Goal: Task Accomplishment & Management: Manage account settings

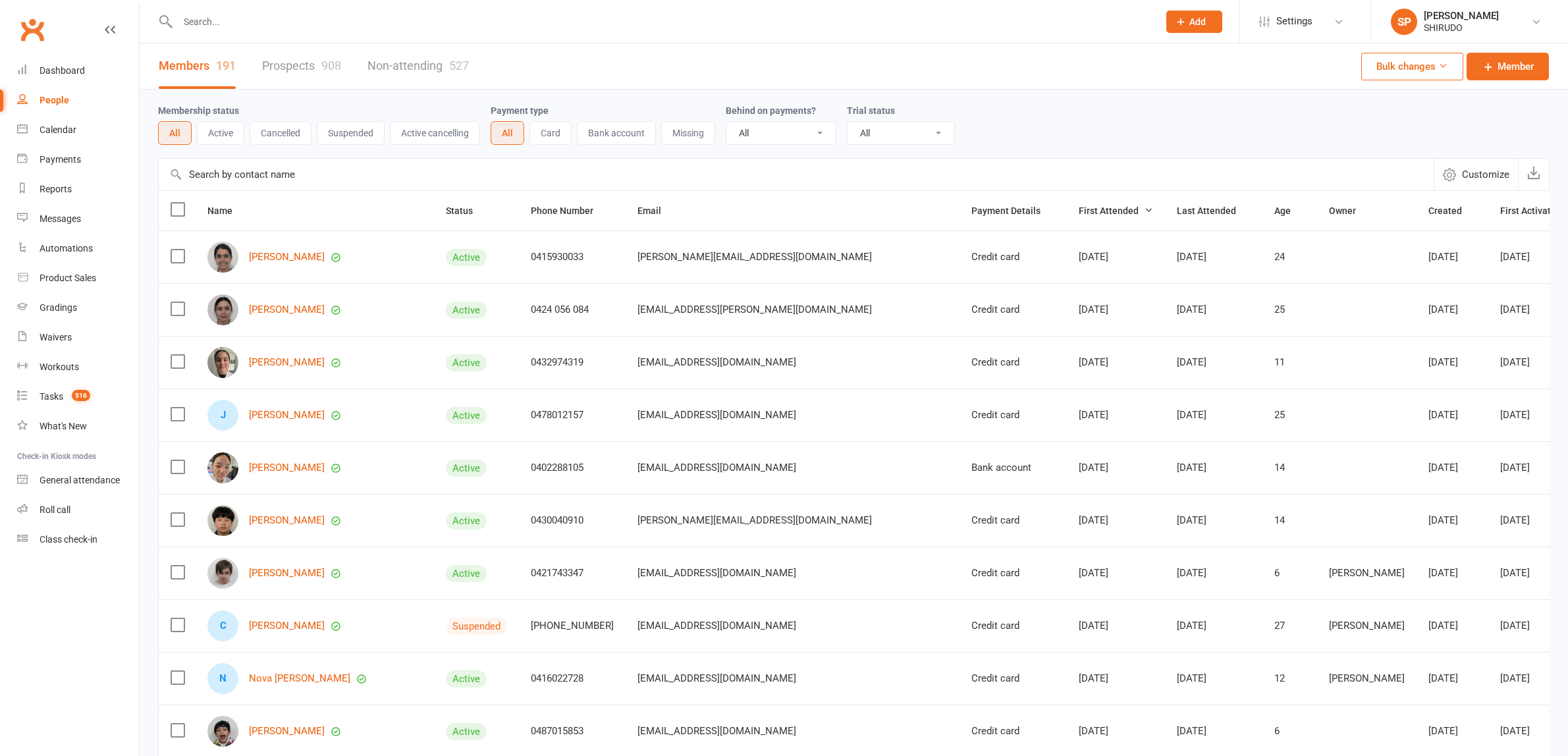
select select "100"
click at [252, 172] on input "text" at bounding box center [796, 175] width 1274 height 32
click at [389, 64] on link "Non-attending 527" at bounding box center [418, 66] width 102 height 45
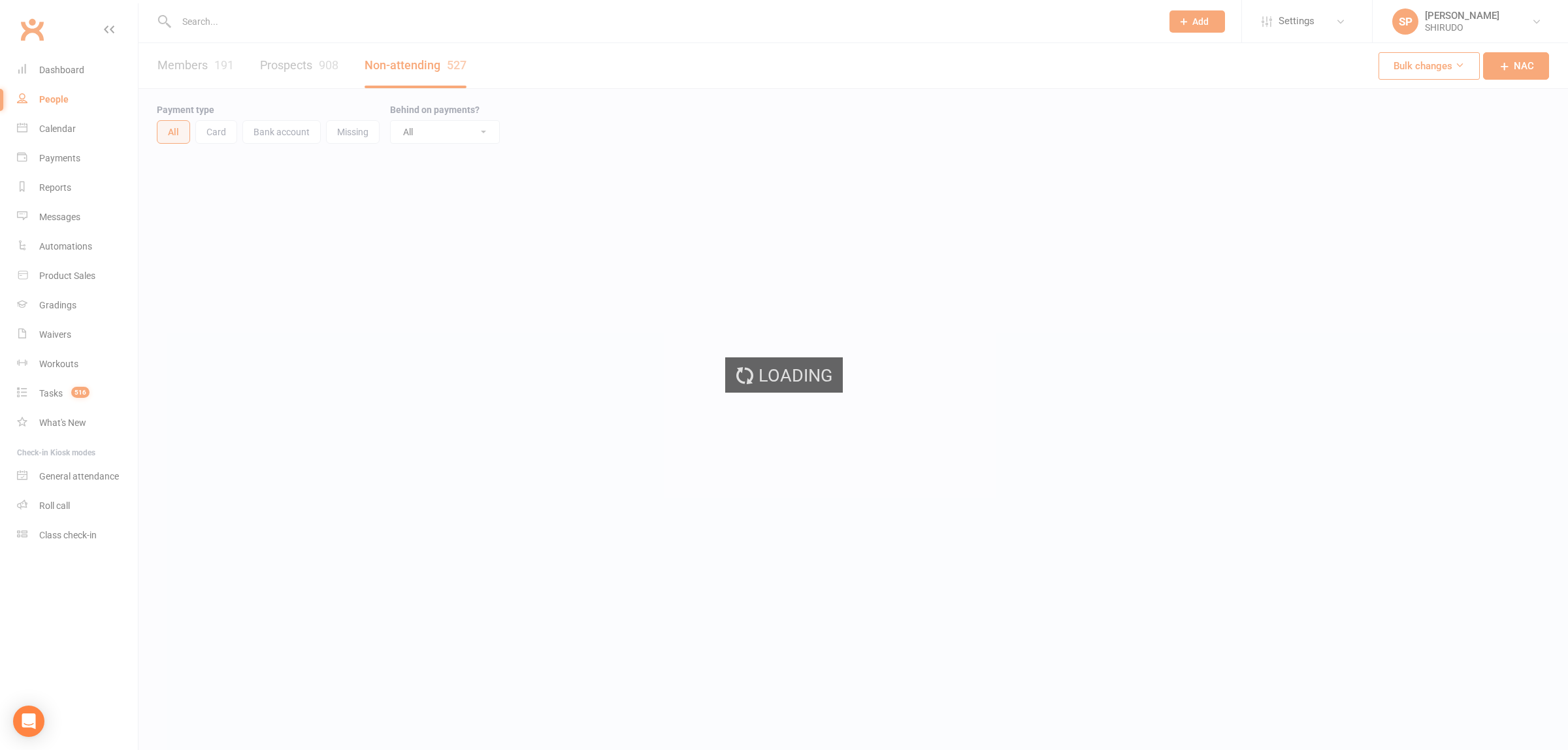
select select "100"
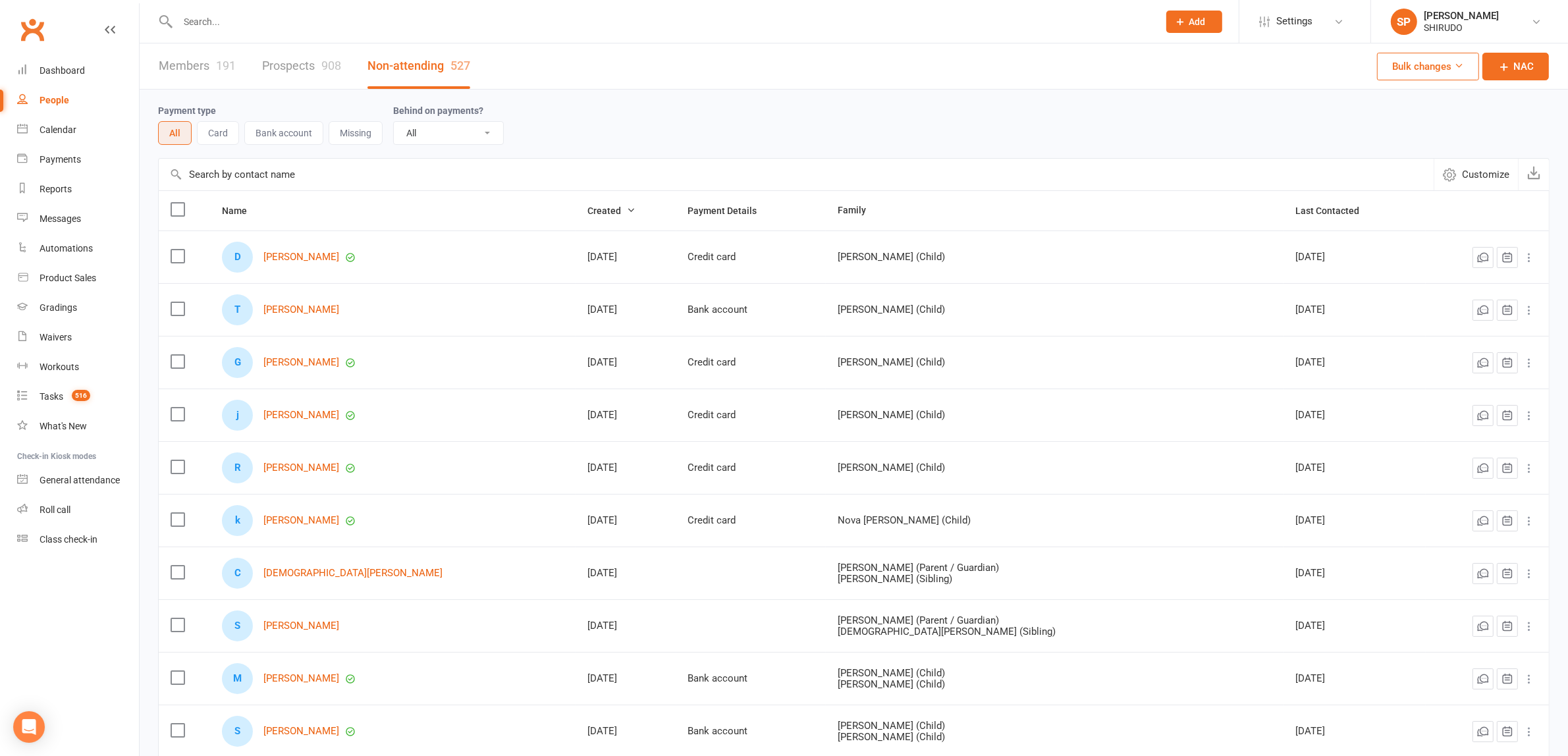
click at [228, 172] on input "text" at bounding box center [796, 175] width 1274 height 32
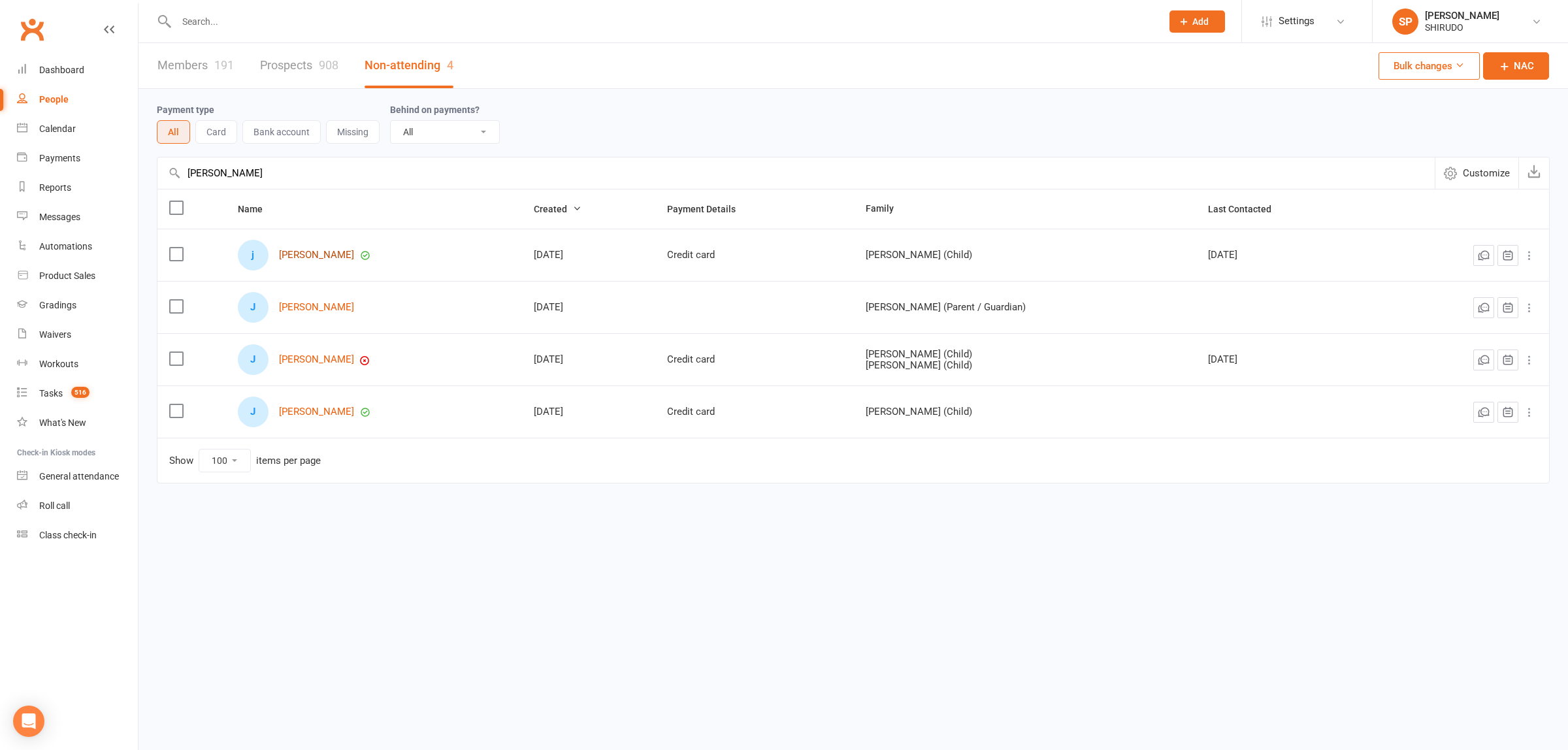
type input "Jess"
click at [299, 256] on link "[PERSON_NAME]" at bounding box center [317, 255] width 75 height 11
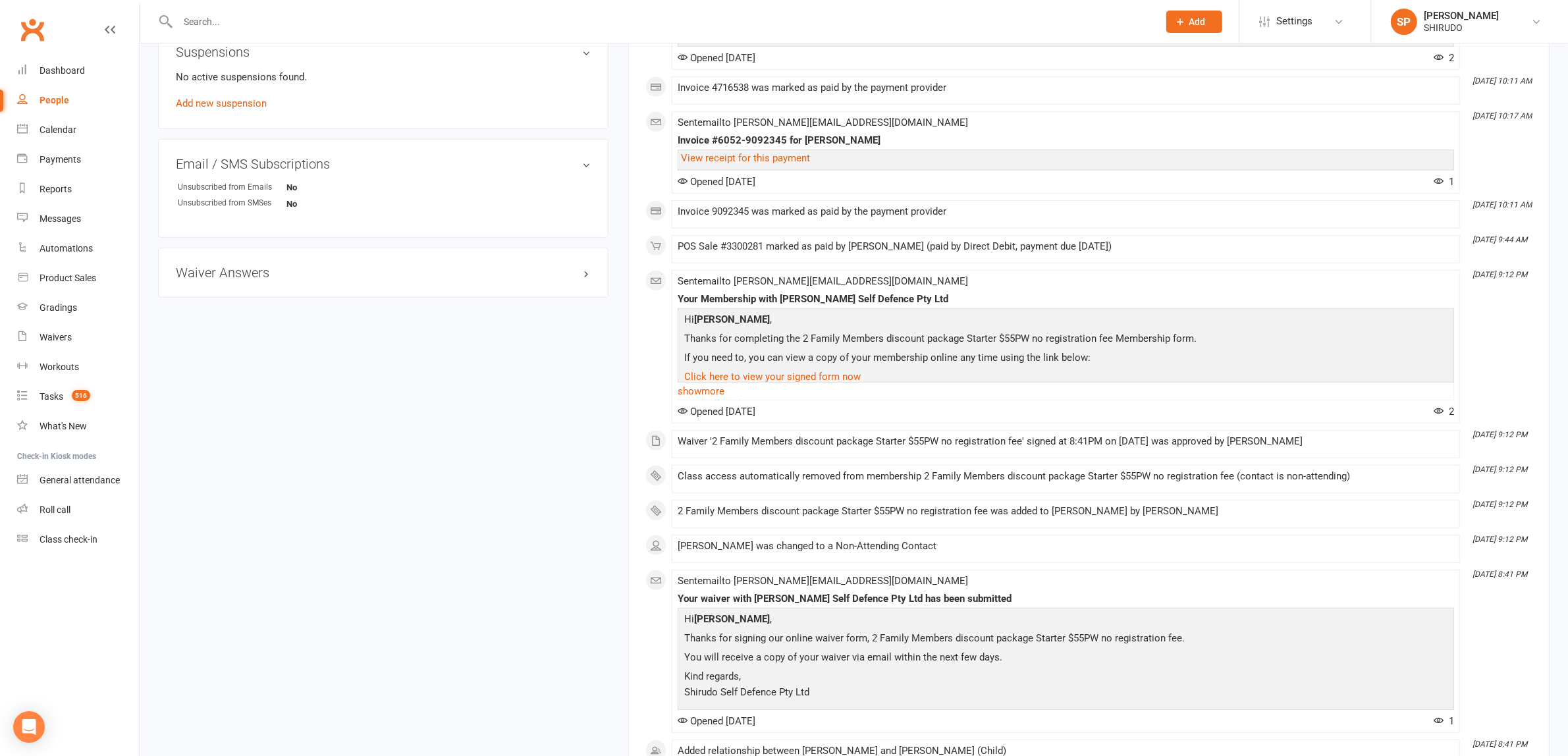
scroll to position [412, 0]
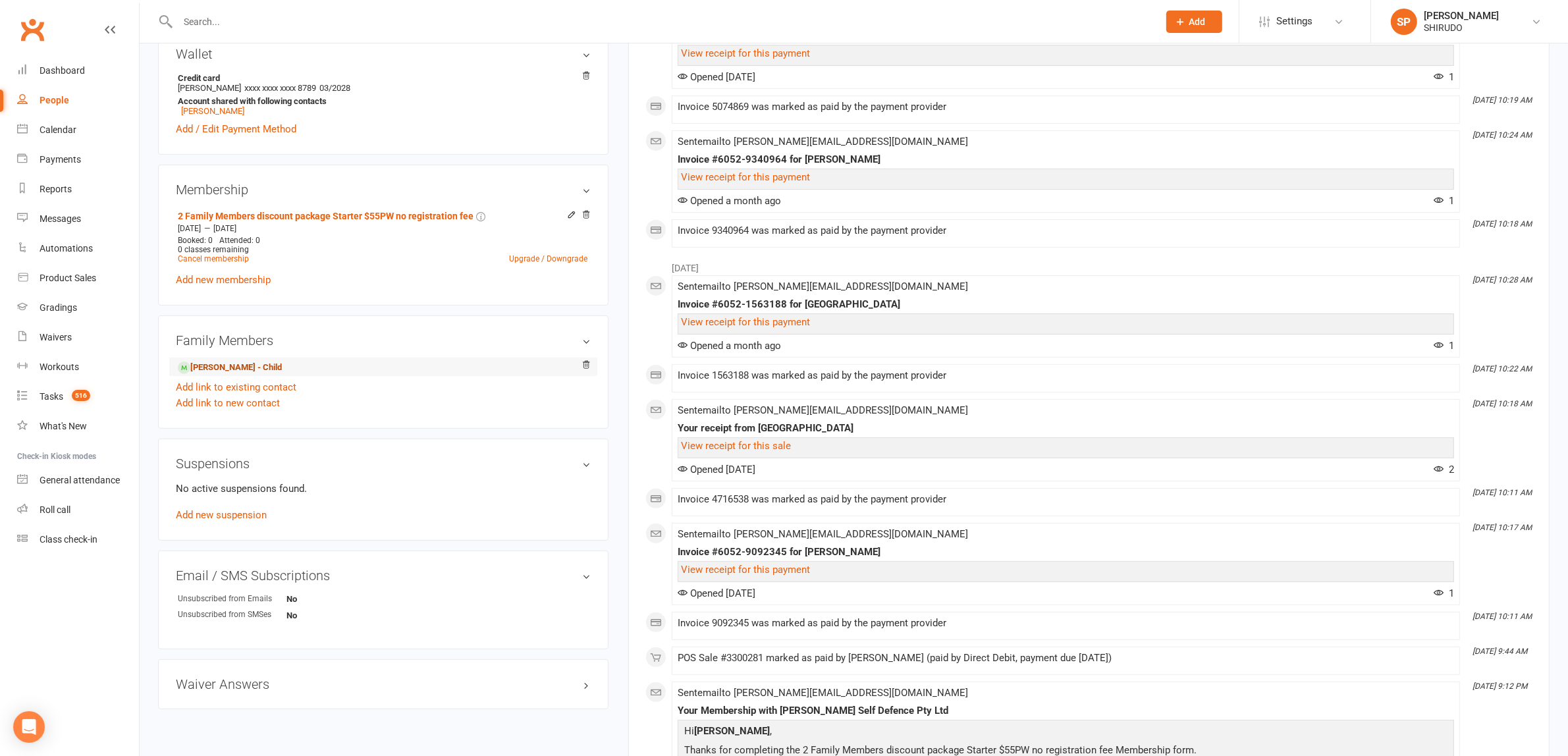
click at [221, 370] on link "Daniel Peng - Child" at bounding box center [229, 367] width 104 height 14
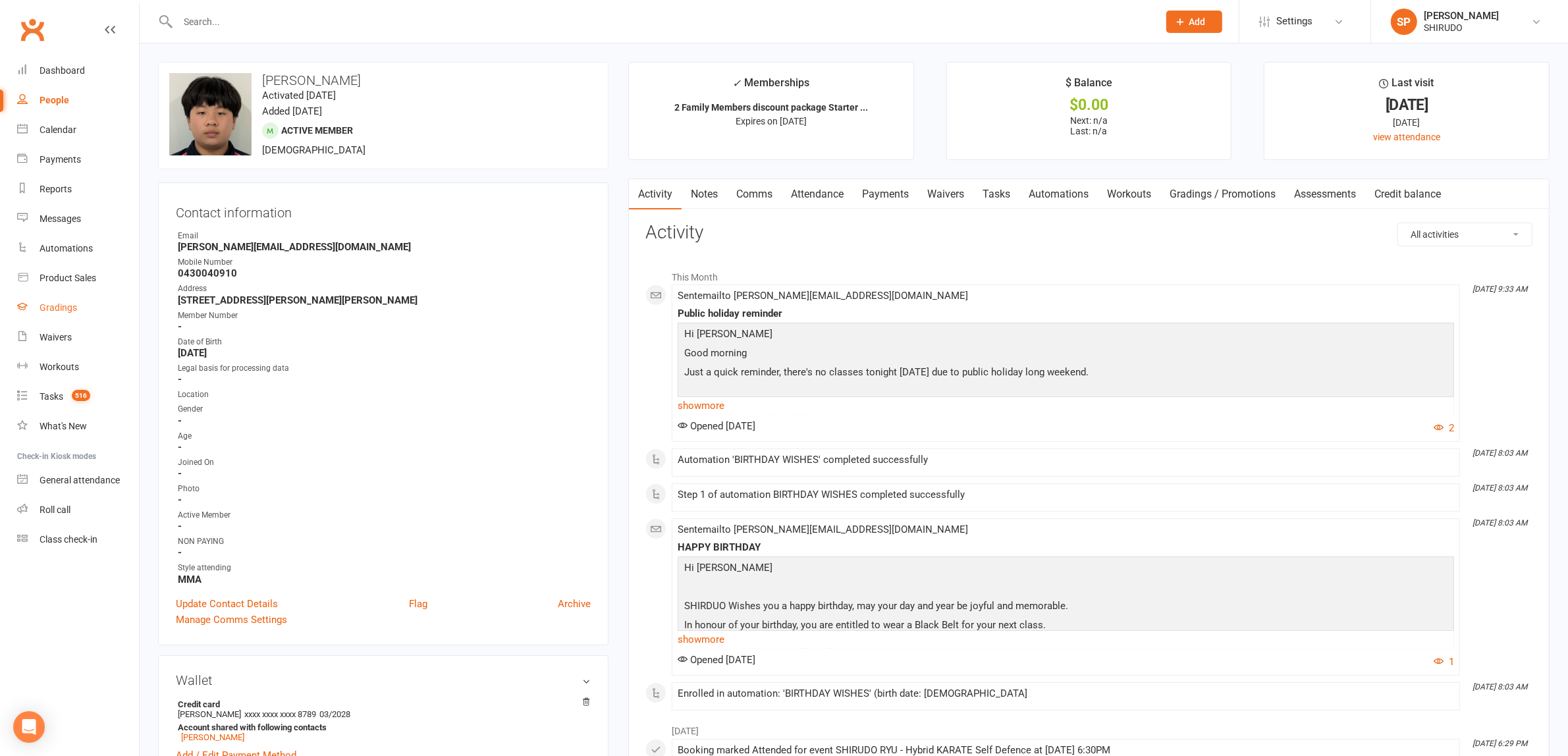
click at [57, 306] on div "Gradings" at bounding box center [58, 307] width 37 height 11
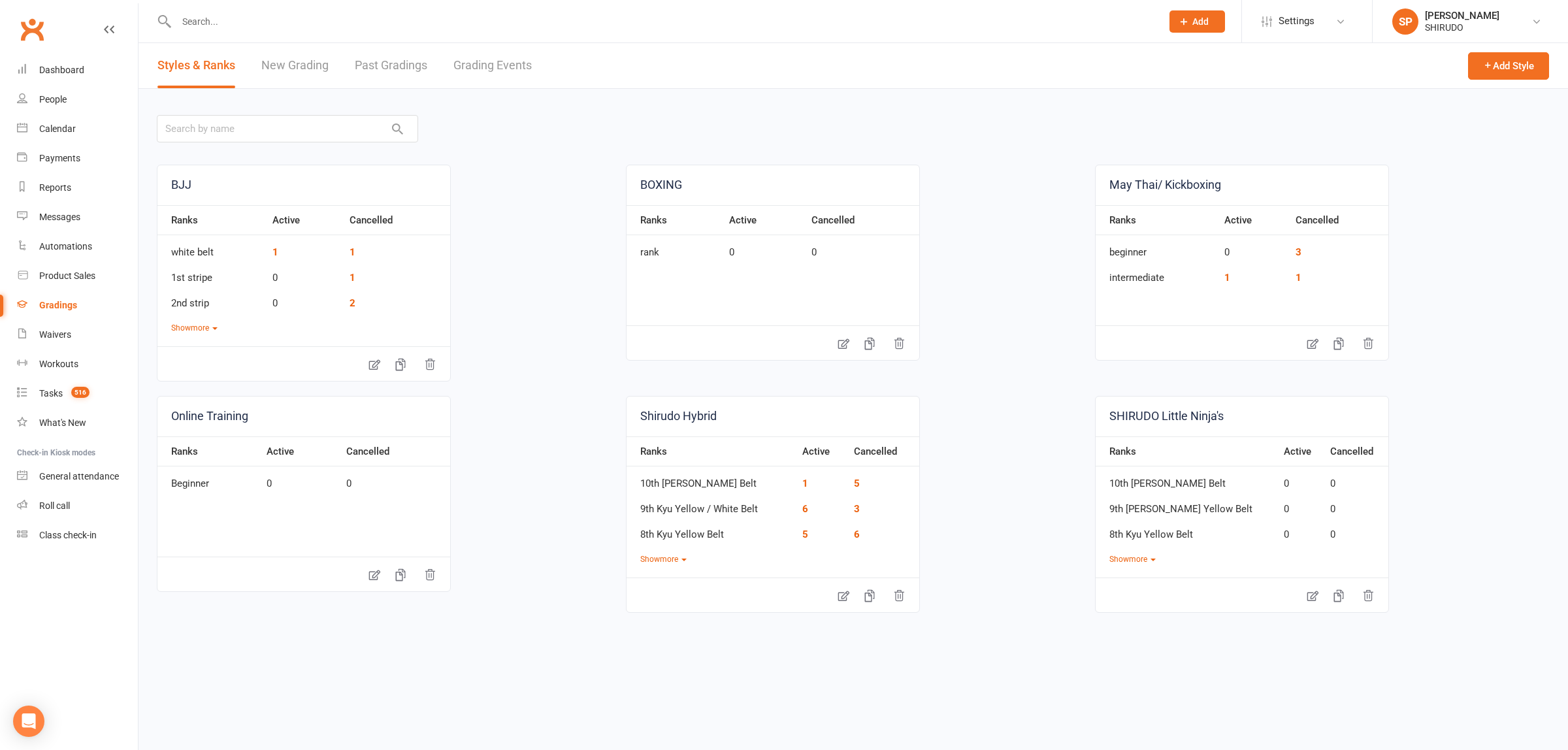
click at [505, 67] on link "Grading Events" at bounding box center [492, 65] width 78 height 45
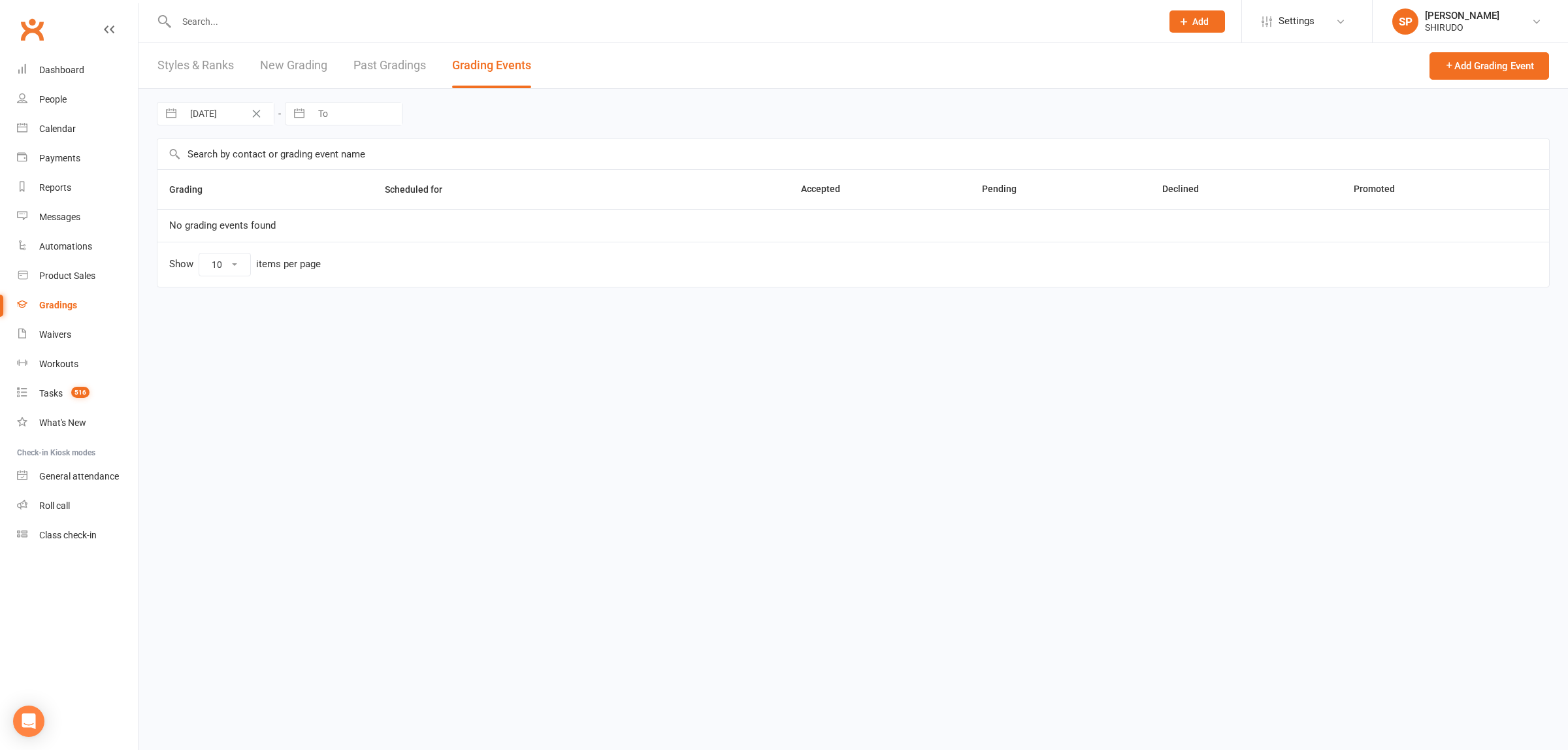
select select "50"
click at [168, 112] on button "button" at bounding box center [171, 113] width 23 height 22
select select "8"
select select "2025"
select select "9"
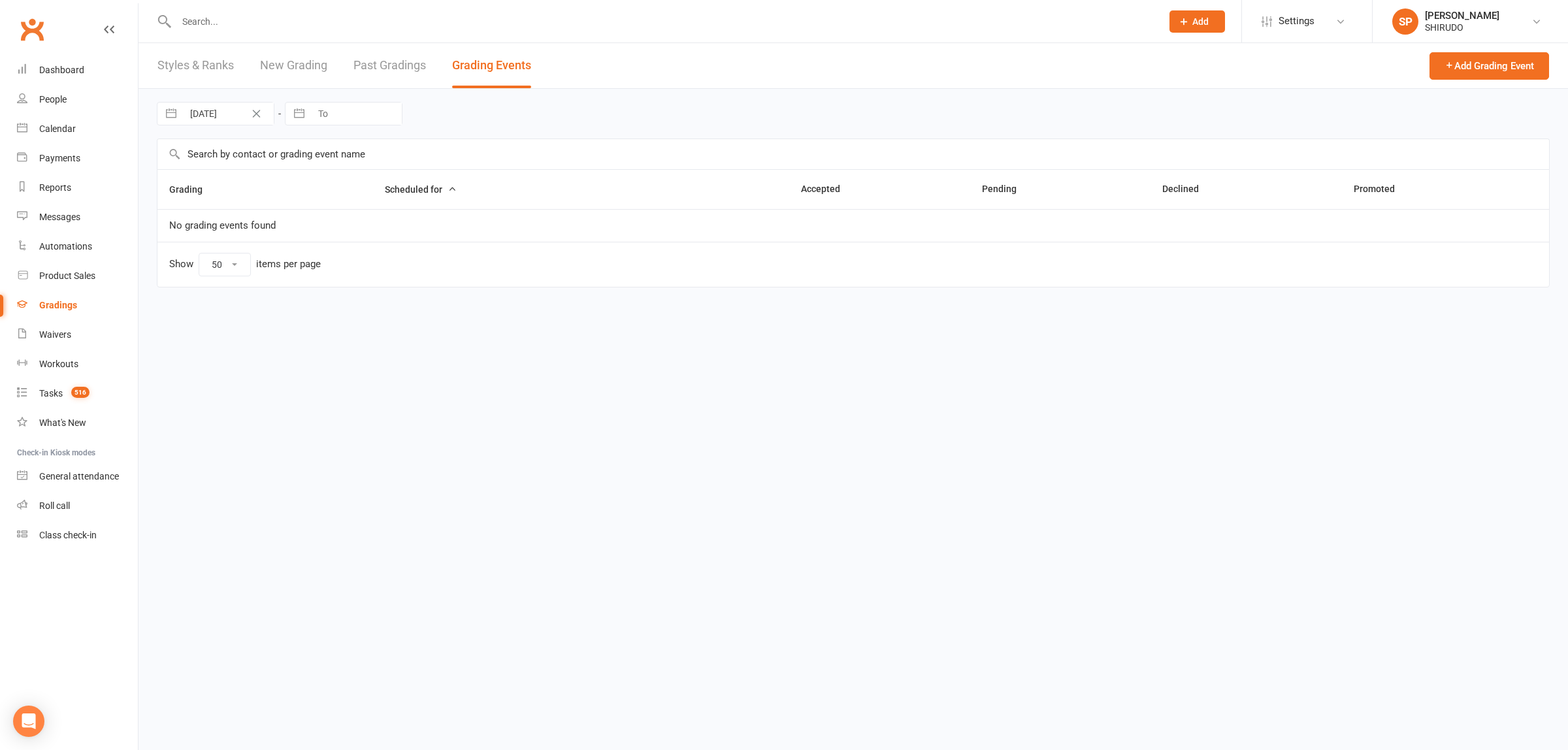
select select "2025"
select select "10"
select select "2025"
click at [337, 290] on td "25" at bounding box center [337, 289] width 26 height 25
type input "25 Oct 2025"
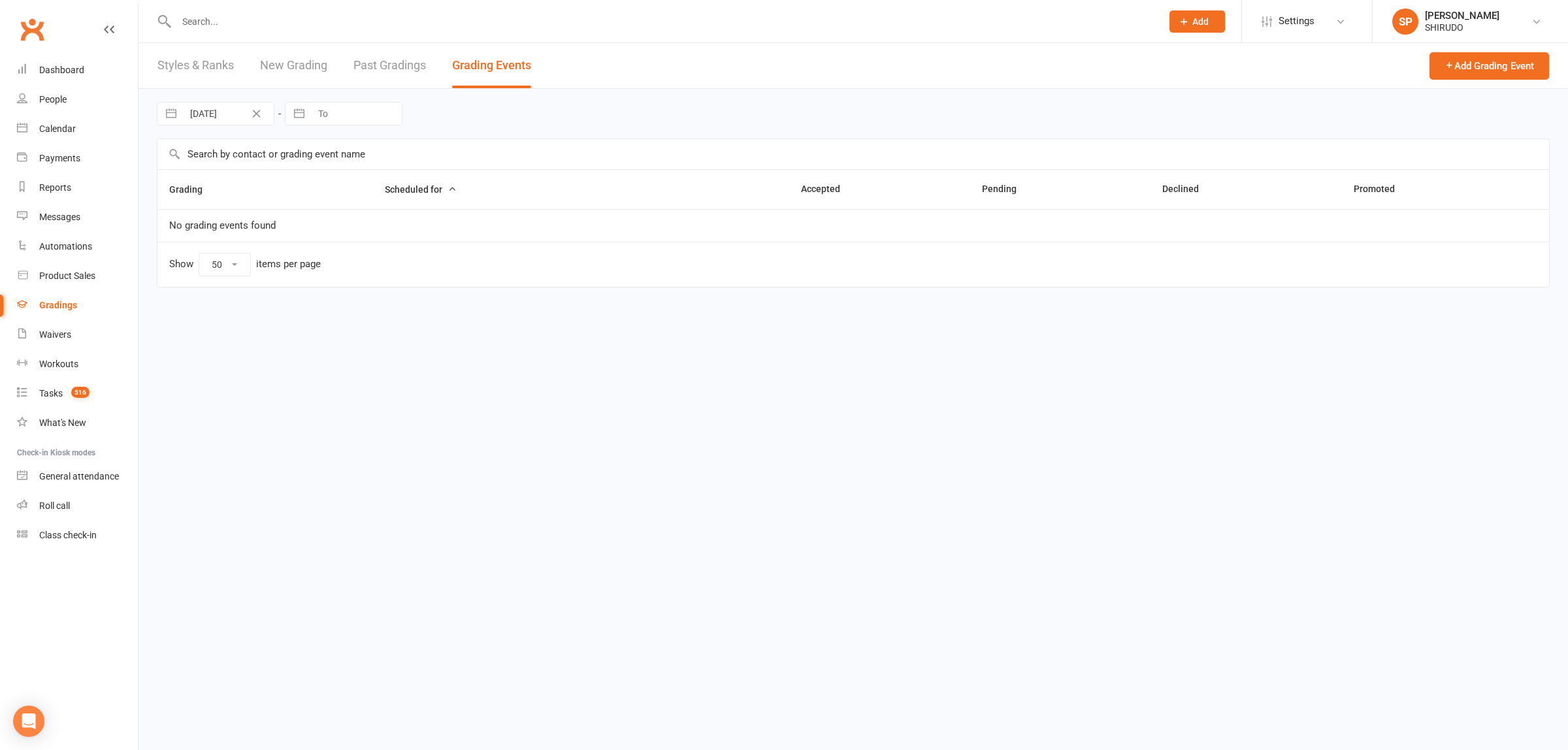
click at [513, 324] on html "Prospect Member Non-attending contact Class / event Appointment Grading event T…" at bounding box center [784, 162] width 1568 height 324
click at [173, 112] on button "button" at bounding box center [171, 113] width 23 height 22
select select "8"
select select "2025"
select select "9"
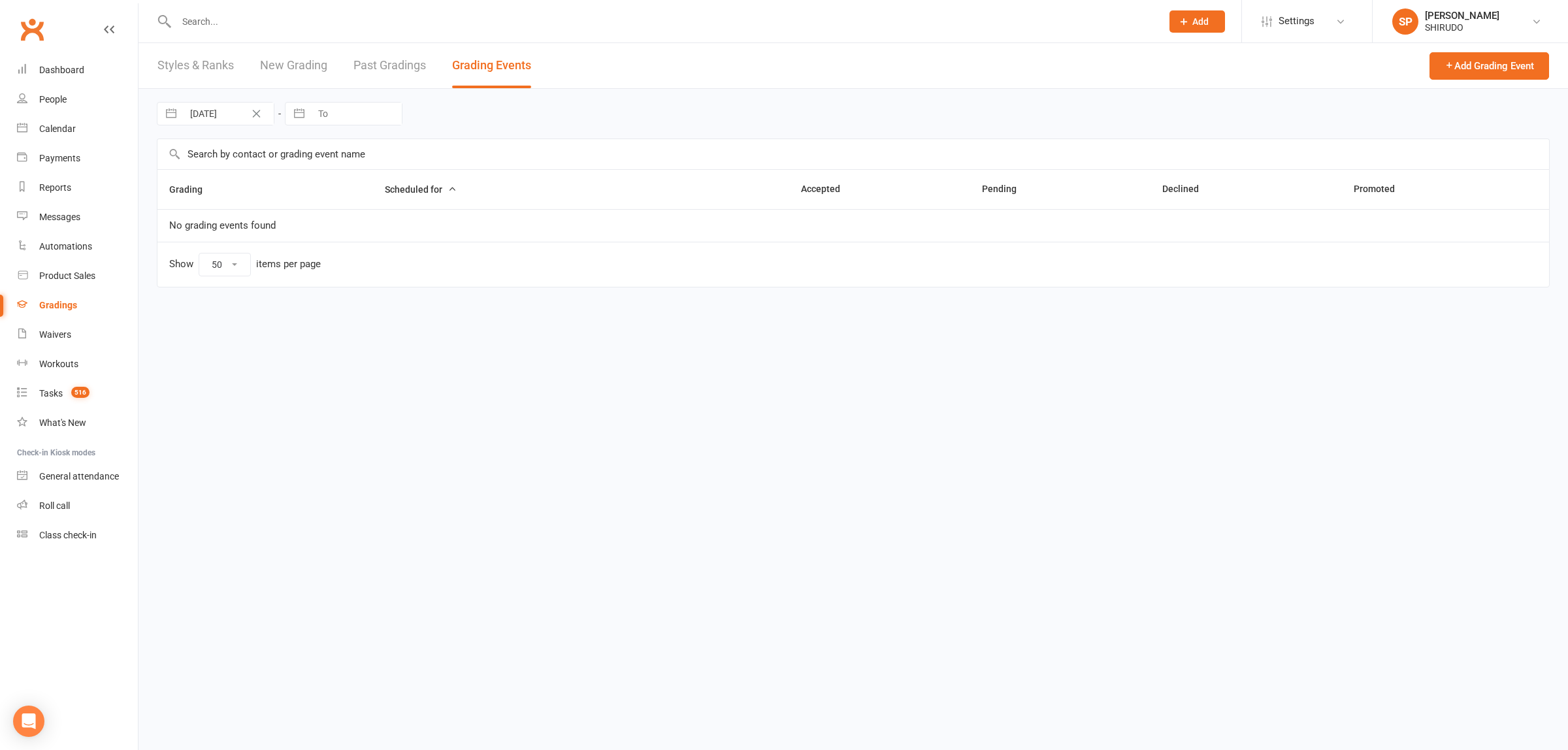
select select "2025"
select select "10"
select select "2025"
click at [531, 324] on html "Prospect Member Non-attending contact Class / event Appointment Grading event T…" at bounding box center [784, 162] width 1568 height 324
click at [1490, 63] on button "Add Grading Event" at bounding box center [1489, 66] width 119 height 28
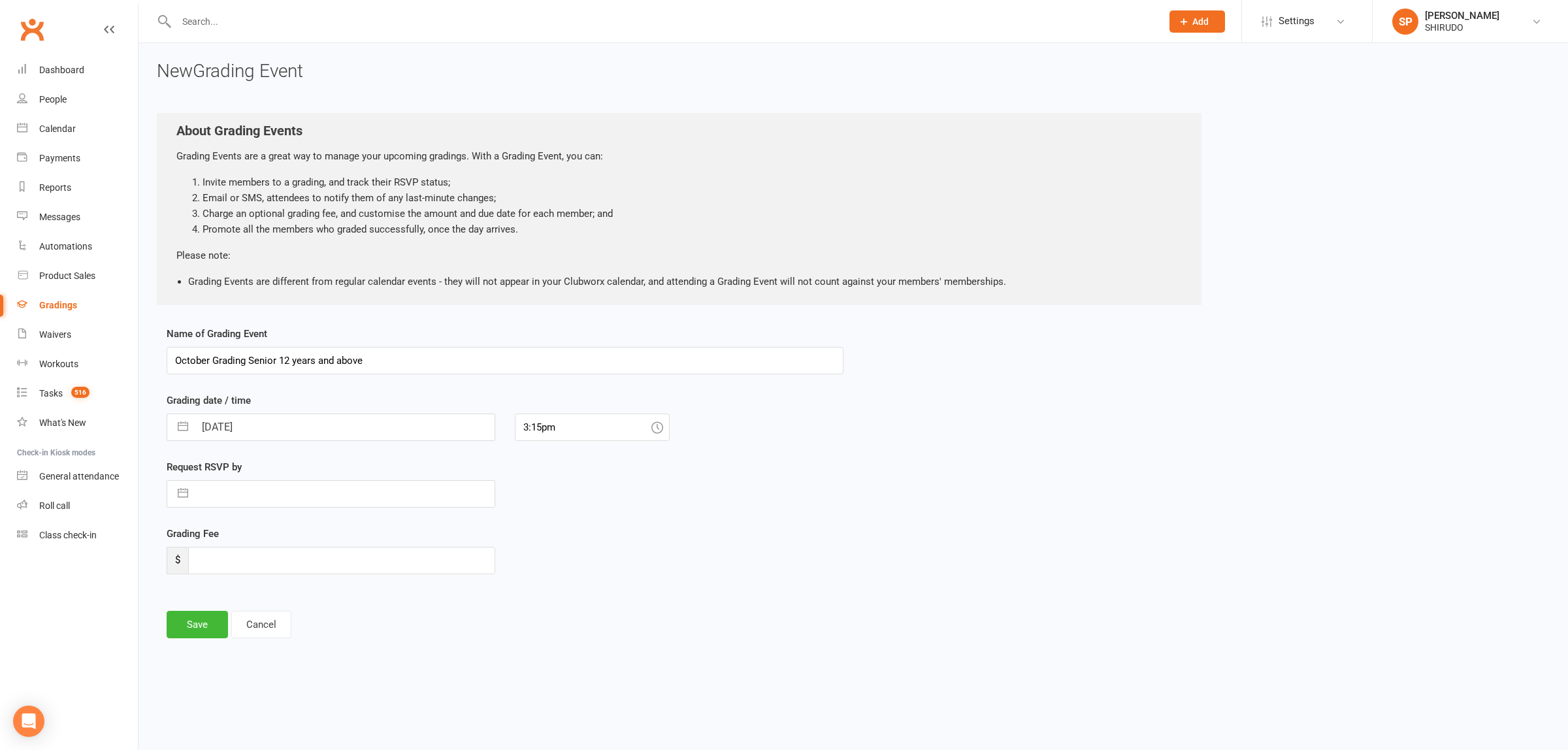
type input "October Grading Senior 12 years and above"
click at [735, 484] on div "Request RSVP by Navigate forward to interact with the calendar and select a dat…" at bounding box center [505, 493] width 696 height 67
select select "8"
select select "2025"
select select "9"
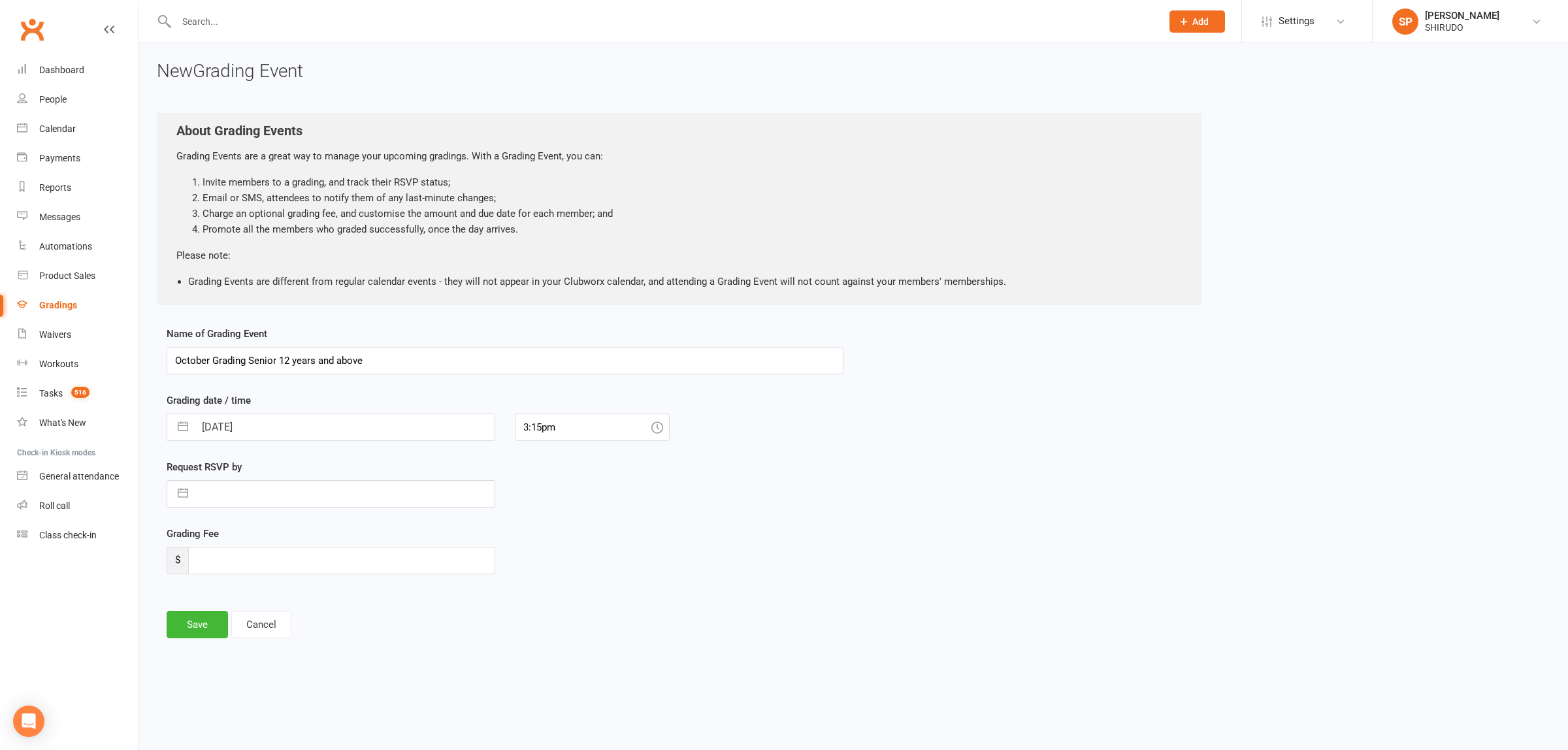
select select "2025"
select select "10"
select select "2025"
click at [313, 427] on input "[DATE]" at bounding box center [345, 427] width 300 height 26
click at [345, 603] on td "25" at bounding box center [347, 601] width 26 height 25
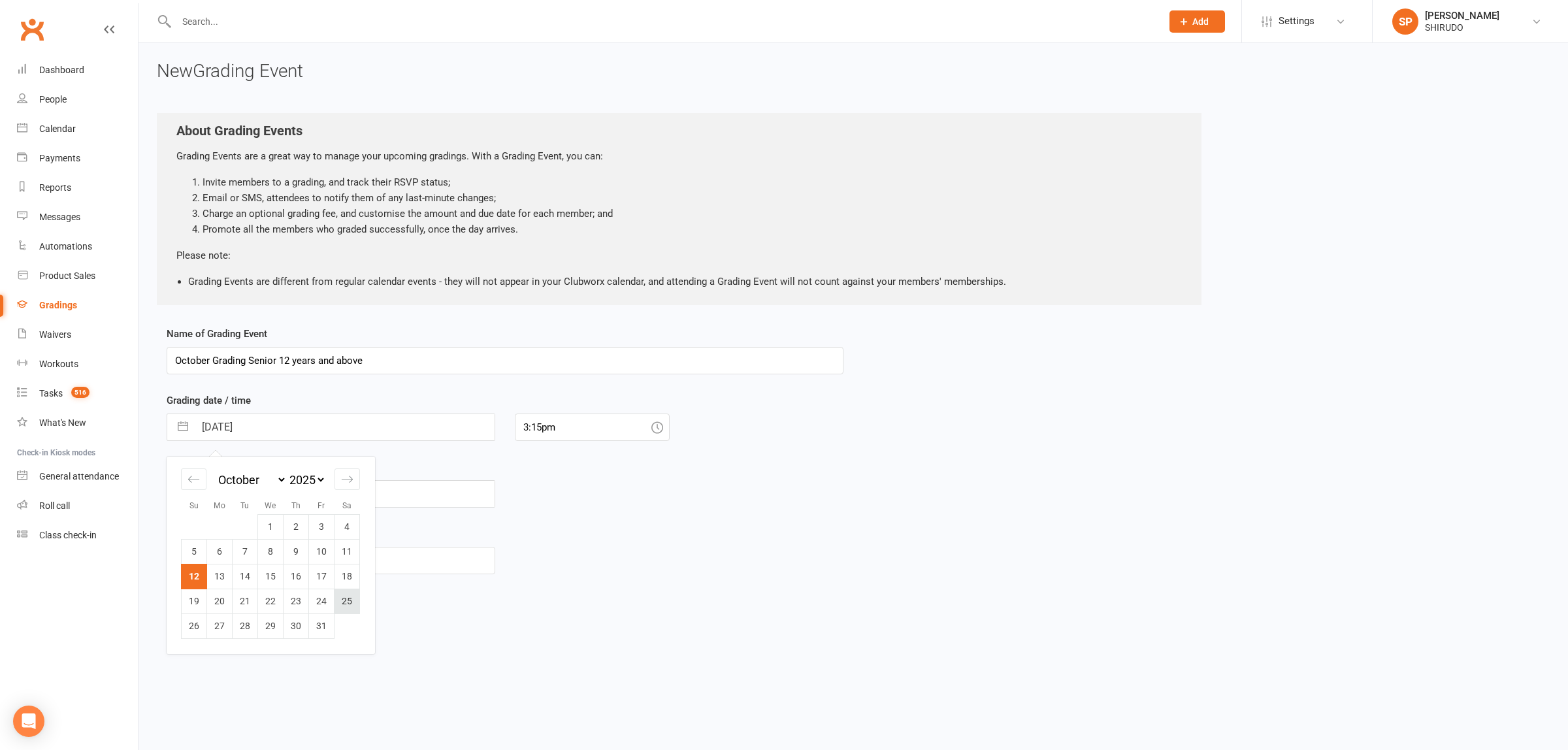
type input "25 Oct 2025"
click at [183, 494] on button "button" at bounding box center [183, 494] width 23 height 26
select select "8"
select select "2025"
select select "9"
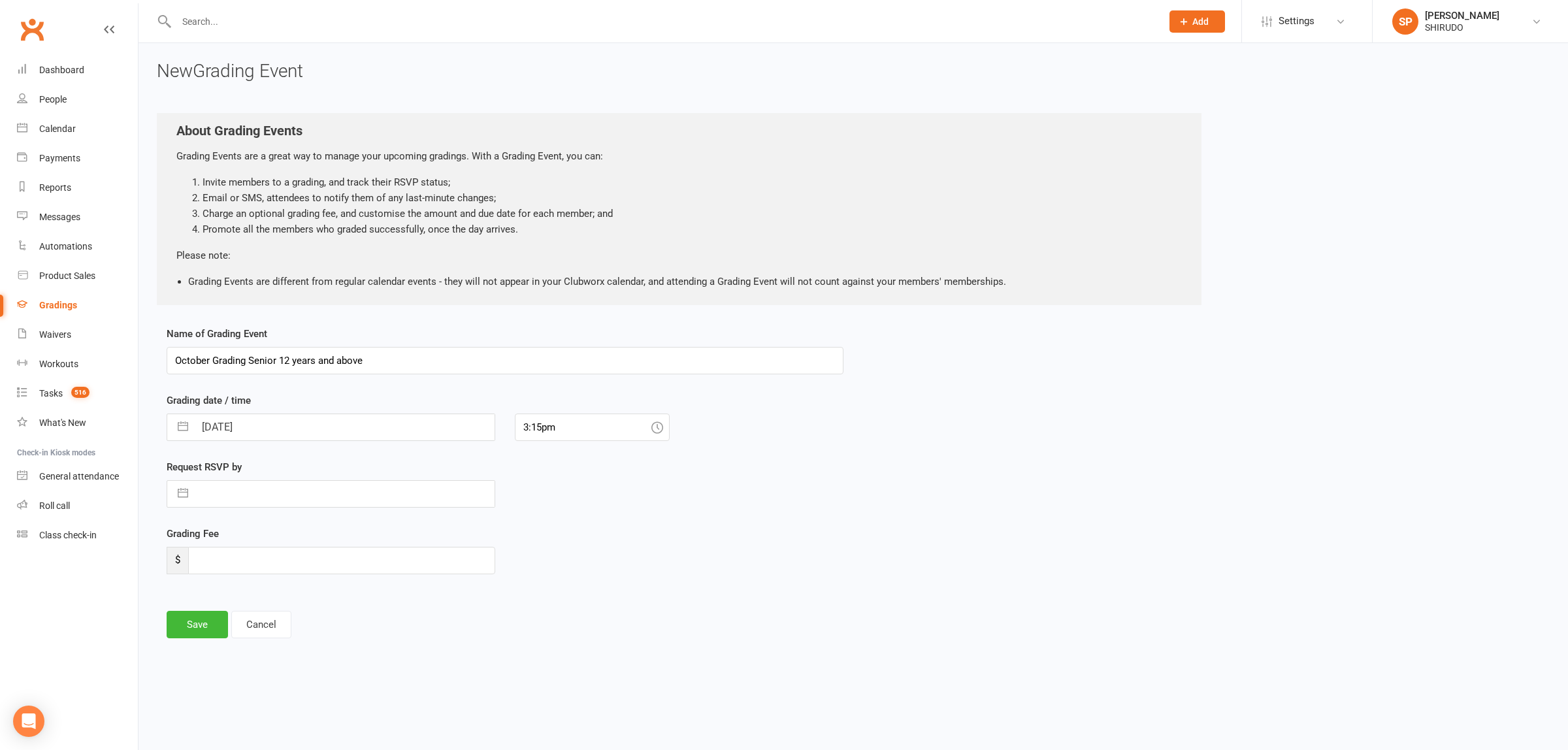
select select "2025"
select select "10"
select select "2025"
drag, startPoint x: 298, startPoint y: 670, endPoint x: 271, endPoint y: 668, distance: 27.1
click at [271, 668] on tr "19 20 21 22 23 24 25" at bounding box center [271, 667] width 178 height 25
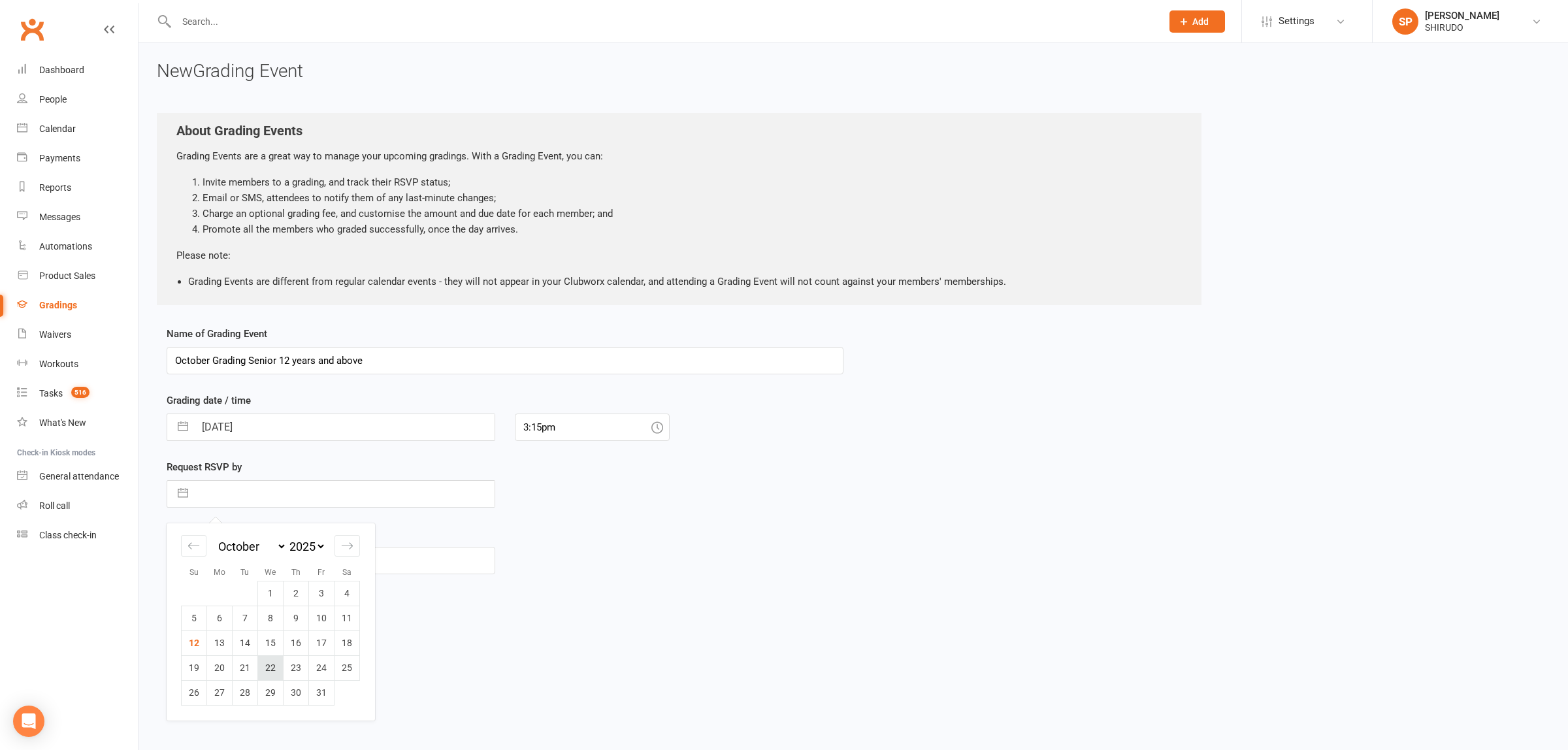
click at [271, 668] on td "22" at bounding box center [271, 667] width 26 height 25
type input "22 Oct 2025"
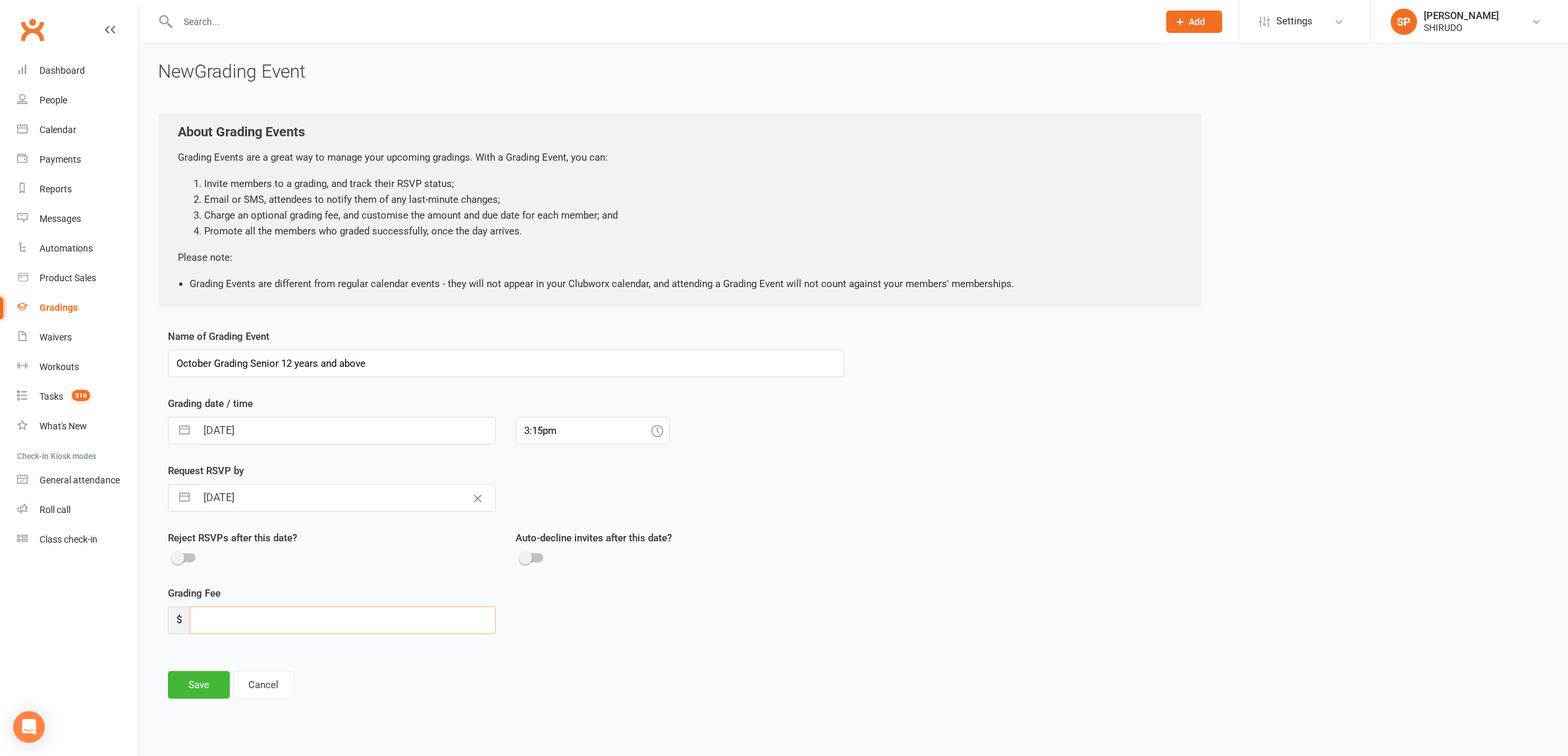
click at [216, 619] on input "number" at bounding box center [343, 620] width 306 height 28
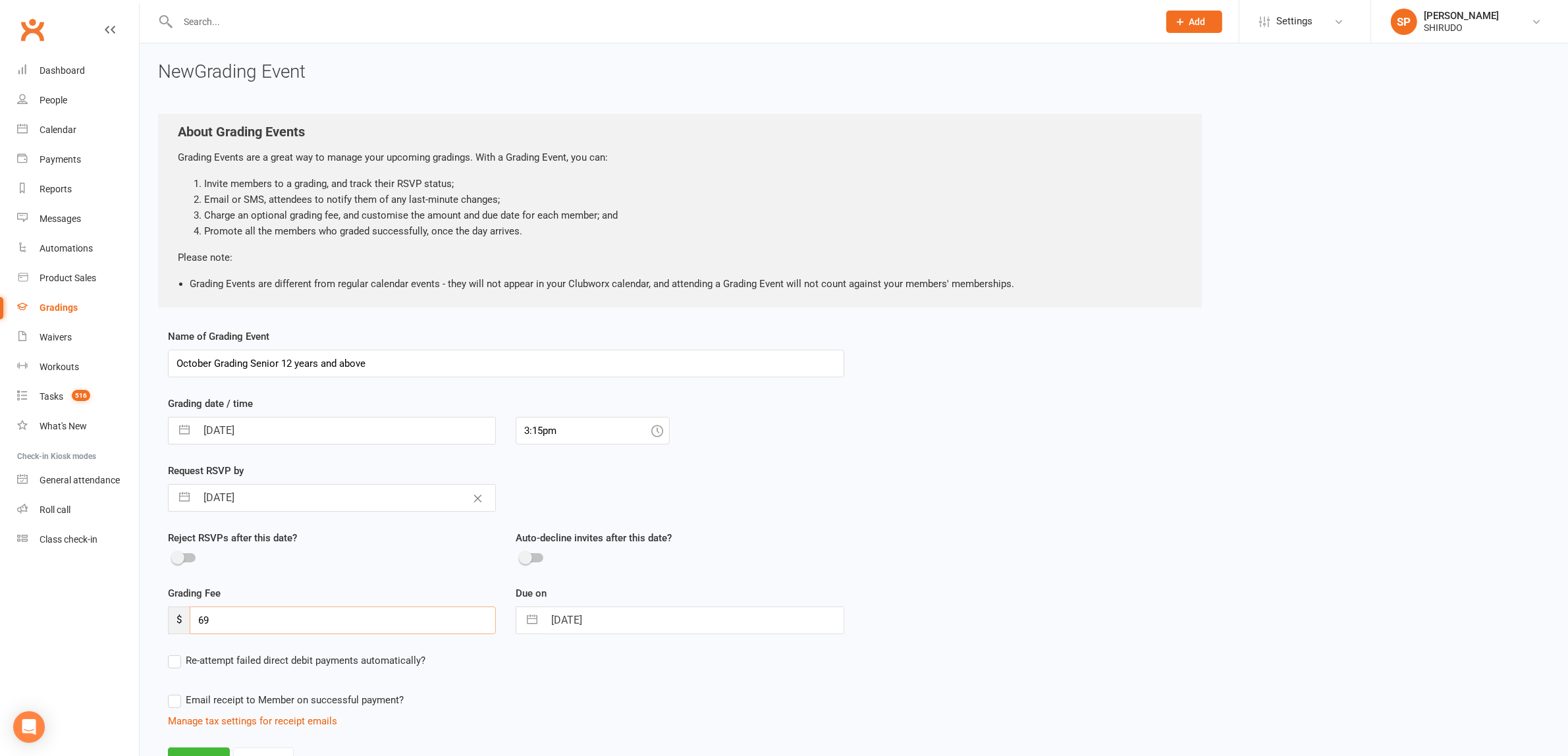
type input "69"
click at [696, 712] on div "Email receipt to Member on successful payment?" at bounding box center [500, 699] width 687 height 26
click at [566, 690] on div "Email receipt to Member on successful payment?" at bounding box center [500, 699] width 687 height 26
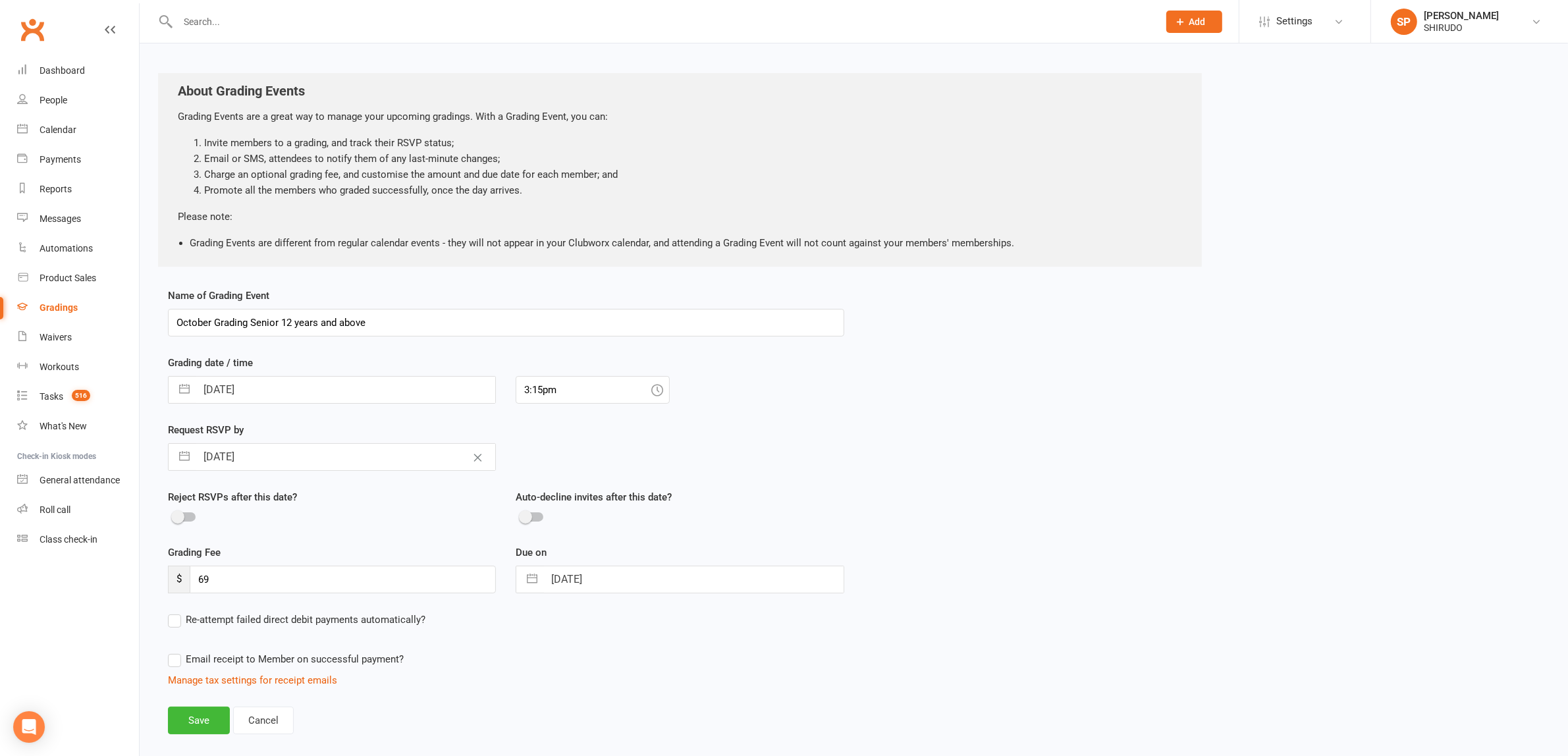
scroll to position [79, 0]
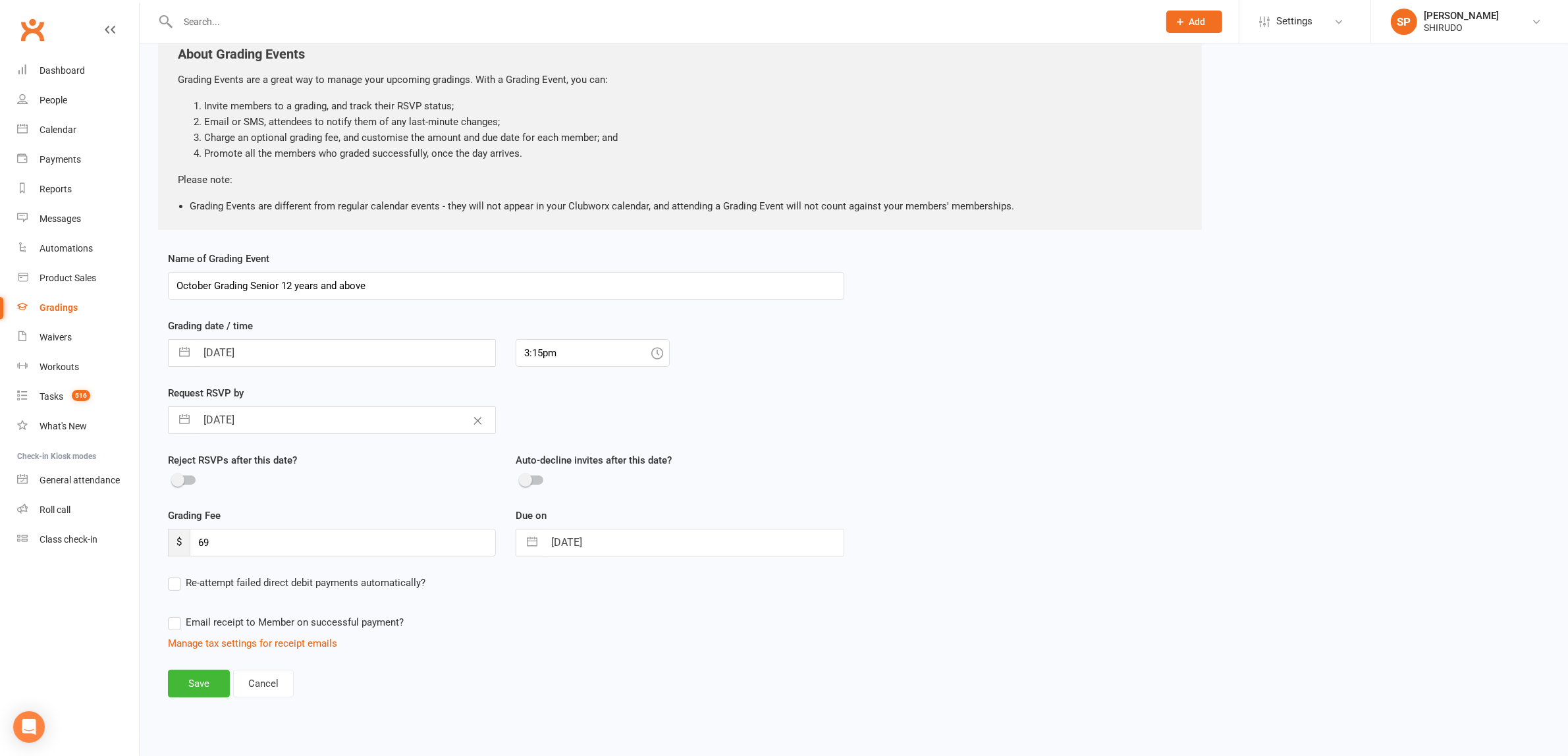
click at [178, 620] on label "Email receipt to Member on successful payment?" at bounding box center [286, 622] width 236 height 16
click at [178, 614] on input "Email receipt to Member on successful payment?" at bounding box center [286, 614] width 236 height 0
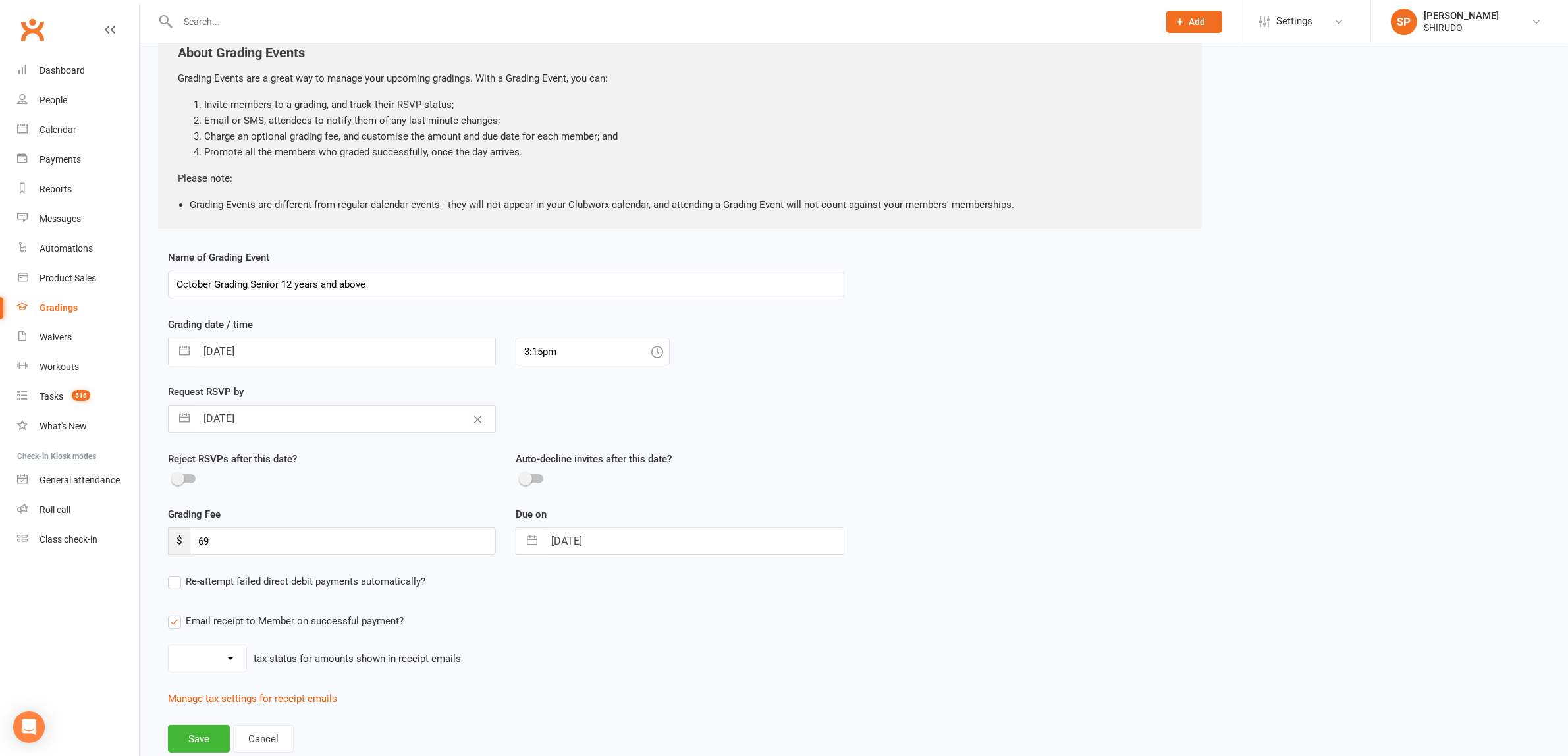
click at [234, 659] on select "Inc tax Tax exempt" at bounding box center [207, 658] width 78 height 26
select select "inc_tax"
click at [168, 646] on select "Inc tax Tax exempt" at bounding box center [207, 658] width 78 height 26
click at [597, 657] on div "Inc tax Tax exempt tax status for amounts shown in receipt emails" at bounding box center [506, 658] width 676 height 28
click at [185, 581] on label "Re-attempt failed direct debit payments automatically?" at bounding box center [297, 581] width 258 height 16
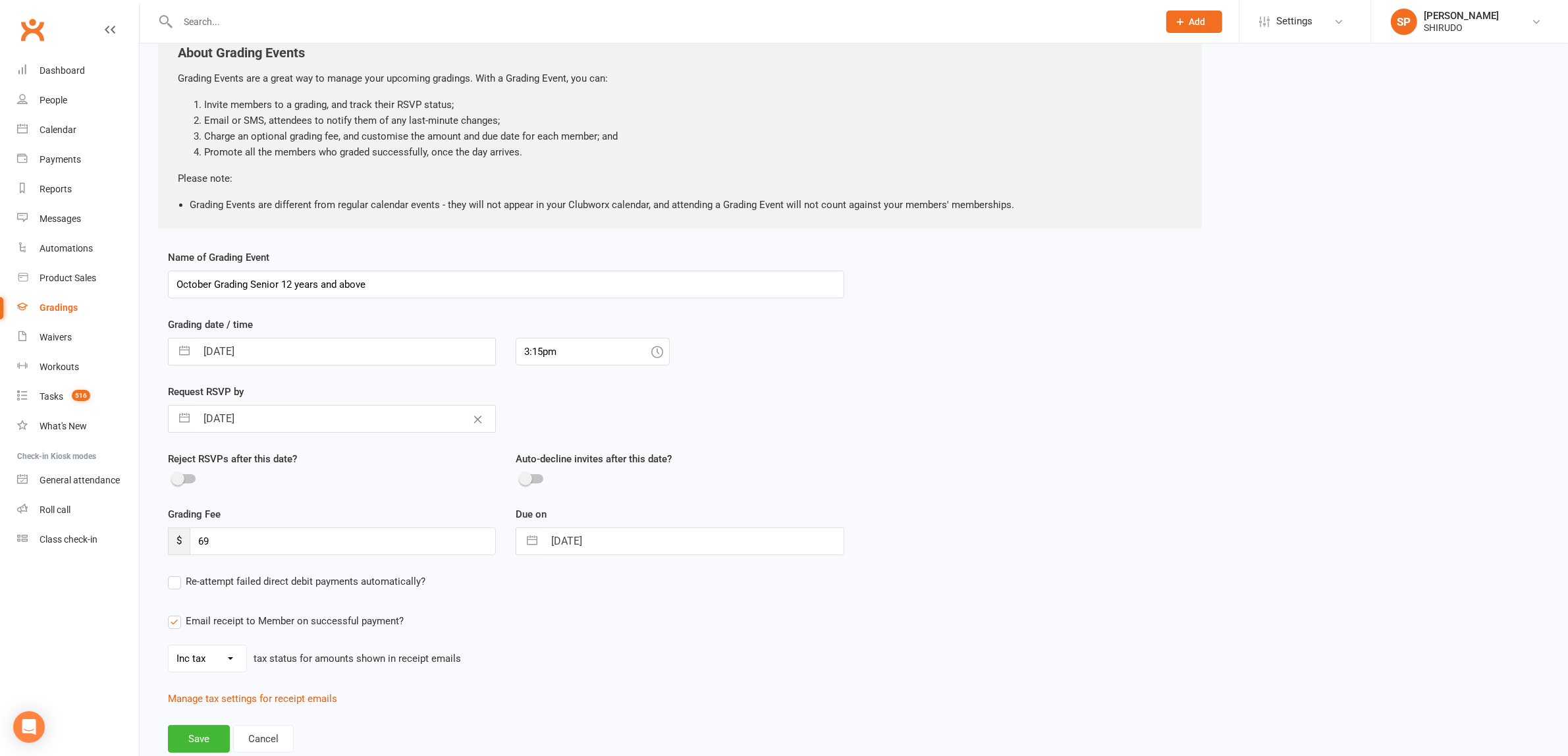
click at [185, 573] on input "Re-attempt failed direct debit payments automatically?" at bounding box center [297, 573] width 258 height 0
select select "3"
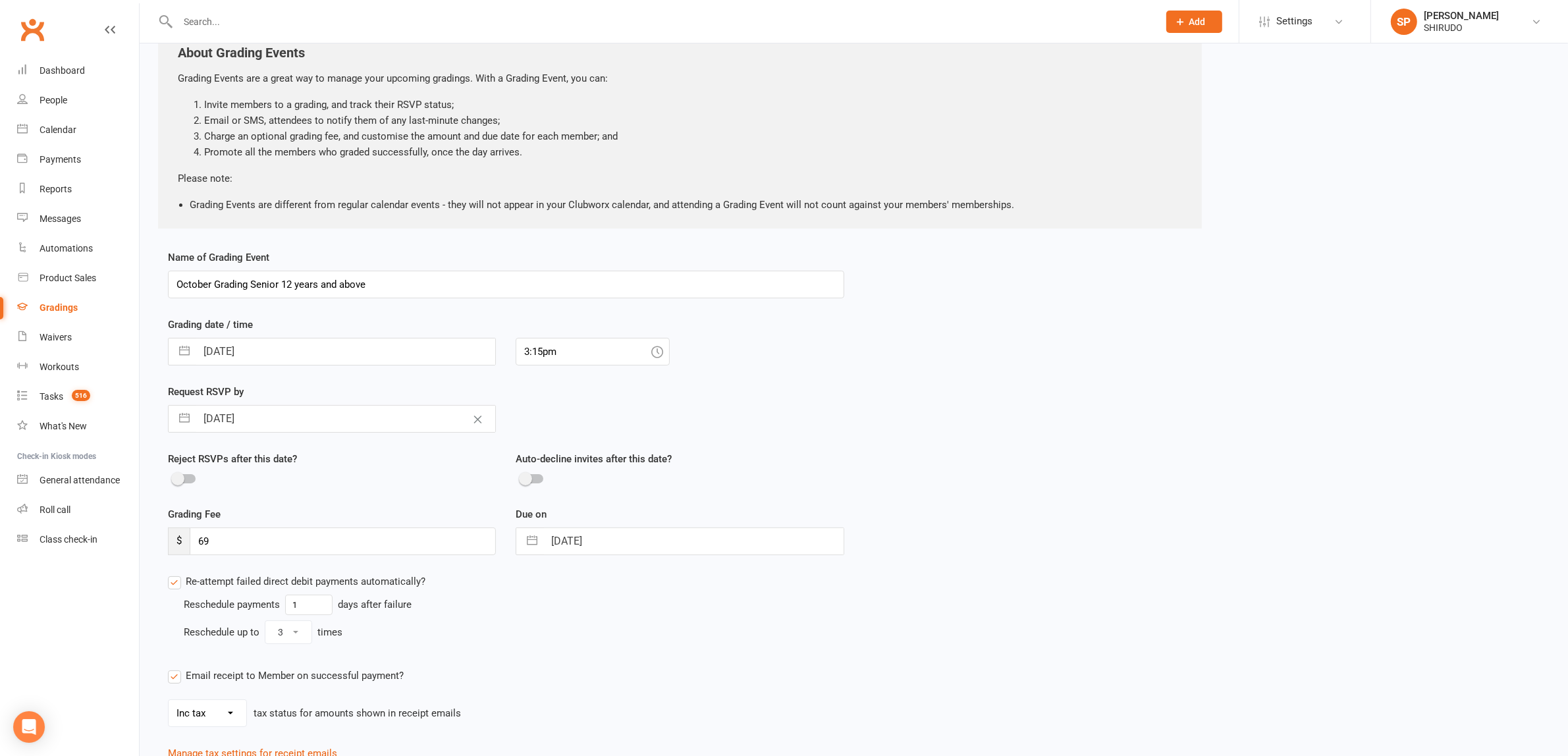
click at [500, 646] on div "Re-attempt failed direct debit payments automatically? Reschedule payments 1 da…" at bounding box center [506, 667] width 676 height 188
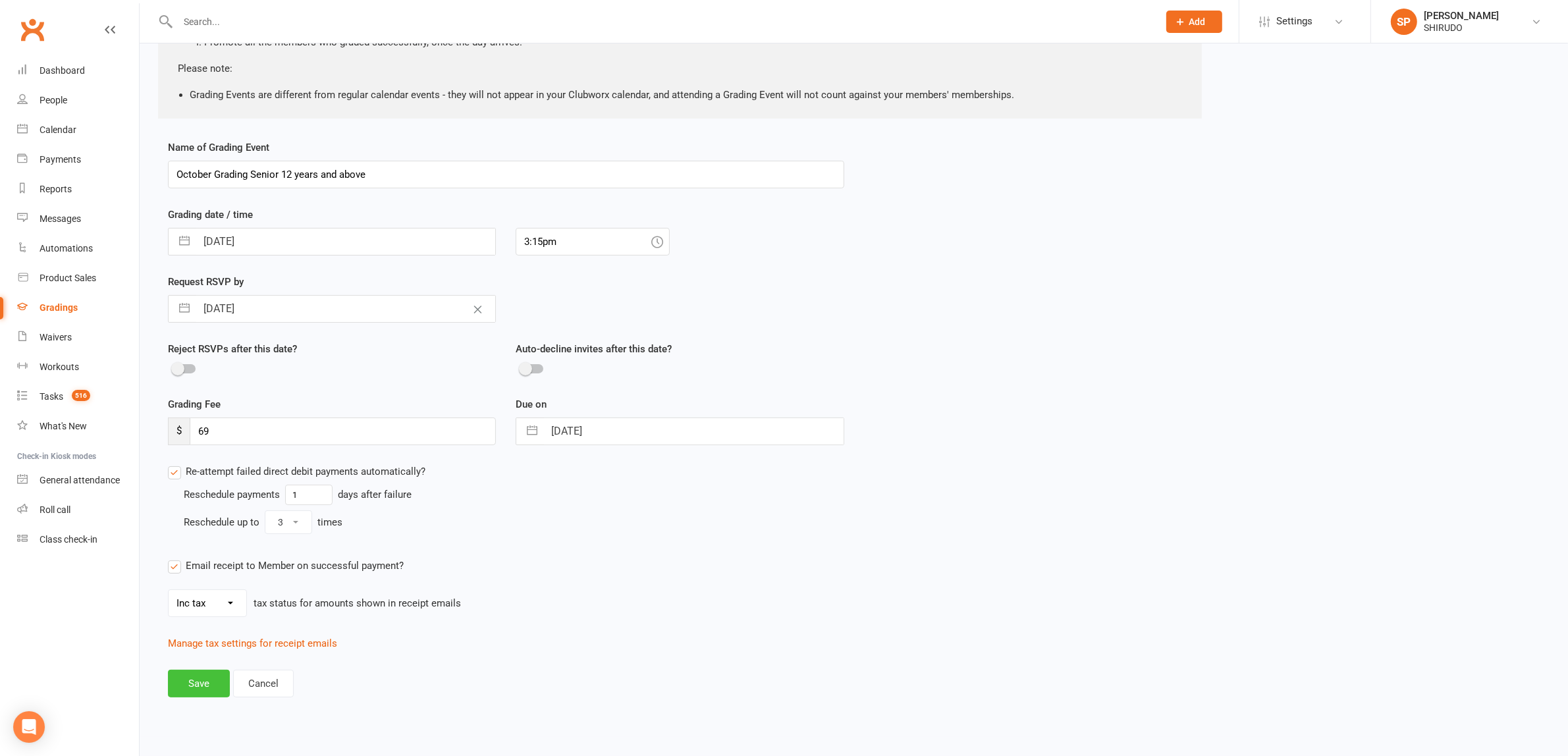
click at [196, 682] on button "Save" at bounding box center [199, 683] width 62 height 28
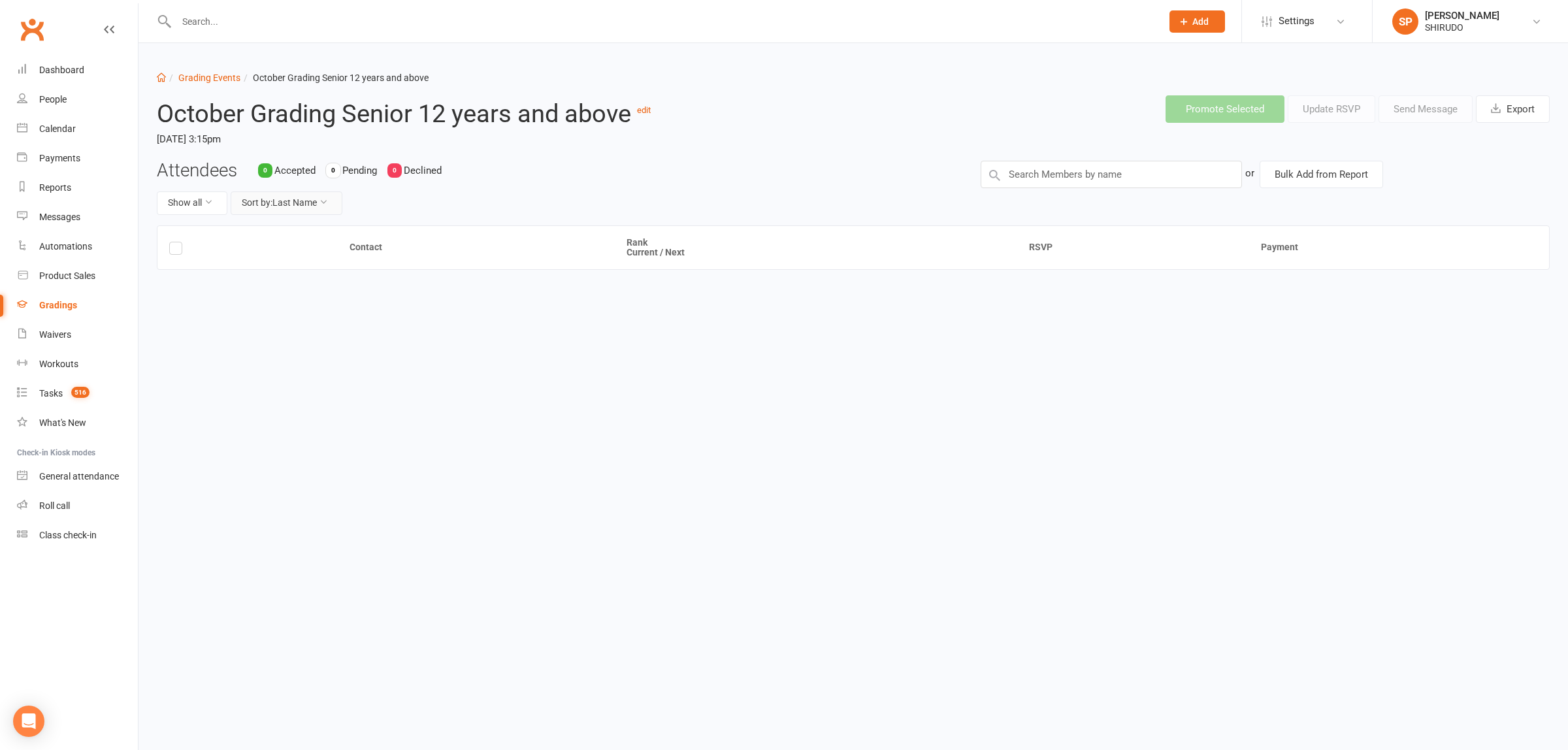
click at [309, 200] on button "Sort by: Last Name" at bounding box center [286, 202] width 112 height 23
click at [276, 285] on link "Current Rank" at bounding box center [281, 285] width 129 height 26
click at [1008, 390] on html "Prospect Member Non-attending contact Class / event Appointment Grading event T…" at bounding box center [784, 195] width 1568 height 390
click at [1300, 171] on button "Bulk Add from Report" at bounding box center [1321, 174] width 124 height 28
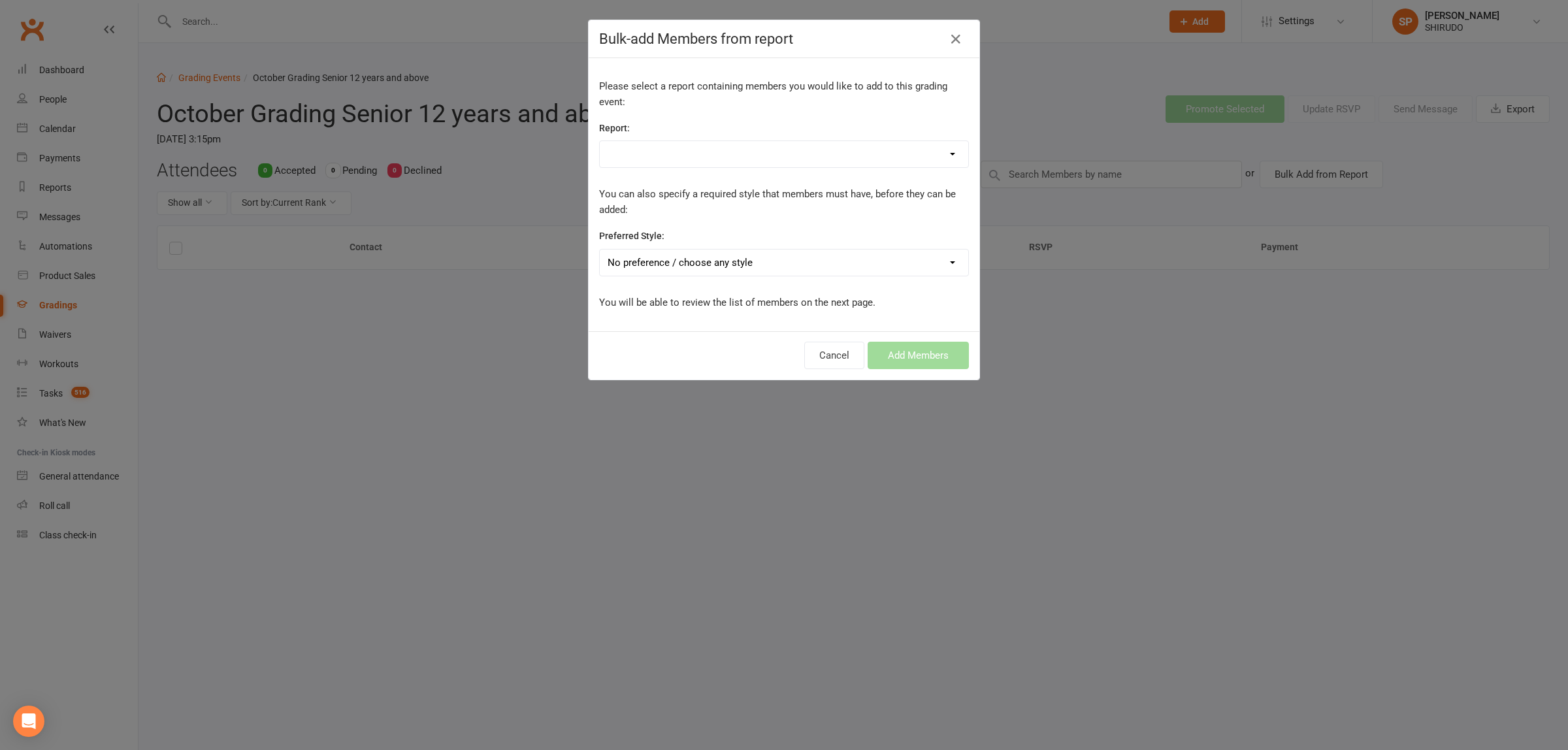
click at [944, 262] on select "No preference / choose any style BJJ BOXING May Thai/ Kickboxing Online Trainin…" at bounding box center [784, 262] width 369 height 26
select select "1742"
click at [600, 250] on select "No preference / choose any style BJJ BOXING May Thai/ Kickboxing Online Trainin…" at bounding box center [784, 262] width 369 height 26
click at [1034, 413] on div "Bulk-add Members from report Please select a report containing members you woul…" at bounding box center [784, 375] width 1568 height 750
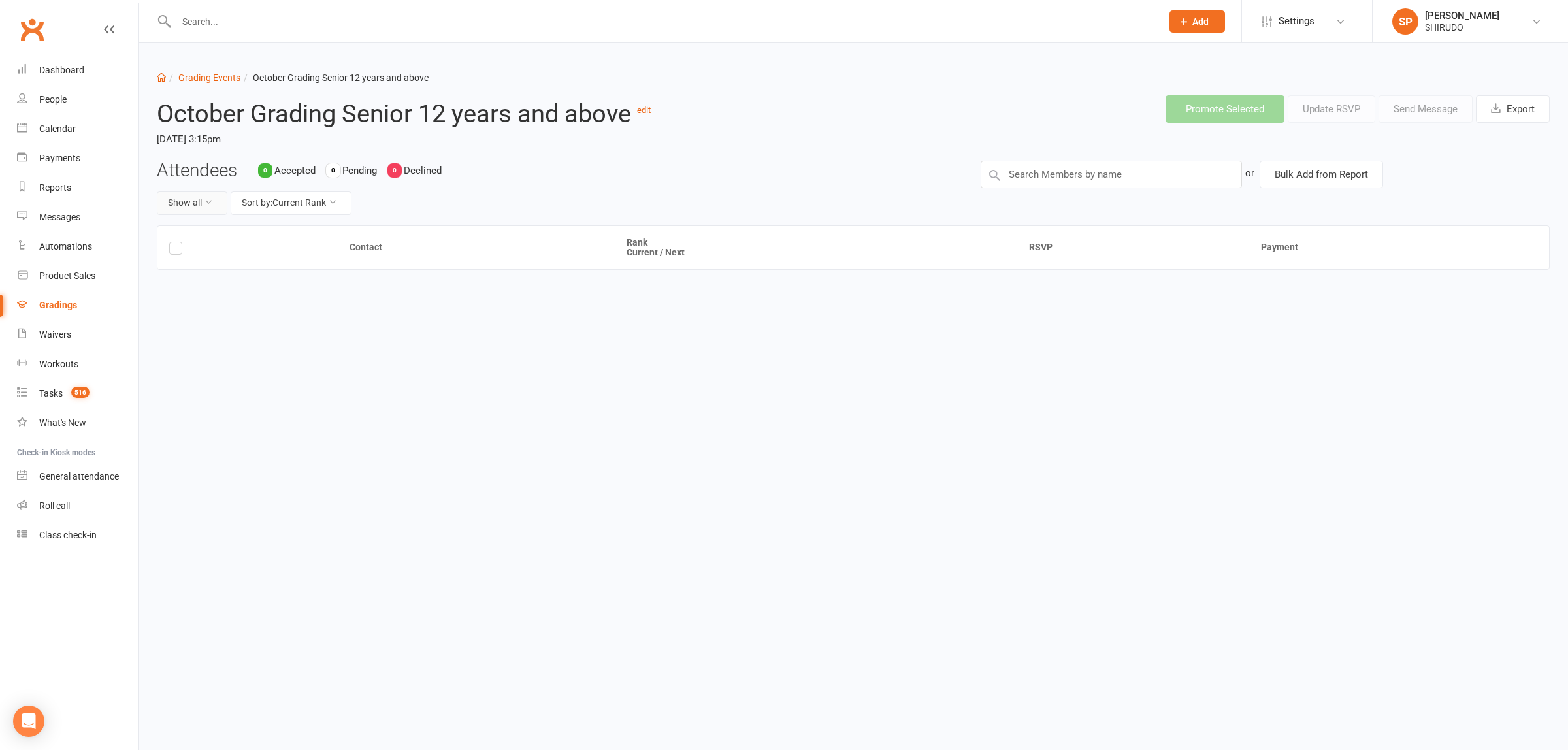
click at [211, 200] on icon at bounding box center [208, 202] width 9 height 9
click at [177, 250] on label at bounding box center [175, 250] width 13 height 0
click at [177, 242] on input "checkbox" at bounding box center [175, 242] width 13 height 0
click at [651, 110] on link "edit" at bounding box center [644, 110] width 13 height 10
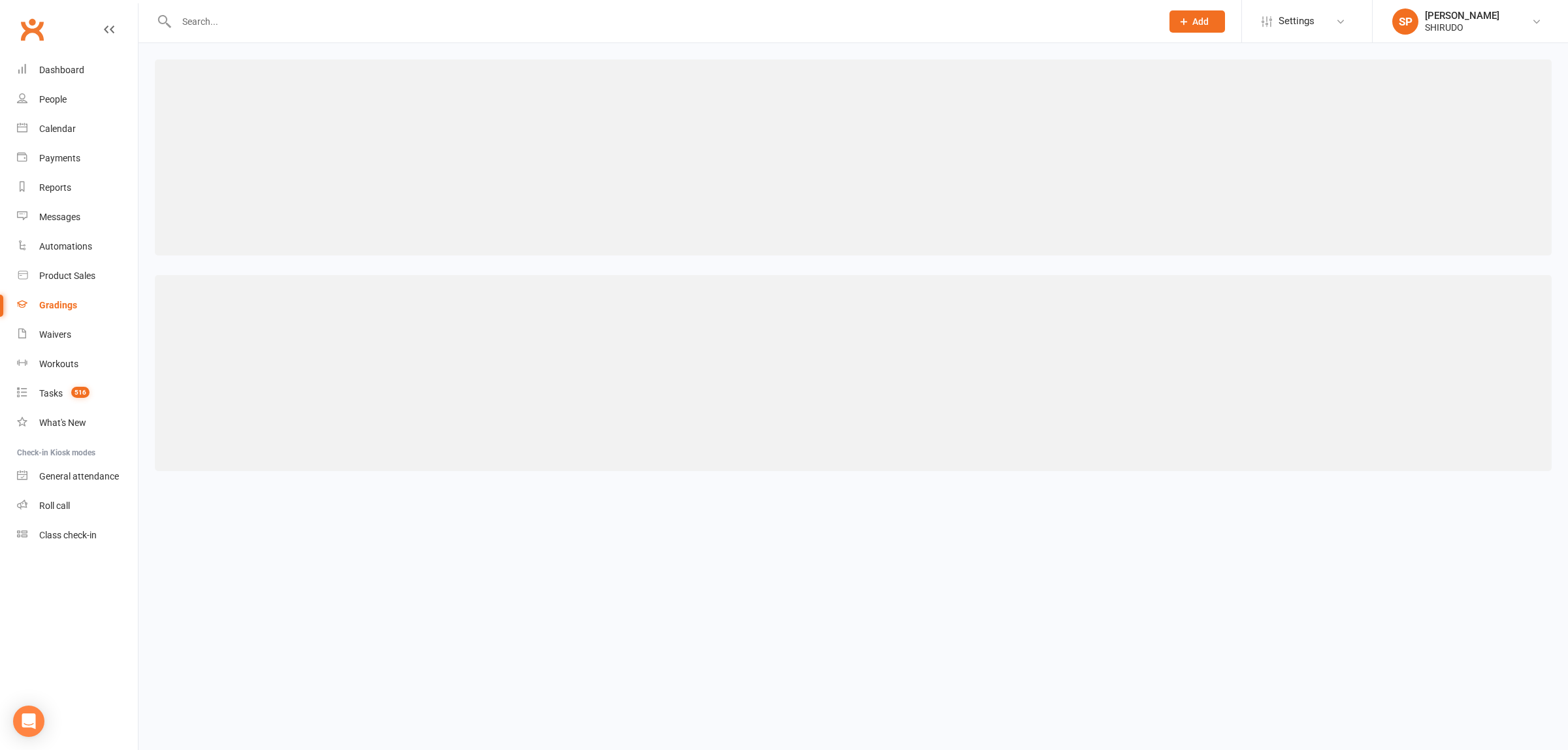
select select "3"
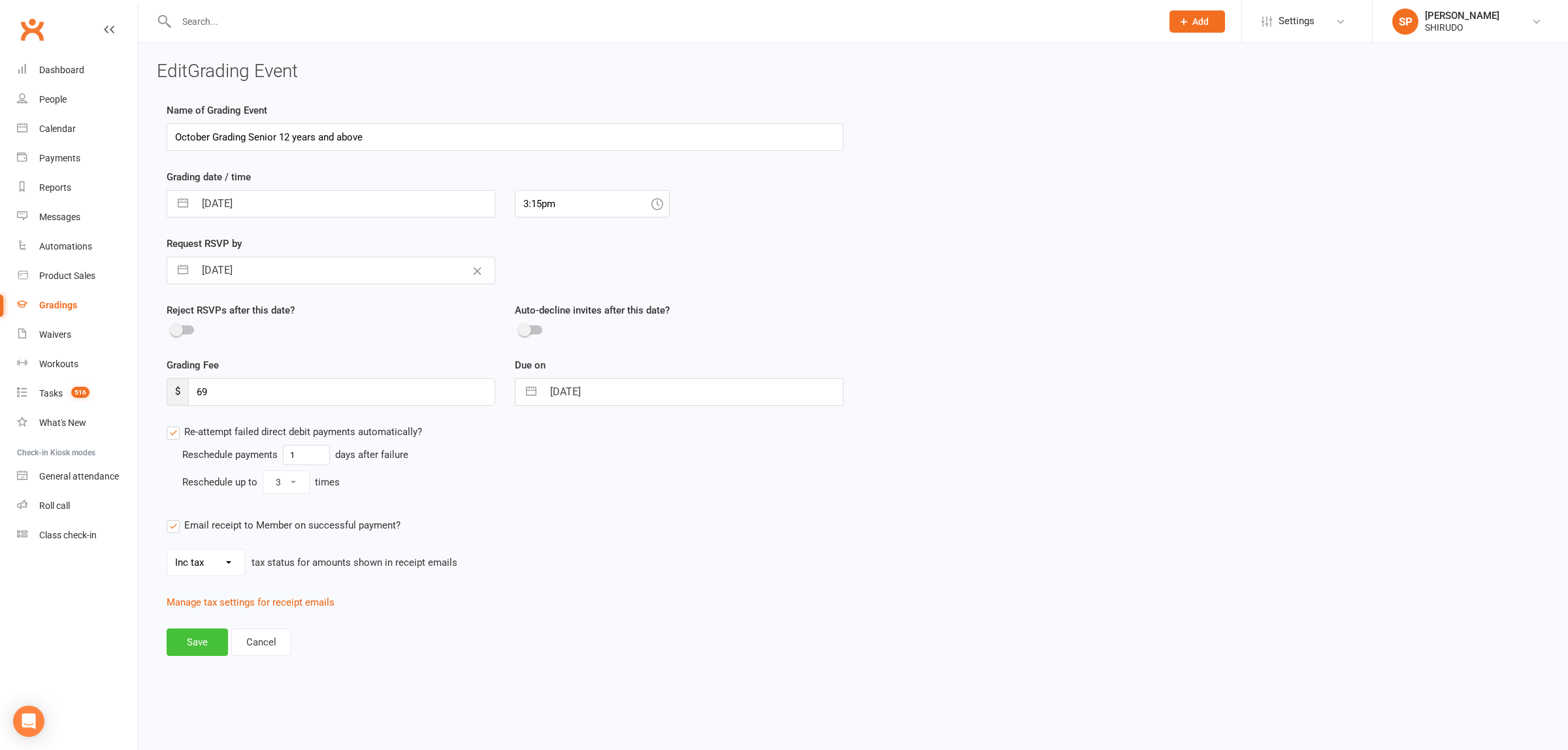
click at [198, 640] on button "Save" at bounding box center [198, 642] width 61 height 28
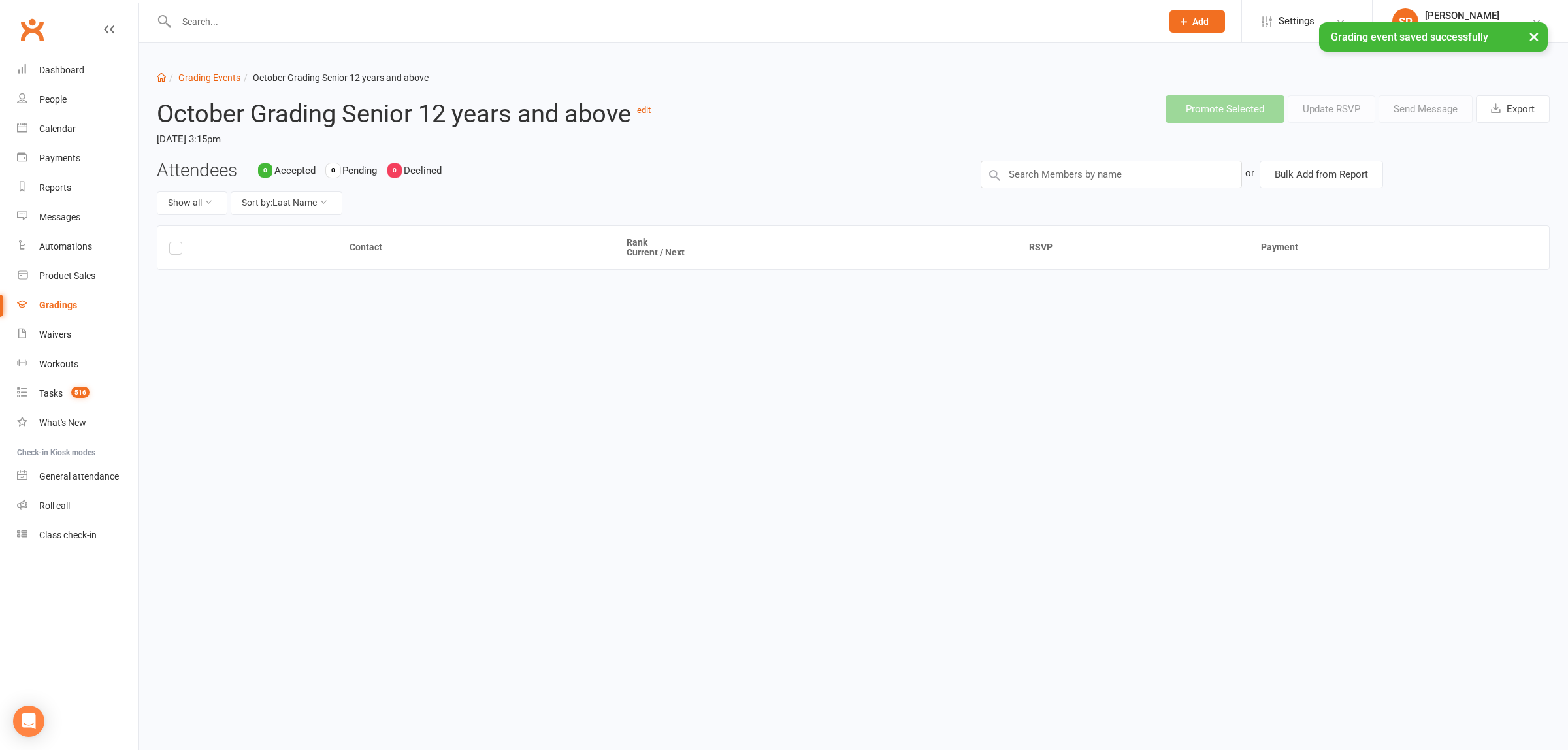
click at [61, 304] on div "Gradings" at bounding box center [58, 305] width 38 height 11
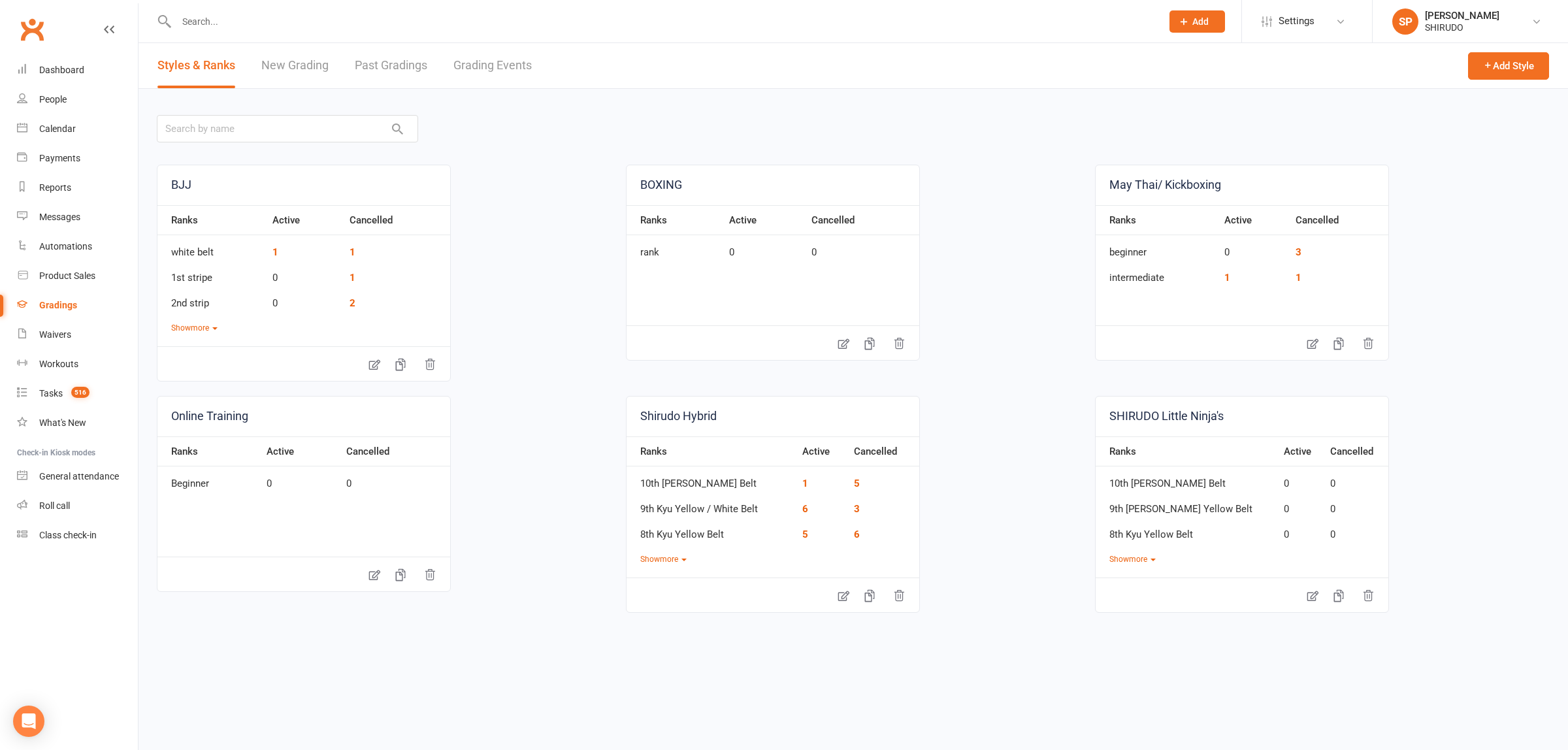
click at [482, 63] on link "Grading Events" at bounding box center [492, 65] width 78 height 45
select select "50"
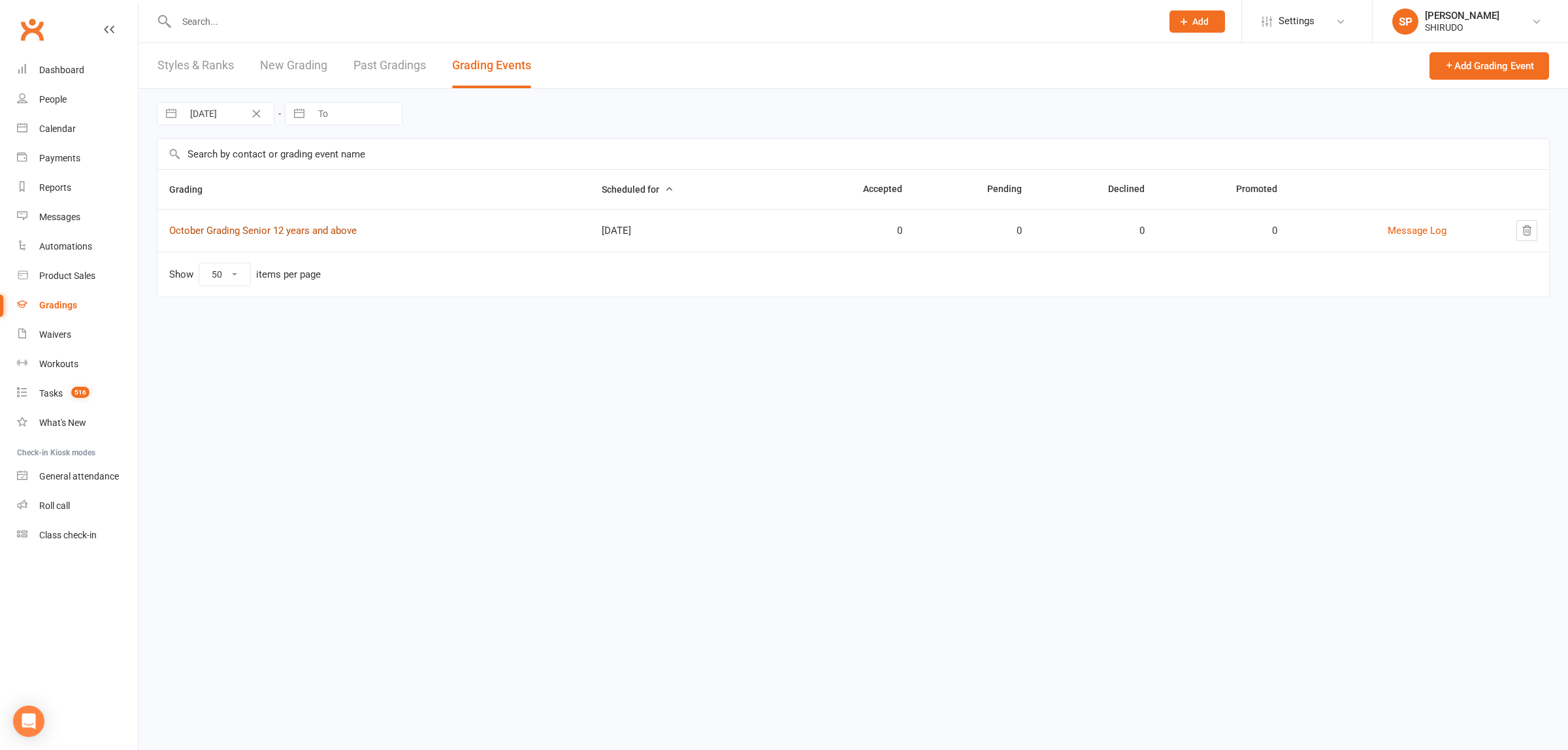
click at [340, 229] on link "October Grading Senior 12 years and above" at bounding box center [263, 230] width 188 height 12
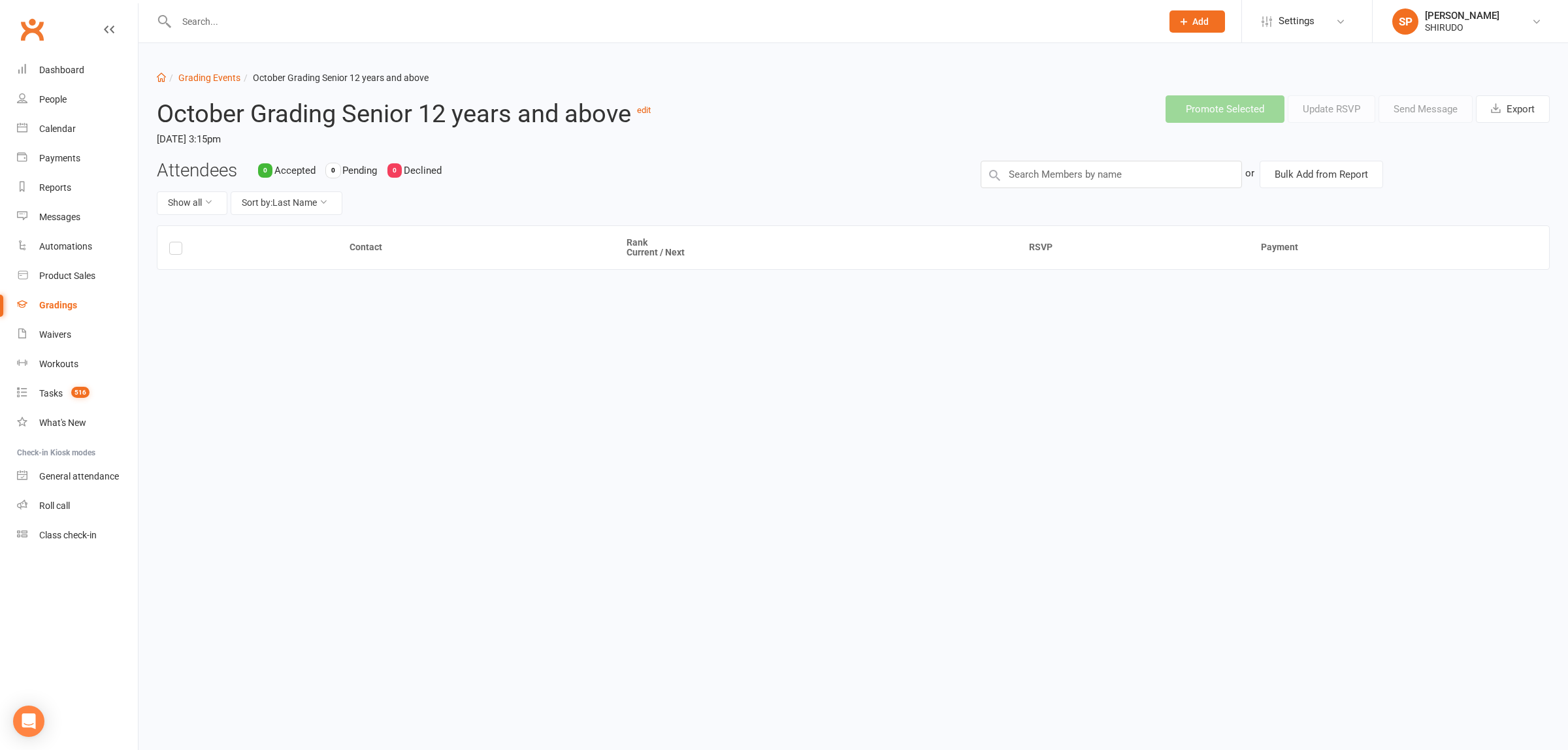
click at [642, 252] on th "Rank Current / Next" at bounding box center [816, 248] width 403 height 44
click at [54, 305] on div "Gradings" at bounding box center [58, 305] width 38 height 11
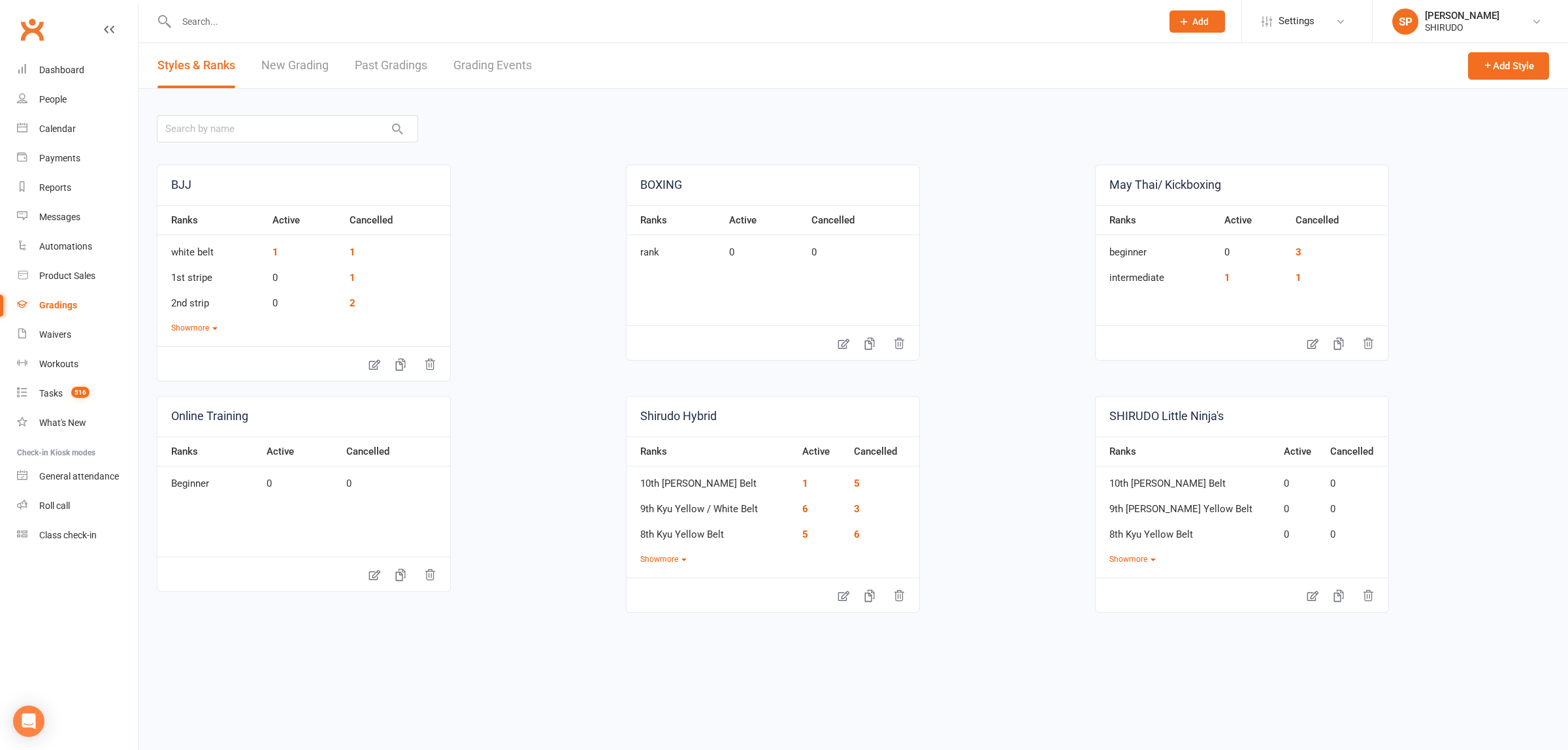
click at [494, 62] on link "Grading Events" at bounding box center [492, 65] width 78 height 45
select select "50"
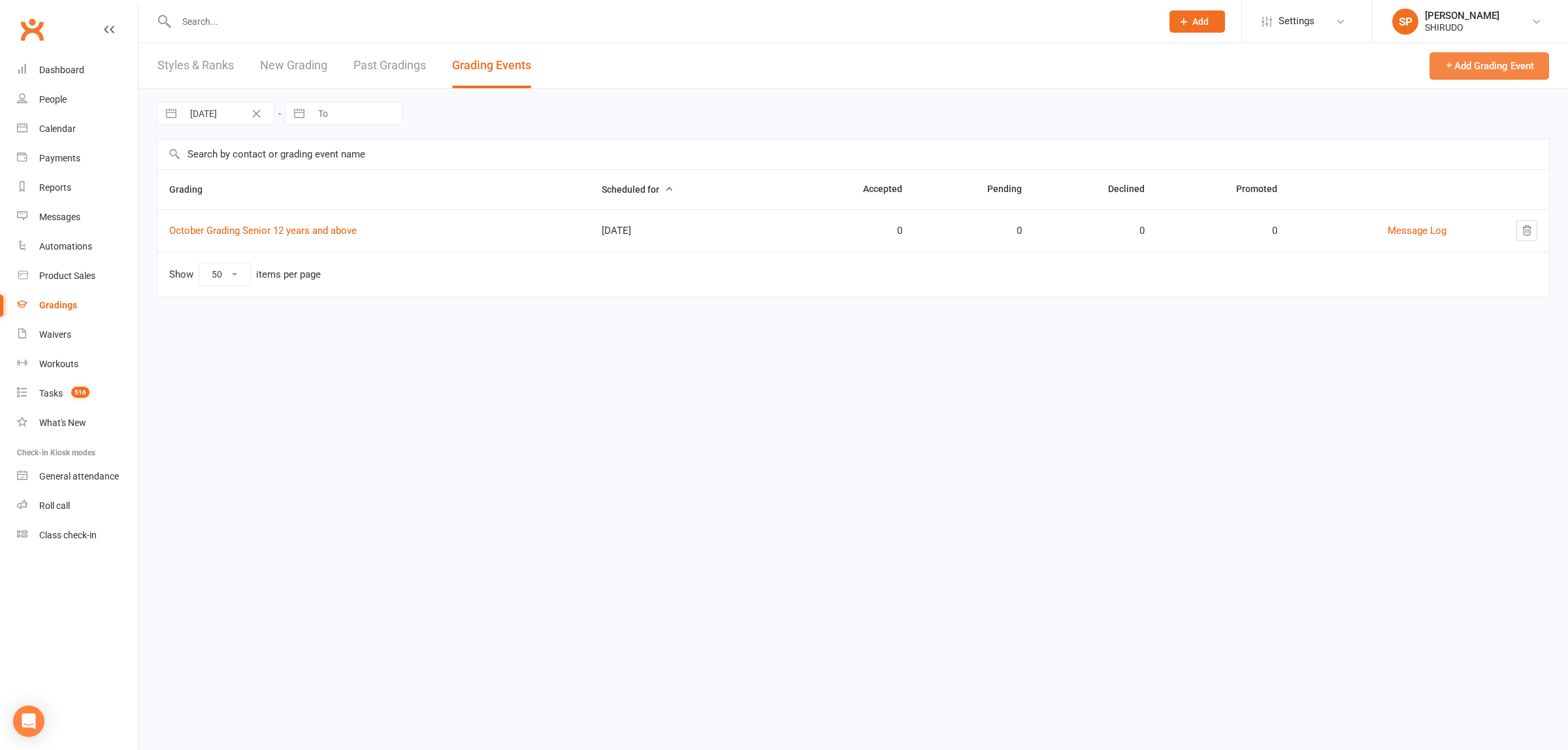
click at [1474, 60] on button "Add Grading Event" at bounding box center [1489, 66] width 119 height 28
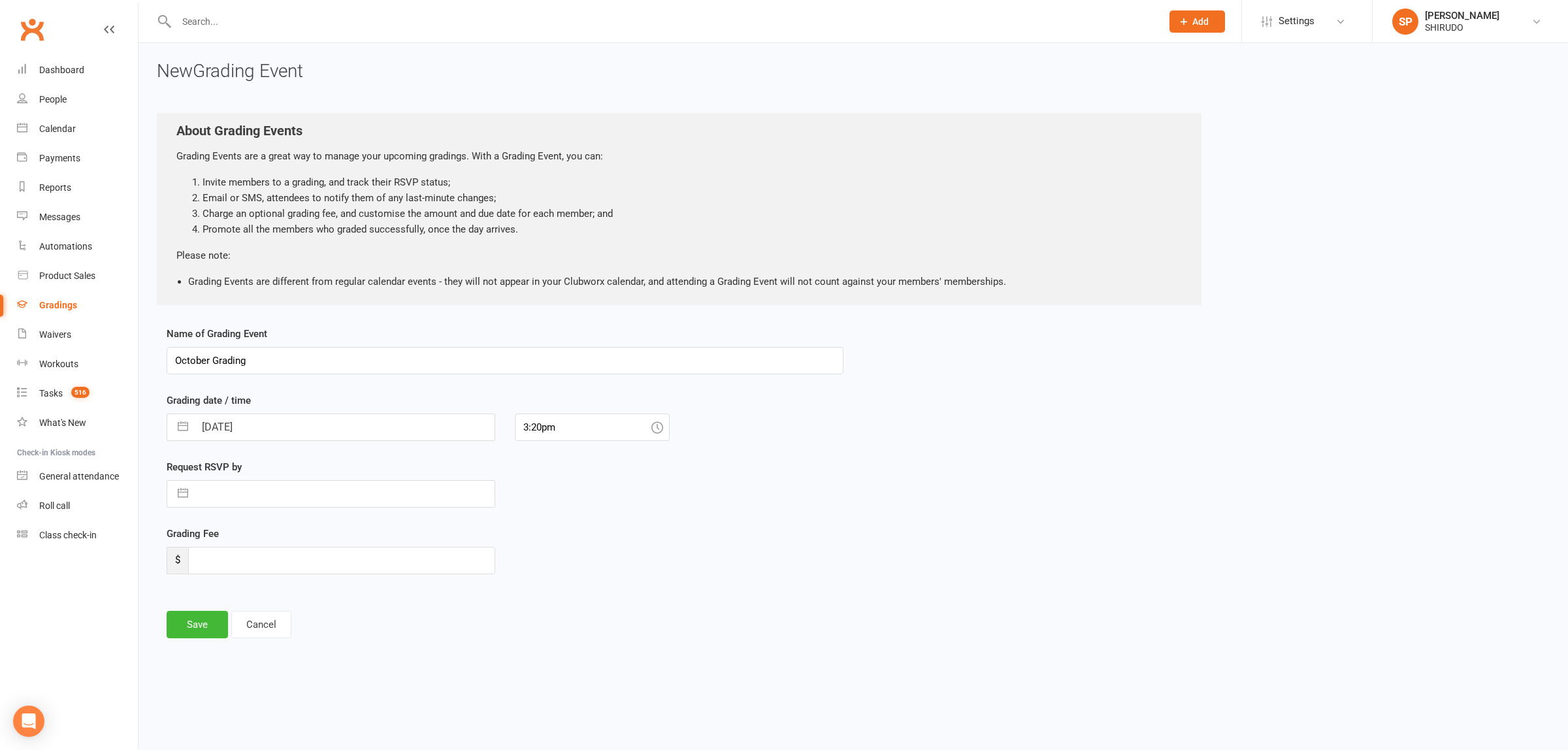
click at [243, 425] on input "[DATE]" at bounding box center [345, 427] width 300 height 26
select select "8"
select select "2025"
select select "9"
select select "2025"
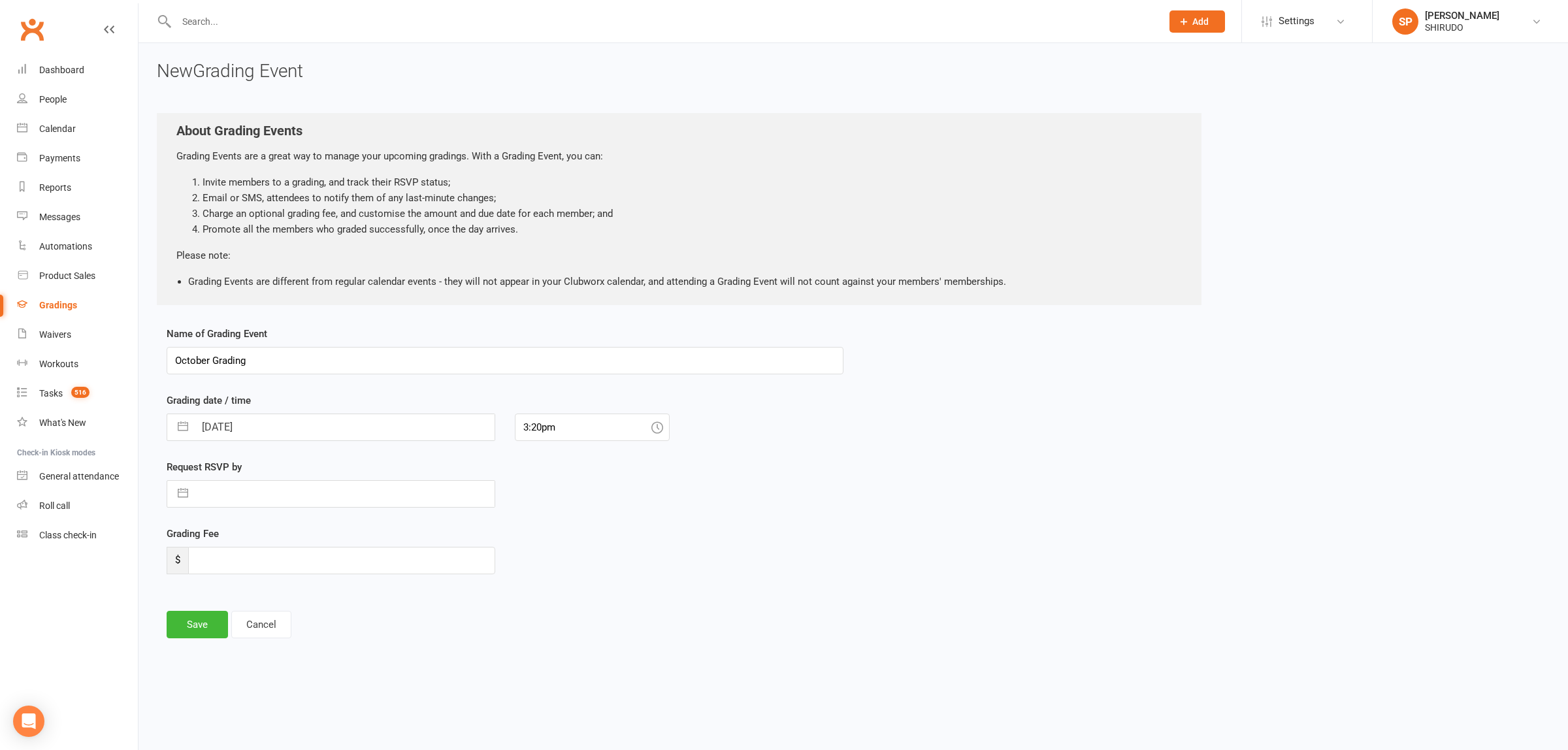
select select "10"
select select "2025"
click at [345, 599] on td "25" at bounding box center [347, 601] width 26 height 25
type input "25 Oct 2025"
click at [612, 552] on div "Grading Fee $" at bounding box center [505, 559] width 696 height 67
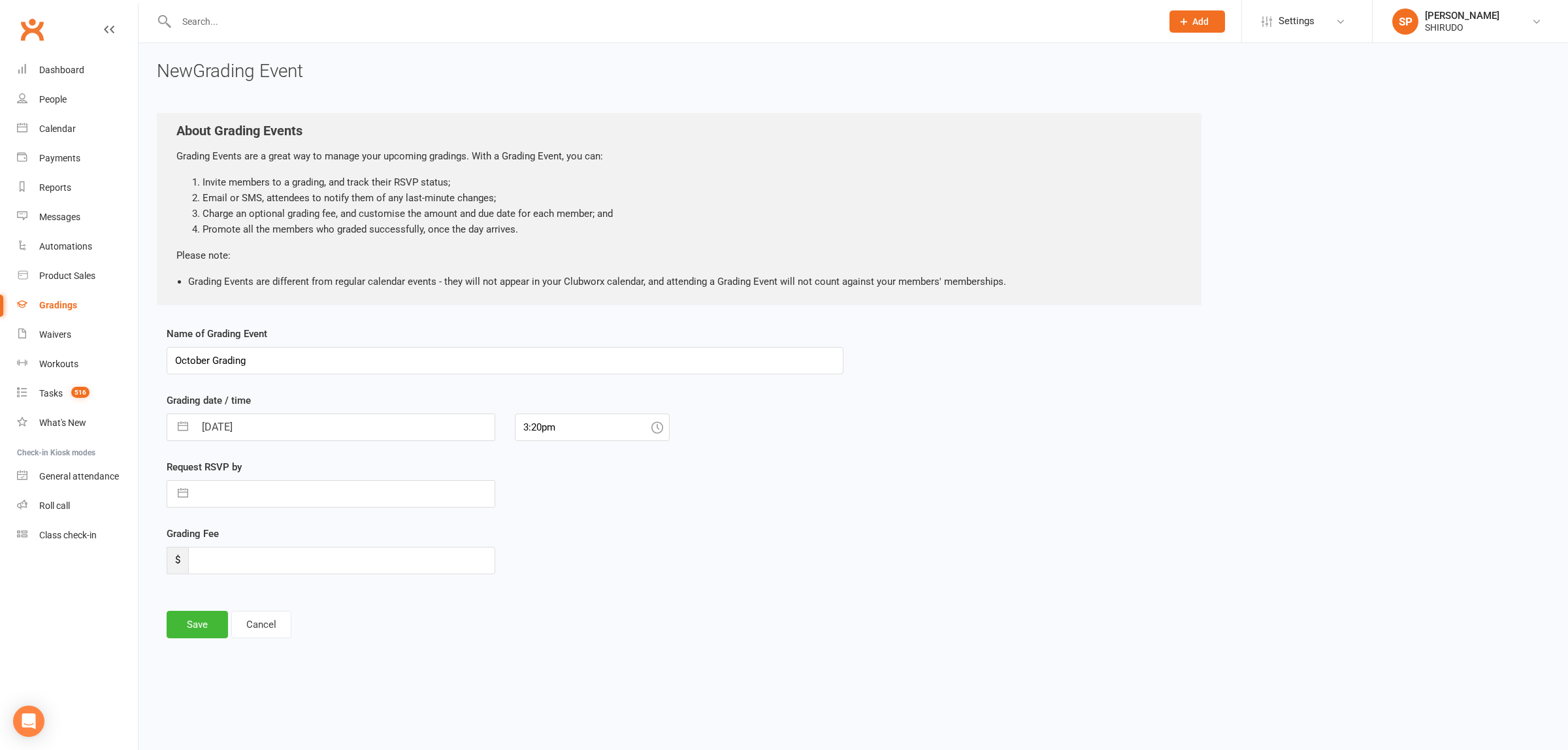
click at [654, 428] on icon at bounding box center [657, 427] width 12 height 12
click at [659, 425] on icon at bounding box center [657, 427] width 12 height 12
click at [570, 427] on input "3:20pm" at bounding box center [593, 427] width 155 height 28
click at [541, 474] on div "10:30am" at bounding box center [593, 480] width 153 height 21
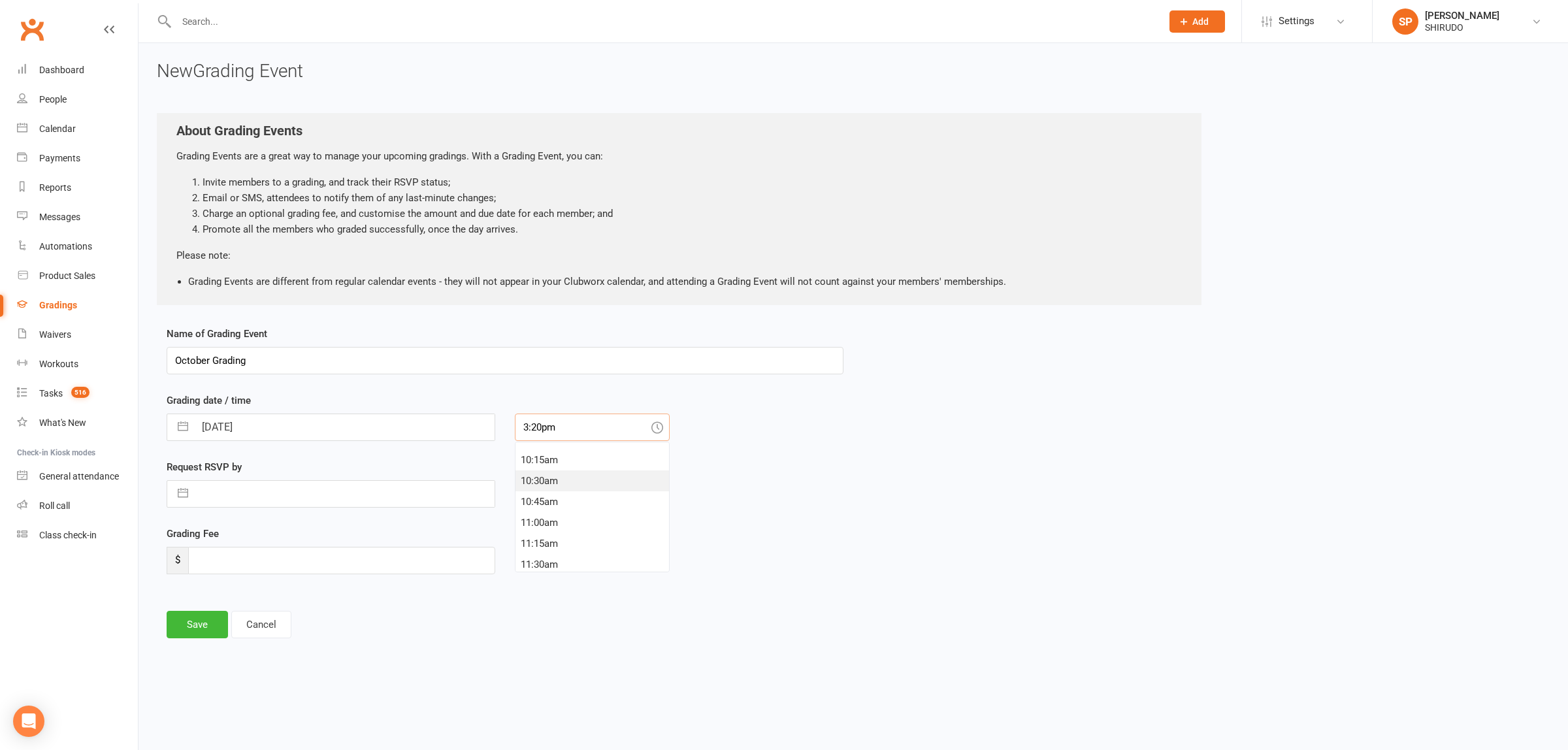
type input "10:30am"
click at [566, 531] on div "Grading Fee $" at bounding box center [505, 559] width 696 height 67
click at [216, 556] on input "number" at bounding box center [342, 560] width 307 height 28
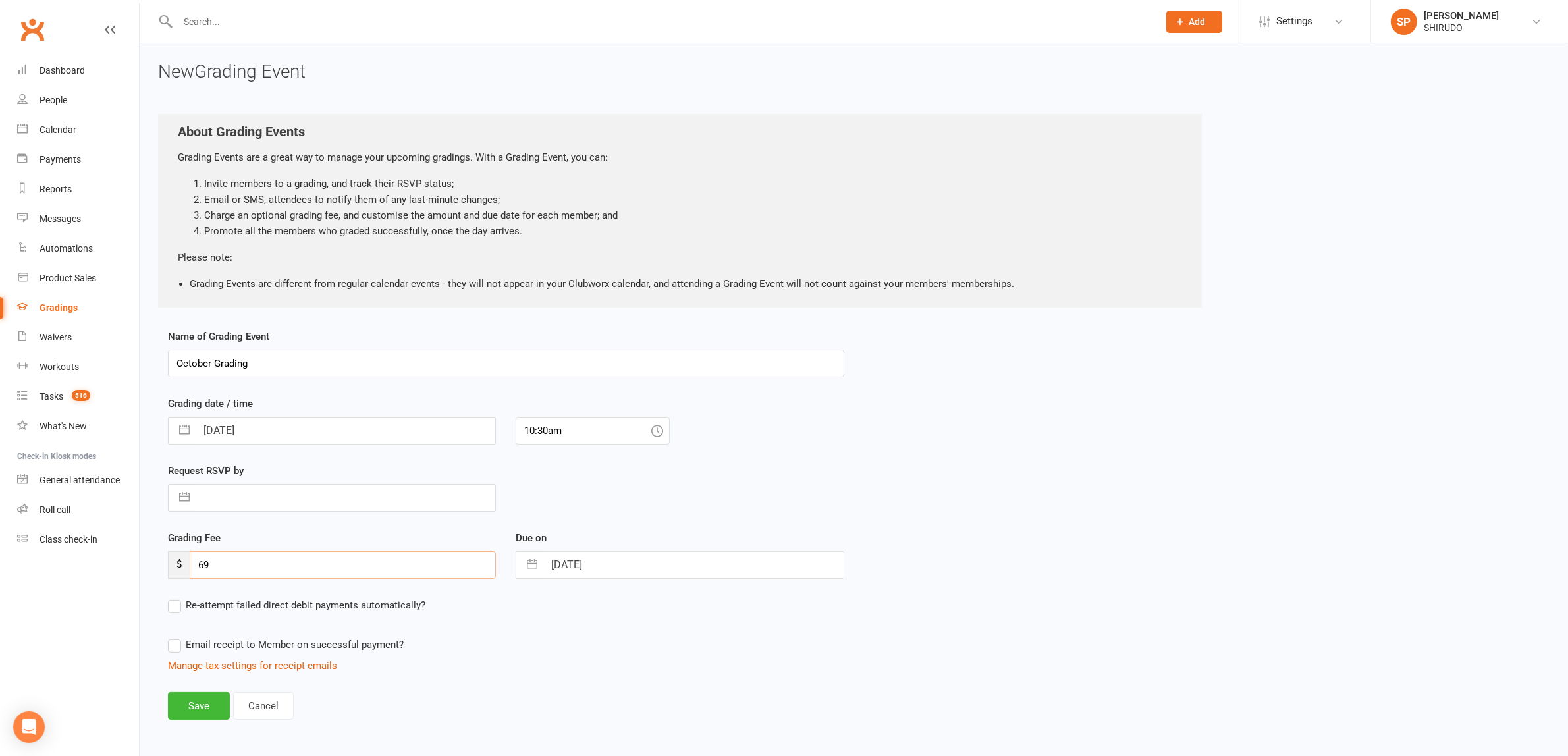
type input "69"
select select "8"
select select "2025"
select select "9"
select select "2025"
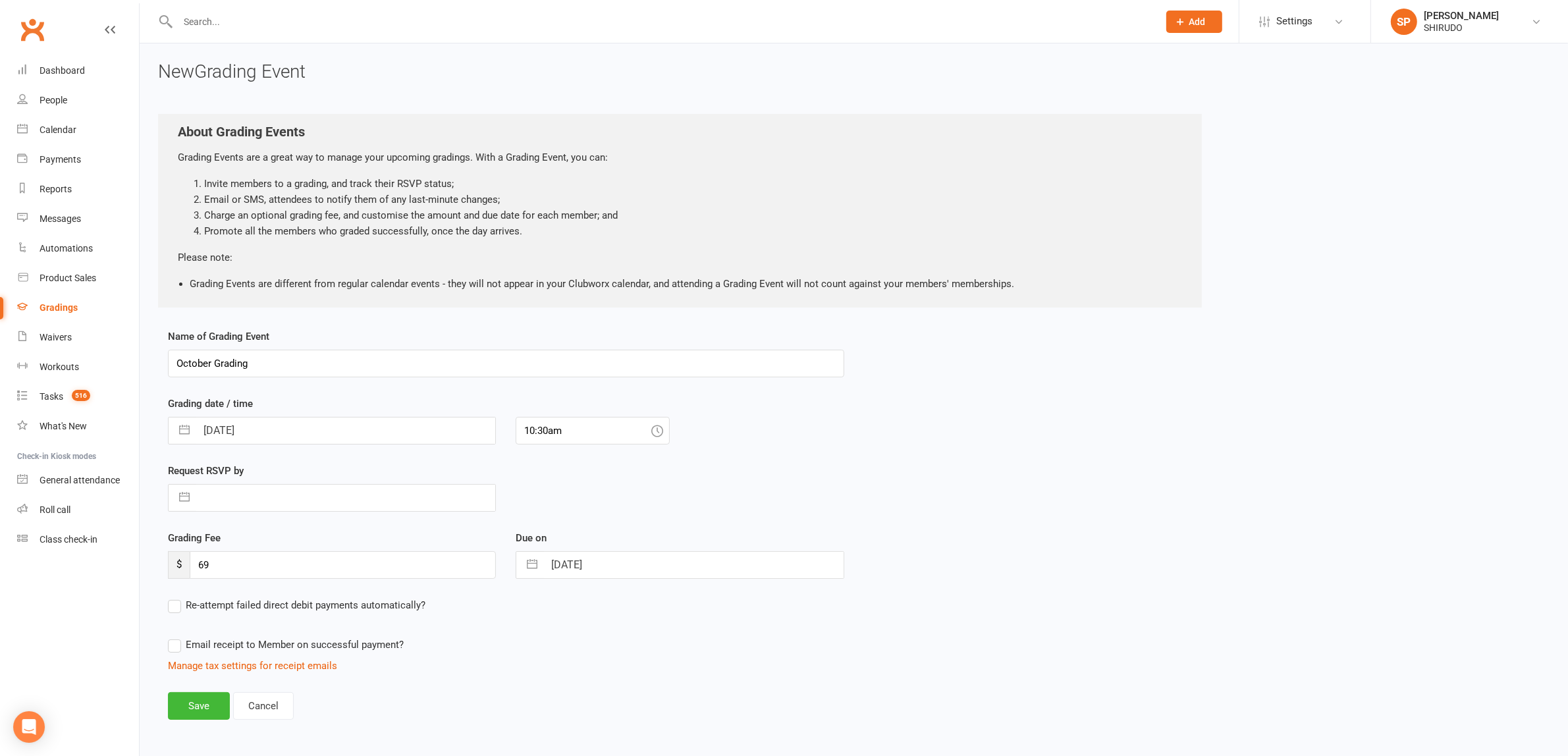
select select "10"
select select "2025"
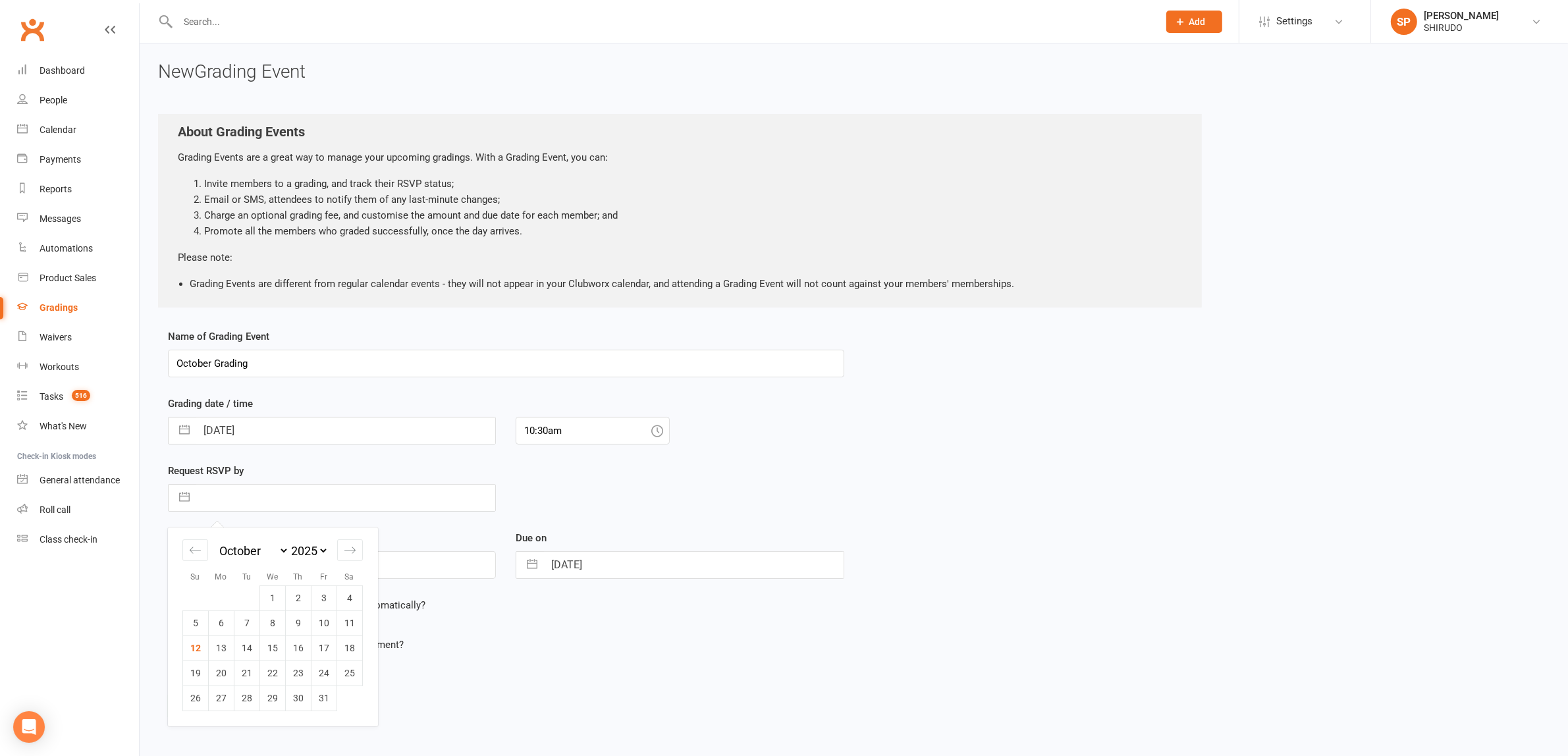
click at [210, 486] on input "text" at bounding box center [346, 498] width 299 height 26
click at [221, 672] on td "20" at bounding box center [222, 672] width 26 height 25
type input "20 Oct 2025"
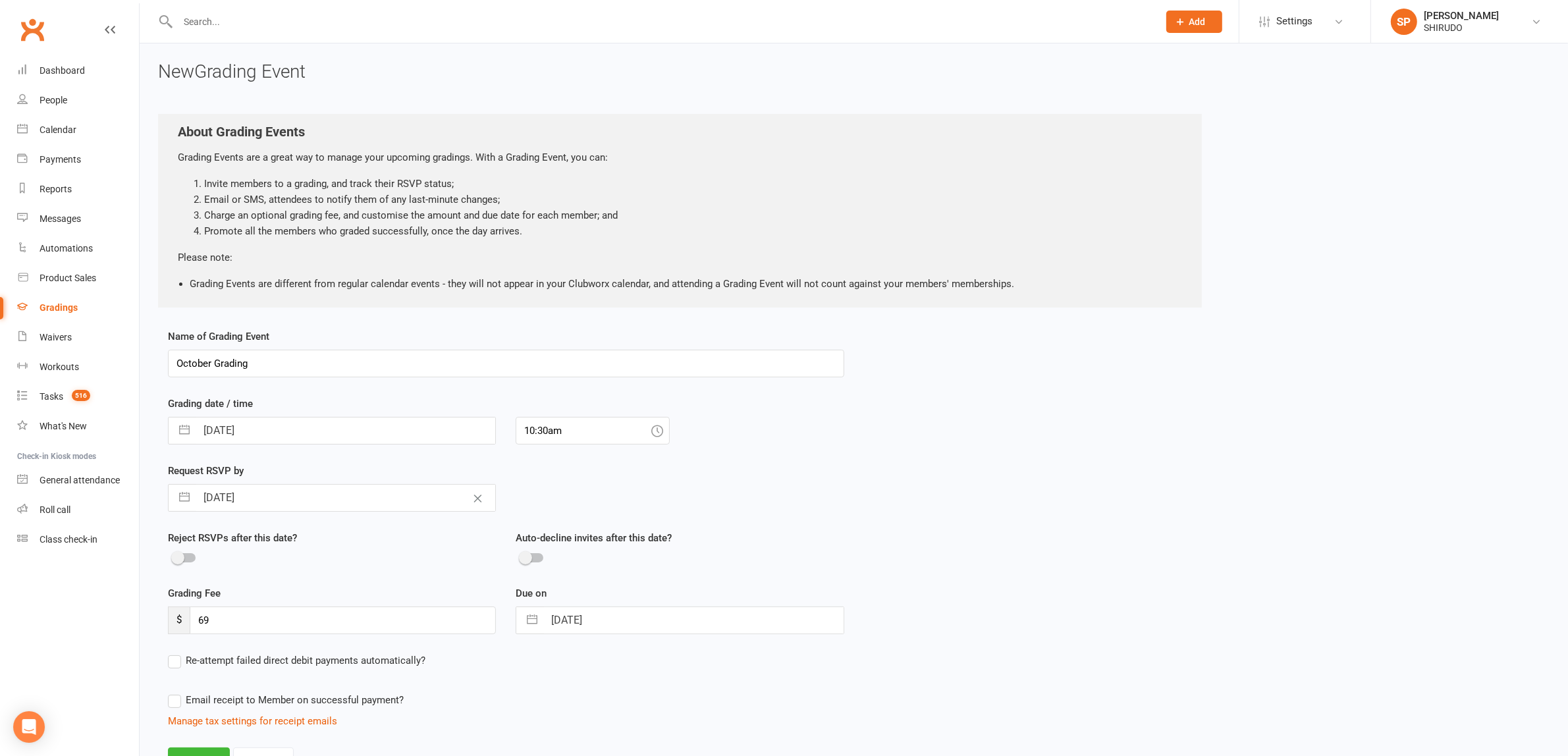
click at [491, 683] on div "Re-attempt failed direct debit payments automatically? Email receipt to Member …" at bounding box center [506, 690] width 676 height 77
click at [176, 700] on label "Email receipt to Member on successful payment?" at bounding box center [286, 700] width 236 height 16
click at [176, 692] on input "Email receipt to Member on successful payment?" at bounding box center [286, 692] width 236 height 0
click at [176, 659] on label "Re-attempt failed direct debit payments automatically?" at bounding box center [297, 660] width 258 height 16
click at [176, 652] on input "Re-attempt failed direct debit payments automatically?" at bounding box center [297, 652] width 258 height 0
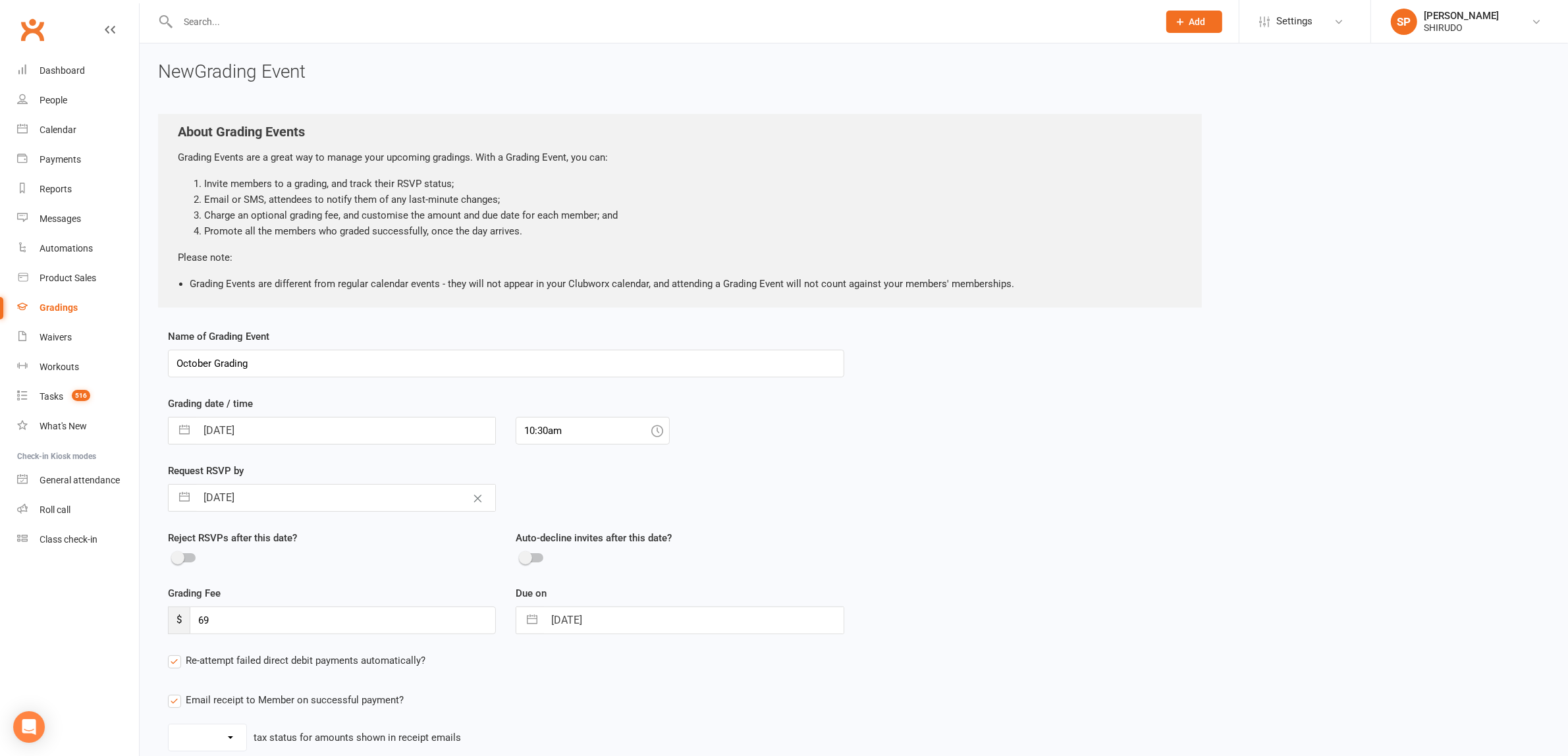
select select "3"
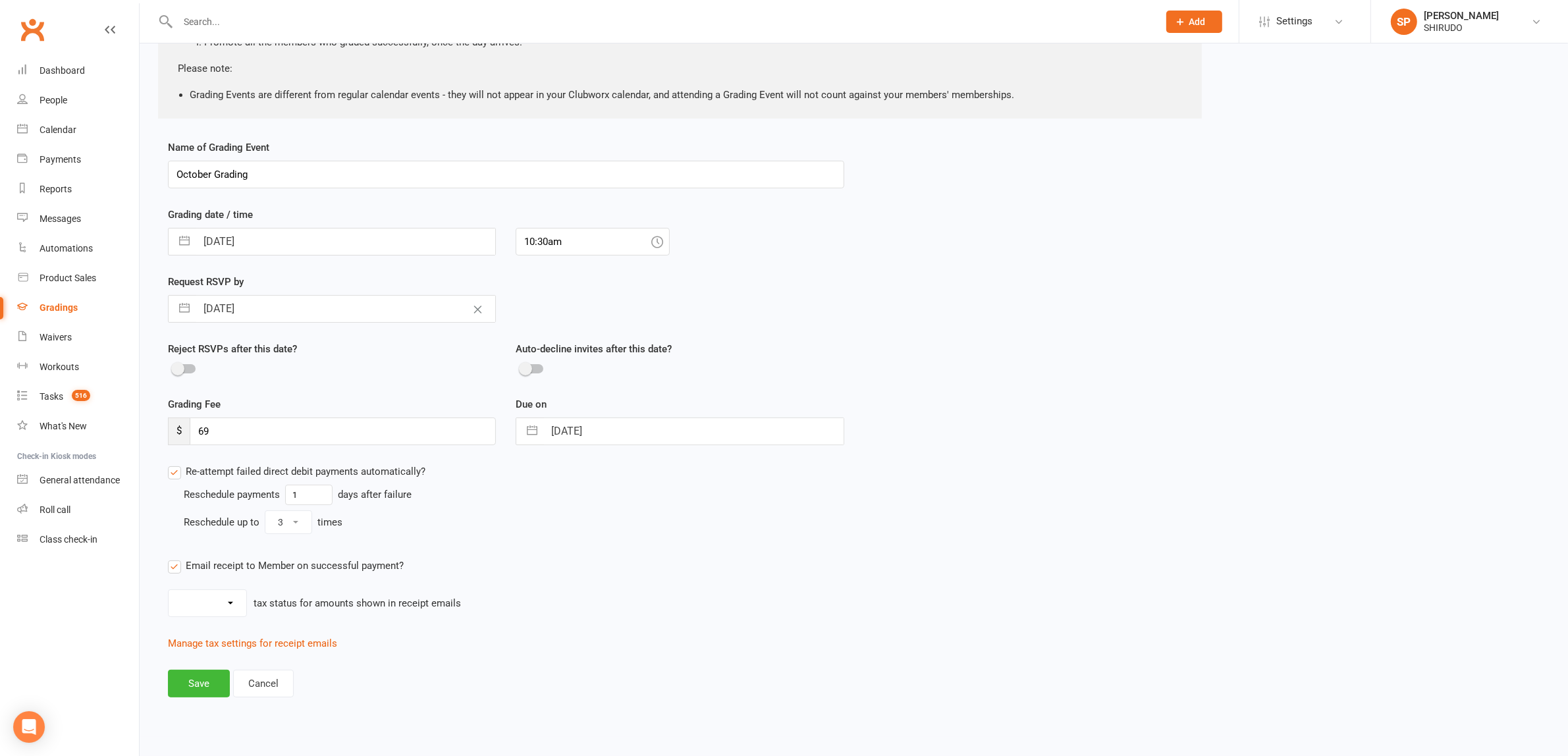
click at [228, 596] on select "Inc tax Tax exempt" at bounding box center [207, 603] width 78 height 26
select select "inc_tax"
click at [168, 590] on select "Inc tax Tax exempt" at bounding box center [207, 603] width 78 height 26
click at [521, 662] on div "Name of Grading Event October Grading Grading date / time 25 Oct 2025 Navigate …" at bounding box center [506, 427] width 696 height 576
click at [200, 682] on button "Save" at bounding box center [199, 683] width 62 height 28
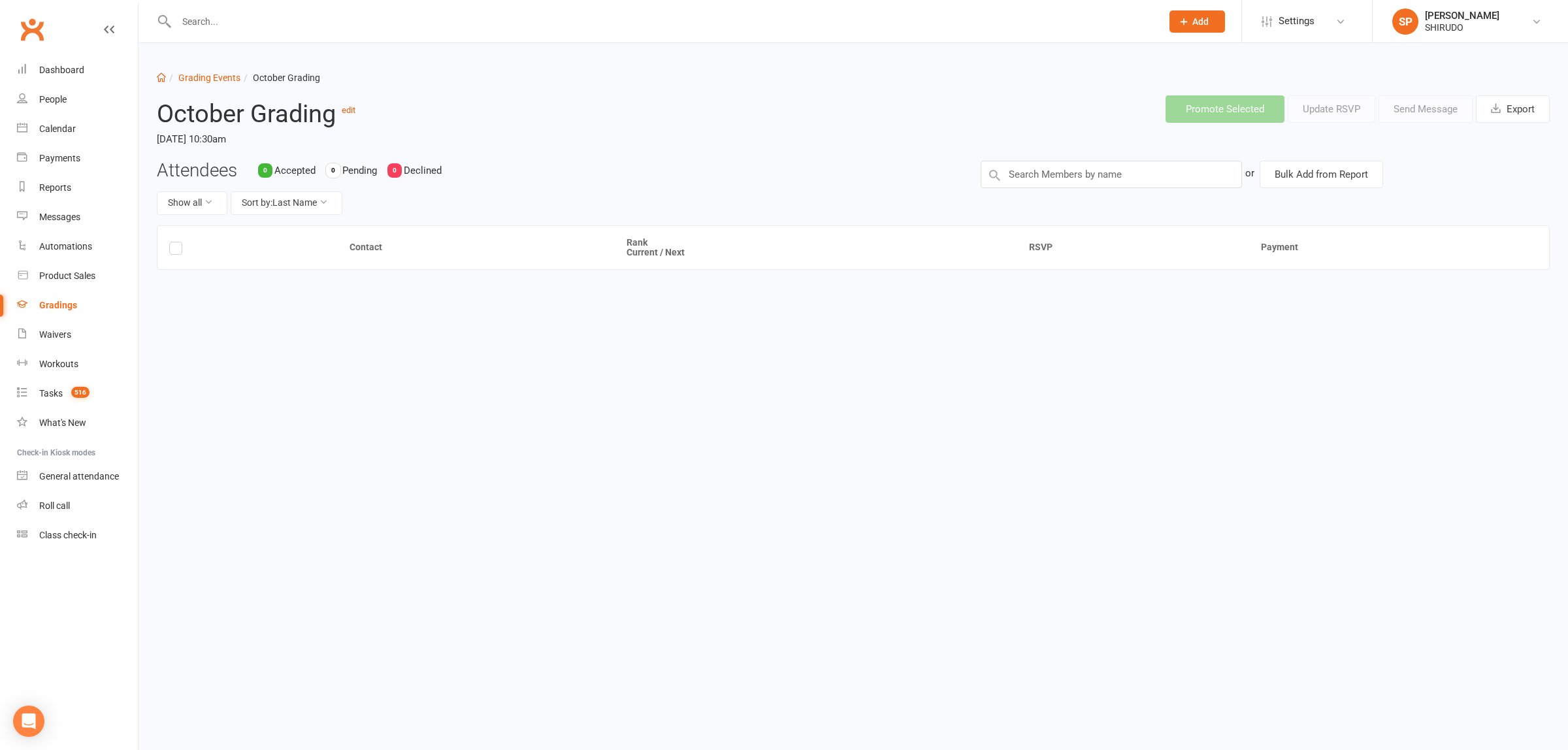
click at [1325, 111] on div "Promote Selected Update RSVP Send Message Export" at bounding box center [1358, 109] width 384 height 28
click at [1240, 109] on div "Promote Selected Update RSVP Send Message Export" at bounding box center [1358, 109] width 384 height 28
click at [1197, 18] on span "Add" at bounding box center [1200, 21] width 16 height 11
click at [1164, 90] on link "Member" at bounding box center [1184, 89] width 117 height 30
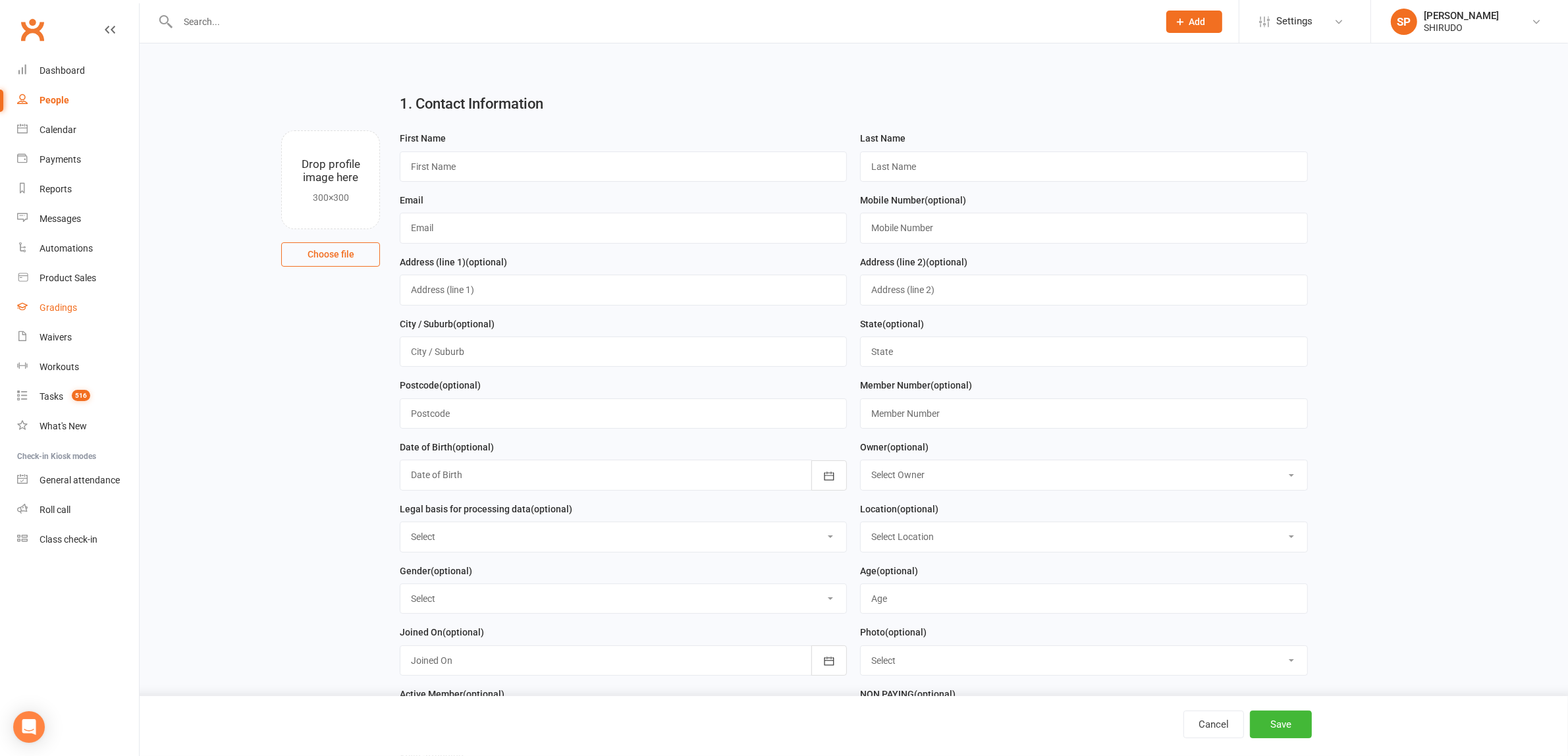
click at [64, 305] on div "Gradings" at bounding box center [58, 307] width 37 height 11
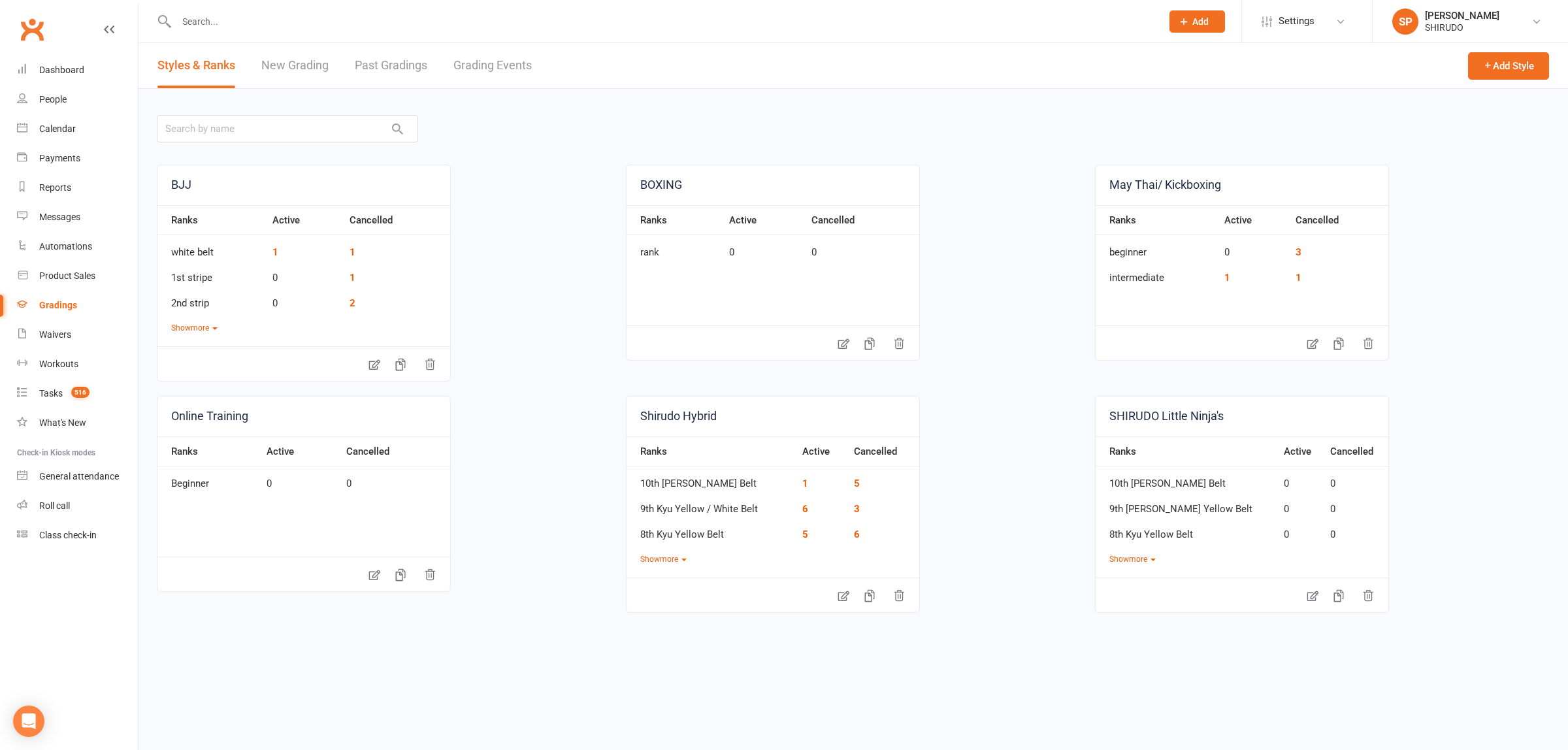
click at [308, 66] on link "New Grading" at bounding box center [295, 65] width 67 height 45
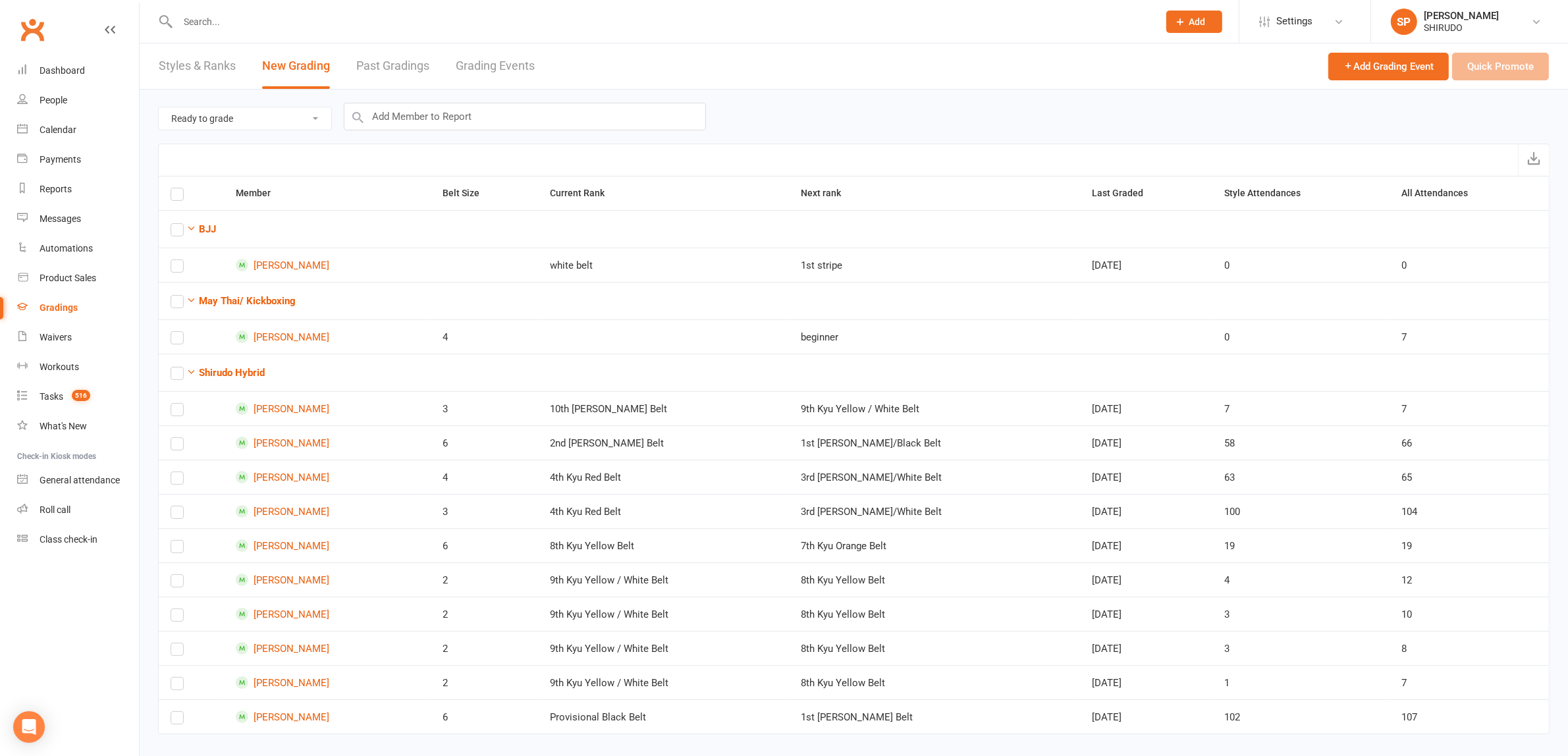
click at [321, 119] on select "Ready to grade All members enrolled in a style Active members enrolled in a sty…" at bounding box center [245, 118] width 173 height 22
click at [159, 107] on select "Ready to grade All members enrolled in a style Active members enrolled in a sty…" at bounding box center [245, 118] width 173 height 22
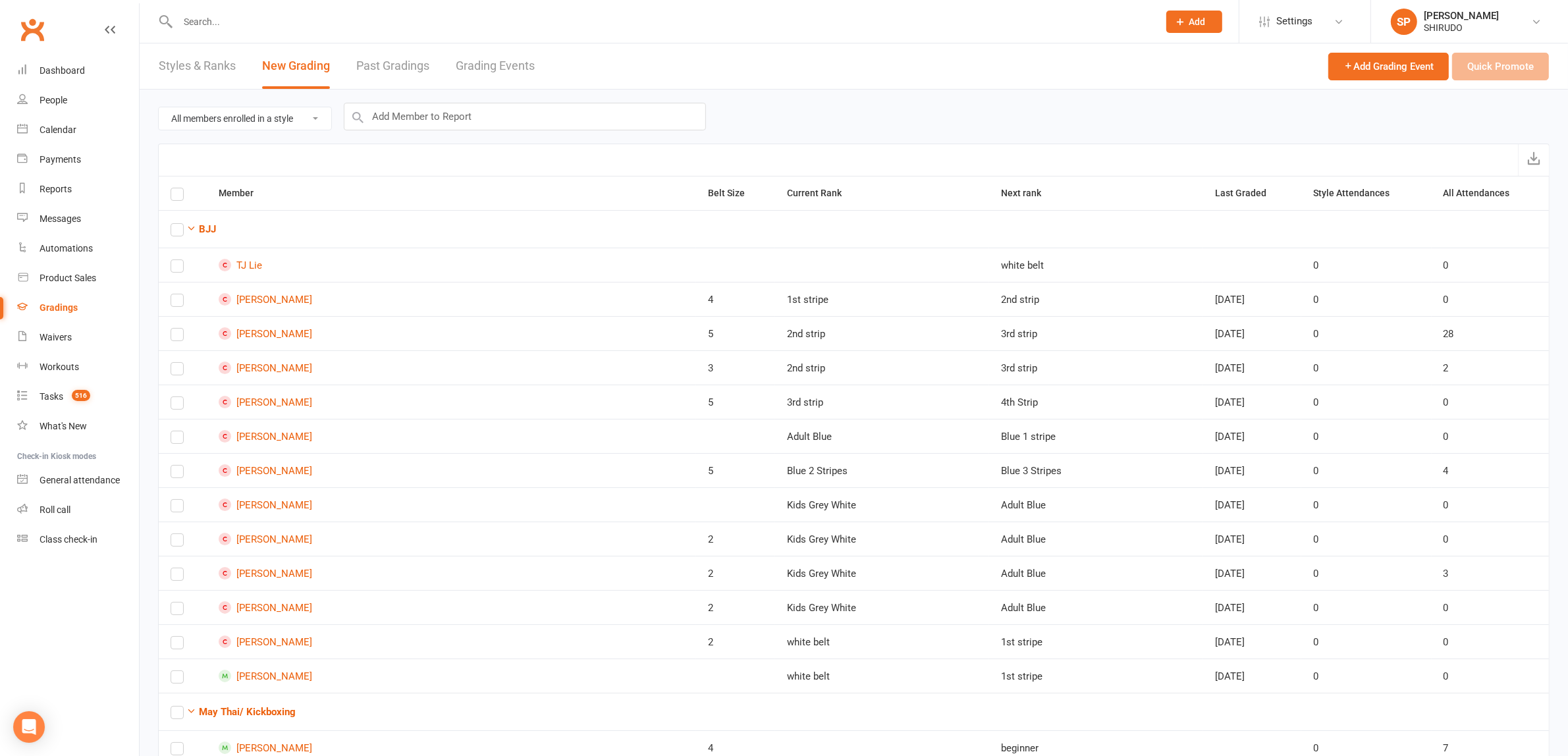
click at [323, 119] on select "Ready to grade All members enrolled in a style Active members enrolled in a sty…" at bounding box center [245, 118] width 173 height 22
select select "active_members_in_style"
click at [159, 107] on select "Ready to grade All members enrolled in a style Active members enrolled in a sty…" at bounding box center [245, 118] width 173 height 22
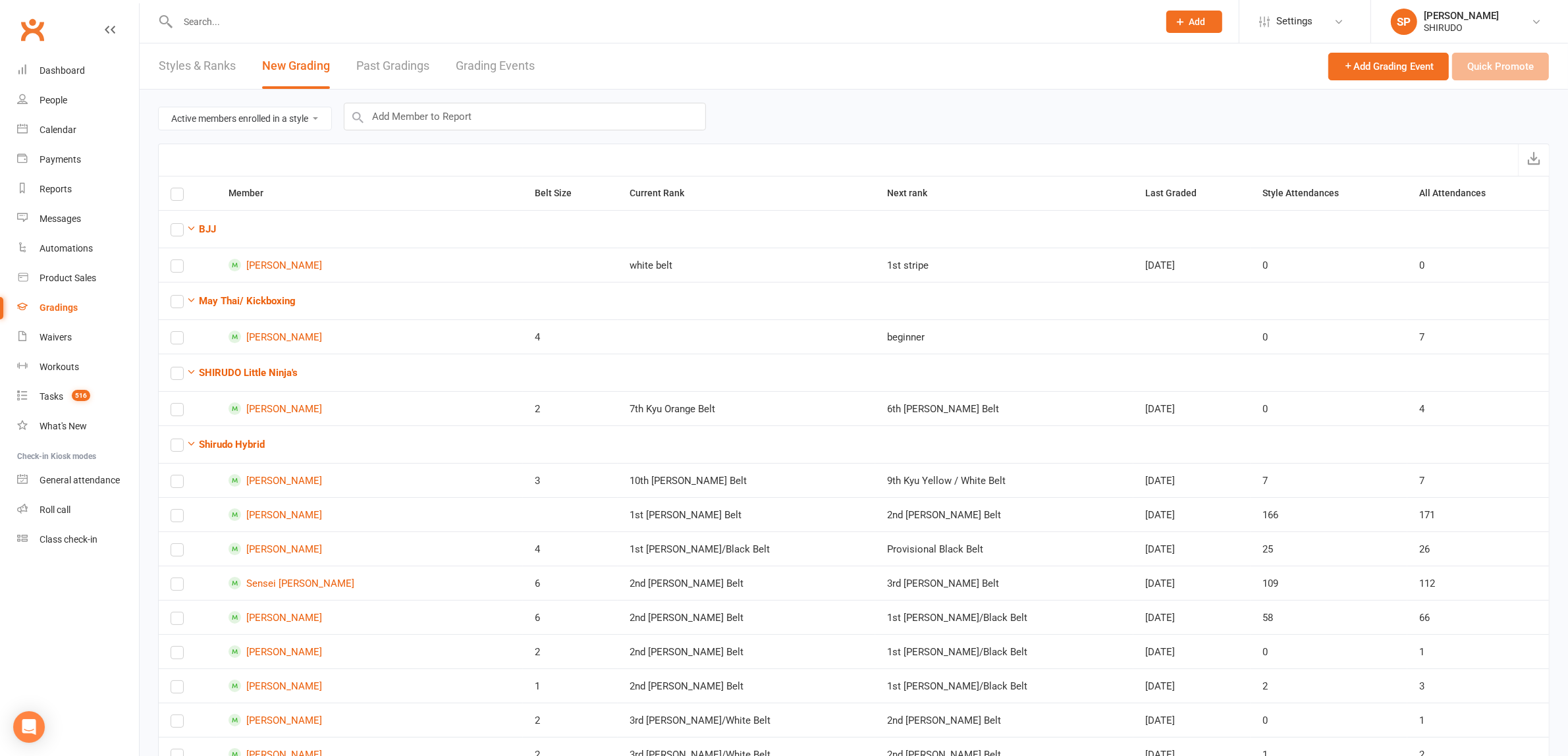
click at [175, 196] on label at bounding box center [177, 196] width 13 height 0
click at [175, 188] on input "checkbox" at bounding box center [177, 188] width 13 height 0
click at [1386, 68] on button "Add to Grading Event" at bounding box center [1387, 67] width 122 height 28
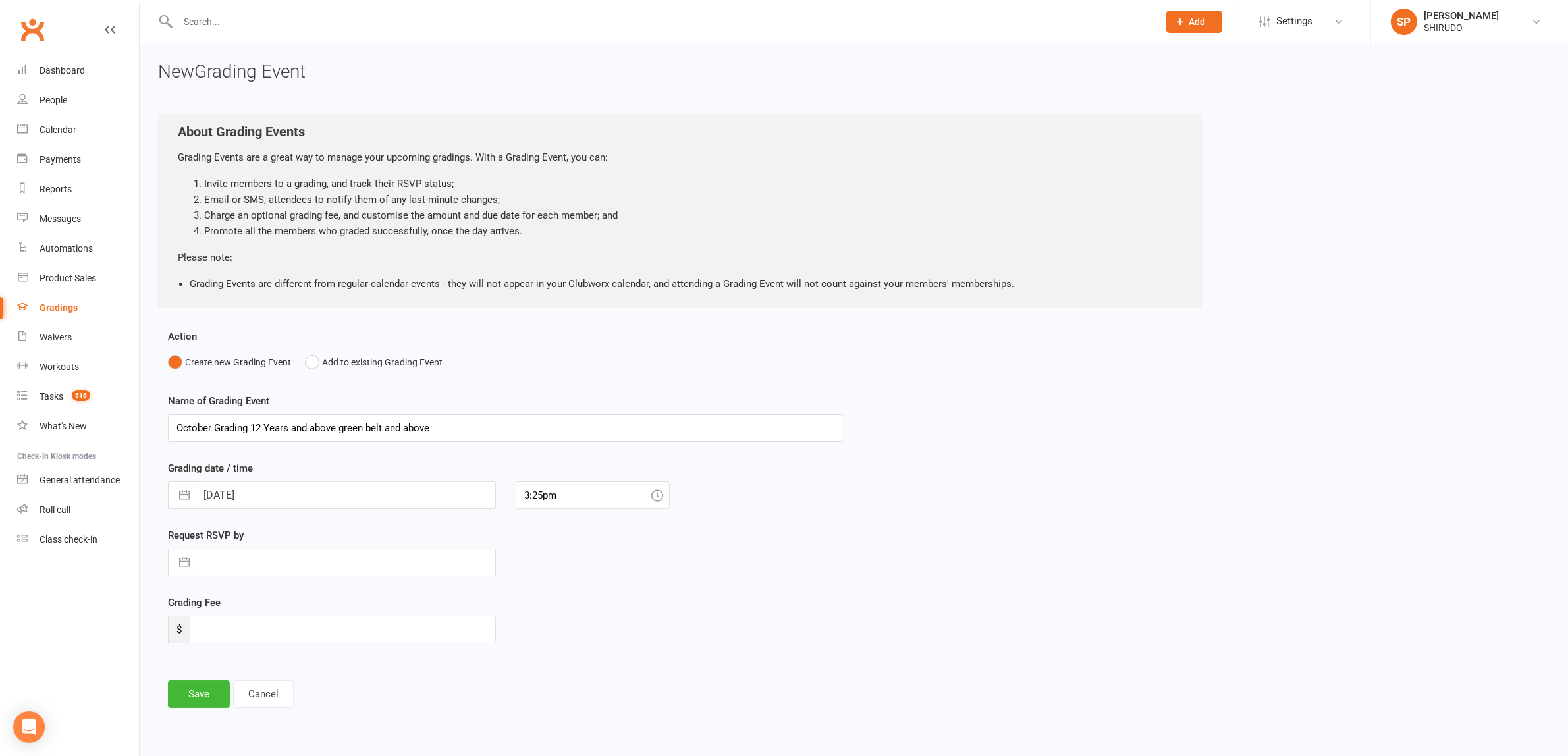
type input "October Grading 12 Years and above green belt and above"
select select "8"
select select "2025"
select select "9"
select select "2025"
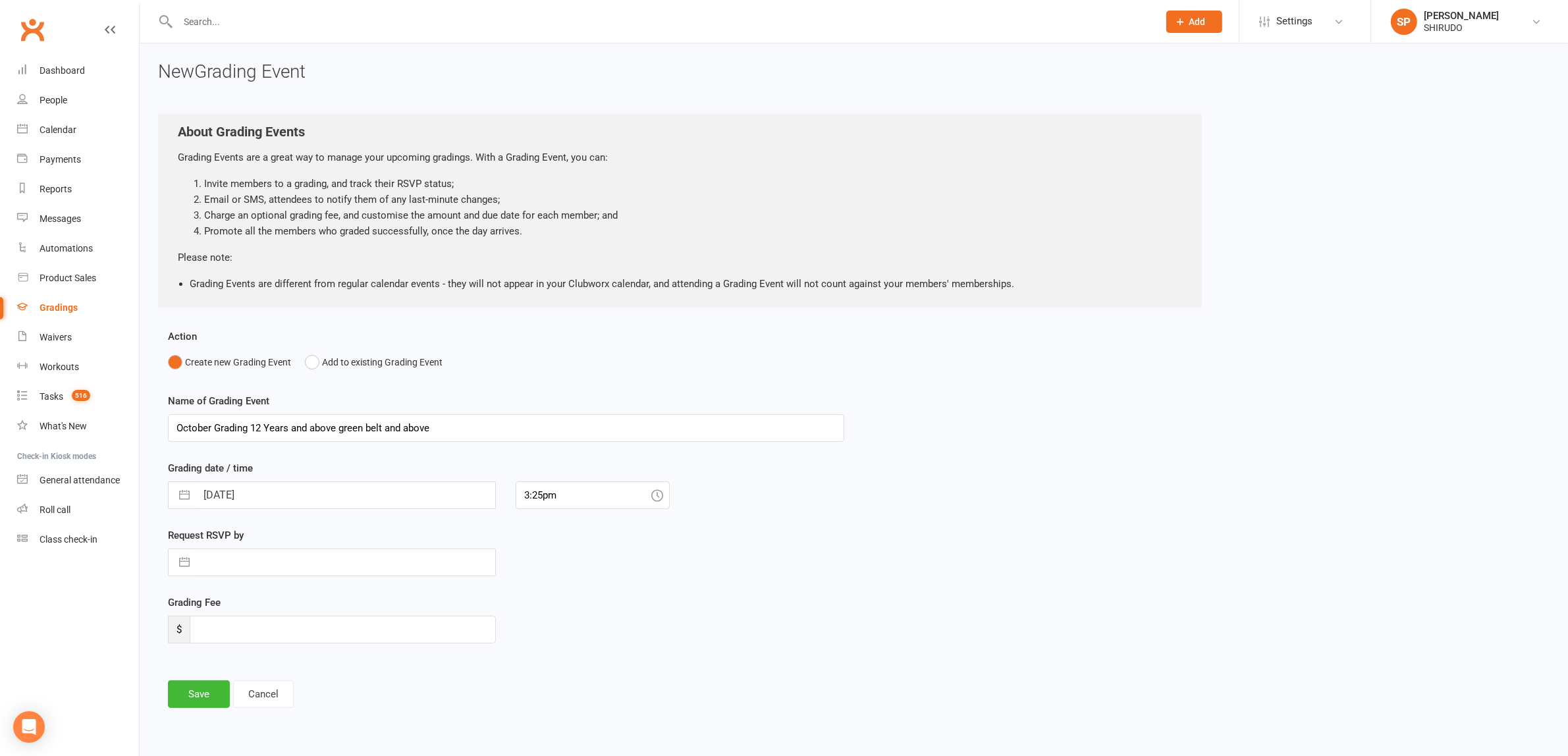
select select "10"
select select "2025"
click at [277, 492] on input "[DATE]" at bounding box center [346, 495] width 299 height 26
click at [348, 669] on td "25" at bounding box center [350, 670] width 26 height 25
type input "25 Oct 2025"
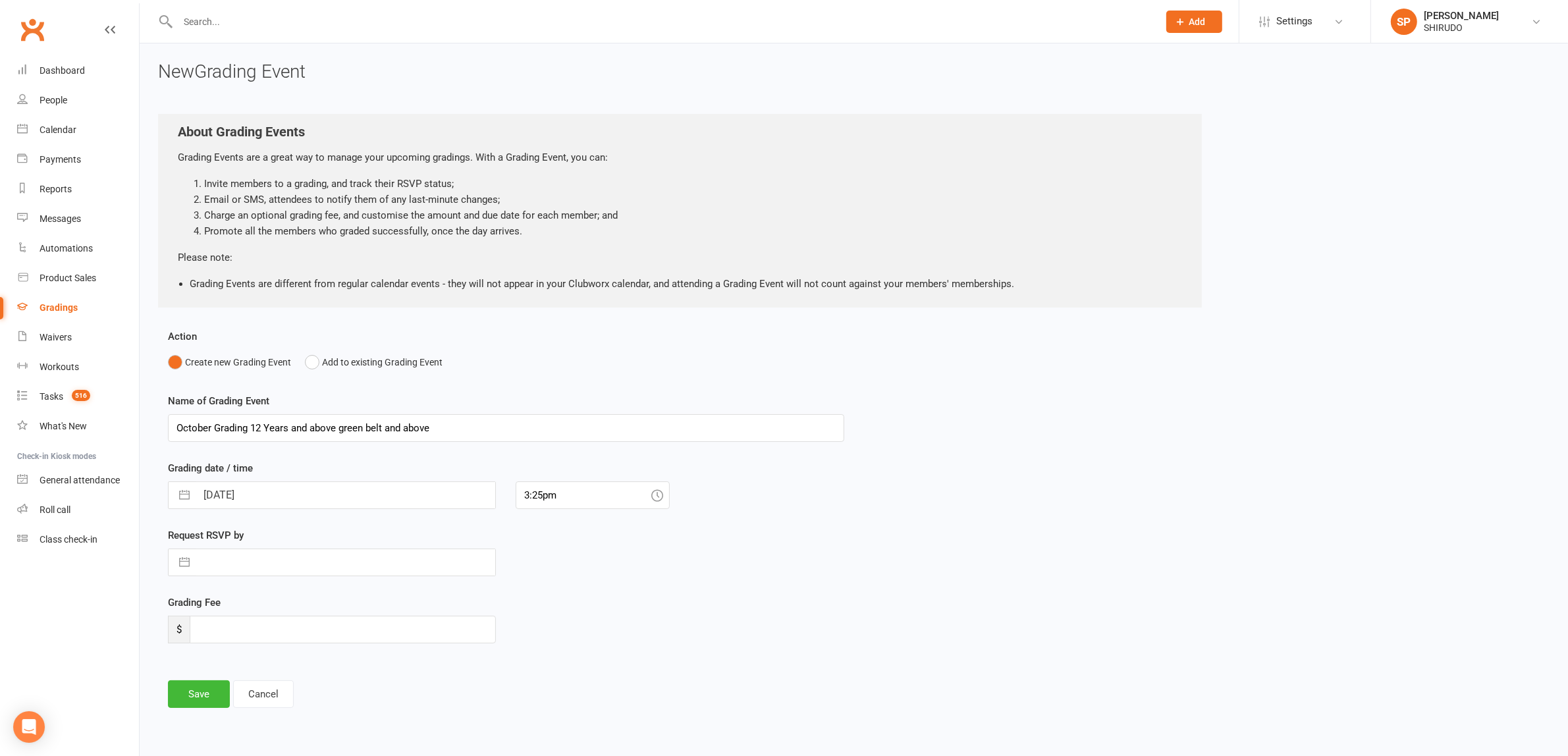
click at [656, 493] on icon at bounding box center [657, 495] width 12 height 12
click at [620, 493] on input "3:25pm" at bounding box center [592, 495] width 154 height 28
click at [552, 608] on div "10:30am" at bounding box center [592, 614] width 153 height 21
type input "10:30am"
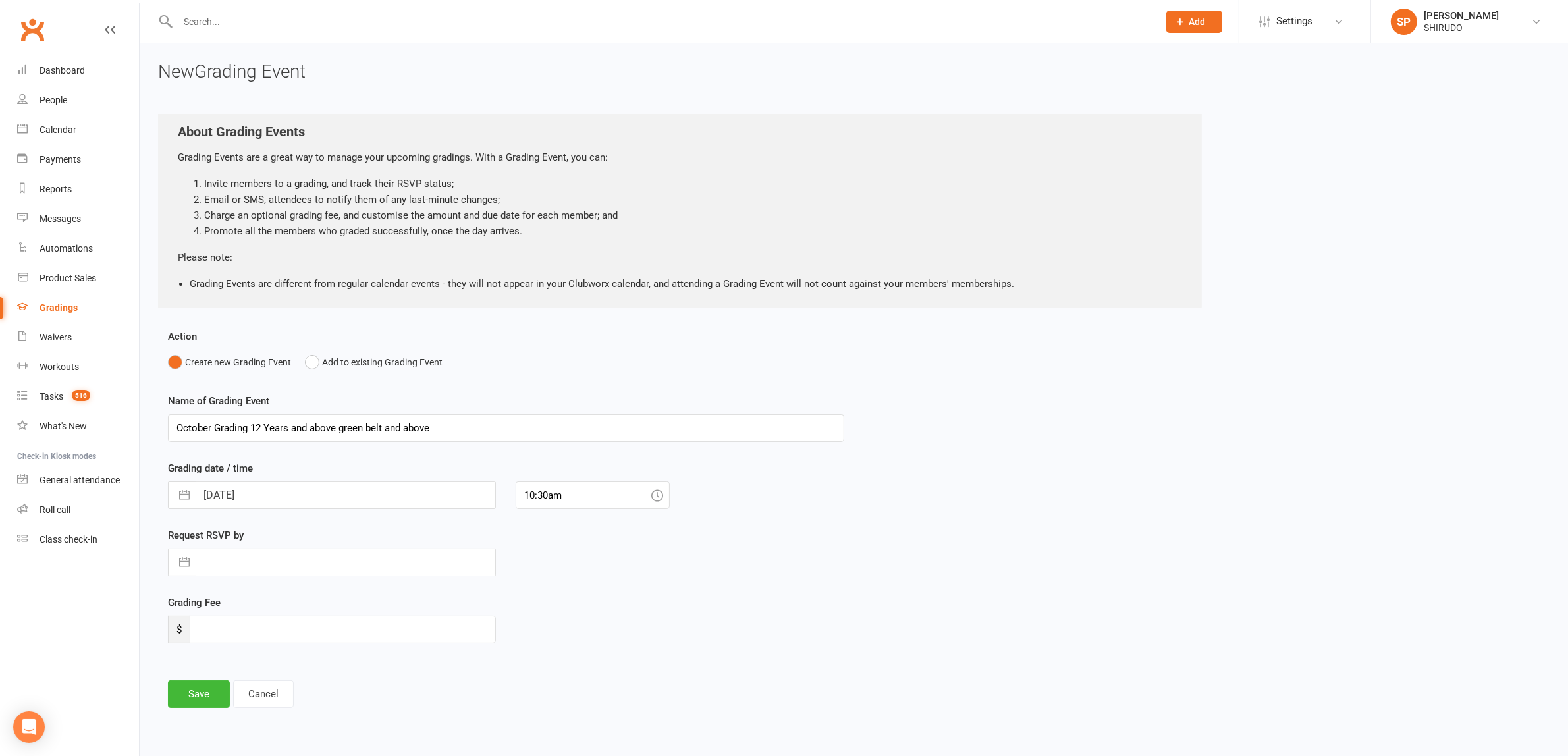
click at [185, 561] on button "button" at bounding box center [184, 562] width 24 height 26
select select "8"
select select "2025"
select select "9"
select select "2025"
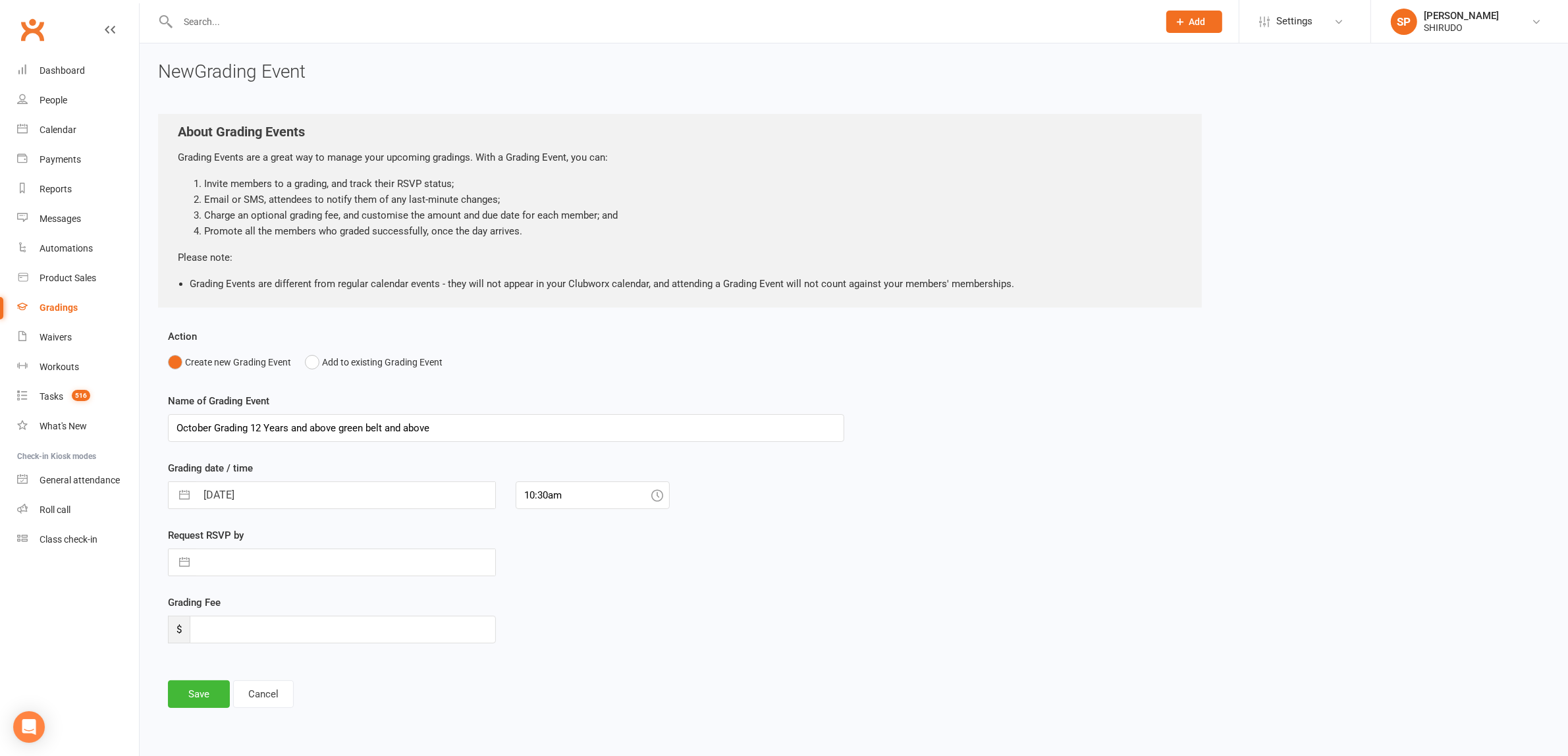
select select "10"
select select "2025"
click at [223, 740] on td "20" at bounding box center [222, 737] width 26 height 25
type input "20 Oct 2025"
click at [206, 684] on input "number" at bounding box center [343, 684] width 306 height 28
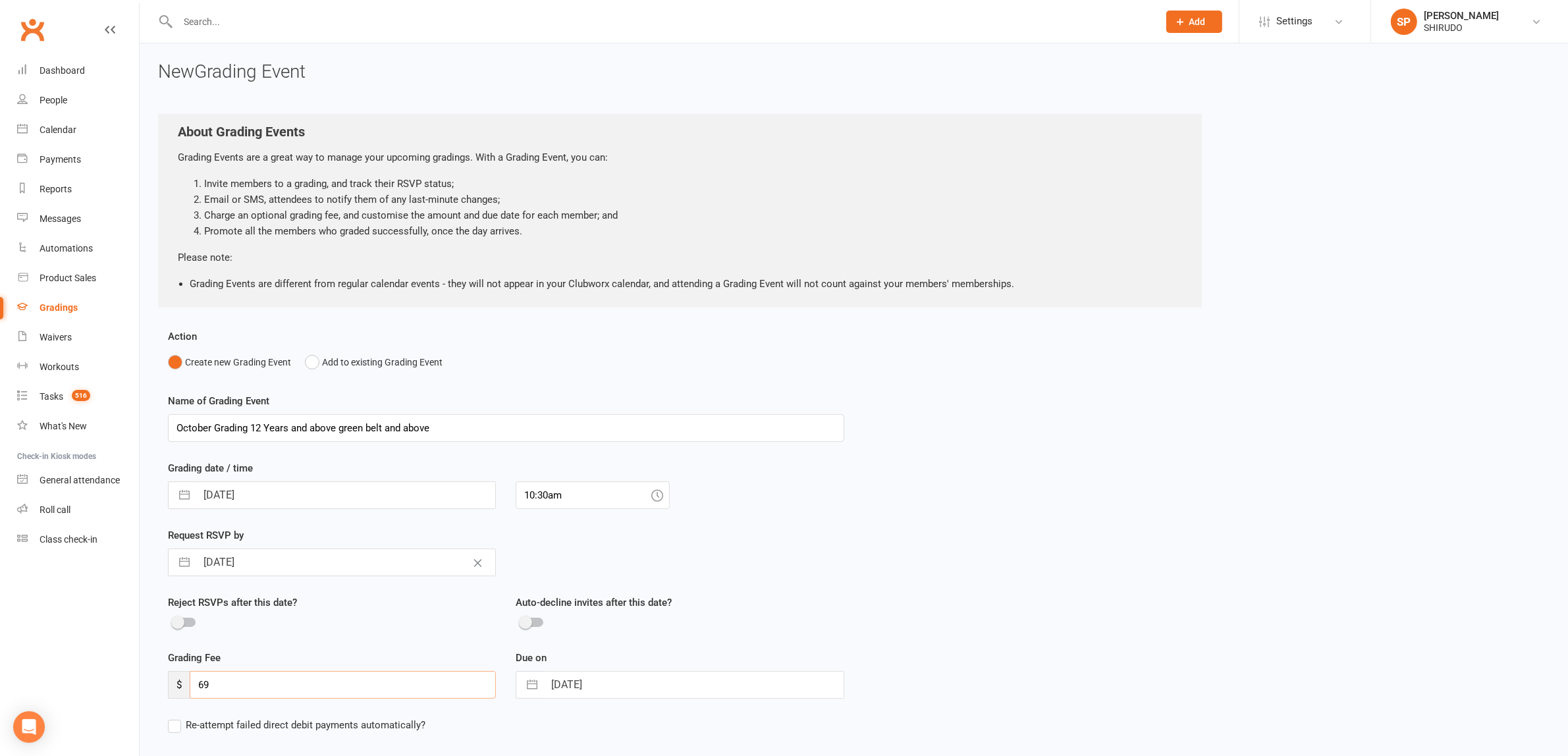
scroll to position [143, 0]
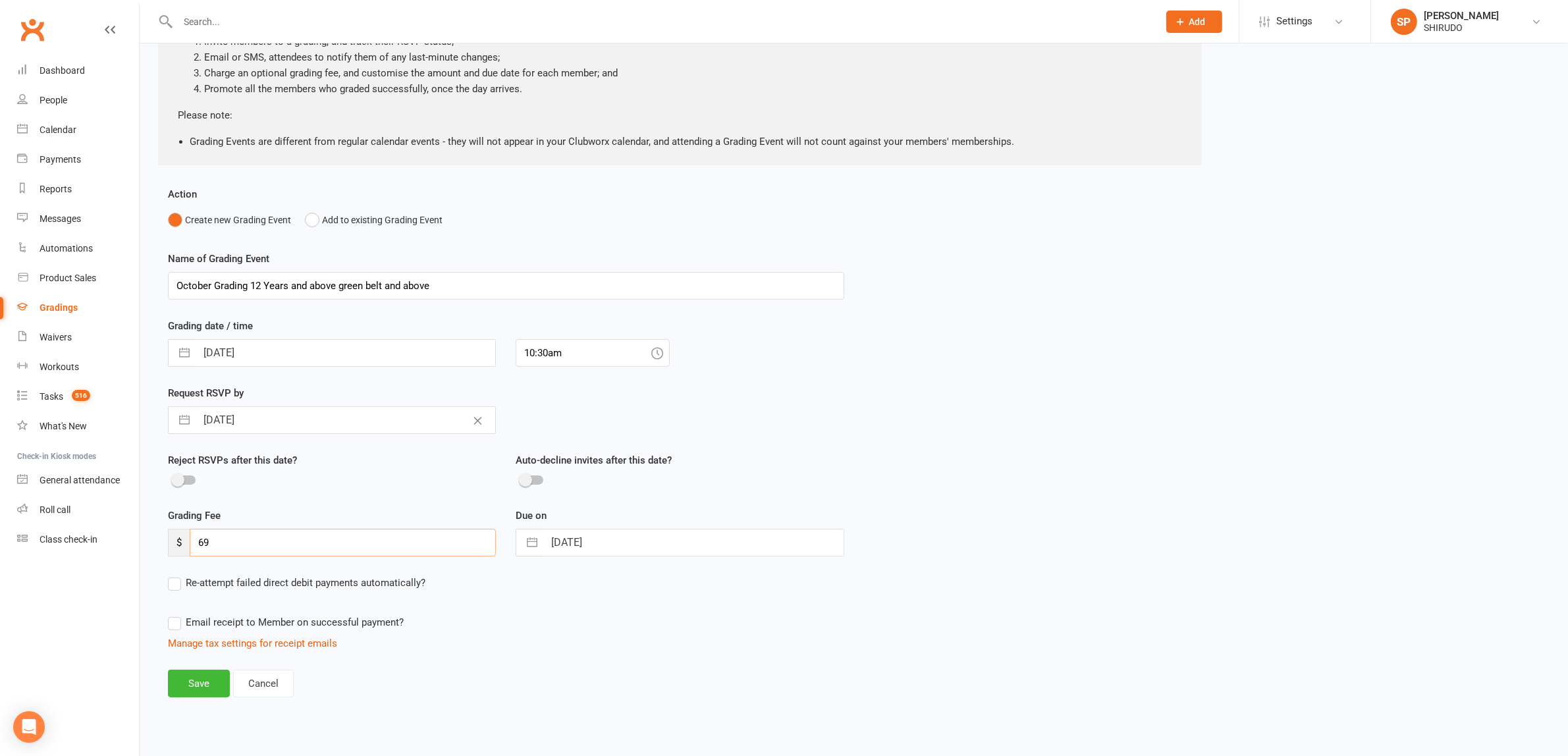
type input "69"
click at [181, 583] on label "Re-attempt failed direct debit payments automatically?" at bounding box center [297, 583] width 258 height 16
click at [181, 575] on input "Re-attempt failed direct debit payments automatically?" at bounding box center [297, 575] width 258 height 0
select select "3"
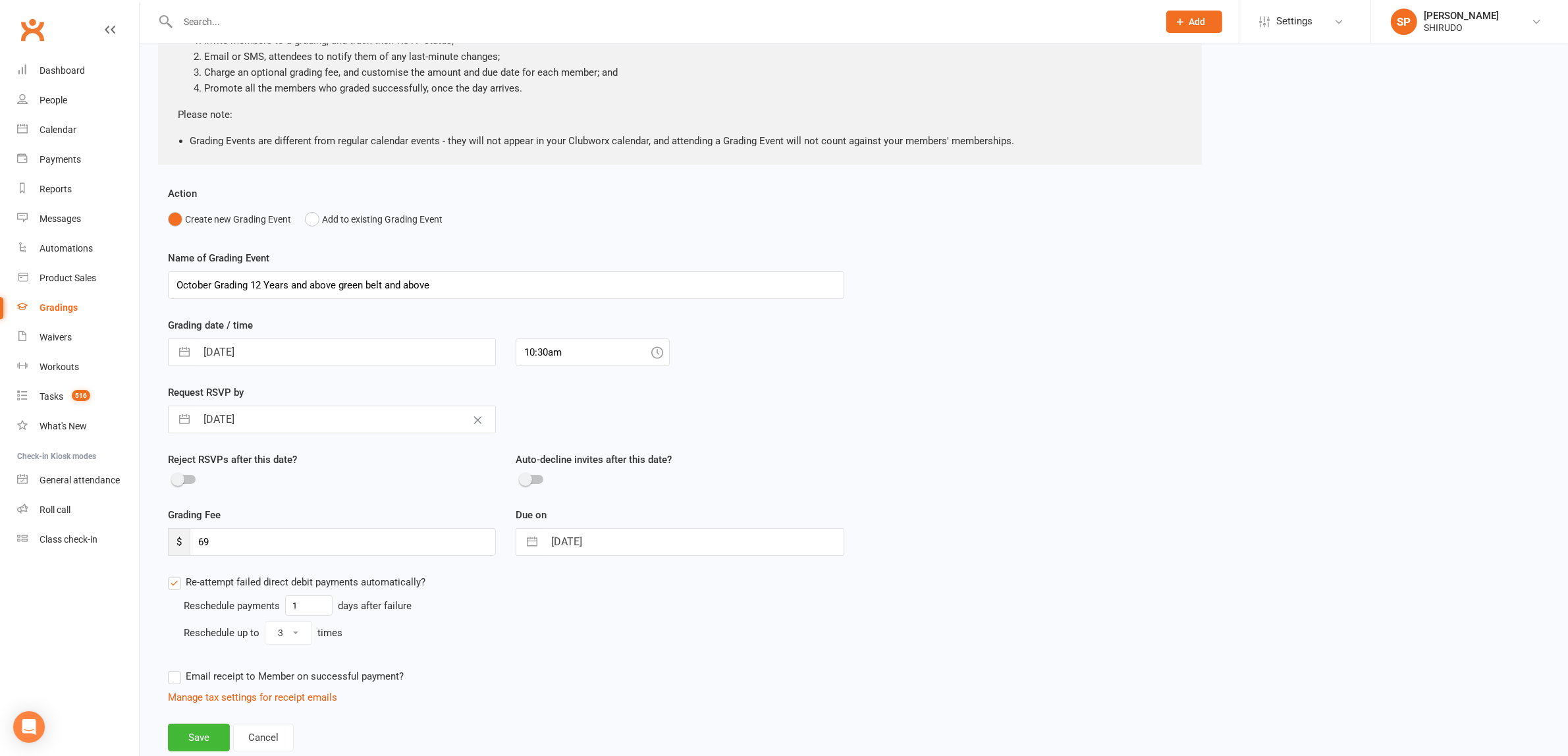
click at [178, 682] on label "Email receipt to Member on successful payment?" at bounding box center [286, 676] width 236 height 16
click at [178, 668] on input "Email receipt to Member on successful payment?" at bounding box center [286, 668] width 236 height 0
click at [233, 719] on select "Inc tax Tax exempt" at bounding box center [207, 714] width 78 height 26
select select "inc_tax"
click at [168, 702] on select "Inc tax Tax exempt" at bounding box center [207, 714] width 78 height 26
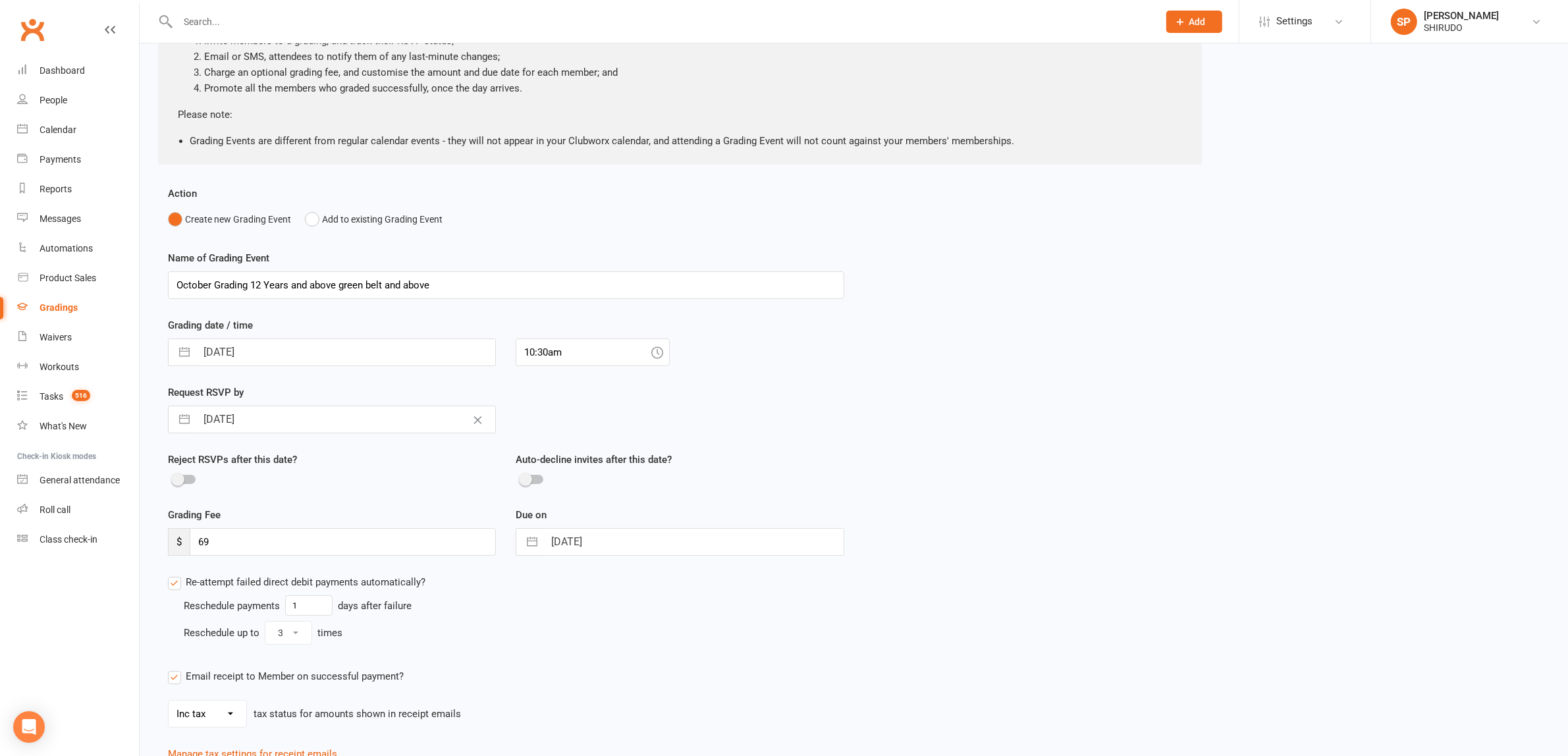
scroll to position [255, 0]
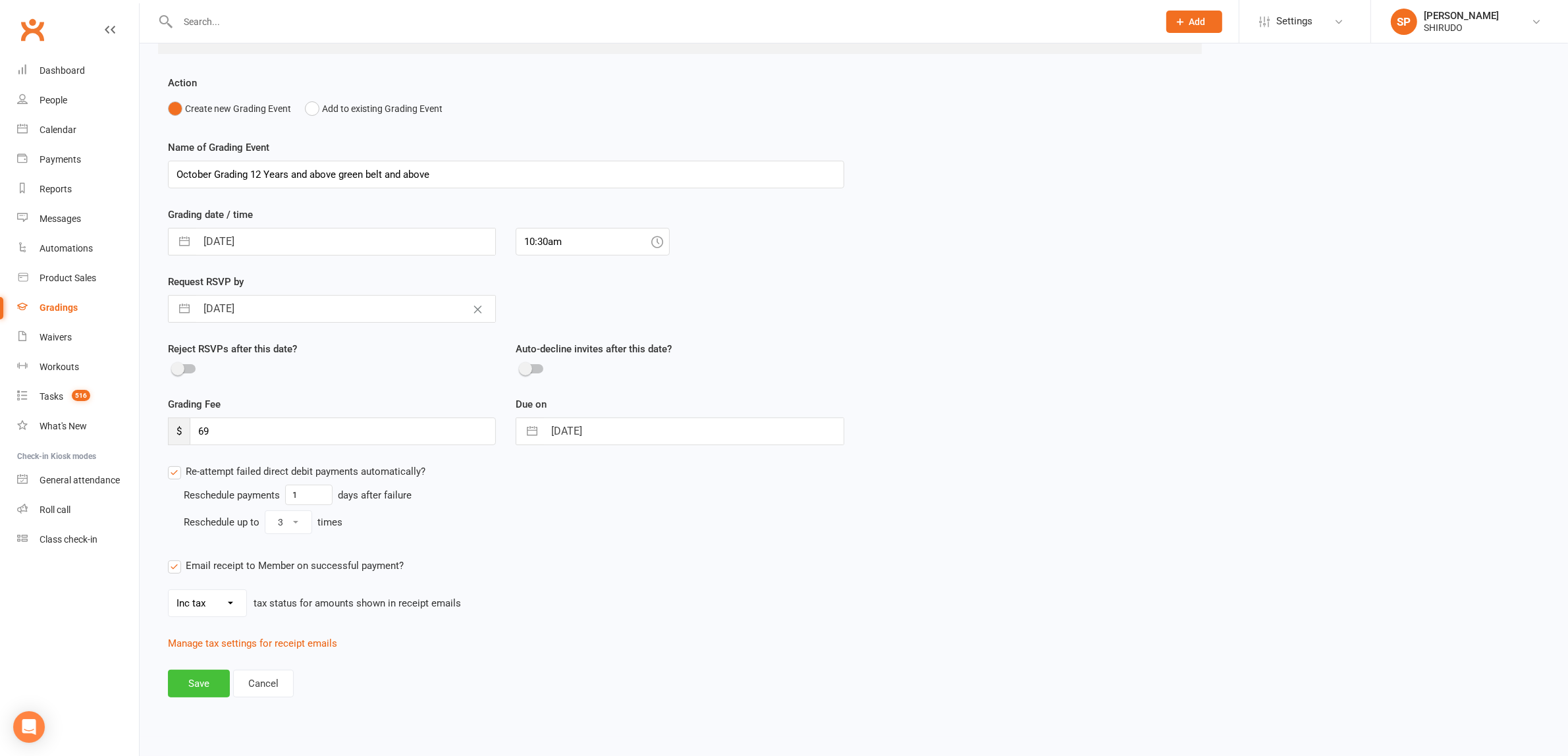
click at [198, 677] on button "Save" at bounding box center [199, 683] width 62 height 28
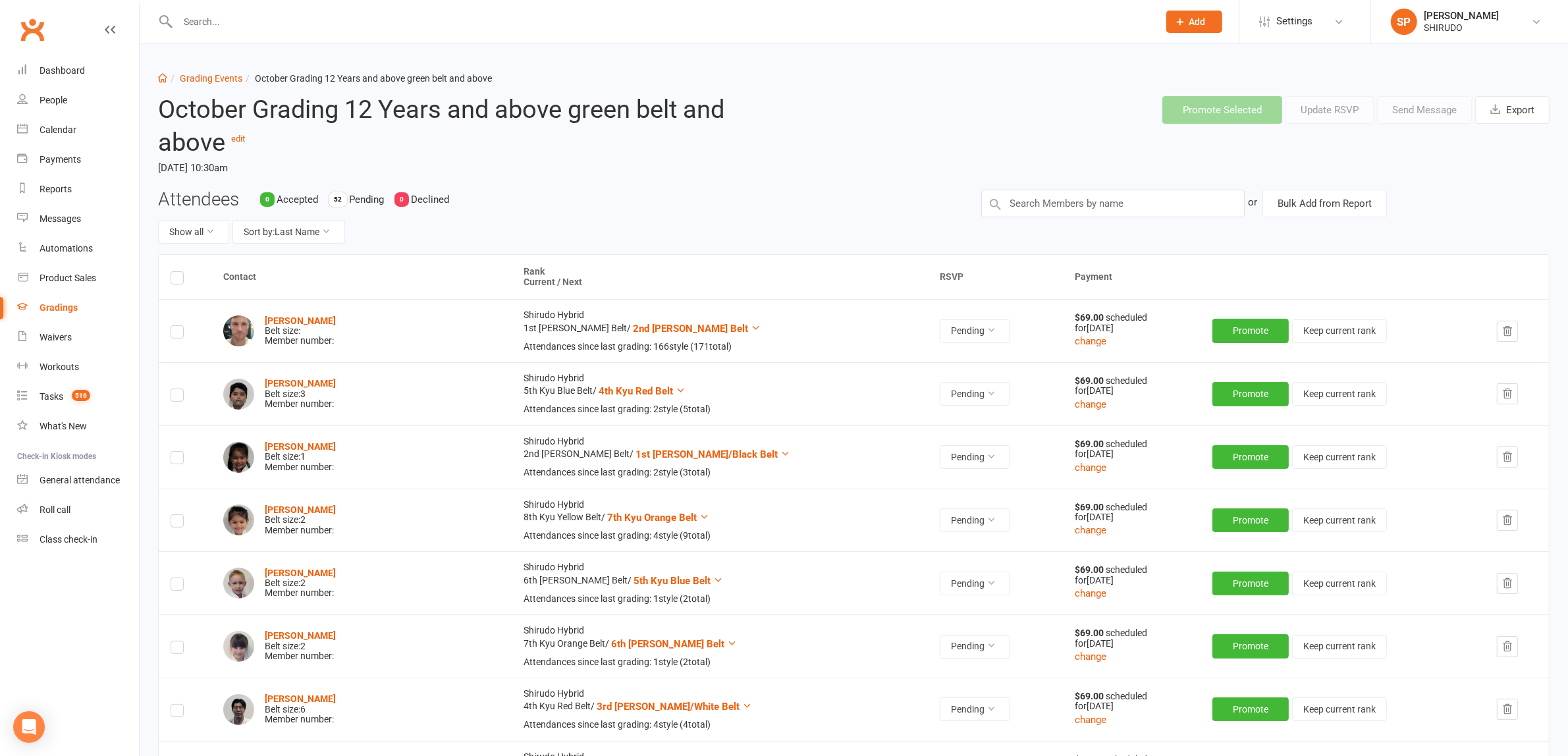
click at [1501, 331] on icon "button" at bounding box center [1507, 331] width 12 height 12
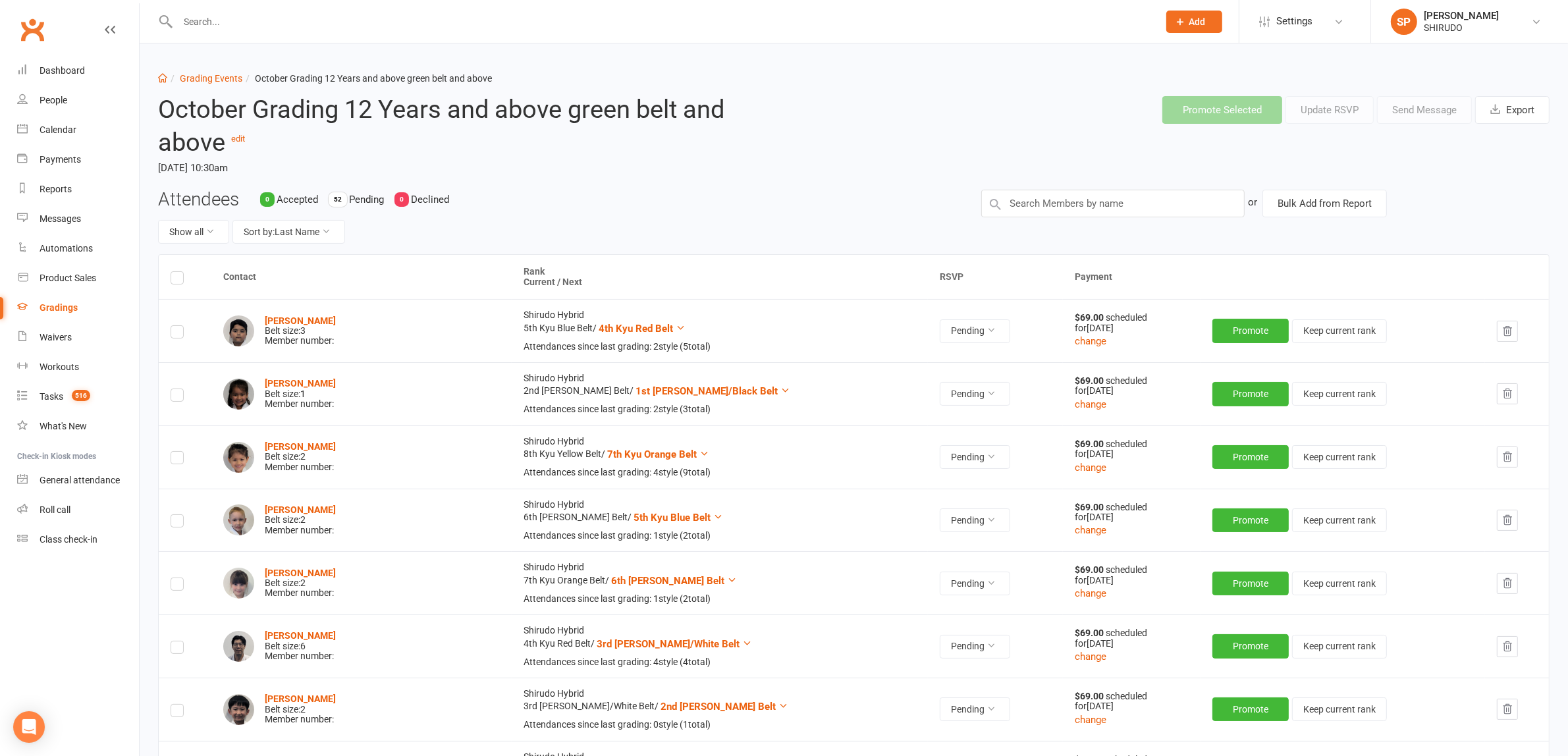
click at [178, 334] on label at bounding box center [177, 334] width 13 height 0
click at [178, 326] on input "checkbox" at bounding box center [177, 326] width 13 height 0
click at [178, 397] on label at bounding box center [177, 397] width 13 height 0
click at [178, 389] on input "checkbox" at bounding box center [177, 389] width 13 height 0
click at [176, 460] on label at bounding box center [177, 460] width 13 height 0
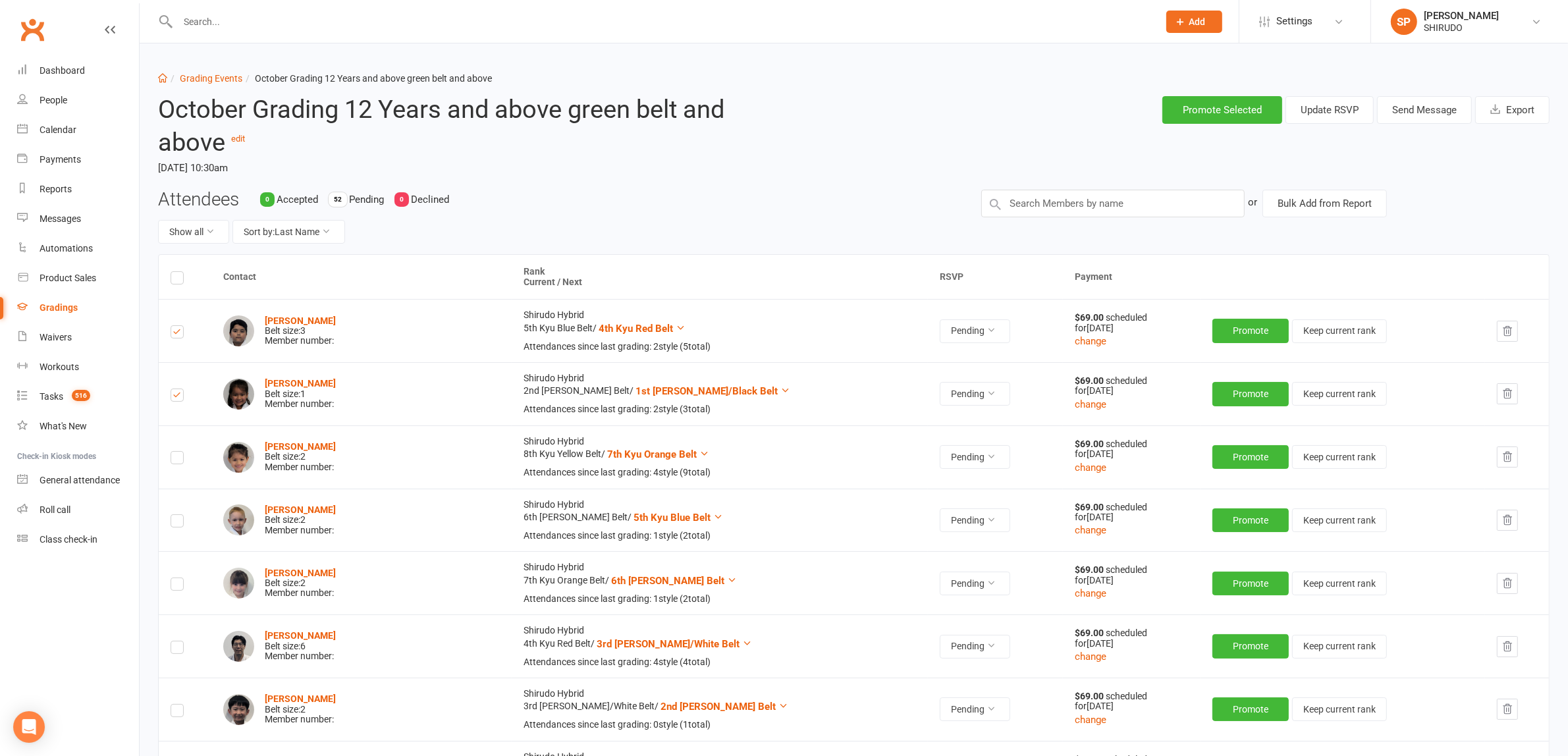
click at [176, 452] on input "checkbox" at bounding box center [177, 452] width 13 height 0
click at [178, 523] on label at bounding box center [177, 523] width 13 height 0
click at [178, 515] on input "checkbox" at bounding box center [177, 515] width 13 height 0
click at [179, 586] on label at bounding box center [177, 586] width 13 height 0
click at [179, 578] on input "checkbox" at bounding box center [177, 578] width 13 height 0
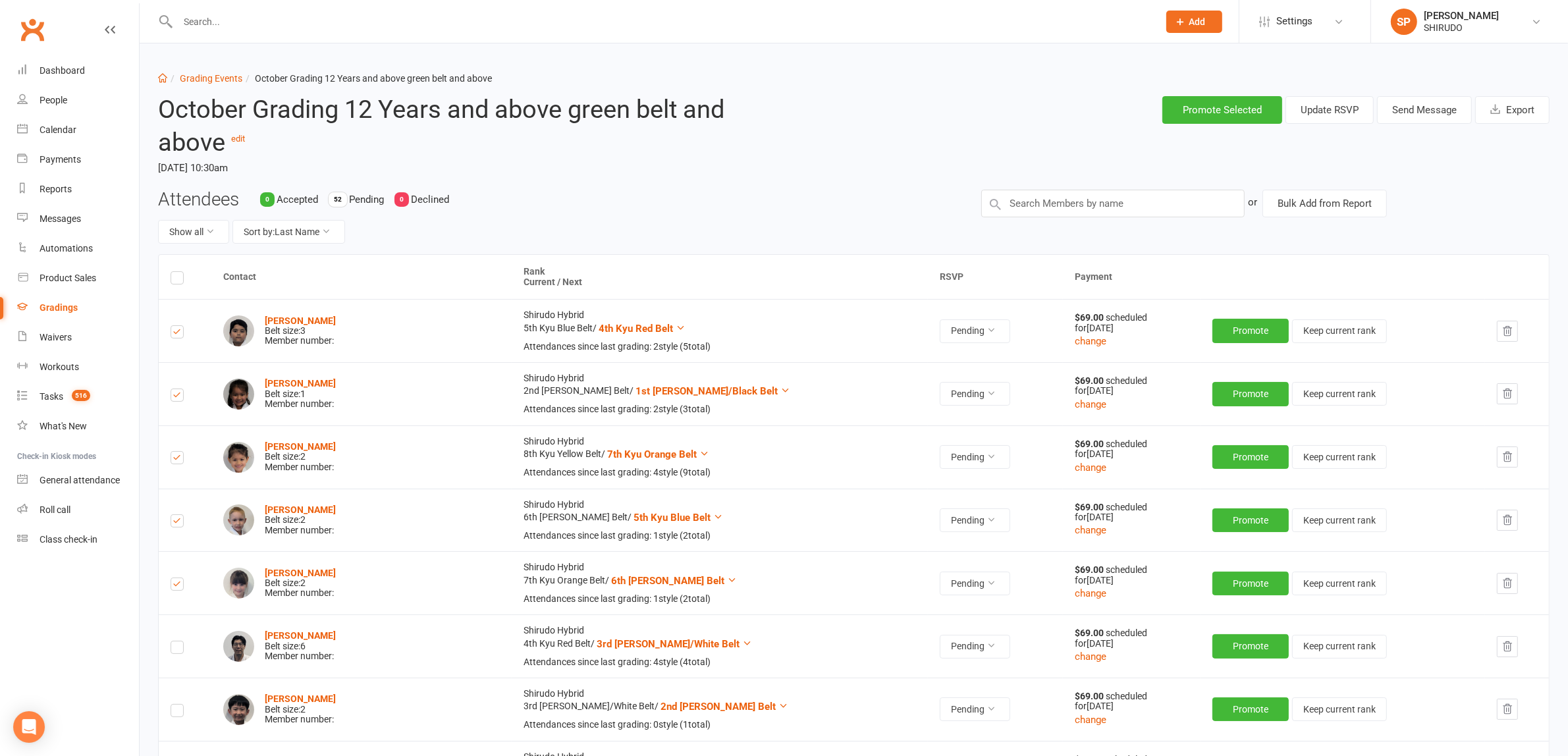
scroll to position [412, 0]
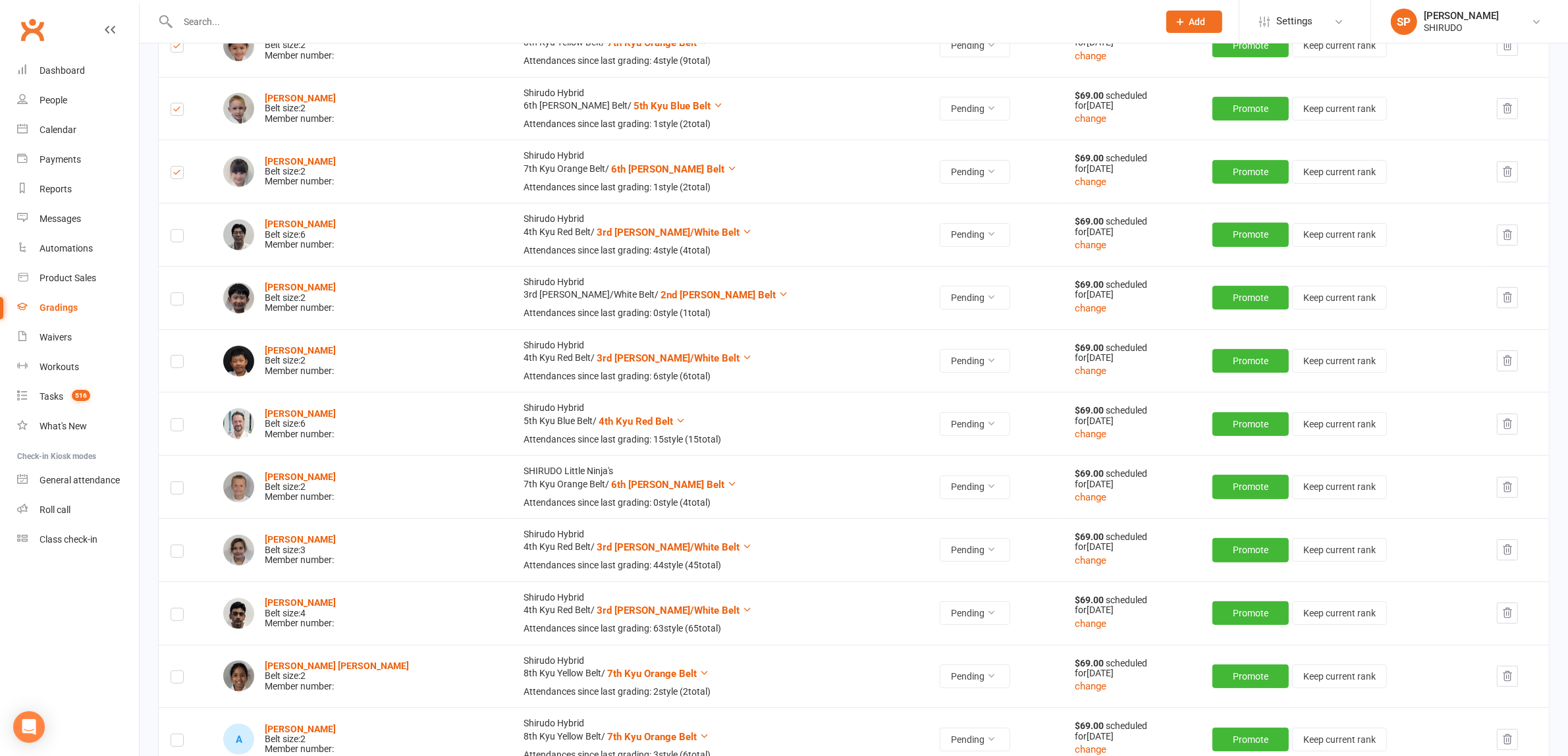
click at [178, 301] on label at bounding box center [177, 301] width 13 height 0
click at [178, 293] on input "checkbox" at bounding box center [177, 293] width 13 height 0
click at [176, 364] on label at bounding box center [177, 364] width 13 height 0
click at [176, 356] on input "checkbox" at bounding box center [177, 356] width 13 height 0
click at [178, 490] on label at bounding box center [177, 490] width 13 height 0
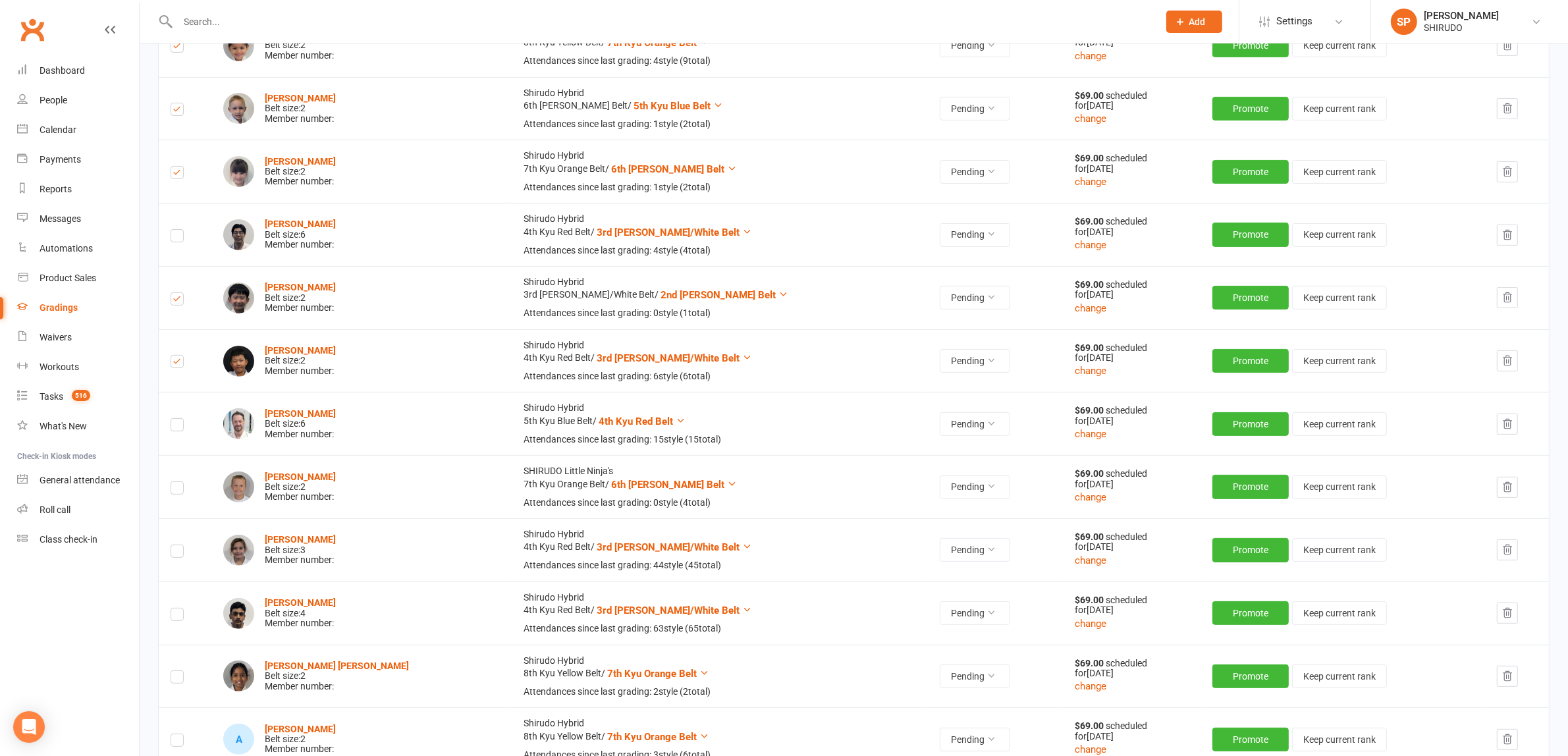
click at [178, 482] on input "checkbox" at bounding box center [177, 482] width 13 height 0
click at [178, 679] on label at bounding box center [177, 679] width 13 height 0
click at [178, 671] on input "checkbox" at bounding box center [177, 671] width 13 height 0
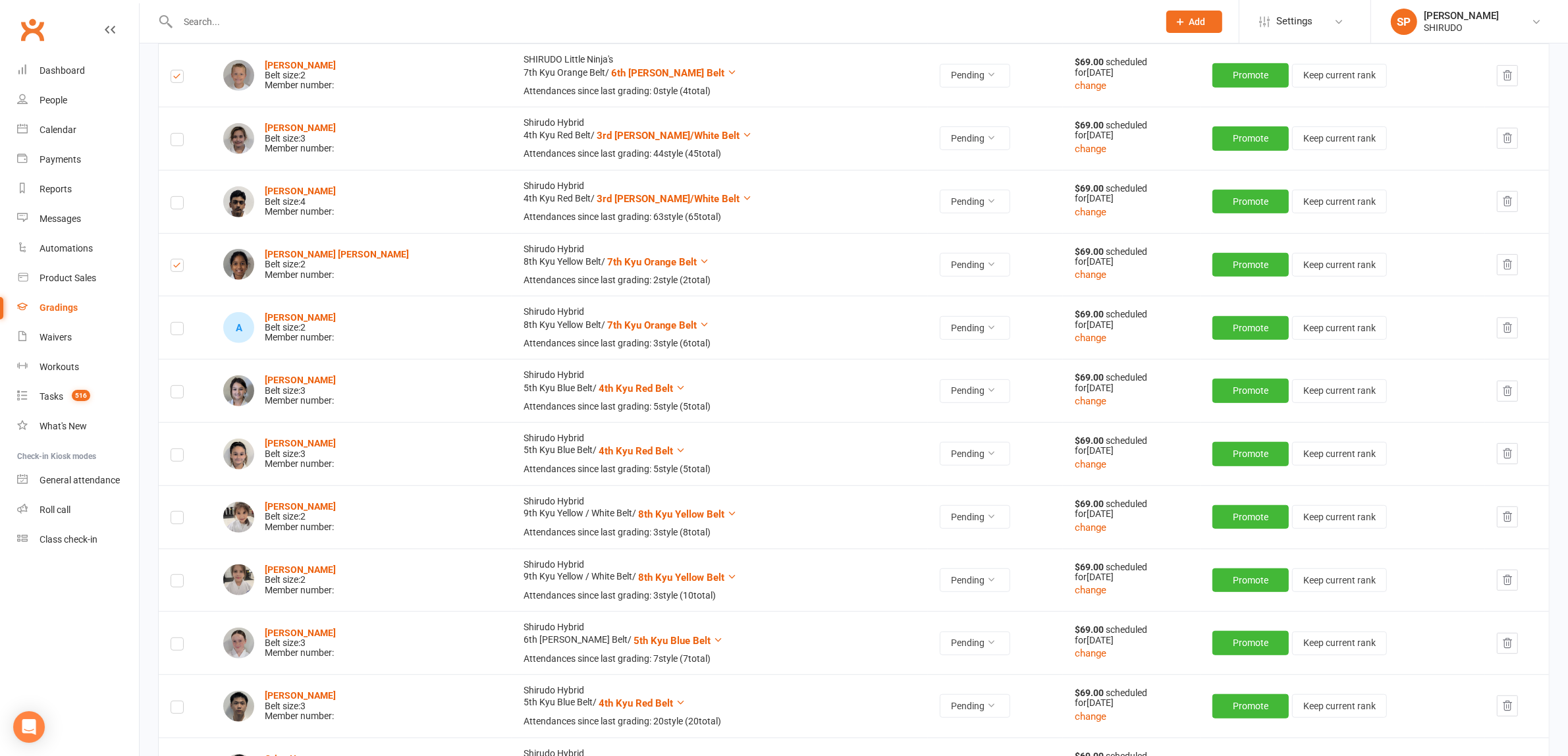
click at [181, 331] on label at bounding box center [177, 331] width 13 height 0
click at [181, 323] on input "checkbox" at bounding box center [177, 323] width 13 height 0
click at [179, 394] on label at bounding box center [177, 394] width 13 height 0
click at [179, 386] on input "checkbox" at bounding box center [177, 386] width 13 height 0
click at [176, 457] on label at bounding box center [177, 457] width 13 height 0
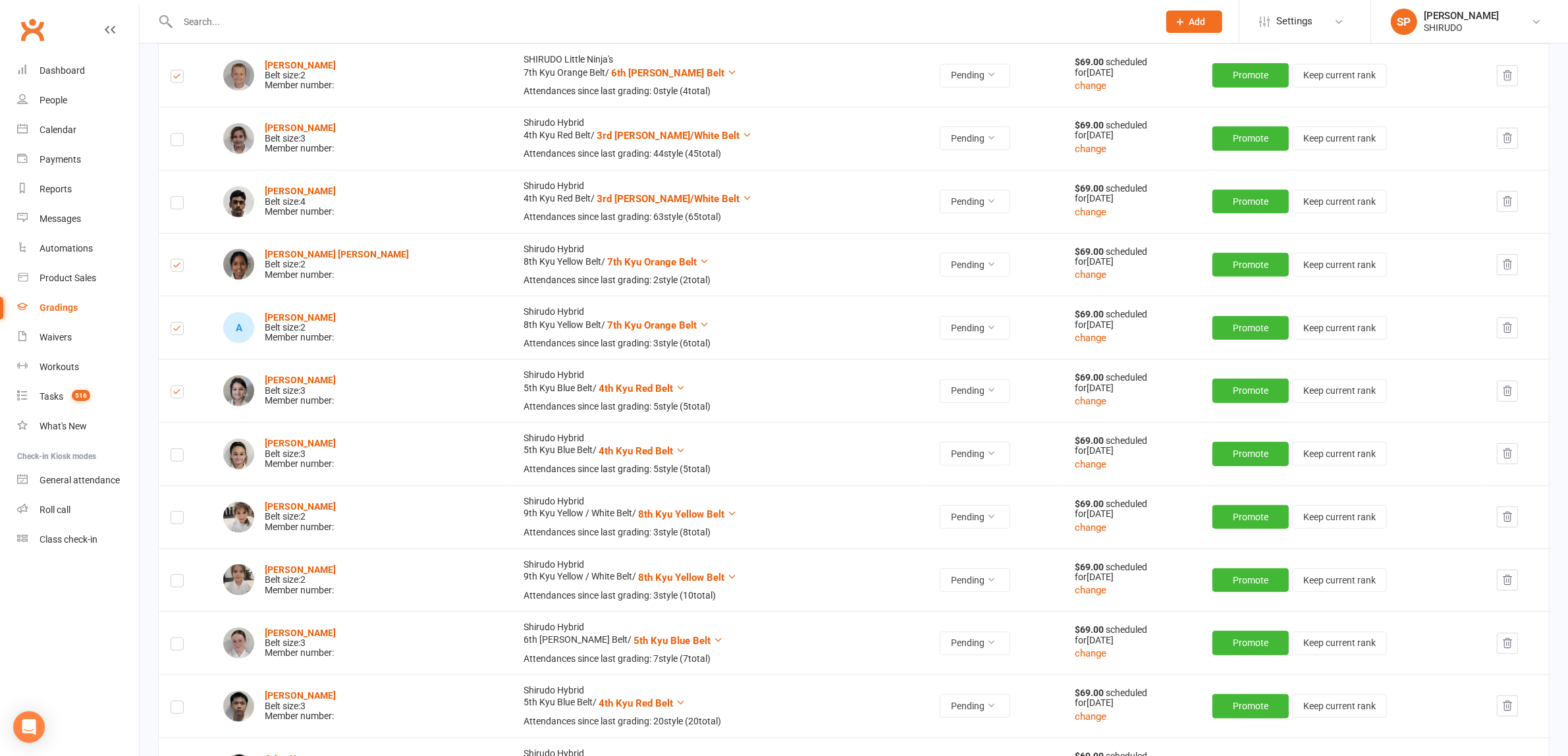
click at [176, 449] on input "checkbox" at bounding box center [177, 449] width 13 height 0
click at [178, 520] on label at bounding box center [177, 520] width 13 height 0
click at [178, 512] on input "checkbox" at bounding box center [177, 512] width 13 height 0
click at [182, 583] on label at bounding box center [177, 583] width 13 height 0
click at [182, 575] on input "checkbox" at bounding box center [177, 575] width 13 height 0
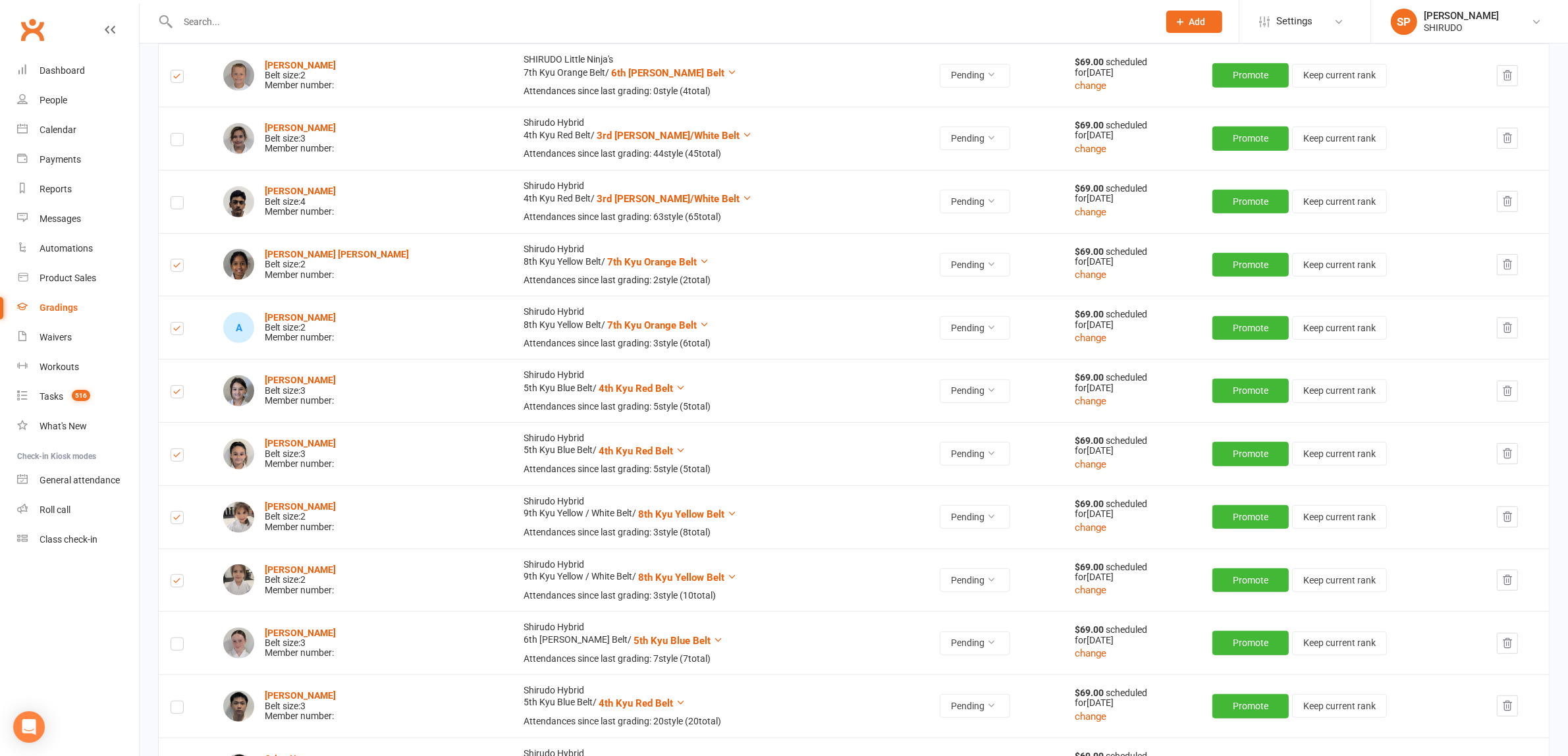
scroll to position [1234, 0]
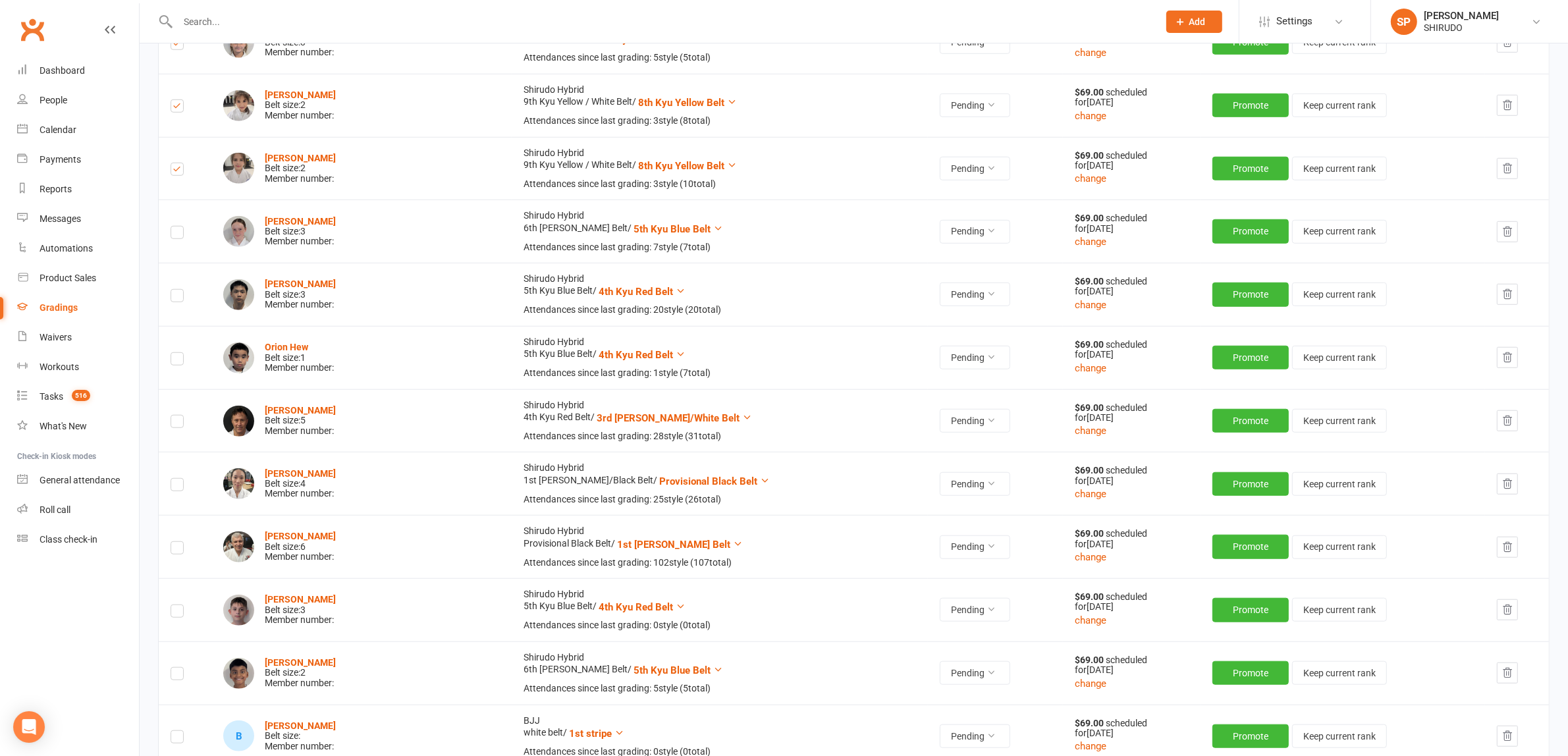
click at [178, 298] on label at bounding box center [177, 298] width 13 height 0
click at [178, 290] on input "checkbox" at bounding box center [177, 290] width 13 height 0
click at [178, 361] on label at bounding box center [177, 361] width 13 height 0
click at [178, 353] on input "checkbox" at bounding box center [177, 353] width 13 height 0
click at [178, 487] on label at bounding box center [177, 487] width 13 height 0
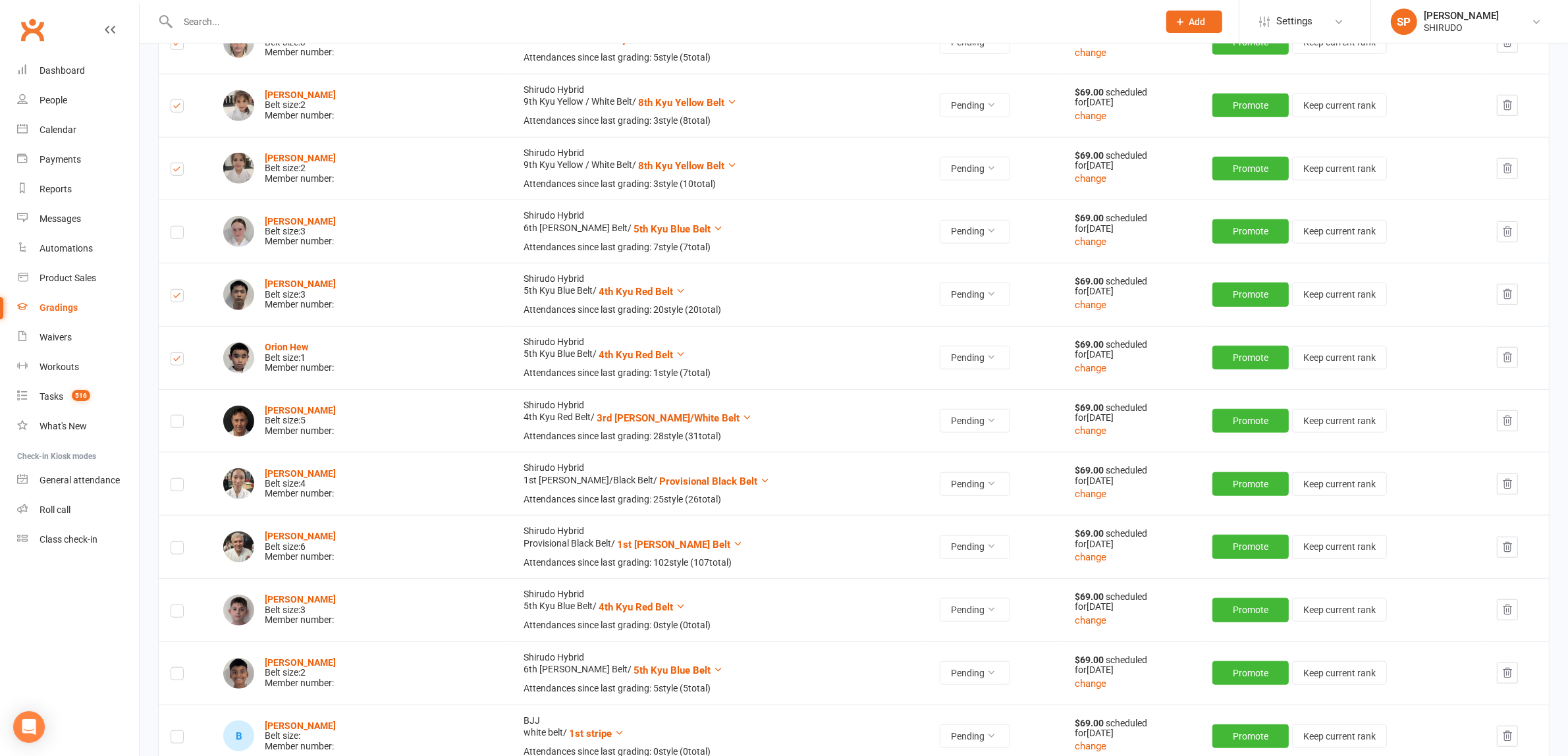
click at [178, 479] on input "checkbox" at bounding box center [177, 479] width 13 height 0
click at [178, 550] on label at bounding box center [177, 550] width 13 height 0
click at [178, 542] on input "checkbox" at bounding box center [177, 542] width 13 height 0
click at [178, 613] on label at bounding box center [177, 613] width 13 height 0
click at [178, 605] on input "checkbox" at bounding box center [177, 605] width 13 height 0
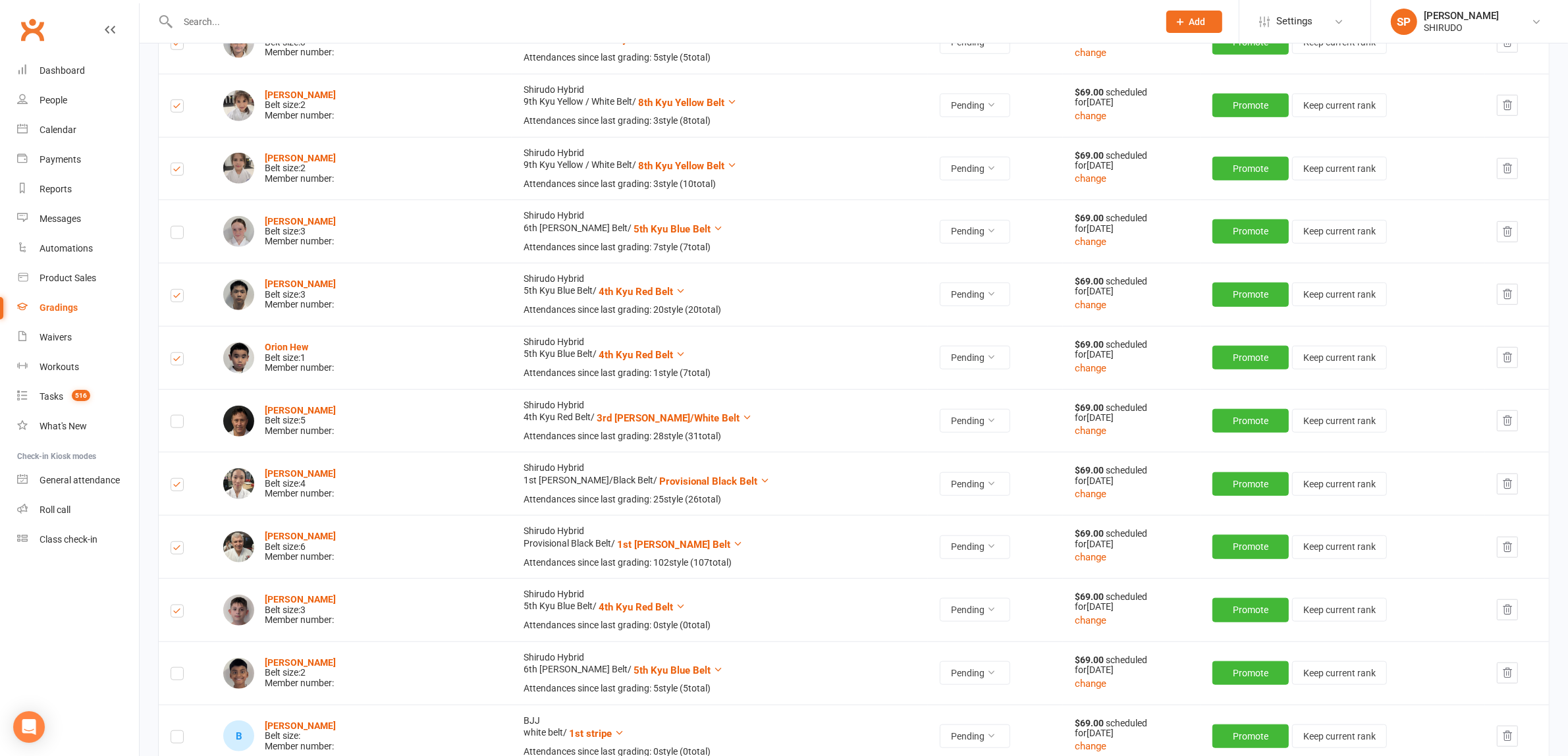
scroll to position [1646, 0]
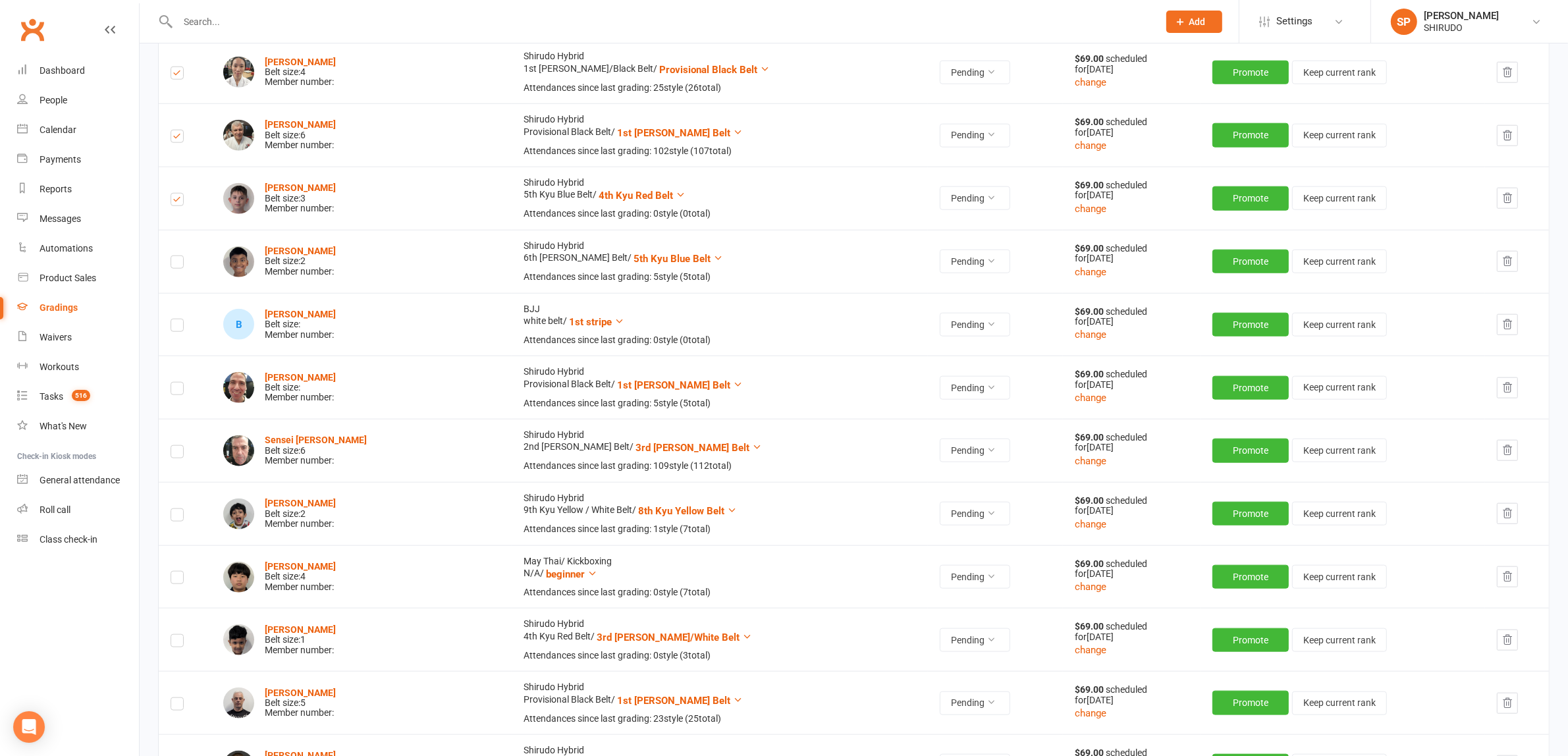
click at [178, 390] on label at bounding box center [177, 390] width 13 height 0
click at [178, 382] on input "checkbox" at bounding box center [177, 382] width 13 height 0
click at [181, 454] on label at bounding box center [177, 454] width 13 height 0
click at [181, 446] on input "checkbox" at bounding box center [177, 446] width 13 height 0
click at [178, 517] on label at bounding box center [177, 517] width 13 height 0
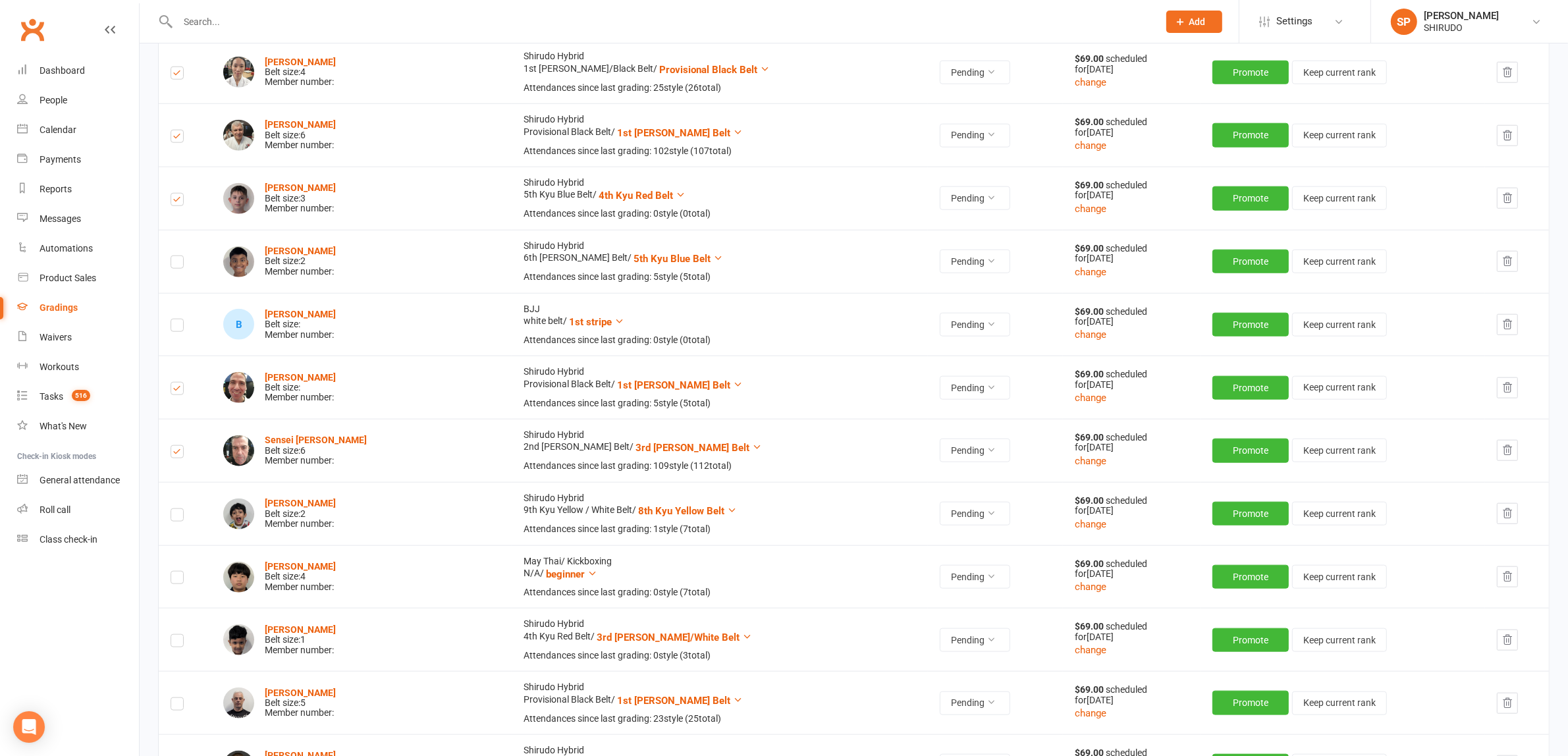
click at [178, 509] on input "checkbox" at bounding box center [177, 509] width 13 height 0
click at [178, 579] on label at bounding box center [177, 579] width 13 height 0
click at [178, 571] on input "checkbox" at bounding box center [177, 571] width 13 height 0
click at [179, 643] on label at bounding box center [177, 643] width 13 height 0
click at [179, 635] on input "checkbox" at bounding box center [177, 635] width 13 height 0
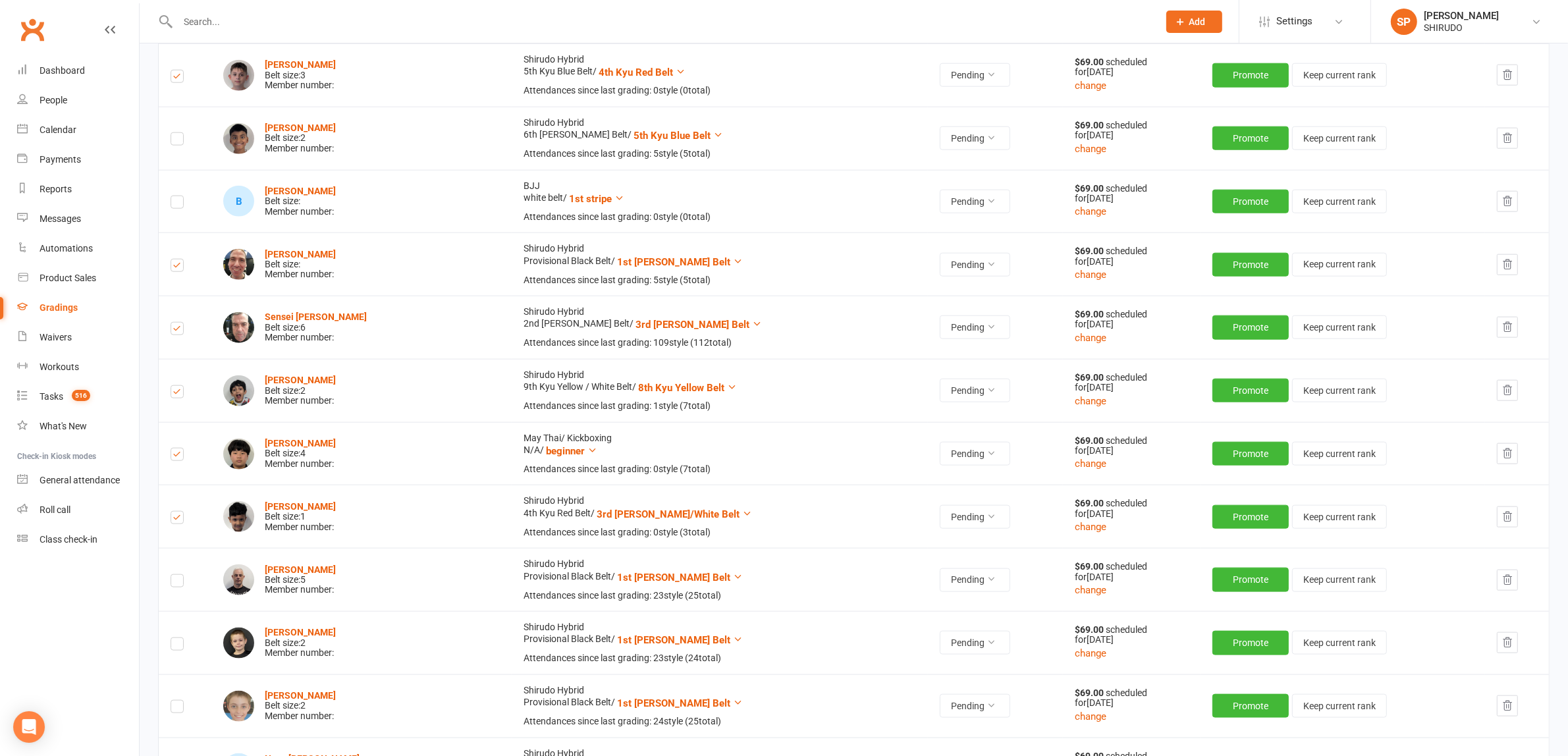
scroll to position [2058, 0]
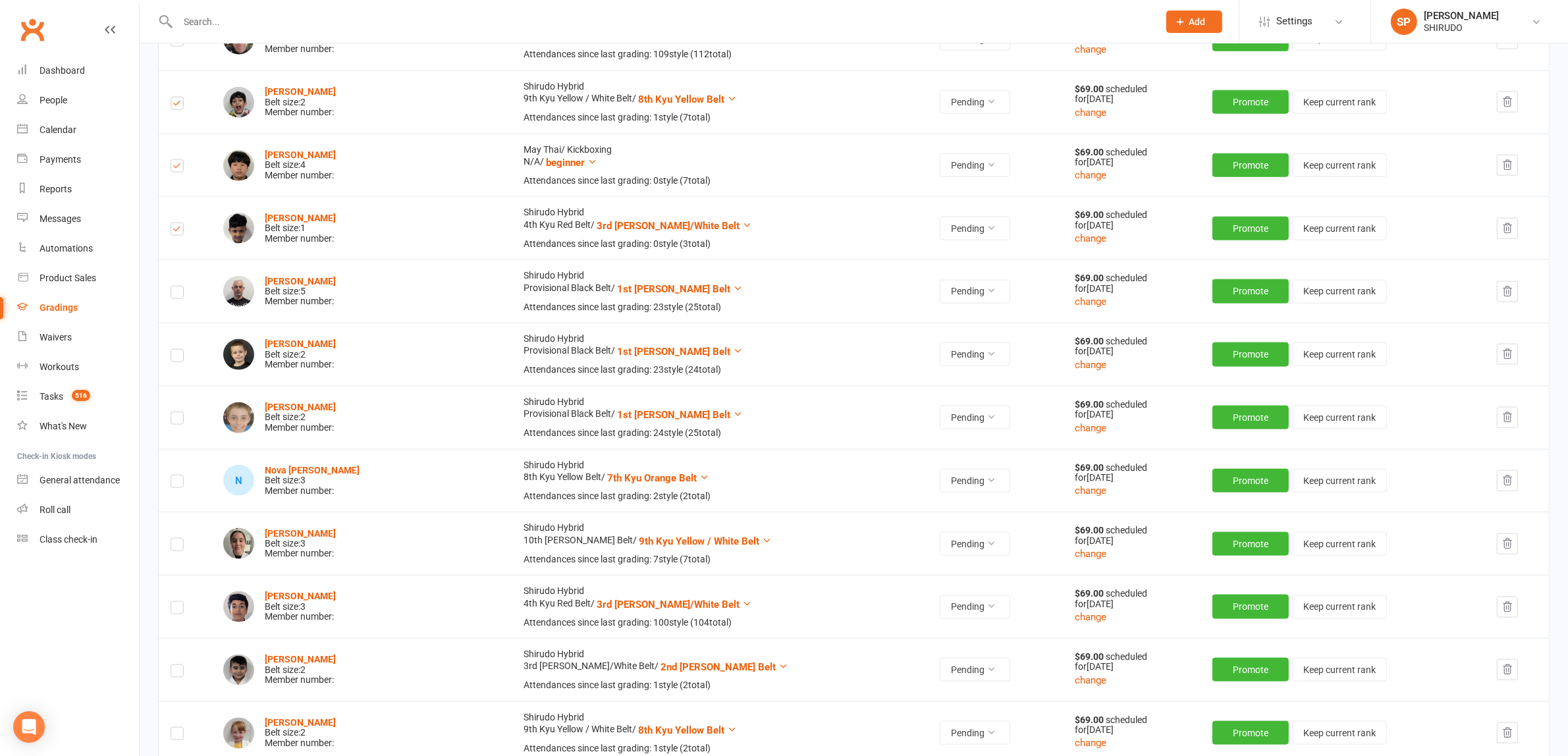
click at [181, 294] on label at bounding box center [177, 294] width 13 height 0
click at [181, 286] on input "checkbox" at bounding box center [177, 286] width 13 height 0
click at [178, 357] on label at bounding box center [177, 357] width 13 height 0
click at [178, 349] on input "checkbox" at bounding box center [177, 349] width 13 height 0
click at [178, 420] on label at bounding box center [177, 420] width 13 height 0
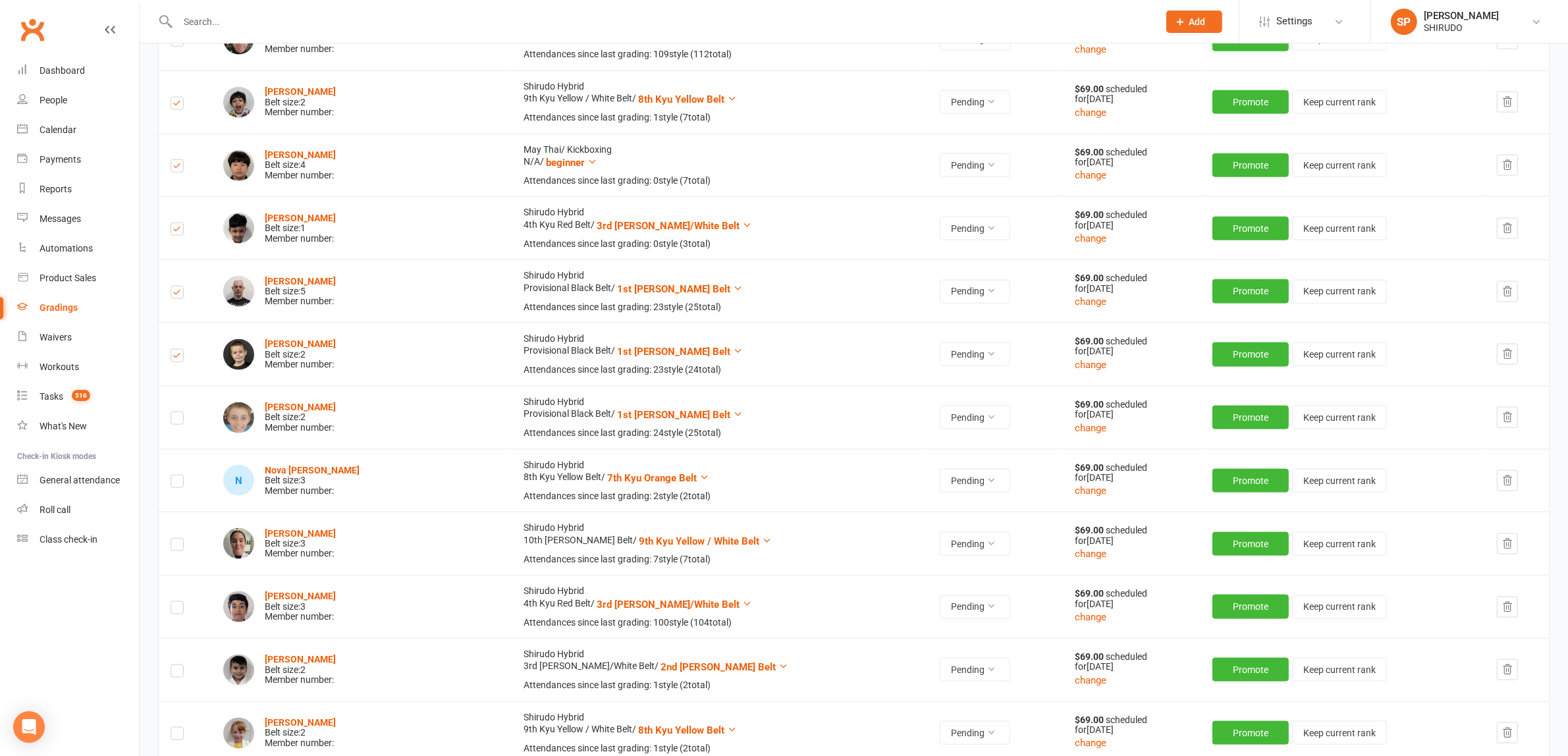
click at [178, 412] on input "checkbox" at bounding box center [177, 412] width 13 height 0
click at [180, 483] on label at bounding box center [177, 483] width 13 height 0
click at [180, 475] on input "checkbox" at bounding box center [177, 475] width 13 height 0
click at [180, 546] on label at bounding box center [177, 546] width 13 height 0
click at [180, 538] on input "checkbox" at bounding box center [177, 538] width 13 height 0
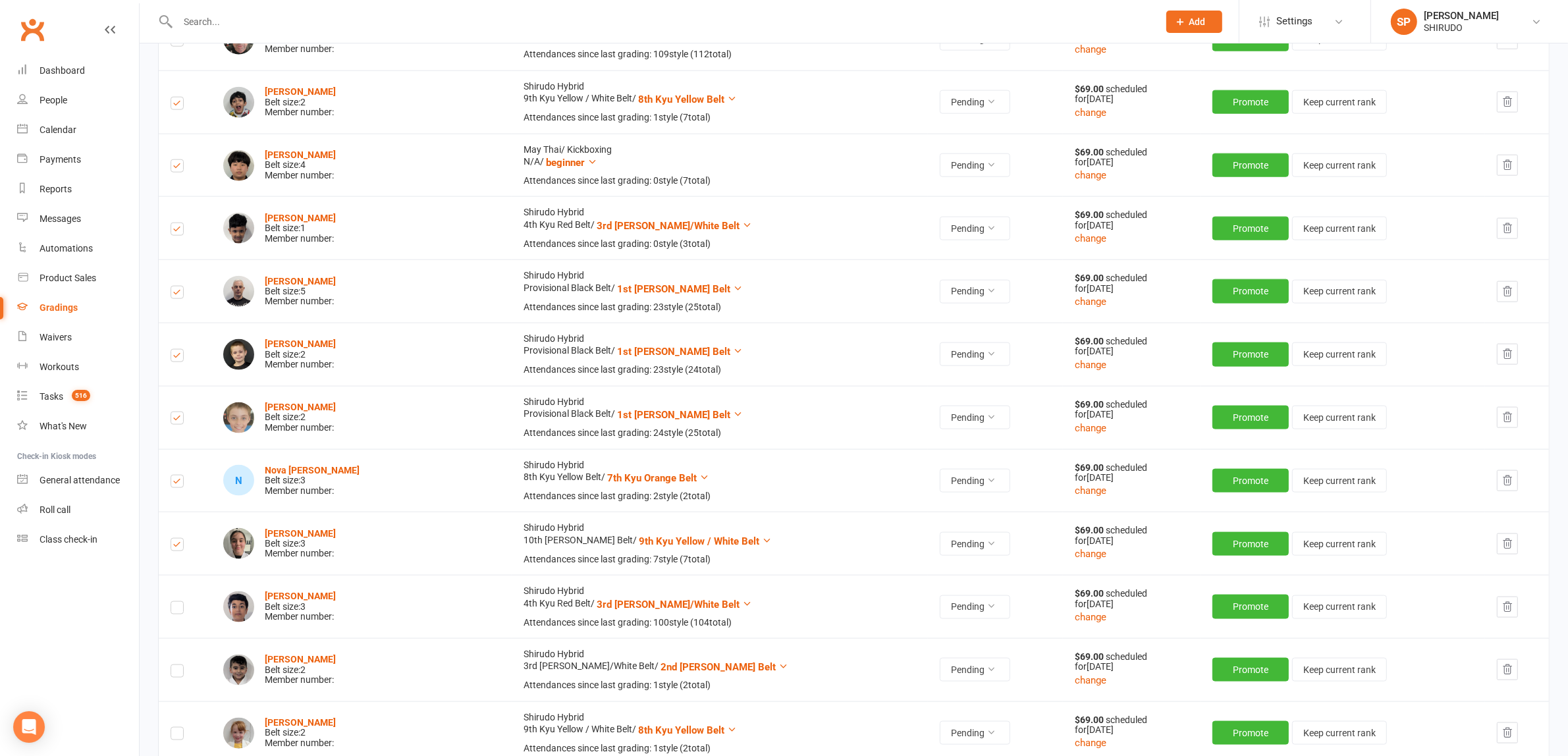
click at [178, 673] on label at bounding box center [177, 673] width 13 height 0
click at [178, 665] on input "checkbox" at bounding box center [177, 665] width 13 height 0
click at [179, 735] on label at bounding box center [177, 735] width 13 height 0
click at [179, 727] on input "checkbox" at bounding box center [177, 727] width 13 height 0
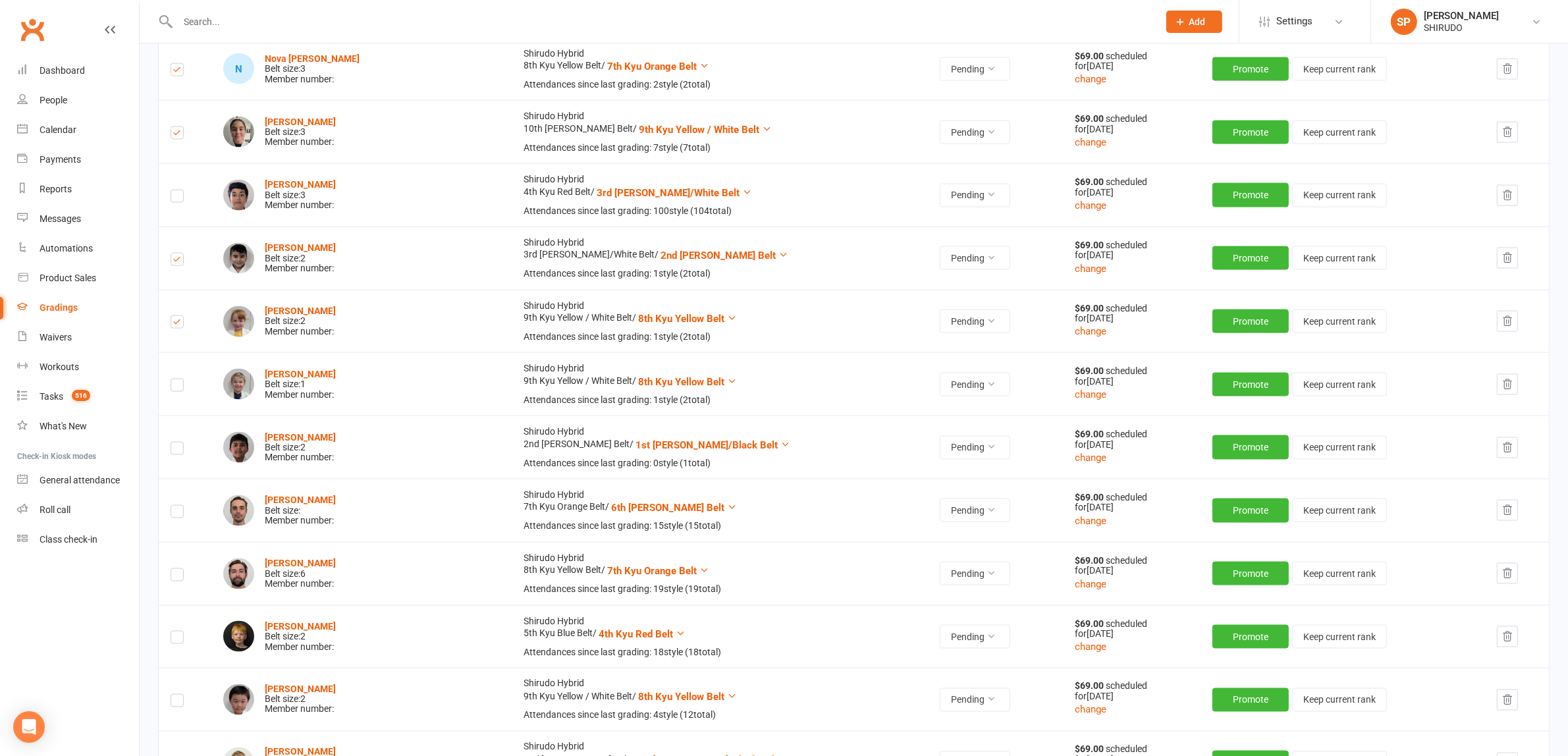
click at [179, 387] on label at bounding box center [177, 387] width 13 height 0
click at [179, 379] on input "checkbox" at bounding box center [177, 379] width 13 height 0
click at [176, 450] on label at bounding box center [177, 450] width 13 height 0
click at [176, 442] on input "checkbox" at bounding box center [177, 442] width 13 height 0
click at [178, 513] on label at bounding box center [177, 513] width 13 height 0
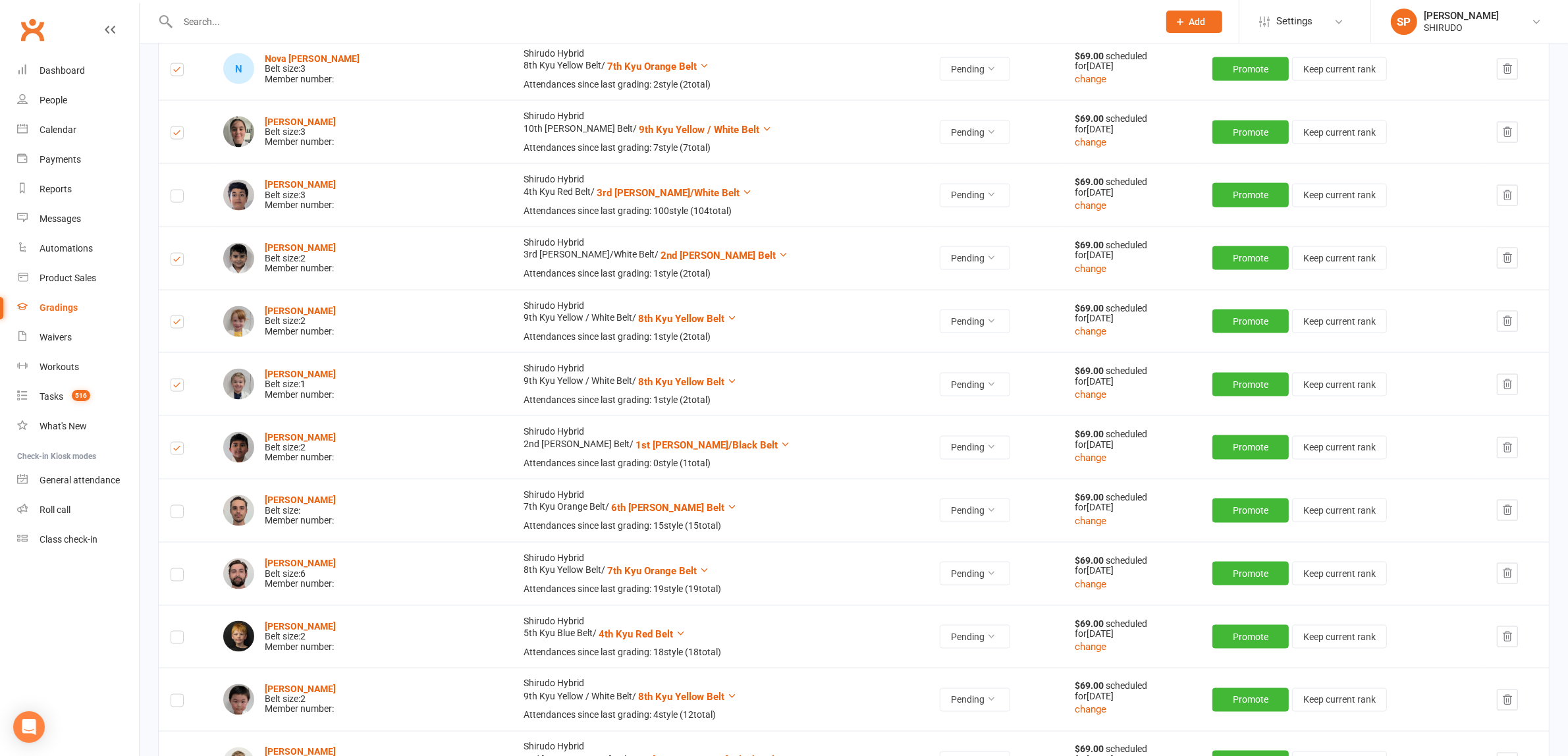
click at [178, 505] on input "checkbox" at bounding box center [177, 505] width 13 height 0
click at [178, 577] on label at bounding box center [177, 577] width 13 height 0
click at [178, 569] on input "checkbox" at bounding box center [177, 569] width 13 height 0
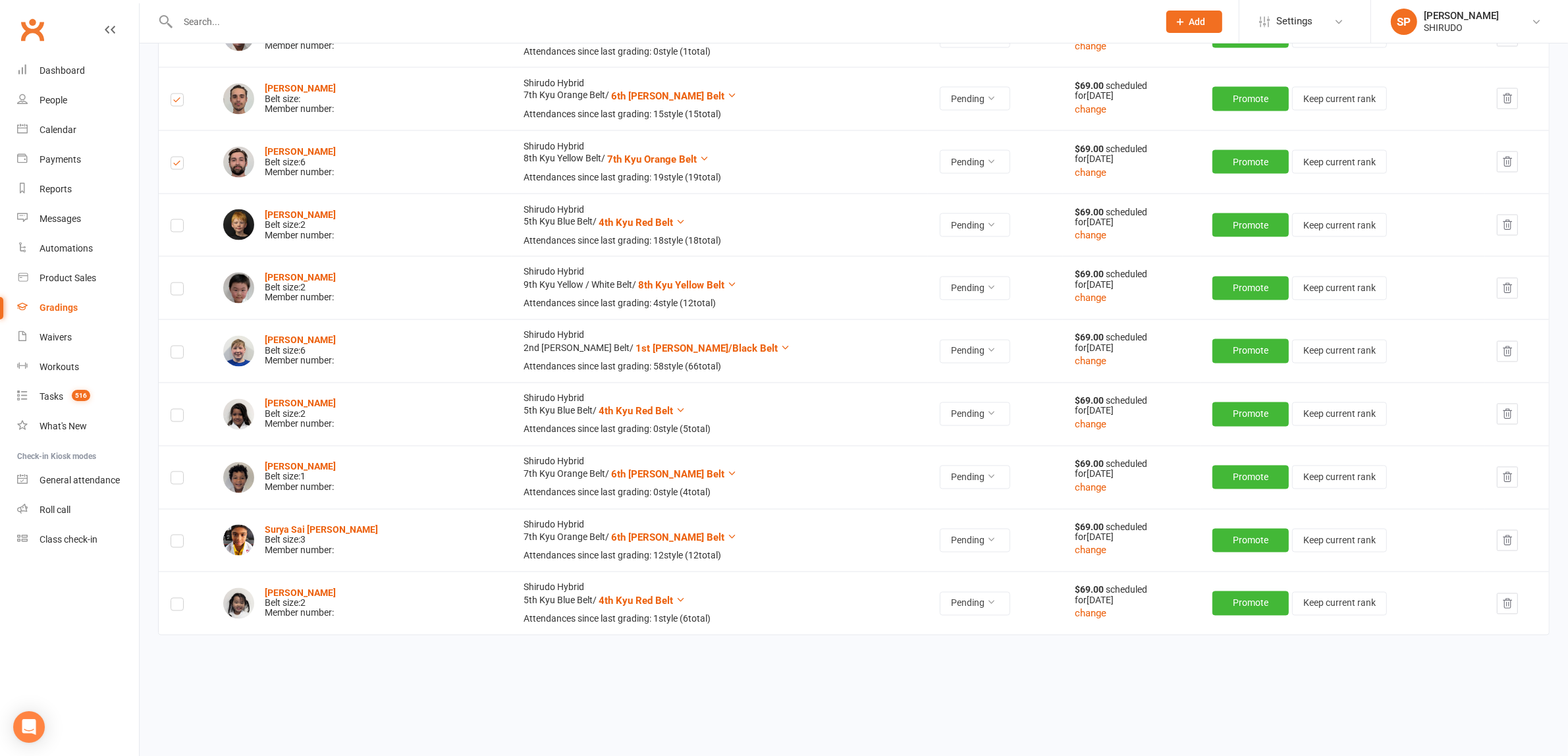
click at [182, 291] on label at bounding box center [177, 291] width 13 height 0
click at [182, 283] on input "checkbox" at bounding box center [177, 283] width 13 height 0
click at [178, 417] on label at bounding box center [177, 417] width 13 height 0
click at [178, 410] on input "checkbox" at bounding box center [177, 410] width 13 height 0
click at [178, 480] on label at bounding box center [177, 480] width 13 height 0
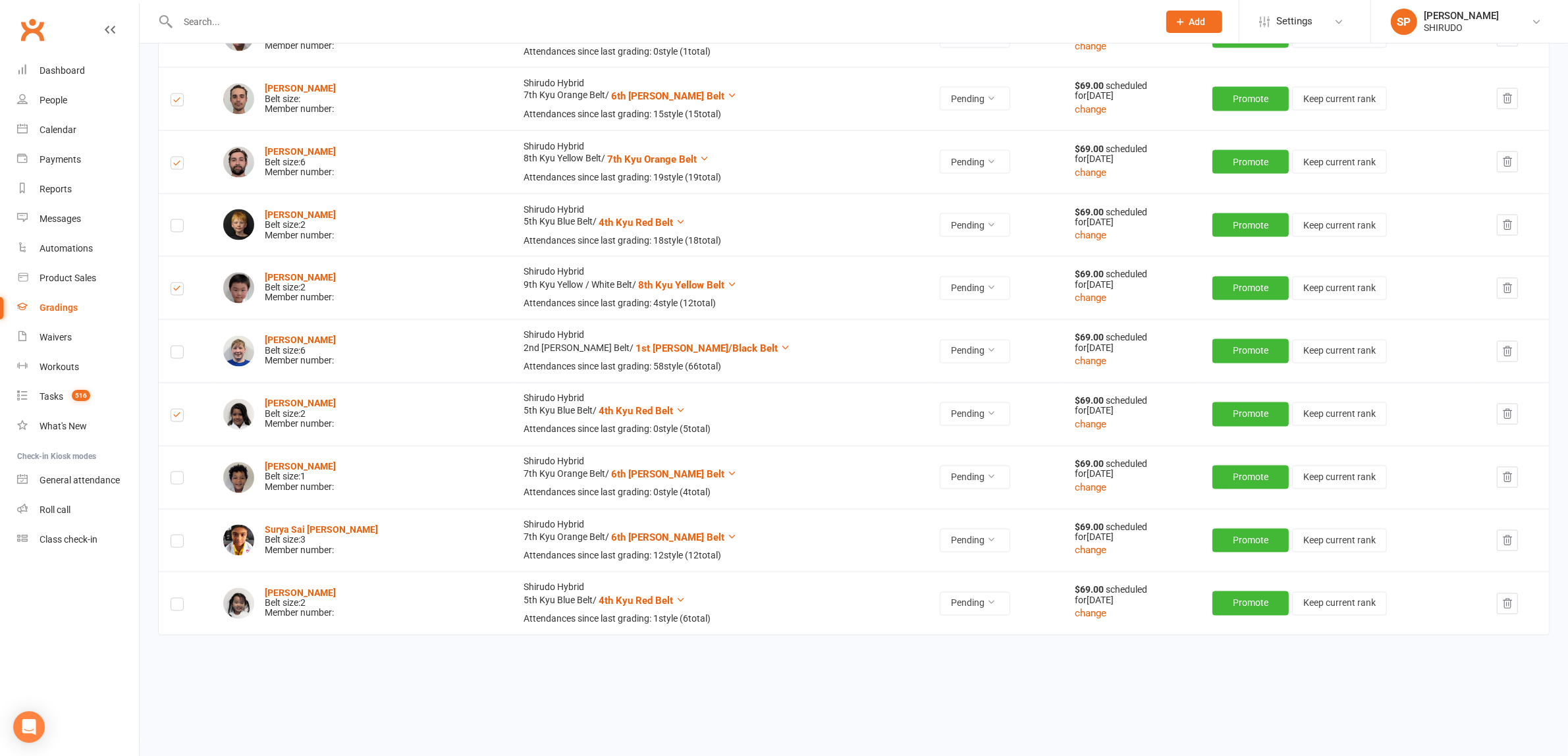
click at [178, 472] on input "checkbox" at bounding box center [177, 472] width 13 height 0
click at [179, 543] on label at bounding box center [177, 543] width 13 height 0
click at [179, 536] on input "checkbox" at bounding box center [177, 536] width 13 height 0
click at [179, 606] on label at bounding box center [177, 606] width 13 height 0
click at [179, 598] on input "checkbox" at bounding box center [177, 598] width 13 height 0
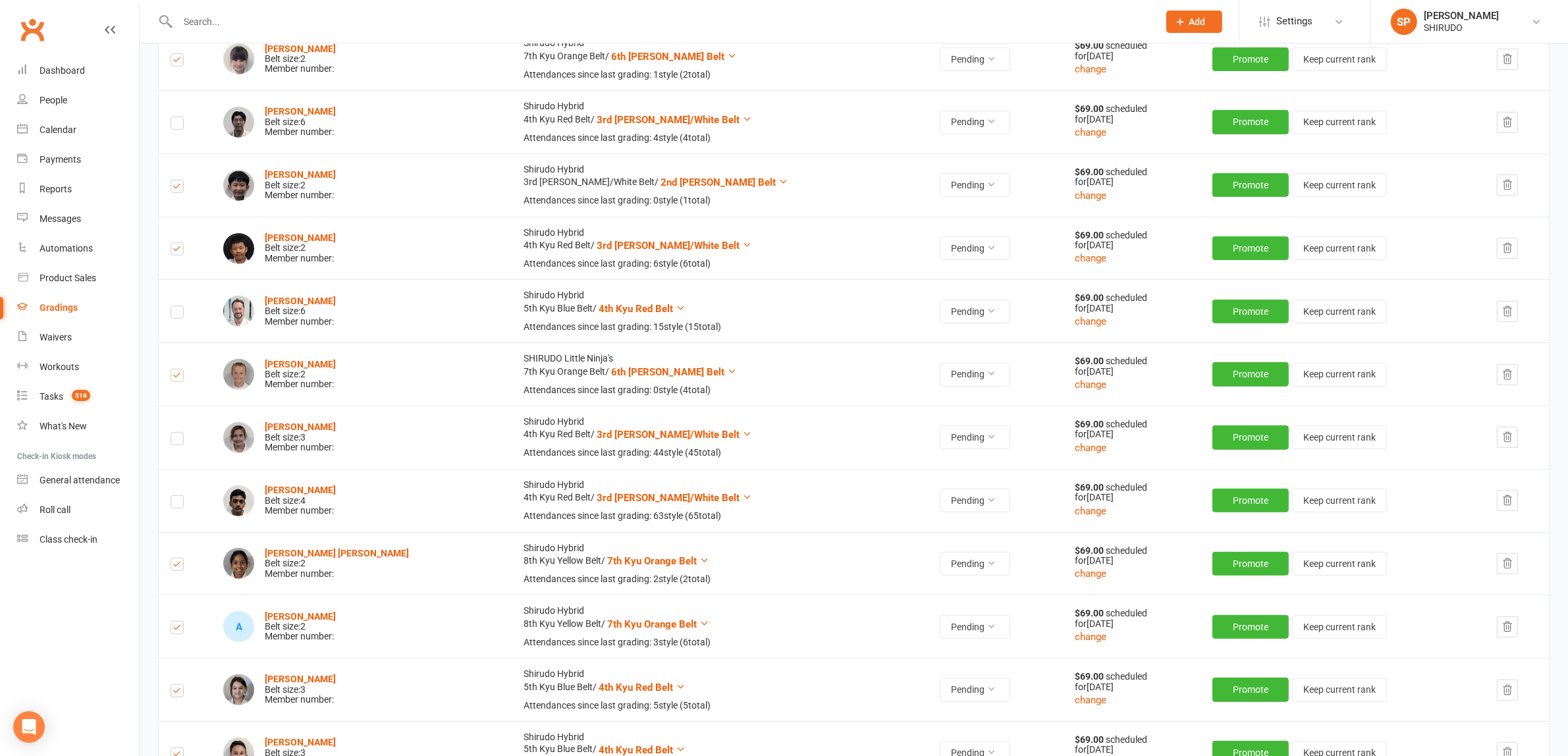
scroll to position [0, 0]
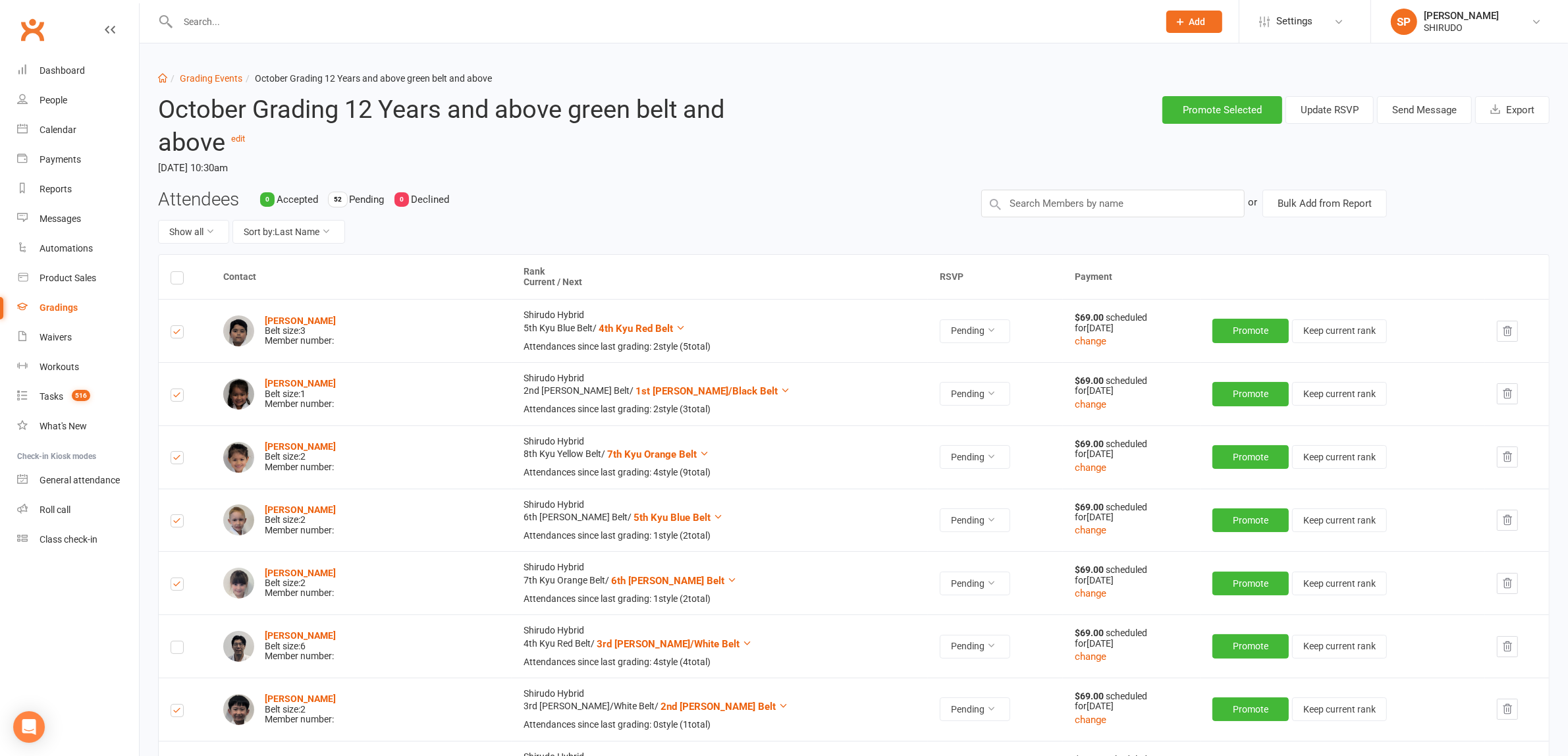
click at [1506, 332] on icon "button" at bounding box center [1507, 331] width 12 height 12
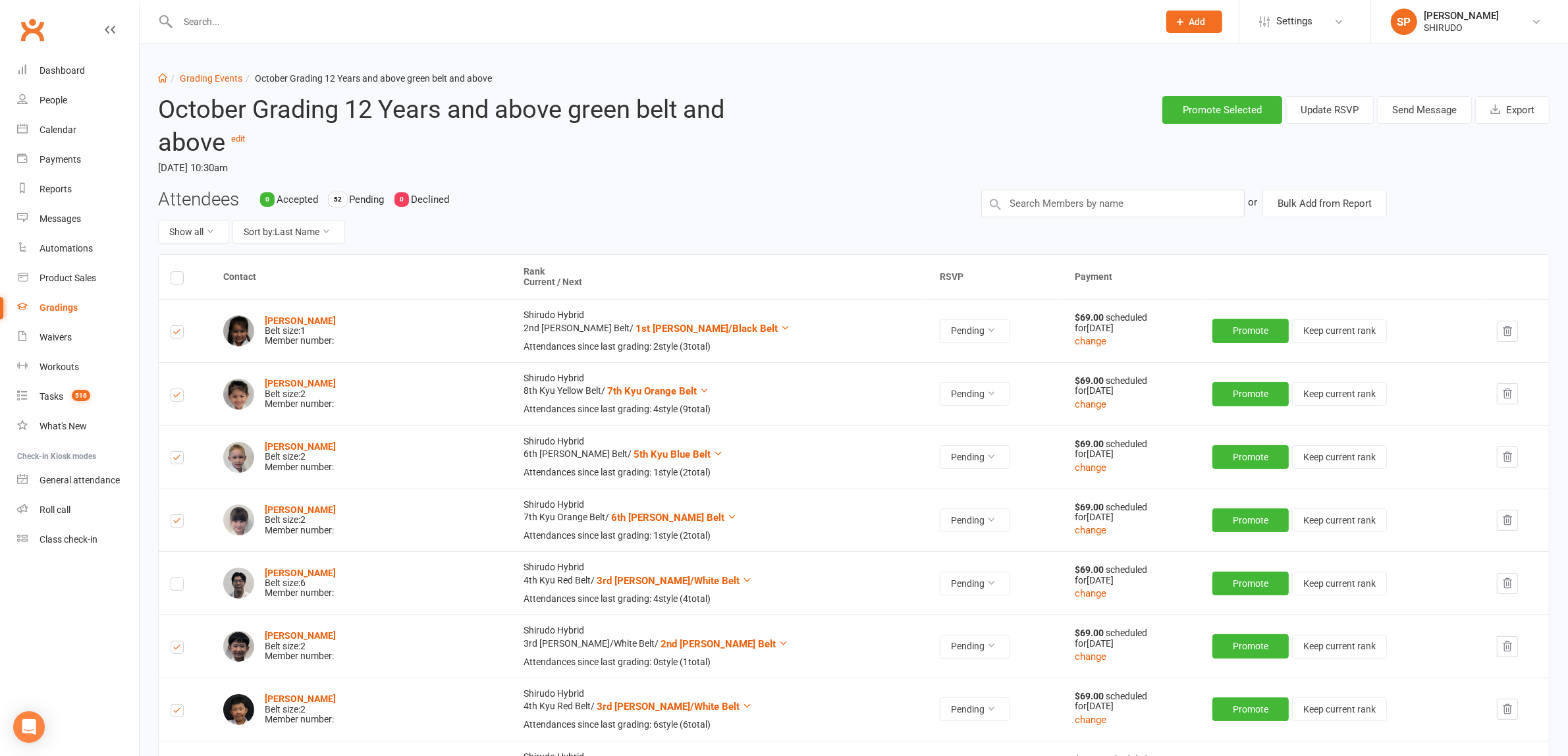
click at [1502, 331] on icon "button" at bounding box center [1507, 331] width 12 height 12
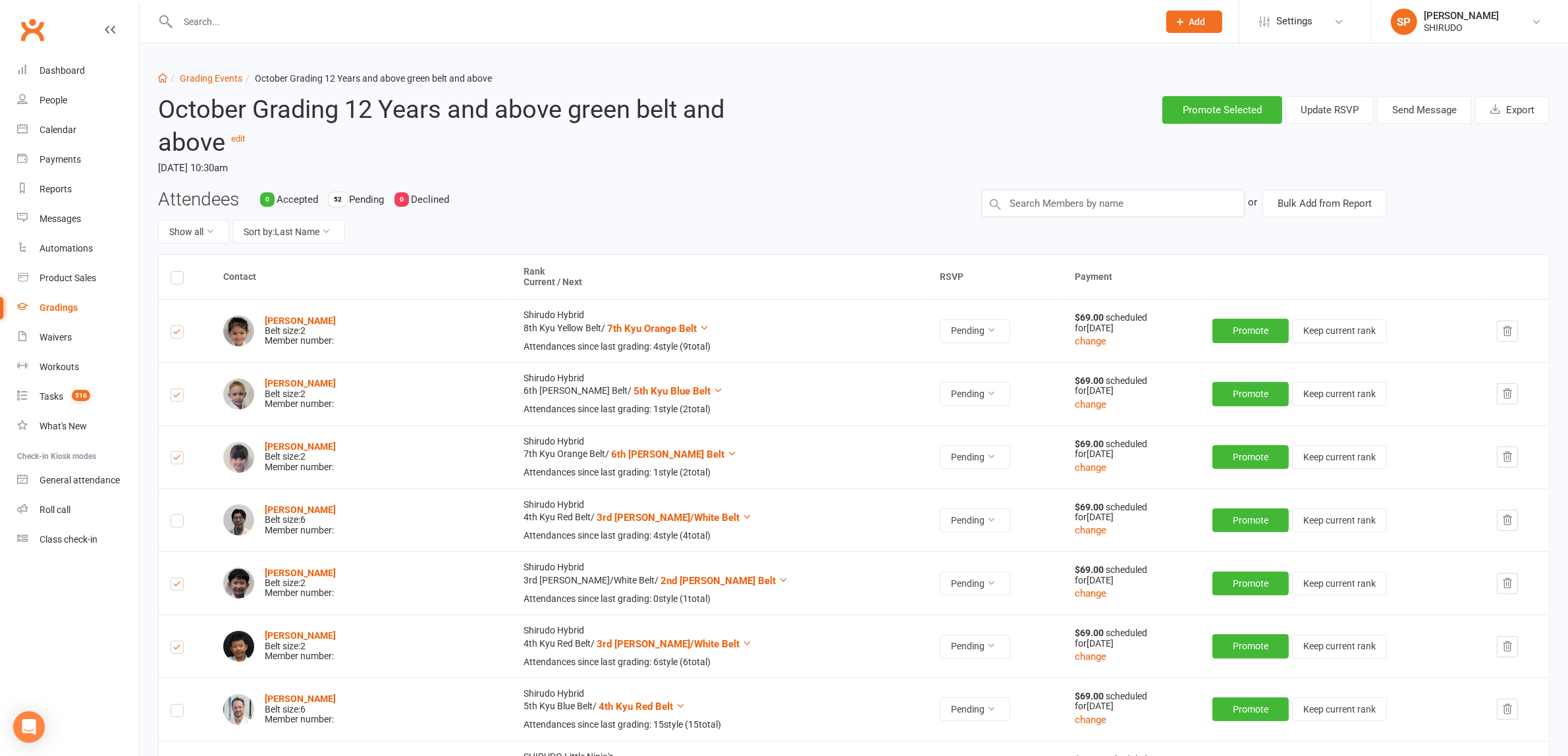
click at [1506, 330] on icon "button" at bounding box center [1507, 331] width 12 height 12
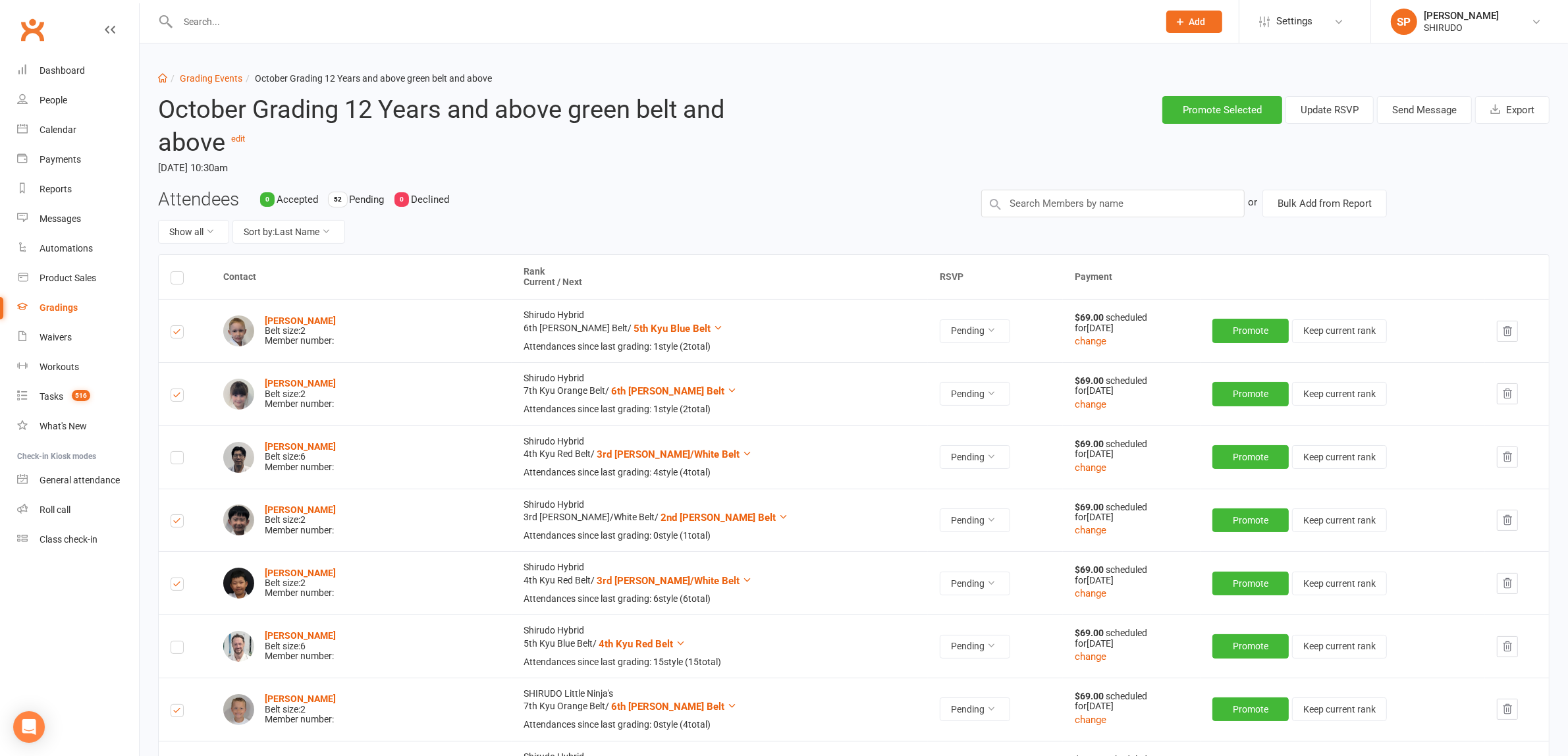
click at [1504, 330] on icon "button" at bounding box center [1508, 330] width 9 height 9
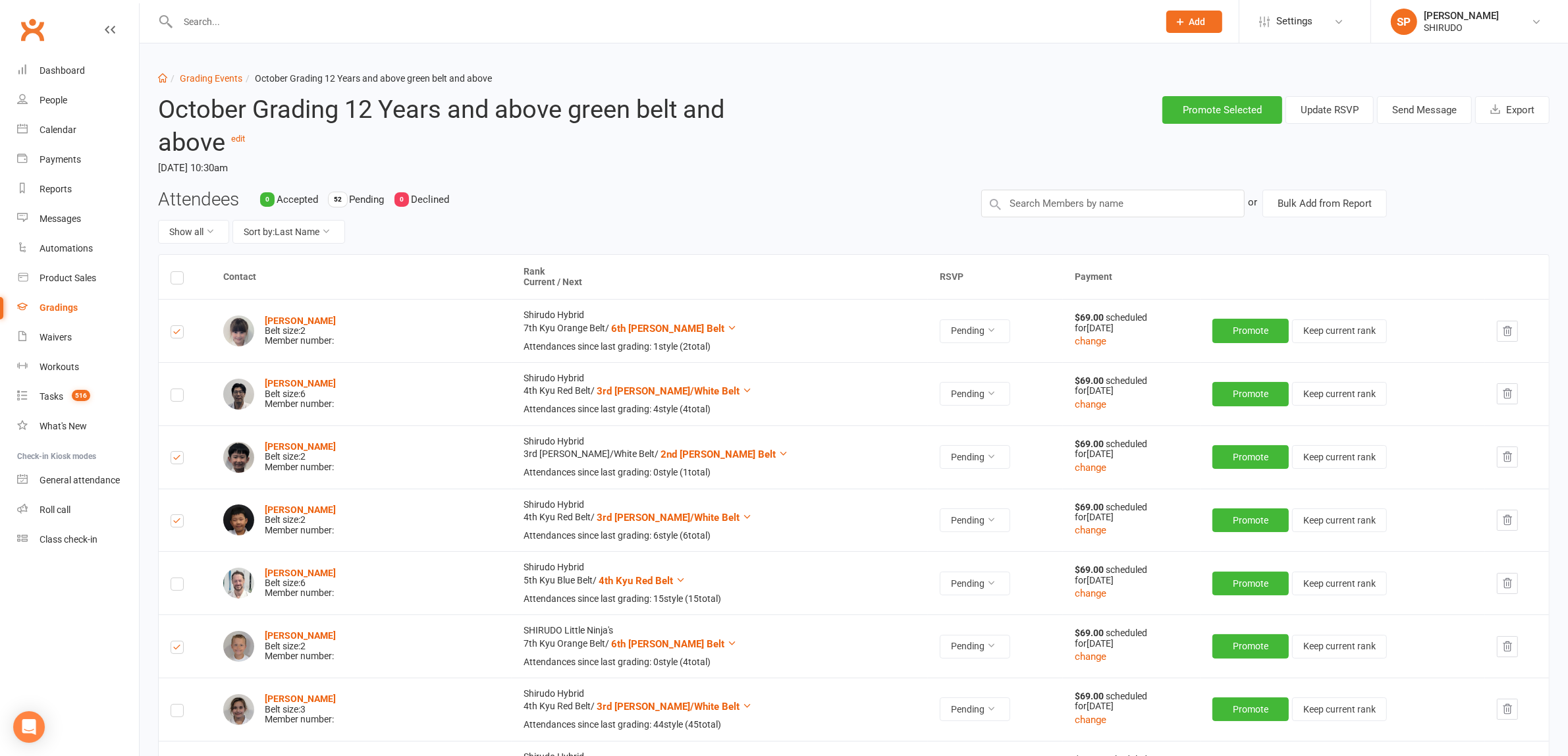
click at [1504, 331] on icon "button" at bounding box center [1508, 330] width 9 height 9
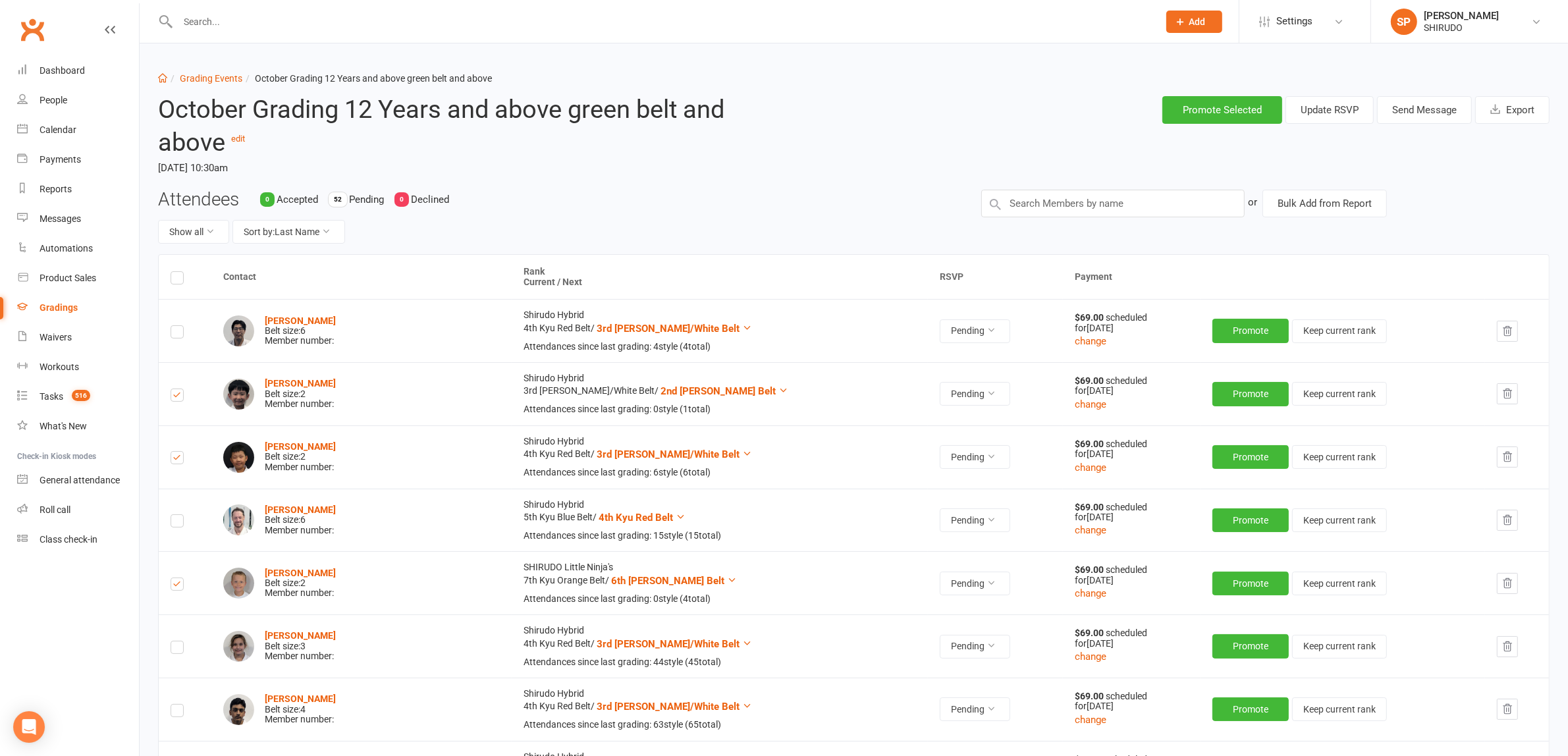
click at [1504, 393] on icon "button" at bounding box center [1508, 394] width 9 height 9
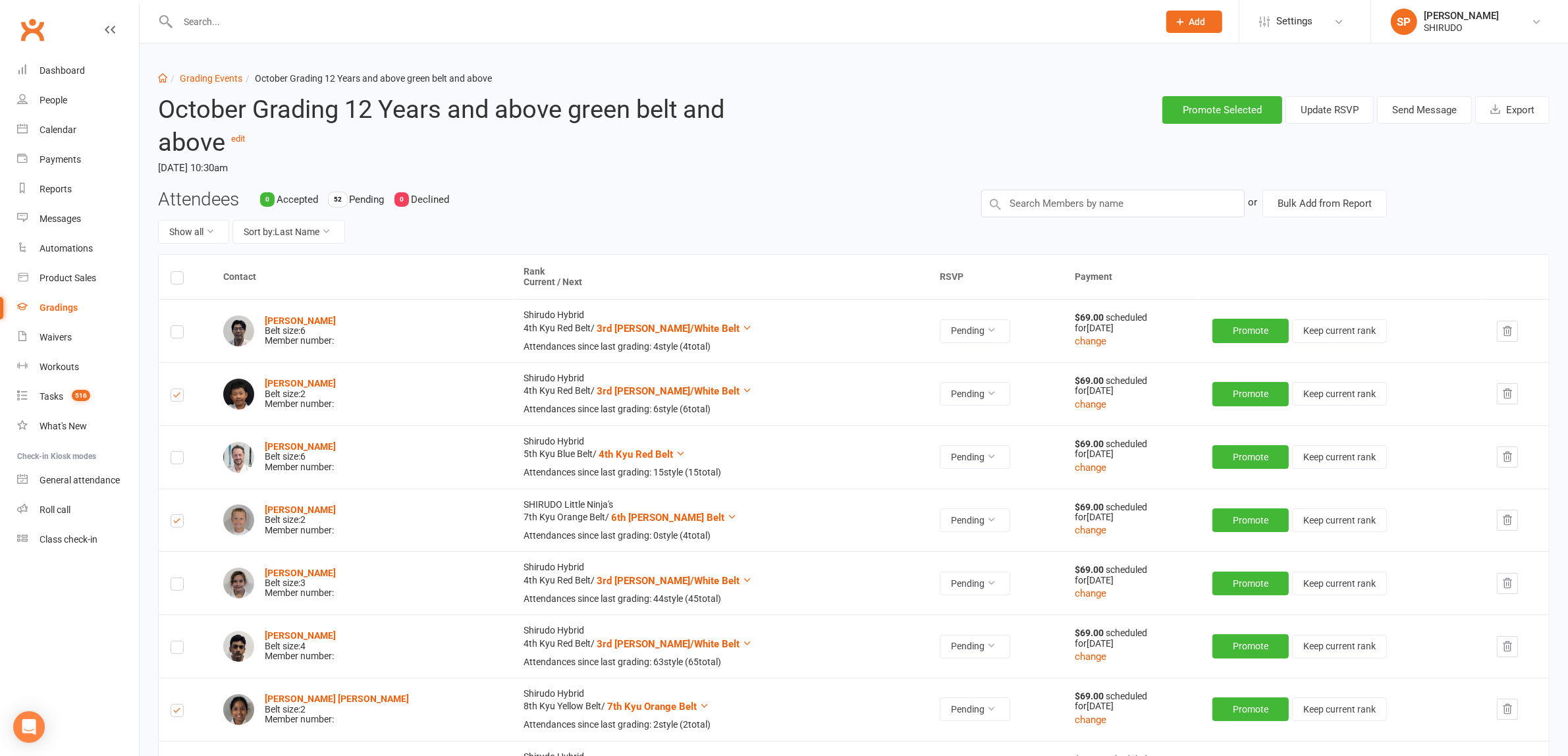
click at [1504, 396] on icon "button" at bounding box center [1508, 394] width 9 height 9
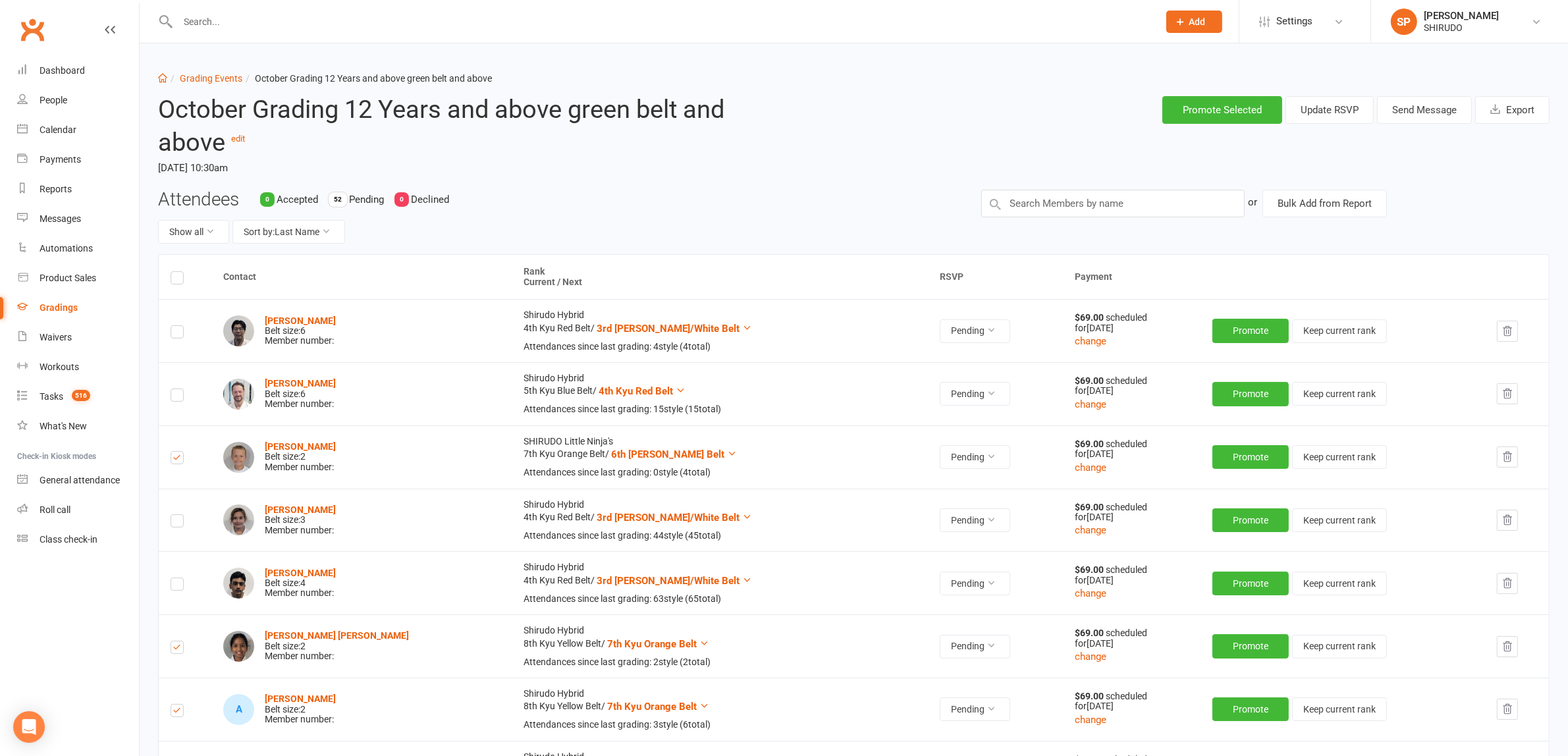
click at [1504, 455] on icon "button" at bounding box center [1508, 457] width 9 height 9
click at [1504, 583] on icon "button" at bounding box center [1508, 582] width 9 height 9
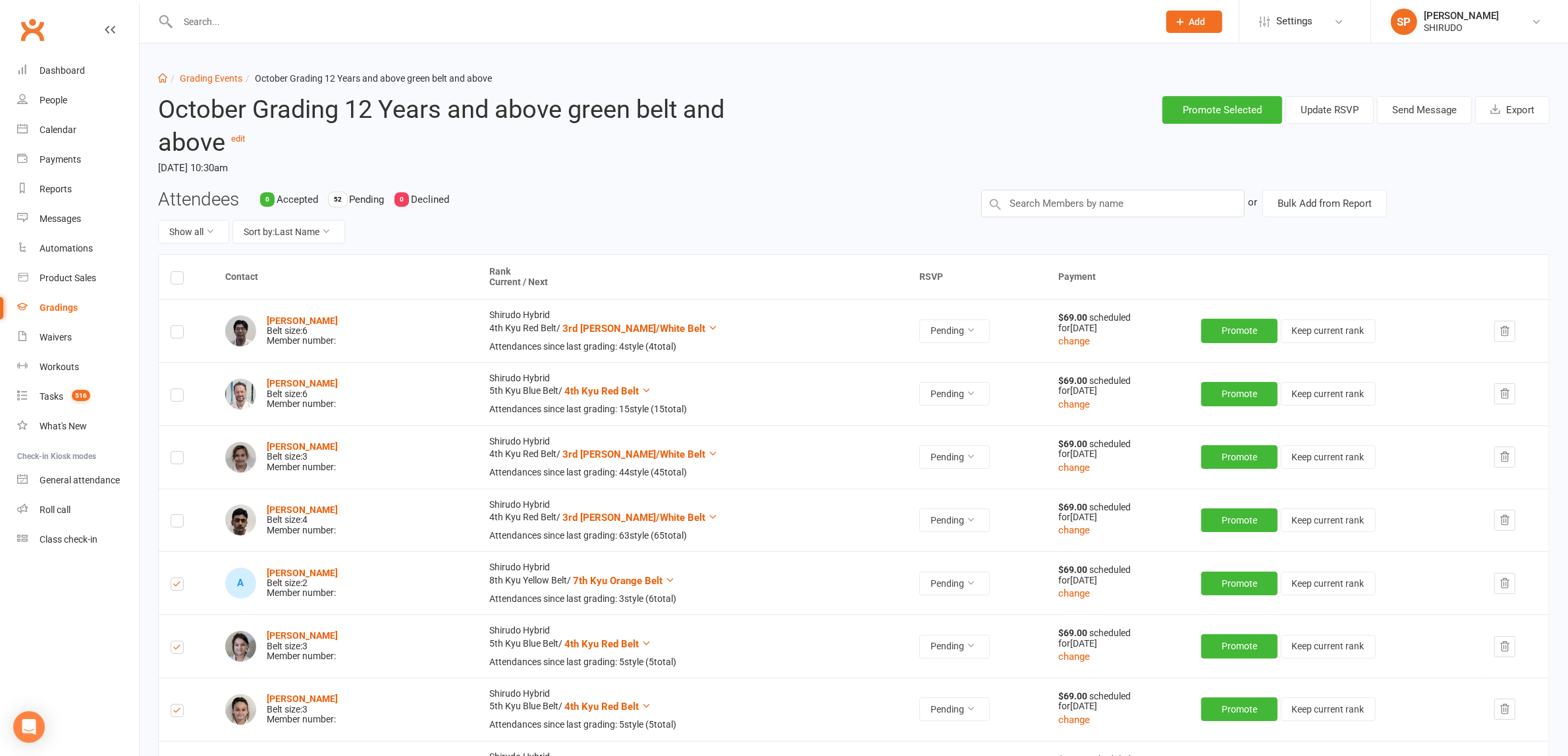
click at [1501, 583] on icon "button" at bounding box center [1505, 582] width 9 height 9
click at [1505, 584] on icon "button" at bounding box center [1504, 583] width 12 height 12
click at [1505, 583] on icon "button" at bounding box center [1504, 583] width 12 height 12
click at [1501, 586] on icon "button" at bounding box center [1504, 583] width 12 height 12
click at [1506, 583] on icon "button" at bounding box center [1504, 583] width 12 height 12
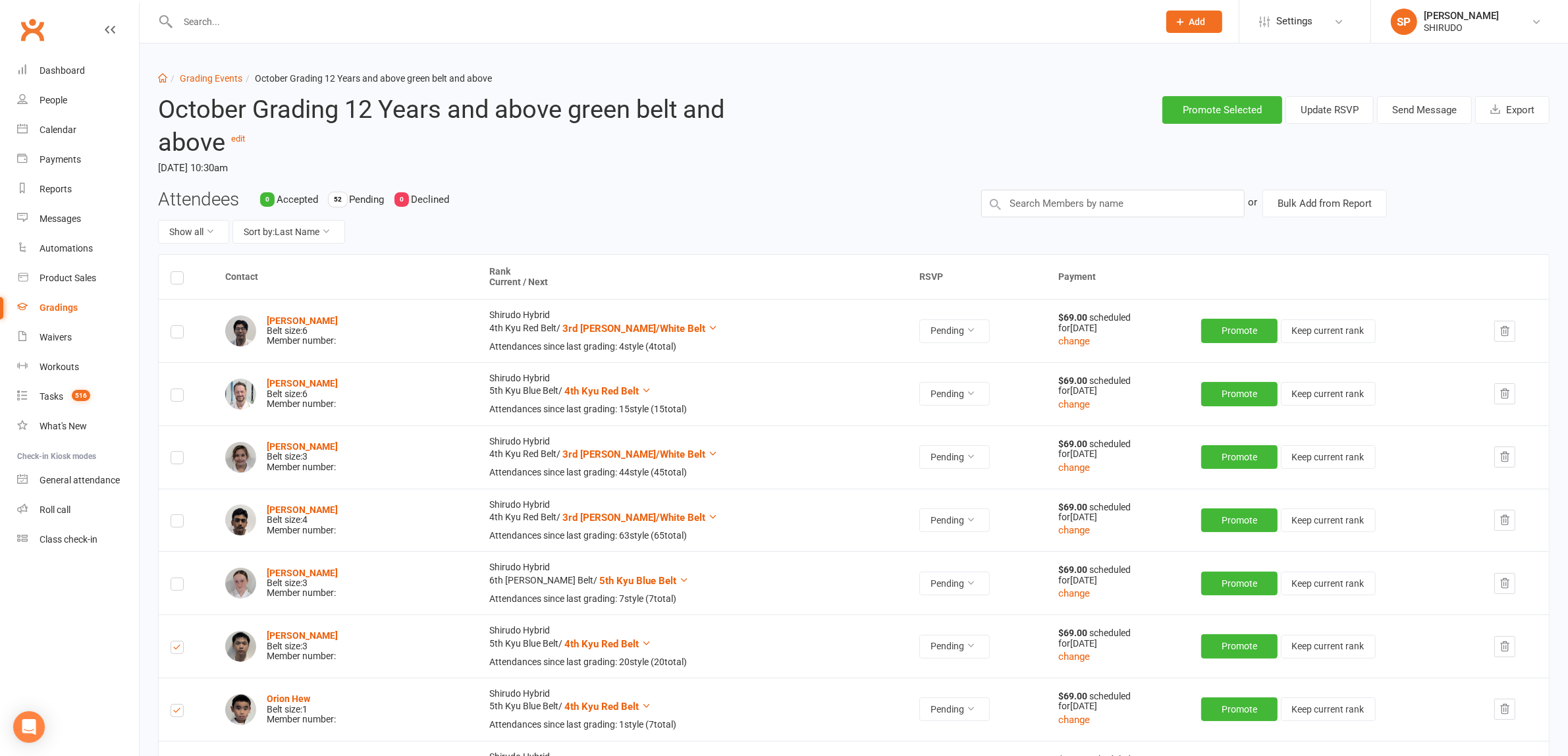
click at [1500, 644] on icon "button" at bounding box center [1504, 646] width 12 height 12
click at [1501, 644] on icon "button" at bounding box center [1505, 646] width 9 height 9
click at [1502, 706] on icon "button" at bounding box center [1504, 709] width 12 height 12
click at [1504, 709] on icon "button" at bounding box center [1504, 709] width 12 height 12
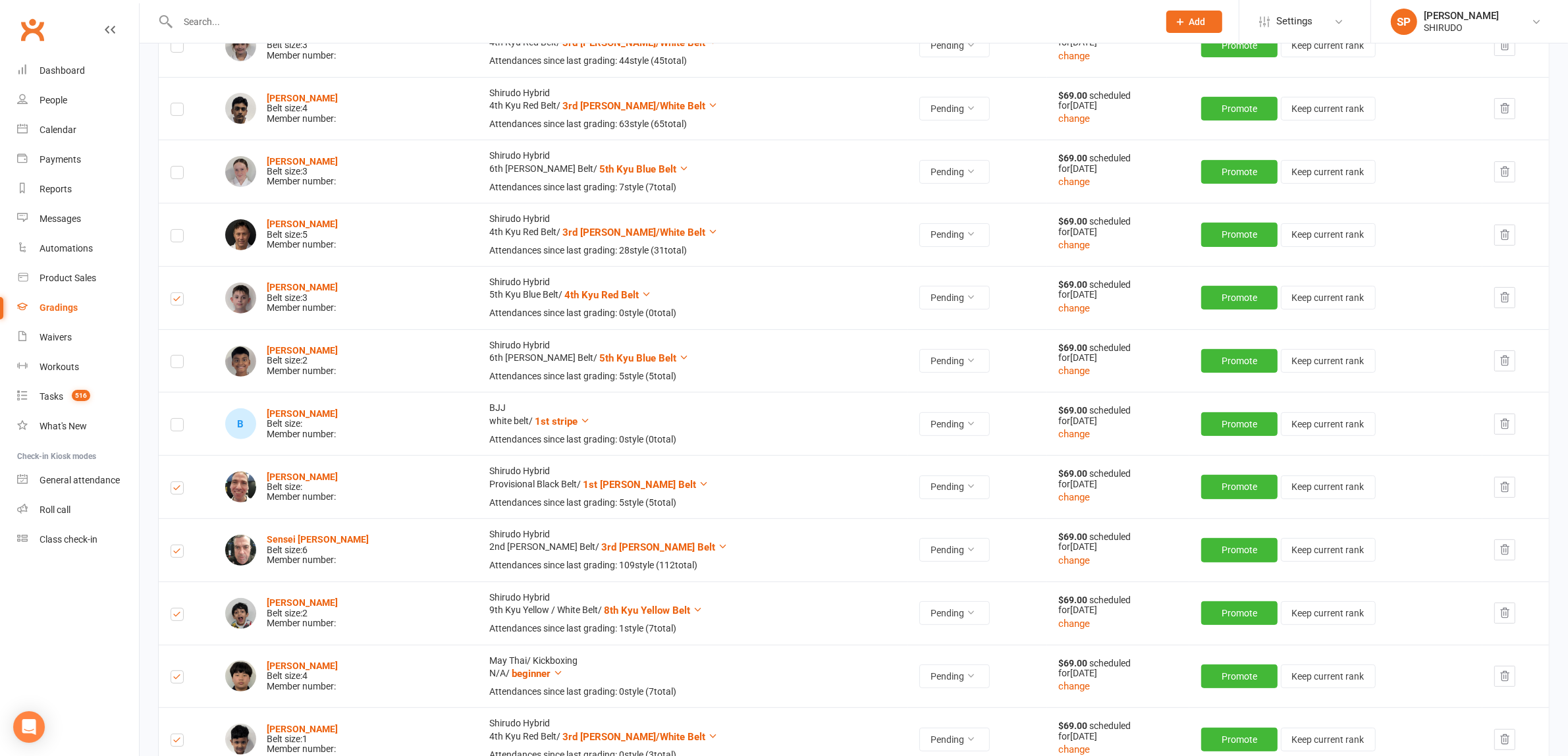
click at [1501, 295] on icon "button" at bounding box center [1505, 297] width 9 height 9
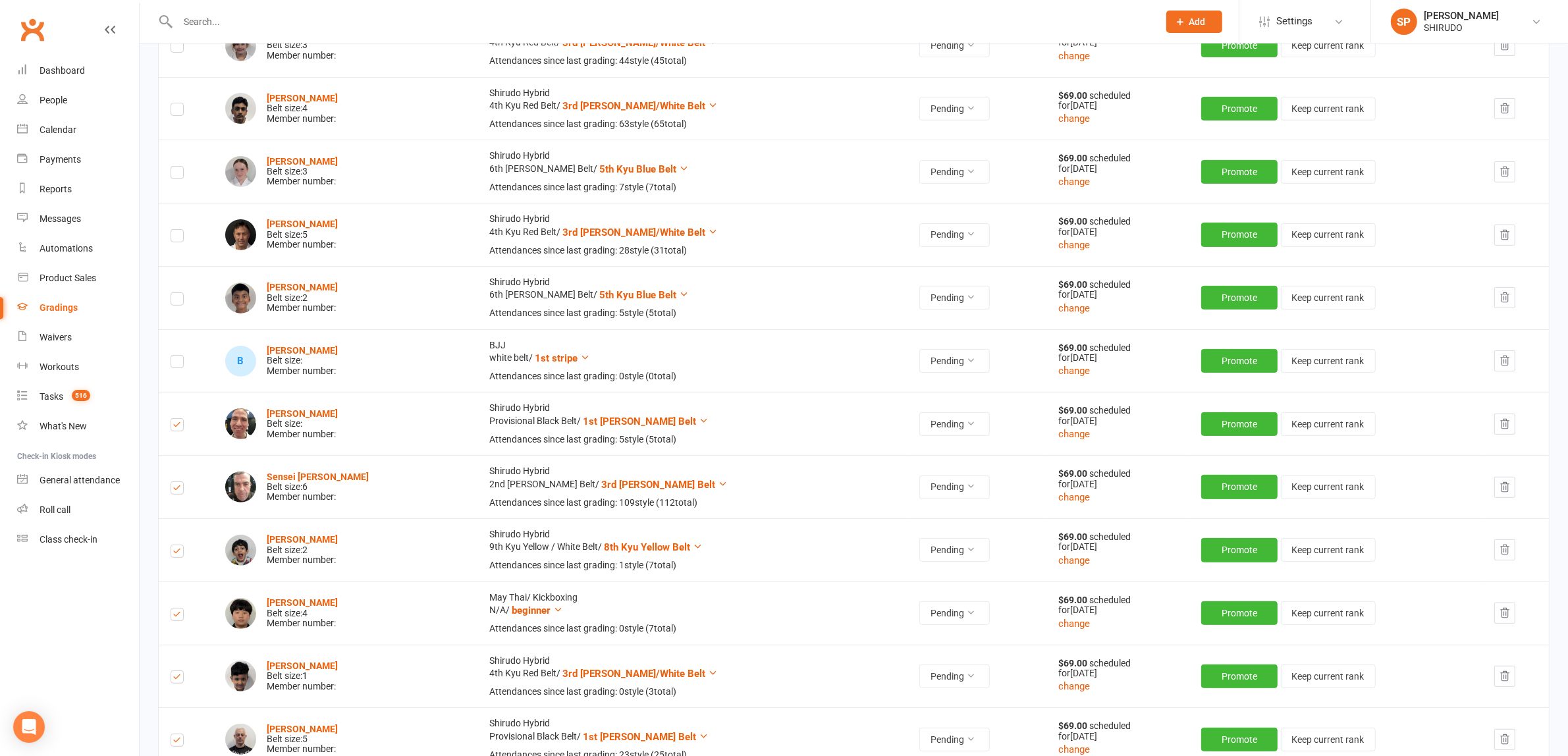
click at [1501, 422] on icon "button" at bounding box center [1505, 423] width 9 height 9
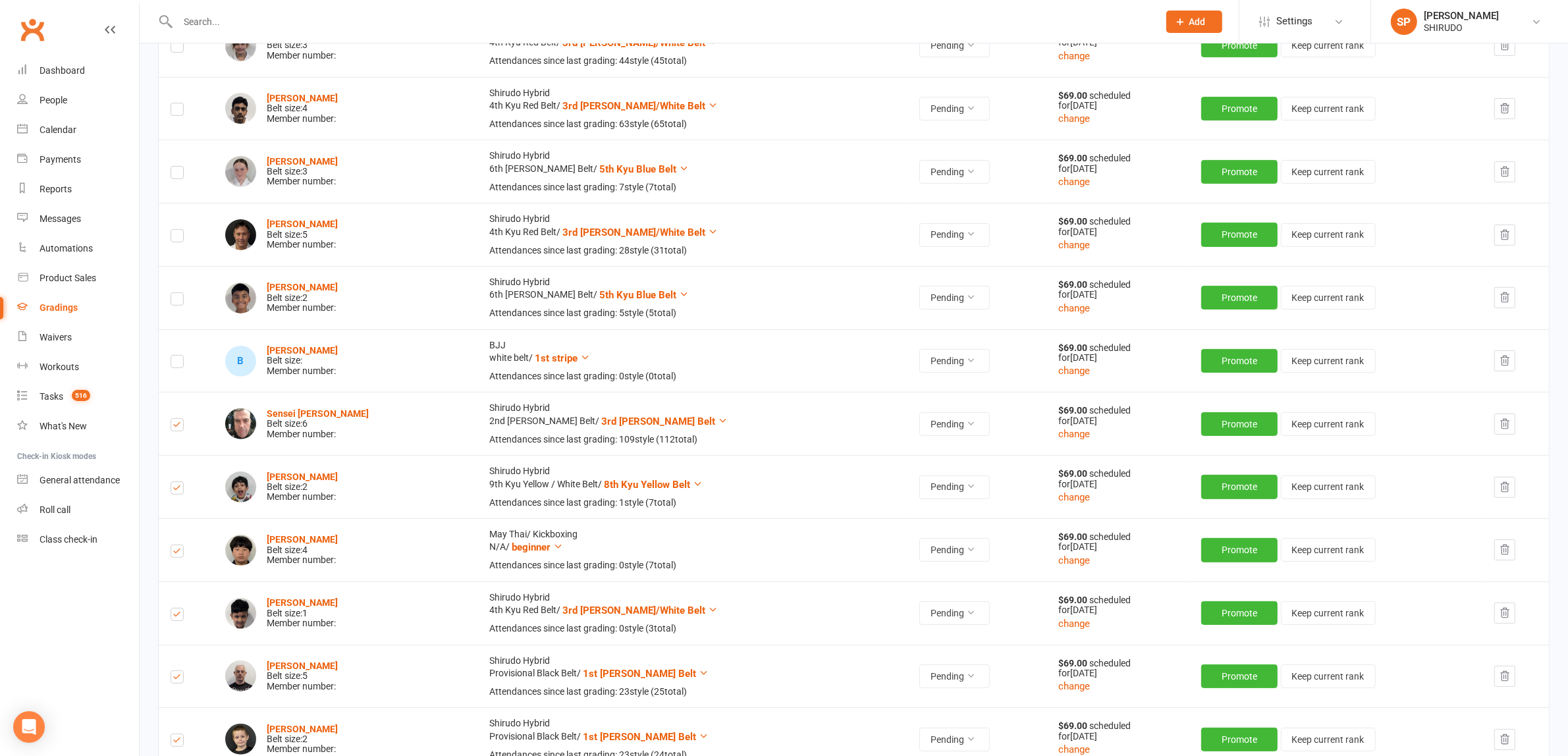
click at [1504, 422] on icon "button" at bounding box center [1504, 424] width 12 height 12
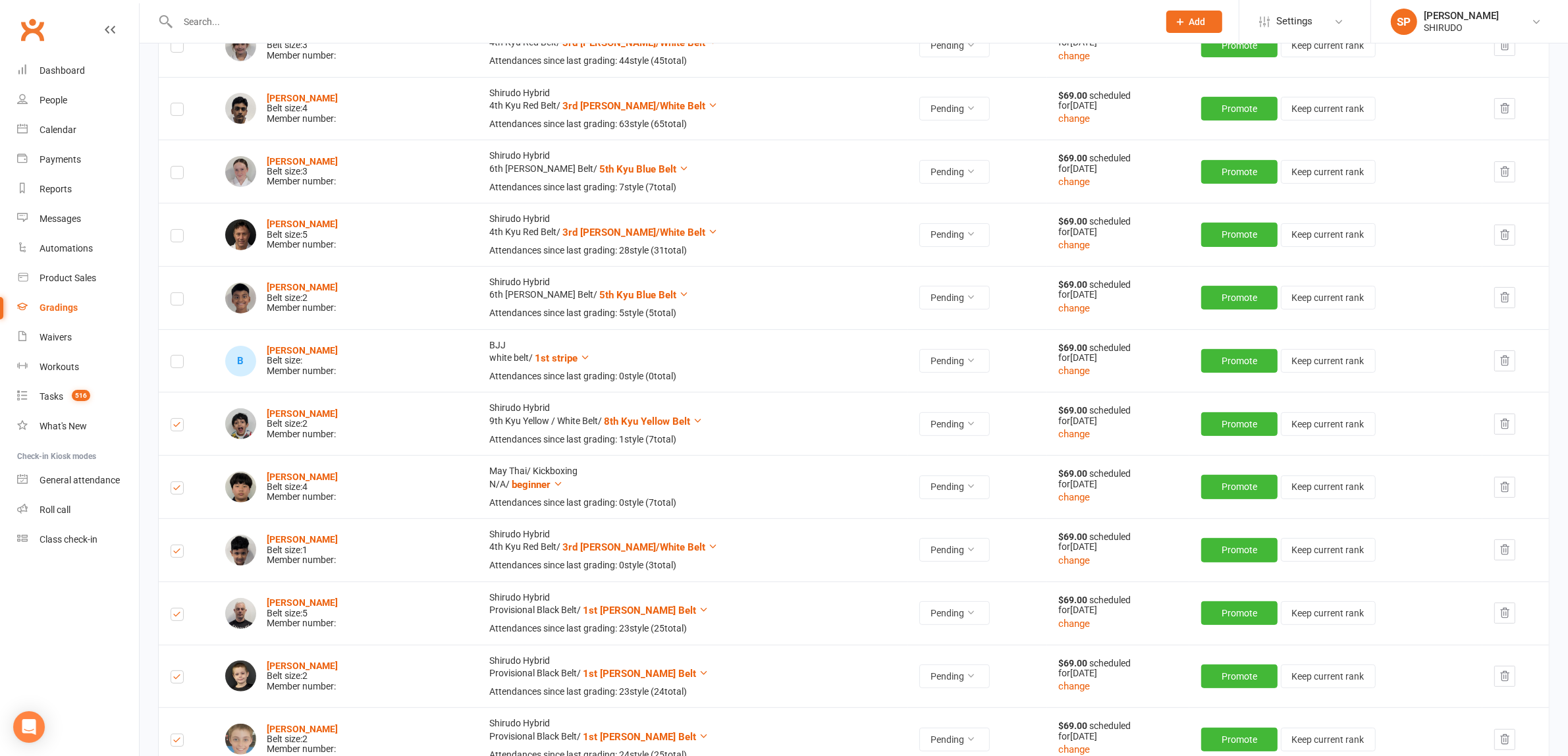
click at [1506, 425] on icon "button" at bounding box center [1504, 424] width 12 height 12
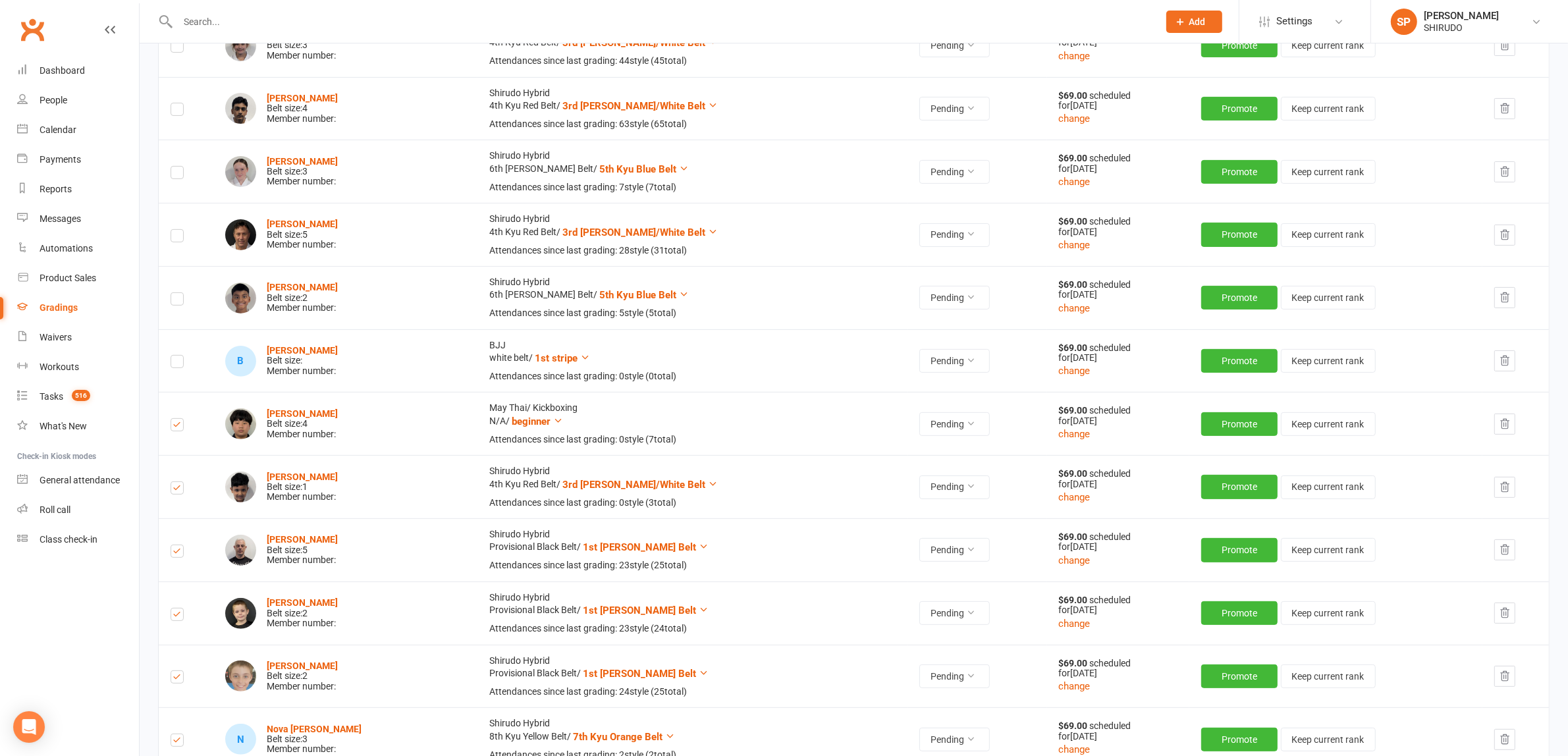
click at [1502, 422] on icon "button" at bounding box center [1504, 424] width 12 height 12
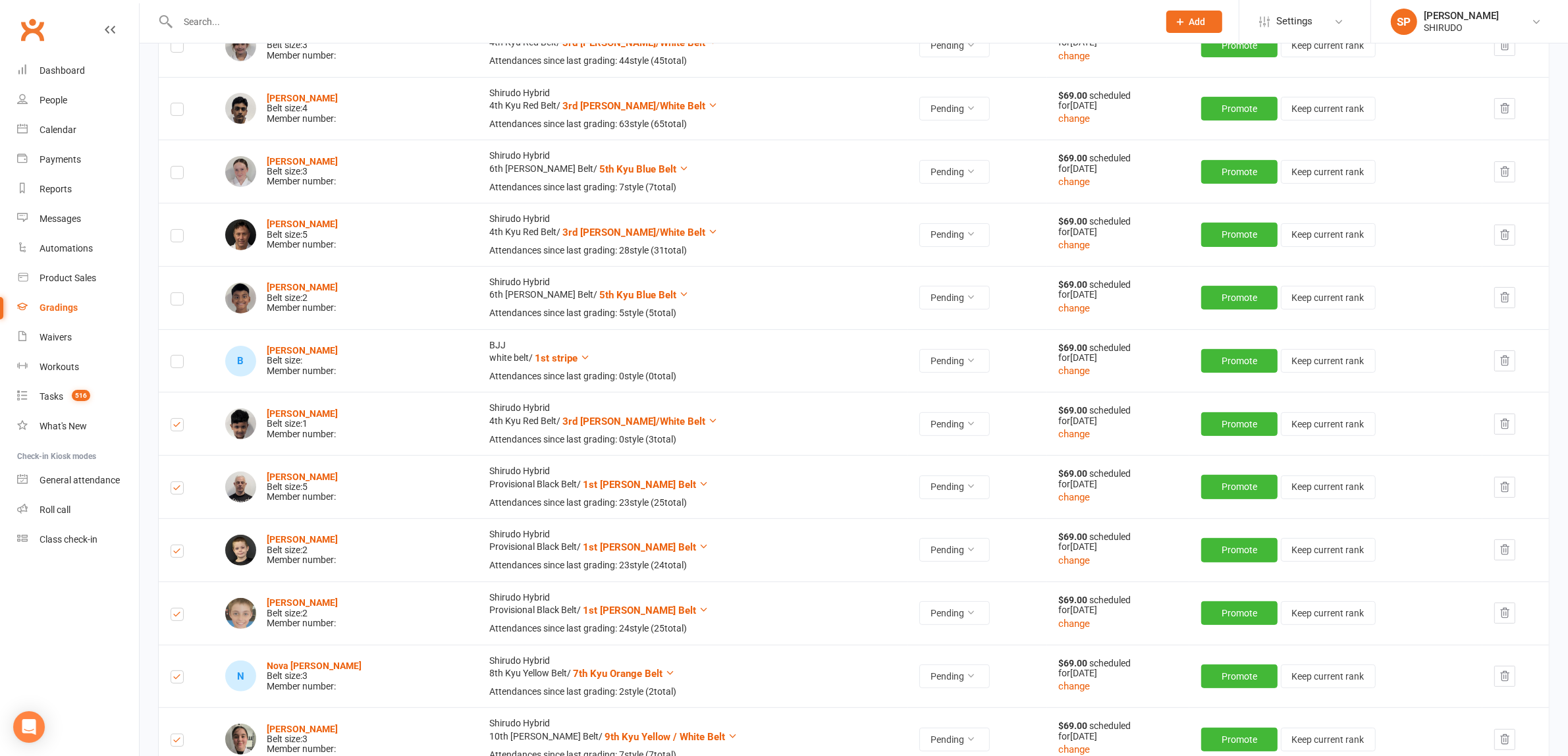
click at [1503, 422] on icon "button" at bounding box center [1505, 423] width 9 height 9
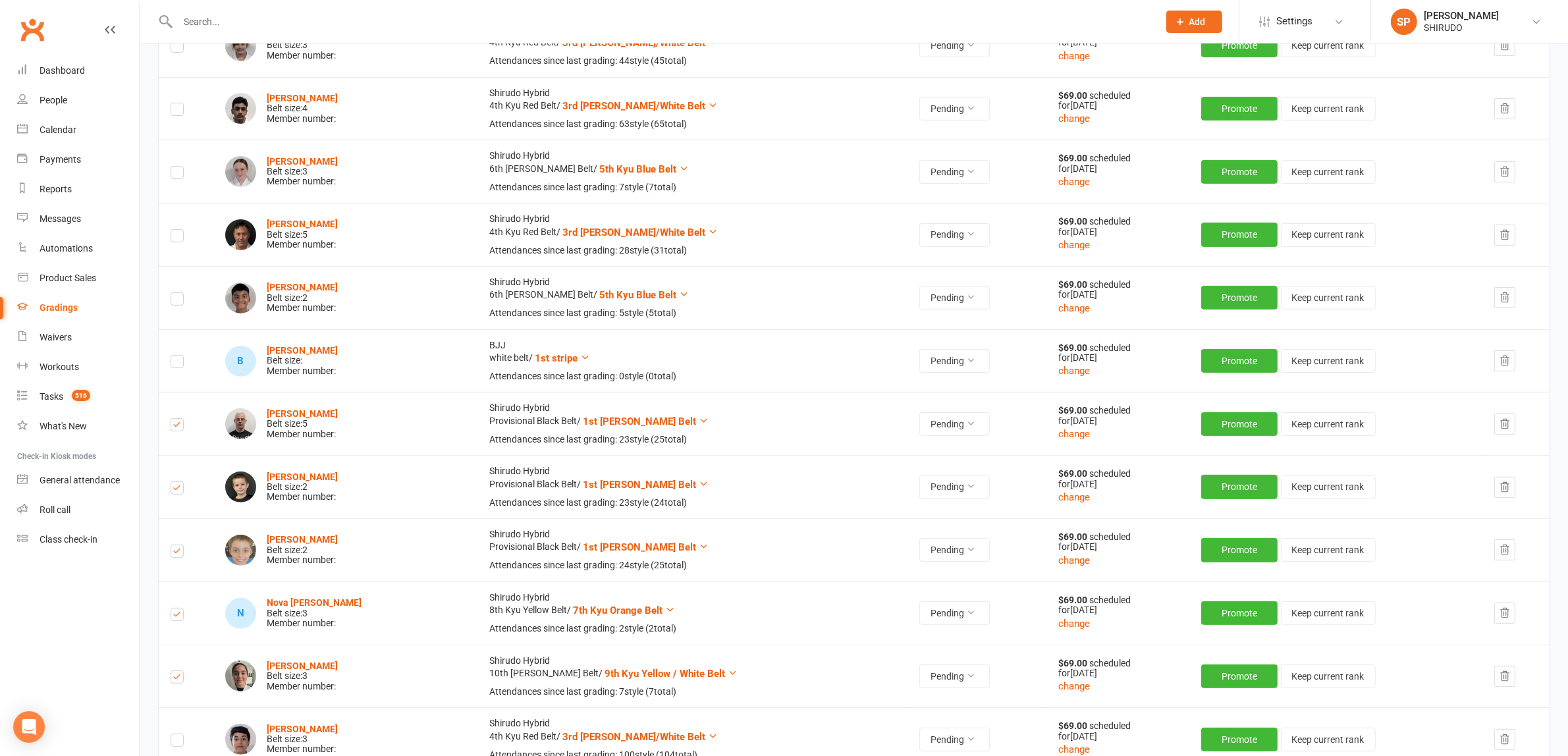
click at [1503, 422] on icon "button" at bounding box center [1504, 424] width 12 height 12
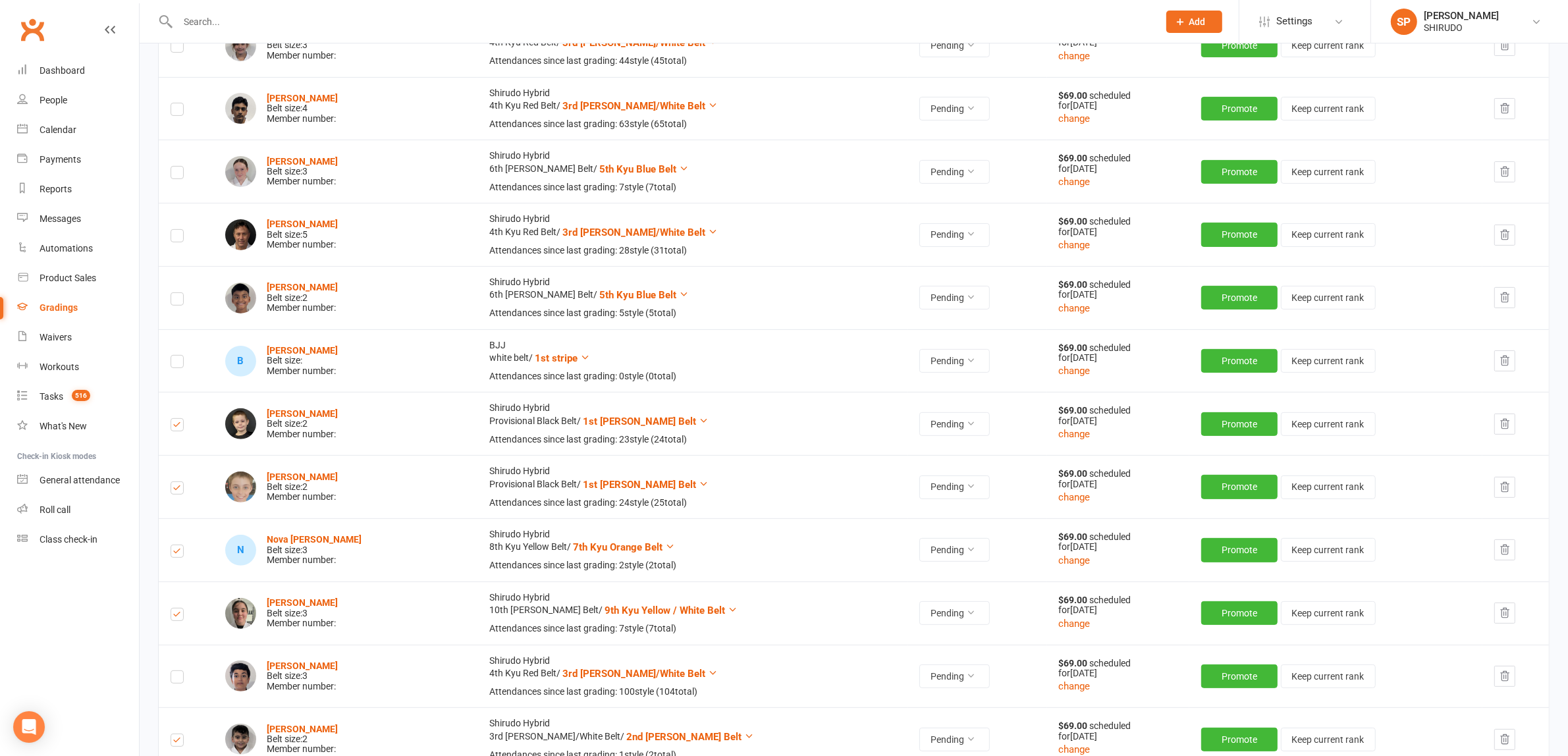
click at [1503, 422] on icon "button" at bounding box center [1505, 423] width 9 height 9
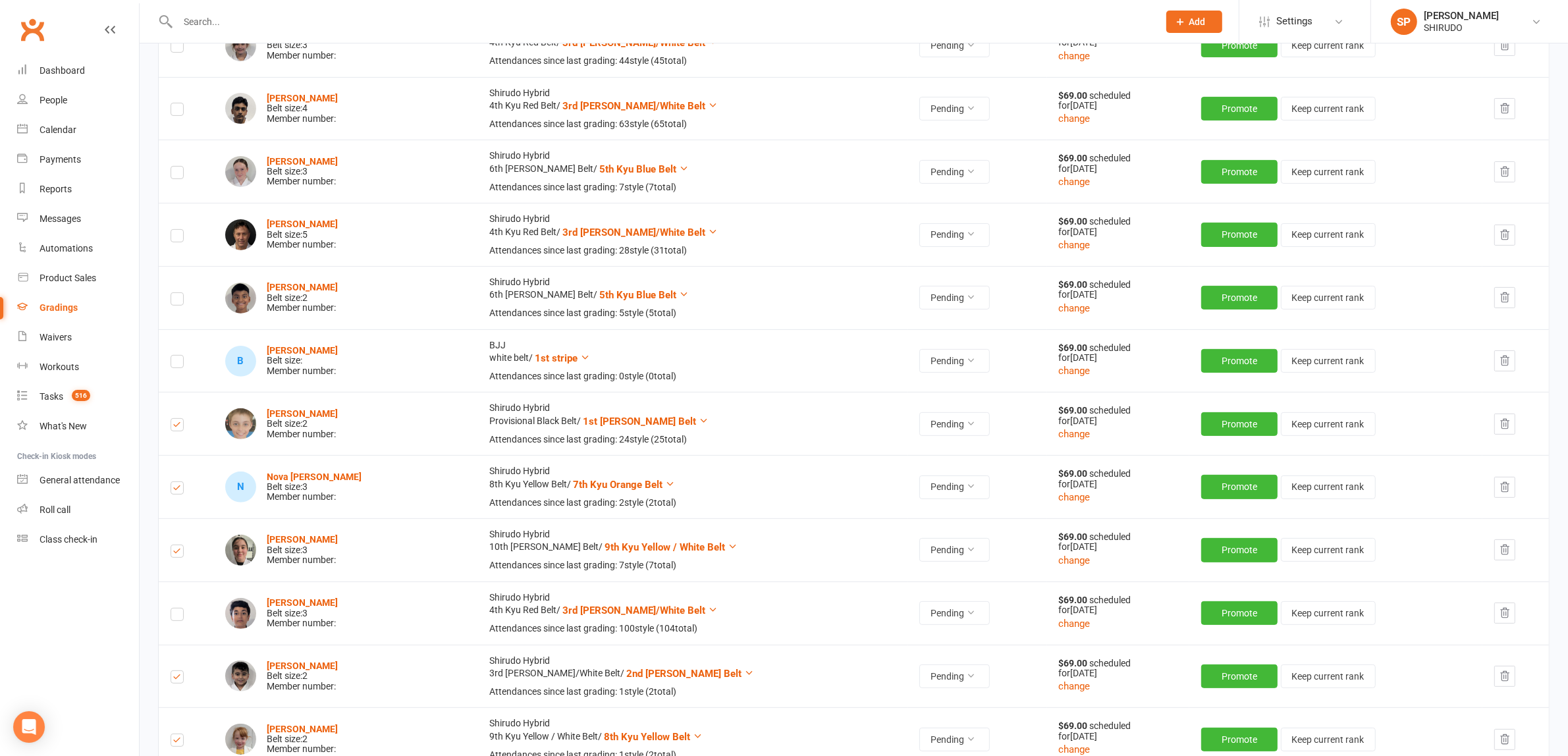
click at [1508, 427] on button "button" at bounding box center [1504, 424] width 21 height 21
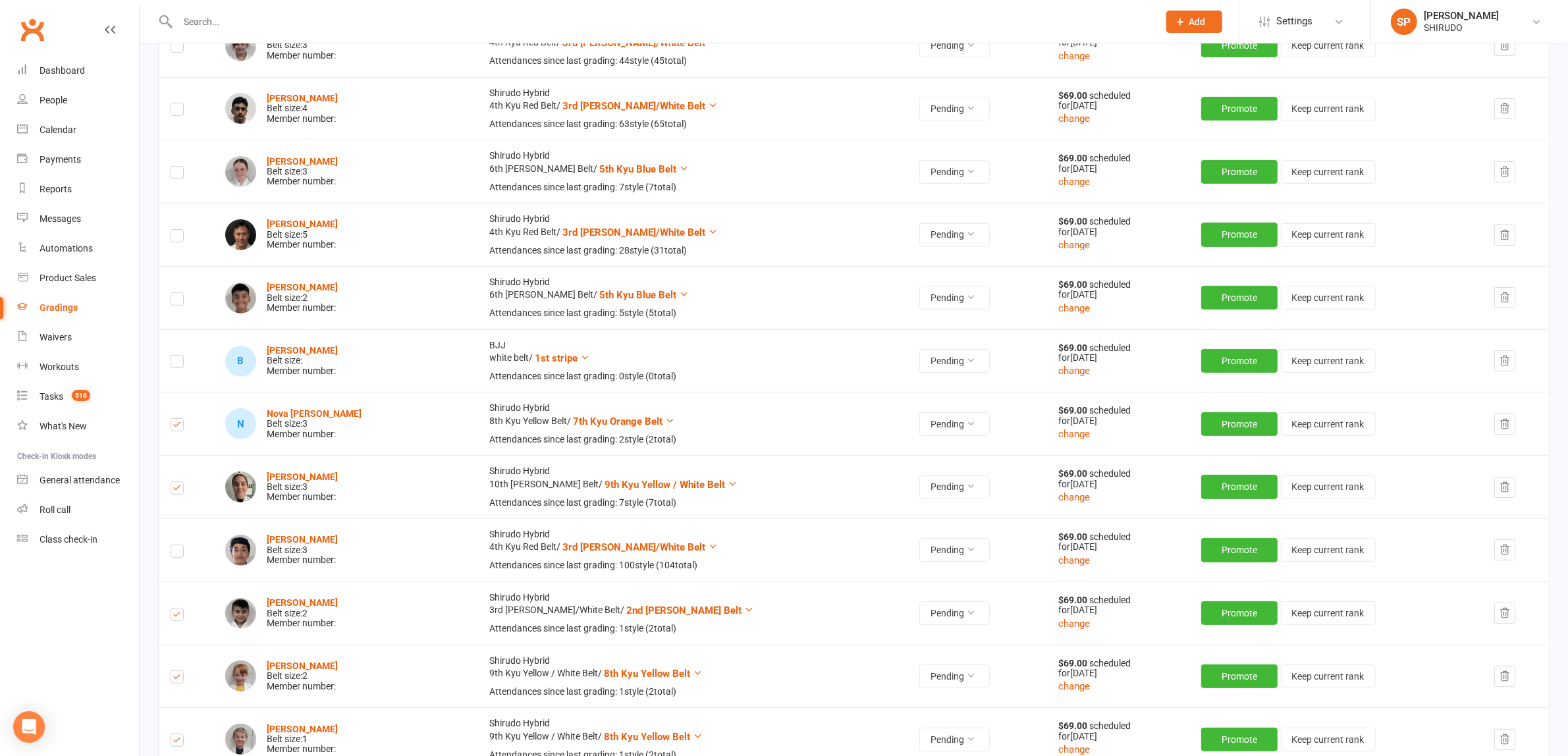
click at [1505, 362] on icon "button" at bounding box center [1504, 361] width 12 height 12
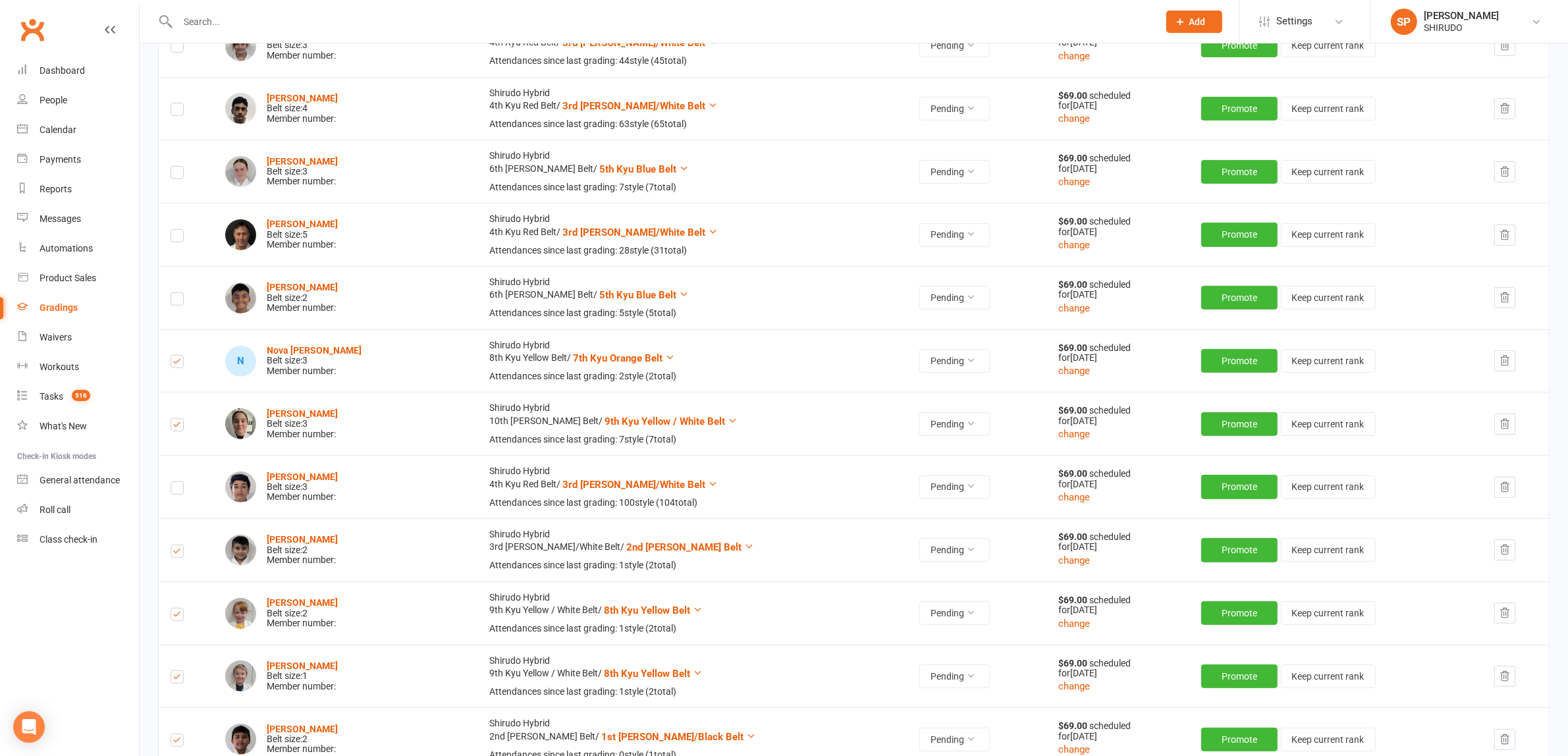
click at [1499, 360] on icon "button" at bounding box center [1504, 361] width 12 height 12
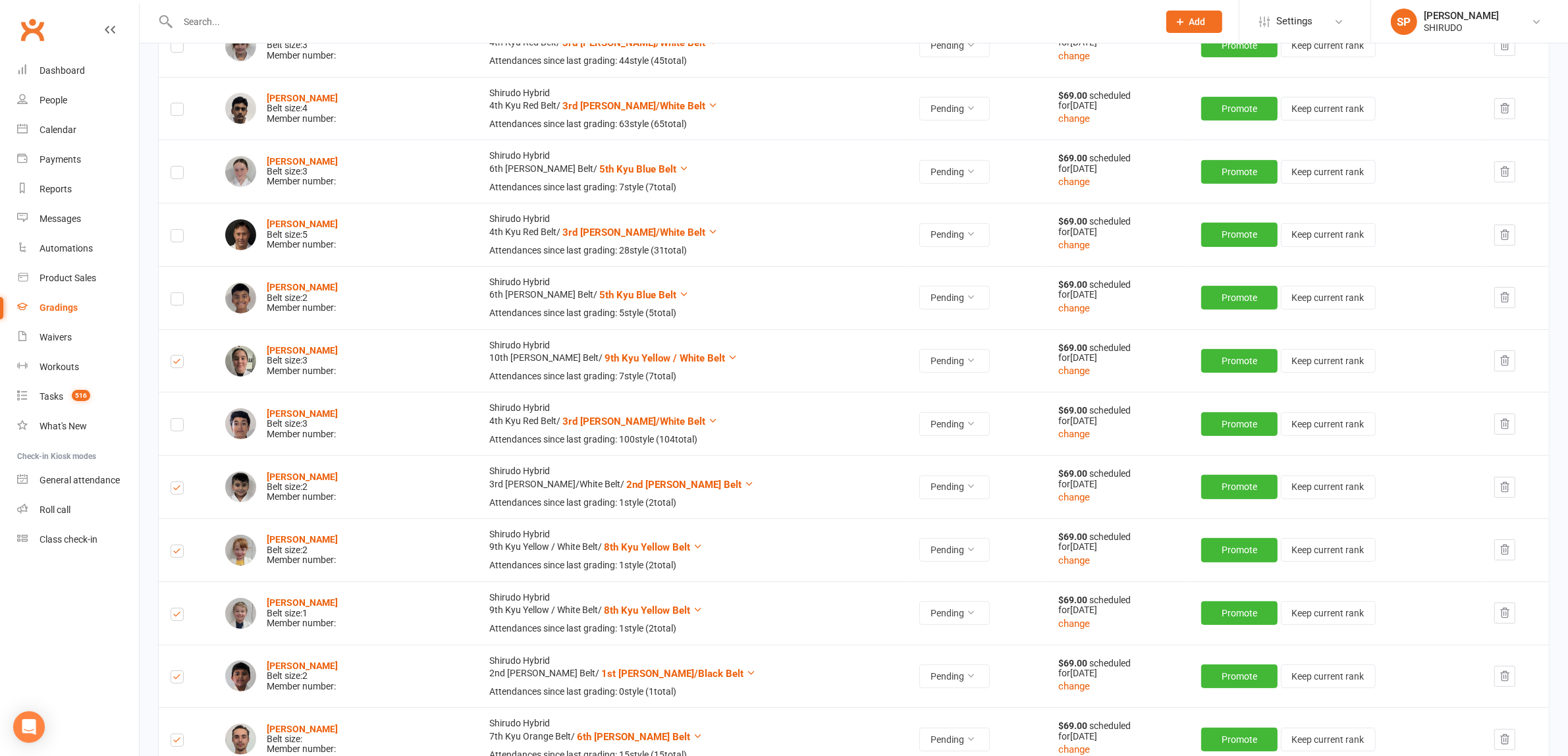
click at [1504, 362] on icon "button" at bounding box center [1504, 361] width 12 height 12
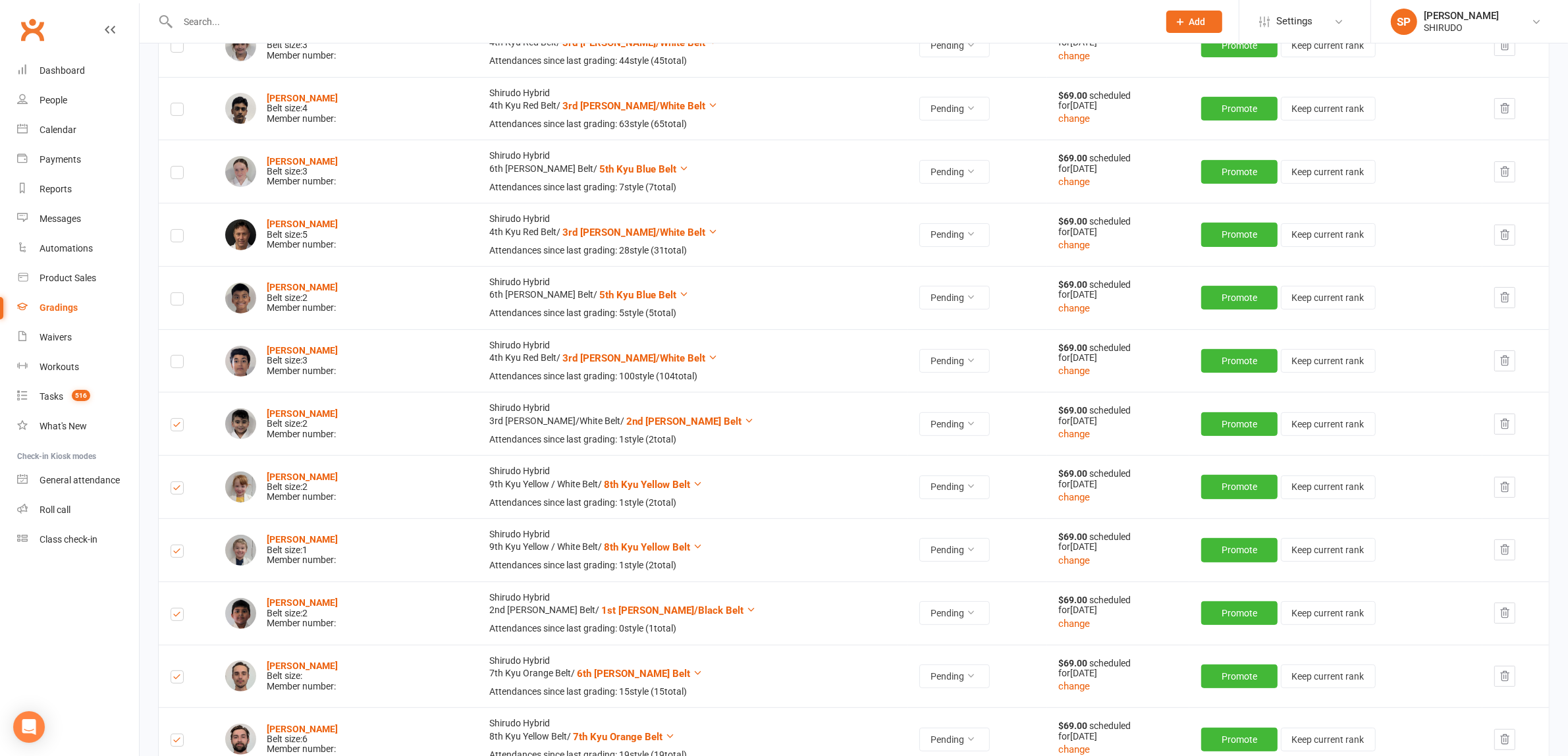
click at [1501, 298] on icon "button" at bounding box center [1504, 297] width 12 height 12
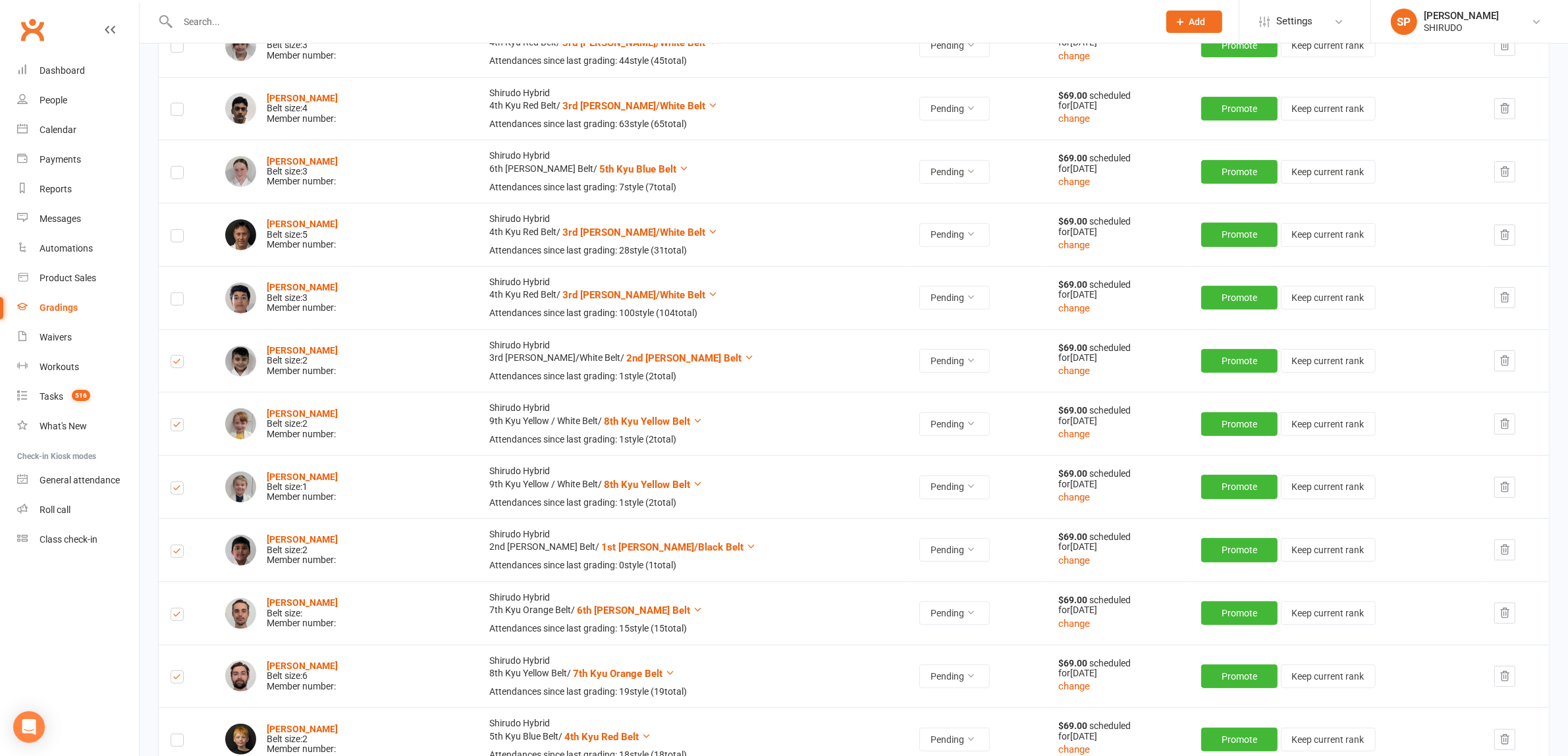
click at [1501, 363] on icon "button" at bounding box center [1504, 361] width 12 height 12
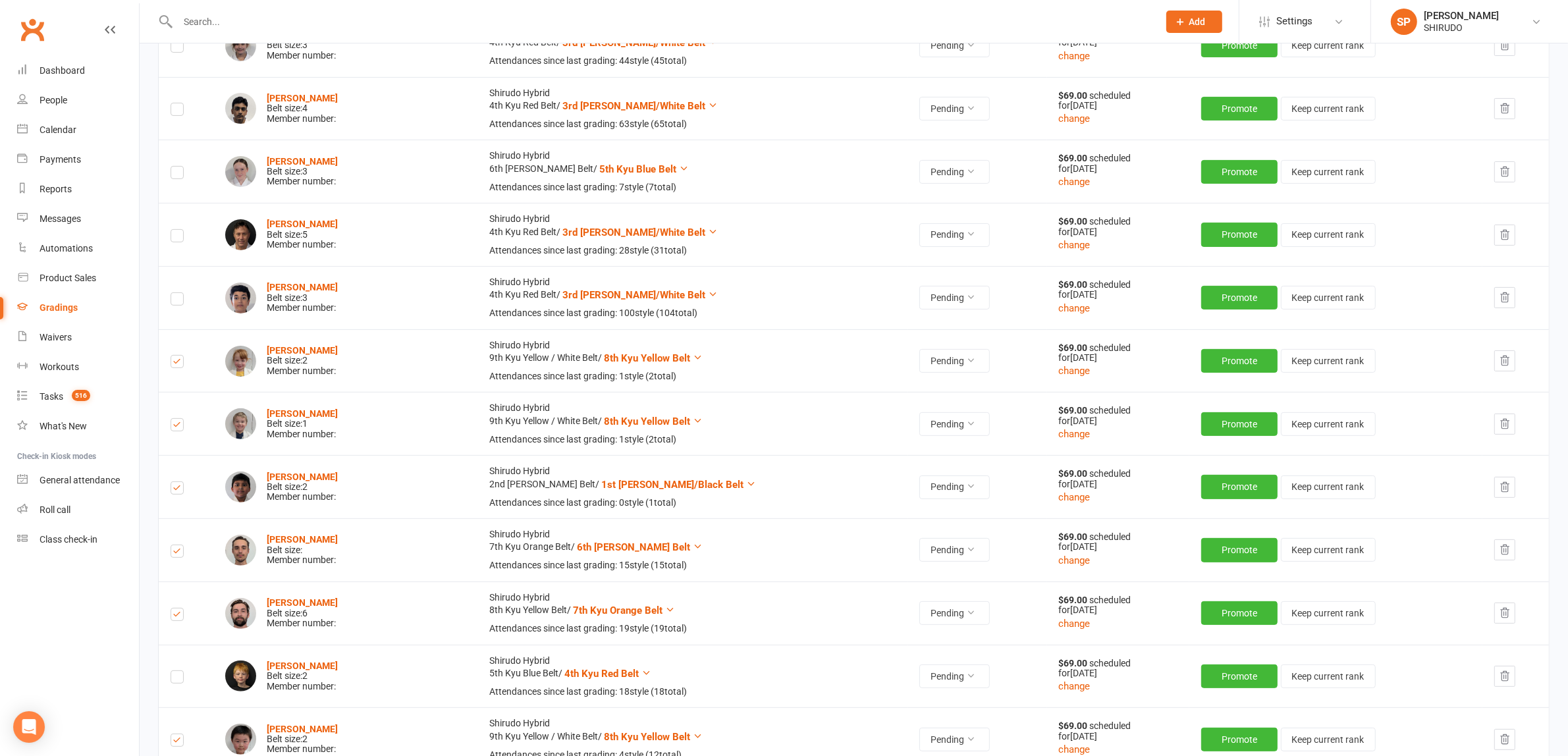
click at [1501, 359] on icon "button" at bounding box center [1505, 361] width 9 height 9
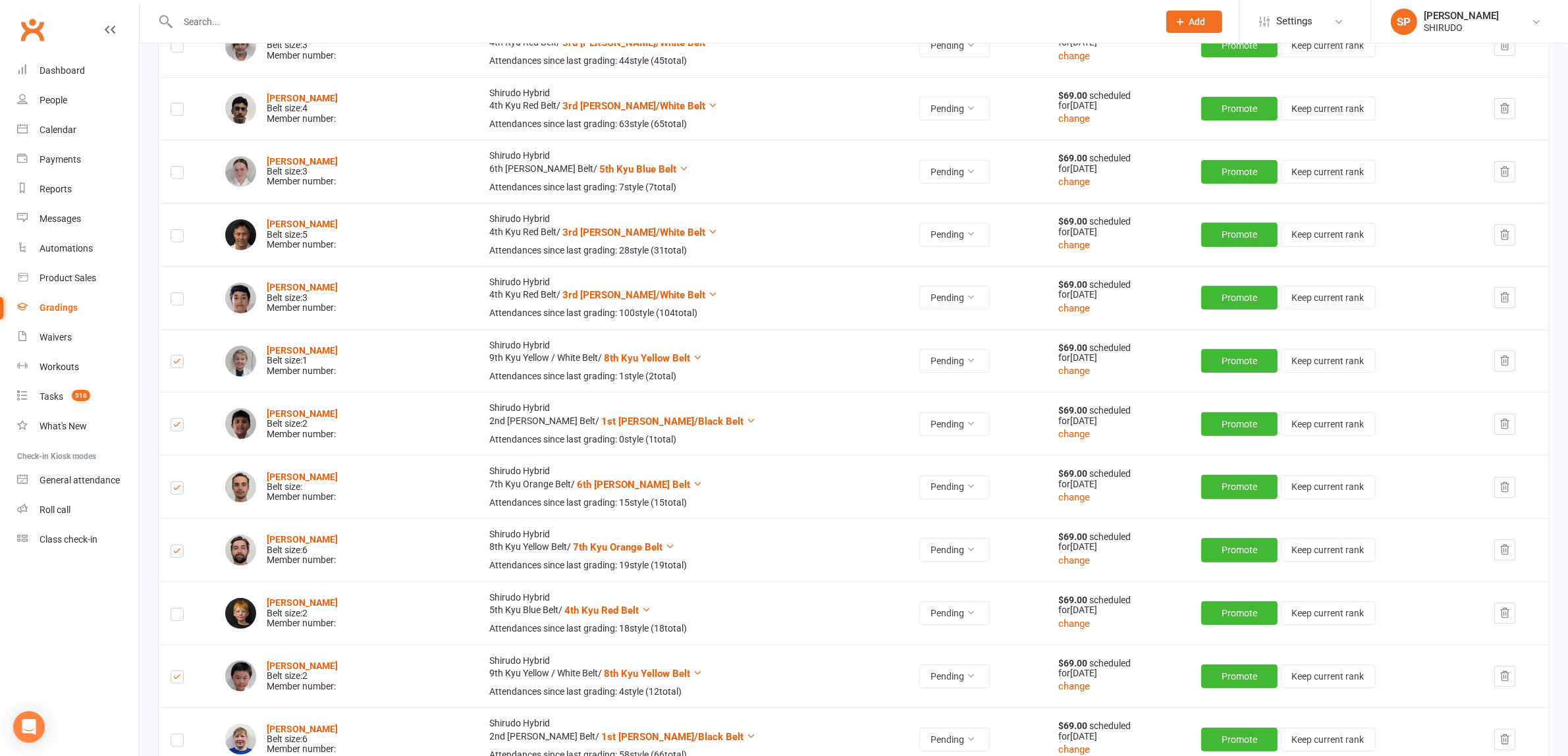
click at [1505, 359] on icon "button" at bounding box center [1504, 361] width 12 height 12
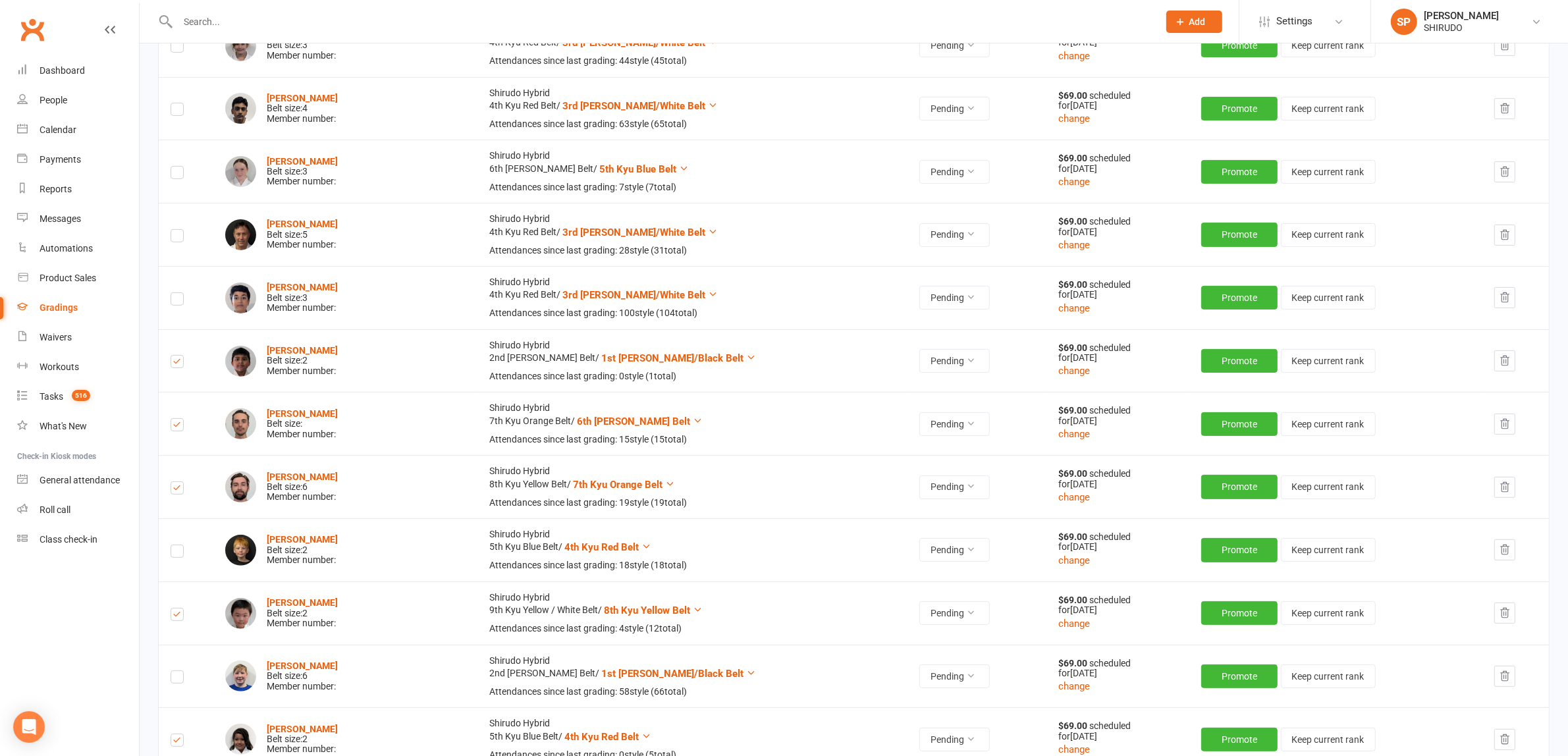
click at [1508, 359] on button "button" at bounding box center [1504, 360] width 21 height 21
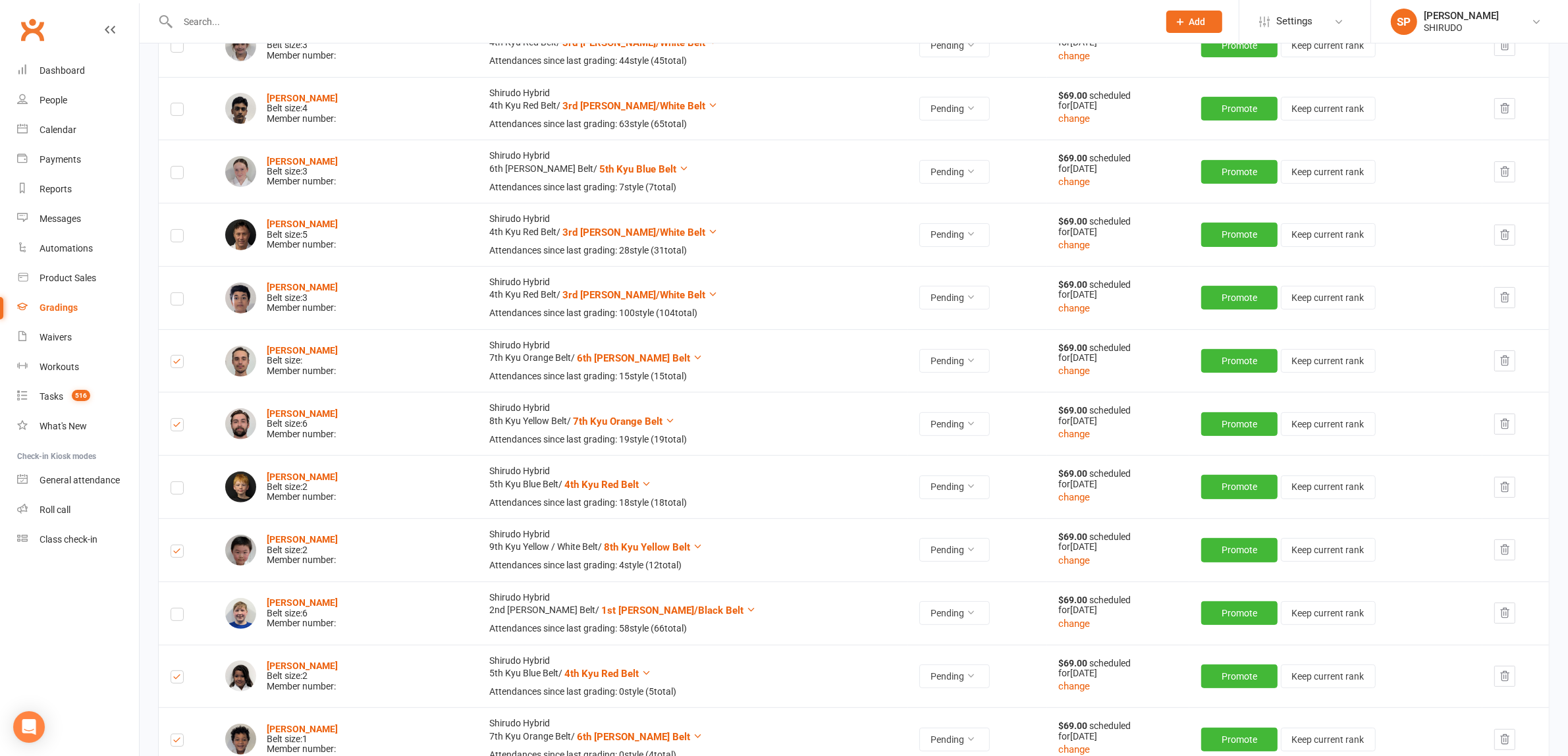
click at [1500, 363] on icon "button" at bounding box center [1504, 361] width 12 height 12
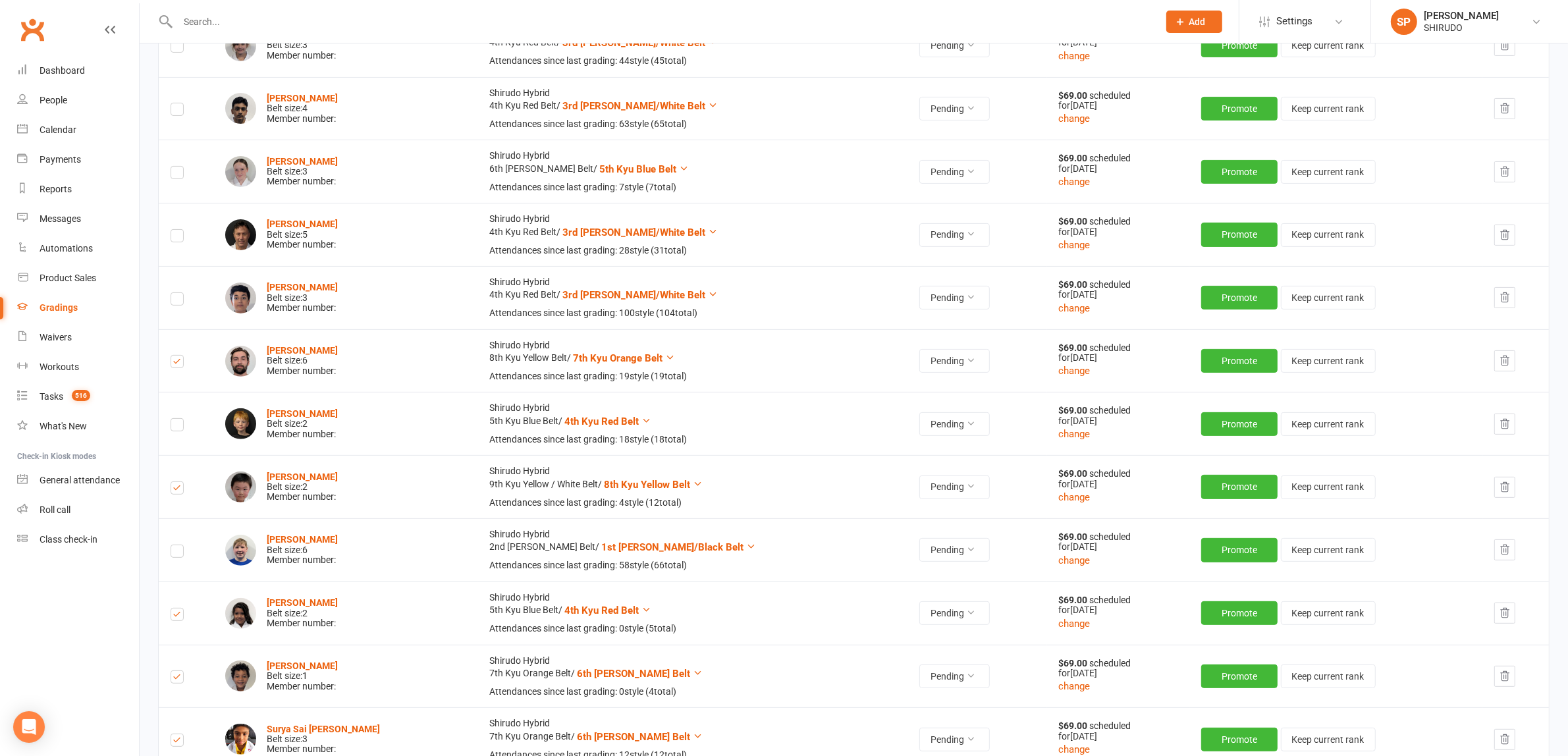
click at [1500, 363] on icon "button" at bounding box center [1504, 361] width 12 height 12
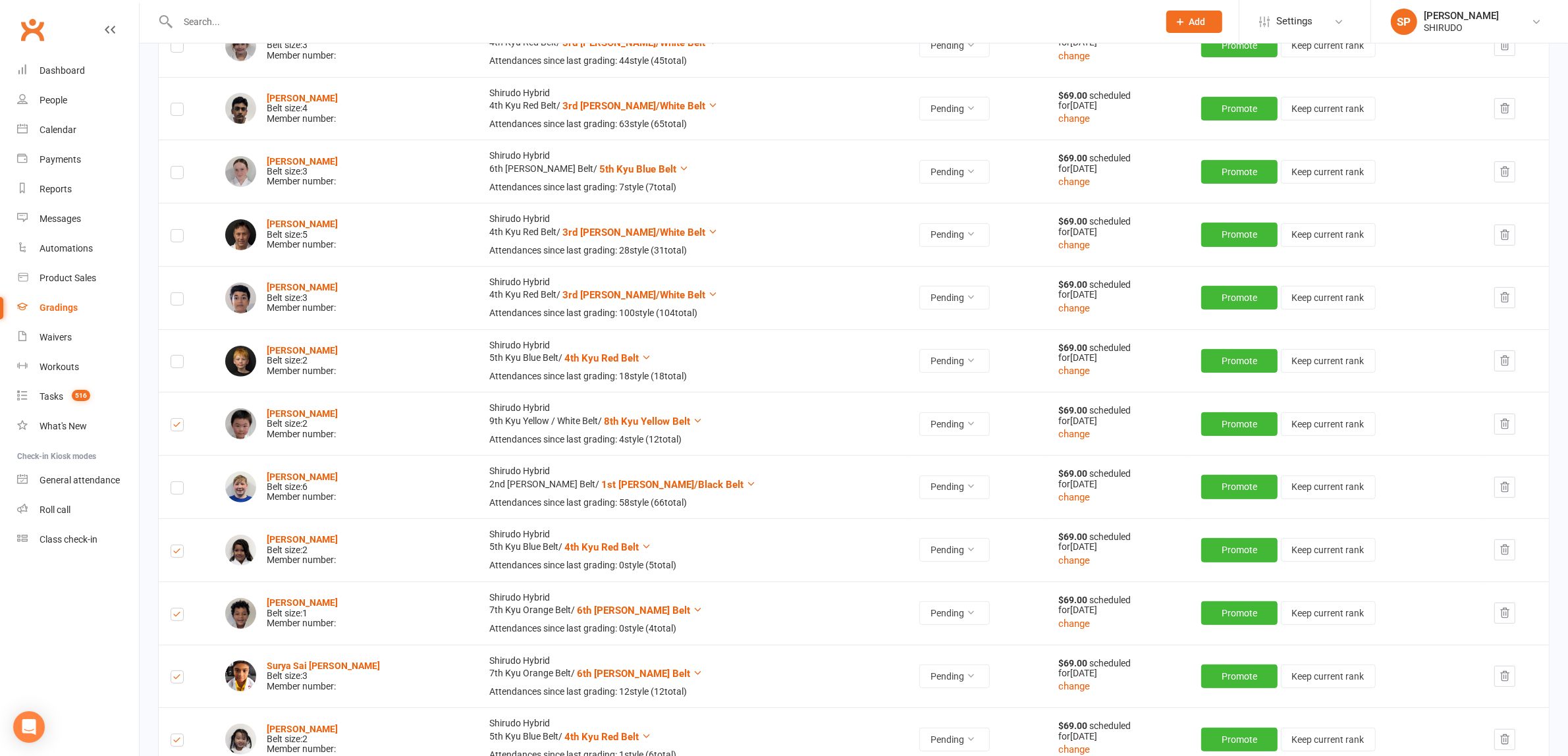
click at [1505, 430] on icon "button" at bounding box center [1504, 424] width 12 height 12
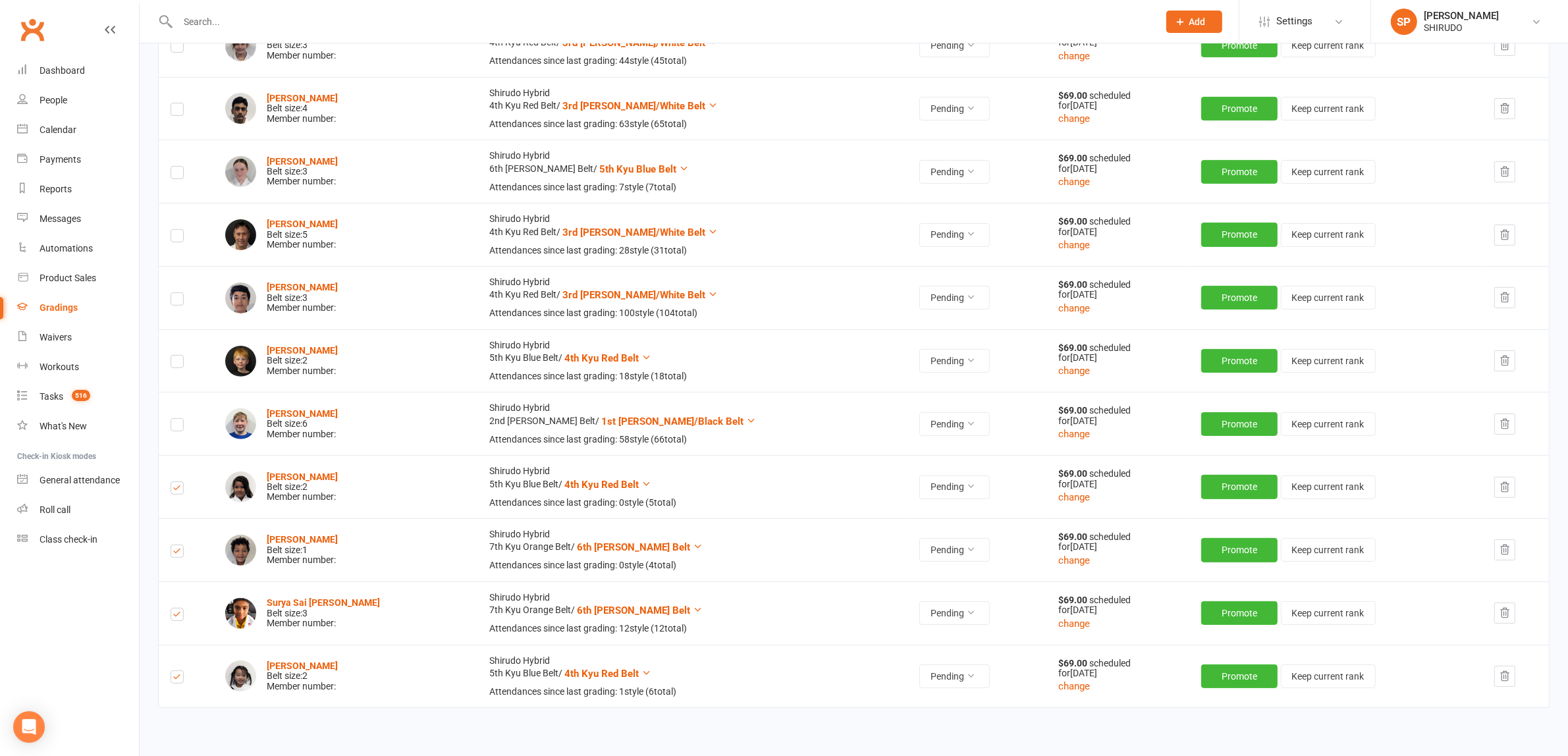
click at [1501, 423] on icon "button" at bounding box center [1505, 423] width 9 height 9
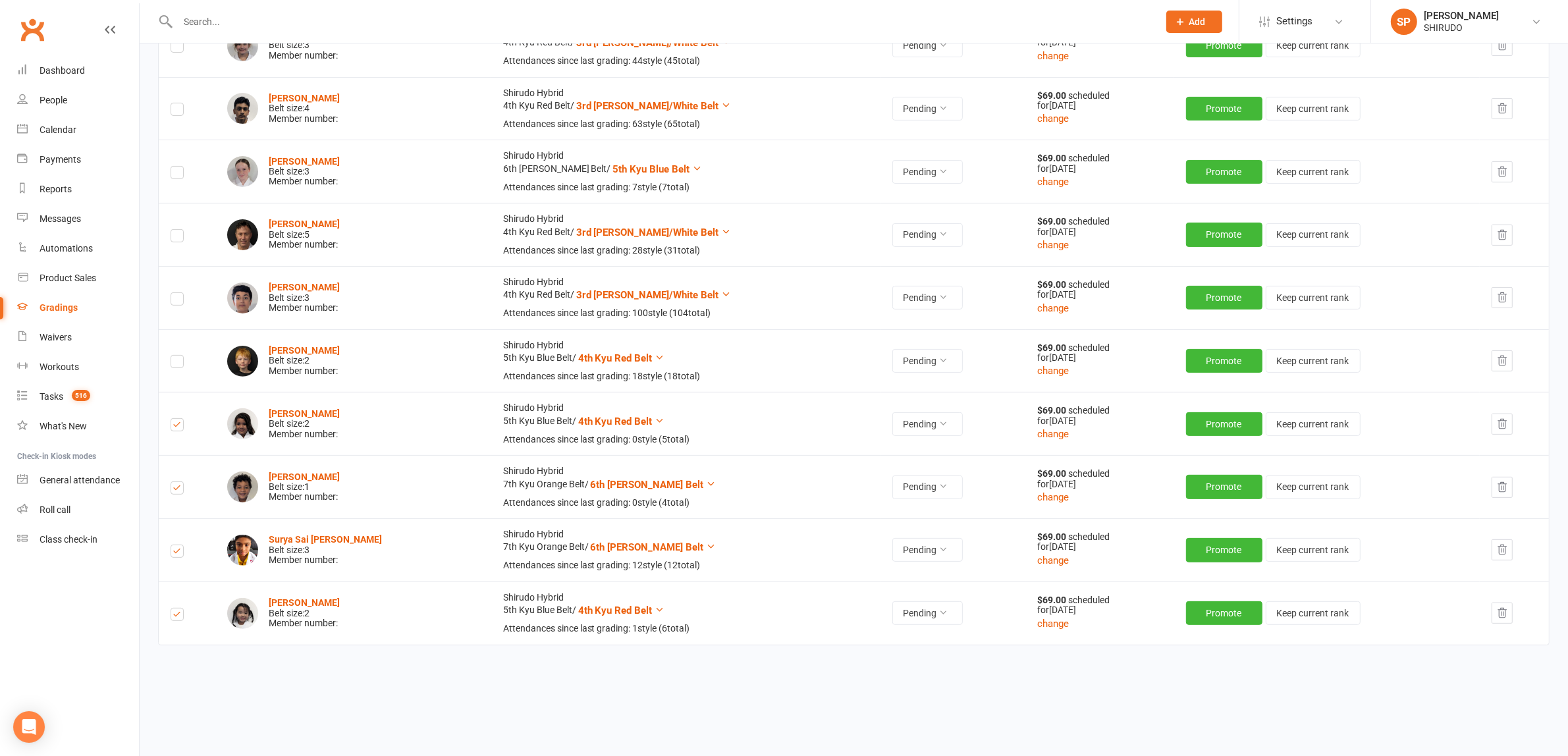
click at [1500, 425] on icon "button" at bounding box center [1501, 424] width 12 height 12
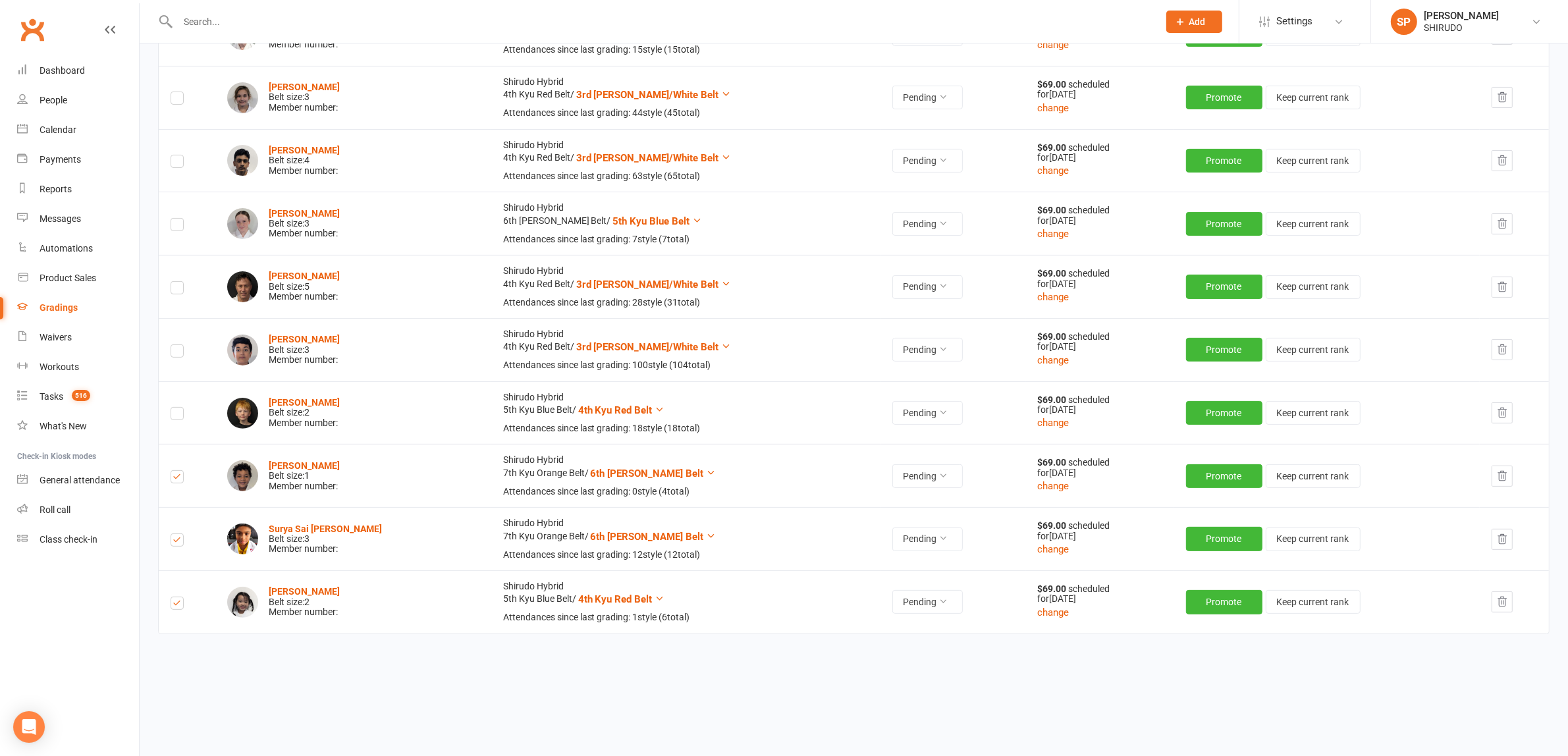
scroll to position [360, 0]
click at [1504, 478] on icon "button" at bounding box center [1501, 476] width 12 height 12
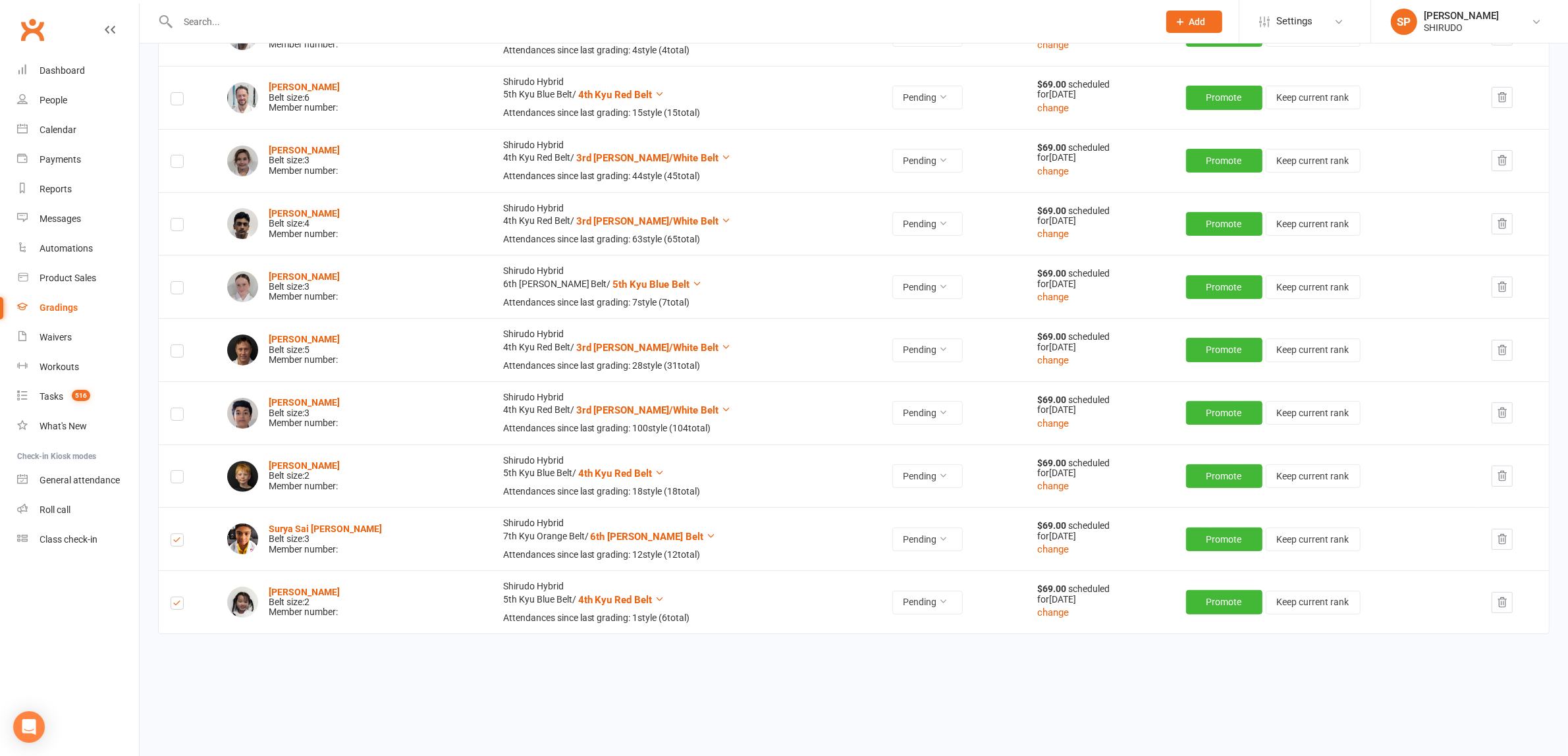
scroll to position [297, 0]
click at [1500, 538] on icon "button" at bounding box center [1501, 539] width 12 height 12
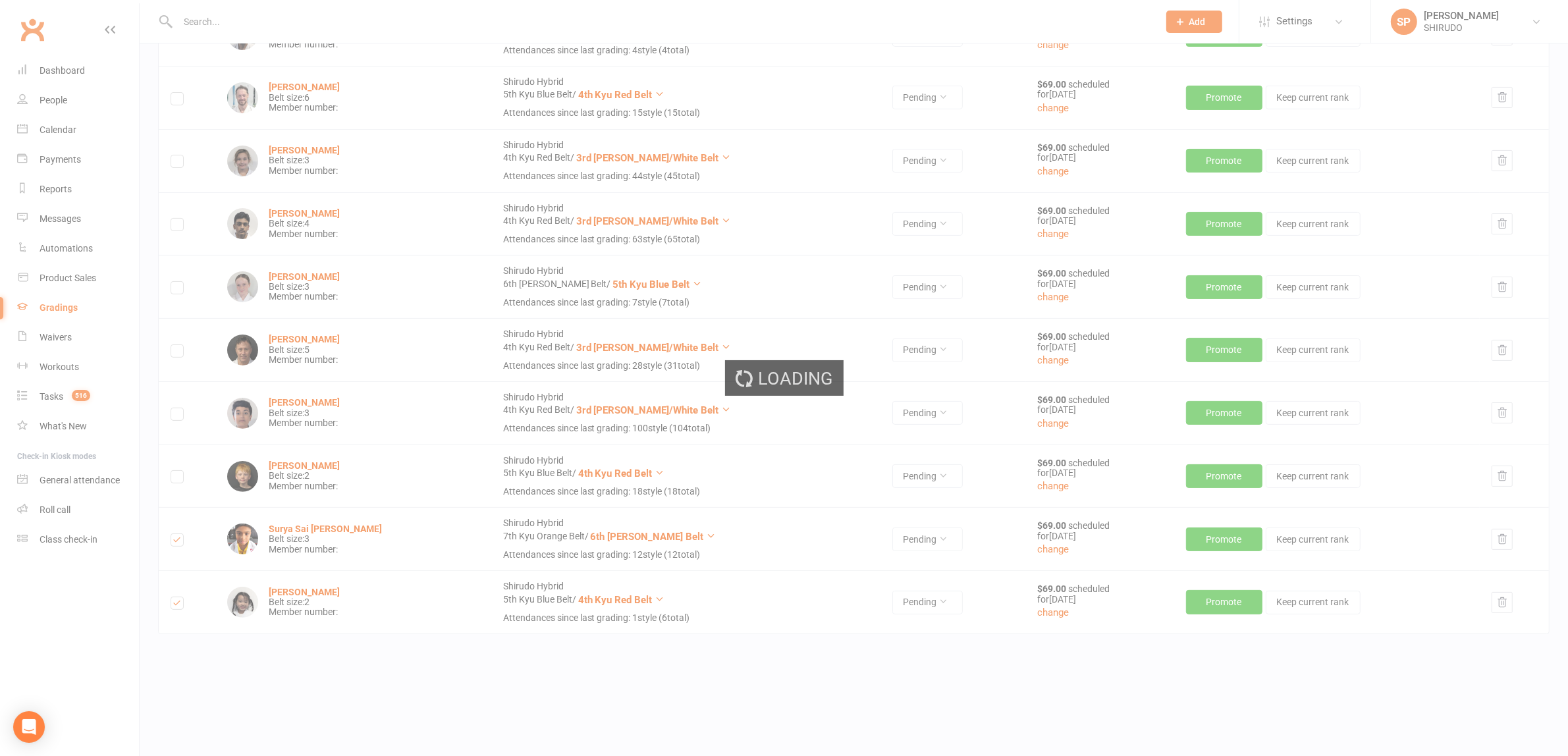
scroll to position [234, 0]
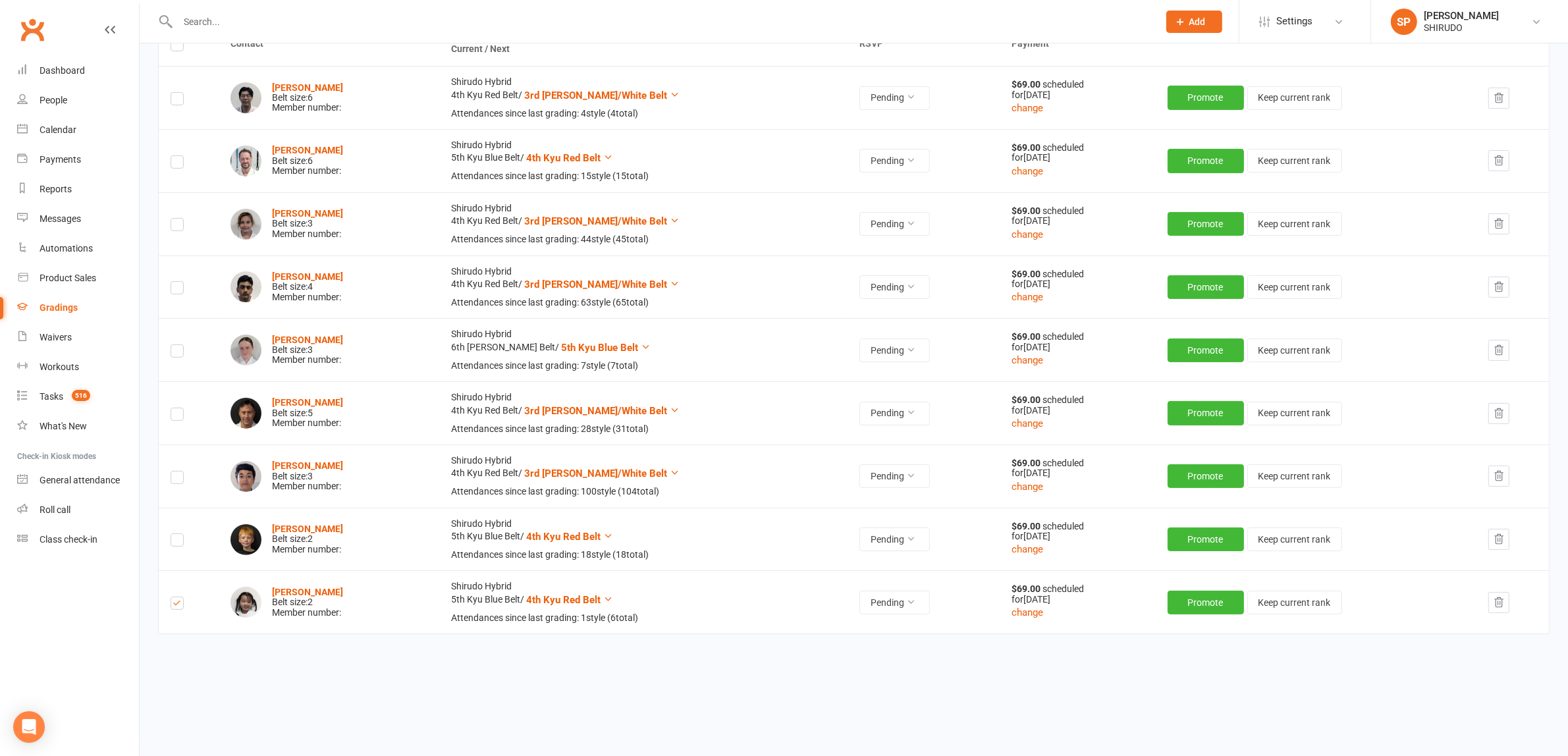
click at [1500, 600] on icon "button" at bounding box center [1499, 602] width 12 height 12
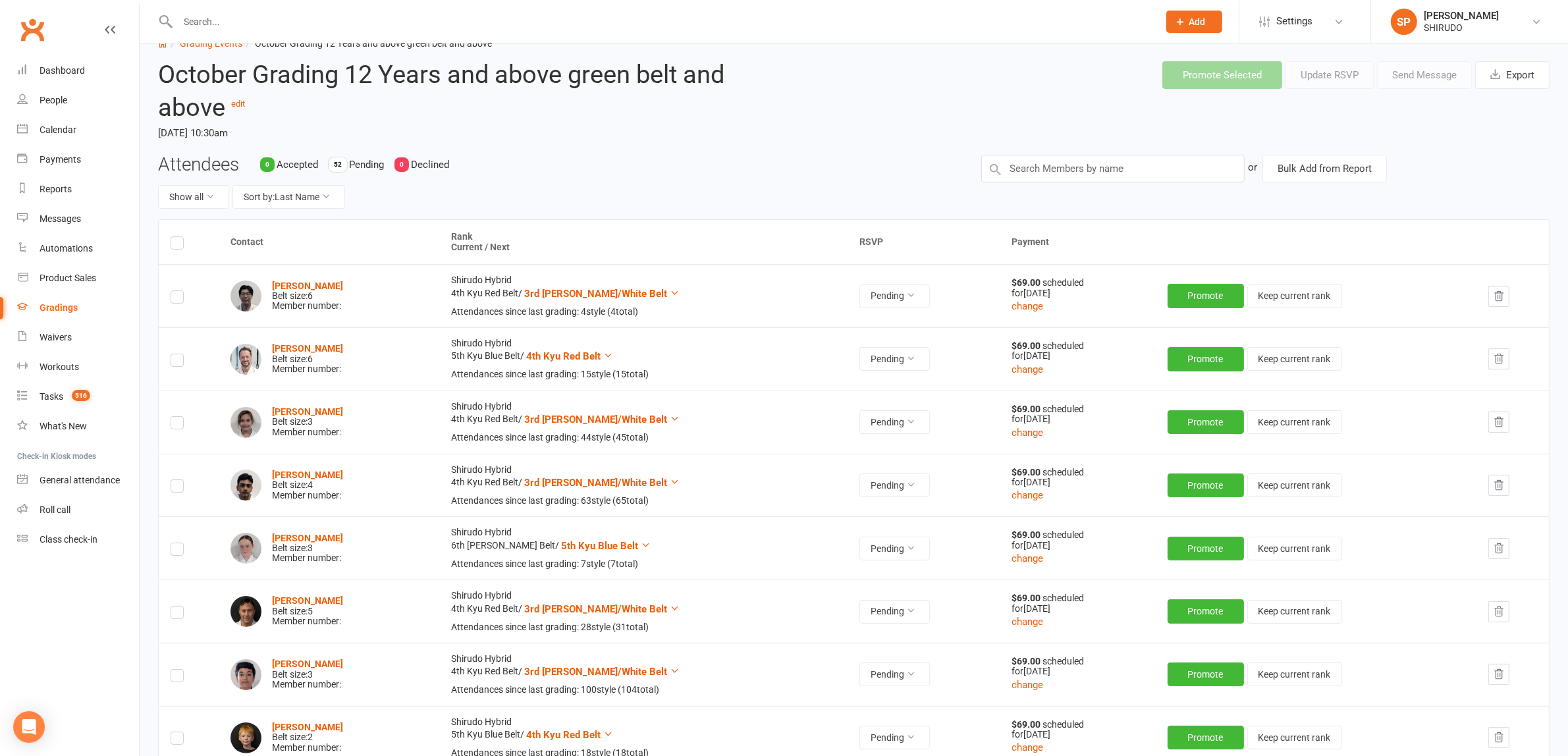
scroll to position [0, 0]
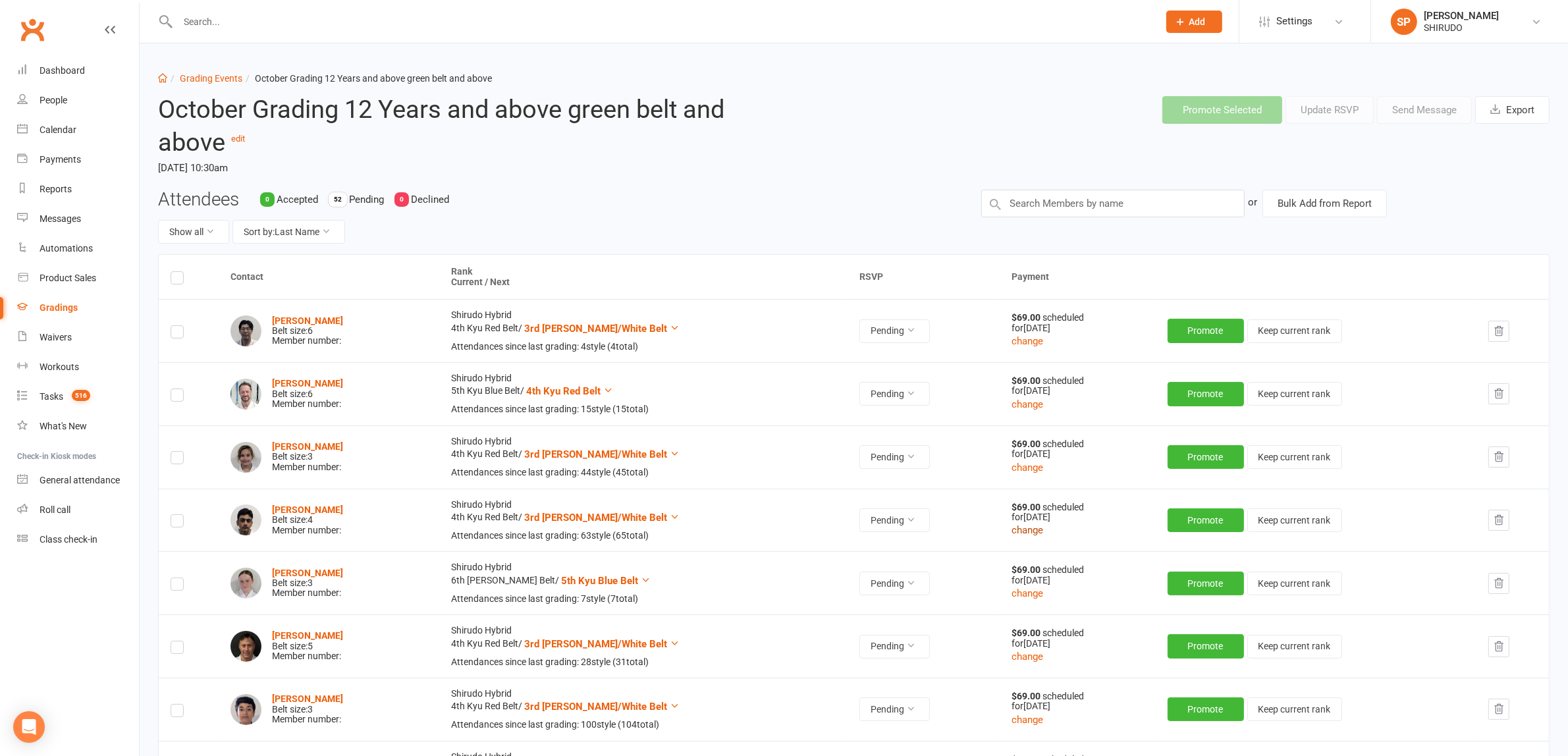
click at [1024, 528] on button "change" at bounding box center [1027, 530] width 32 height 16
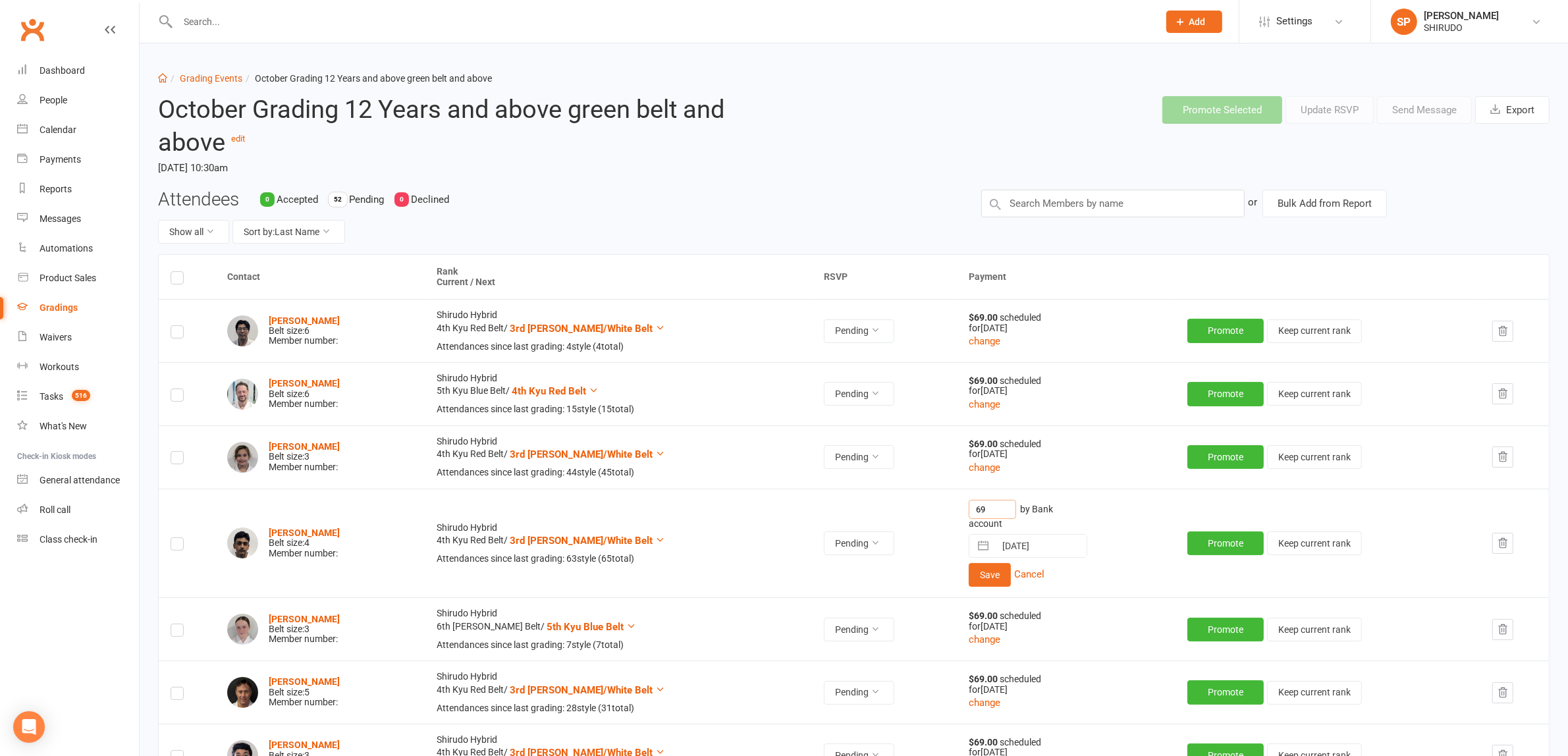
drag, startPoint x: 984, startPoint y: 502, endPoint x: 963, endPoint y: 502, distance: 21.0
click at [969, 502] on input "69" at bounding box center [992, 509] width 47 height 19
type input "79"
click at [1090, 571] on div "79 by Bank account 25 Oct 2025 Navigate forward to interact with the calendar a…" at bounding box center [1066, 543] width 195 height 87
click at [976, 575] on button "Save" at bounding box center [989, 574] width 42 height 24
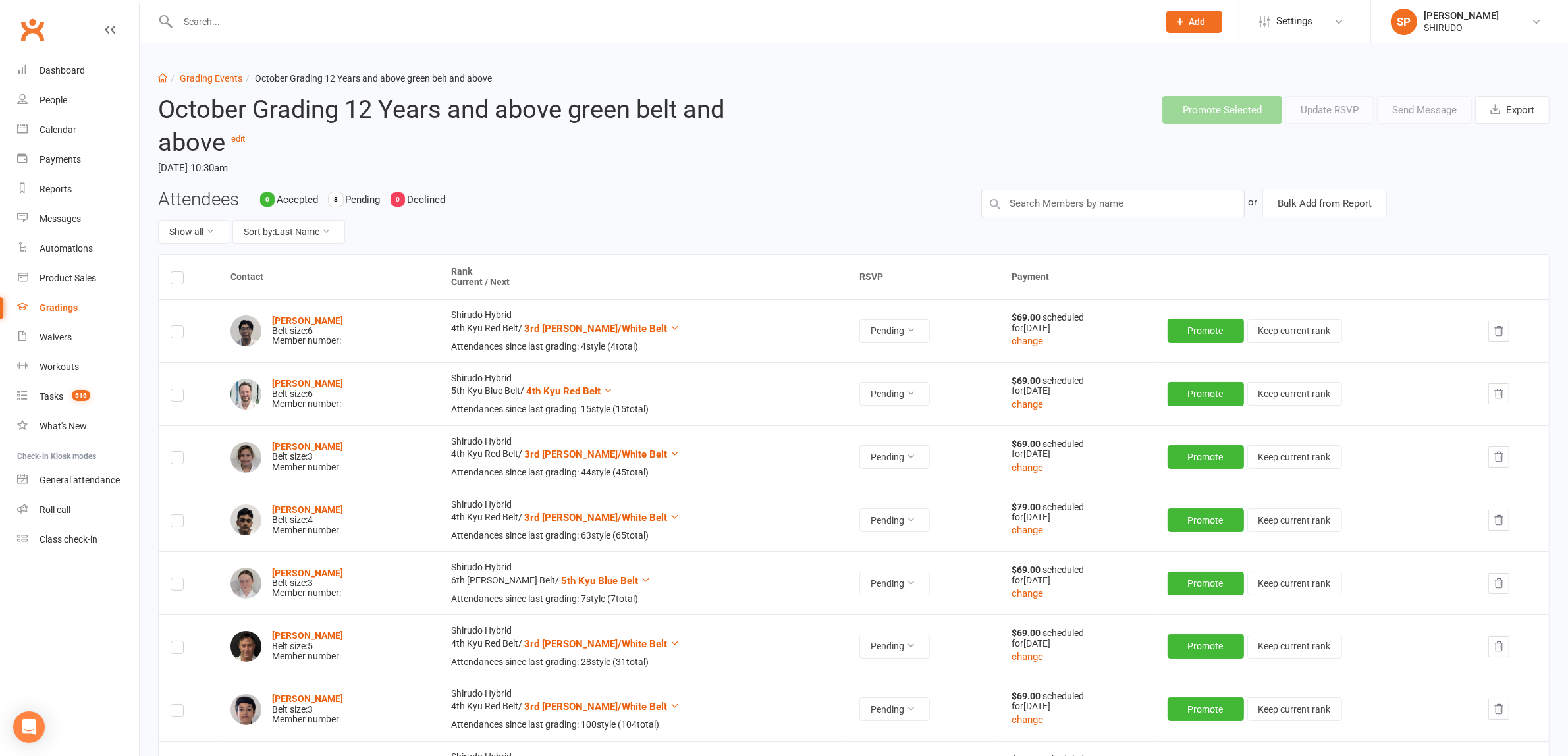
click at [57, 307] on div "Gradings" at bounding box center [58, 307] width 38 height 11
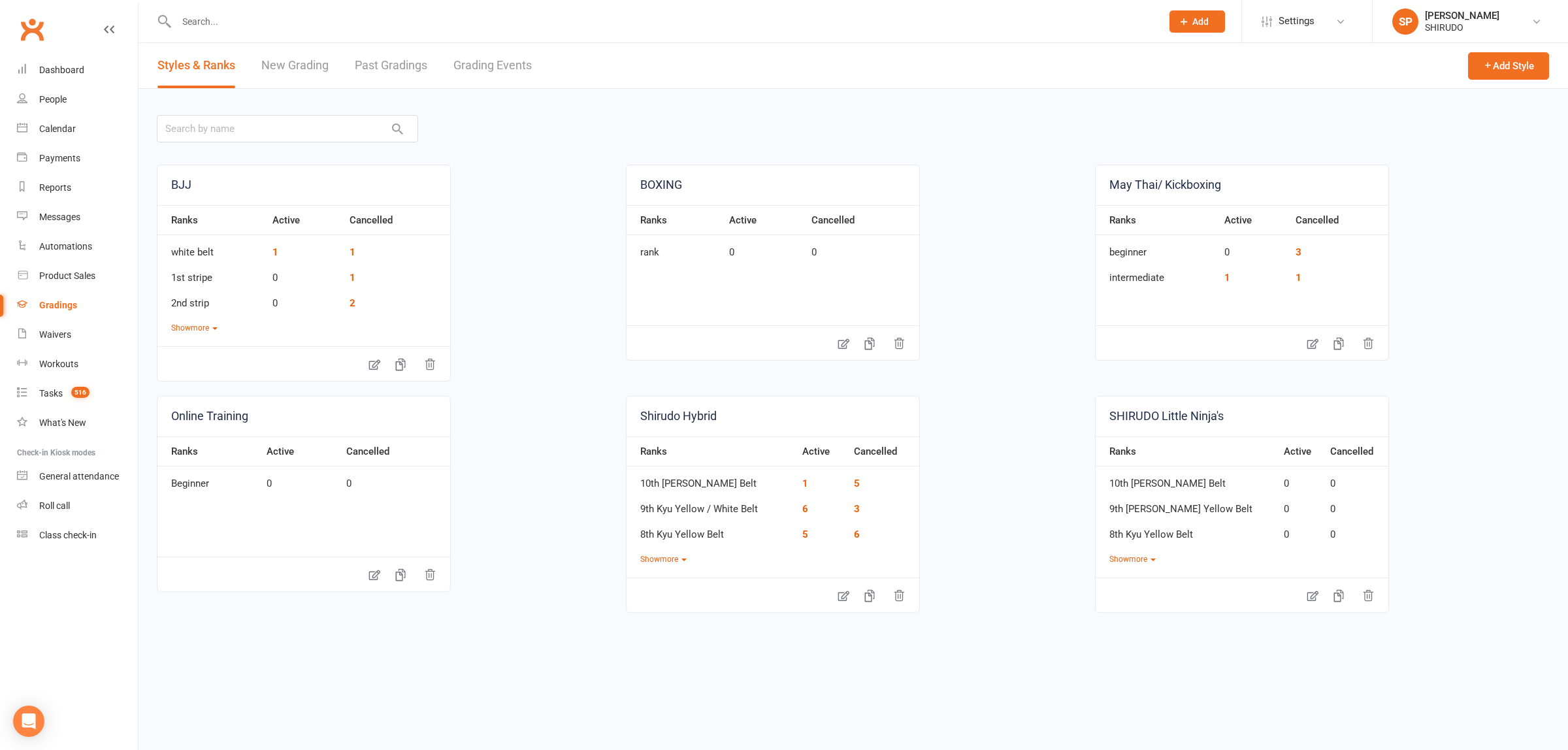
click at [313, 65] on link "New Grading" at bounding box center [295, 65] width 67 height 45
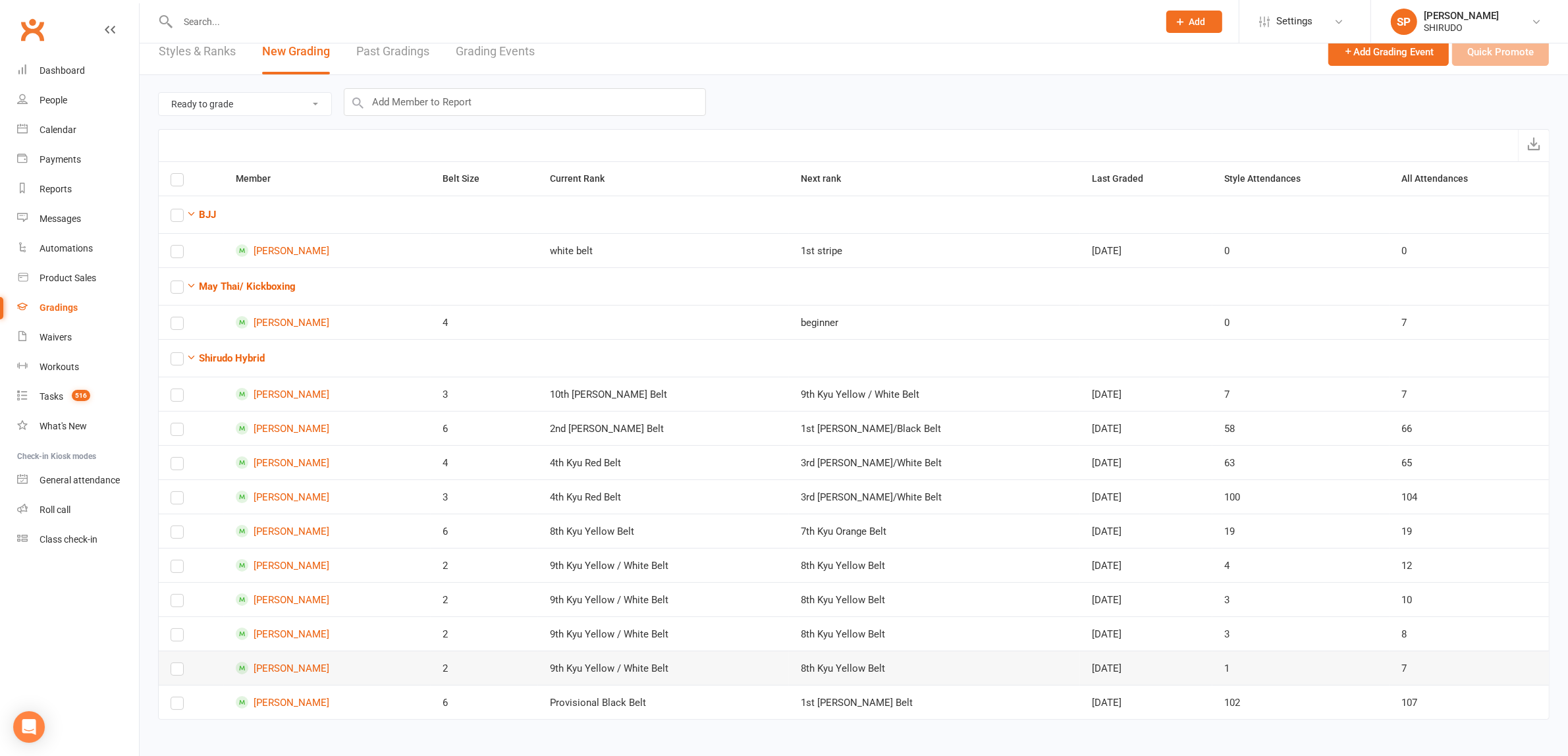
scroll to position [19, 0]
click at [189, 353] on icon "button" at bounding box center [191, 356] width 10 height 10
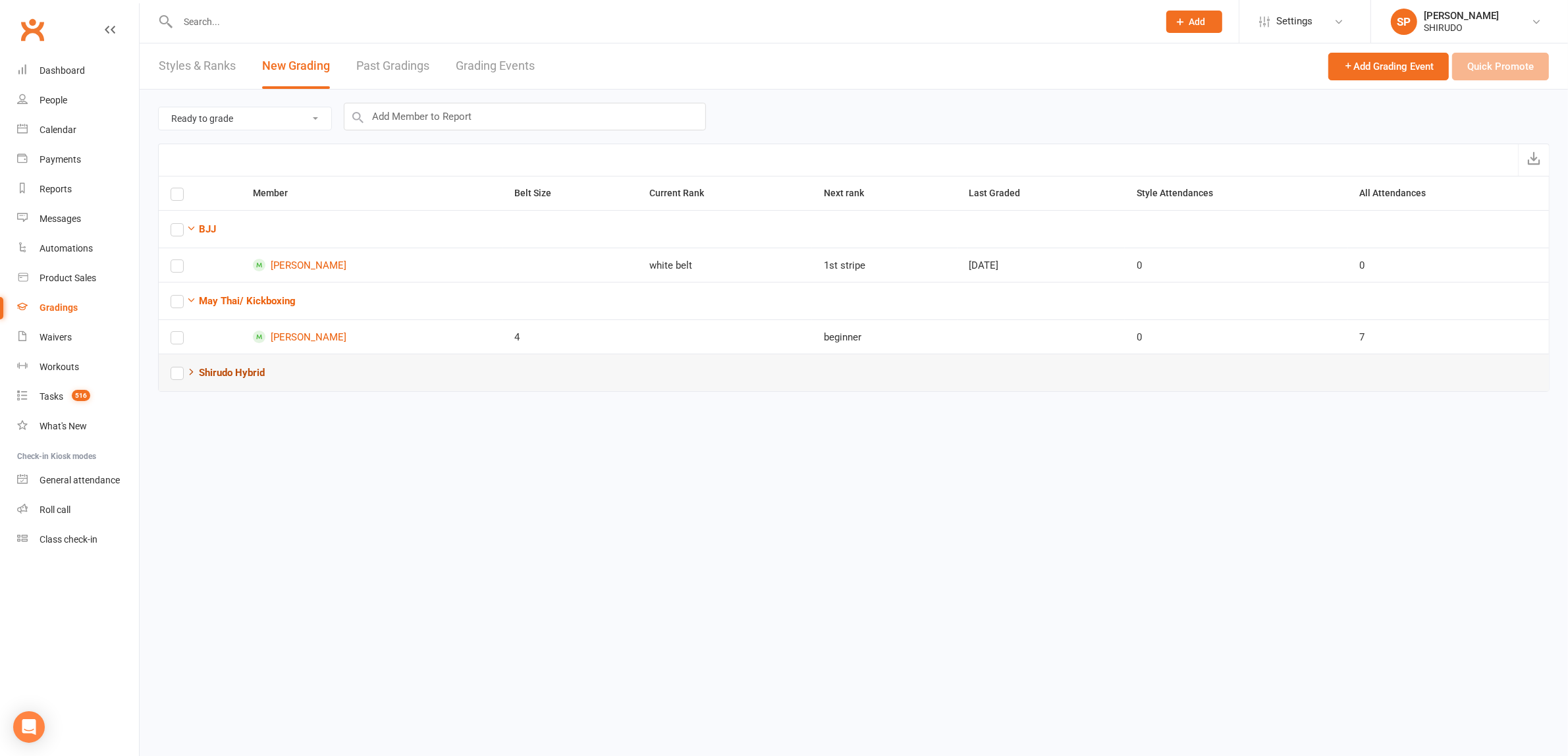
scroll to position [0, 0]
click at [195, 371] on button "Shirudo Hybrid" at bounding box center [225, 372] width 78 height 16
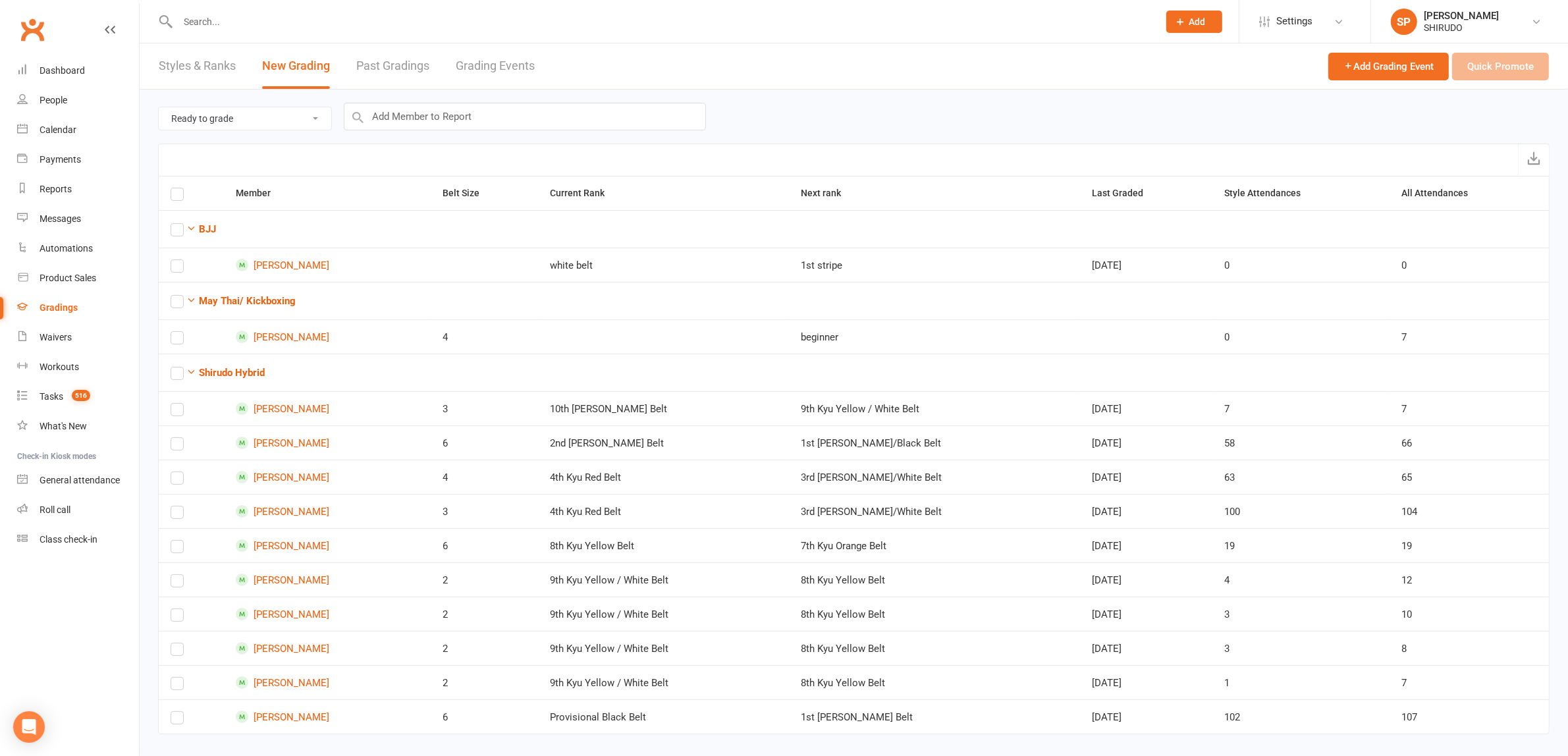
click at [318, 117] on select "Ready to grade All members enrolled in a style Active members enrolled in a sty…" at bounding box center [245, 118] width 173 height 22
click at [159, 107] on select "Ready to grade All members enrolled in a style Active members enrolled in a sty…" at bounding box center [245, 118] width 173 height 22
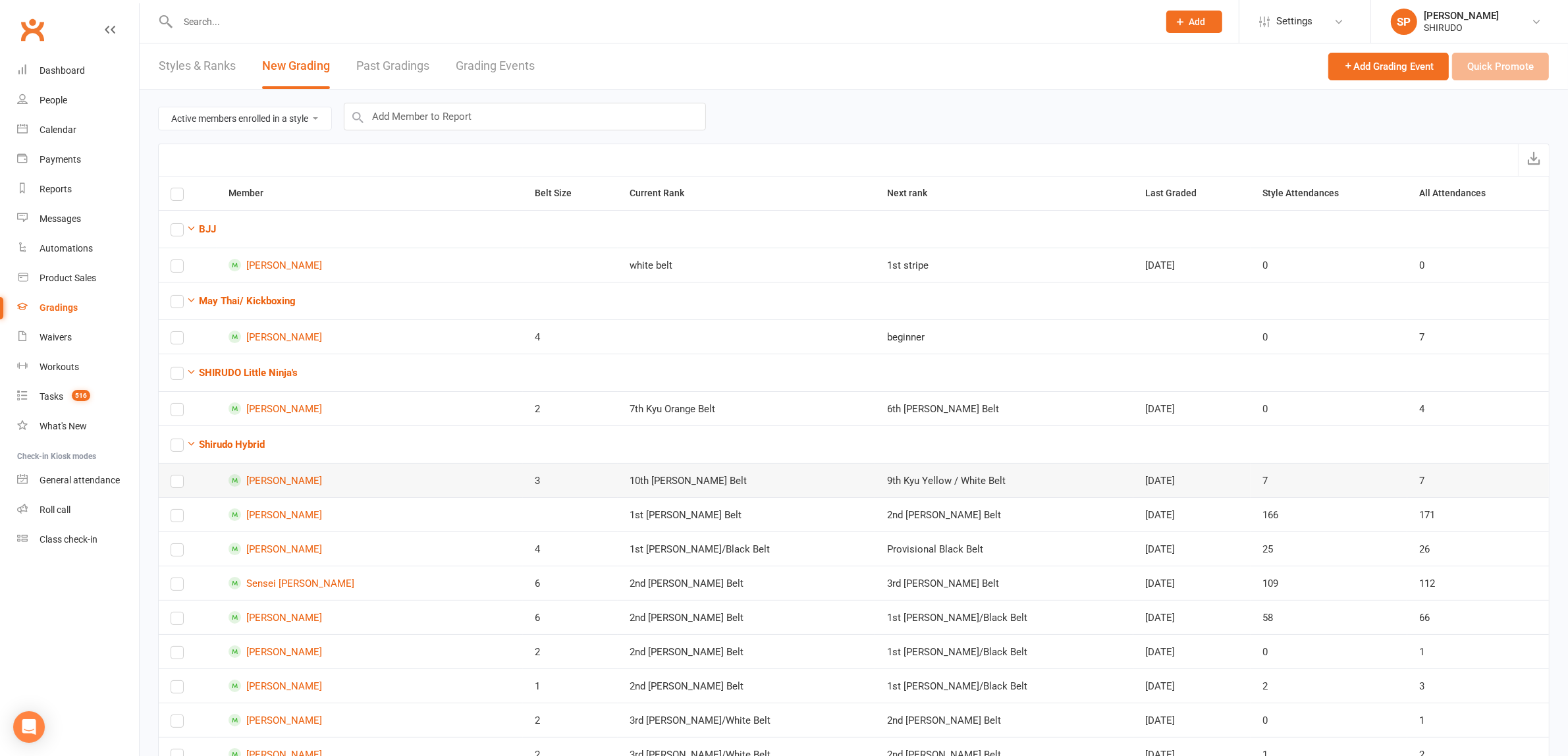
click at [179, 484] on label at bounding box center [177, 484] width 13 height 0
click at [179, 475] on input "checkbox" at bounding box center [177, 475] width 13 height 0
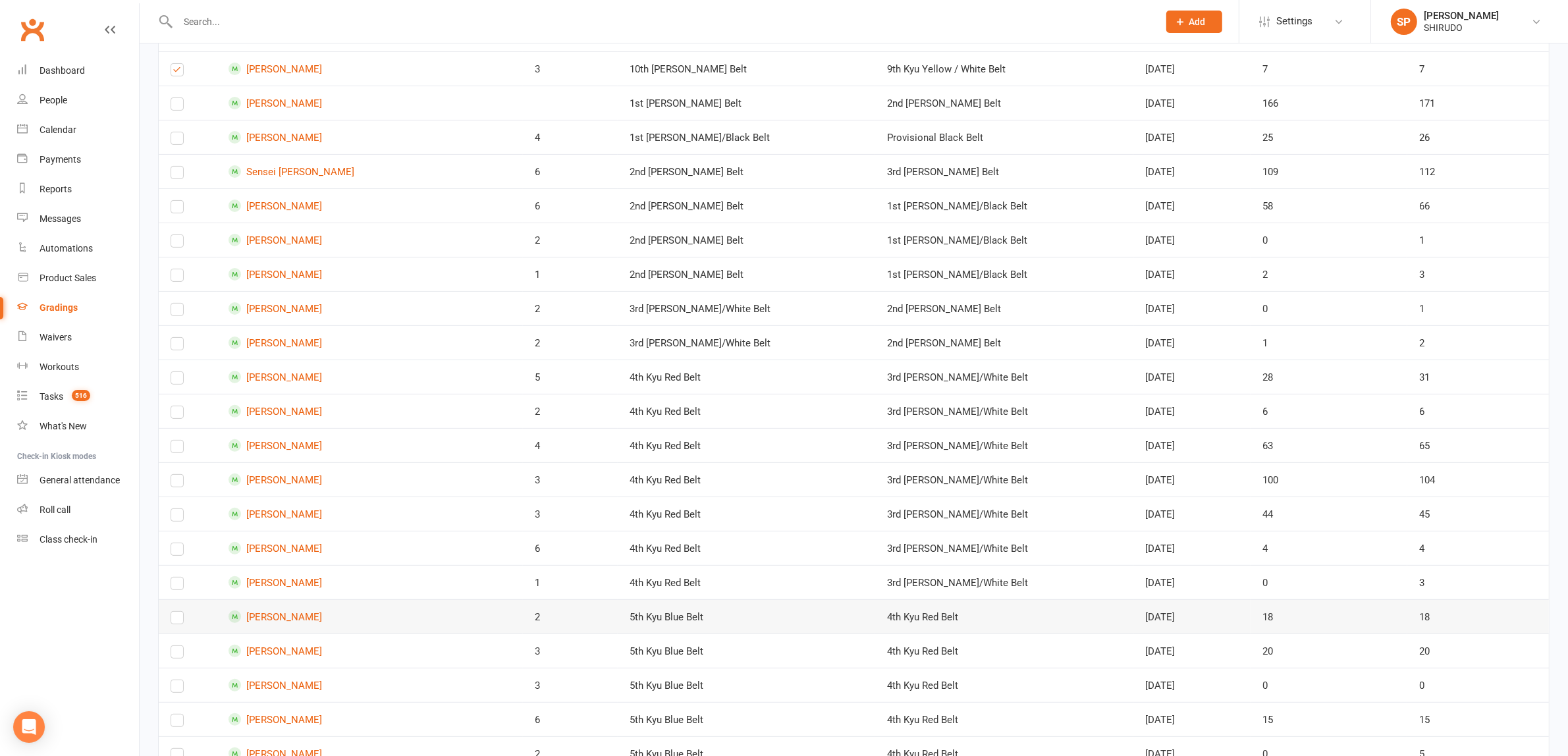
scroll to position [1234, 0]
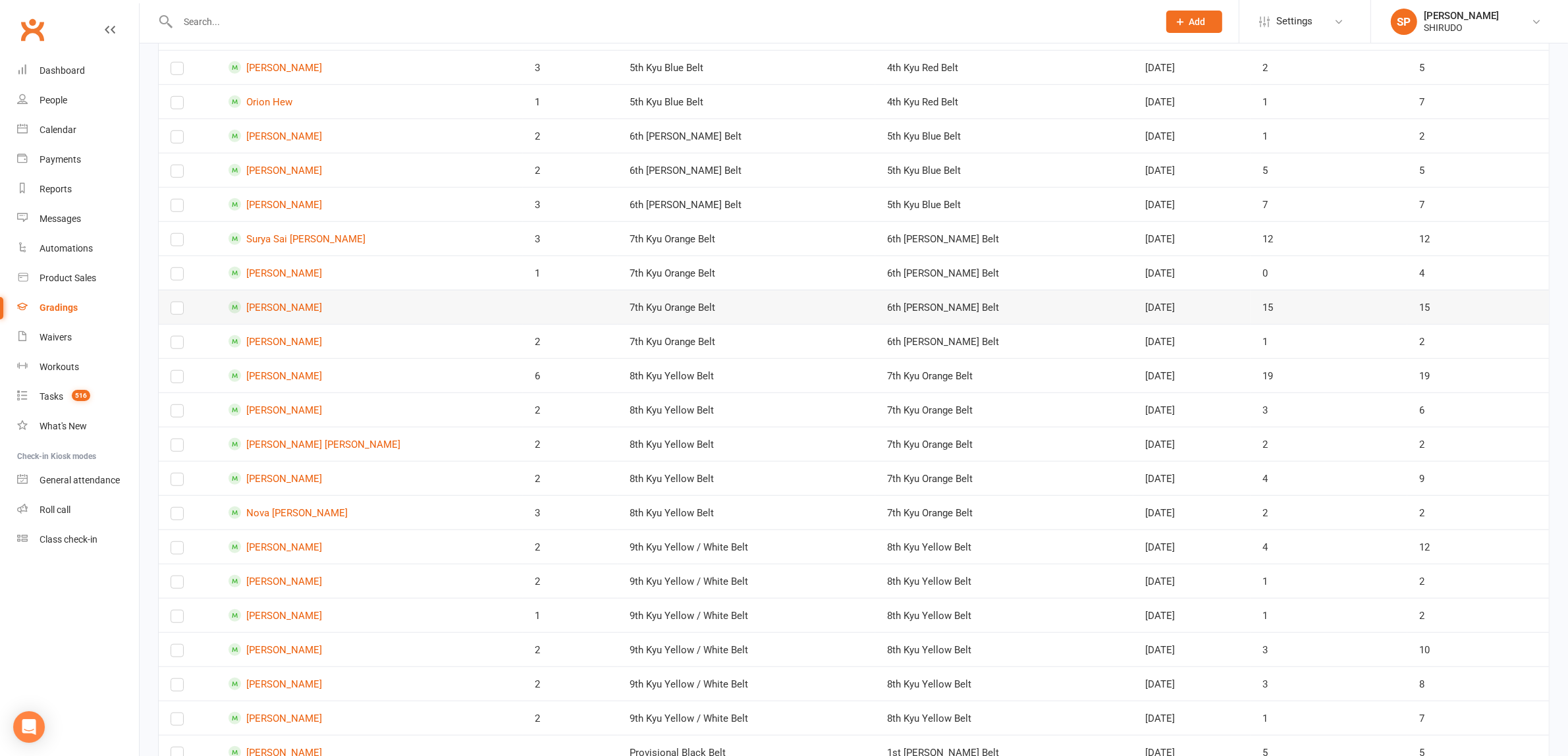
click at [176, 311] on label at bounding box center [177, 311] width 13 height 0
click at [176, 302] on input "checkbox" at bounding box center [177, 302] width 13 height 0
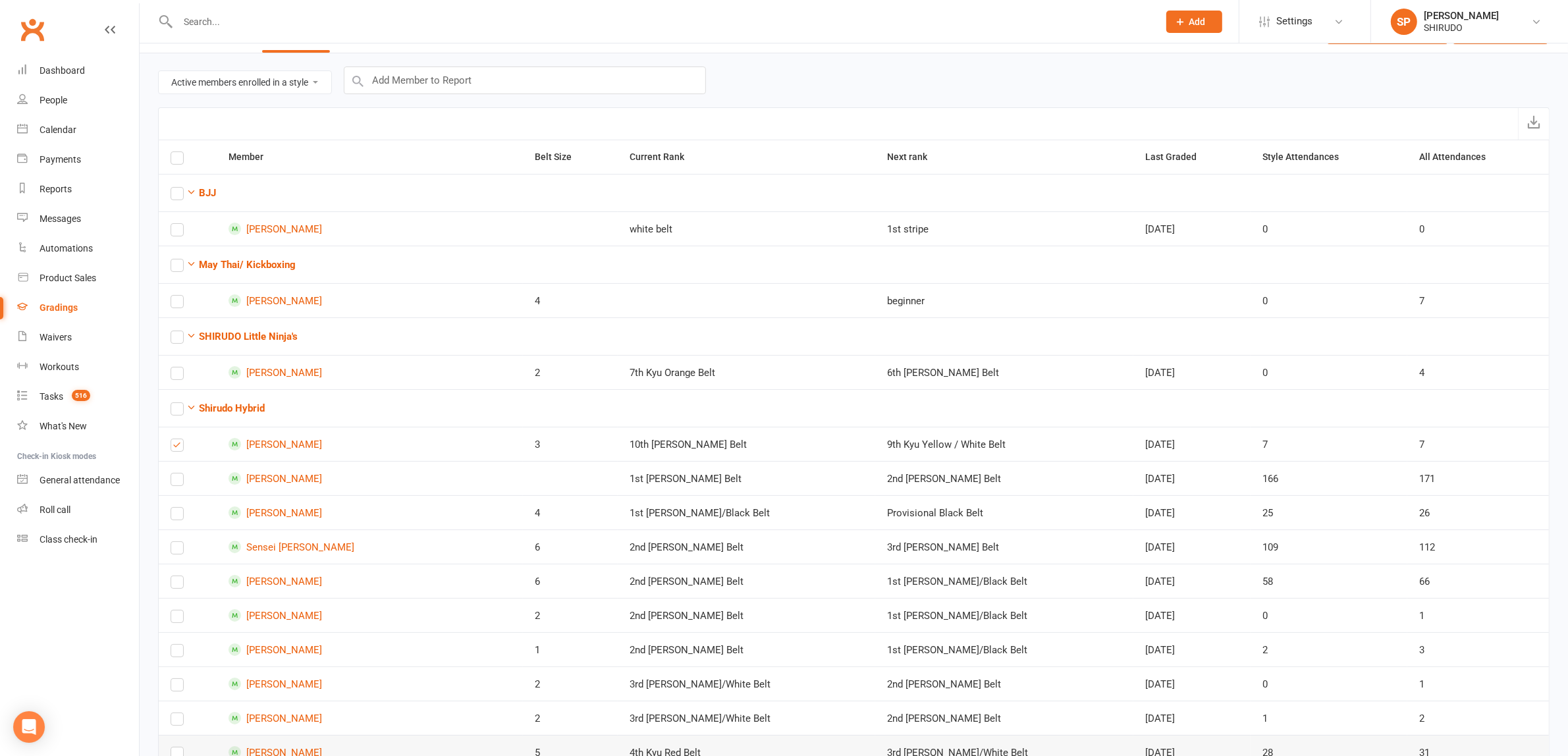
scroll to position [0, 0]
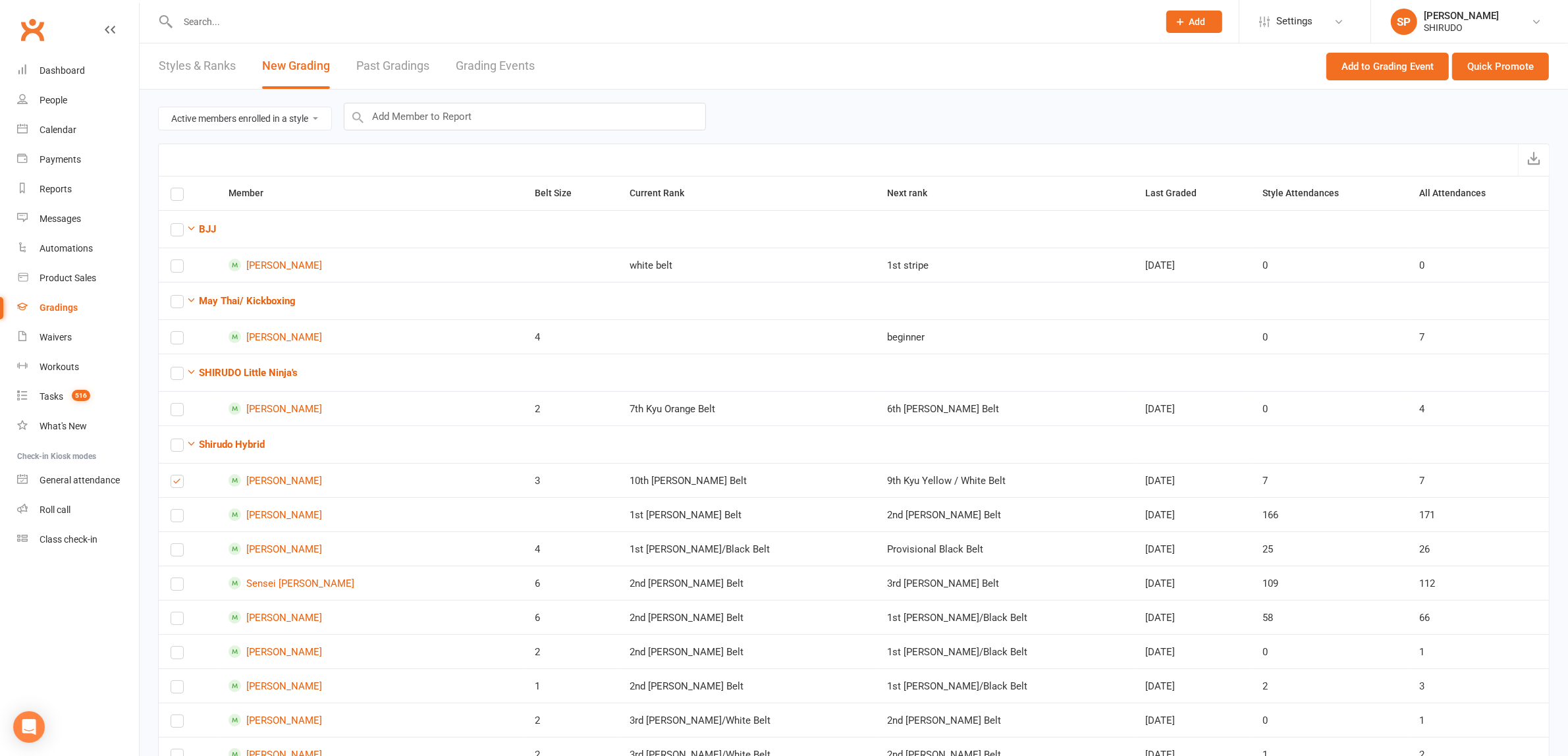
click at [321, 119] on select "Ready to grade All members enrolled in a style Active members enrolled in a sty…" at bounding box center [245, 118] width 173 height 22
click at [159, 107] on select "Ready to grade All members enrolled in a style Active members enrolled in a sty…" at bounding box center [245, 118] width 173 height 22
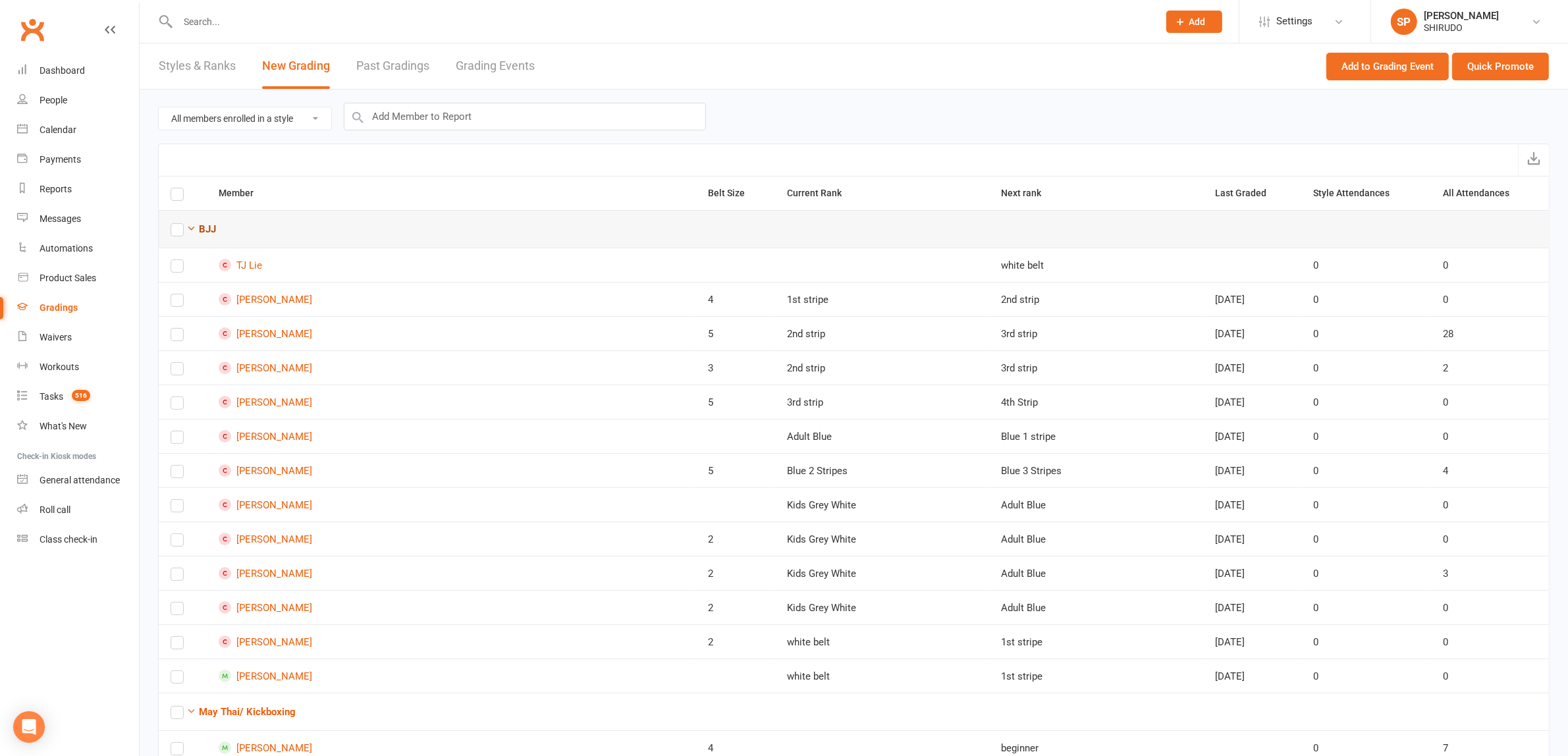
click at [189, 227] on icon "button" at bounding box center [191, 228] width 10 height 10
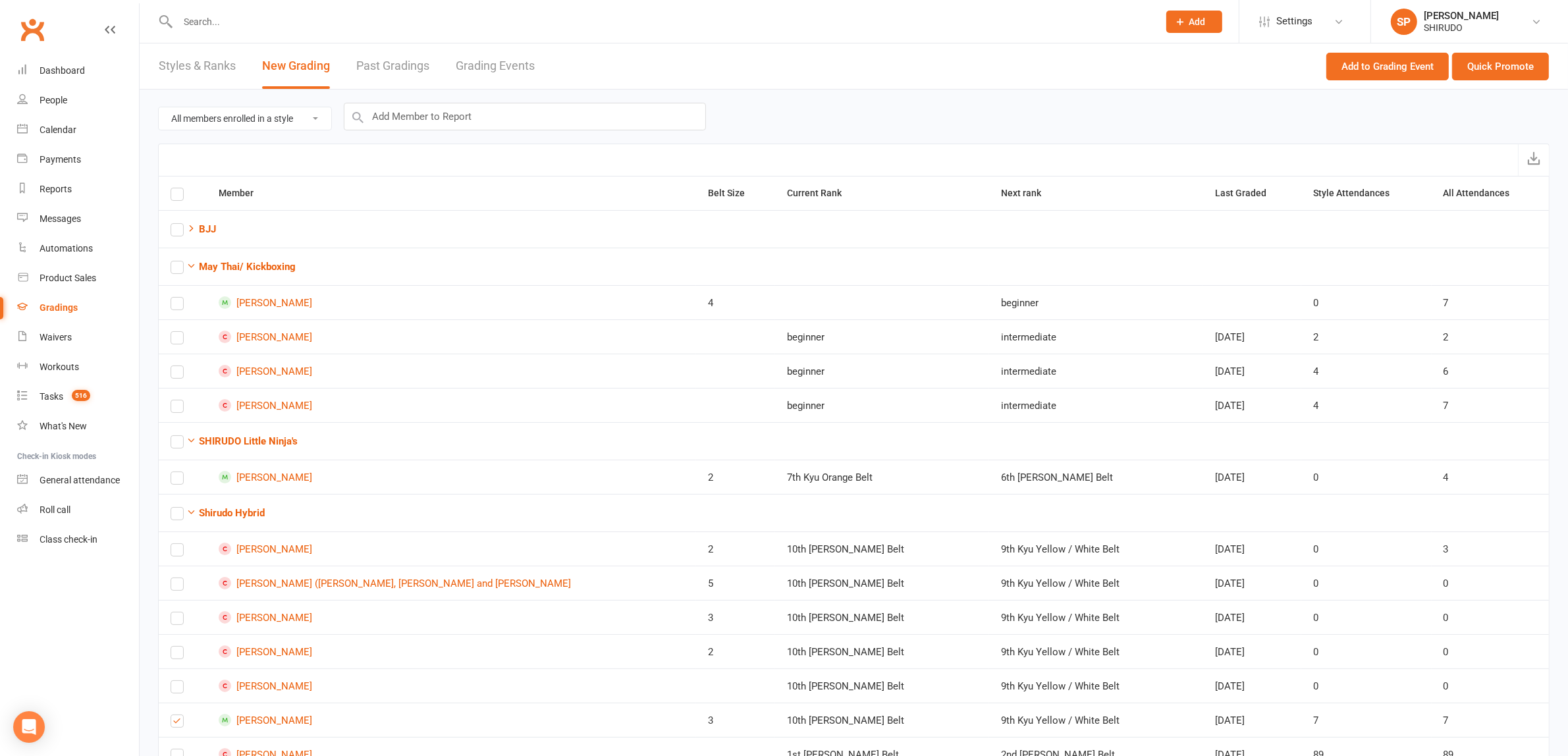
click at [316, 119] on select "Ready to grade All members enrolled in a style Active members enrolled in a sty…" at bounding box center [245, 118] width 173 height 22
click at [159, 107] on select "Ready to grade All members enrolled in a style Active members enrolled in a sty…" at bounding box center [245, 118] width 173 height 22
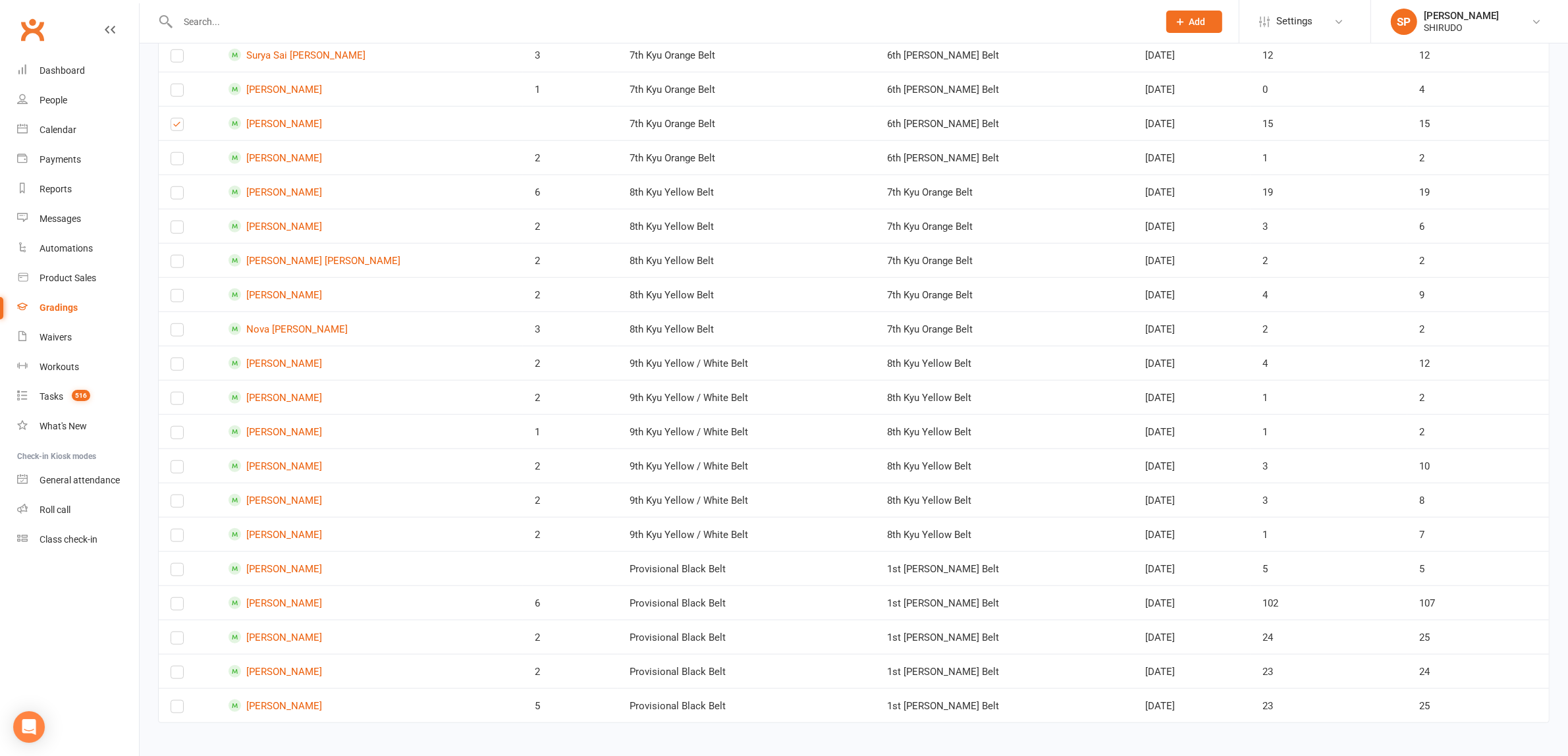
scroll to position [1397, 0]
click at [179, 191] on label at bounding box center [177, 191] width 13 height 0
click at [179, 183] on input "checkbox" at bounding box center [177, 183] width 13 height 0
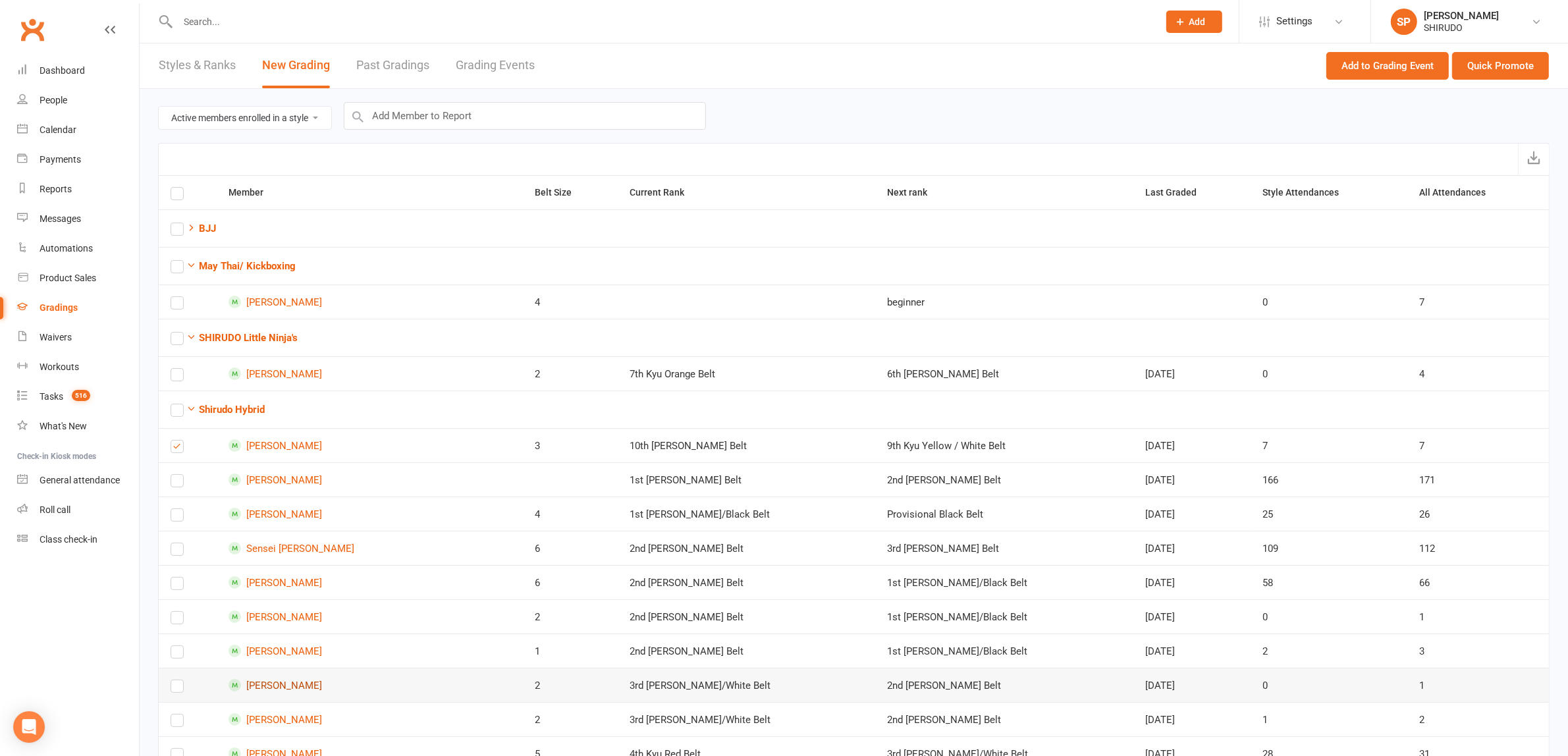
scroll to position [0, 0]
click at [317, 117] on select "Ready to grade All members enrolled in a style Active members enrolled in a sty…" at bounding box center [245, 118] width 173 height 22
click at [159, 107] on select "Ready to grade All members enrolled in a style Active members enrolled in a sty…" at bounding box center [245, 118] width 173 height 22
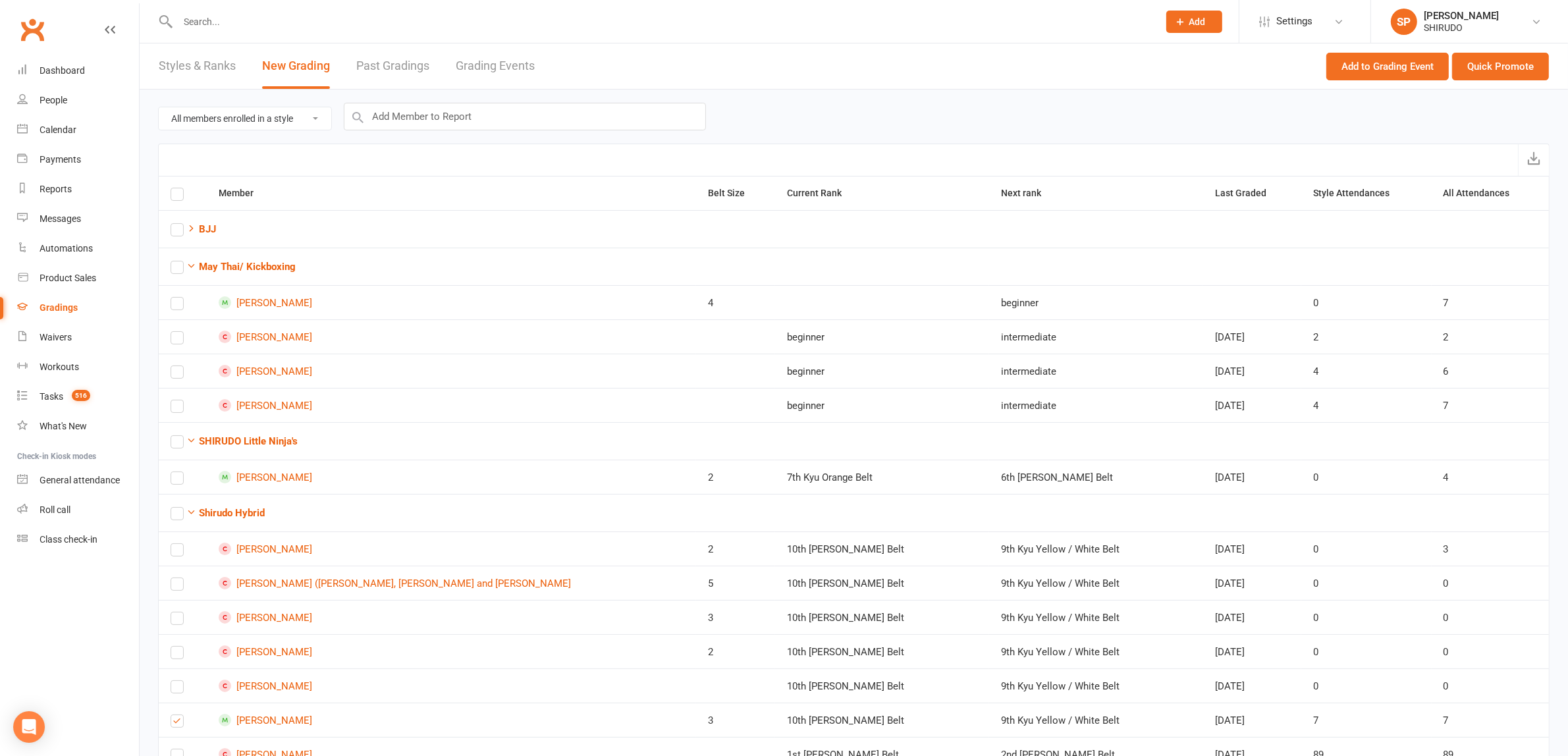
click at [315, 119] on select "Ready to grade All members enrolled in a style Active members enrolled in a sty…" at bounding box center [245, 118] width 173 height 22
click at [159, 107] on select "Ready to grade All members enrolled in a style Active members enrolled in a sty…" at bounding box center [245, 118] width 173 height 22
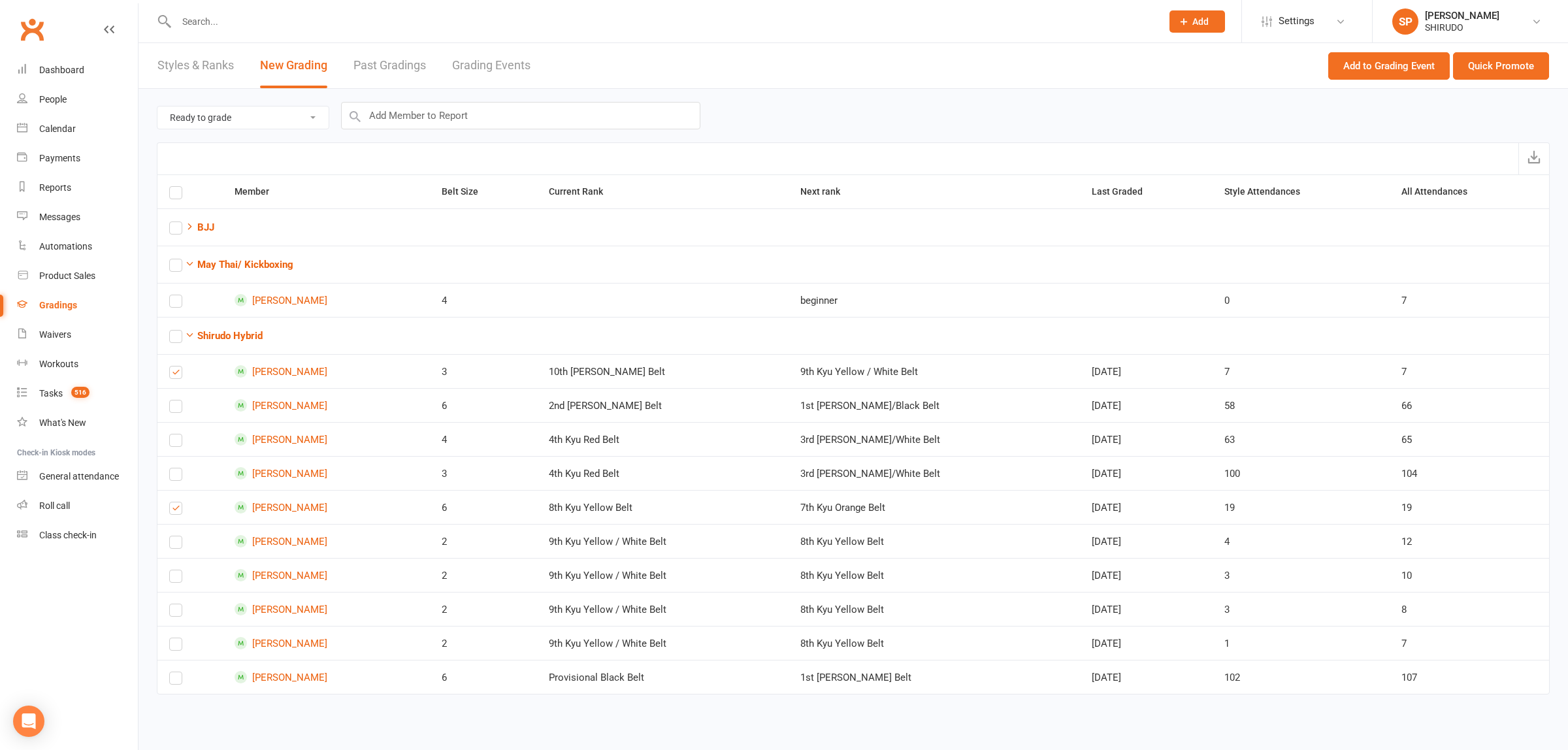
click at [318, 119] on select "Ready to grade All members enrolled in a style Active members enrolled in a sty…" at bounding box center [243, 117] width 171 height 22
select select "active_members_in_style"
click at [158, 107] on select "Ready to grade All members enrolled in a style Active members enrolled in a sty…" at bounding box center [243, 117] width 171 height 22
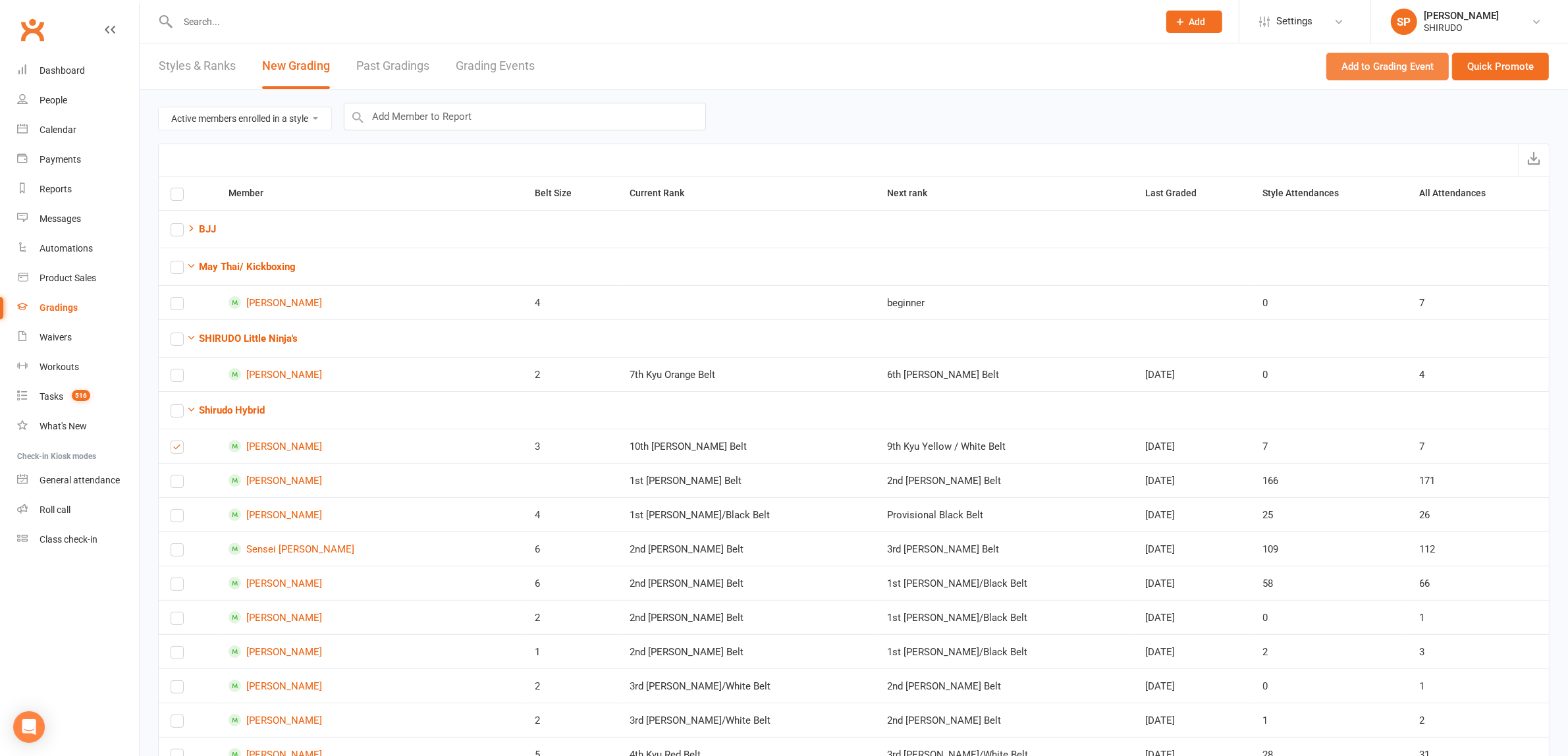
click at [1377, 66] on button "Add to Grading Event" at bounding box center [1387, 67] width 122 height 28
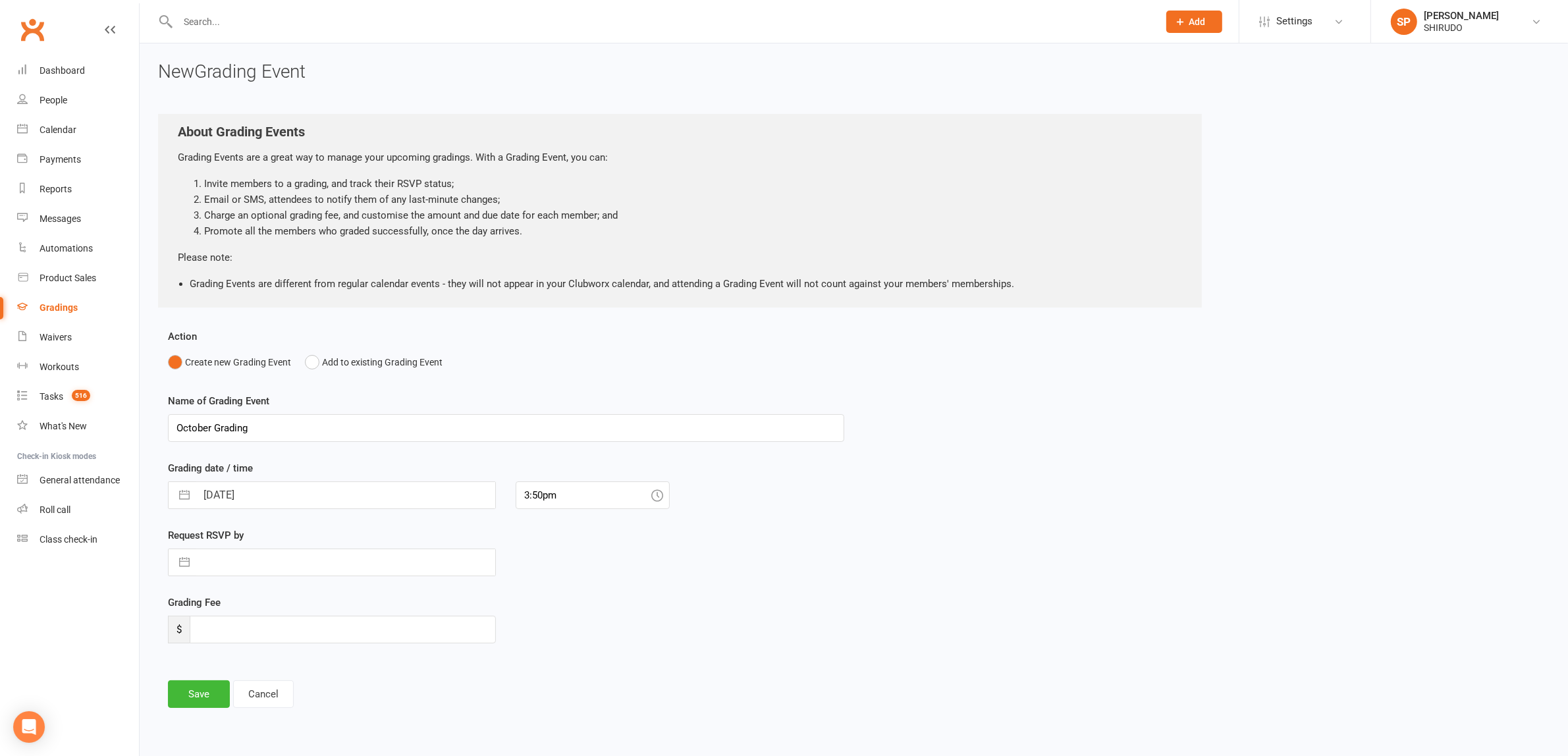
click at [185, 495] on button "button" at bounding box center [184, 495] width 24 height 26
select select "8"
select select "2025"
select select "9"
select select "2025"
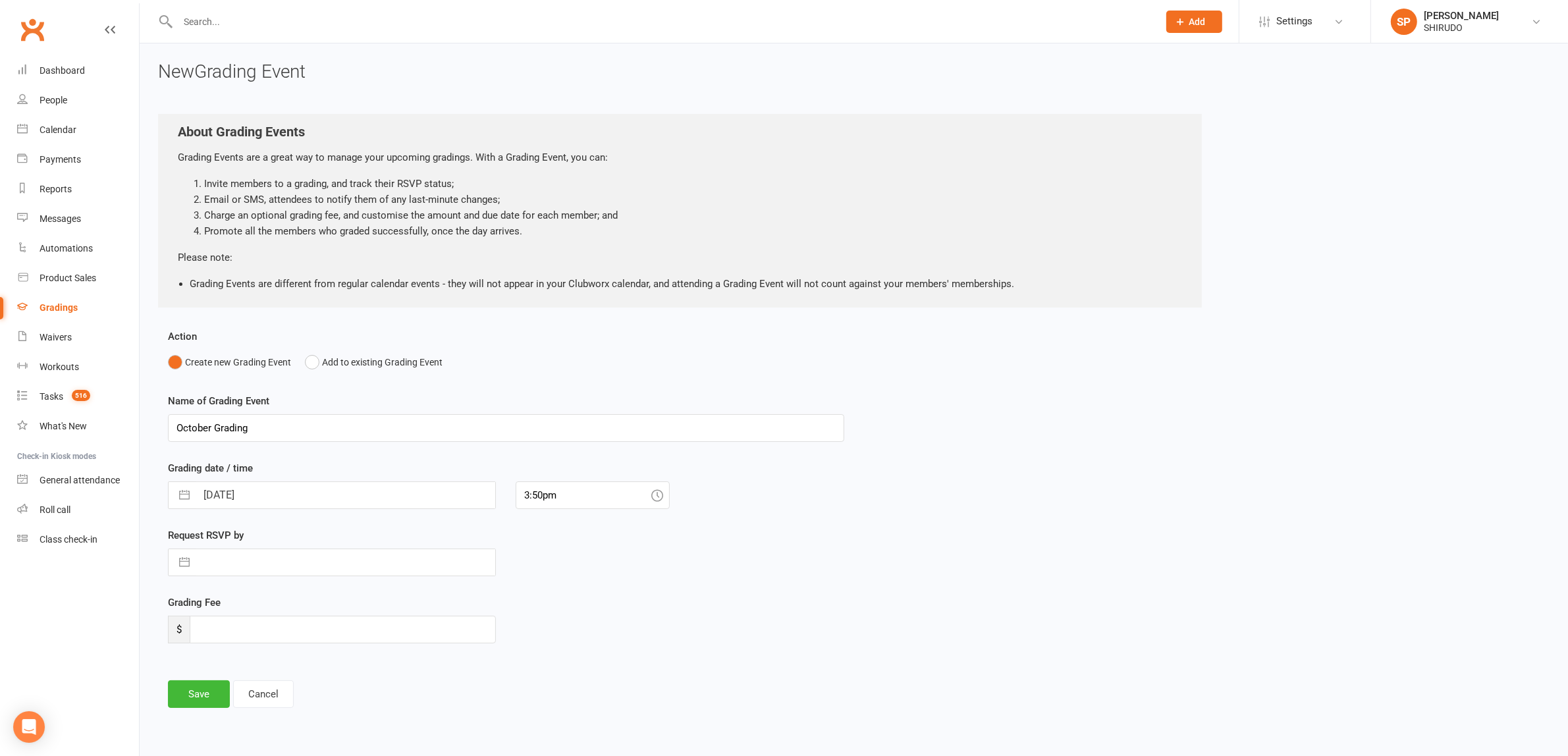
select select "10"
select select "2025"
click at [298, 692] on td "30" at bounding box center [299, 695] width 26 height 25
type input "[DATE]"
click at [659, 498] on icon at bounding box center [657, 495] width 12 height 12
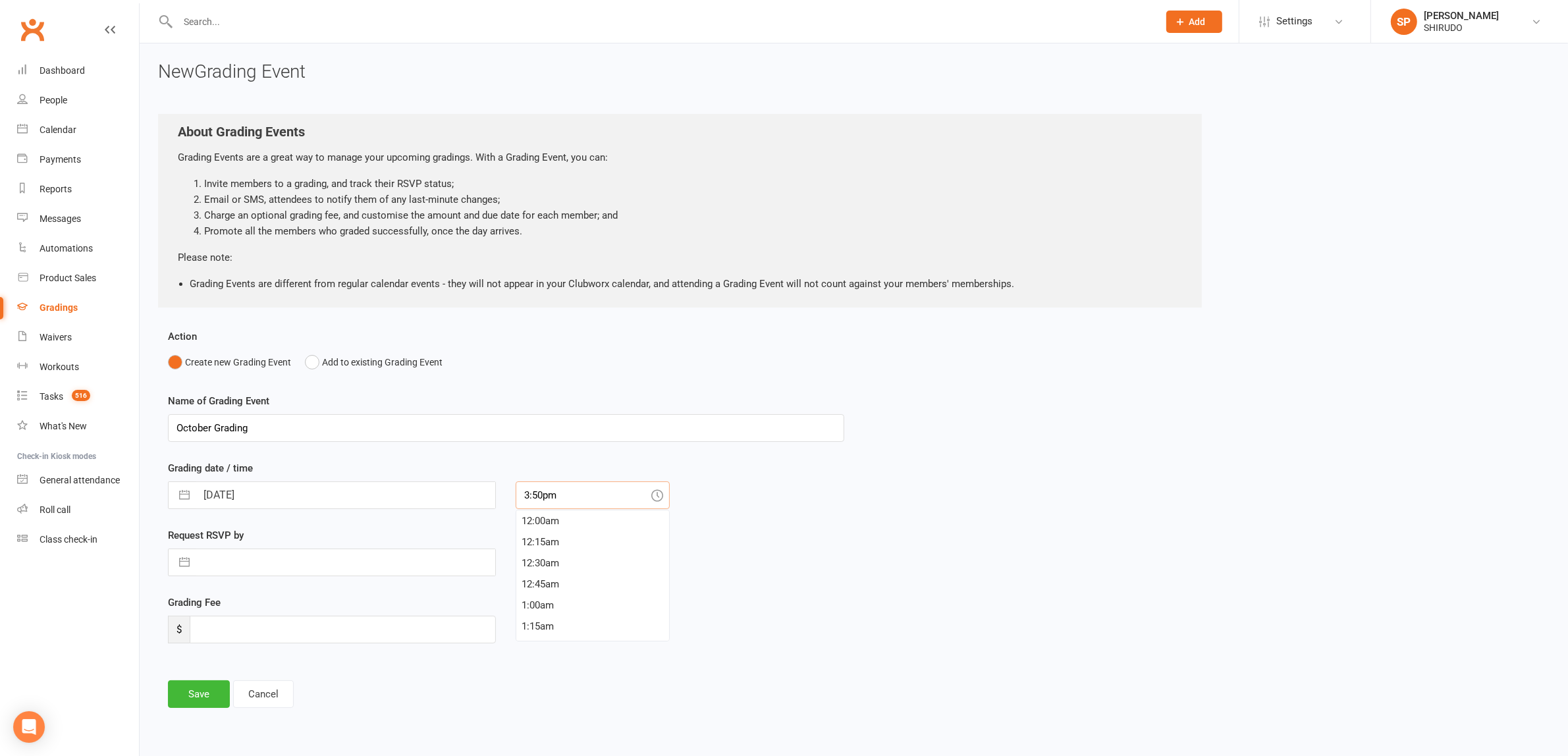
click at [598, 498] on input "3:50pm" at bounding box center [592, 495] width 154 height 28
click at [537, 583] on div "6:30pm" at bounding box center [592, 585] width 153 height 21
type input "6:30pm"
click at [183, 558] on button "button" at bounding box center [184, 562] width 24 height 26
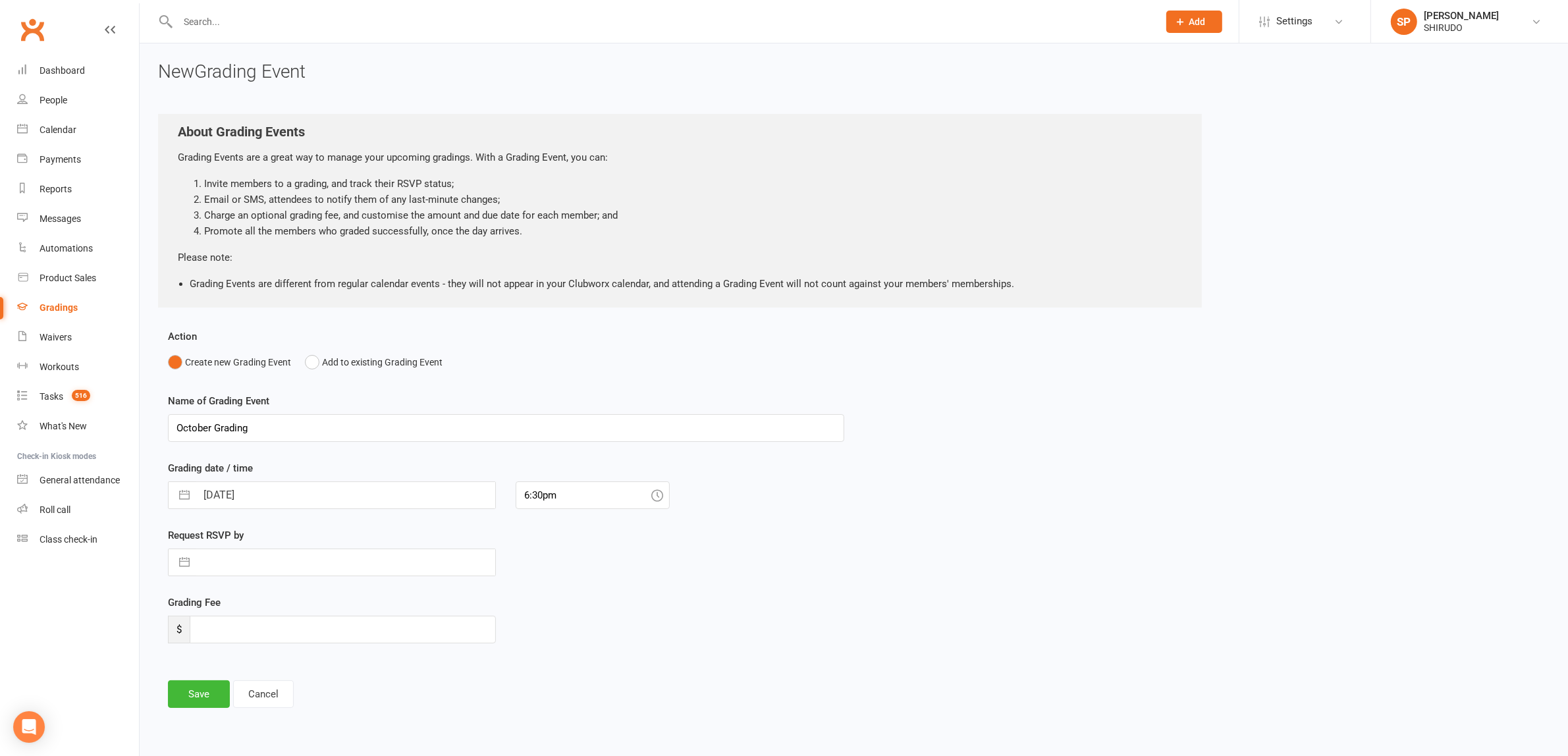
select select "8"
select select "2025"
select select "9"
select select "2025"
select select "10"
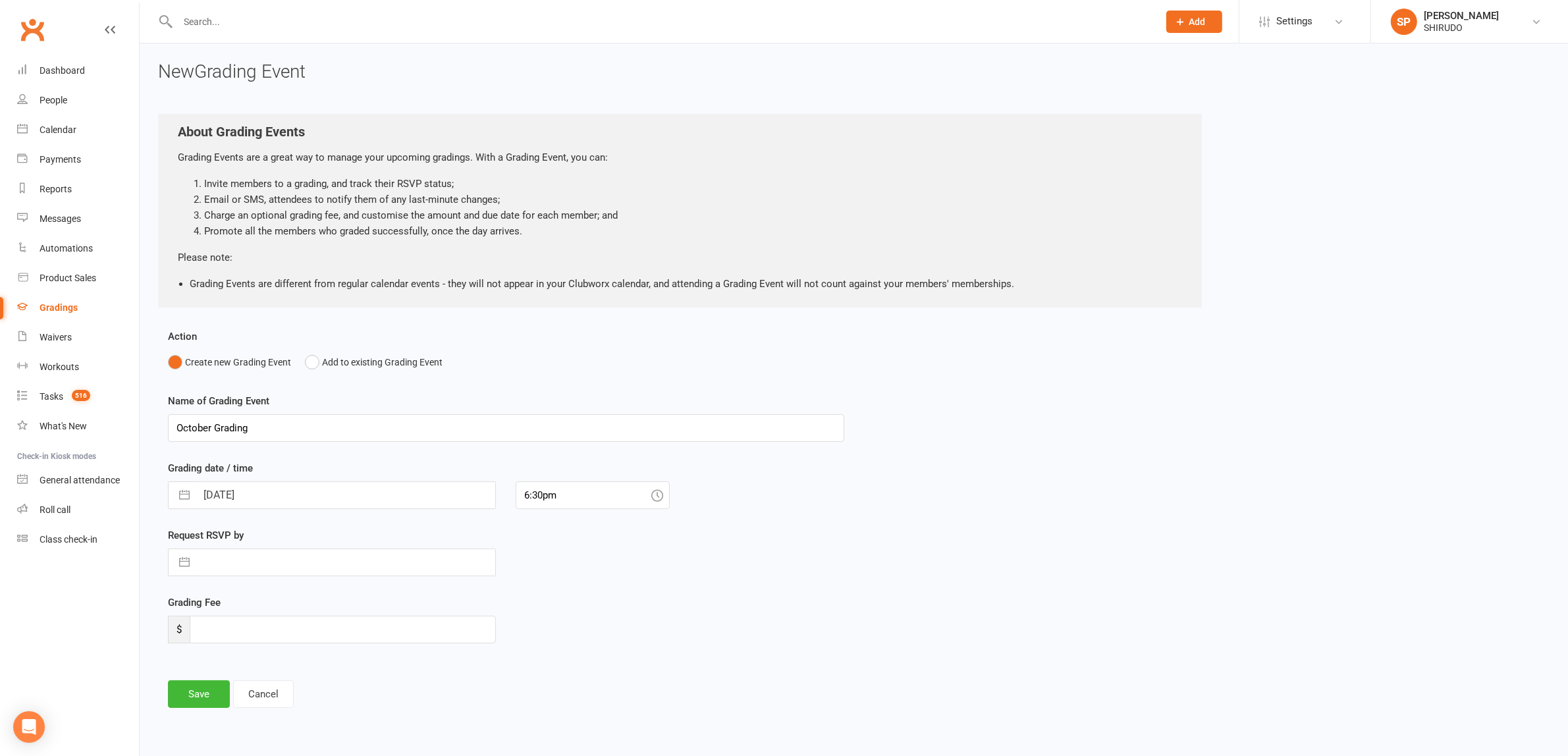
select select "2025"
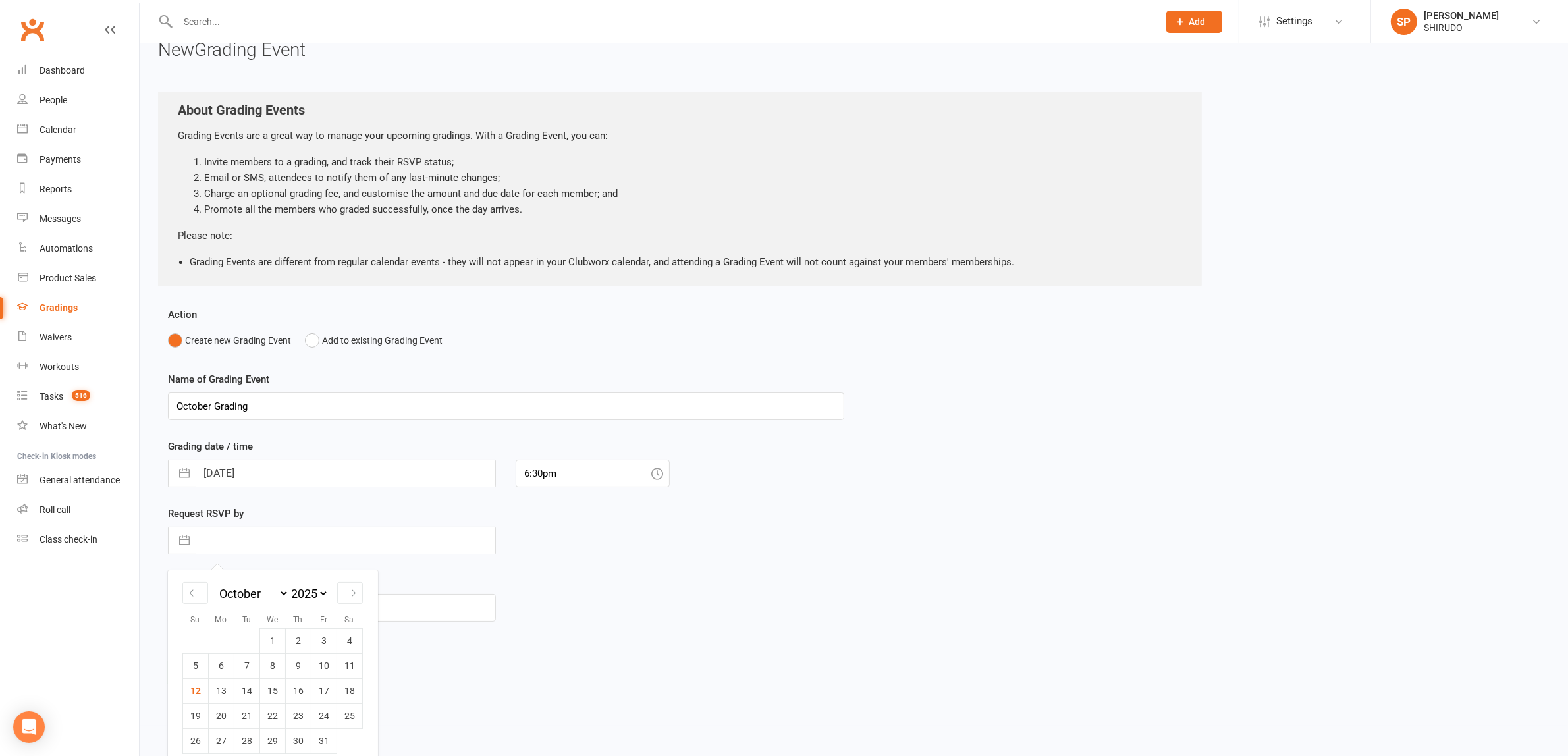
scroll to position [34, 0]
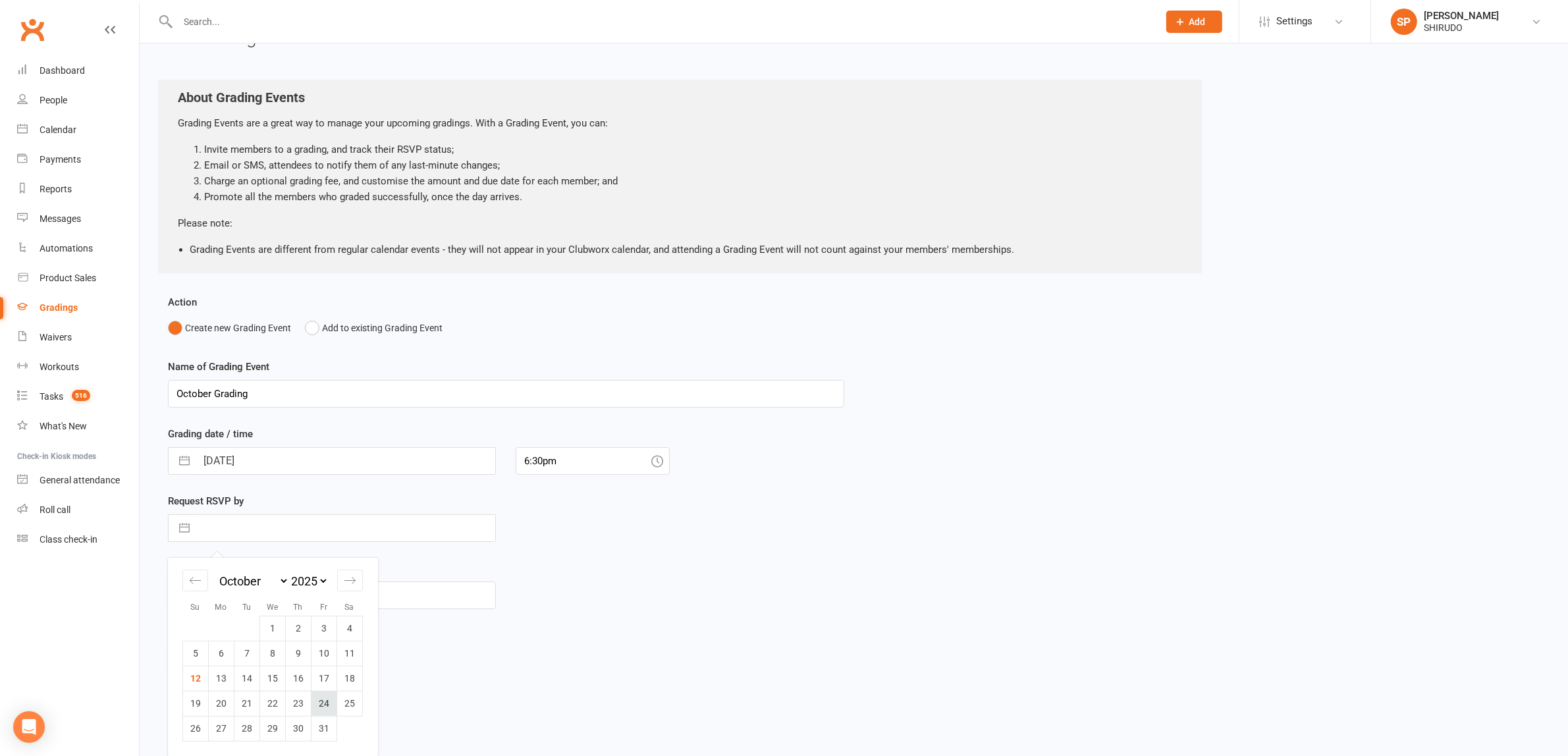
click at [324, 700] on td "24" at bounding box center [324, 703] width 26 height 25
type input "[DATE]"
click at [216, 647] on input "number" at bounding box center [343, 650] width 306 height 28
click at [211, 649] on input "number" at bounding box center [343, 650] width 306 height 28
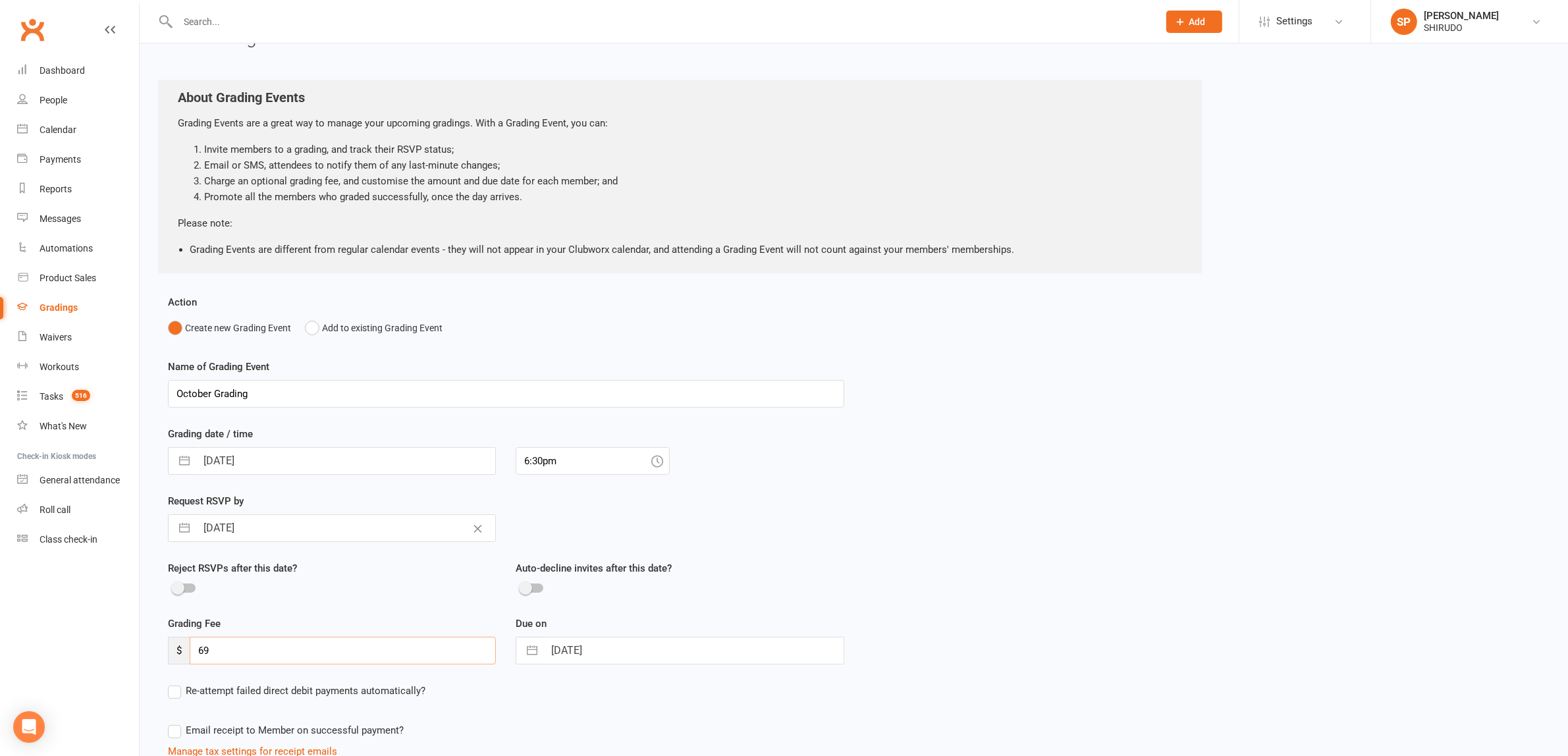
type input "69"
click at [278, 596] on div at bounding box center [332, 589] width 328 height 16
click at [188, 460] on button "button" at bounding box center [184, 460] width 24 height 26
select select "8"
select select "2025"
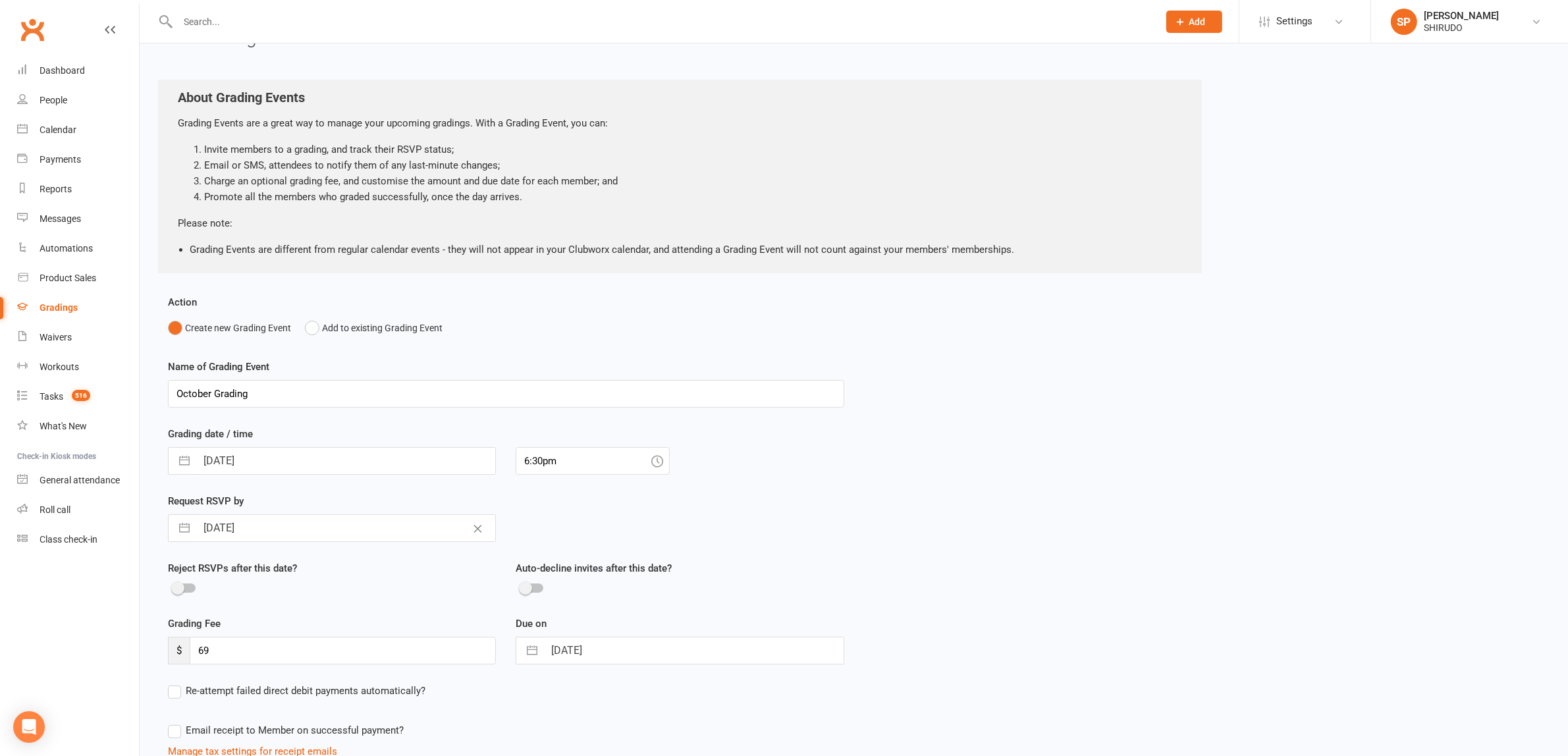
select select "9"
select select "2025"
select select "10"
select select "2025"
click at [188, 460] on button "button" at bounding box center [184, 460] width 24 height 26
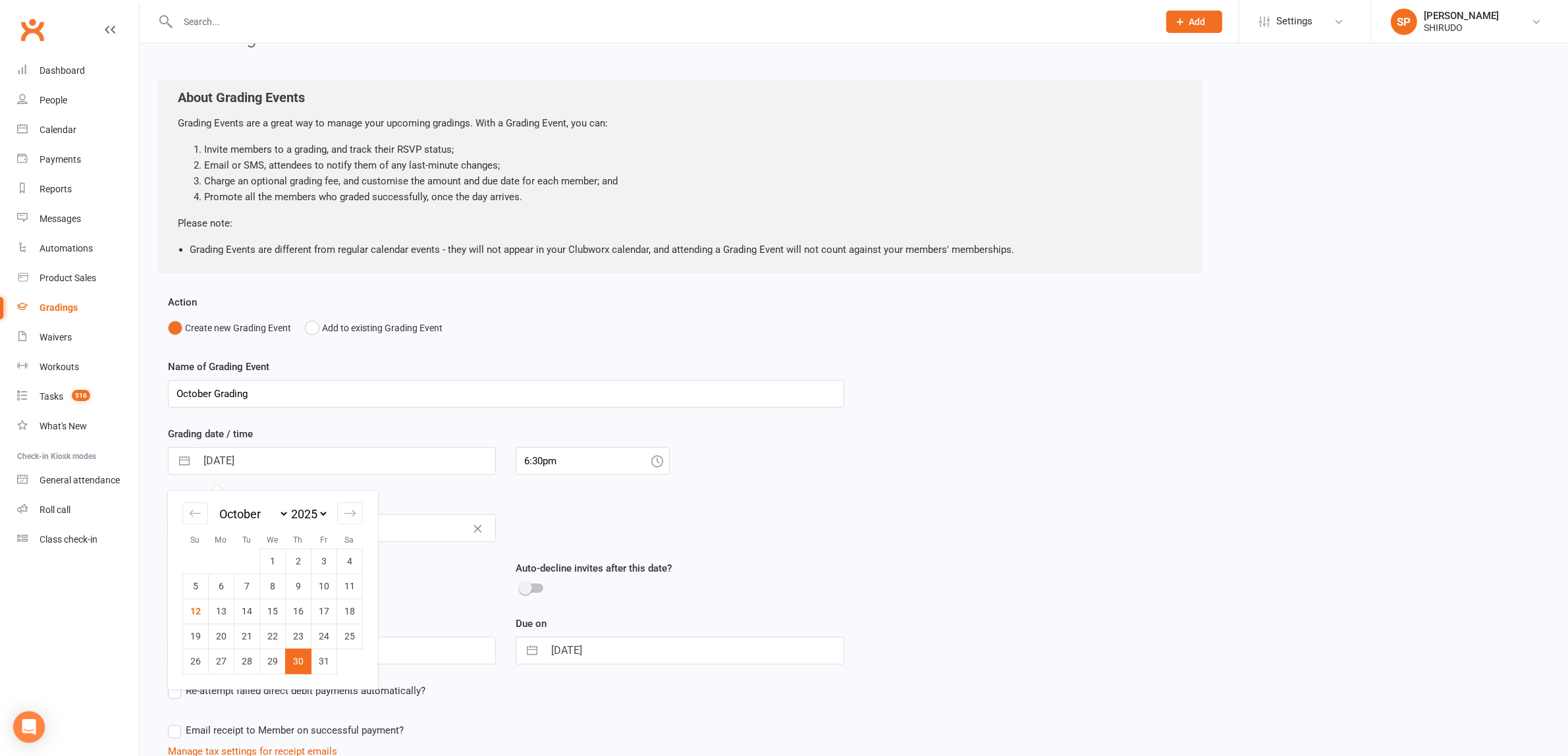
click at [427, 491] on div "Name of Grading Event October Grading Grading date / time [DATE] Navigate forwa…" at bounding box center [506, 558] width 676 height 400
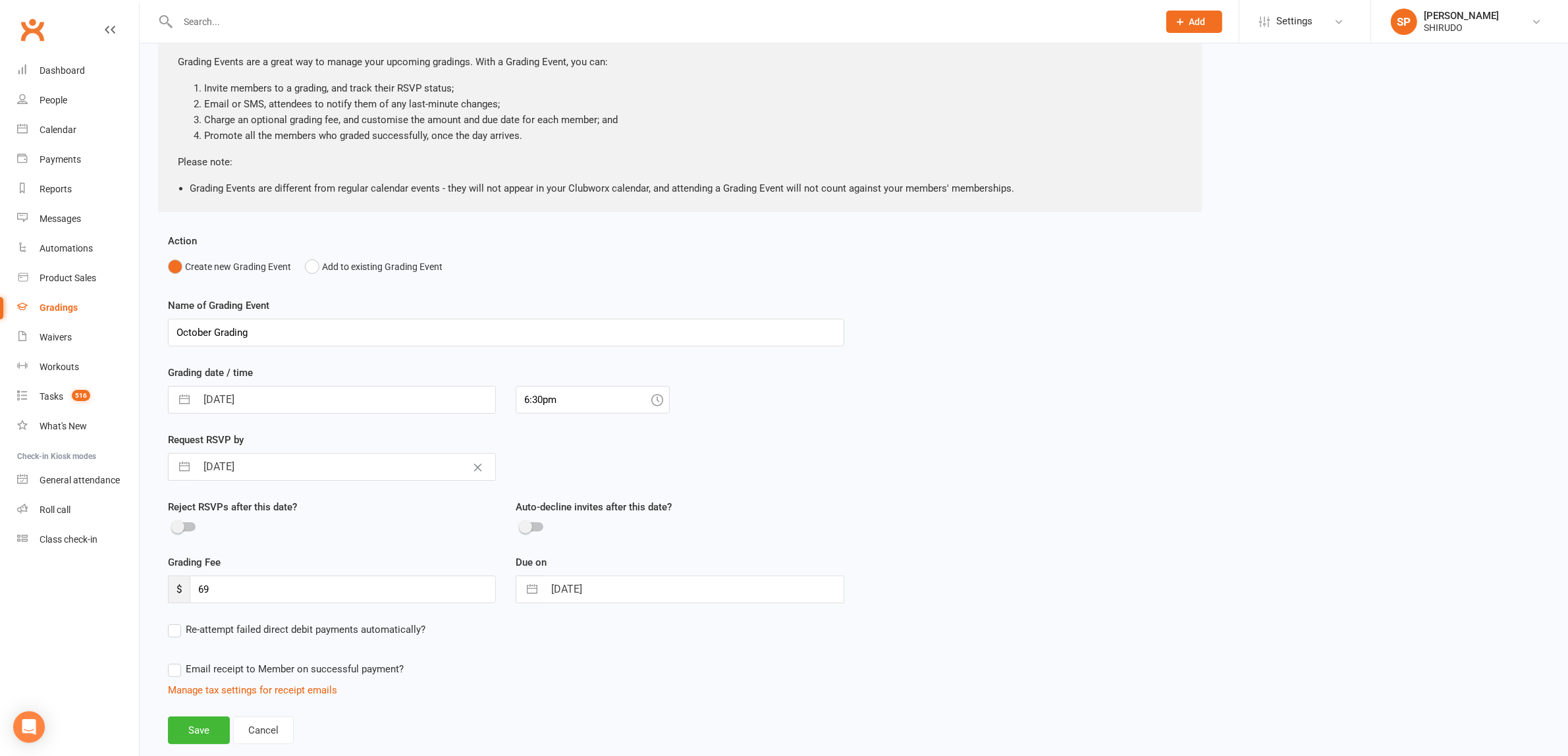
scroll to position [143, 0]
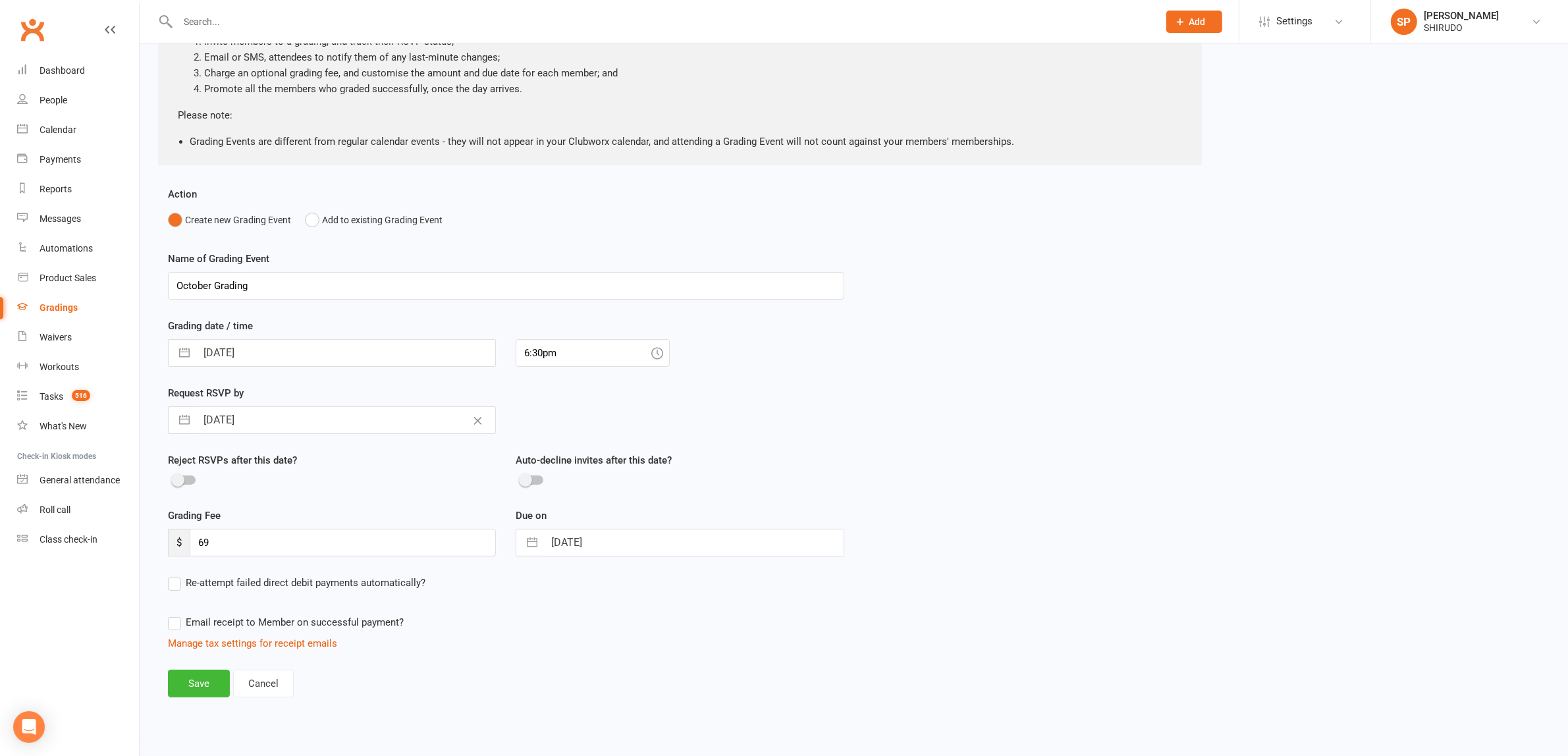
click at [180, 583] on label "Re-attempt failed direct debit payments automatically?" at bounding box center [297, 583] width 258 height 16
click at [180, 575] on input "Re-attempt failed direct debit payments automatically?" at bounding box center [297, 575] width 258 height 0
select select "3"
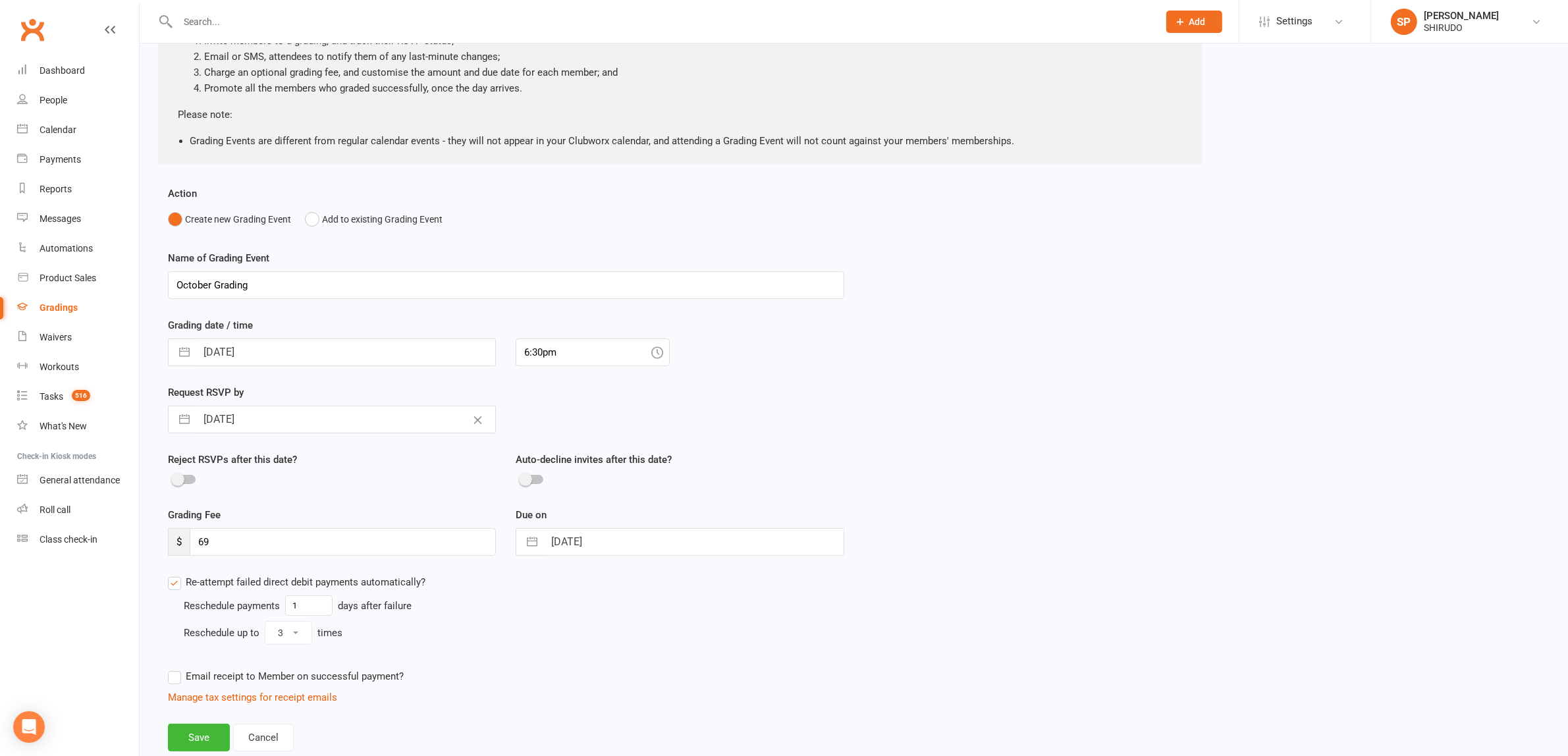
click at [176, 678] on label "Email receipt to Member on successful payment?" at bounding box center [286, 676] width 236 height 16
click at [176, 668] on input "Email receipt to Member on successful payment?" at bounding box center [286, 668] width 236 height 0
click at [227, 711] on select "Inc tax Tax exempt" at bounding box center [207, 714] width 78 height 26
select select "inc_tax"
click at [168, 702] on select "Inc tax Tax exempt" at bounding box center [207, 714] width 78 height 26
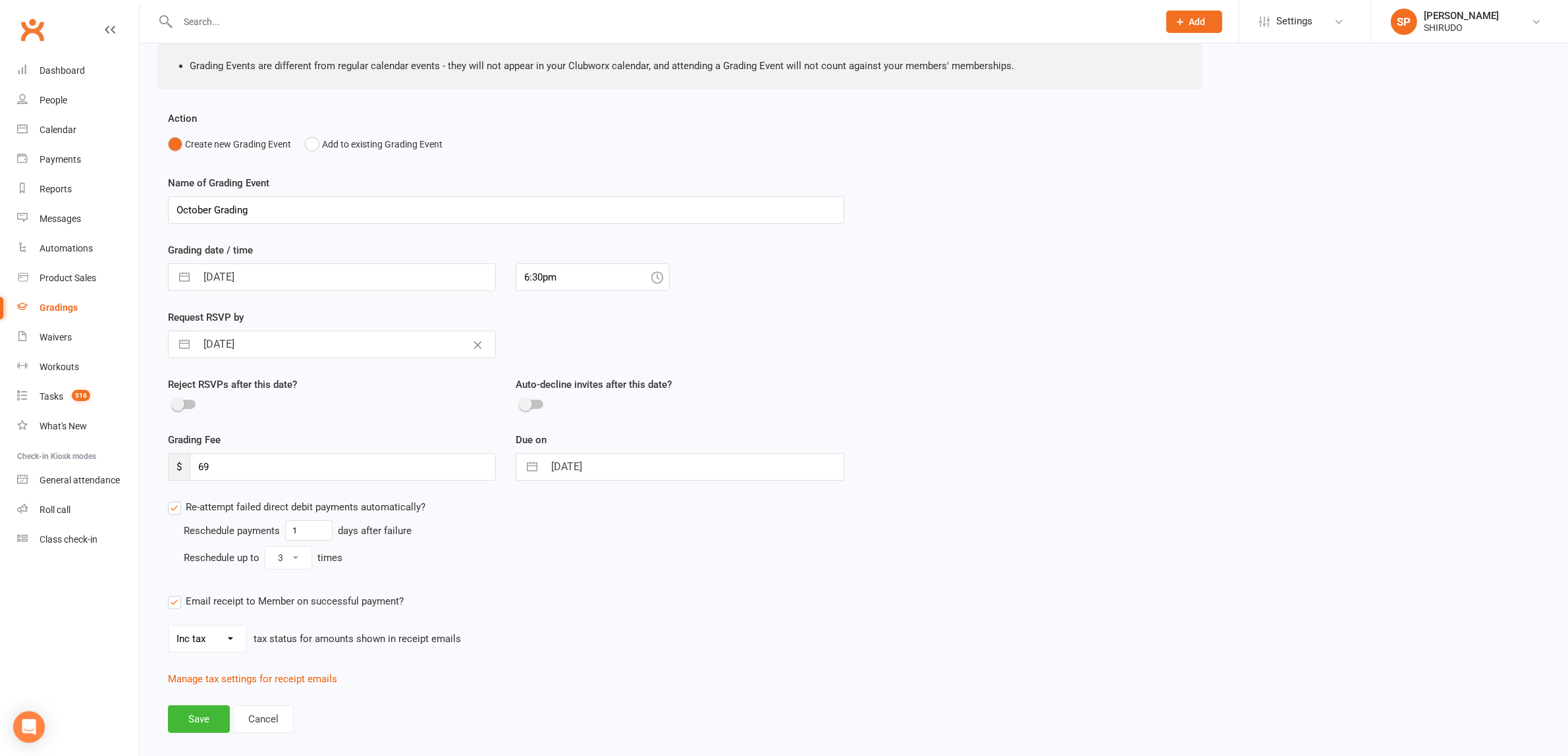
scroll to position [255, 0]
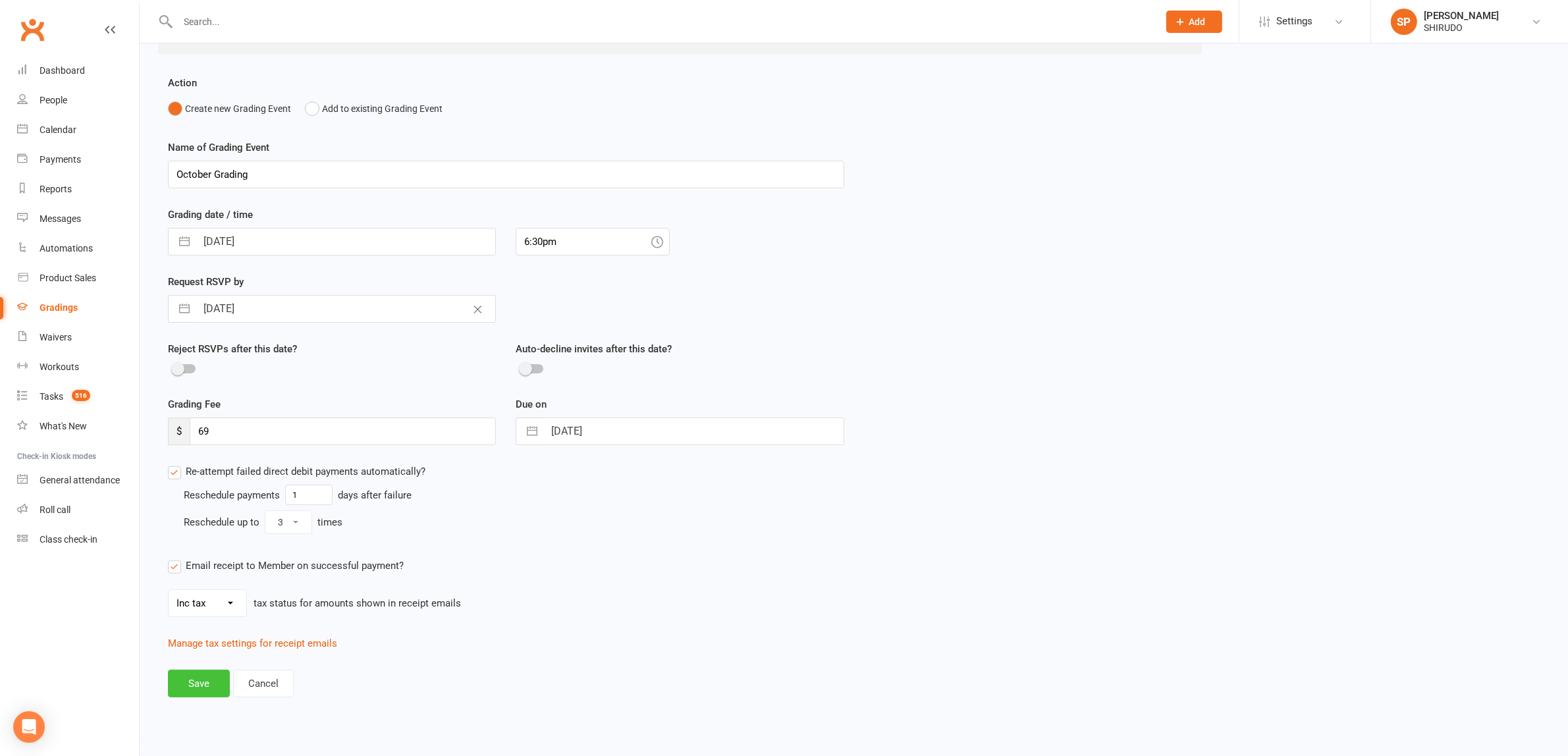
click at [195, 679] on button "Save" at bounding box center [199, 683] width 62 height 28
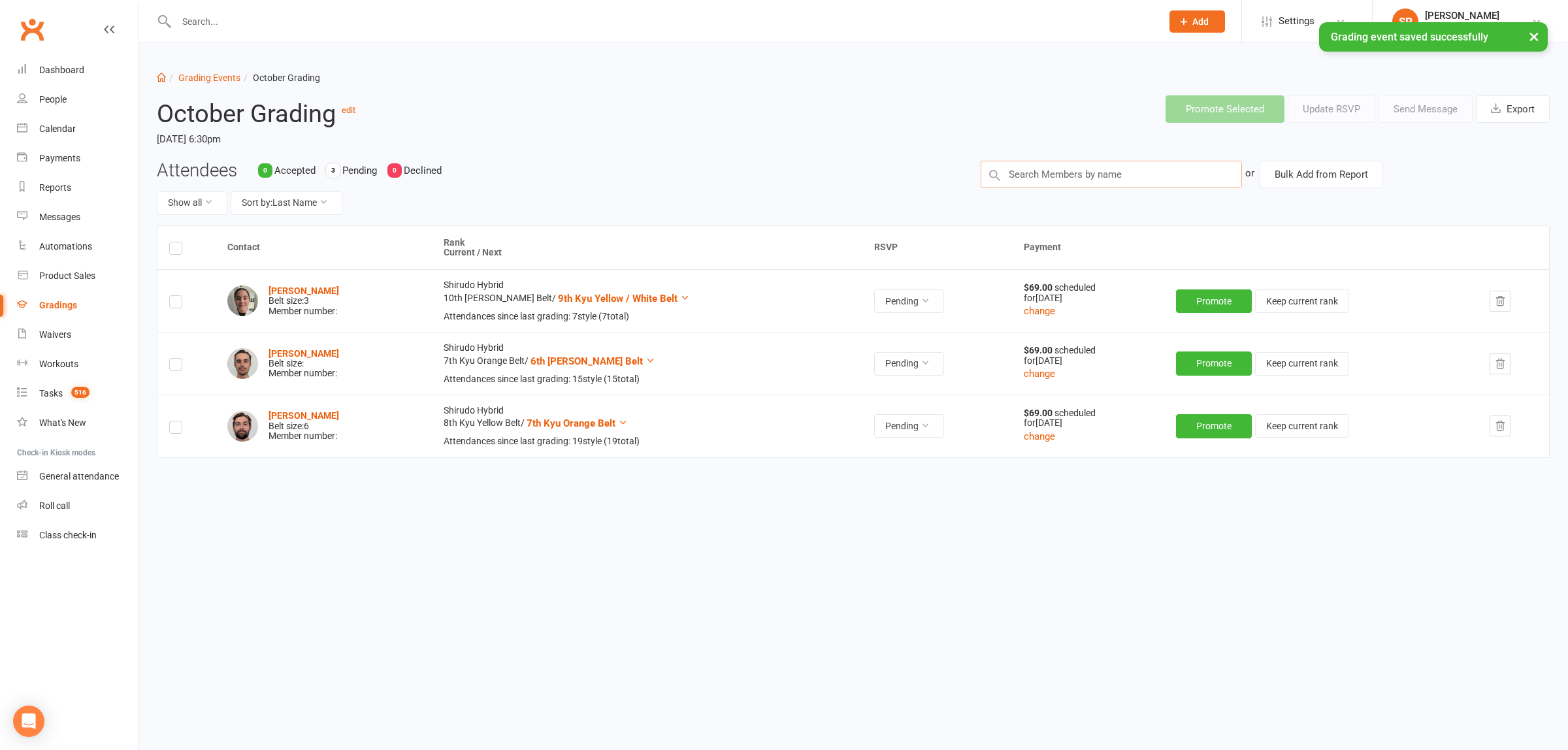
click at [1039, 175] on input "text" at bounding box center [1111, 174] width 261 height 28
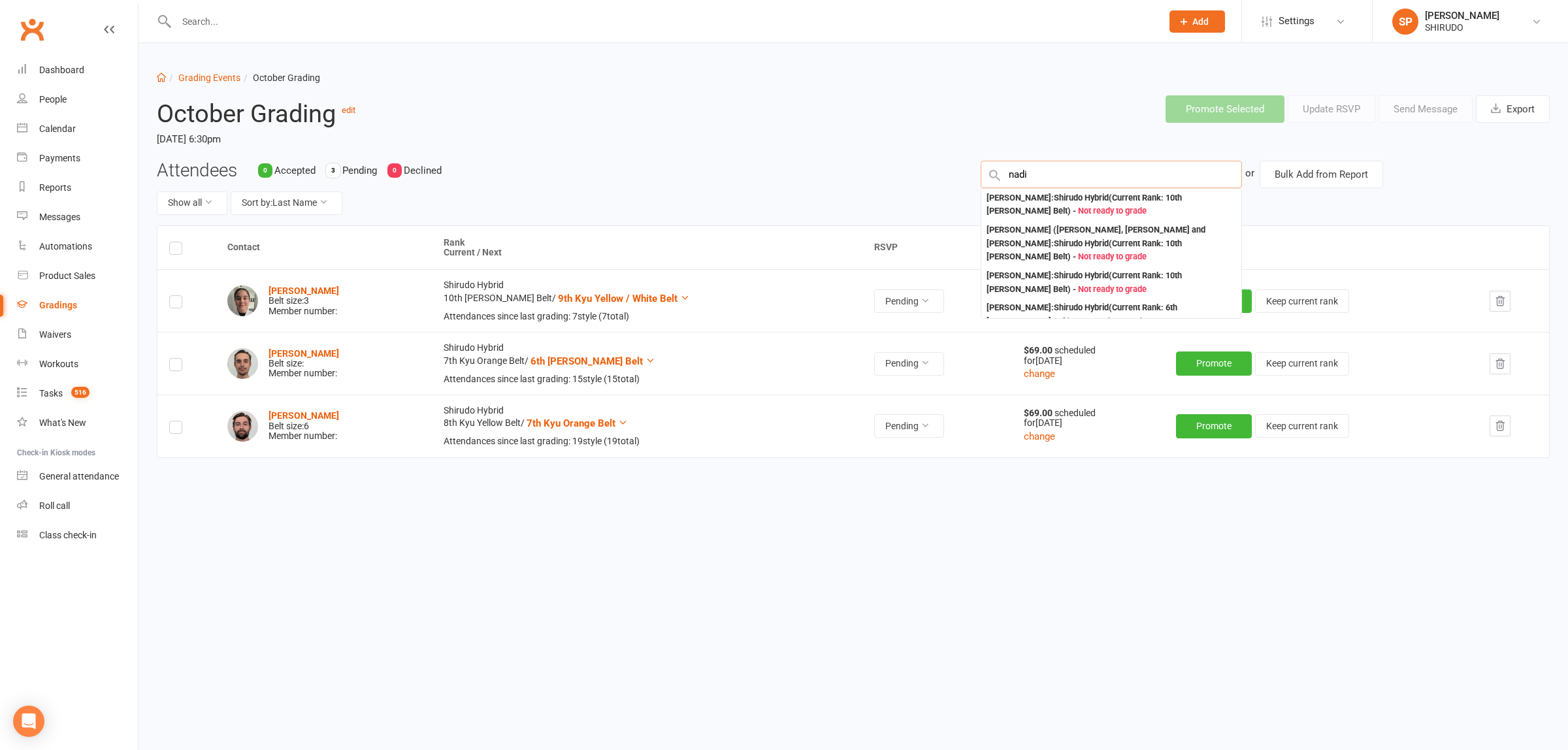
type input "[PERSON_NAME]"
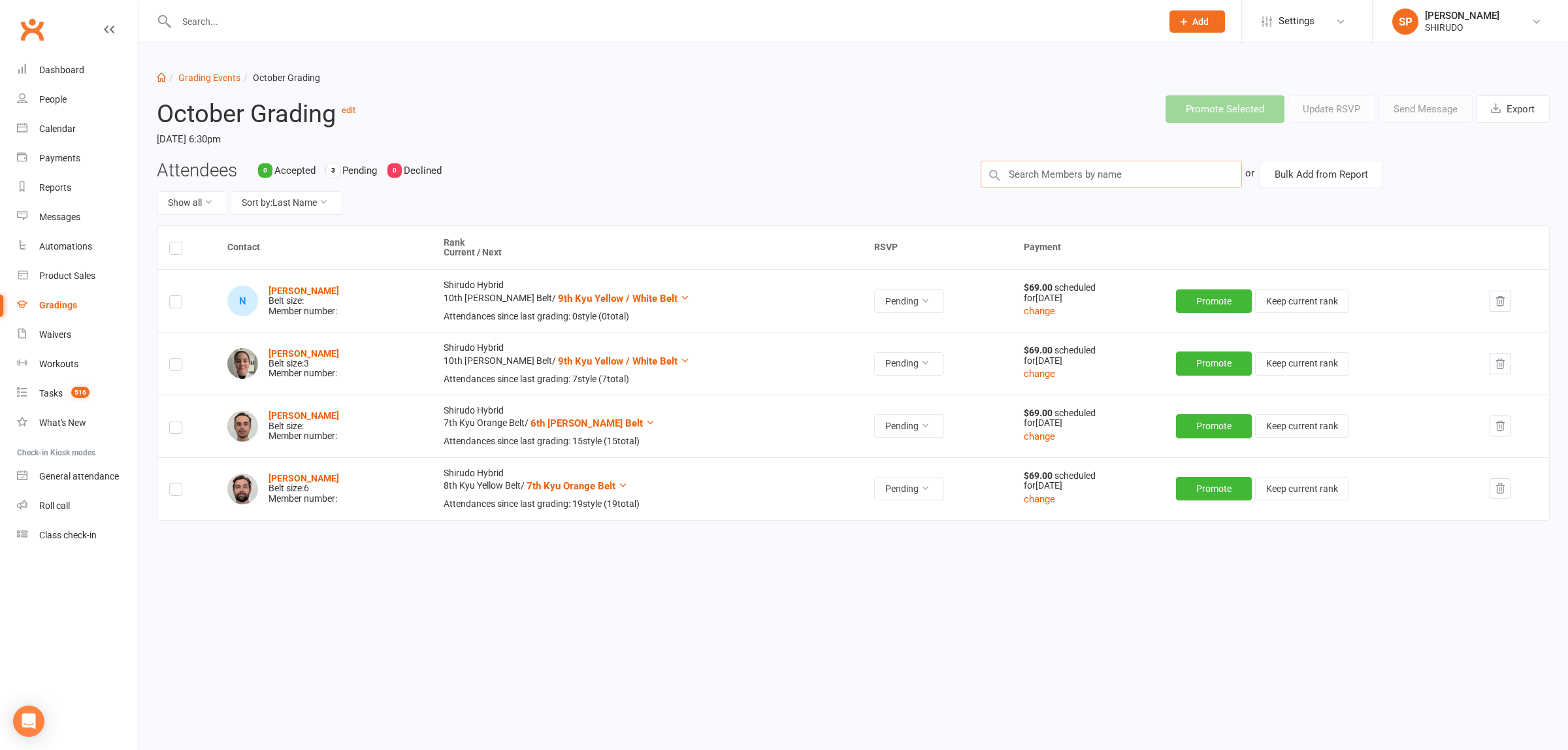
click at [1016, 174] on input "text" at bounding box center [1111, 174] width 261 height 28
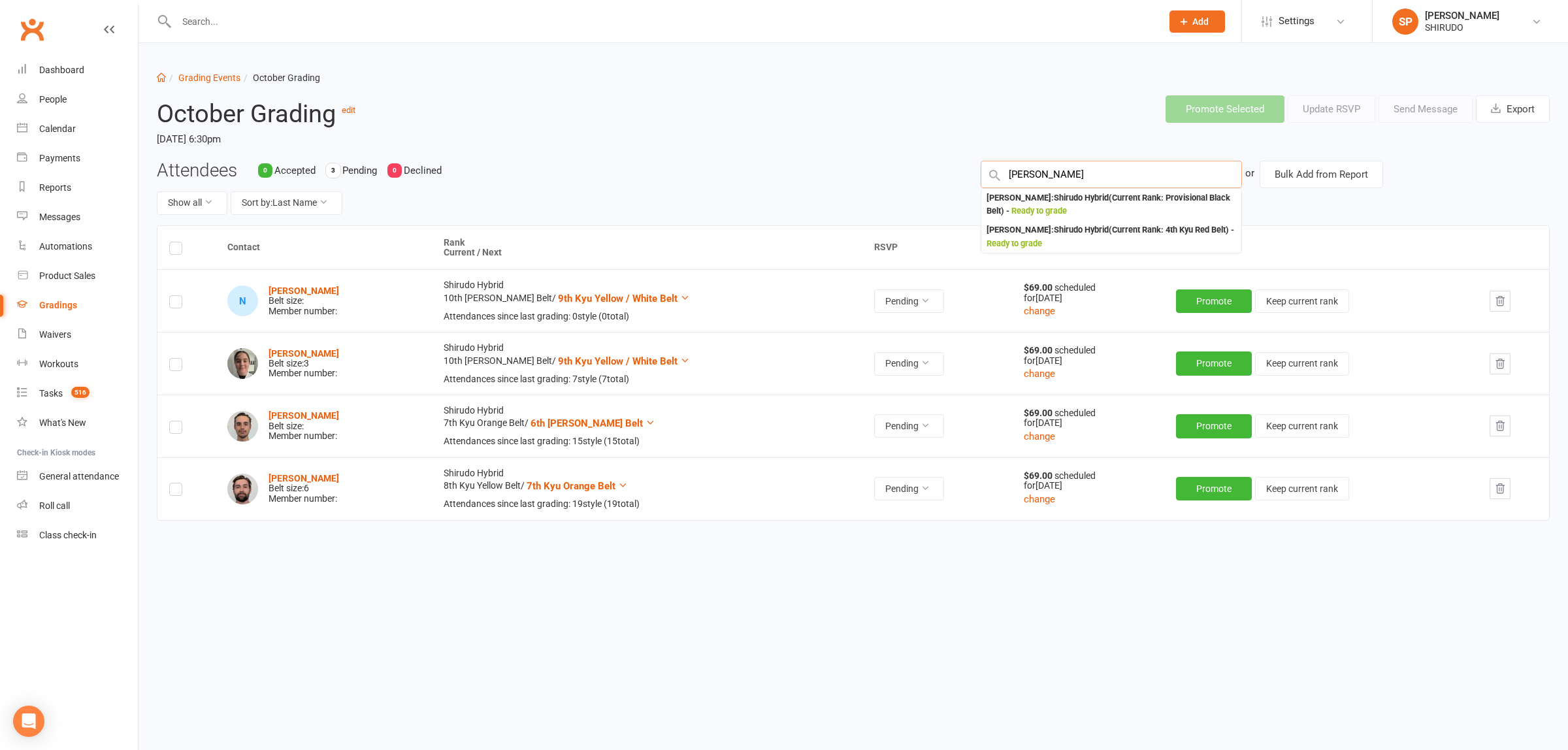
type input "[PERSON_NAME]"
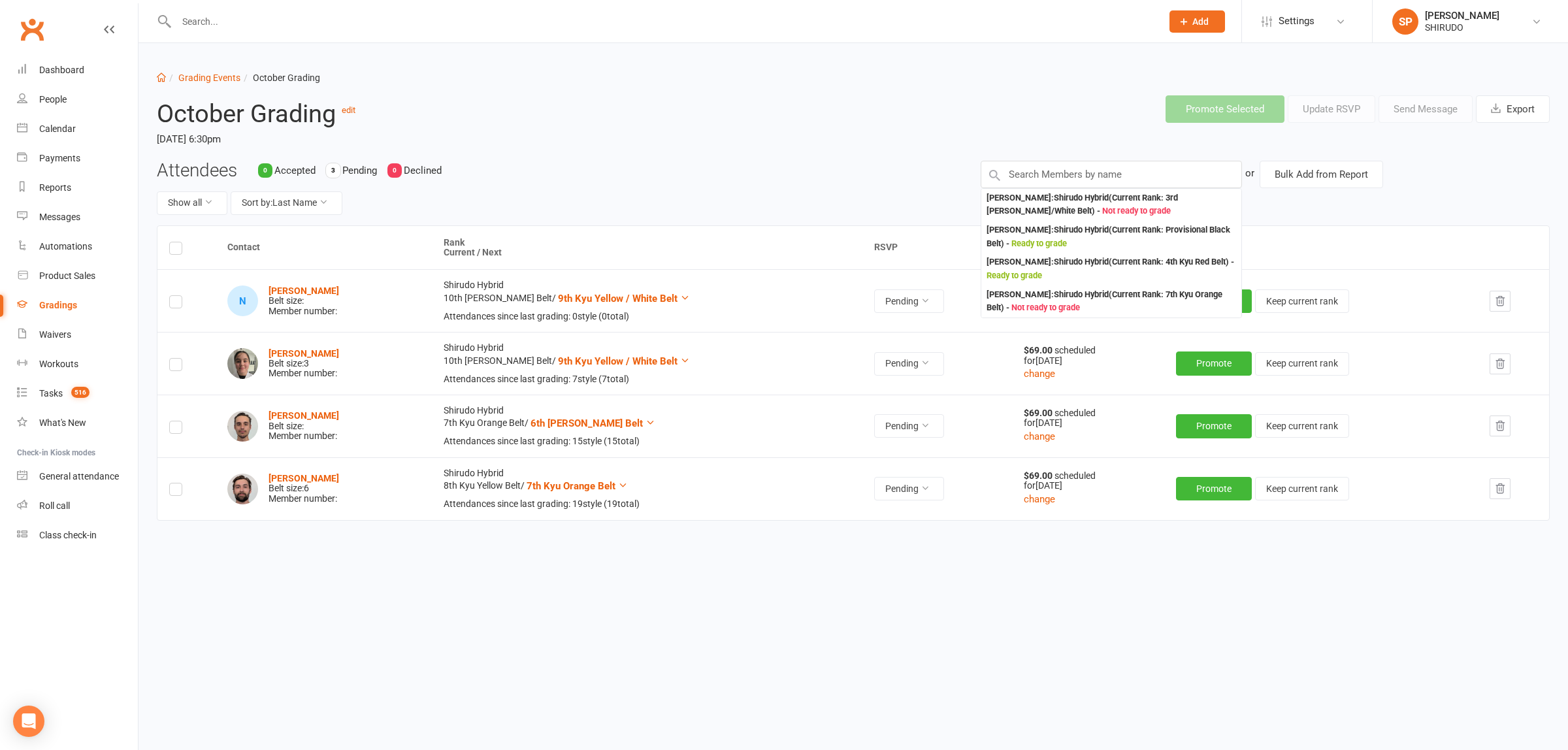
click at [524, 616] on div "Dashboard Grading Events October Grading October Grading edit [DATE] 6:30pm Pro…" at bounding box center [853, 333] width 1429 height 580
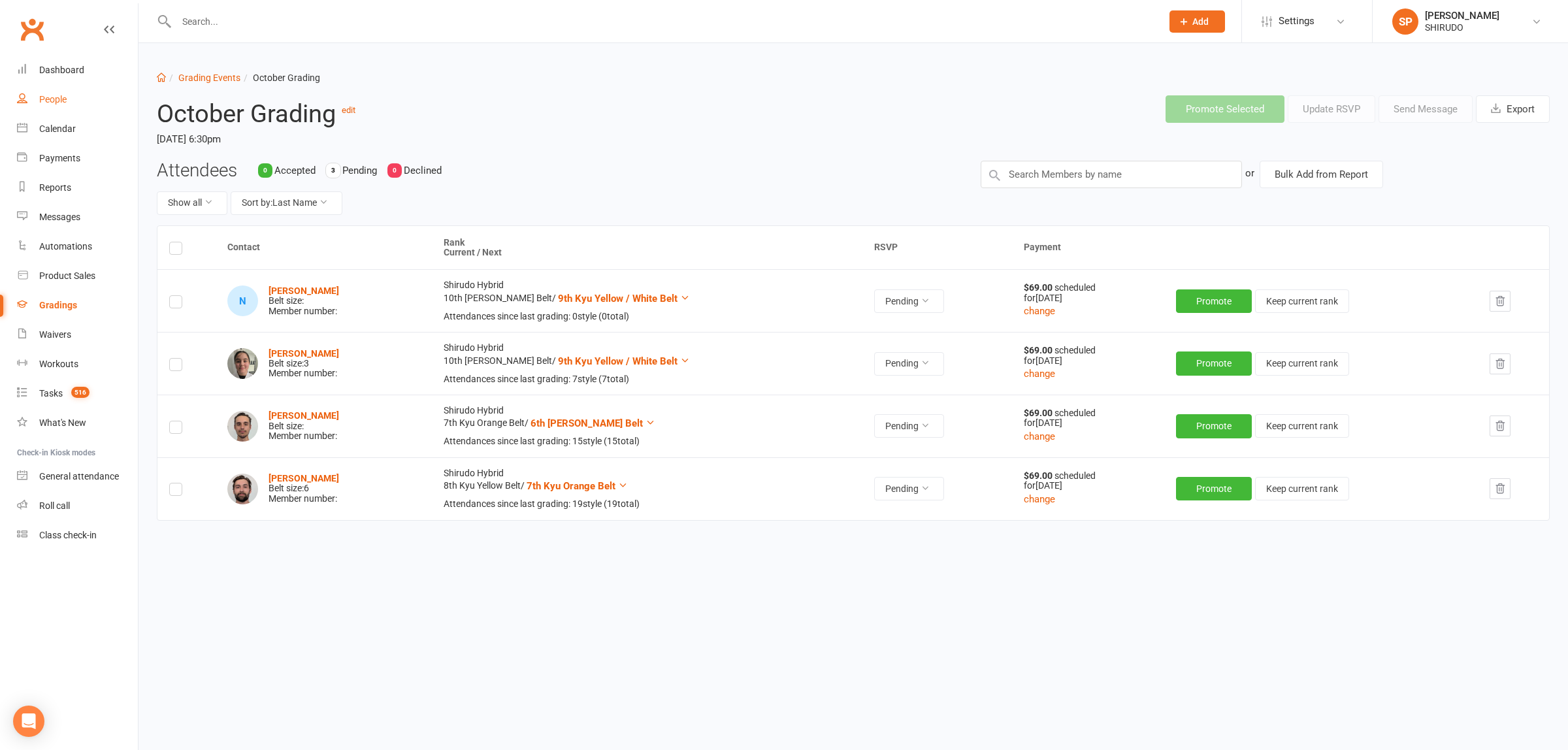
click at [50, 97] on div "People" at bounding box center [53, 99] width 28 height 11
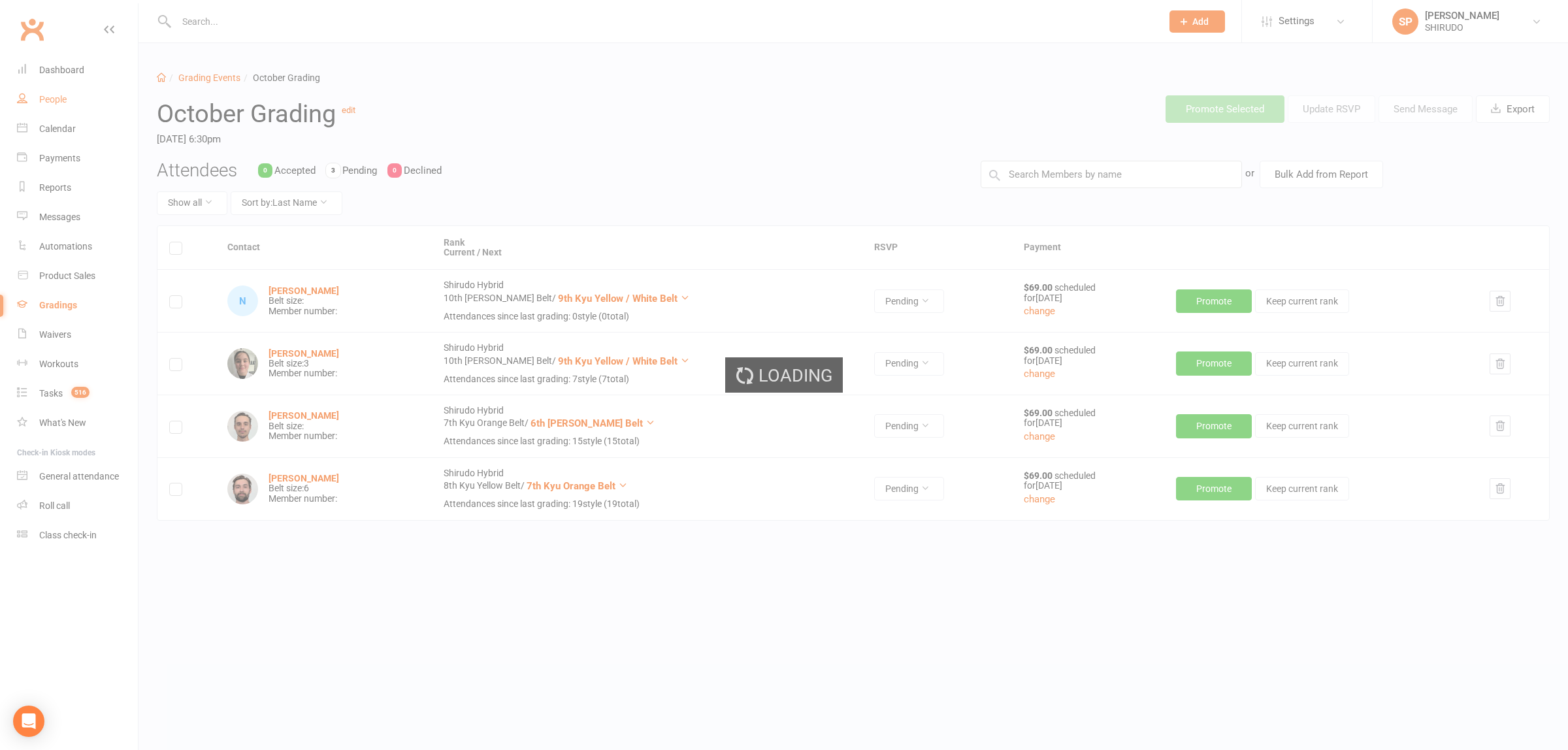
select select "100"
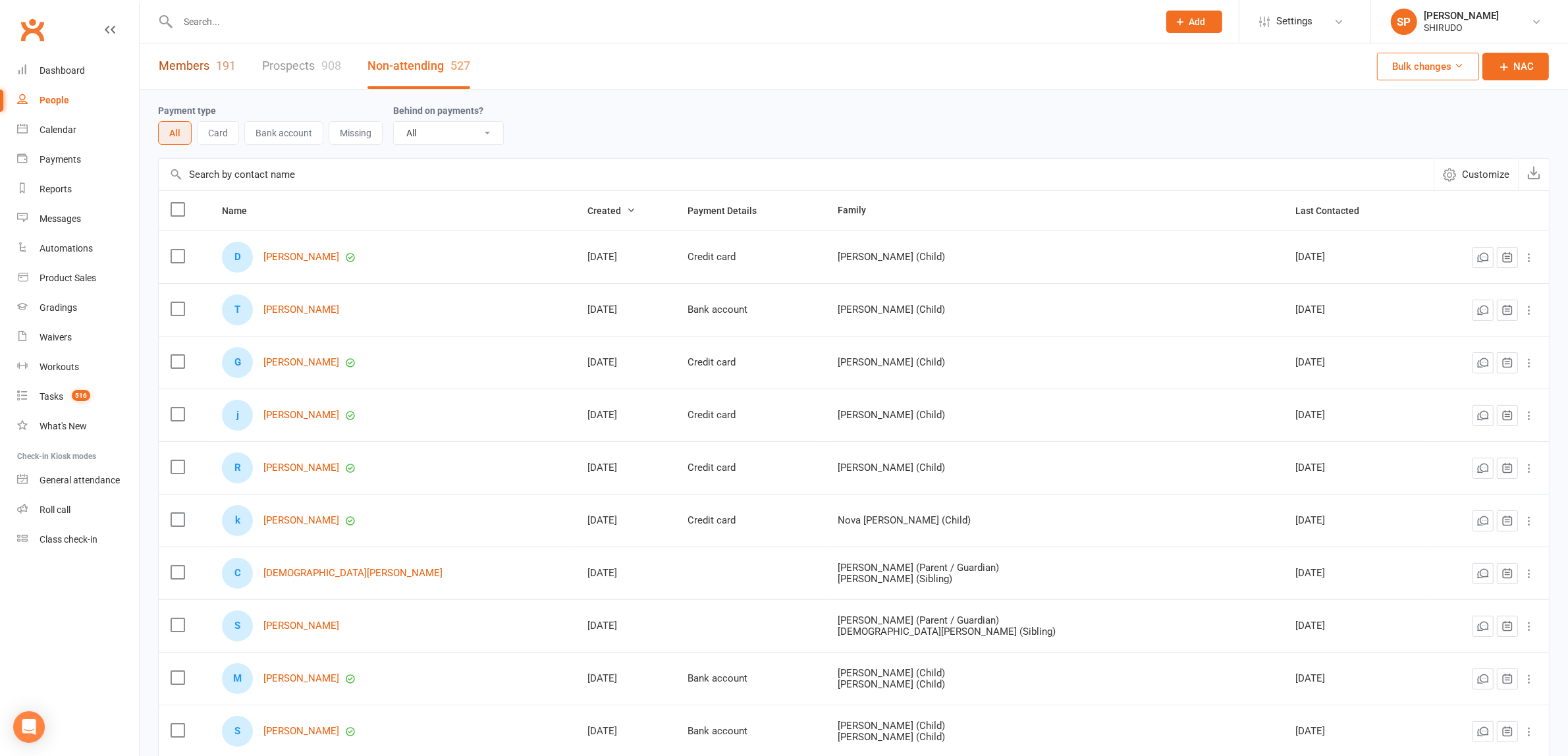
click at [198, 67] on link "Members 191" at bounding box center [198, 66] width 77 height 45
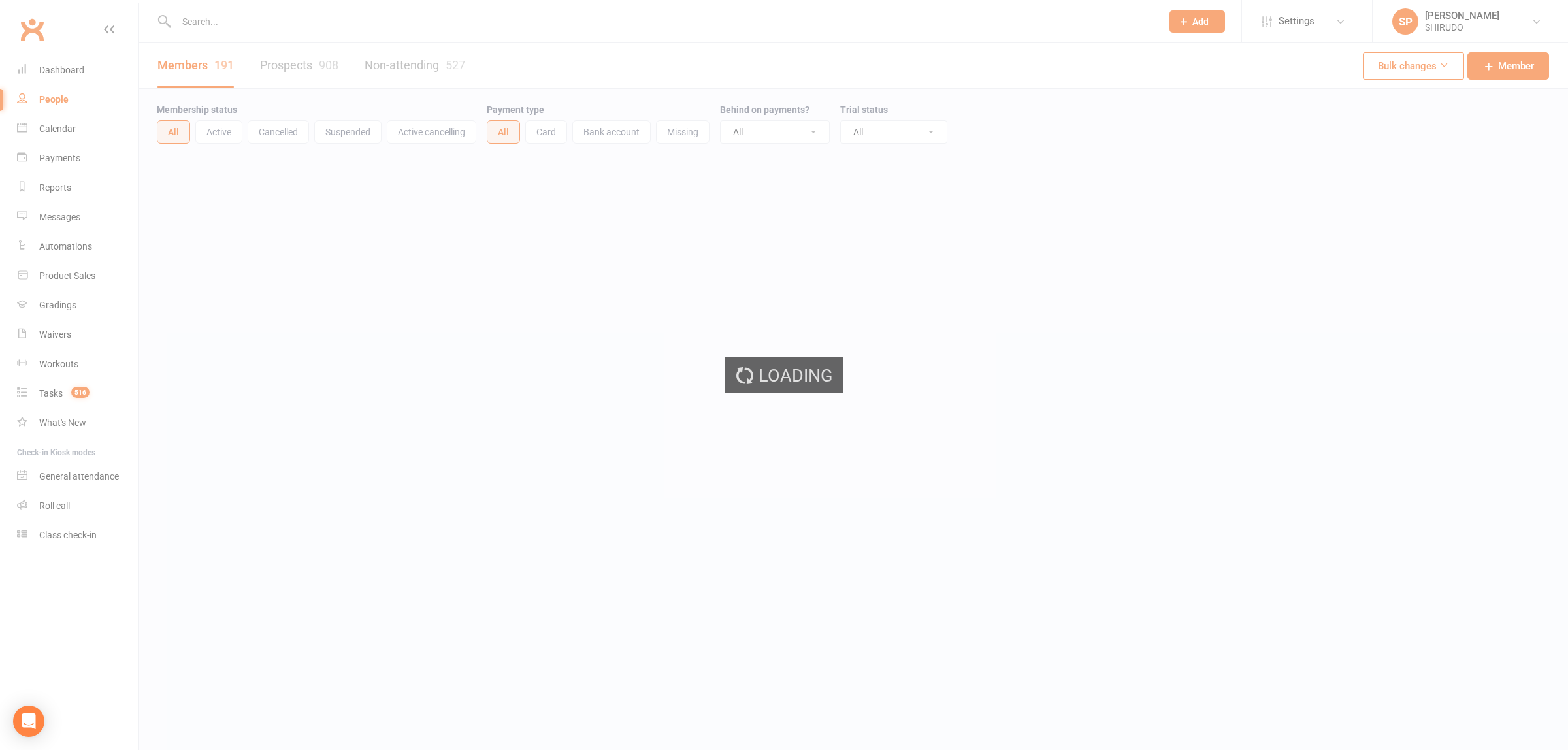
select select "100"
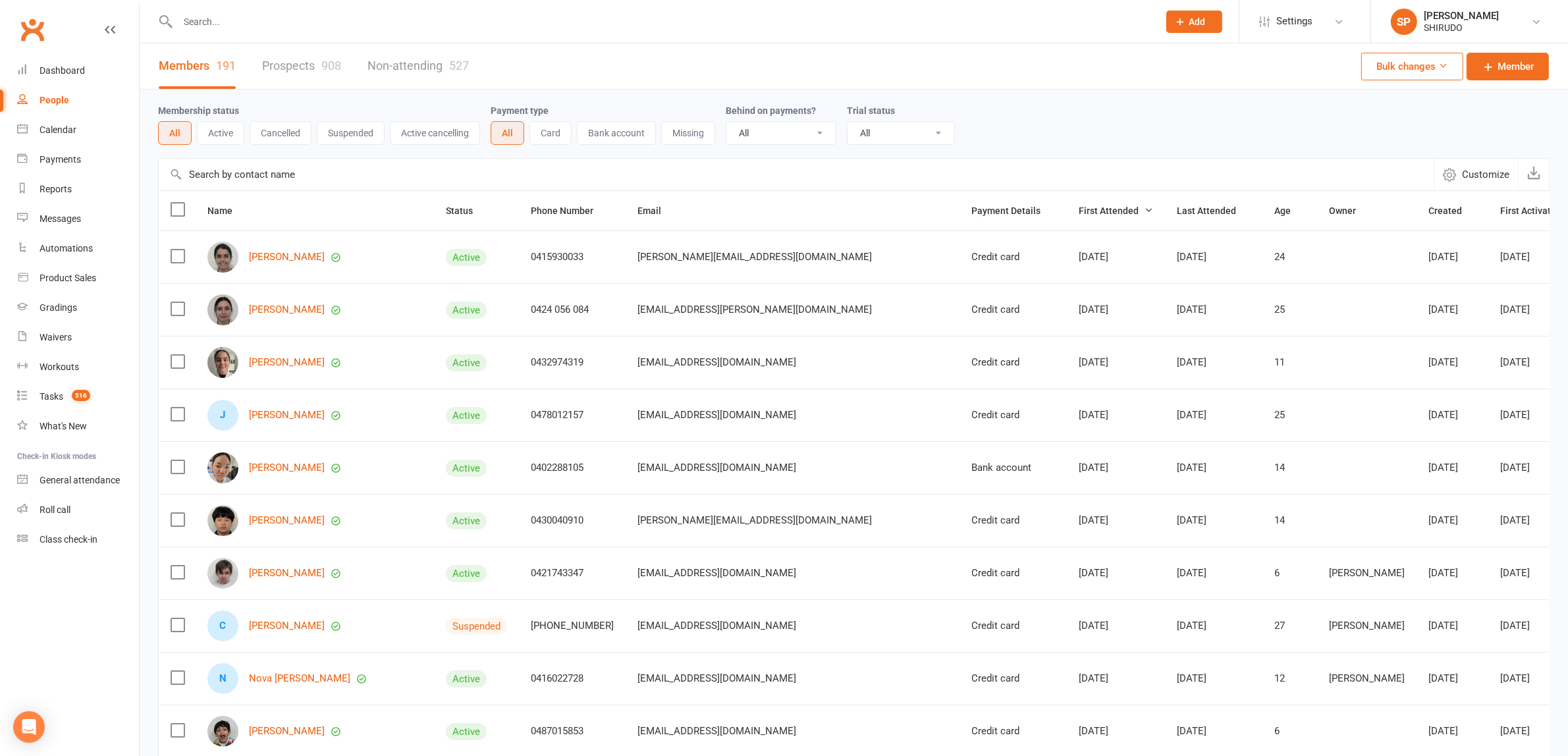
click at [226, 133] on button "Active" at bounding box center [221, 132] width 47 height 24
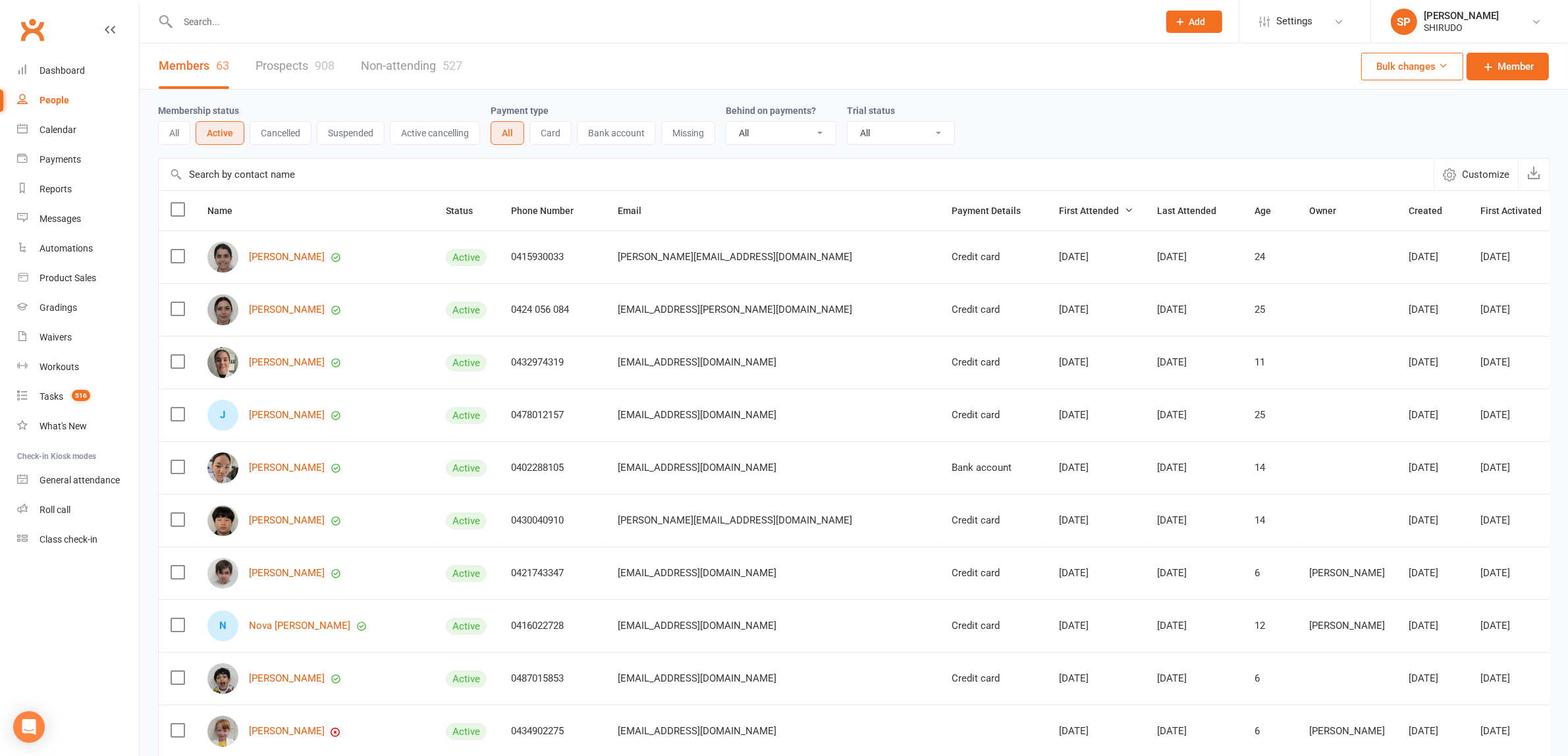
click at [290, 135] on button "Cancelled" at bounding box center [281, 132] width 62 height 24
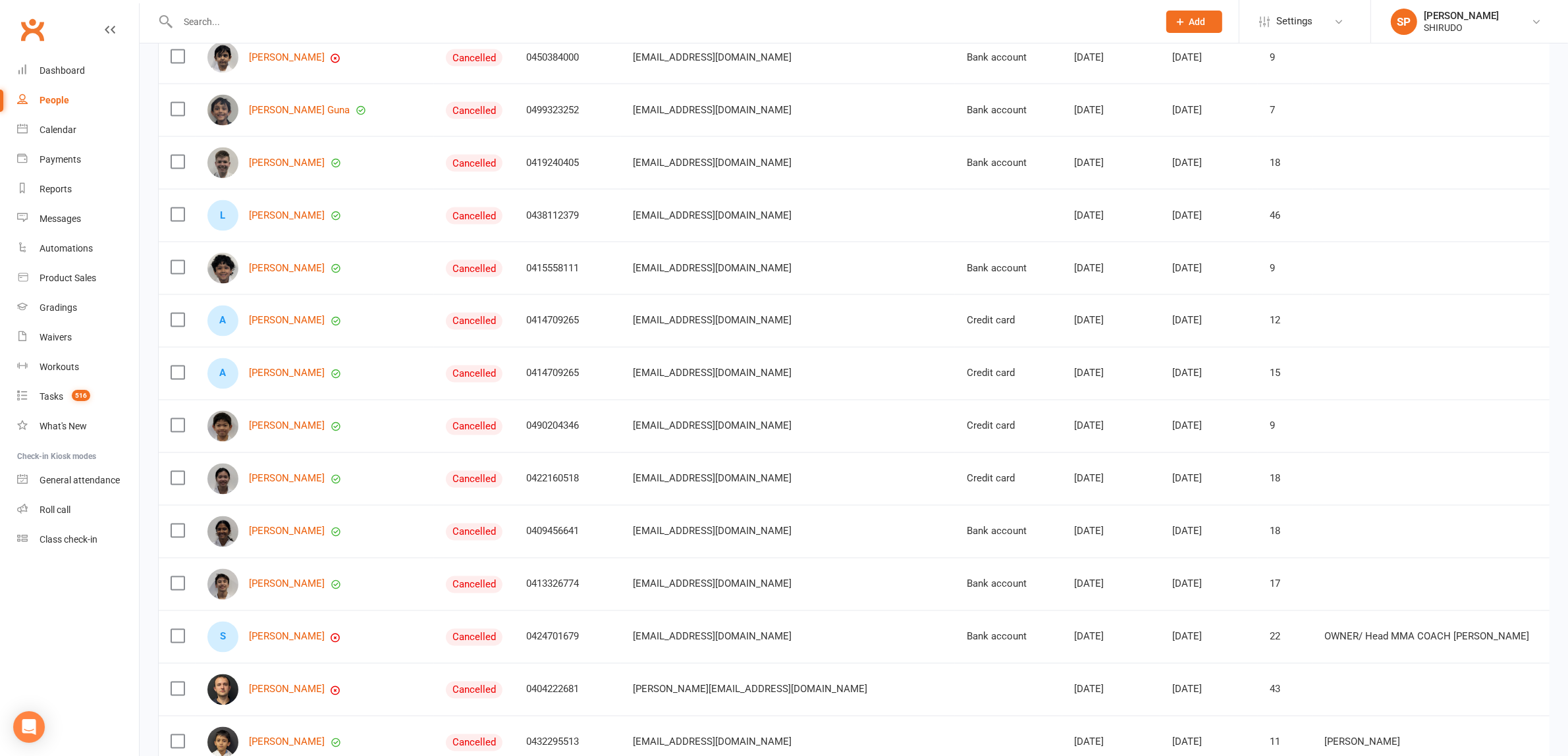
scroll to position [2816, 0]
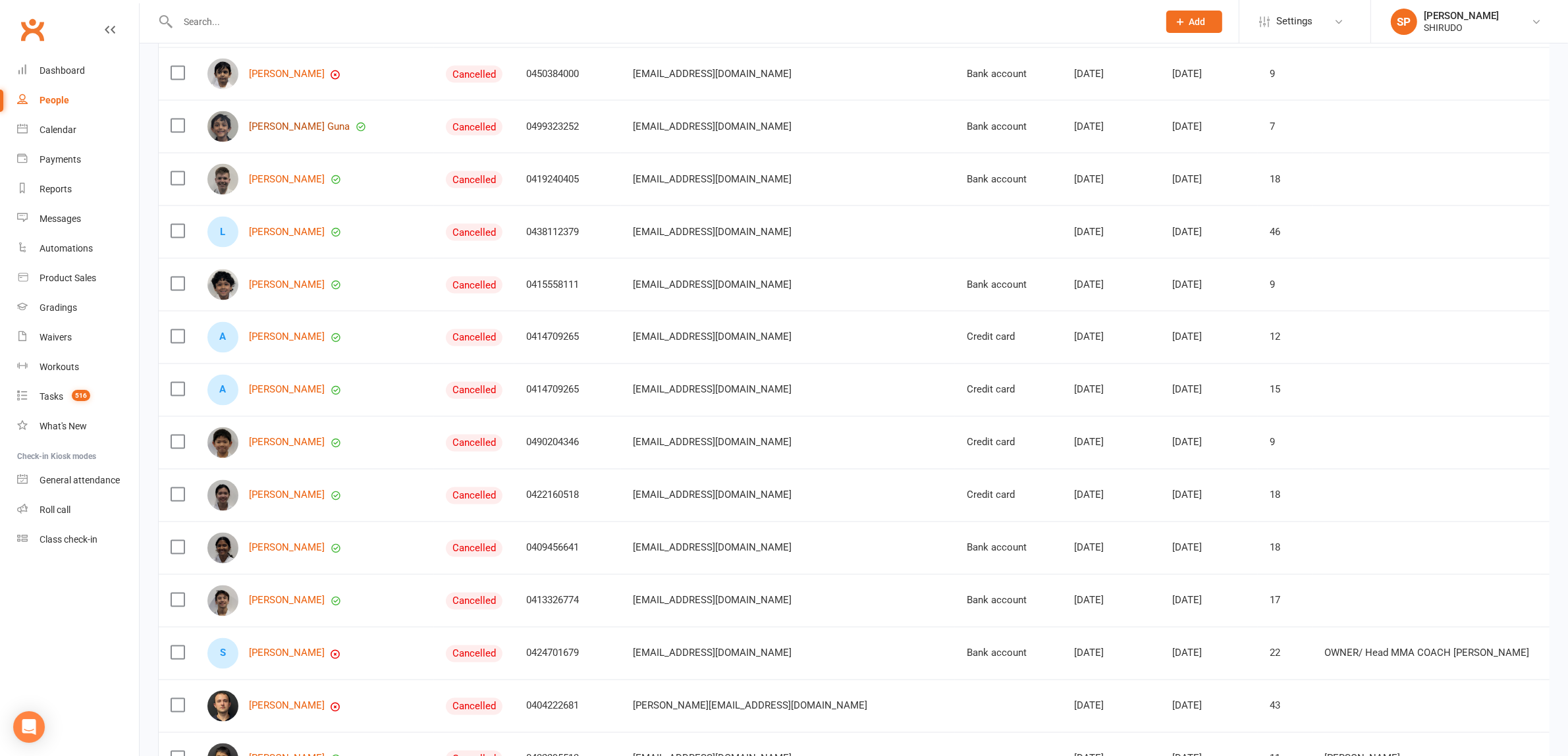
click at [274, 132] on link "[PERSON_NAME] Guna" at bounding box center [299, 127] width 101 height 11
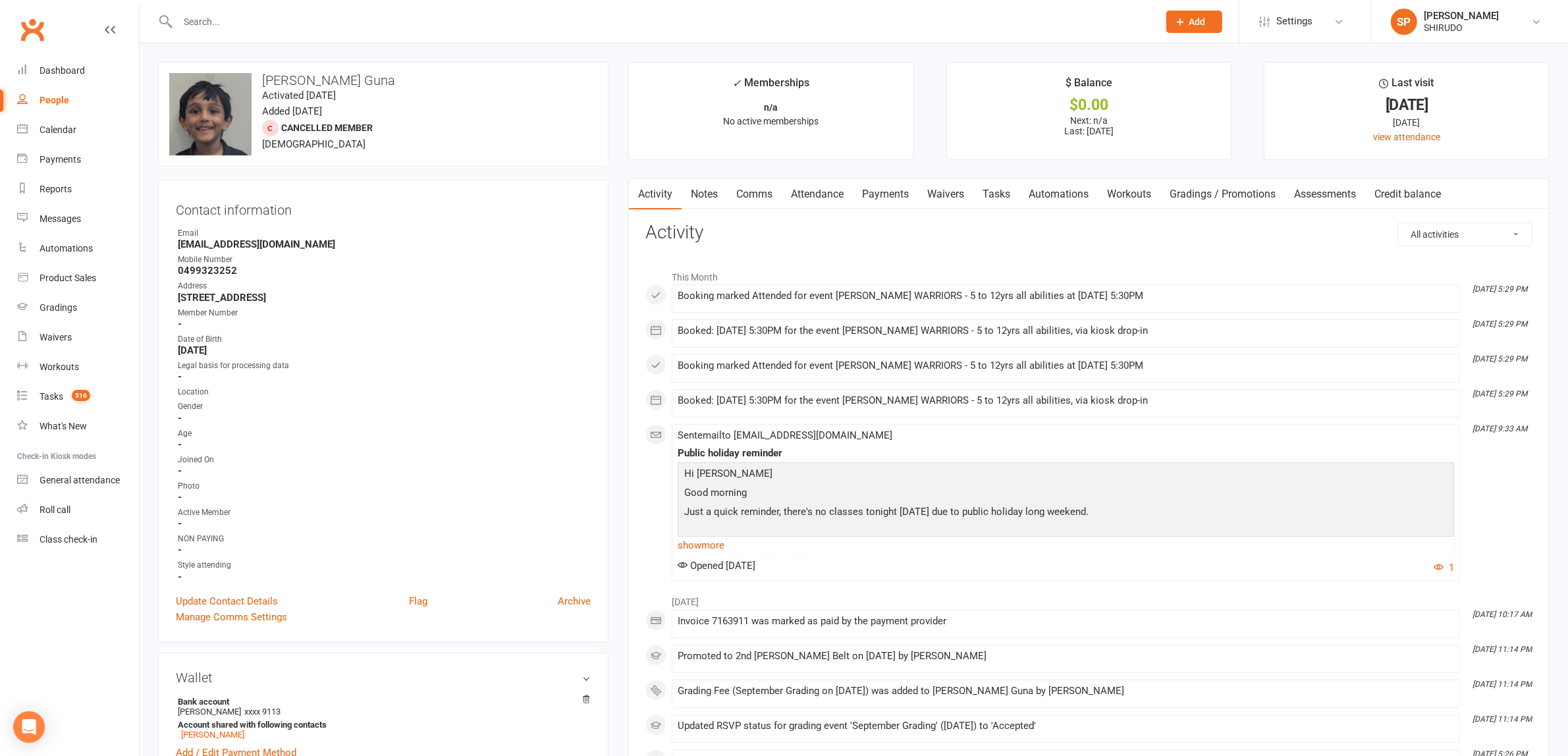
scroll to position [412, 0]
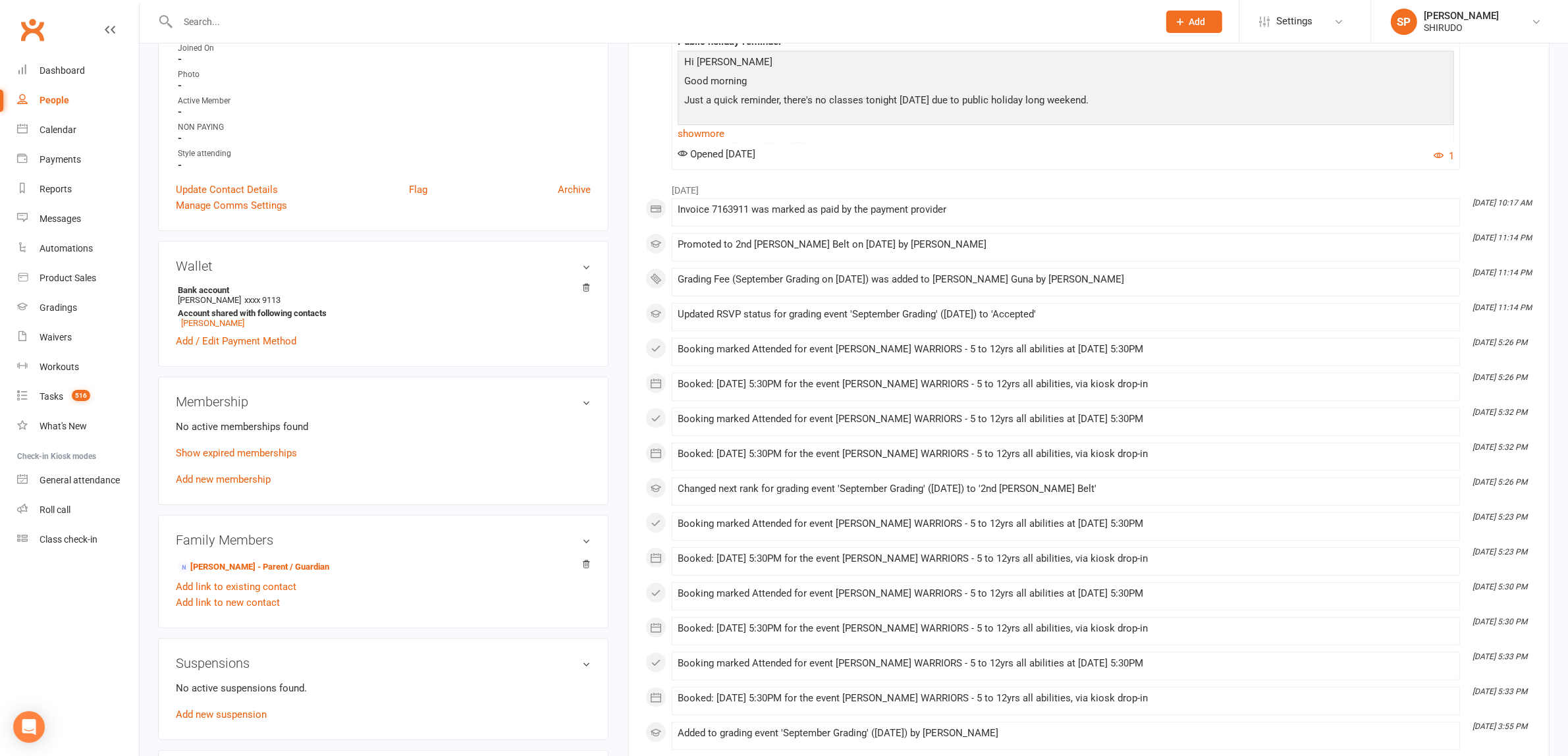
click at [268, 445] on p "Show expired memberships" at bounding box center [383, 453] width 415 height 16
click at [271, 453] on link "Show expired memberships" at bounding box center [236, 452] width 121 height 12
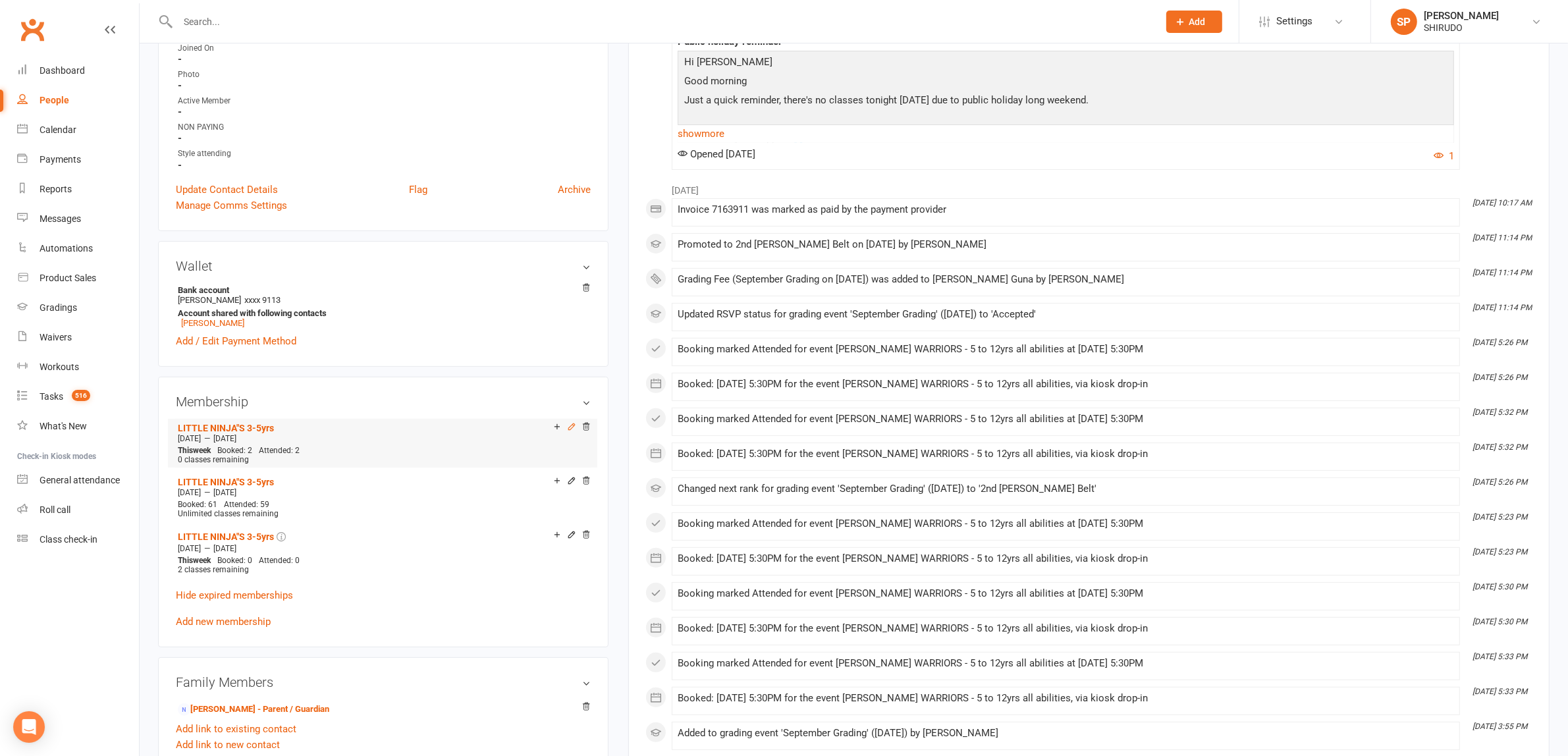
click at [571, 427] on icon at bounding box center [572, 426] width 6 height 6
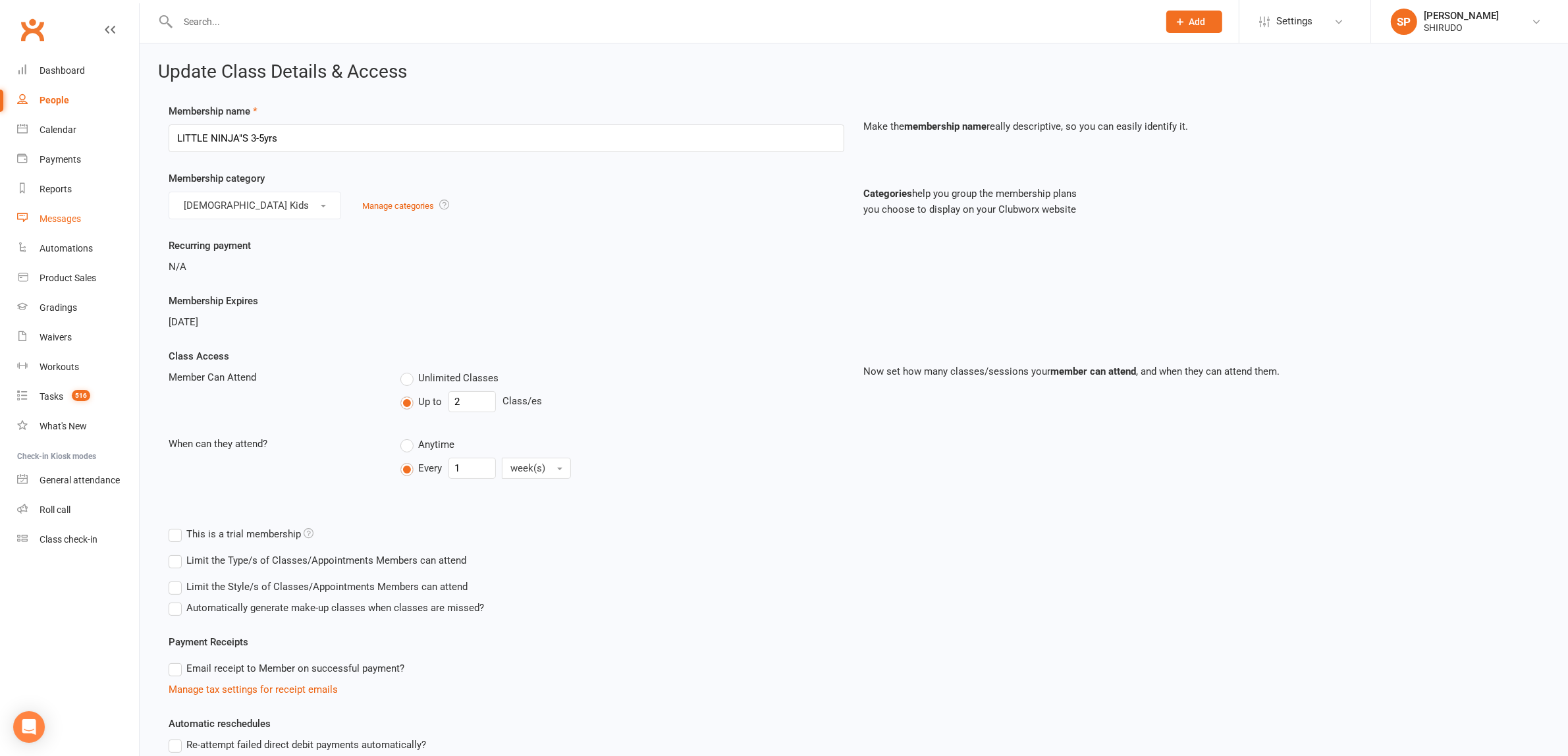
click at [54, 218] on div "Messages" at bounding box center [60, 218] width 42 height 11
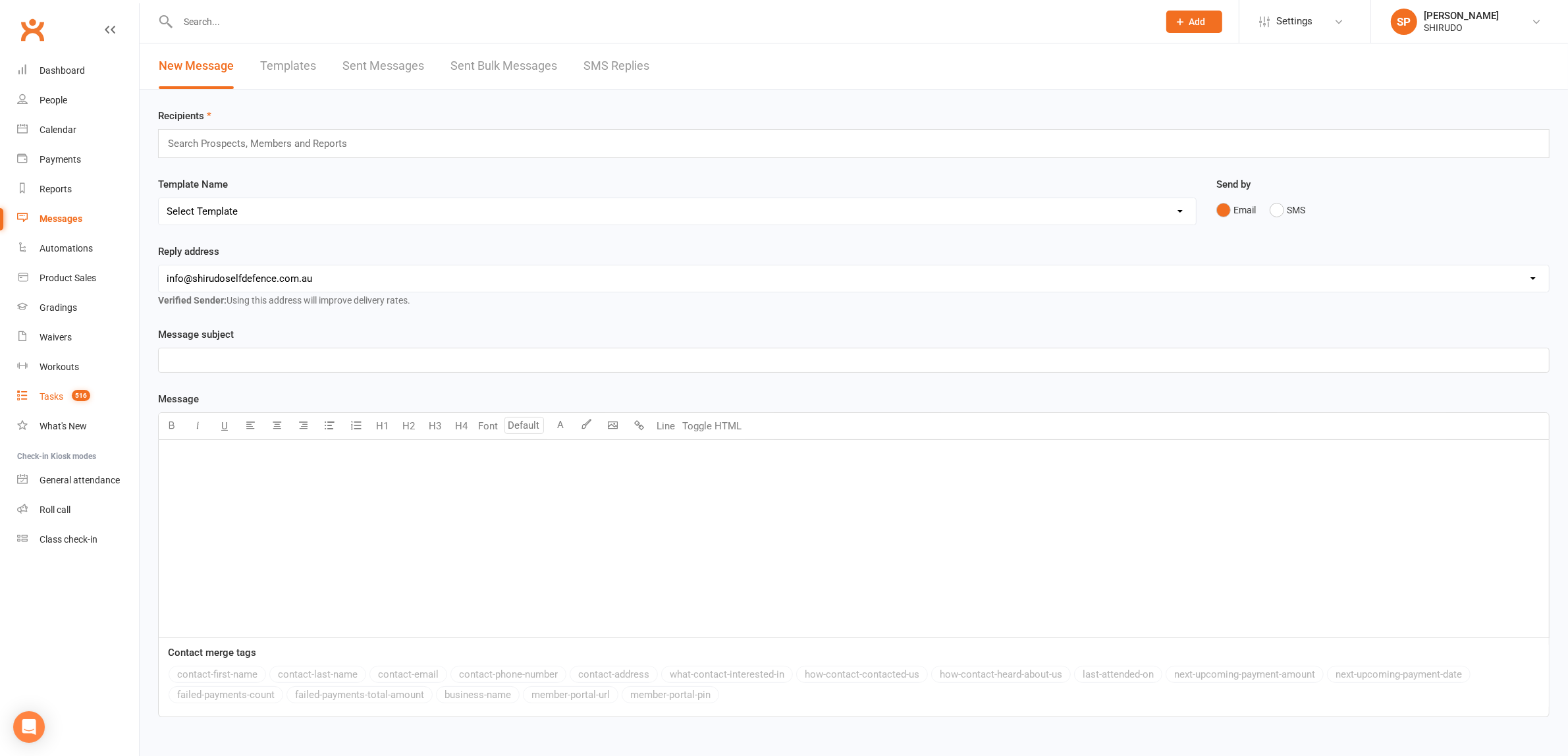
click at [54, 395] on div "Tasks" at bounding box center [51, 396] width 24 height 11
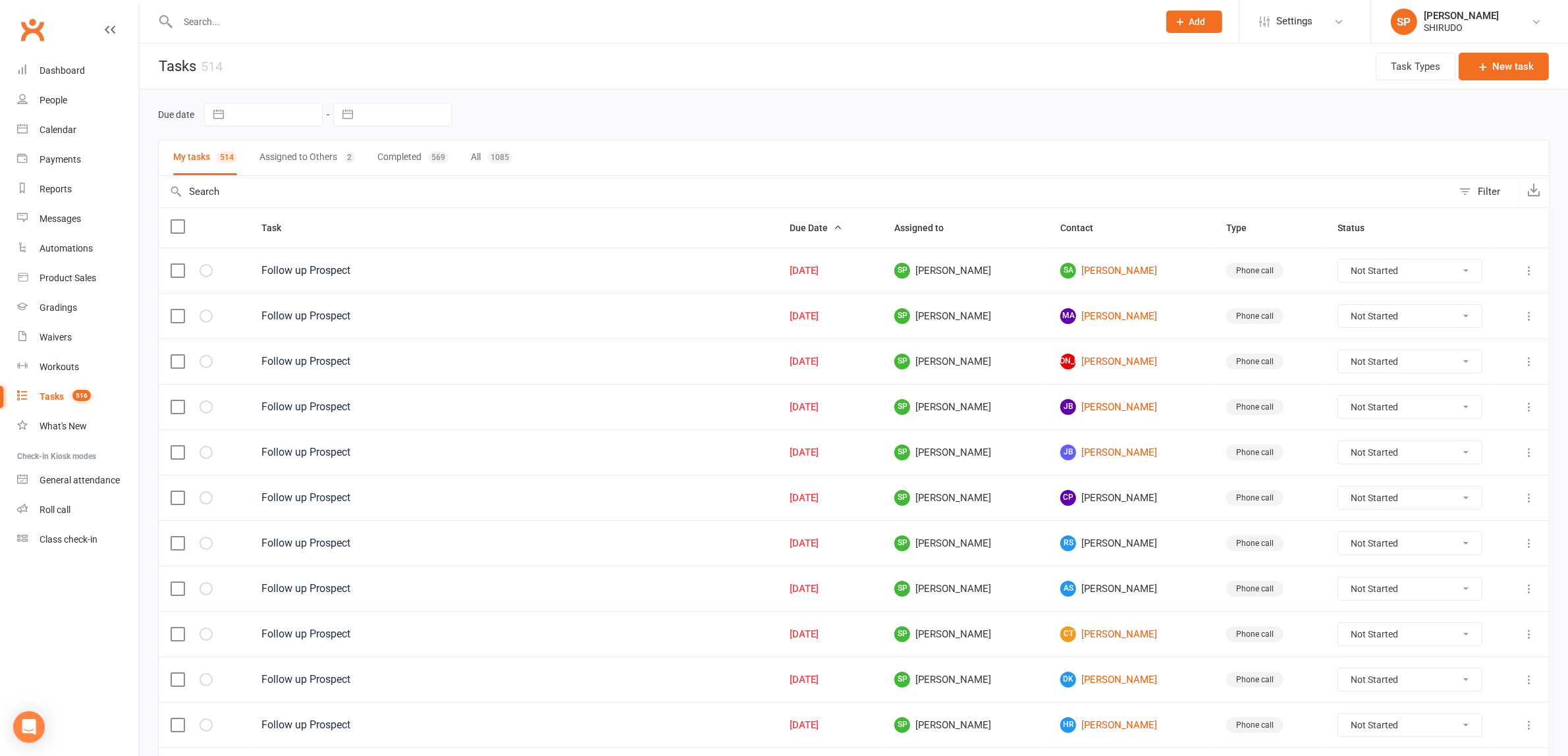
scroll to position [740, 0]
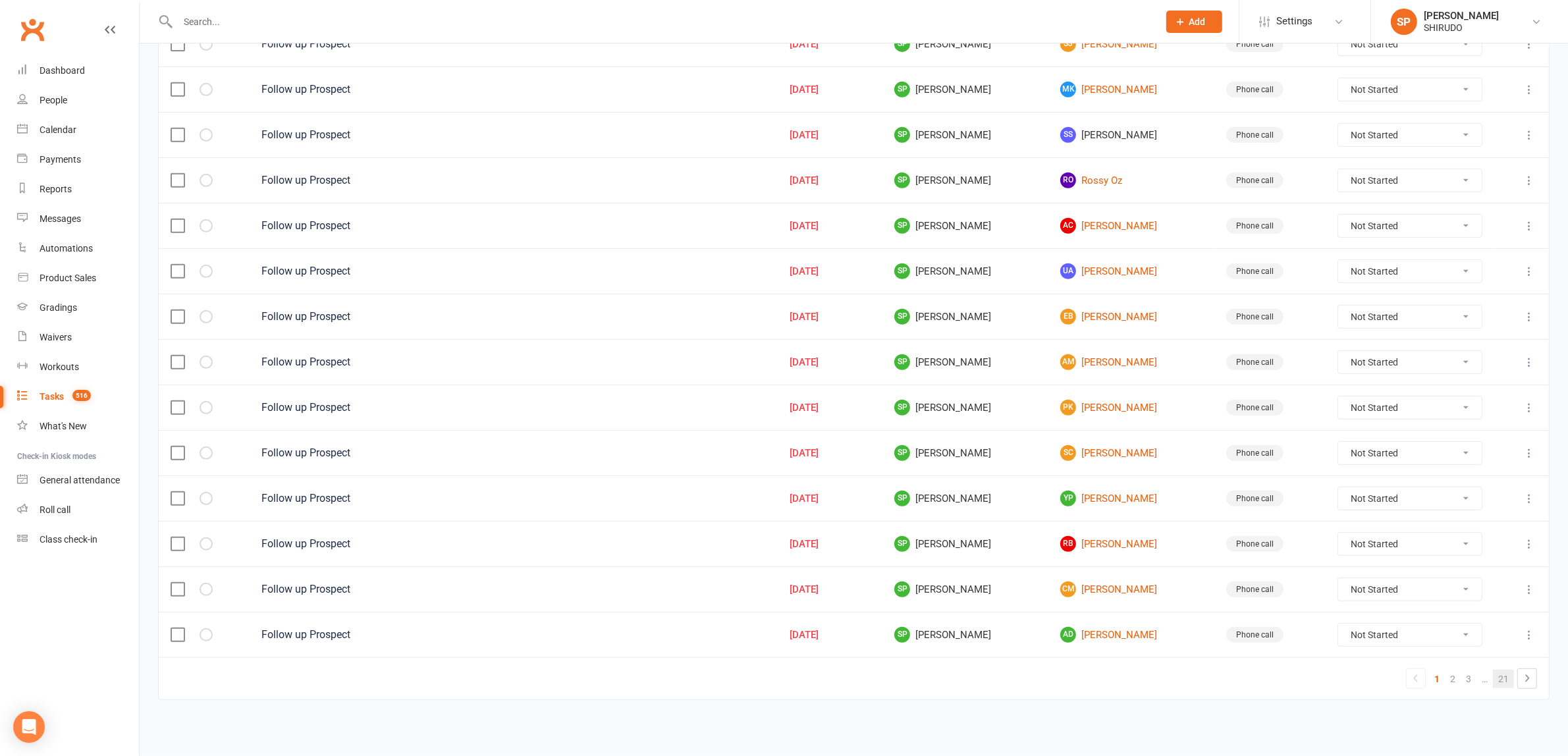
click at [1503, 678] on link "21" at bounding box center [1503, 679] width 21 height 19
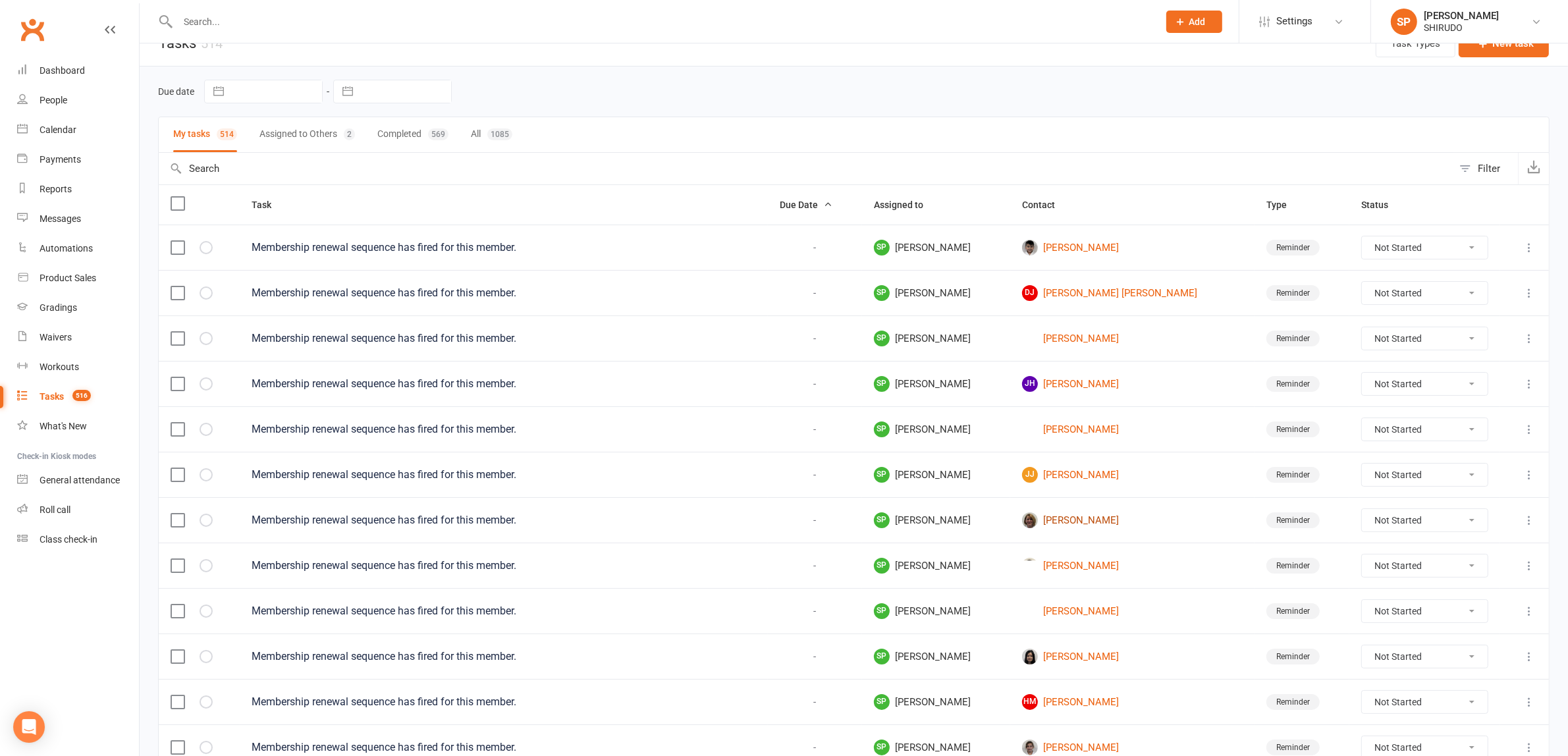
scroll to position [0, 0]
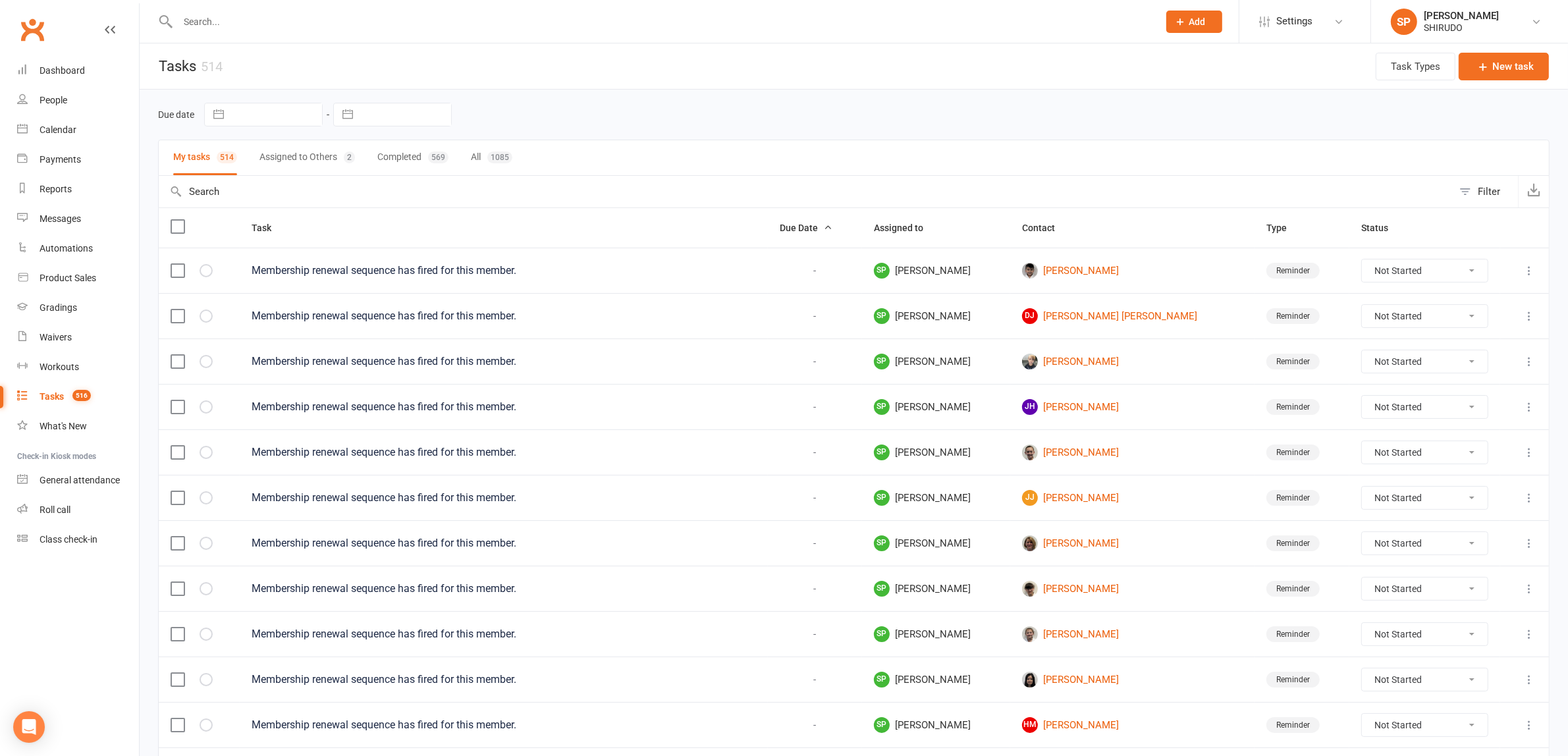
click at [1489, 192] on div "Filter" at bounding box center [1489, 192] width 22 height 16
select select "incomplete"
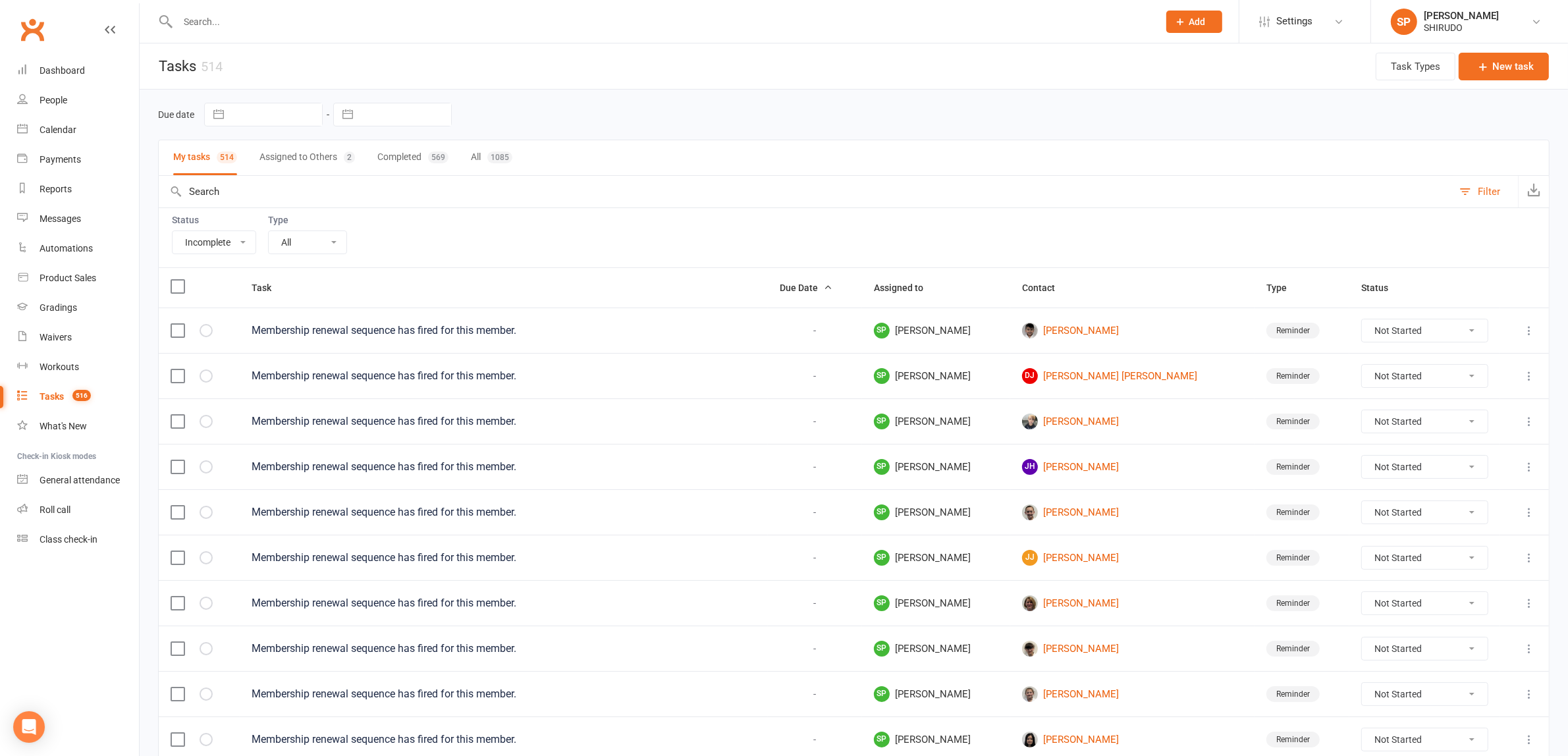
click at [241, 245] on select "All Incomplete Not Started In Progress Waiting Complete" at bounding box center [214, 242] width 83 height 22
select select
click at [173, 233] on select "All Incomplete Not Started In Progress Waiting Complete" at bounding box center [214, 242] width 83 height 22
select select "finished"
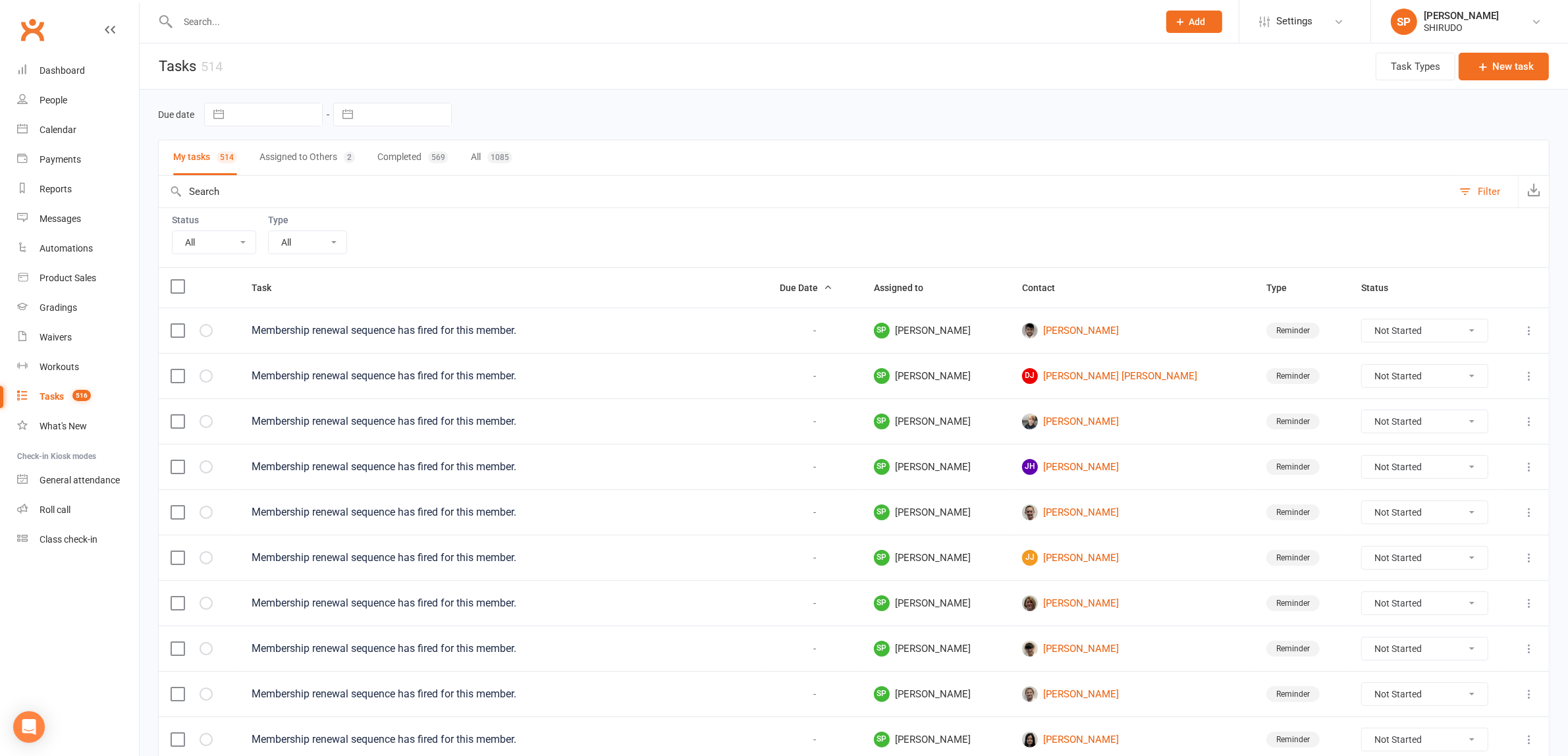
select select "finished"
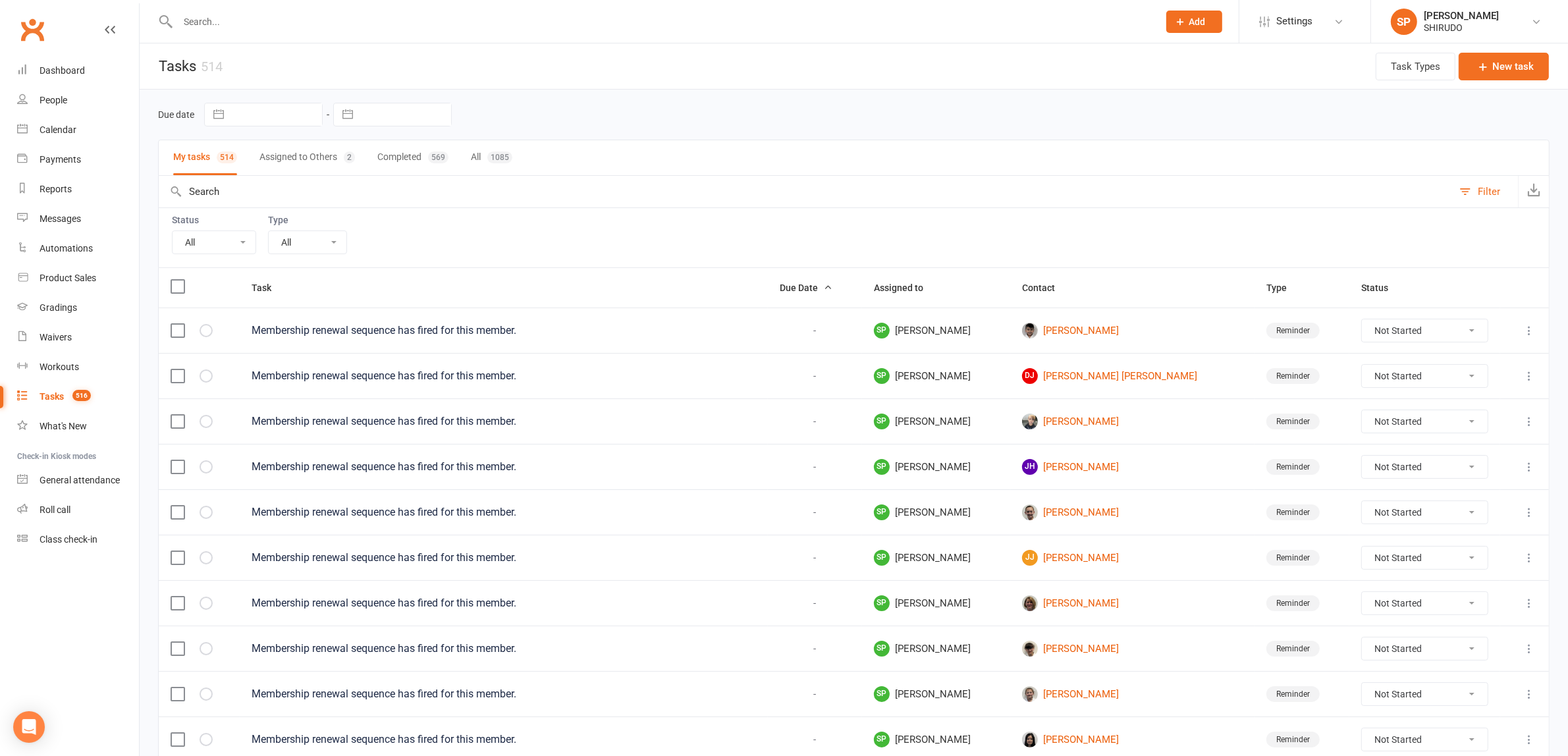
select select "finished"
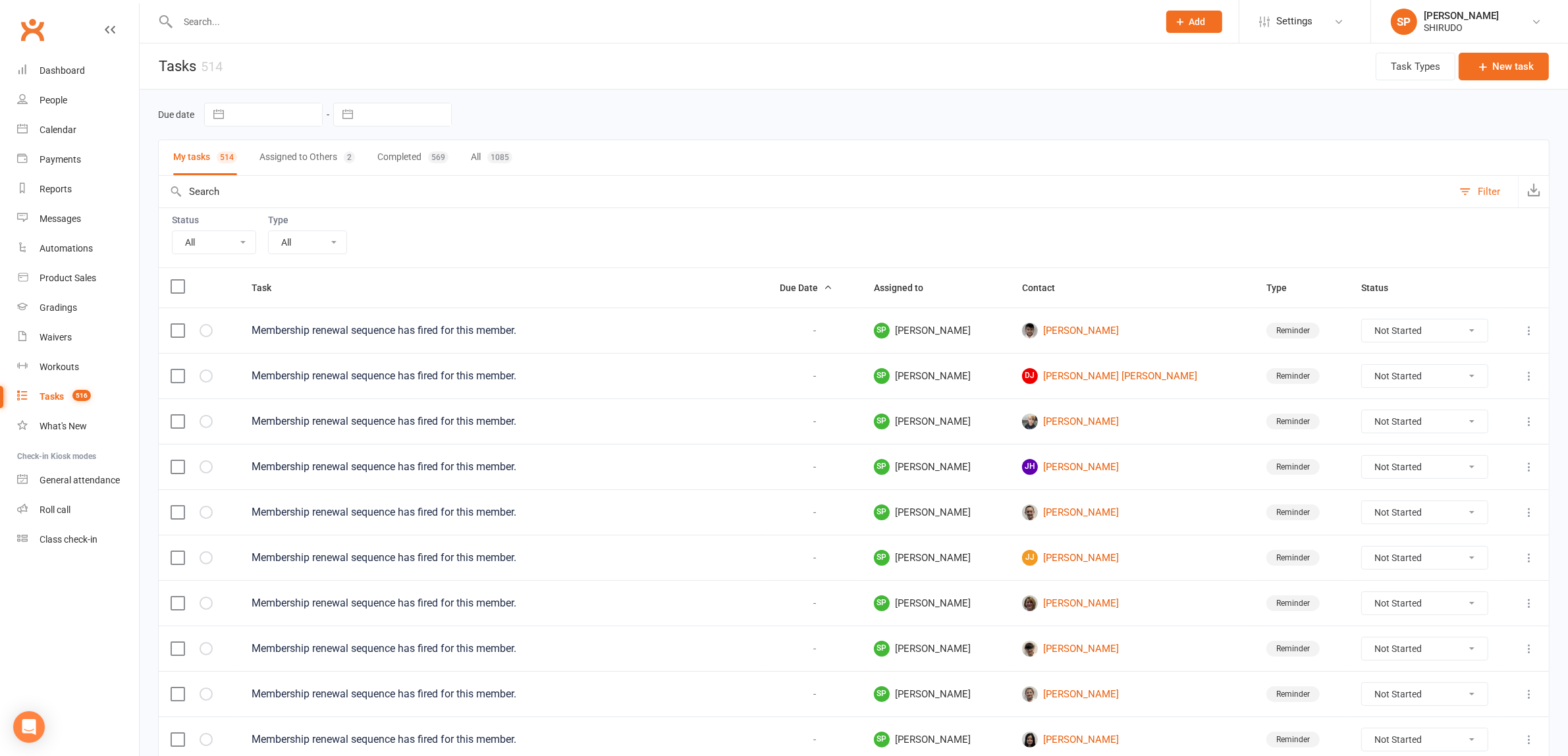
select select "finished"
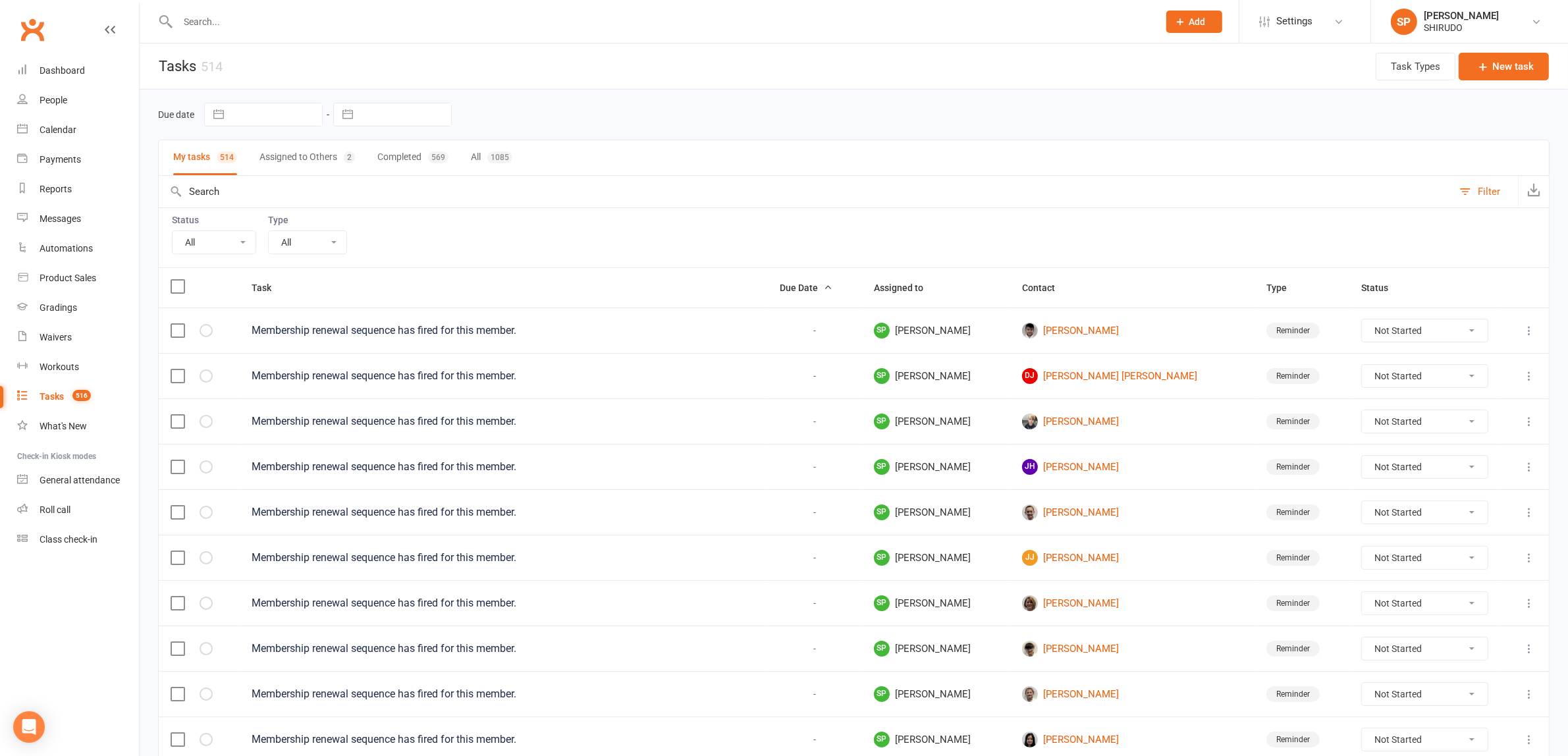
select select "finished"
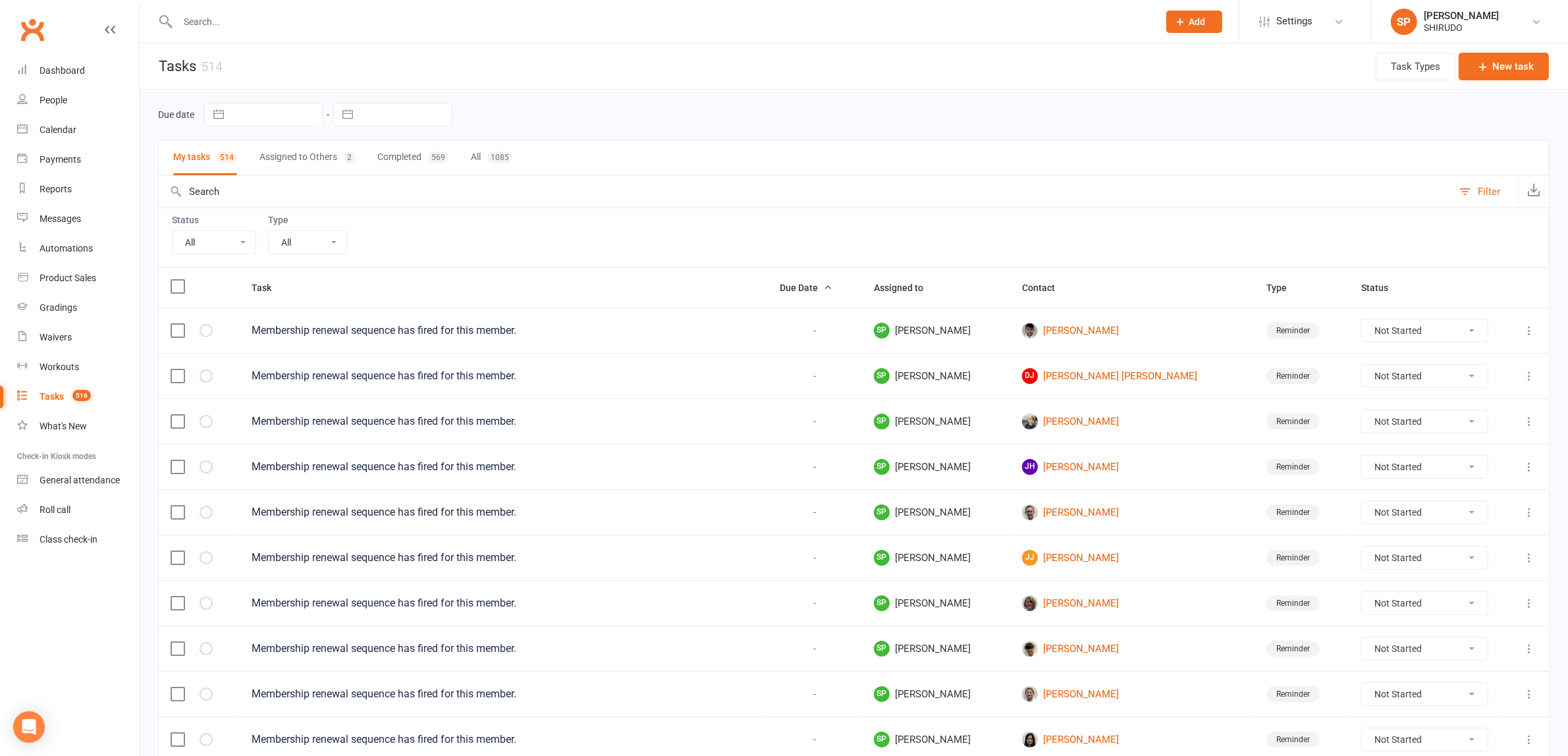
select select "finished"
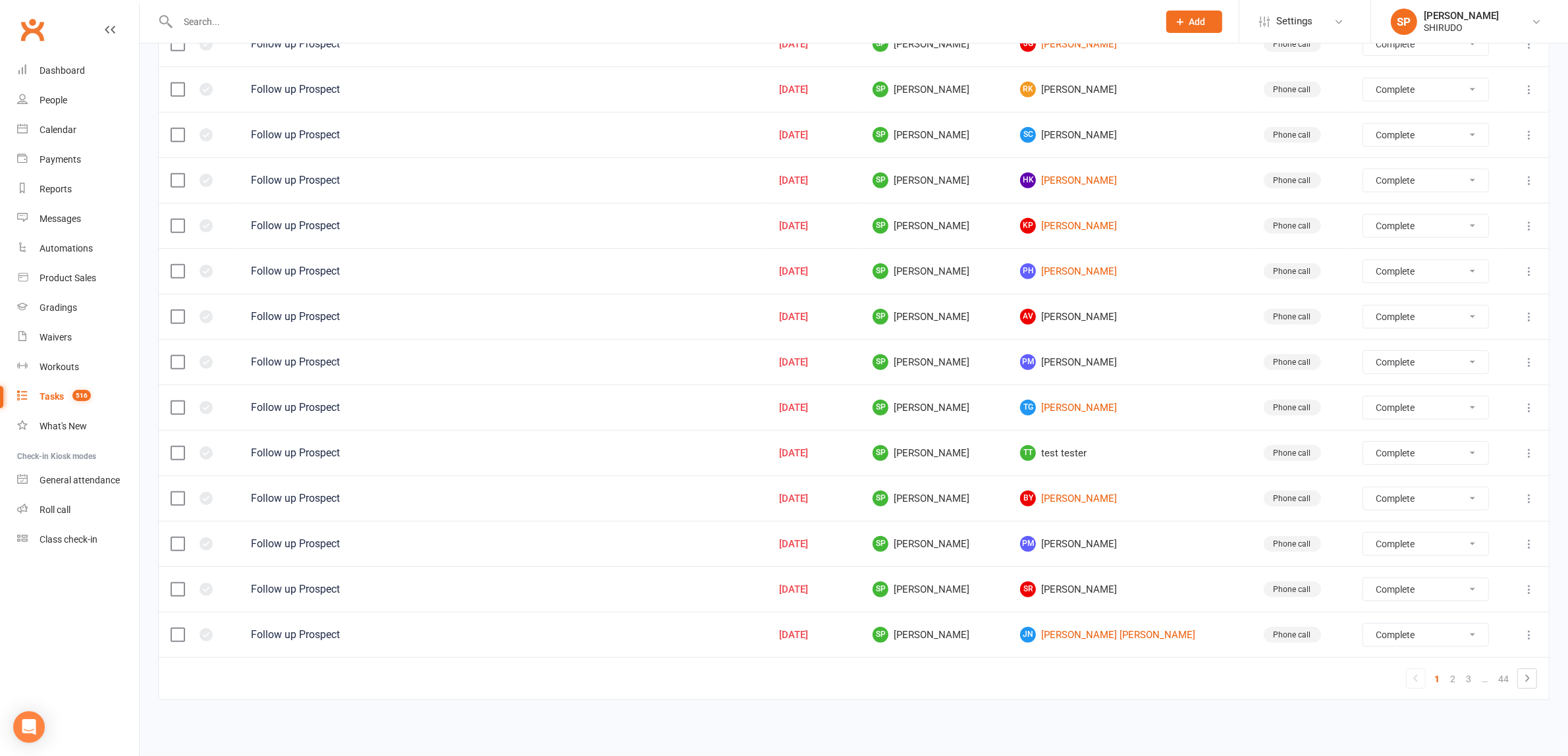
scroll to position [800, 0]
click at [1504, 679] on link "44" at bounding box center [1503, 679] width 21 height 19
select select "finished"
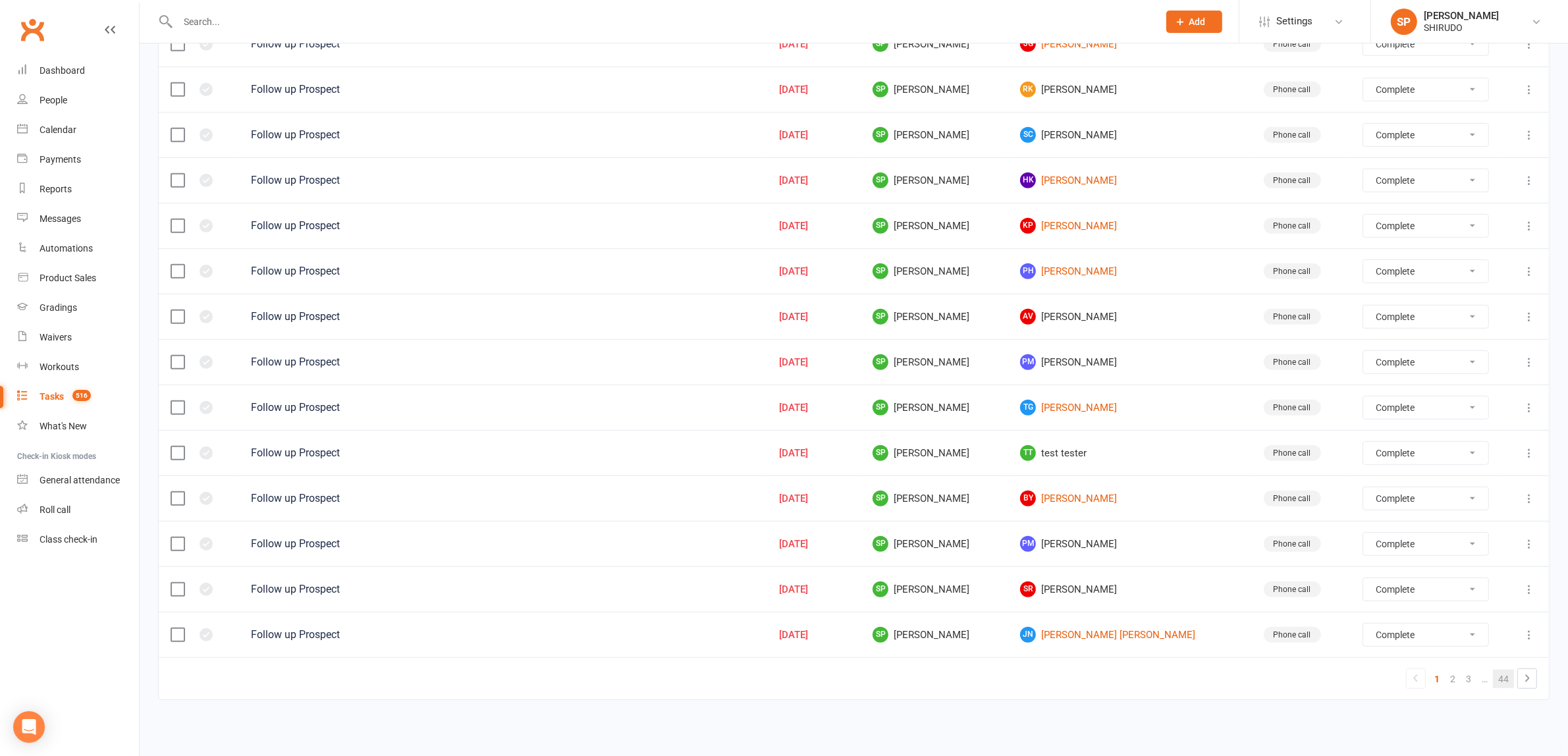
select select "finished"
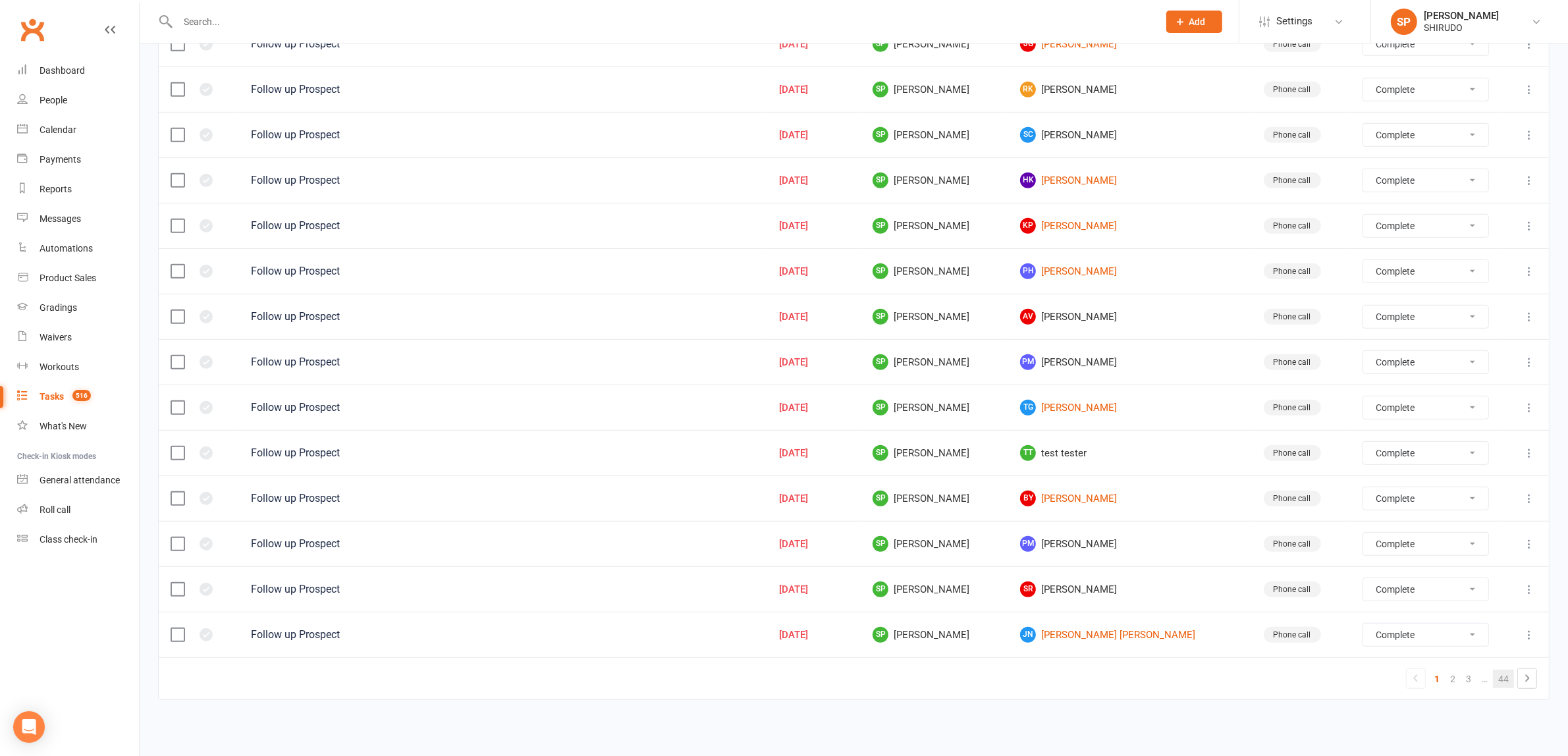
select select "finished"
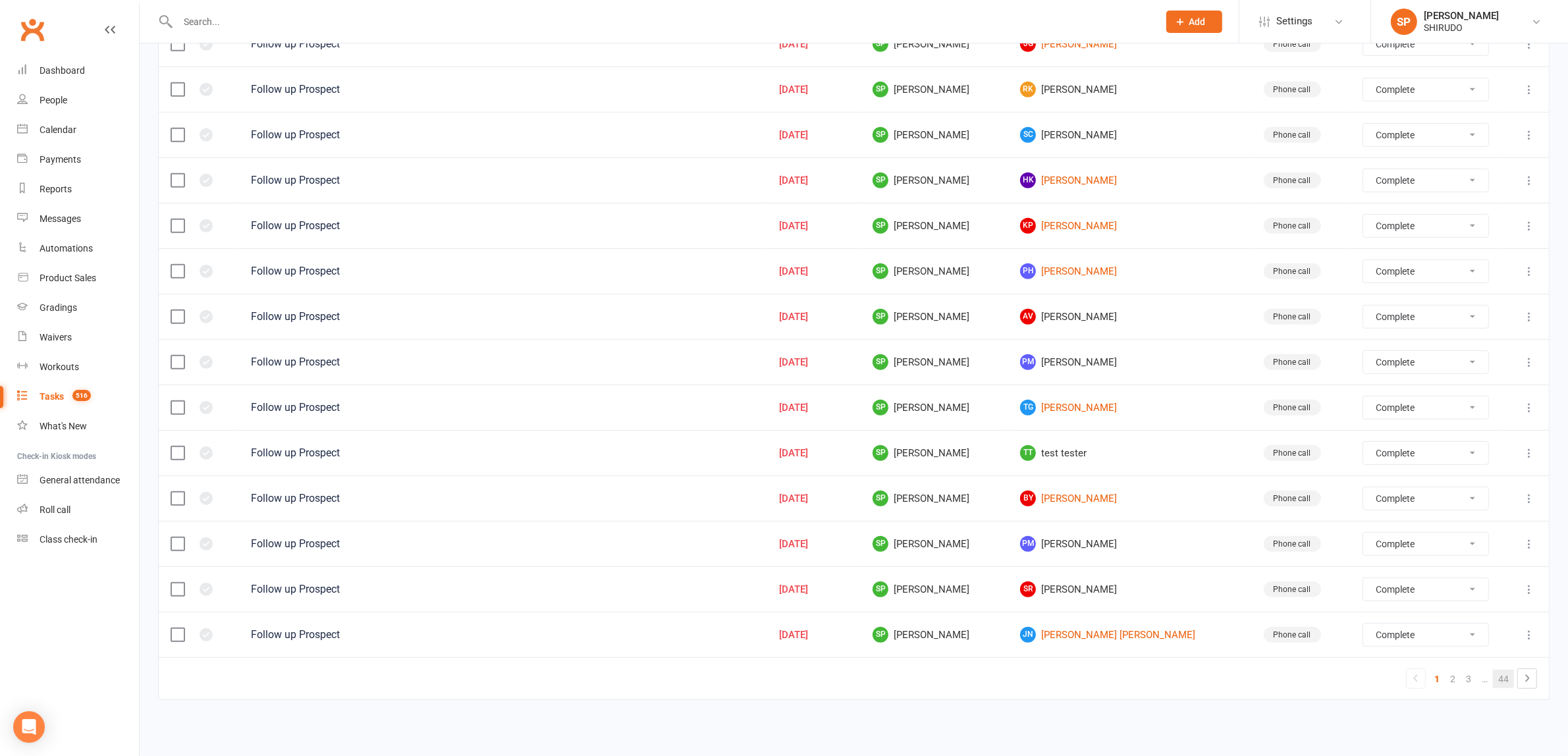
select select "finished"
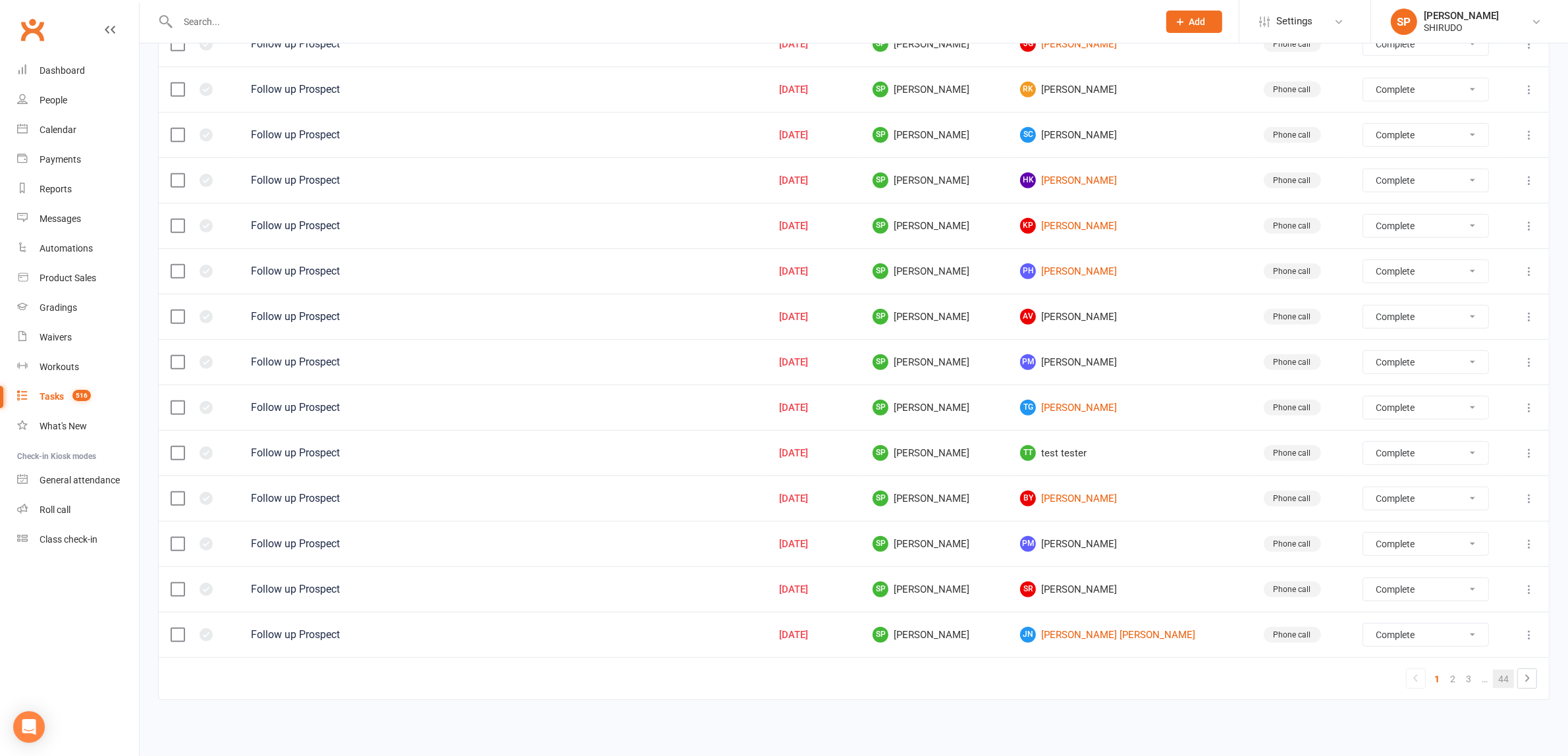
select select "finished"
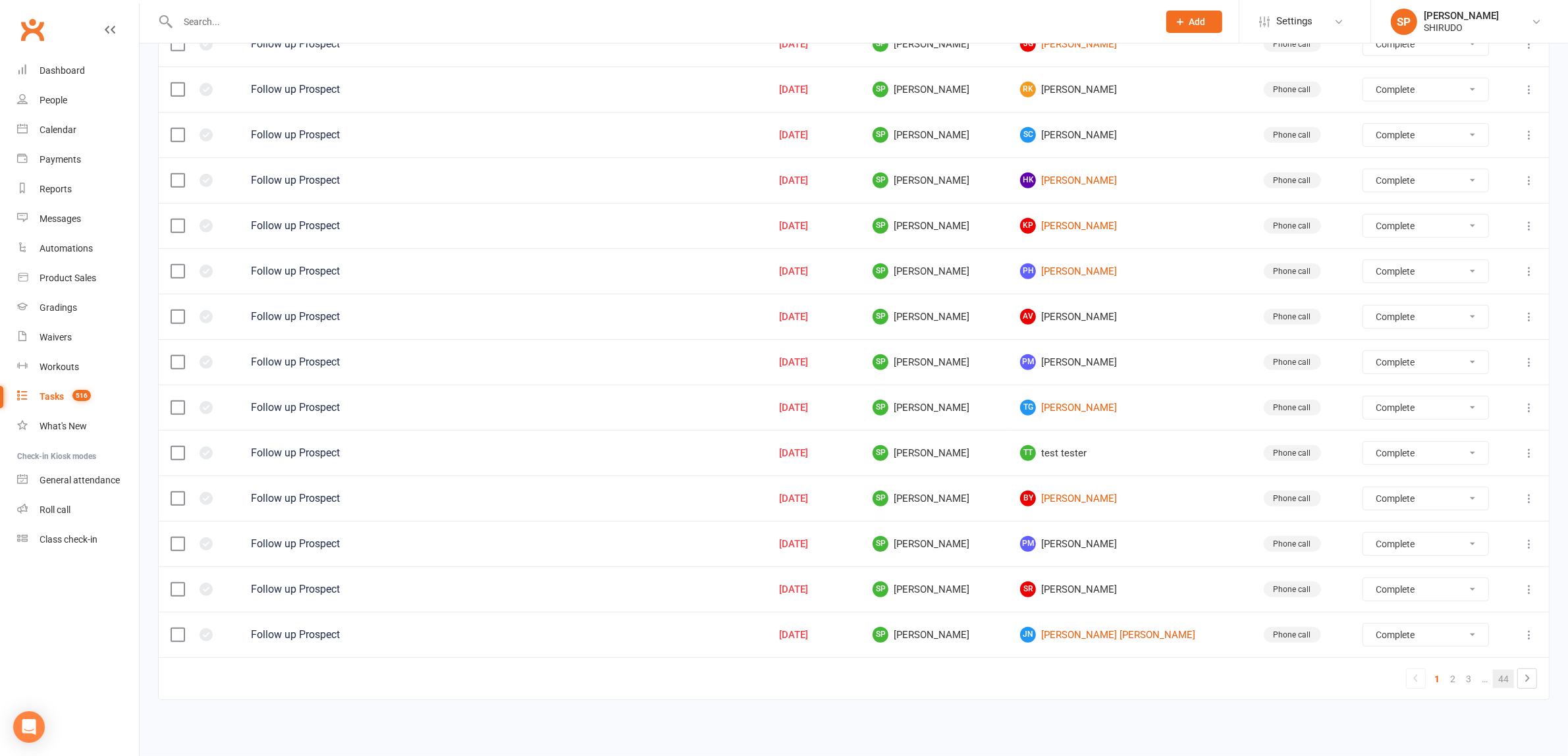
select select "finished"
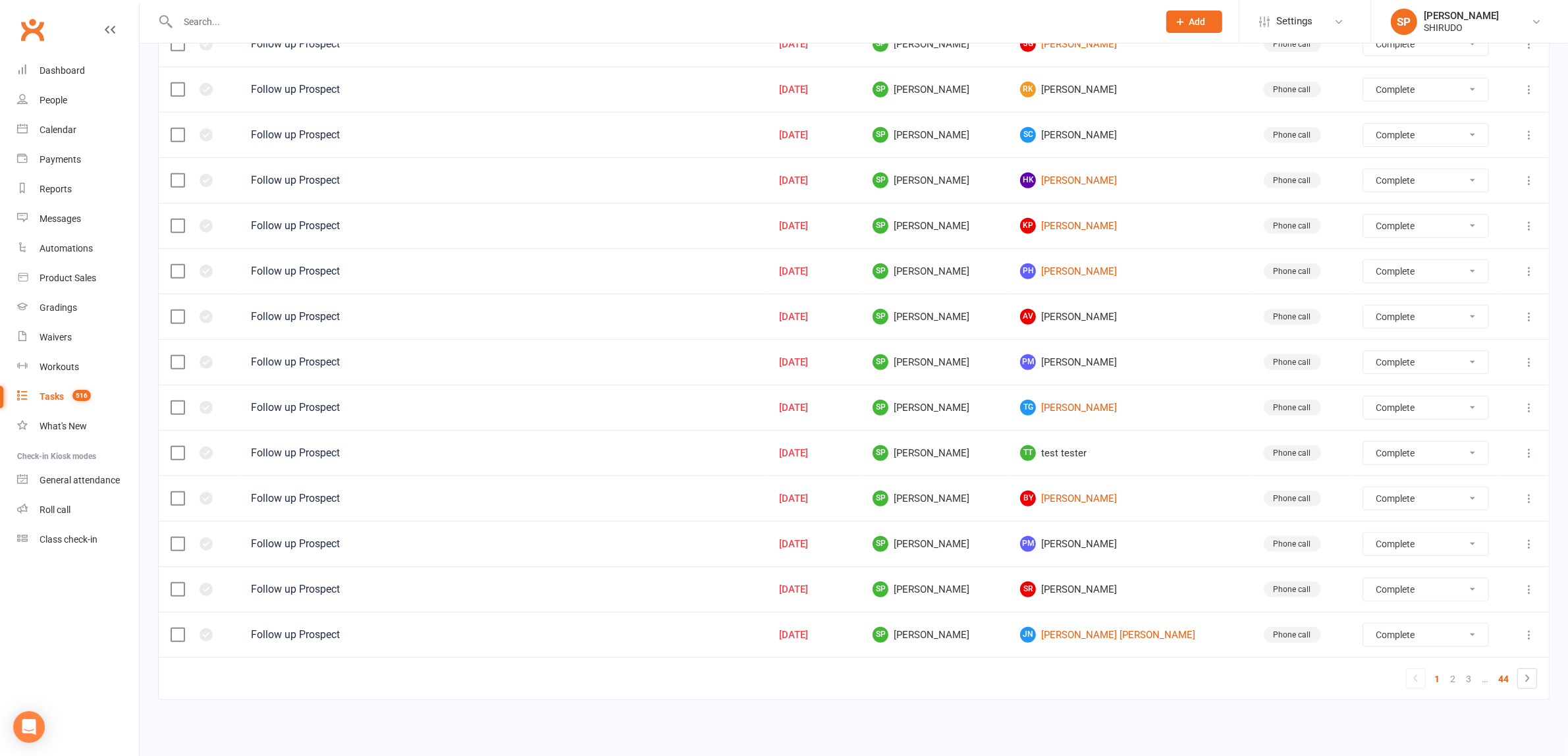
select select "finished"
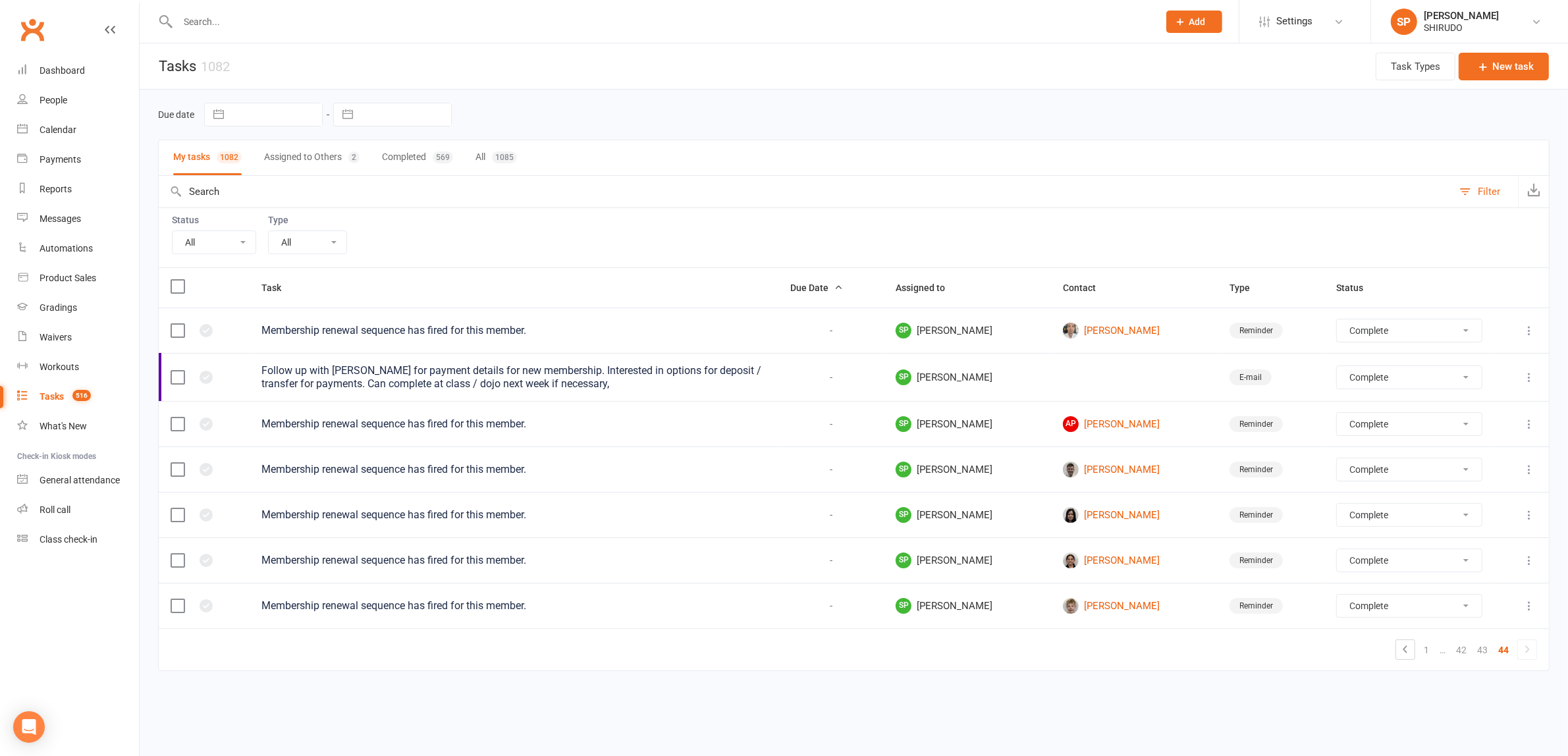
scroll to position [0, 0]
click at [1243, 287] on span "Type" at bounding box center [1257, 288] width 35 height 11
select select "finished"
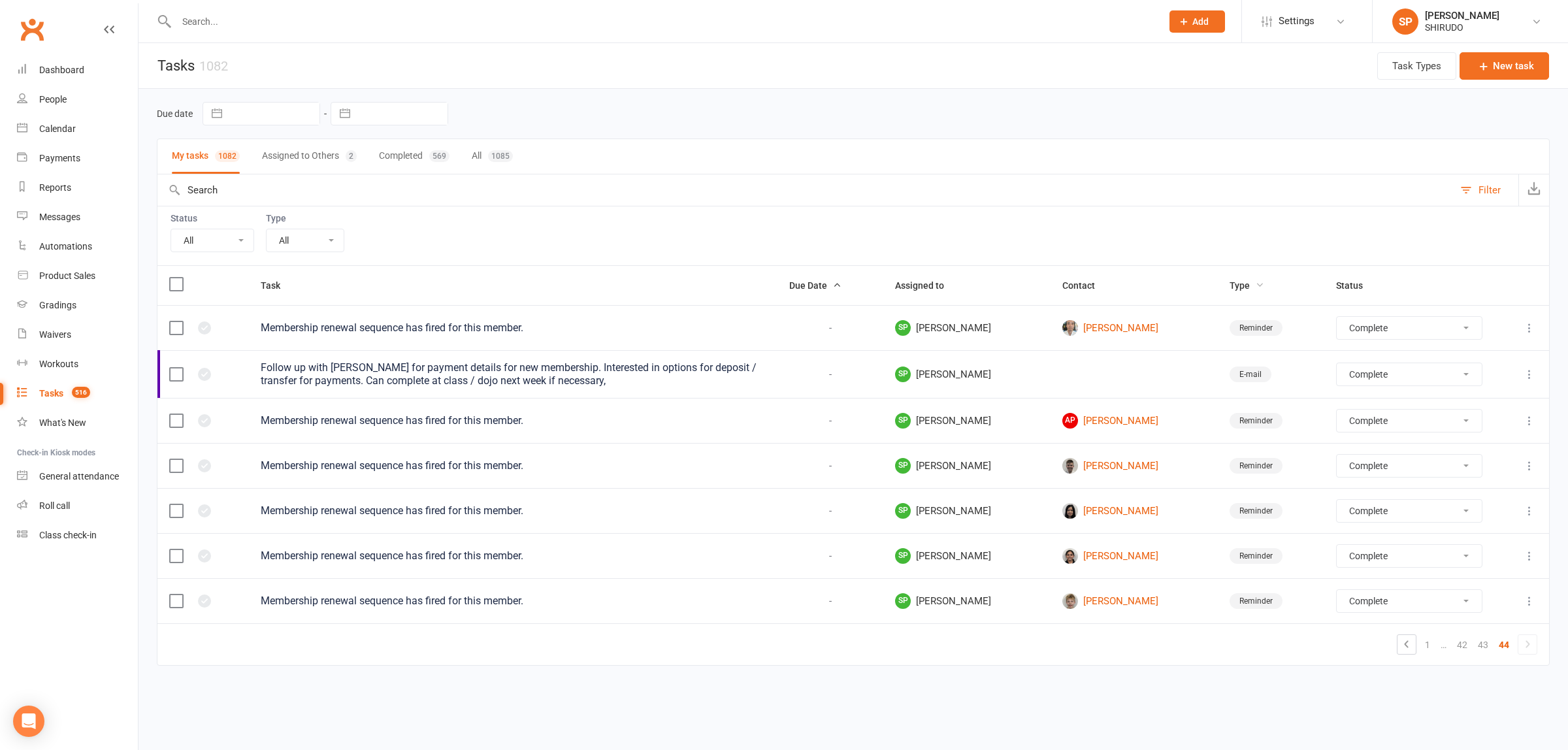
select select "finished"
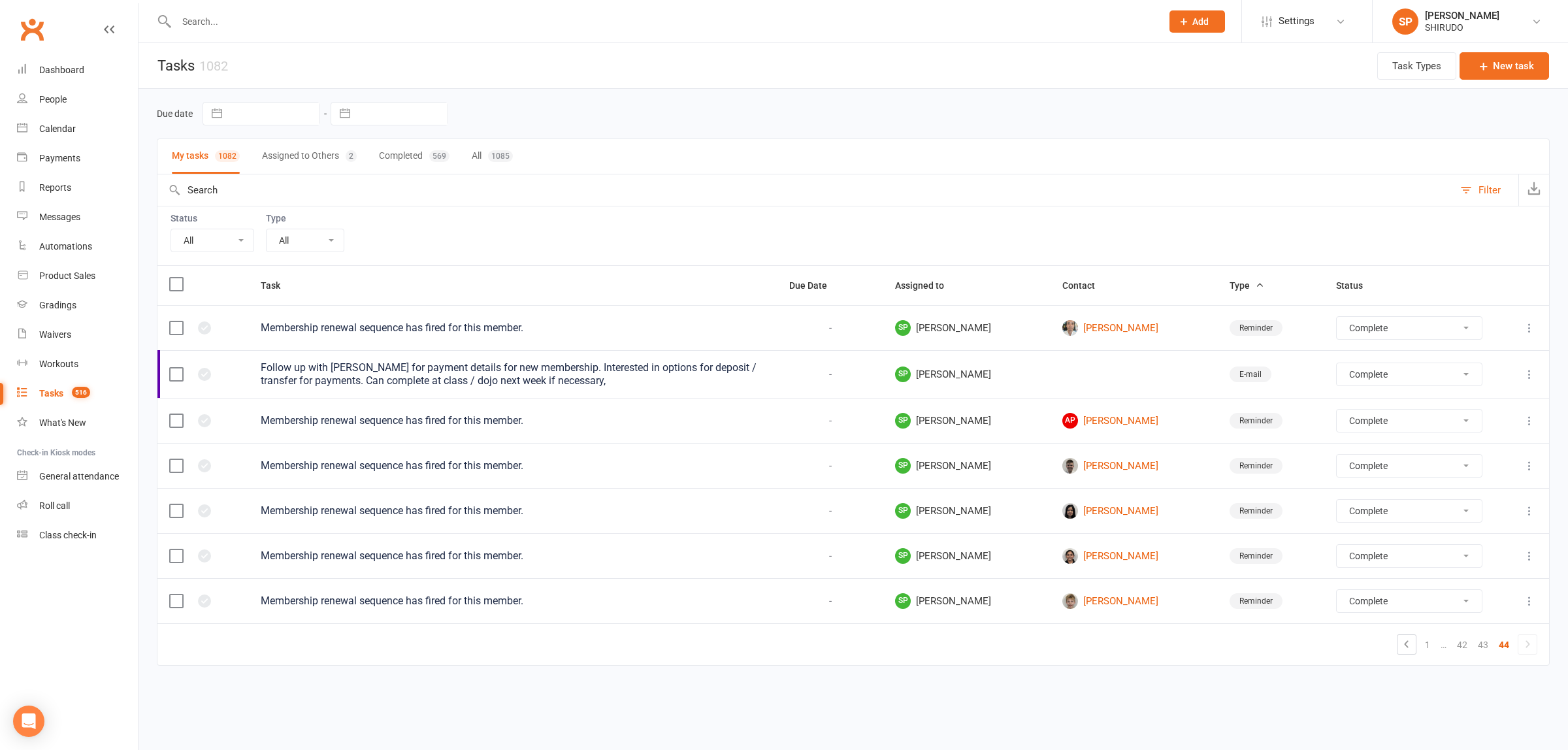
select select "finished"
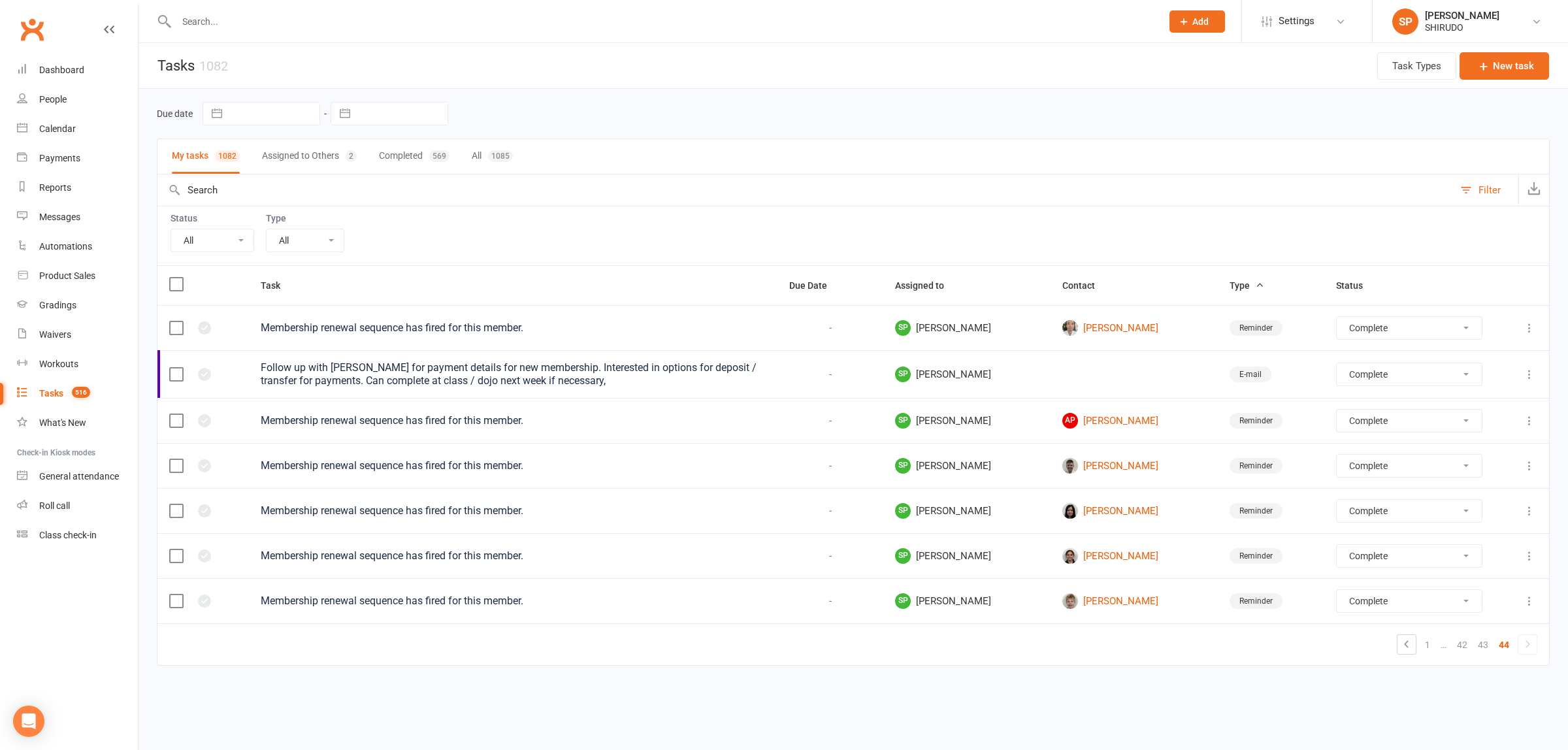
select select "finished"
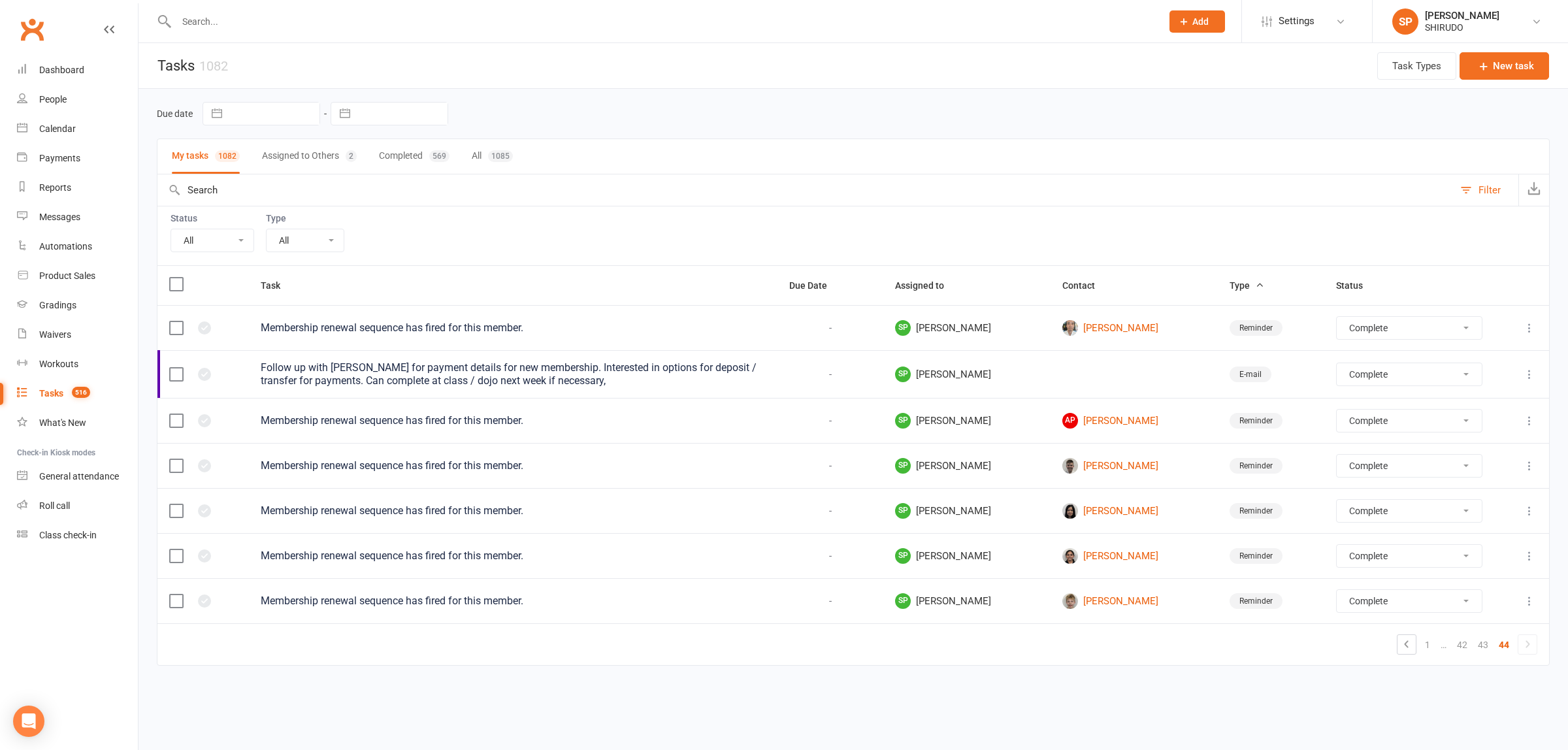
select select "finished"
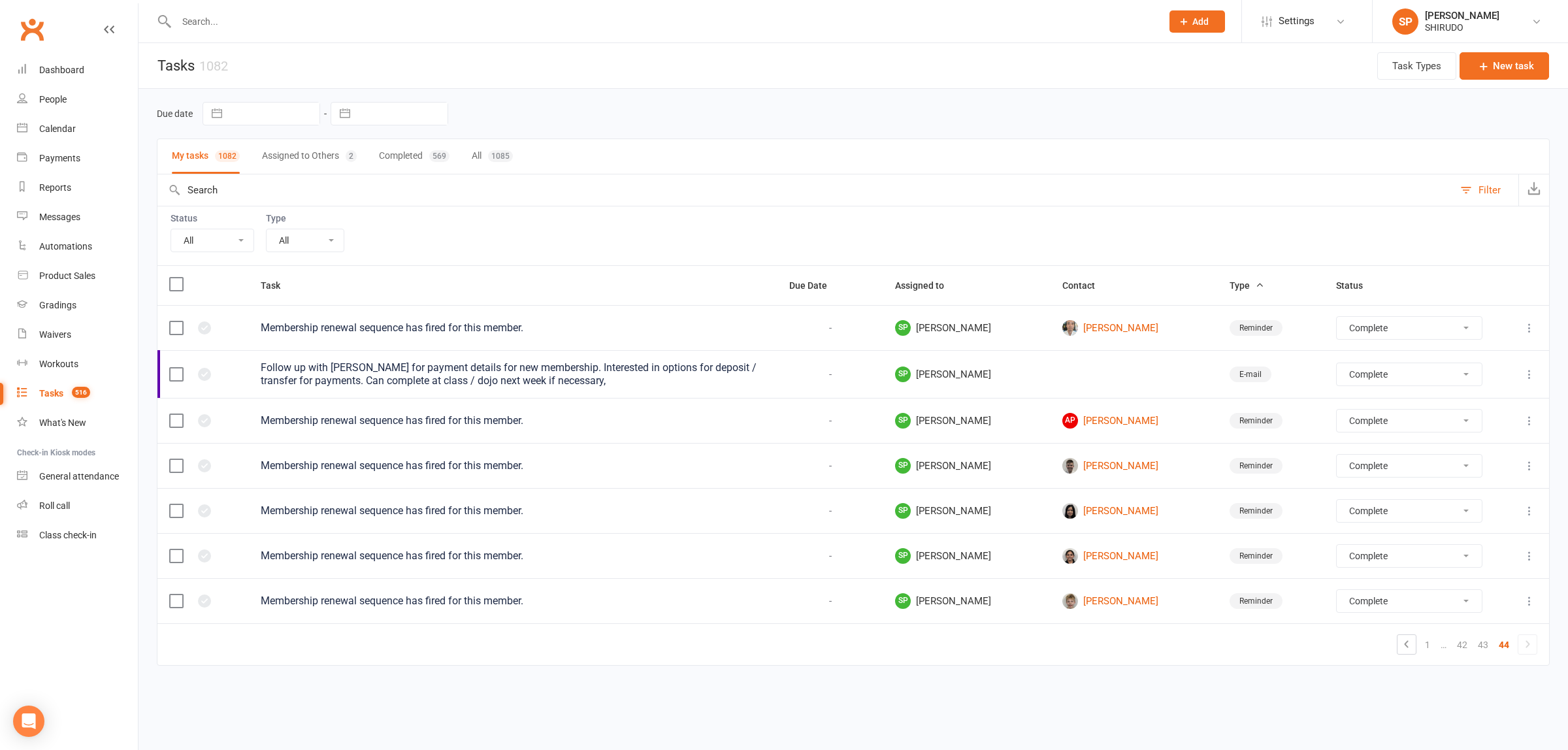
select select "finished"
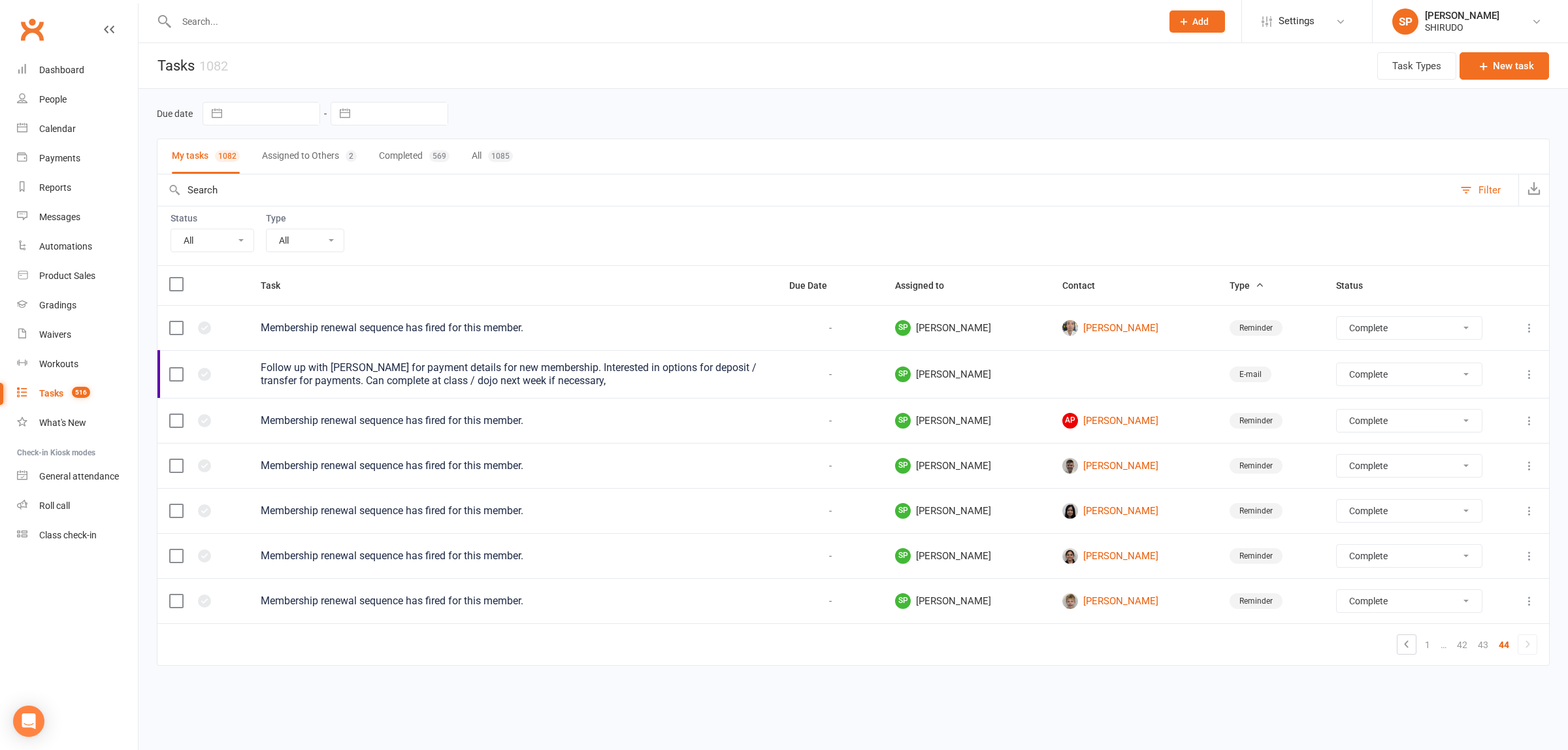
select select "finished"
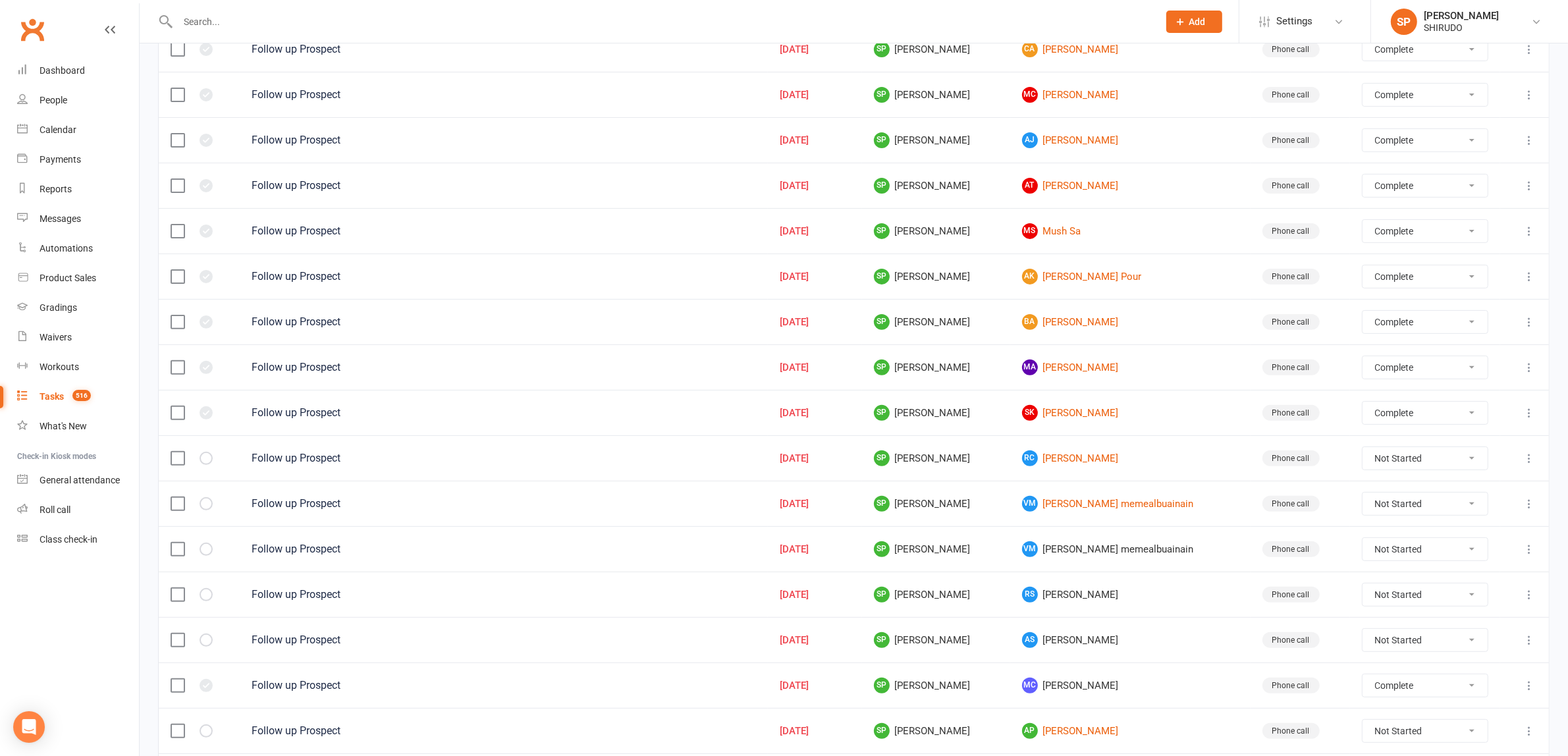
scroll to position [805, 0]
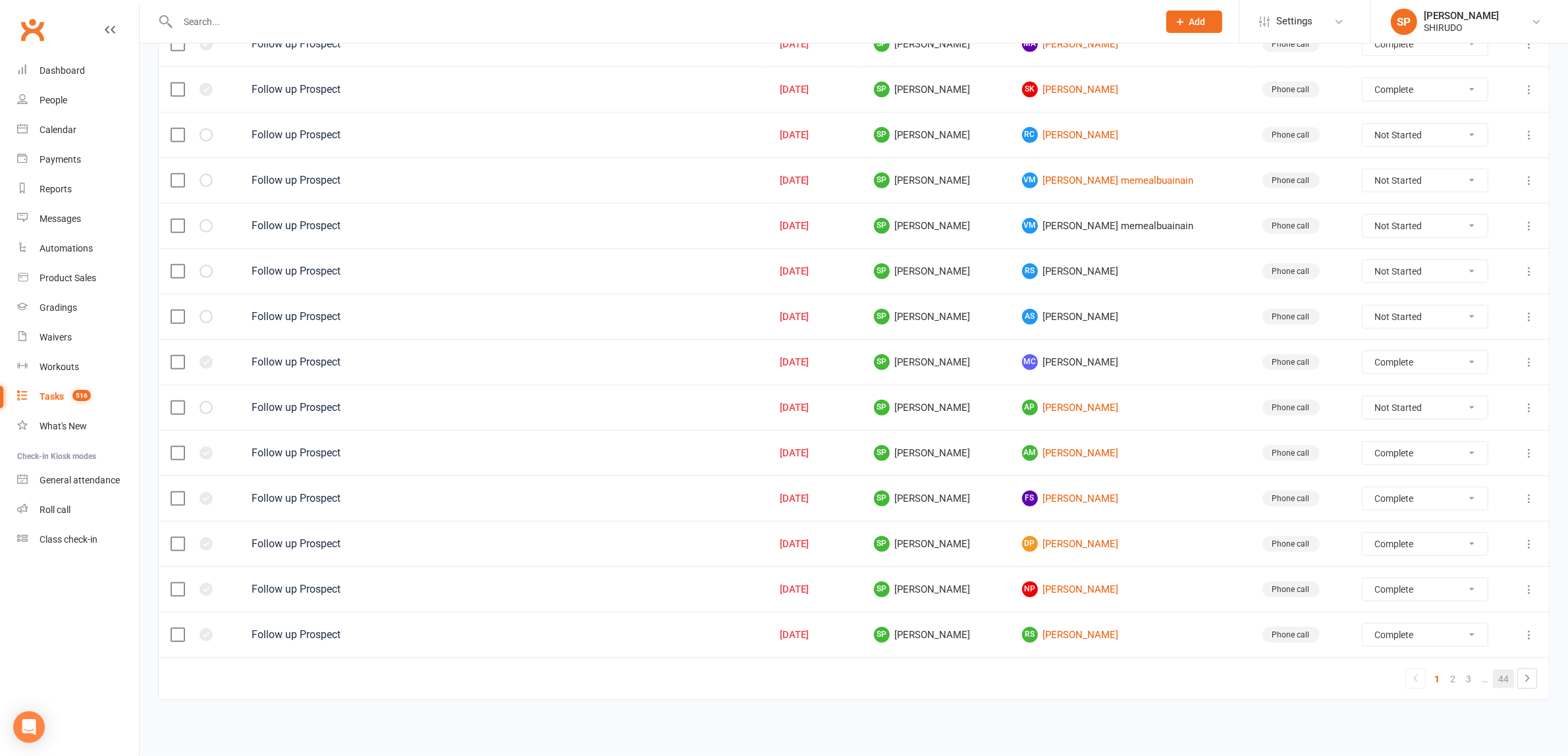
click at [1504, 677] on link "44" at bounding box center [1503, 679] width 21 height 19
select select "finished"
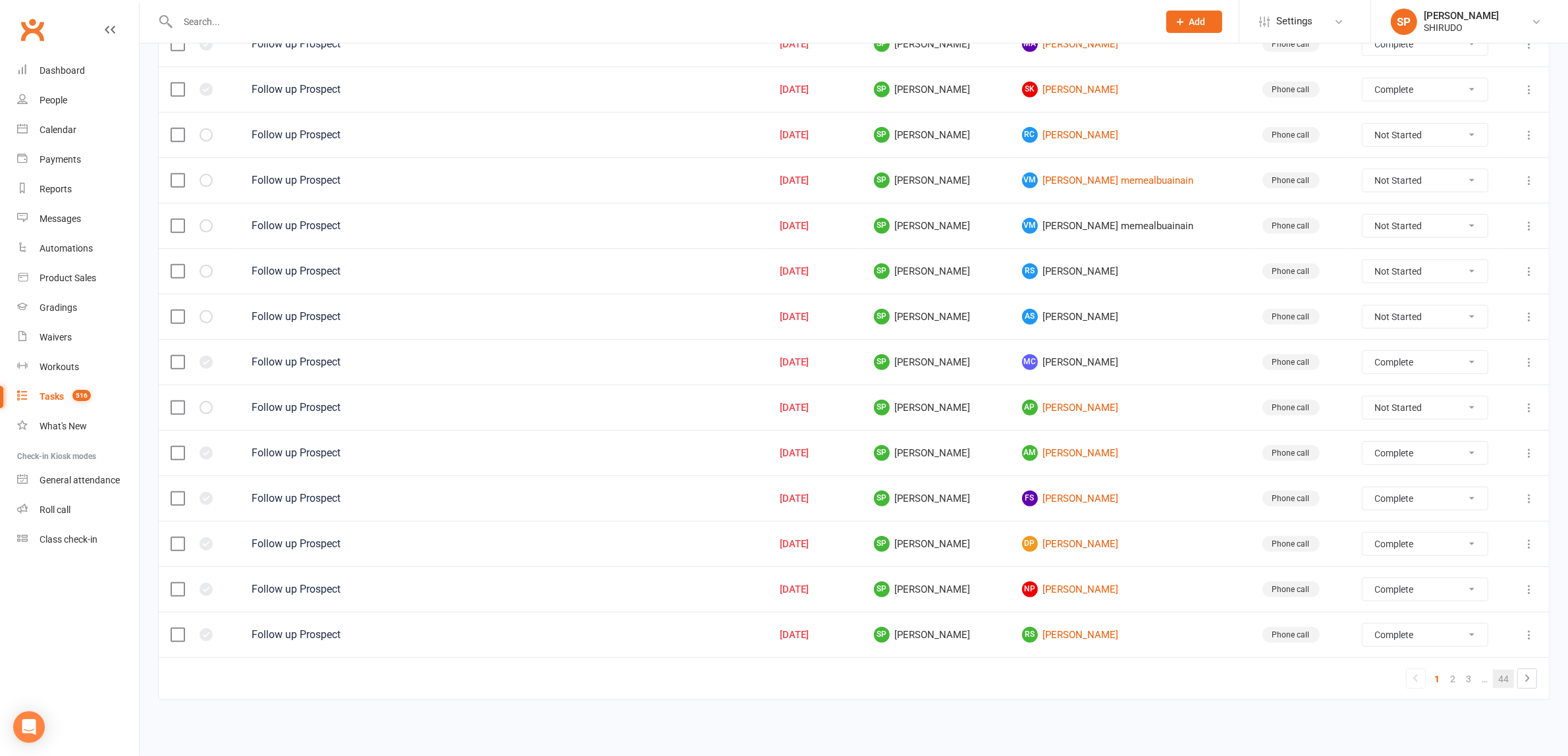
select select "finished"
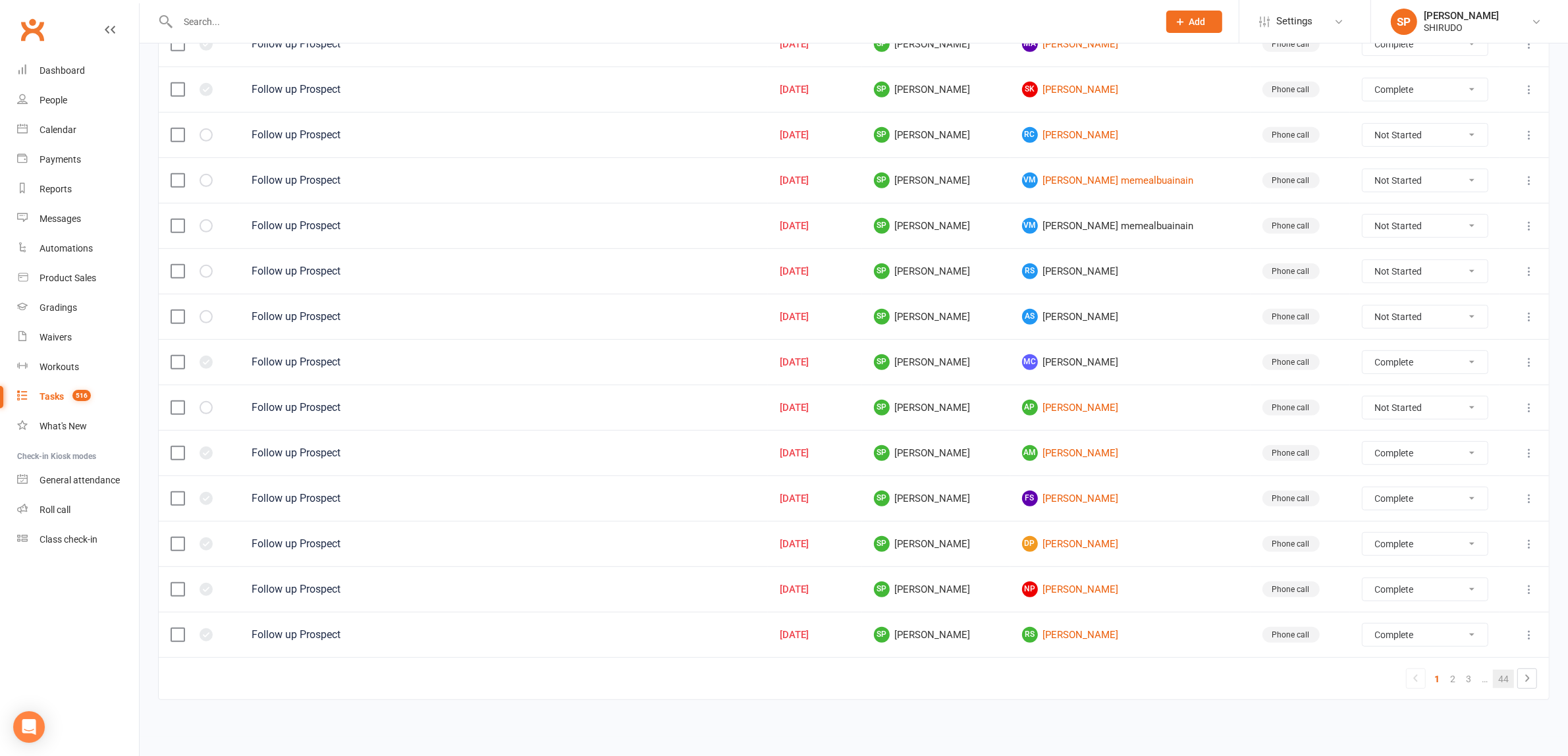
select select "finished"
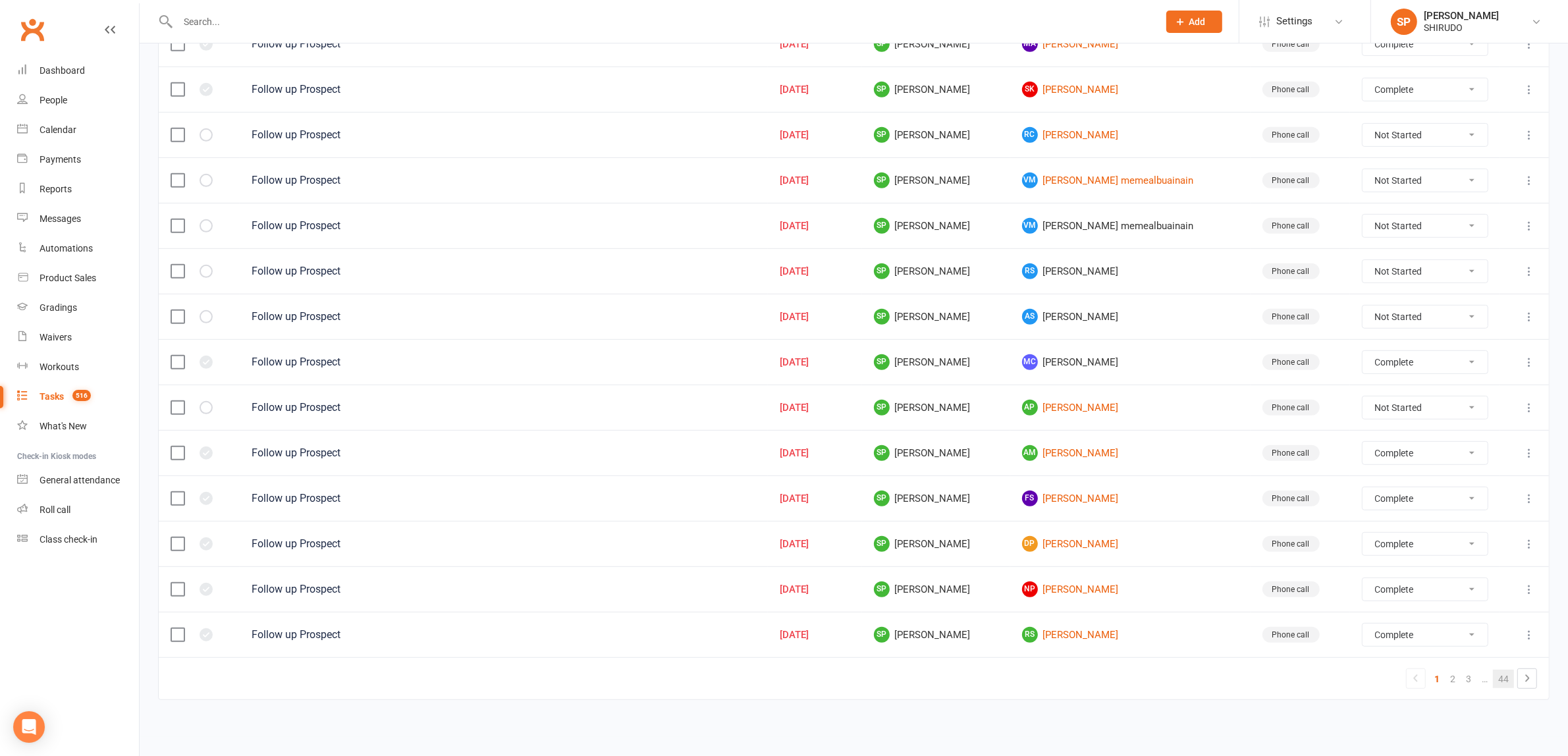
select select "finished"
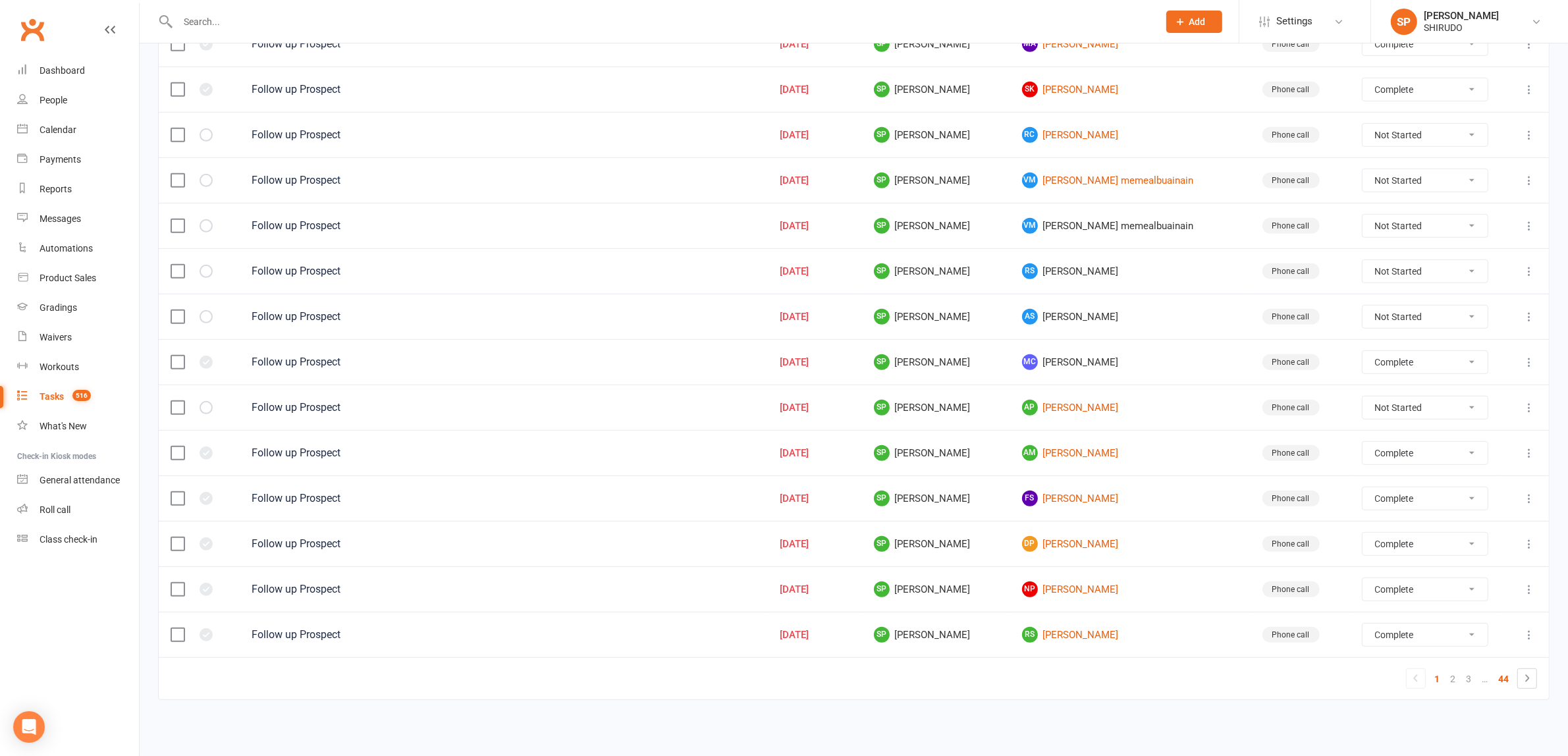
select select "finished"
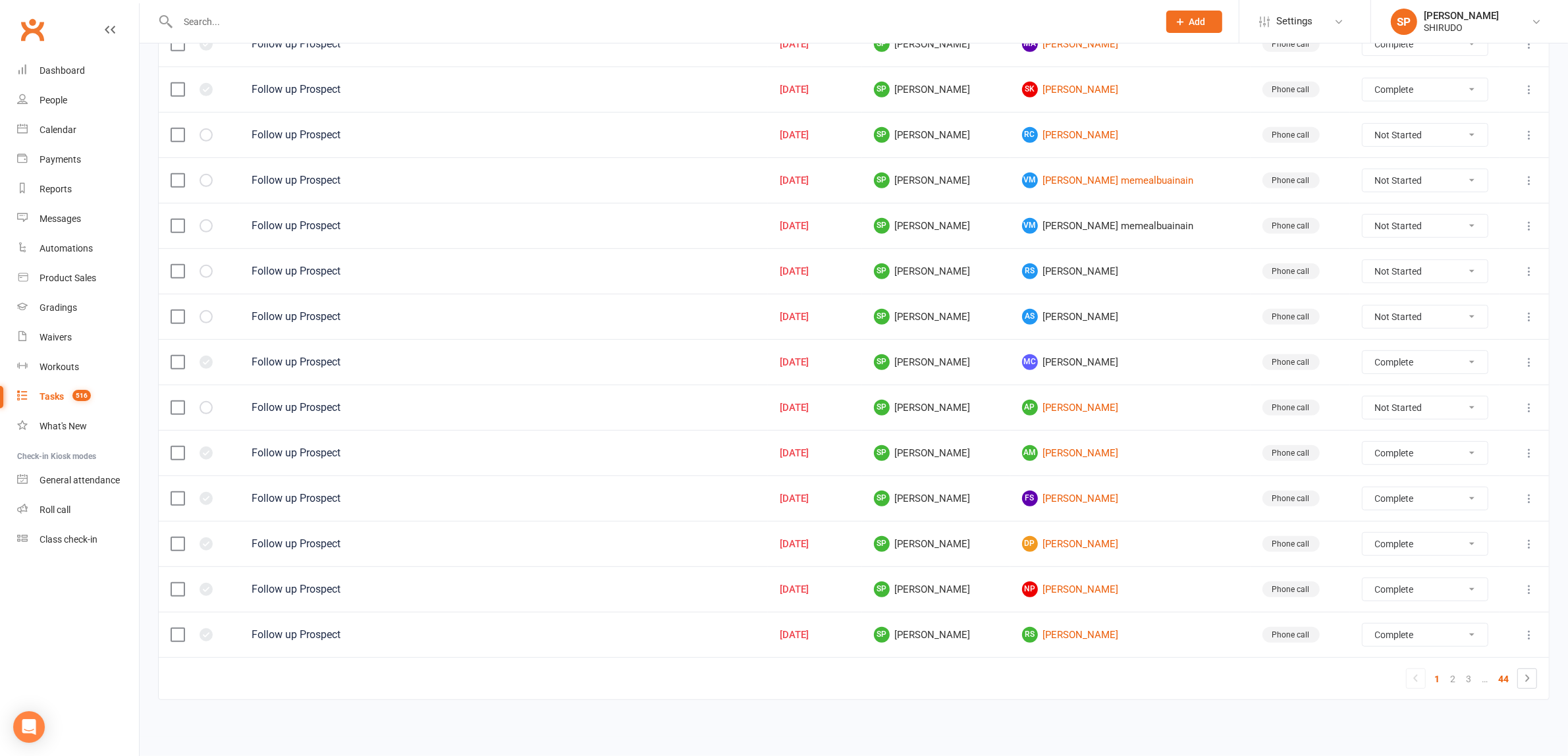
select select "finished"
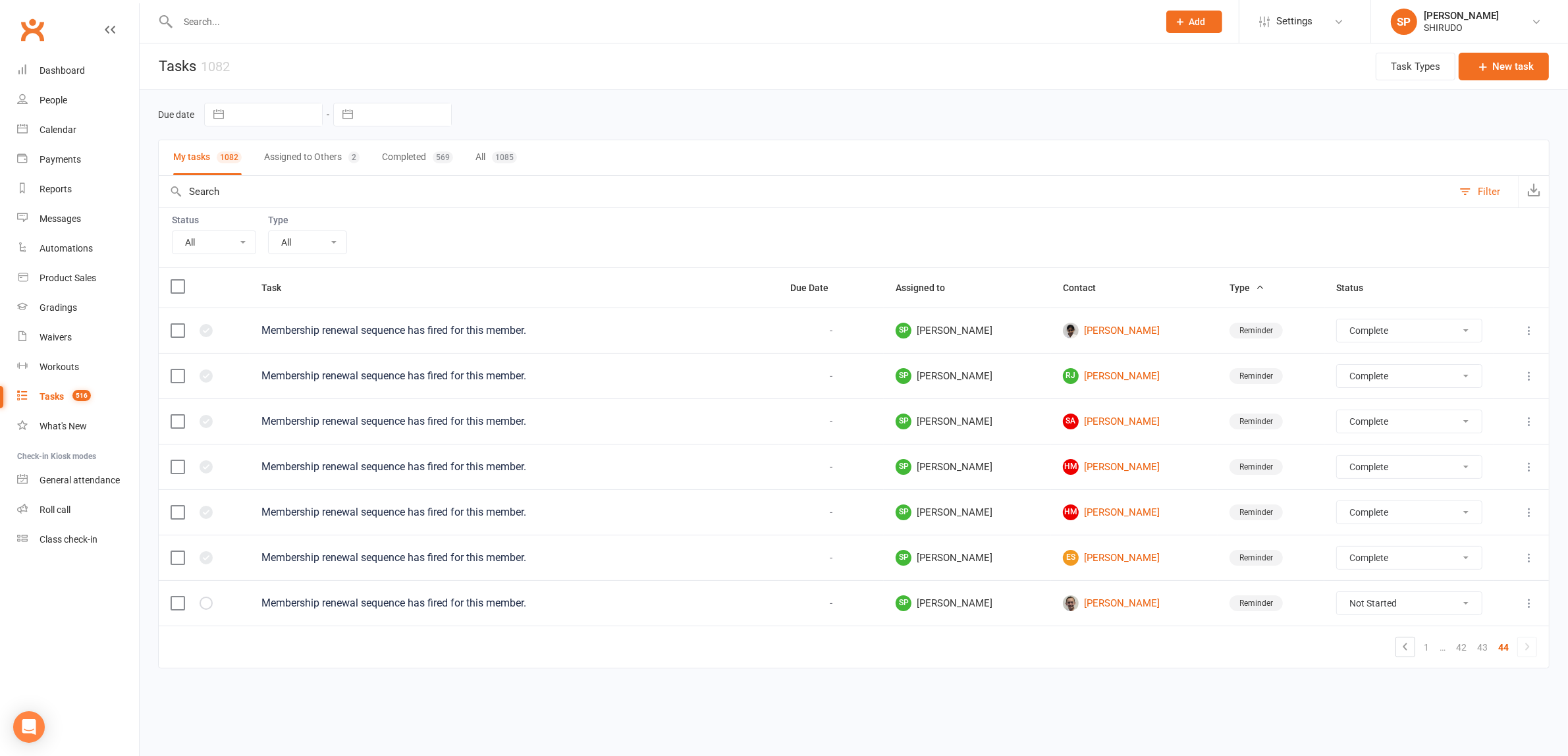
scroll to position [0, 0]
click at [1358, 290] on span "Status" at bounding box center [1368, 288] width 42 height 11
select select "finished"
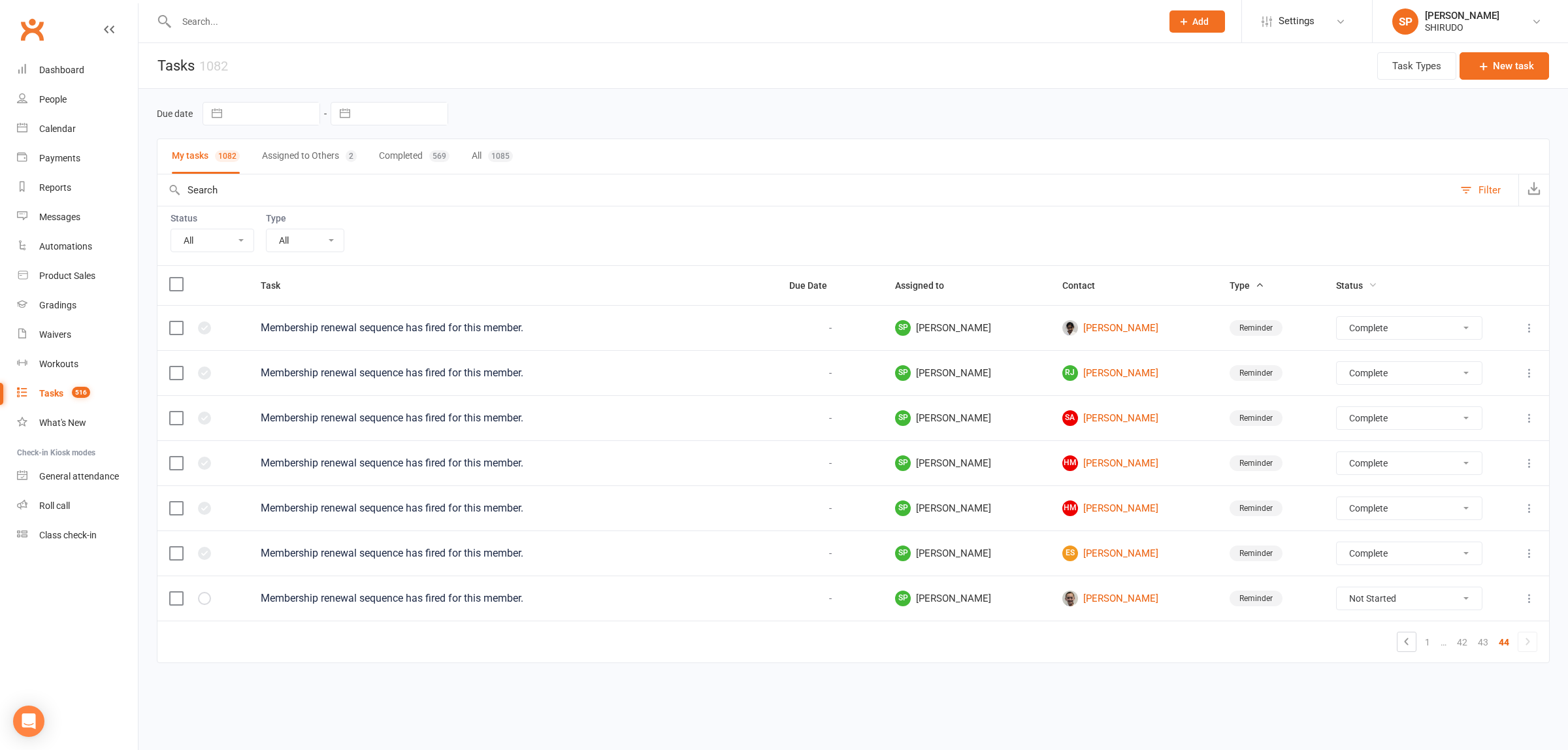
select select "finished"
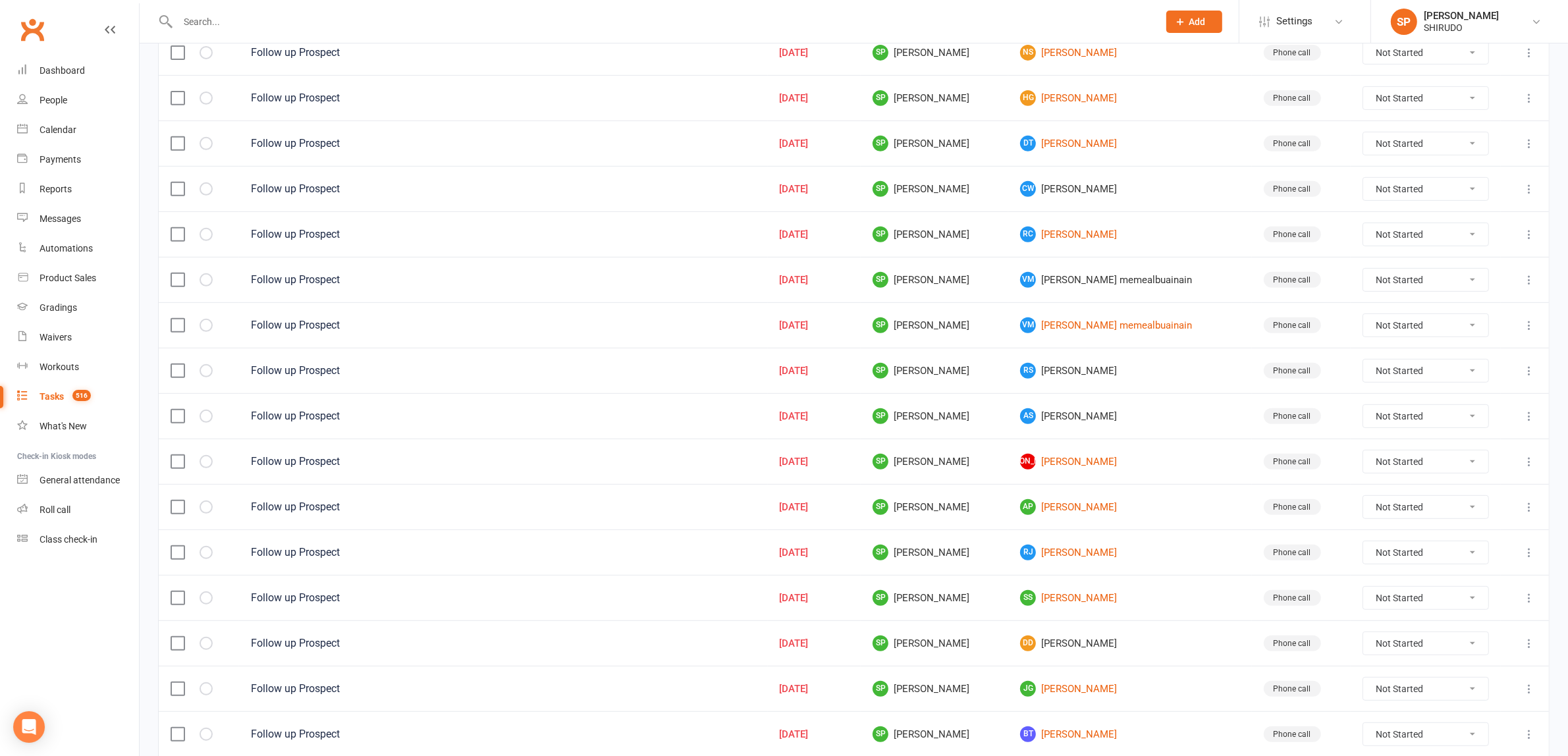
scroll to position [800, 0]
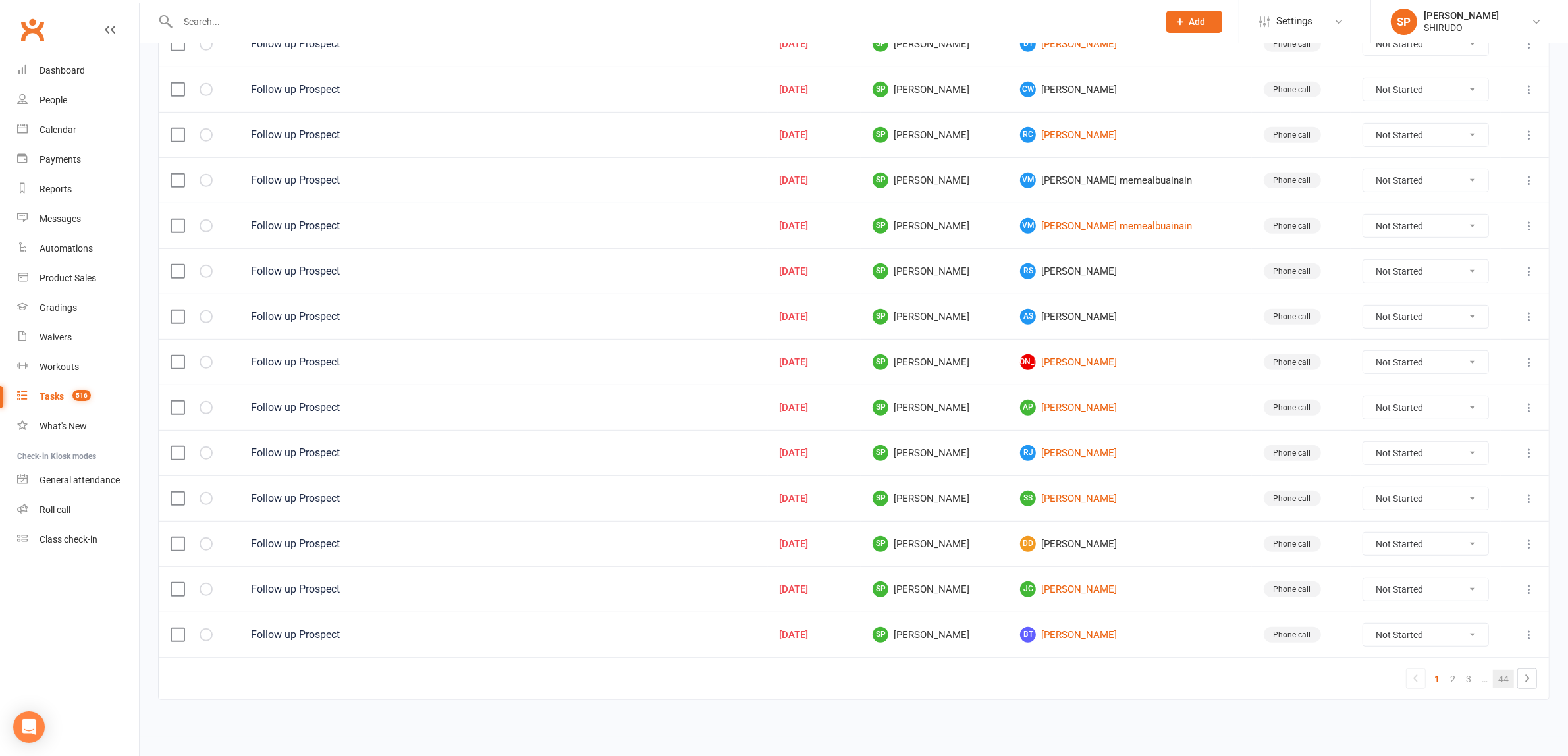
click at [1506, 679] on link "44" at bounding box center [1503, 679] width 21 height 19
select select "finished"
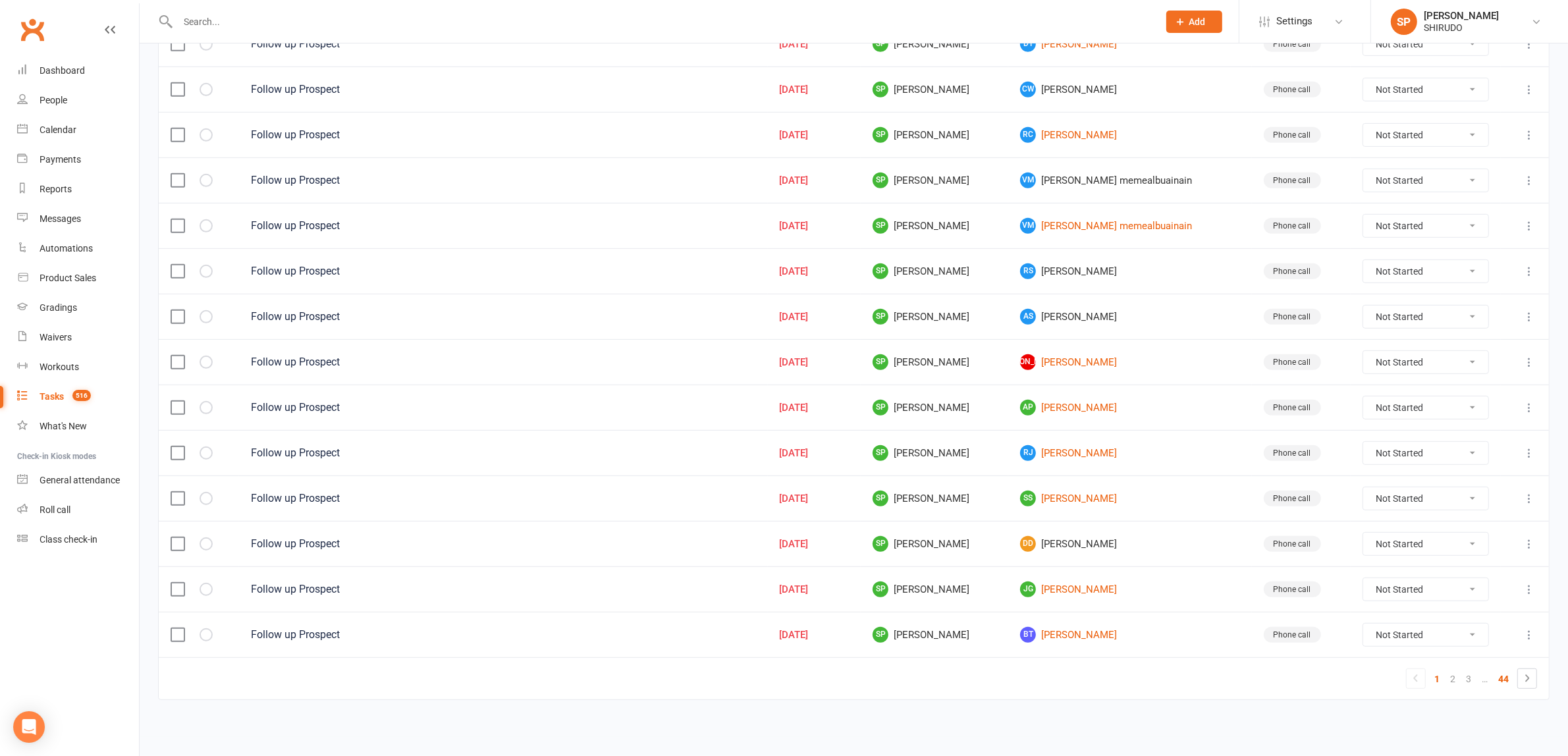
select select "finished"
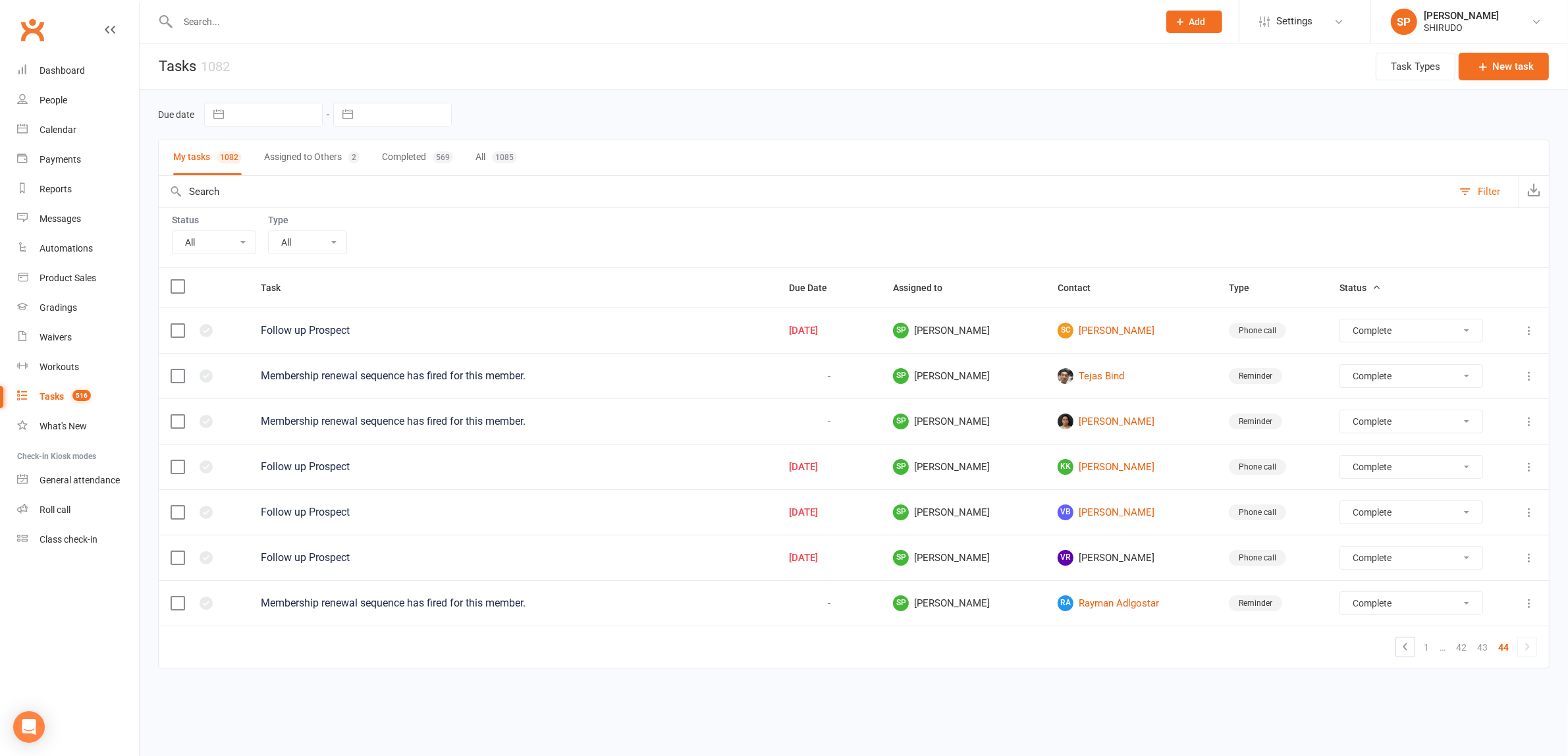
scroll to position [0, 0]
click at [53, 394] on div "Tasks" at bounding box center [52, 396] width 24 height 11
click at [56, 392] on div "Tasks" at bounding box center [52, 396] width 24 height 11
click at [198, 155] on button "My tasks 1082" at bounding box center [208, 158] width 69 height 35
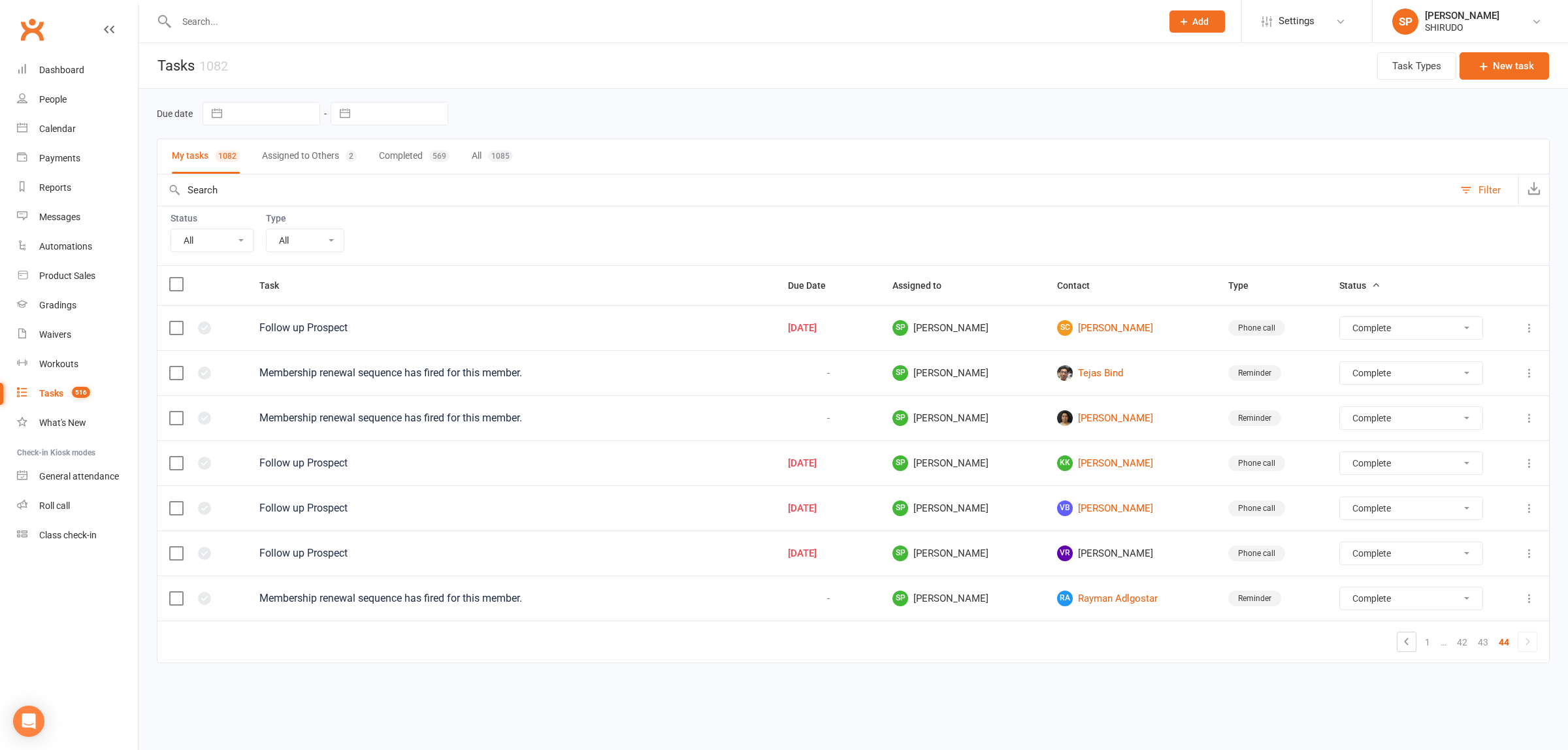
click at [200, 190] on input "text" at bounding box center [806, 190] width 1297 height 31
type input "r"
select select "finished"
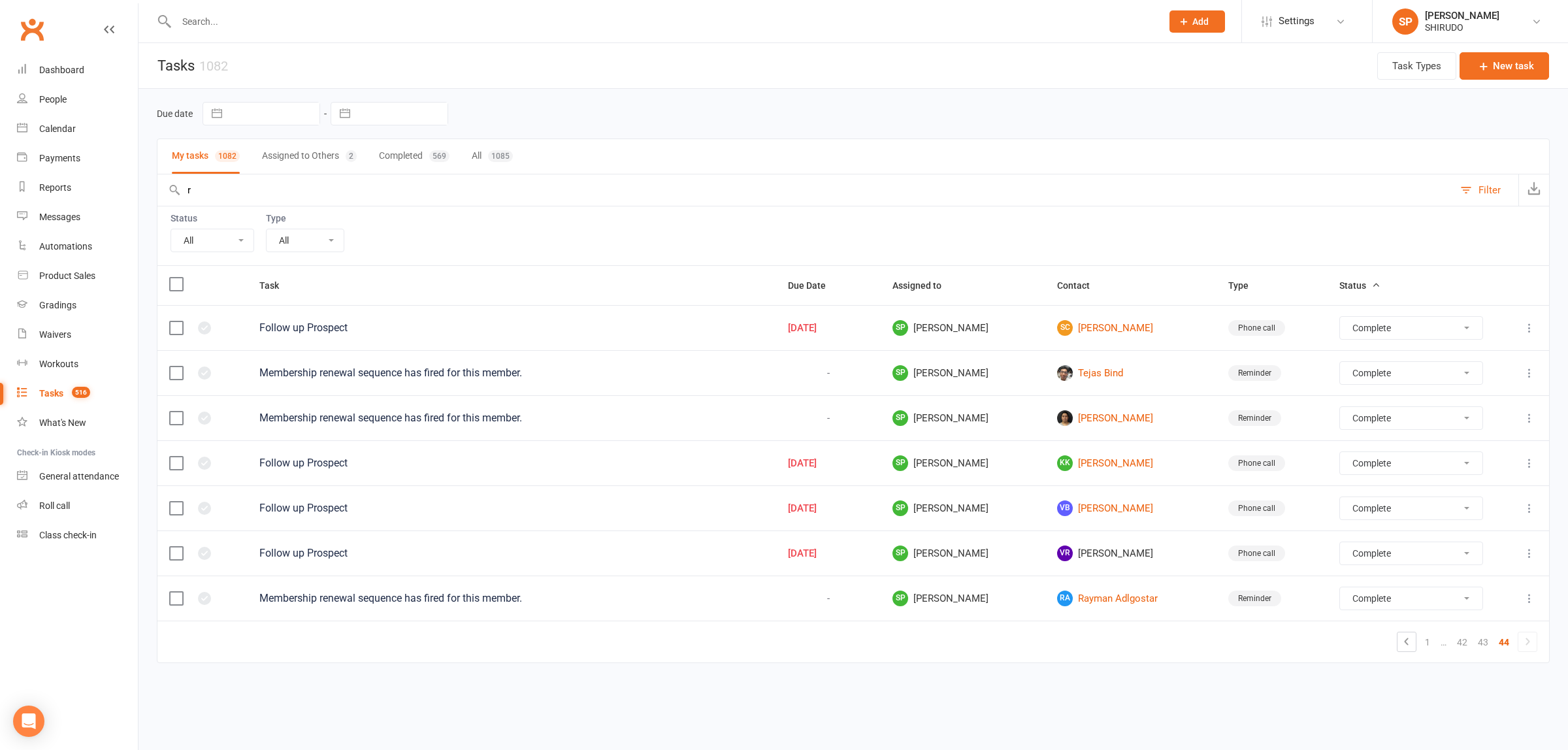
select select "finished"
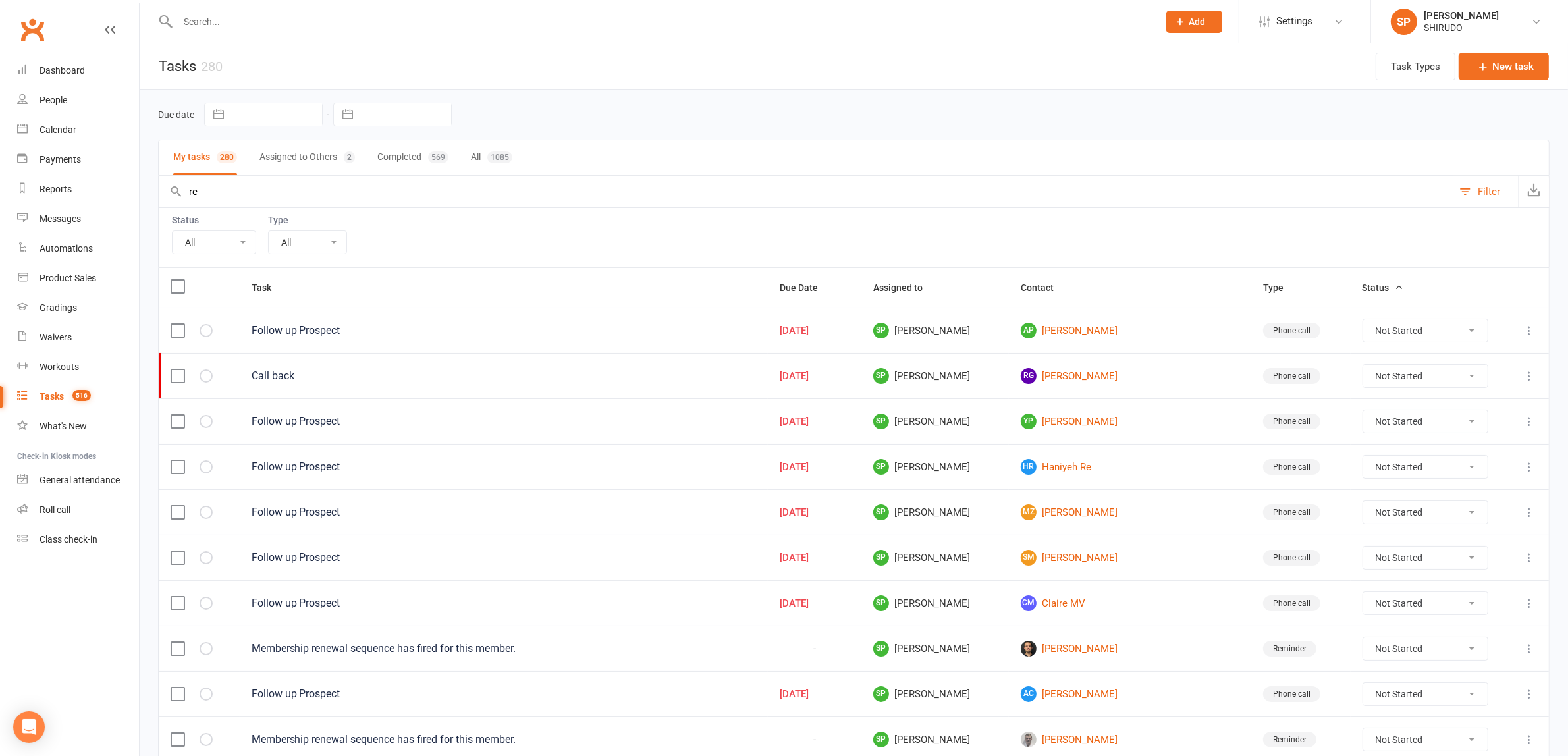
type input "re"
select select "finished"
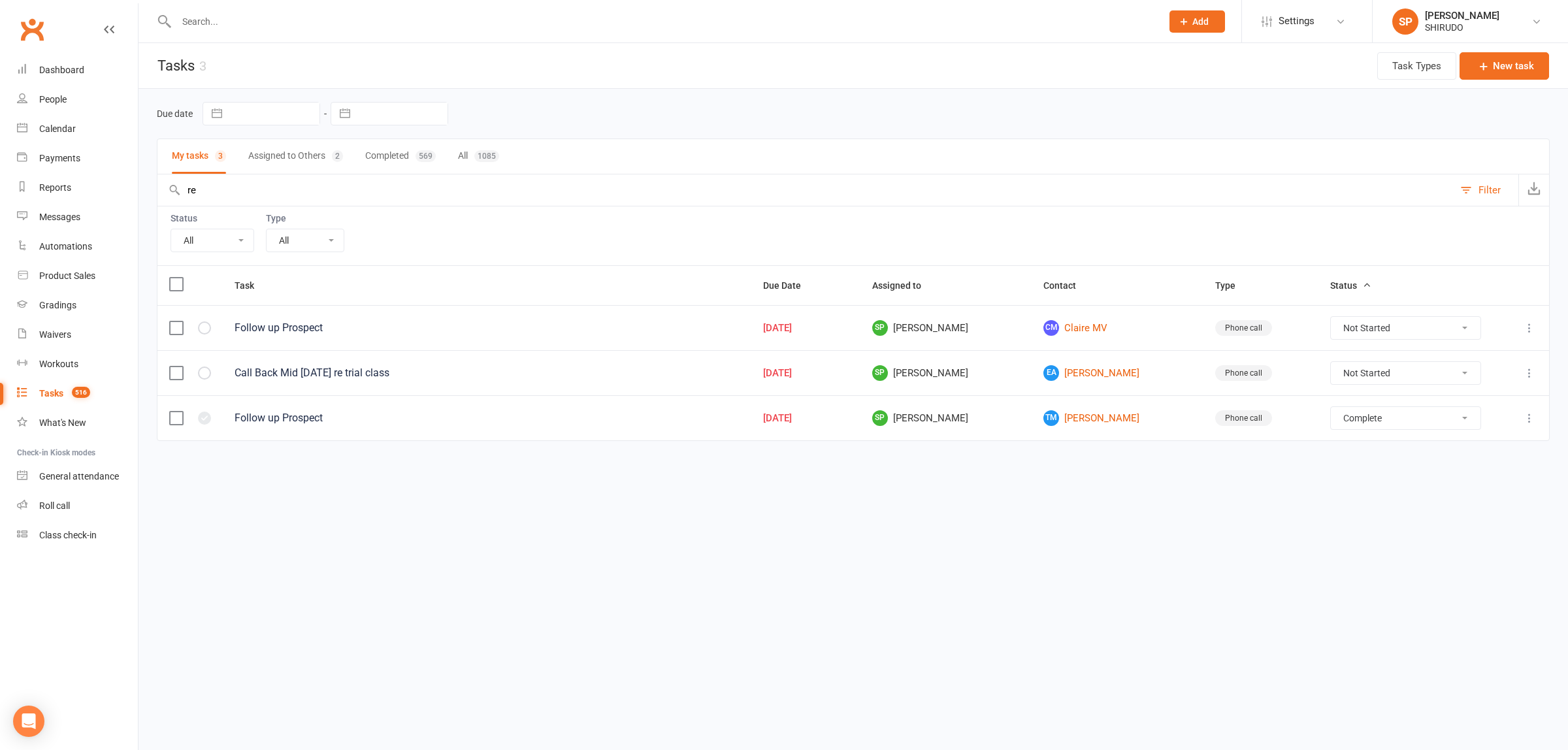
drag, startPoint x: 211, startPoint y: 190, endPoint x: 183, endPoint y: 190, distance: 28.0
click at [183, 190] on input "re" at bounding box center [806, 190] width 1297 height 31
type input "m"
select select "finished"
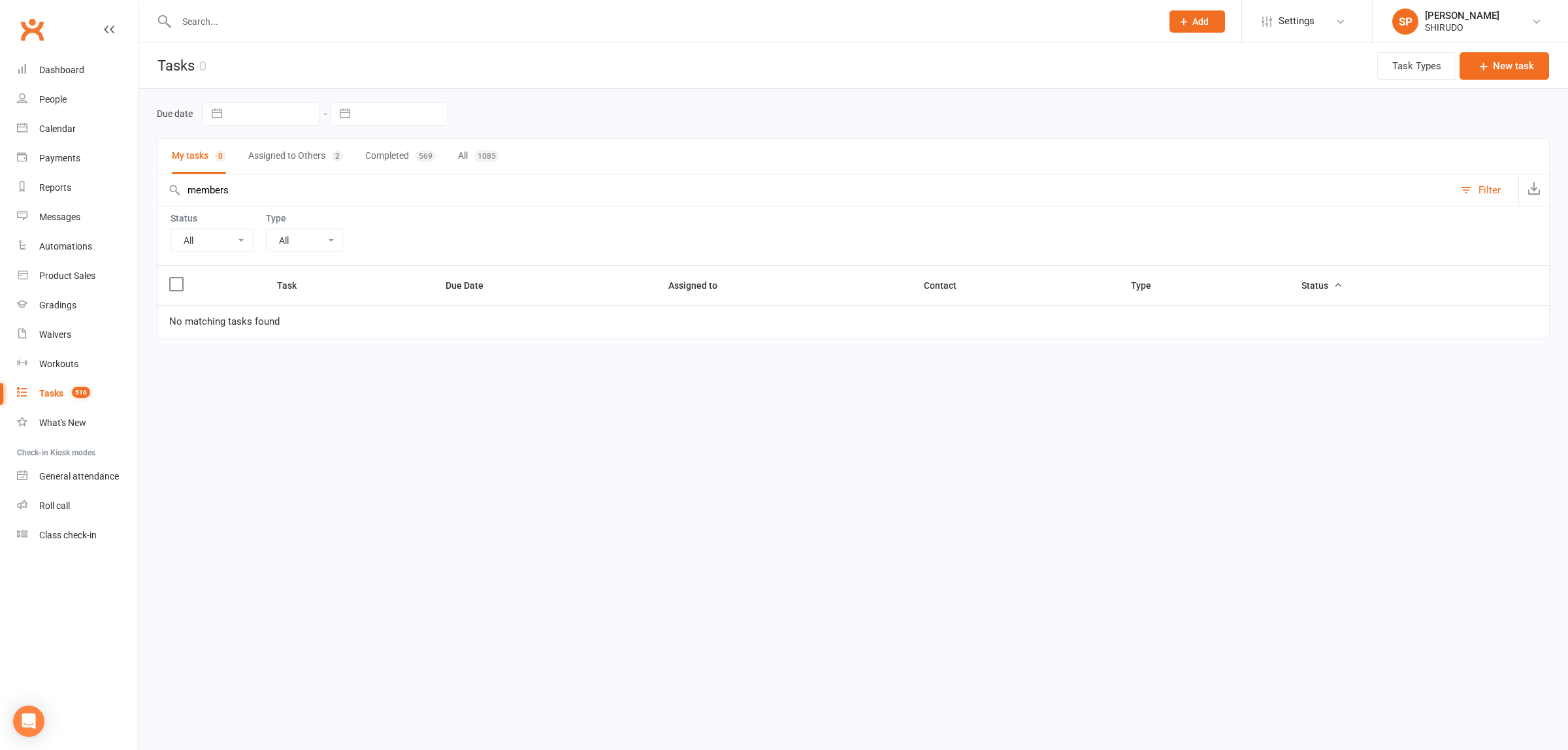
drag, startPoint x: 240, startPoint y: 187, endPoint x: 187, endPoint y: 187, distance: 53.0
click at [187, 187] on input "members" at bounding box center [806, 190] width 1297 height 31
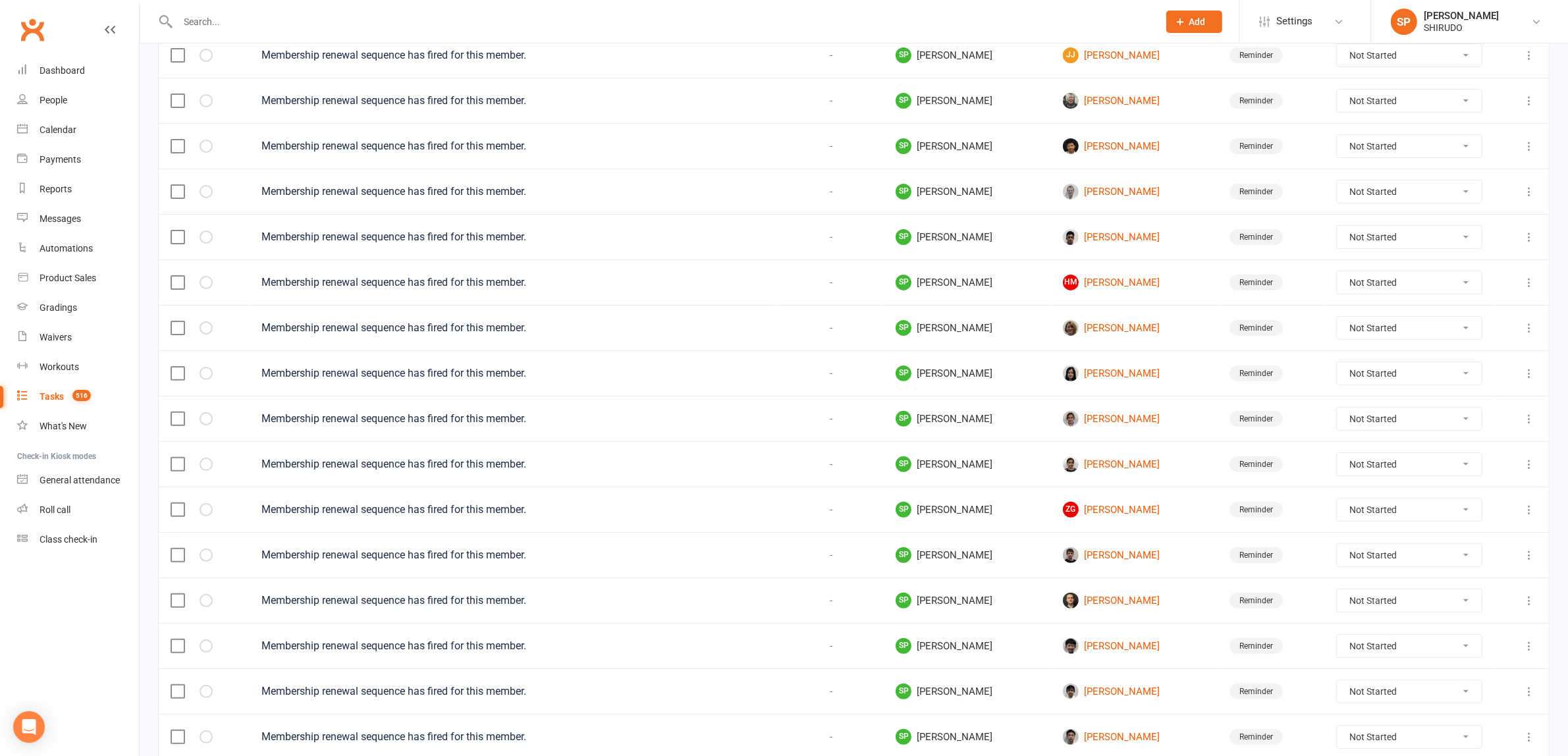
scroll to position [800, 0]
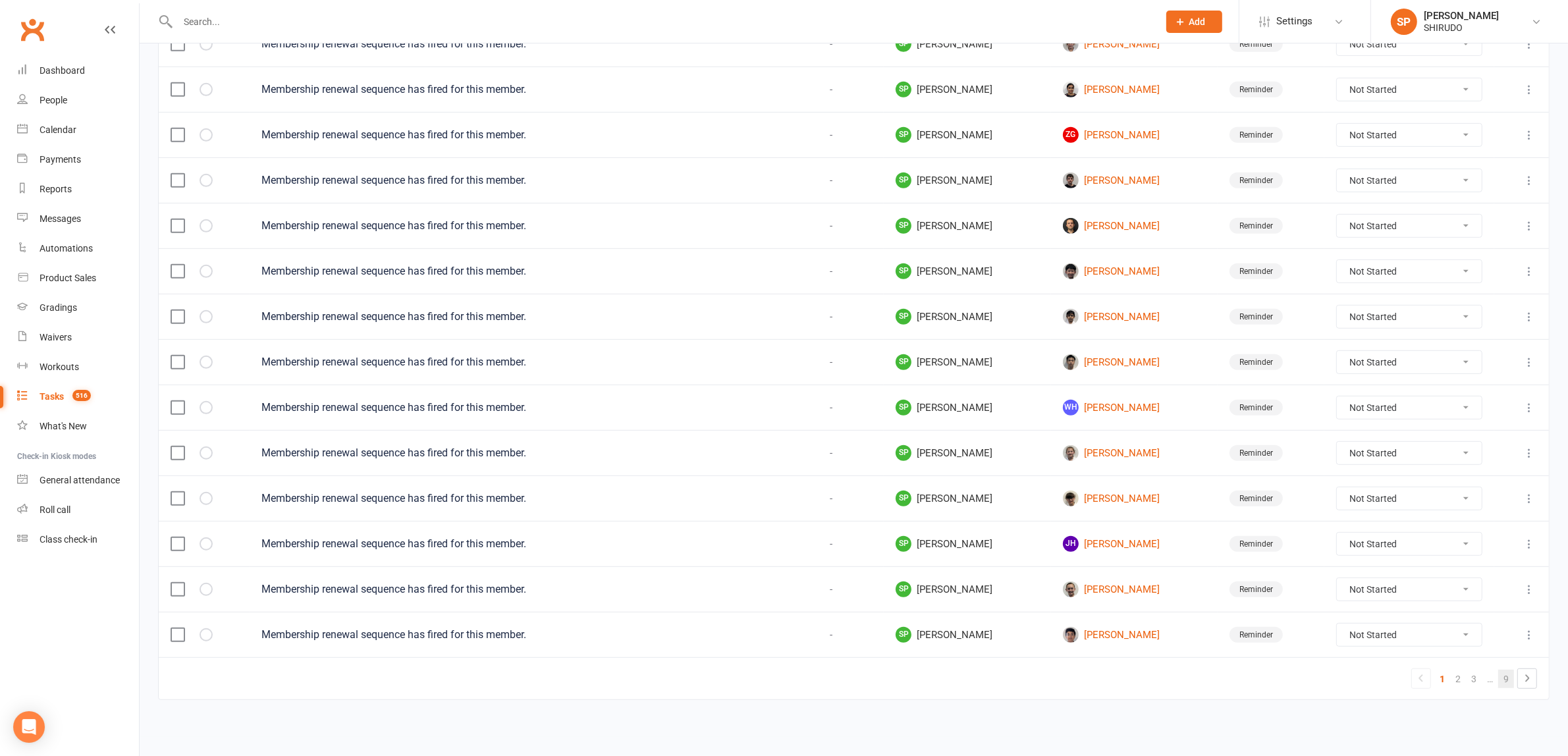
type input "renewal"
click at [1509, 682] on link "9" at bounding box center [1506, 679] width 16 height 19
select select "finished"
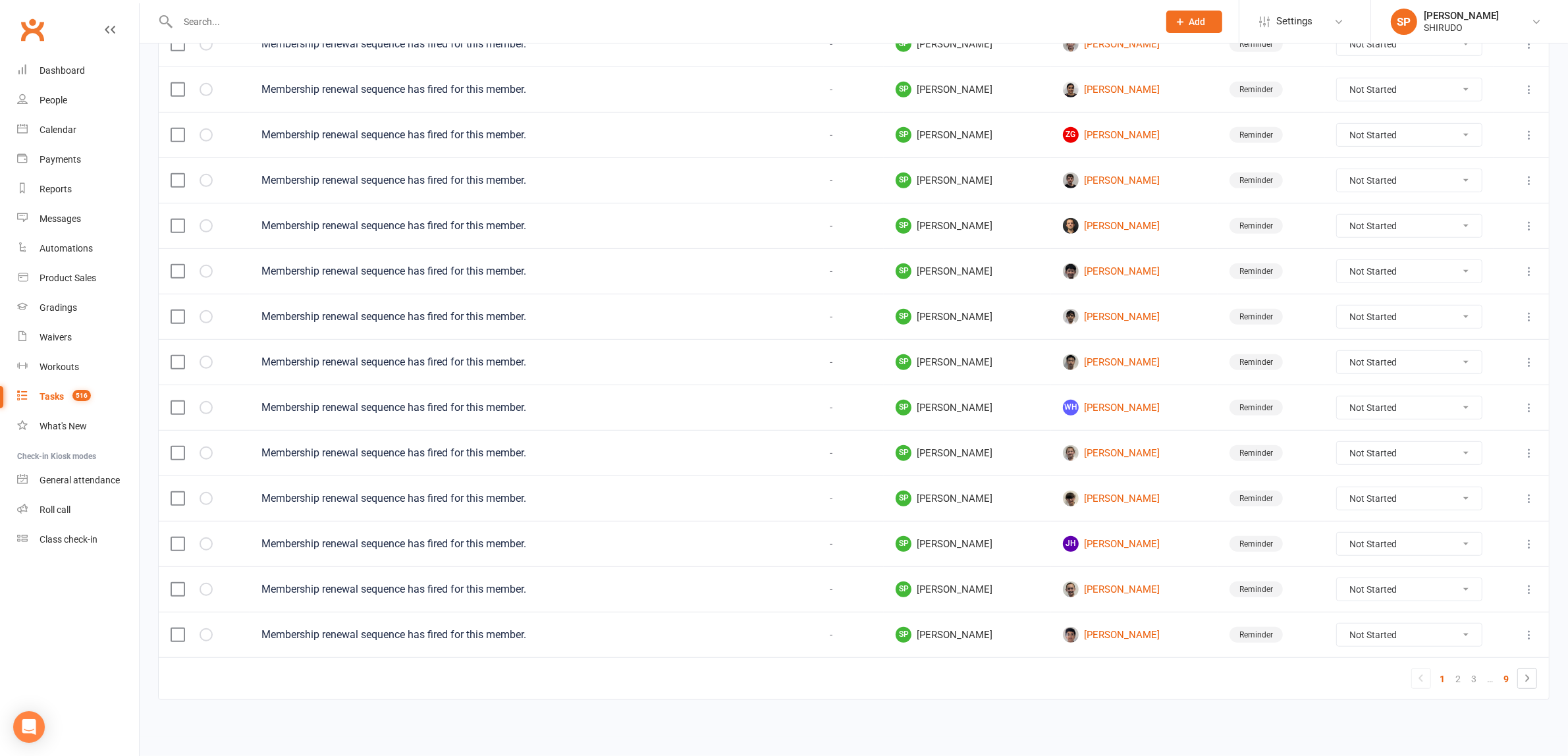
select select "finished"
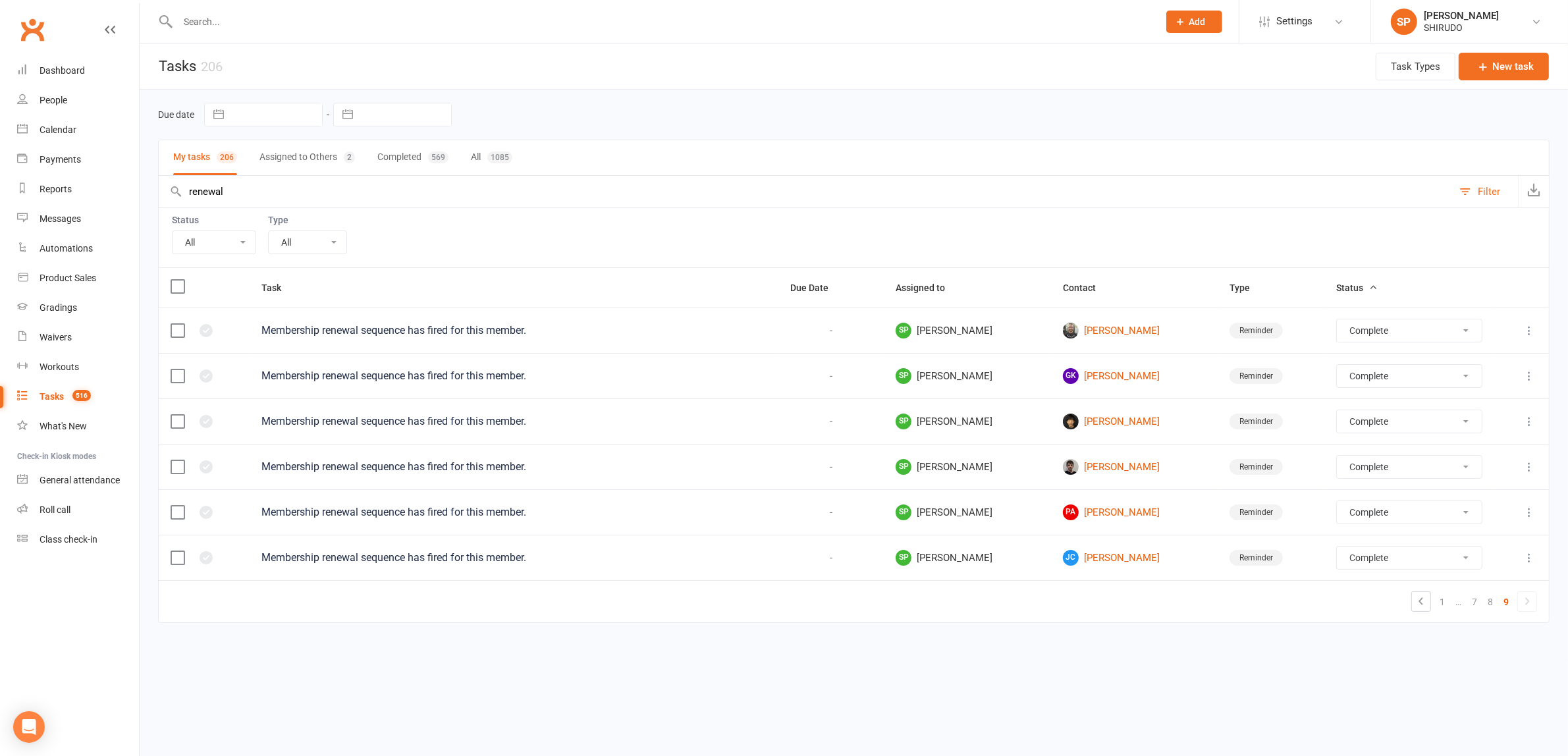
scroll to position [0, 0]
click at [1451, 606] on link "1" at bounding box center [1454, 602] width 16 height 19
select select "finished"
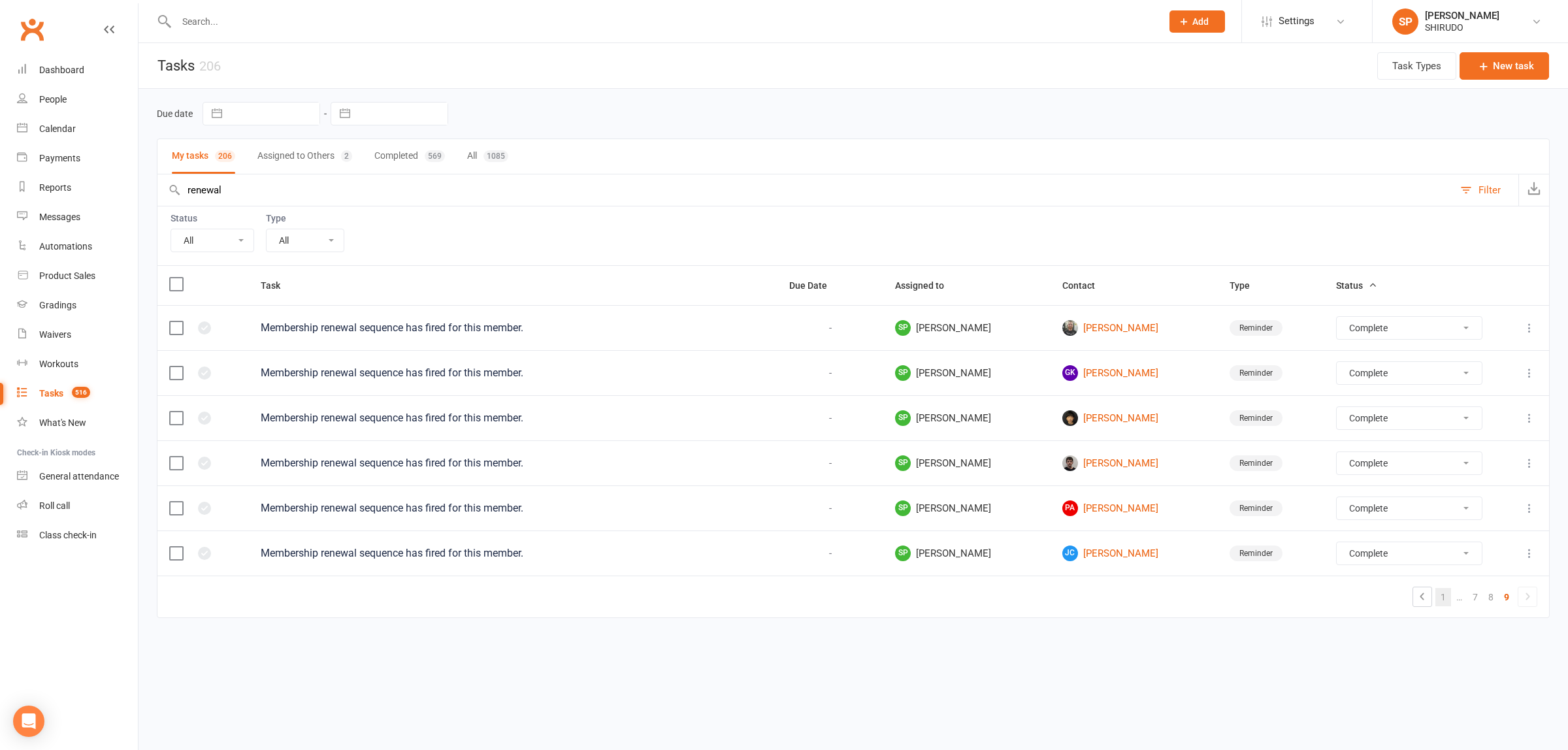
select select "finished"
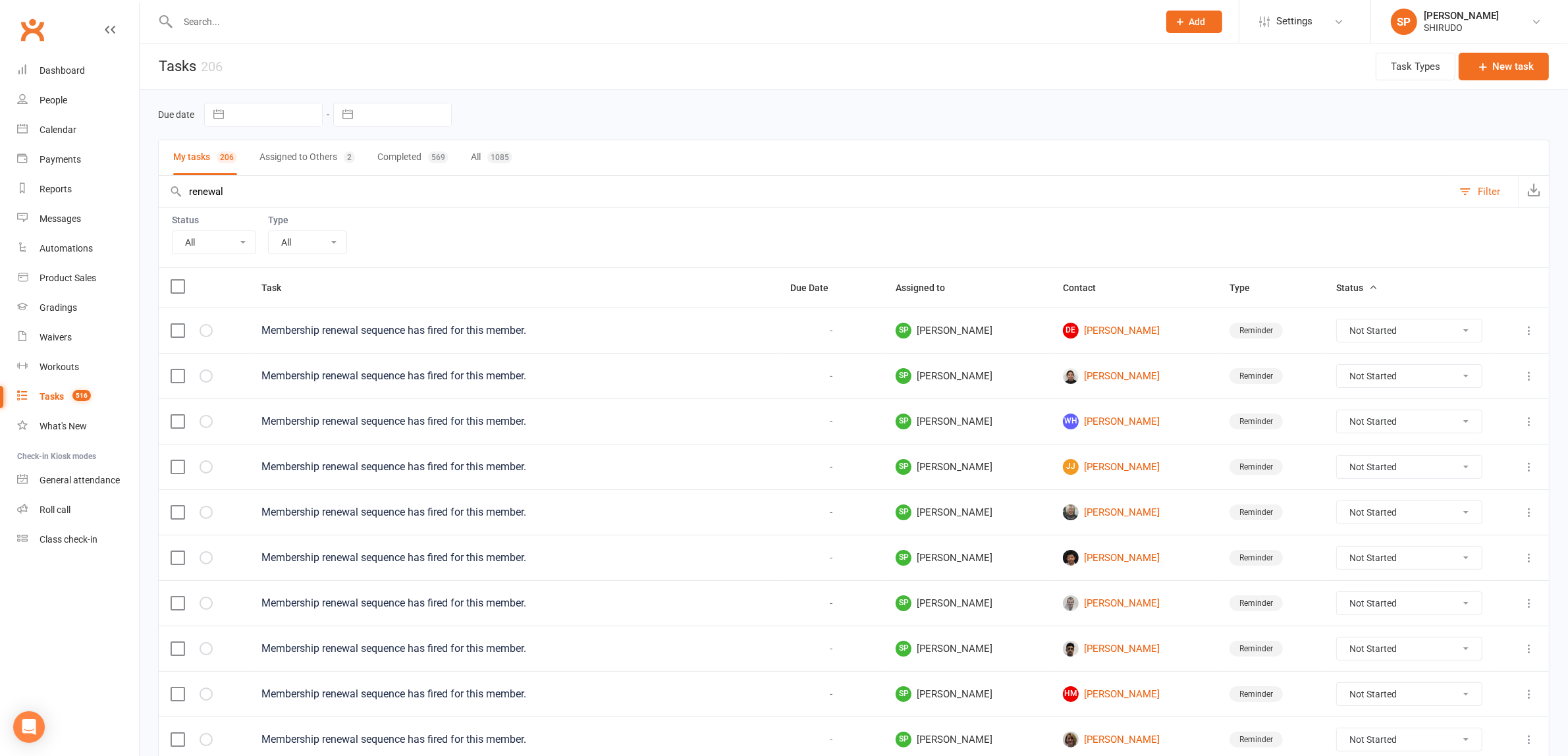
click at [247, 241] on select "All Incomplete Not Started In Progress Waiting Complete" at bounding box center [214, 242] width 83 height 22
click at [173, 233] on select "All Incomplete Not Started In Progress Waiting Complete" at bounding box center [214, 242] width 83 height 22
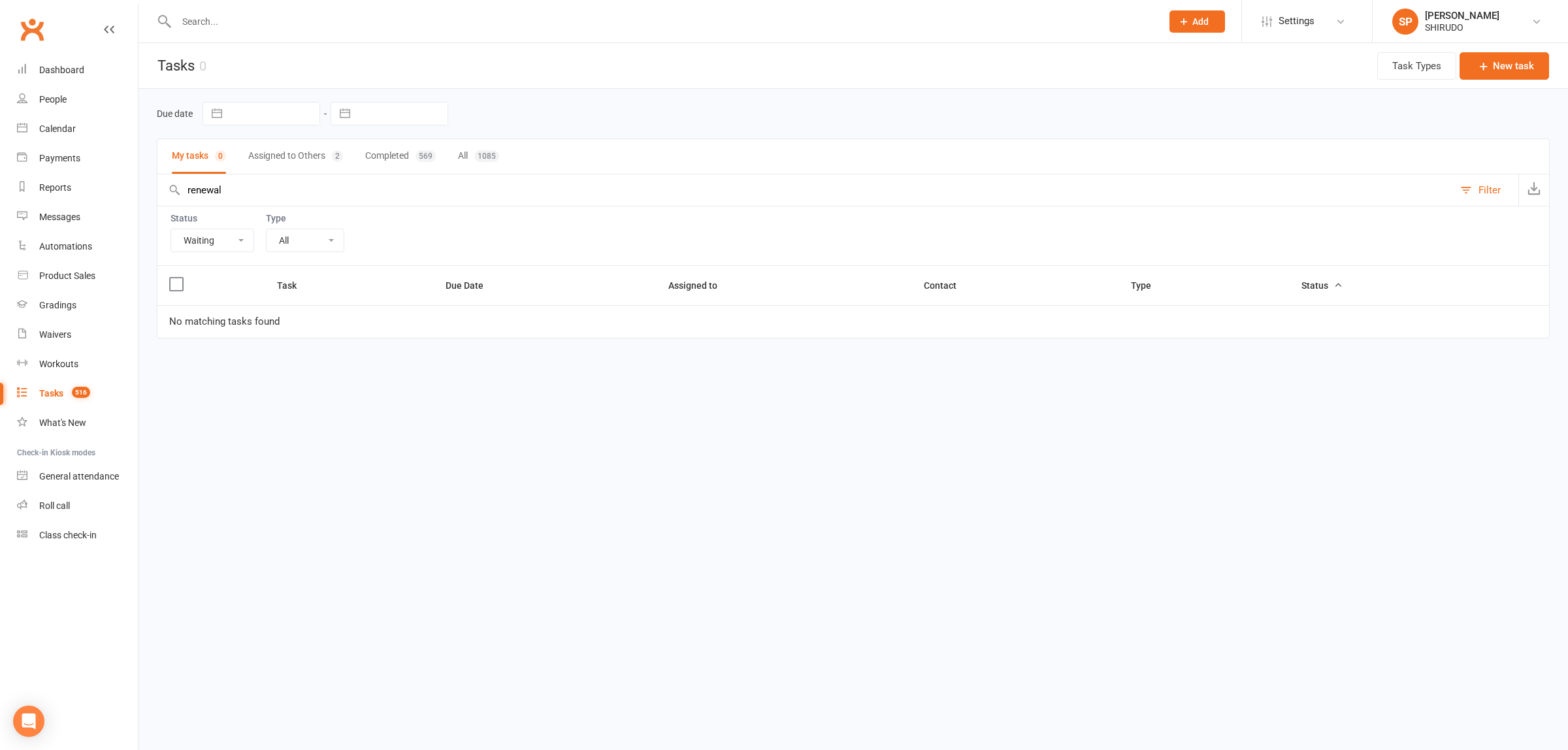
click at [240, 242] on select "All Incomplete Not Started In Progress Waiting Complete" at bounding box center [212, 240] width 82 height 22
select select "incomplete"
click at [171, 231] on select "All Incomplete Not Started In Progress Waiting Complete" at bounding box center [212, 240] width 82 height 22
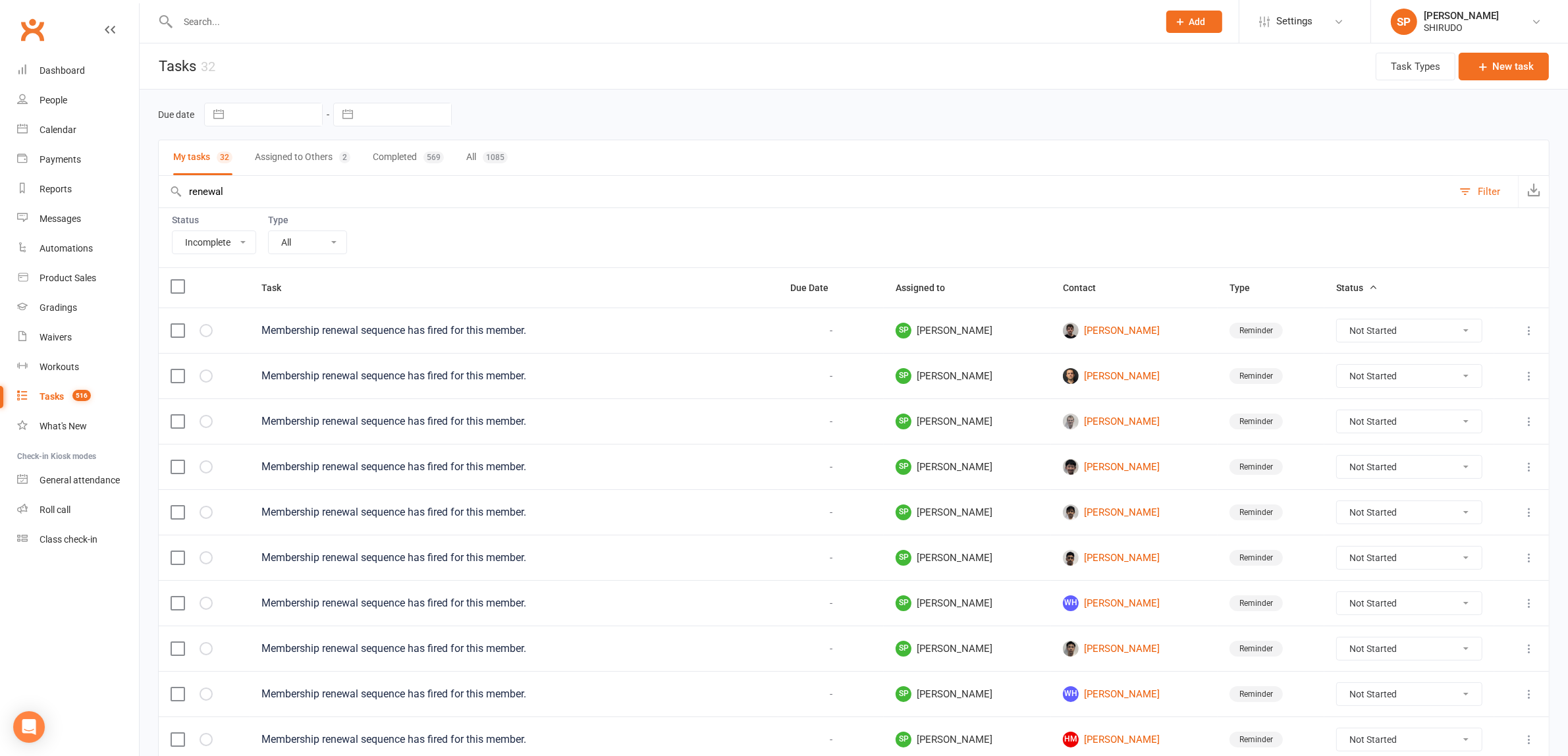
click at [185, 188] on input "renewal" at bounding box center [805, 192] width 1294 height 32
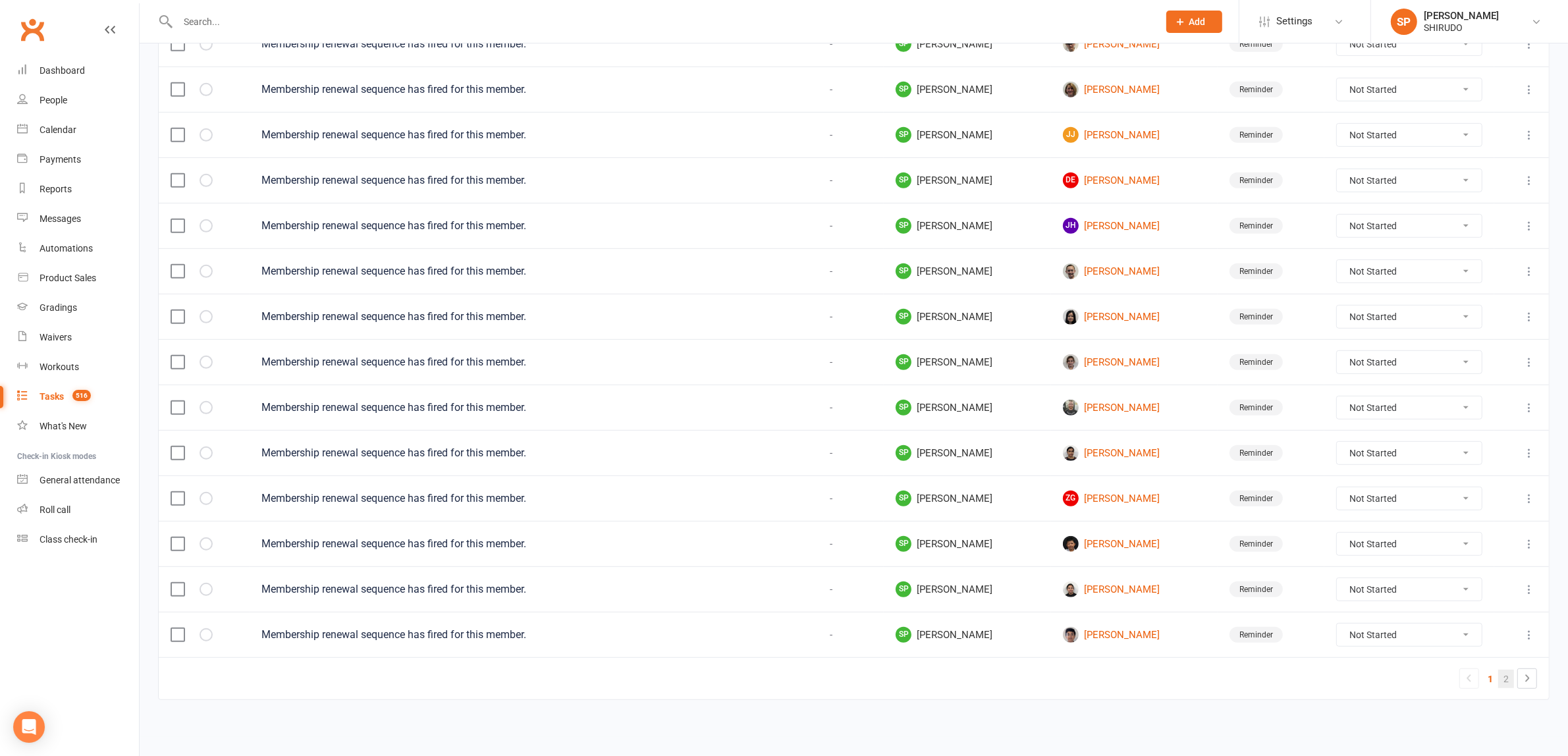
type input "membership renewal"
click at [1506, 679] on link "2" at bounding box center [1506, 679] width 16 height 19
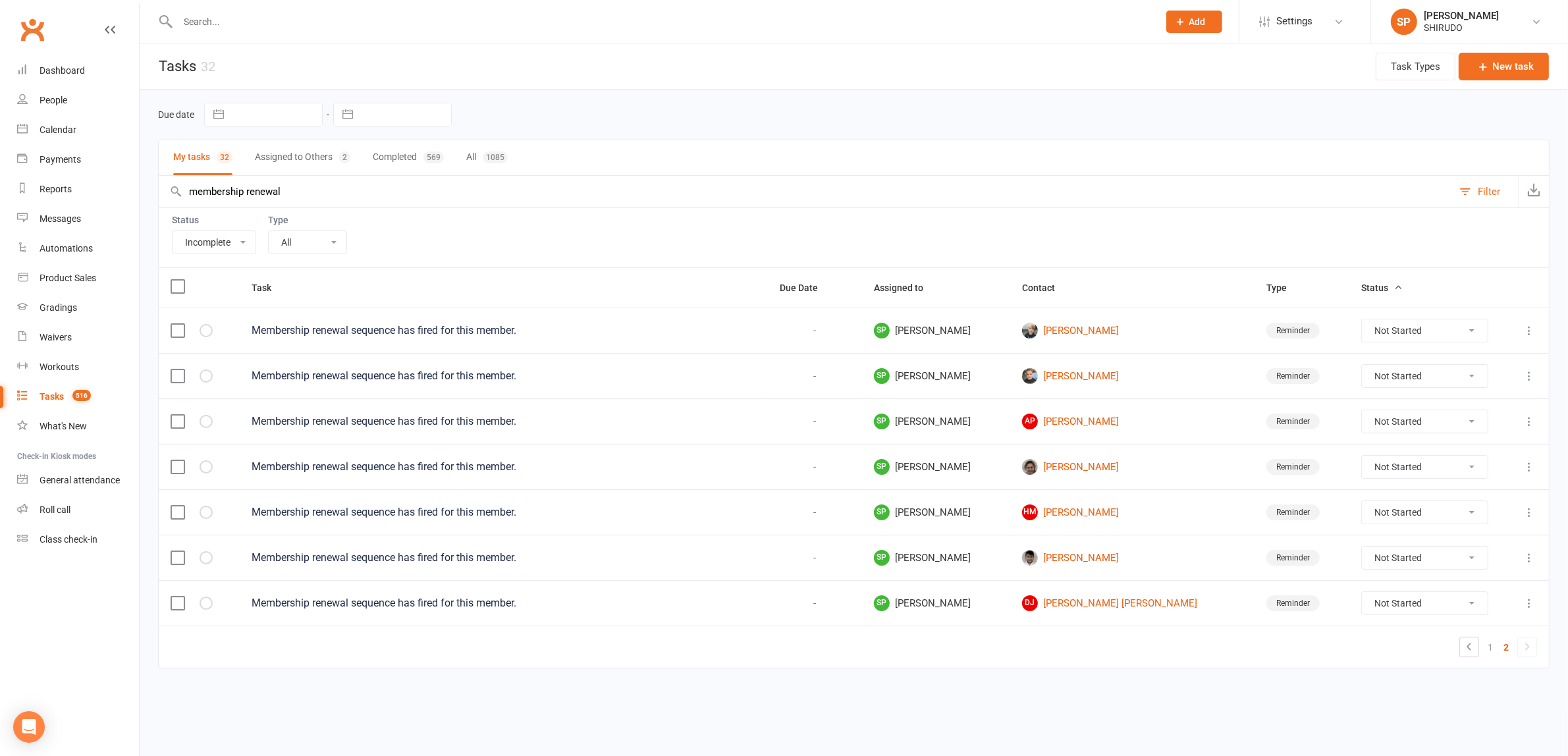
scroll to position [0, 0]
click at [1500, 654] on link "1" at bounding box center [1503, 647] width 16 height 19
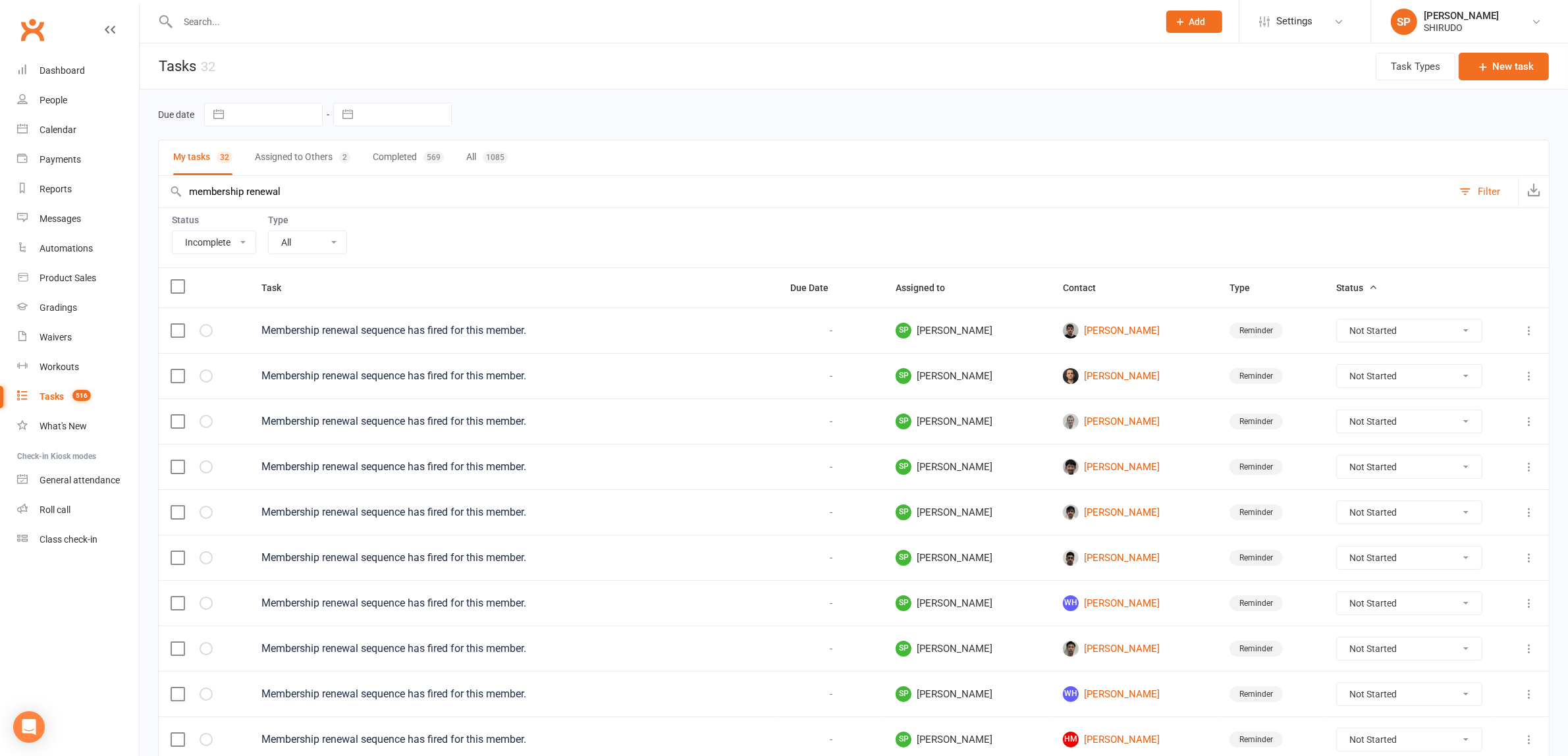
click at [338, 241] on select "All E-mail Meeting Phone call Purchase Reminder" at bounding box center [307, 242] width 78 height 22
select select "19236"
click at [269, 233] on select "All E-mail Meeting Phone call Purchase Reminder" at bounding box center [307, 242] width 78 height 22
click at [709, 443] on td "Membership renewal sequence has fired for this member." at bounding box center [514, 420] width 528 height 45
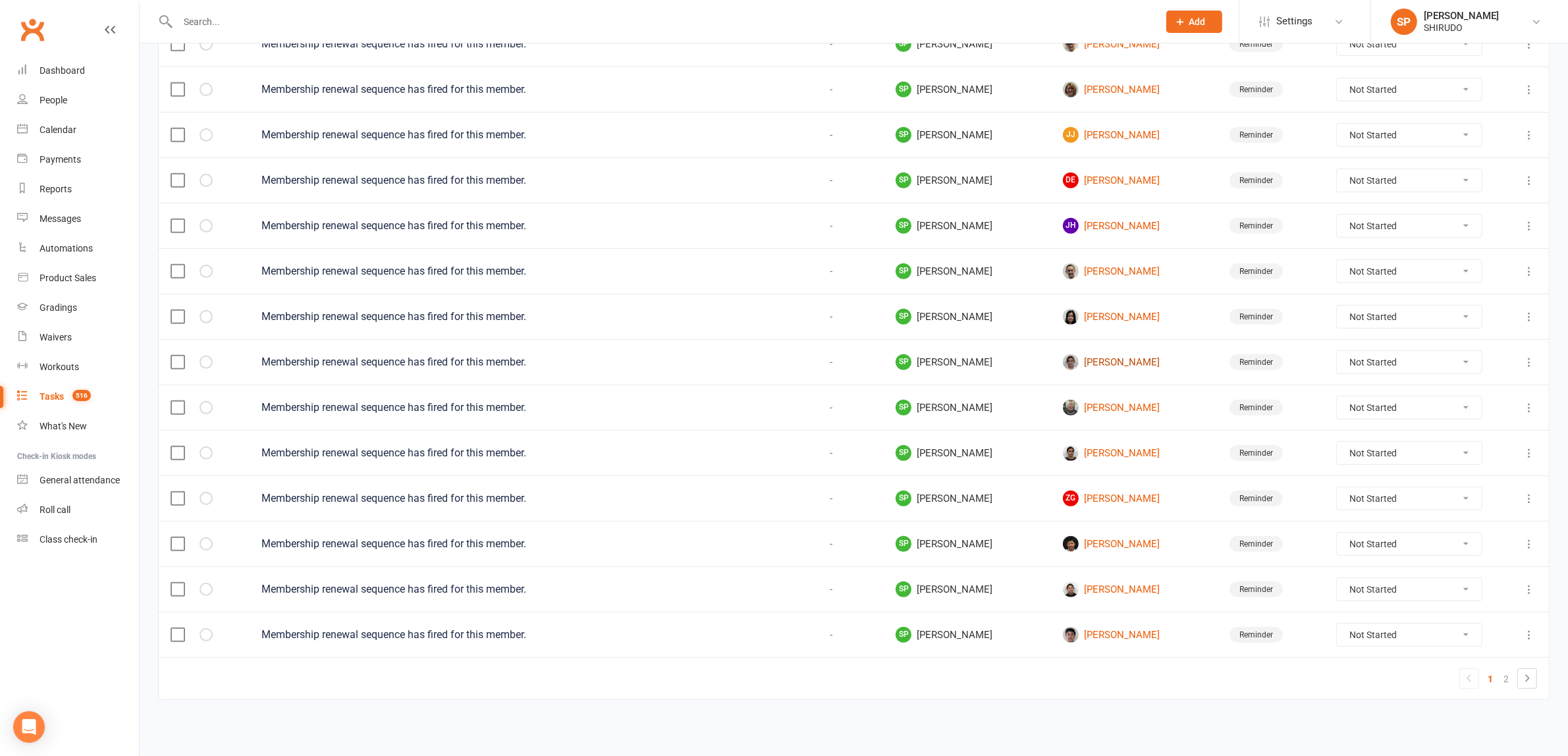
click at [1119, 357] on link "[PERSON_NAME]" at bounding box center [1134, 362] width 143 height 16
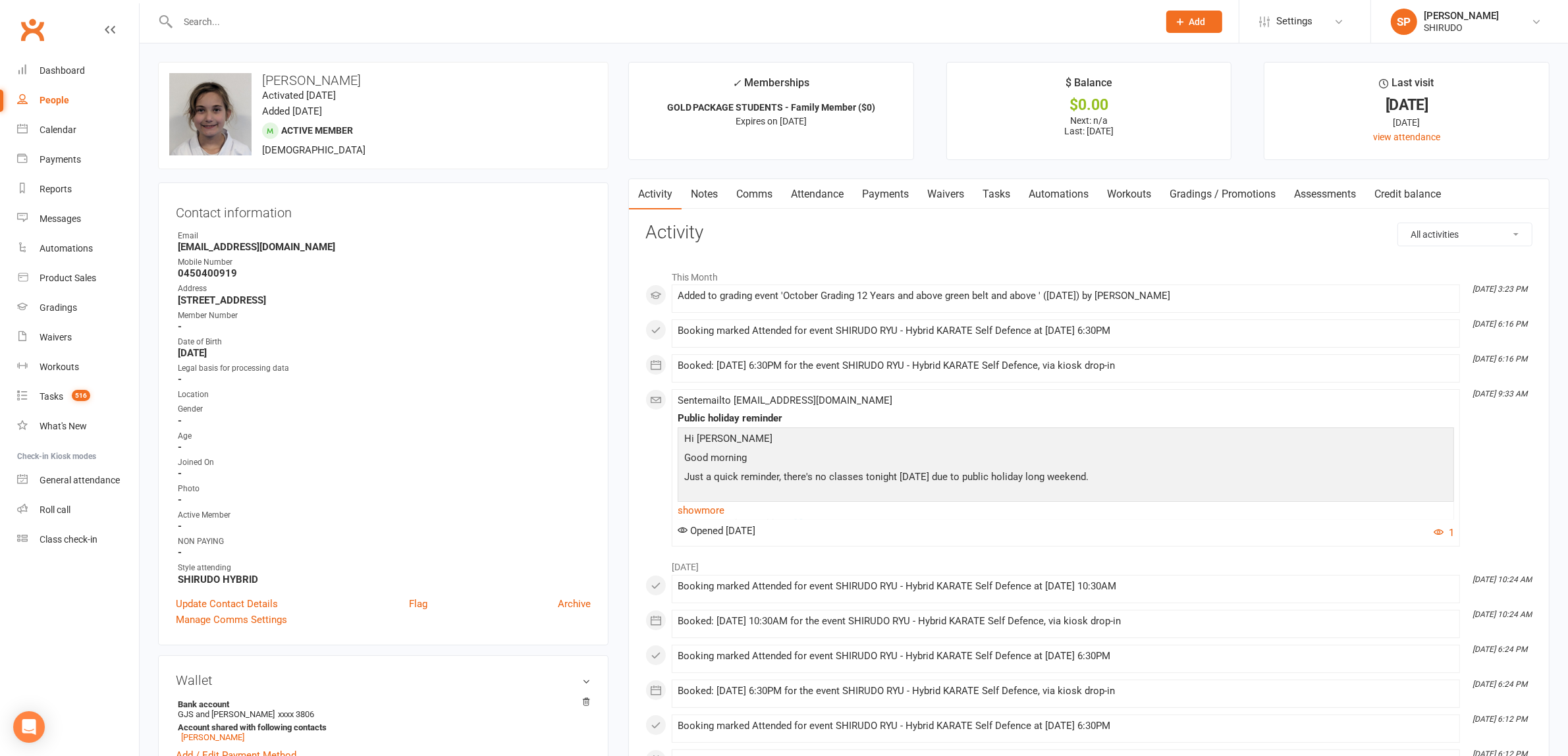
scroll to position [412, 0]
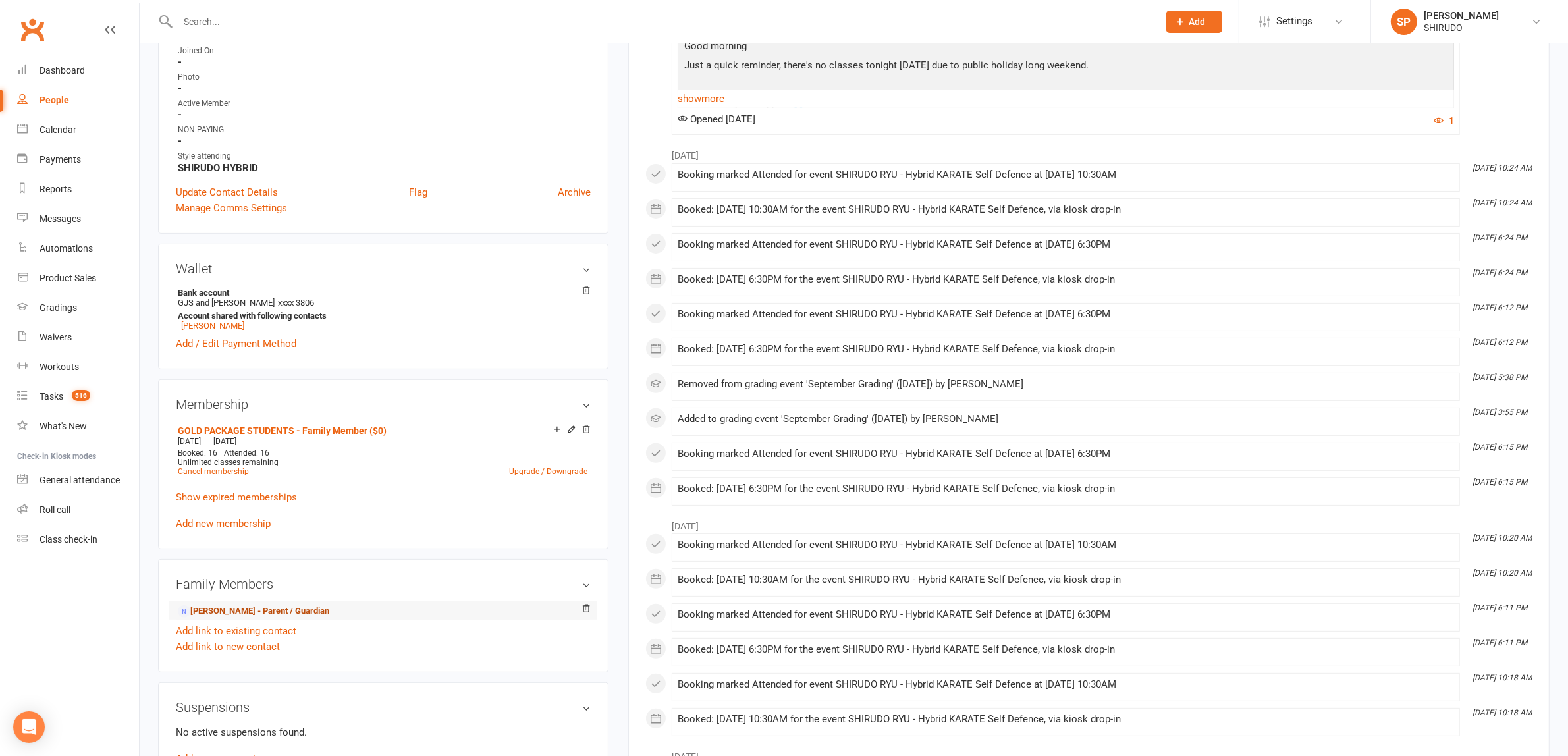
click at [308, 608] on link "[PERSON_NAME] - Parent / Guardian" at bounding box center [253, 611] width 152 height 14
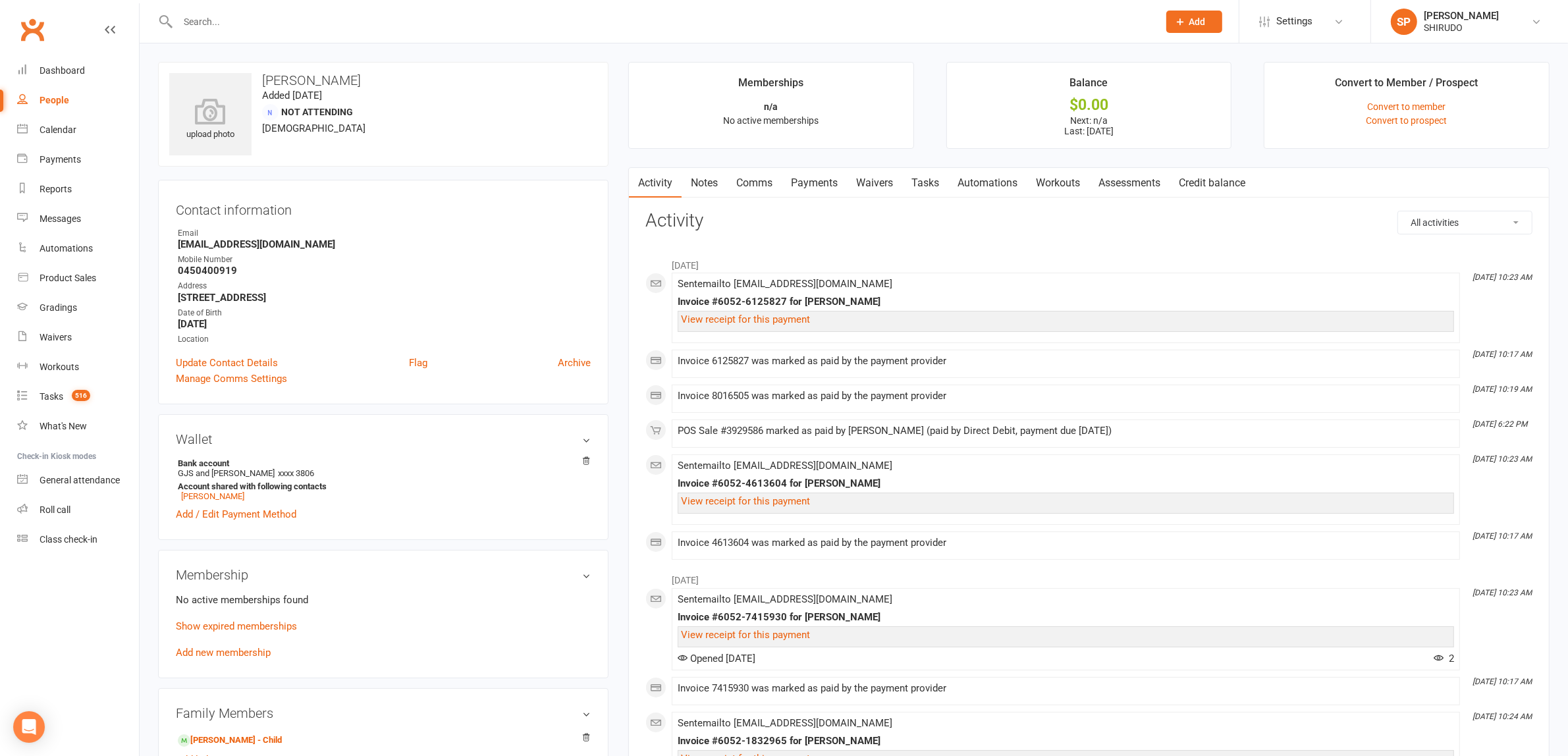
click at [816, 176] on link "Payments" at bounding box center [814, 183] width 65 height 30
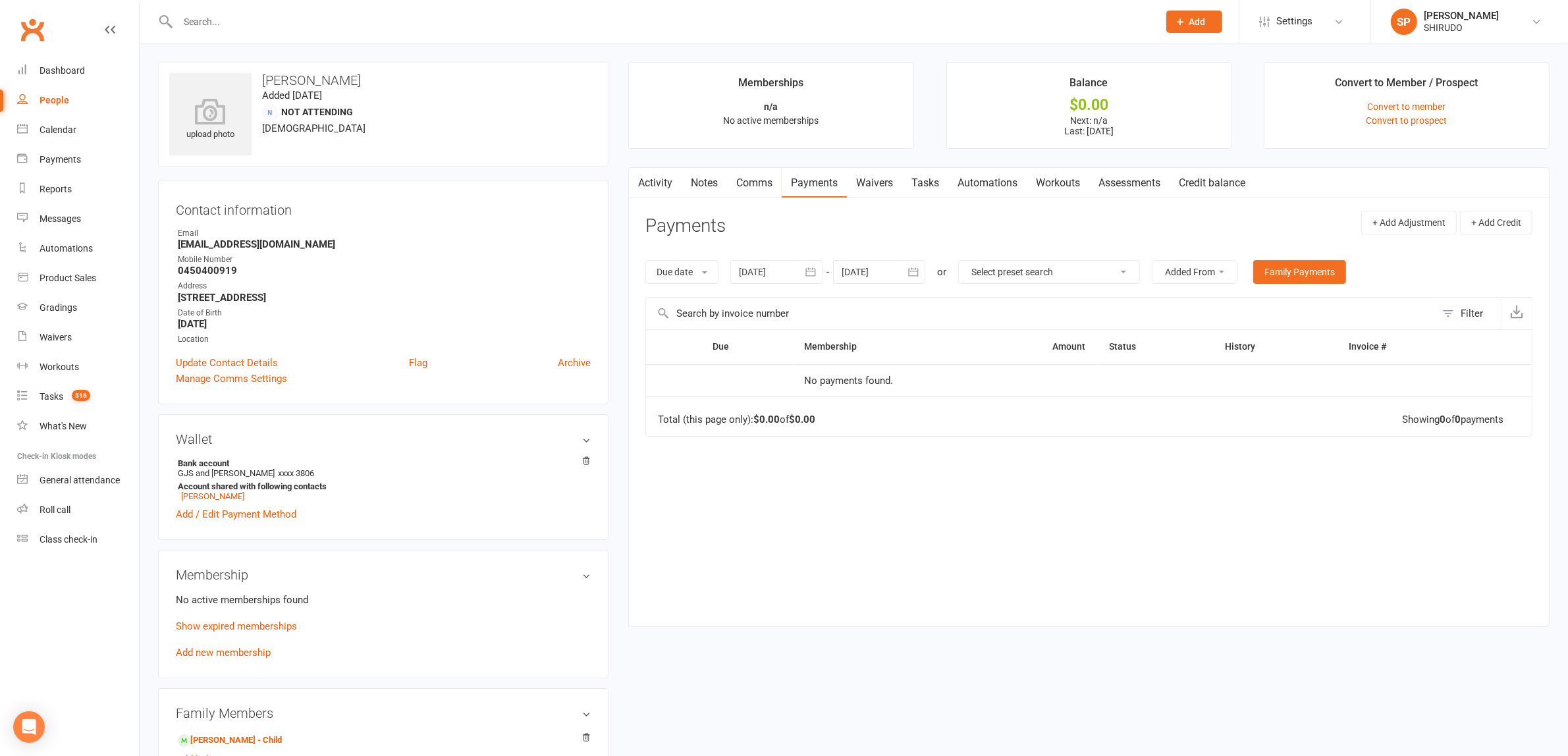
scroll to position [407, 0]
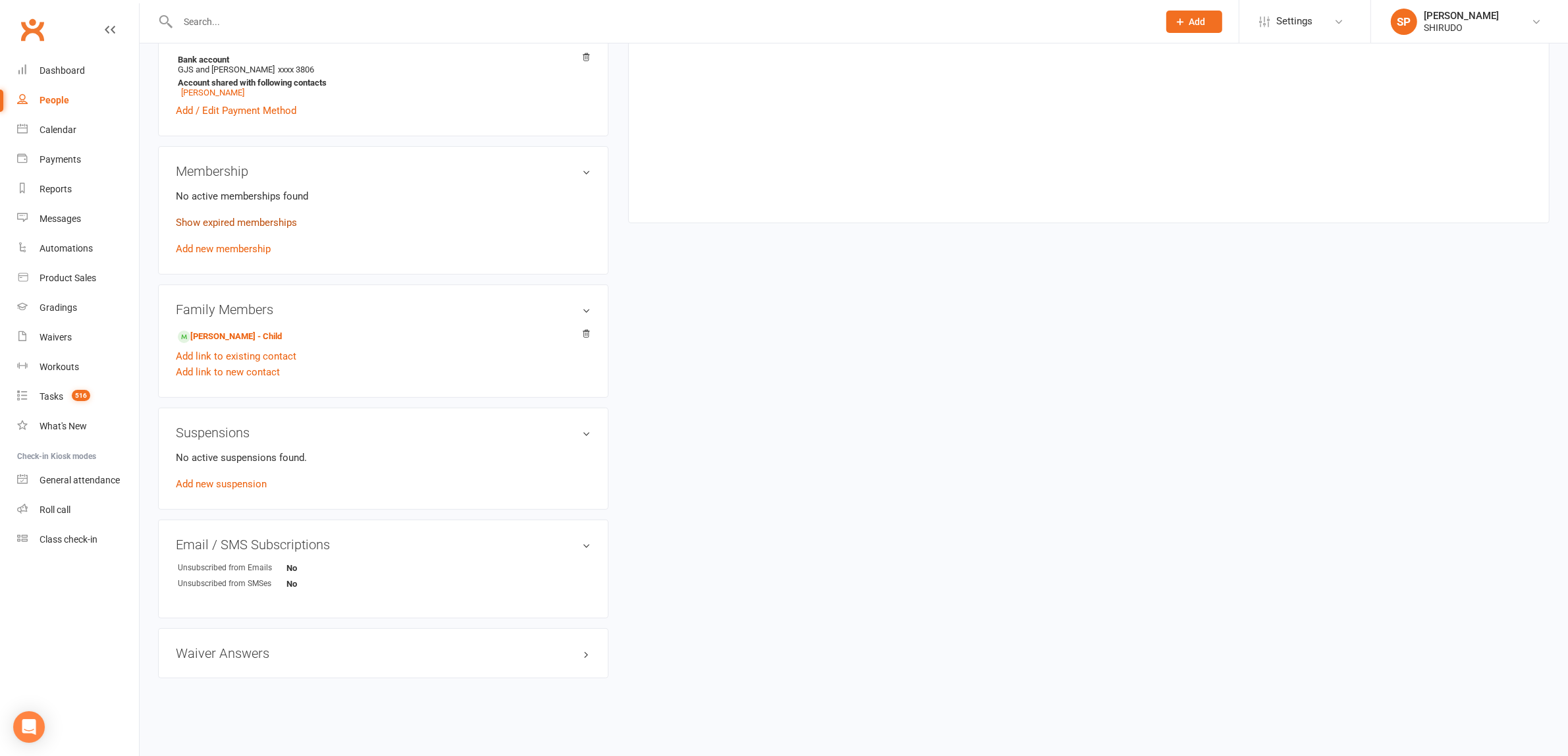
click at [262, 222] on link "Show expired memberships" at bounding box center [236, 223] width 121 height 12
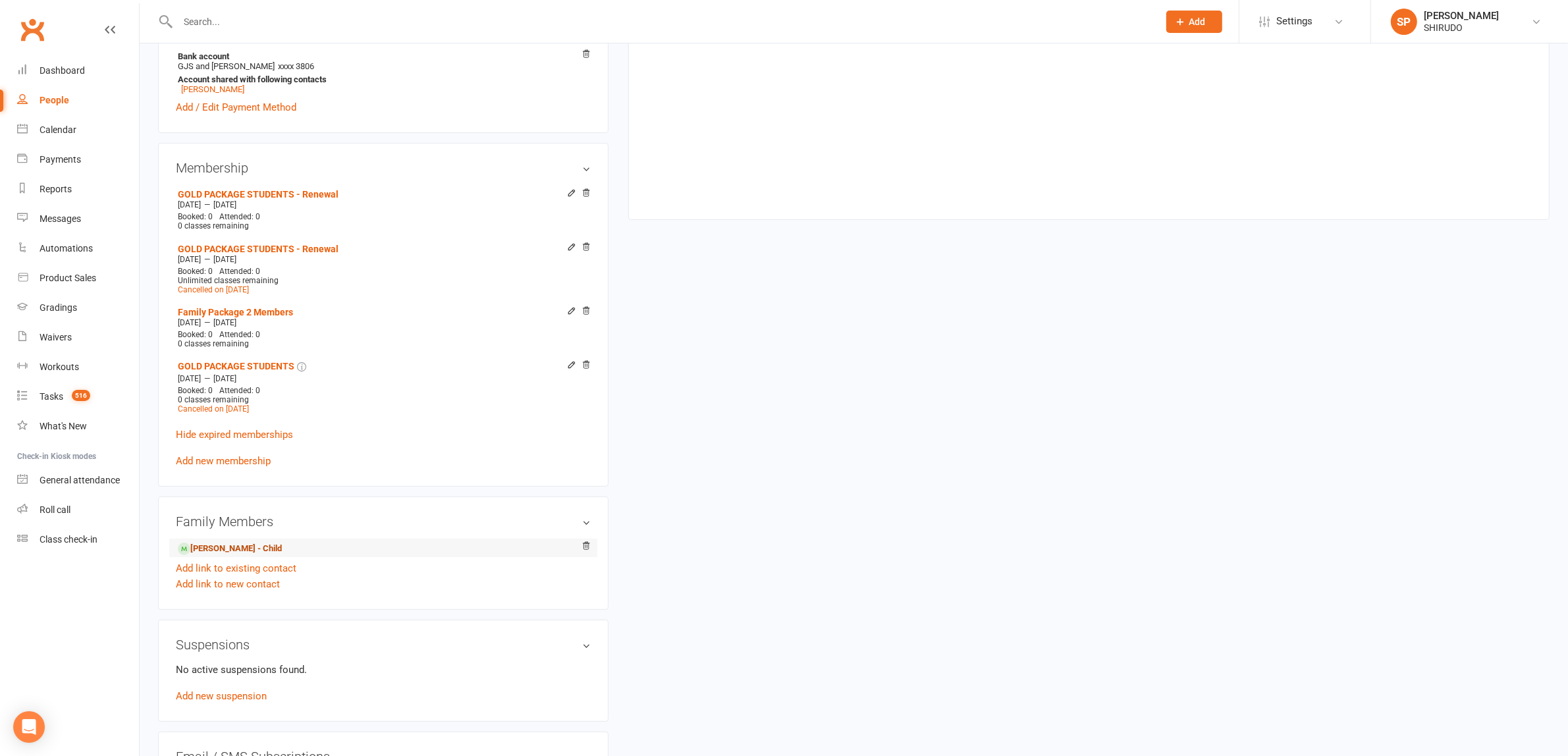
click at [261, 548] on link "[PERSON_NAME] - Child" at bounding box center [229, 548] width 104 height 14
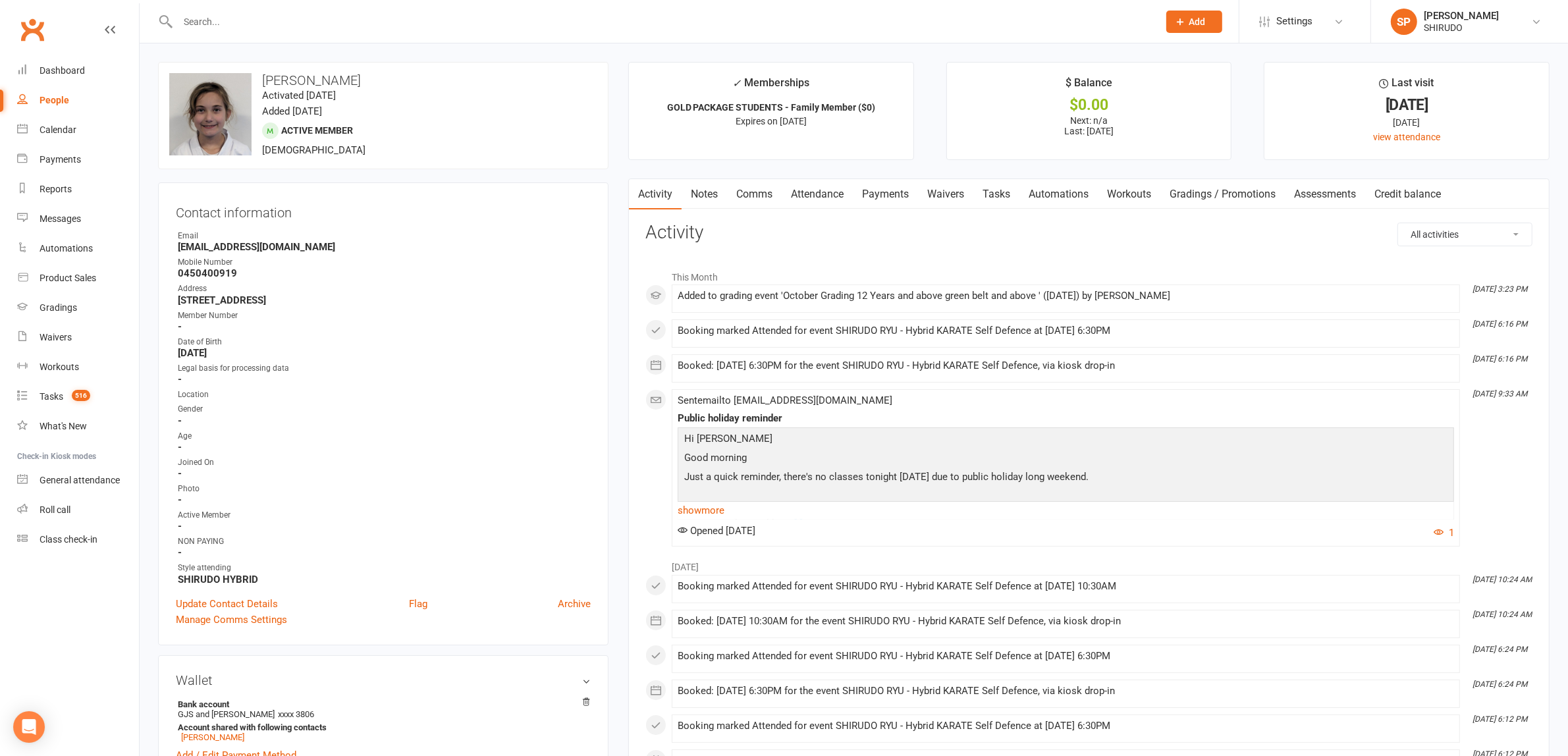
click at [896, 195] on link "Payments" at bounding box center [885, 194] width 65 height 30
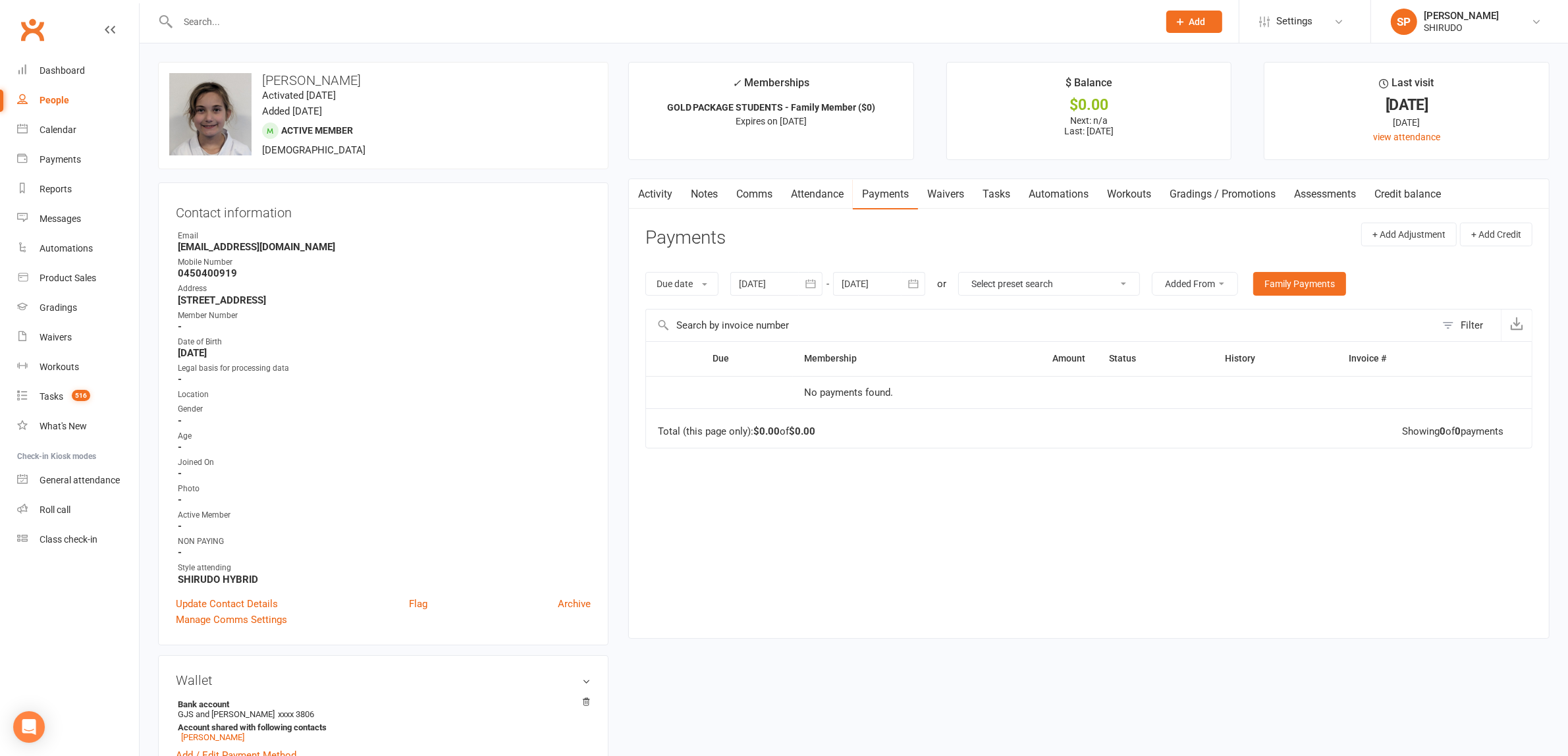
click at [815, 284] on icon "button" at bounding box center [810, 284] width 13 height 13
click at [755, 315] on icon "button" at bounding box center [750, 315] width 9 height 11
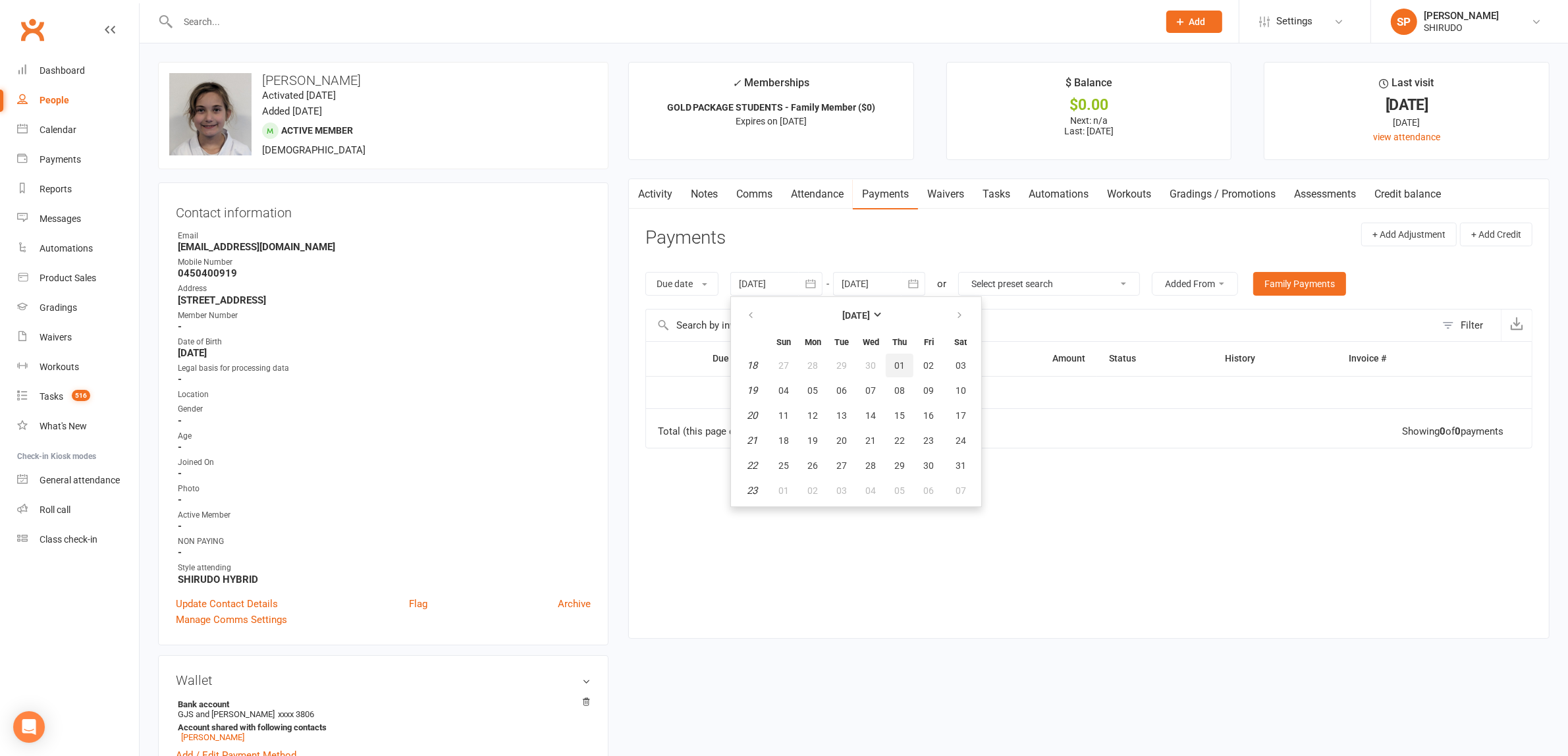
click at [902, 364] on span "01" at bounding box center [899, 365] width 11 height 11
type input "[DATE]"
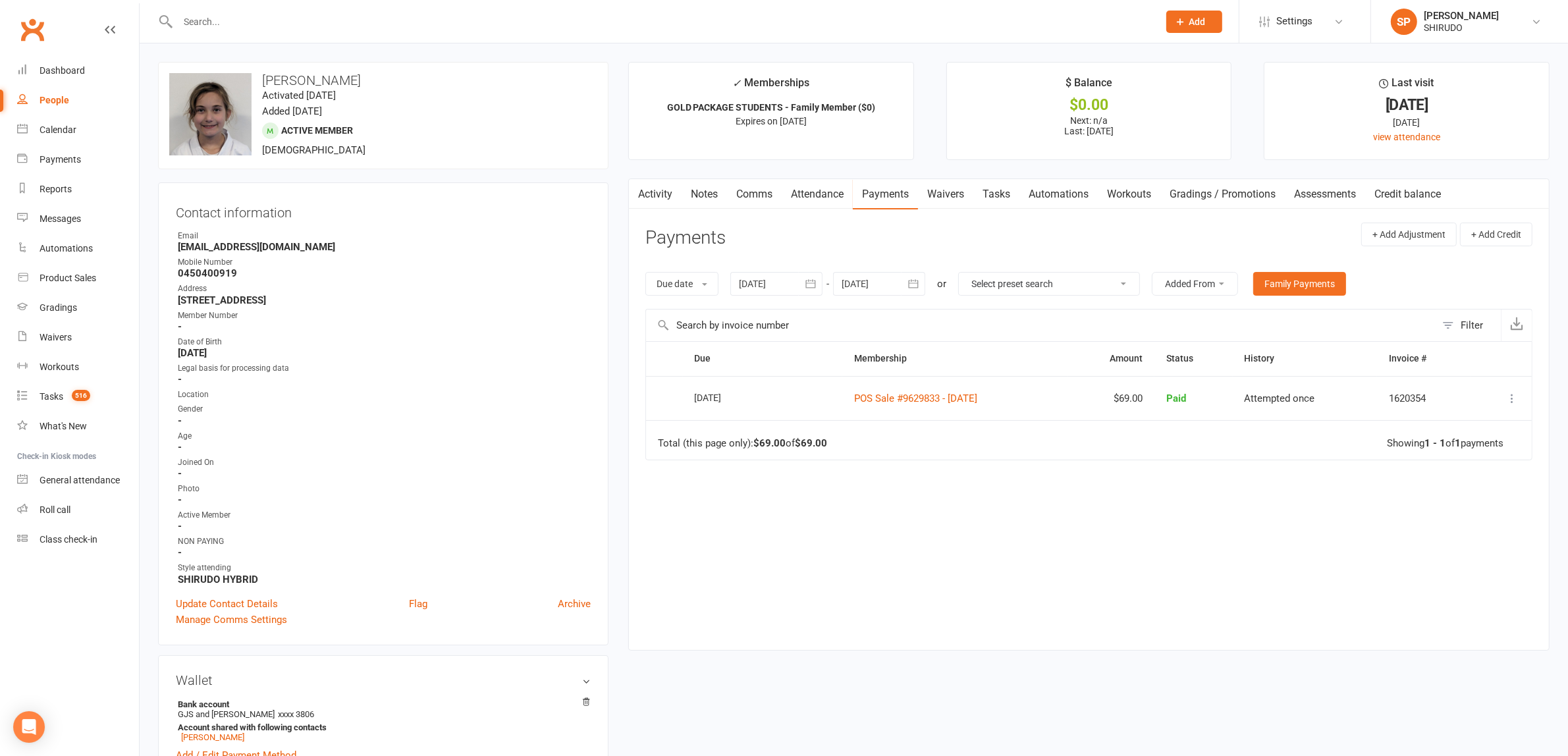
scroll to position [823, 0]
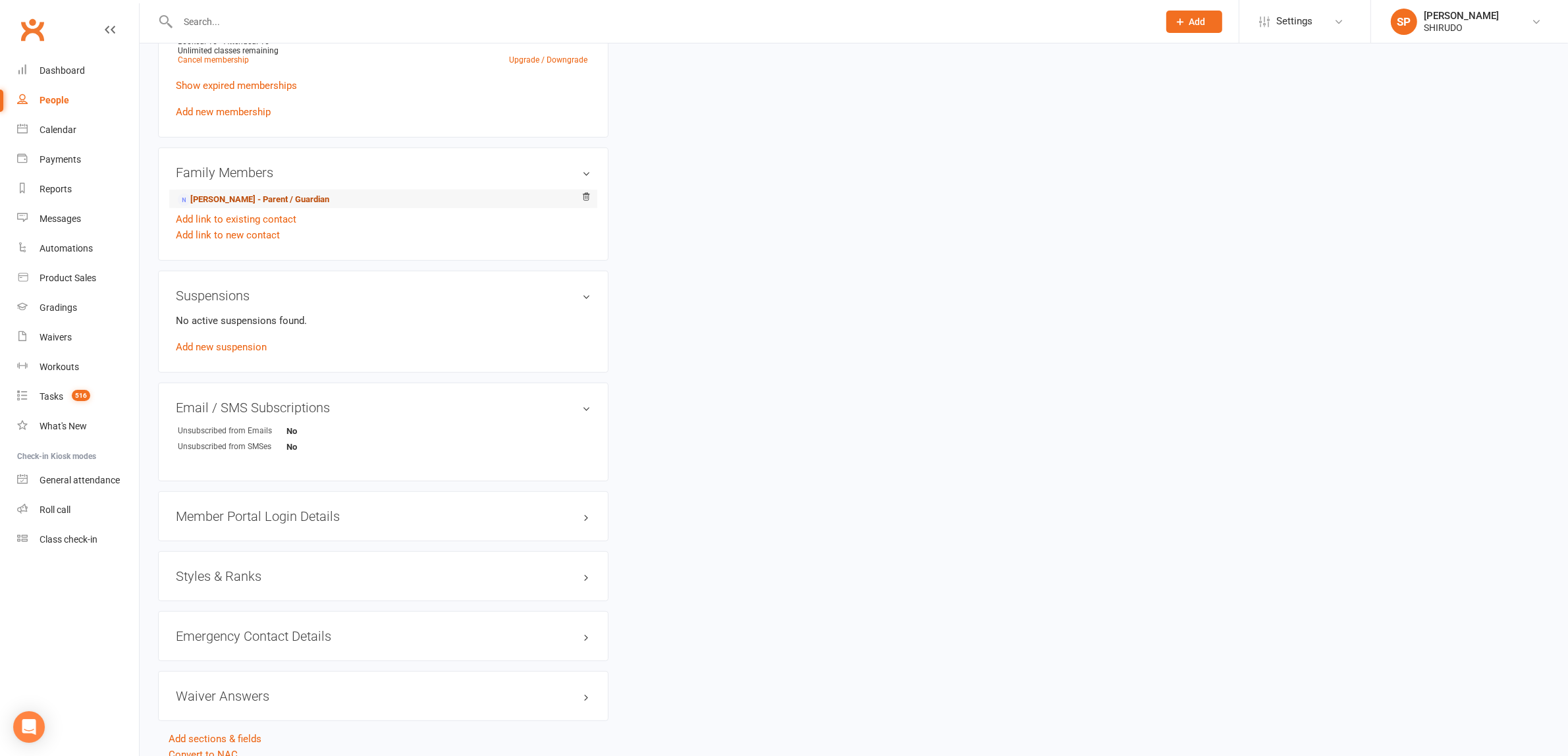
click at [321, 202] on link "[PERSON_NAME] - Parent / Guardian" at bounding box center [253, 199] width 152 height 14
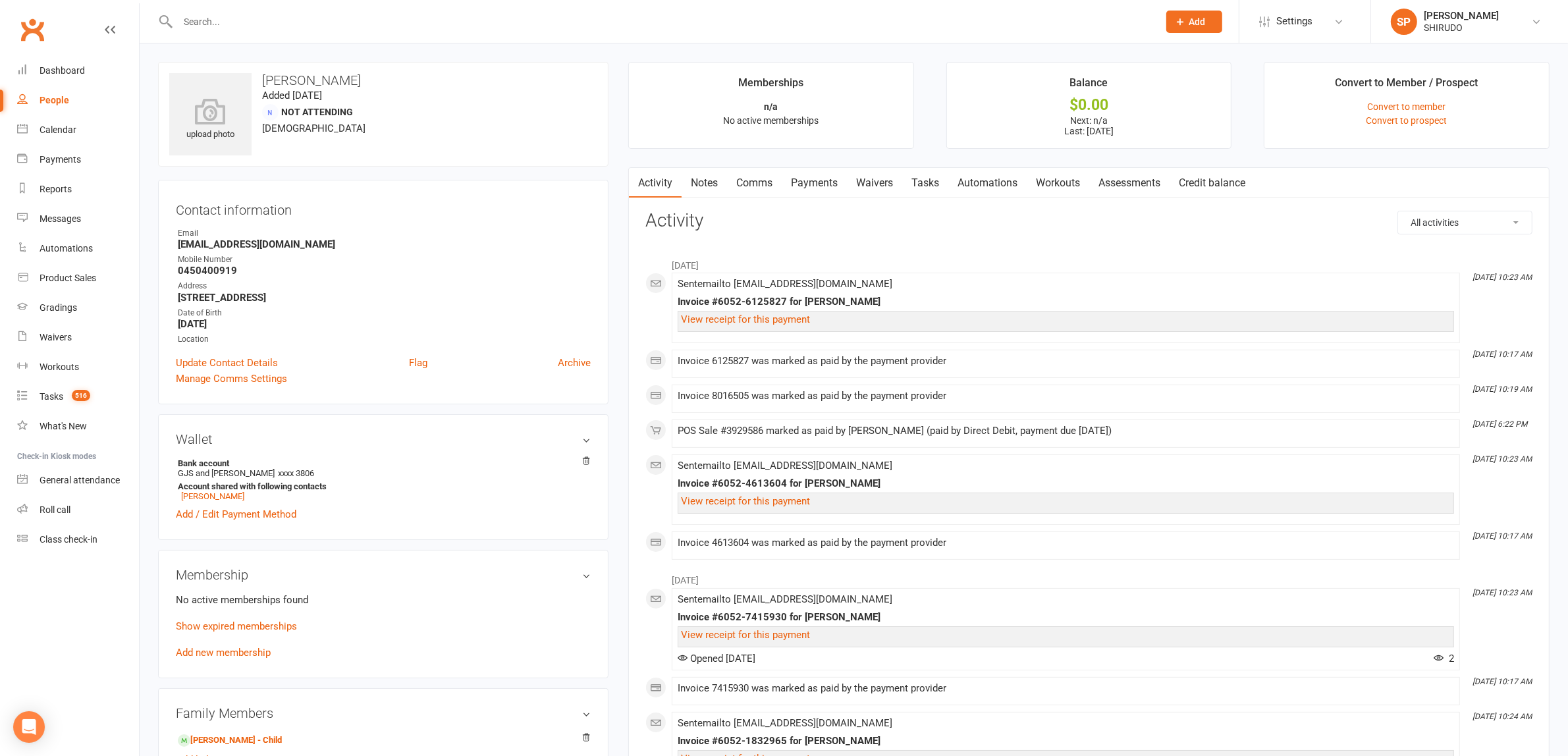
click at [814, 181] on link "Payments" at bounding box center [814, 183] width 65 height 30
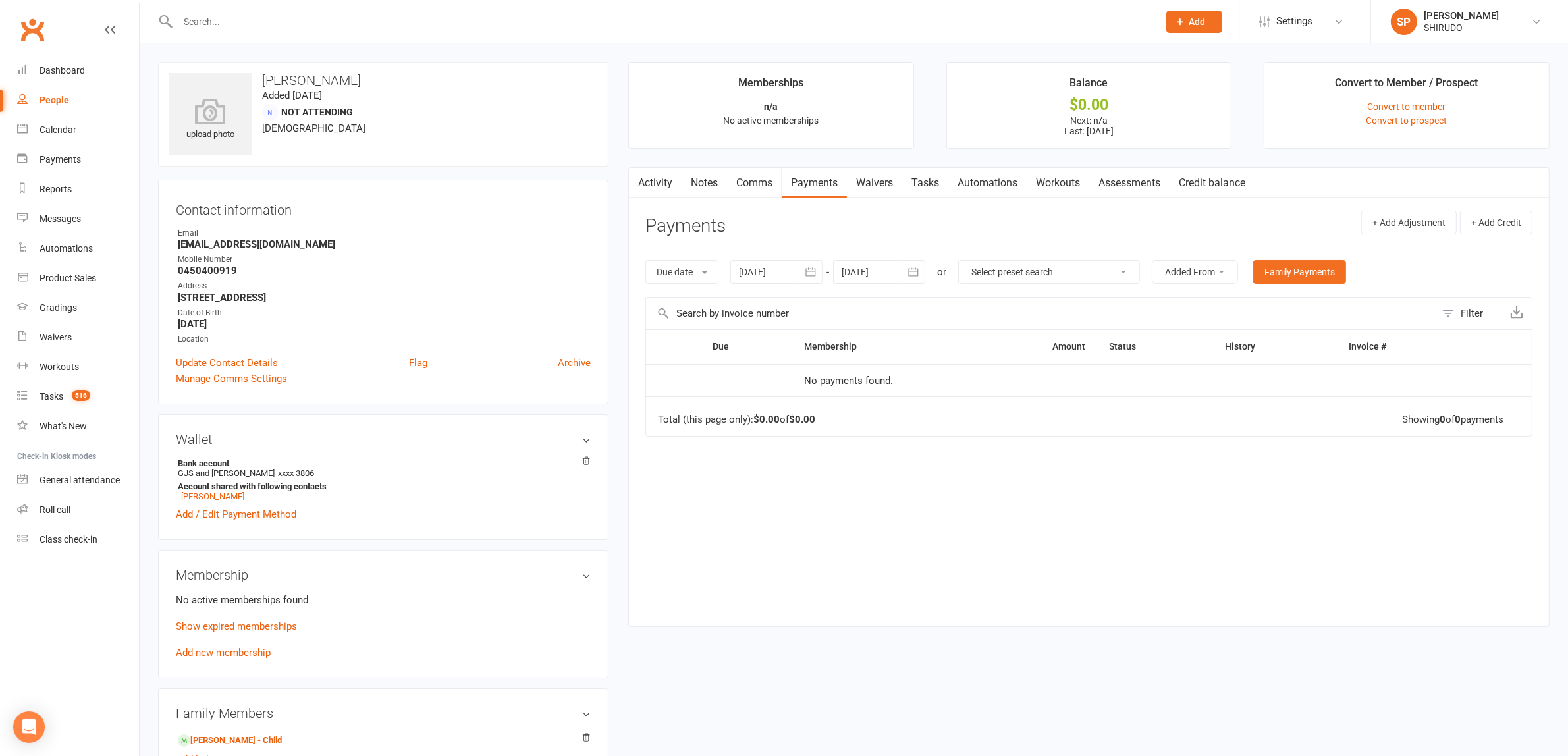
click at [811, 270] on icon "button" at bounding box center [810, 272] width 13 height 13
click at [754, 303] on icon "button" at bounding box center [750, 304] width 9 height 11
click at [754, 301] on icon "button" at bounding box center [750, 304] width 9 height 11
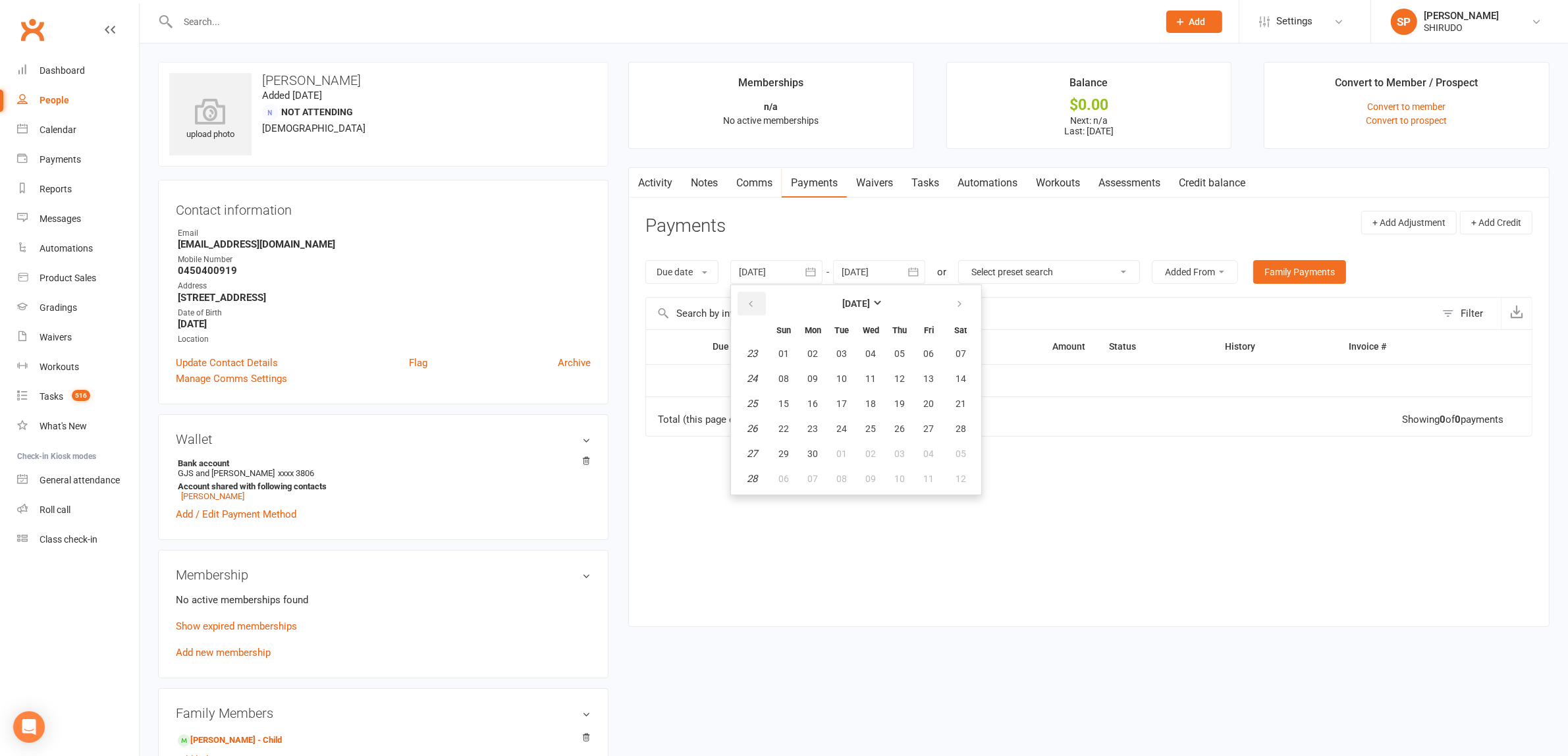
click at [754, 301] on icon "button" at bounding box center [750, 304] width 9 height 11
click at [844, 352] on span "01" at bounding box center [841, 353] width 11 height 11
type input "[DATE]"
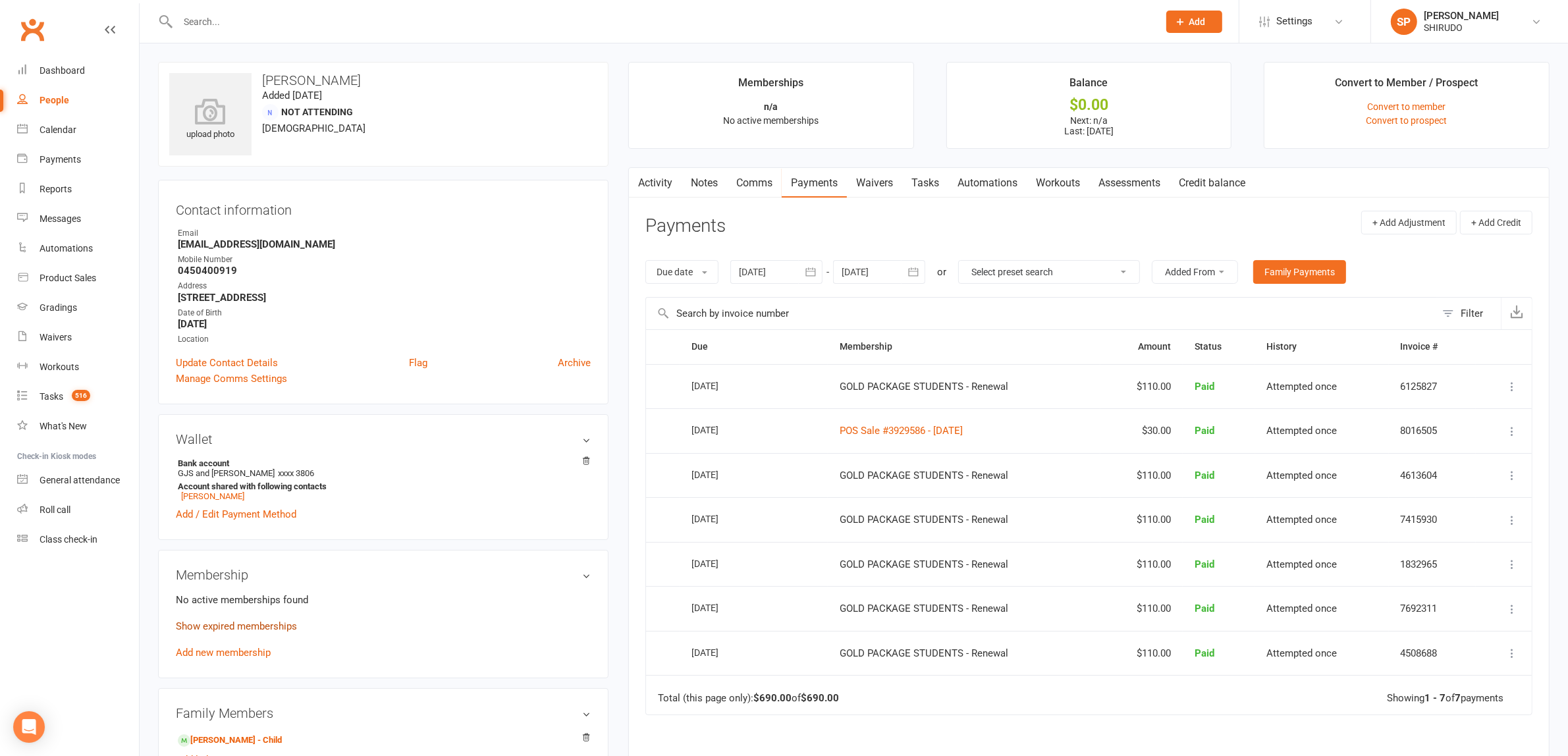
click at [270, 622] on link "Show expired memberships" at bounding box center [236, 626] width 121 height 12
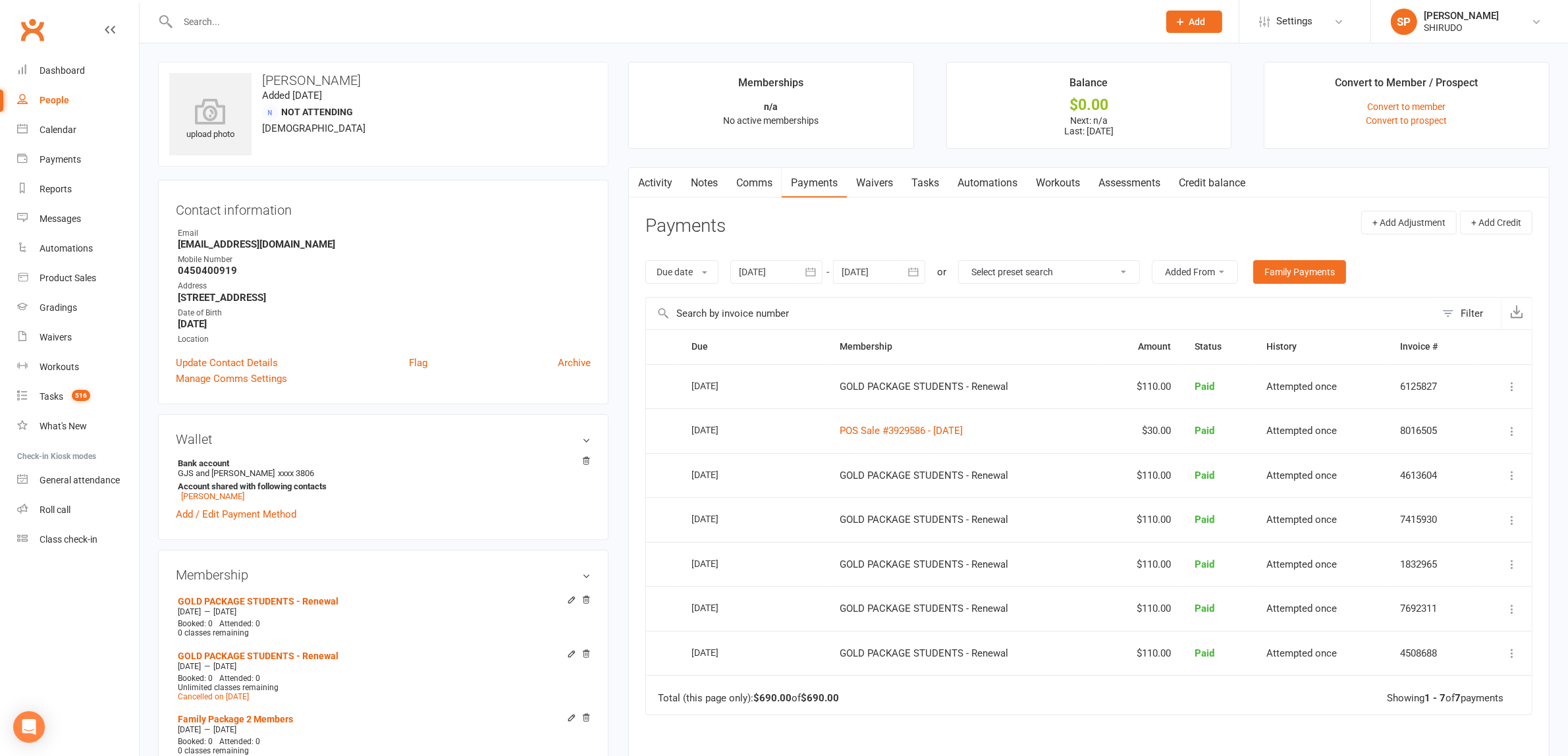
scroll to position [412, 0]
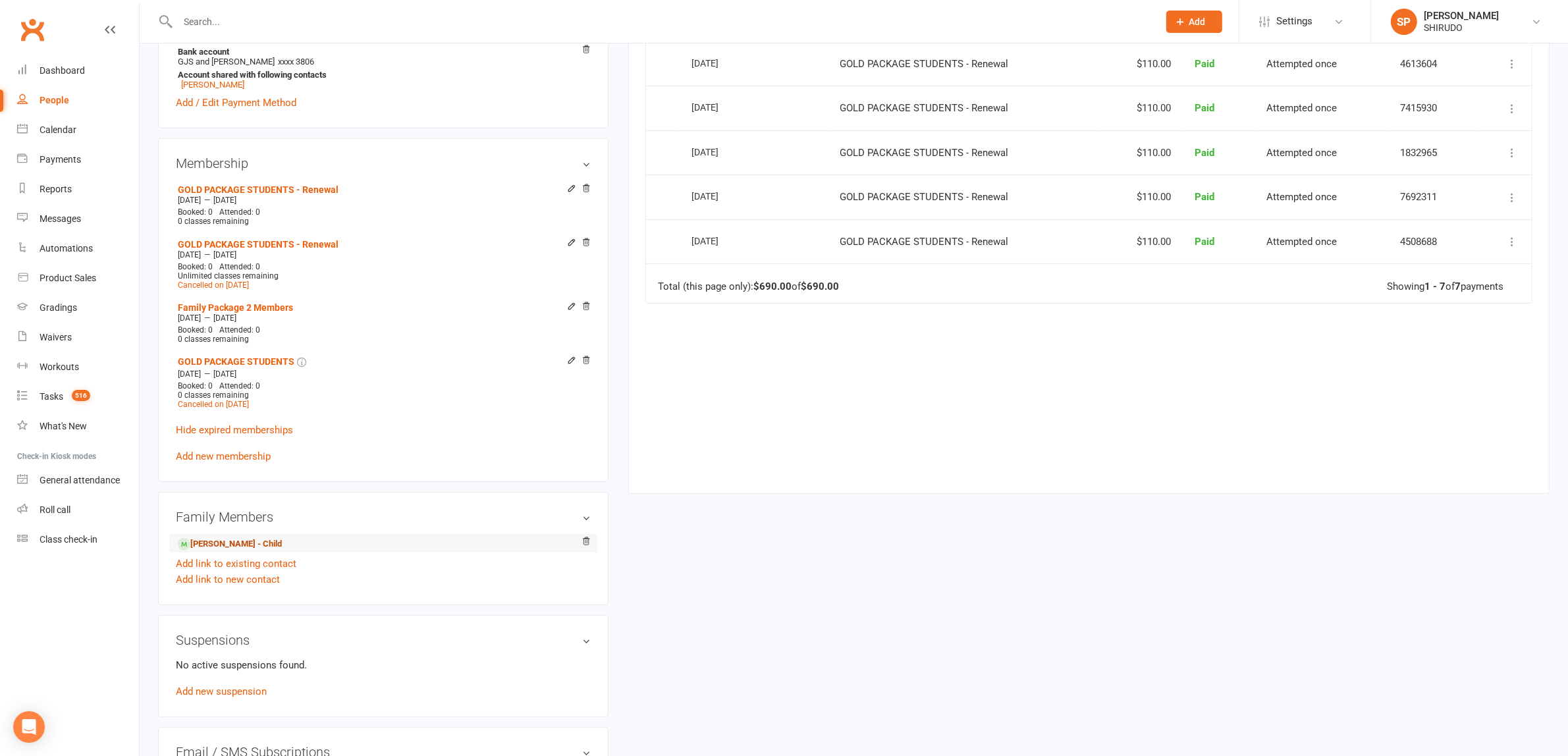
click at [281, 543] on link "[PERSON_NAME] - Child" at bounding box center [229, 543] width 104 height 14
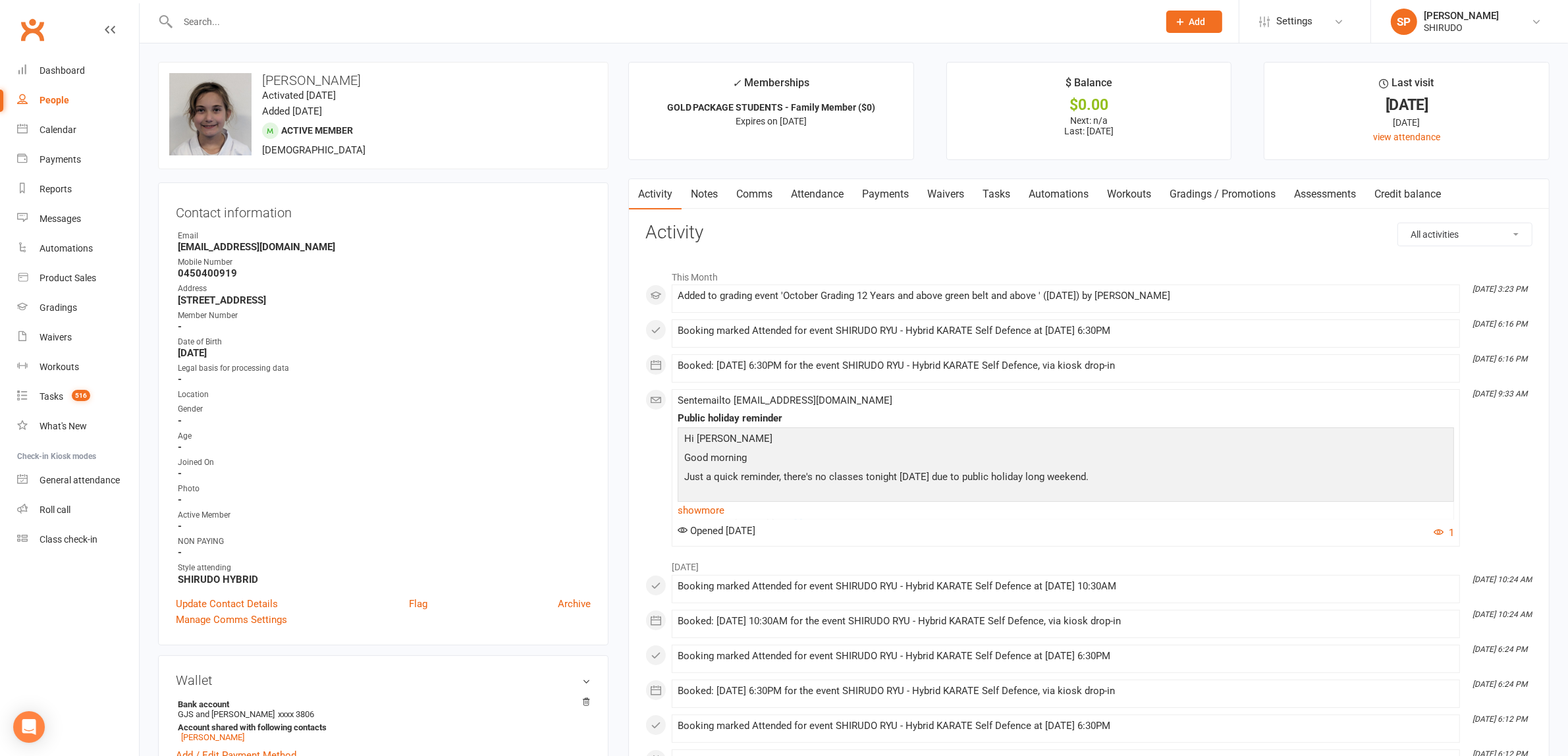
click at [881, 190] on link "Payments" at bounding box center [885, 194] width 65 height 30
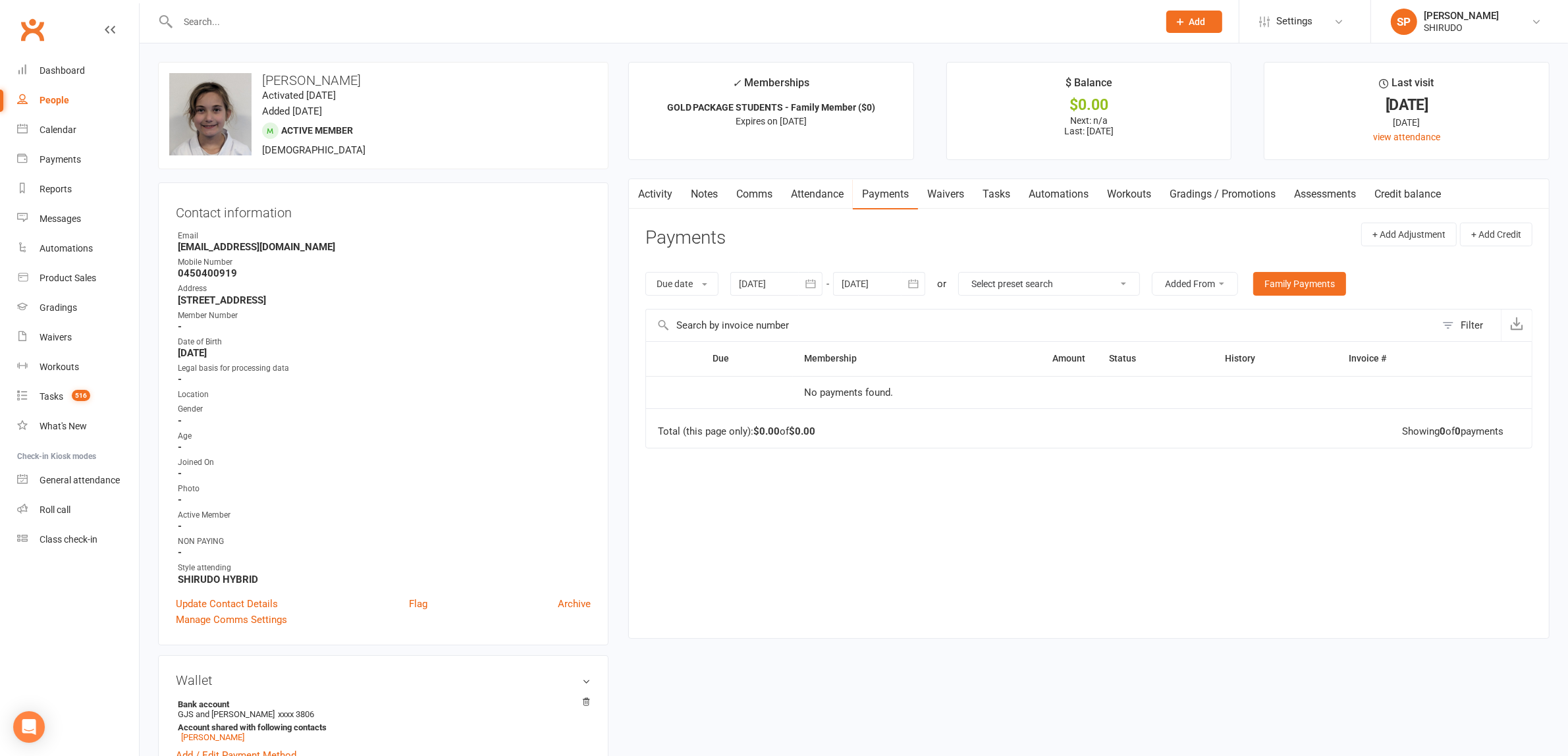
click at [811, 281] on icon "button" at bounding box center [810, 284] width 13 height 13
click at [761, 319] on button "button" at bounding box center [752, 315] width 29 height 24
click at [758, 318] on button "button" at bounding box center [752, 315] width 29 height 24
click at [841, 362] on span "01" at bounding box center [841, 365] width 11 height 11
type input "[DATE]"
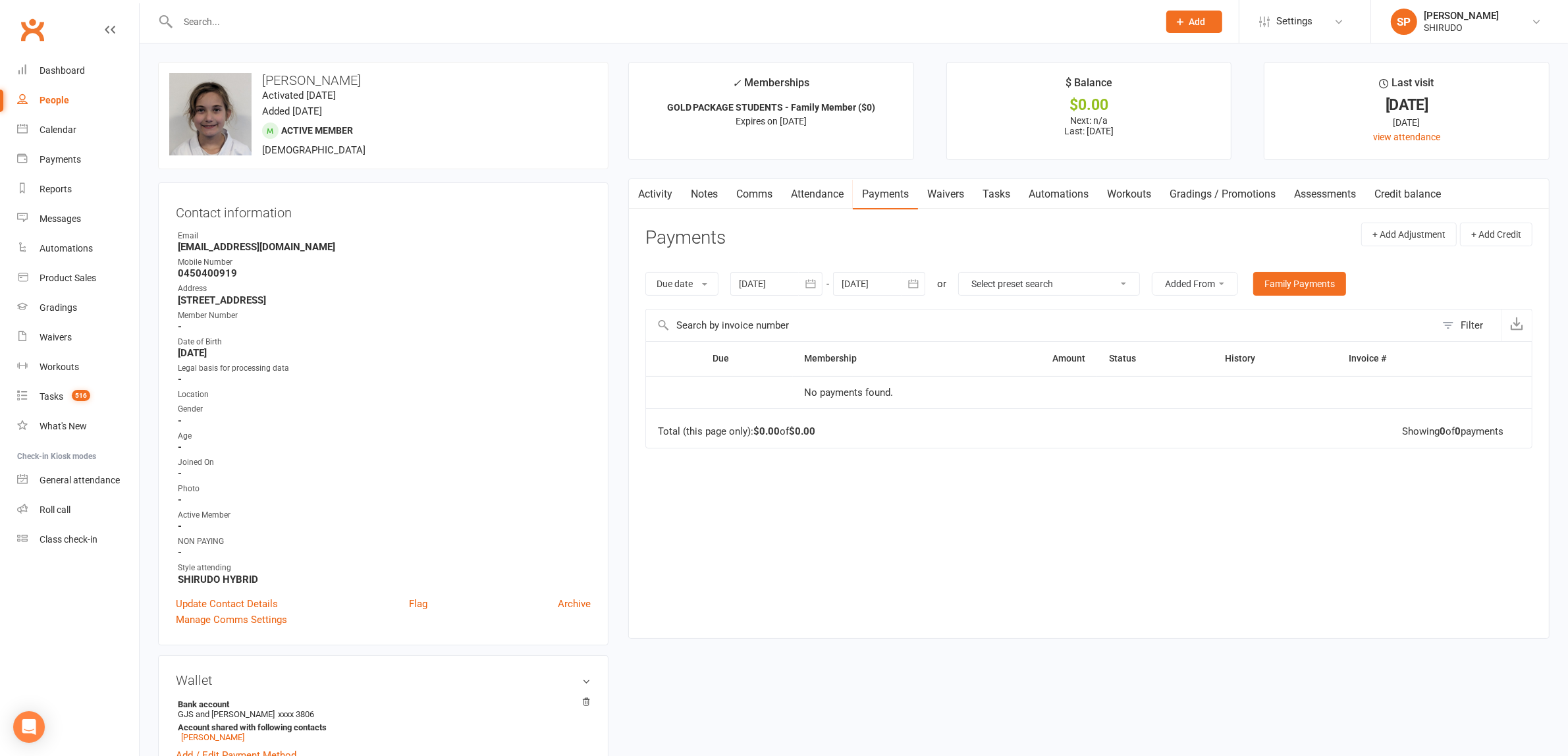
click at [816, 283] on icon "button" at bounding box center [810, 284] width 13 height 13
click at [820, 578] on div "Due Contact Membership Amount Status History Invoice # No payments found. Total…" at bounding box center [1088, 479] width 887 height 276
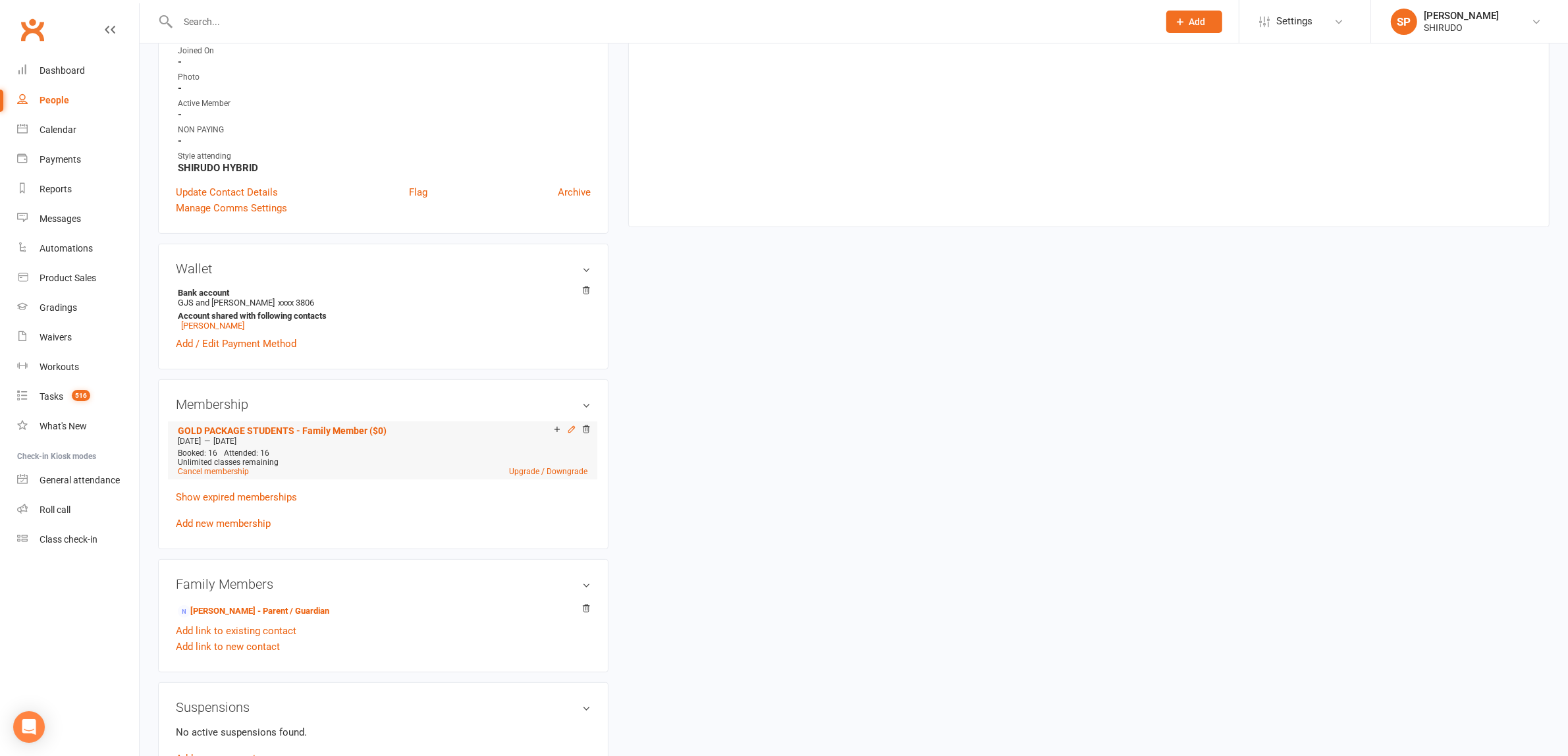
click at [571, 430] on icon at bounding box center [571, 429] width 9 height 9
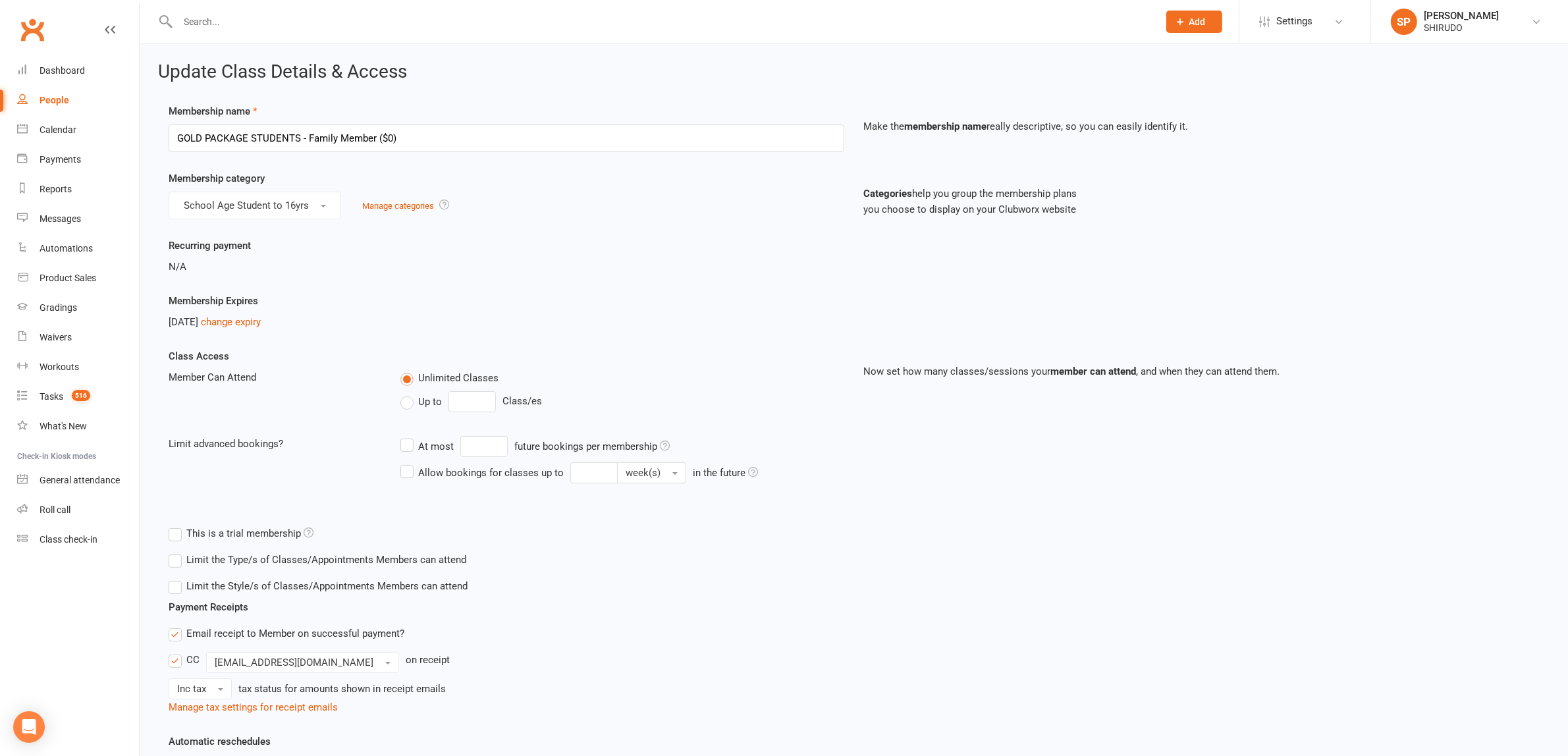
click at [56, 94] on link "People" at bounding box center [78, 100] width 122 height 29
select select "100"
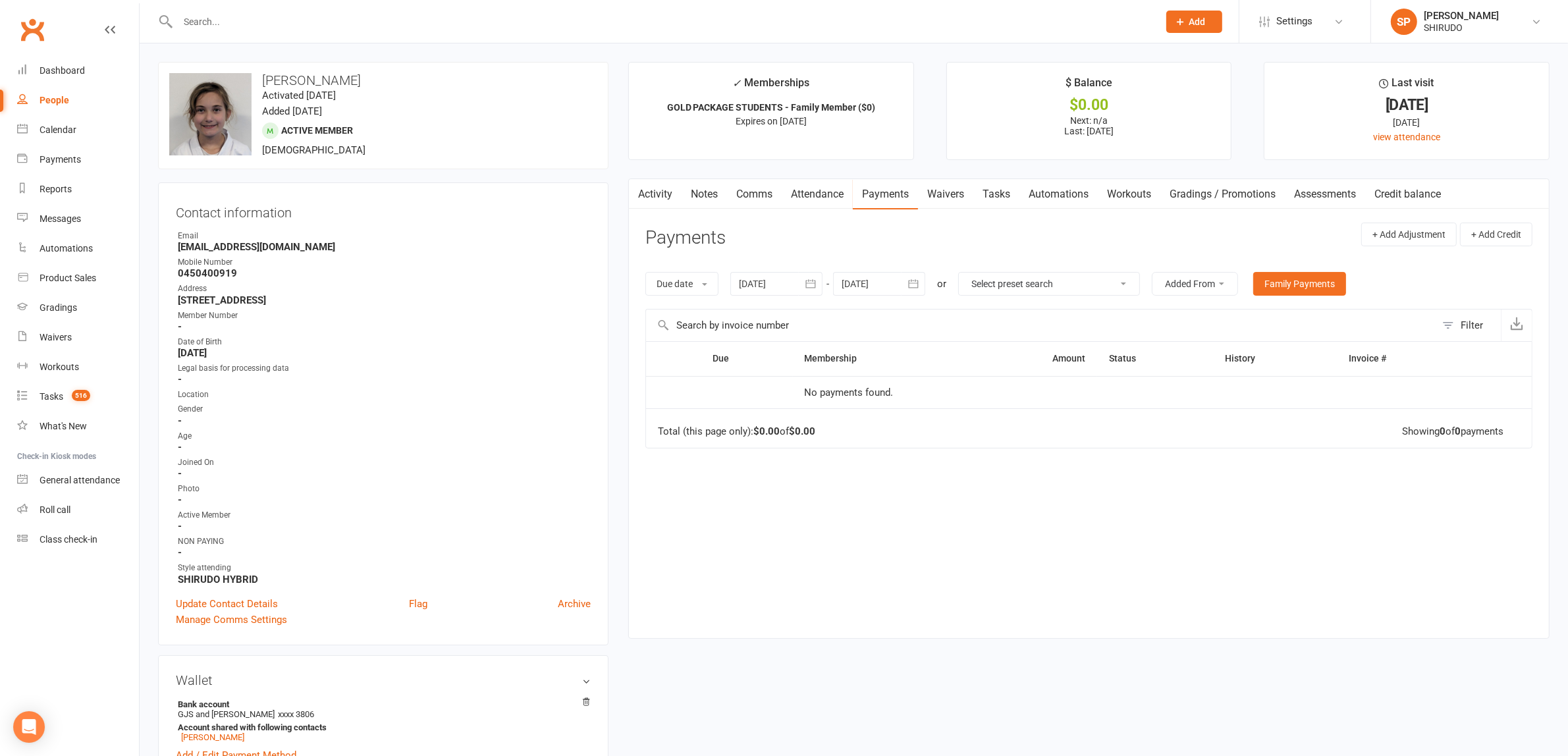
scroll to position [412, 0]
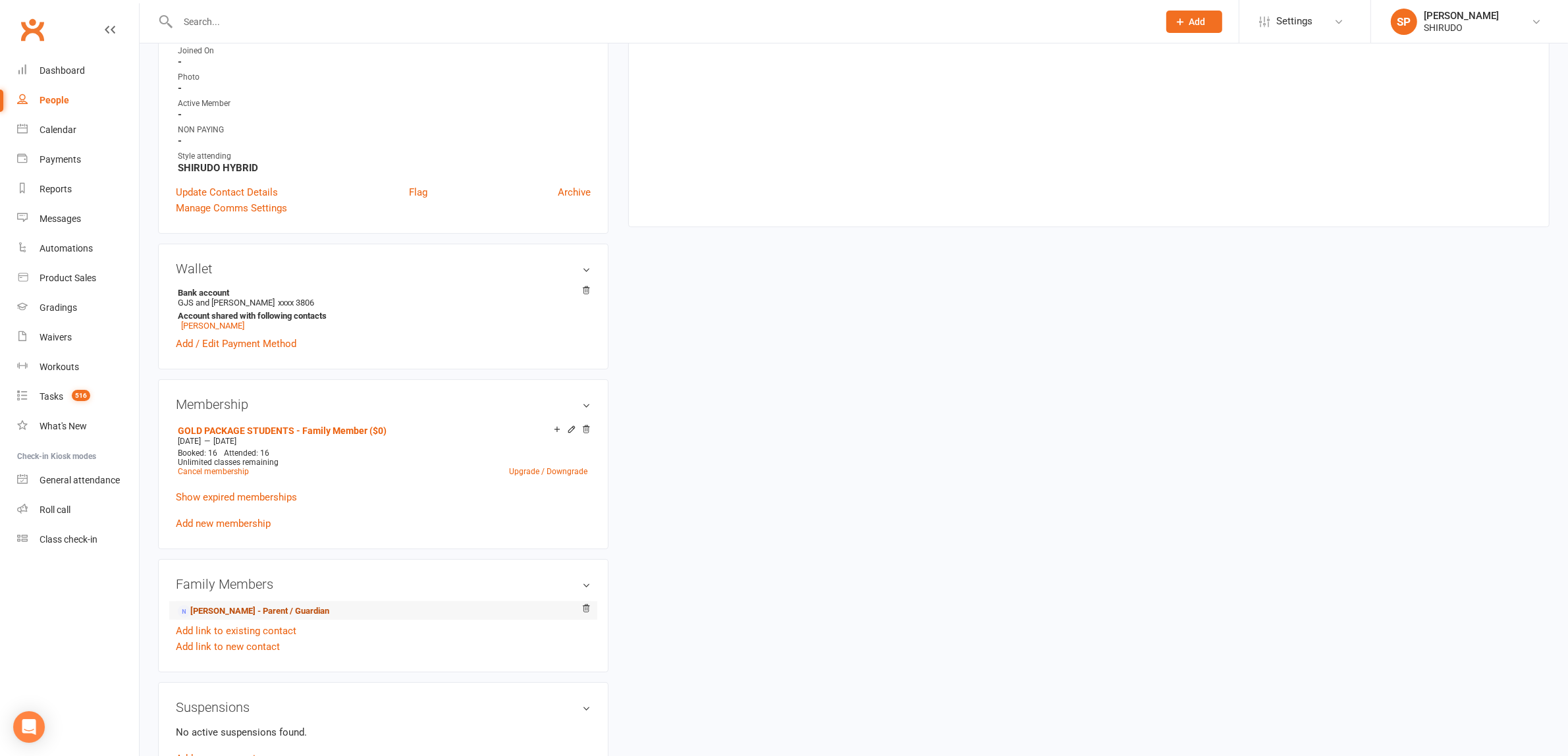
click at [301, 611] on link "[PERSON_NAME] - Parent / Guardian" at bounding box center [253, 611] width 152 height 14
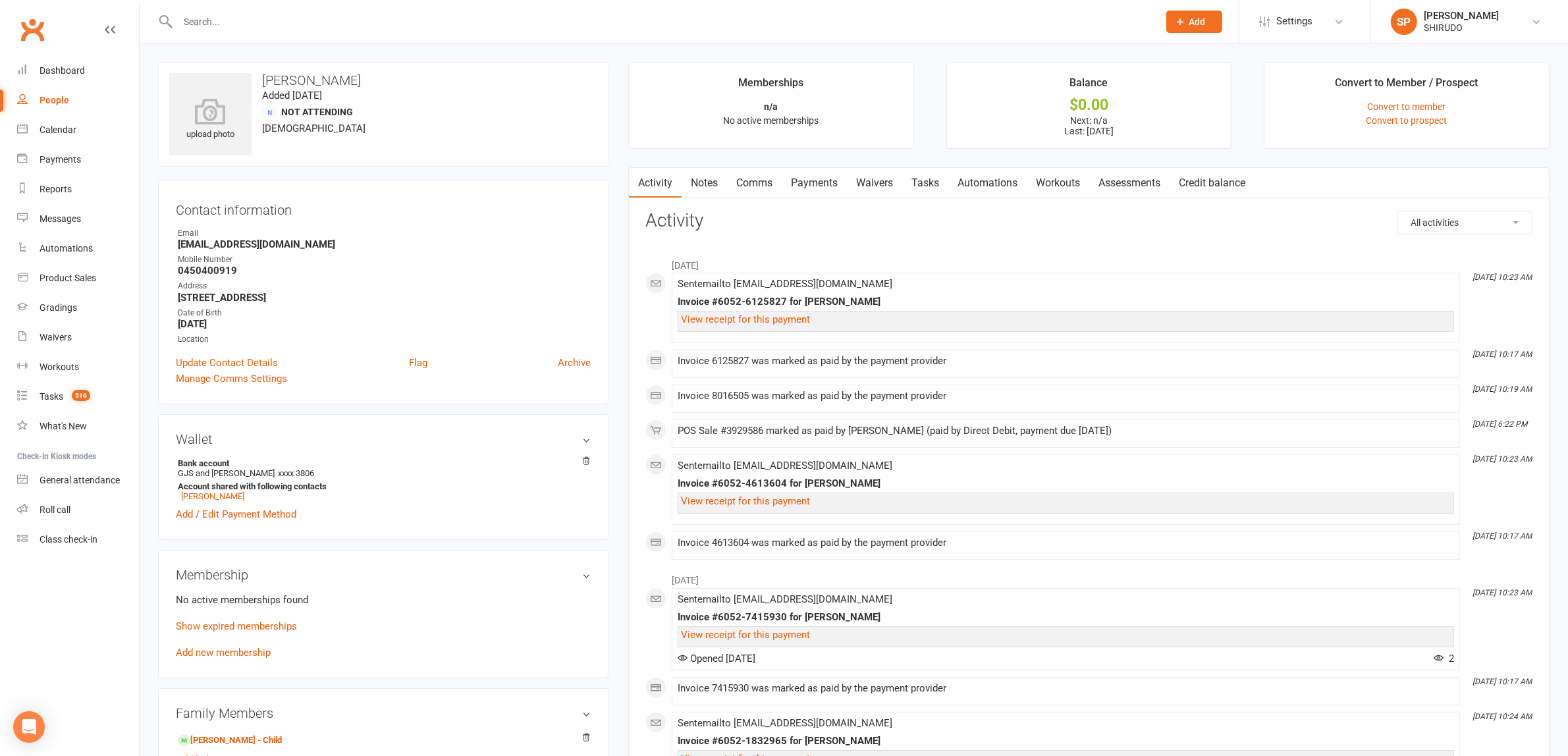
scroll to position [412, 0]
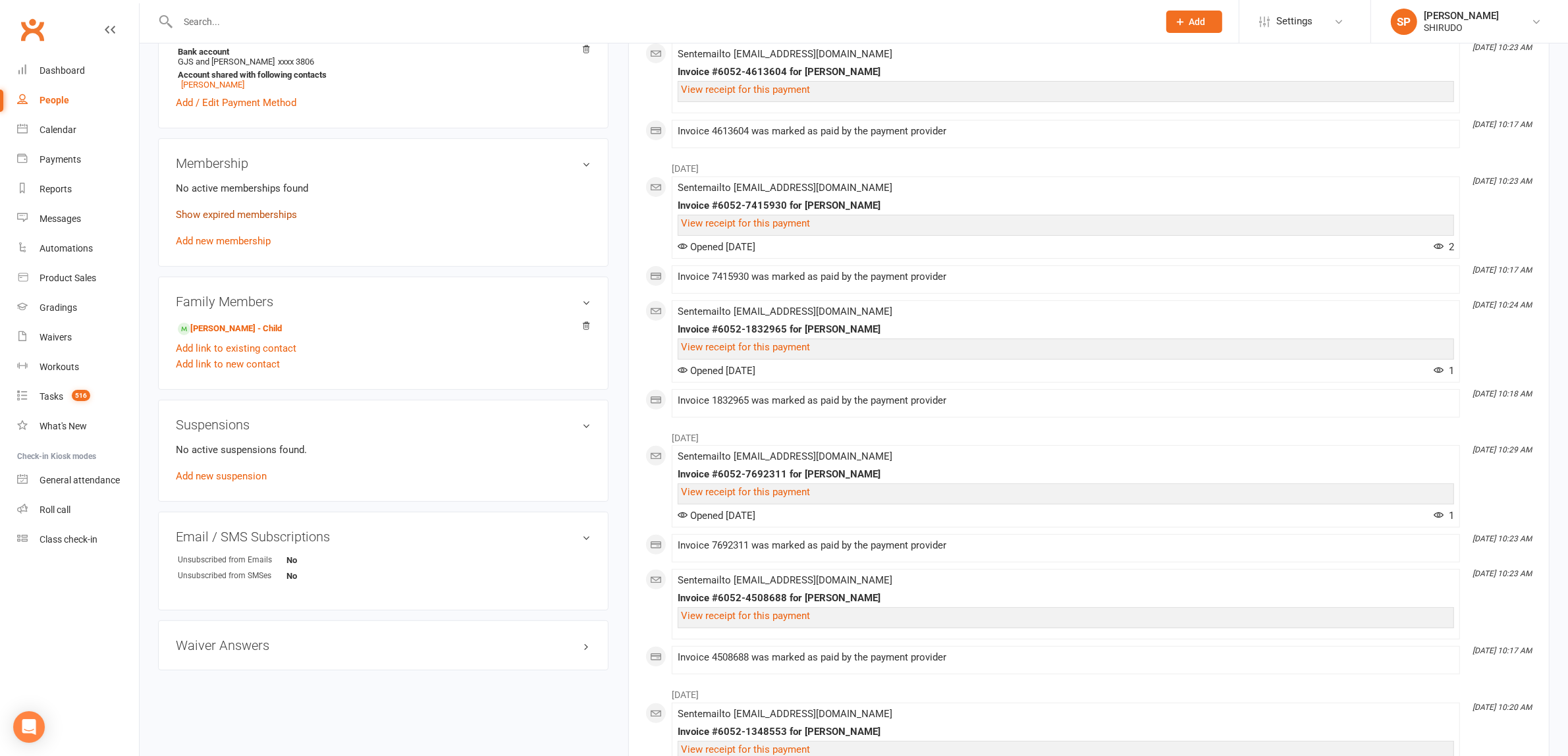
click at [283, 217] on link "Show expired memberships" at bounding box center [236, 215] width 121 height 12
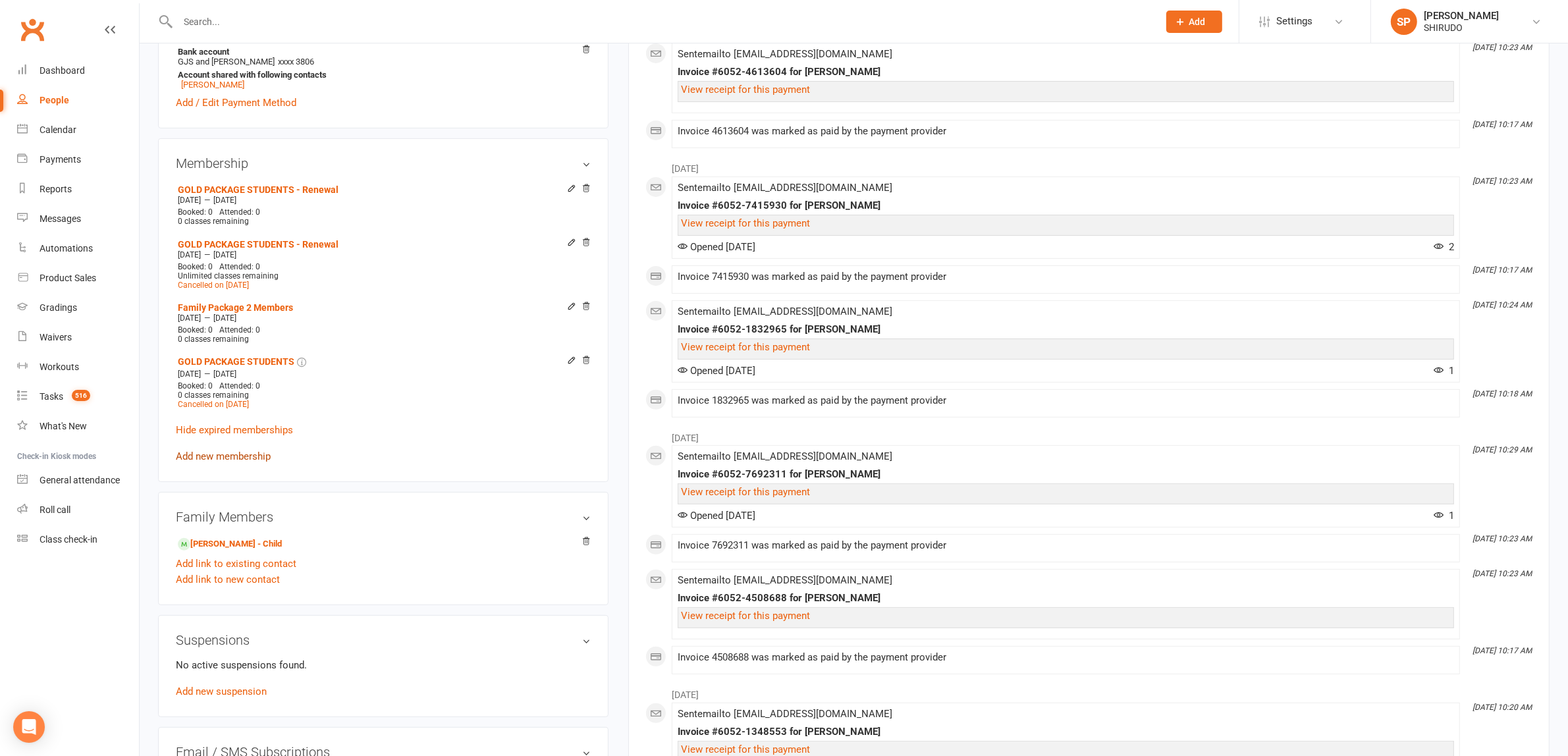
click at [260, 456] on link "Add new membership" at bounding box center [223, 456] width 95 height 12
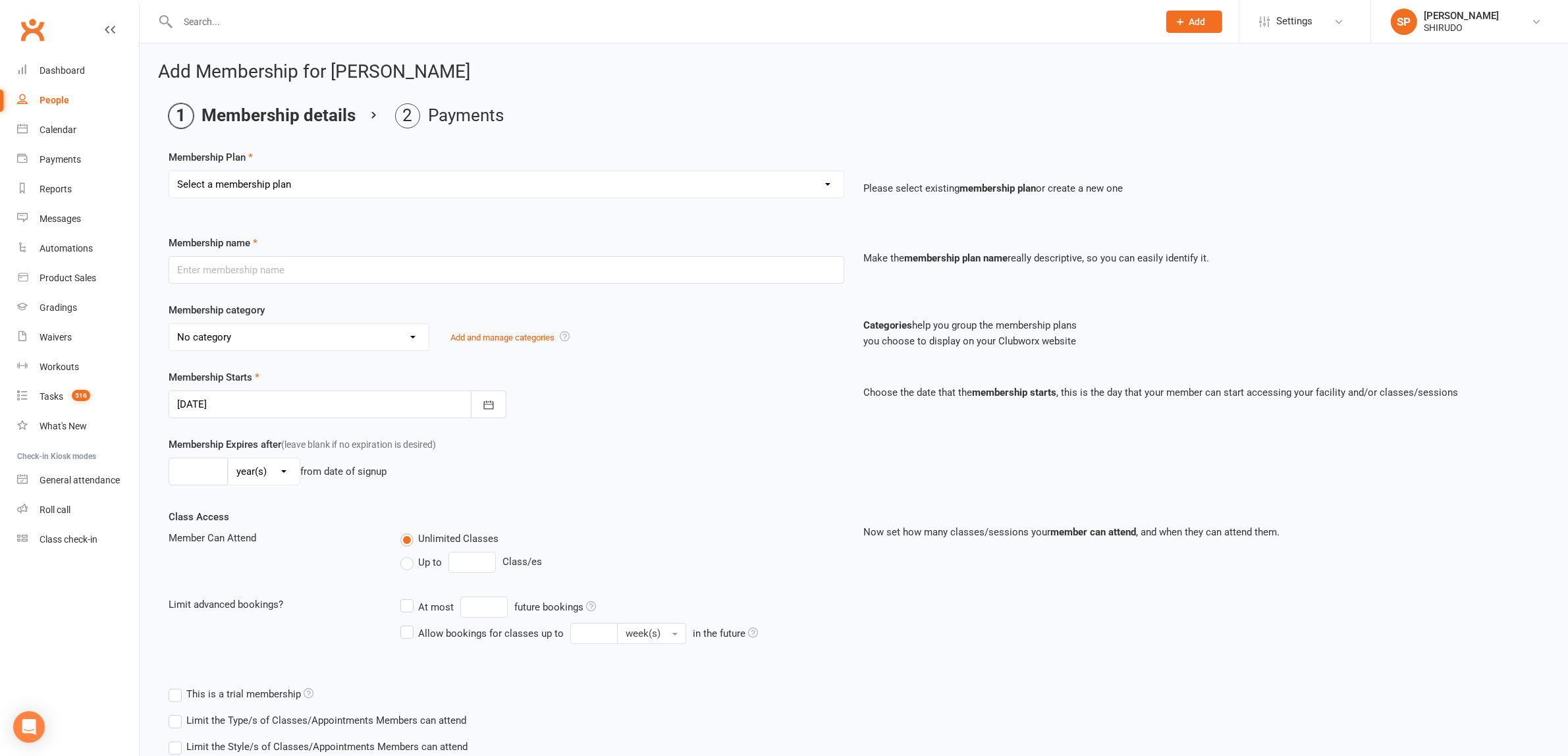
click at [827, 185] on select "Select a membership plan Create new Membership Plan GET STARTED PACKAGE Only $4…" at bounding box center [506, 184] width 674 height 26
click at [179, 629] on div "Limit advanced bookings? At most future bookings Allow bookings for classes up …" at bounding box center [506, 620] width 695 height 47
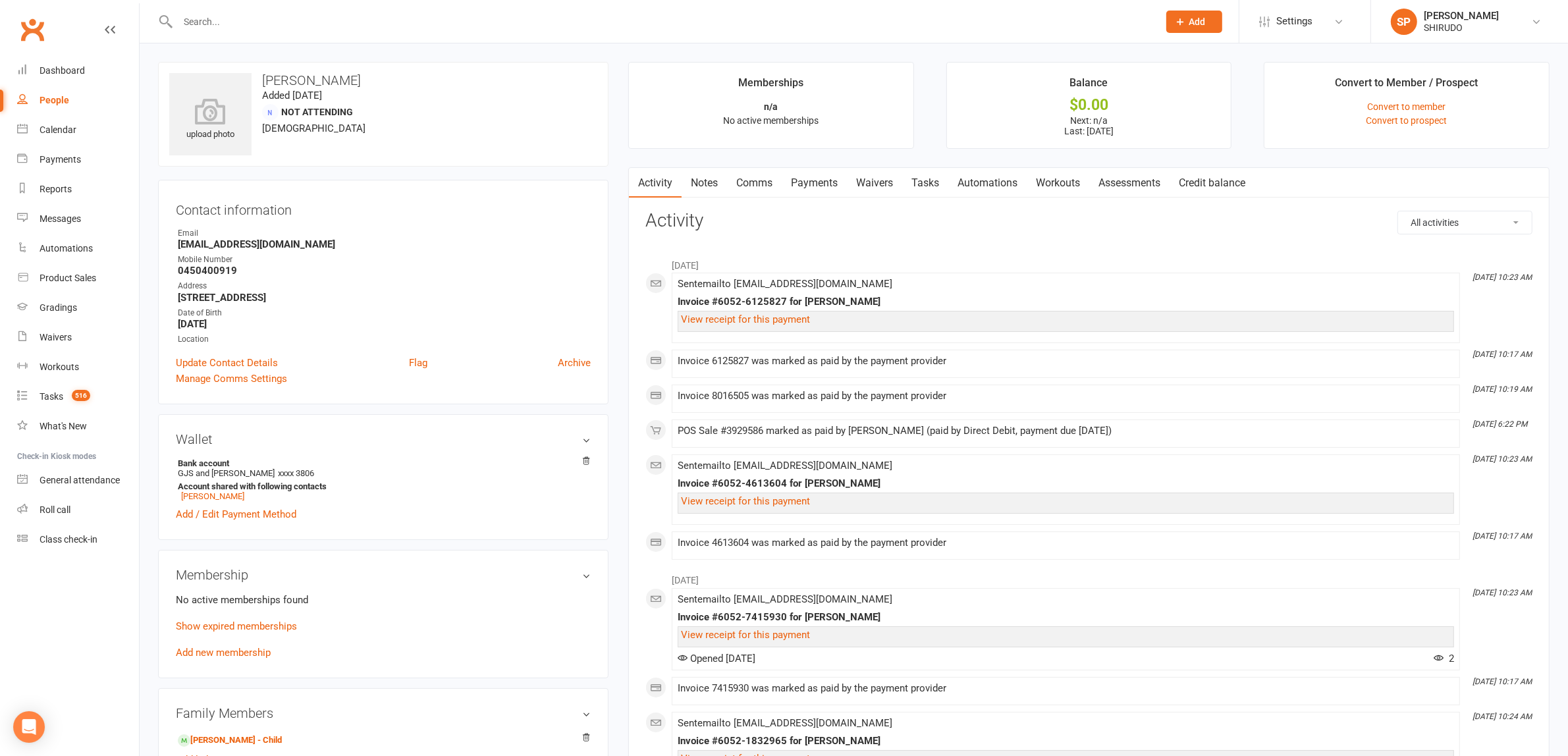
scroll to position [412, 0]
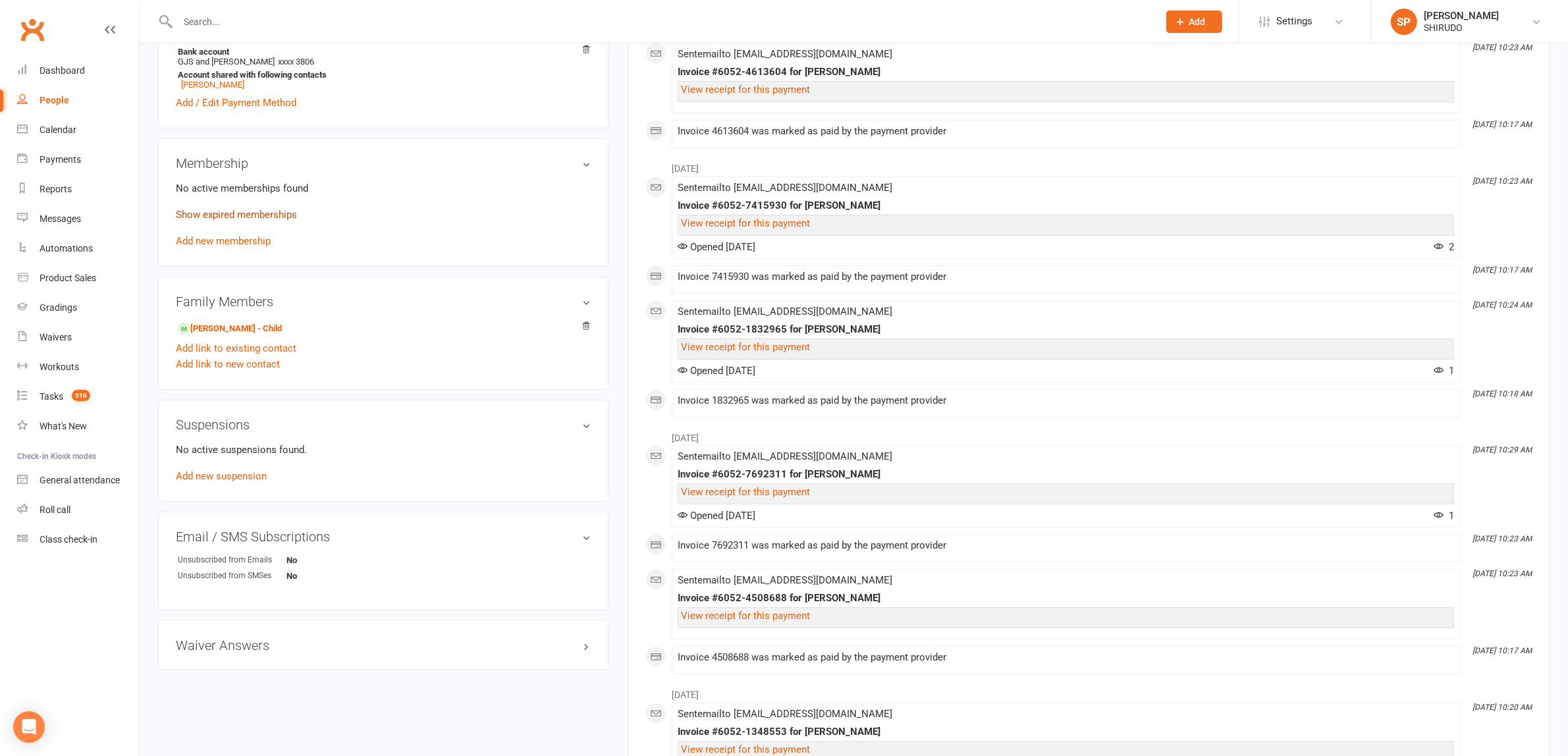
click at [279, 215] on link "Show expired memberships" at bounding box center [236, 215] width 121 height 12
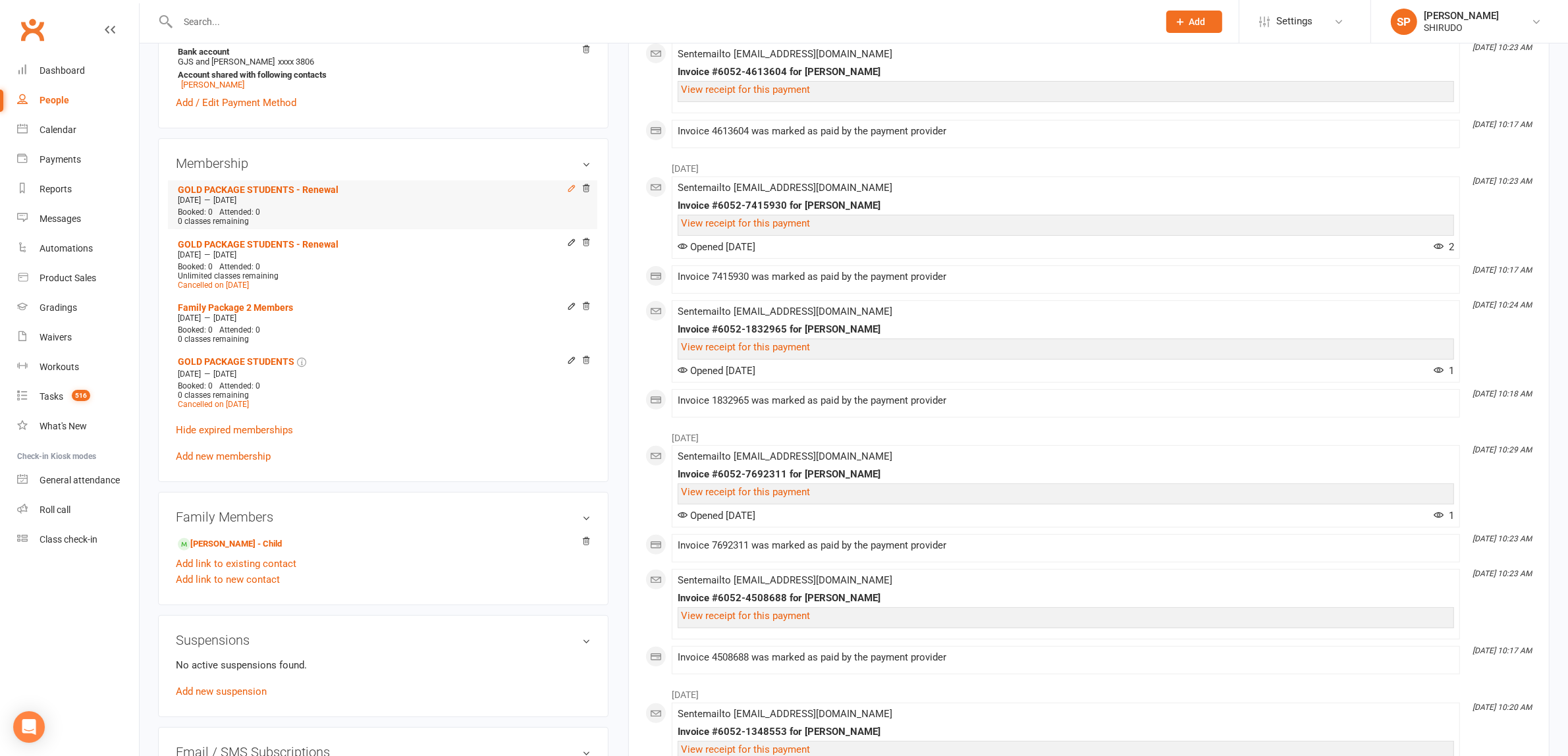
click at [570, 191] on icon at bounding box center [572, 188] width 6 height 6
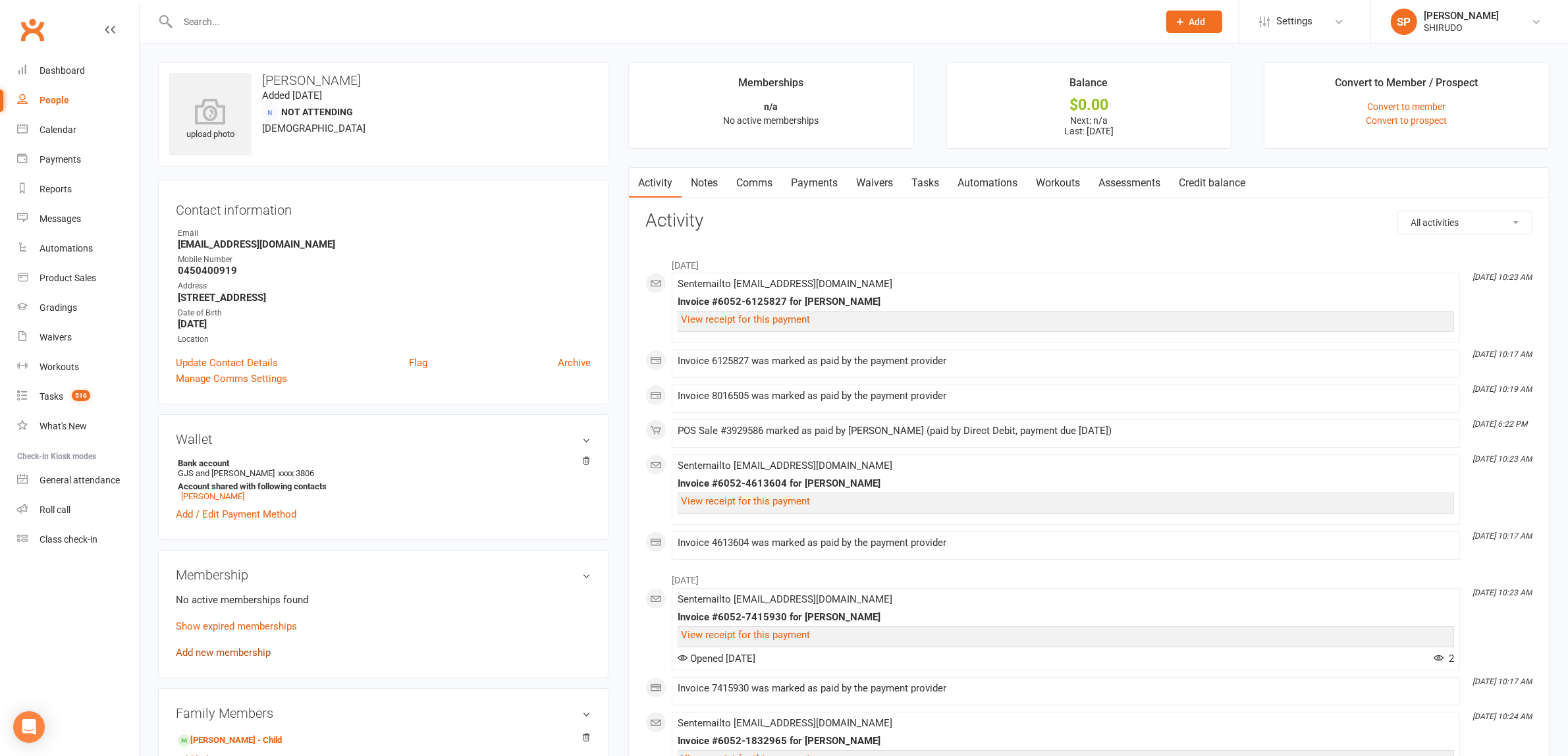
click at [256, 653] on link "Add new membership" at bounding box center [223, 652] width 95 height 12
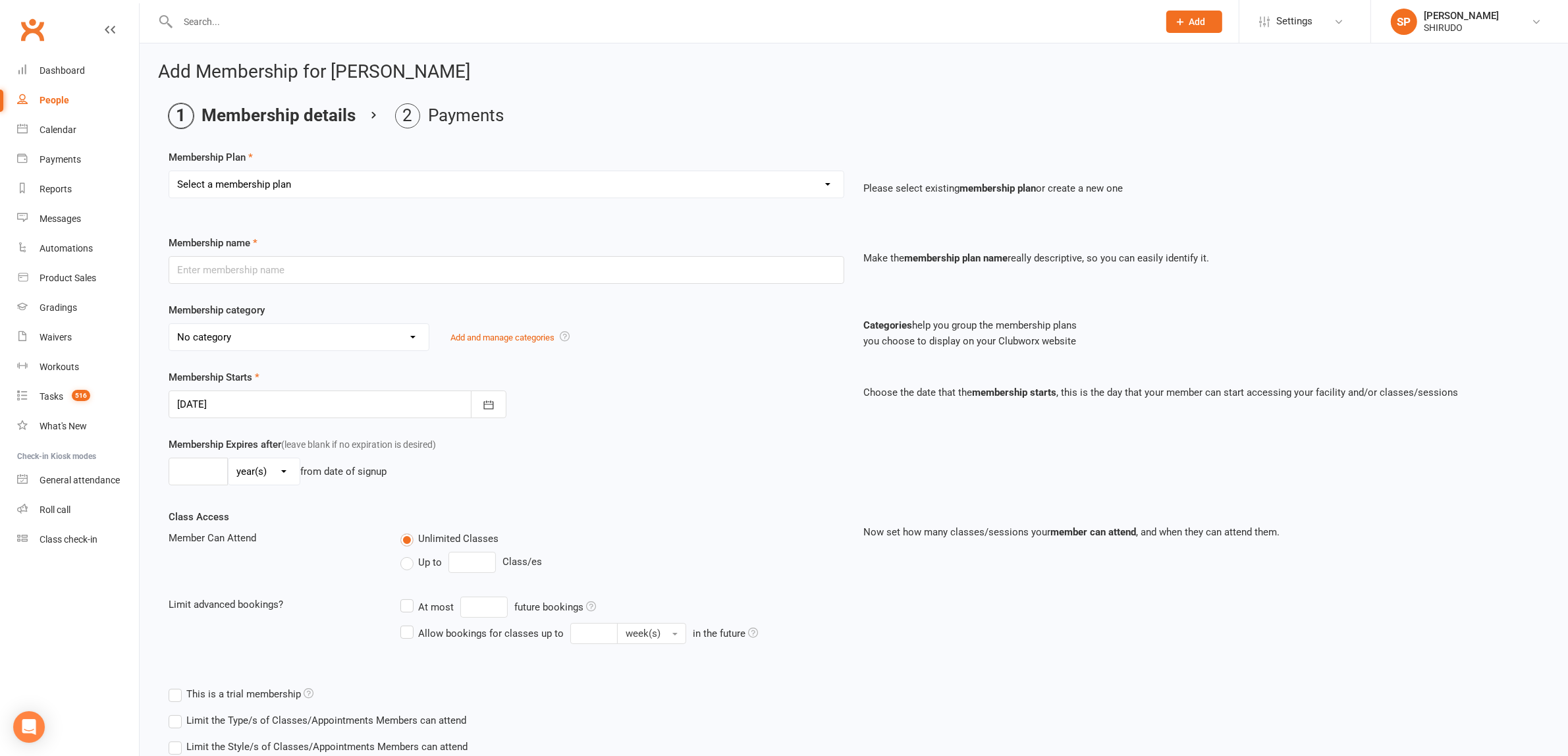
click at [608, 185] on select "Select a membership plan Create new Membership Plan GET STARTED PACKAGE Only $4…" at bounding box center [506, 184] width 674 height 26
select select "11"
click at [169, 171] on select "Select a membership plan Create new Membership Plan GET STARTED PACKAGE Only $4…" at bounding box center [506, 184] width 674 height 26
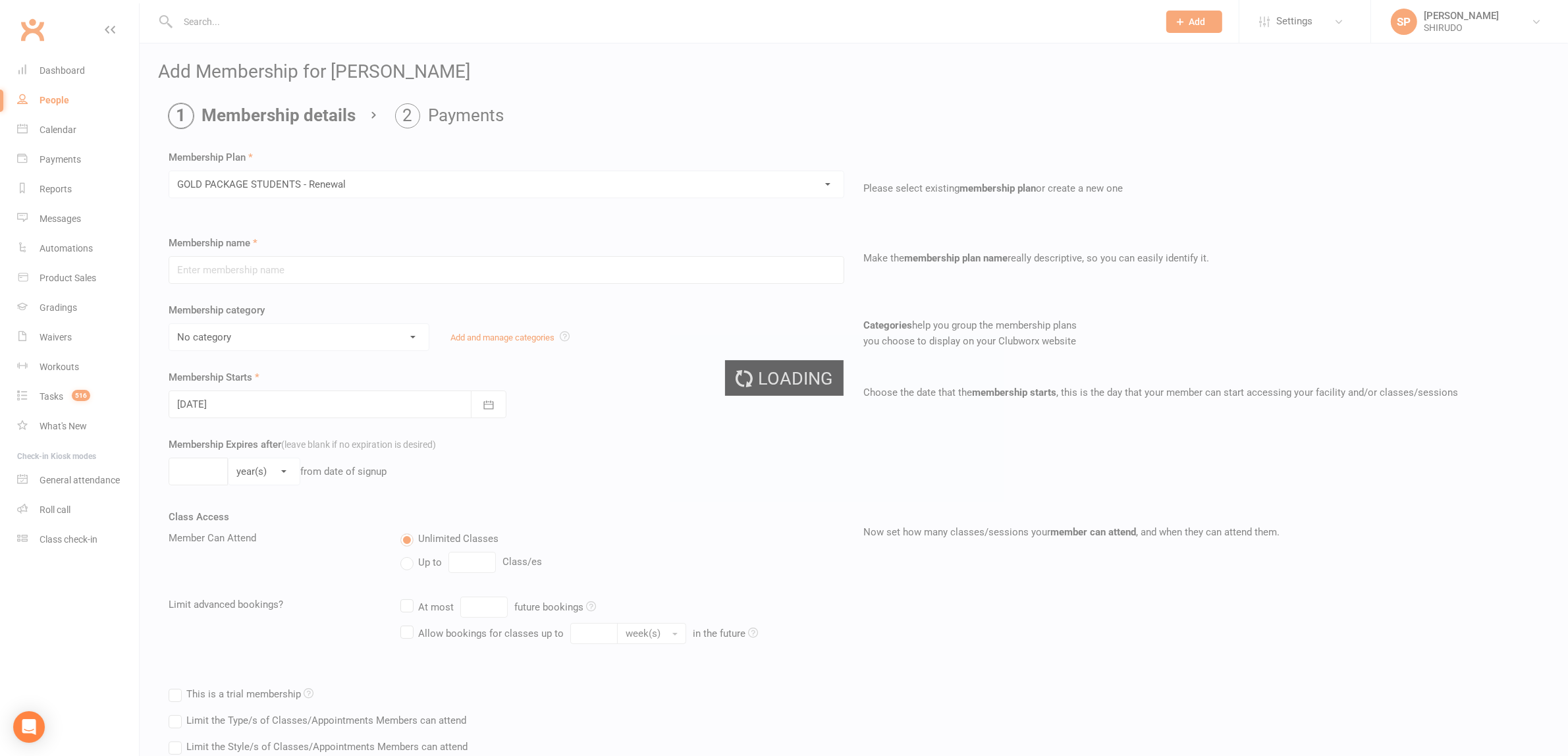
type input "GOLD PACKAGE STUDENTS - Renewal"
select select "17"
type input "1"
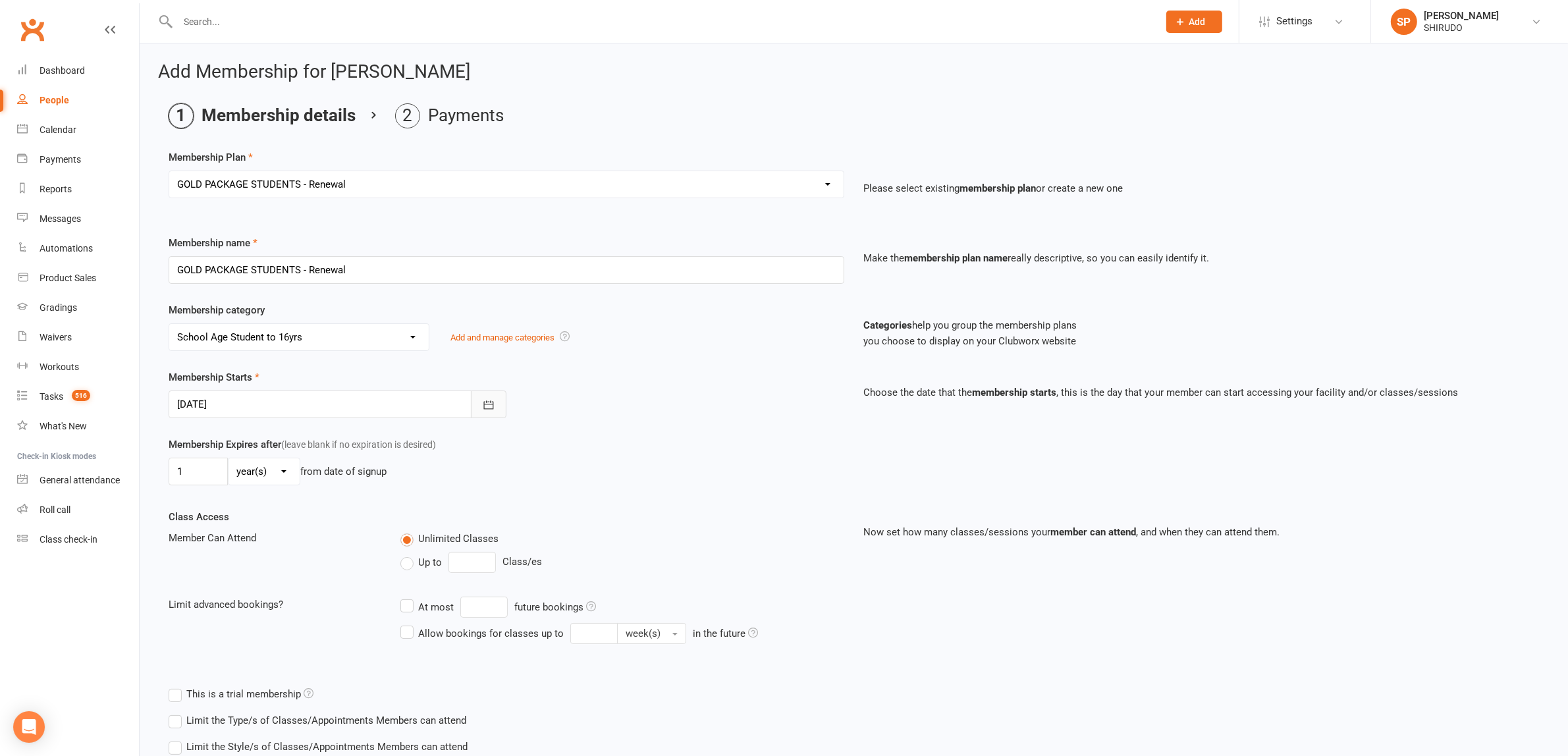
click at [484, 407] on icon "button" at bounding box center [488, 404] width 10 height 9
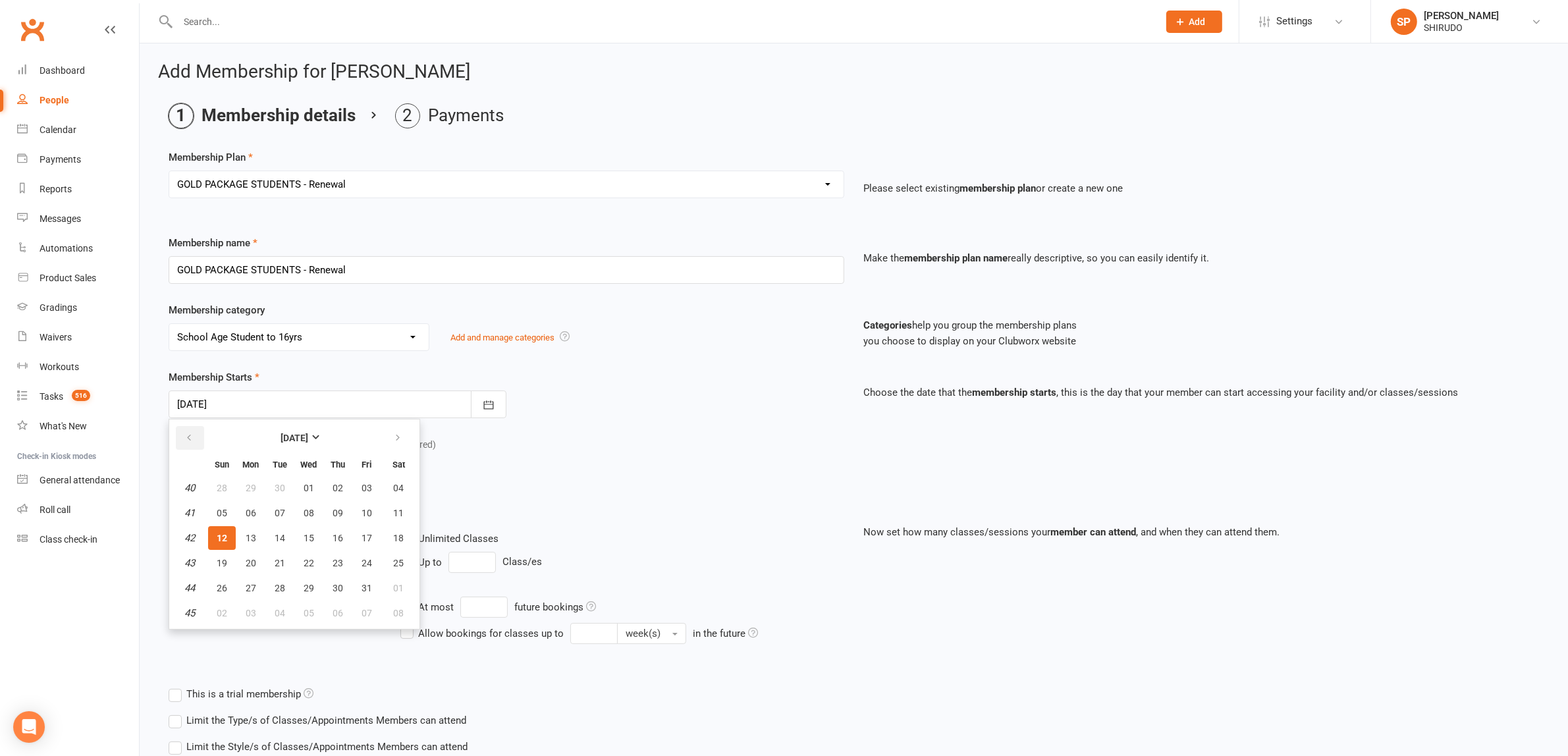
click at [188, 438] on icon "button" at bounding box center [189, 437] width 9 height 11
click at [188, 433] on icon "button" at bounding box center [189, 437] width 9 height 11
click at [364, 509] on span "13" at bounding box center [367, 513] width 11 height 11
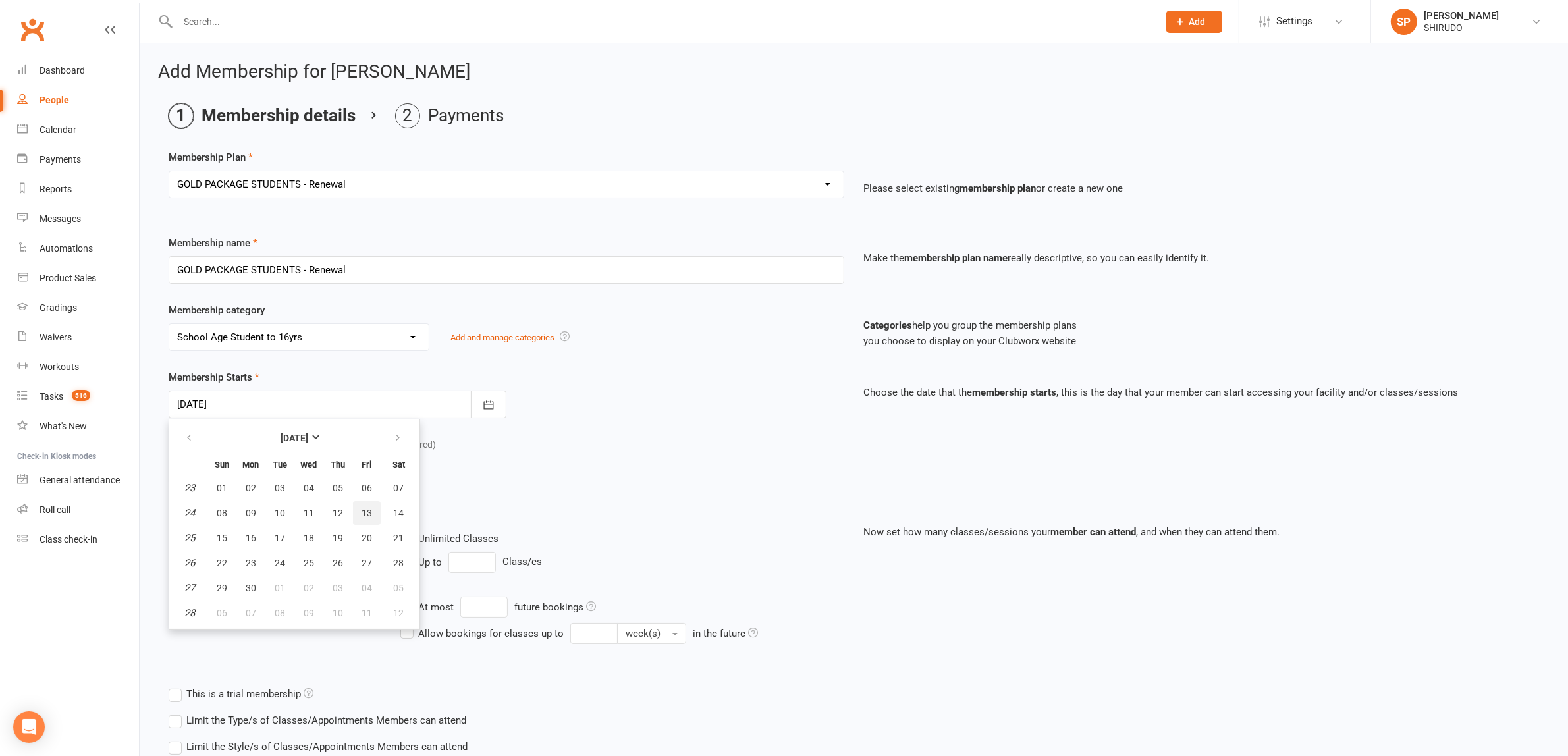
type input "[DATE]"
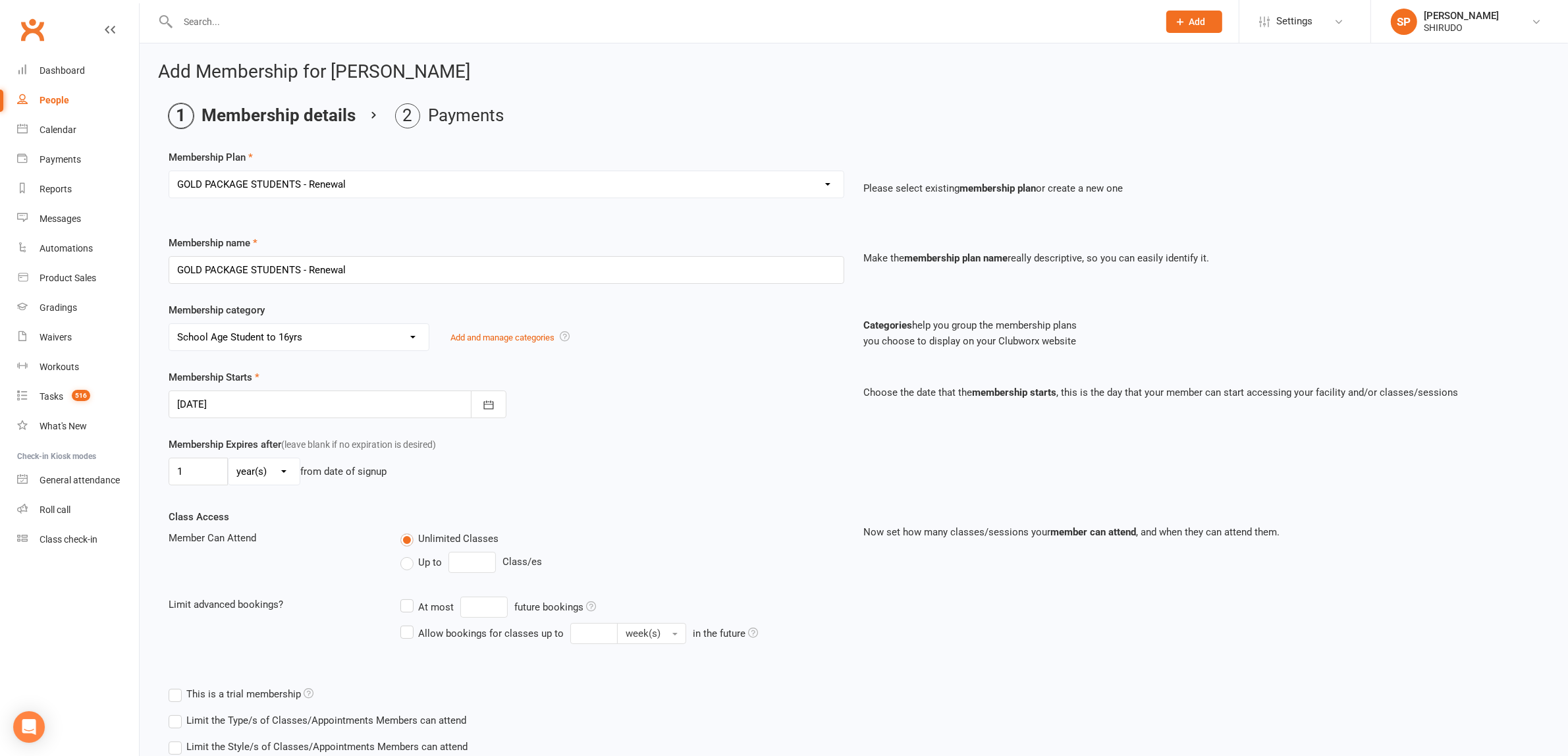
click at [610, 483] on div "1 day(s) week(s) month(s) year(s) from date of signup" at bounding box center [506, 471] width 676 height 28
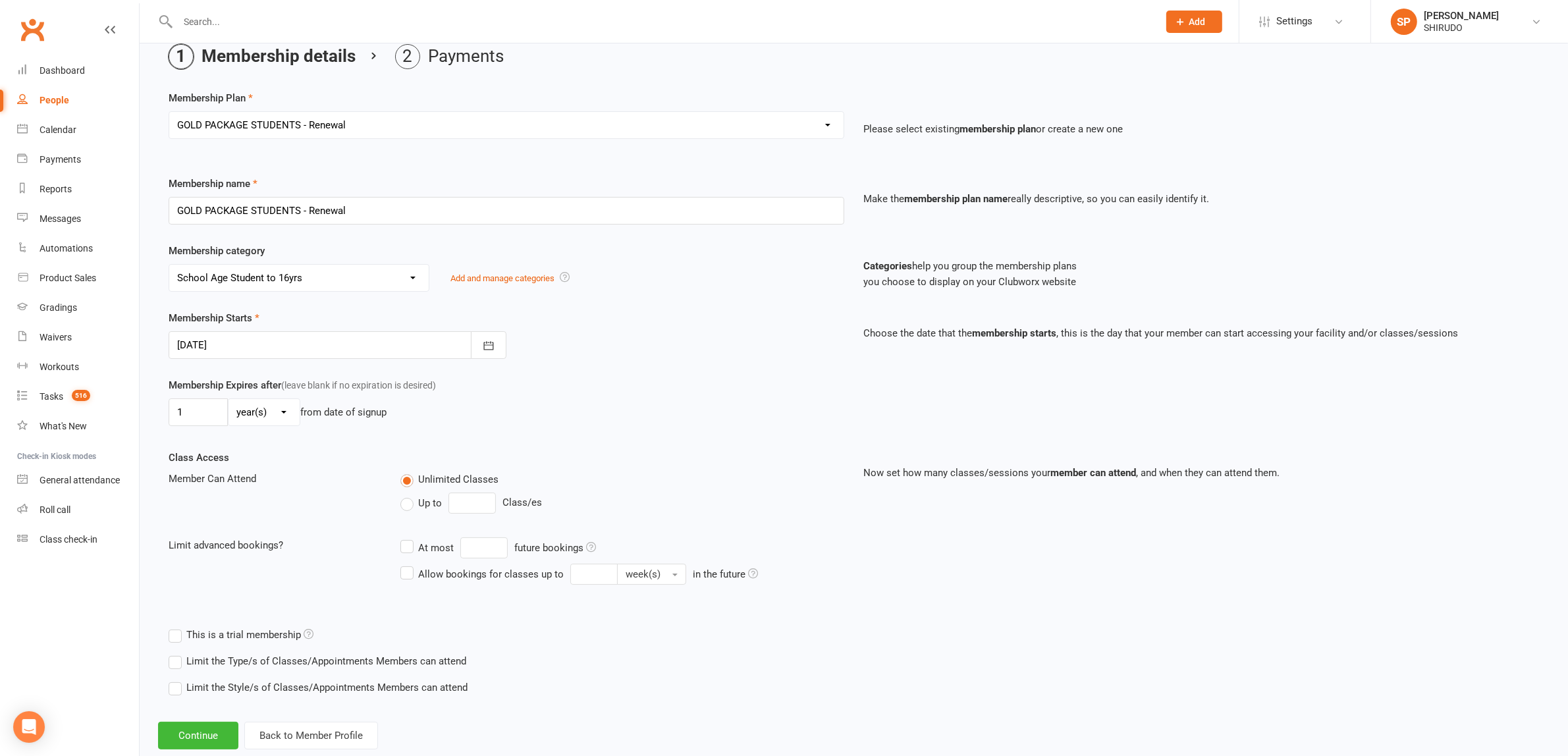
scroll to position [91, 0]
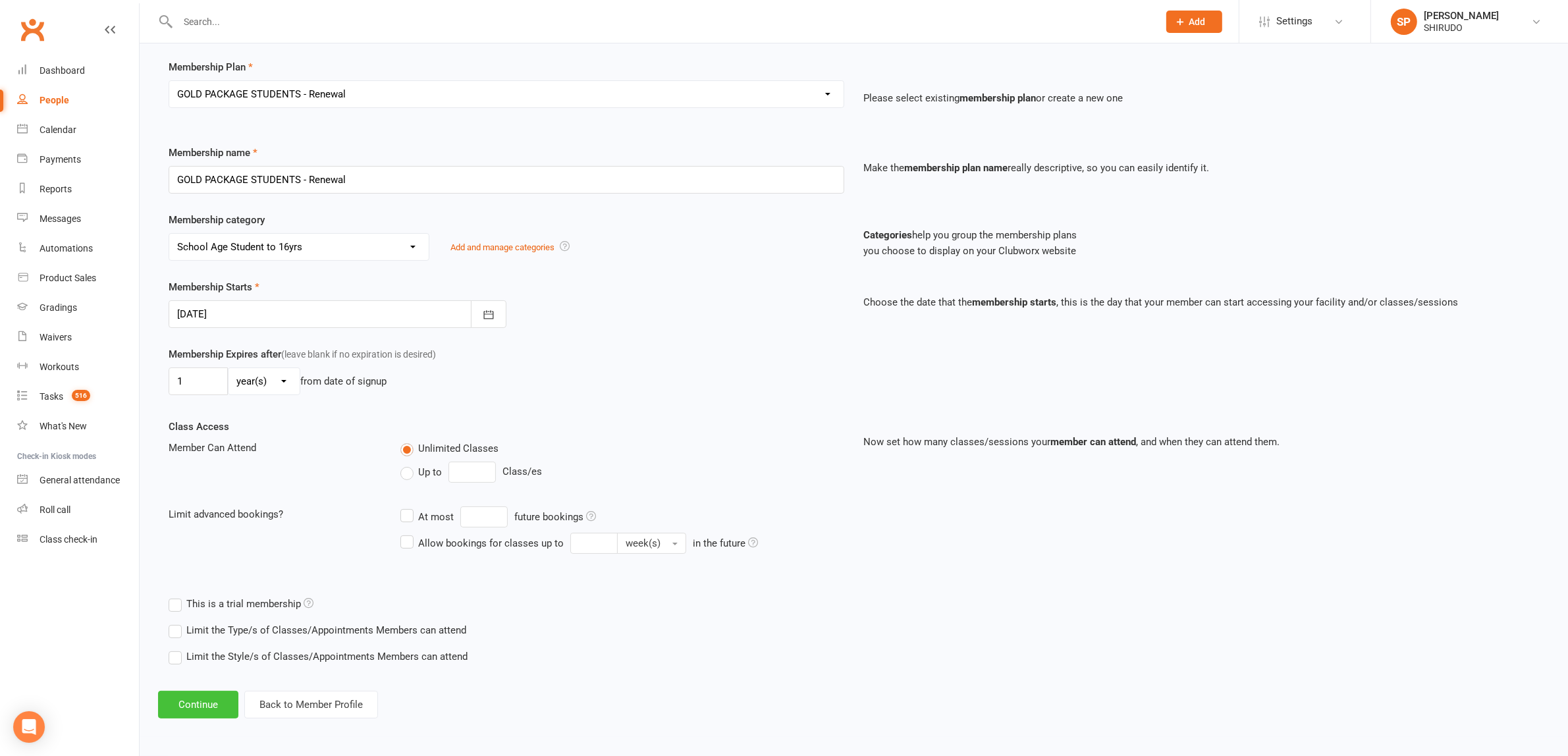
click at [203, 700] on button "Continue" at bounding box center [198, 704] width 80 height 28
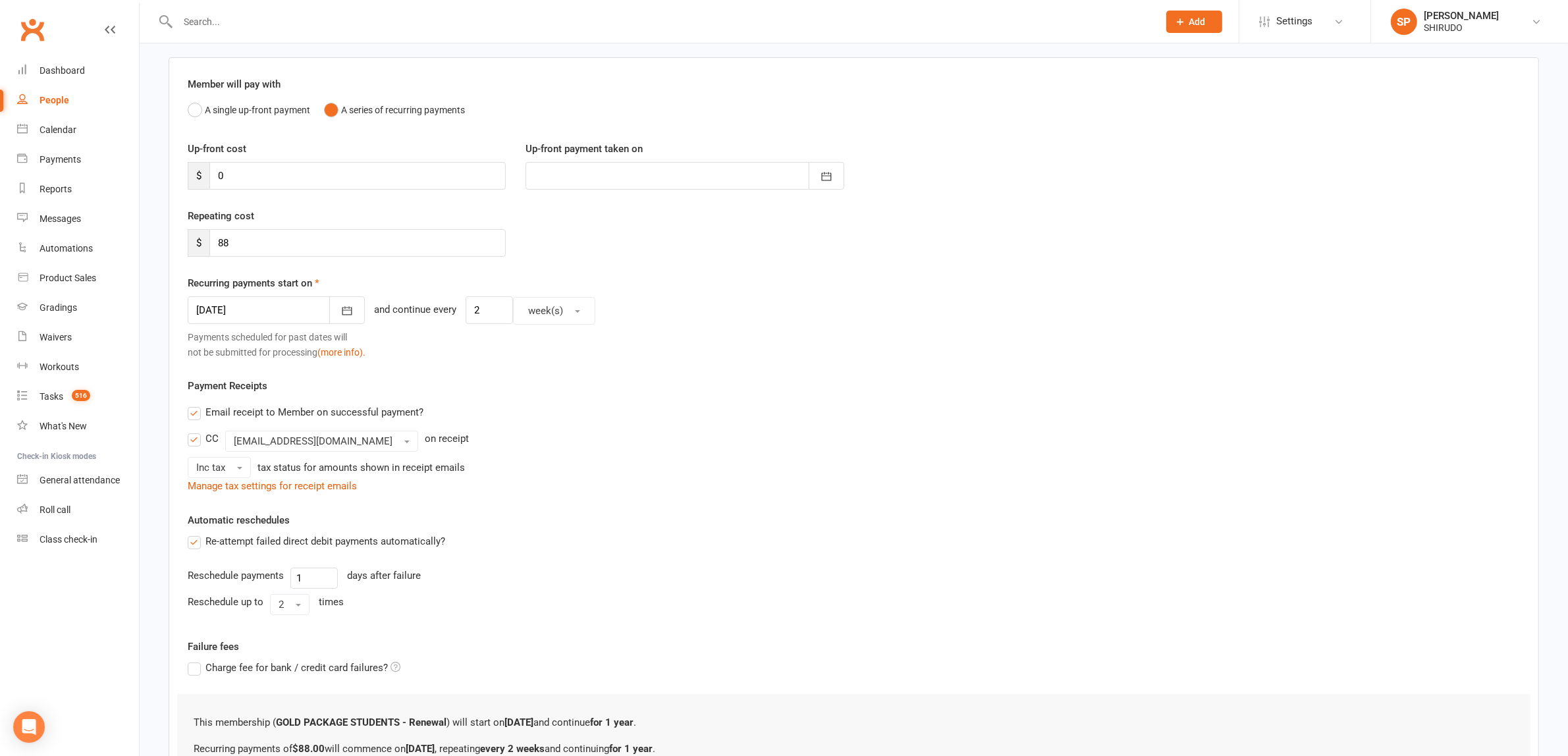
scroll to position [0, 0]
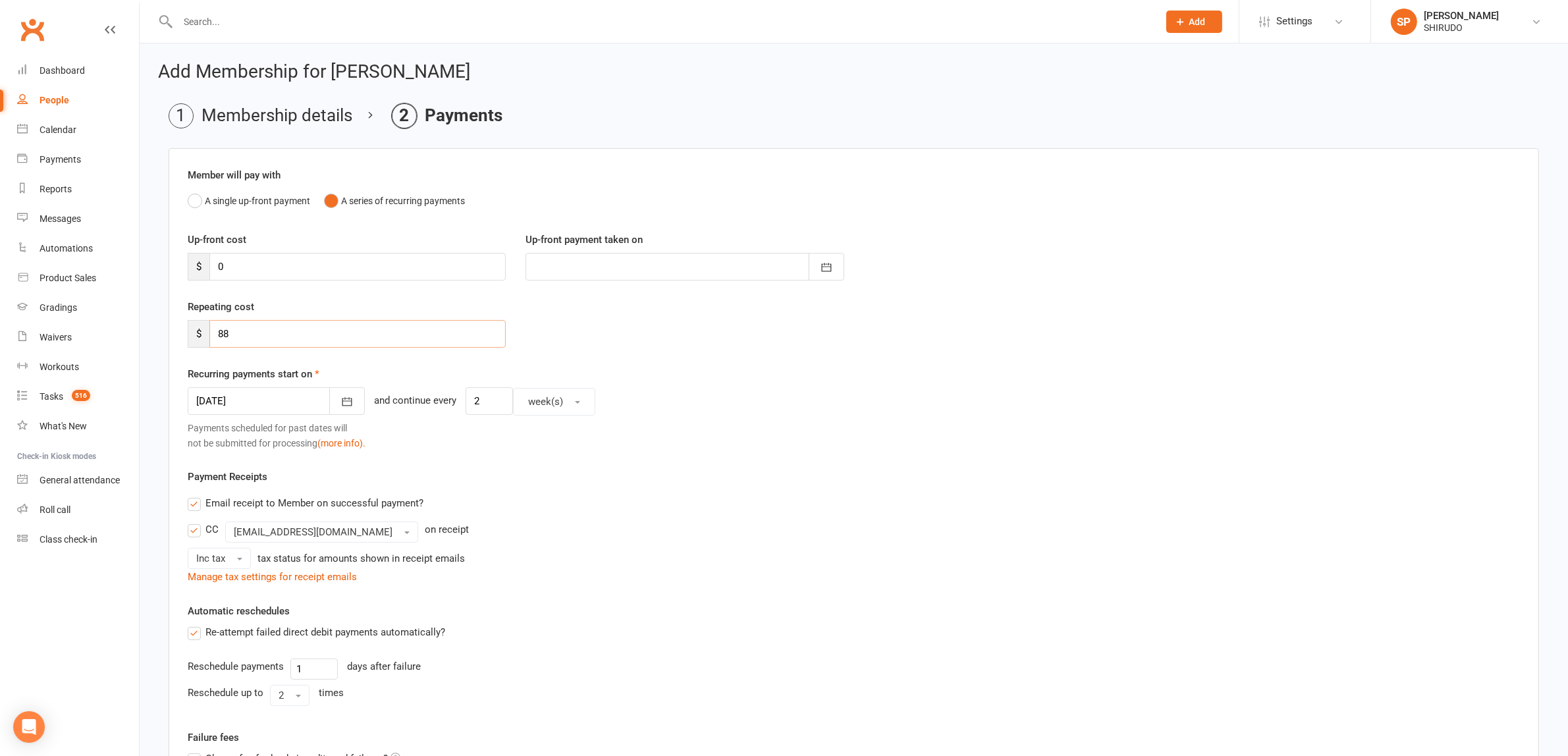
drag, startPoint x: 255, startPoint y: 331, endPoint x: 217, endPoint y: 329, distance: 38.1
click at [217, 329] on input "88" at bounding box center [357, 334] width 296 height 28
type input "110"
click at [744, 458] on div "Member will pay with A single up-front payment A series of recurring payments U…" at bounding box center [853, 531] width 1370 height 766
click at [340, 400] on icon "button" at bounding box center [347, 402] width 13 height 13
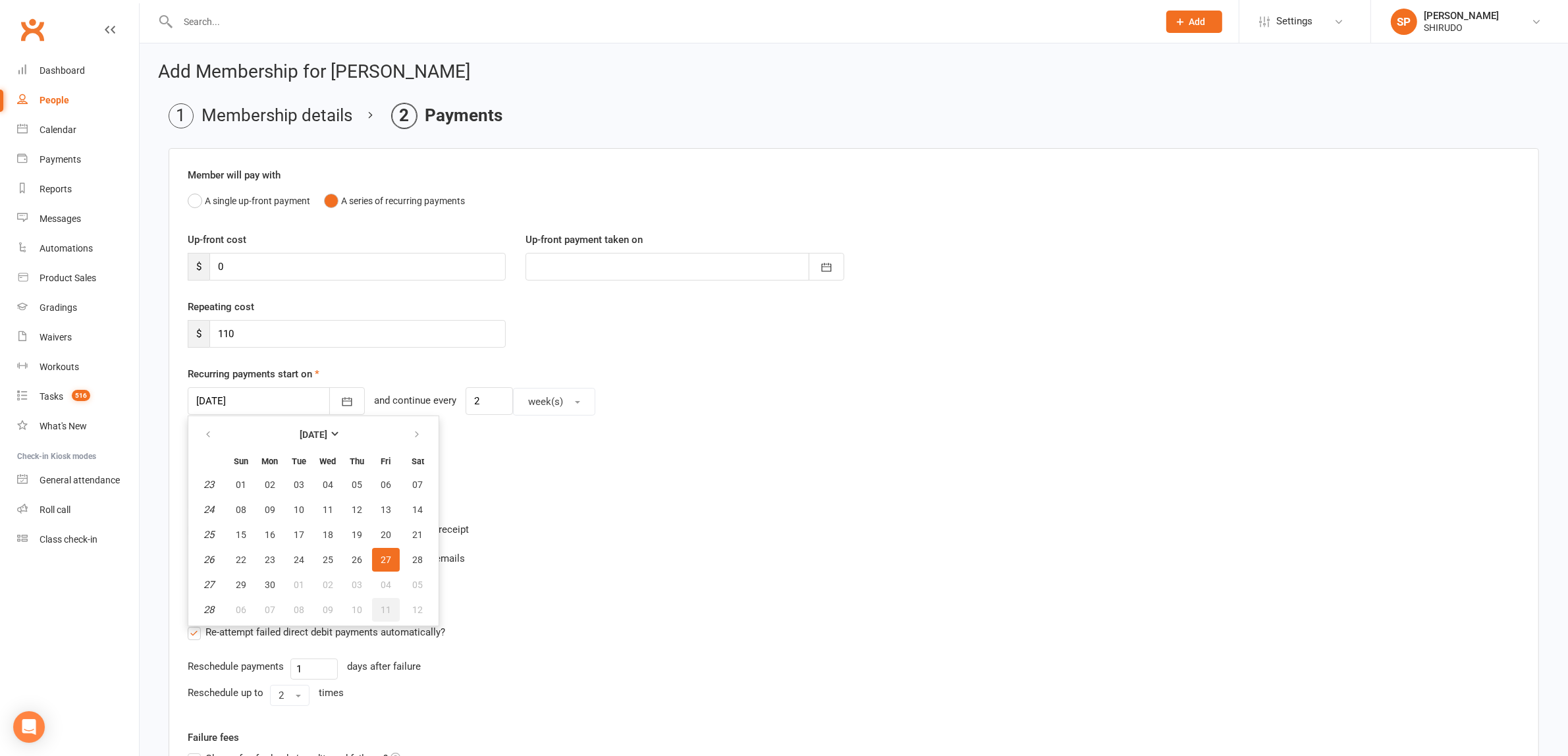
click at [382, 604] on span "11" at bounding box center [386, 609] width 11 height 11
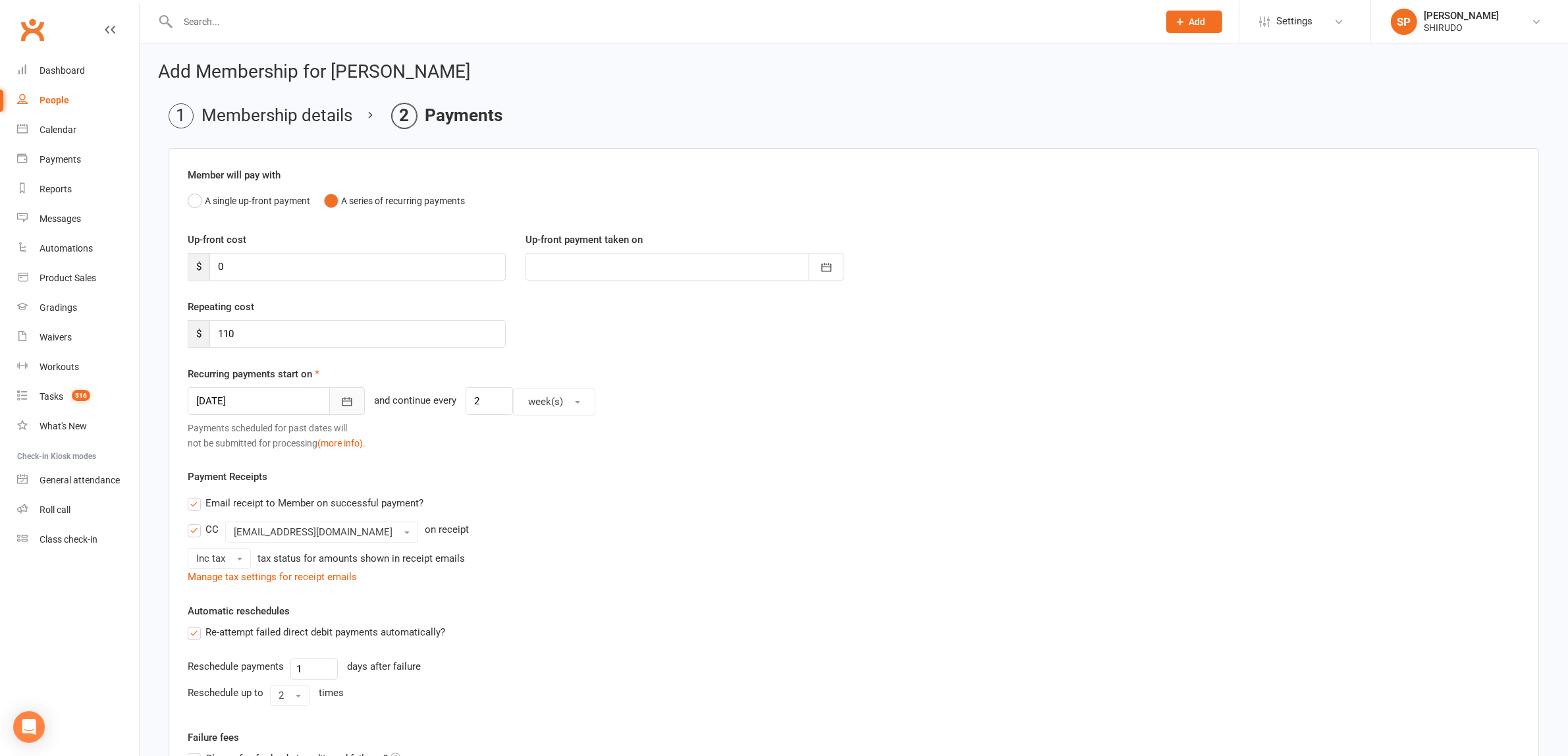
click at [340, 400] on icon "button" at bounding box center [347, 402] width 13 height 13
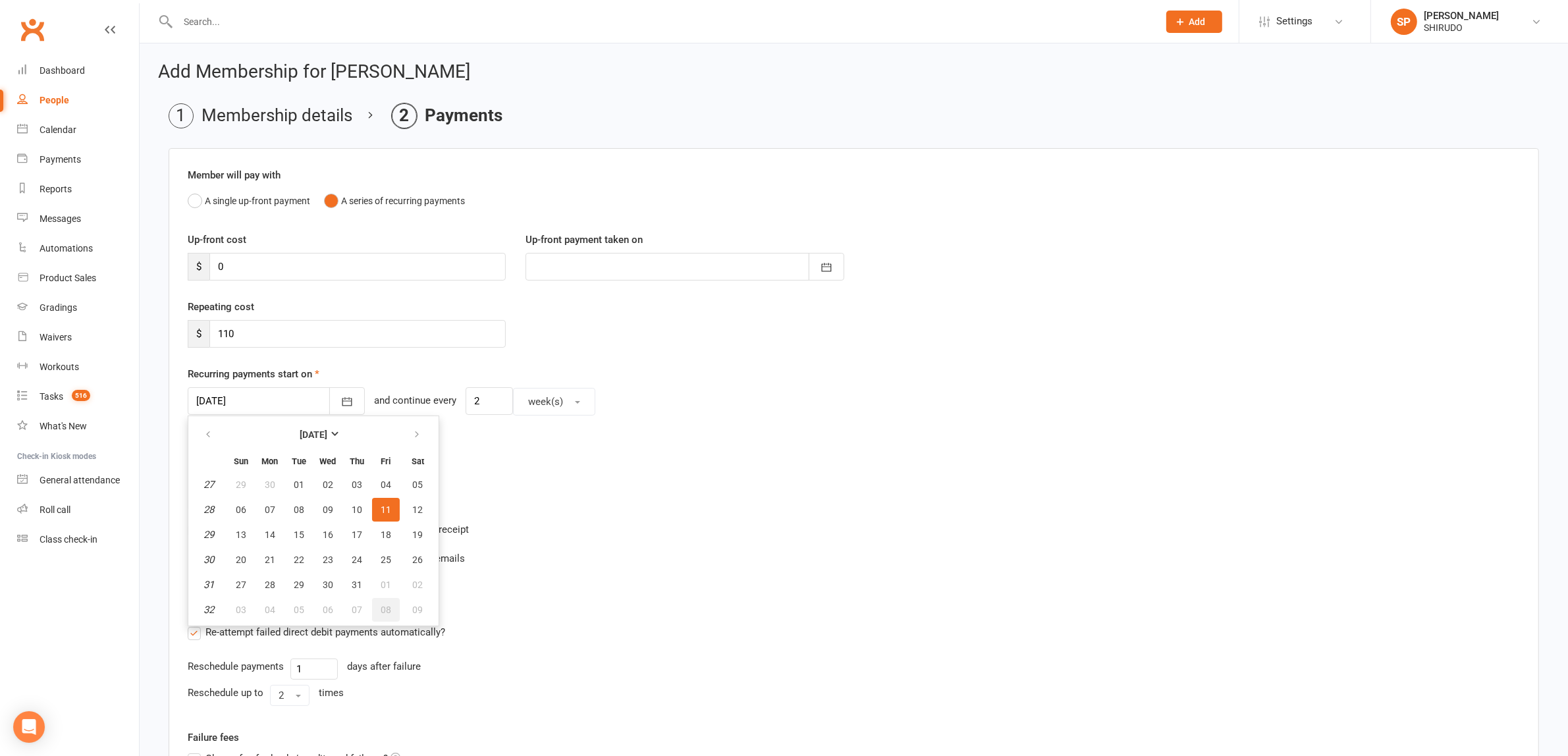
click at [382, 604] on span "08" at bounding box center [386, 609] width 11 height 11
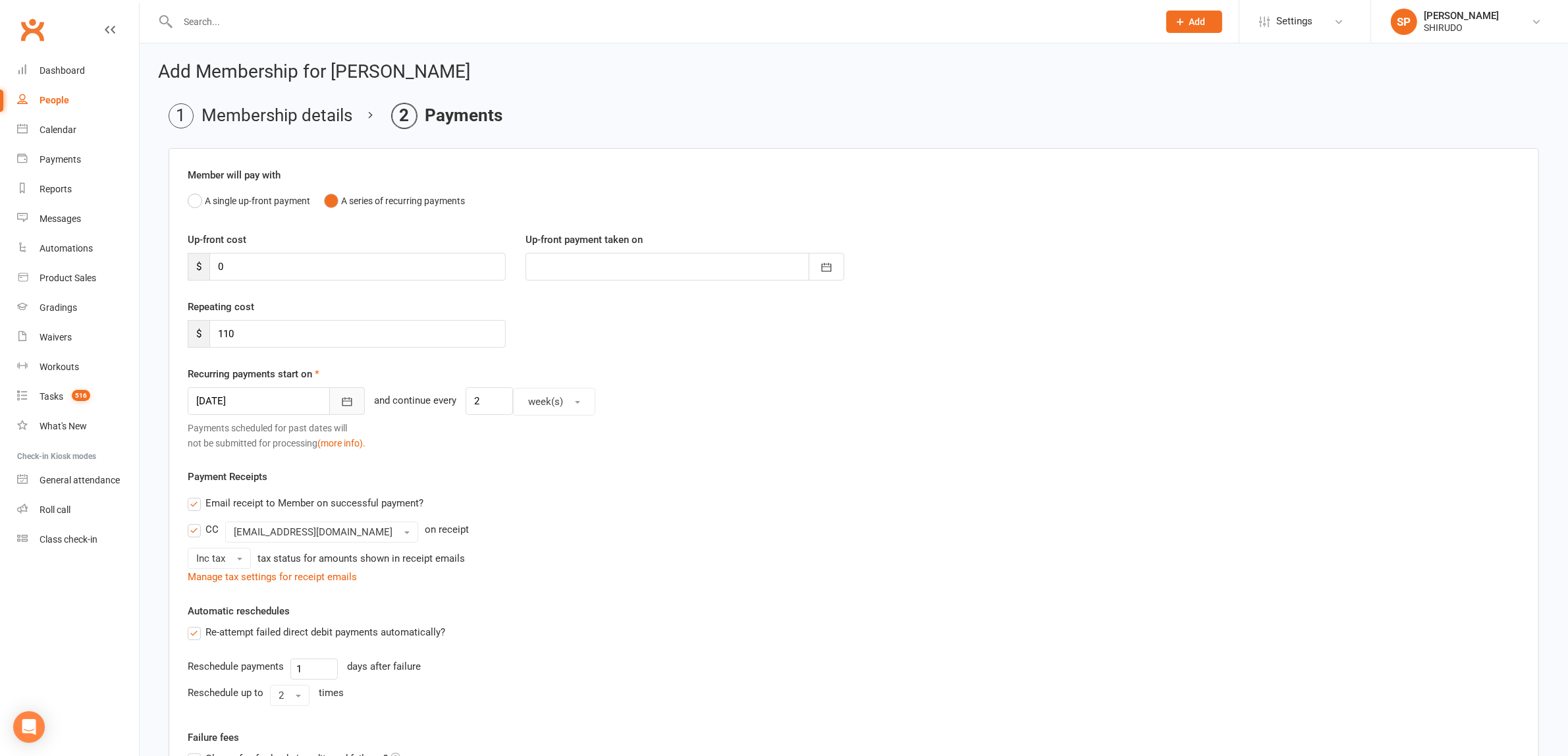
click at [340, 402] on icon "button" at bounding box center [347, 402] width 13 height 13
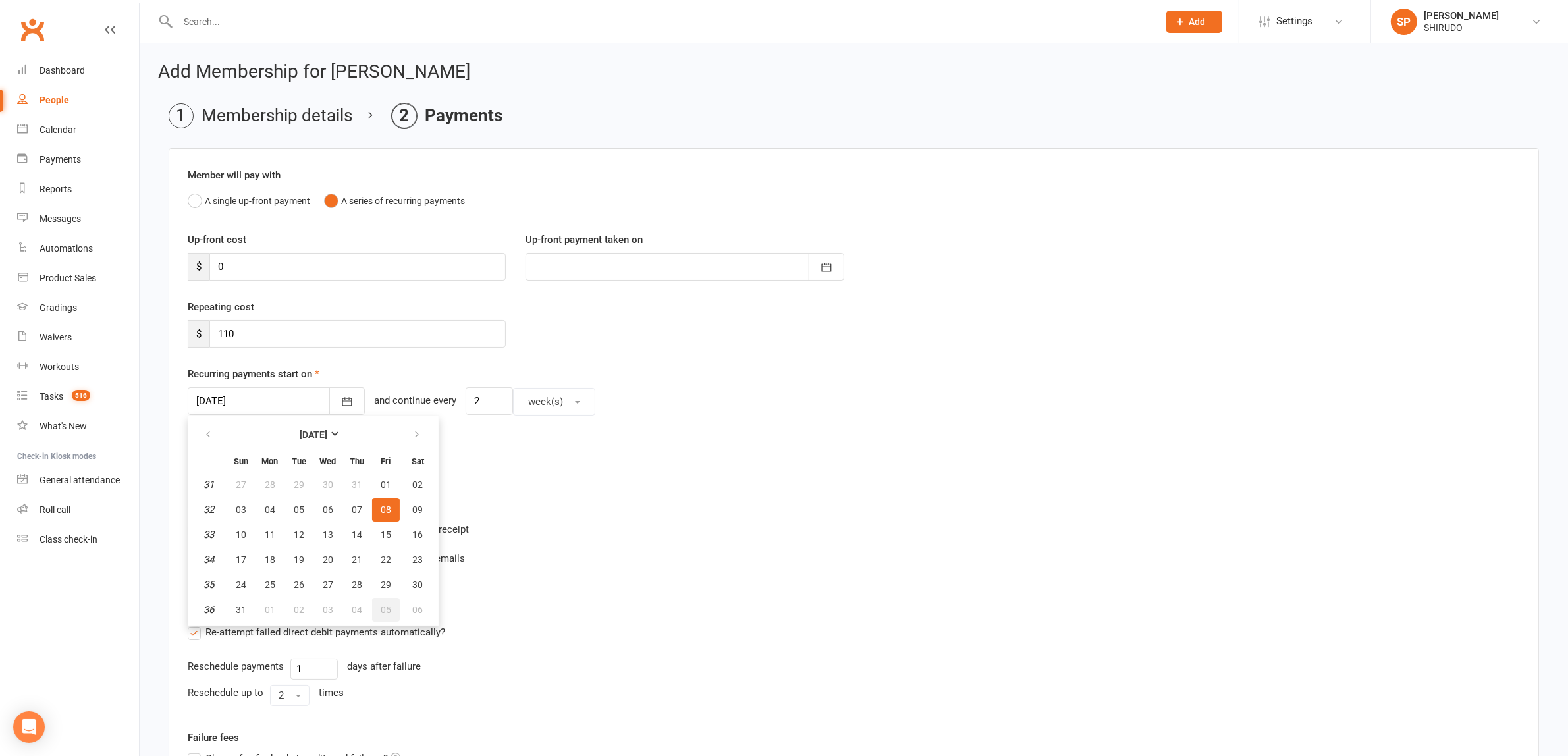
click at [384, 606] on span "05" at bounding box center [386, 609] width 11 height 11
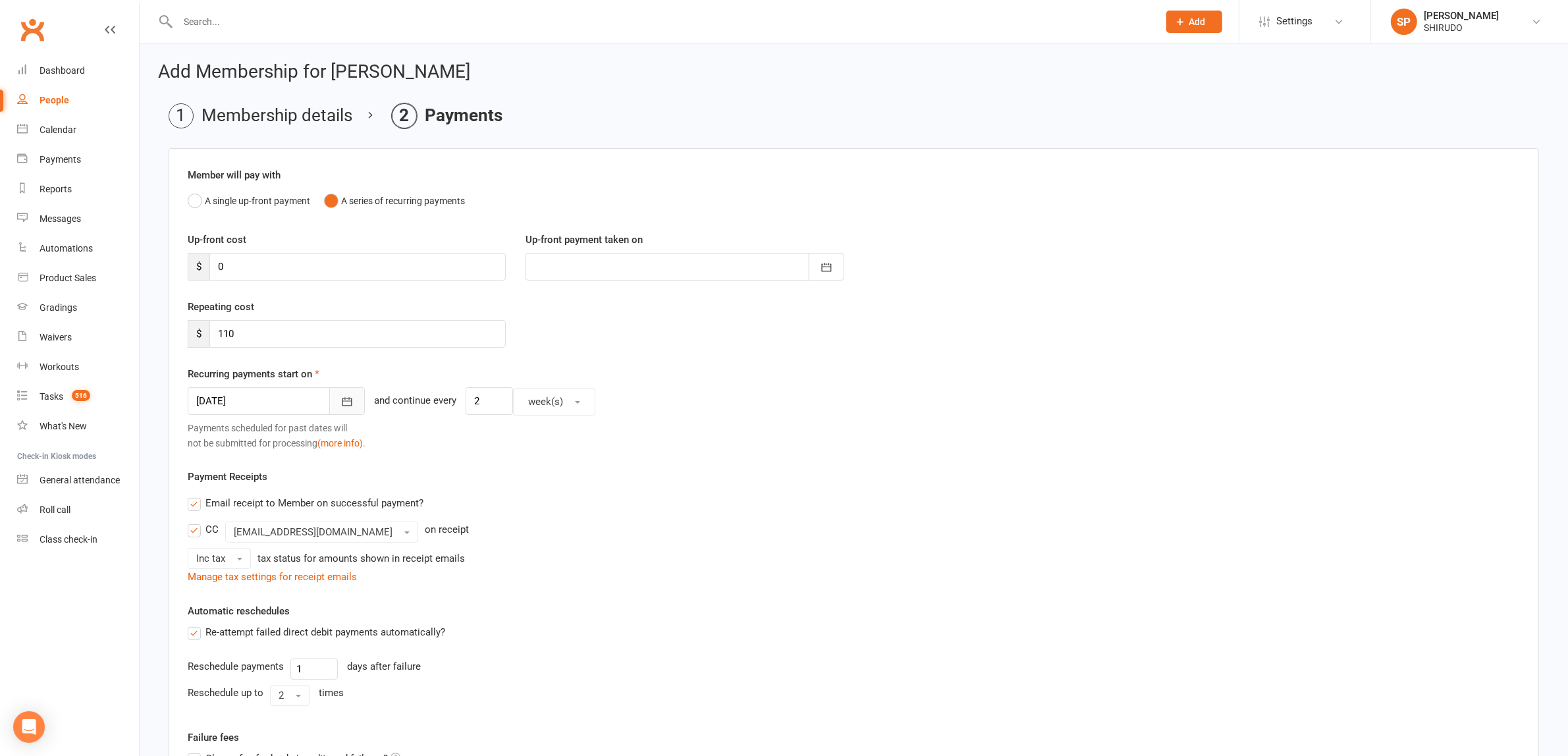
click at [340, 402] on icon "button" at bounding box center [347, 402] width 13 height 13
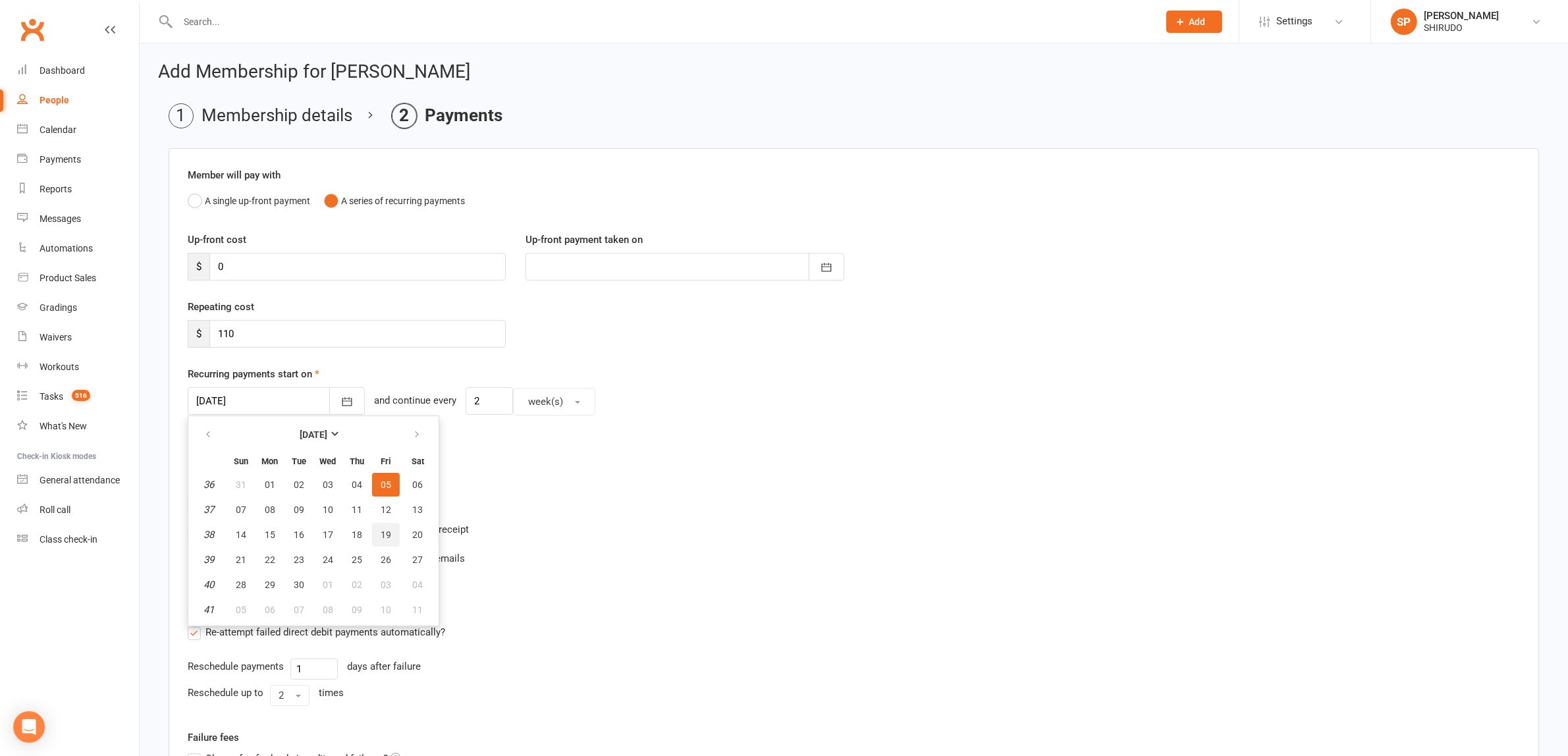
click at [387, 531] on button "19" at bounding box center [386, 534] width 28 height 24
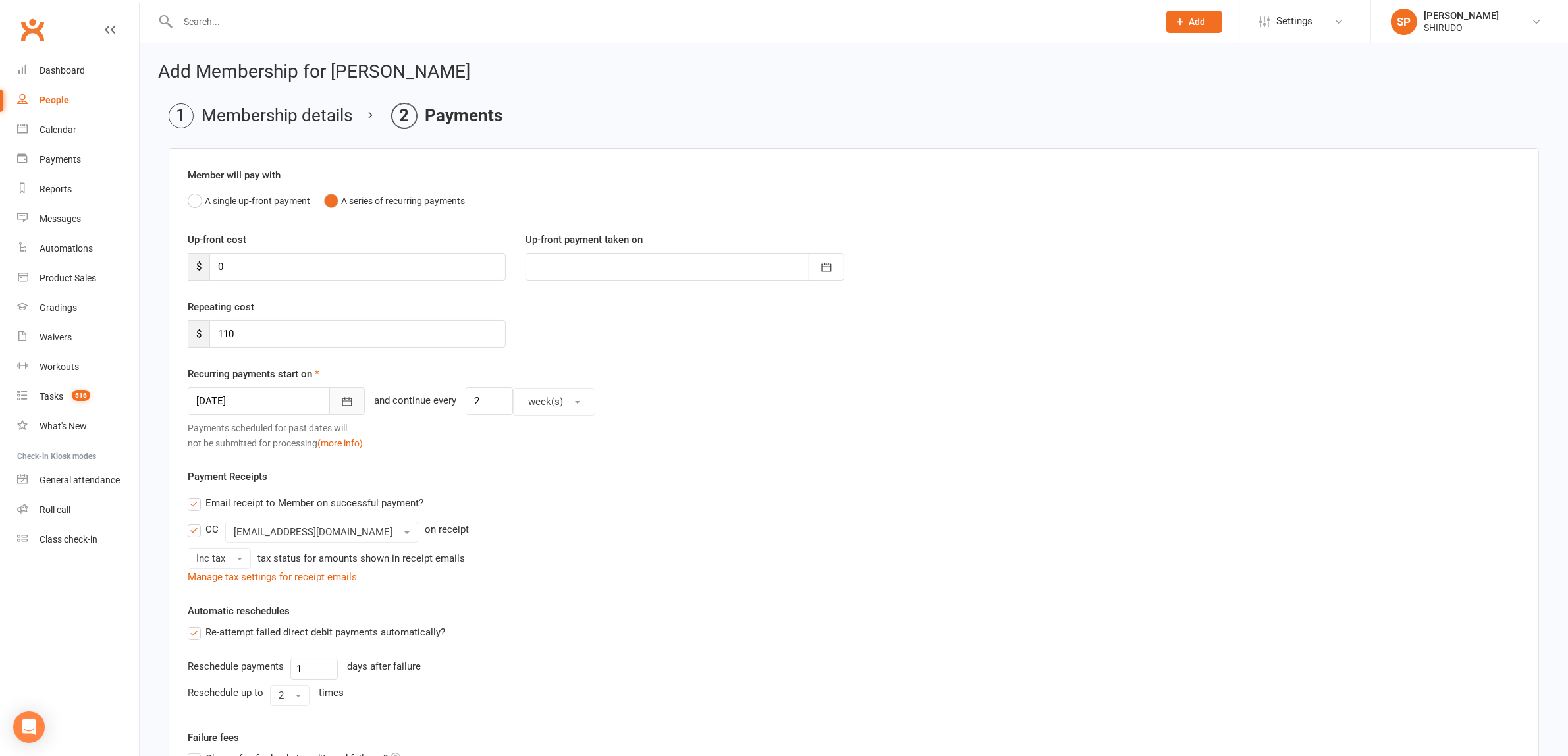
click at [342, 402] on icon "button" at bounding box center [347, 402] width 10 height 9
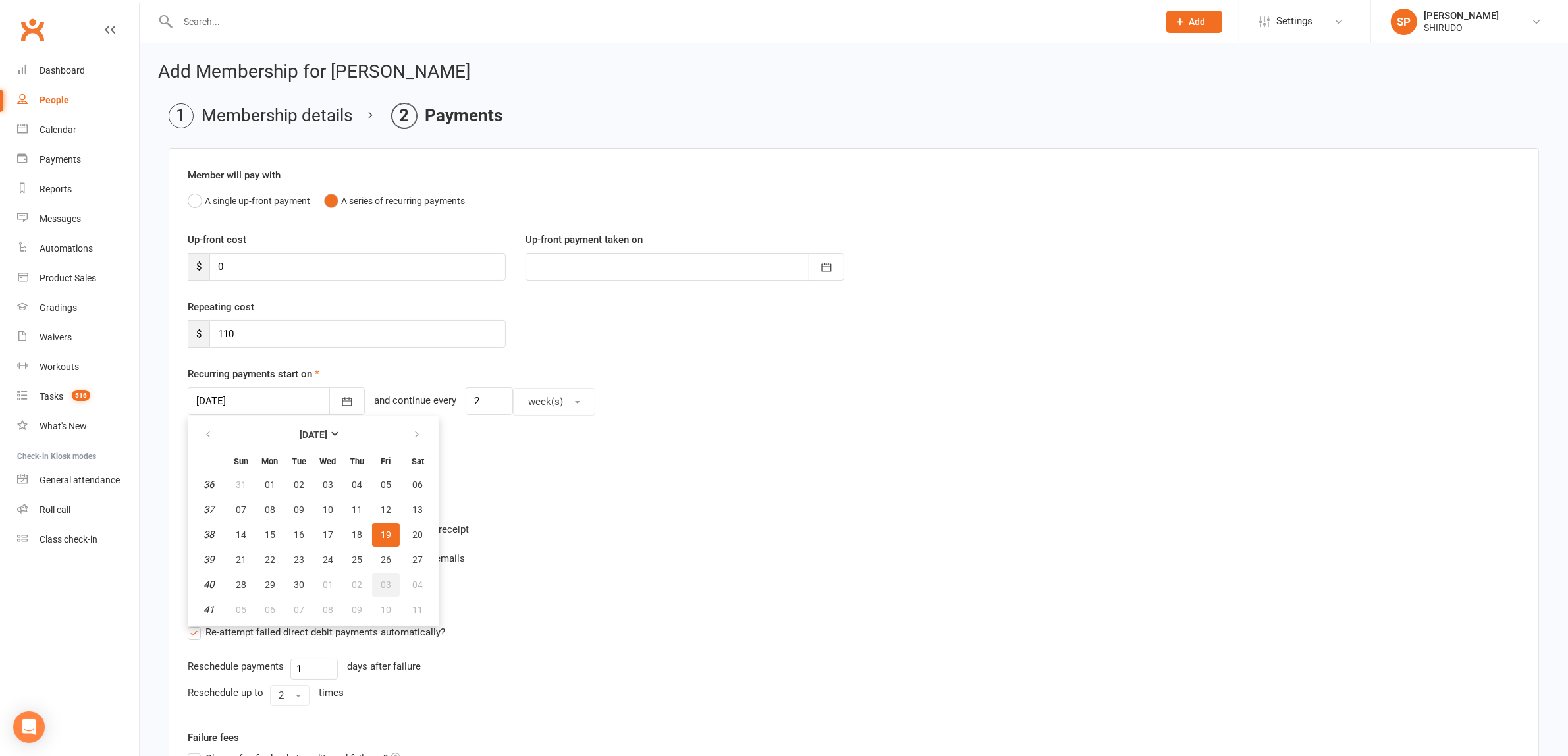
click at [382, 581] on span "03" at bounding box center [386, 584] width 11 height 11
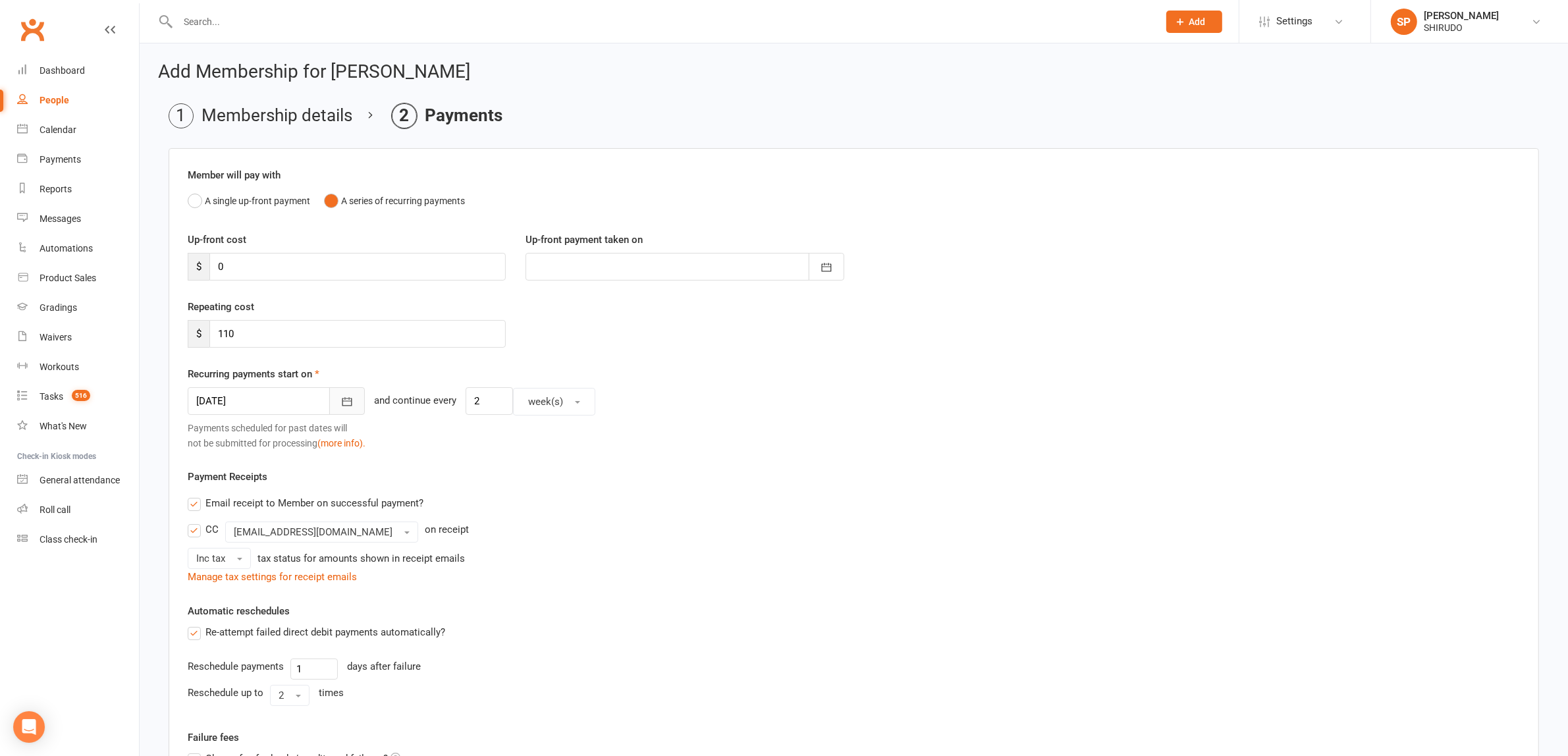
click at [340, 400] on icon "button" at bounding box center [347, 402] width 13 height 13
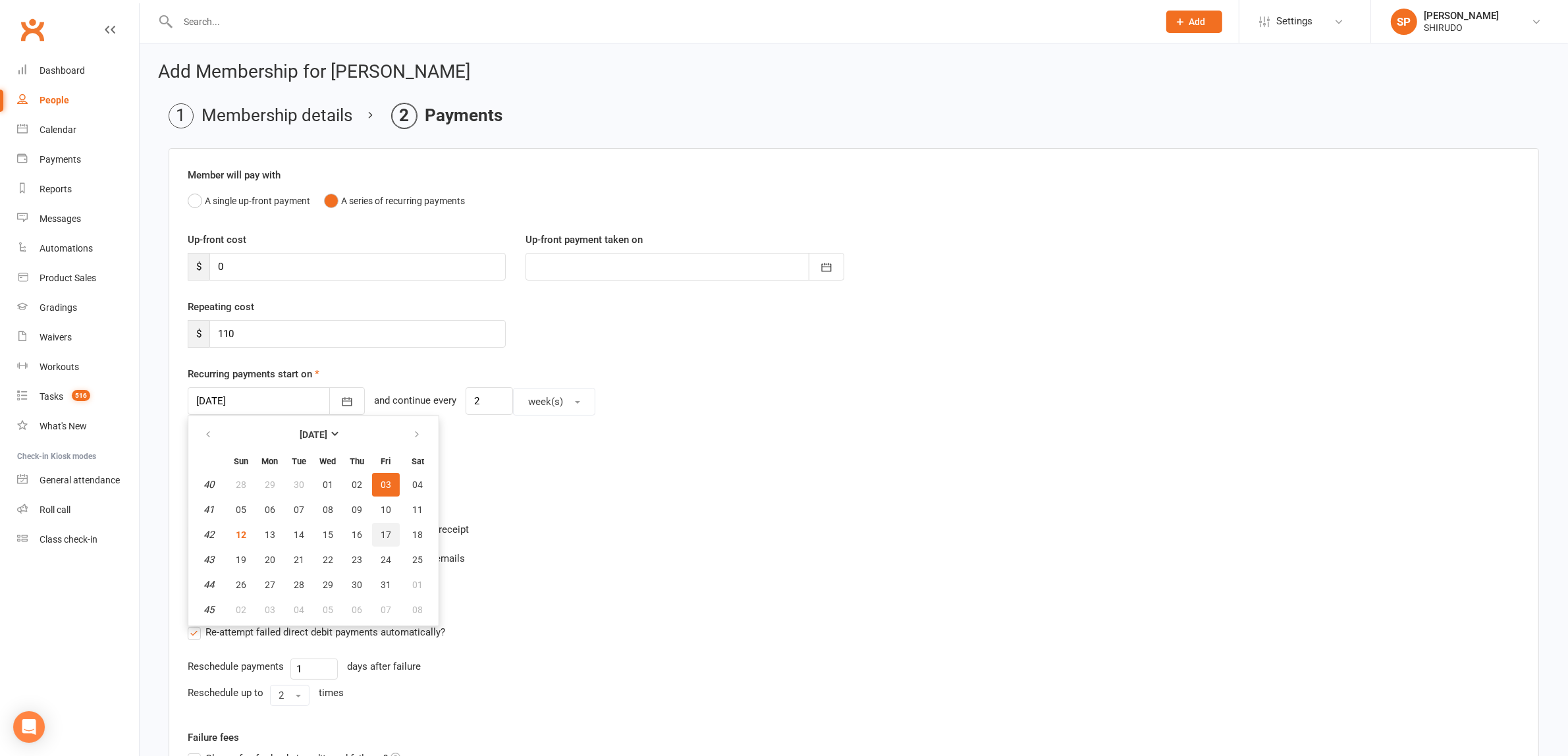
click at [382, 534] on span "17" at bounding box center [386, 534] width 11 height 11
type input "[DATE]"
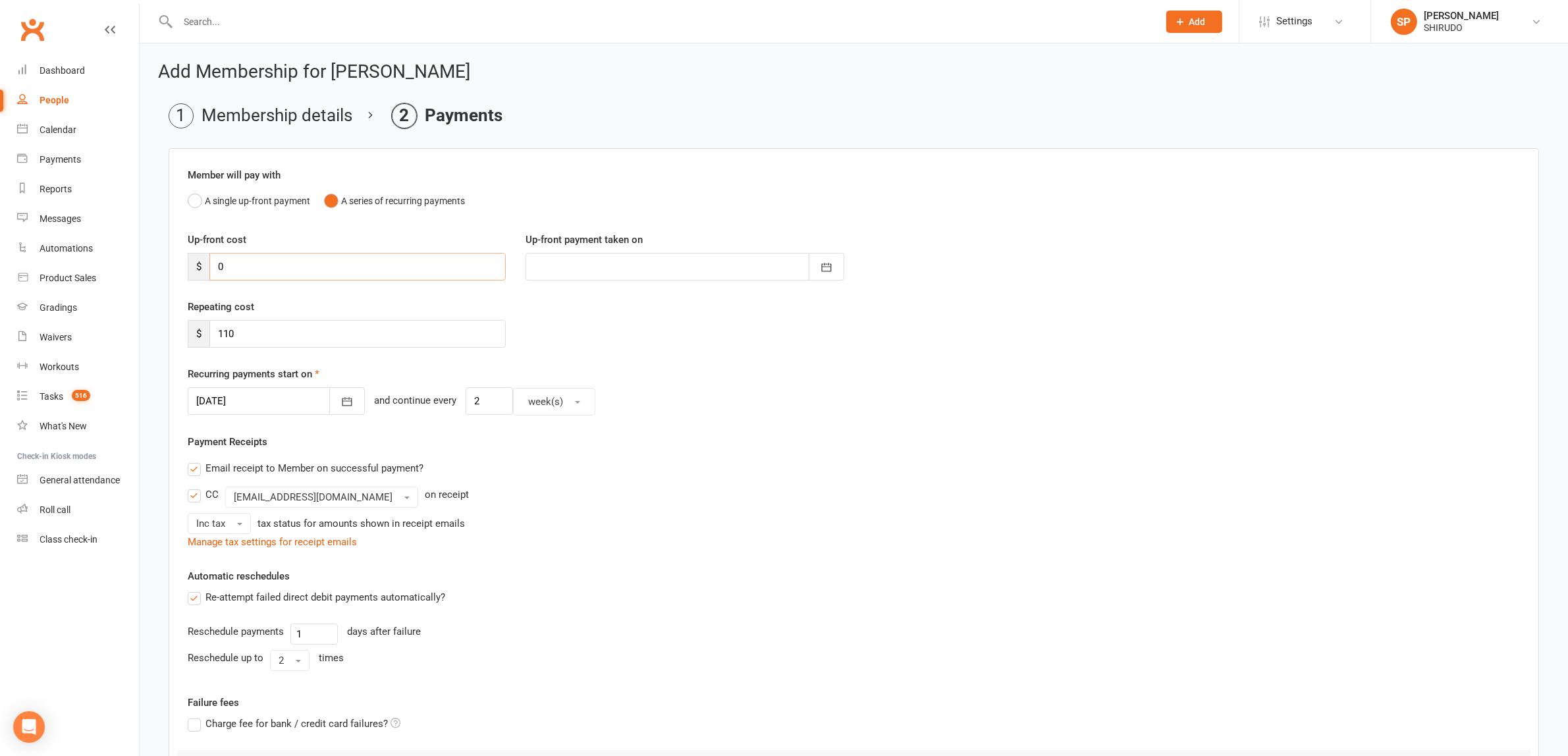
drag, startPoint x: 235, startPoint y: 265, endPoint x: 206, endPoint y: 265, distance: 29.0
click at [206, 265] on div "$ 0" at bounding box center [347, 266] width 318 height 28
click at [747, 420] on div "Member will pay with A single up-front payment A series of recurring payments U…" at bounding box center [853, 527] width 1370 height 757
click at [830, 266] on icon "button" at bounding box center [826, 267] width 13 height 13
click at [608, 396] on span "13" at bounding box center [607, 400] width 11 height 11
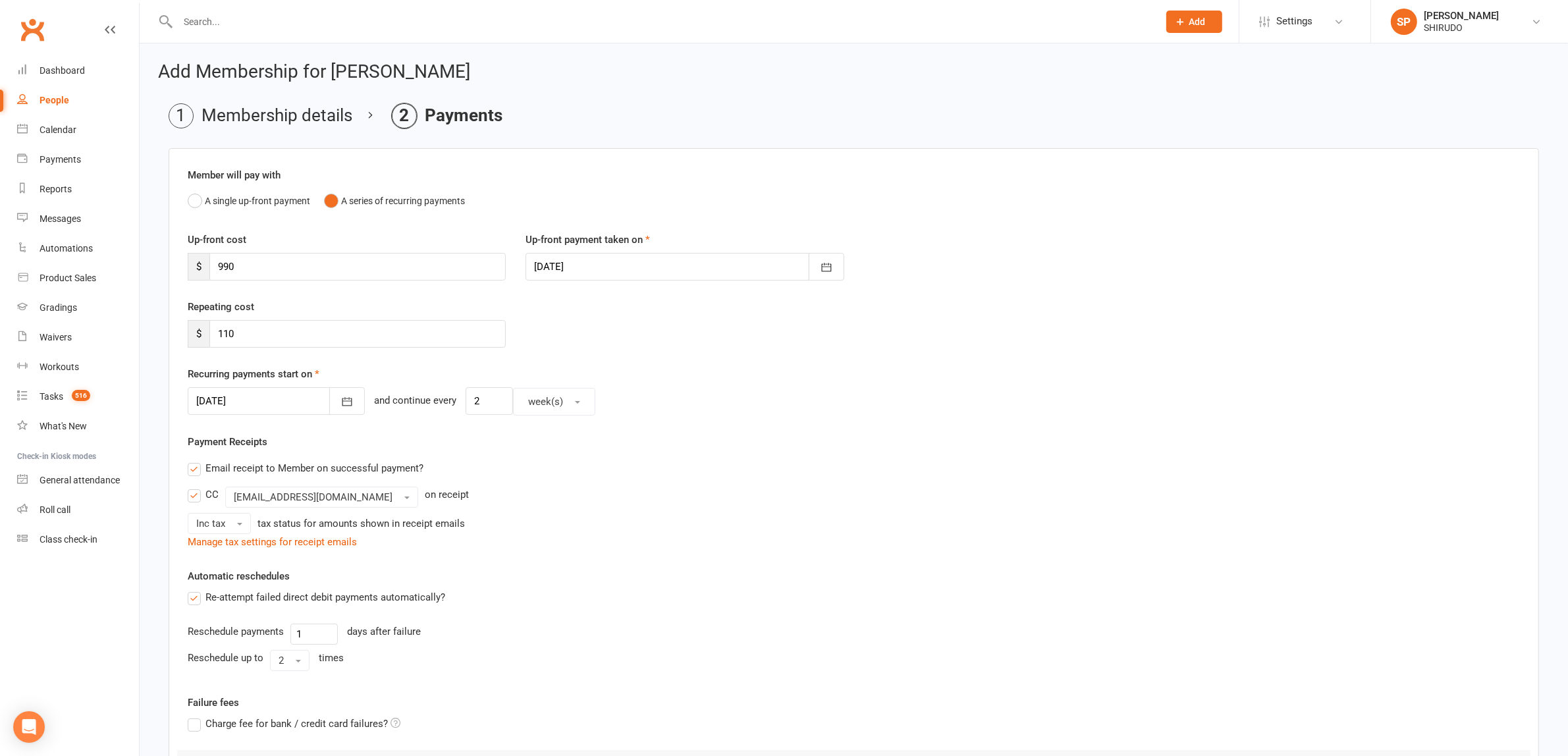
click at [726, 371] on div "Recurring payments start on [DATE] [DATE] Sun Mon Tue Wed Thu Fri Sat 40 28 29 …" at bounding box center [853, 390] width 1332 height 49
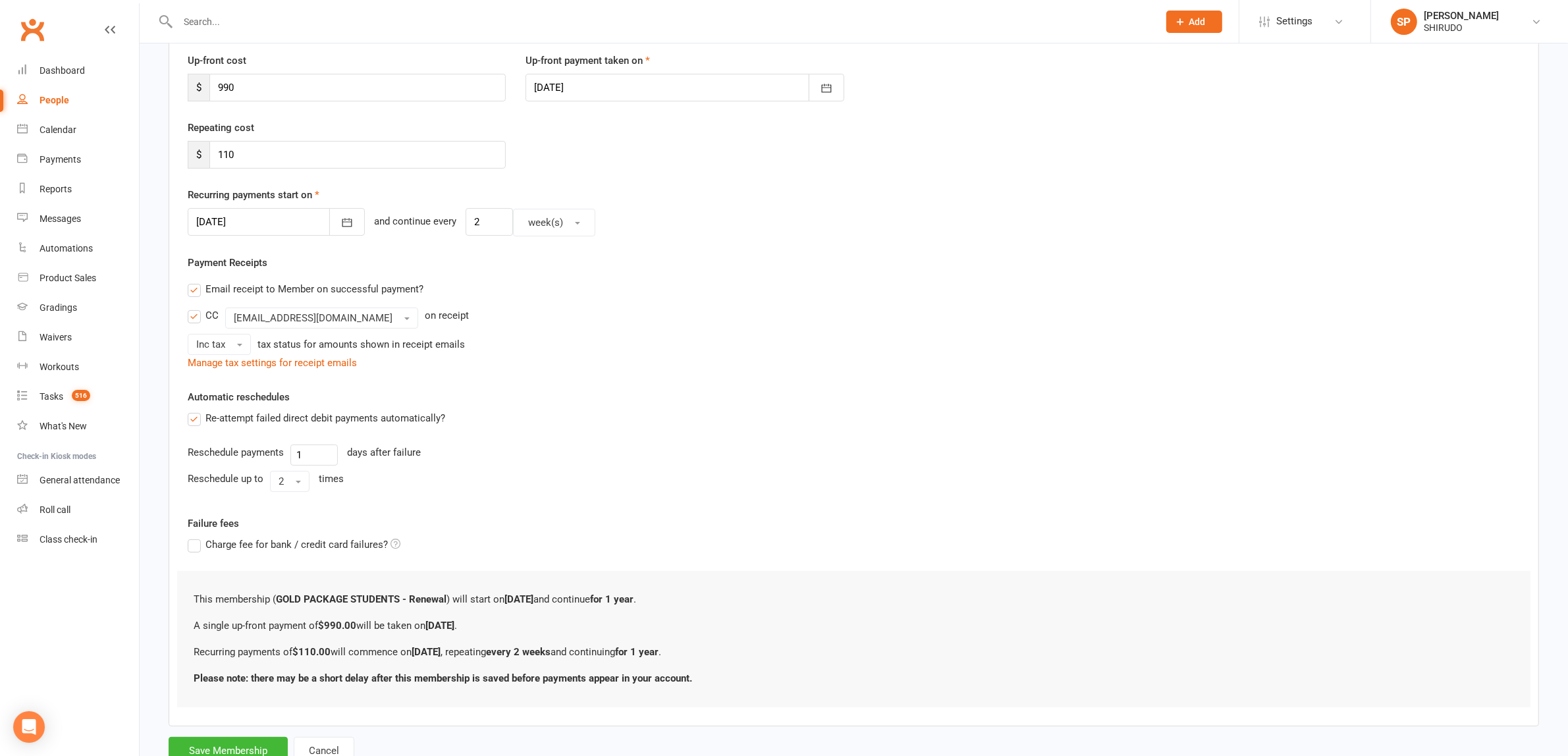
scroll to position [229, 0]
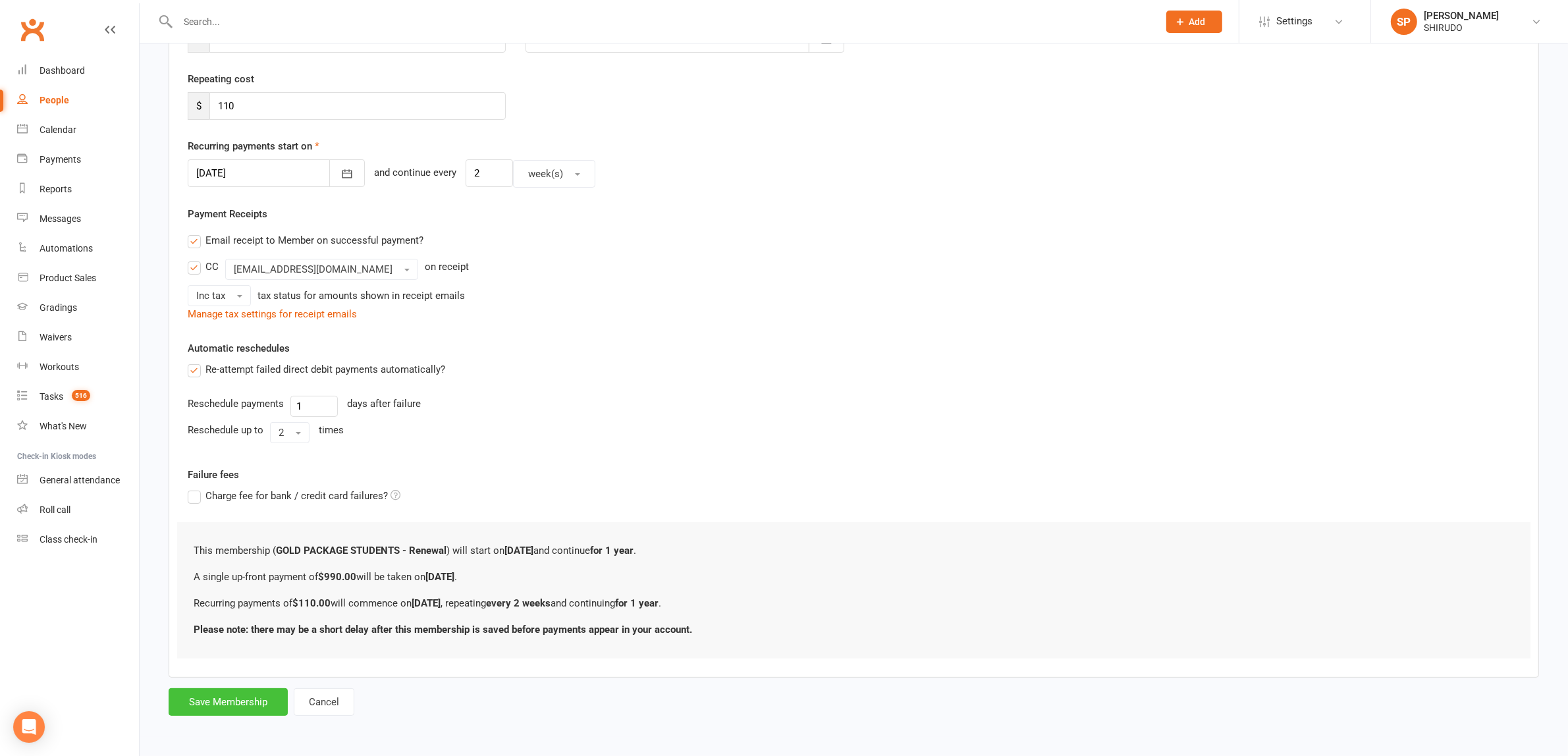
click at [236, 699] on button "Save Membership" at bounding box center [228, 702] width 119 height 28
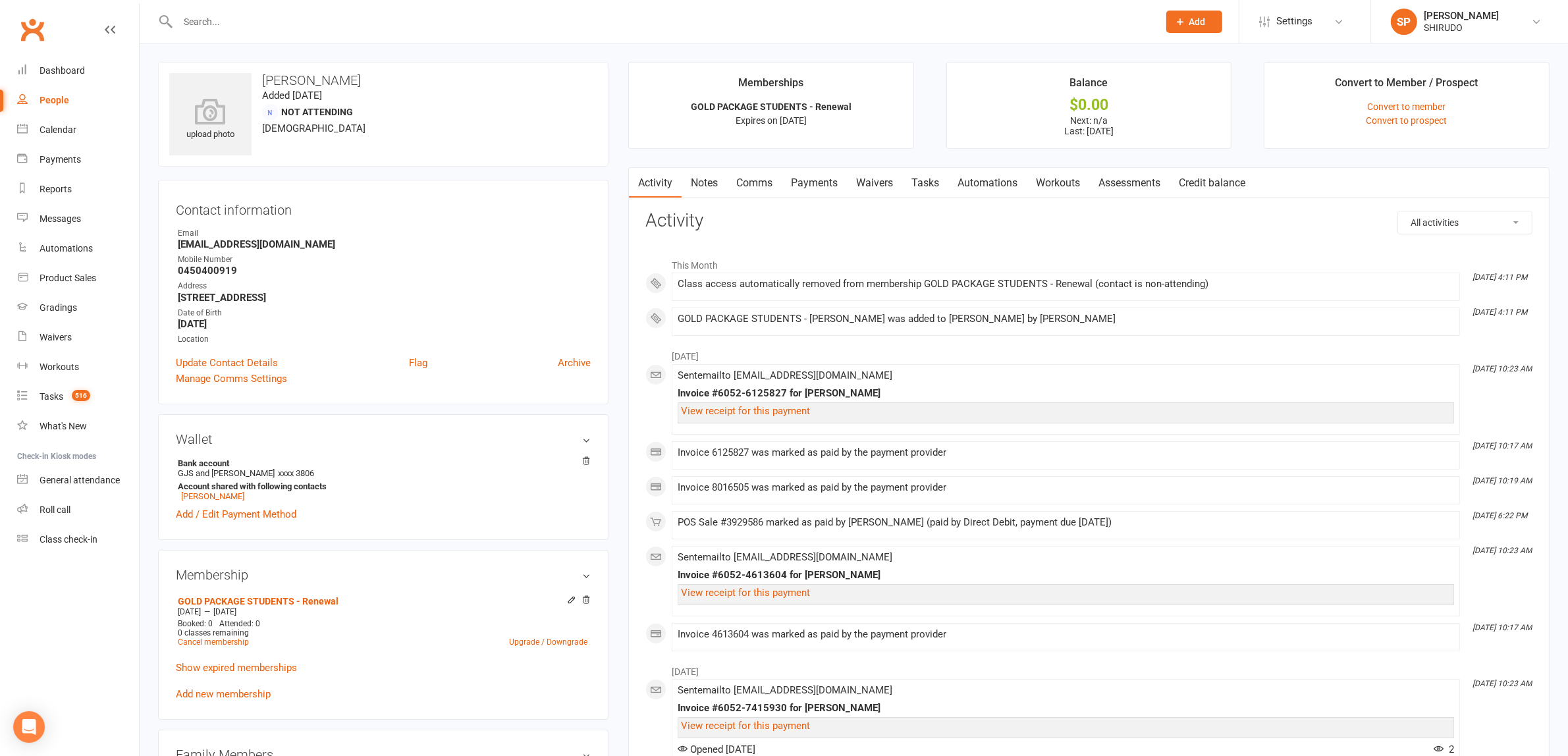
scroll to position [412, 0]
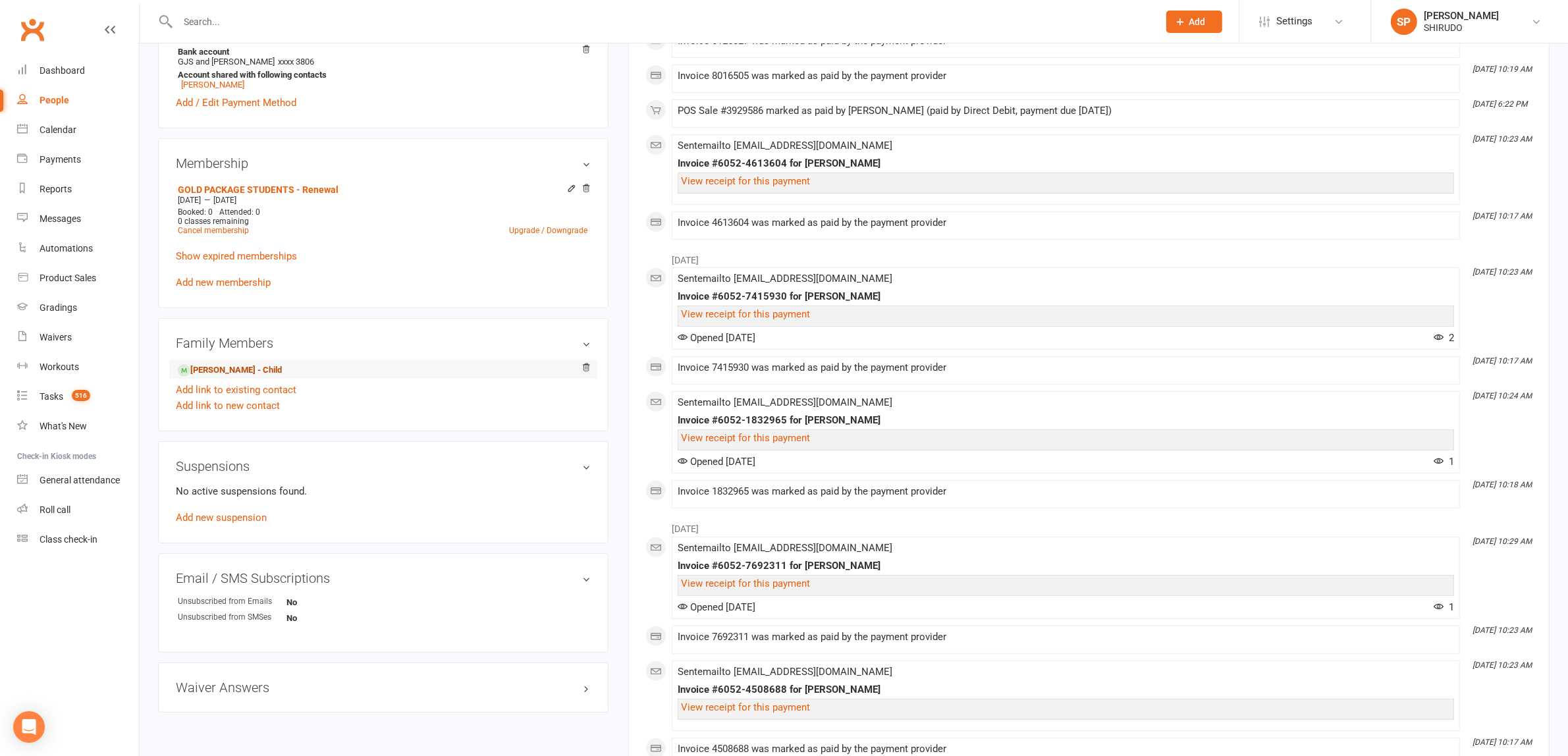
click at [245, 369] on link "[PERSON_NAME] - Child" at bounding box center [229, 370] width 104 height 14
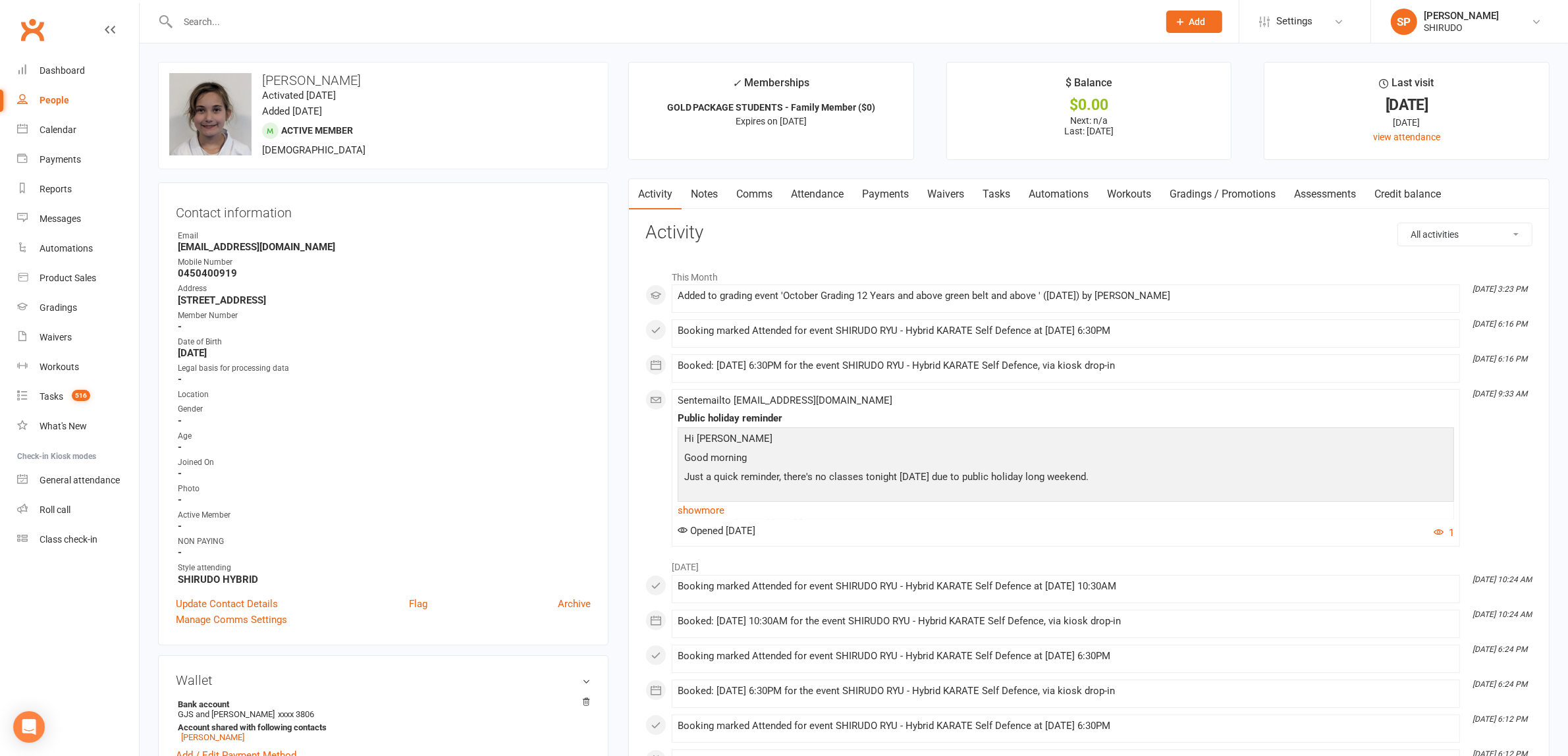
scroll to position [412, 0]
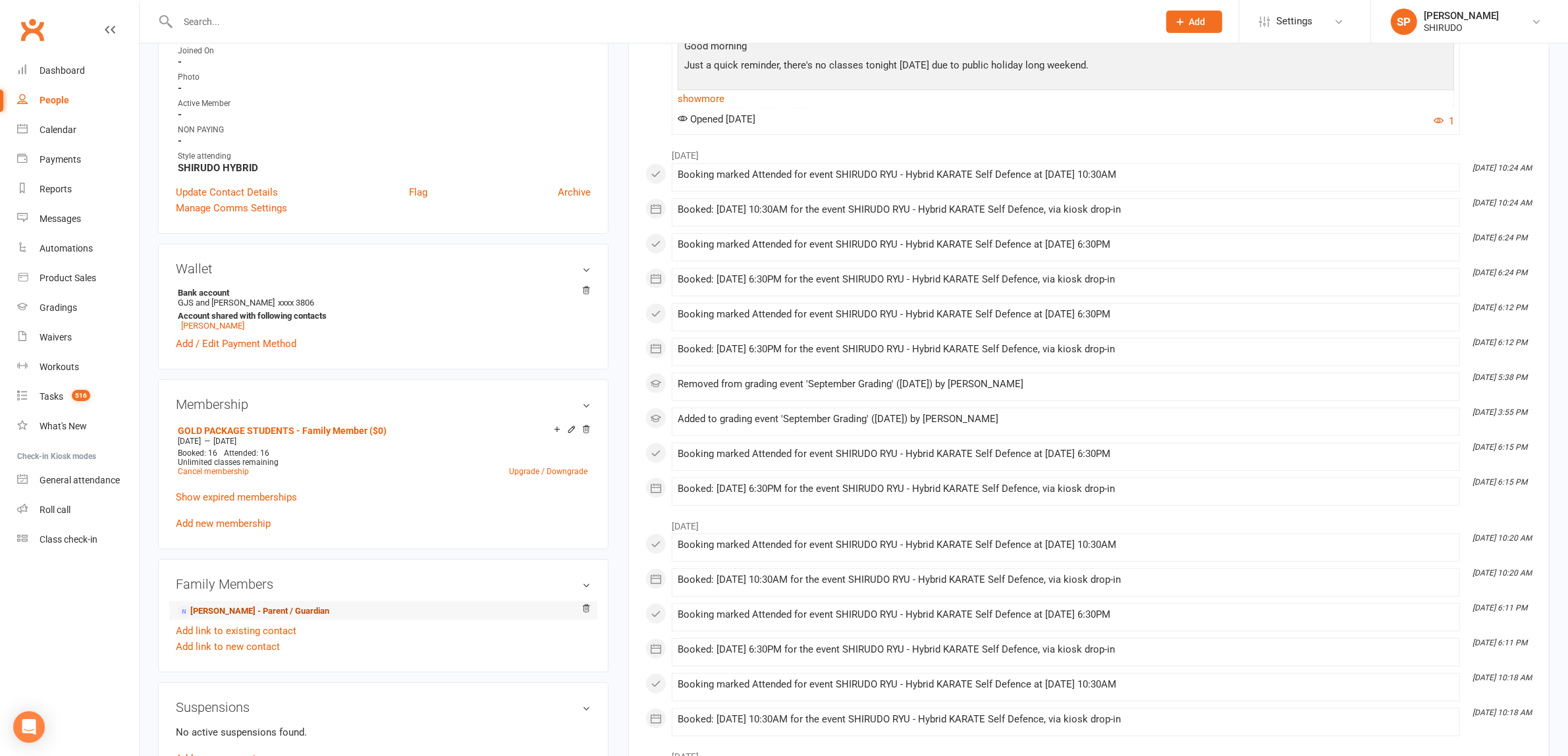
click at [317, 611] on link "[PERSON_NAME] - Parent / Guardian" at bounding box center [253, 611] width 152 height 14
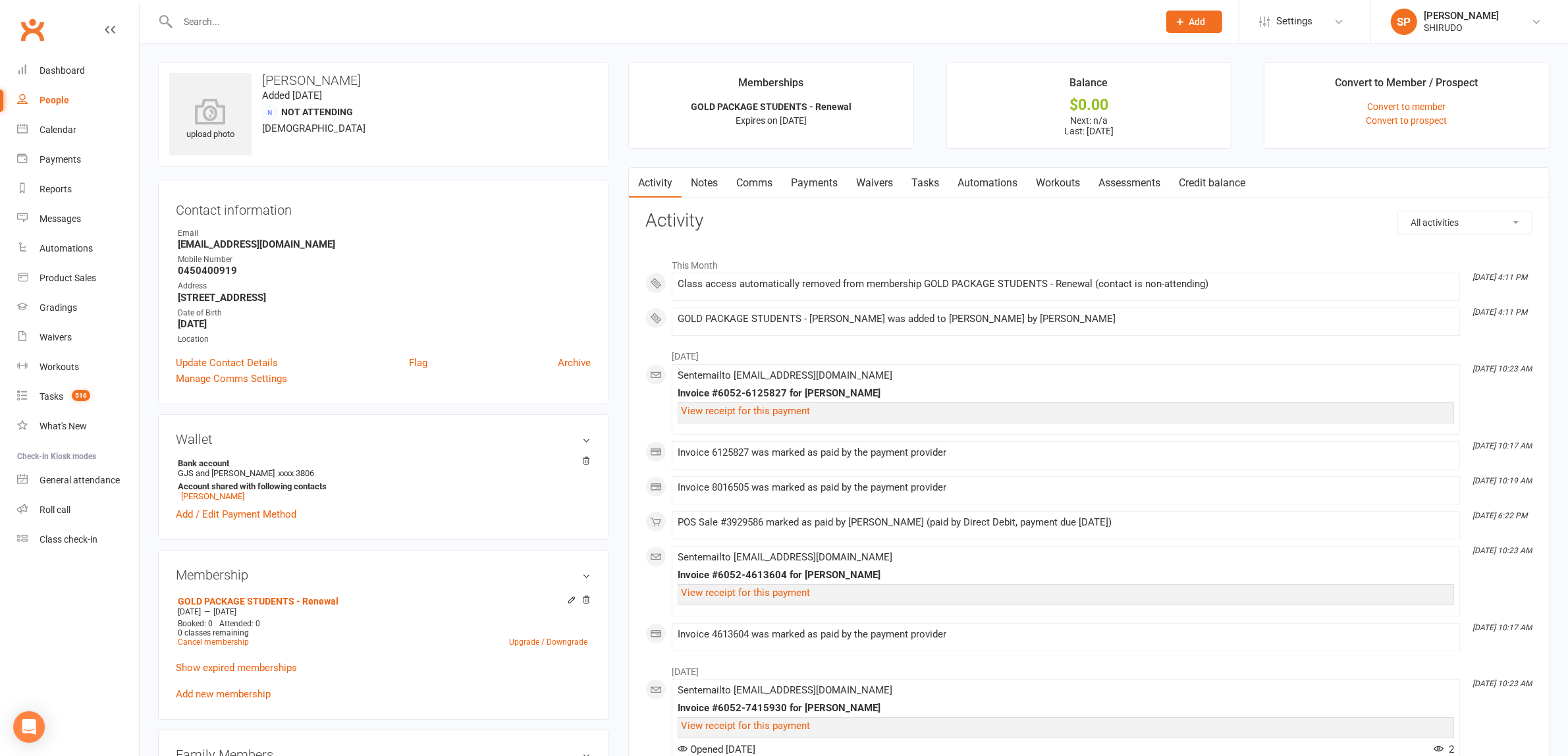
click at [763, 181] on link "Comms" at bounding box center [754, 183] width 54 height 30
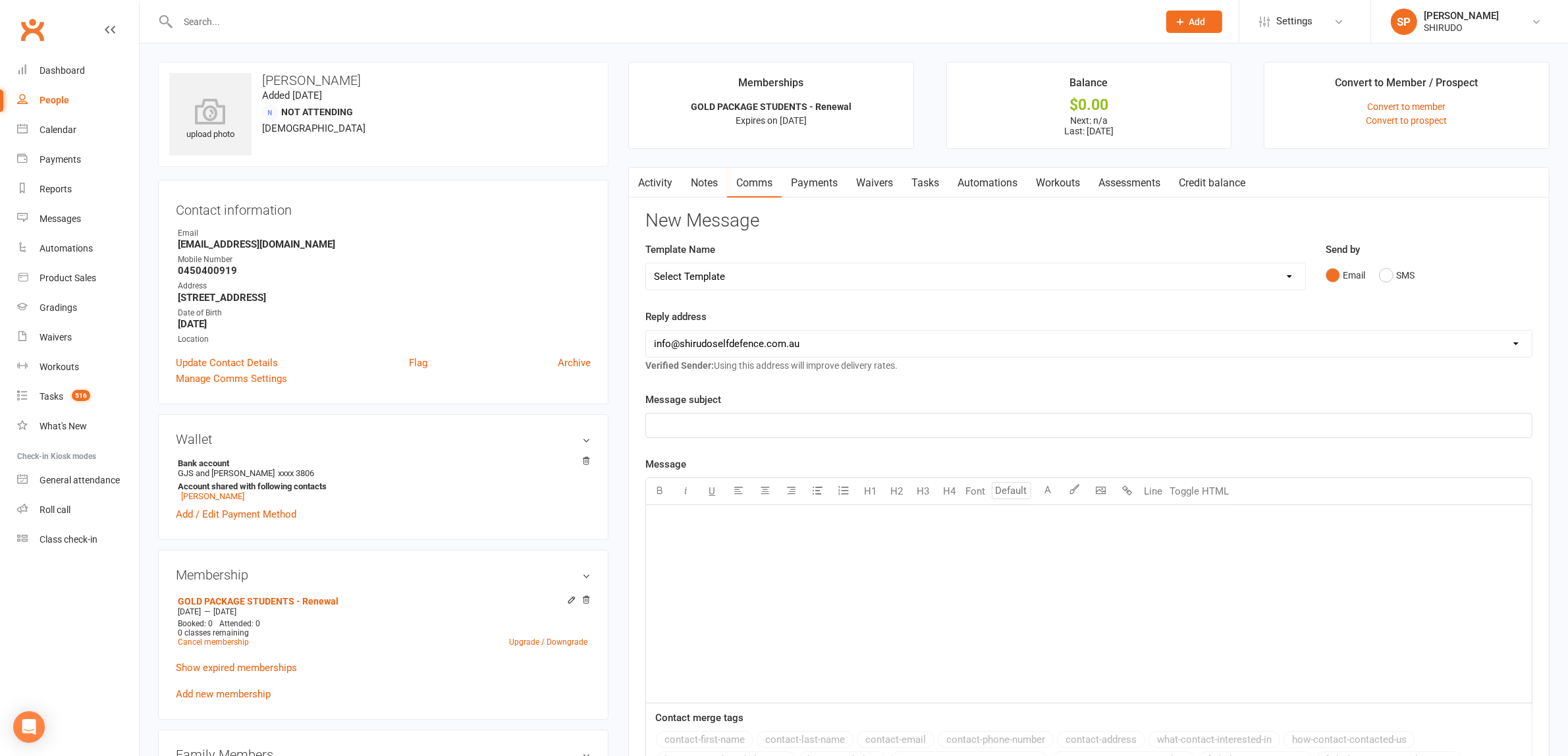
click at [686, 425] on p "﻿" at bounding box center [1088, 425] width 870 height 16
click at [686, 521] on p "﻿" at bounding box center [1088, 521] width 870 height 16
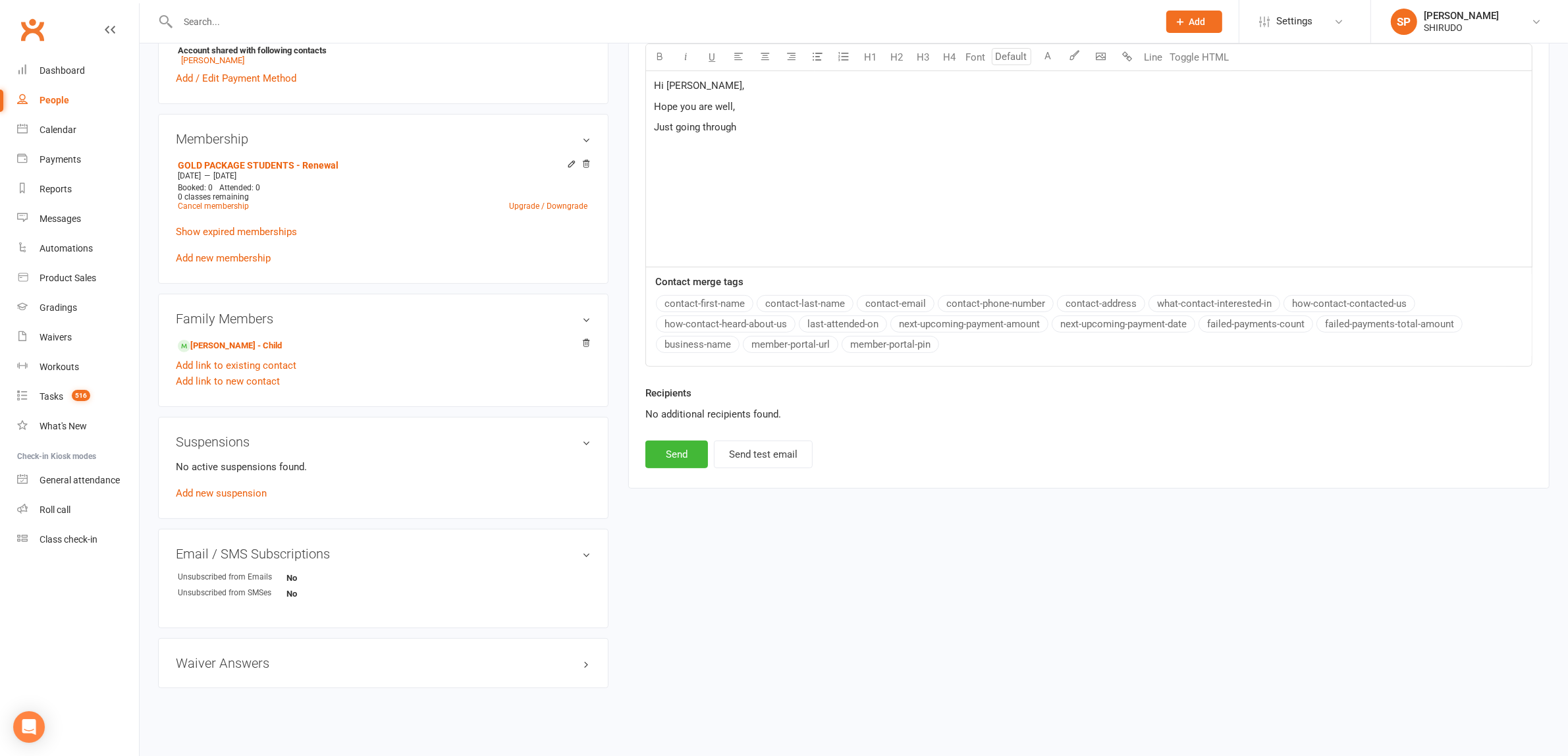
scroll to position [449, 0]
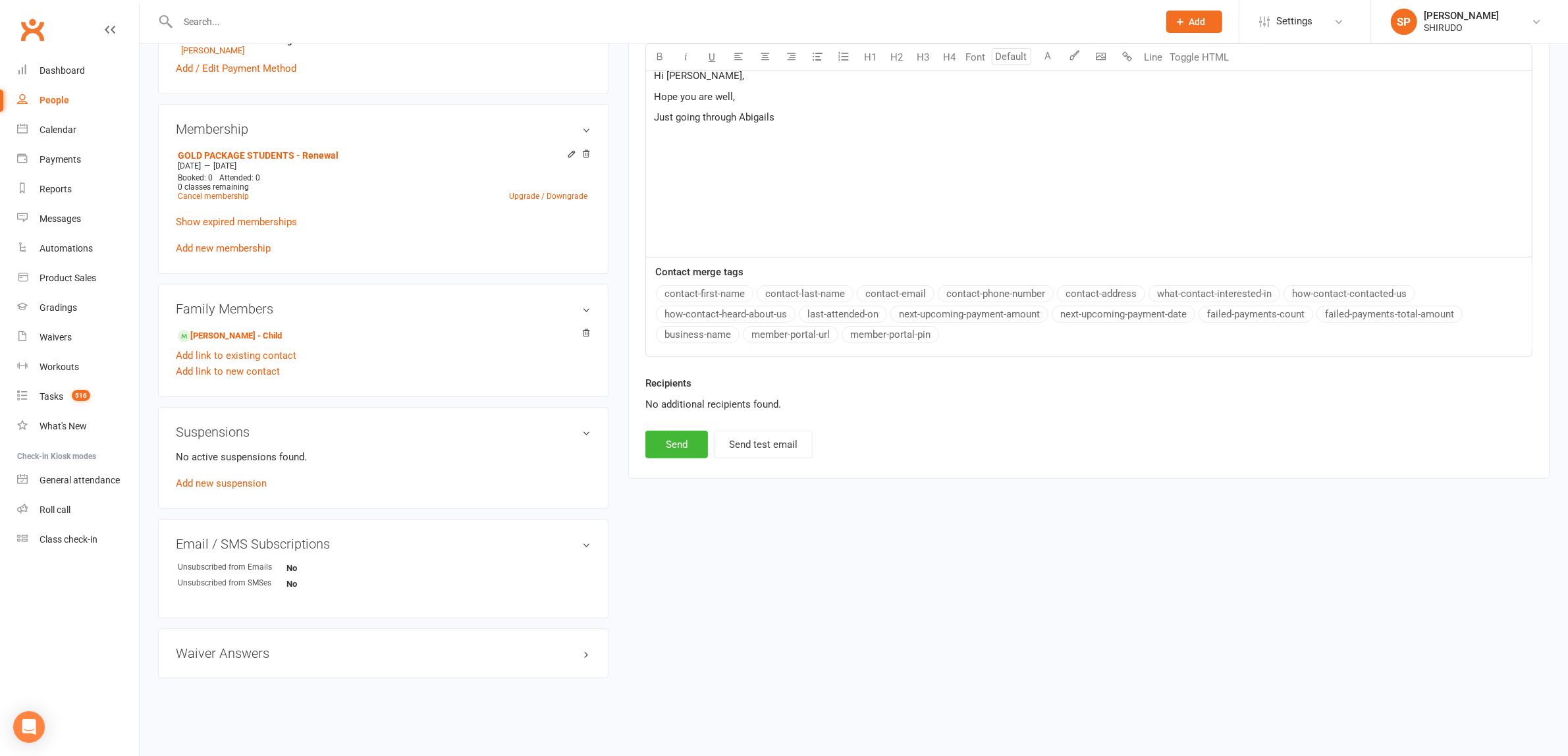
drag, startPoint x: 764, startPoint y: 116, endPoint x: 752, endPoint y: 115, distance: 12.0
click at [752, 115] on span "Just going through Abigails" at bounding box center [714, 117] width 120 height 12
click at [781, 114] on p "Just going through Abigails" at bounding box center [1088, 117] width 870 height 16
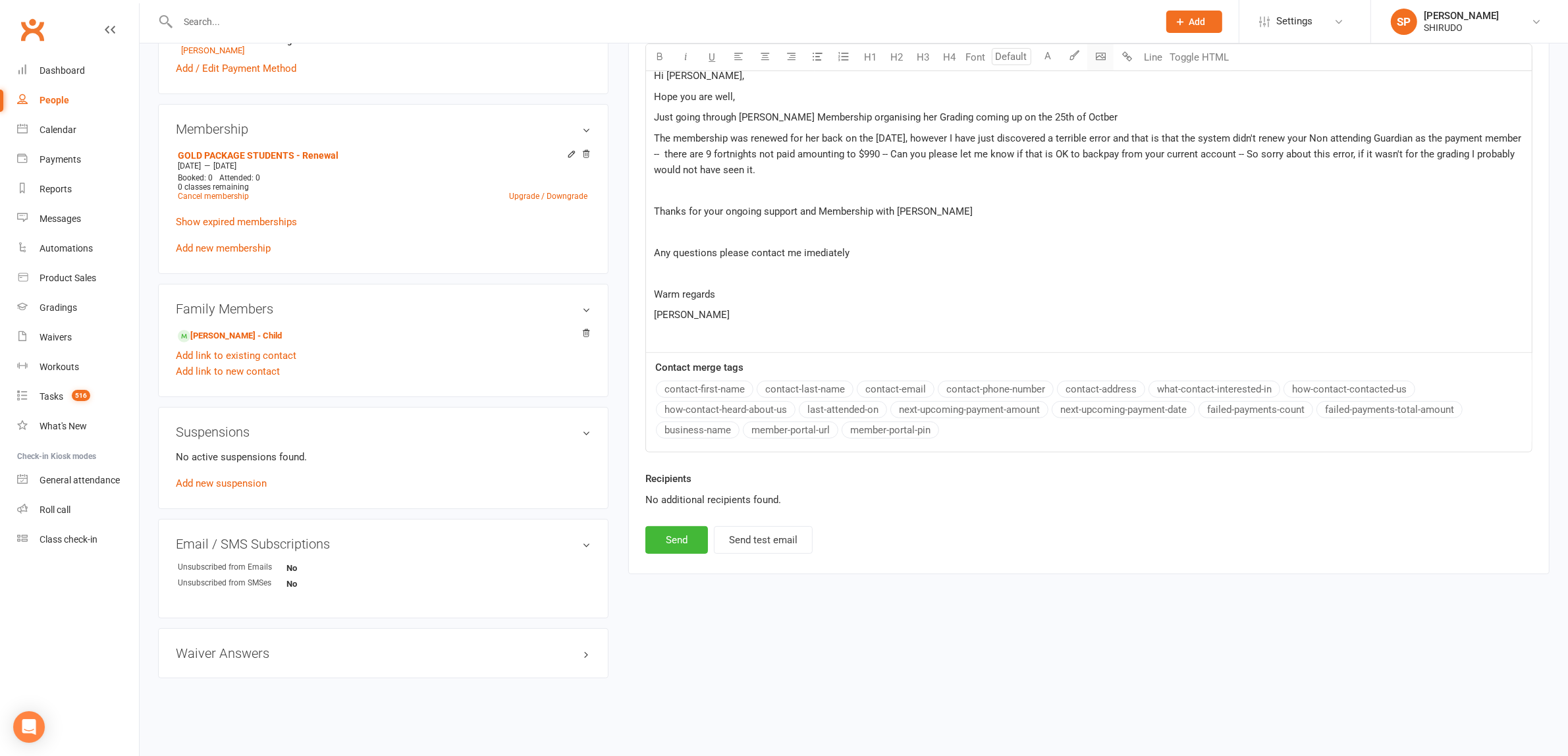
click at [1101, 54] on body "Prospect Member Non-attending contact Class / event Appointment Grading event T…" at bounding box center [784, 147] width 1568 height 1179
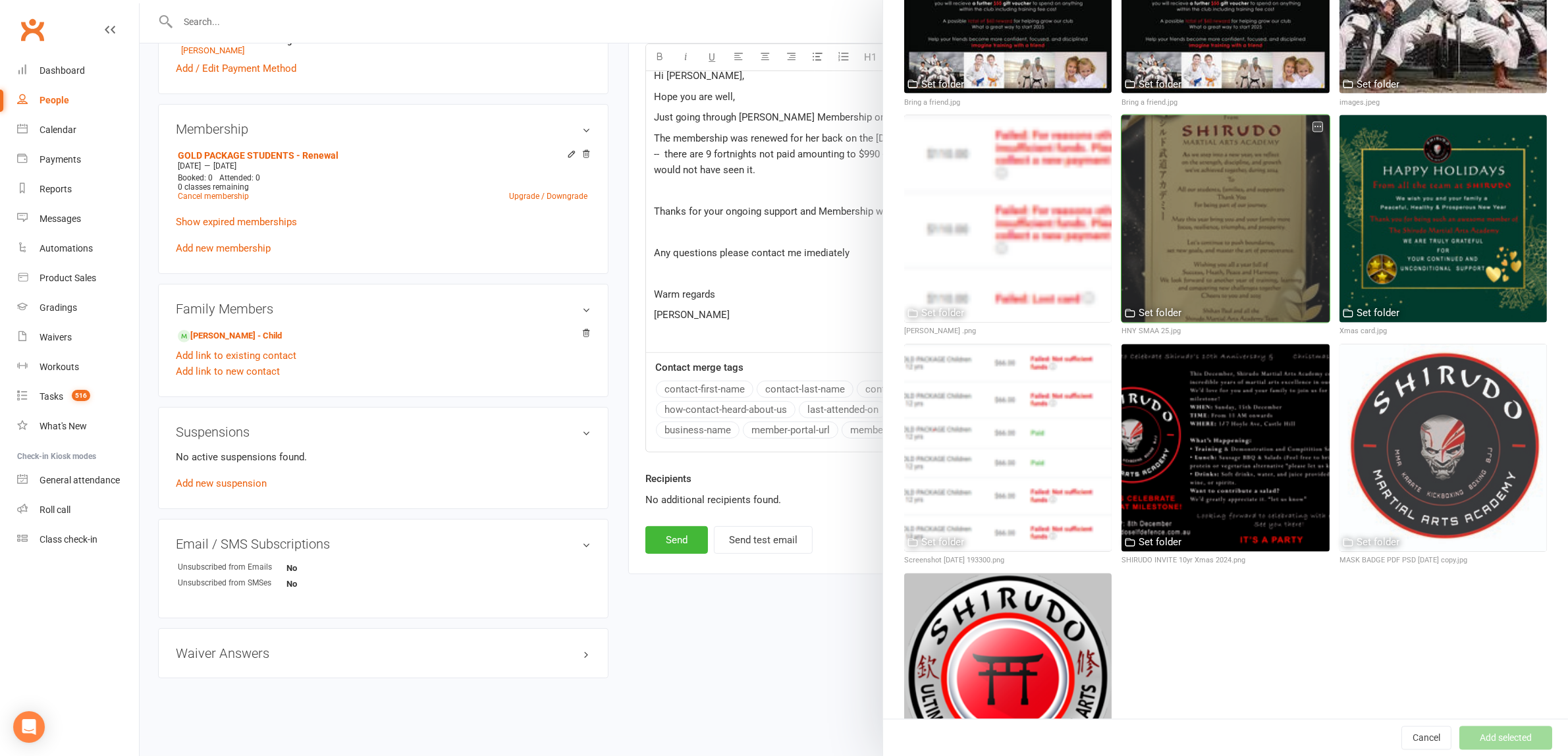
scroll to position [2619, 0]
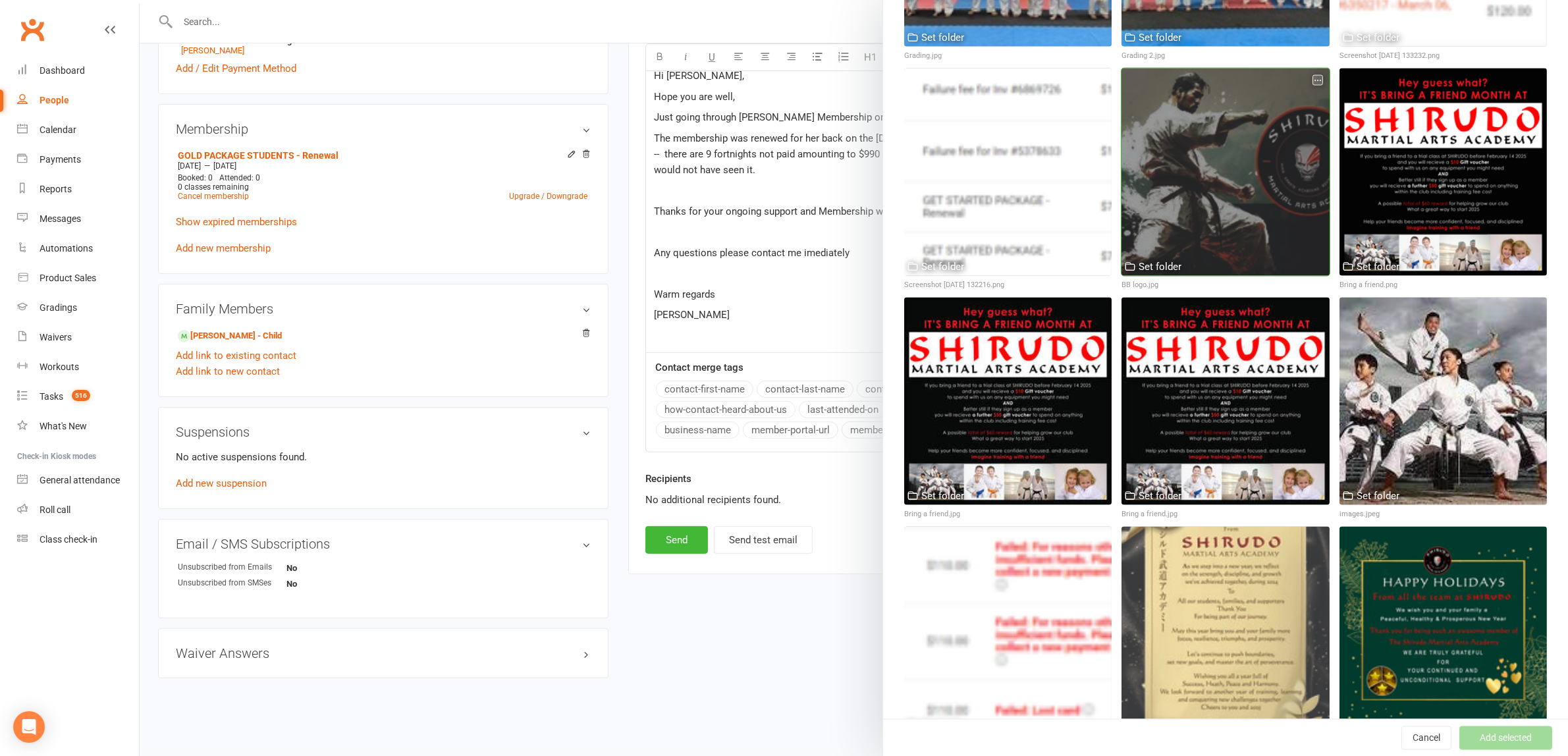
click at [1209, 140] on div at bounding box center [1225, 173] width 208 height 208
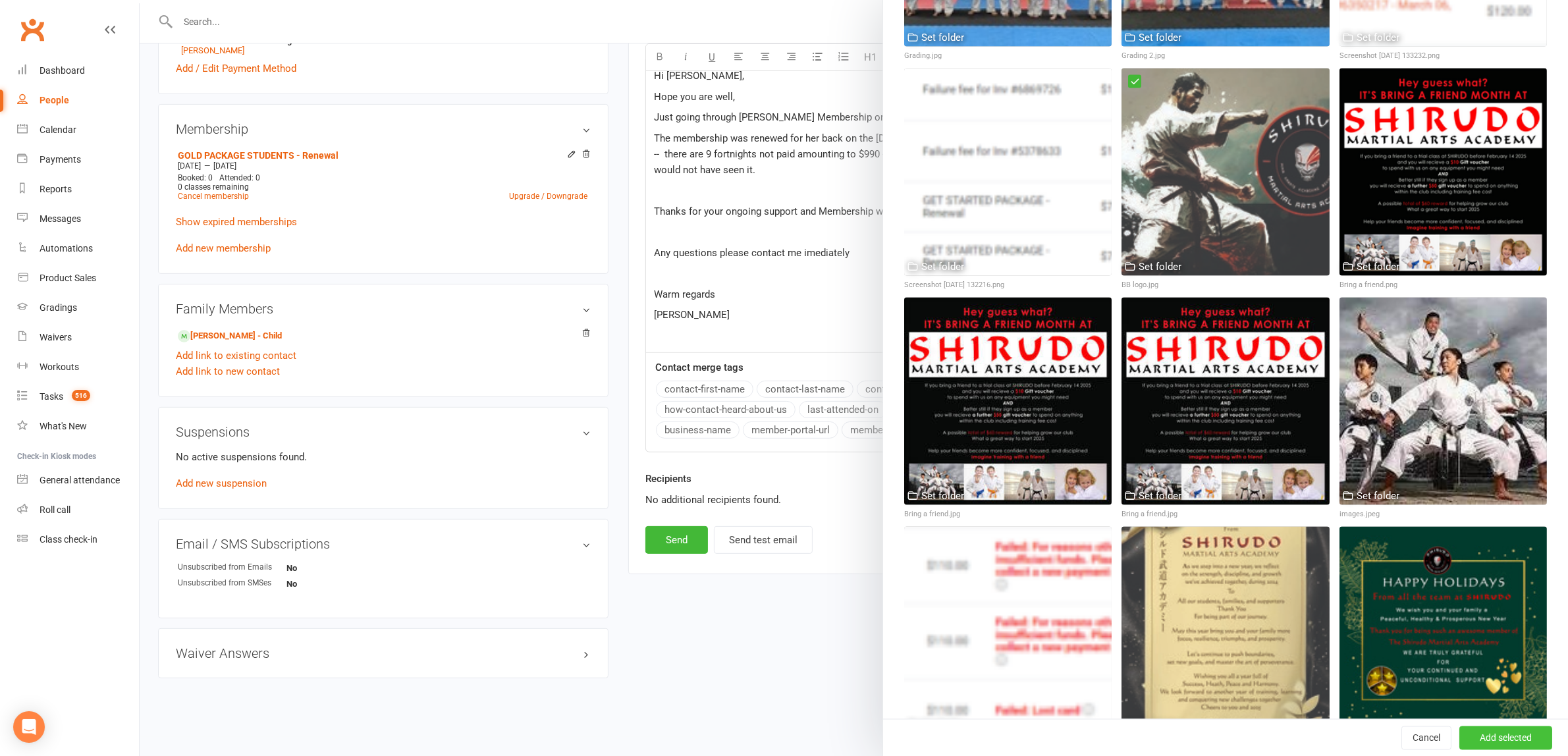
click at [1483, 736] on button "Add selected" at bounding box center [1506, 737] width 93 height 24
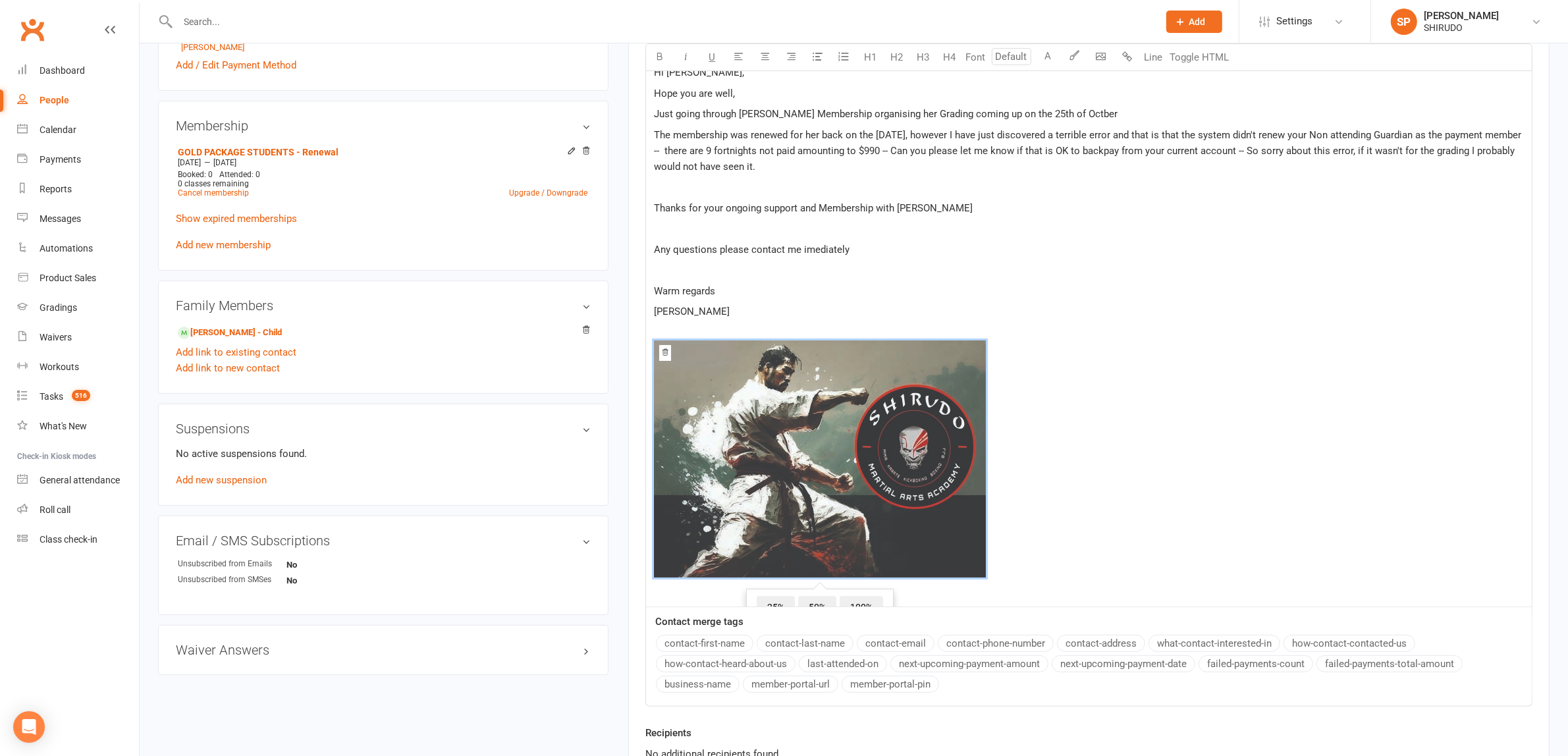
click at [1129, 463] on span "﻿ 25% 50% 100%" at bounding box center [1088, 461] width 870 height 242
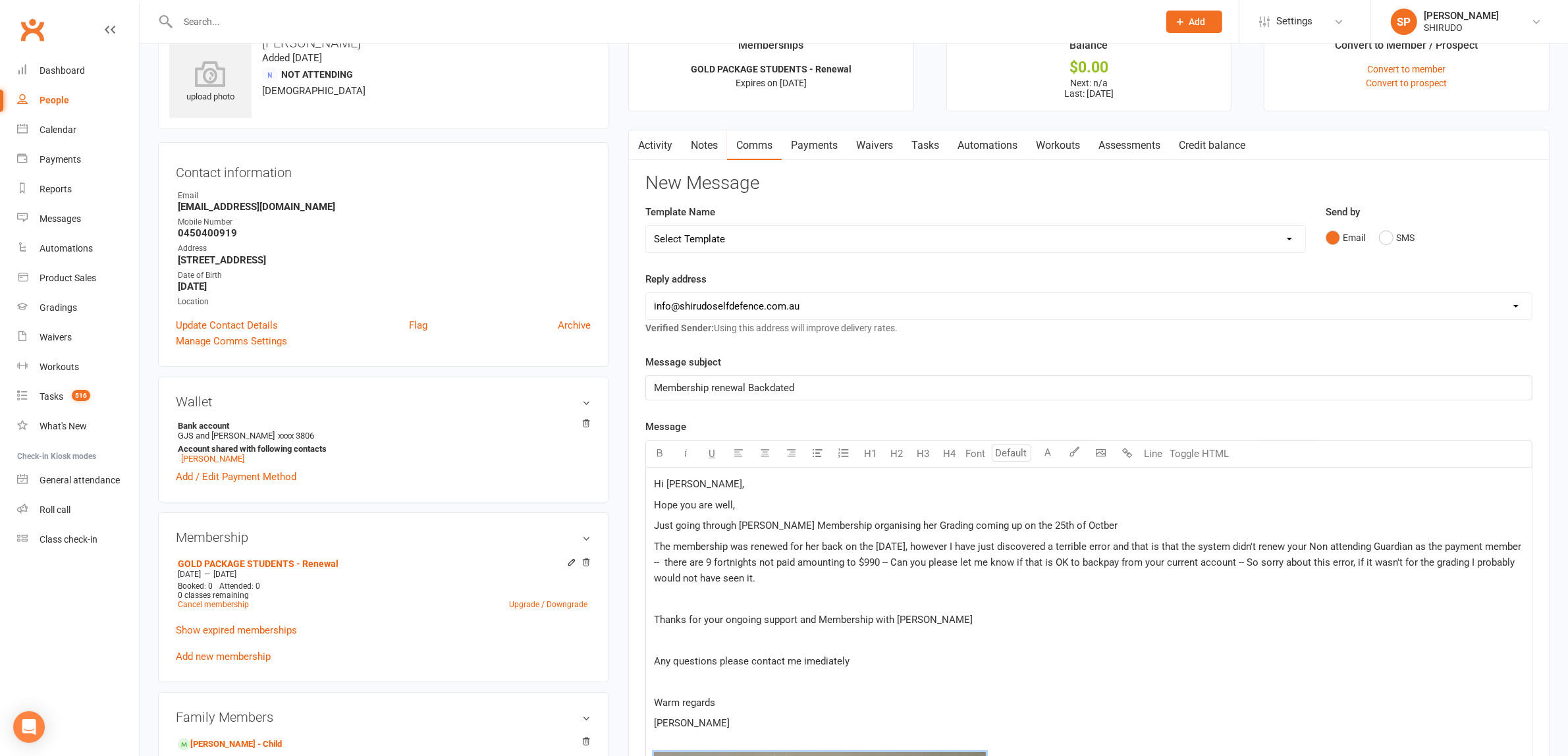
click at [971, 545] on span "The membership was renewed for her back on the [DATE], however I have just disc…" at bounding box center [1088, 562] width 870 height 44
click at [1088, 622] on p "Thanks for your ongoing support and Membership with [PERSON_NAME]" at bounding box center [1088, 619] width 870 height 16
click at [804, 389] on p "Membership renewal Backdated" at bounding box center [1088, 388] width 870 height 16
drag, startPoint x: 1064, startPoint y: 528, endPoint x: 1057, endPoint y: 528, distance: 7.0
click at [1057, 528] on span "Just going through [PERSON_NAME] Membership organising her Grading coming up on…" at bounding box center [885, 525] width 463 height 12
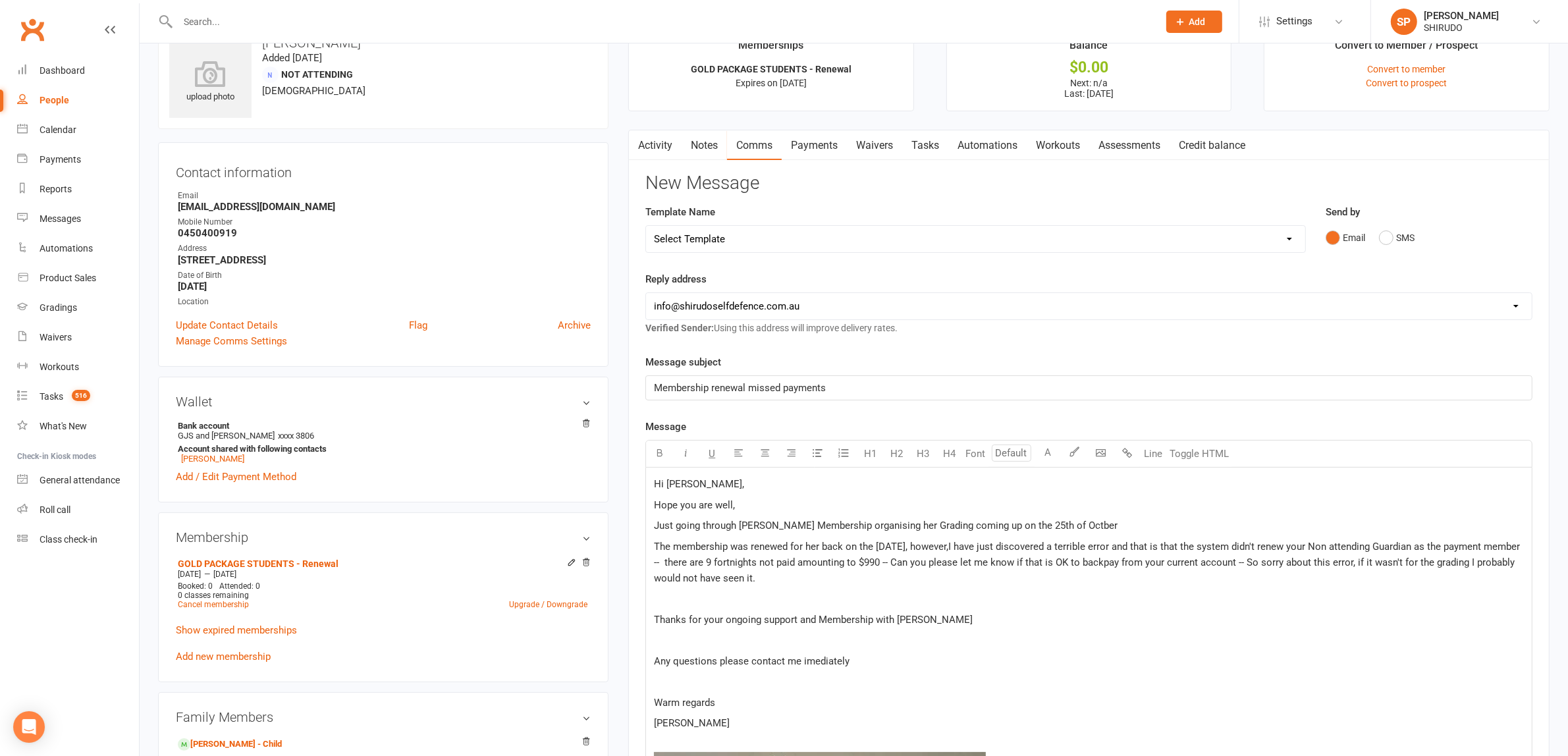
click at [1068, 520] on span "Just going through [PERSON_NAME] Membership organising her Grading coming up on…" at bounding box center [885, 525] width 463 height 12
click at [1080, 610] on div "Hi [PERSON_NAME], Hope you are well, Just going through Abigails Membership org…" at bounding box center [1088, 743] width 886 height 551
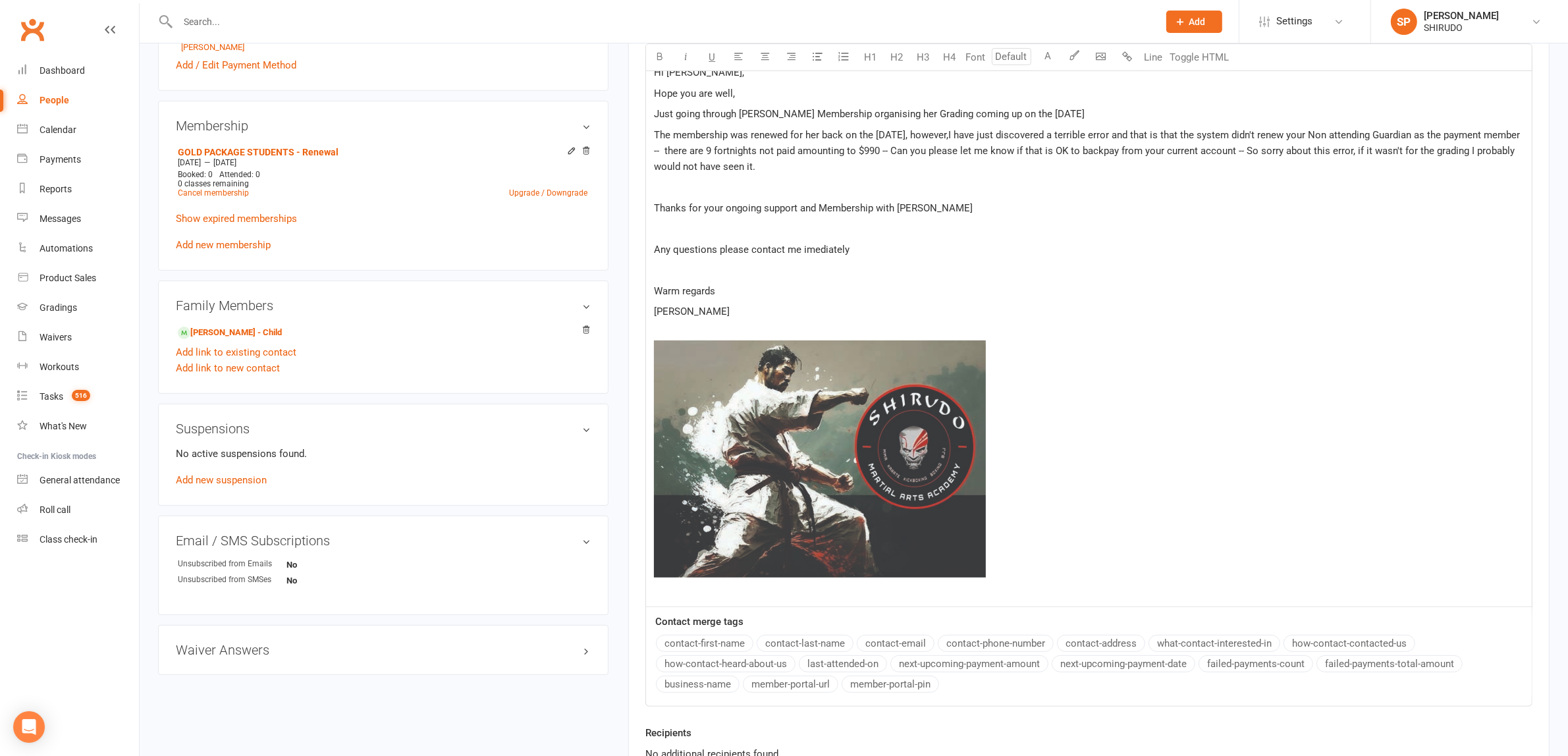
click at [812, 250] on span "Any questions please contact me imediately" at bounding box center [751, 249] width 195 height 12
click at [1092, 385] on span "﻿ 25% 50% 100%" at bounding box center [1088, 461] width 870 height 242
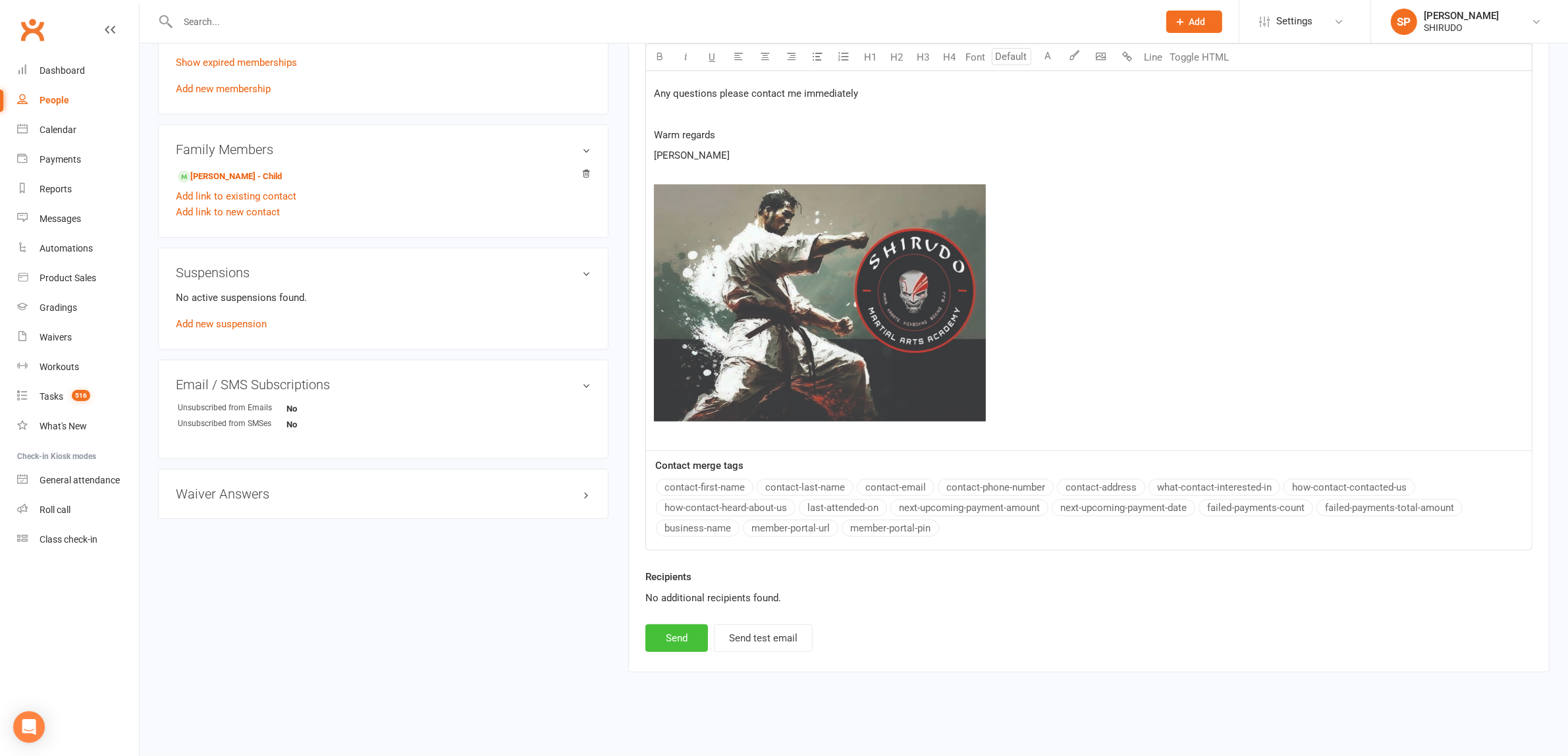
scroll to position [0, 0]
click at [676, 635] on button "Send" at bounding box center [676, 638] width 62 height 28
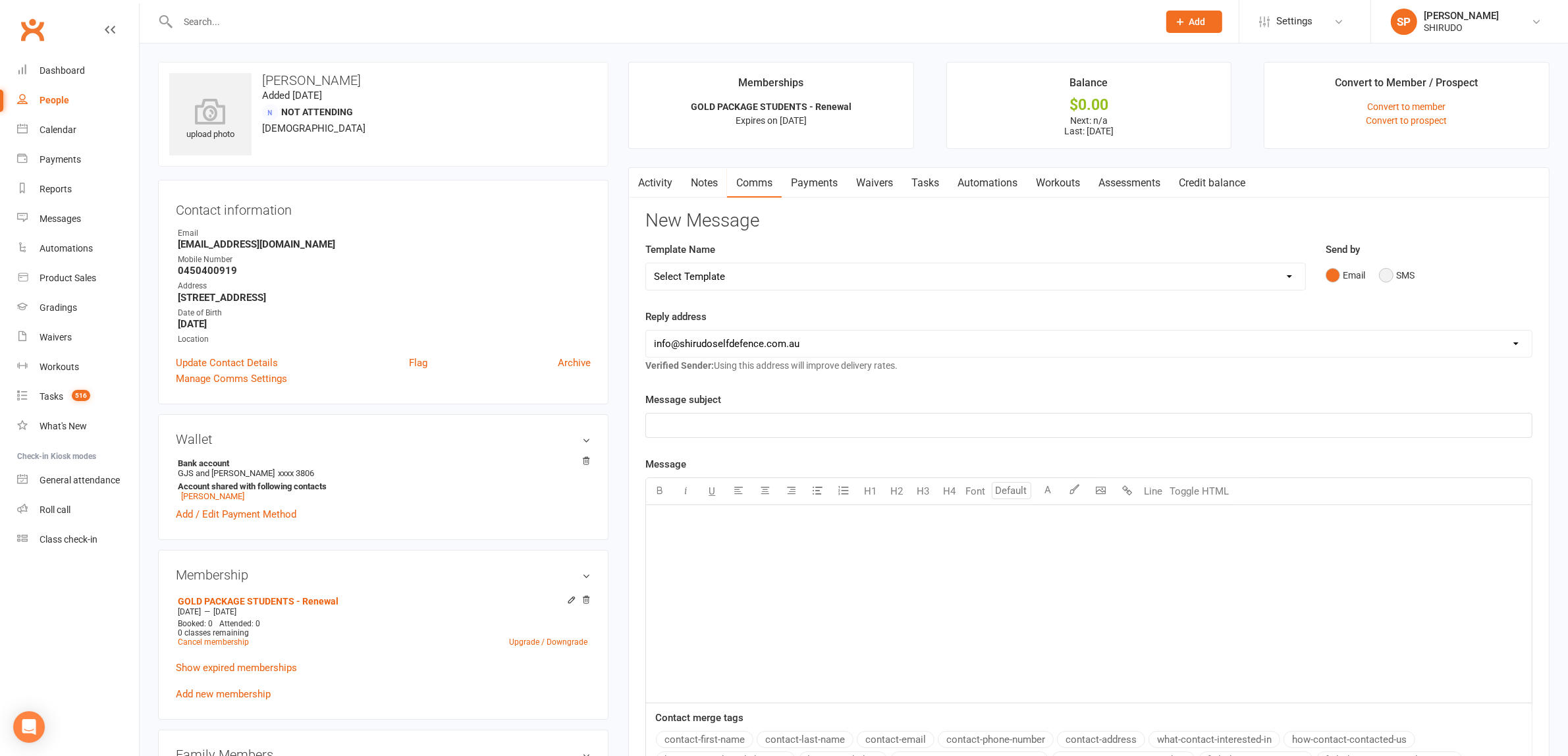
click at [1390, 274] on button "SMS" at bounding box center [1397, 275] width 36 height 25
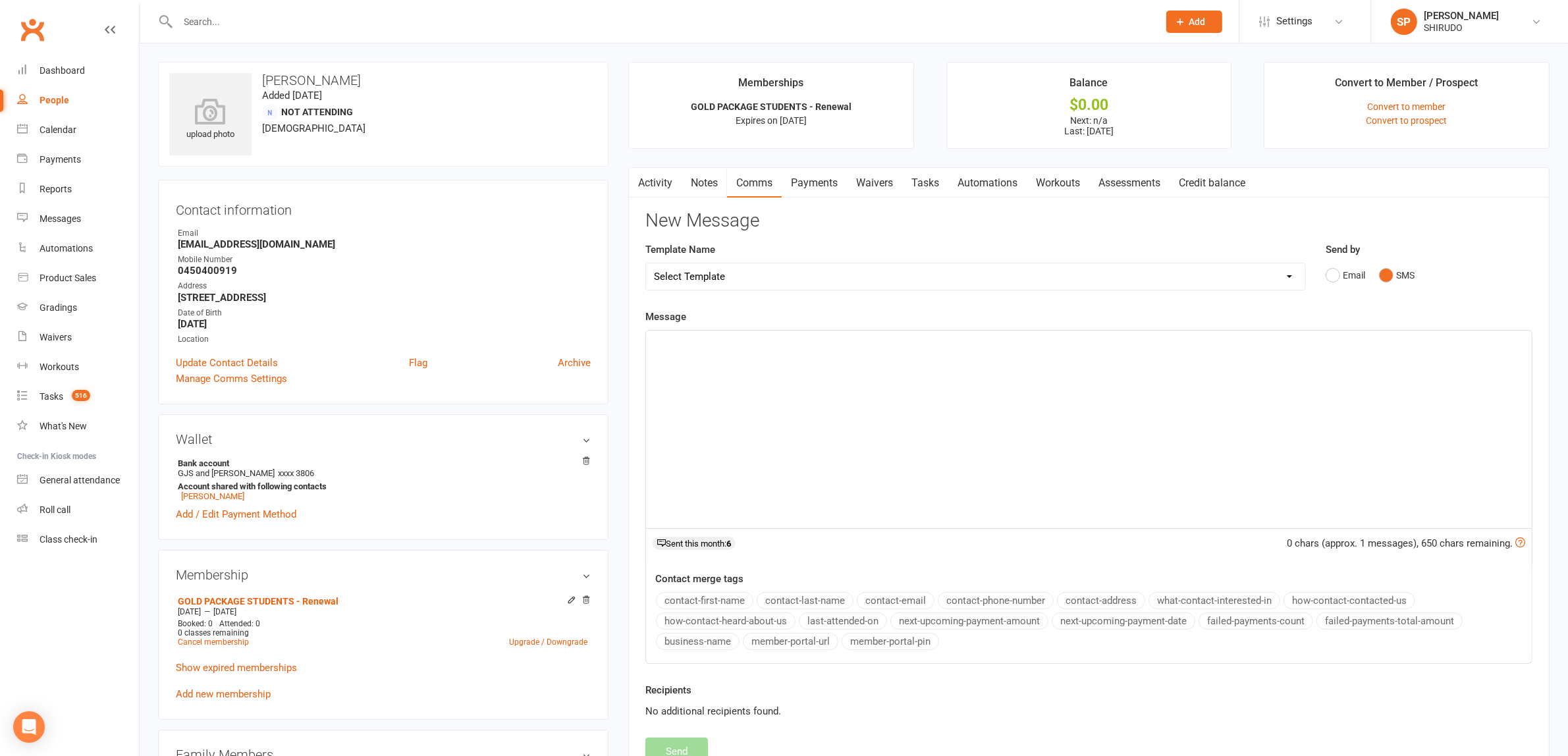
click at [687, 336] on p "﻿" at bounding box center [1088, 342] width 870 height 16
click at [710, 601] on button "contact-first-name" at bounding box center [705, 601] width 97 height 17
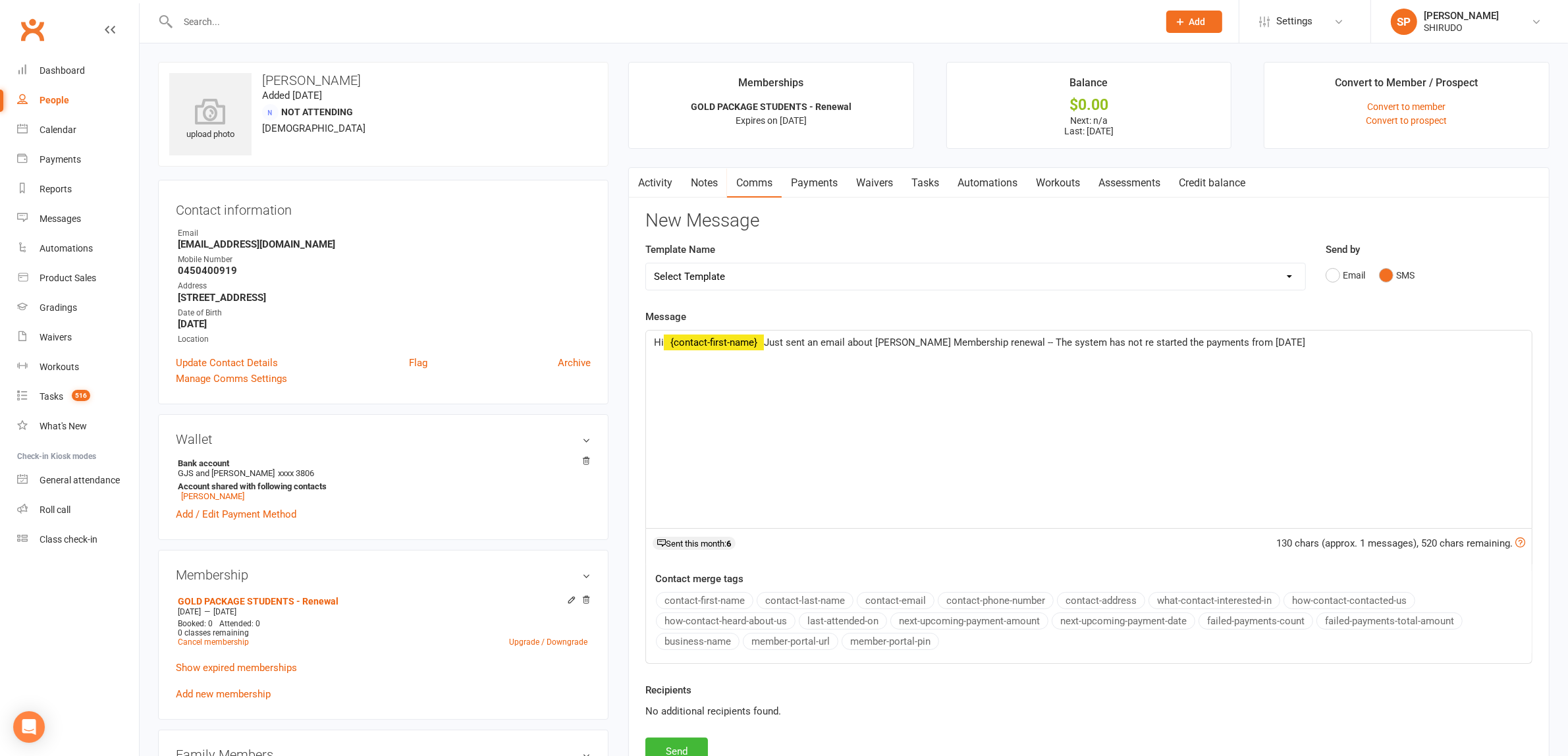
click at [1127, 450] on div "Hi ﻿ {contact-first-name} Just sent an email about [PERSON_NAME] Membership ren…" at bounding box center [1088, 430] width 886 height 198
click at [1302, 343] on p "Hi ﻿ {contact-first-name} Just sent an email about [PERSON_NAME] Membership ren…" at bounding box center [1088, 342] width 870 height 16
click at [1108, 429] on div "Hi ﻿ {contact-first-name} Just sent an email about [PERSON_NAME] Membership ren…" at bounding box center [1088, 430] width 886 height 198
click at [1321, 340] on p "Hi ﻿ {contact-first-name} Just sent an email about [PERSON_NAME] Membership ren…" at bounding box center [1088, 342] width 870 height 16
click at [1345, 439] on div "Hi ﻿ {contact-first-name} Just sent an email about [PERSON_NAME] Membership ren…" at bounding box center [1088, 430] width 886 height 198
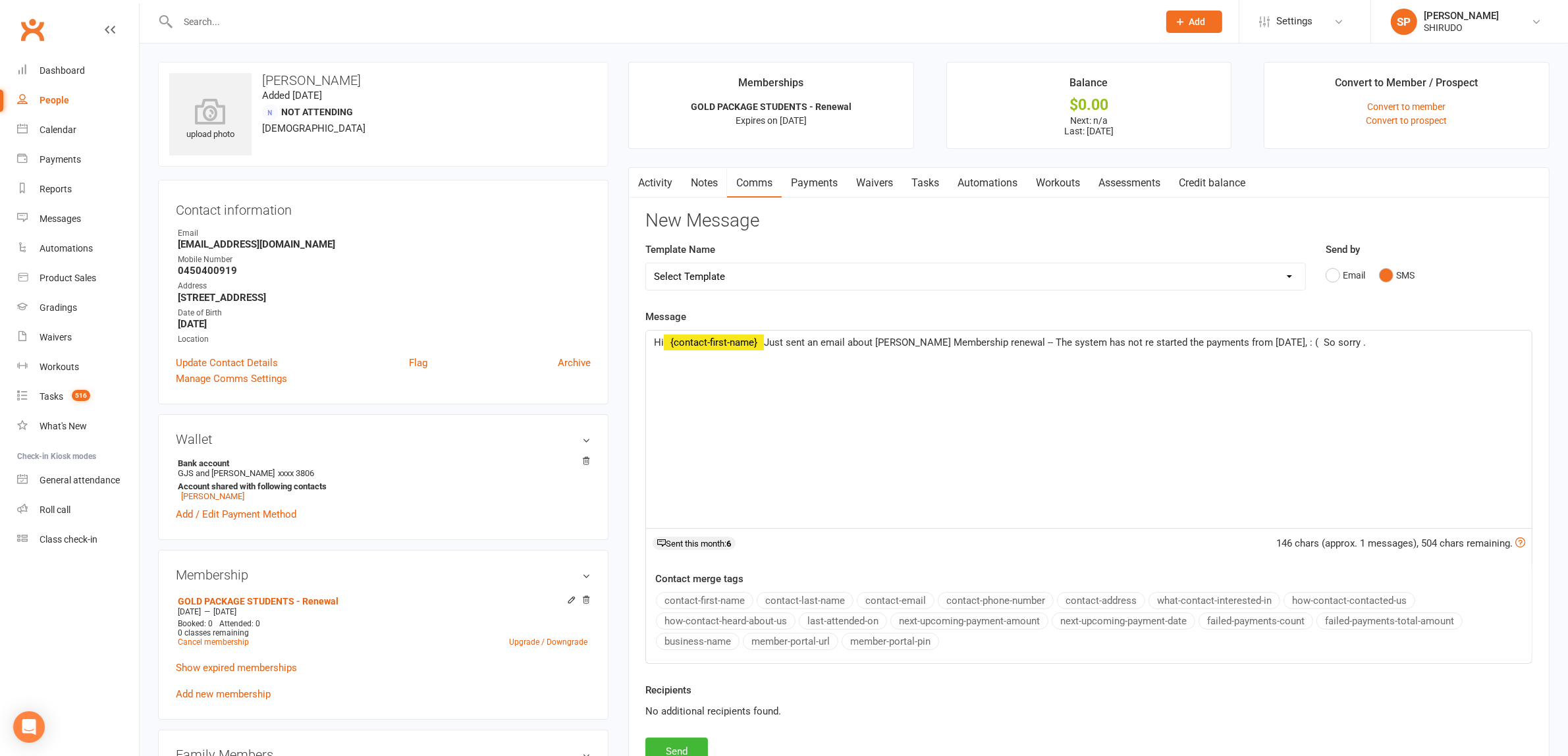
click at [826, 342] on span "Just sent an email about [PERSON_NAME] Membership renewal -- The system has not…" at bounding box center [1065, 342] width 602 height 12
click at [810, 343] on span "Just sent an email about [PERSON_NAME] Membership renewal -- The system has not…" at bounding box center [1065, 342] width 602 height 12
click at [876, 402] on div "Hi ﻿ {contact-first-name} Just sent you an email about [PERSON_NAME] Membership…" at bounding box center [1088, 430] width 886 height 198
click at [672, 744] on button "Send" at bounding box center [676, 751] width 62 height 28
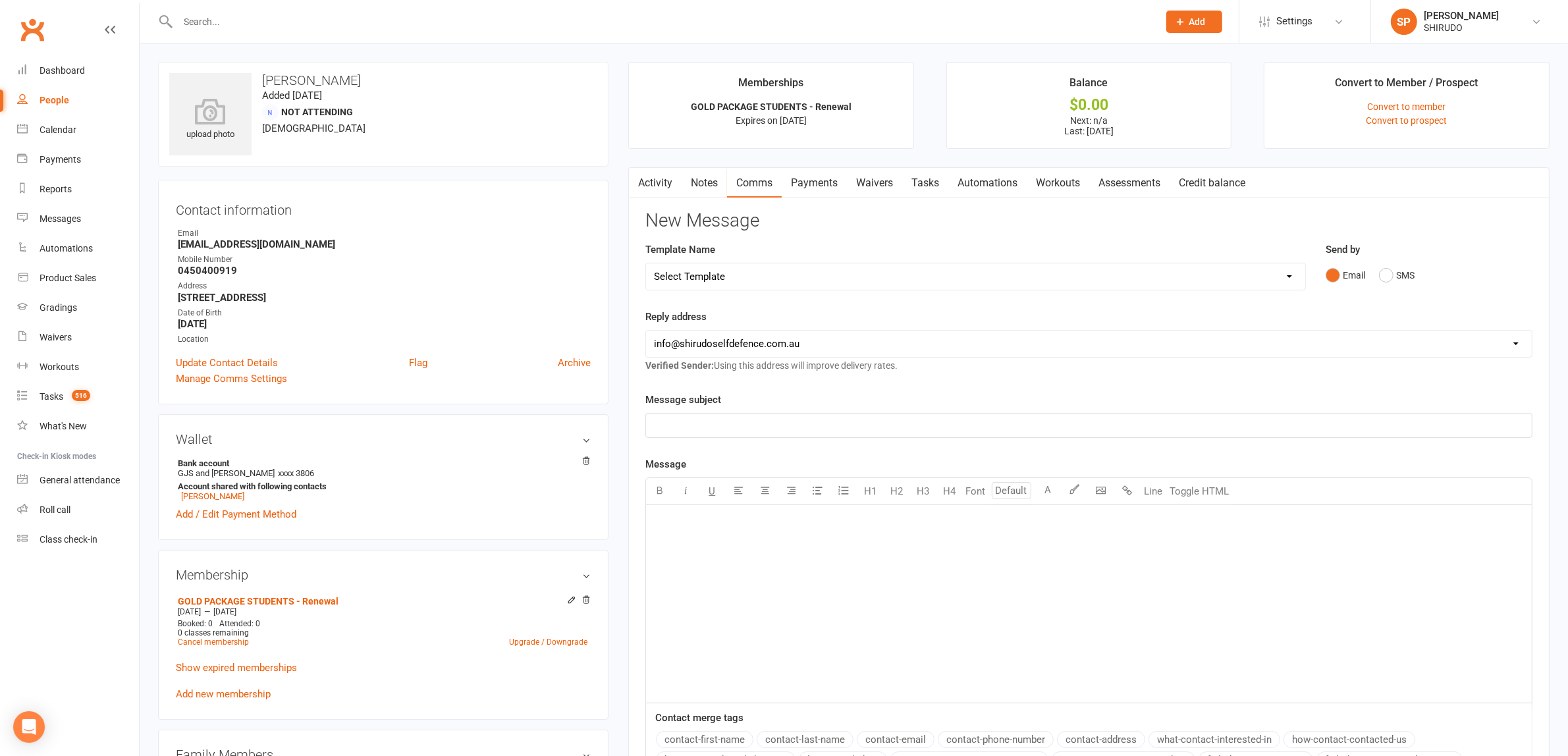
click at [50, 100] on div "People" at bounding box center [54, 100] width 29 height 11
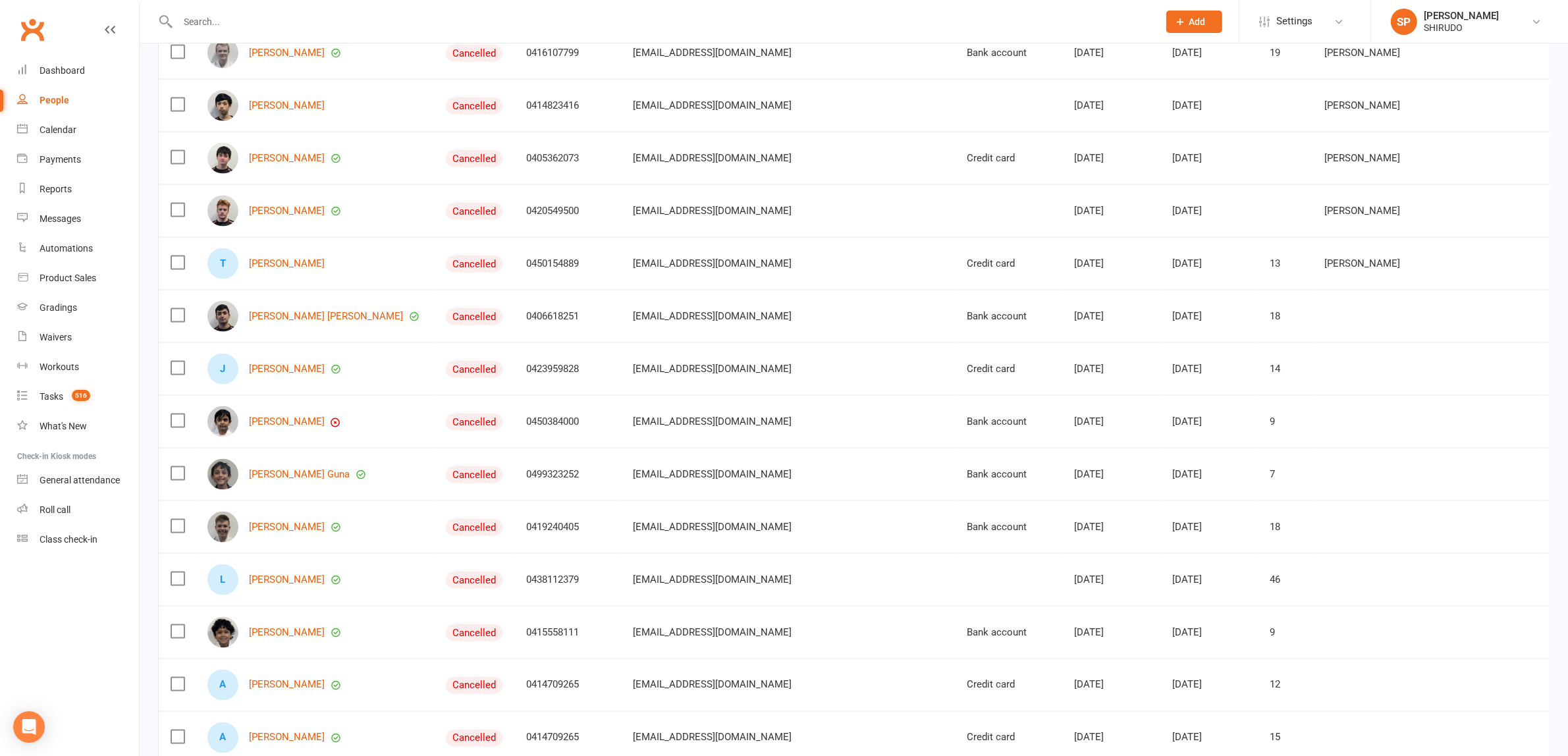
scroll to position [2058, 0]
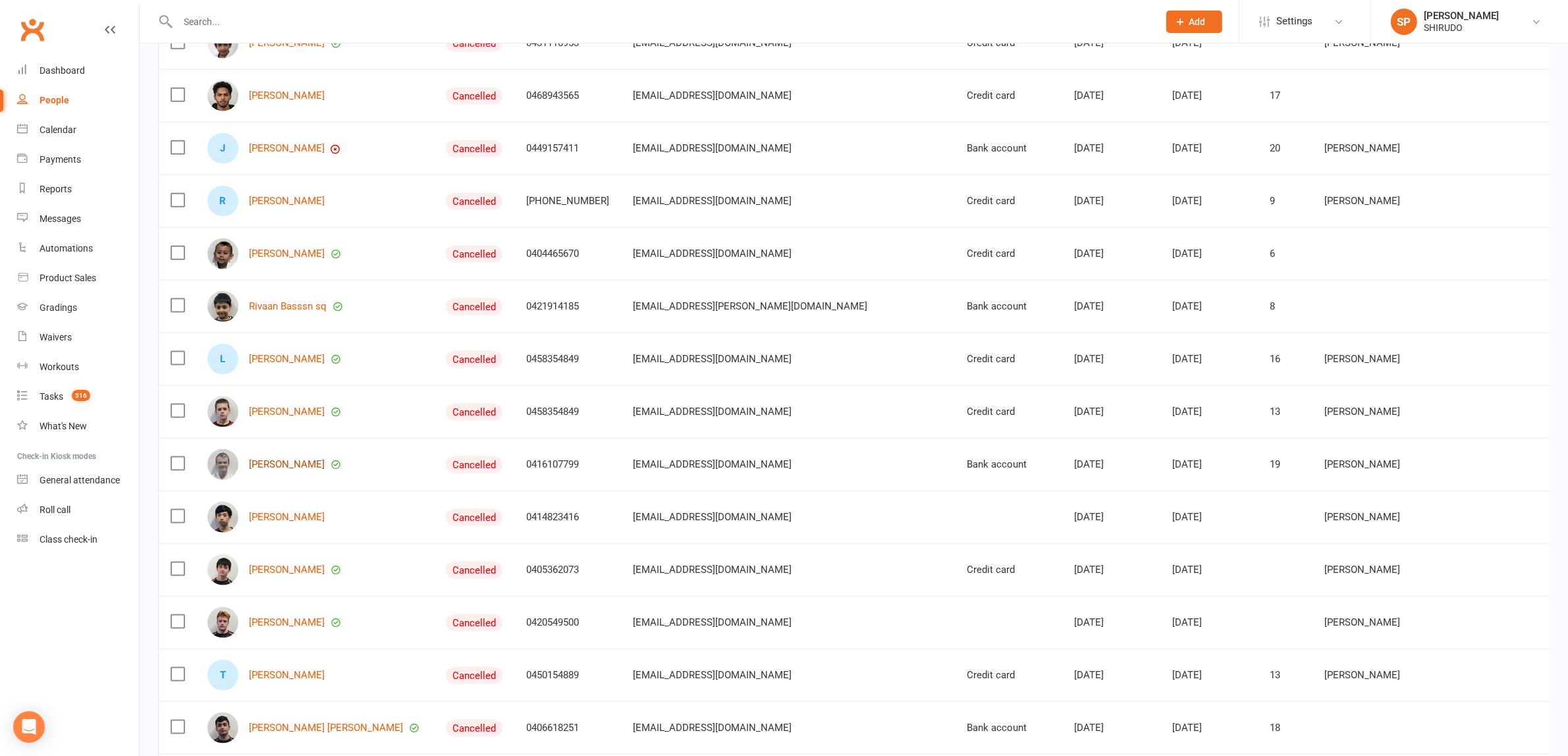
click at [281, 470] on link "[PERSON_NAME]" at bounding box center [287, 465] width 76 height 11
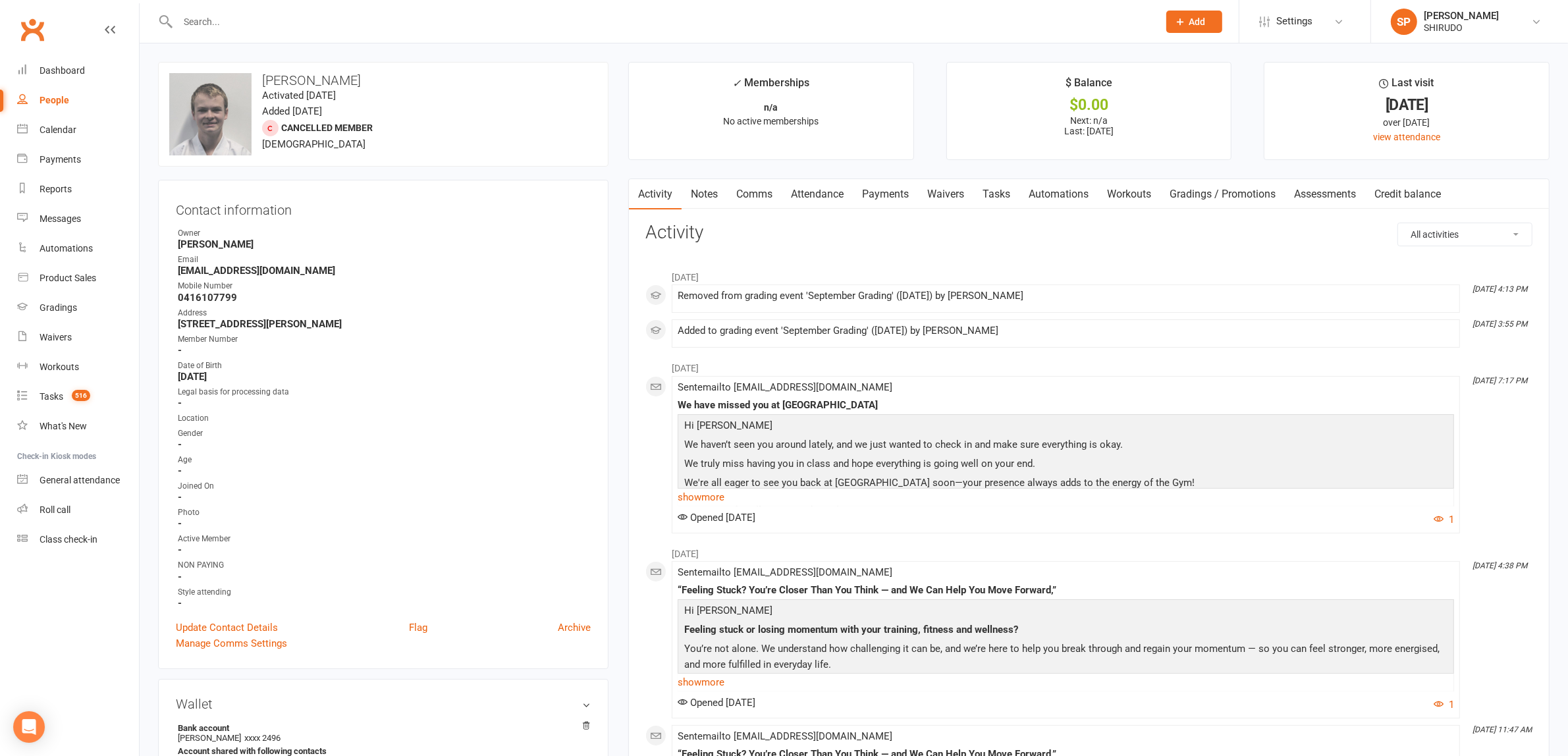
click at [749, 193] on link "Comms" at bounding box center [754, 194] width 54 height 30
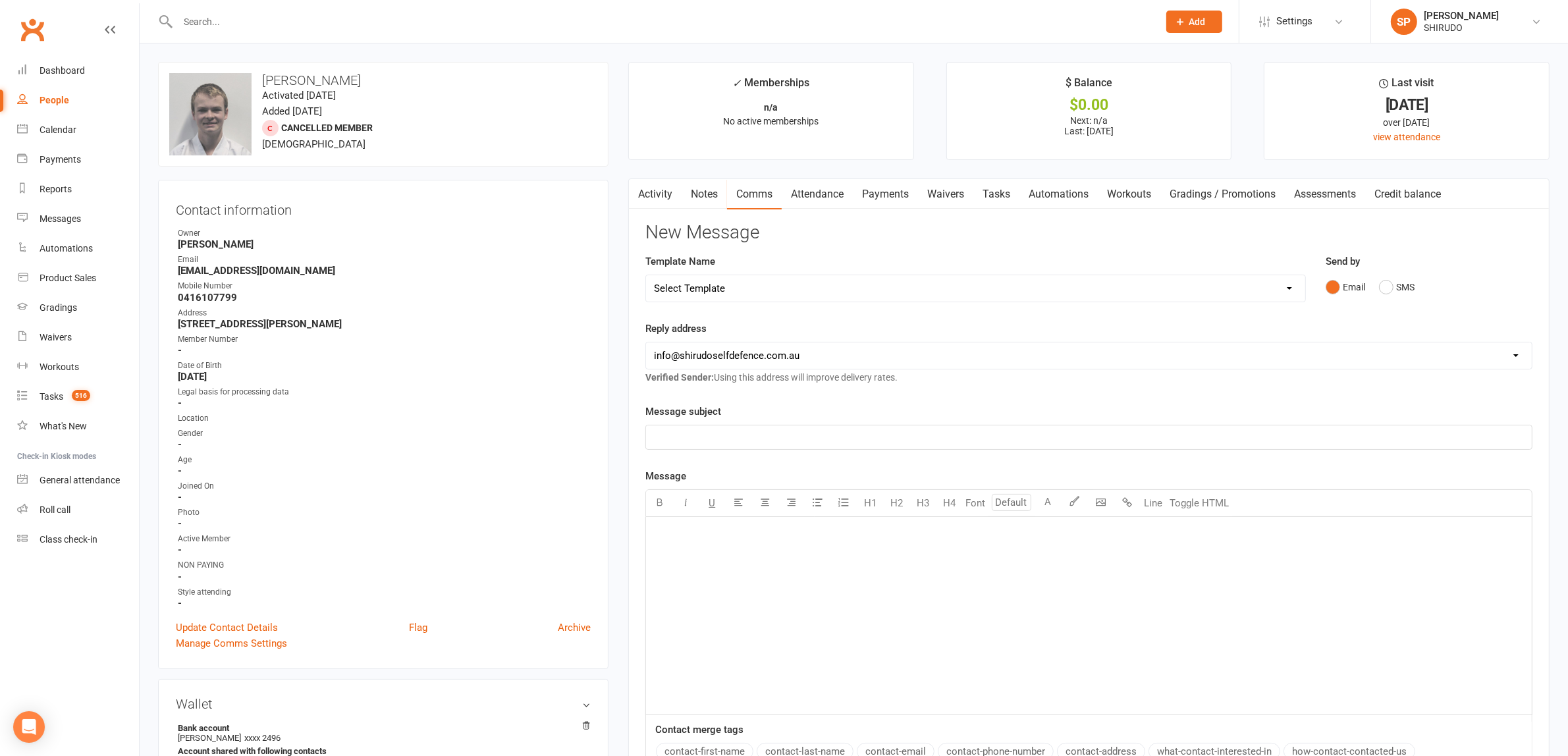
click at [680, 442] on p "﻿" at bounding box center [1088, 437] width 870 height 16
click at [682, 541] on p "﻿" at bounding box center [1088, 533] width 870 height 16
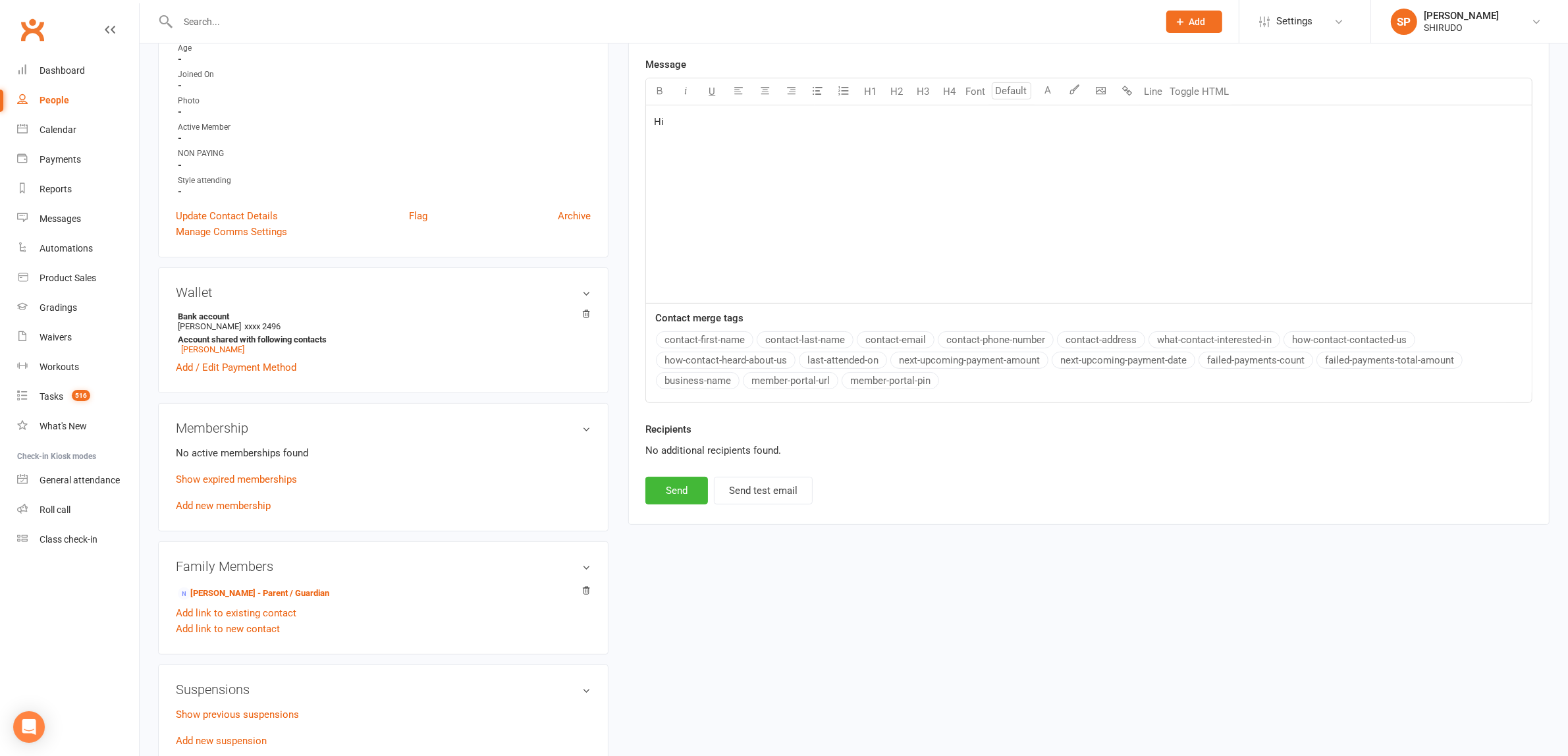
click at [713, 340] on button "contact-first-name" at bounding box center [705, 340] width 97 height 17
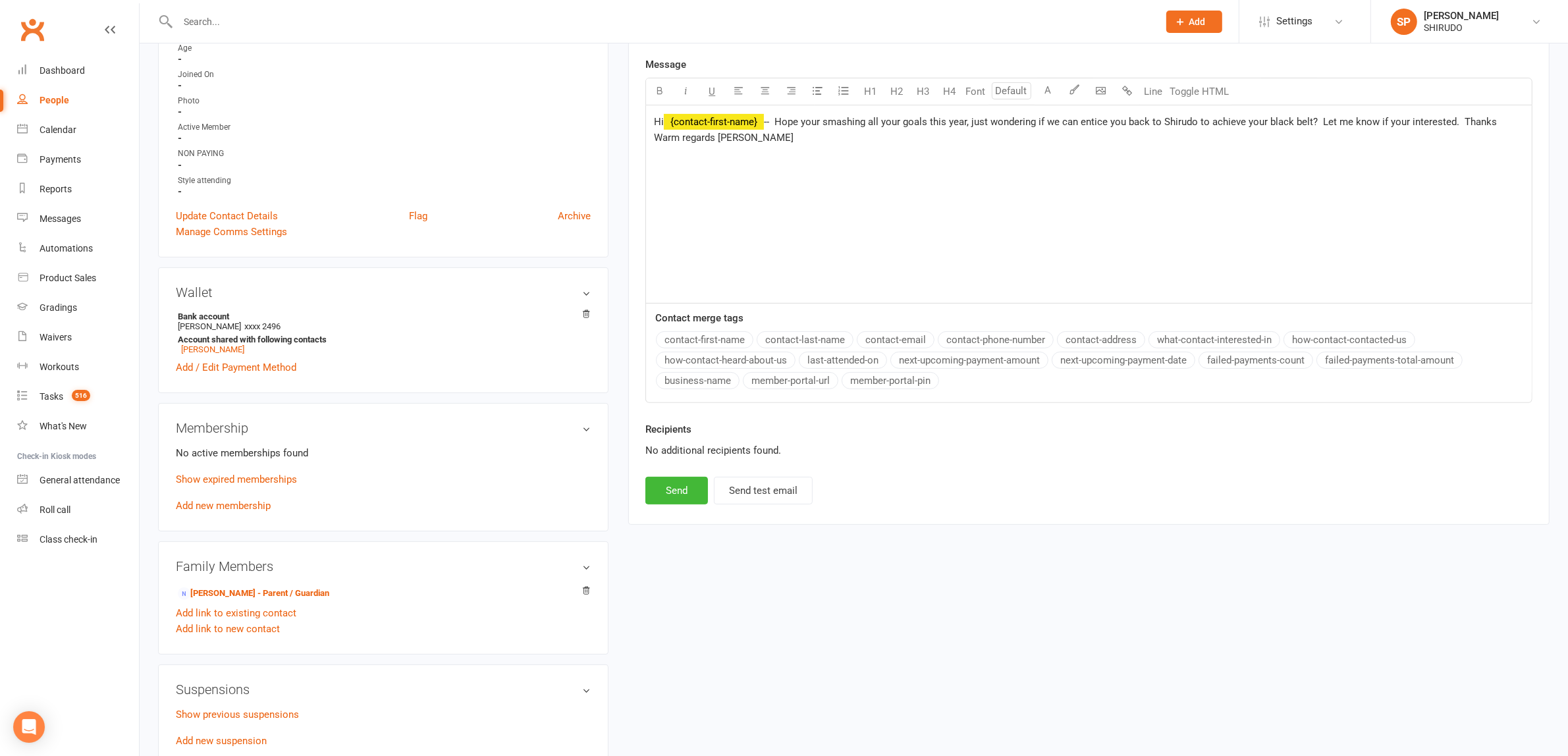
click at [1460, 124] on span "-- Hope your smashing all your goals this year, just wondering if we can entice…" at bounding box center [1076, 130] width 846 height 28
click at [689, 145] on span "Thanks Warm regards [PERSON_NAME]" at bounding box center [741, 142] width 175 height 12
click at [720, 163] on span "Warm regards [PERSON_NAME]" at bounding box center [723, 163] width 140 height 12
click at [779, 119] on span "-- Hope your smashing all your goals this year, just wondering if we can entice…" at bounding box center [1111, 122] width 695 height 12
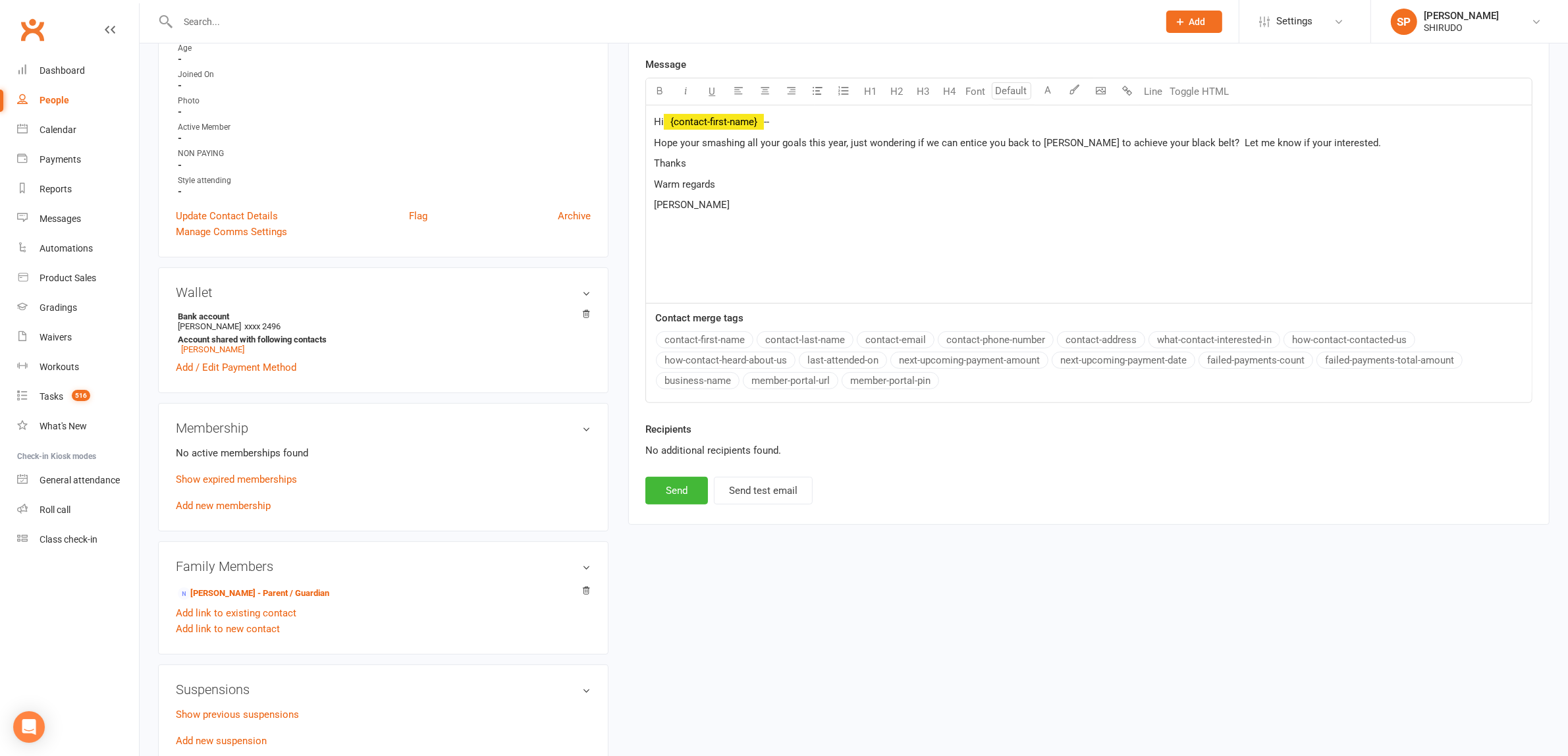
click at [859, 189] on p "Warm regards" at bounding box center [1088, 184] width 870 height 16
click at [672, 491] on button "Send" at bounding box center [676, 490] width 62 height 28
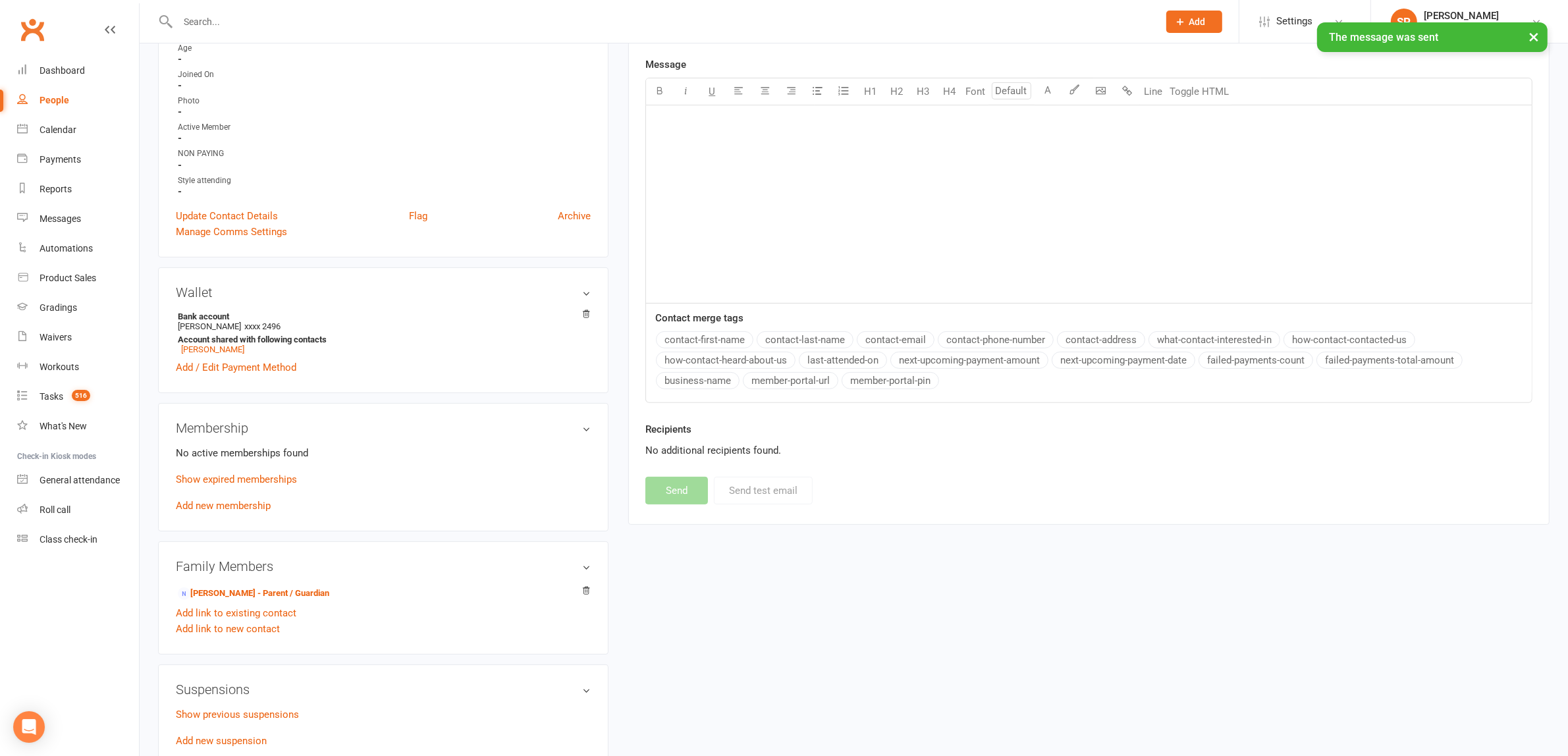
click at [47, 94] on link "People" at bounding box center [78, 100] width 122 height 29
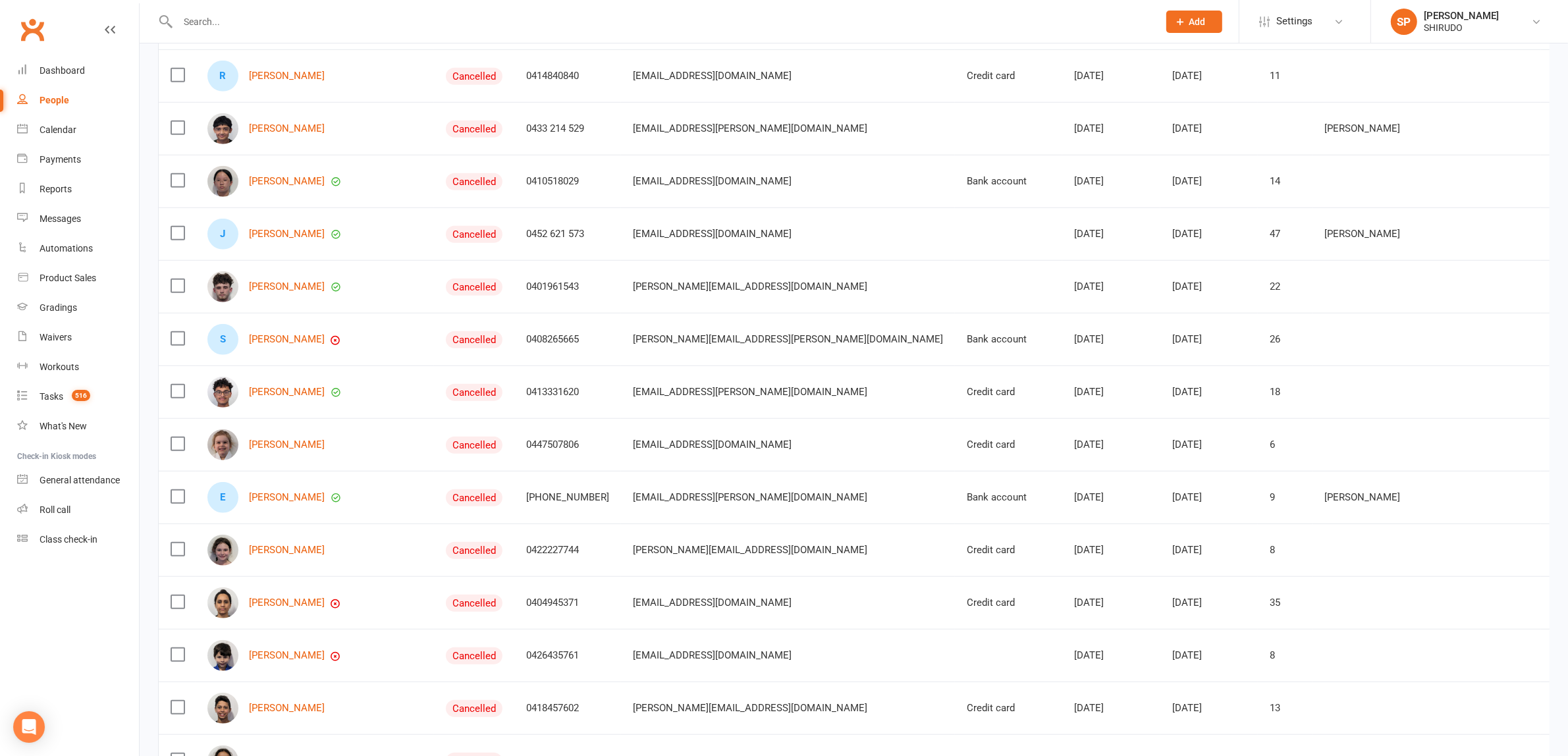
scroll to position [2880, 0]
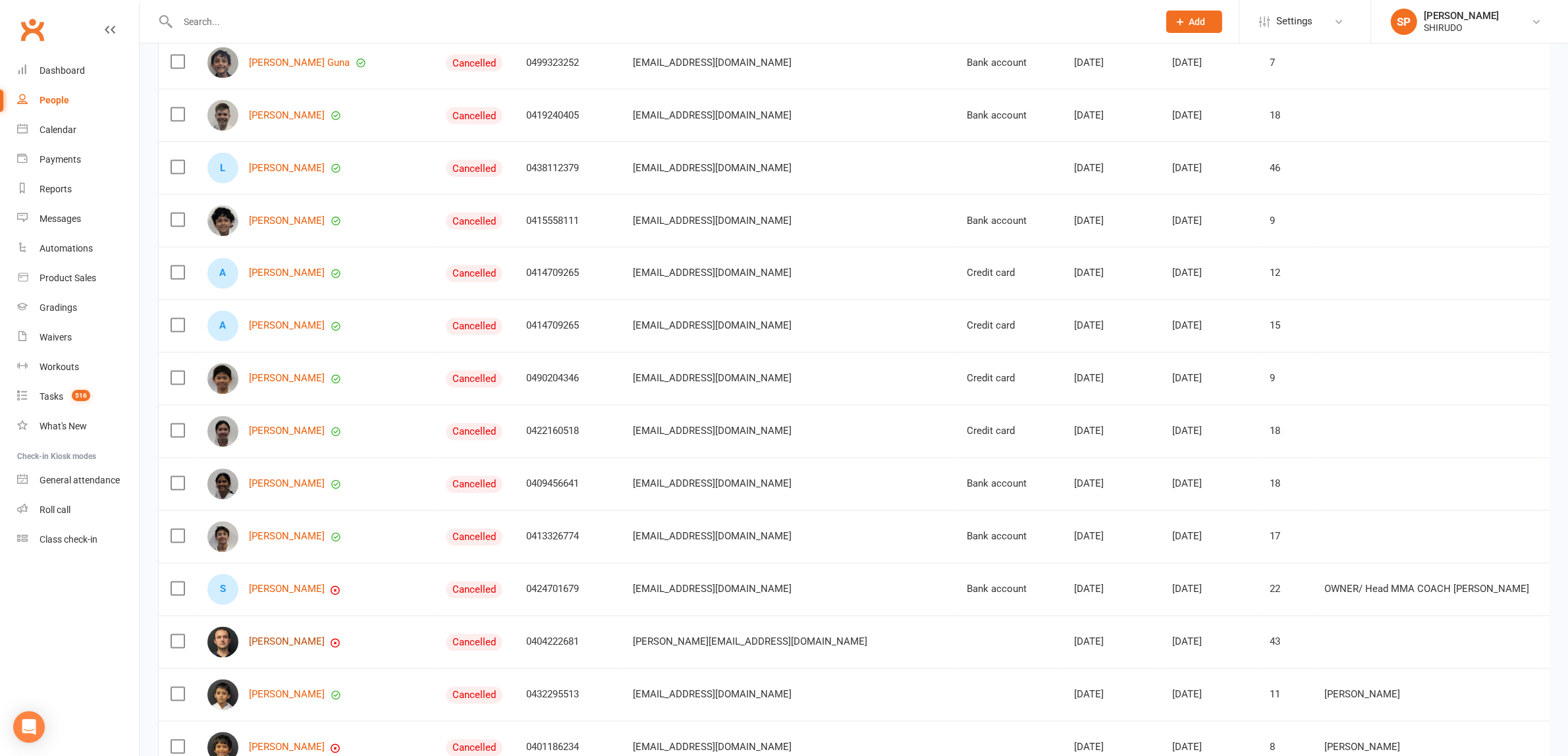
click at [274, 648] on link "[PERSON_NAME]" at bounding box center [287, 642] width 76 height 11
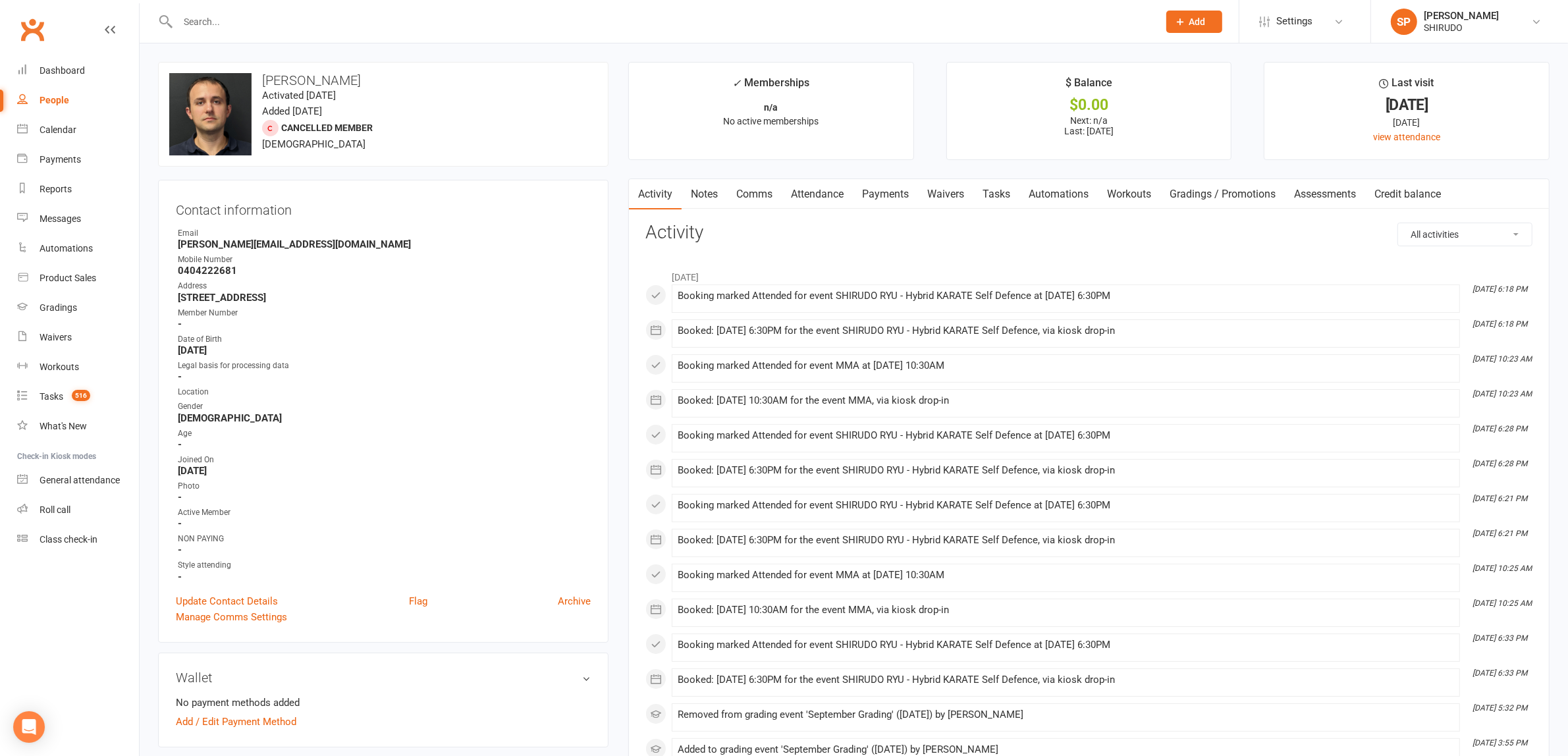
click at [758, 190] on link "Comms" at bounding box center [754, 194] width 54 height 30
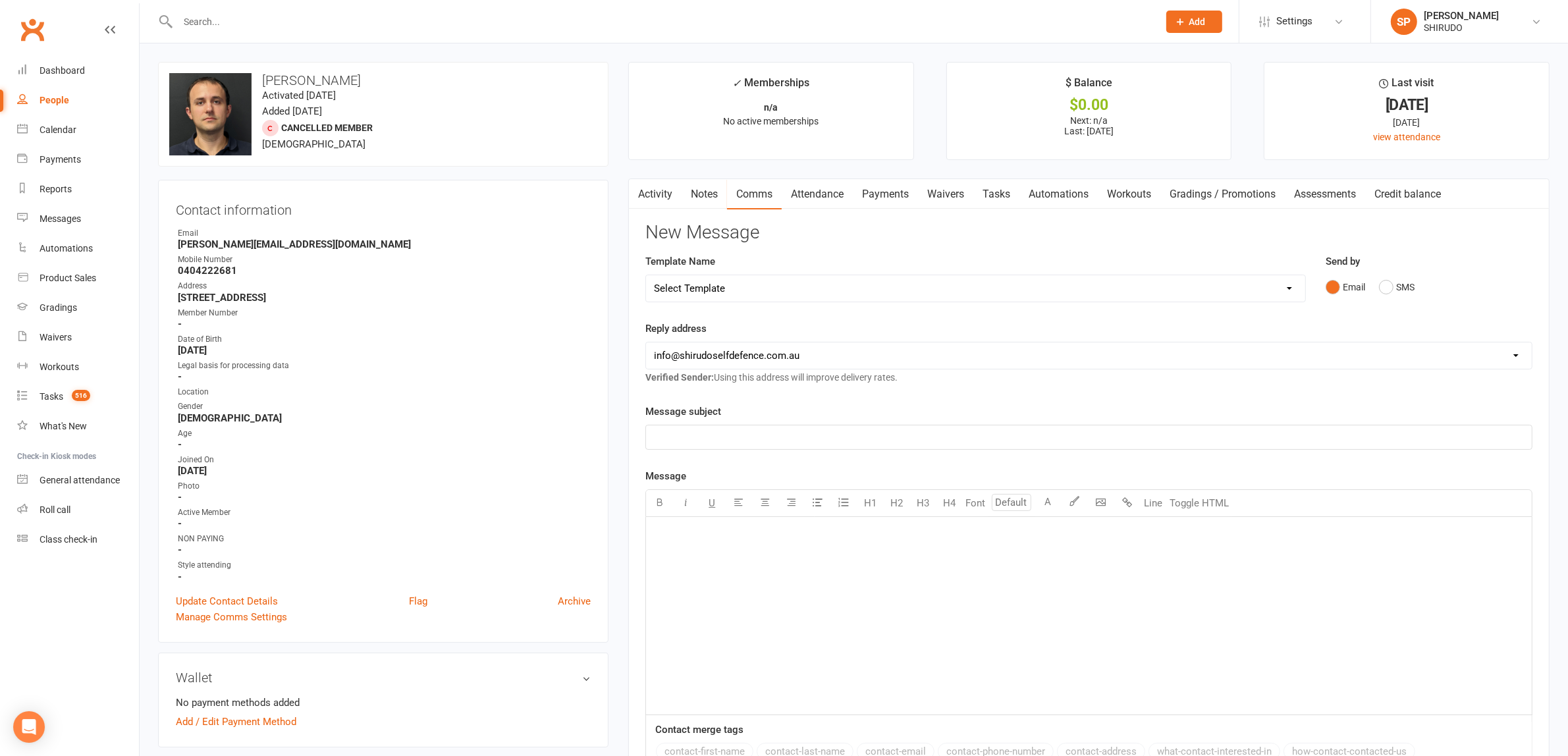
click at [683, 432] on p "﻿" at bounding box center [1088, 437] width 870 height 16
click at [662, 538] on p "﻿" at bounding box center [1088, 533] width 870 height 16
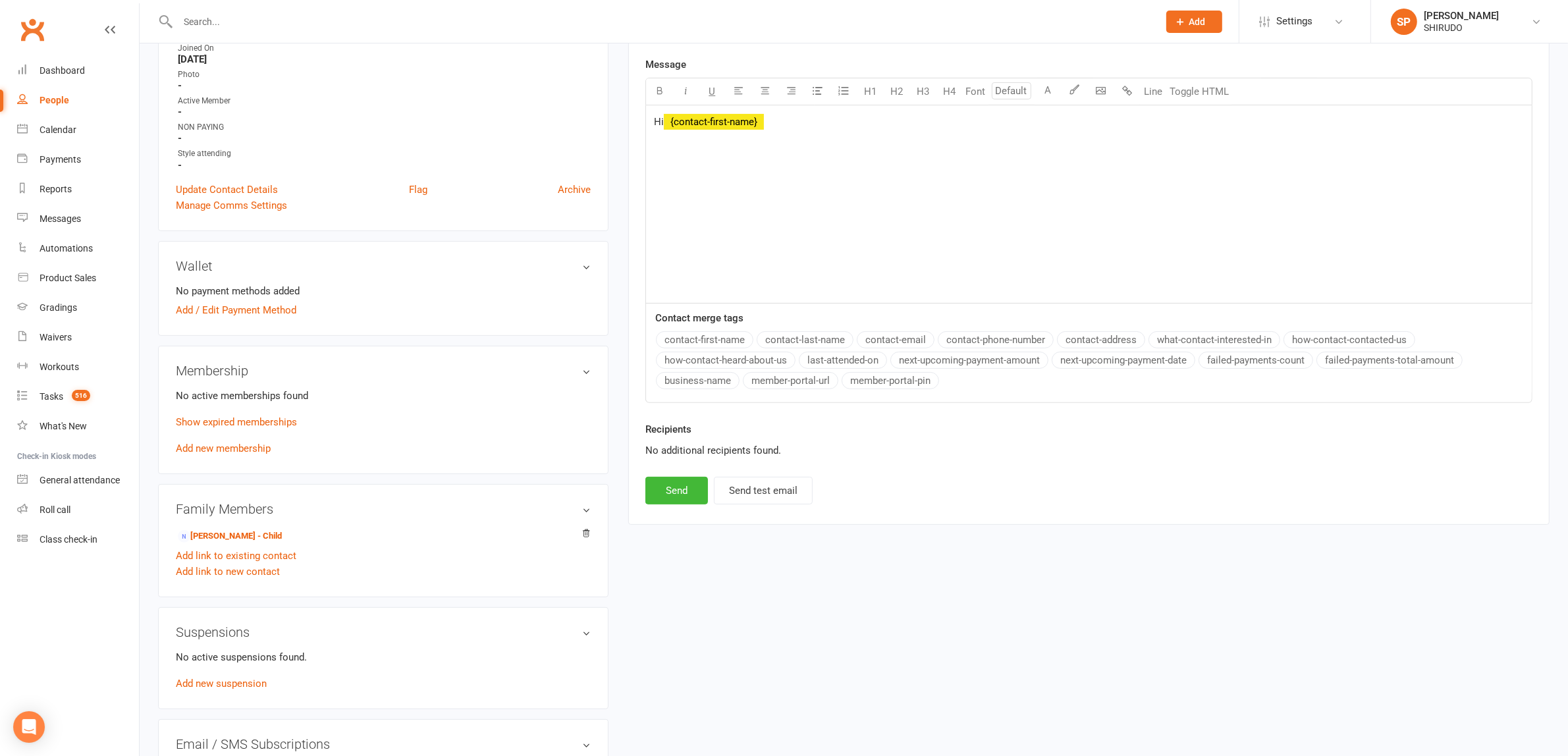
click at [736, 341] on button "contact-first-name" at bounding box center [705, 340] width 97 height 17
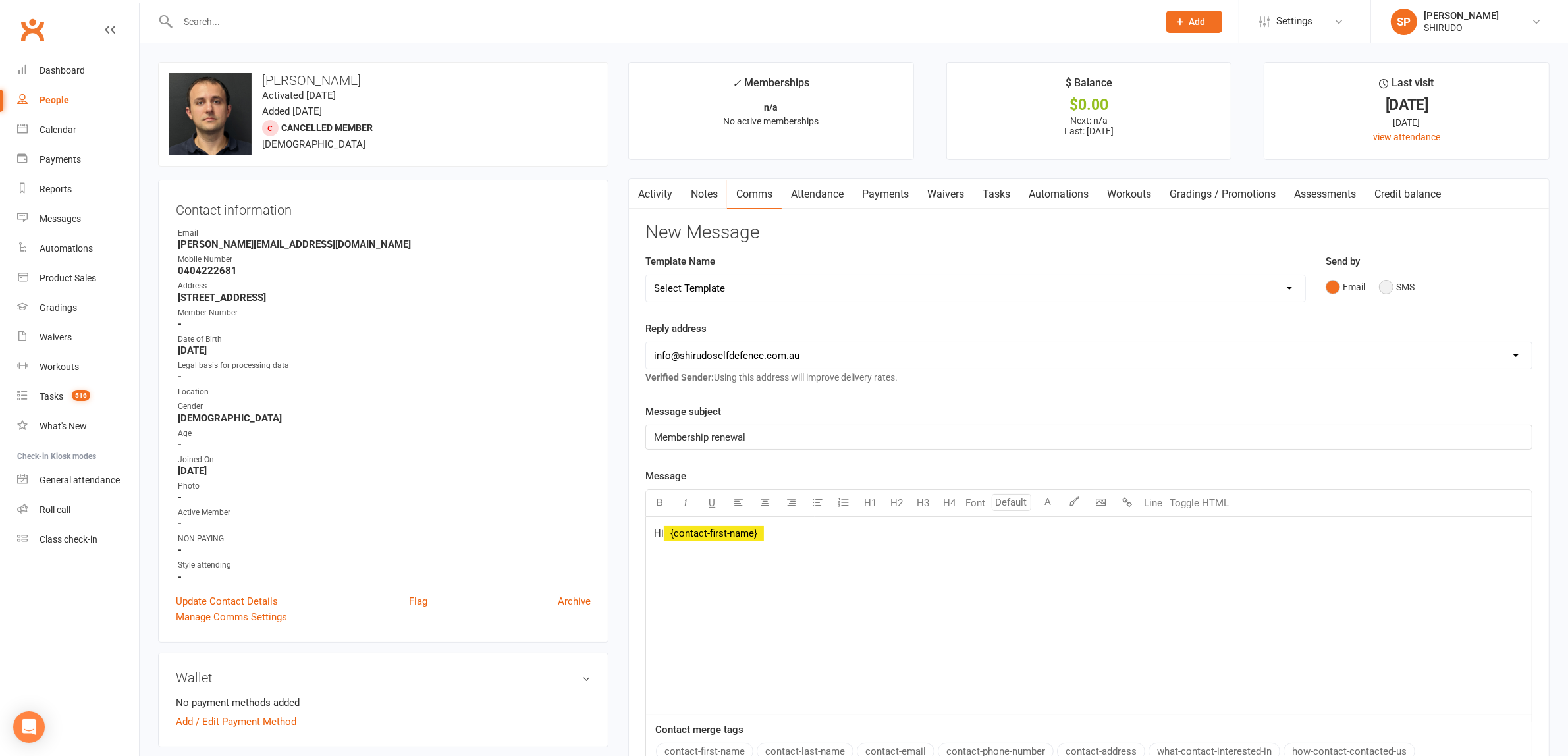
click at [1394, 284] on button "SMS" at bounding box center [1397, 286] width 36 height 25
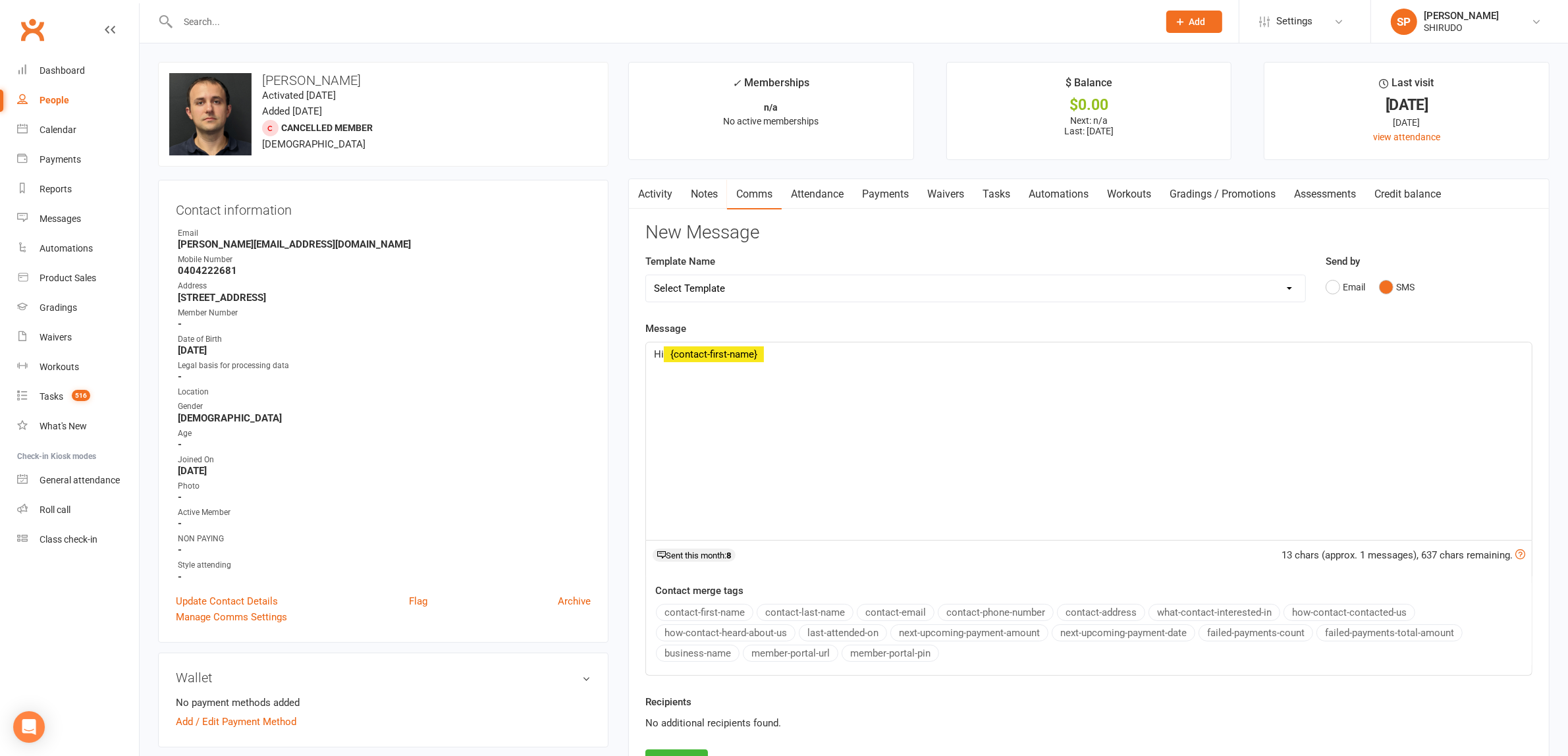
click at [783, 357] on p "Hi ﻿ {contact-first-name}" at bounding box center [1088, 354] width 870 height 16
click at [987, 351] on span "Hope your well, just a reminder your membership fees are due again Total" at bounding box center [926, 354] width 324 height 12
click at [1134, 357] on p "Hi ﻿ {contact-first-name} Hope your well, just a reminder your membership train…" at bounding box center [1088, 354] width 870 height 16
click at [1201, 431] on div "Hi ﻿ {contact-first-name} Hope your well, just a reminder your membership train…" at bounding box center [1088, 441] width 886 height 198
click at [1092, 437] on div "Hi ﻿ {contact-first-name} Hope your well, just a reminder your membership train…" at bounding box center [1088, 441] width 886 height 198
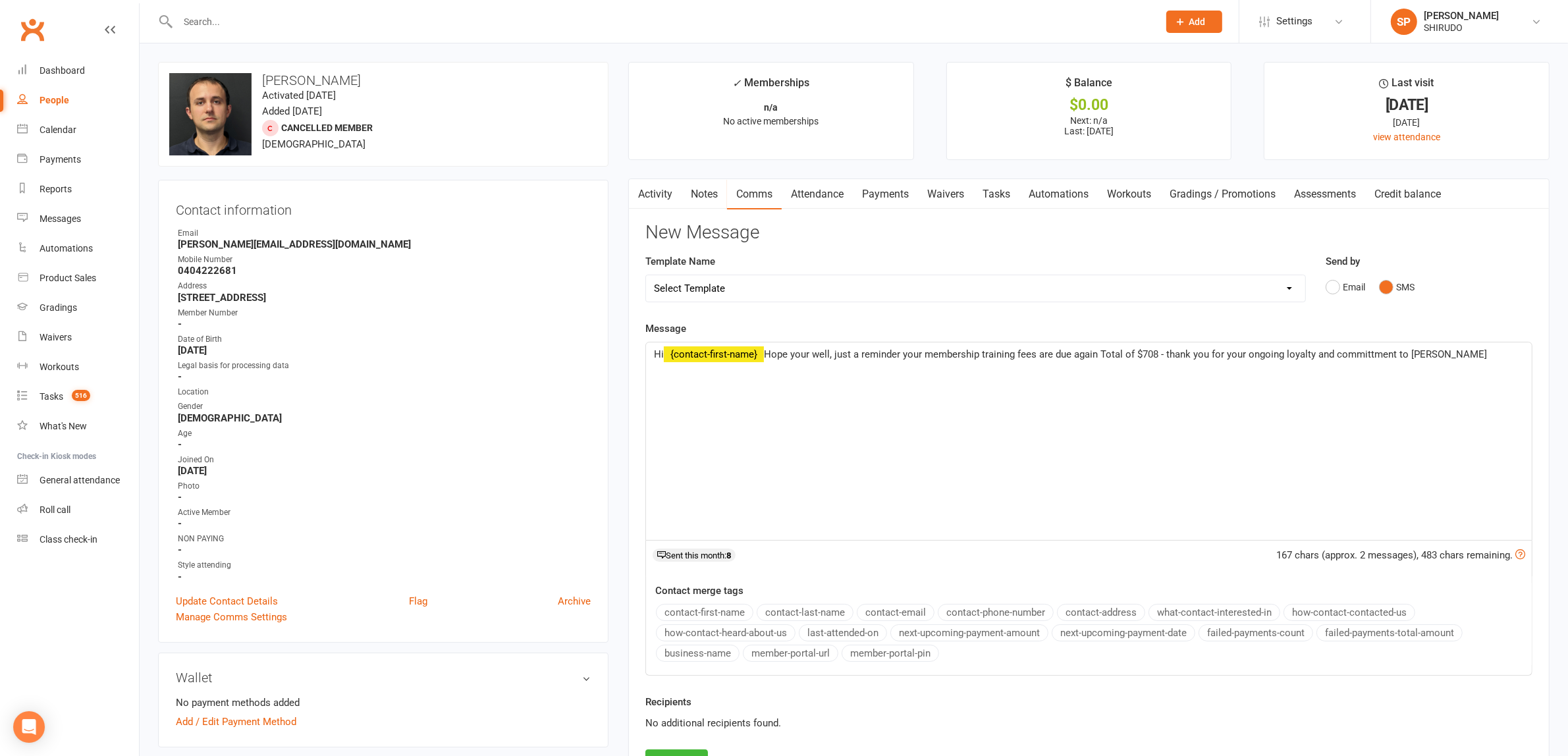
scroll to position [412, 0]
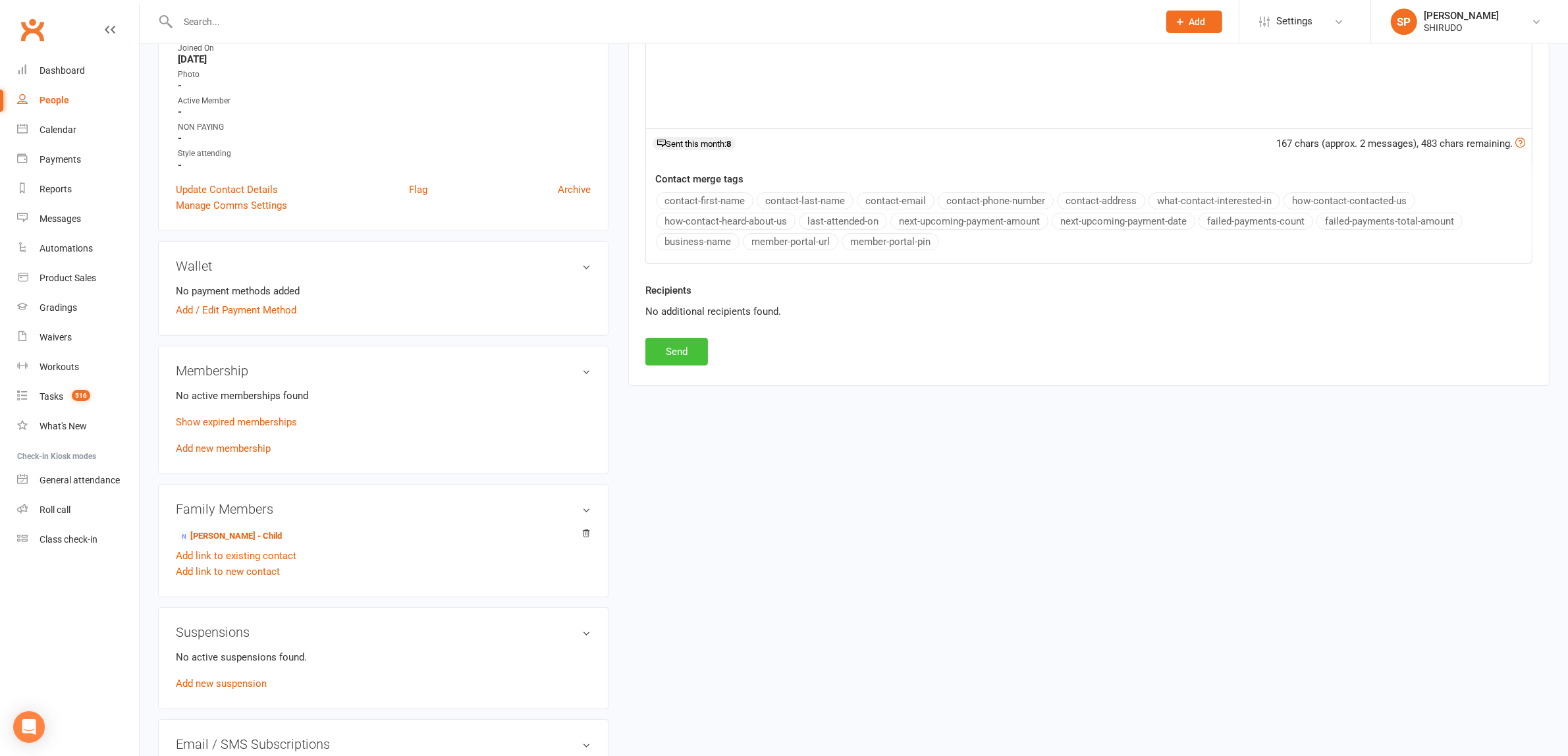
click at [679, 350] on button "Send" at bounding box center [676, 352] width 62 height 28
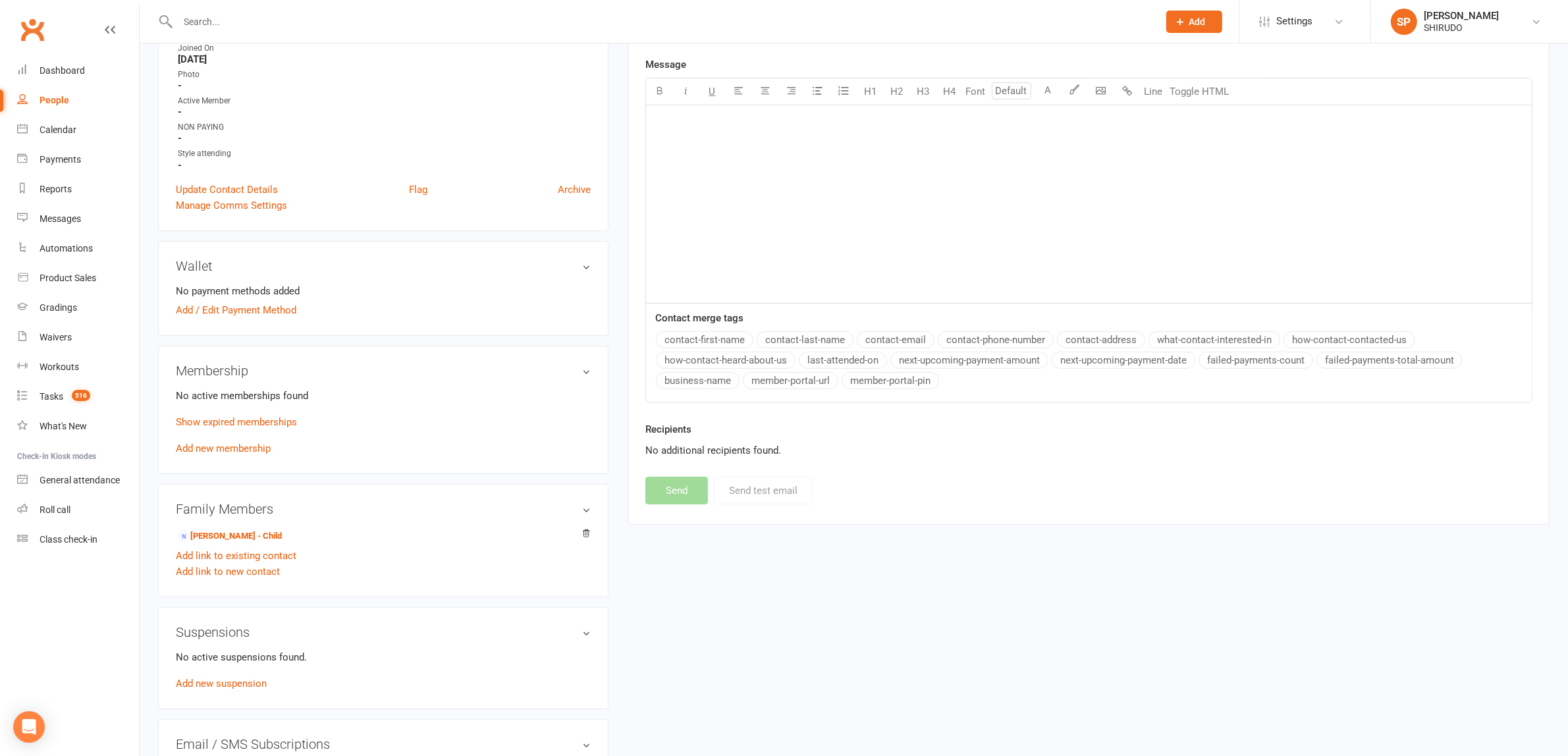
scroll to position [0, 0]
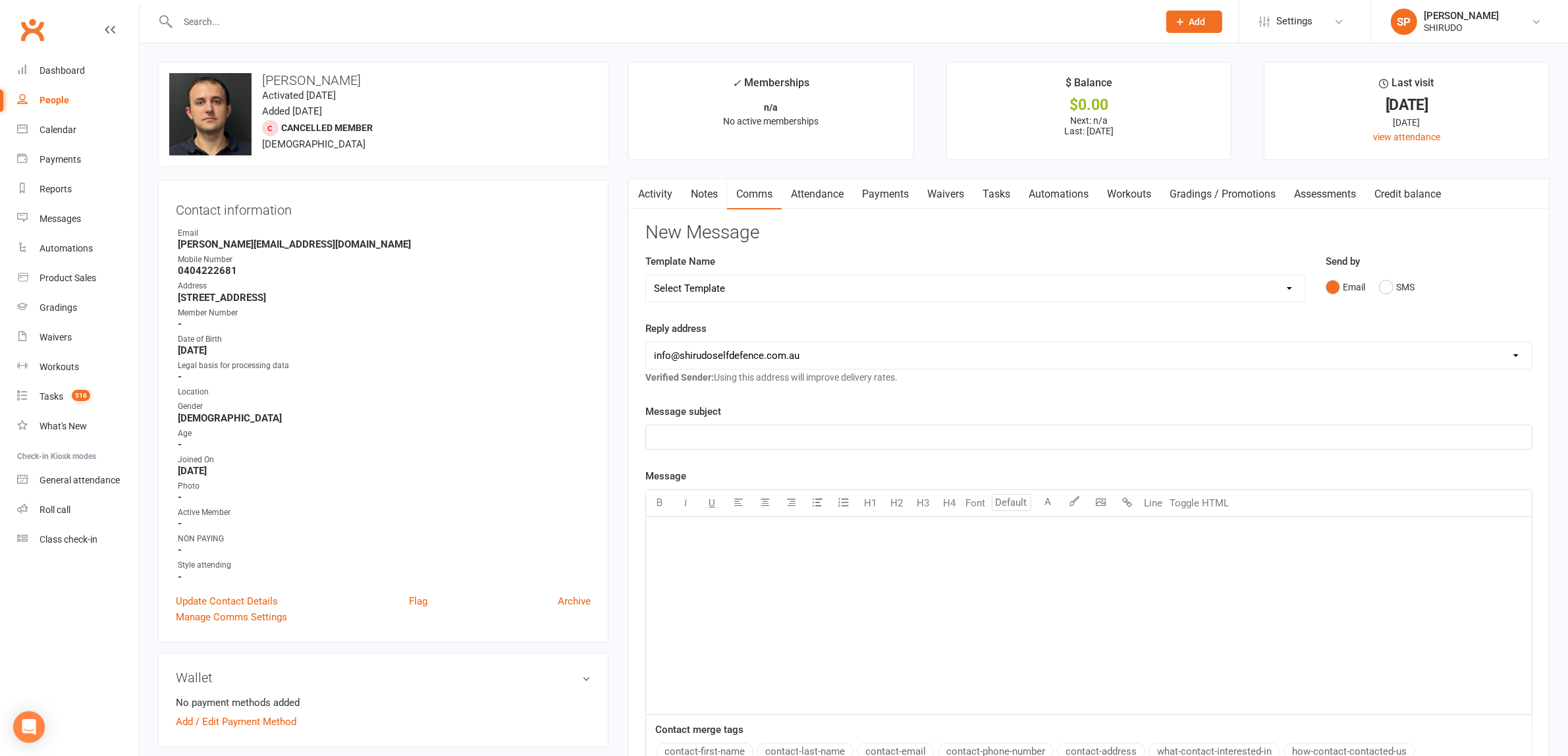
click at [45, 100] on div "People" at bounding box center [54, 100] width 29 height 11
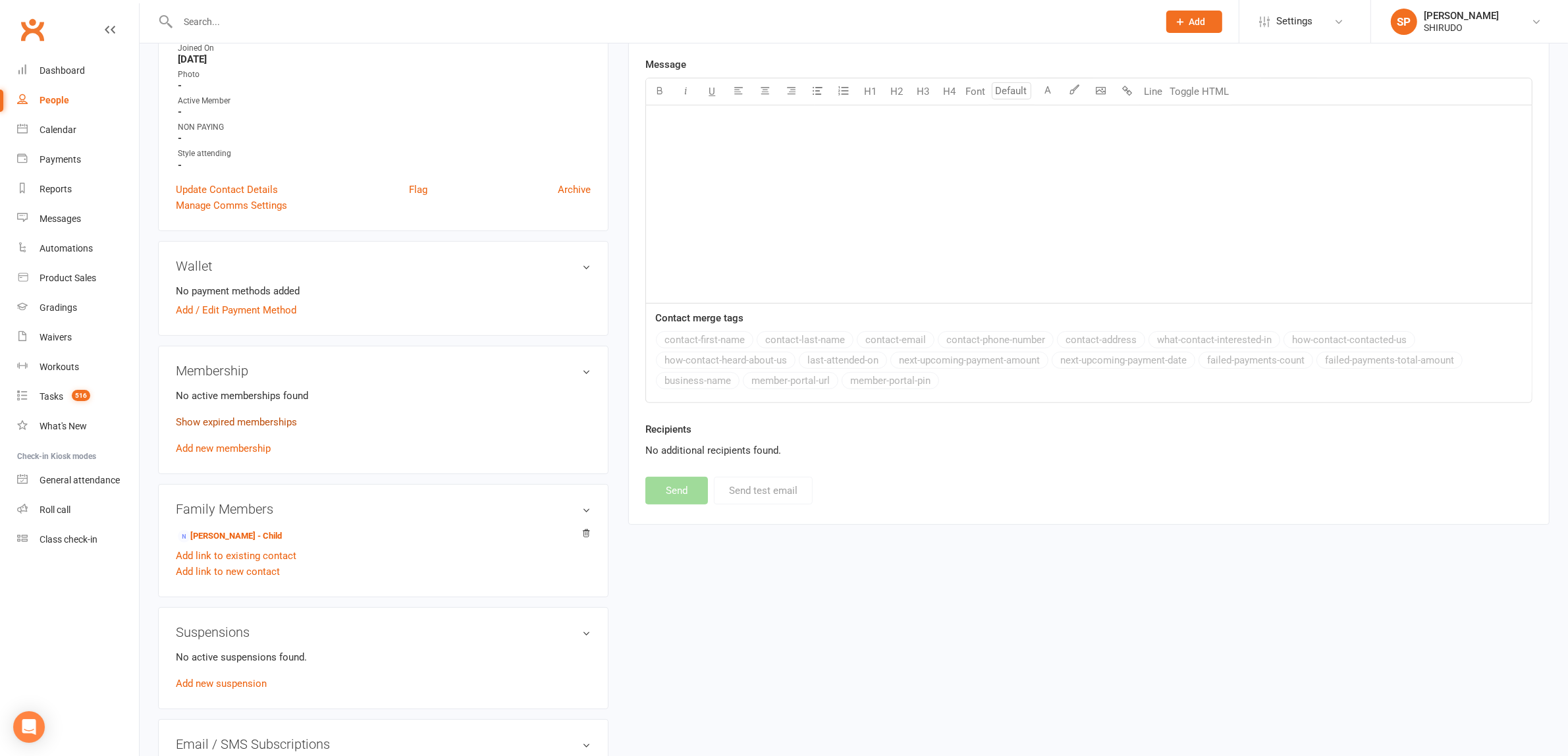
click at [284, 416] on link "Show expired memberships" at bounding box center [236, 422] width 121 height 12
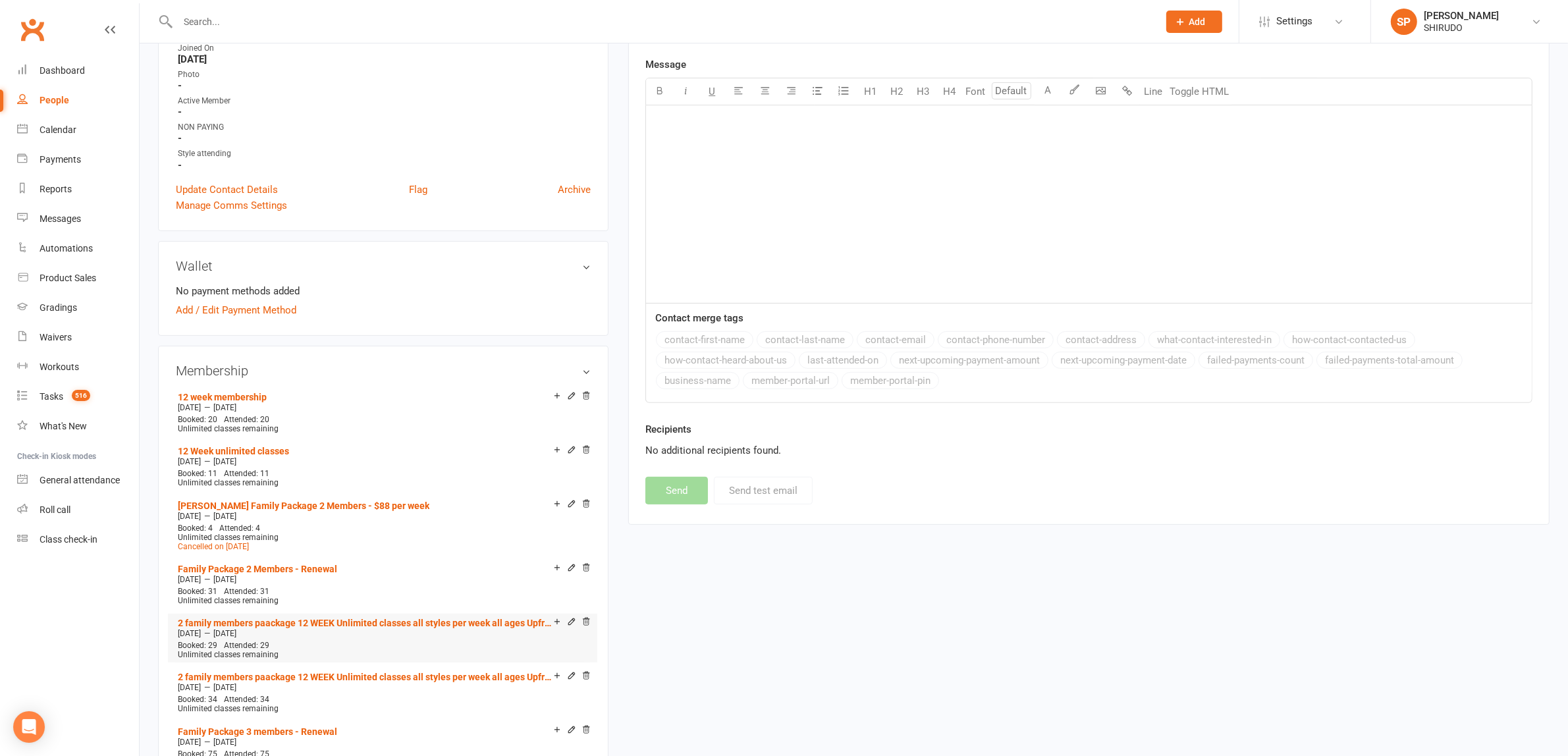
scroll to position [823, 0]
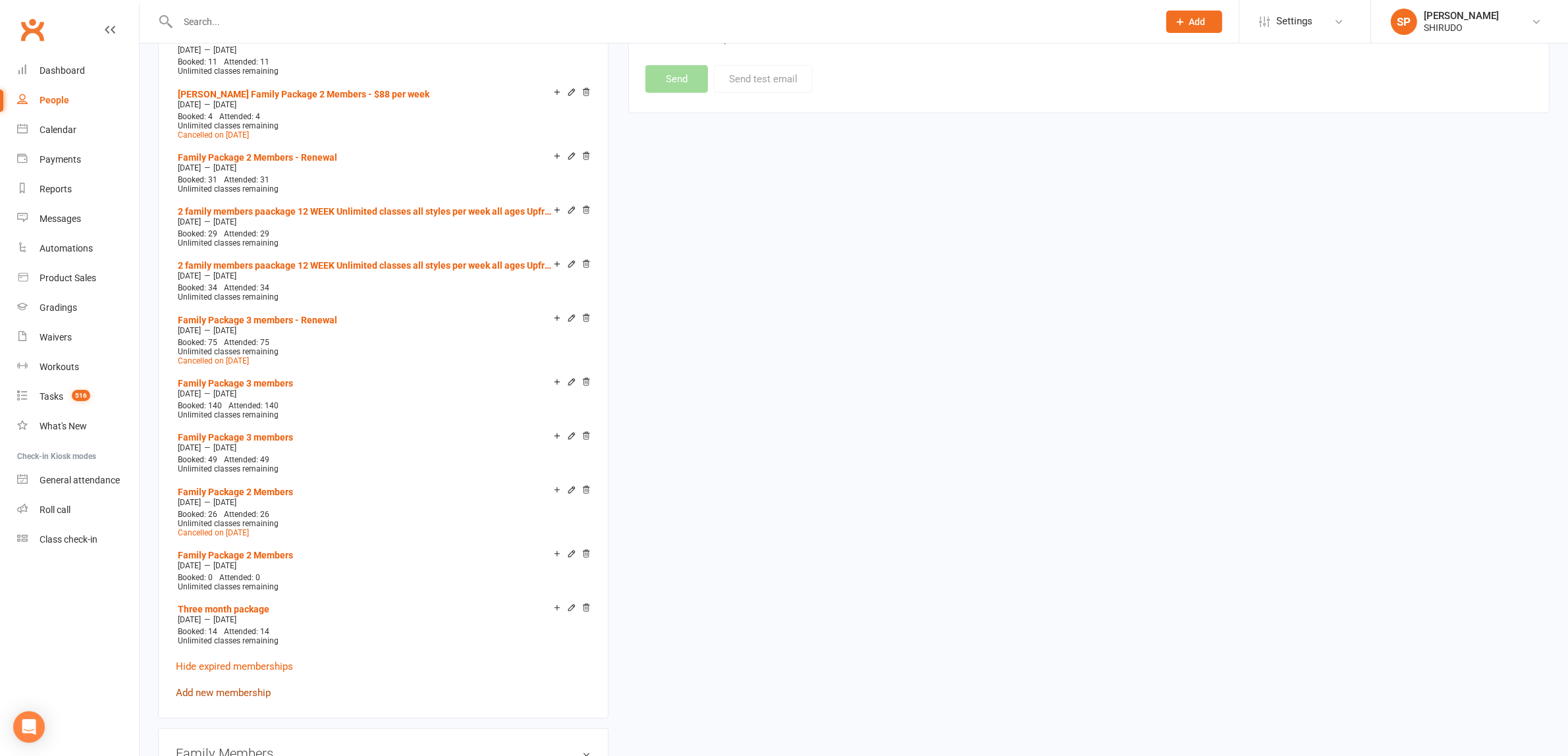
click at [252, 687] on link "Add new membership" at bounding box center [223, 692] width 95 height 12
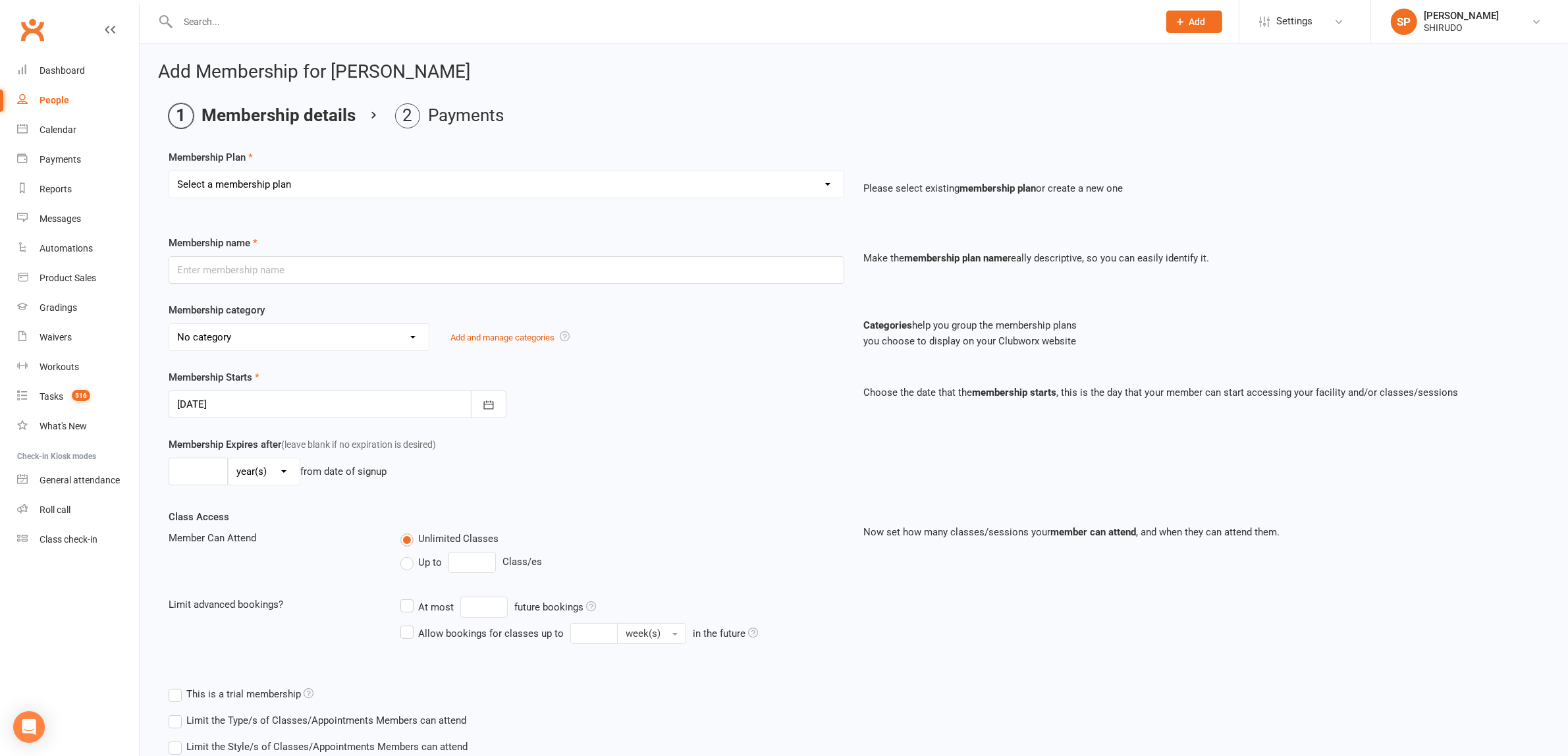
click at [561, 186] on select "Select a membership plan Create new Membership Plan GET STARTED PACKAGE Only $4…" at bounding box center [506, 184] width 674 height 26
click at [169, 171] on select "Select a membership plan Create new Membership Plan GET STARTED PACKAGE Only $4…" at bounding box center [506, 184] width 674 height 26
click at [486, 406] on icon "button" at bounding box center [488, 404] width 13 height 13
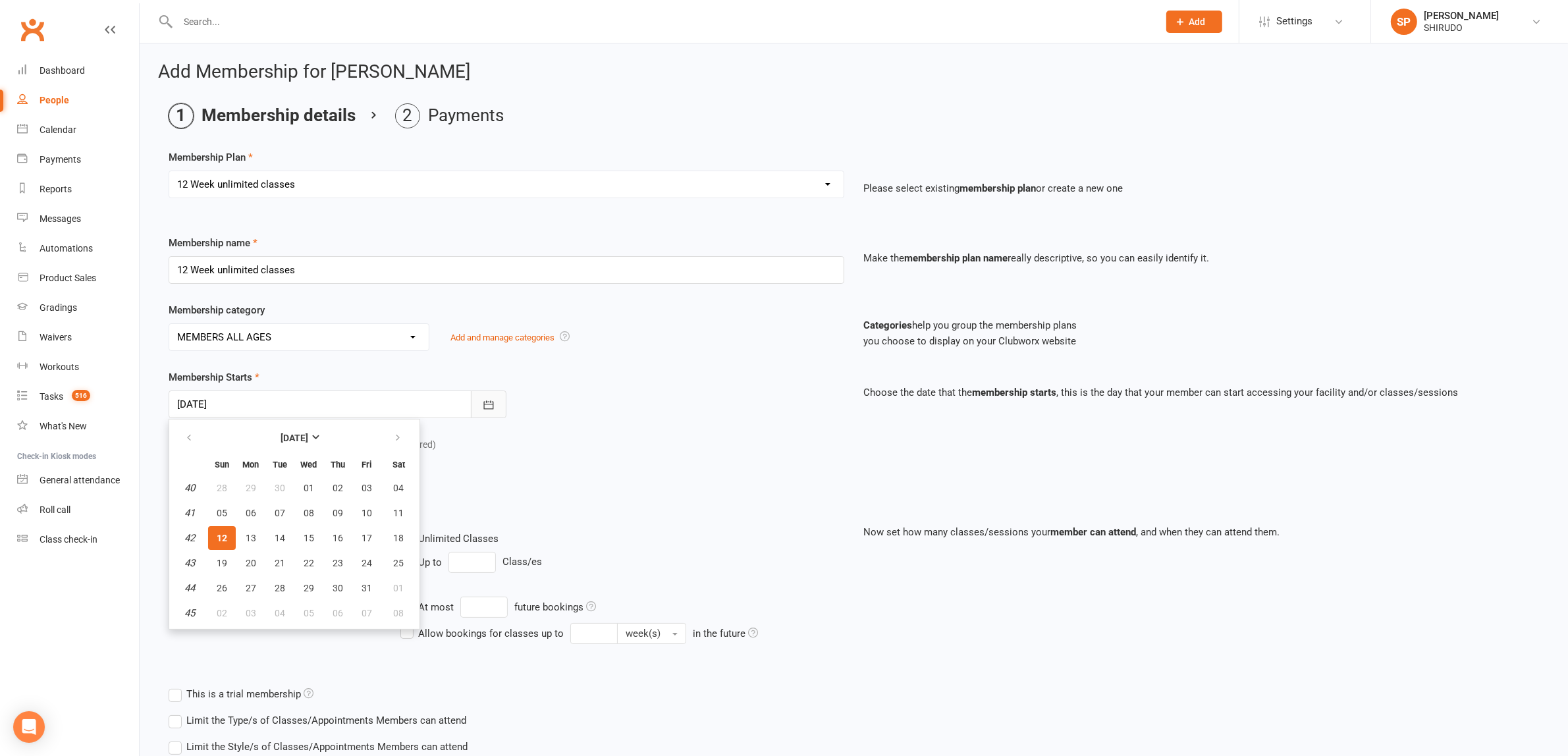
click at [486, 406] on icon "button" at bounding box center [488, 404] width 13 height 13
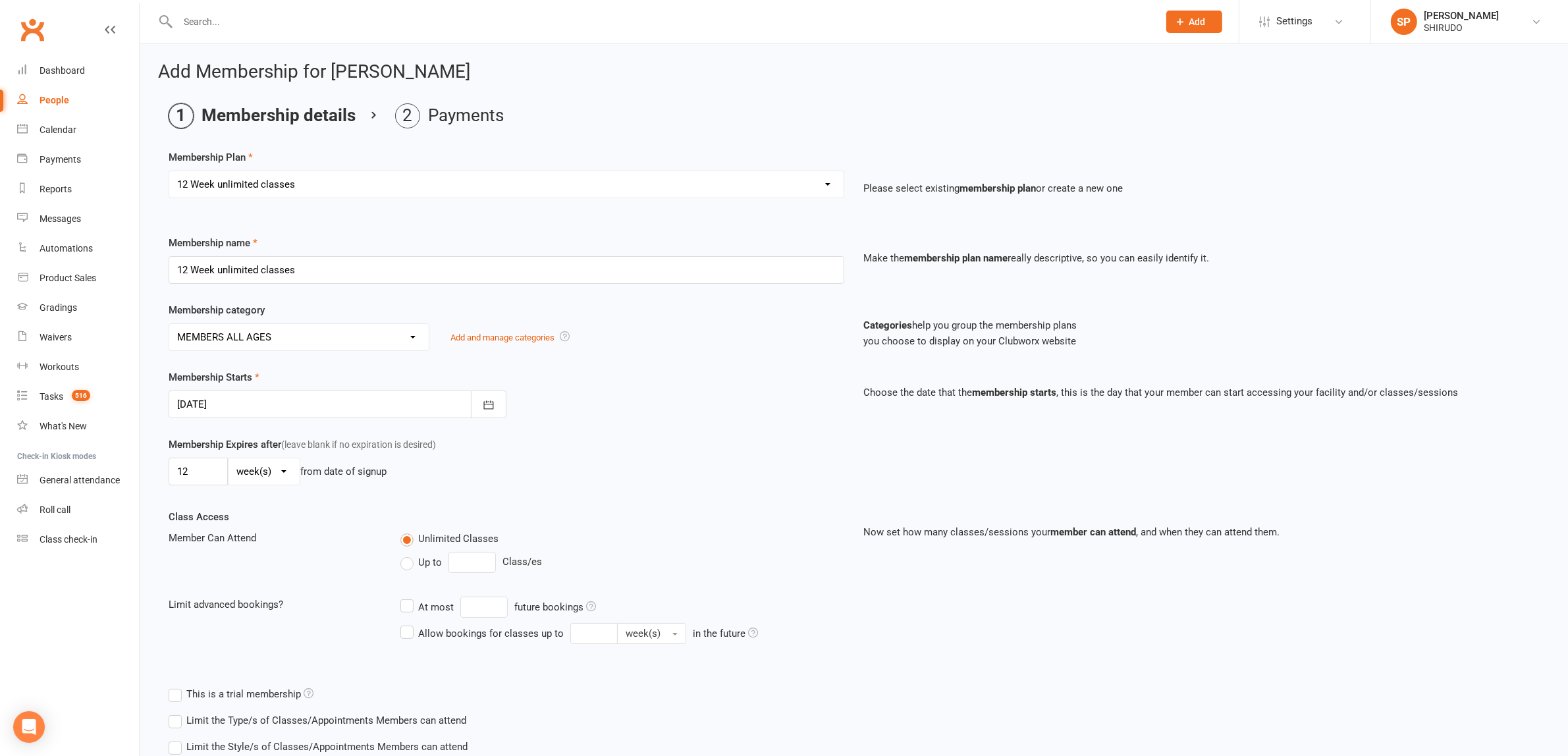
click at [616, 420] on div "Membership Starts [DATE] [DATE] Sun Mon Tue Wed Thu Fri Sat 40 28 29 30 01 02 0…" at bounding box center [853, 403] width 1390 height 67
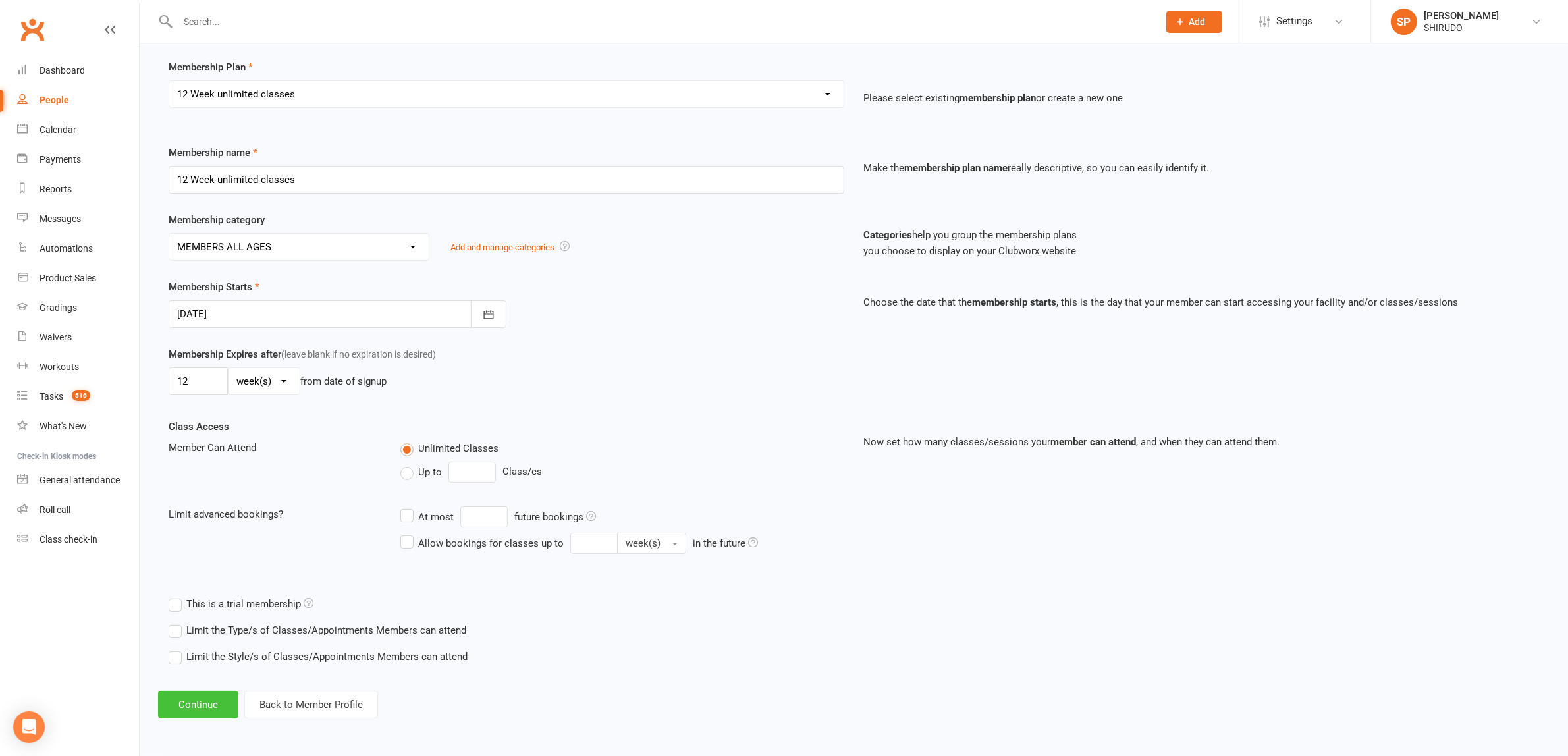
click at [206, 696] on button "Continue" at bounding box center [198, 704] width 80 height 28
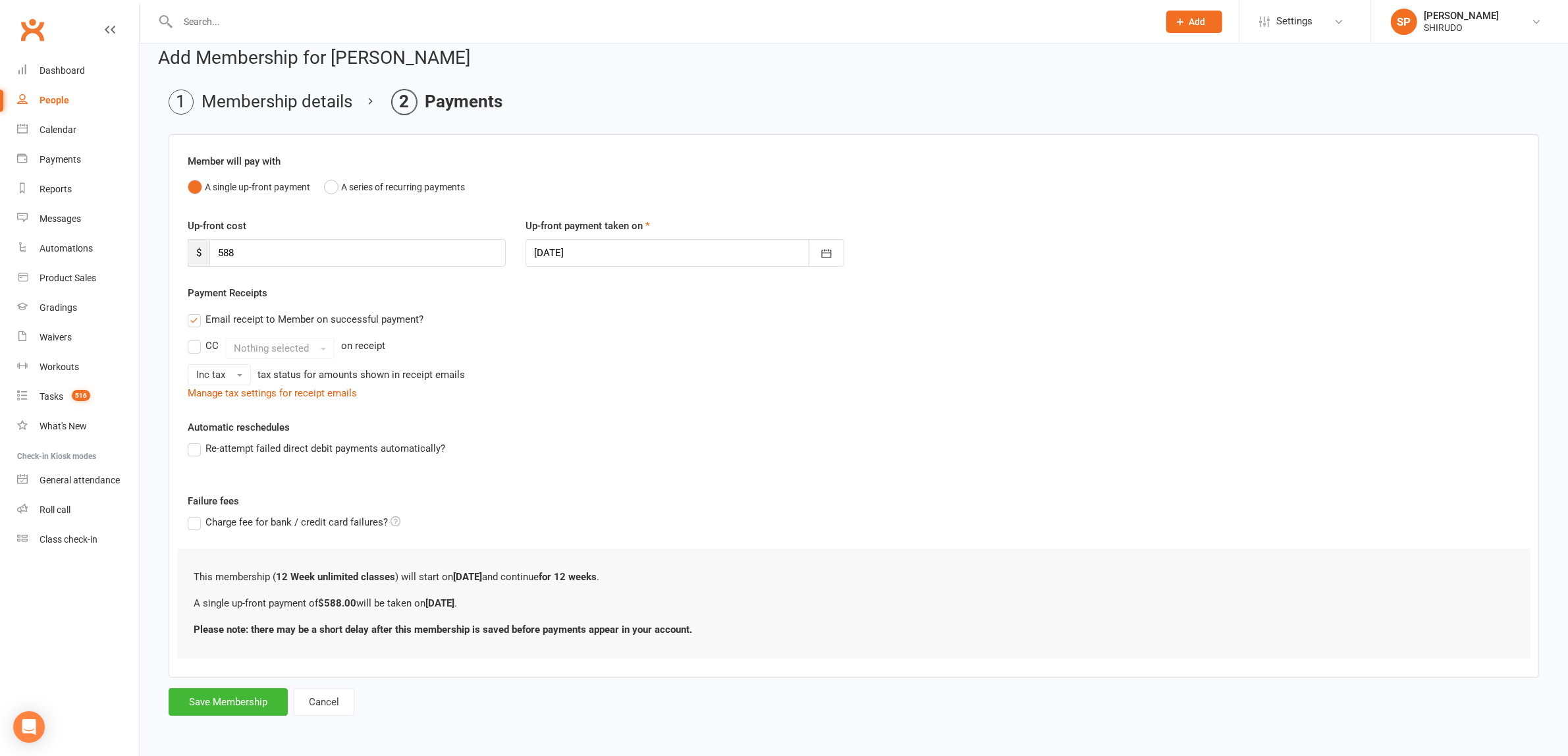
scroll to position [0, 0]
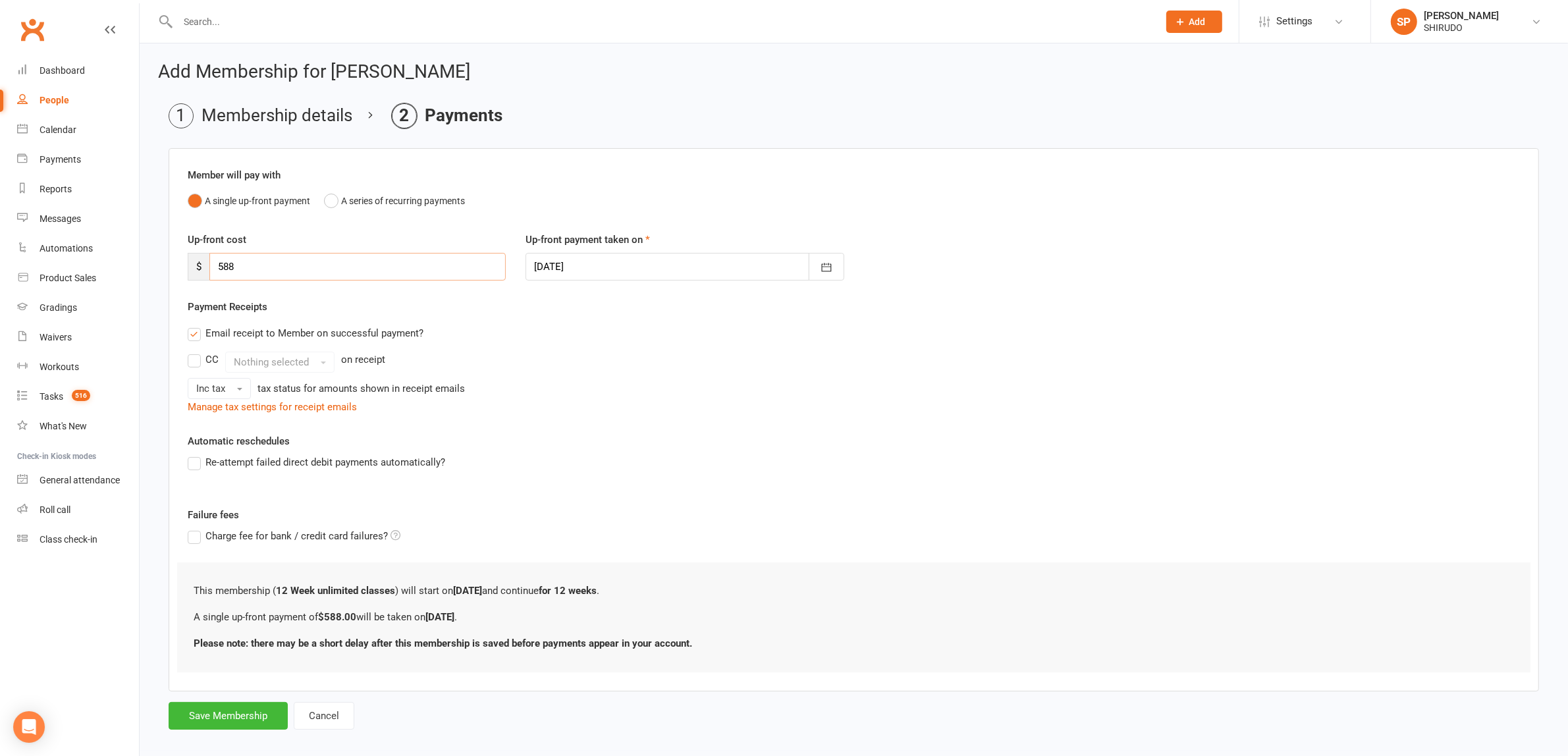
drag, startPoint x: 264, startPoint y: 271, endPoint x: 201, endPoint y: 268, distance: 63.1
click at [201, 268] on div "$ 588" at bounding box center [347, 266] width 318 height 28
click at [537, 373] on div "CC Nothing selected on receipt" at bounding box center [853, 362] width 1332 height 21
click at [831, 271] on icon "button" at bounding box center [826, 268] width 10 height 9
click at [604, 397] on span "13" at bounding box center [607, 400] width 11 height 11
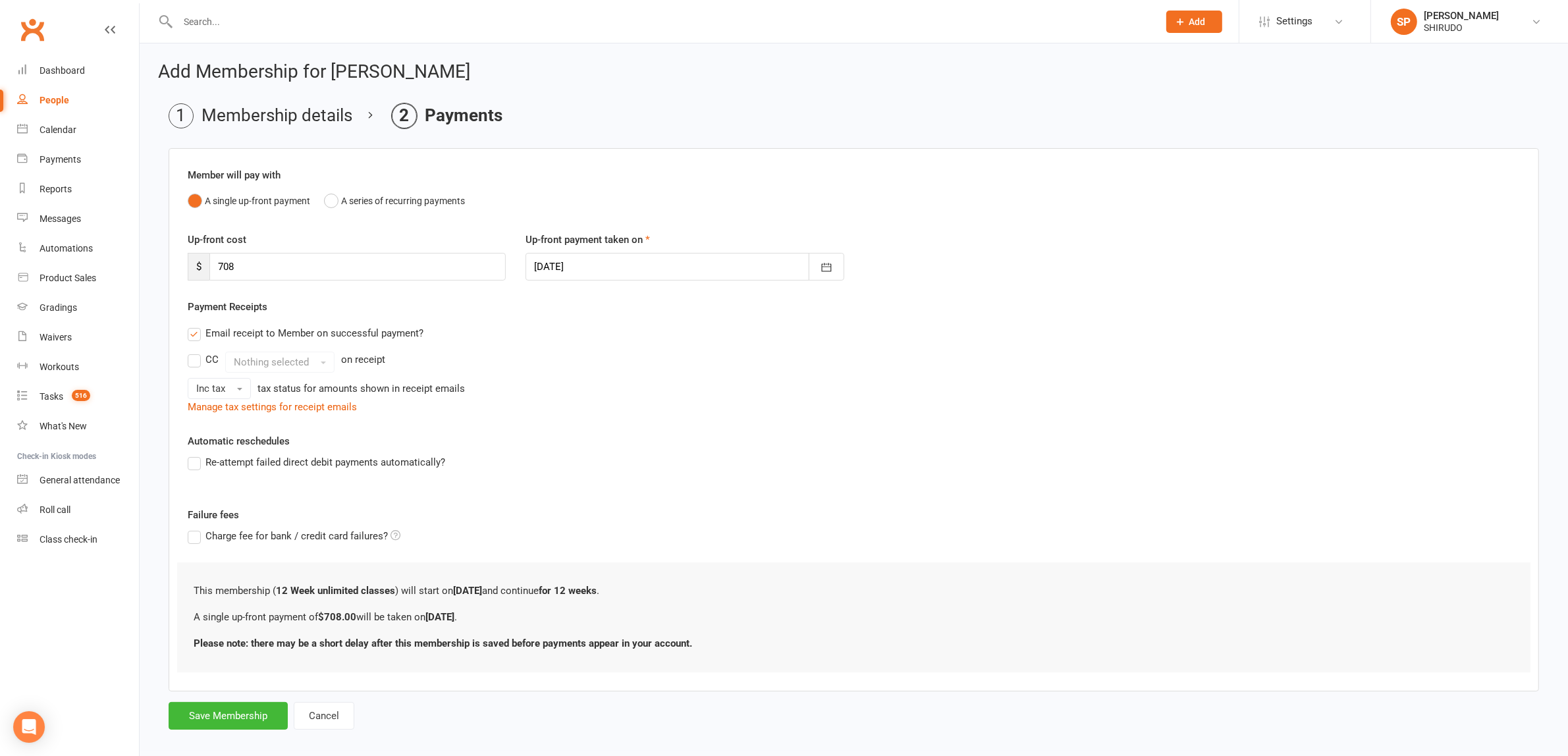
click at [498, 505] on div "Member will pay with A single up-front payment A series of recurring payments U…" at bounding box center [853, 420] width 1370 height 543
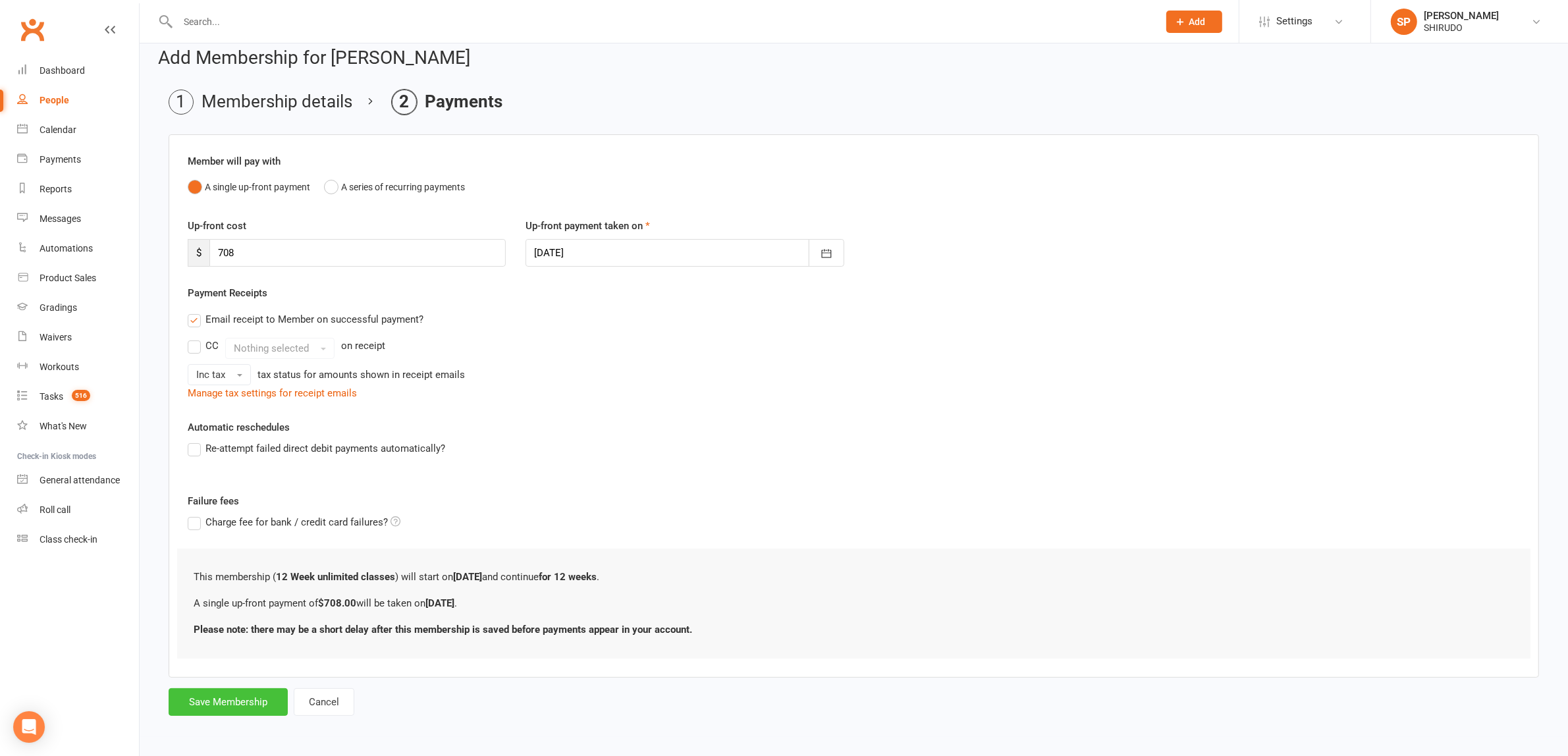
click at [243, 698] on button "Save Membership" at bounding box center [228, 702] width 119 height 28
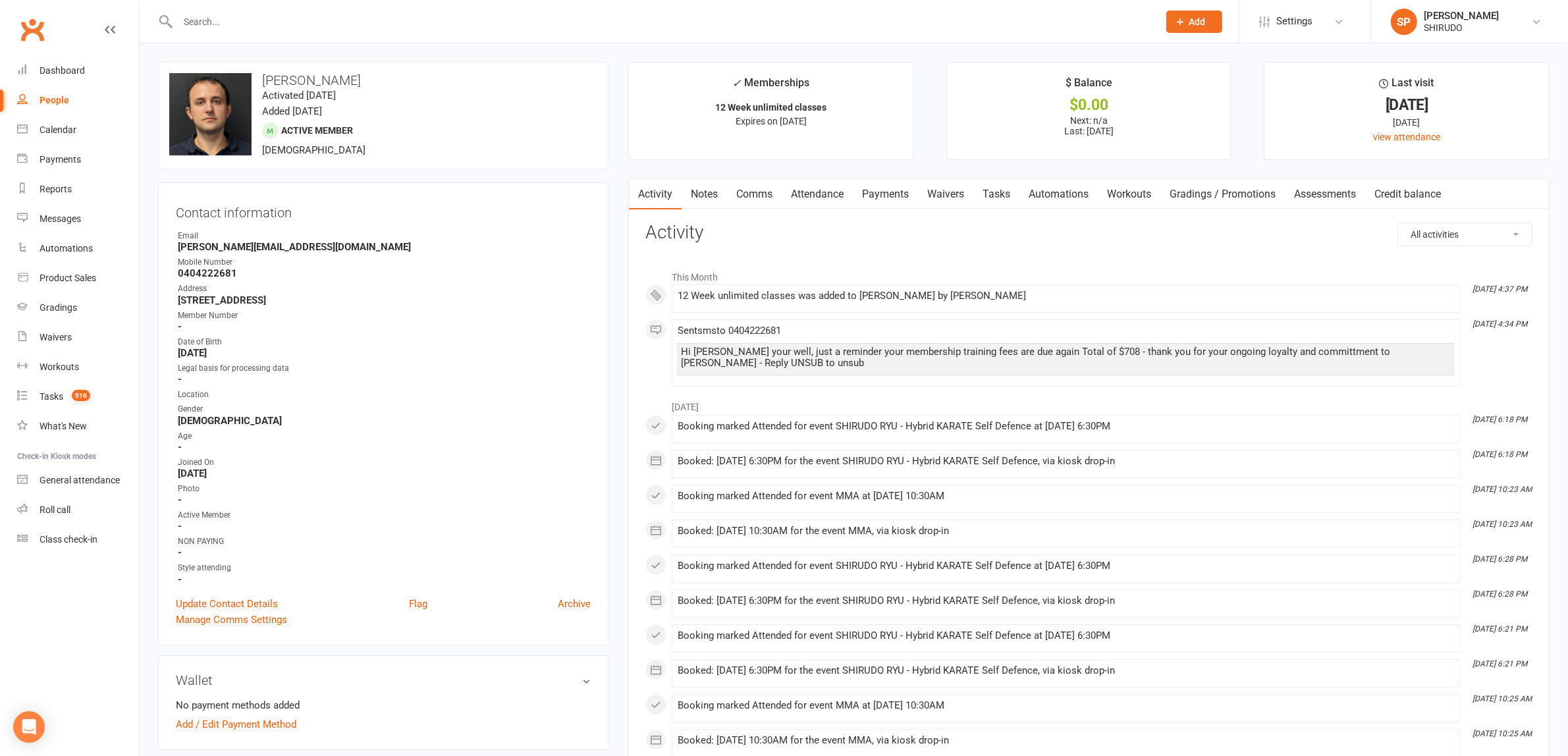
click at [61, 96] on div "People" at bounding box center [54, 100] width 29 height 11
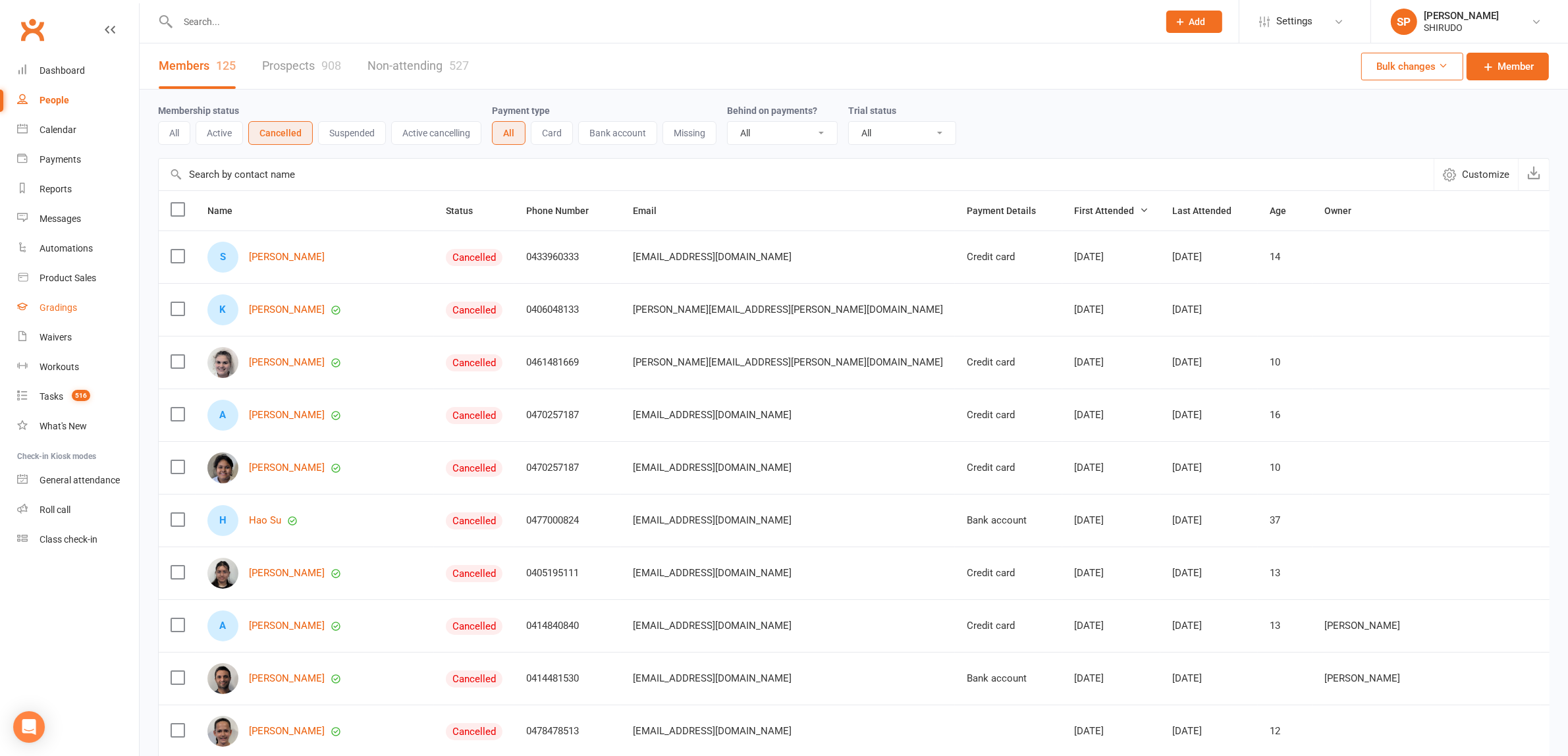
click at [60, 307] on div "Gradings" at bounding box center [58, 307] width 37 height 11
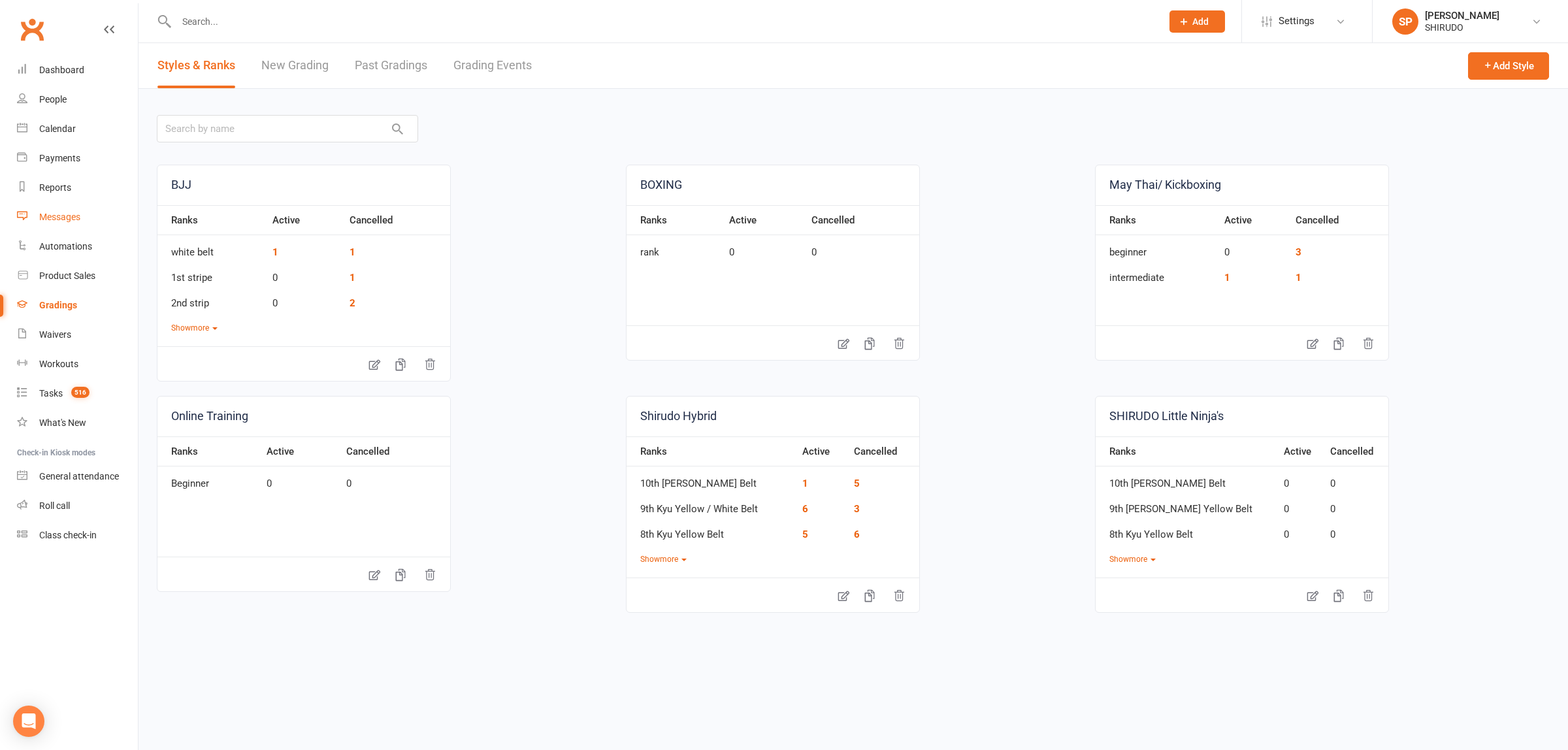
click at [66, 217] on div "Messages" at bounding box center [60, 217] width 41 height 11
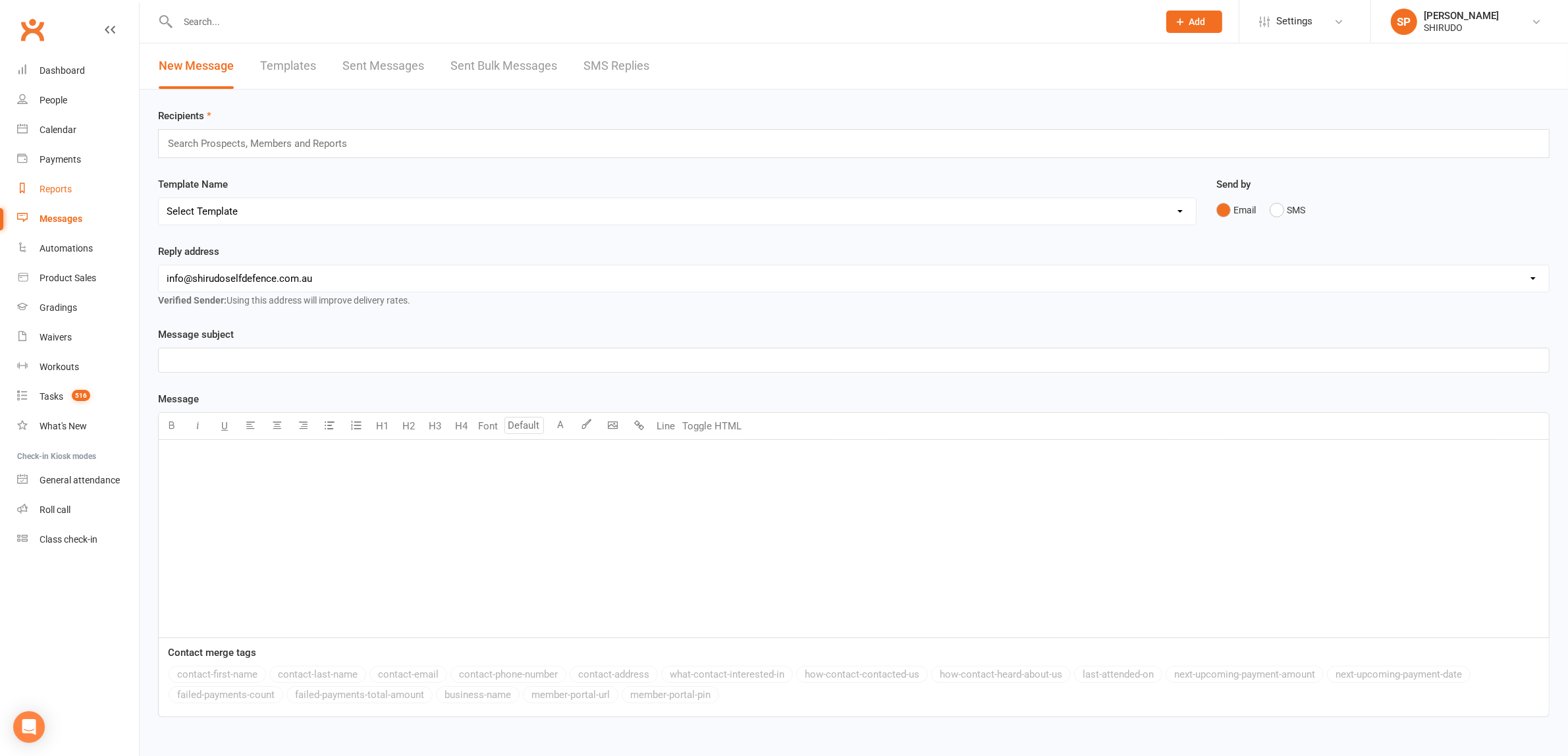
click at [58, 188] on div "Reports" at bounding box center [55, 189] width 32 height 11
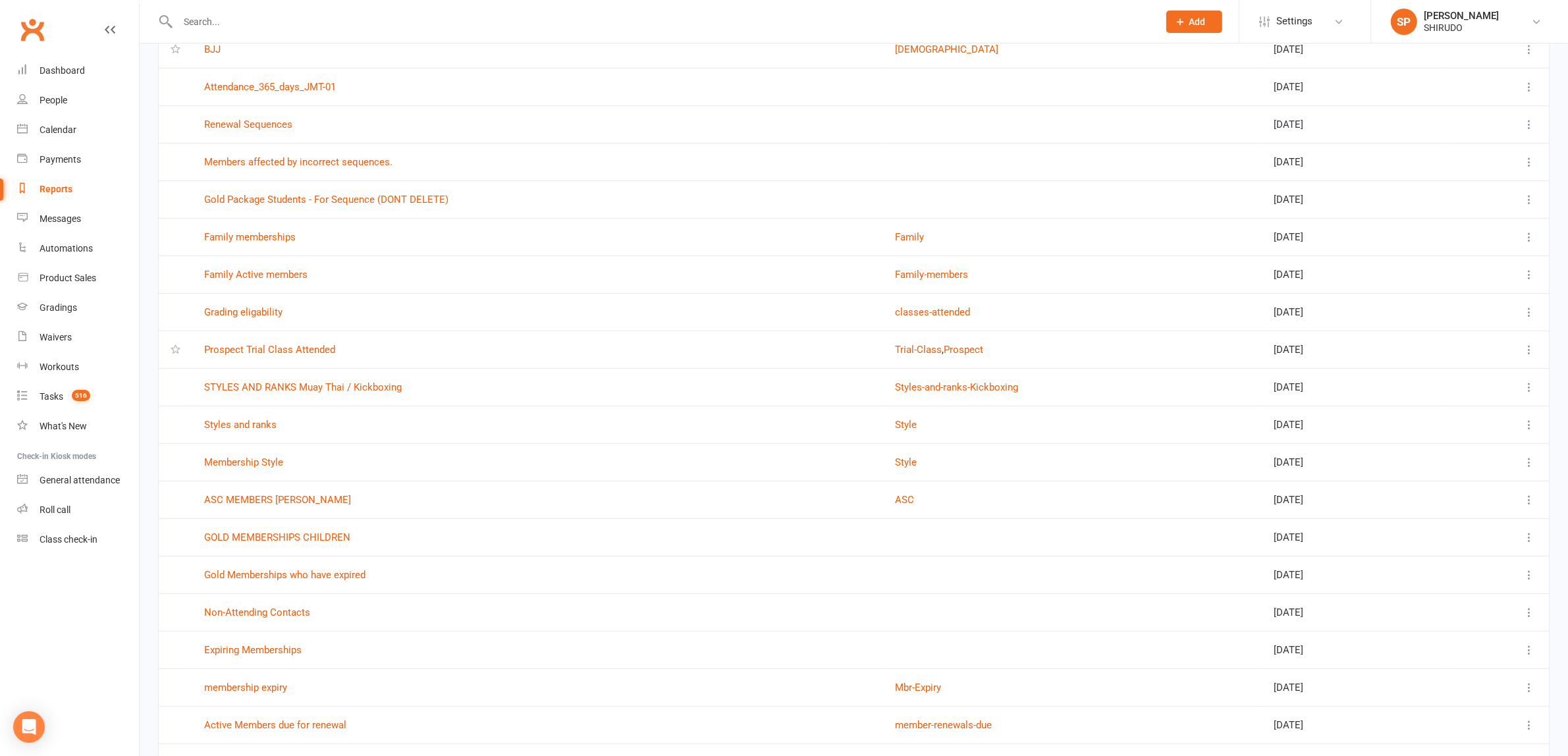
scroll to position [823, 0]
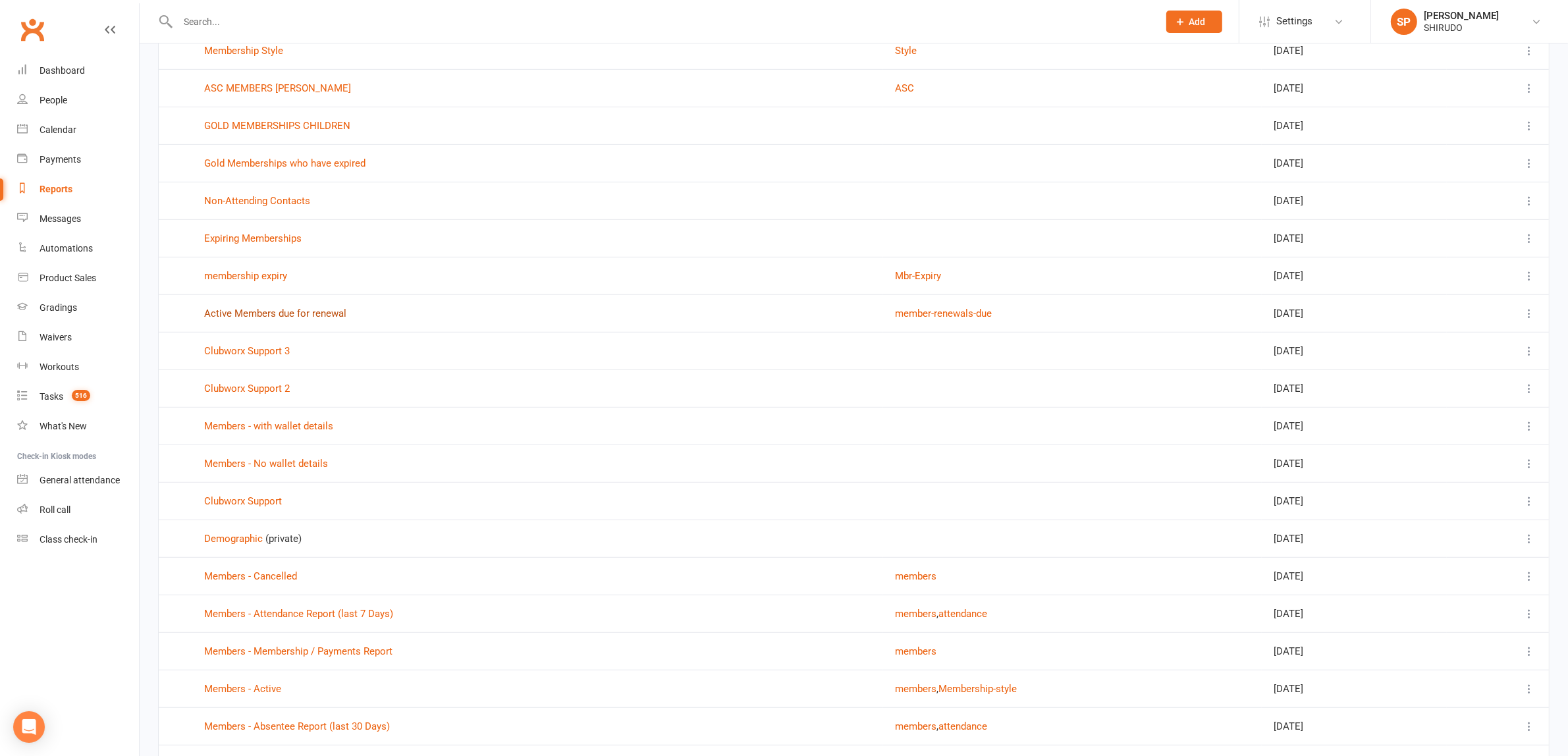
click at [332, 314] on link "Active Members due for renewal" at bounding box center [275, 313] width 142 height 12
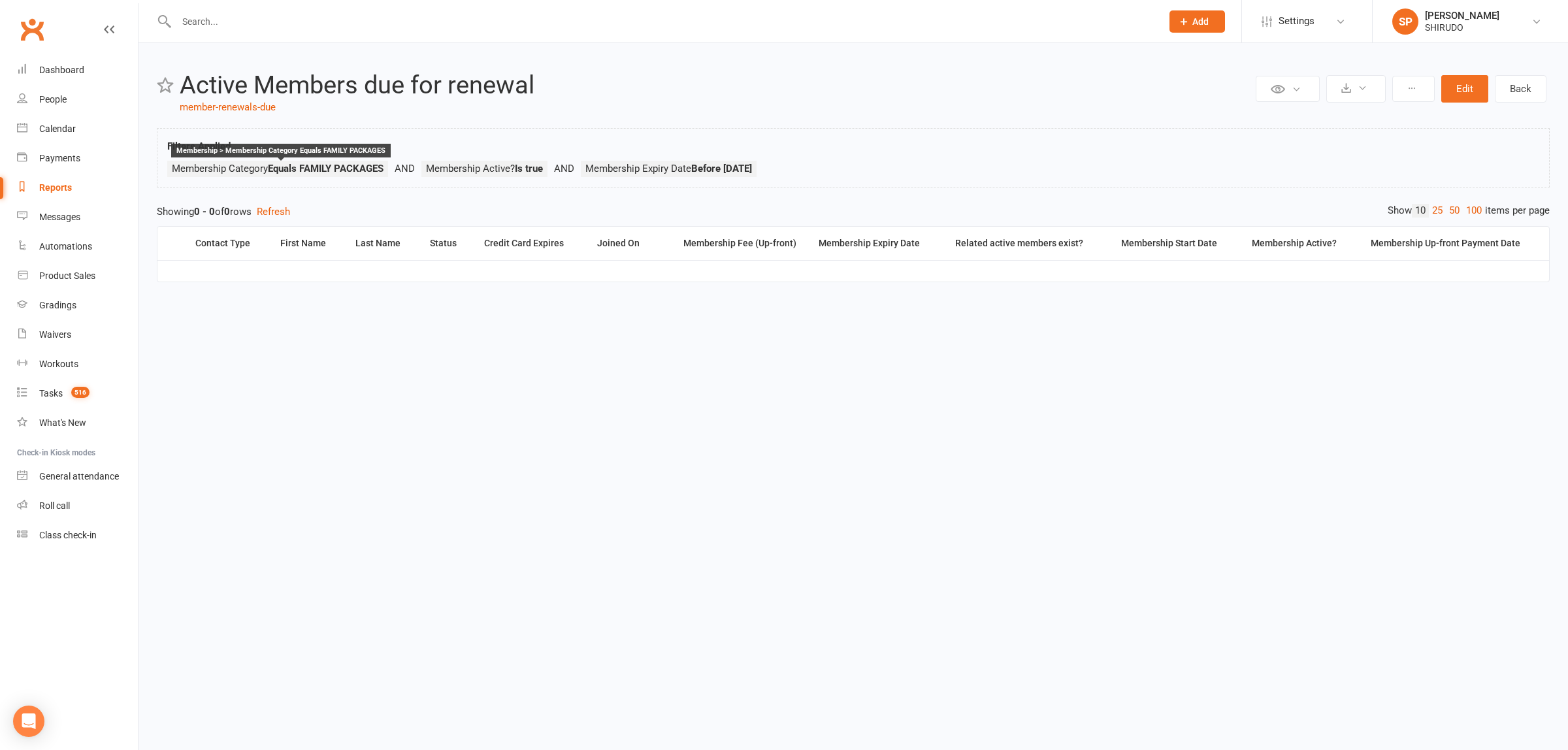
click at [288, 165] on strong "Equals FAMILY PACKAGES" at bounding box center [325, 168] width 116 height 12
click at [371, 165] on strong "Equals FAMILY PACKAGES" at bounding box center [325, 168] width 116 height 12
click at [1466, 88] on button "Edit" at bounding box center [1465, 89] width 47 height 28
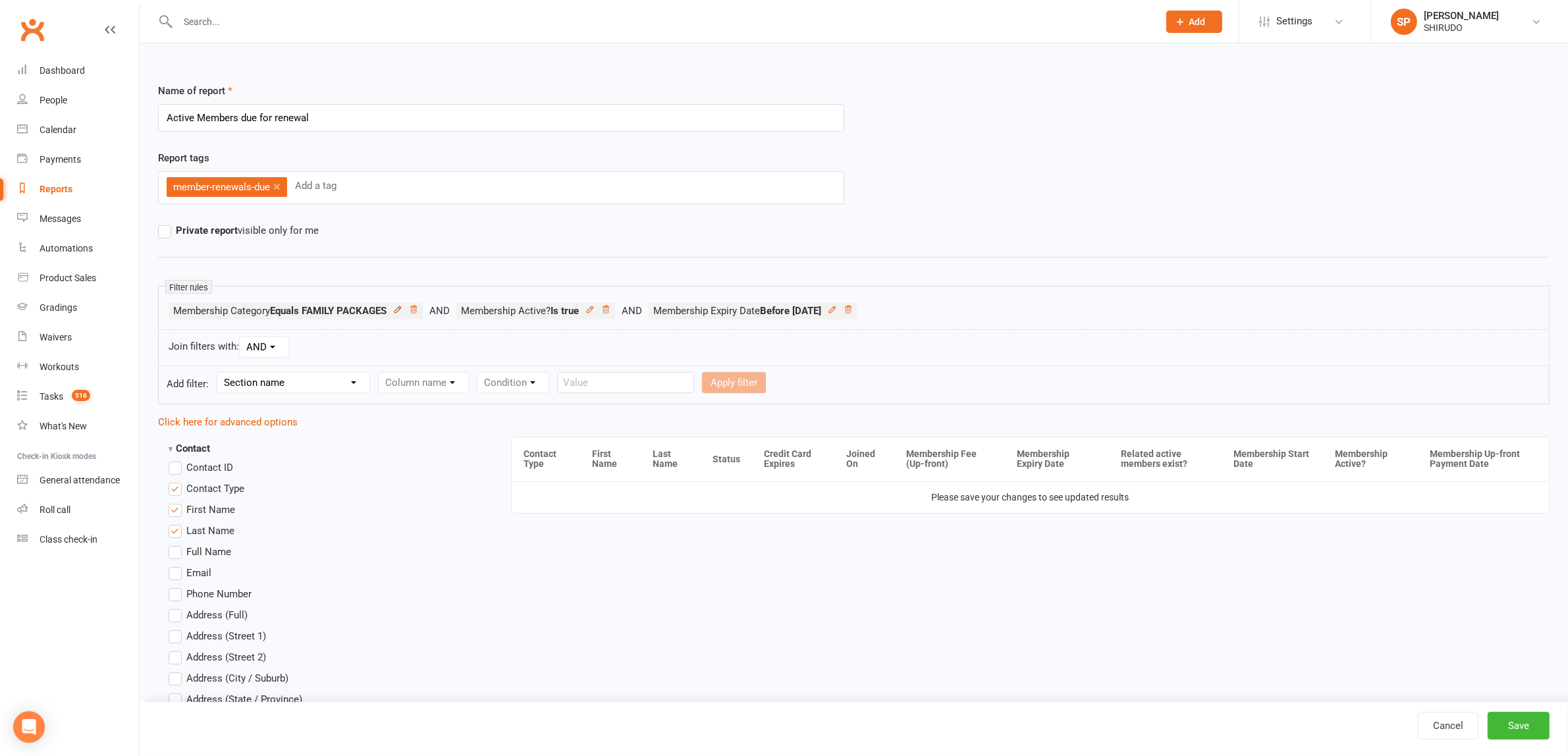
click at [400, 307] on icon at bounding box center [397, 309] width 6 height 6
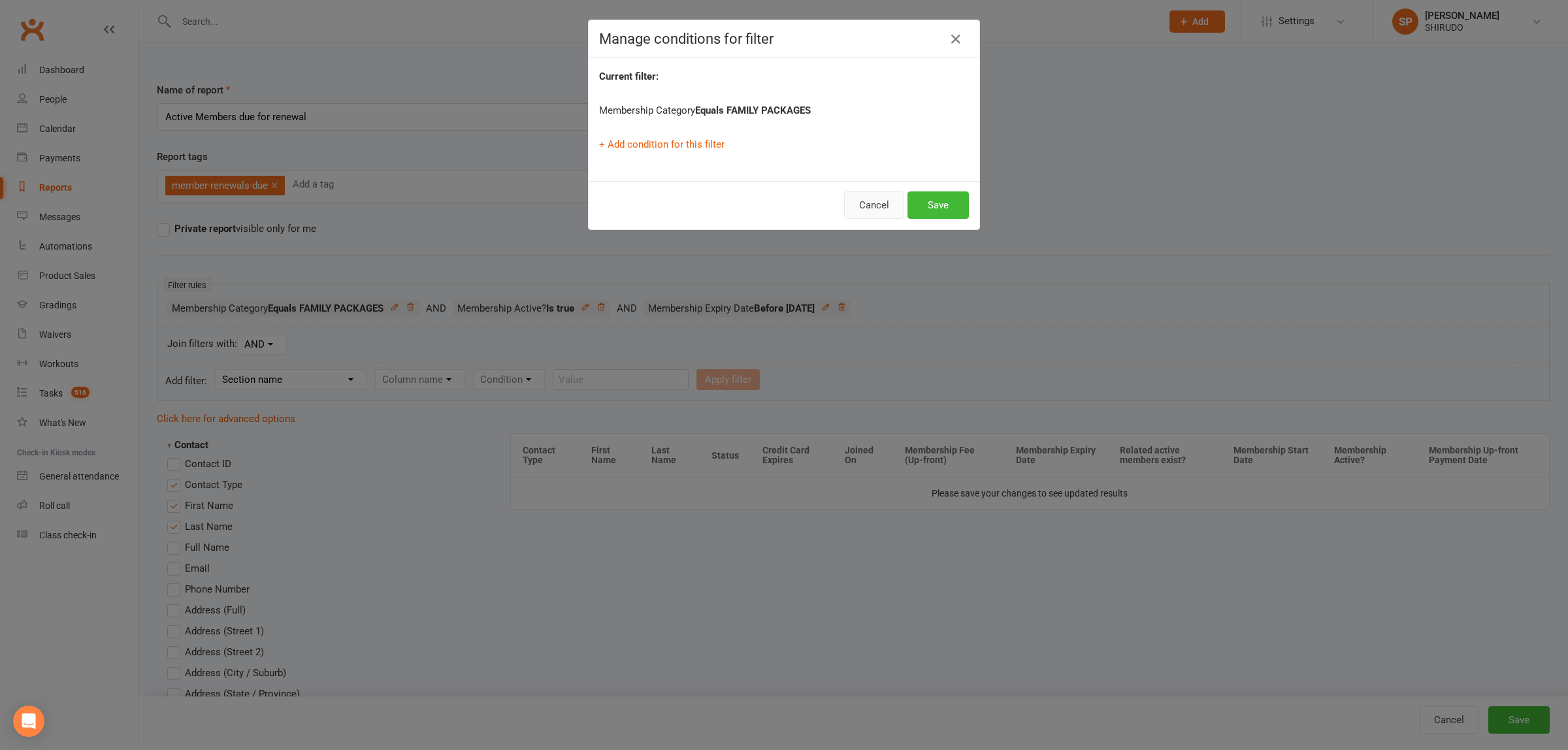
click at [867, 202] on button "Cancel" at bounding box center [874, 205] width 60 height 28
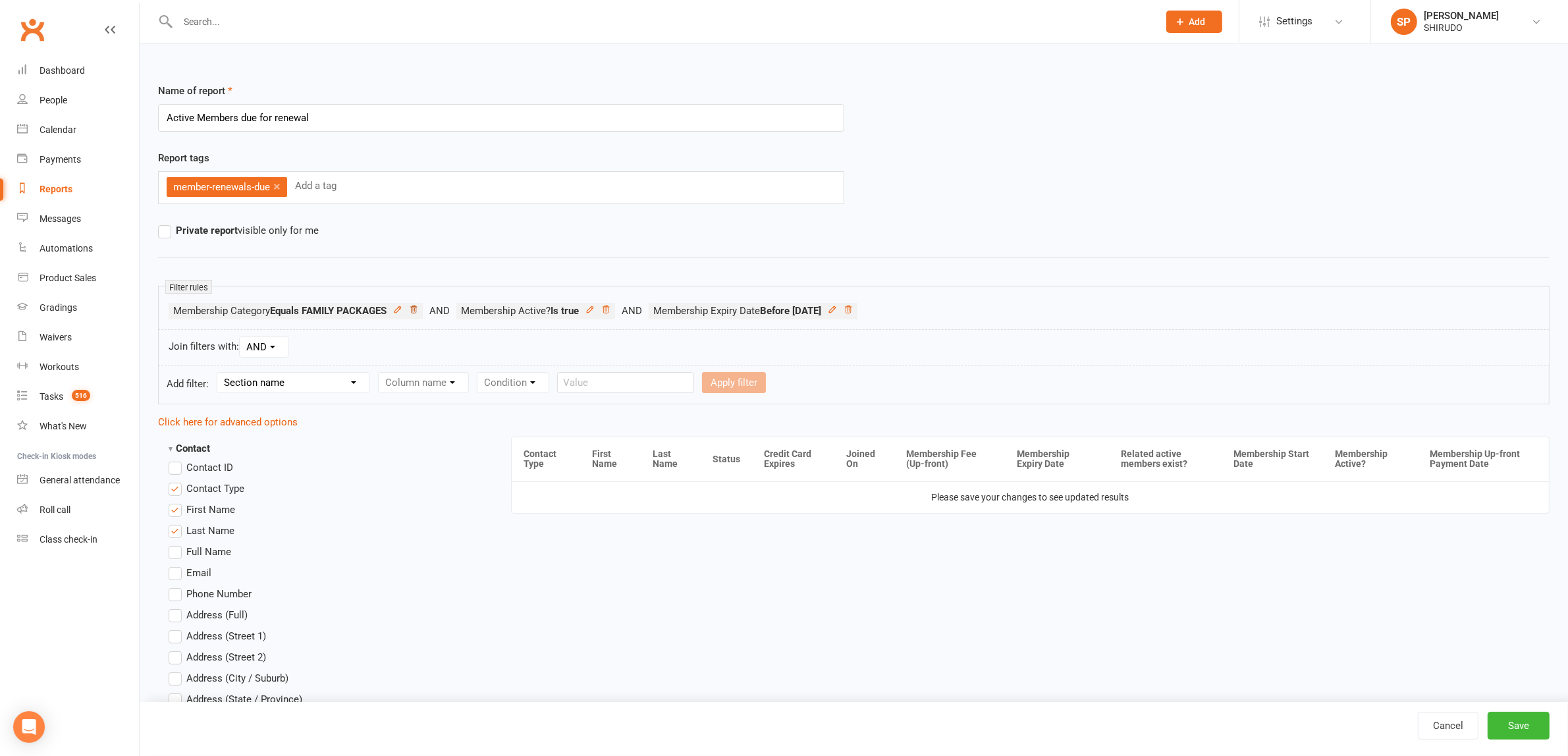
click at [416, 307] on icon at bounding box center [413, 309] width 9 height 9
click at [549, 307] on icon at bounding box center [544, 309] width 9 height 9
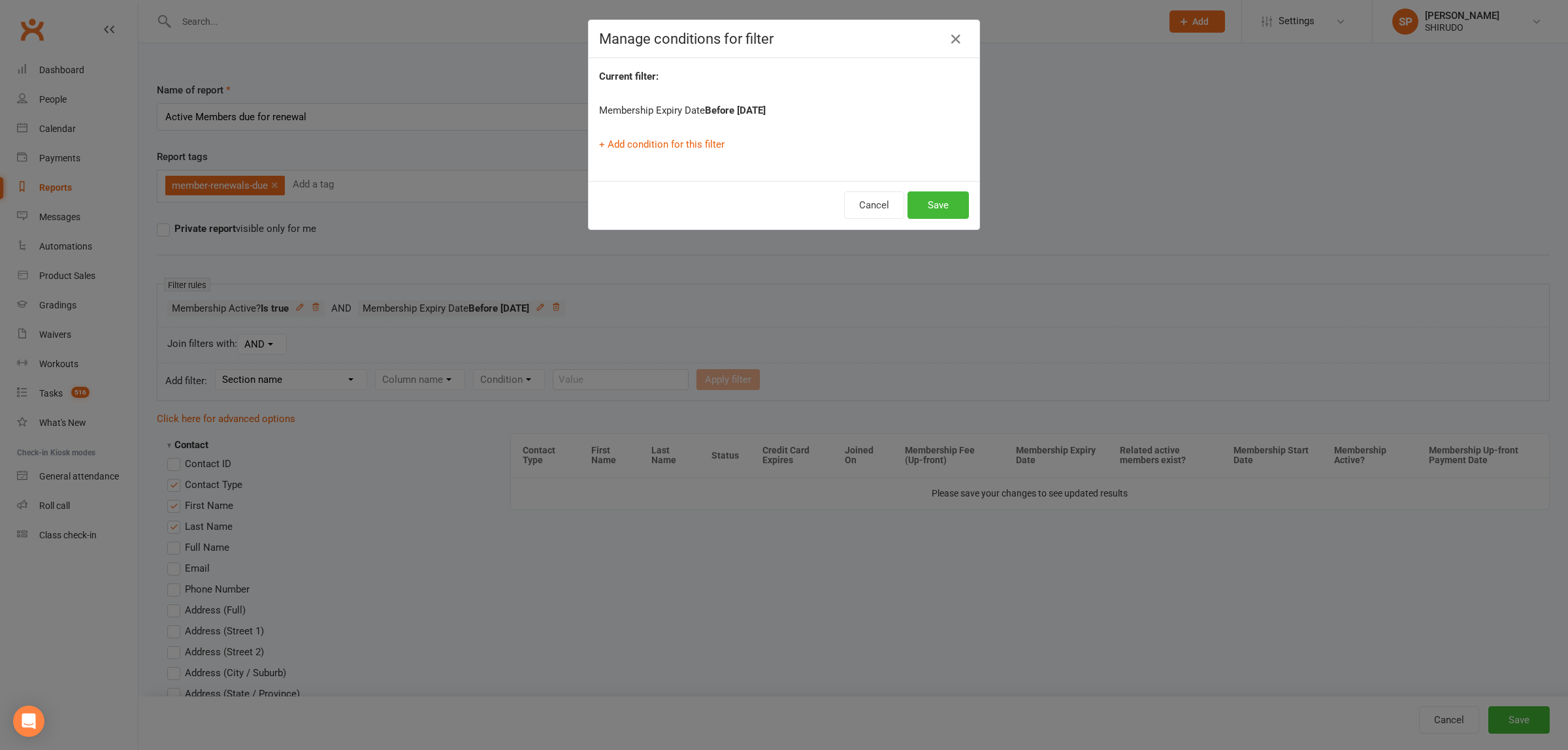
click at [766, 111] on strong "Before [DATE]" at bounding box center [735, 110] width 61 height 12
click at [864, 200] on button "Cancel" at bounding box center [874, 205] width 60 height 28
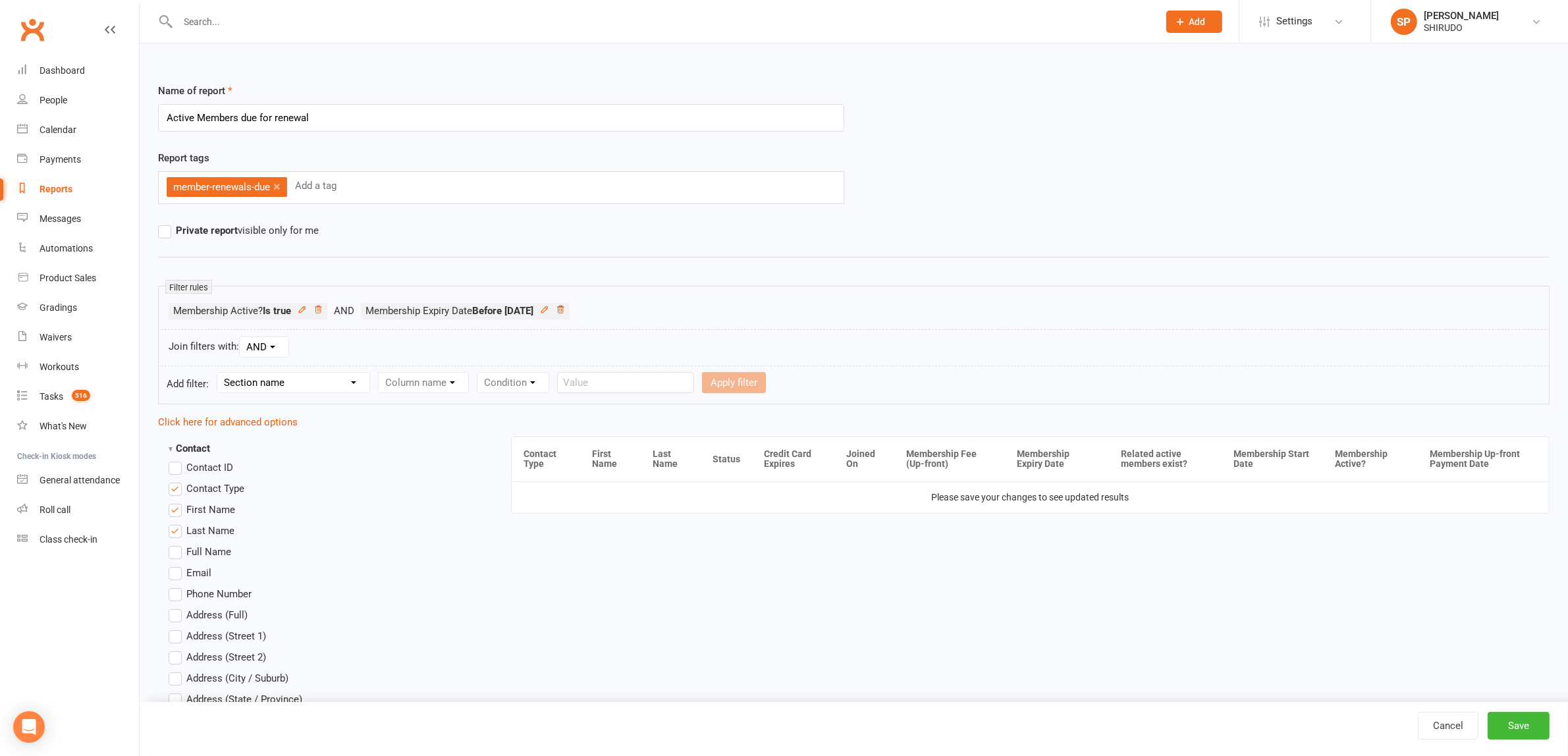
click at [565, 308] on icon at bounding box center [560, 309] width 9 height 9
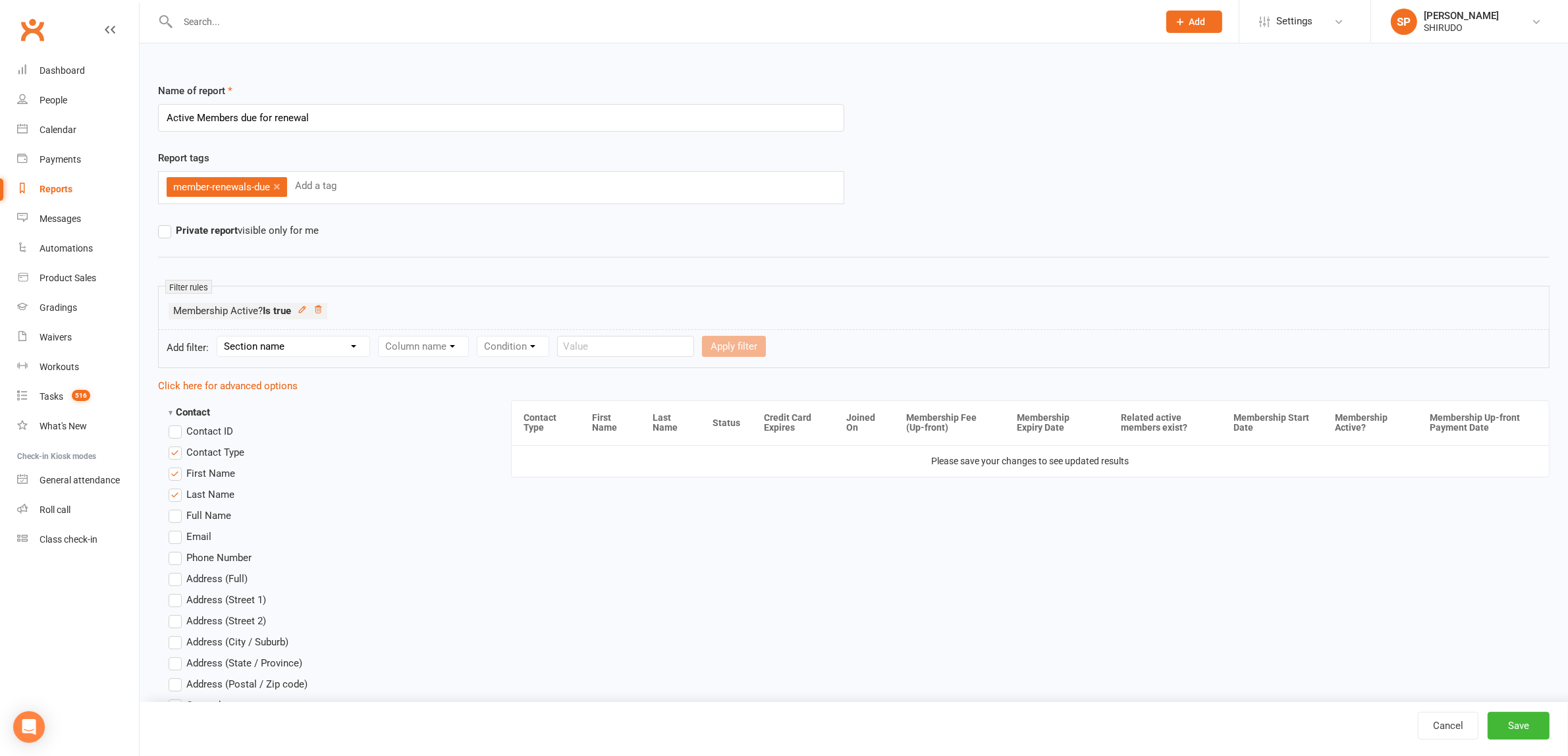
click at [367, 290] on div "Filter rules Membership Active? Is true" at bounding box center [853, 308] width 1391 height 44
click at [1519, 719] on button "Save" at bounding box center [1518, 725] width 62 height 28
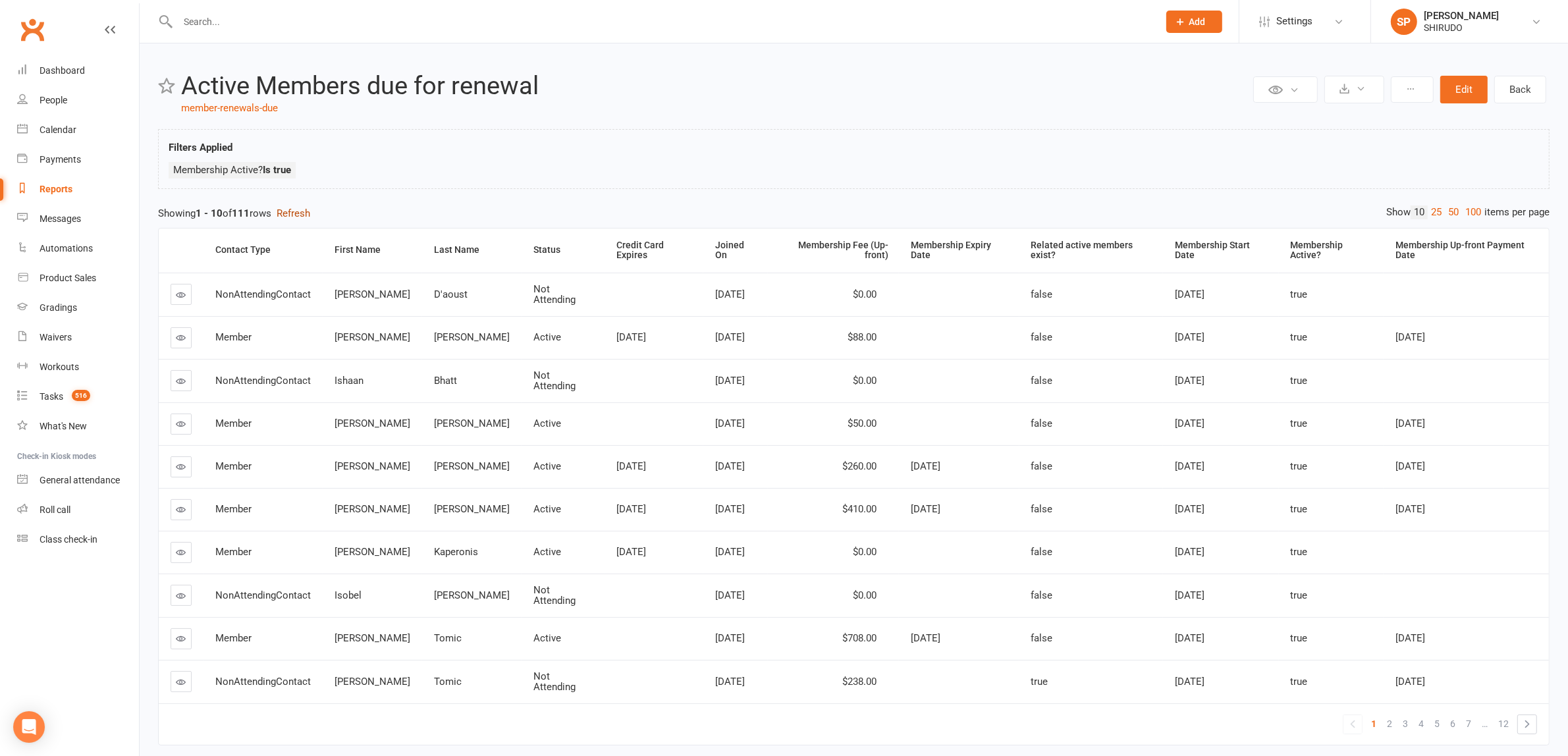
click at [294, 208] on button "Refresh" at bounding box center [293, 213] width 34 height 16
click at [1463, 84] on button "Edit" at bounding box center [1463, 89] width 47 height 28
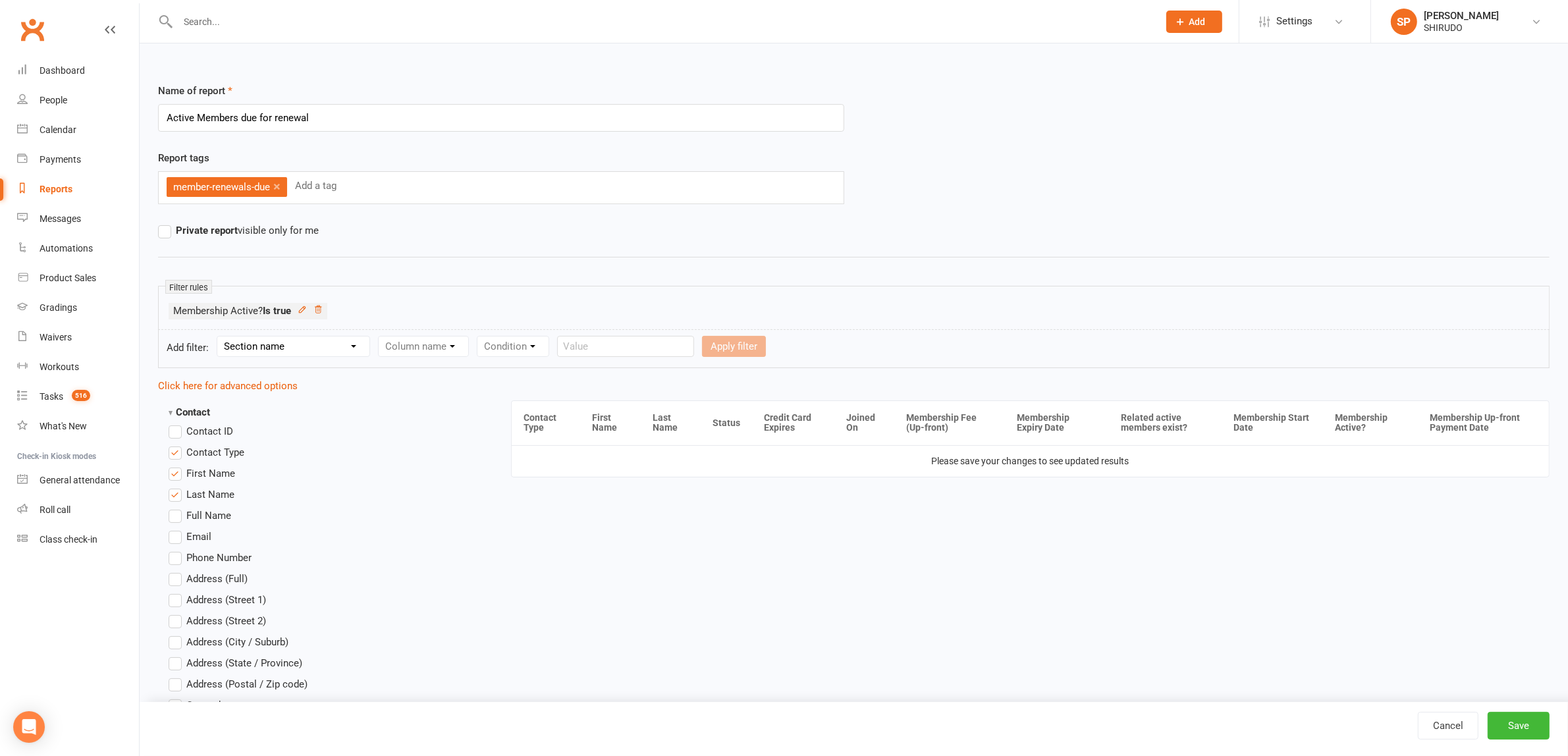
click at [356, 346] on select "Section name Contact Attendance Aggregate Payment Booking Waitlist Attendees Ca…" at bounding box center [293, 346] width 152 height 20
click at [220, 337] on select "Section name Contact Attendance Aggregate Payment Booking Waitlist Attendees Ca…" at bounding box center [293, 346] width 152 height 20
click at [624, 344] on select "Column name Membership ID Membership Name Membership Category Membership Start …" at bounding box center [507, 346] width 257 height 20
click at [382, 337] on select "Column name Membership ID Membership Name Membership Category Membership Start …" at bounding box center [507, 346] width 257 height 20
click at [719, 346] on select "Condition Is Is not Before After Before or on After or on Is blank Is not blank" at bounding box center [686, 346] width 83 height 20
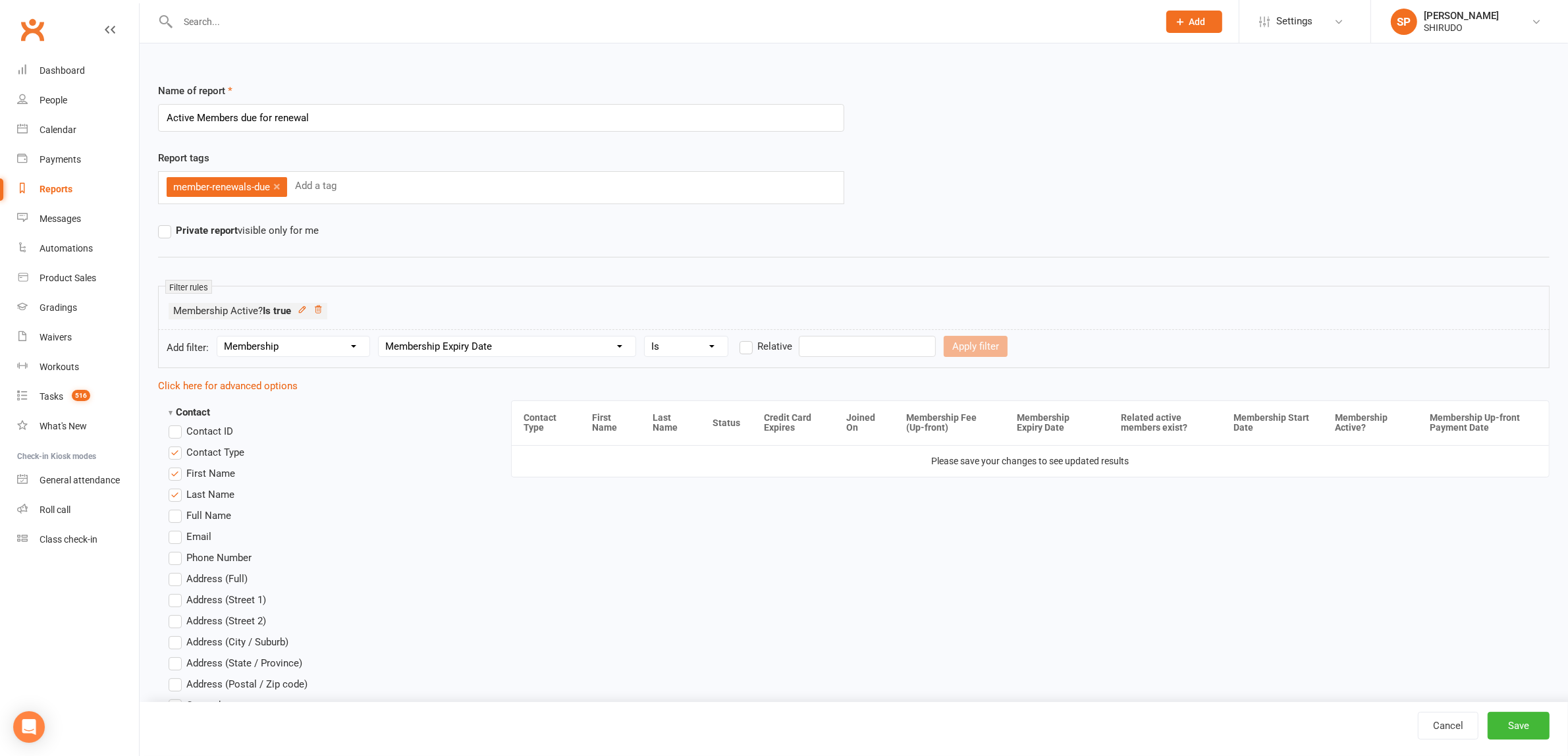
click at [649, 337] on select "Condition Is Is not Before After Before or on After or on Is blank Is not blank" at bounding box center [686, 346] width 83 height 20
click at [755, 346] on label "Relative" at bounding box center [766, 346] width 53 height 16
click at [748, 339] on input "Relative" at bounding box center [744, 339] width 9 height 0
click at [837, 351] on input "number" at bounding box center [833, 346] width 62 height 21
click at [920, 350] on select "Days Weeks Months Years" at bounding box center [899, 346] width 62 height 20
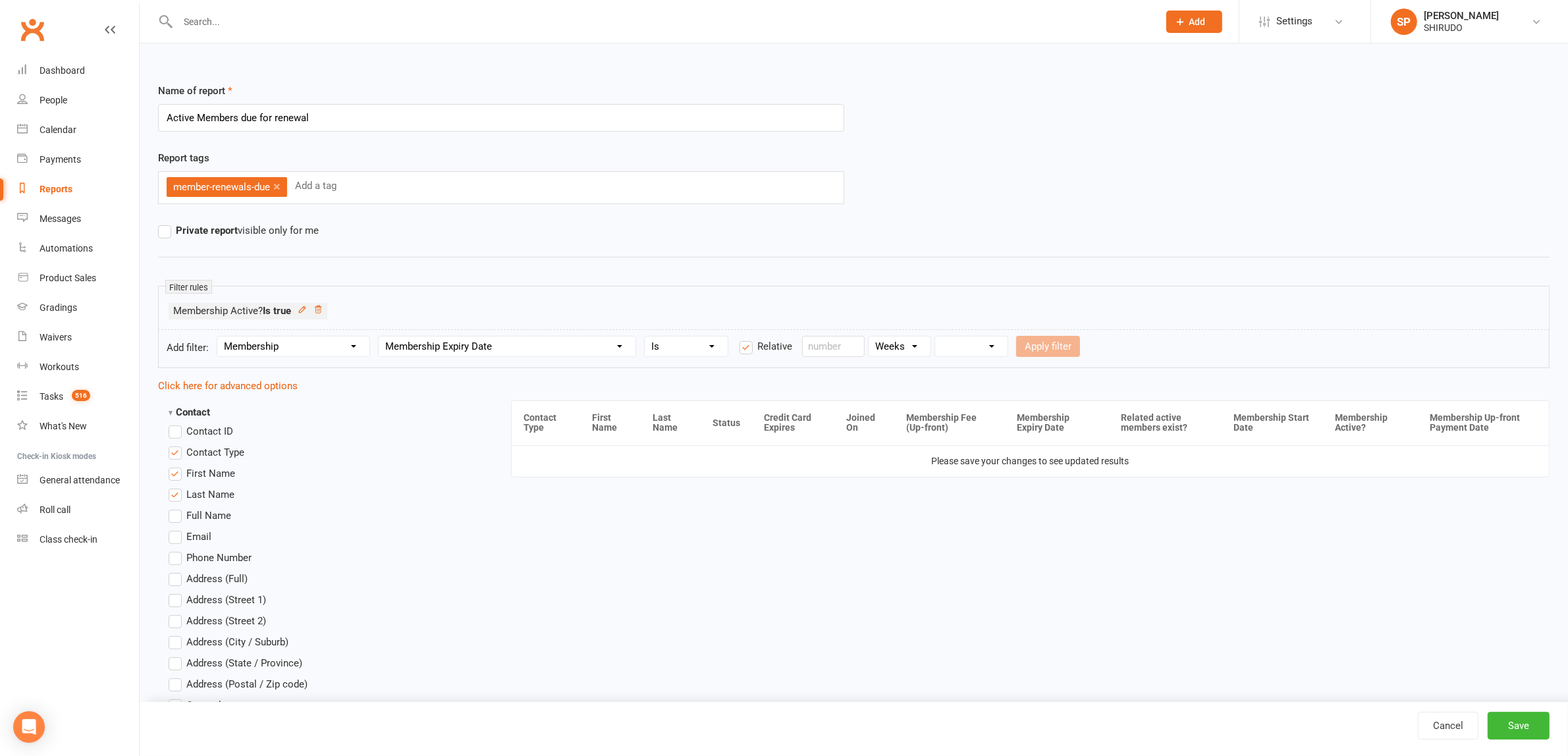
click at [873, 337] on select "Days Weeks Months Years" at bounding box center [899, 346] width 62 height 20
click at [997, 346] on select "From now Ago" at bounding box center [971, 346] width 72 height 20
click at [915, 344] on select "Days Weeks Months Years" at bounding box center [899, 346] width 62 height 20
click at [996, 349] on select "From now Ago" at bounding box center [971, 346] width 72 height 20
click at [940, 337] on select "From now Ago" at bounding box center [971, 346] width 72 height 20
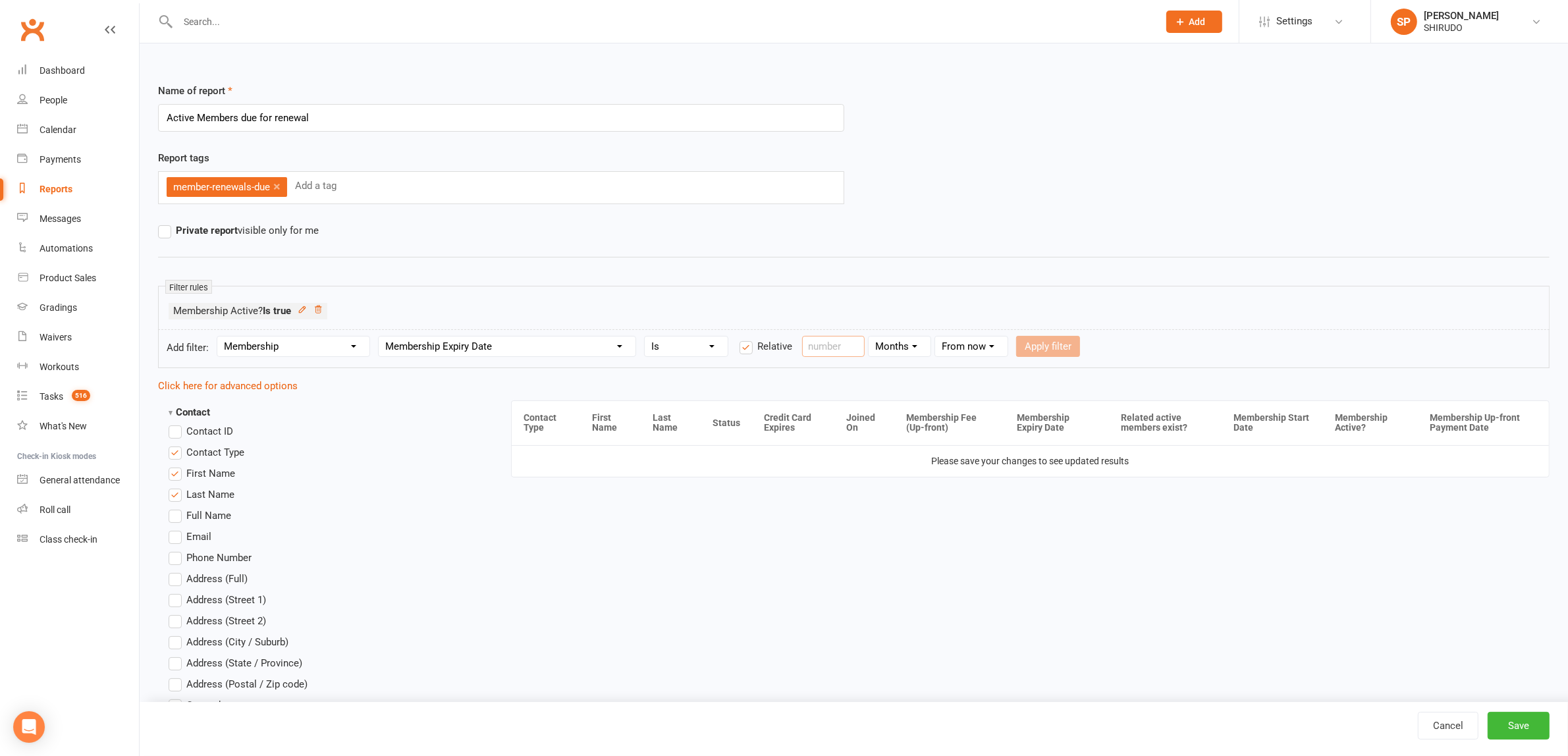
click at [833, 340] on input "number" at bounding box center [833, 346] width 62 height 21
click at [1065, 343] on button "Apply filter" at bounding box center [1047, 346] width 64 height 21
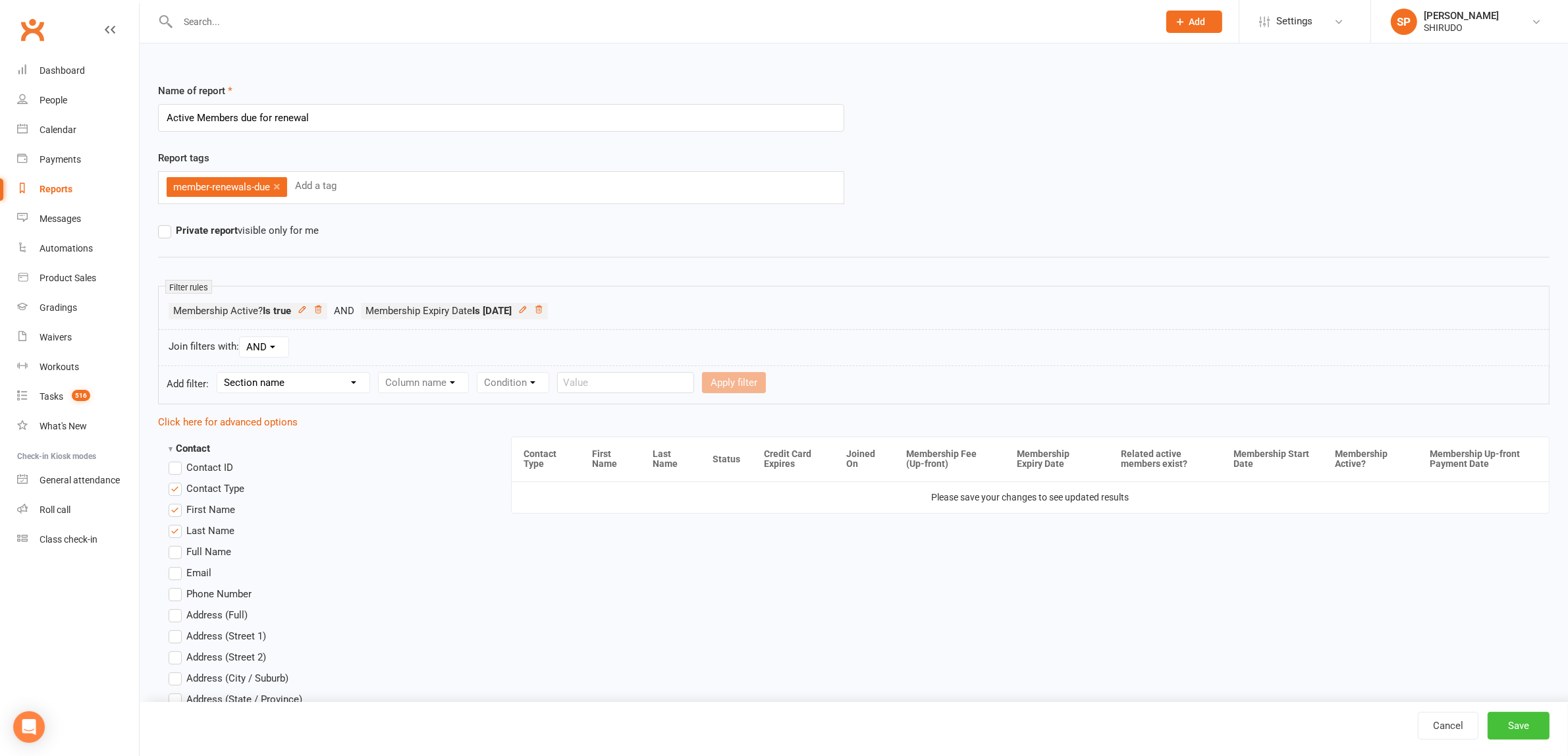
click at [1523, 723] on button "Save" at bounding box center [1518, 725] width 62 height 28
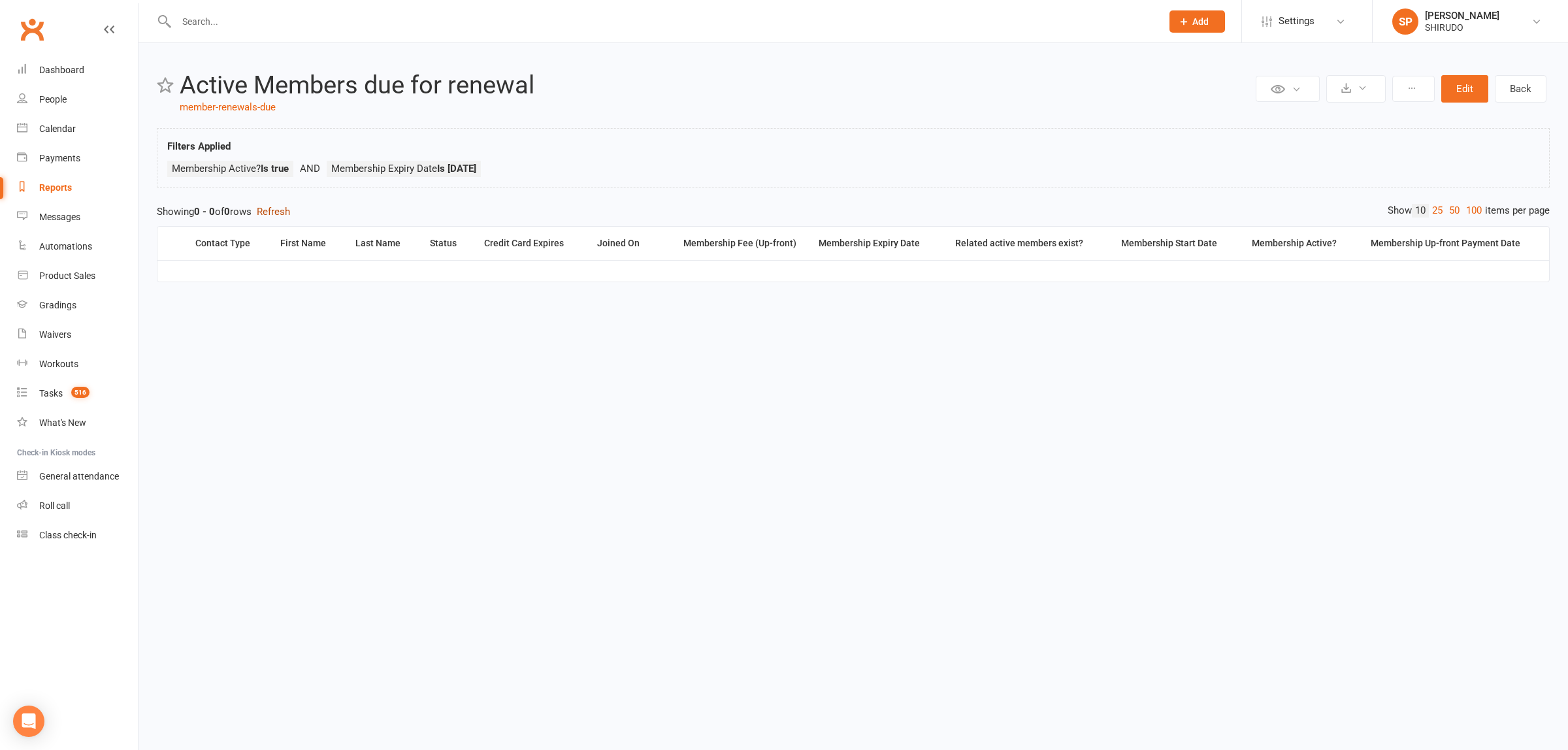
click at [286, 211] on button "Refresh" at bounding box center [273, 212] width 33 height 16
click at [285, 210] on button "Refresh" at bounding box center [273, 212] width 33 height 16
click at [1464, 79] on button "Edit" at bounding box center [1465, 89] width 47 height 28
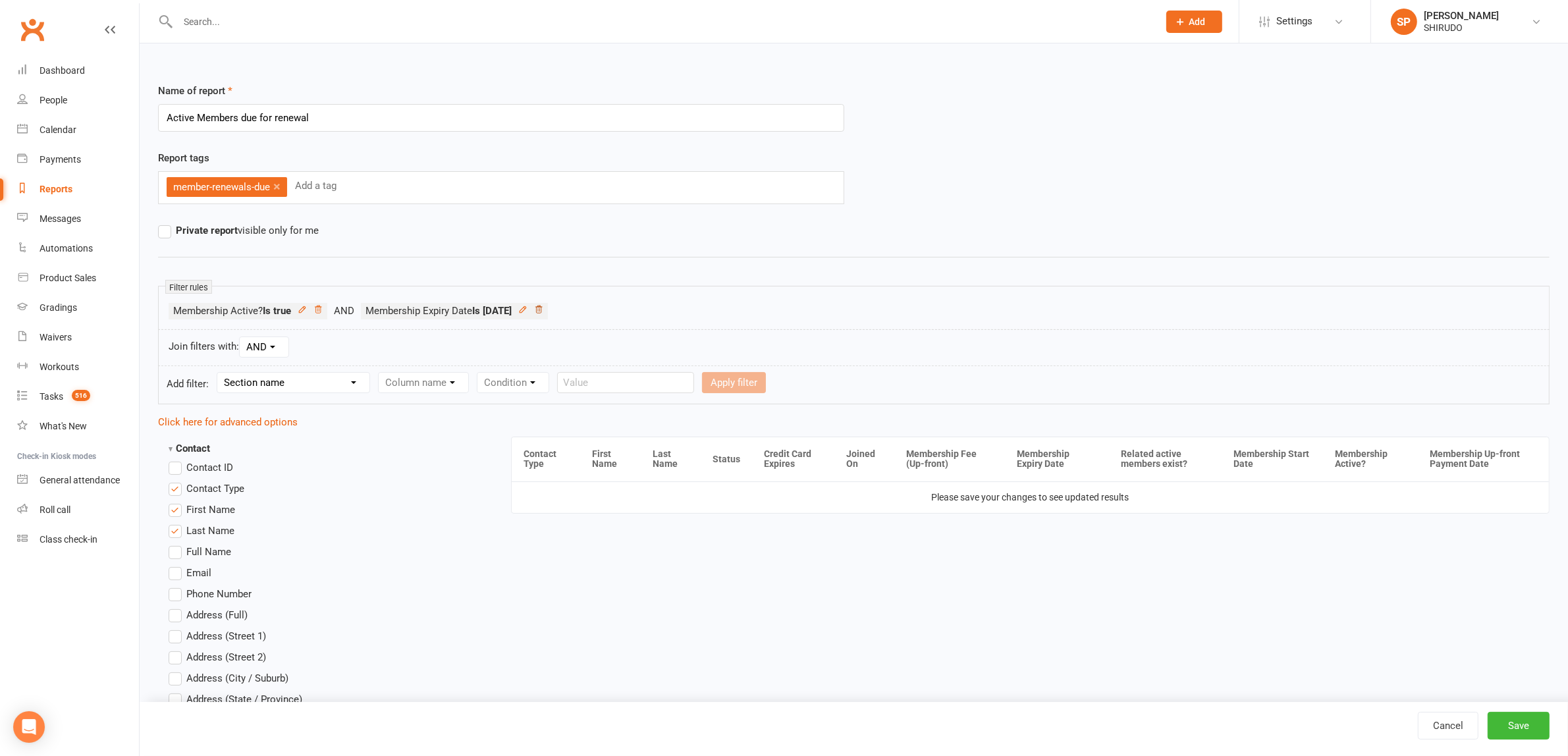
click at [543, 311] on icon at bounding box center [538, 309] width 9 height 9
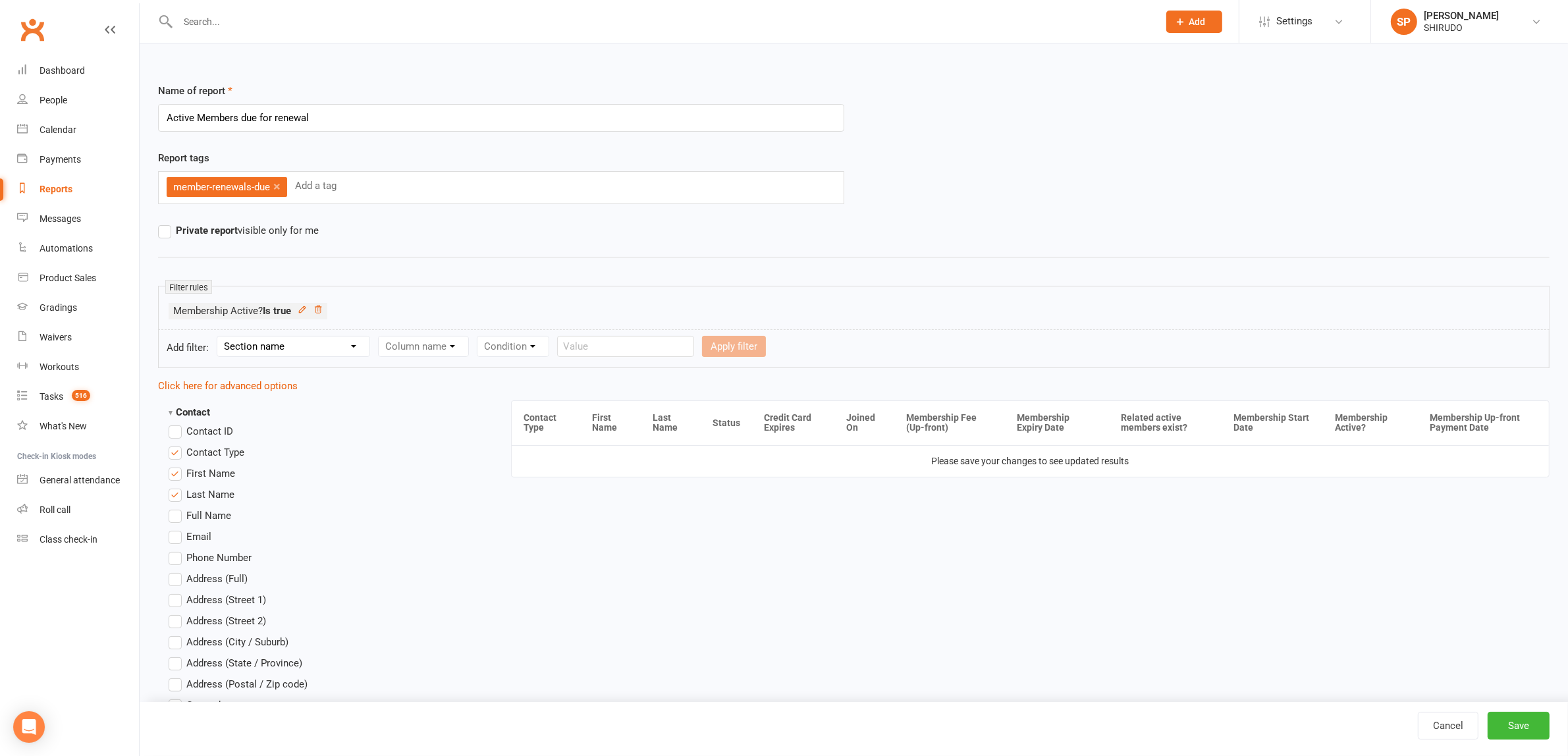
click at [357, 346] on select "Section name Contact Attendance Aggregate Payment Booking Waitlist Attendees Ca…" at bounding box center [293, 346] width 152 height 20
click at [220, 337] on select "Section name Contact Attendance Aggregate Payment Booking Waitlist Attendees Ca…" at bounding box center [293, 346] width 152 height 20
click at [563, 344] on select "Column name Payment Status Payment Due Date Payment Amount Payment Amount (afte…" at bounding box center [476, 346] width 195 height 20
click at [382, 337] on select "Column name Payment Status Payment Due Date Payment Amount Payment Amount (afte…" at bounding box center [476, 346] width 195 height 20
click at [720, 346] on select "Condition Equals Does not equal Contains Does not contain Is blank or does not …" at bounding box center [659, 346] width 152 height 20
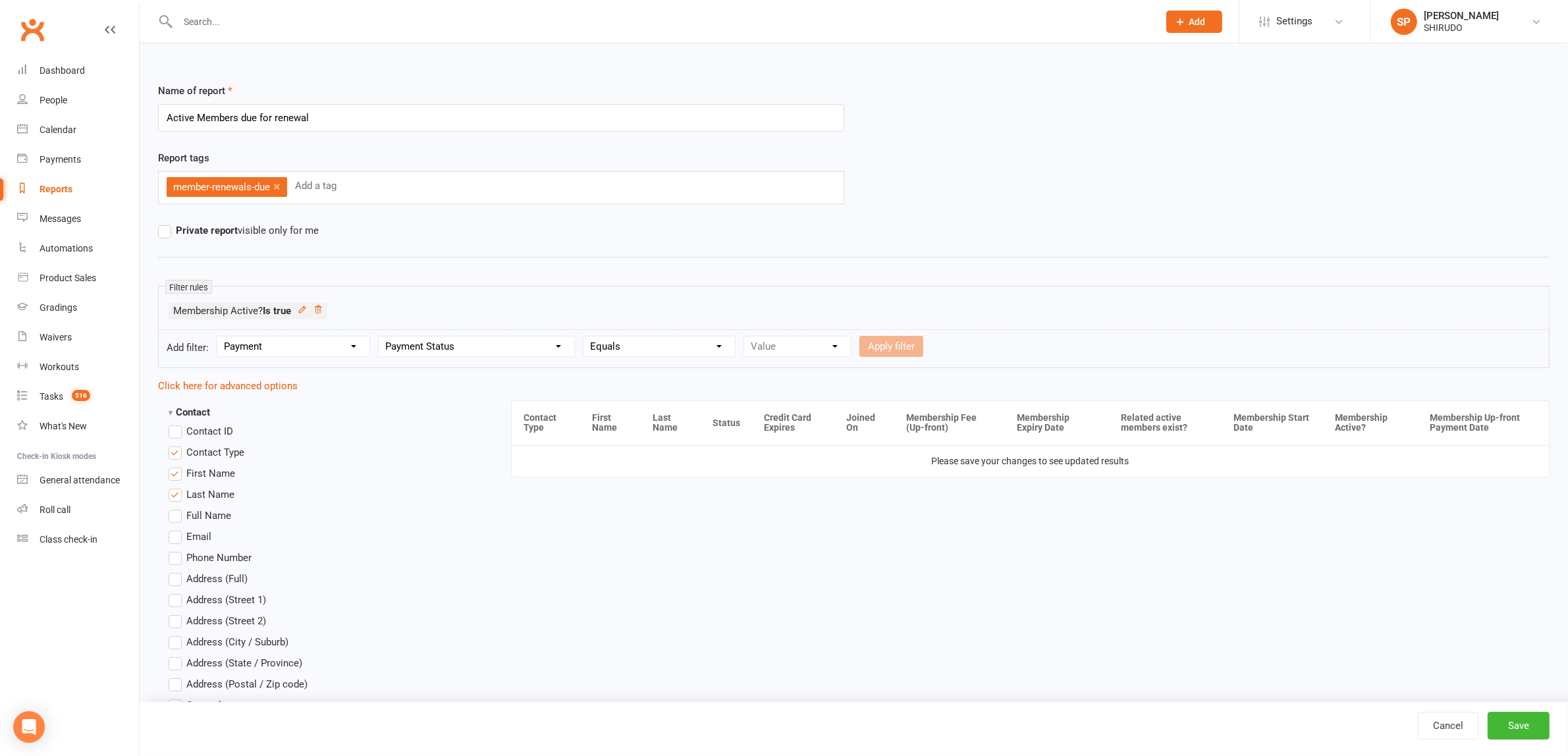
click at [587, 337] on select "Condition Equals Does not equal Contains Does not contain Is blank or does not …" at bounding box center [659, 346] width 152 height 20
click at [836, 346] on select "Value Upcoming Paid Failed Skipped Pending Process manually Submitted" at bounding box center [797, 346] width 107 height 20
click at [747, 337] on select "Value Upcoming Paid Failed Skipped Pending Process manually Submitted" at bounding box center [797, 346] width 107 height 20
click at [897, 344] on button "Apply filter" at bounding box center [891, 346] width 64 height 21
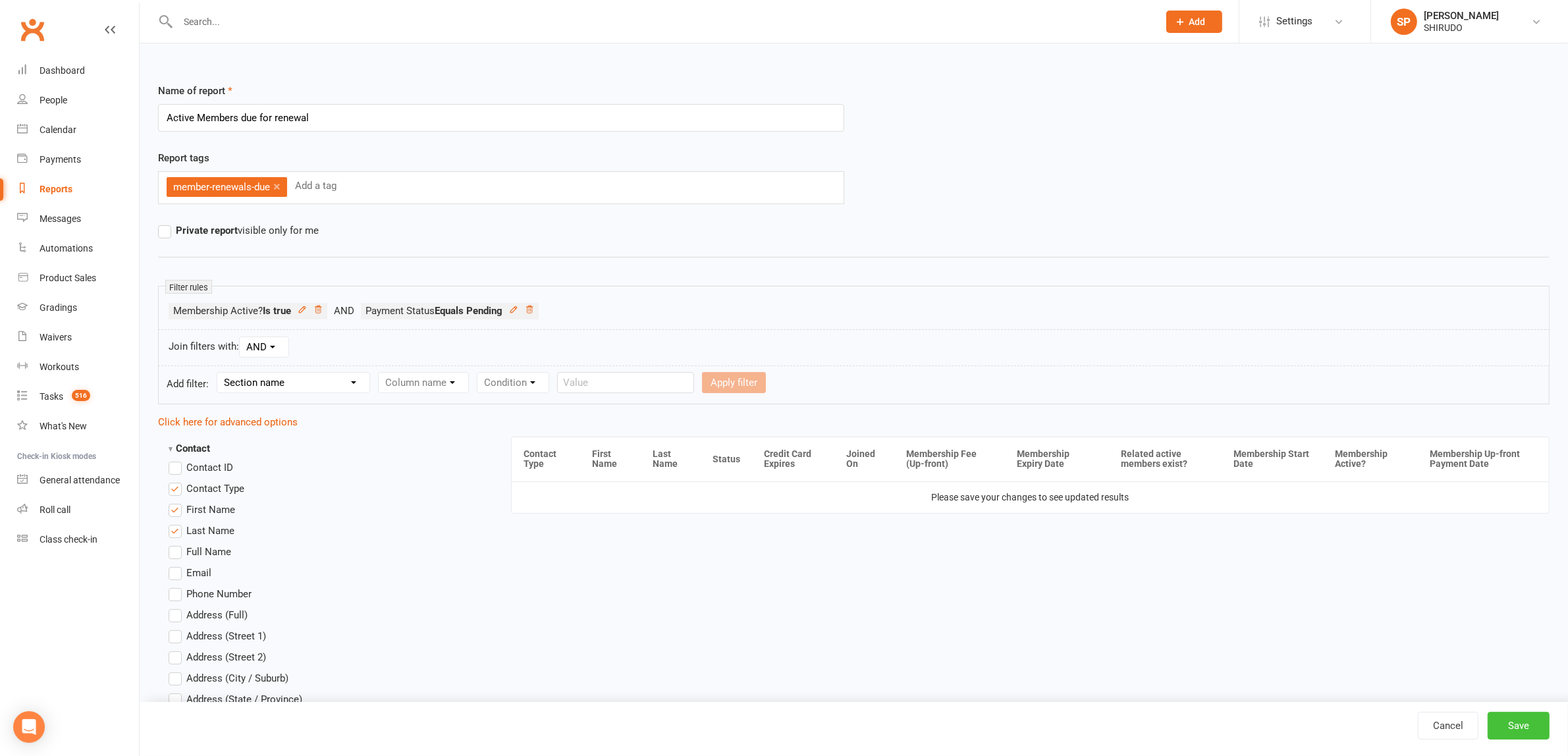
click at [1521, 723] on button "Save" at bounding box center [1518, 725] width 62 height 28
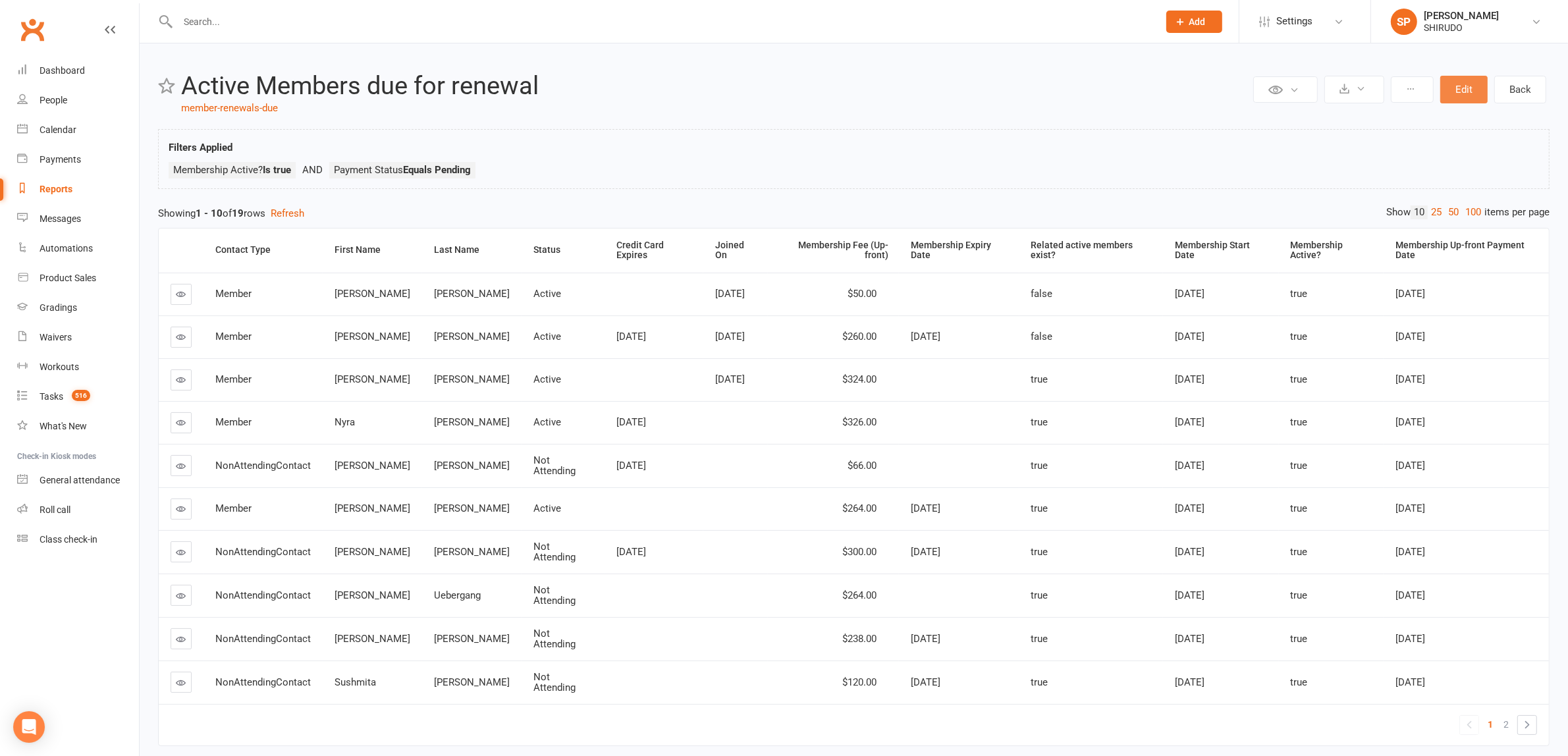
click at [1465, 89] on button "Edit" at bounding box center [1463, 89] width 47 height 28
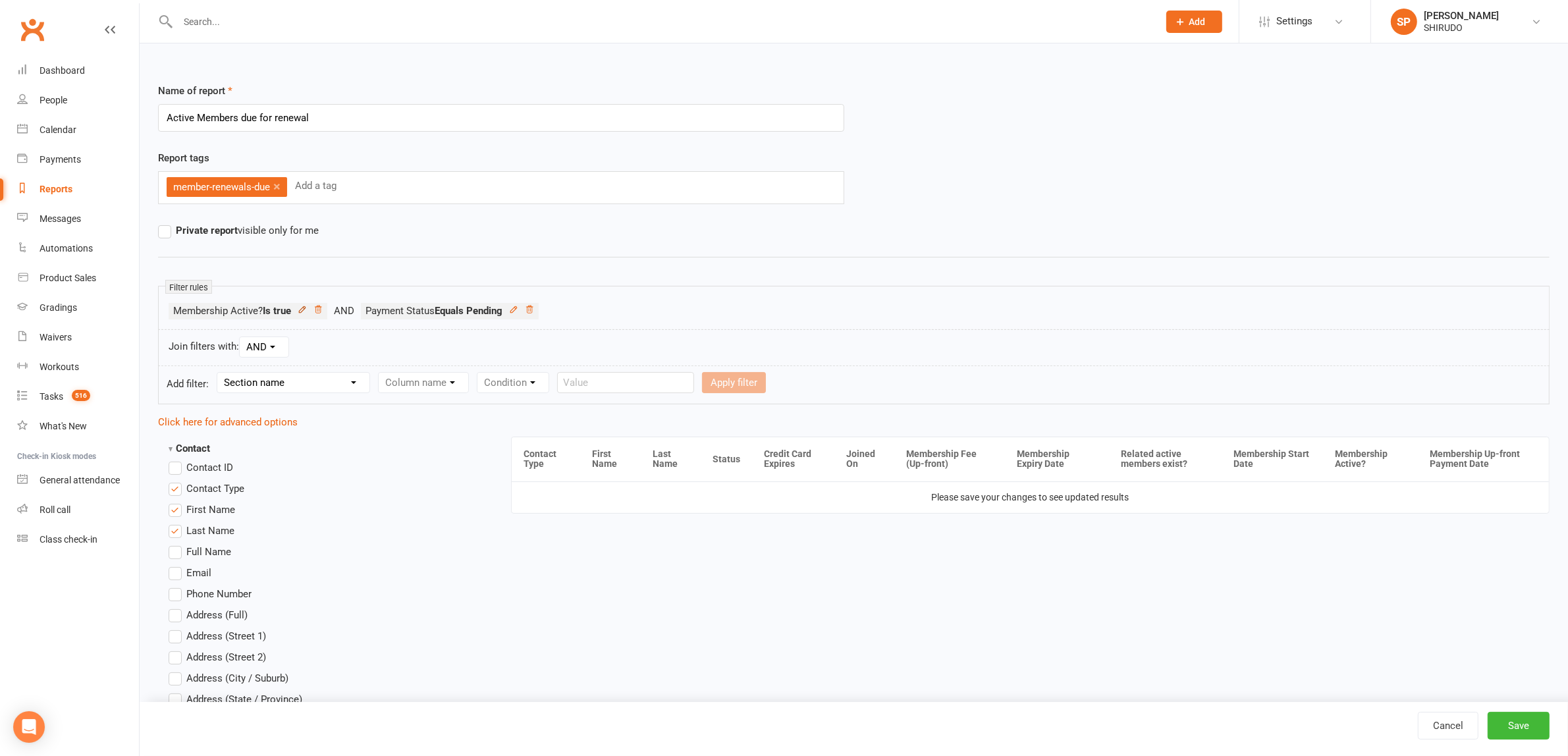
click at [304, 309] on icon at bounding box center [302, 309] width 9 height 9
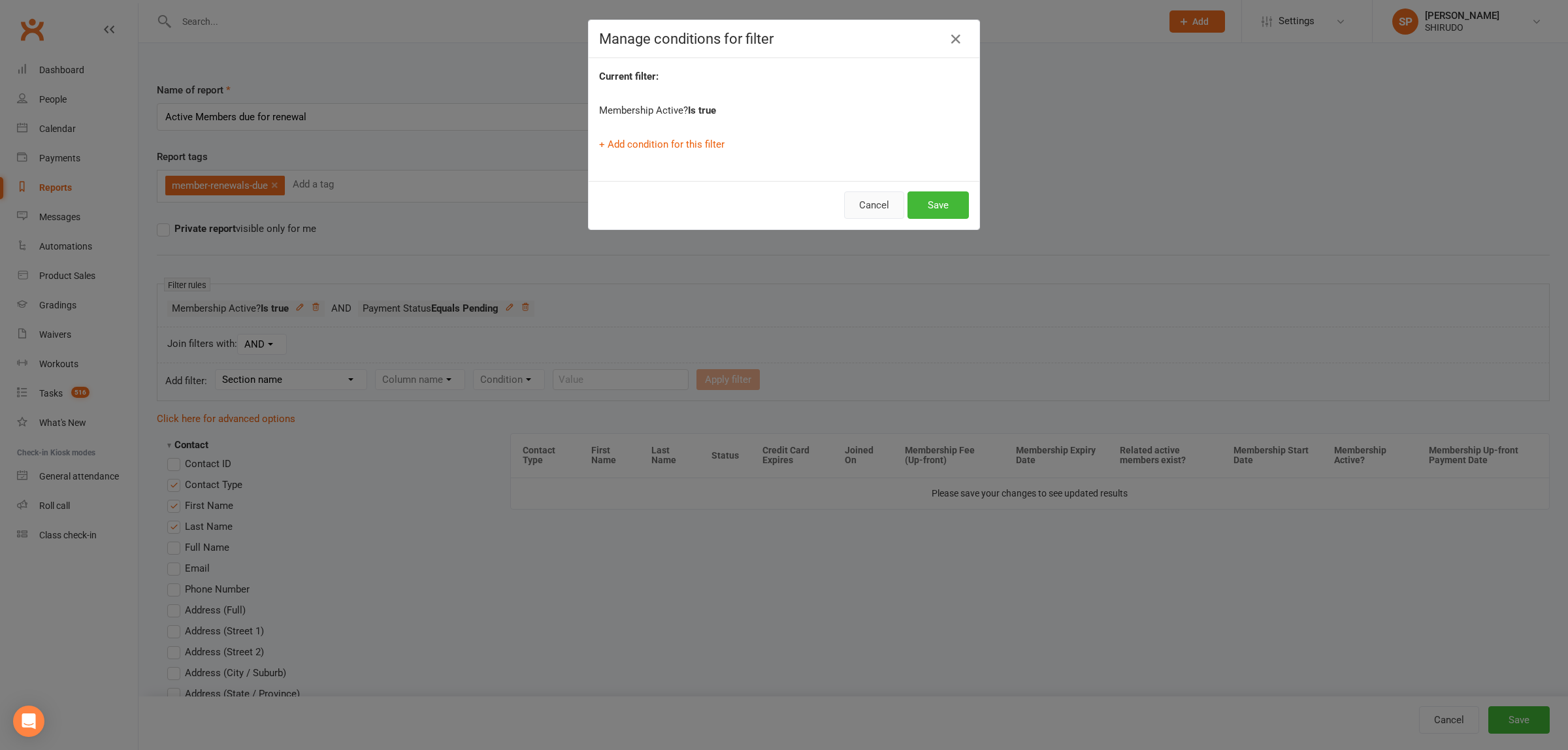
click at [858, 199] on button "Cancel" at bounding box center [874, 205] width 60 height 28
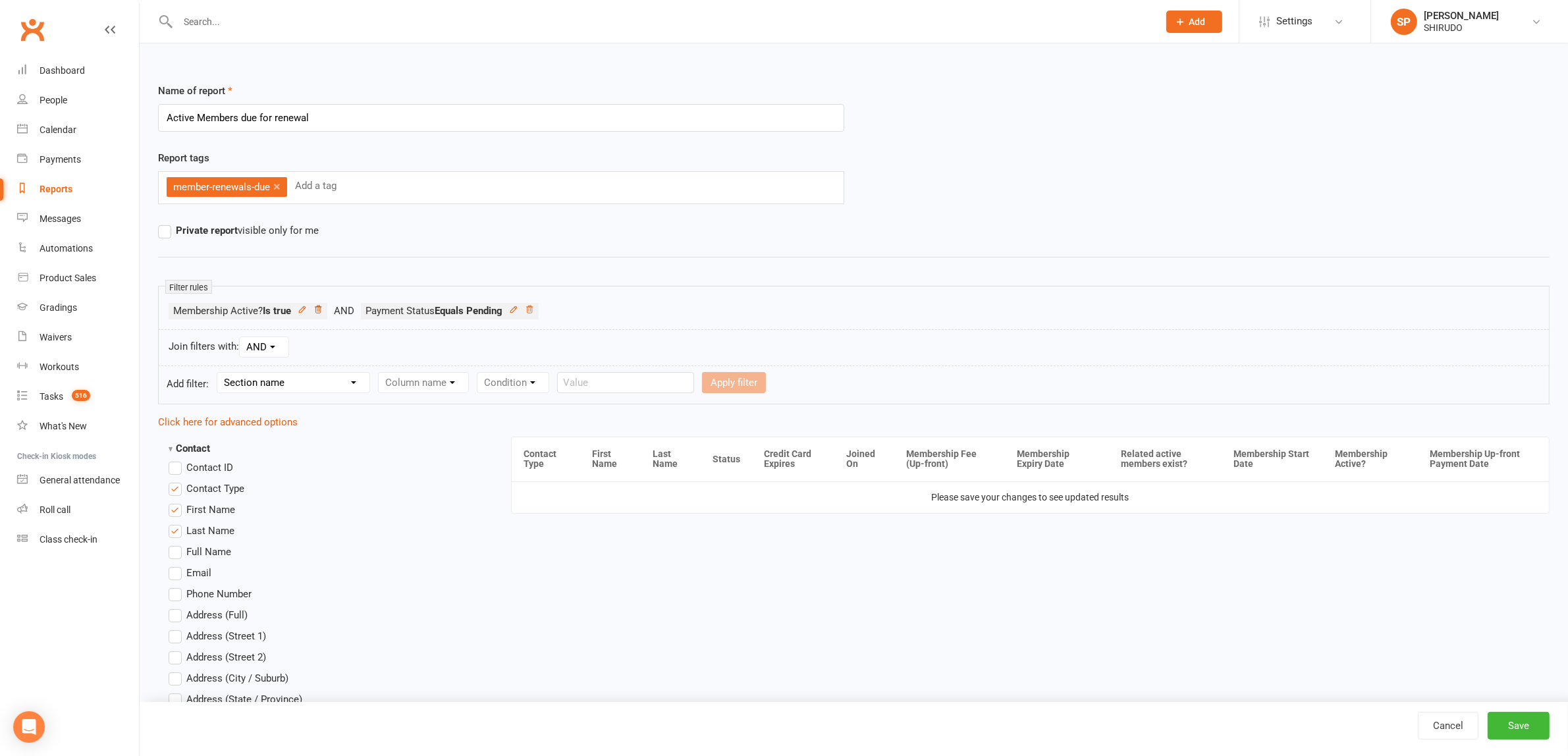
click at [319, 307] on icon at bounding box center [318, 309] width 9 height 9
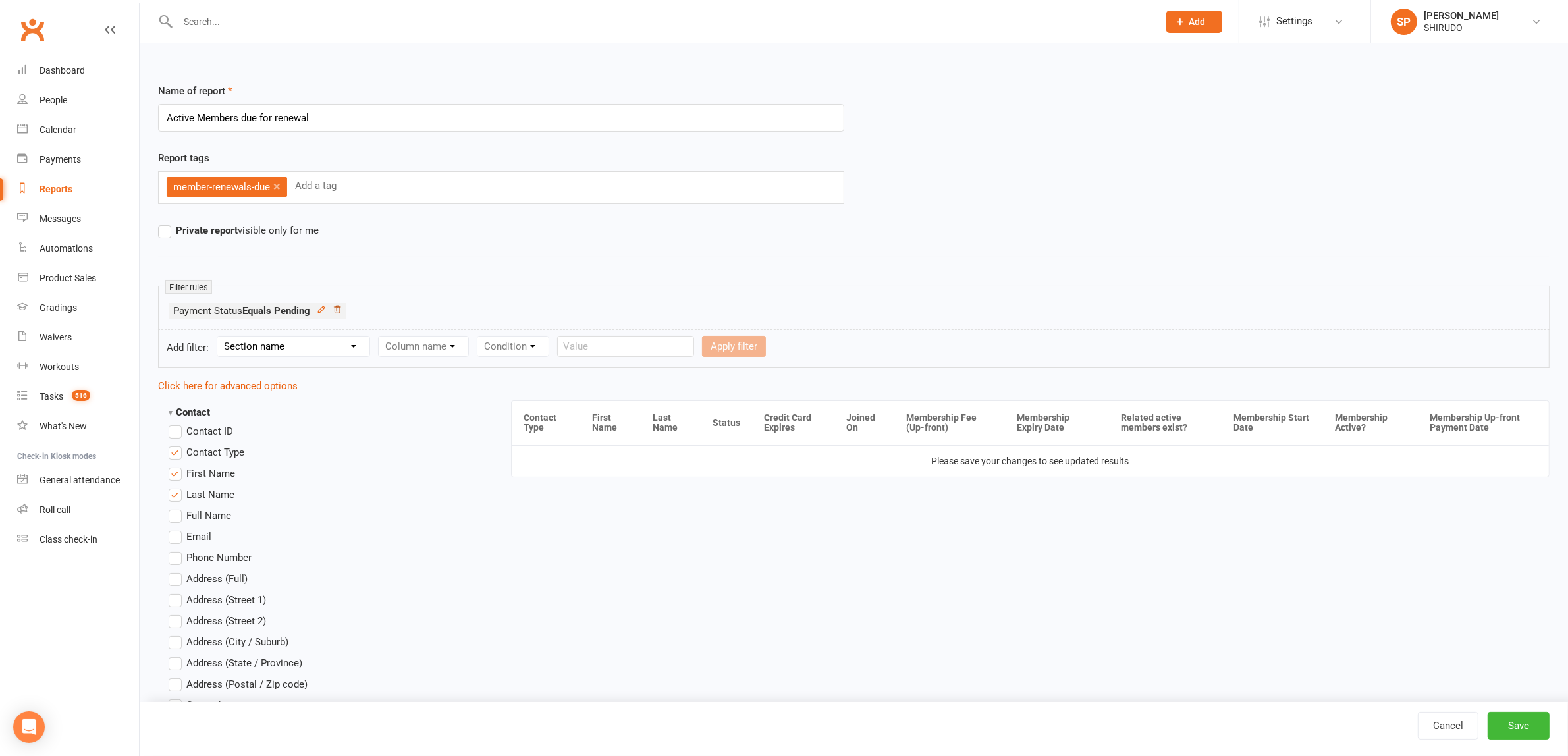
click at [340, 309] on icon at bounding box center [337, 309] width 6 height 7
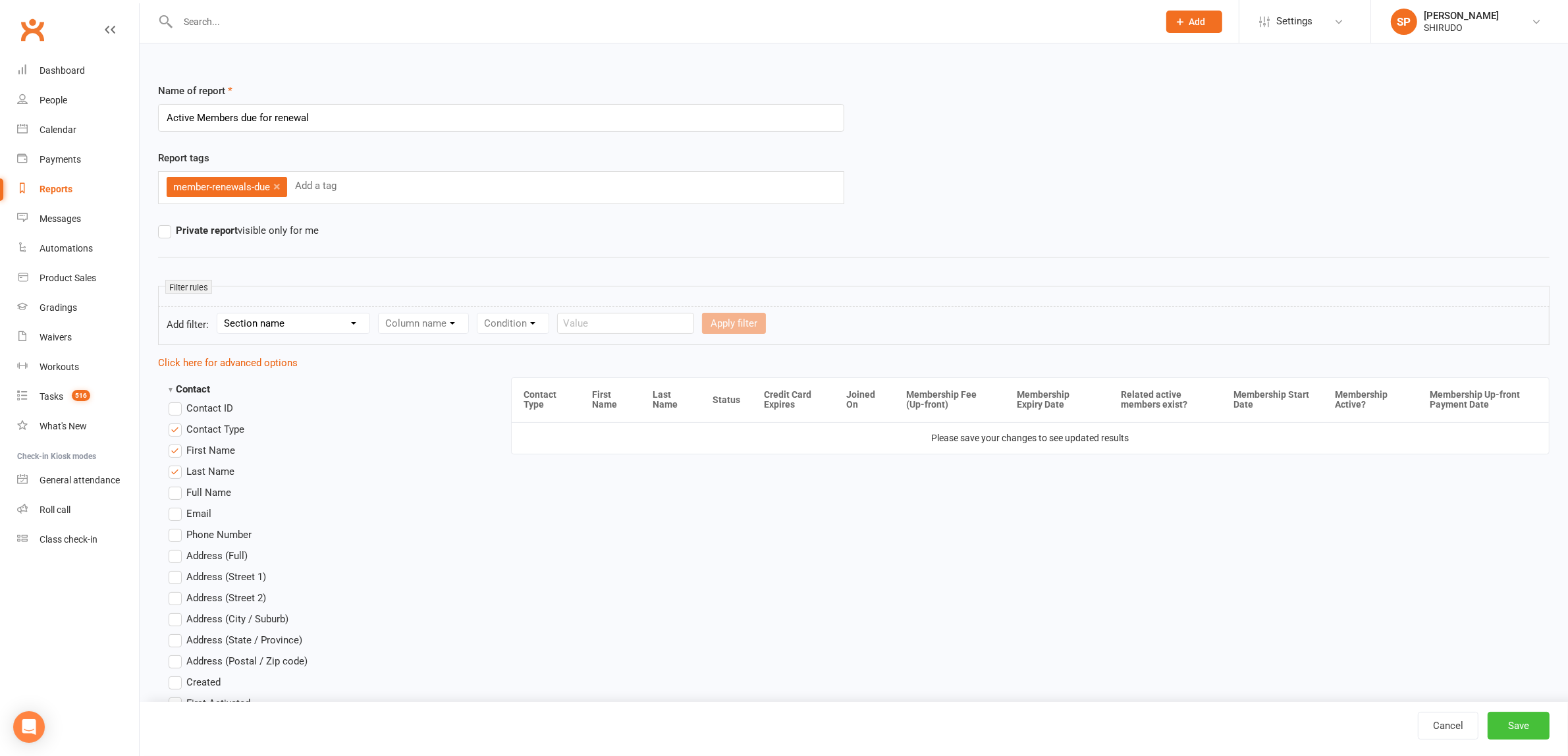
click at [1518, 725] on button "Save" at bounding box center [1518, 725] width 62 height 28
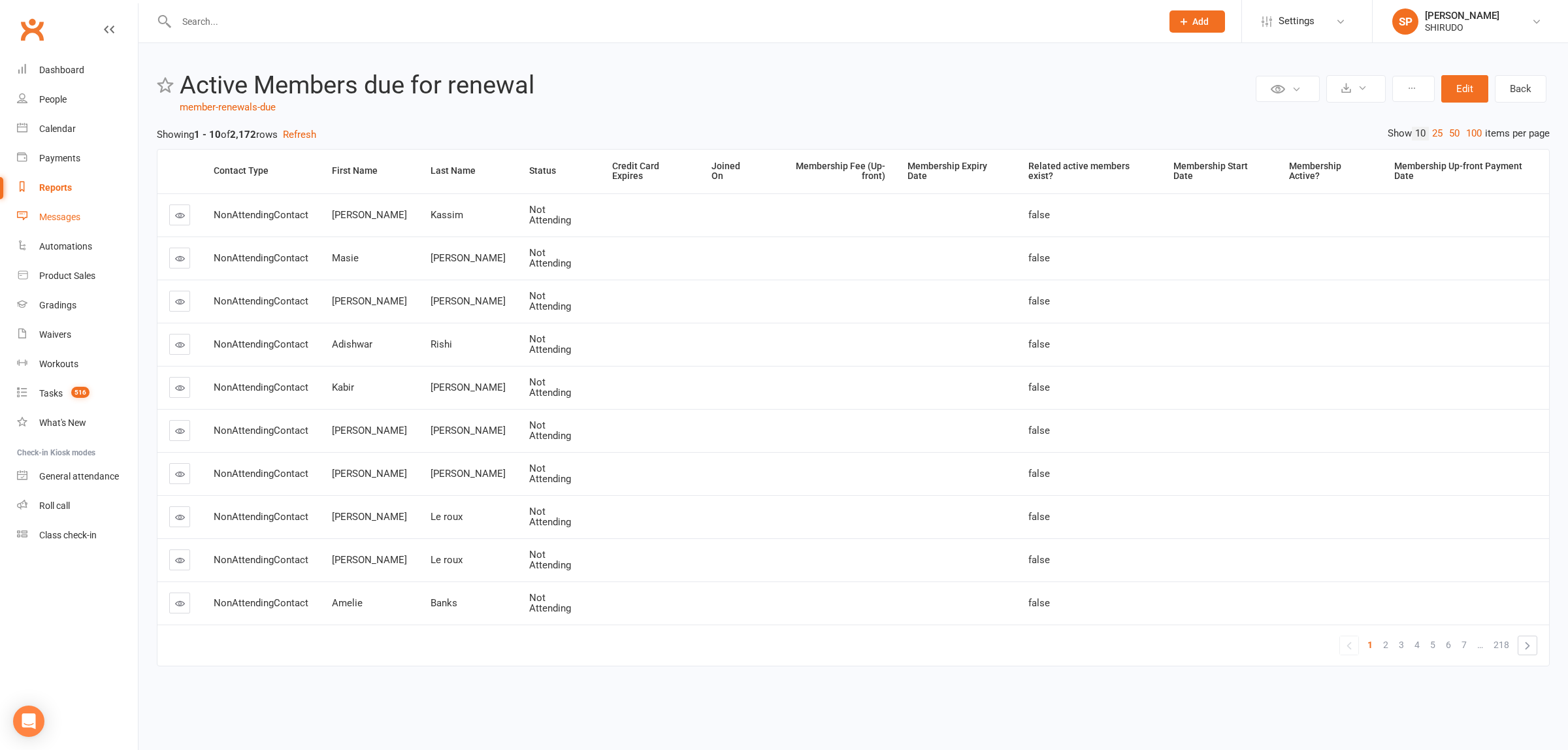
click at [70, 215] on div "Messages" at bounding box center [60, 217] width 41 height 11
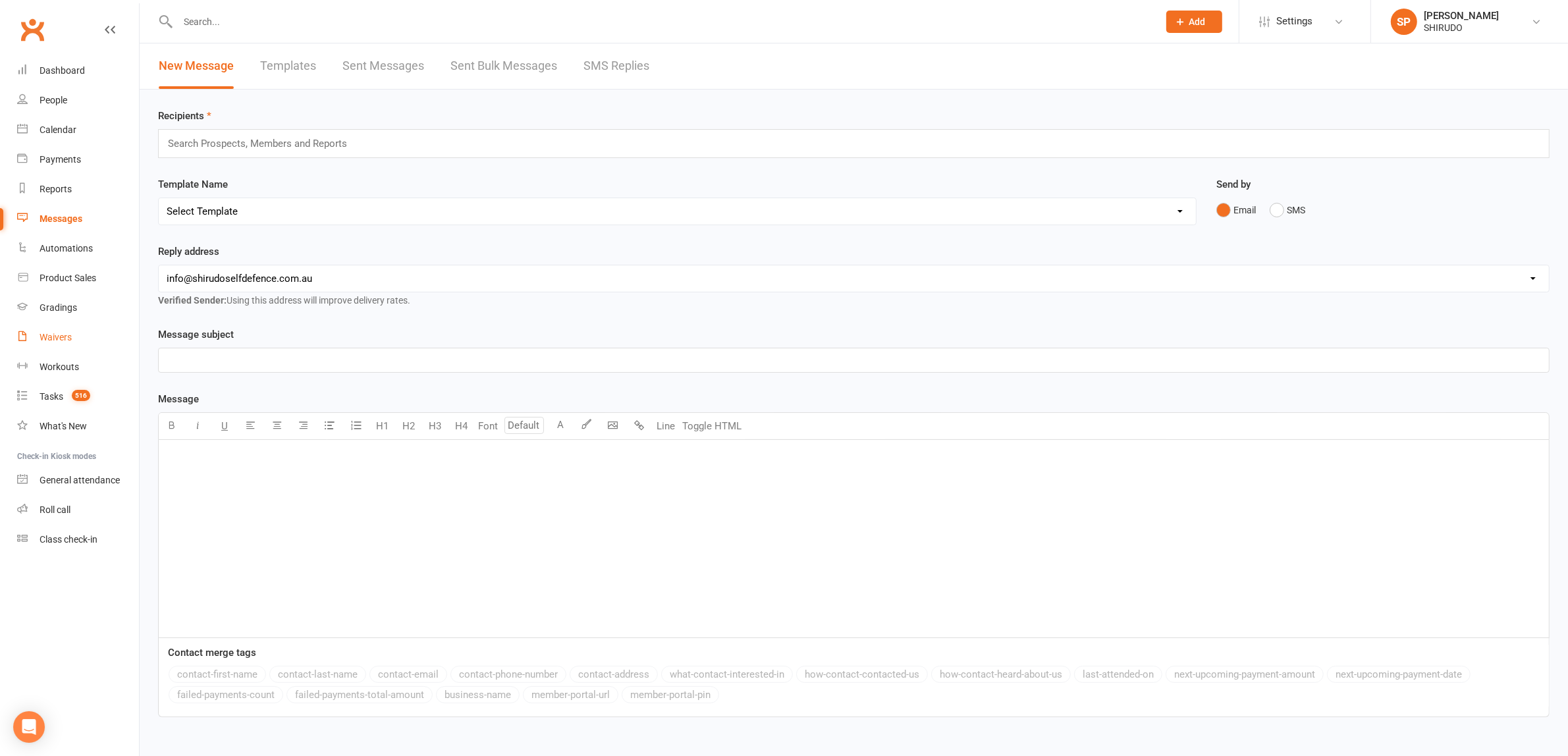
click at [63, 337] on div "Waivers" at bounding box center [55, 337] width 32 height 11
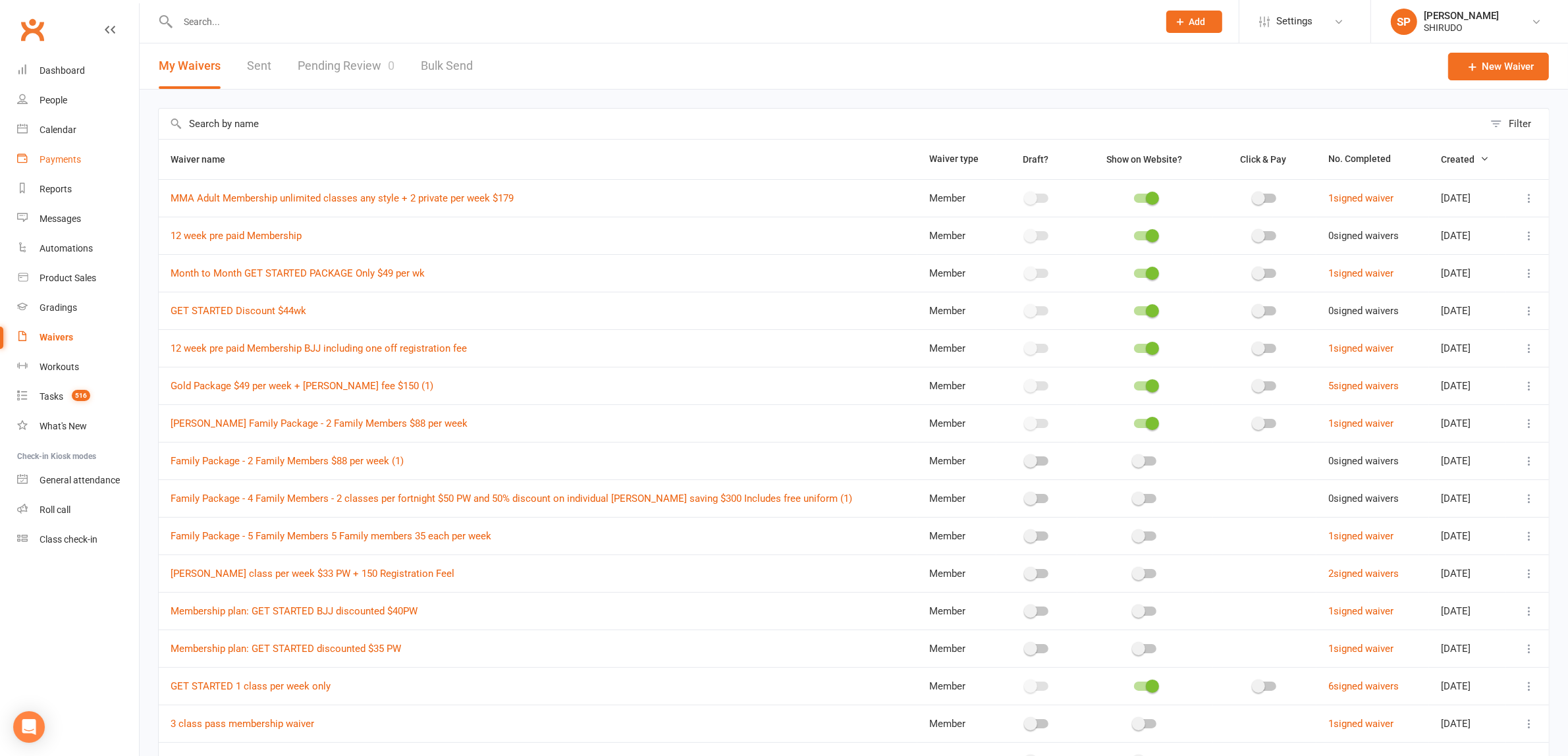
click at [64, 156] on div "Payments" at bounding box center [60, 159] width 42 height 11
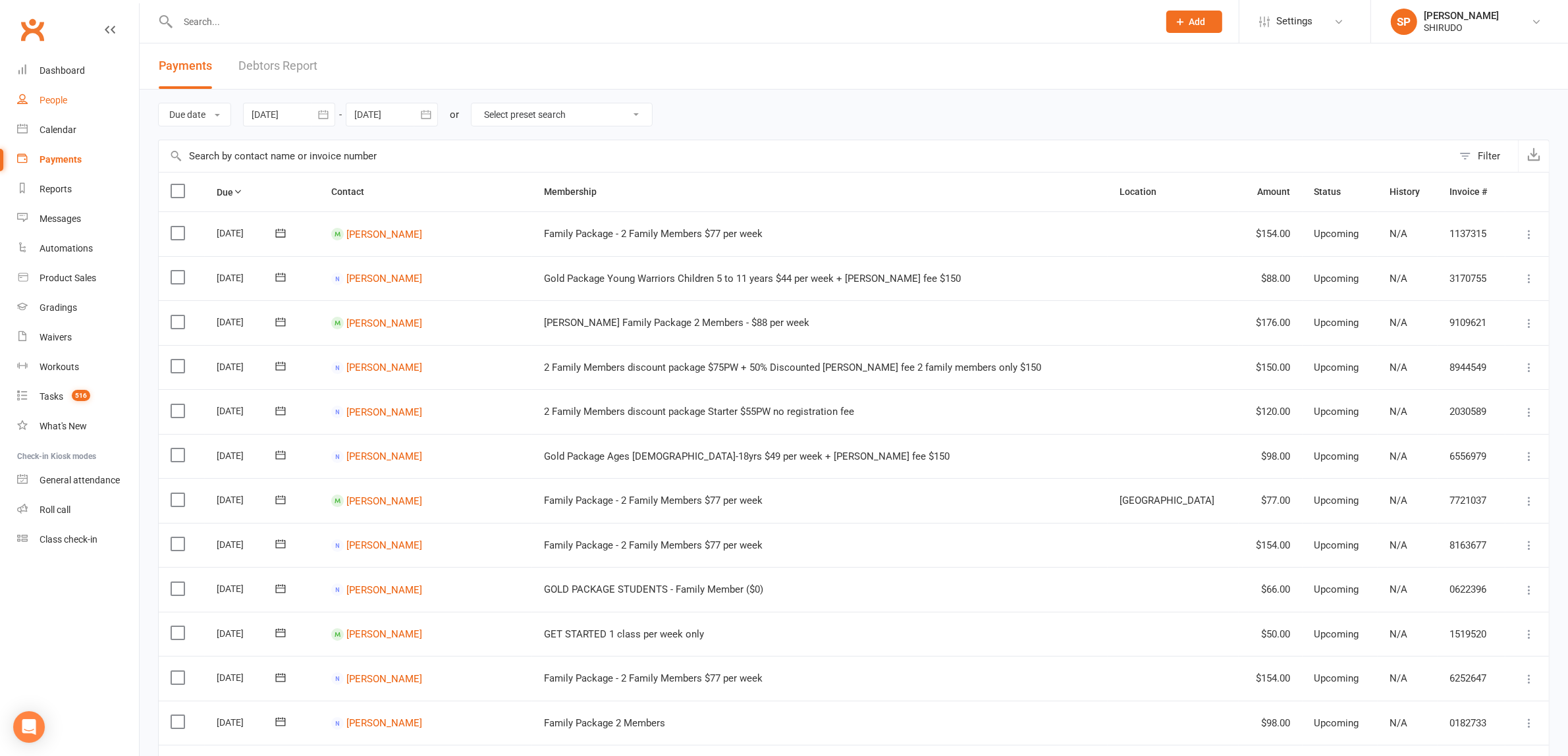
click at [52, 96] on div "People" at bounding box center [53, 100] width 28 height 11
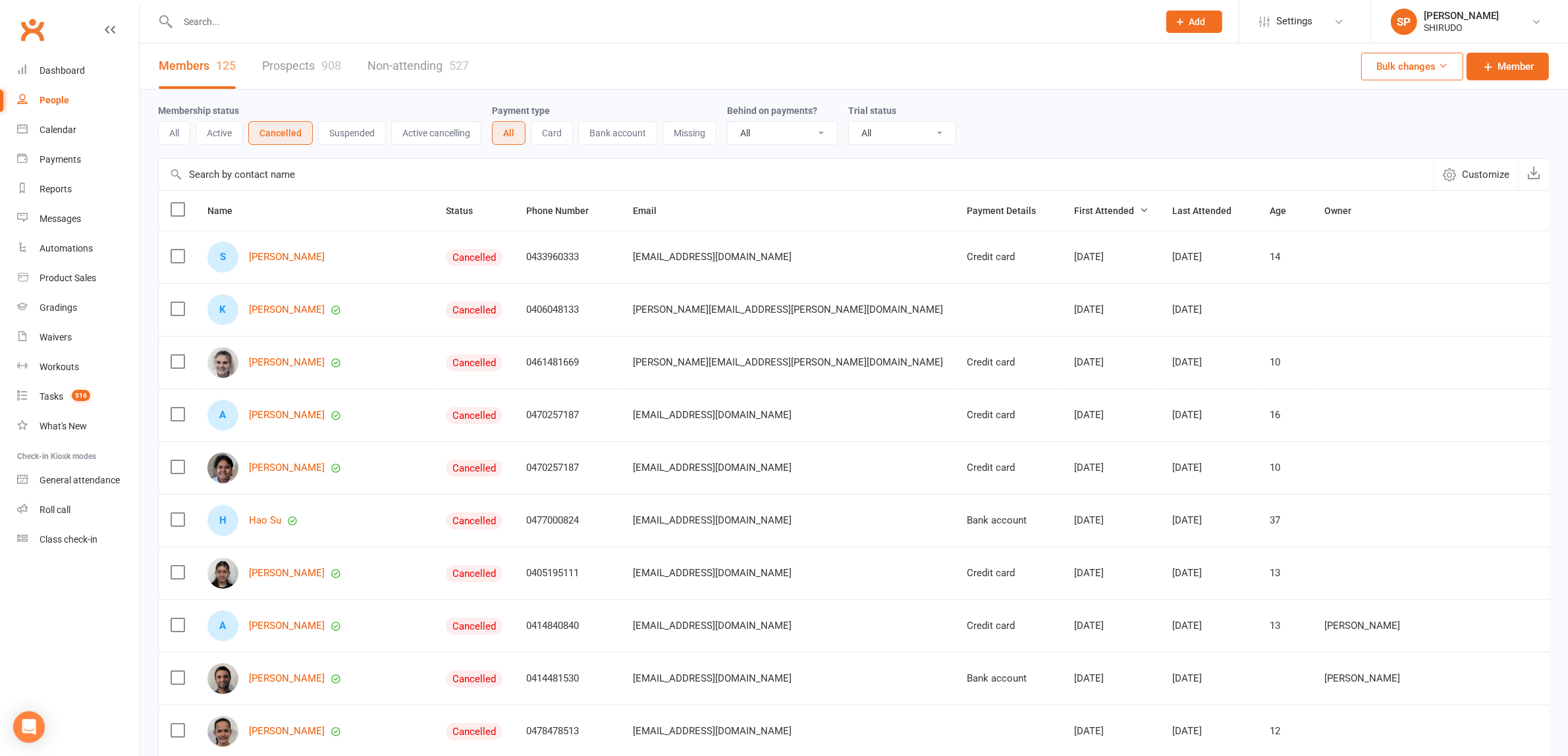
click at [428, 132] on button "Active cancelling" at bounding box center [436, 132] width 90 height 24
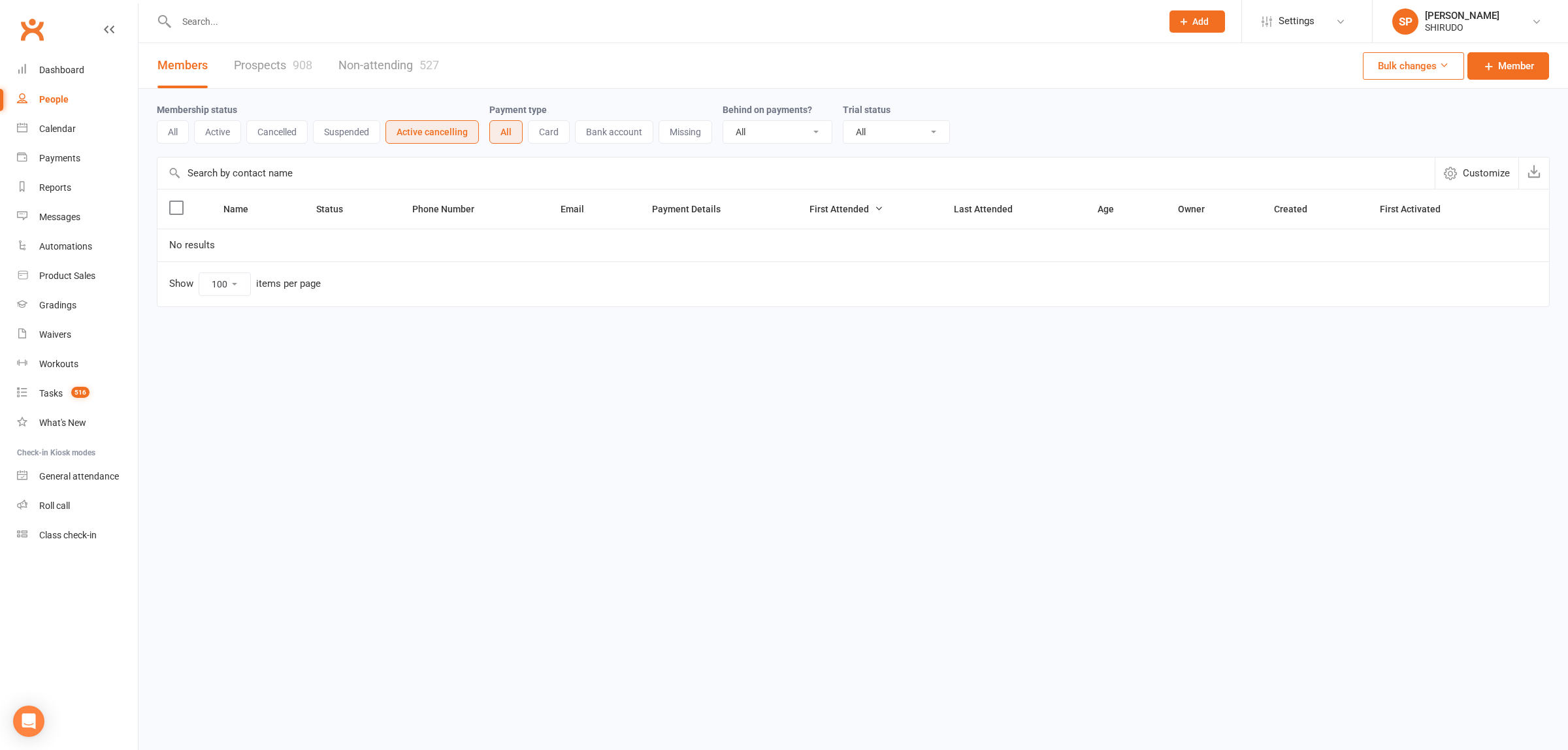
click at [282, 134] on button "Cancelled" at bounding box center [277, 131] width 61 height 23
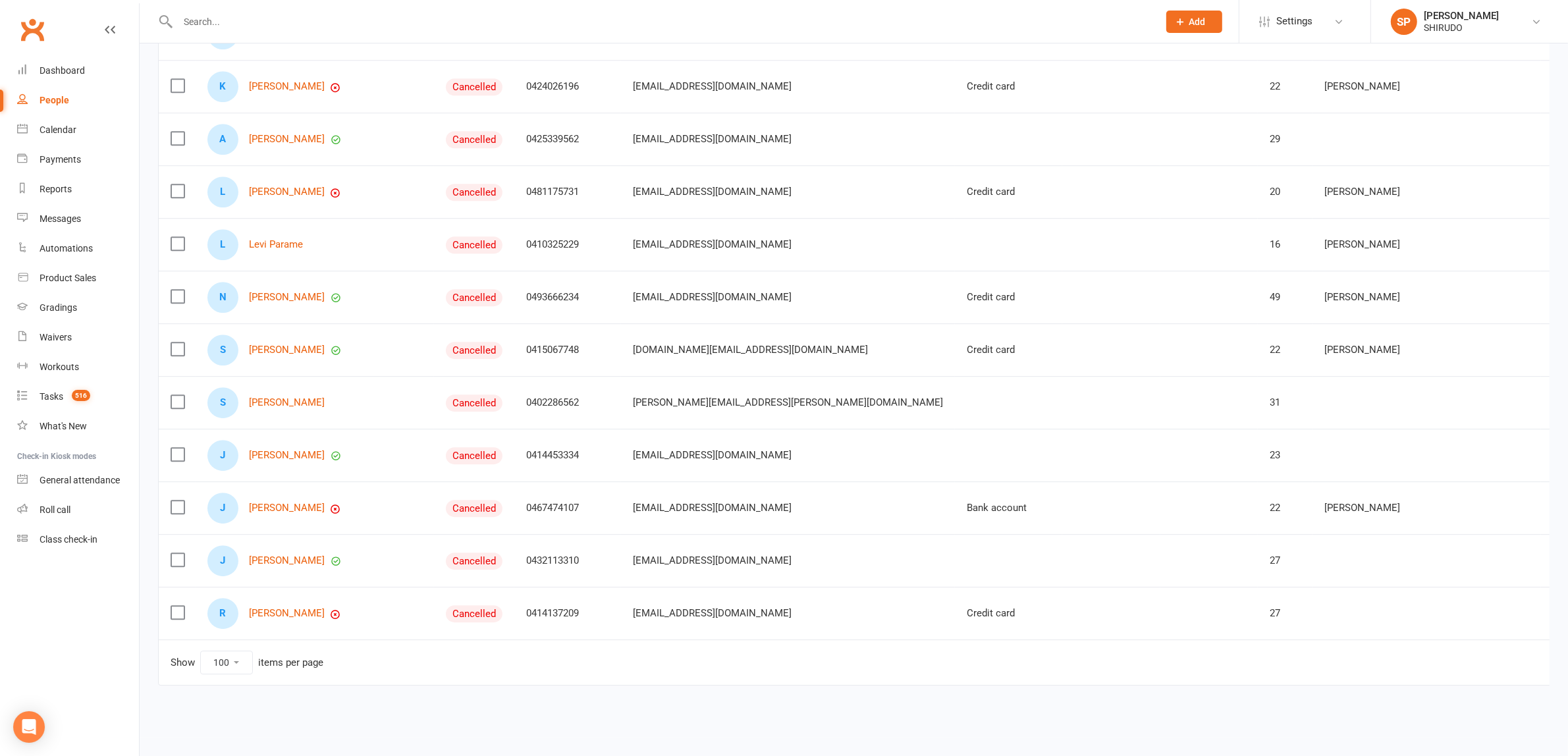
scroll to position [4874, 0]
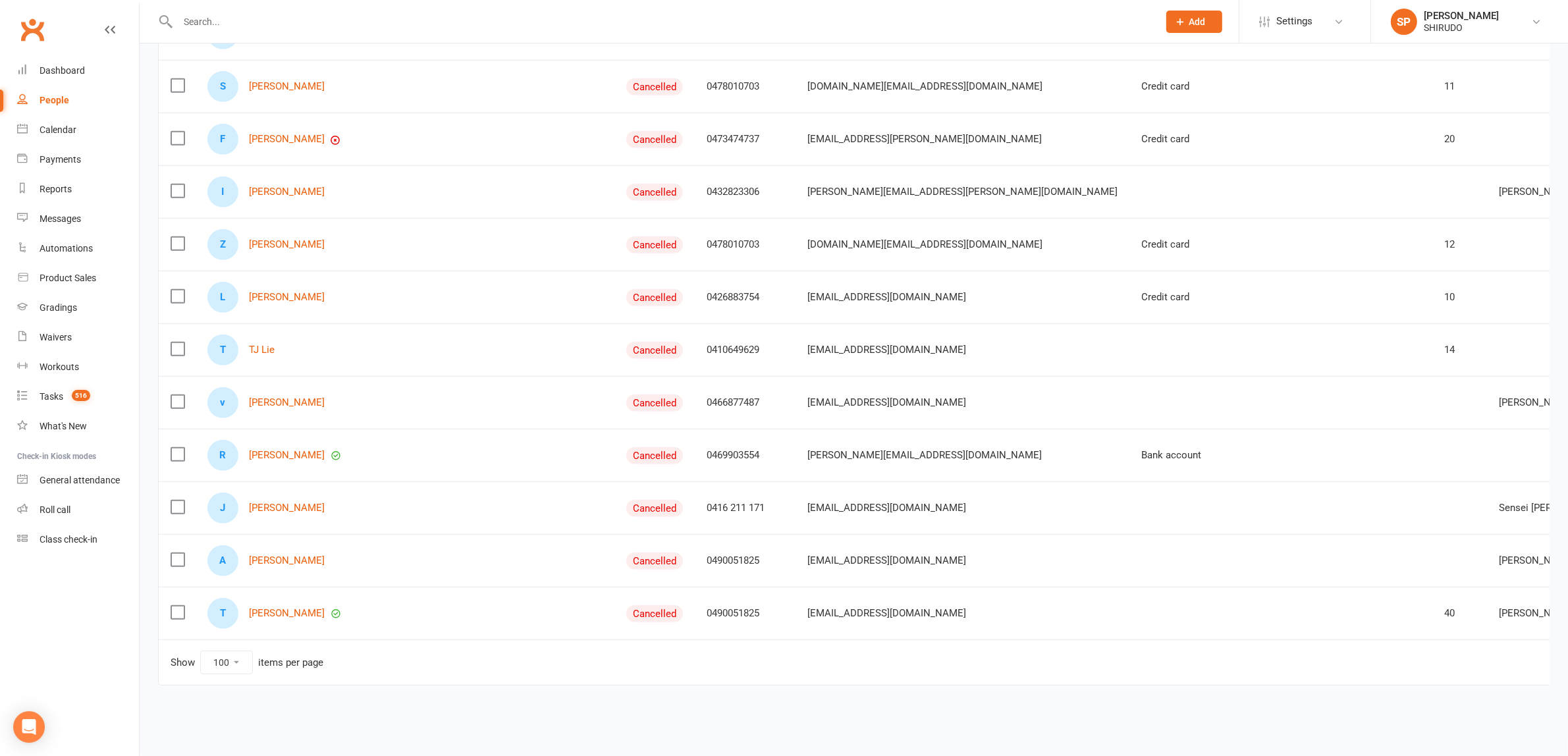
scroll to position [925, 0]
click at [283, 555] on link "[PERSON_NAME]" at bounding box center [287, 561] width 76 height 11
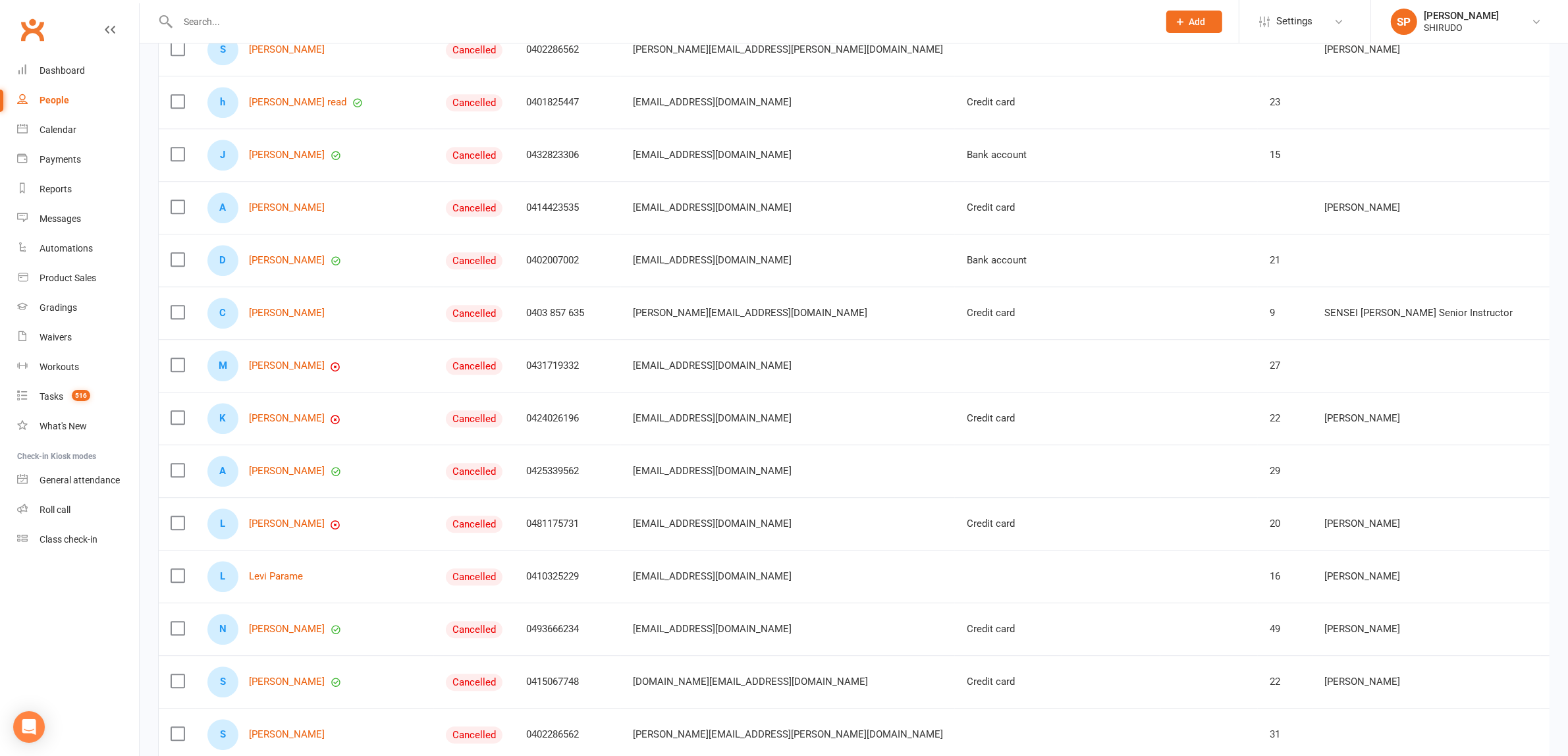
scroll to position [4874, 0]
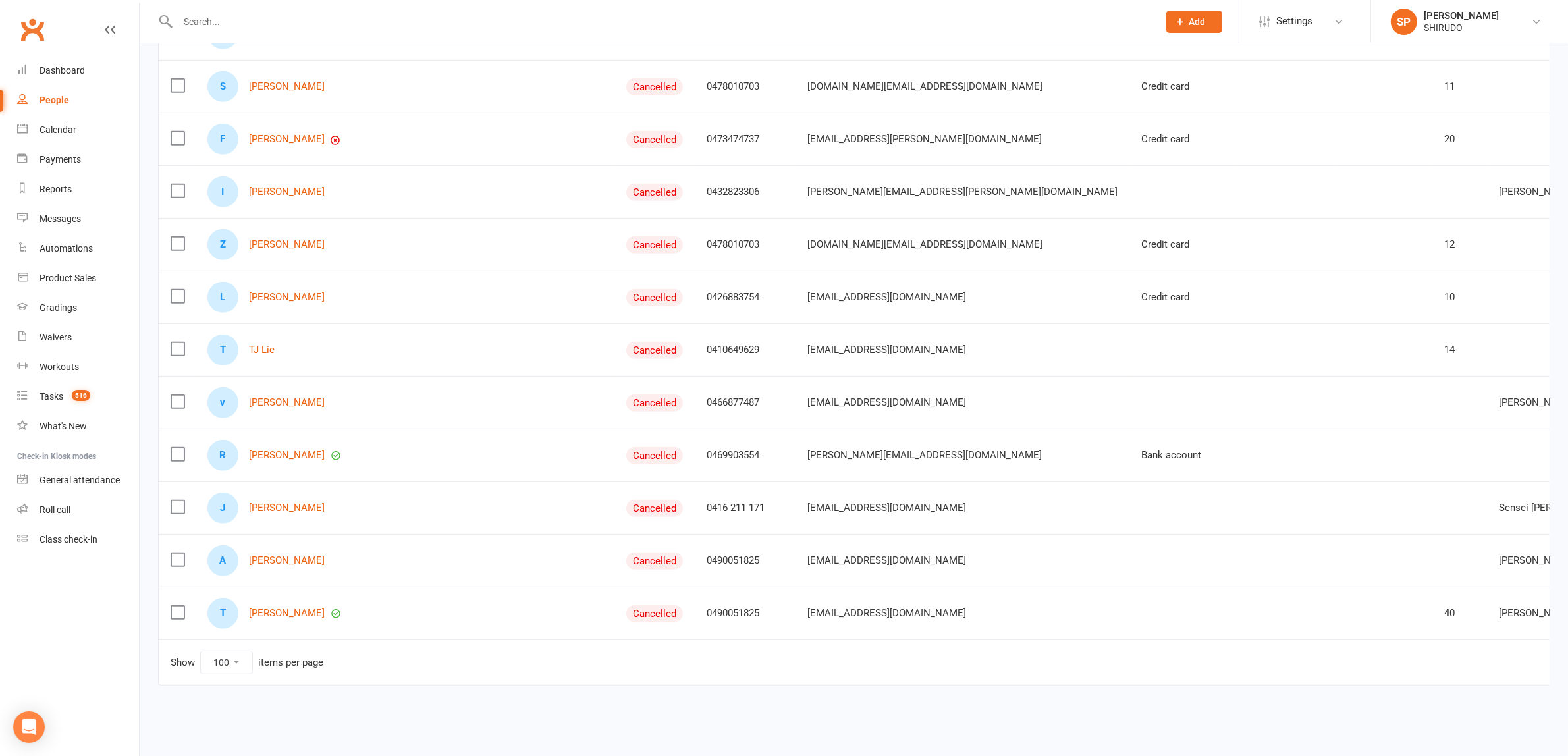
scroll to position [925, 0]
click at [276, 608] on link "[PERSON_NAME]" at bounding box center [287, 614] width 76 height 11
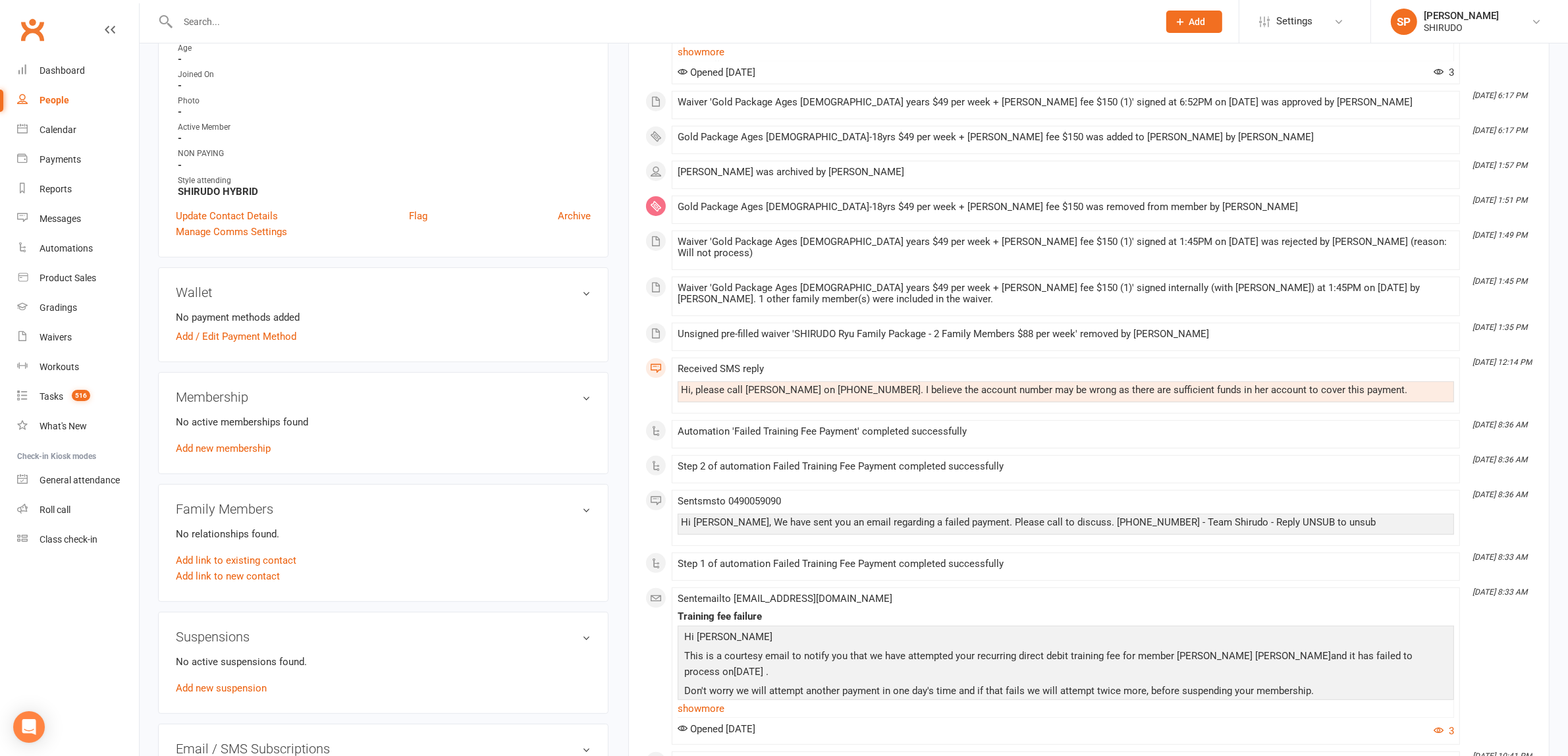
scroll to position [823, 0]
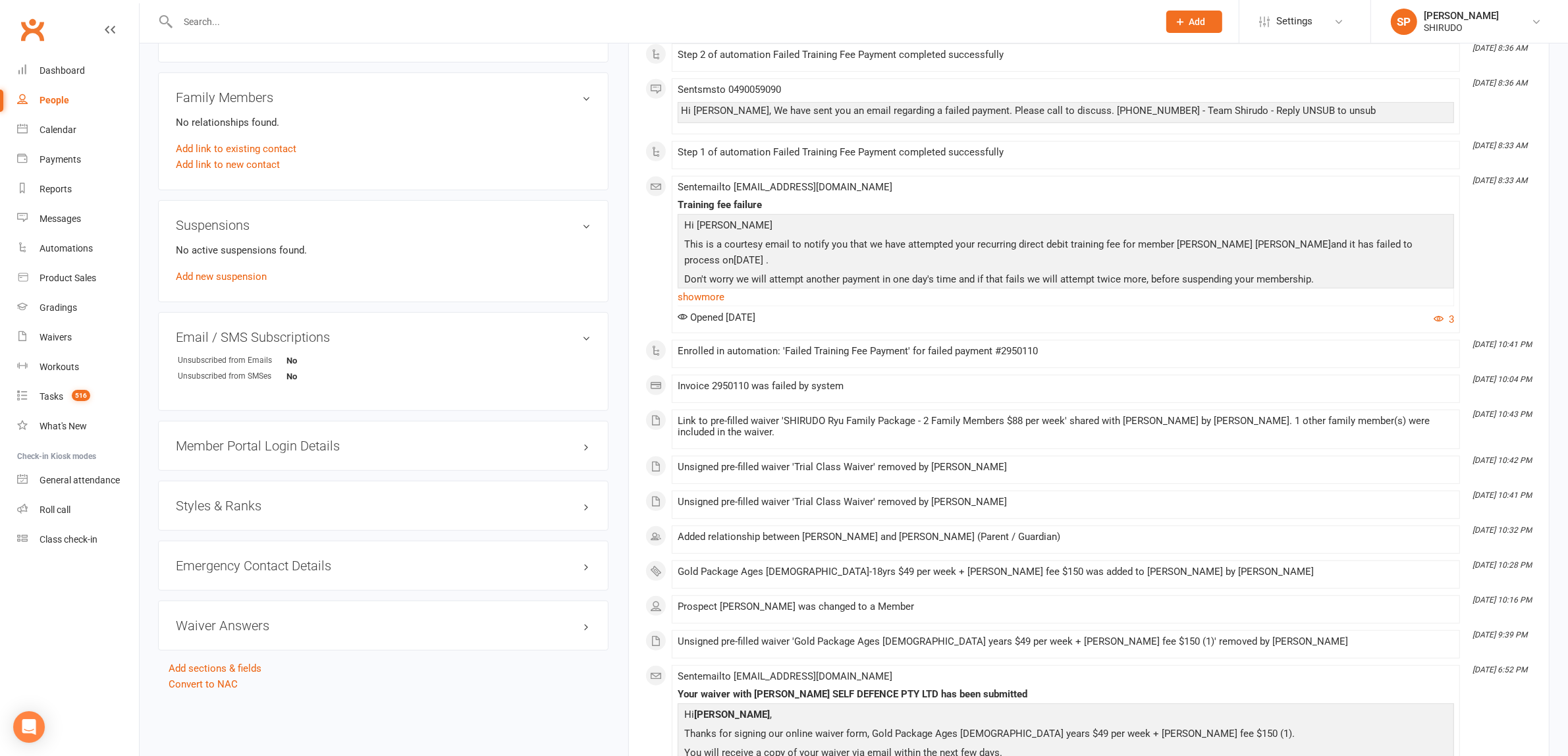
click at [261, 503] on h3 "Styles & Ranks" at bounding box center [383, 505] width 415 height 14
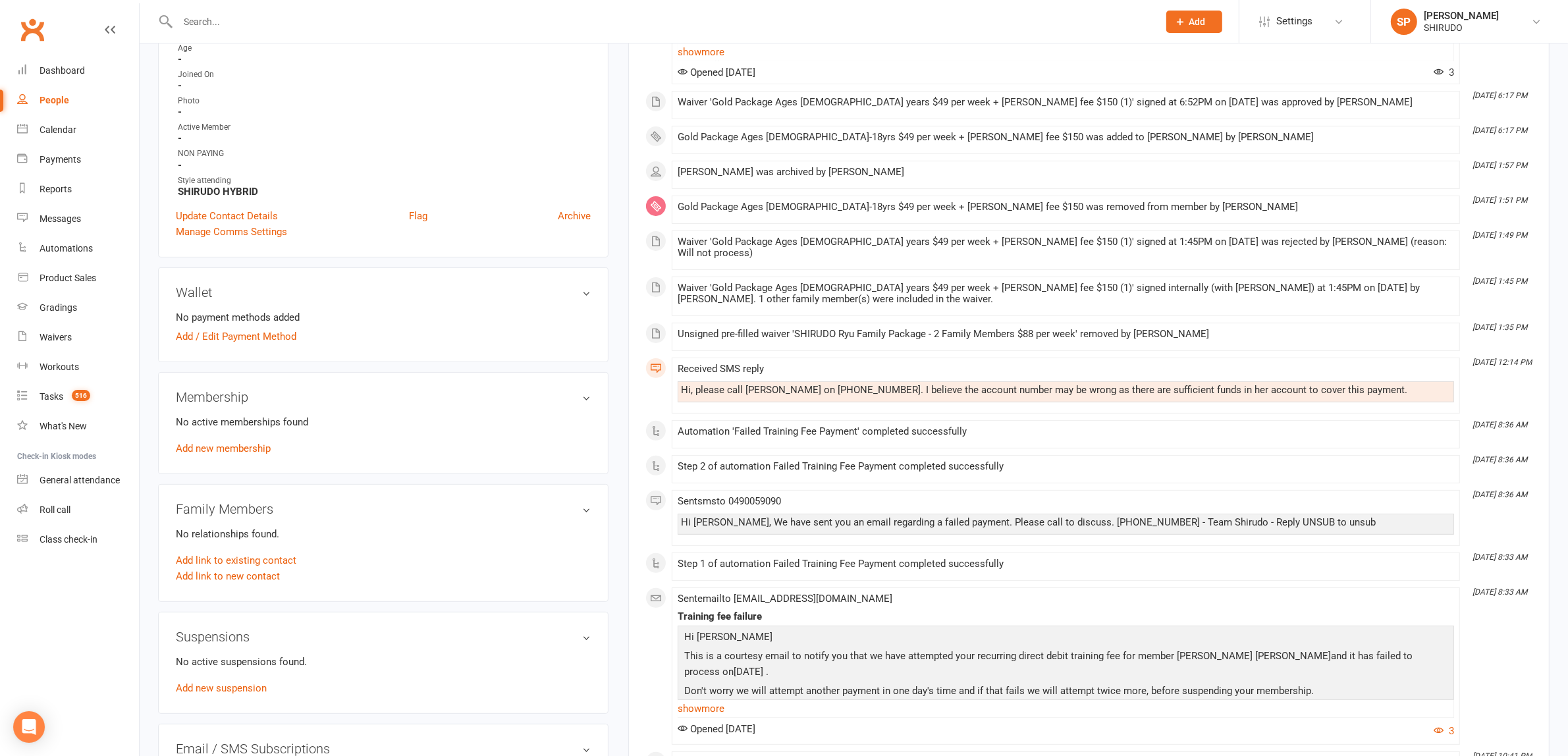
scroll to position [0, 0]
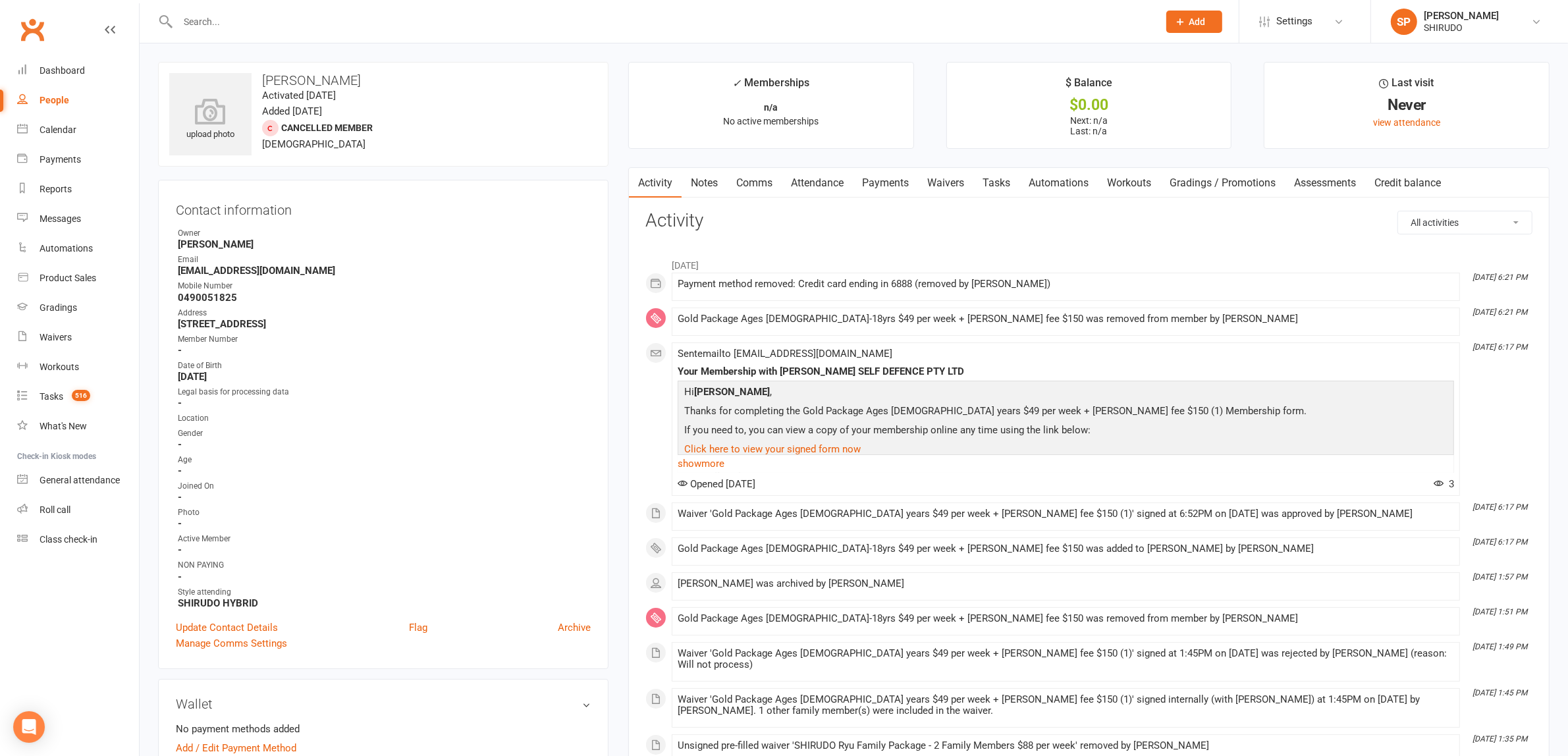
click at [53, 99] on div "People" at bounding box center [54, 100] width 29 height 11
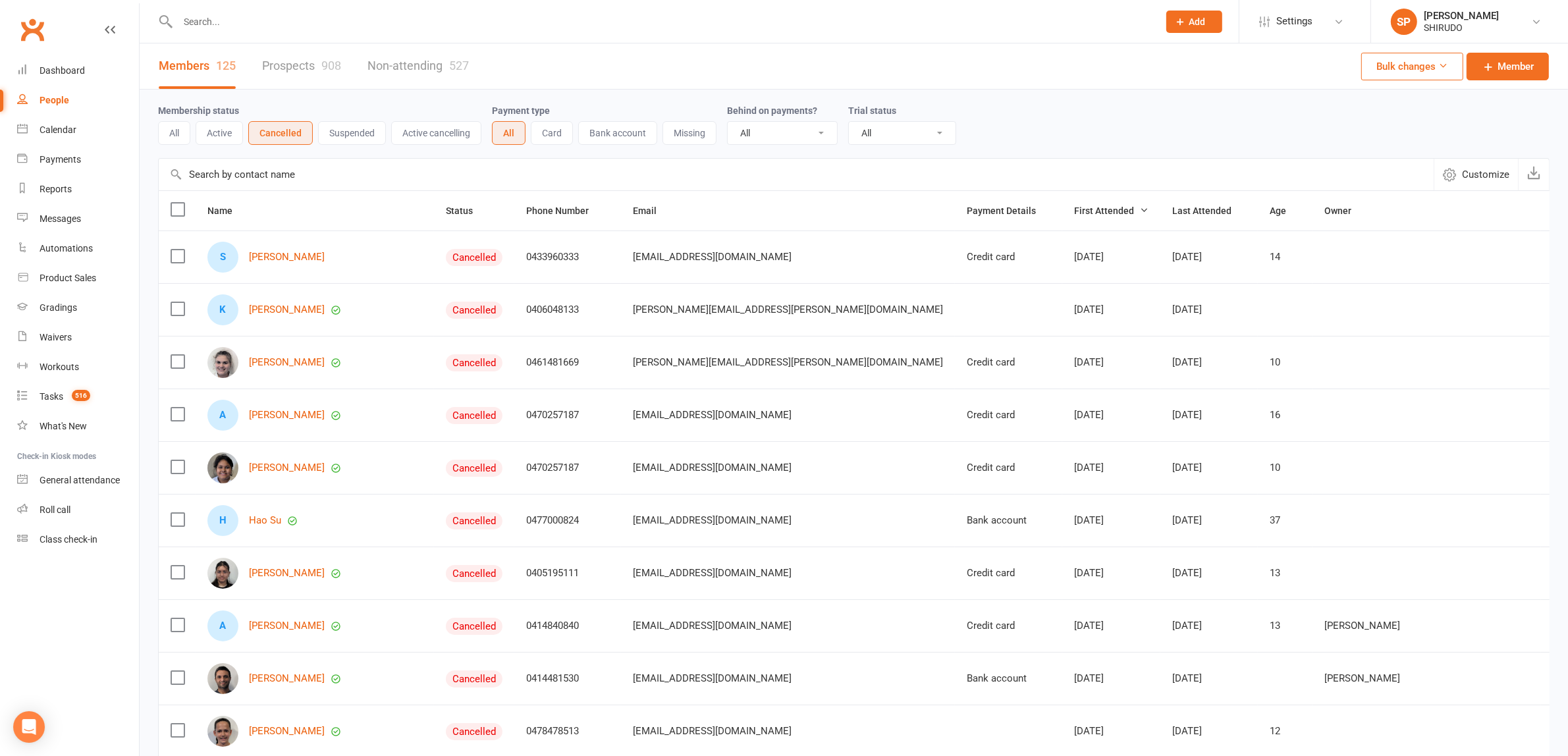
click at [223, 132] on button "Active" at bounding box center [219, 132] width 47 height 24
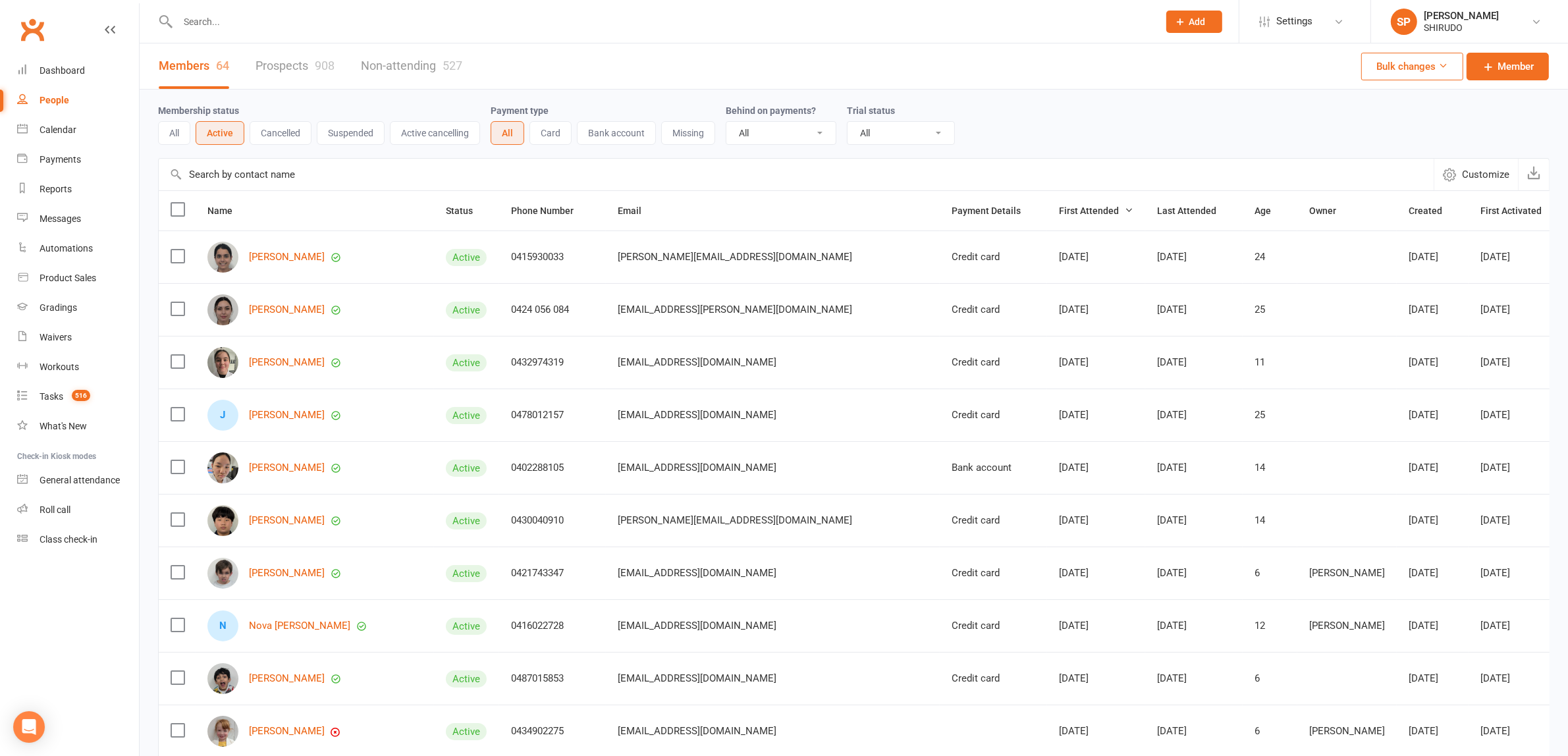
click at [221, 173] on input "text" at bounding box center [796, 175] width 1274 height 32
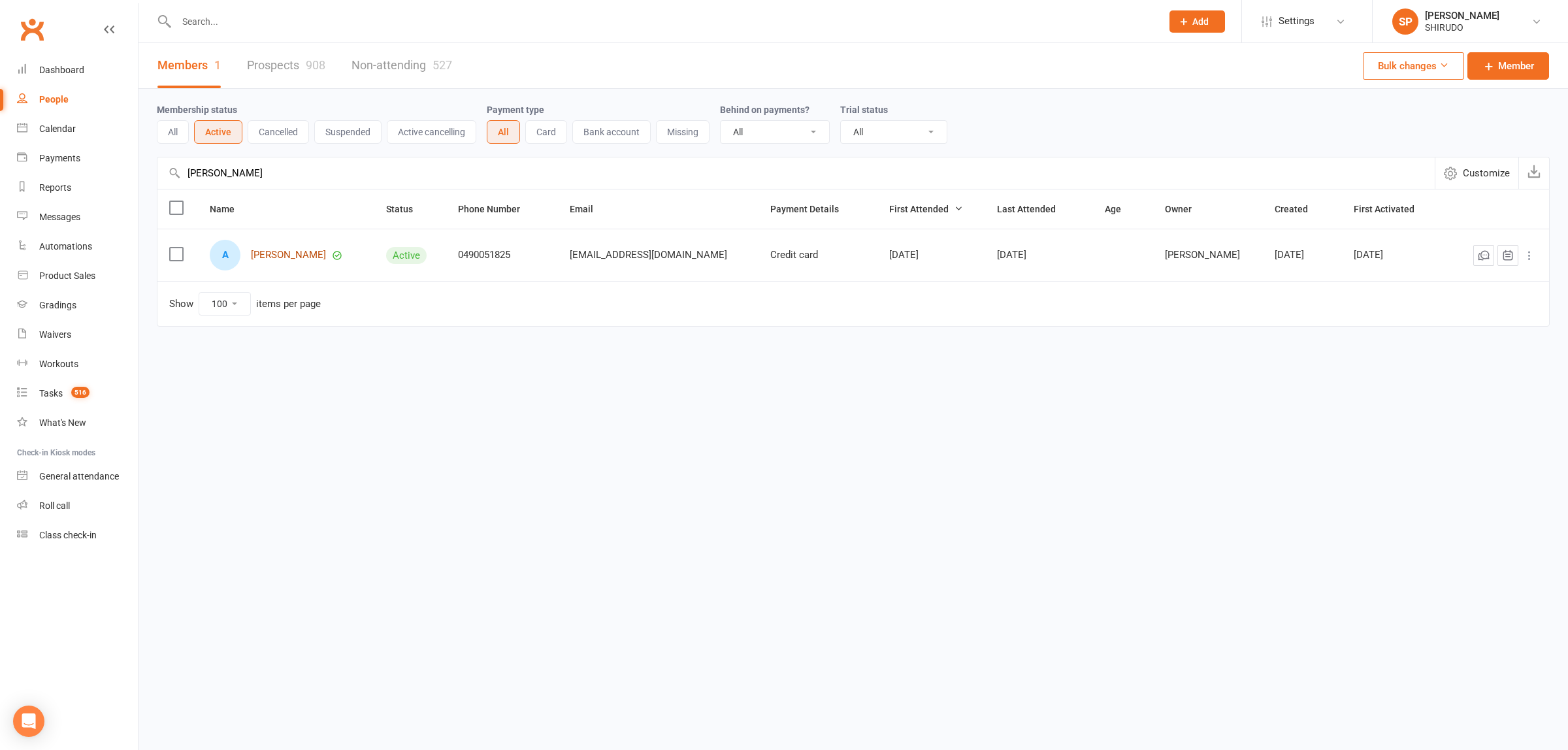
click at [296, 254] on link "[PERSON_NAME]" at bounding box center [288, 255] width 75 height 11
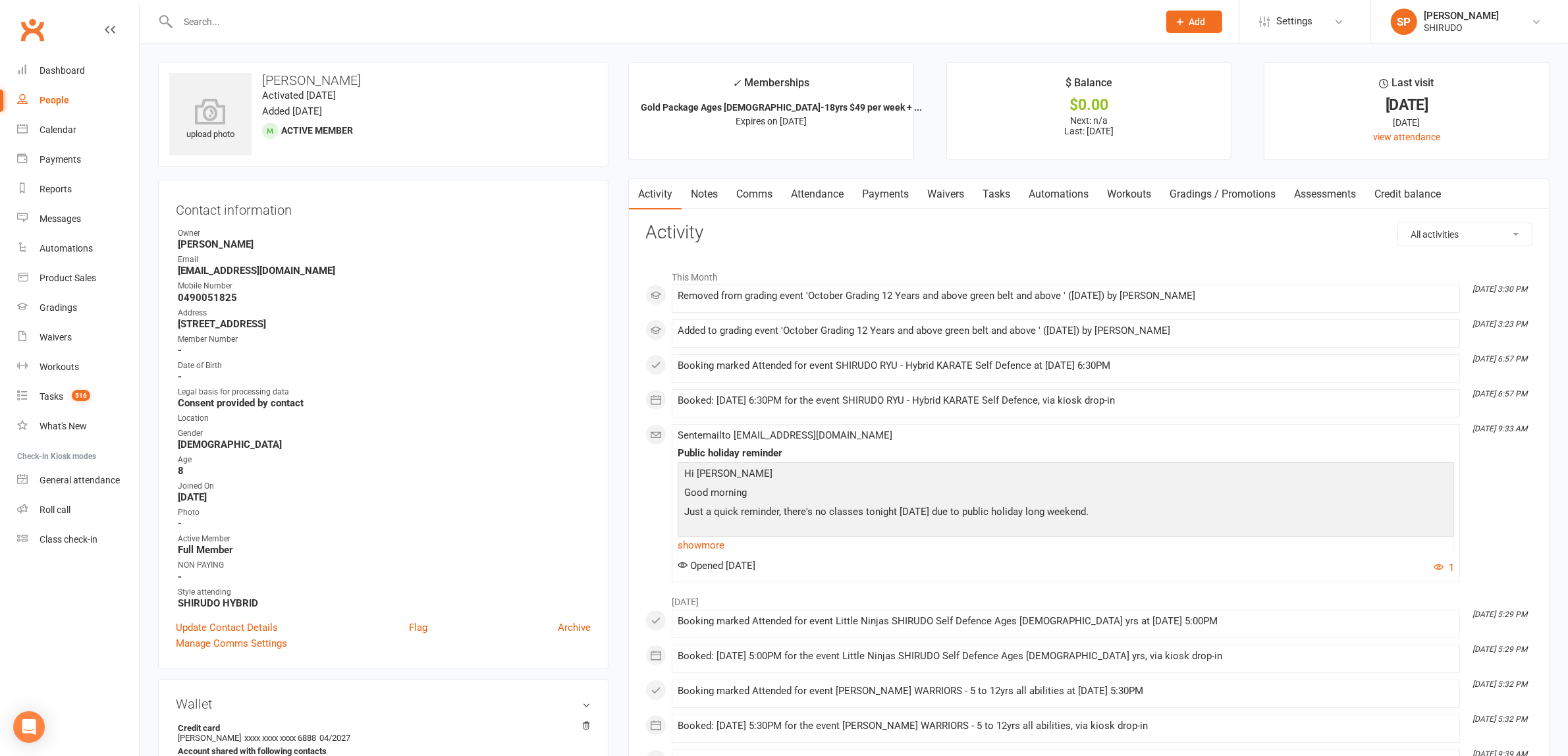
scroll to position [412, 0]
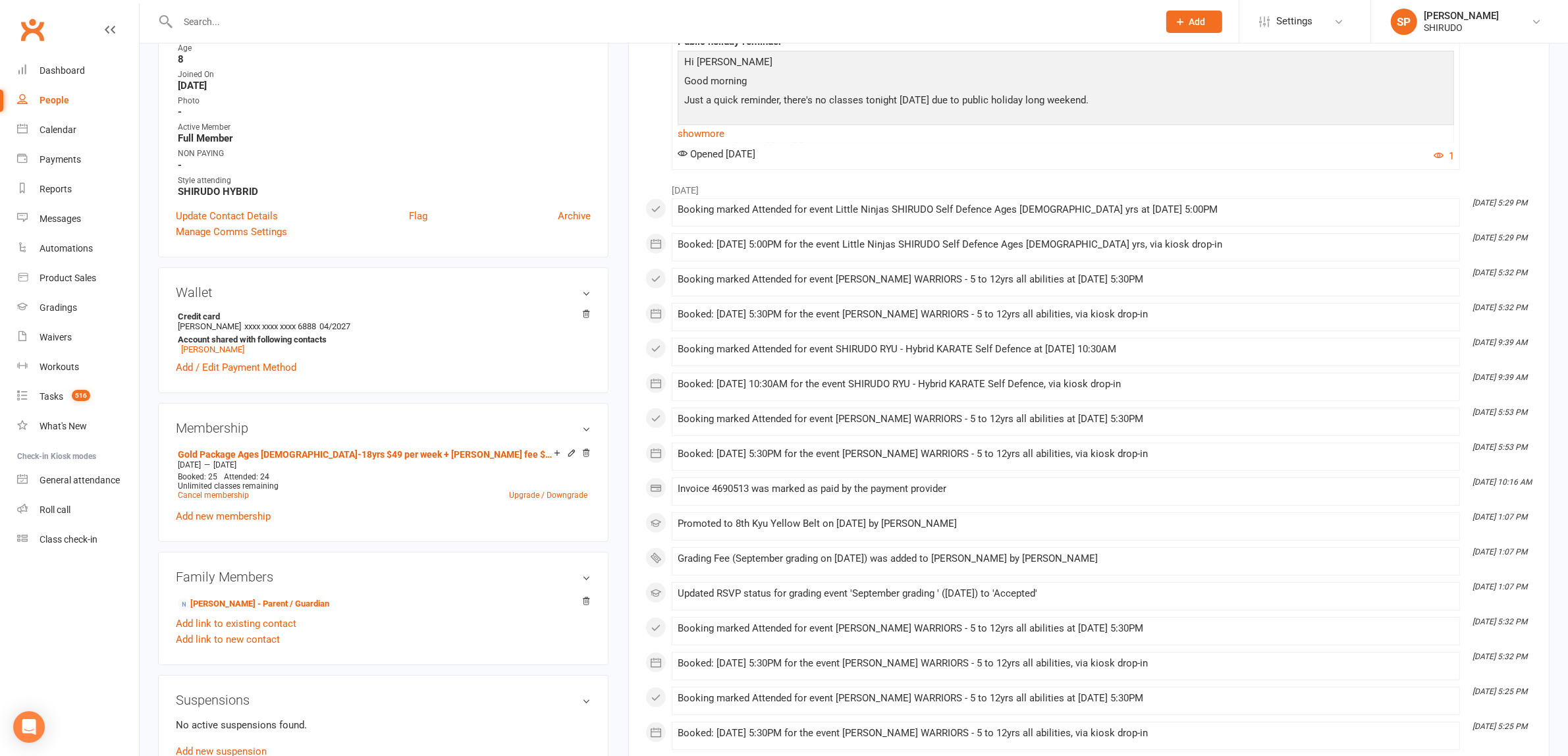
scroll to position [823, 0]
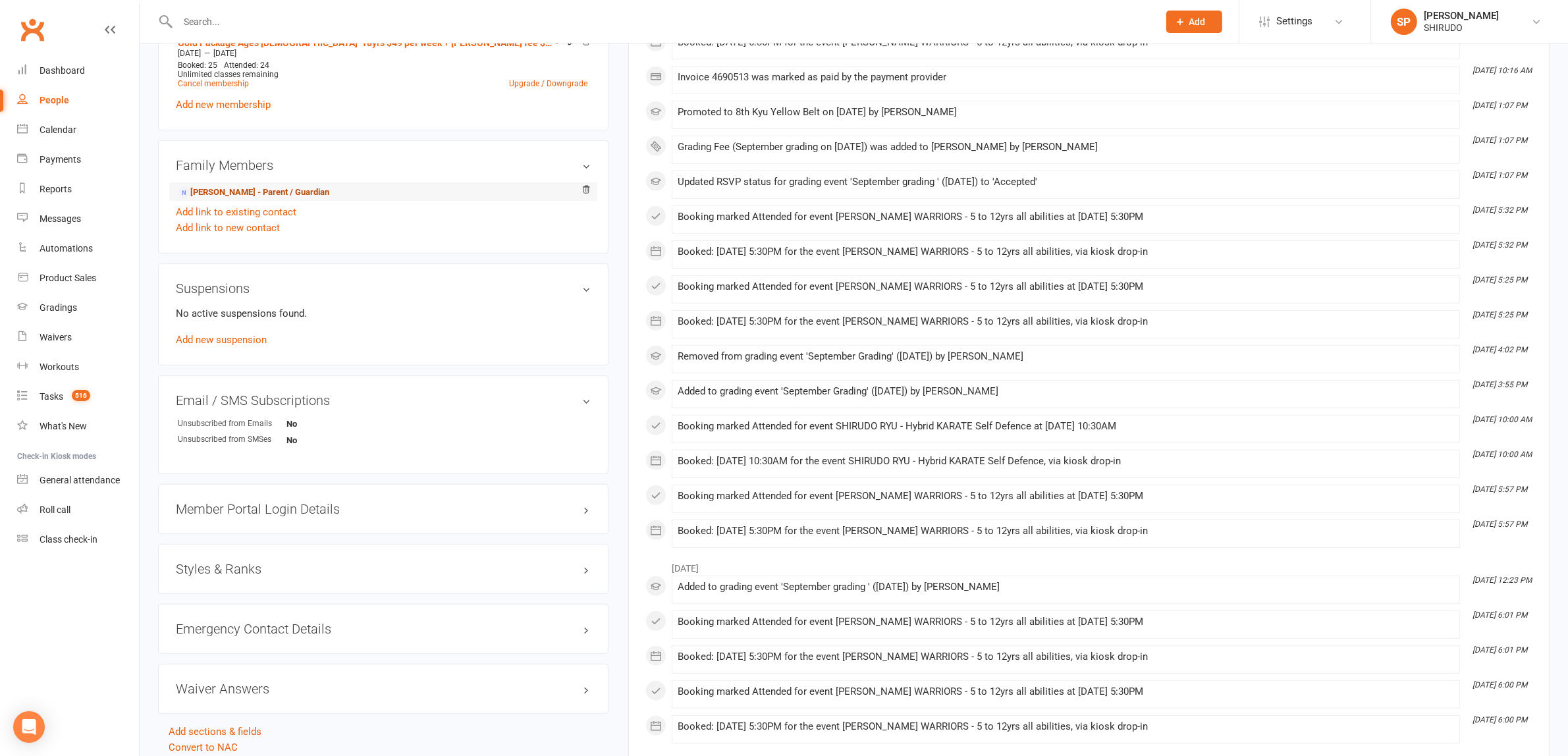
click at [311, 195] on link "[PERSON_NAME] - Parent / Guardian" at bounding box center [253, 192] width 152 height 14
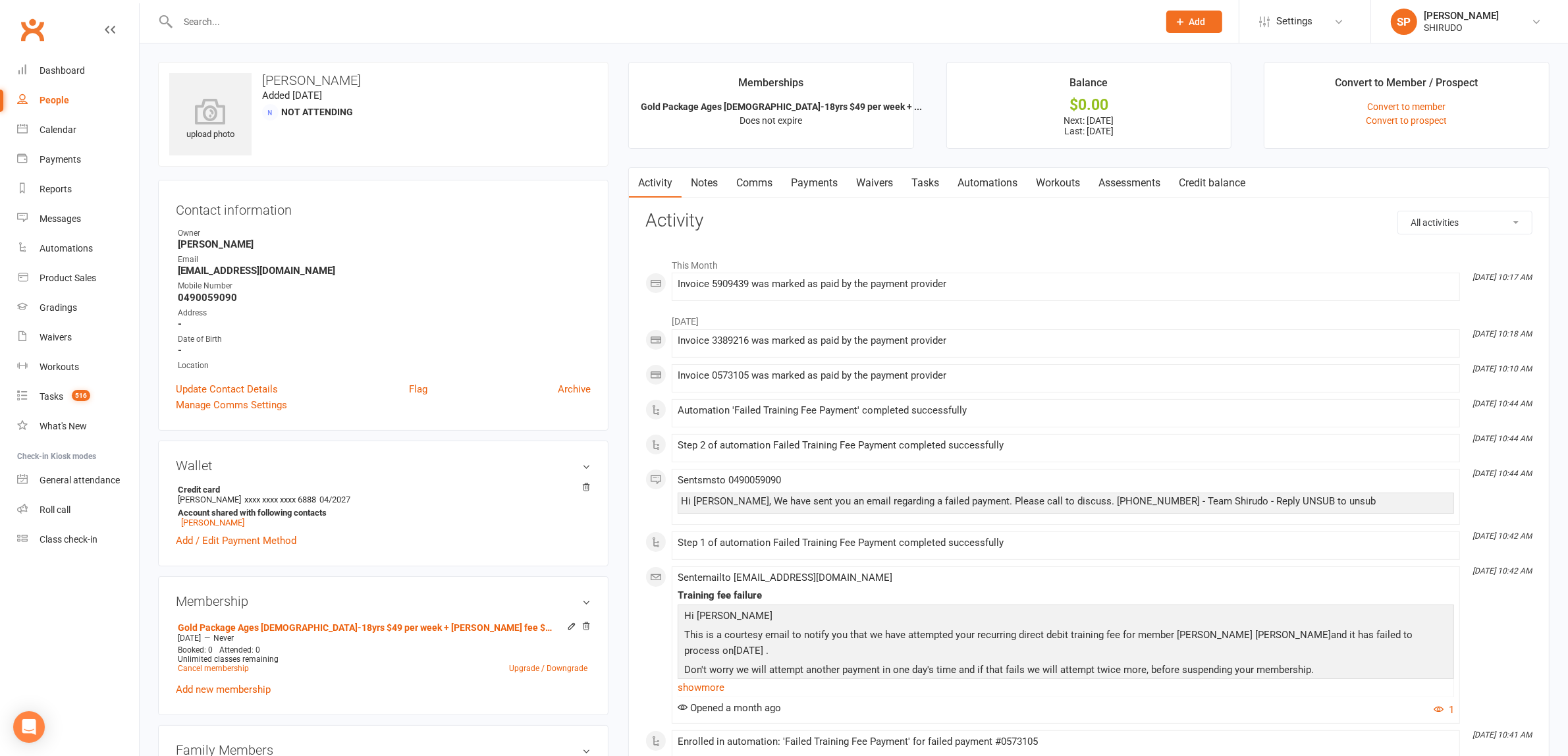
click at [825, 179] on link "Payments" at bounding box center [814, 183] width 65 height 30
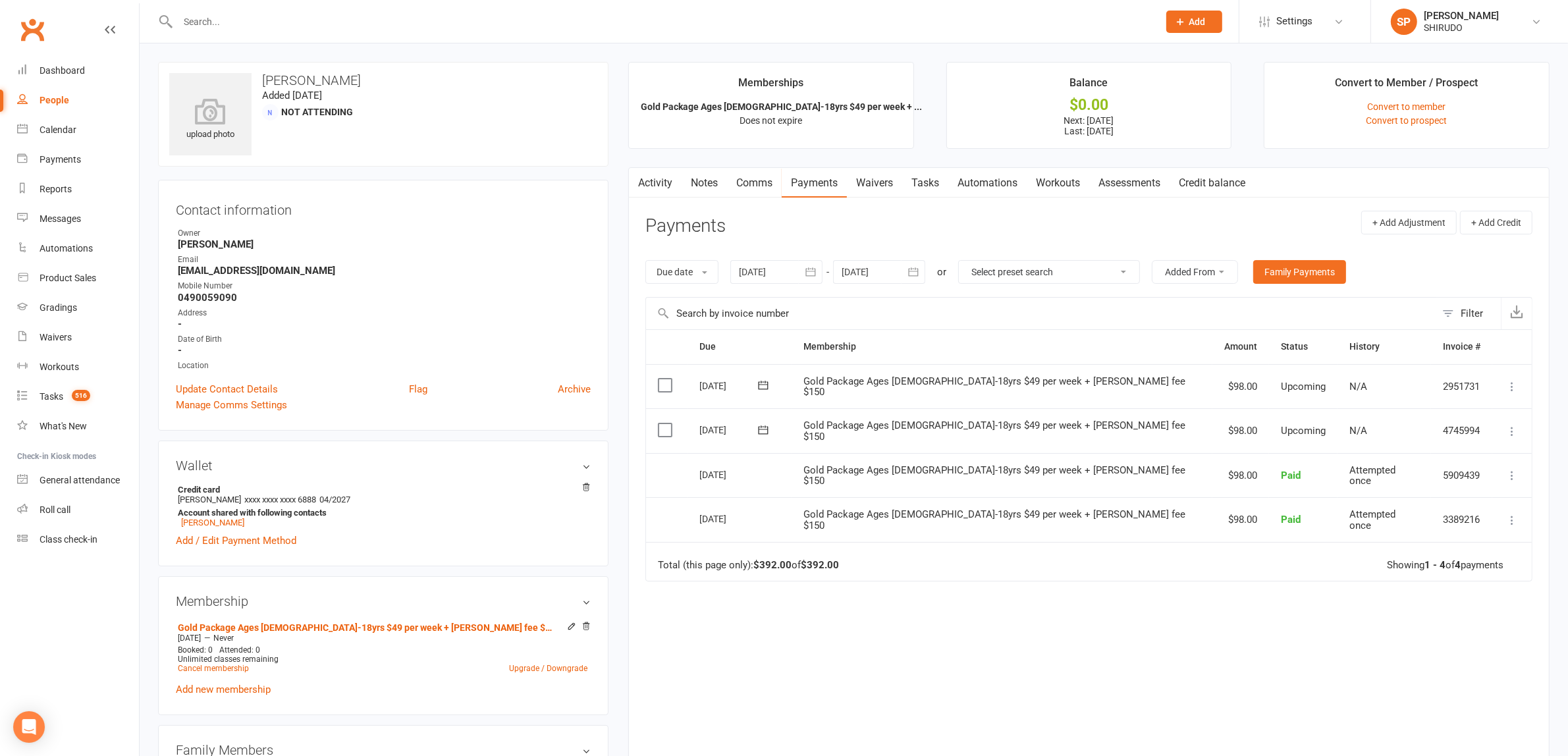
click at [54, 97] on div "People" at bounding box center [54, 100] width 29 height 11
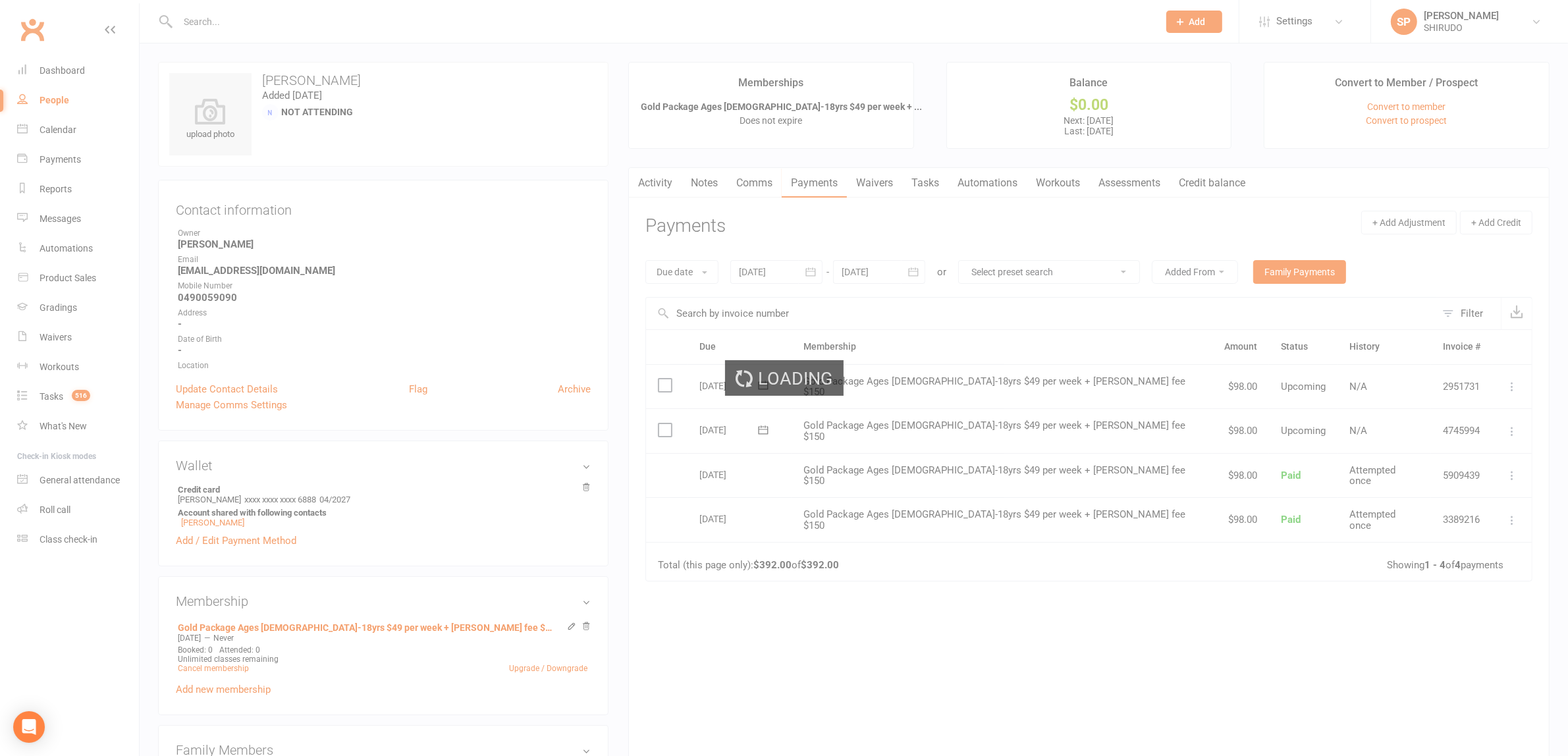
select select "100"
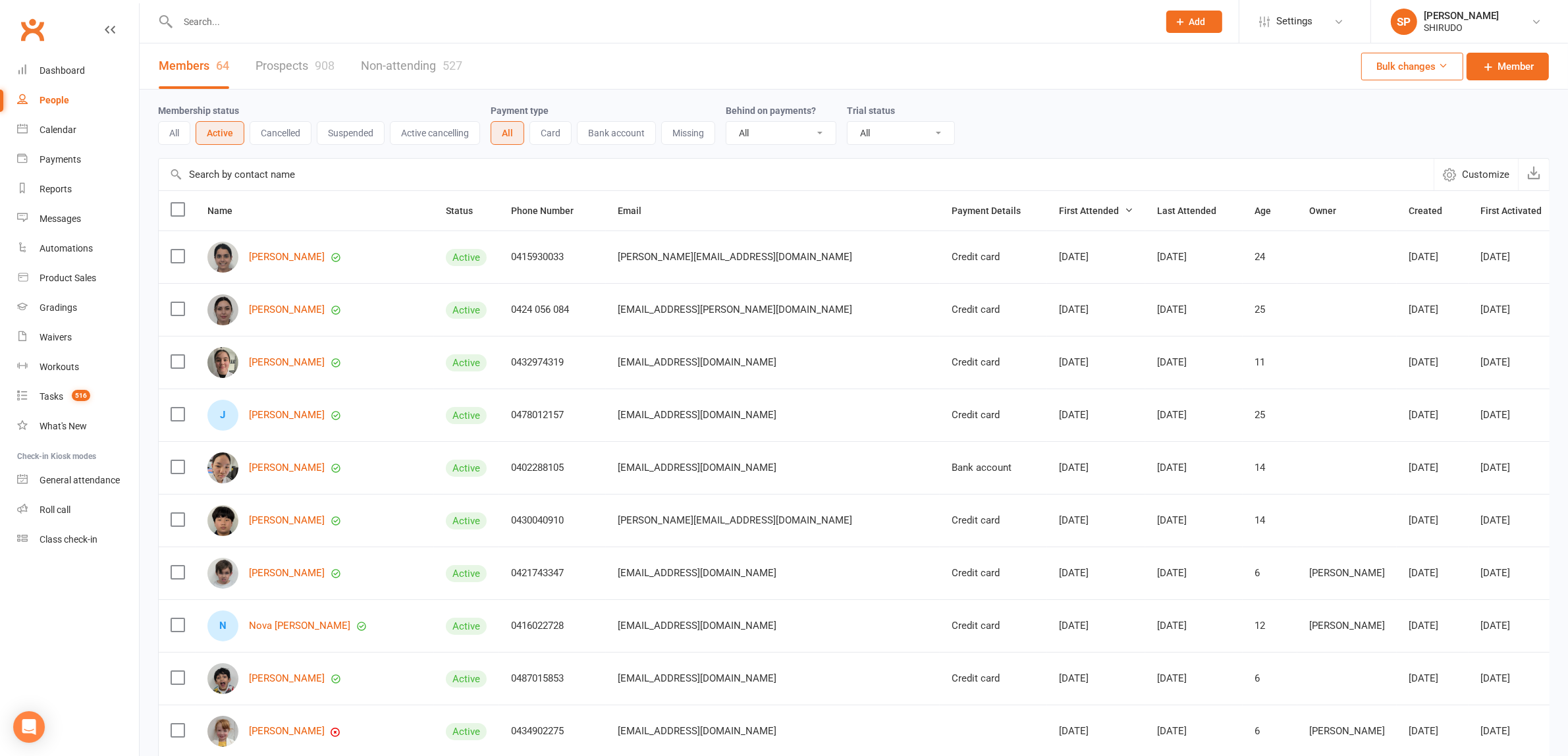
click at [294, 130] on button "Cancelled" at bounding box center [281, 132] width 62 height 24
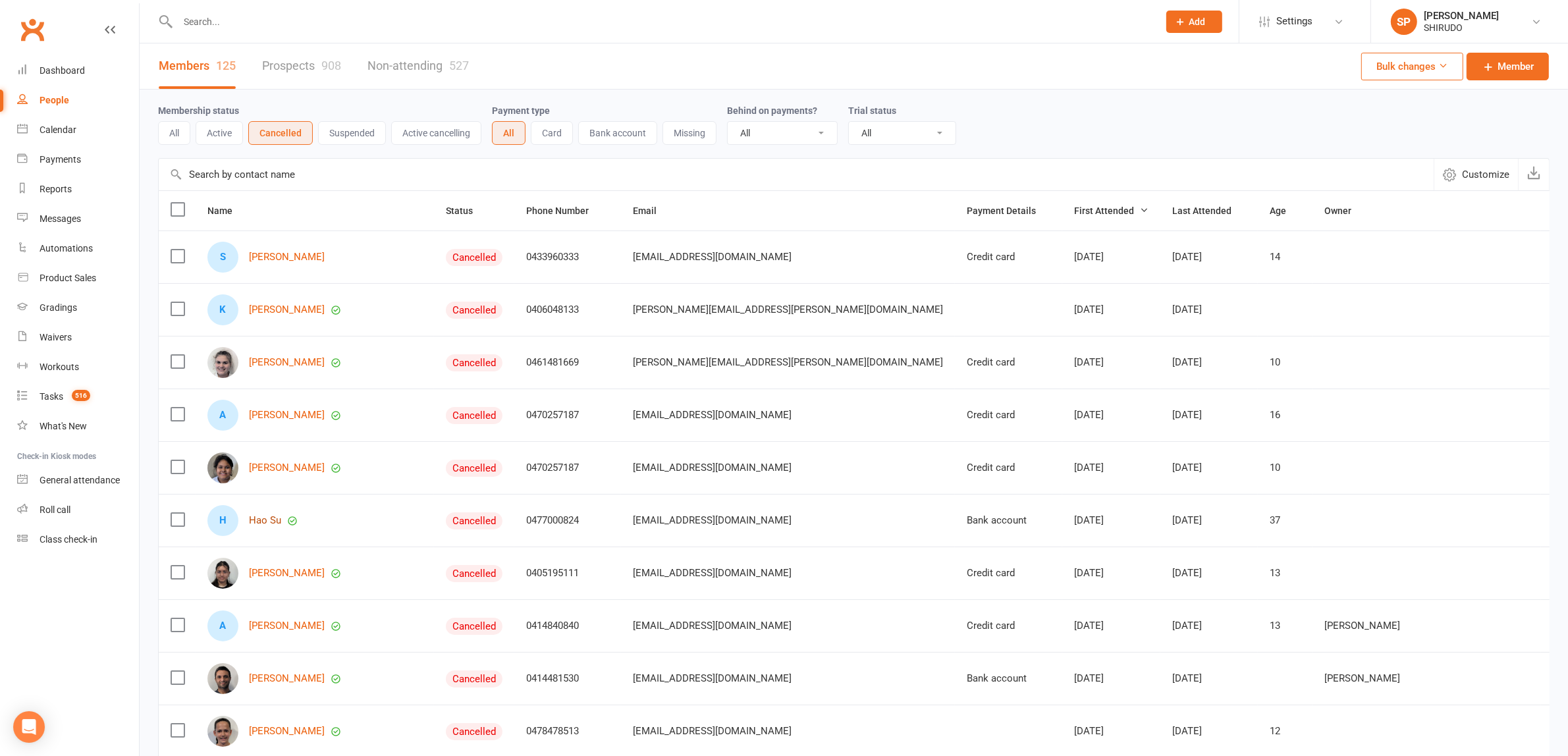
click at [264, 523] on link "Hao Su" at bounding box center [265, 520] width 32 height 11
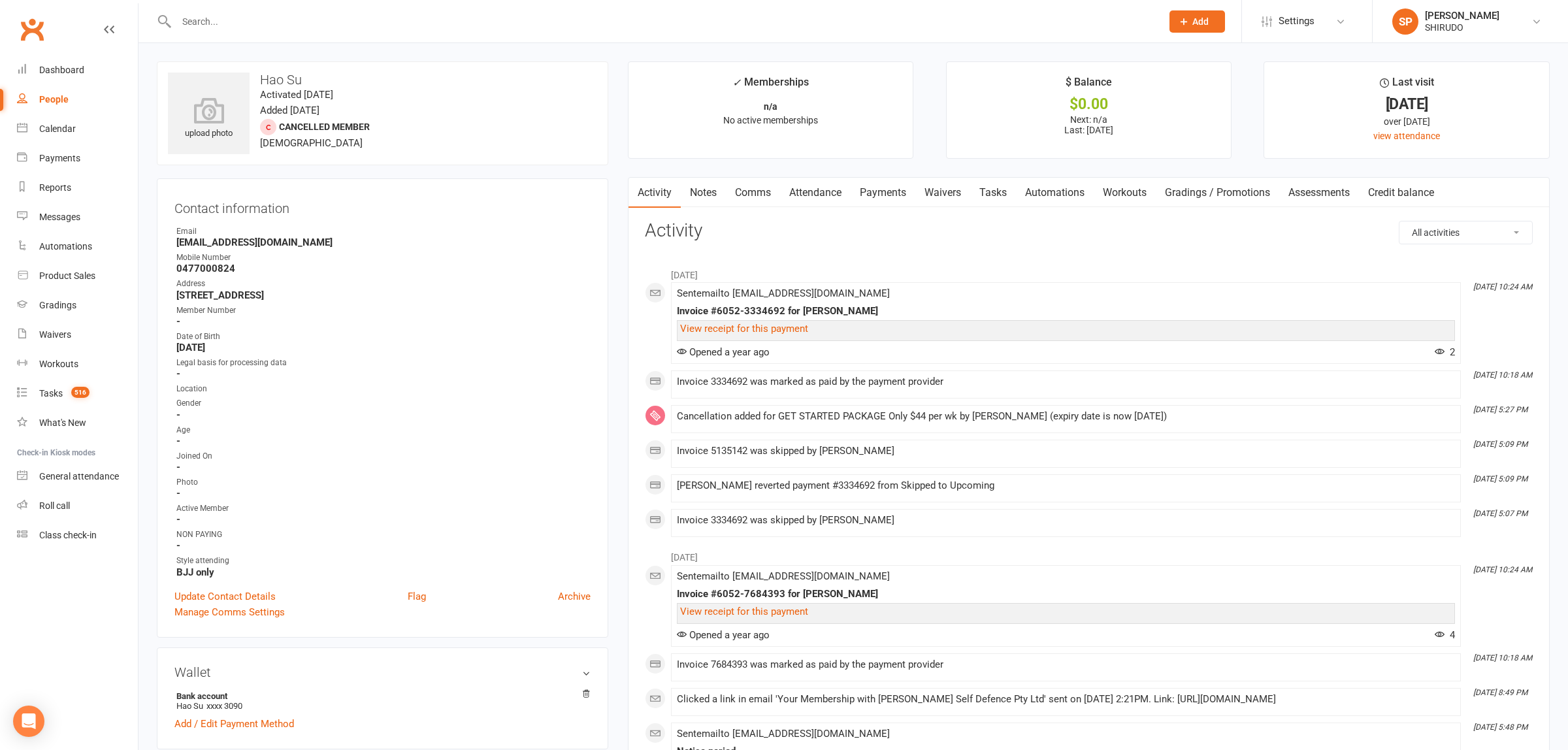
select select "100"
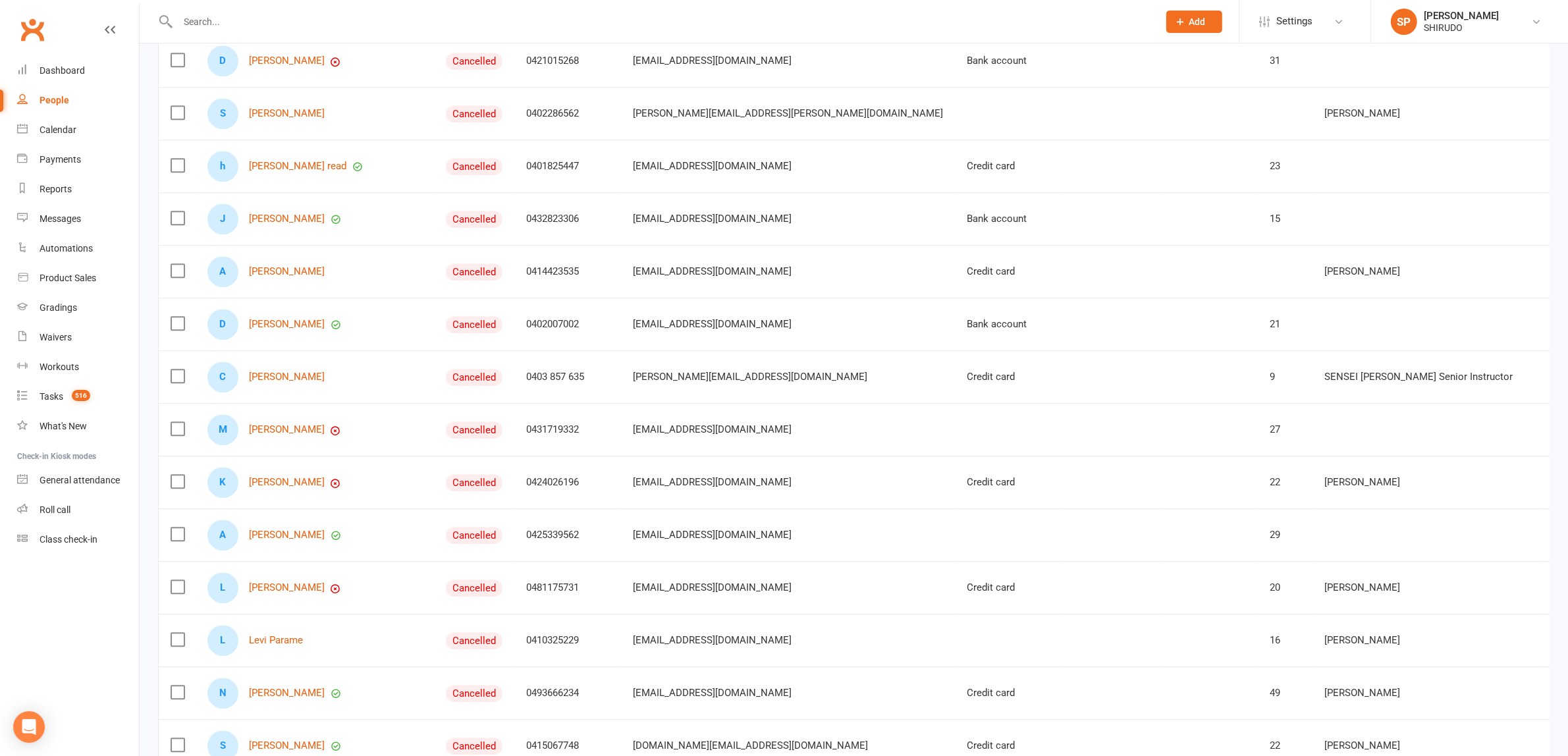
scroll to position [4874, 0]
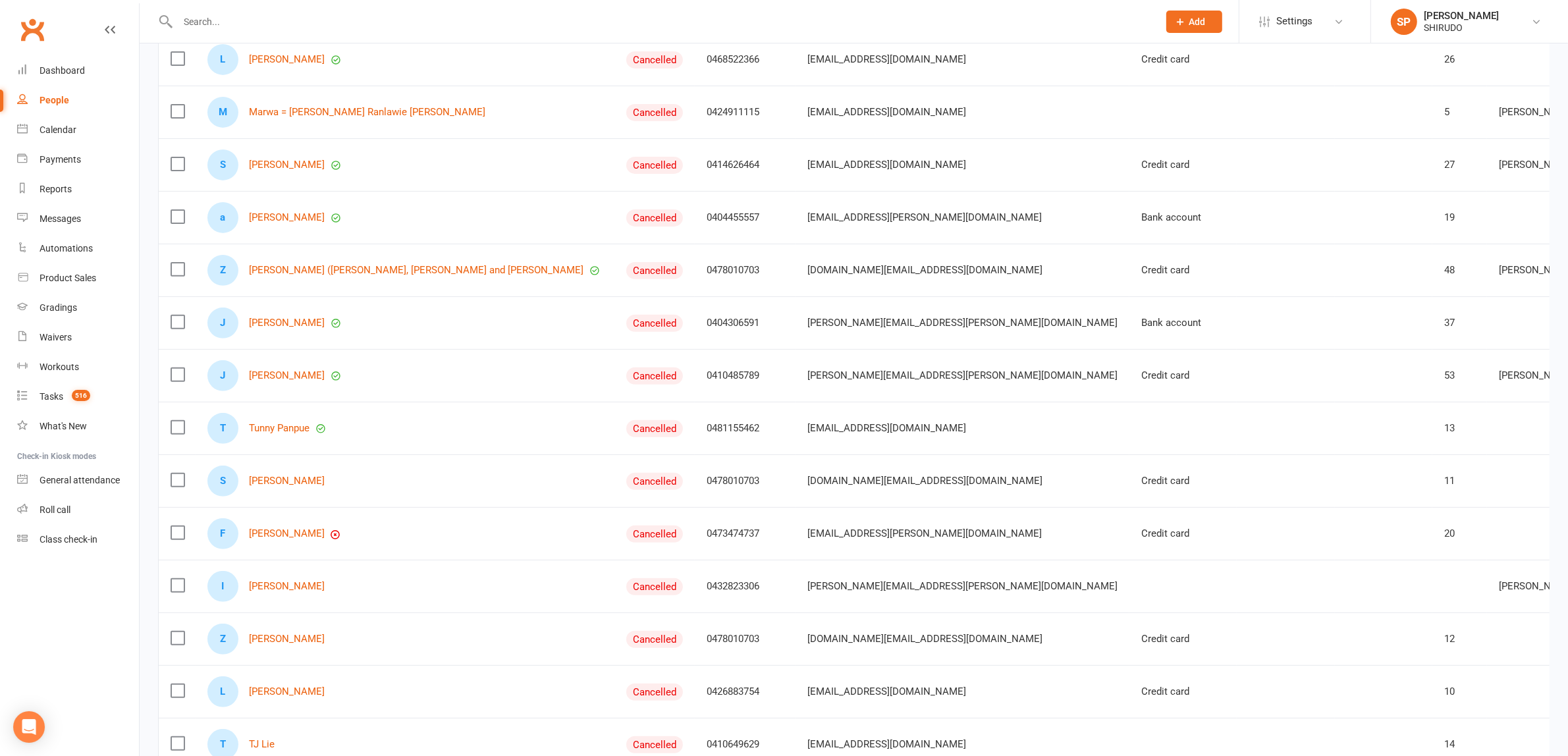
scroll to position [102, 0]
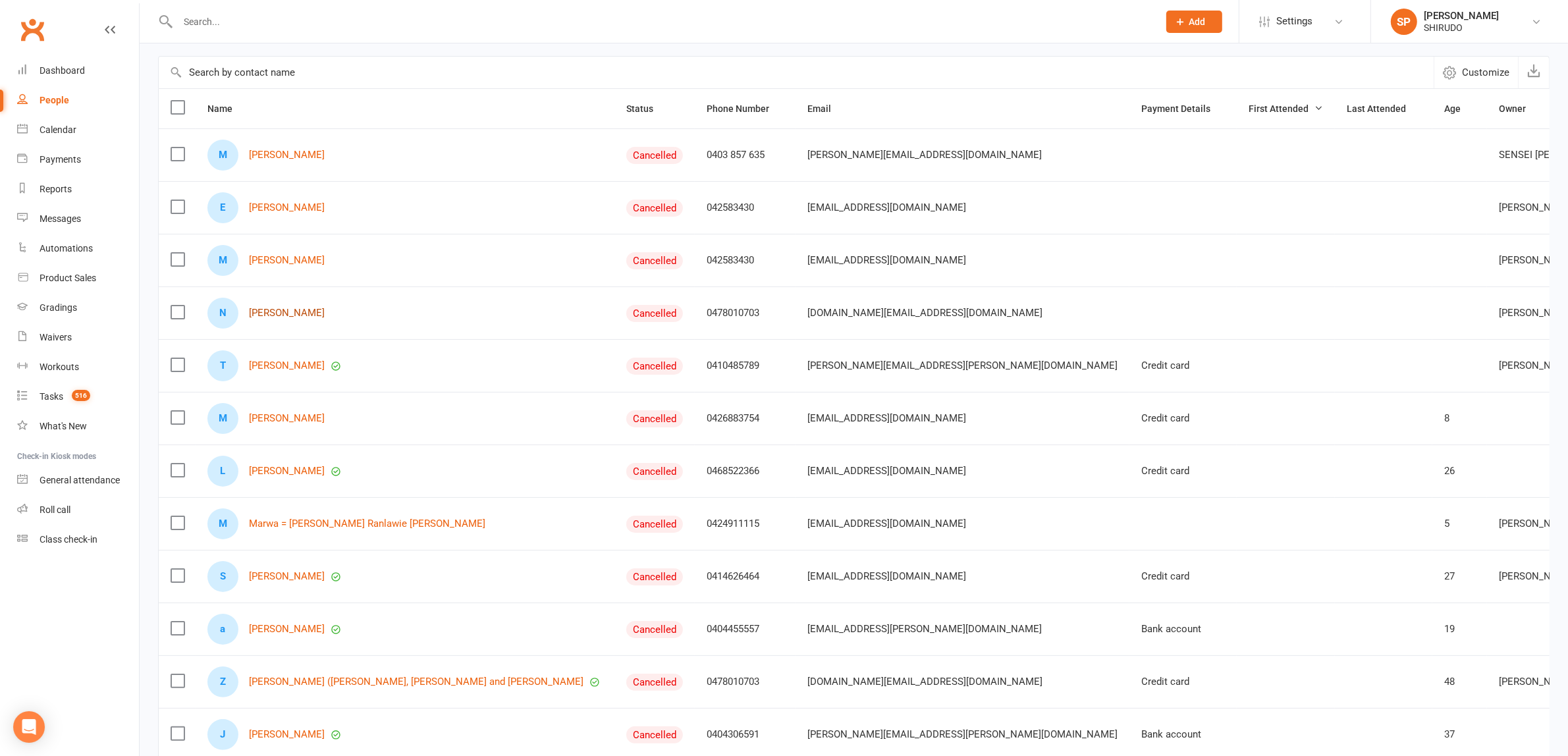
click at [285, 314] on link "[PERSON_NAME]" at bounding box center [287, 313] width 76 height 11
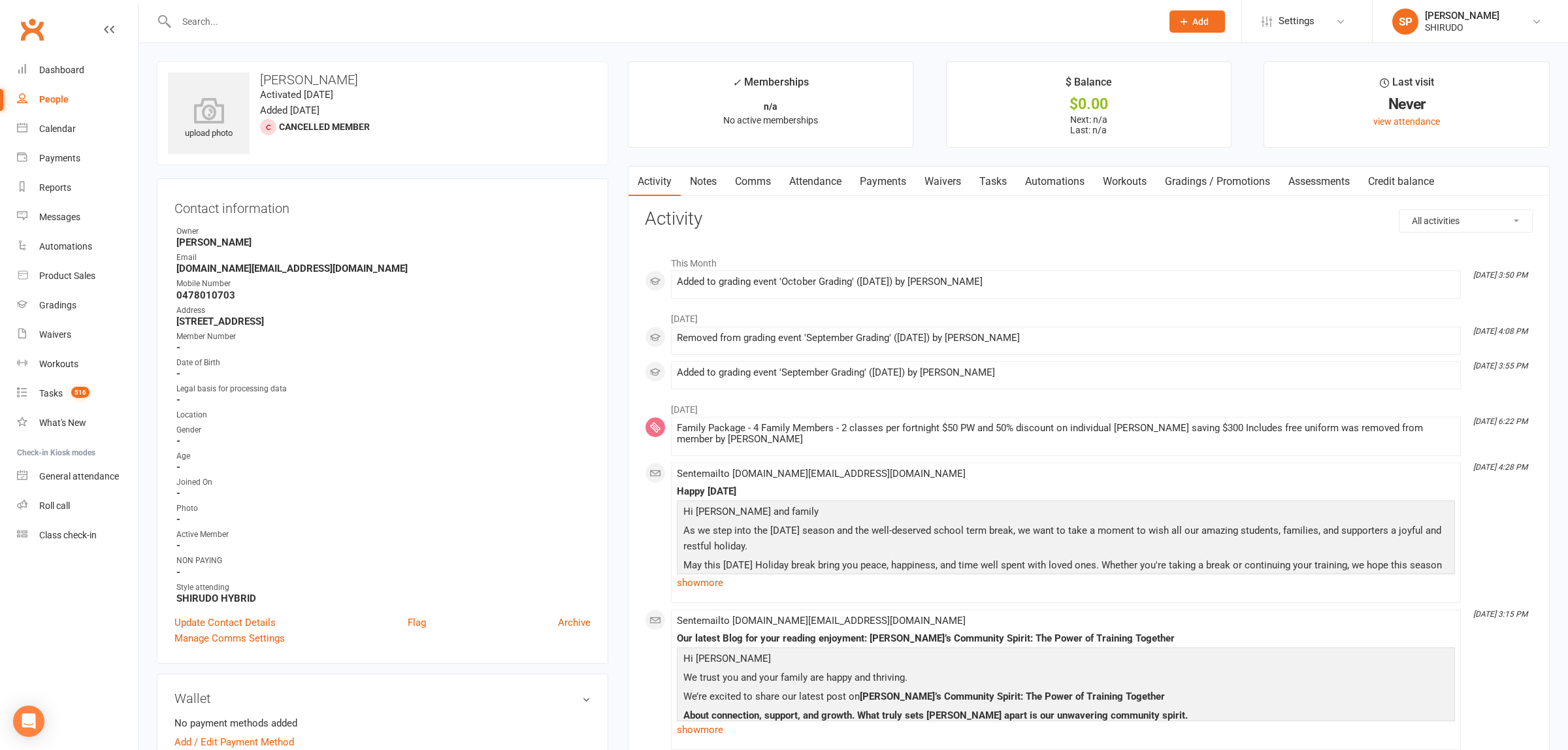
select select "100"
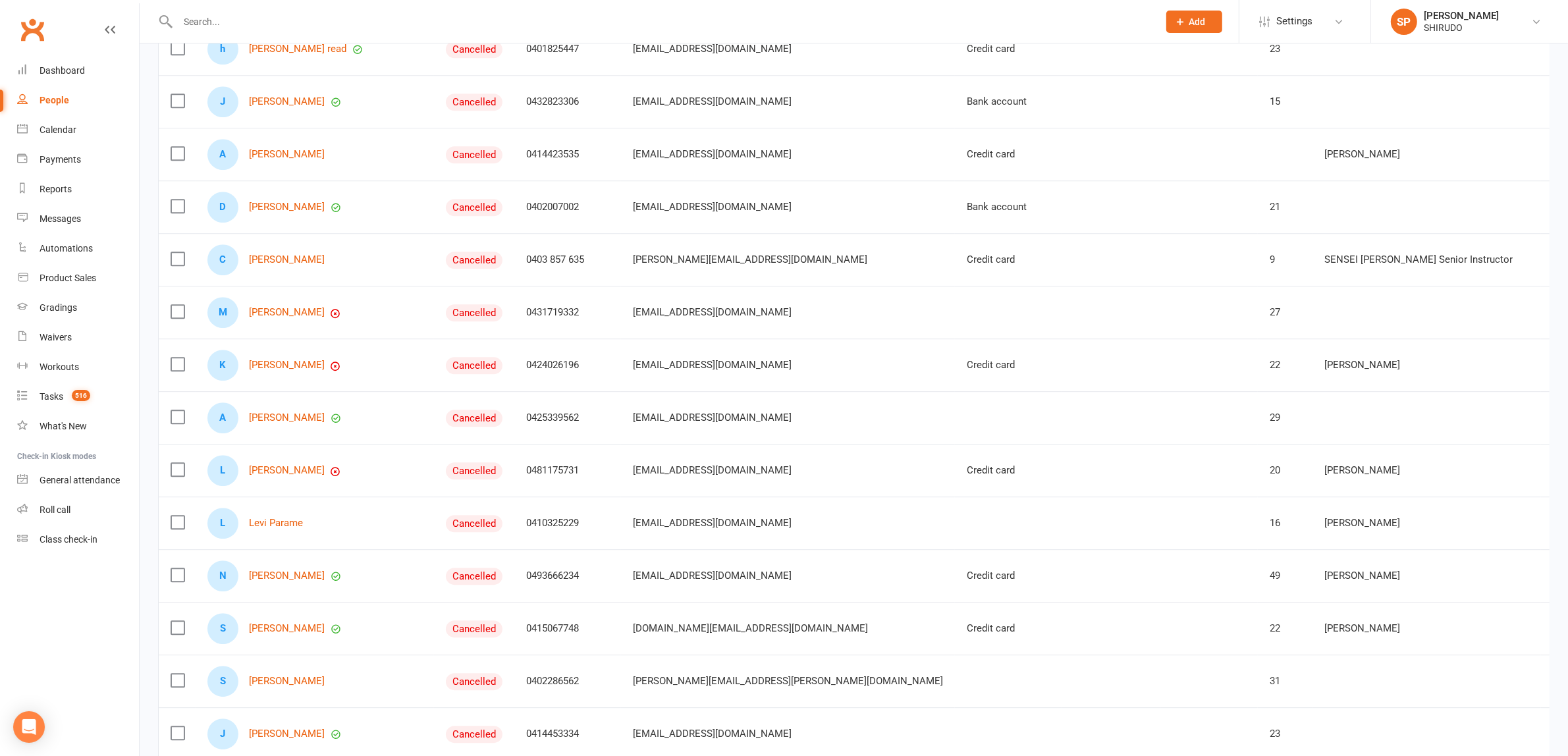
scroll to position [4874, 0]
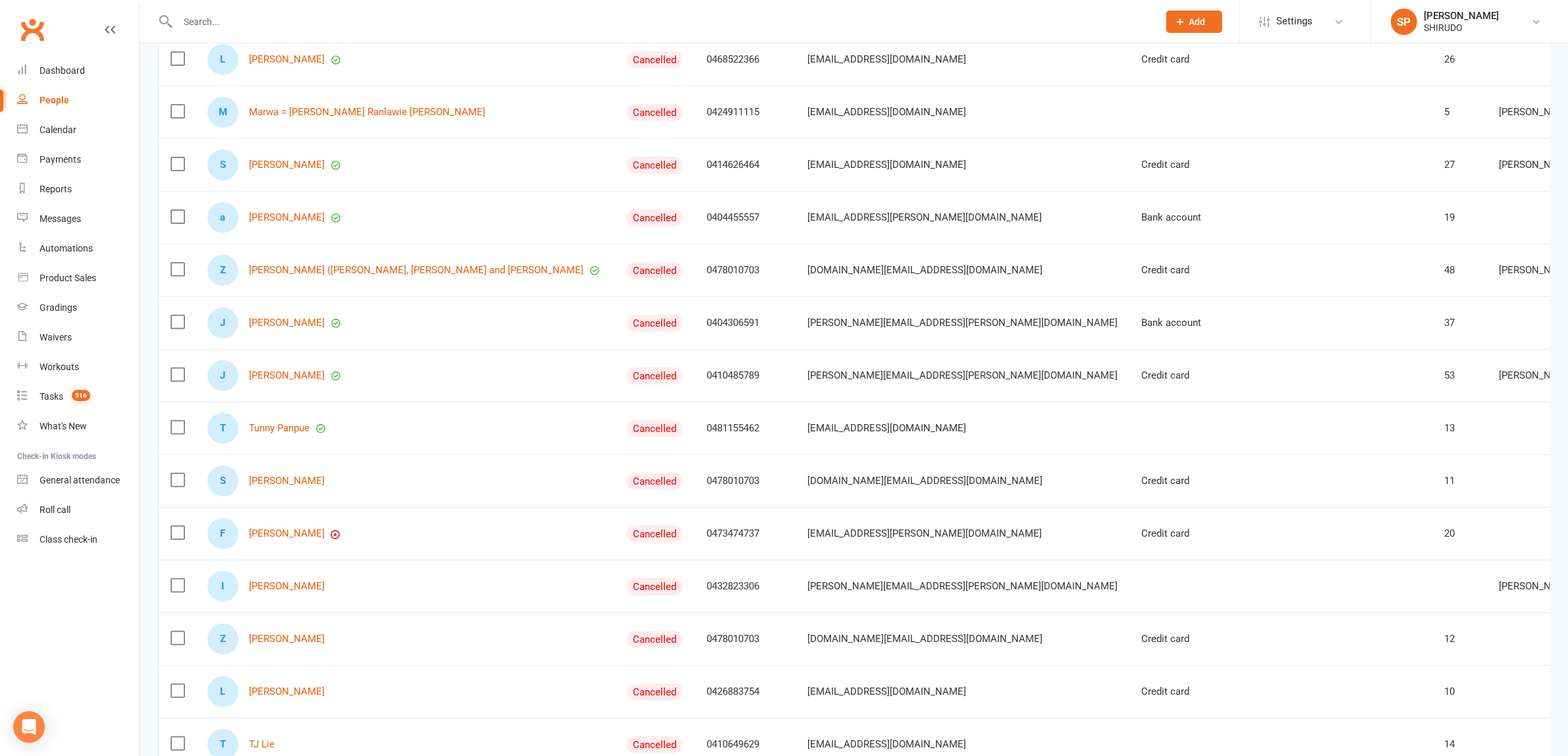
scroll to position [925, 0]
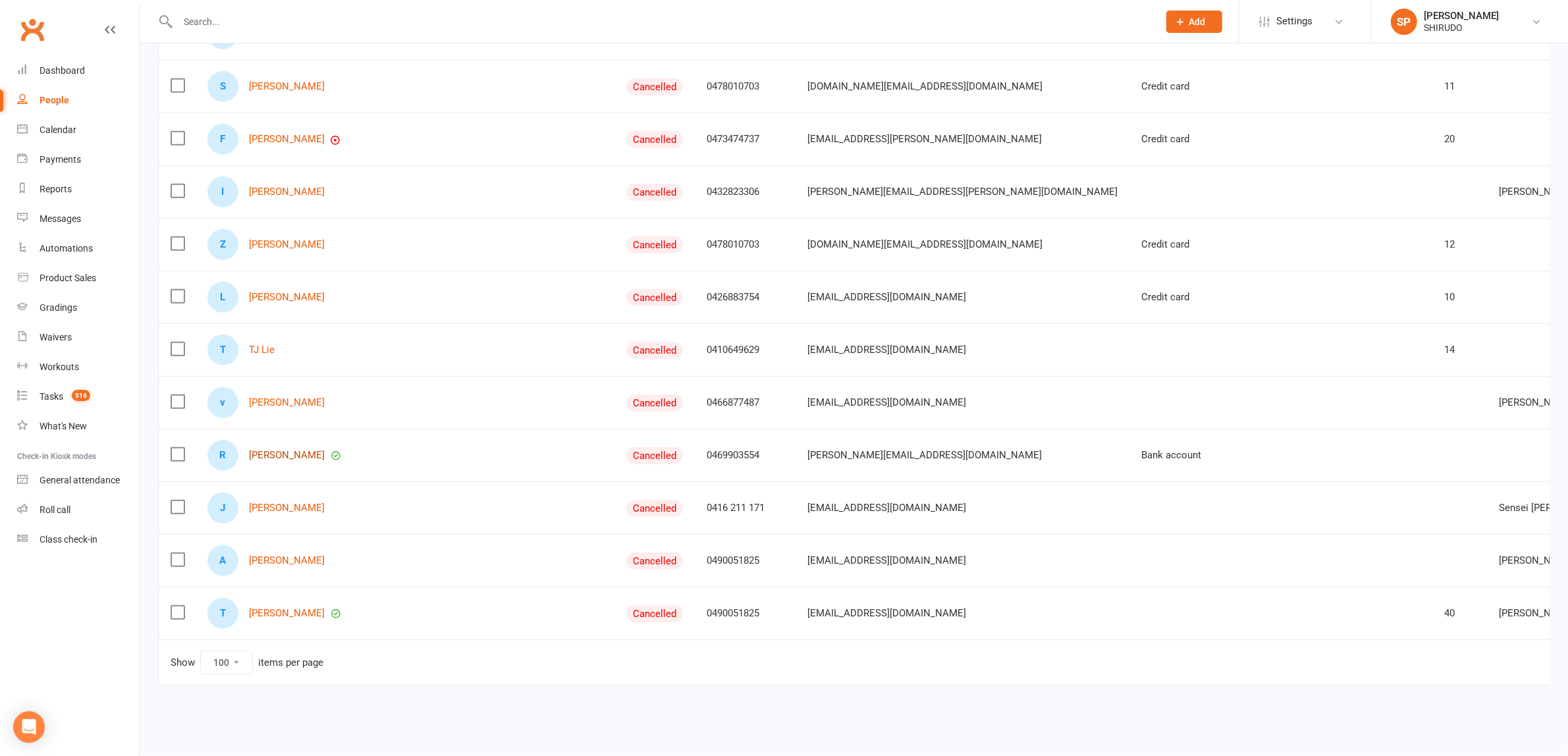
click at [316, 450] on link "[PERSON_NAME]" at bounding box center [287, 455] width 76 height 11
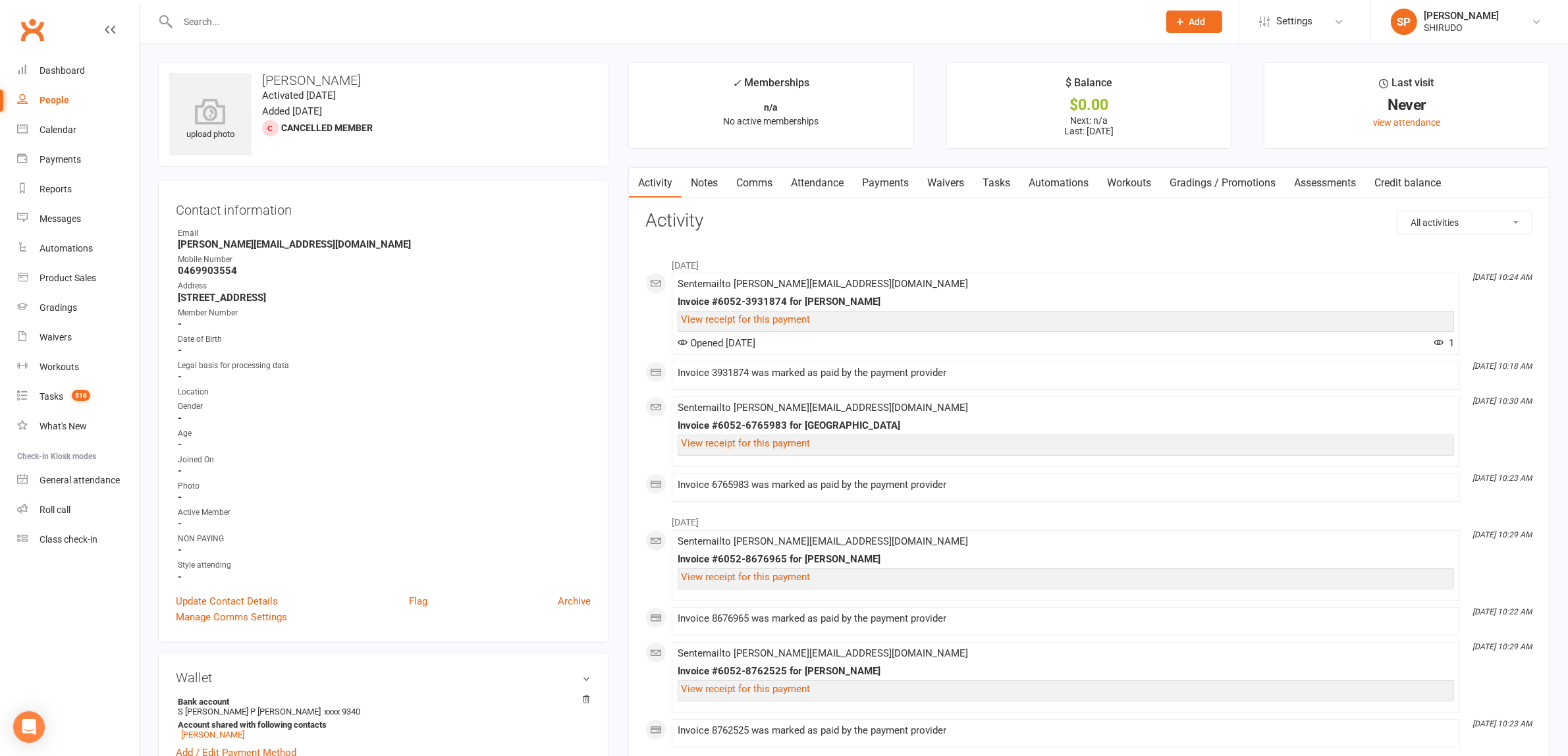
scroll to position [412, 0]
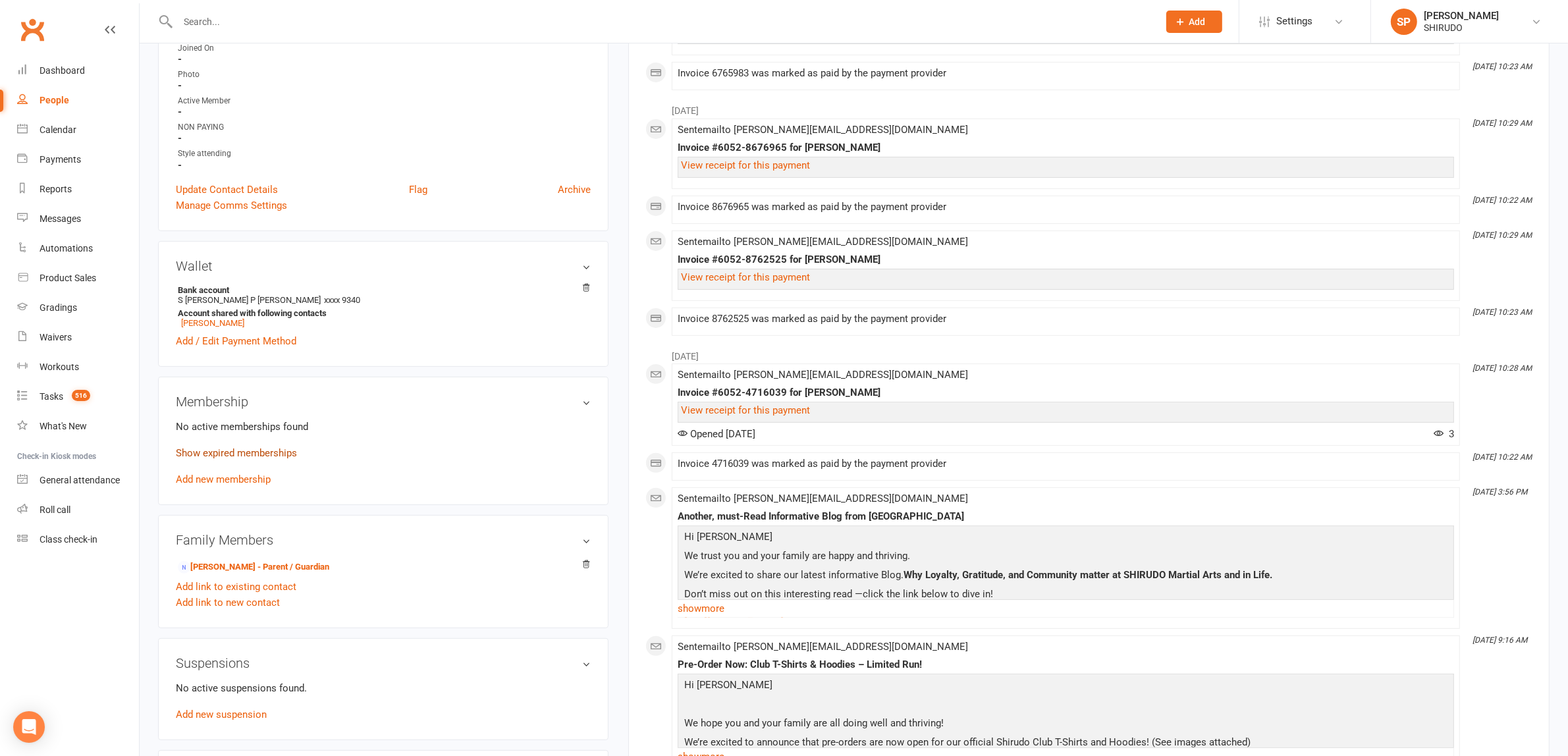
click at [260, 452] on link "Show expired memberships" at bounding box center [236, 452] width 121 height 12
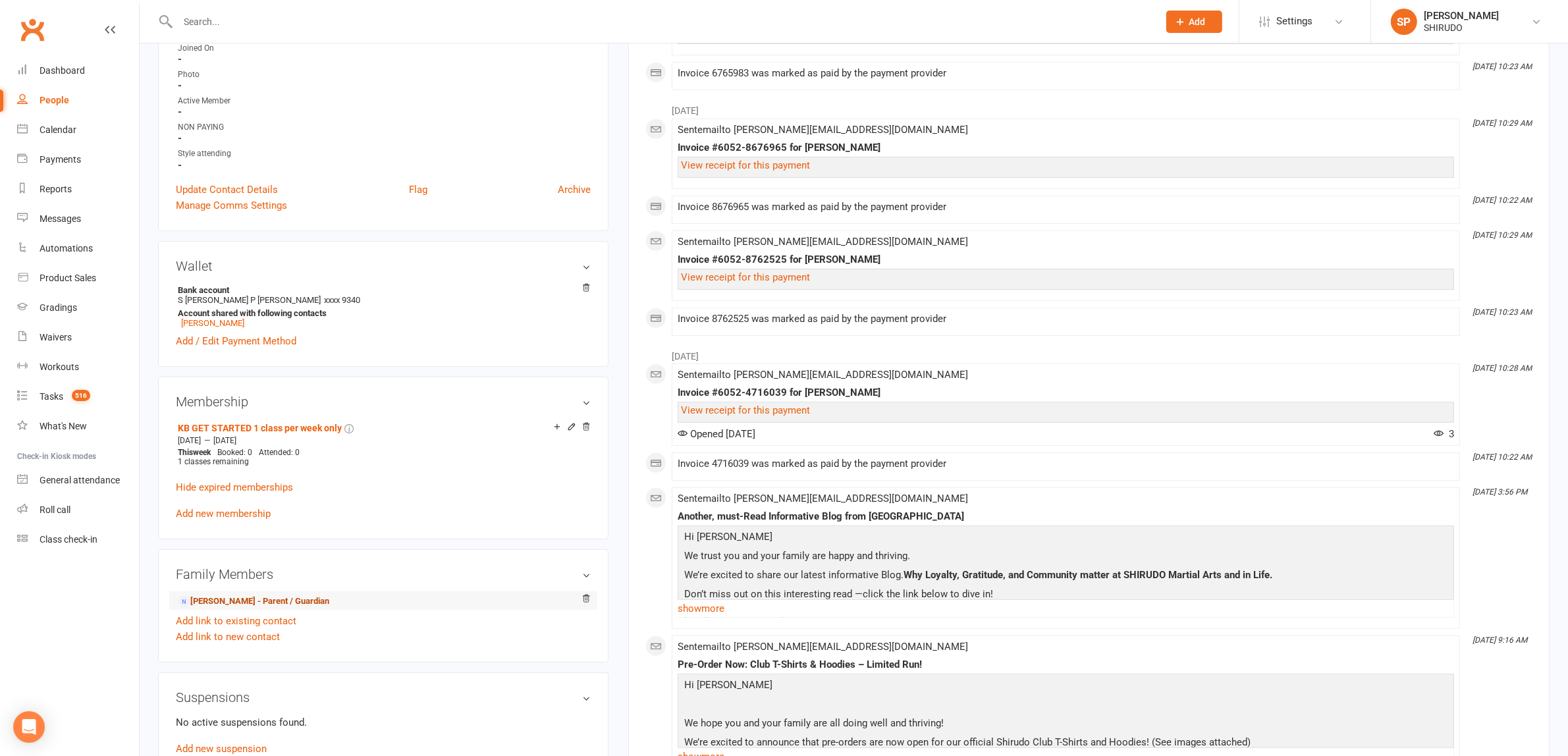
click at [329, 601] on link "SUMAN Chowdhury - Parent / Guardian" at bounding box center [253, 601] width 152 height 14
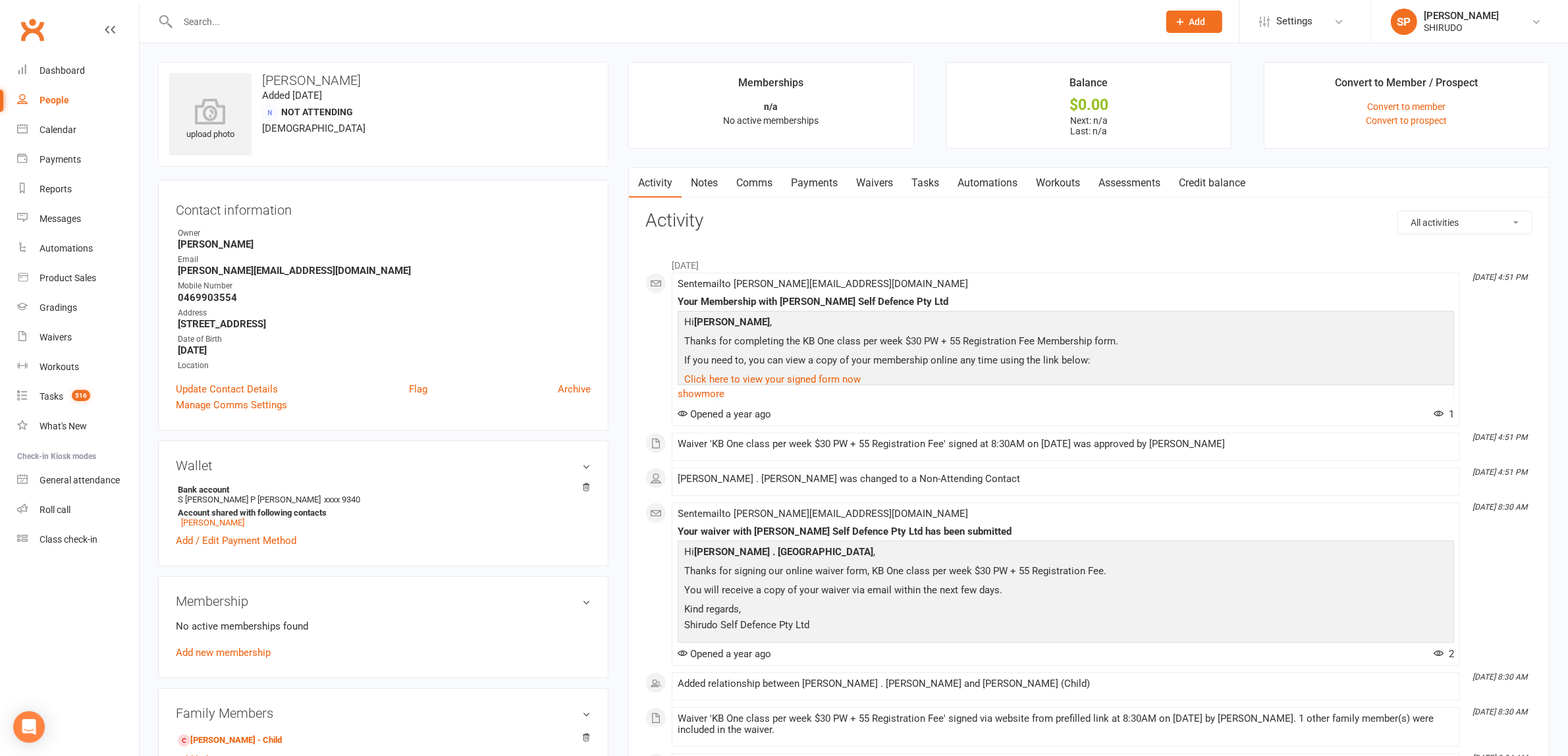
click at [820, 175] on link "Payments" at bounding box center [814, 183] width 65 height 30
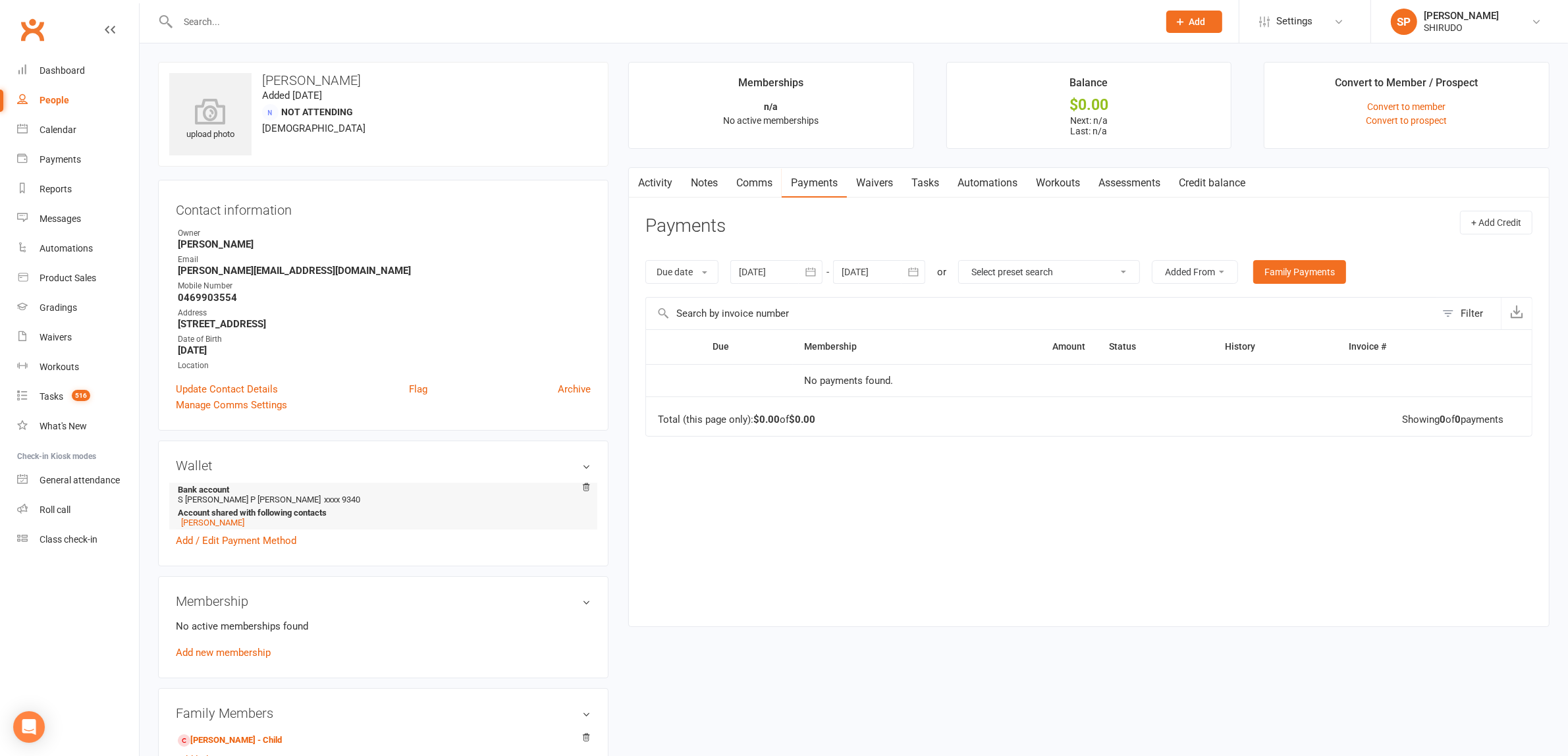
scroll to position [407, 0]
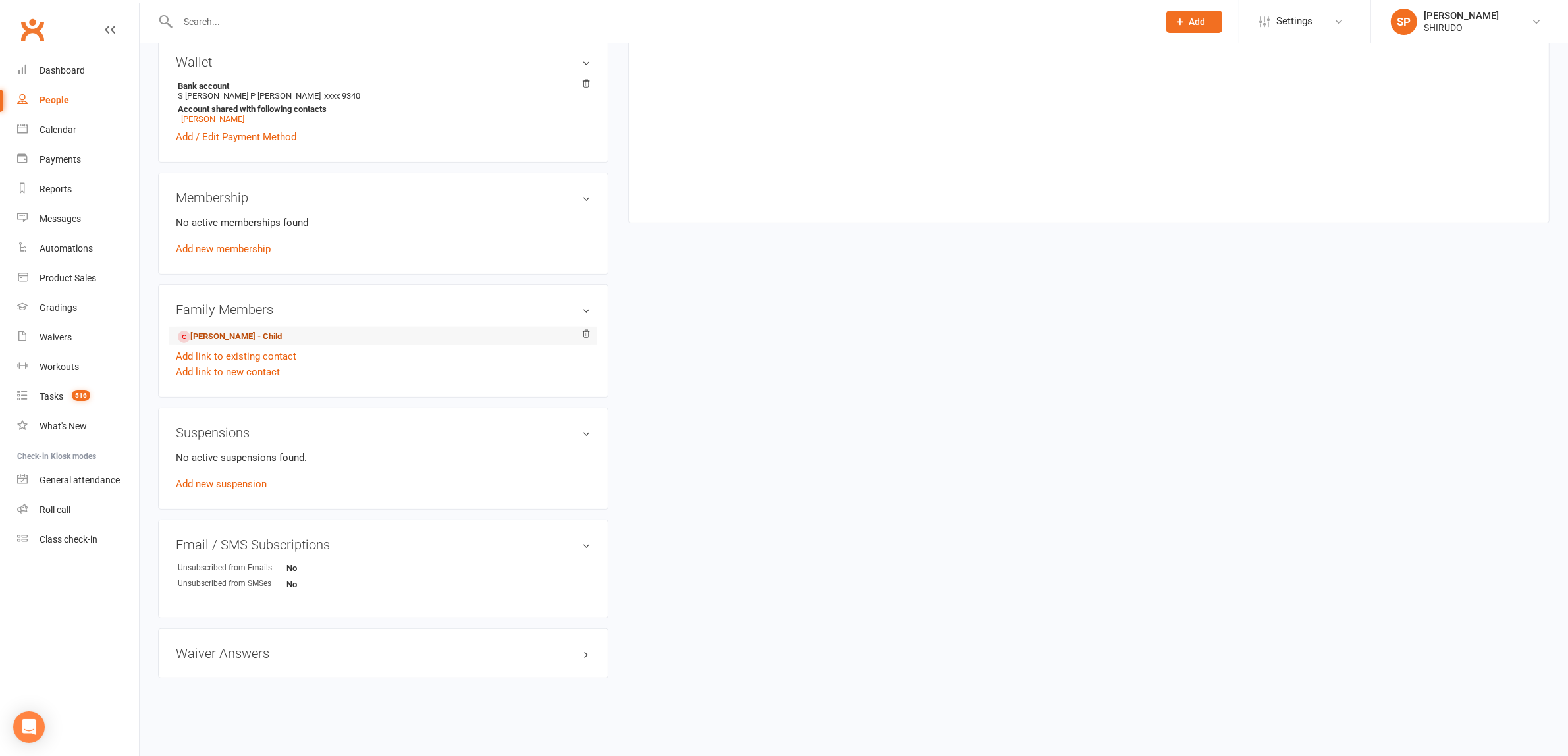
click at [261, 336] on link "RISHIT CHOWDHURY - Child" at bounding box center [229, 336] width 104 height 14
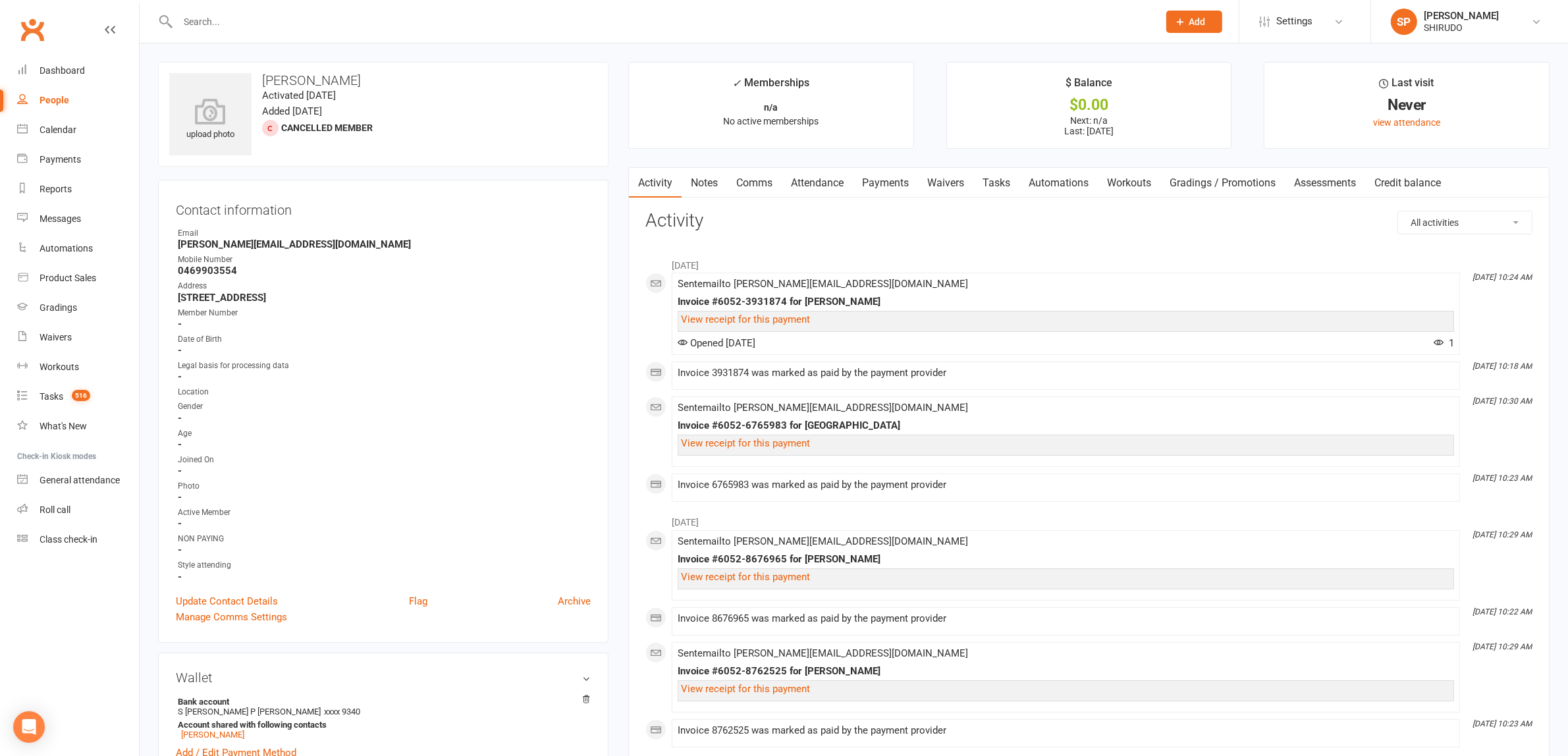
click at [888, 181] on link "Payments" at bounding box center [885, 183] width 65 height 30
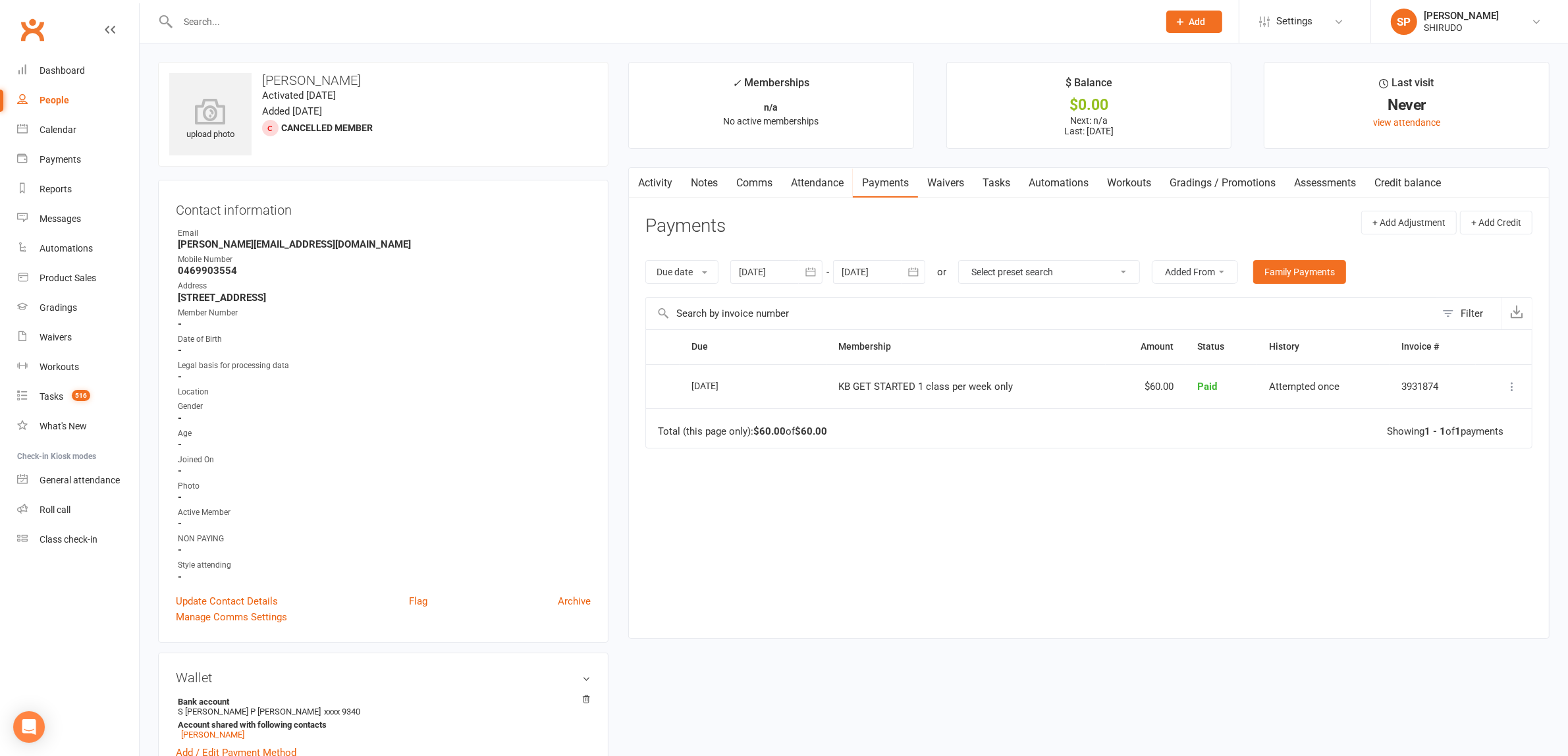
scroll to position [412, 0]
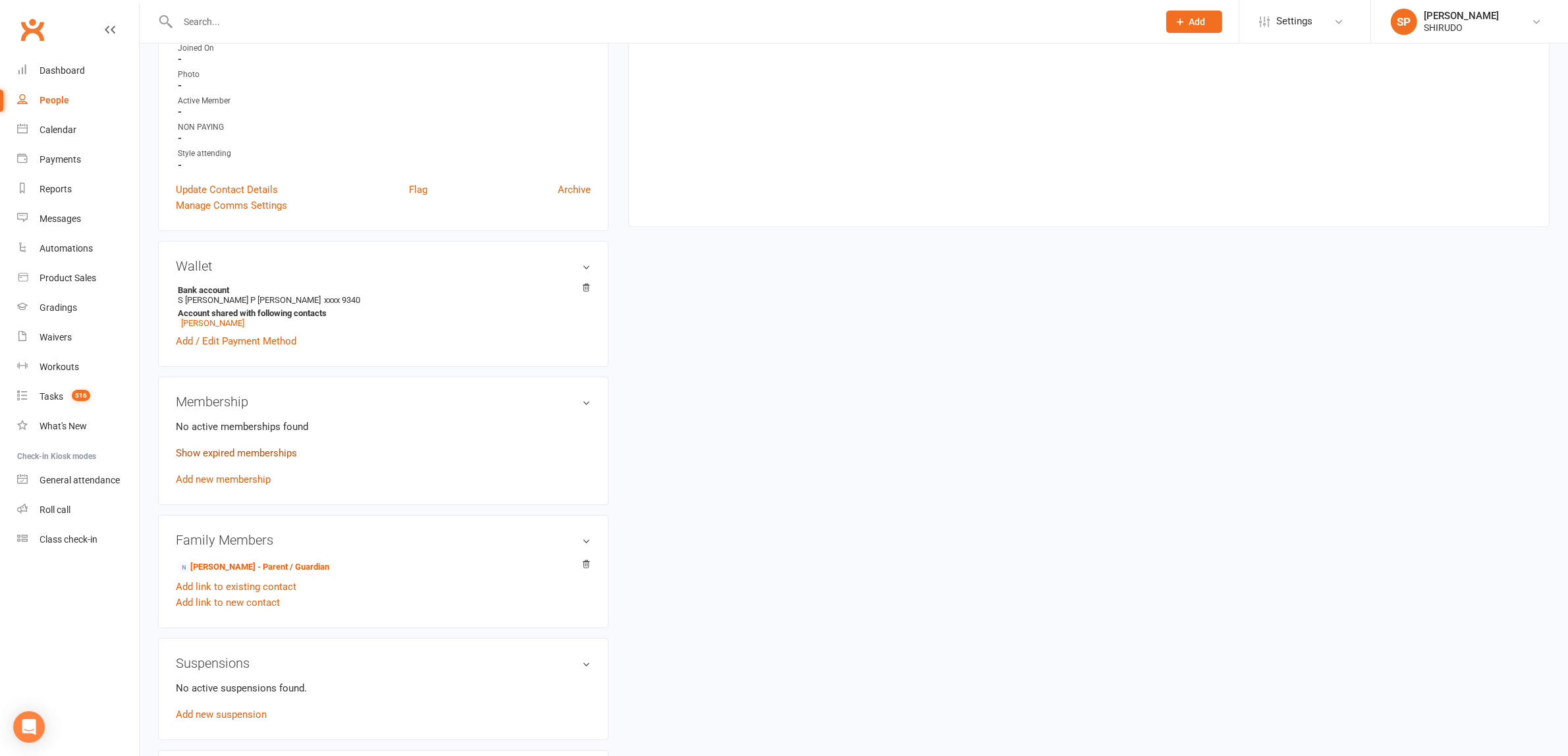
click at [284, 453] on link "Show expired memberships" at bounding box center [236, 452] width 121 height 12
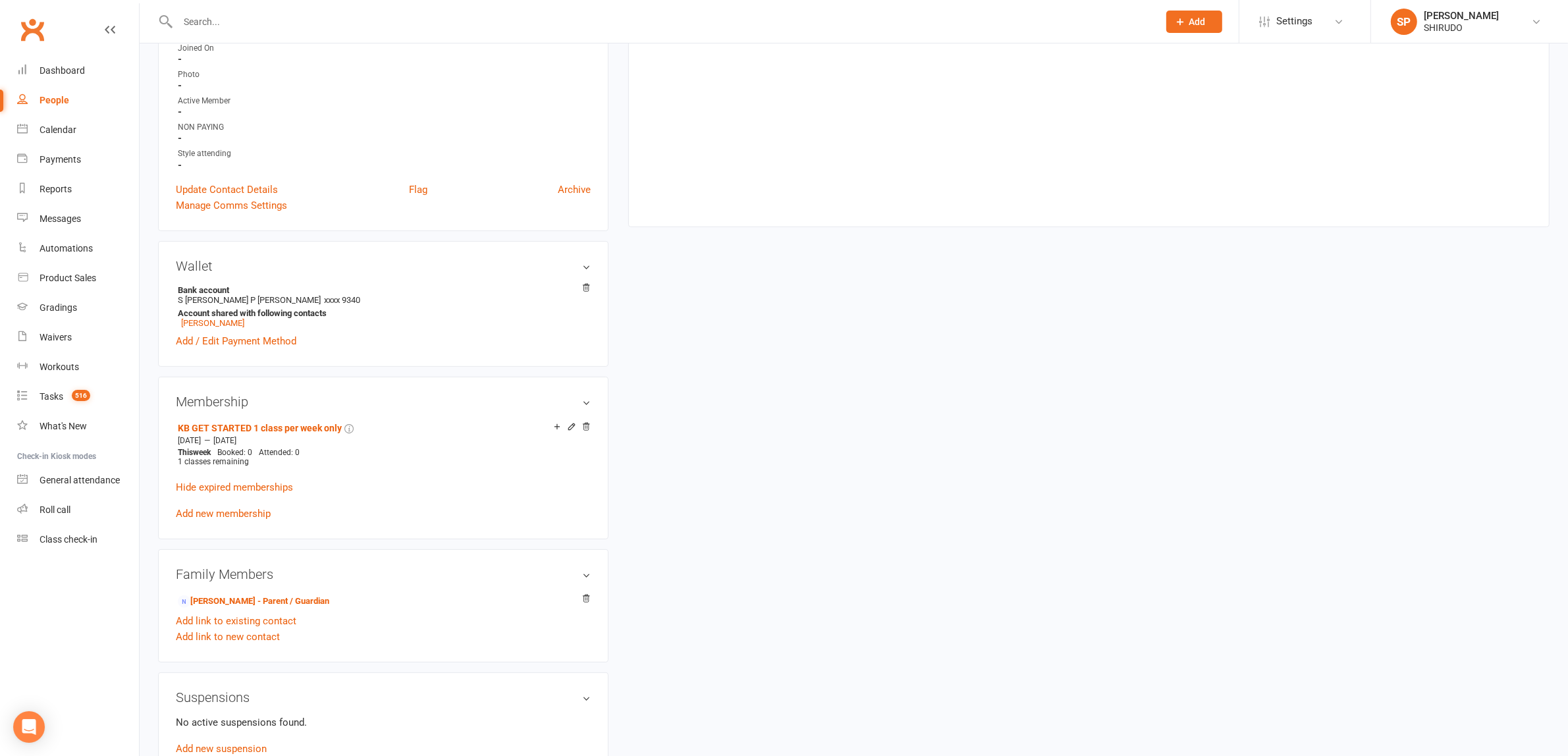
scroll to position [0, 0]
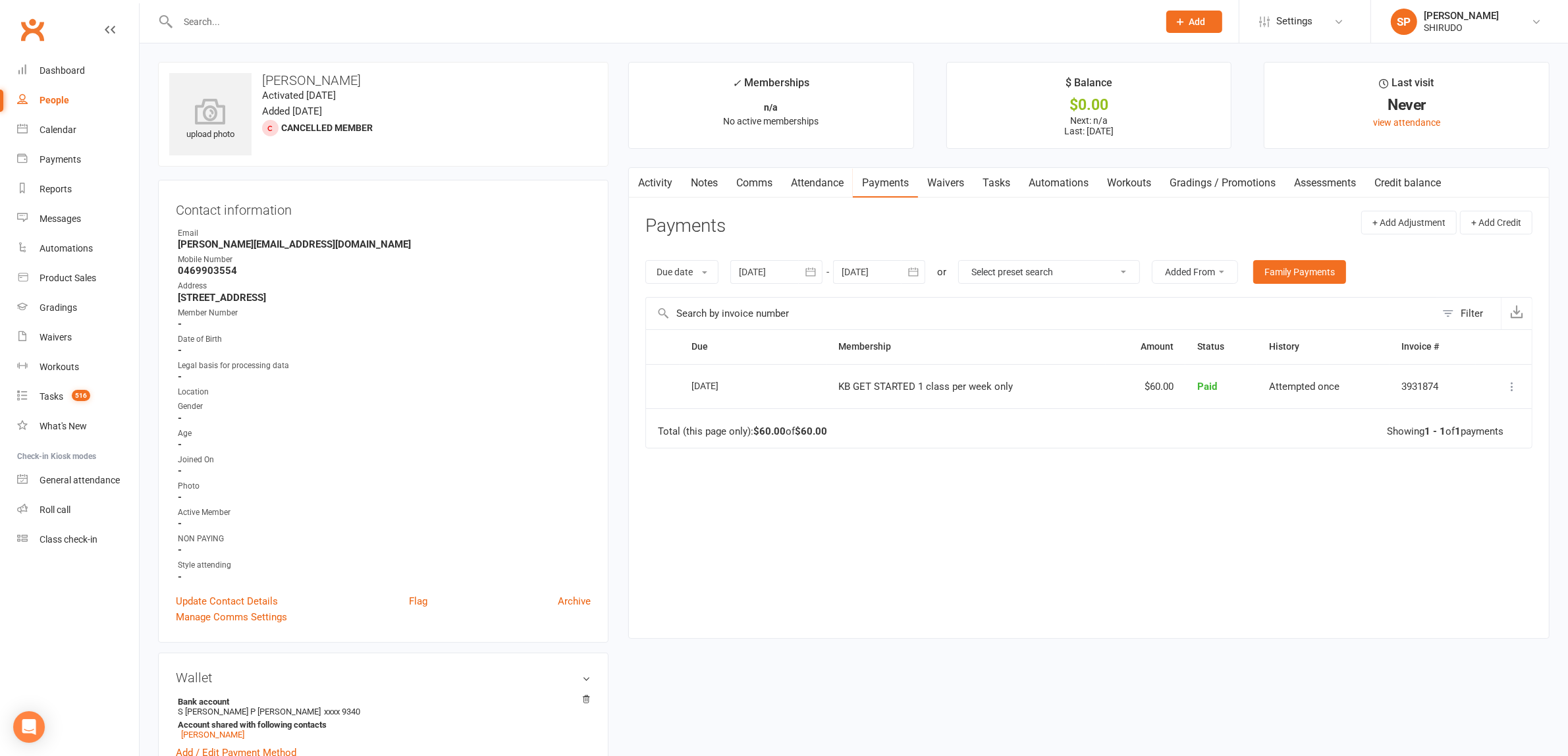
click at [813, 271] on icon "button" at bounding box center [810, 272] width 13 height 13
click at [761, 311] on button "button" at bounding box center [752, 303] width 29 height 24
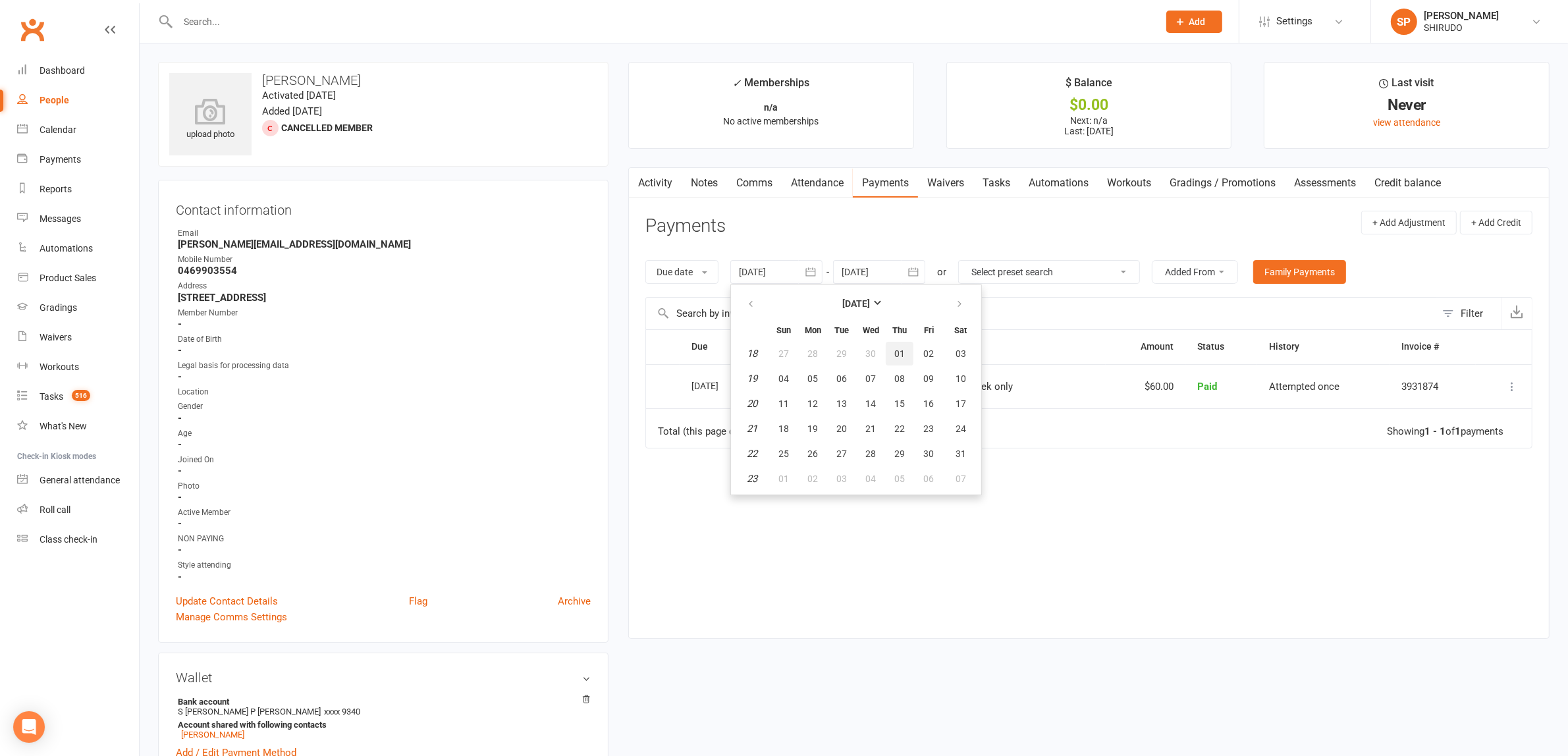
click at [899, 349] on span "01" at bounding box center [899, 353] width 11 height 11
type input "[DATE]"
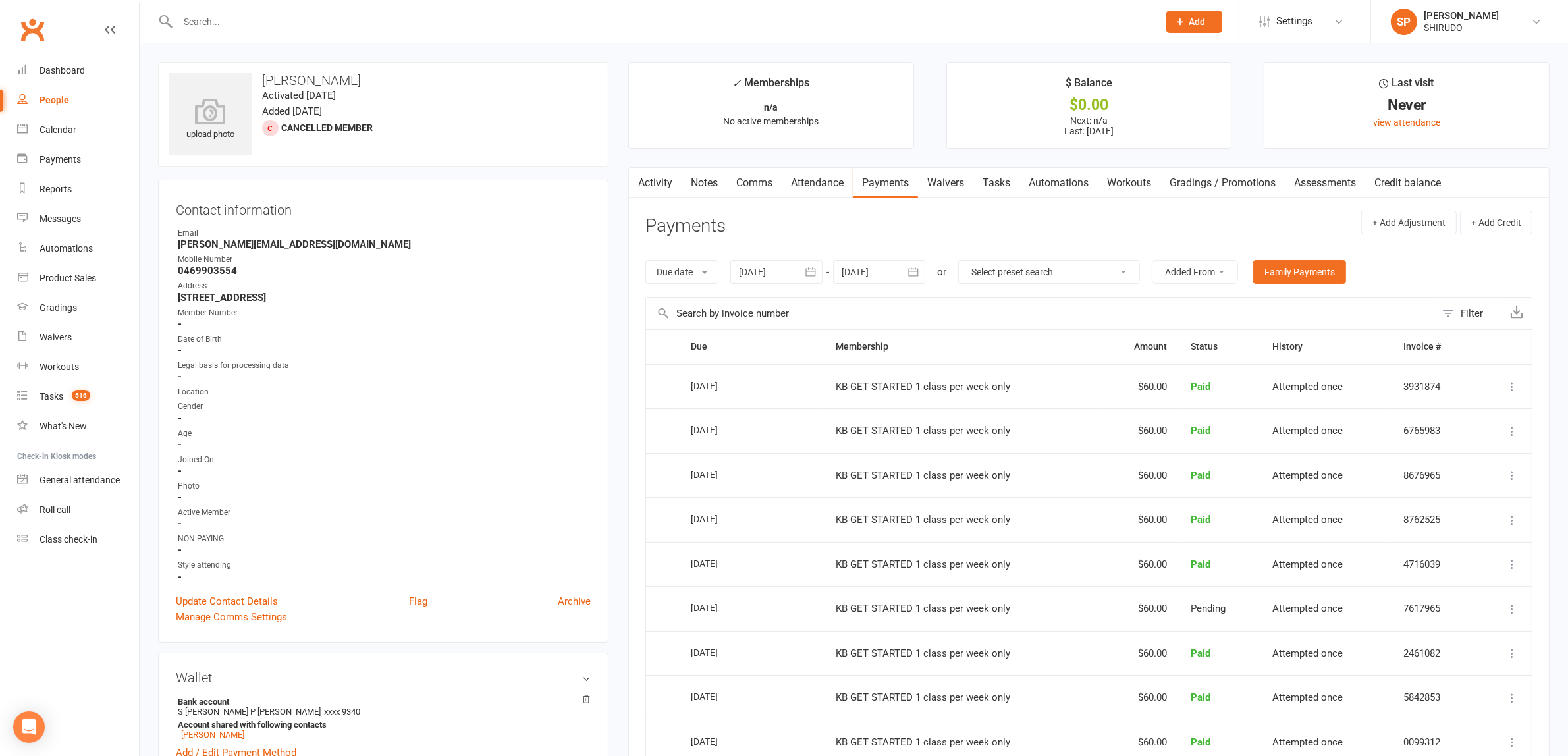
scroll to position [412, 0]
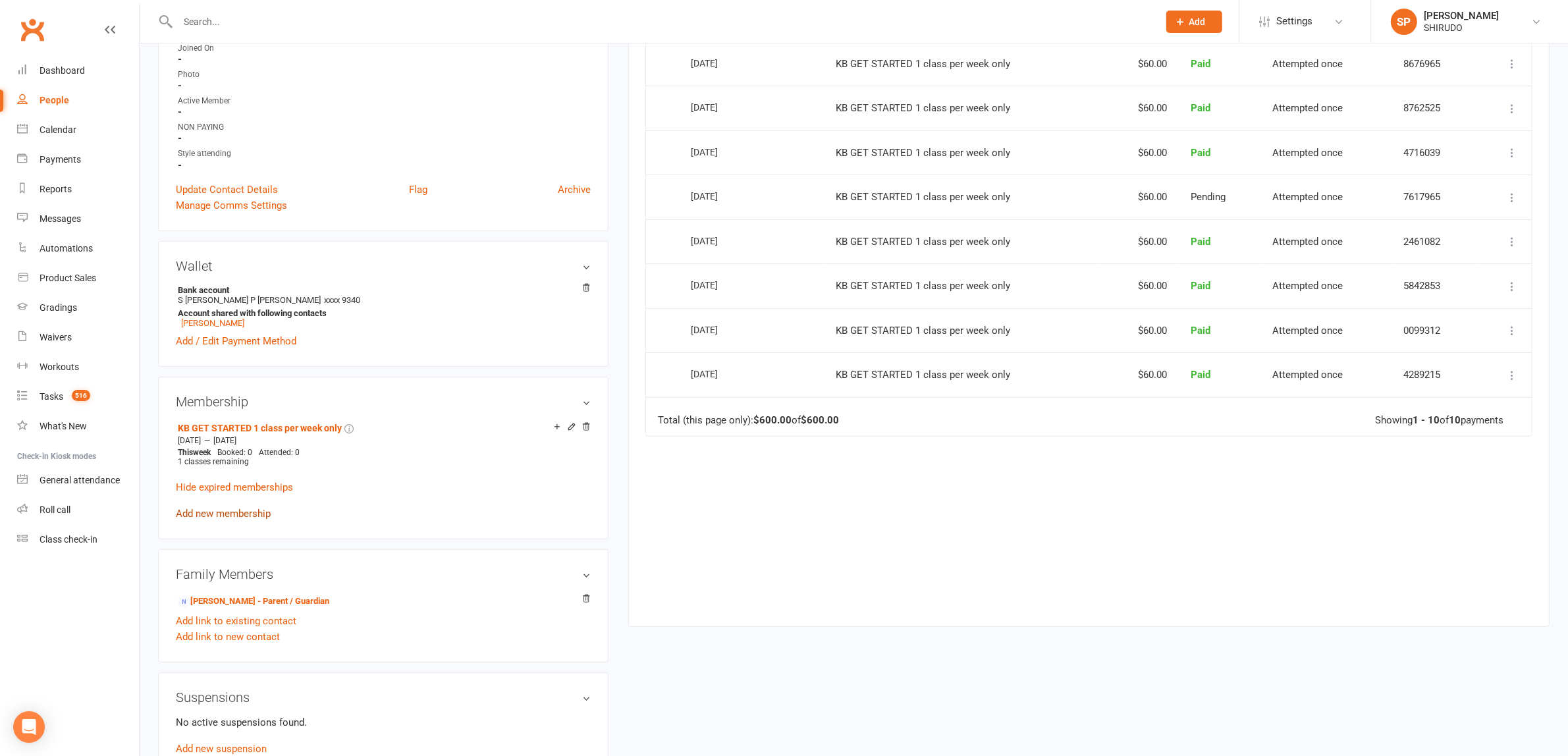
click at [262, 508] on link "Add new membership" at bounding box center [223, 513] width 95 height 12
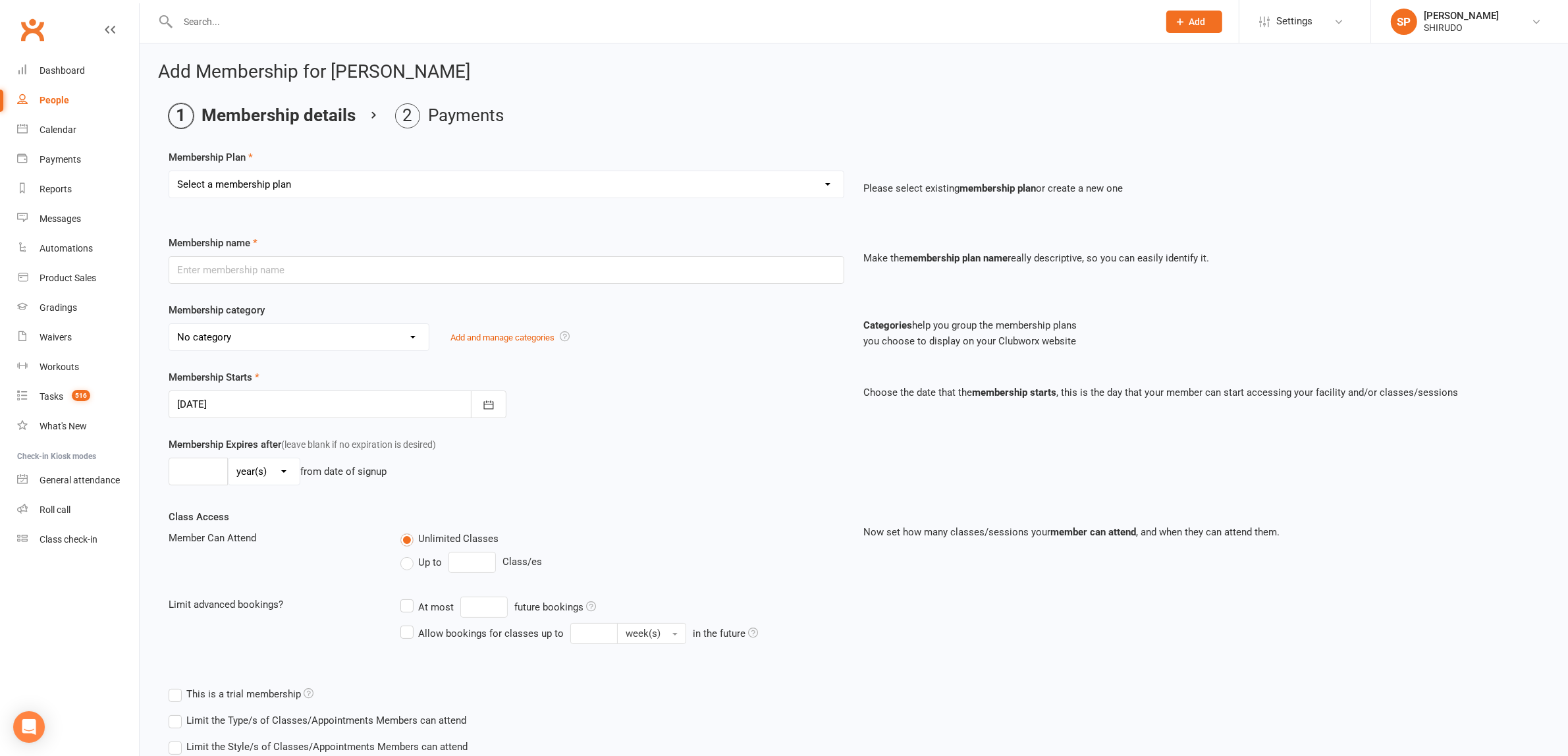
click at [805, 185] on select "Select a membership plan Create new Membership Plan GET STARTED PACKAGE Only $4…" at bounding box center [506, 184] width 674 height 26
click at [676, 152] on div "Membership Plan Select a membership plan Create new Membership Plan GET STARTED…" at bounding box center [853, 183] width 1370 height 67
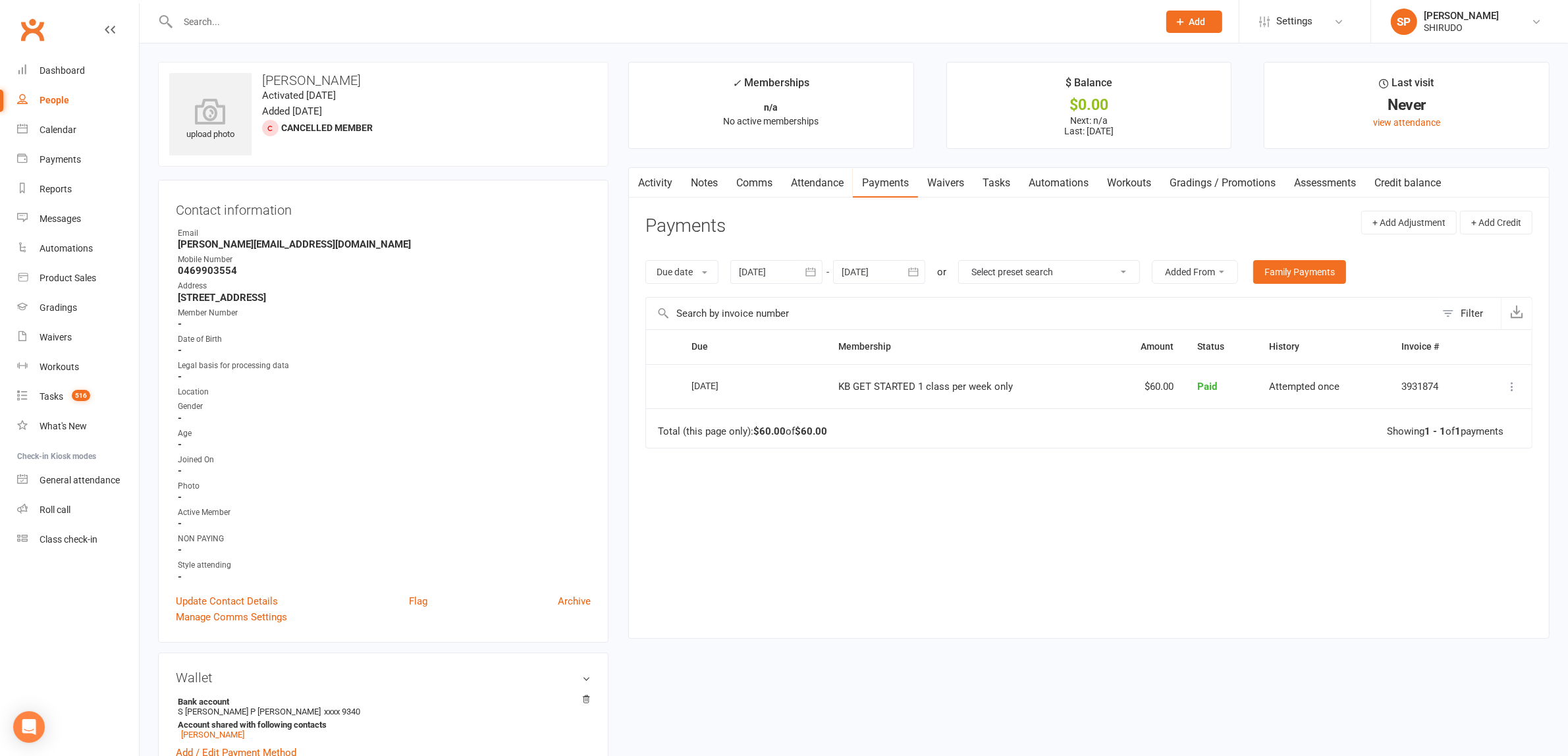
scroll to position [412, 0]
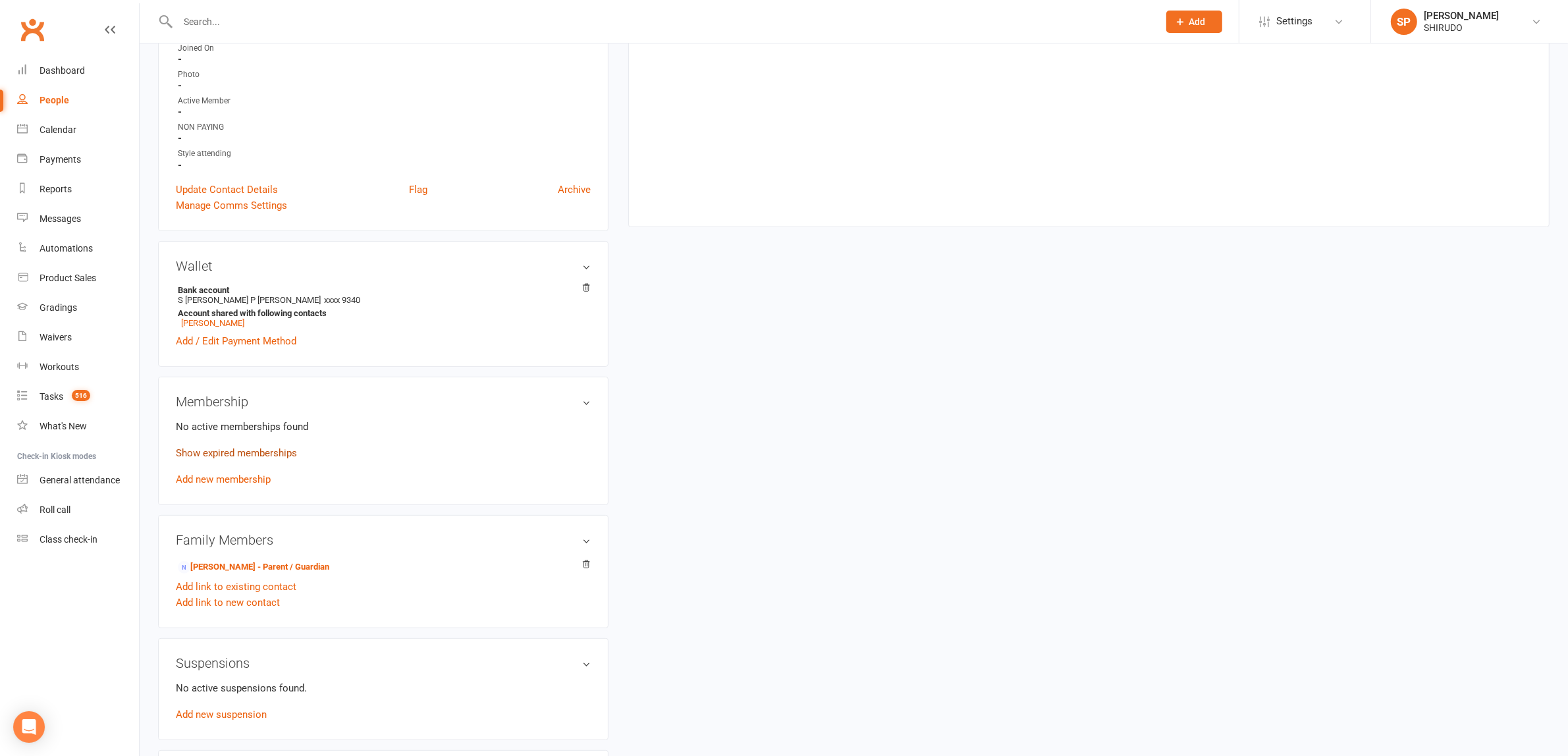
click at [286, 452] on link "Show expired memberships" at bounding box center [236, 452] width 121 height 12
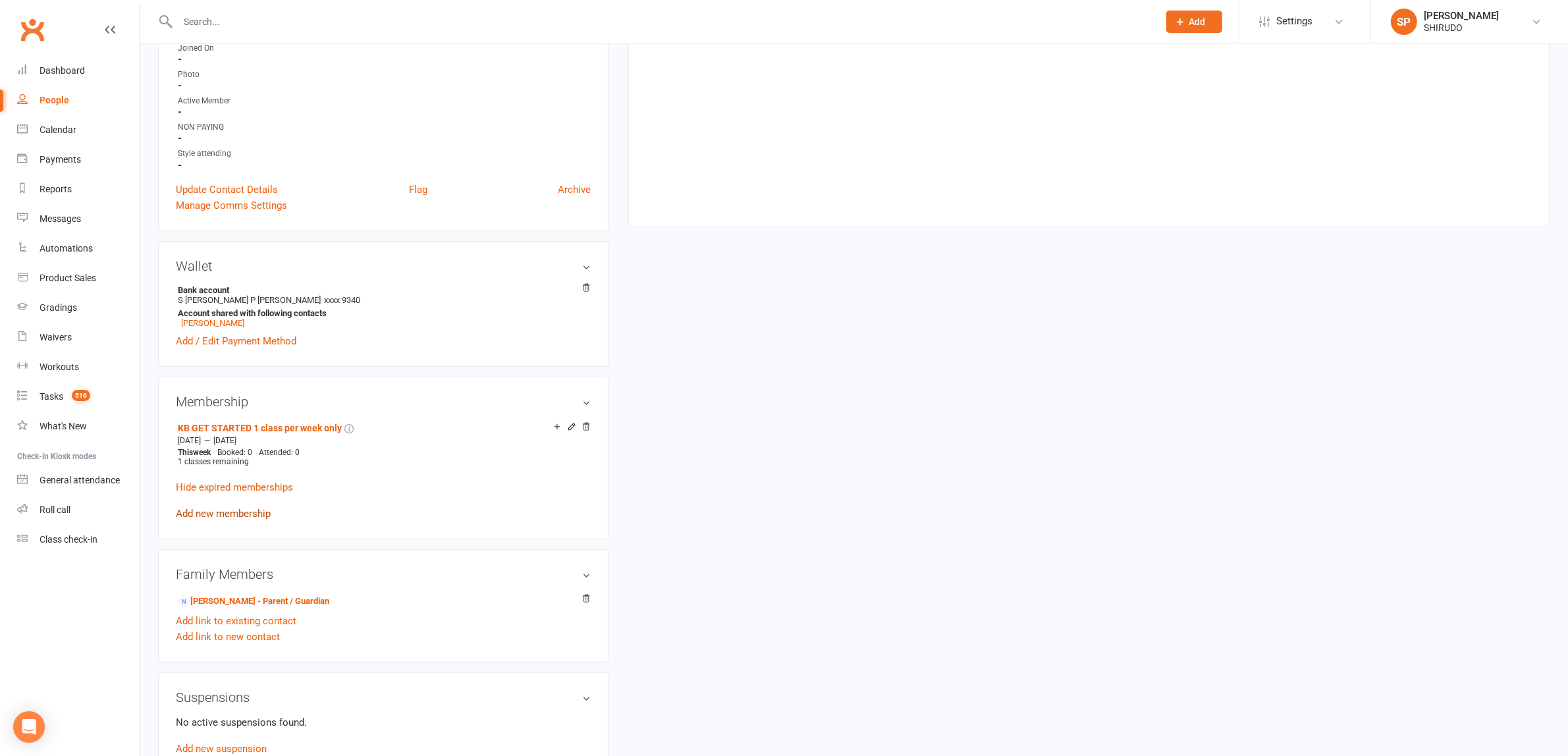
click at [258, 512] on link "Add new membership" at bounding box center [223, 513] width 95 height 12
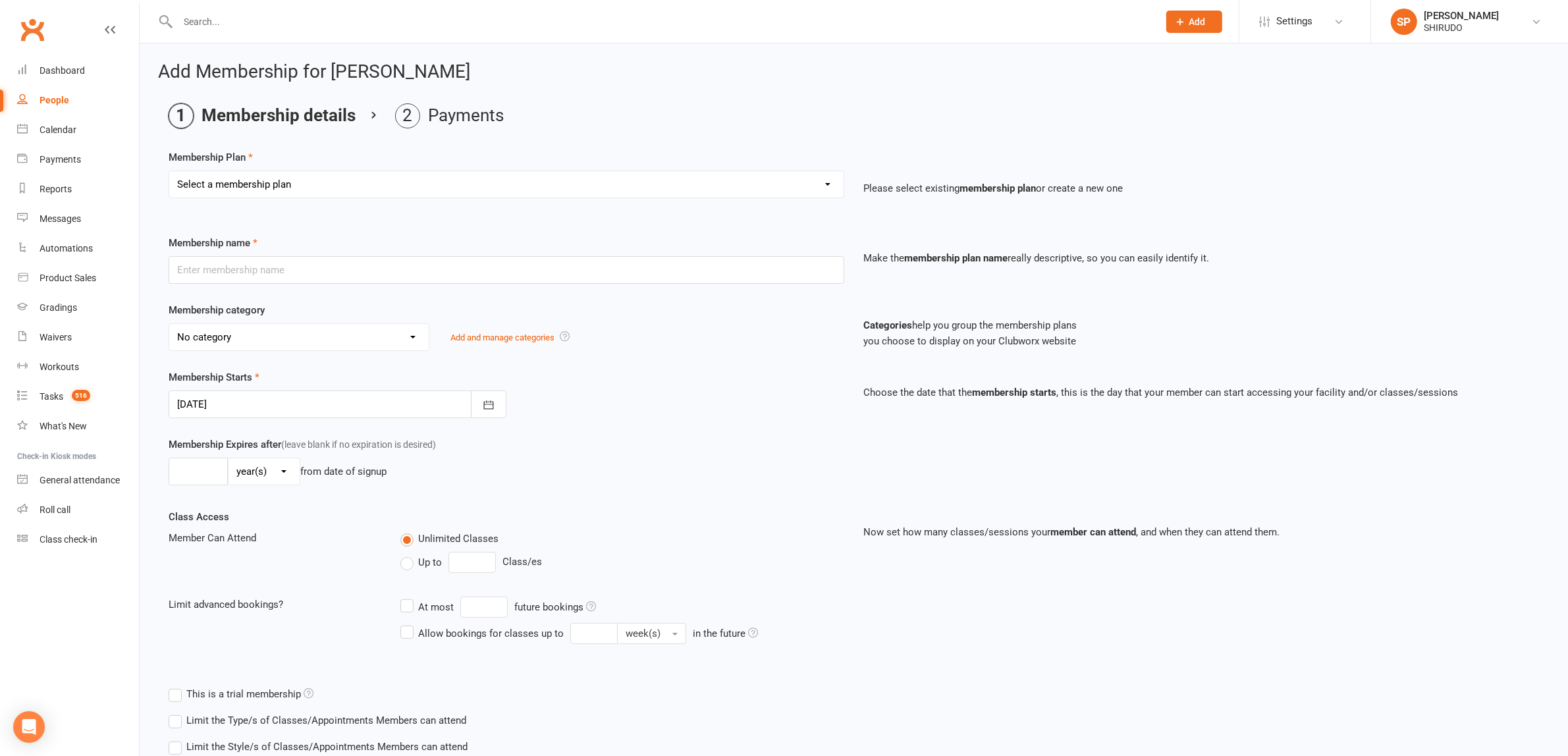
click at [814, 186] on select "Select a membership plan Create new Membership Plan GET STARTED PACKAGE Only $4…" at bounding box center [506, 184] width 674 height 26
select select "33"
click at [169, 171] on select "Select a membership plan Create new Membership Plan GET STARTED PACKAGE Only $4…" at bounding box center [506, 184] width 674 height 26
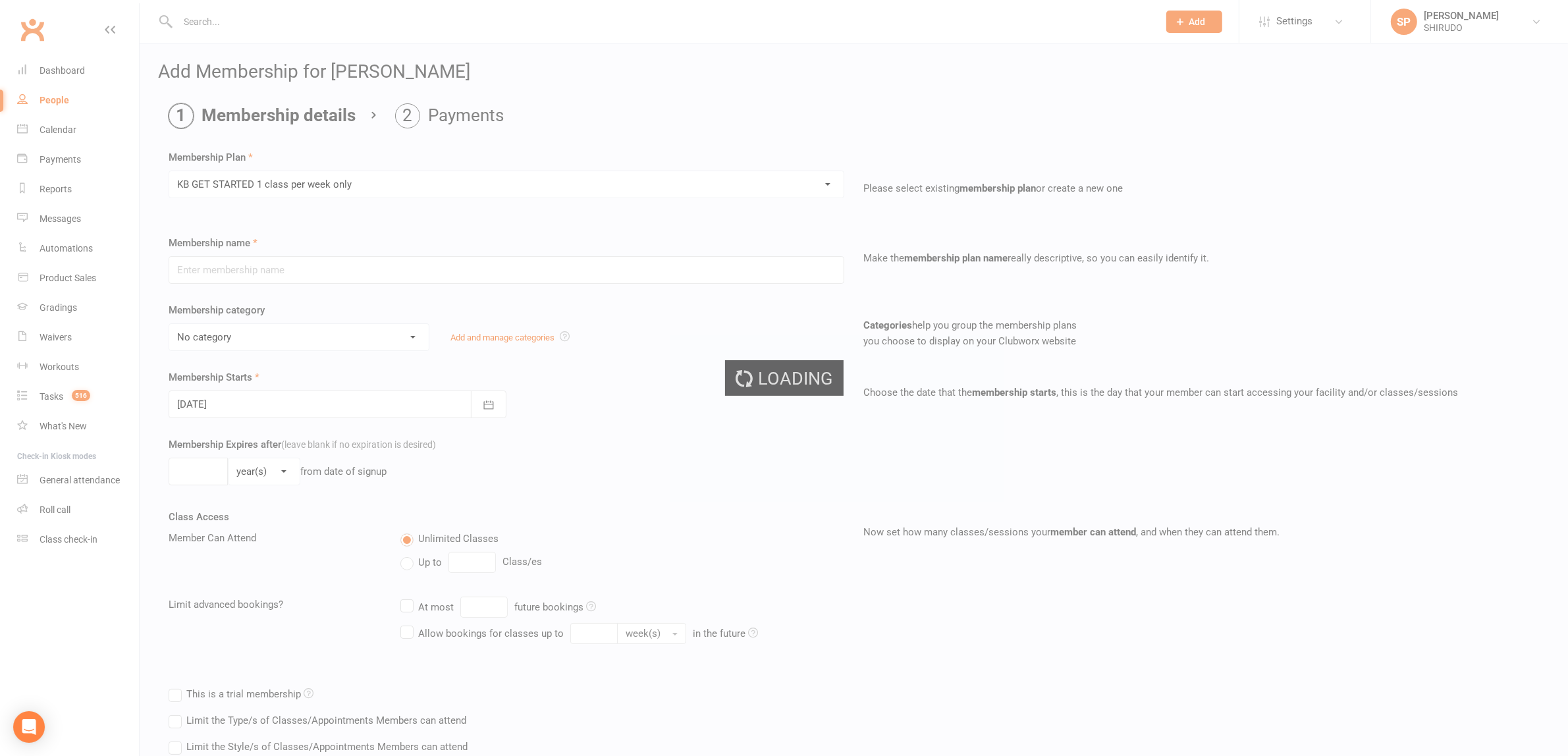
type input "KB GET STARTED 1 class per week only"
select select "8"
type input "1"
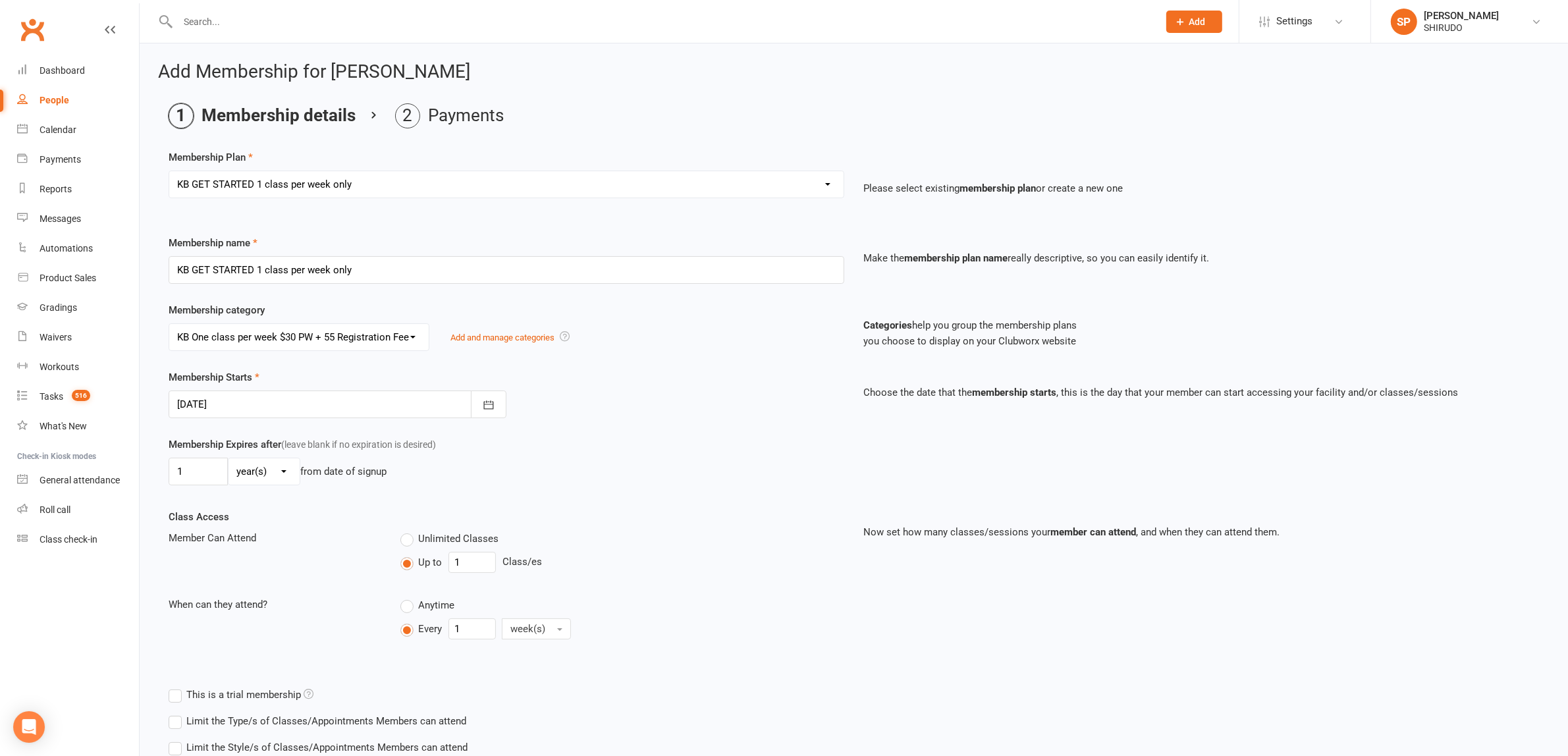
click at [58, 97] on div "People" at bounding box center [54, 100] width 29 height 11
select select "100"
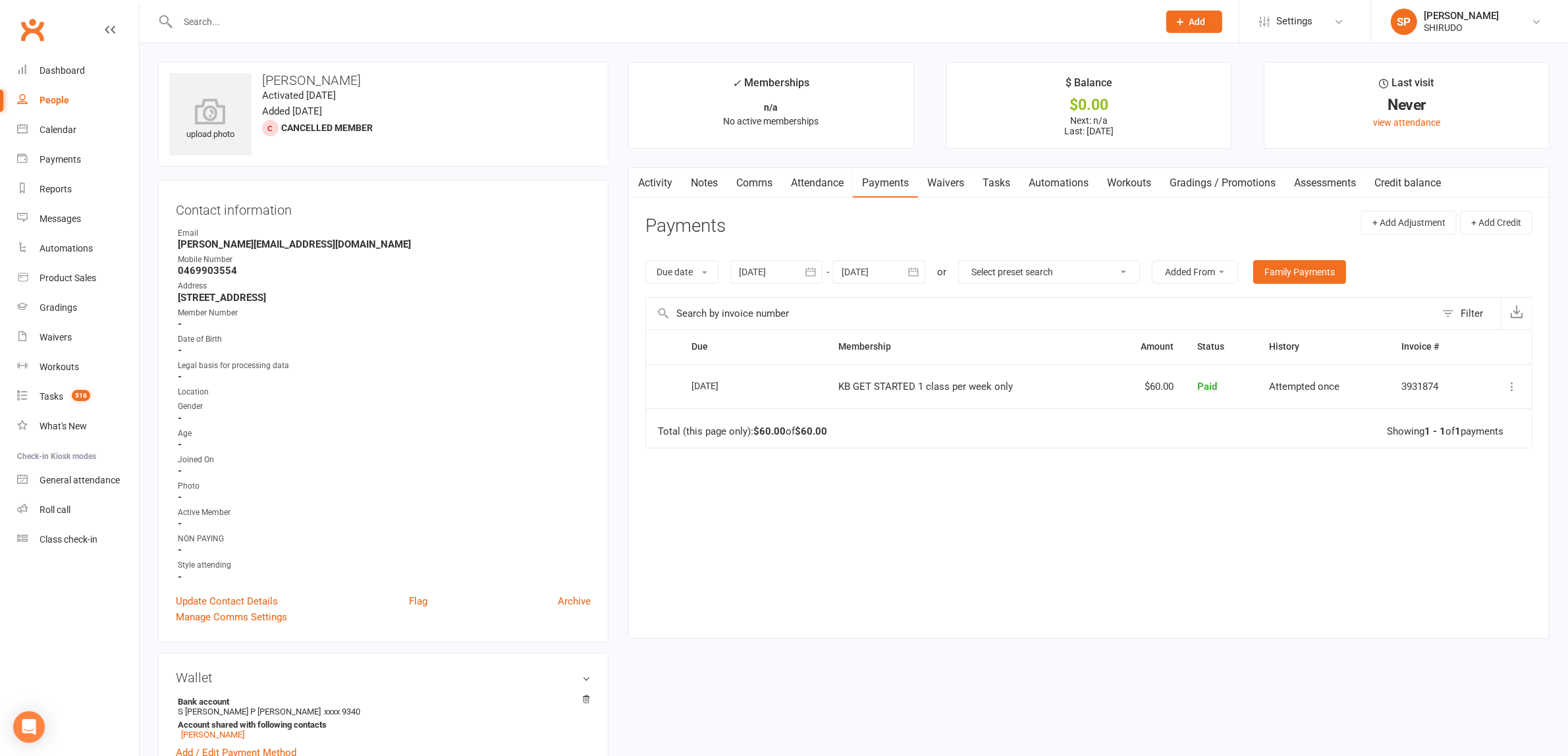
scroll to position [412, 0]
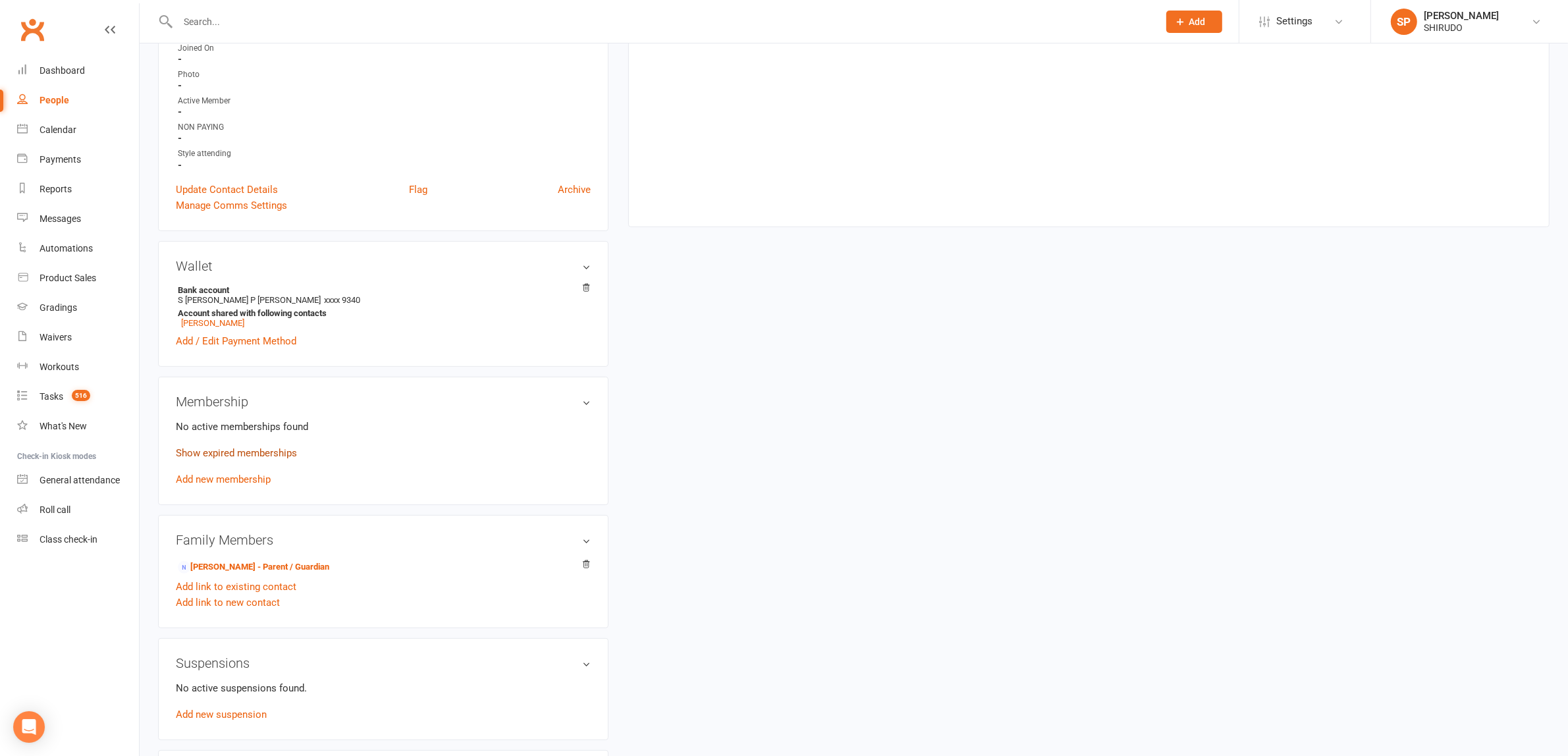
click at [285, 450] on link "Show expired memberships" at bounding box center [236, 452] width 121 height 12
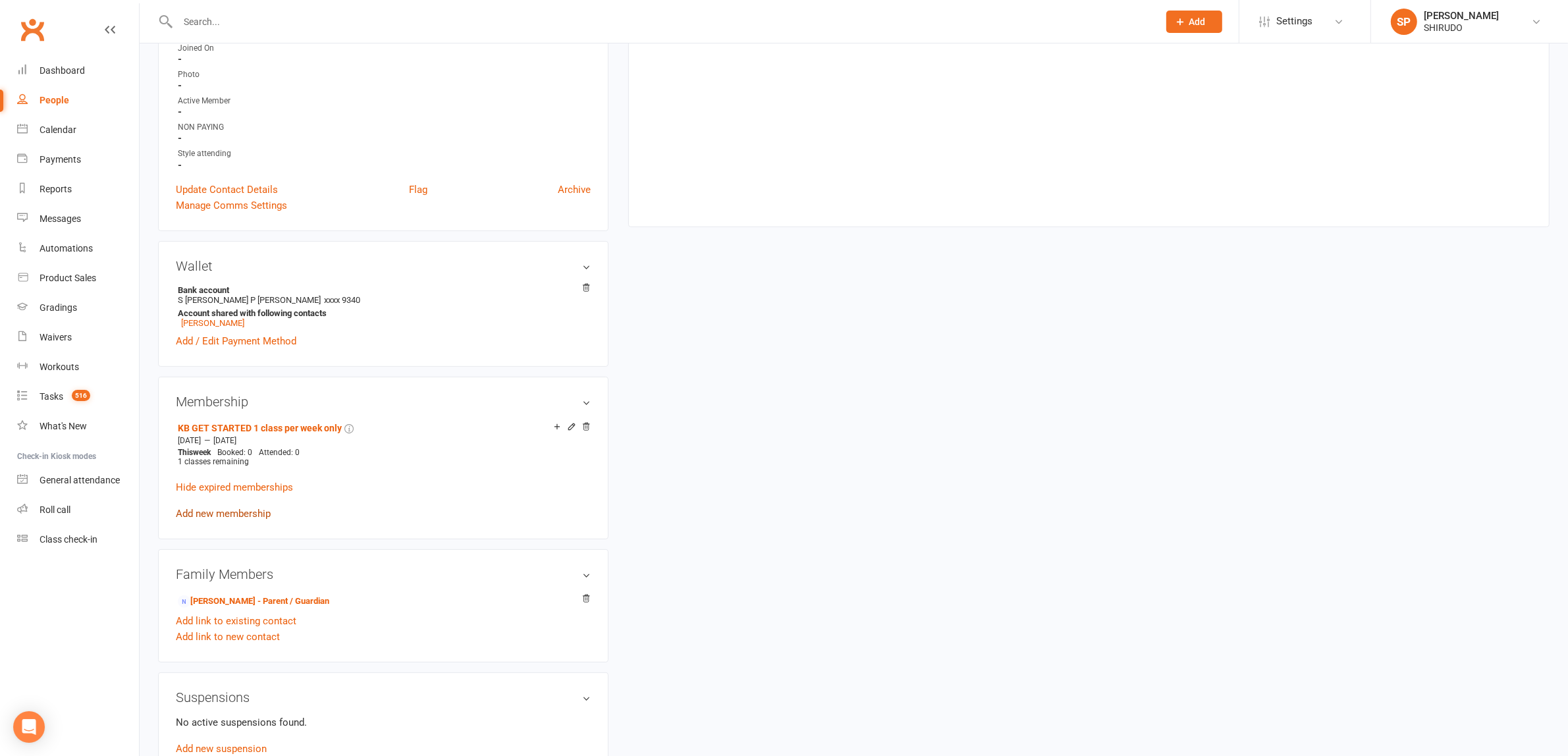
click at [257, 509] on link "Add new membership" at bounding box center [223, 513] width 95 height 12
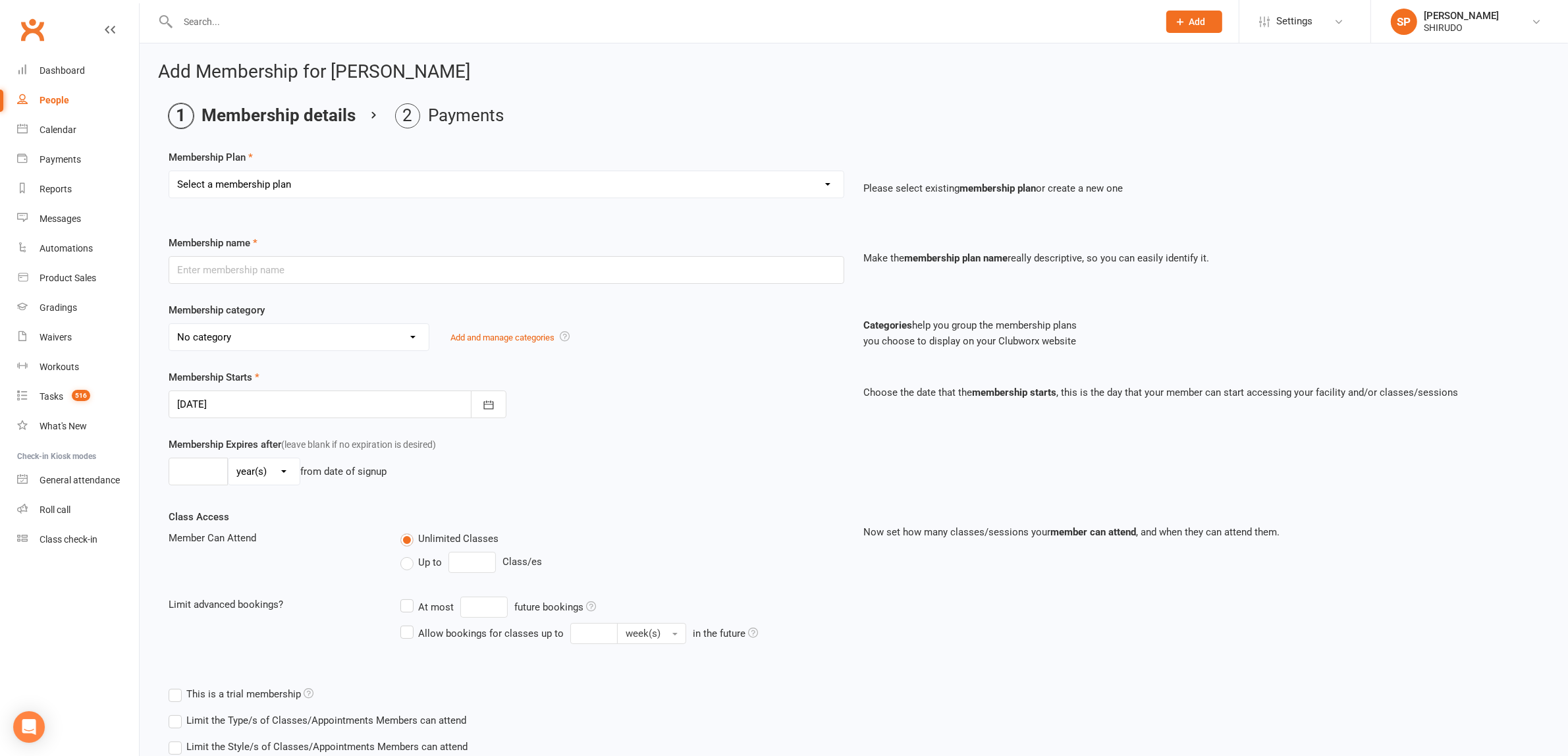
click at [308, 185] on select "Select a membership plan Create new Membership Plan GET STARTED PACKAGE Only $4…" at bounding box center [506, 184] width 674 height 26
select select "33"
click at [169, 171] on select "Select a membership plan Create new Membership Plan GET STARTED PACKAGE Only $4…" at bounding box center [506, 184] width 674 height 26
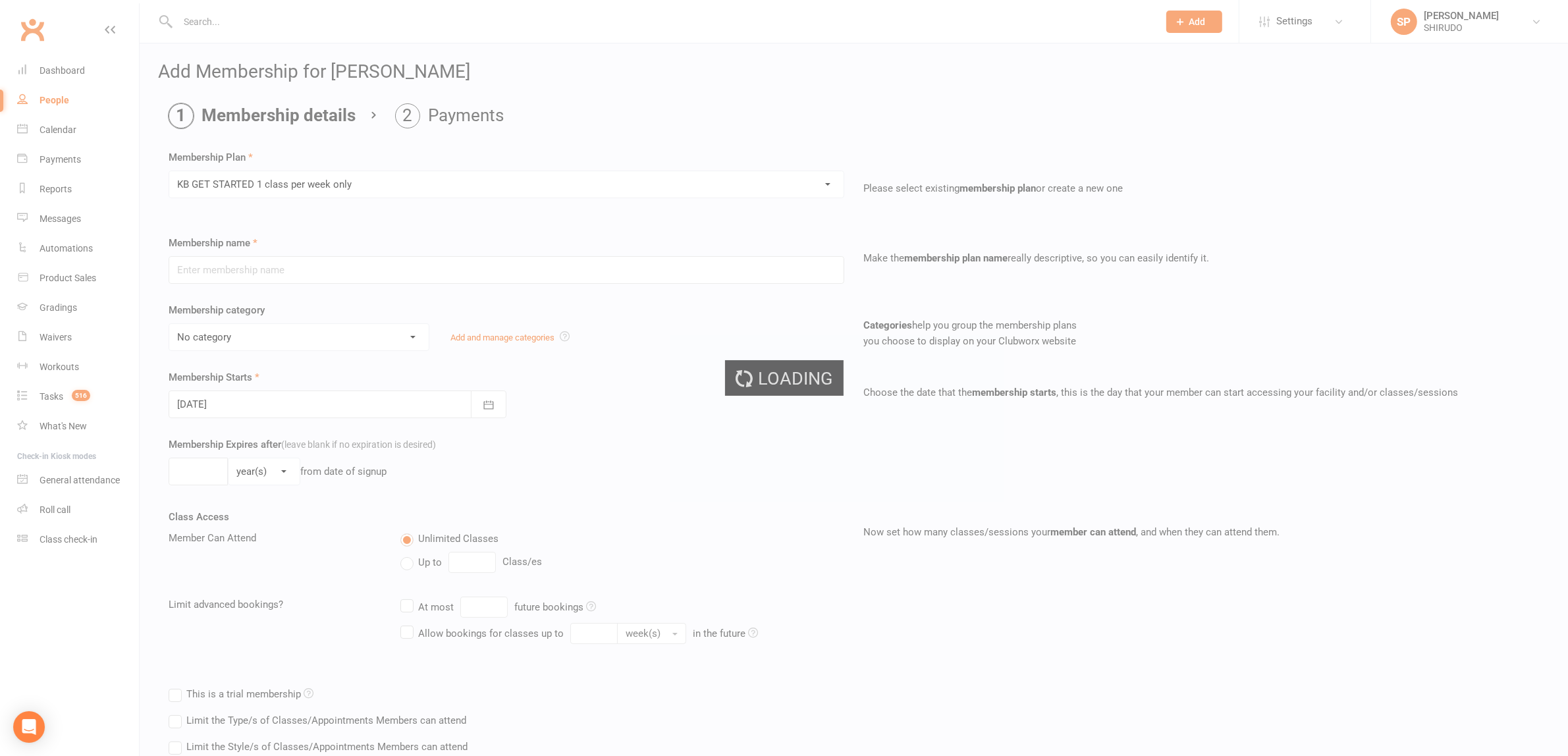
type input "KB GET STARTED 1 class per week only"
select select "8"
type input "1"
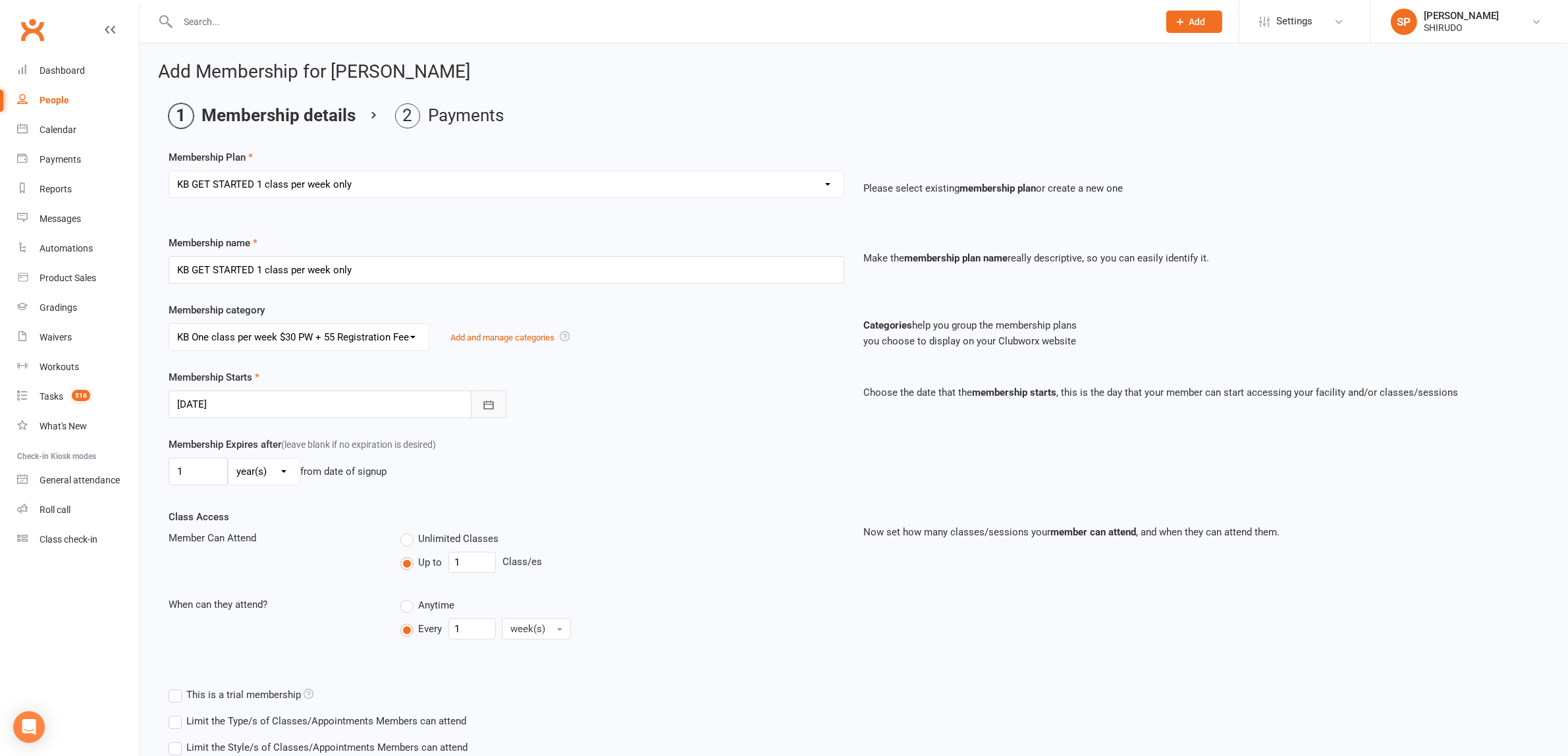
click at [485, 402] on icon "button" at bounding box center [488, 404] width 13 height 13
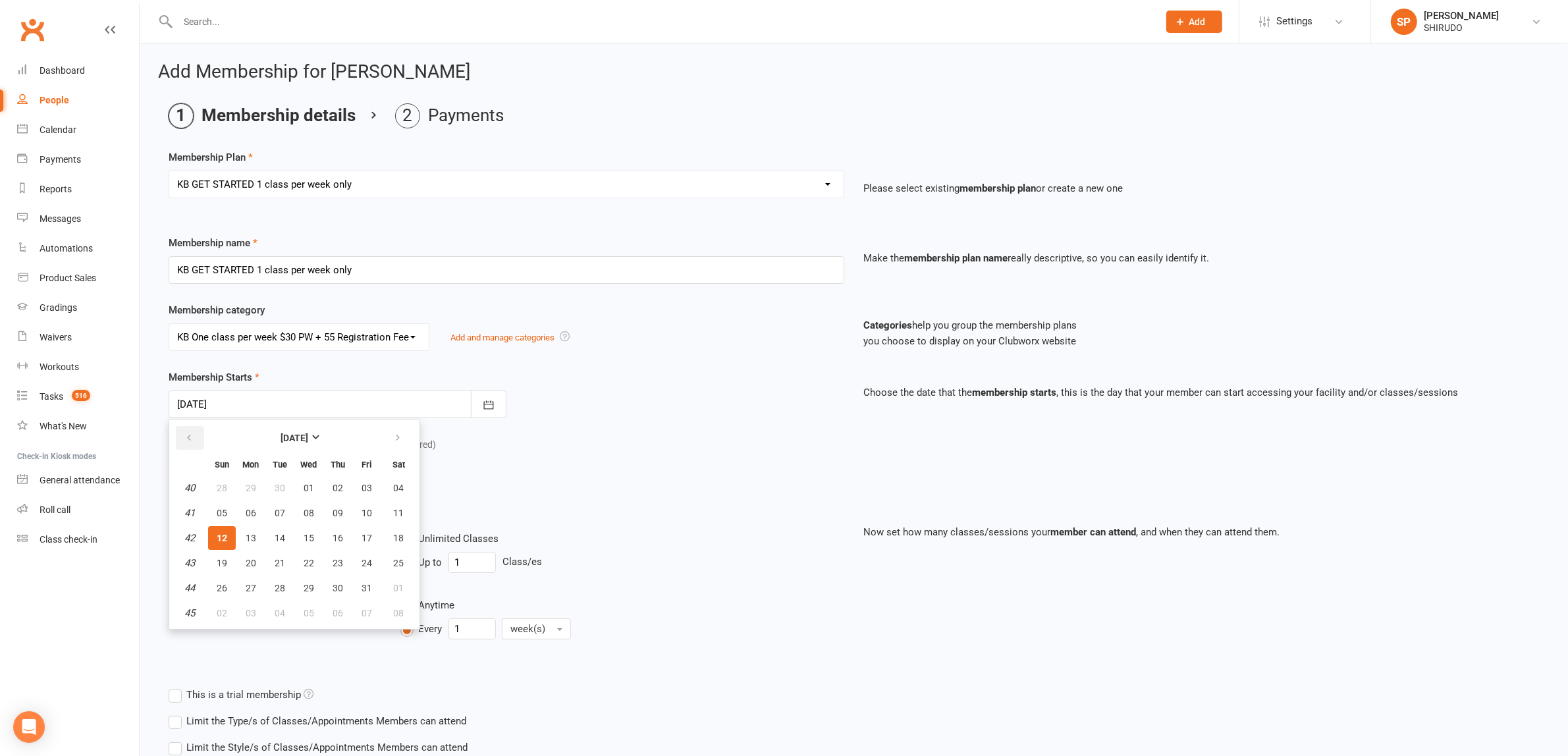
click at [185, 435] on icon "button" at bounding box center [189, 437] width 9 height 11
click at [395, 510] on span "13" at bounding box center [399, 513] width 11 height 11
type input "13 Sep 2025"
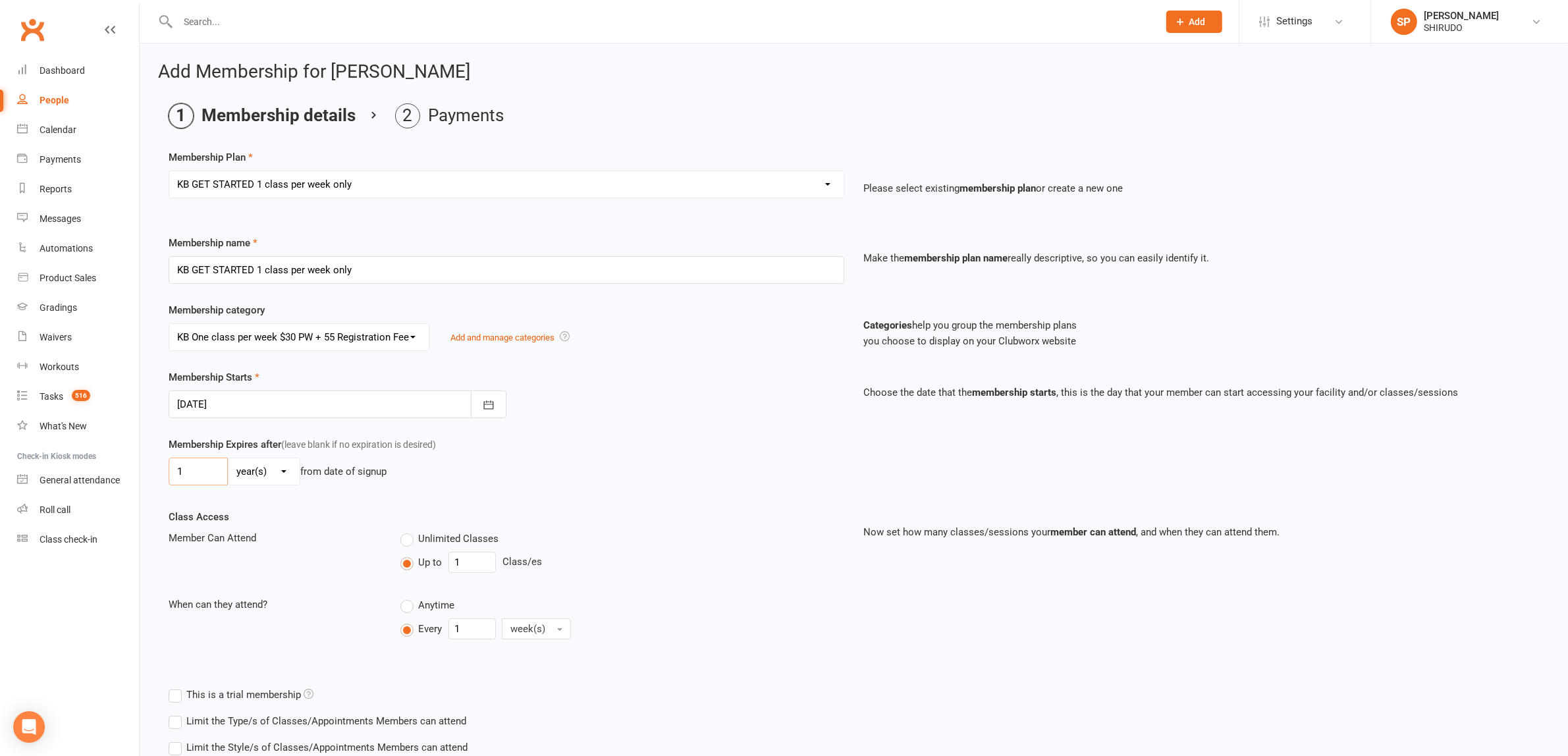
click at [201, 471] on input "1" at bounding box center [198, 471] width 59 height 28
drag, startPoint x: 201, startPoint y: 471, endPoint x: 258, endPoint y: 492, distance: 60.7
click at [150, 465] on div "Add Membership for RISHIT CHOWDHURY Membership details Payments Membership Plan…" at bounding box center [853, 452] width 1428 height 818
type input "0"
click at [284, 471] on select "day(s) week(s) month(s) year(s)" at bounding box center [263, 471] width 71 height 26
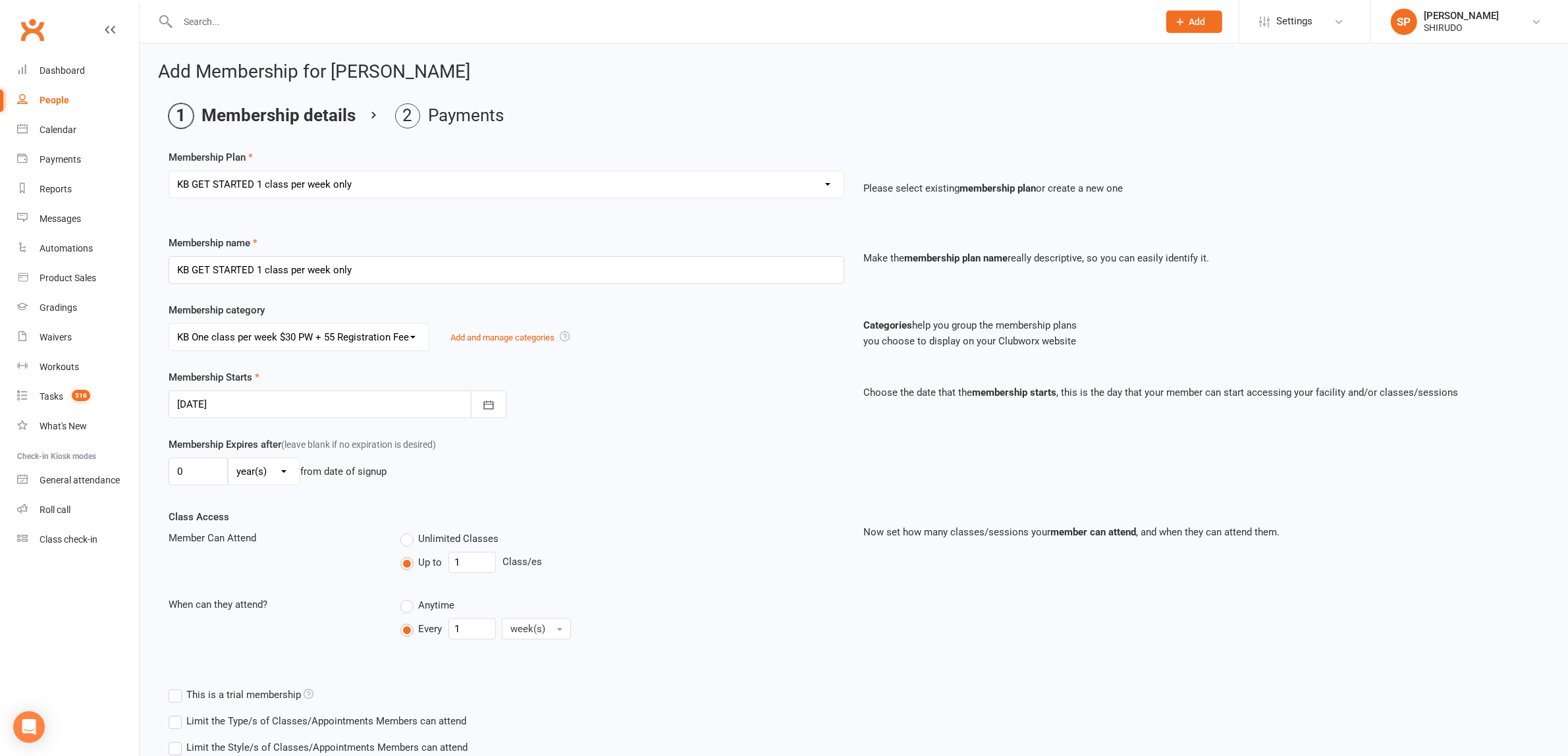
click at [492, 485] on div "0 day(s) week(s) month(s) year(s) from date of signup" at bounding box center [506, 471] width 676 height 28
drag, startPoint x: 216, startPoint y: 472, endPoint x: 161, endPoint y: 463, distance: 55.7
click at [161, 463] on div "Membership Expires after (leave blank if no expiration is desired) 0 day(s) wee…" at bounding box center [506, 463] width 695 height 54
click at [528, 490] on div "Membership Expires after (leave blank if no expiration is desired) day(s) week(…" at bounding box center [506, 463] width 695 height 54
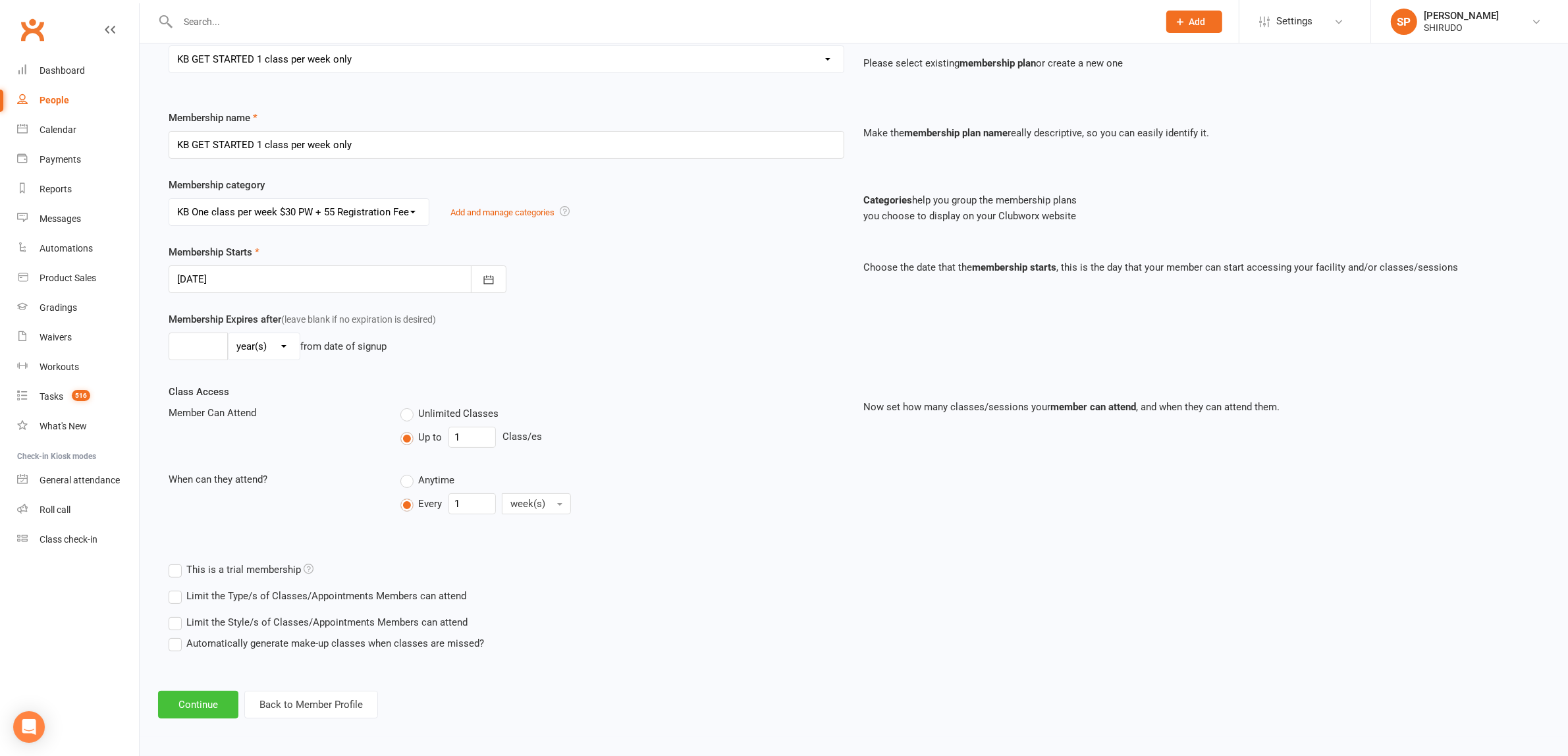
click at [209, 699] on button "Continue" at bounding box center [198, 704] width 80 height 28
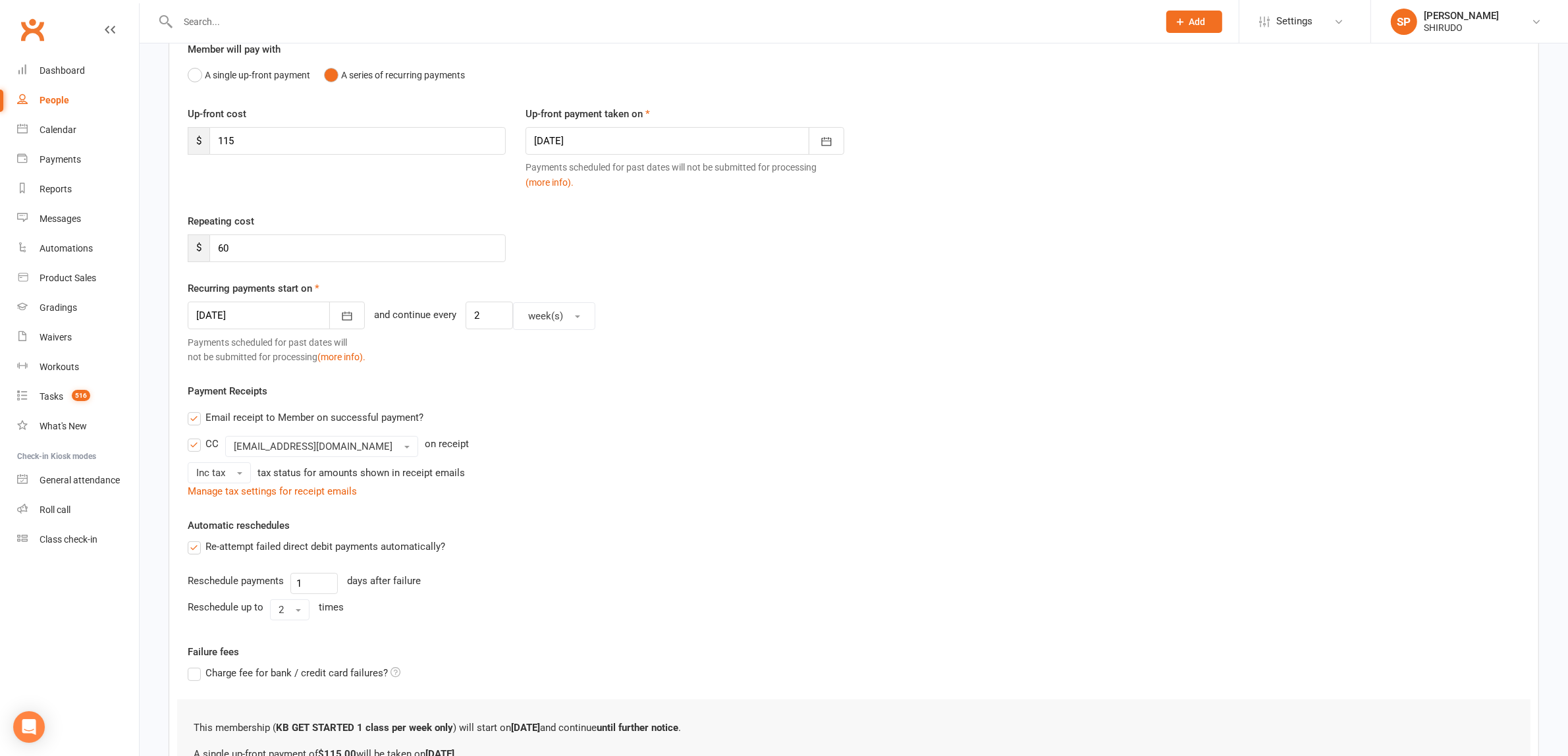
scroll to position [0, 0]
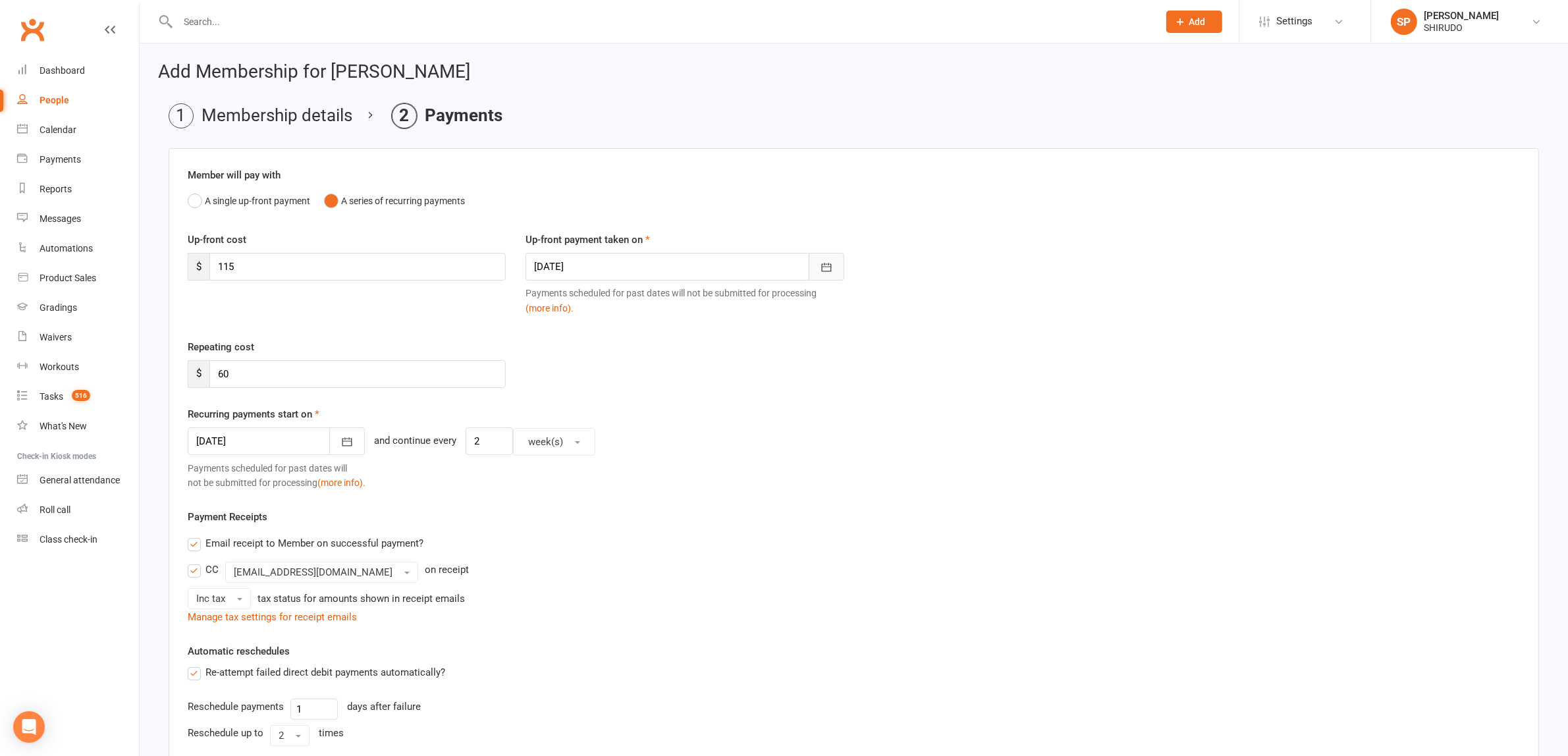
click at [831, 266] on icon "button" at bounding box center [826, 267] width 13 height 13
click at [755, 470] on span "11" at bounding box center [755, 475] width 11 height 11
click at [828, 265] on icon "button" at bounding box center [826, 267] width 13 height 13
click at [579, 398] on span "12" at bounding box center [579, 400] width 11 height 11
type input "[DATE]"
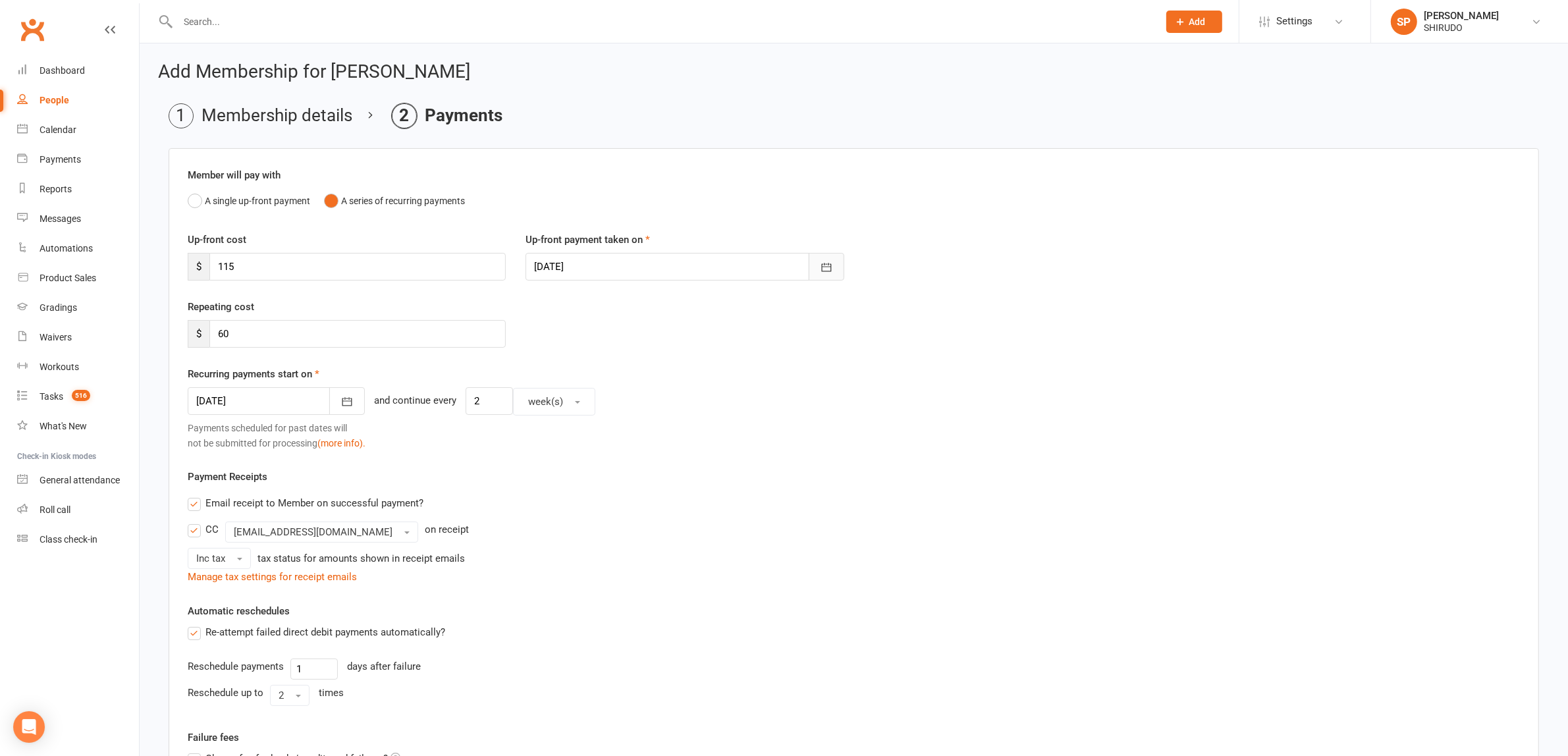
click at [828, 267] on icon "button" at bounding box center [826, 267] width 13 height 13
click at [553, 295] on button "button" at bounding box center [547, 300] width 29 height 24
click at [884, 480] on div "Payment Receipts Email receipt to Member on successful payment? CC info@shirudo…" at bounding box center [853, 527] width 1332 height 116
drag, startPoint x: 300, startPoint y: 274, endPoint x: 214, endPoint y: 258, distance: 87.5
click at [214, 258] on input "115" at bounding box center [357, 266] width 296 height 28
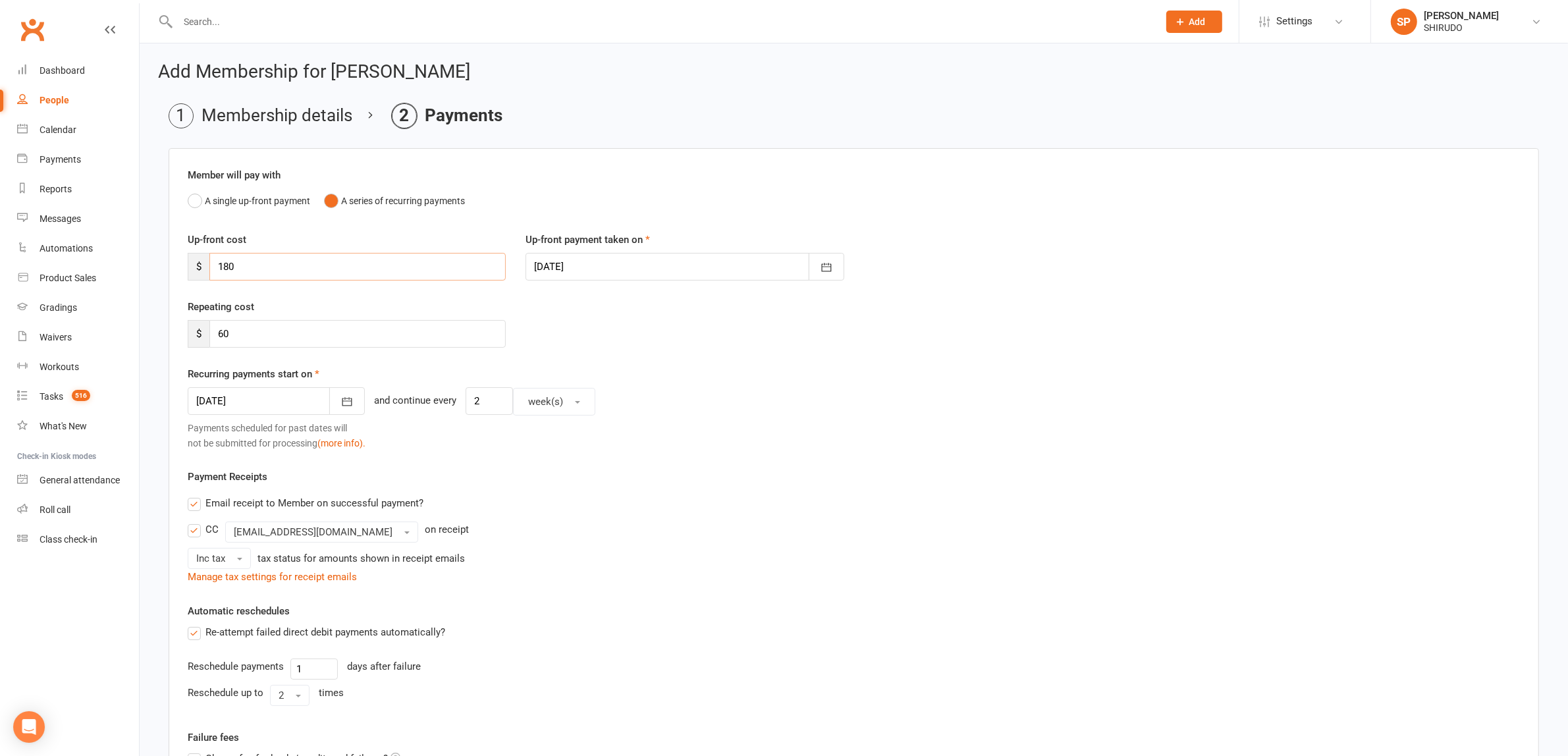
type input "180"
click at [684, 399] on div "27 Sep 2025 September 2025 Sun Mon Tue Wed Thu Fri Sat 36 31 01 02 03 04 05 06 …" at bounding box center [853, 402] width 1332 height 29
click at [825, 264] on icon "button" at bounding box center [826, 268] width 10 height 9
click at [755, 471] on span "11" at bounding box center [755, 475] width 11 height 11
type input "11 Oct 2025"
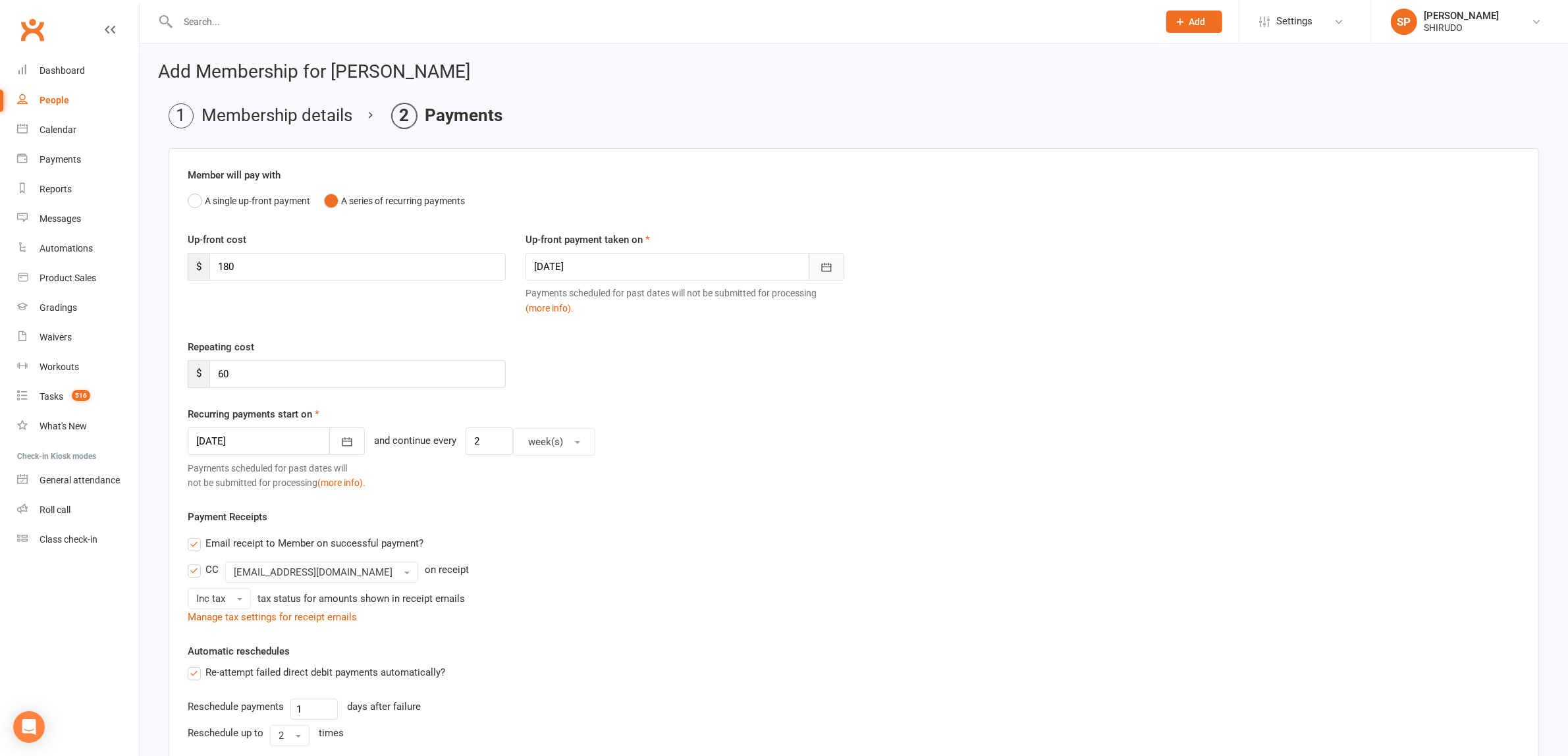
click at [823, 266] on icon "button" at bounding box center [826, 268] width 10 height 9
click at [342, 440] on icon "button" at bounding box center [347, 442] width 10 height 9
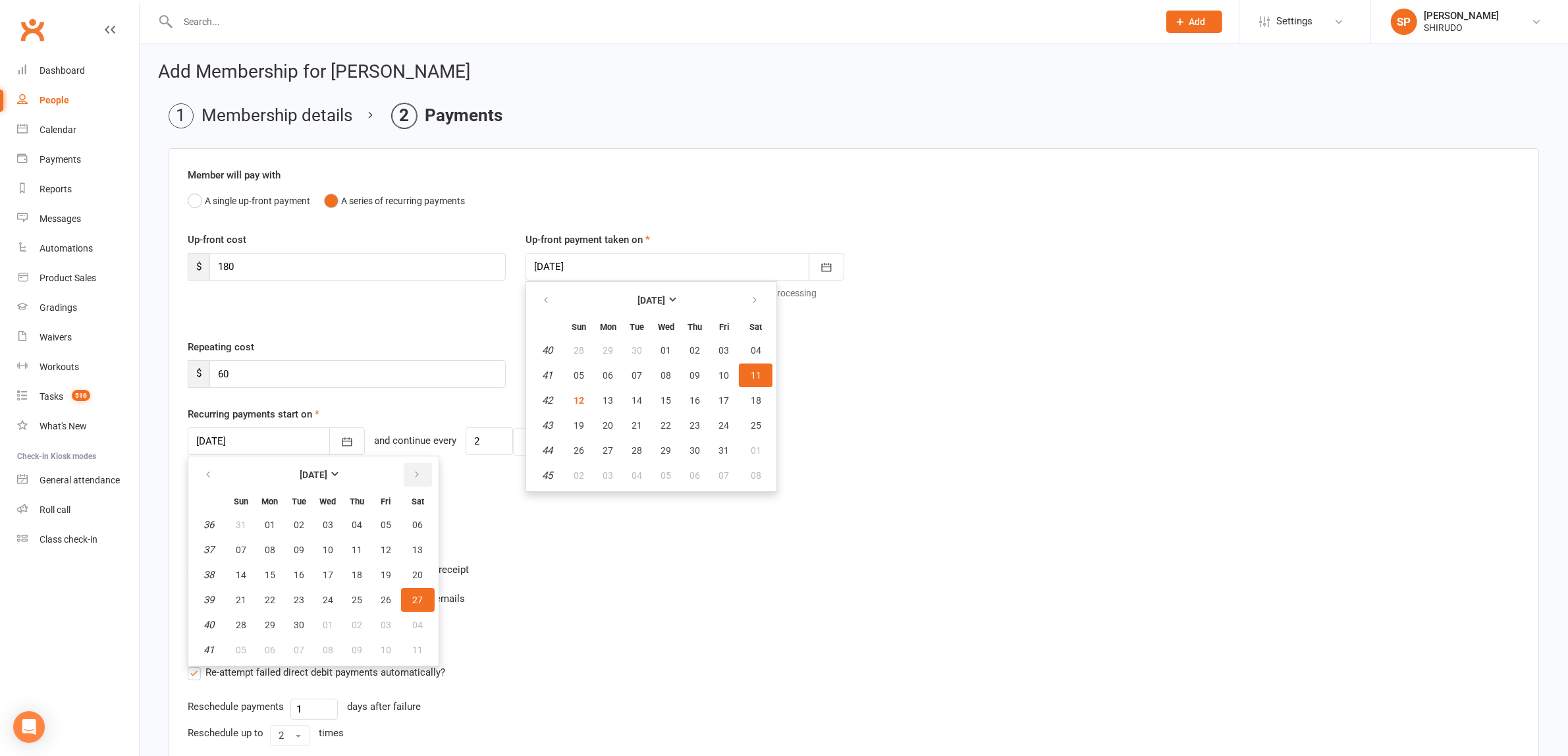
click at [412, 475] on icon "button" at bounding box center [417, 475] width 9 height 11
click at [413, 594] on span "25" at bounding box center [418, 599] width 11 height 11
type input "25 Oct 2025"
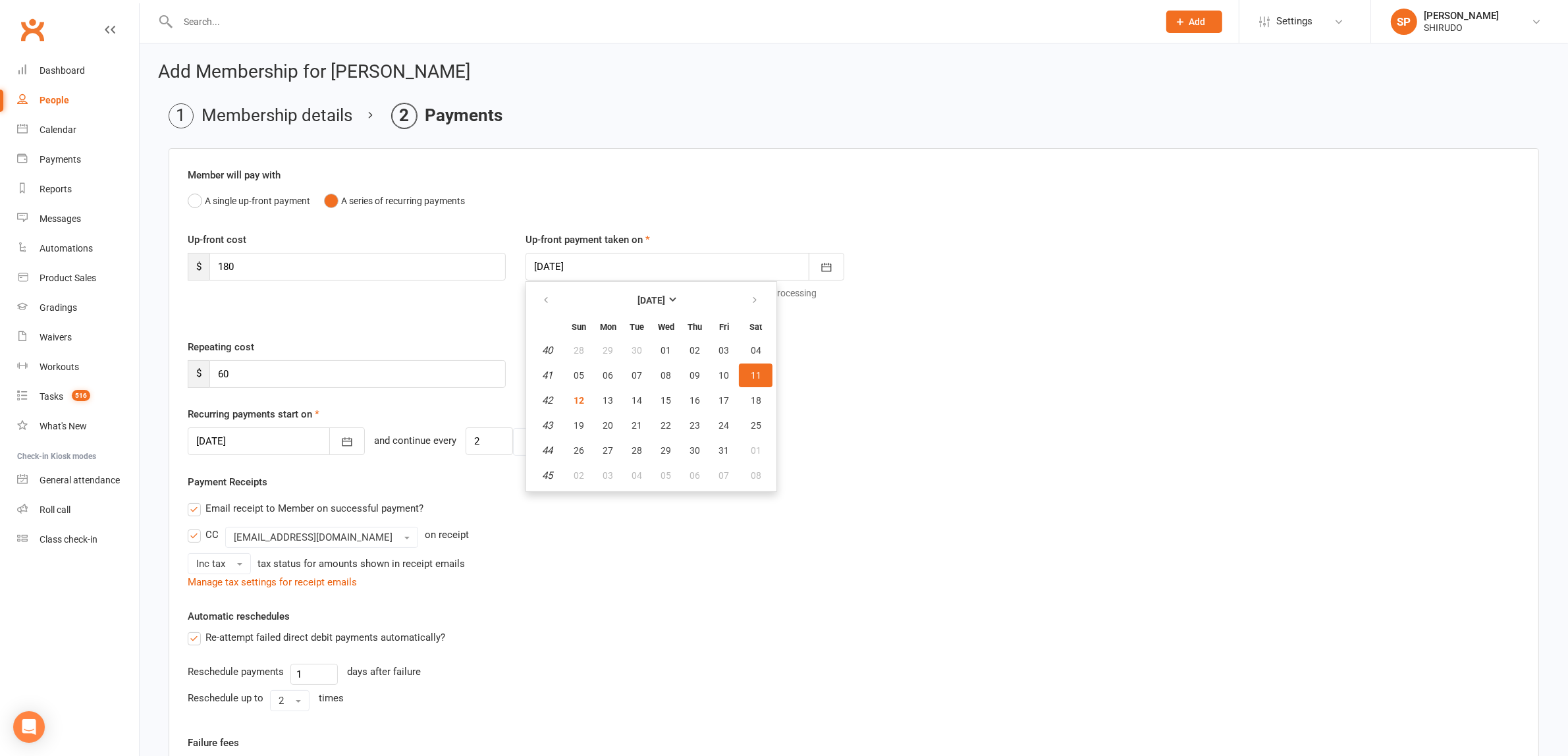
click at [728, 583] on div "Manage tax settings for receipt emails" at bounding box center [853, 582] width 1332 height 16
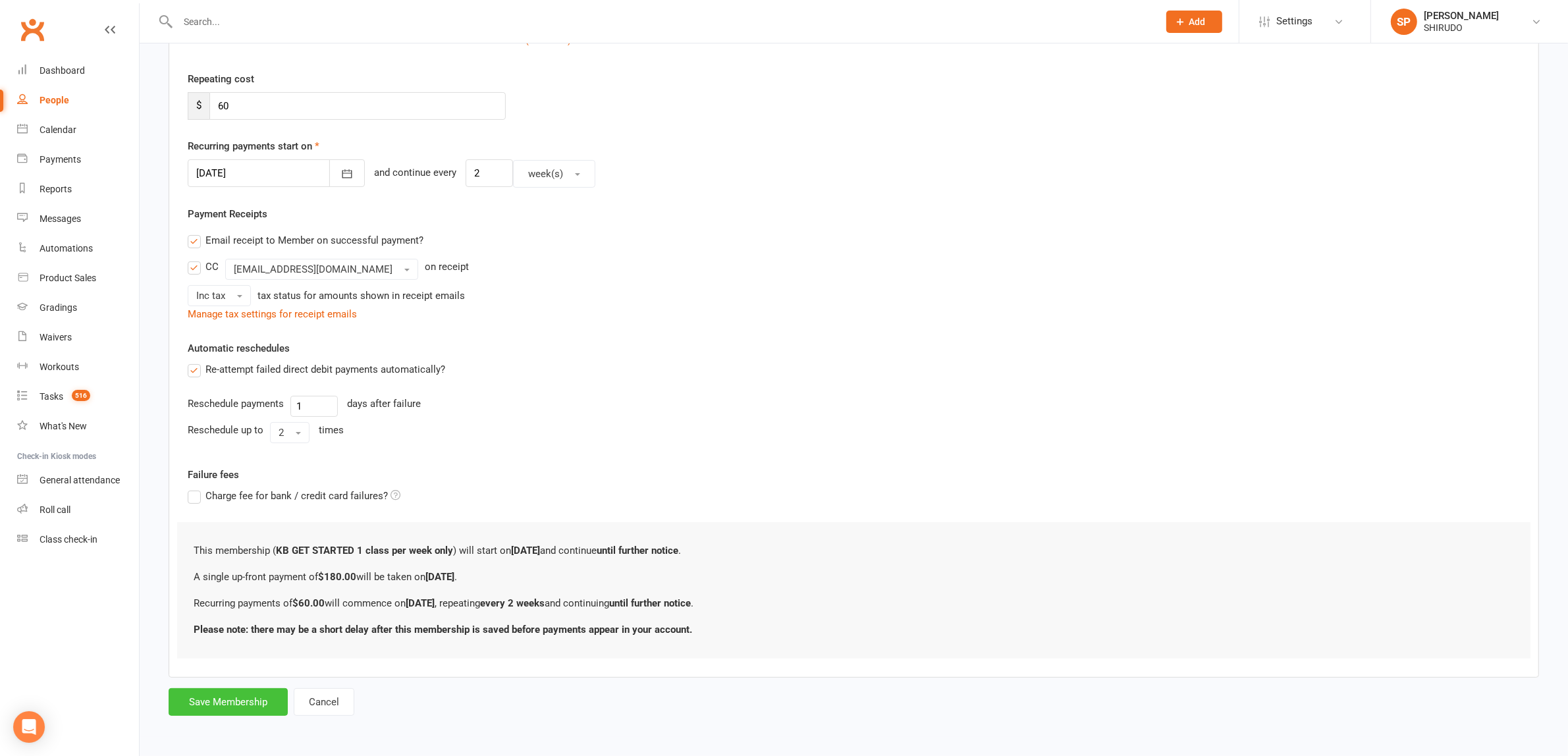
click at [247, 702] on button "Save Membership" at bounding box center [228, 702] width 119 height 28
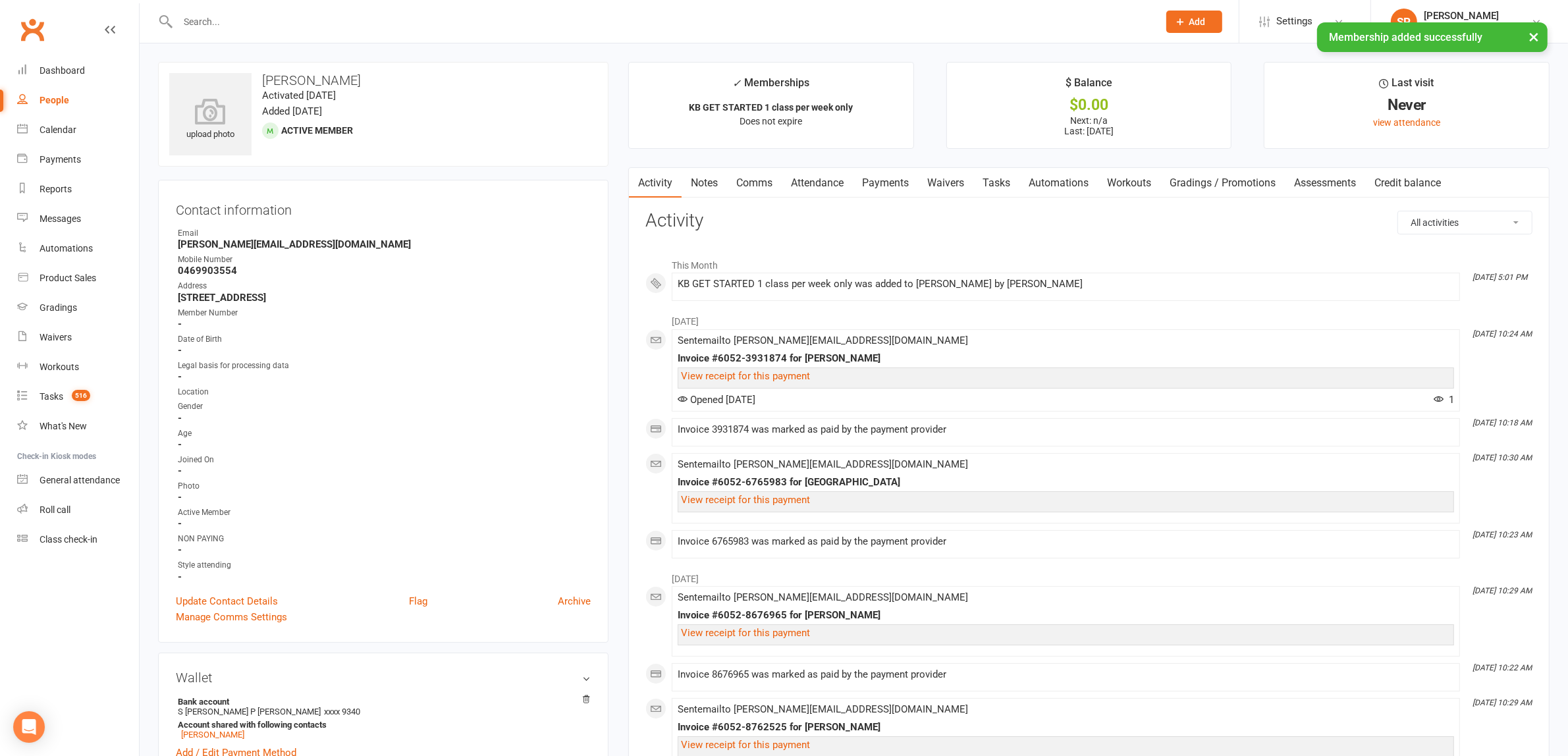
click at [367, 471] on strong "-" at bounding box center [384, 470] width 413 height 12
click at [53, 96] on div "People" at bounding box center [54, 100] width 29 height 11
select select "100"
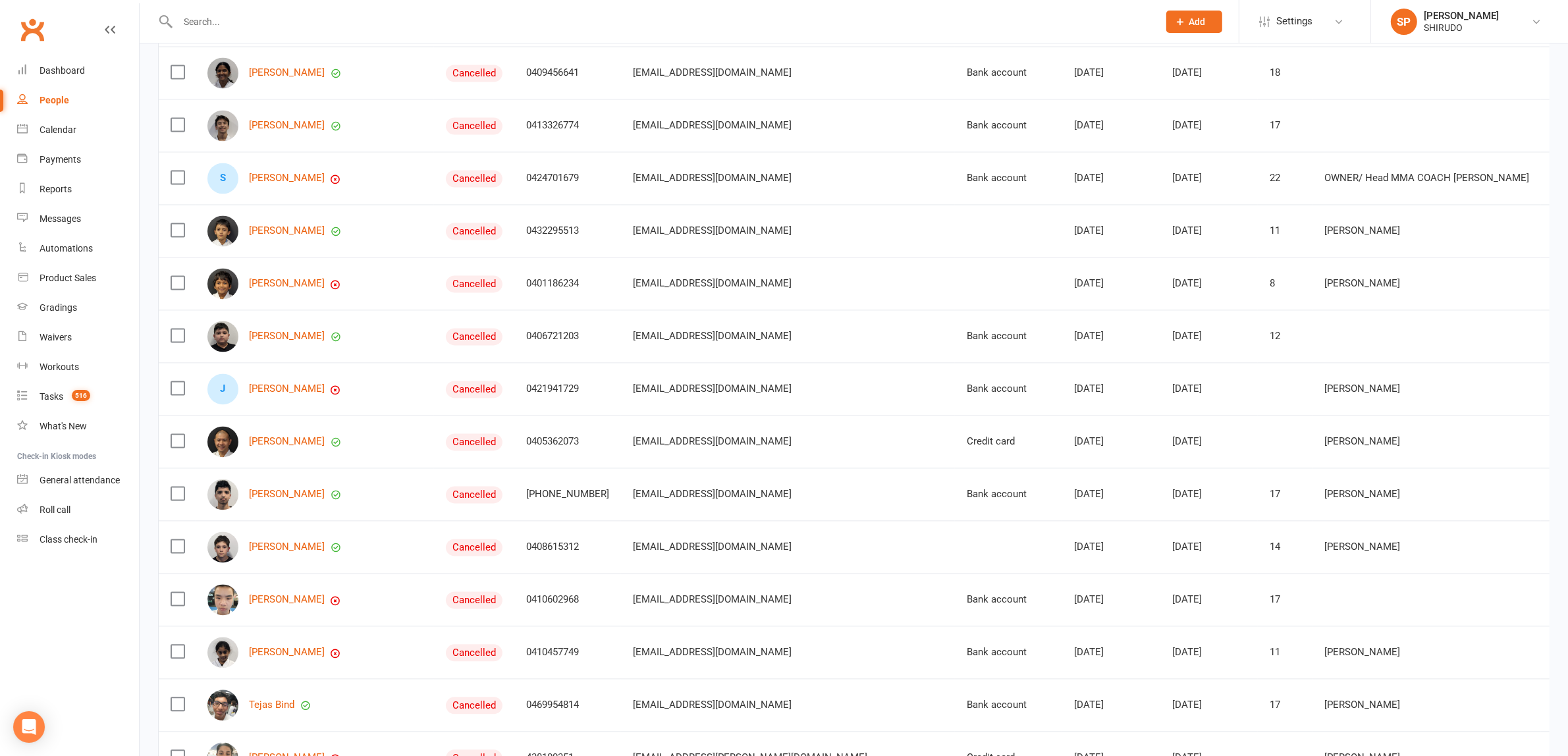
scroll to position [3703, 0]
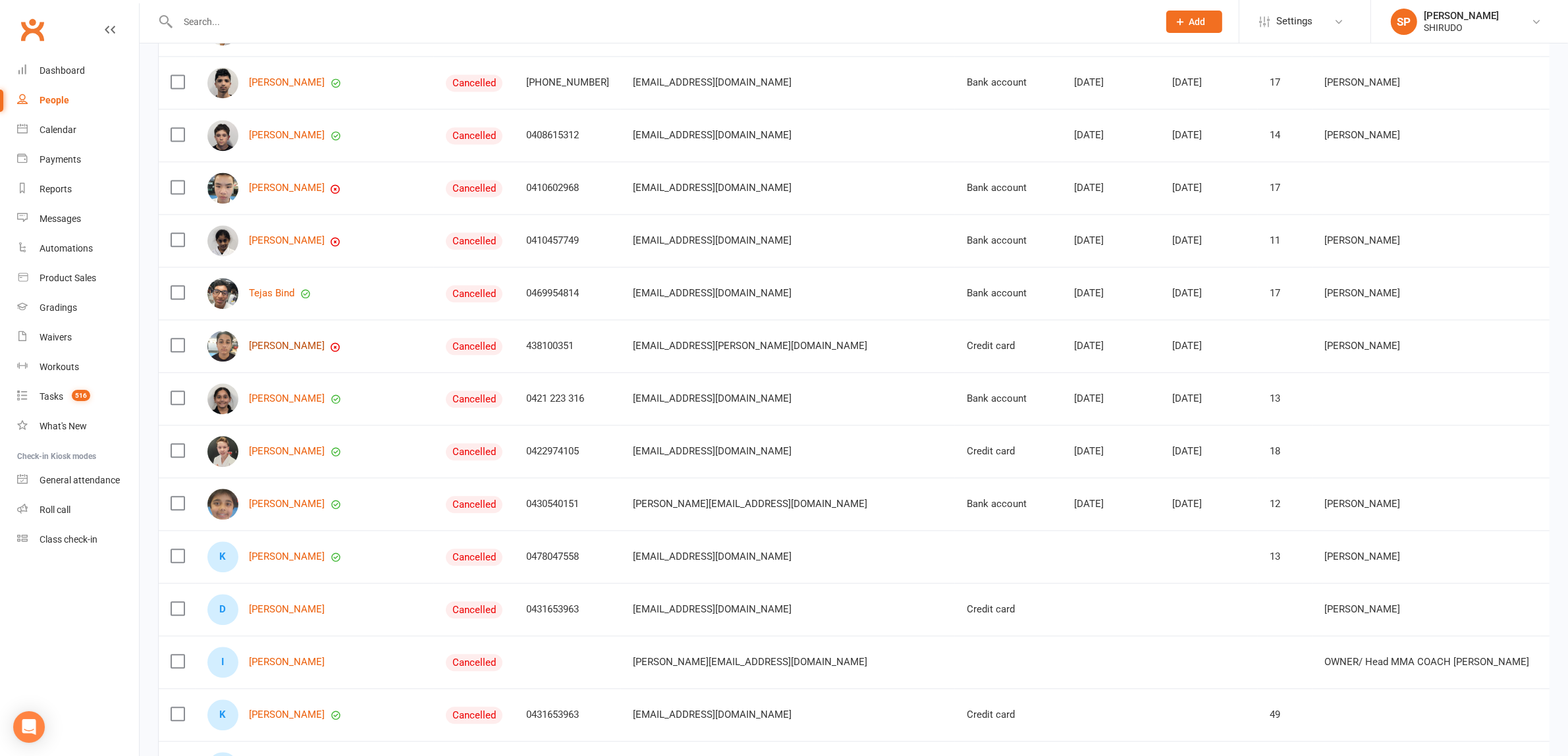
click at [279, 352] on link "[PERSON_NAME]" at bounding box center [287, 346] width 76 height 11
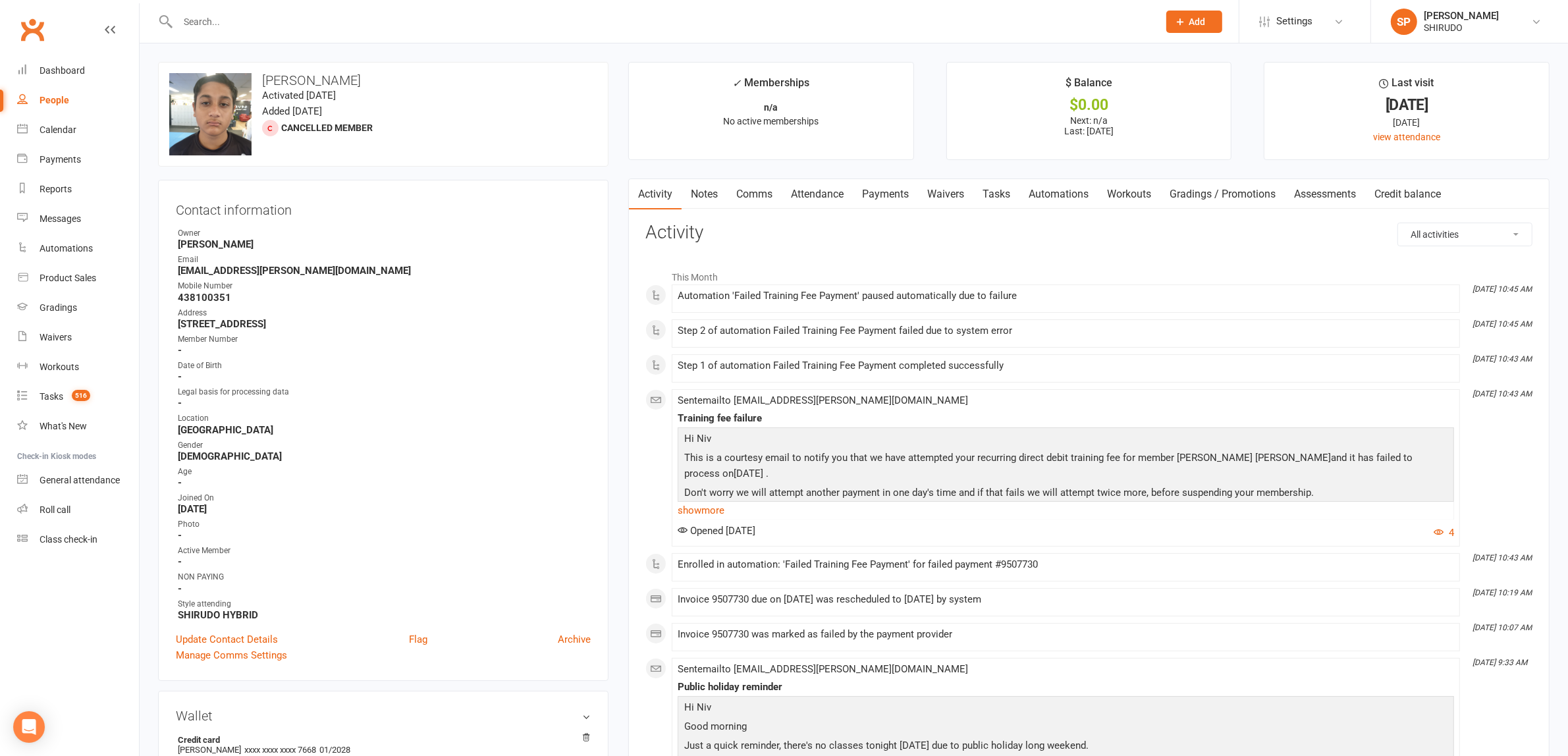
click at [902, 194] on link "Payments" at bounding box center [885, 194] width 65 height 30
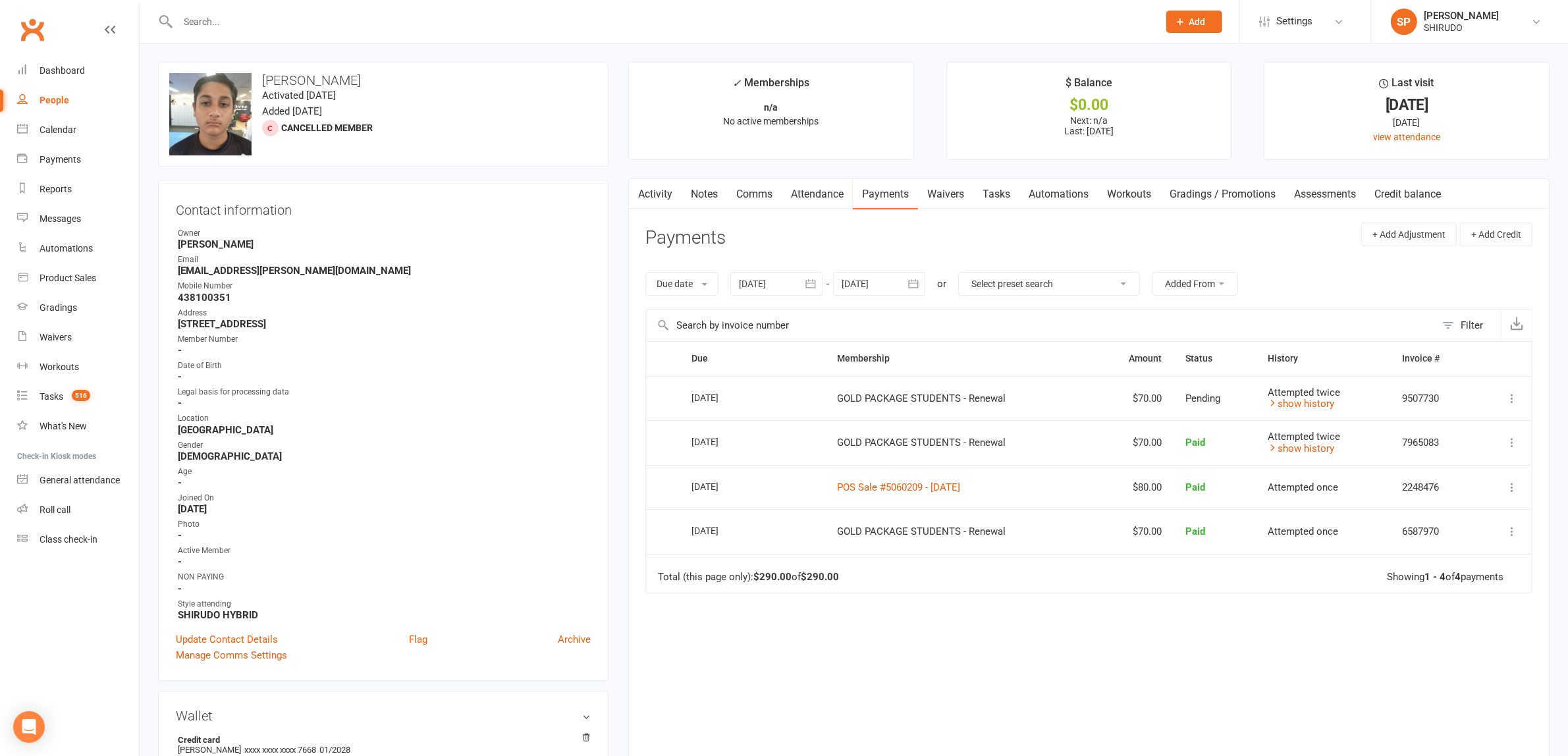
click at [917, 284] on icon "button" at bounding box center [913, 284] width 10 height 9
click at [971, 414] on span "12" at bounding box center [973, 415] width 11 height 11
click at [916, 281] on icon "button" at bounding box center [913, 284] width 13 height 13
click at [1002, 464] on span "27" at bounding box center [1002, 465] width 11 height 11
type input "27 Nov 2025"
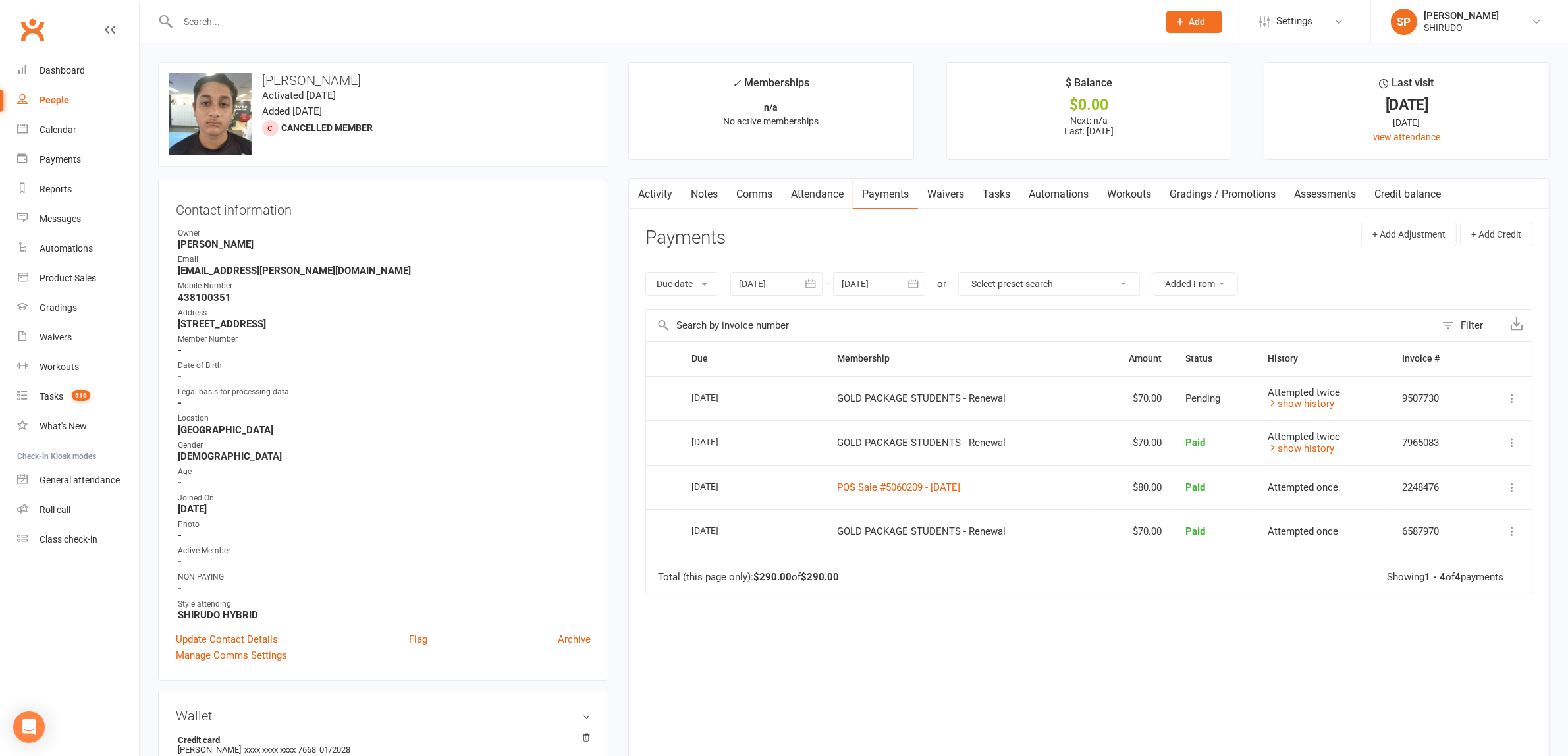
scroll to position [412, 0]
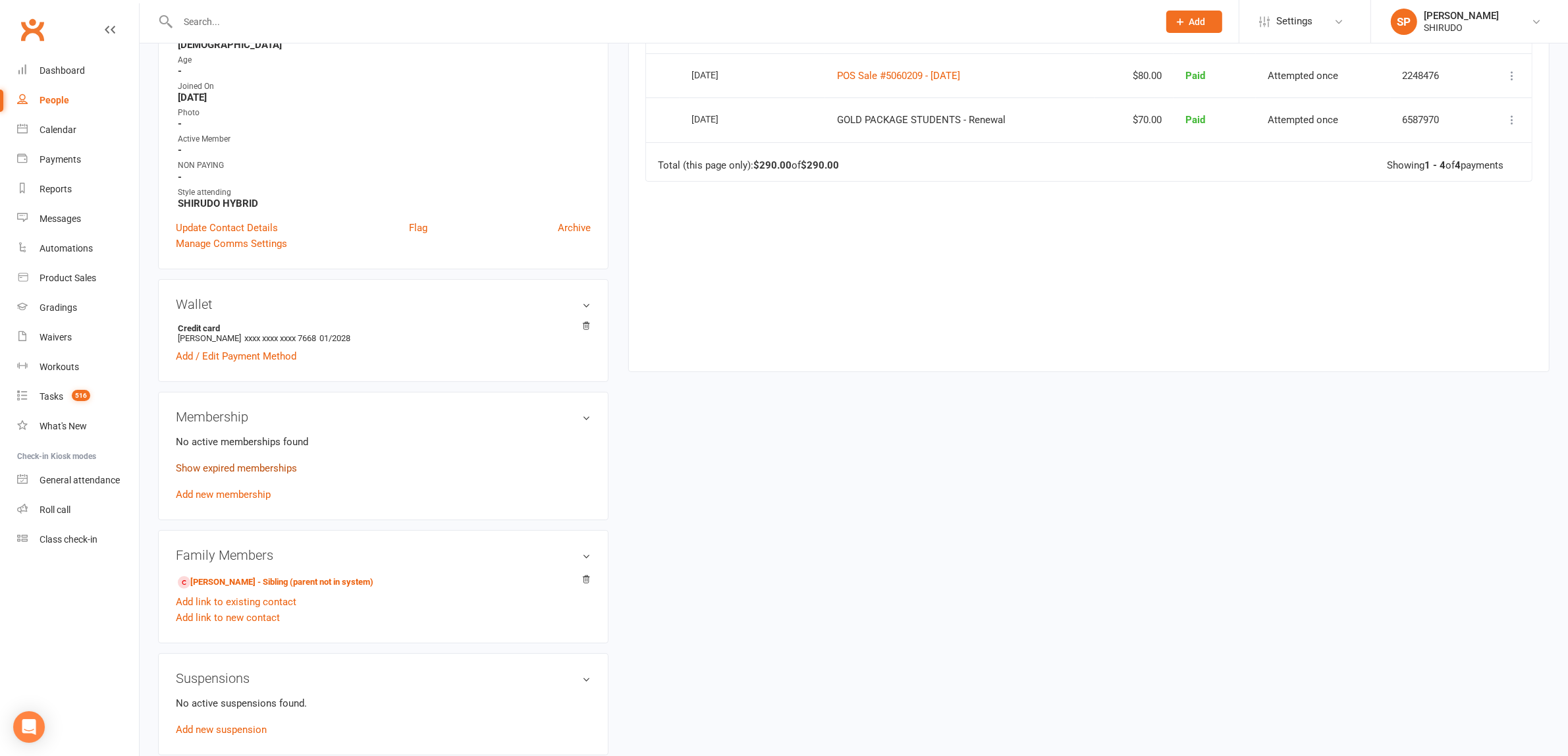
click at [275, 464] on link "Show expired memberships" at bounding box center [236, 468] width 121 height 12
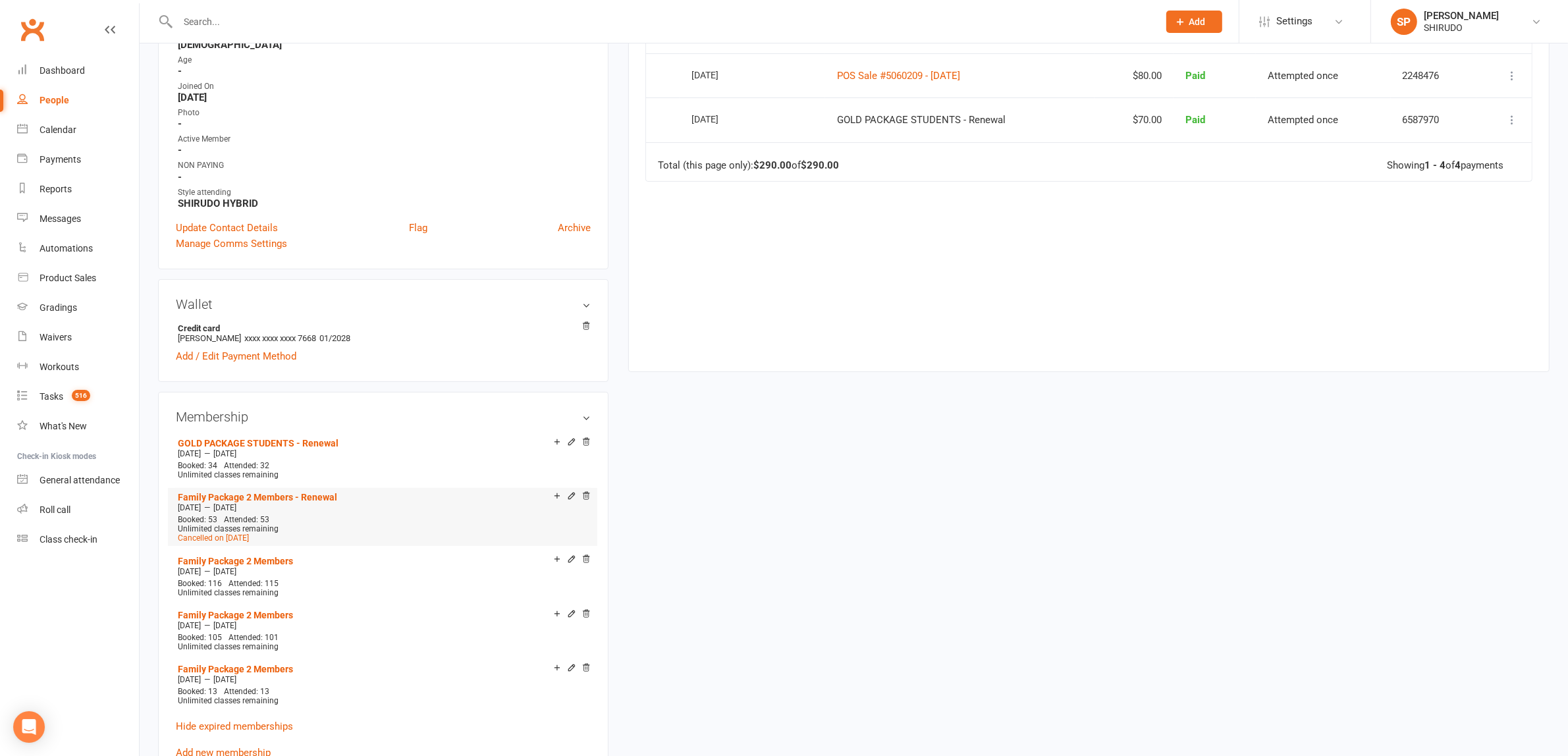
scroll to position [823, 0]
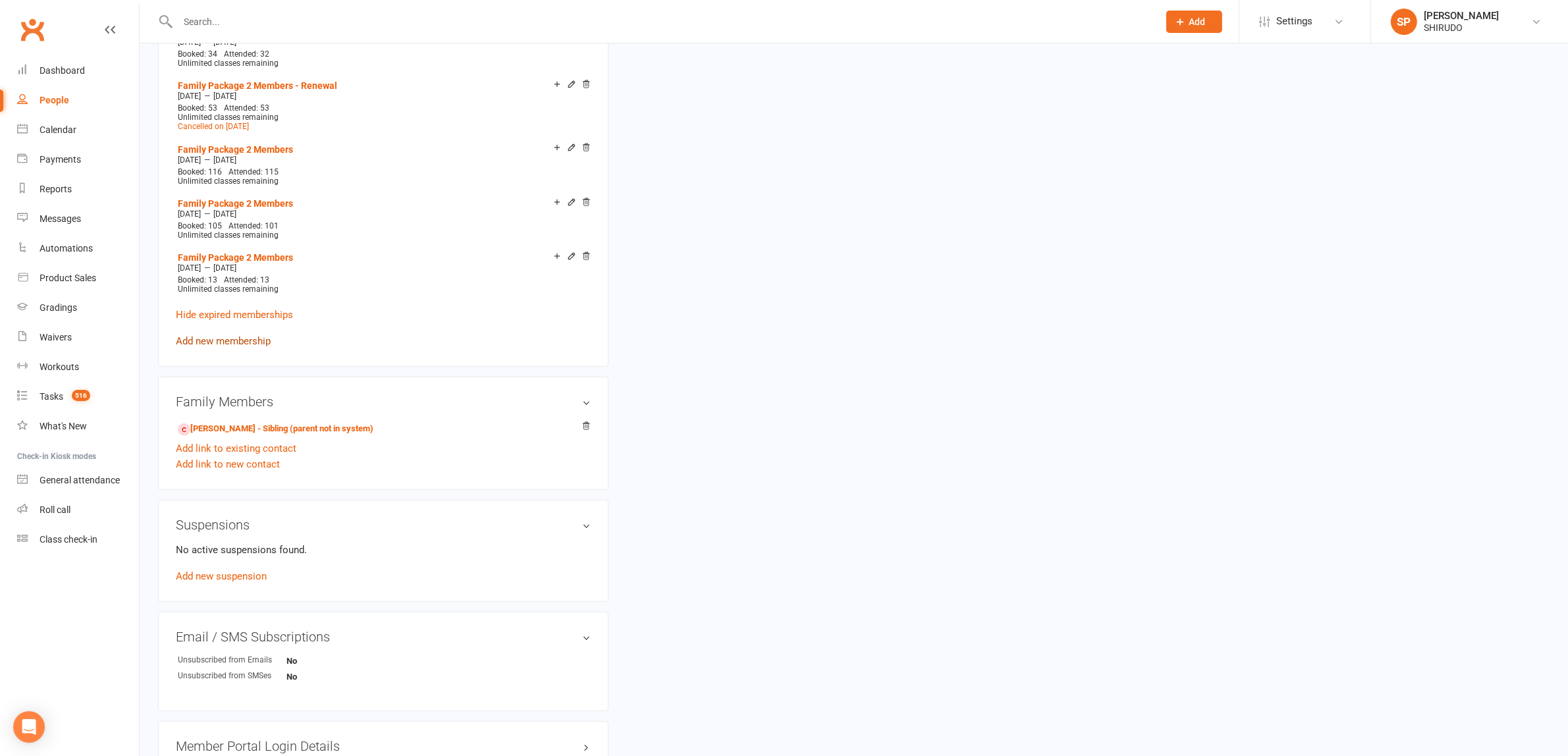
click at [237, 336] on link "Add new membership" at bounding box center [223, 341] width 95 height 12
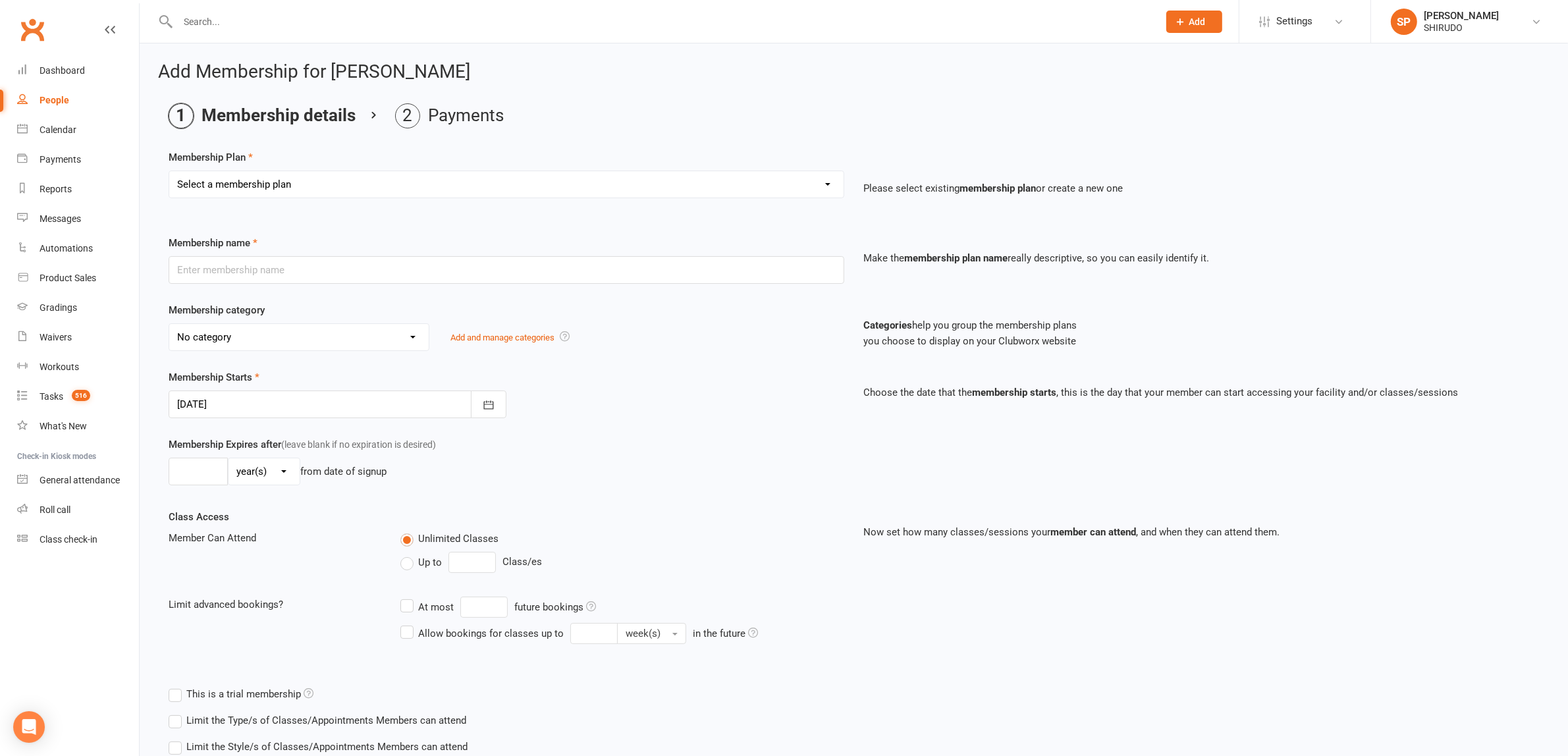
click at [53, 97] on div "People" at bounding box center [54, 100] width 29 height 11
select select "100"
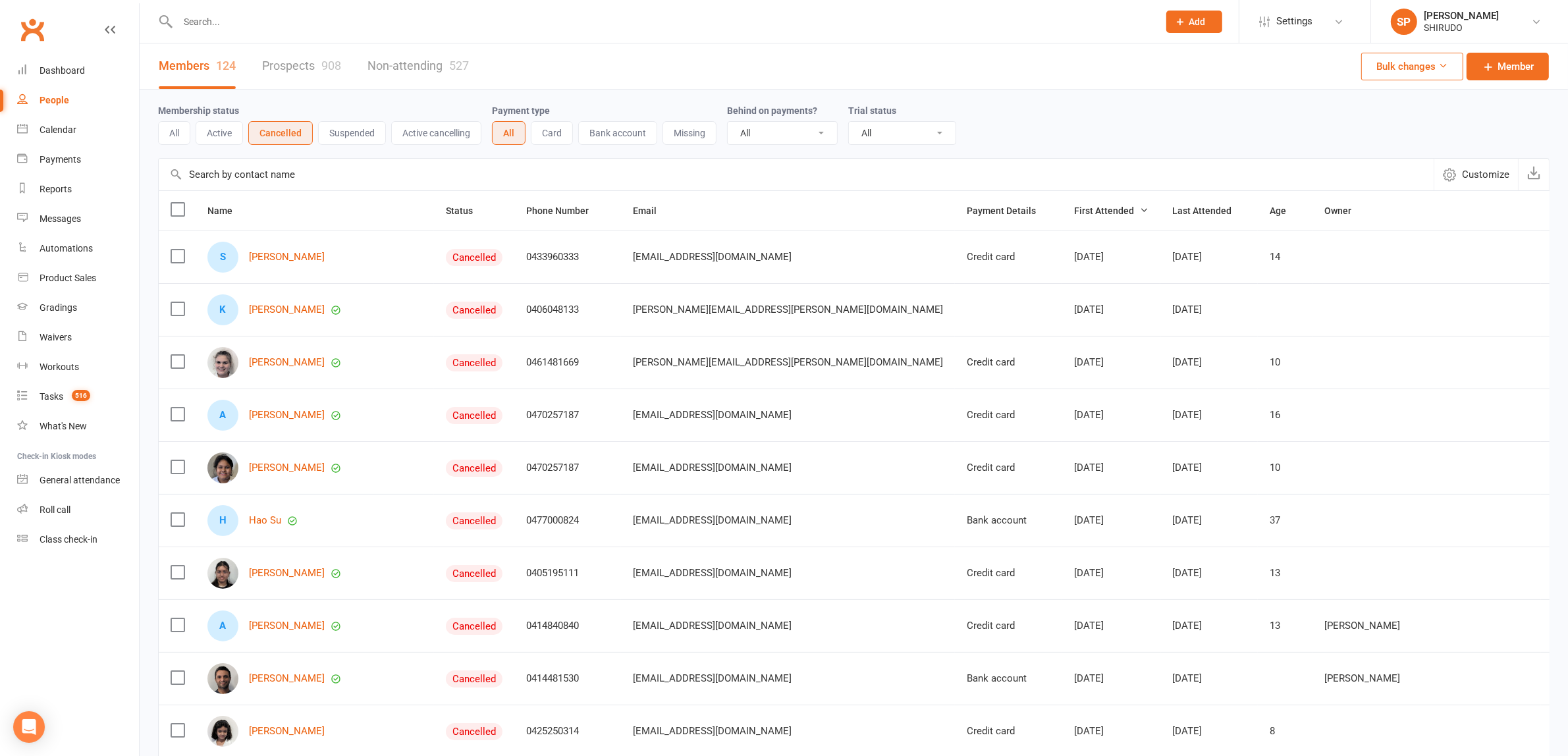
click at [60, 100] on div "People" at bounding box center [54, 100] width 29 height 11
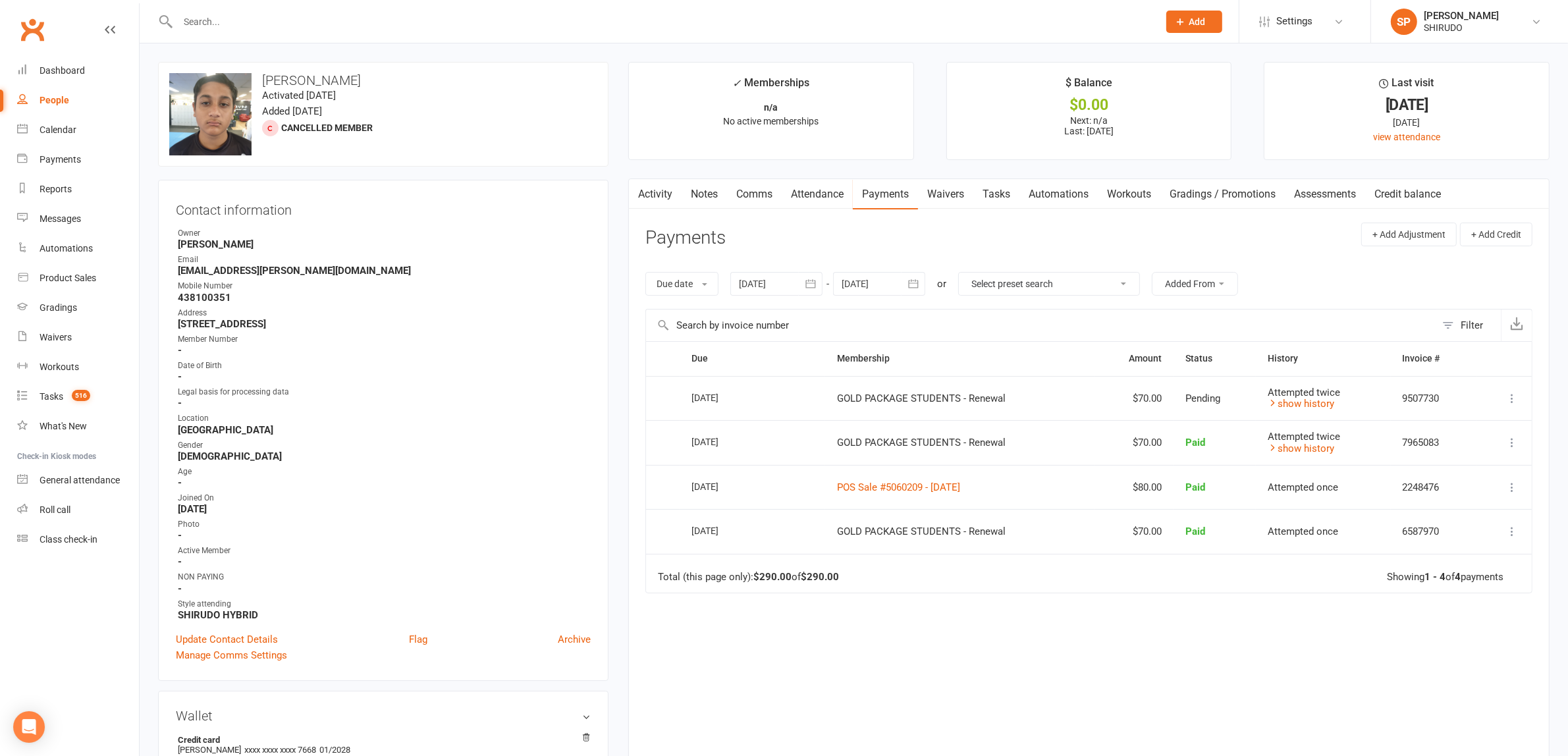
scroll to position [412, 0]
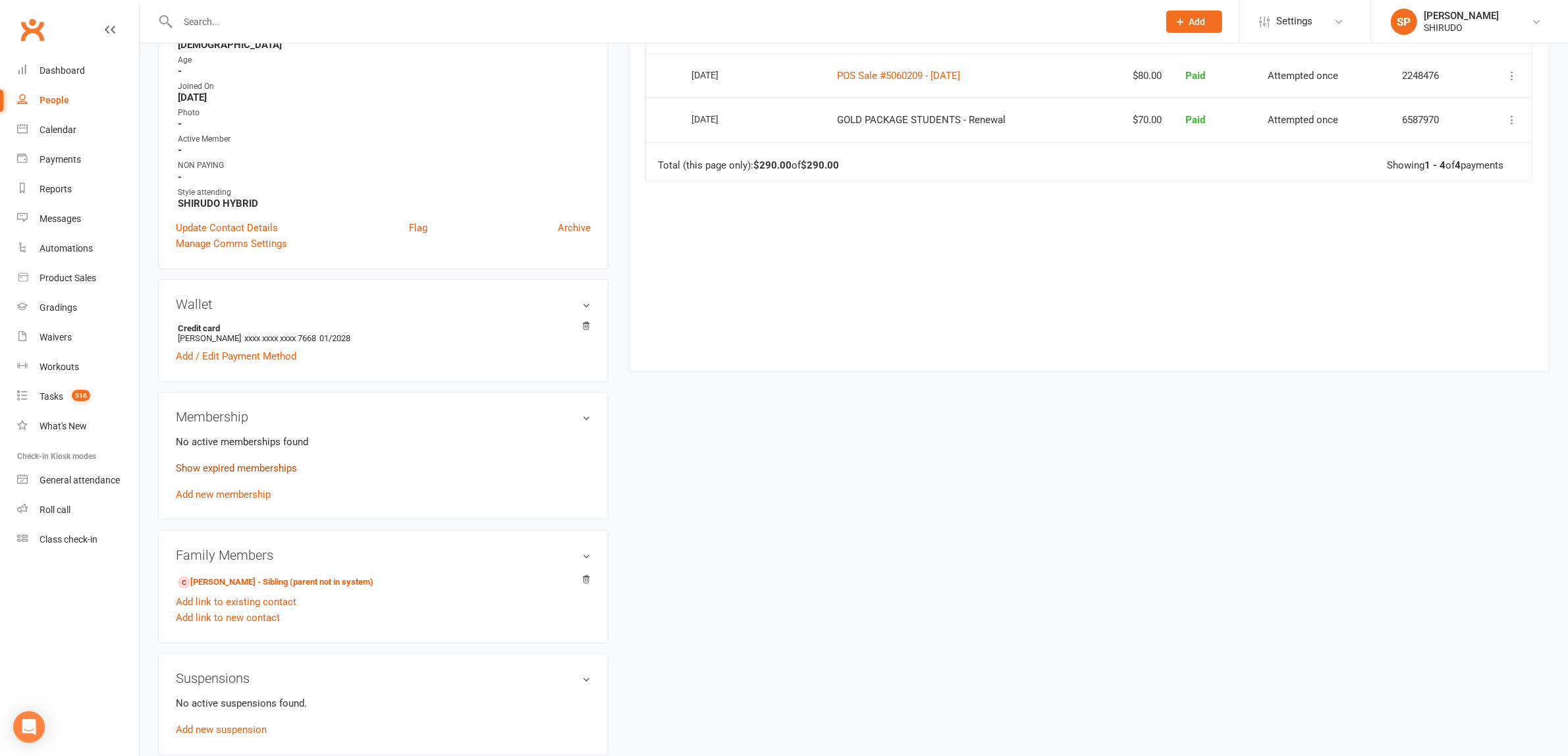
click at [284, 464] on link "Show expired memberships" at bounding box center [236, 468] width 121 height 12
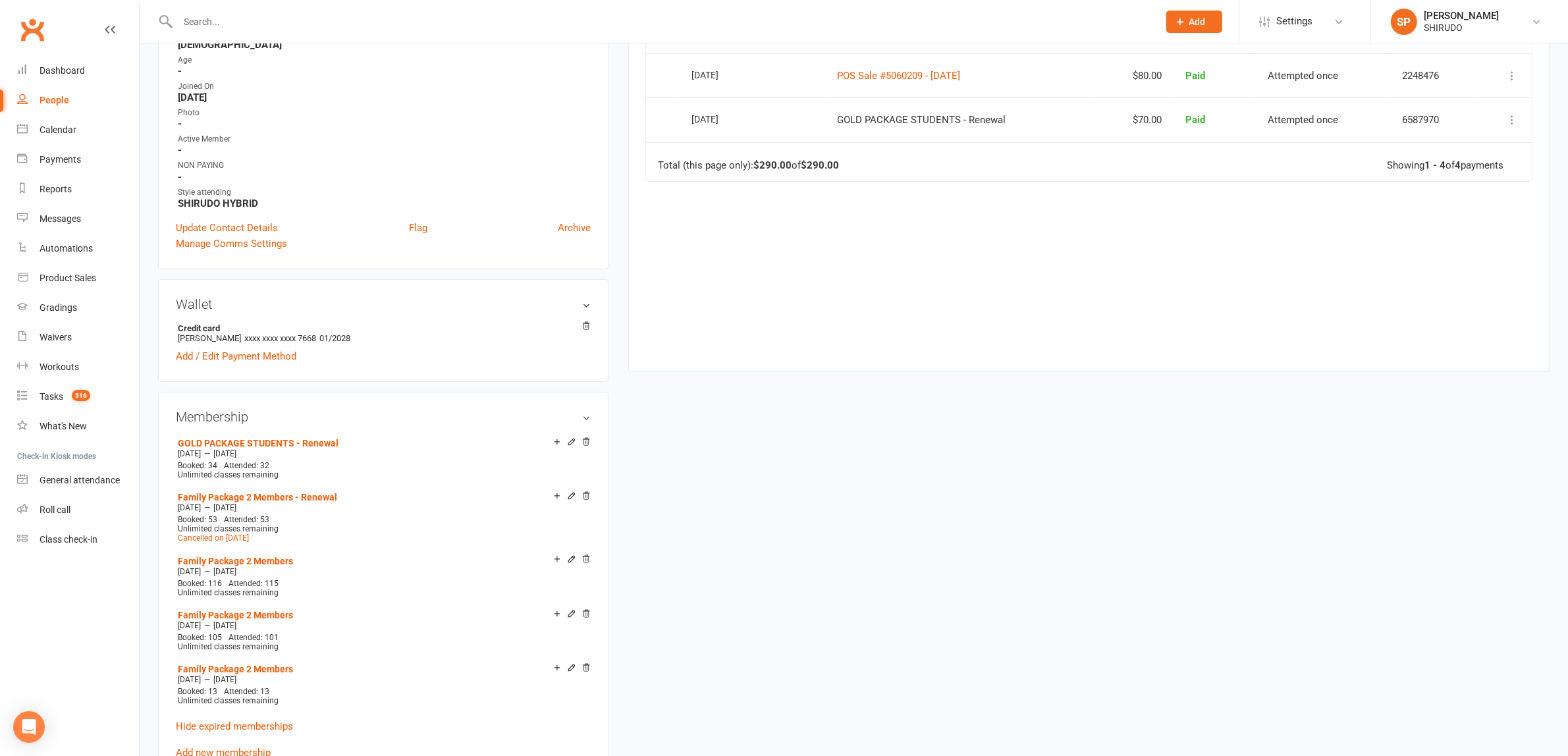
scroll to position [823, 0]
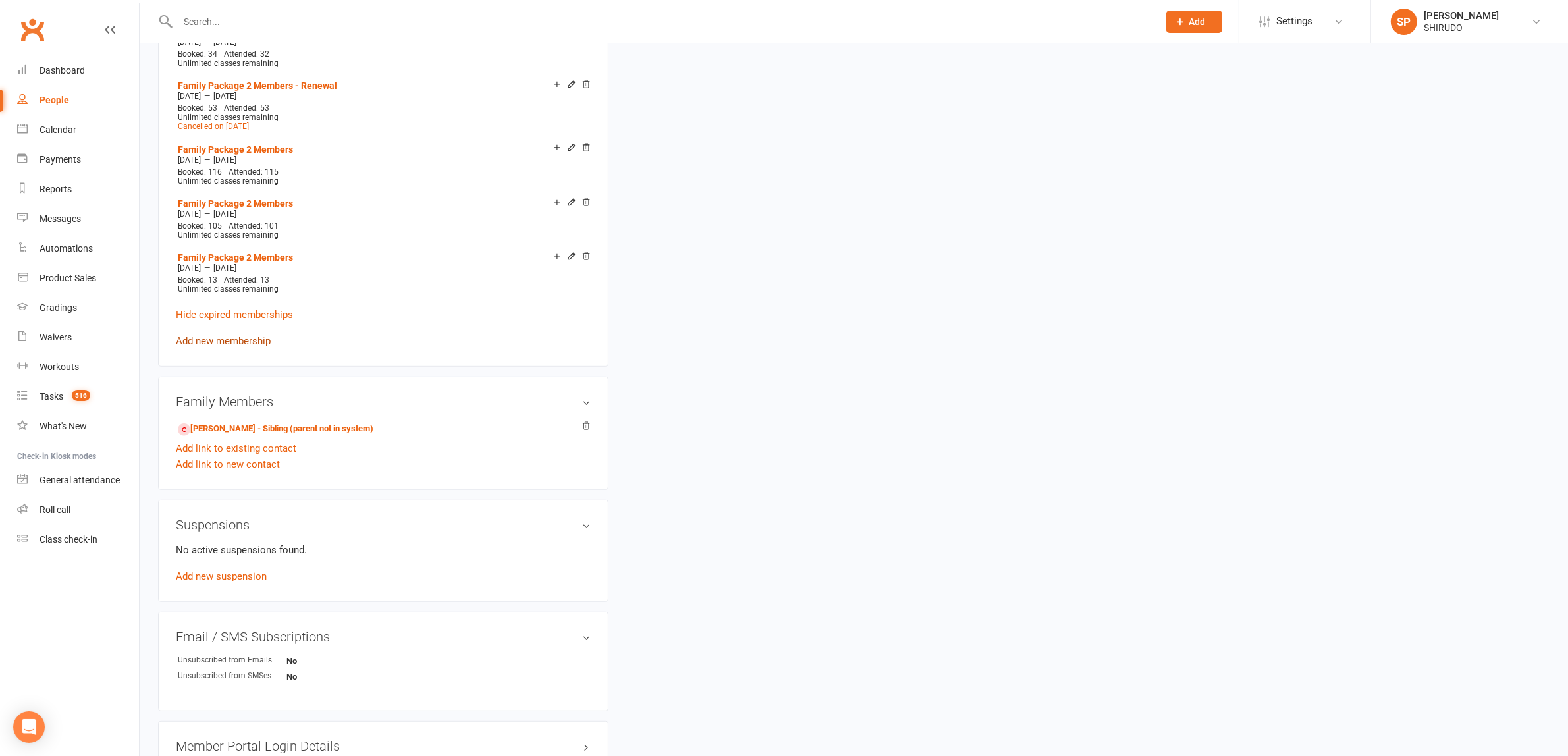
click at [245, 336] on link "Add new membership" at bounding box center [223, 341] width 95 height 12
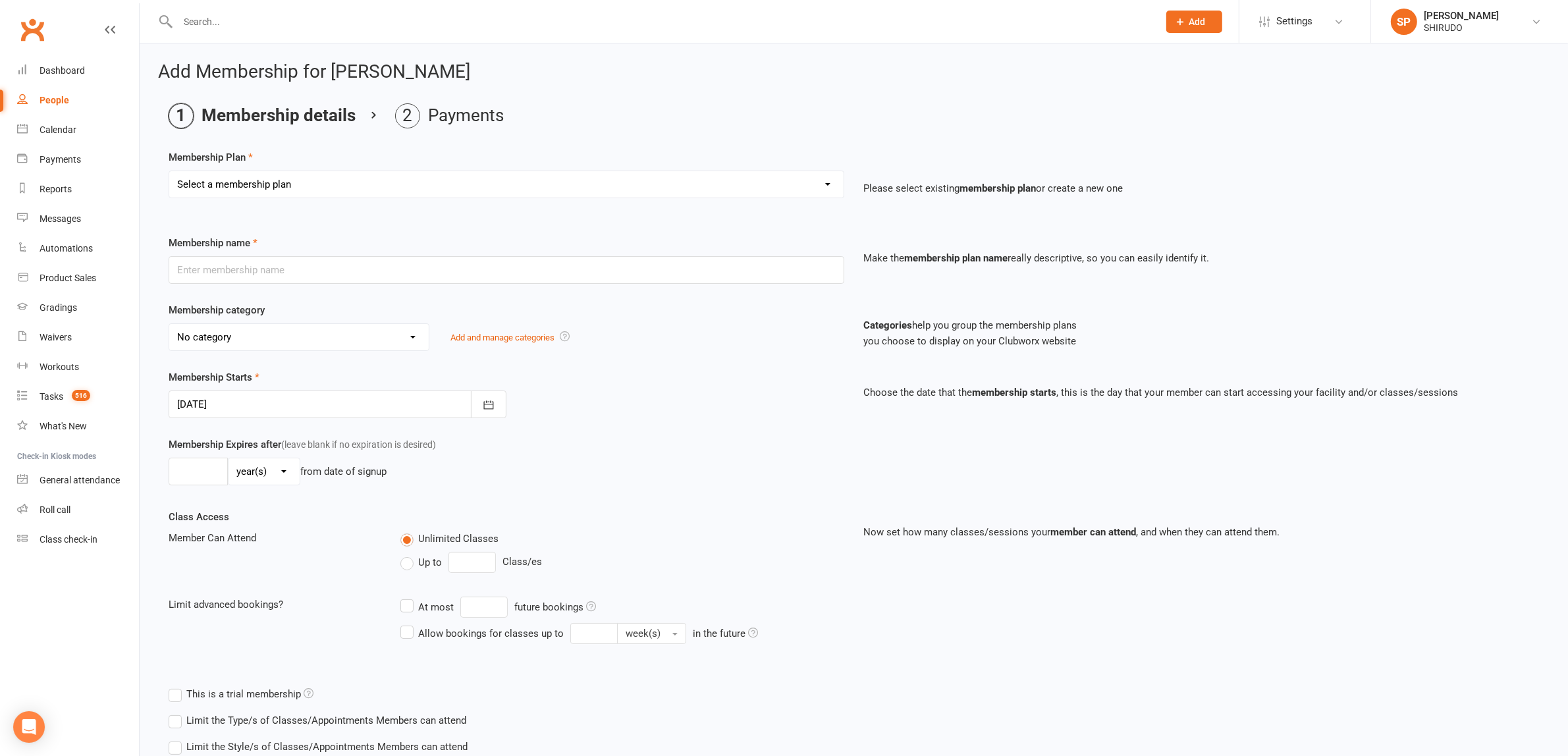
click at [394, 185] on select "Select a membership plan Create new Membership Plan GET STARTED PACKAGE Only $4…" at bounding box center [506, 184] width 674 height 26
select select "11"
click at [169, 171] on select "Select a membership plan Create new Membership Plan GET STARTED PACKAGE Only $4…" at bounding box center [506, 184] width 674 height 26
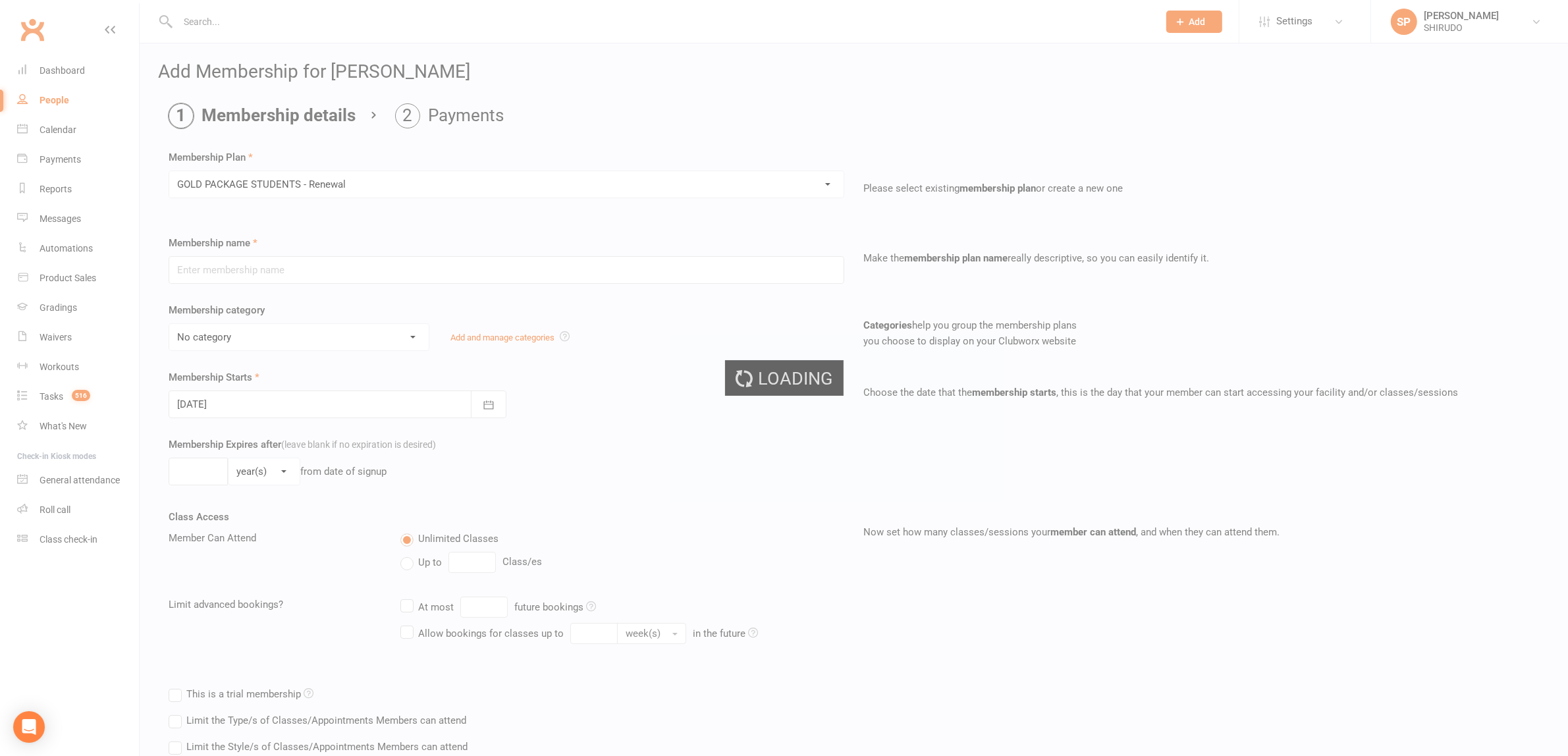
type input "GOLD PACKAGE STUDENTS - Renewal"
select select "17"
type input "1"
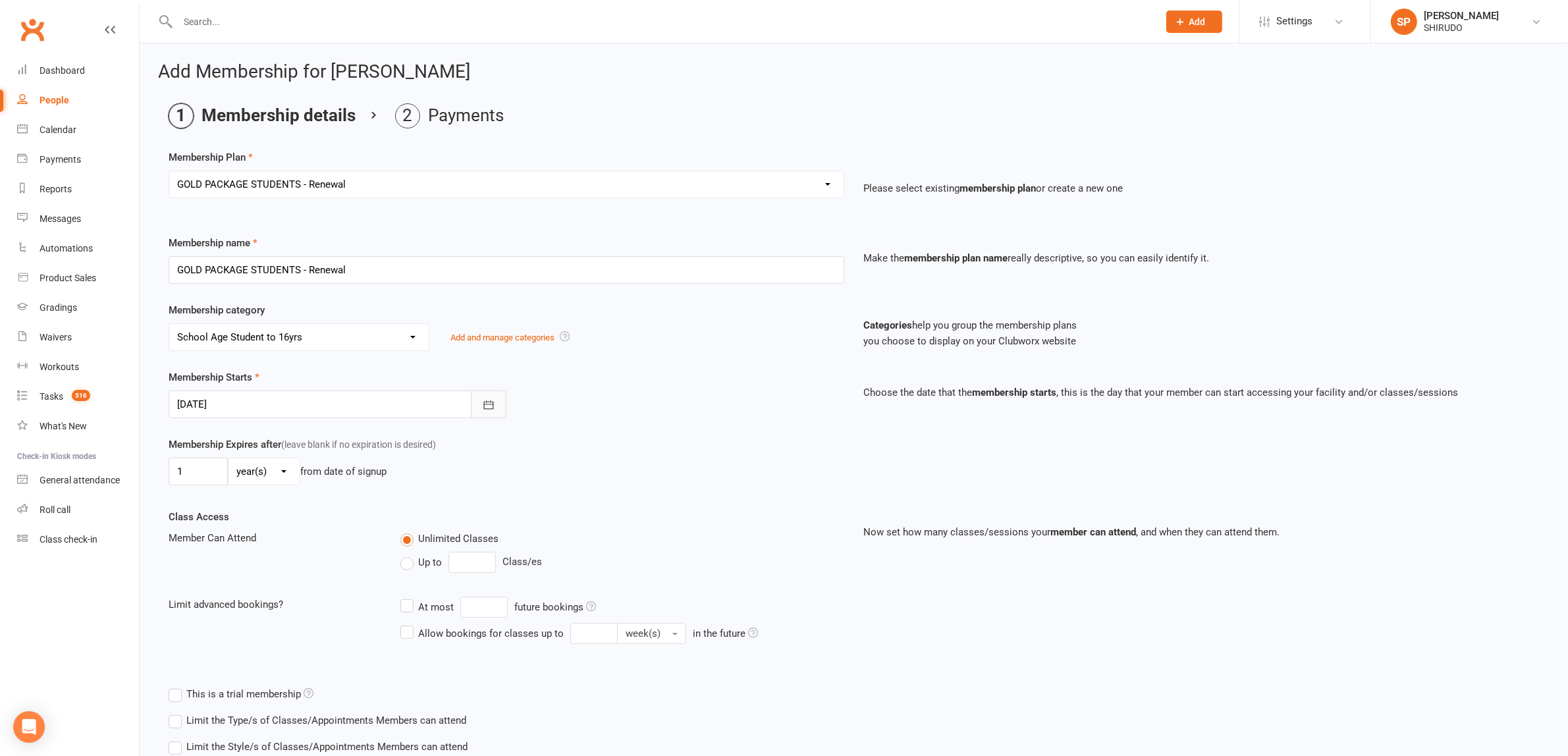
click at [488, 405] on icon "button" at bounding box center [488, 404] width 10 height 9
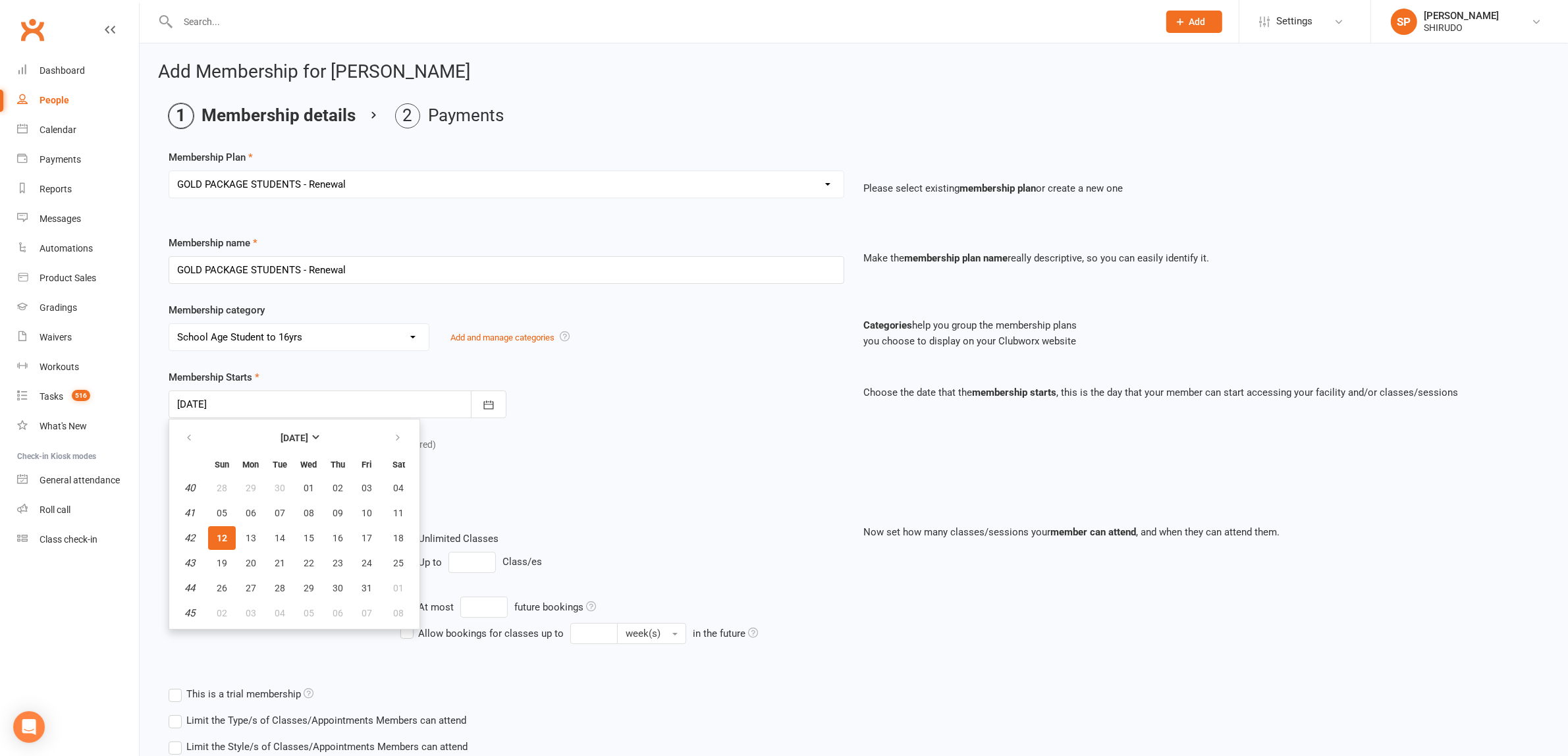
click at [712, 452] on div "Membership Expires after (leave blank if no expiration is desired) 1 day(s) wee…" at bounding box center [506, 463] width 695 height 54
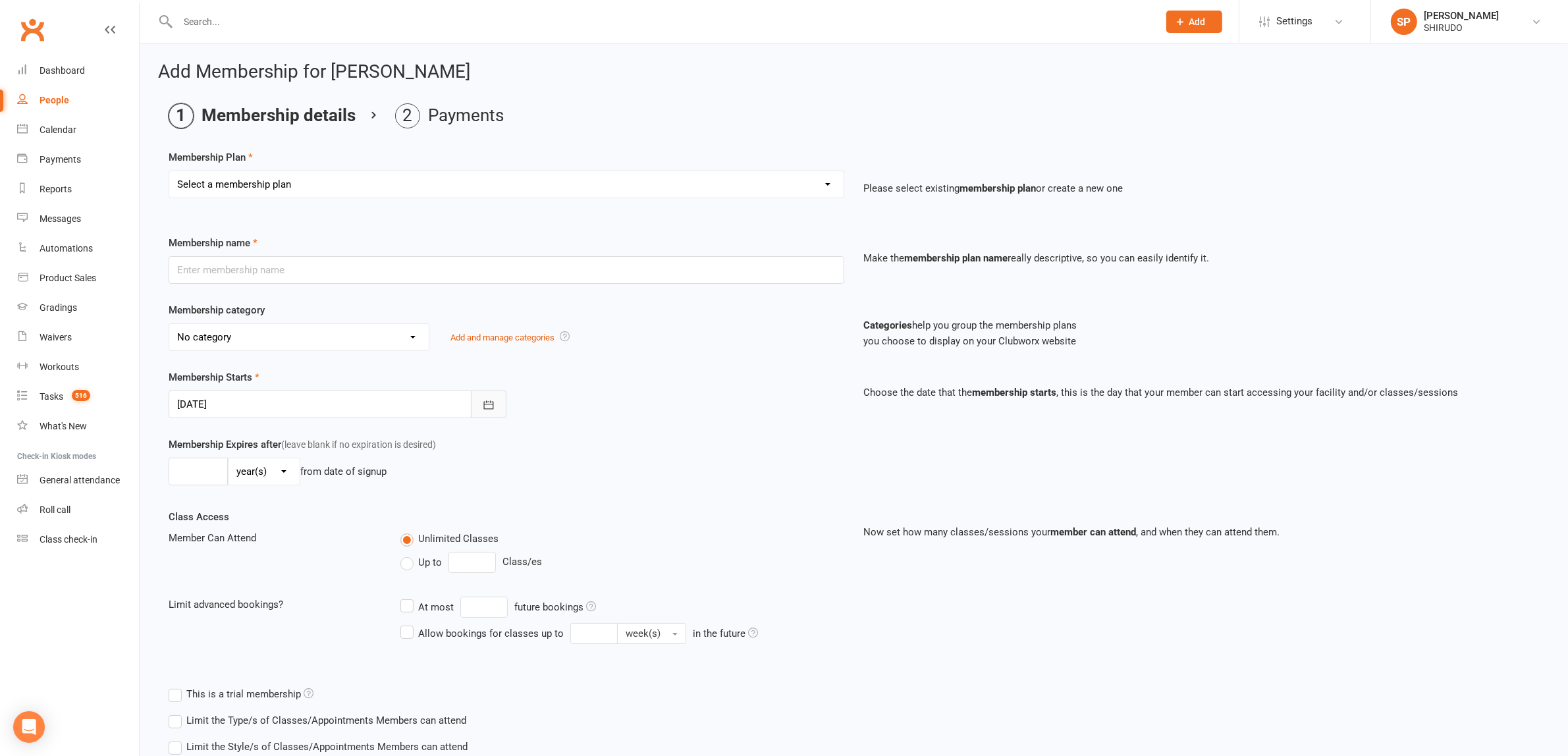
click at [488, 407] on icon "button" at bounding box center [488, 404] width 13 height 13
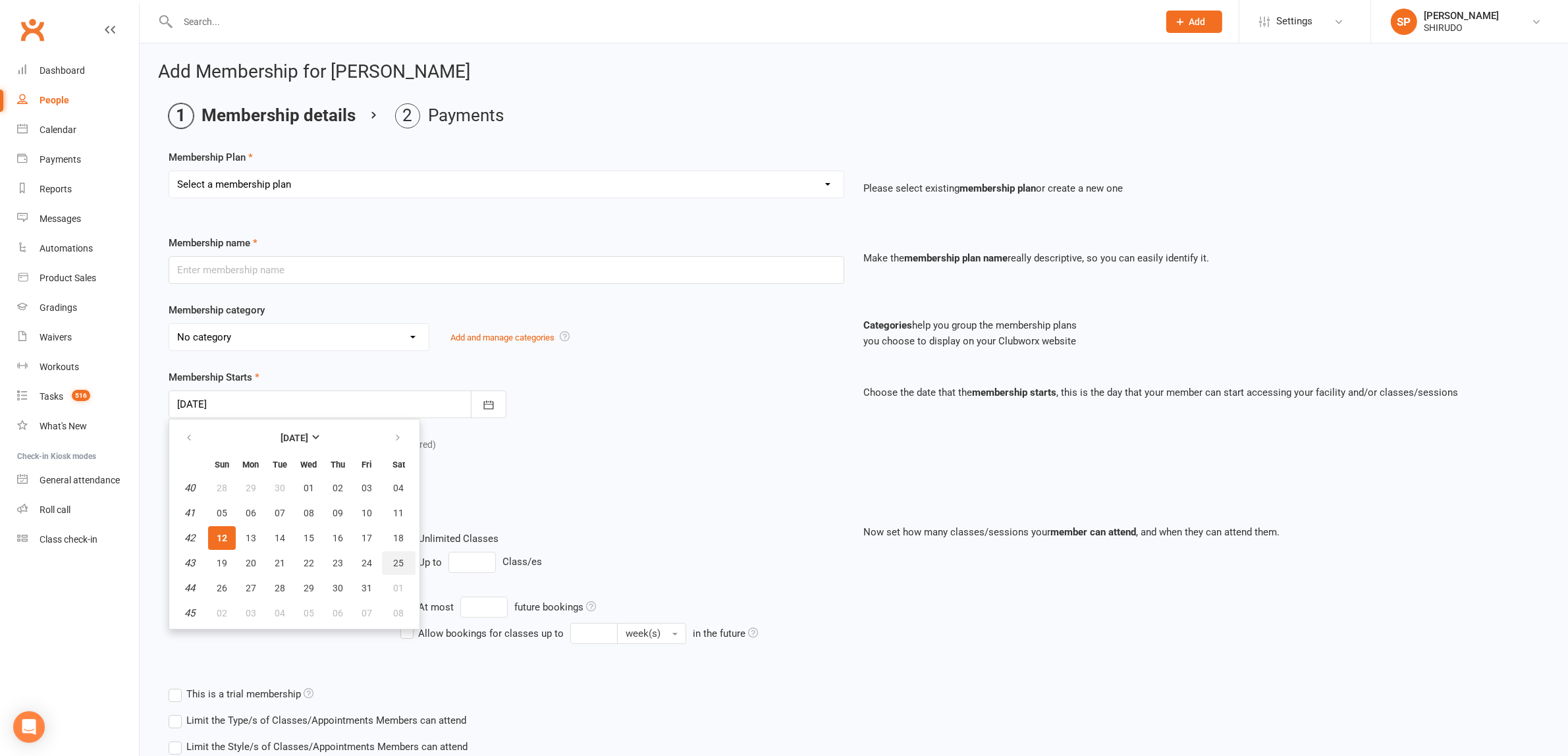
click at [396, 561] on span "25" at bounding box center [399, 563] width 11 height 11
type input "25 Oct 2025"
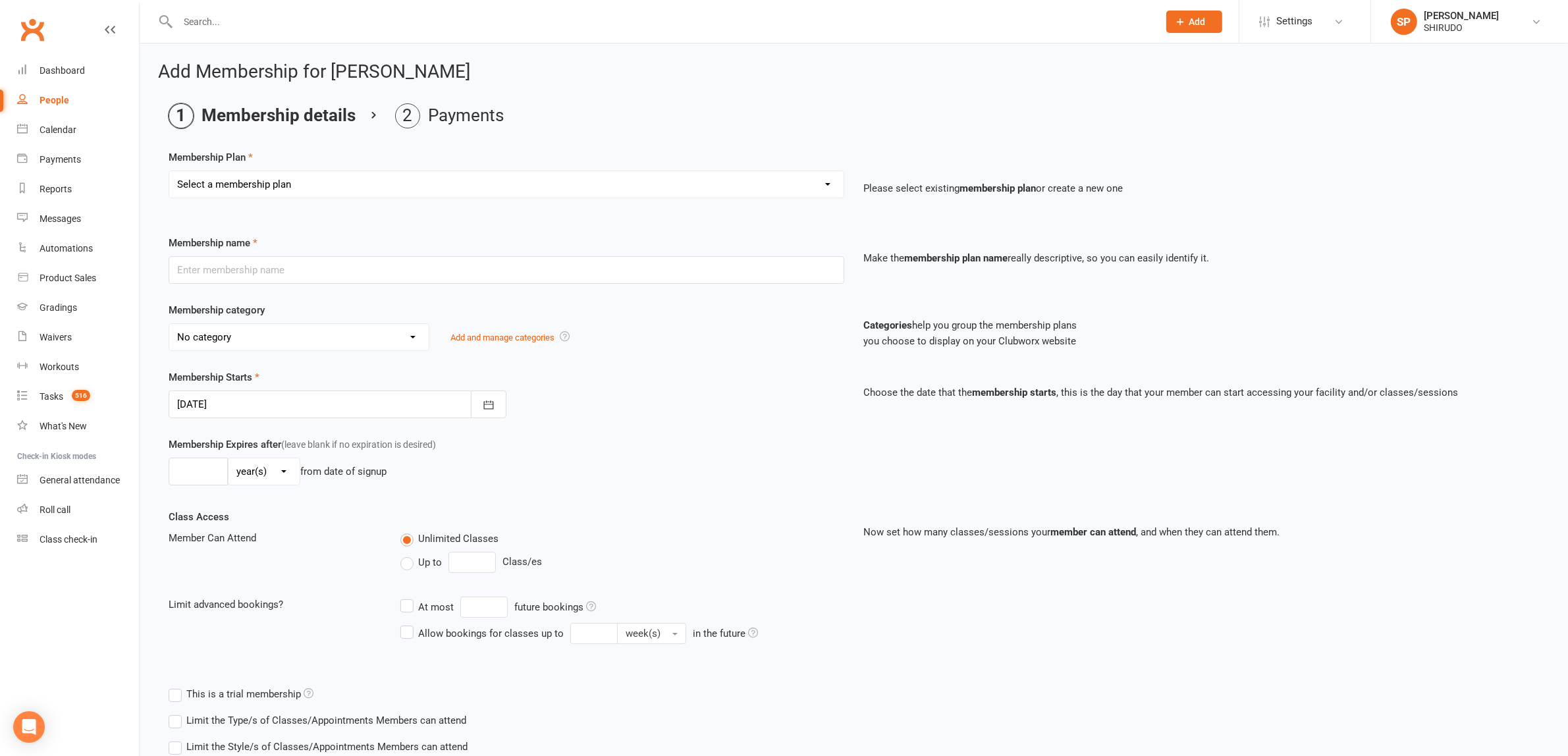
click at [296, 522] on div "Class Access Member Can Attend Unlimited Classes Up to Class/es Limit advanced …" at bounding box center [506, 586] width 695 height 153
click at [340, 180] on select "Select a membership plan Create new Membership Plan GET STARTED PACKAGE Only $4…" at bounding box center [506, 184] width 674 height 26
select select "11"
click at [169, 171] on select "Select a membership plan Create new Membership Plan GET STARTED PACKAGE Only $4…" at bounding box center [506, 184] width 674 height 26
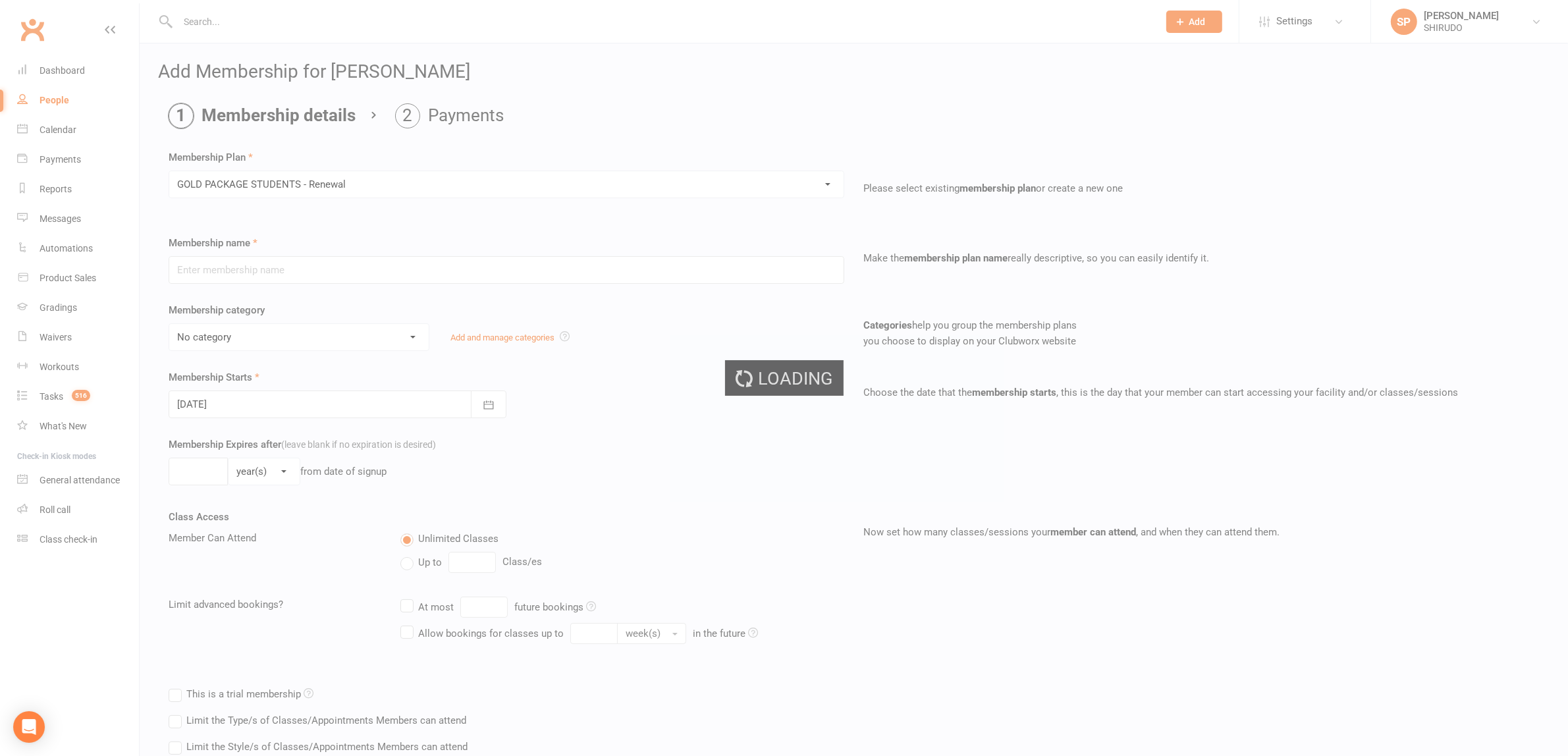
type input "GOLD PACKAGE STUDENTS - Renewal"
select select "17"
type input "1"
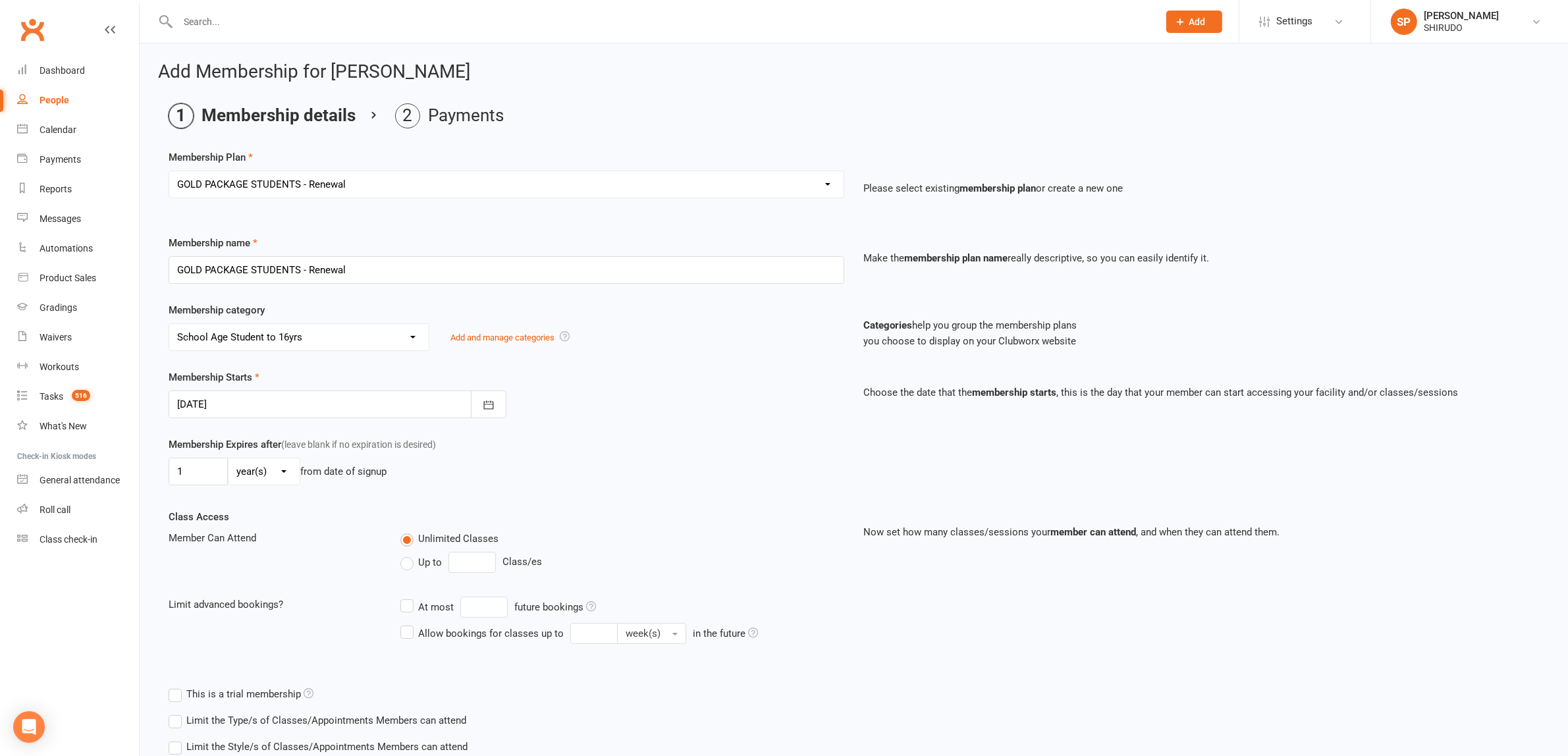
type input "[DATE]"
click at [485, 404] on icon "button" at bounding box center [488, 404] width 13 height 13
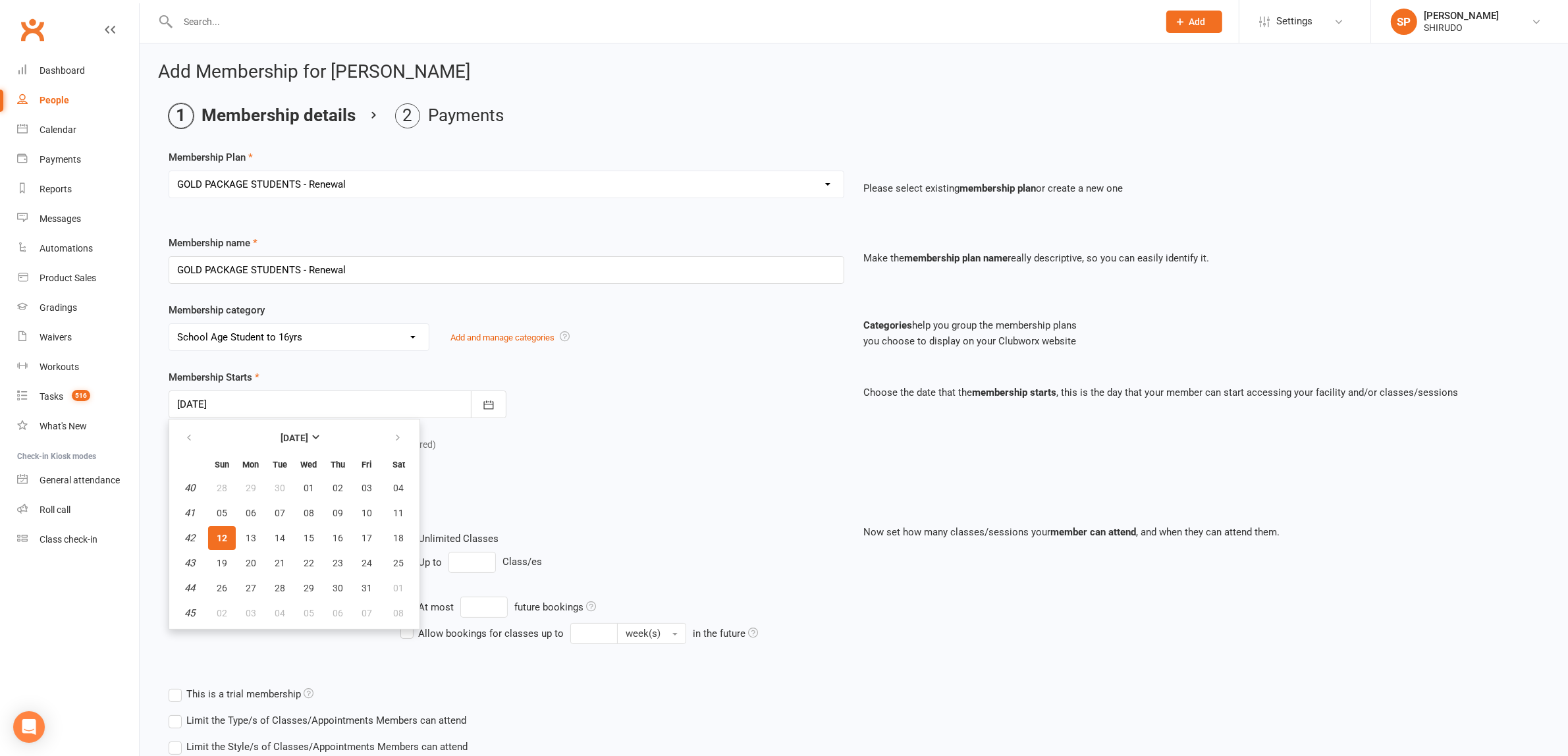
click at [414, 336] on select "No category 28 Day Fight Camp 3 class temp membership 3 to 5 Yr old Kids ADULT …" at bounding box center [299, 336] width 259 height 26
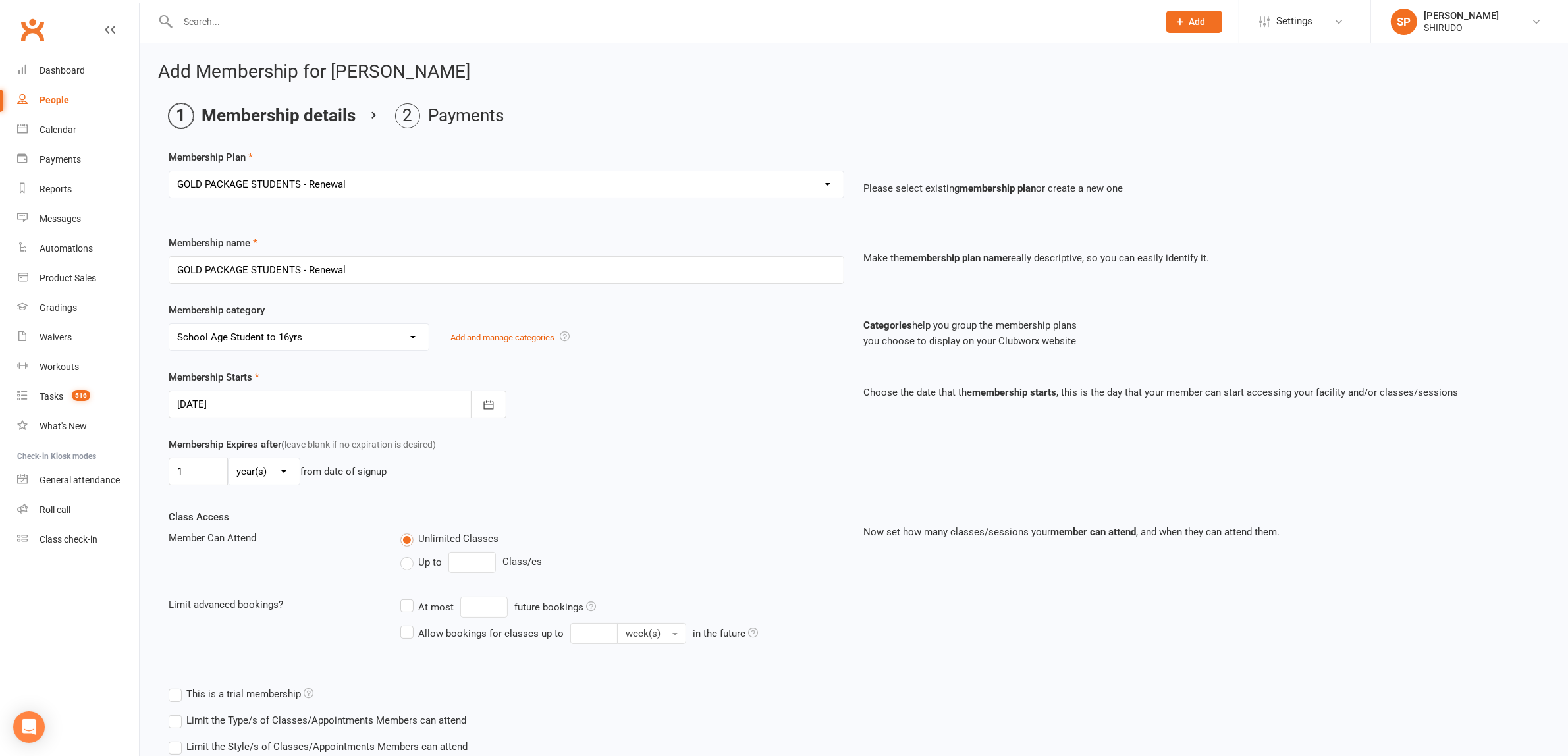
select select "19"
click at [169, 324] on select "No category 28 Day Fight Camp 3 class temp membership 3 to 5 Yr old Kids ADULT …" at bounding box center [299, 336] width 259 height 26
click at [485, 405] on icon "button" at bounding box center [488, 404] width 10 height 9
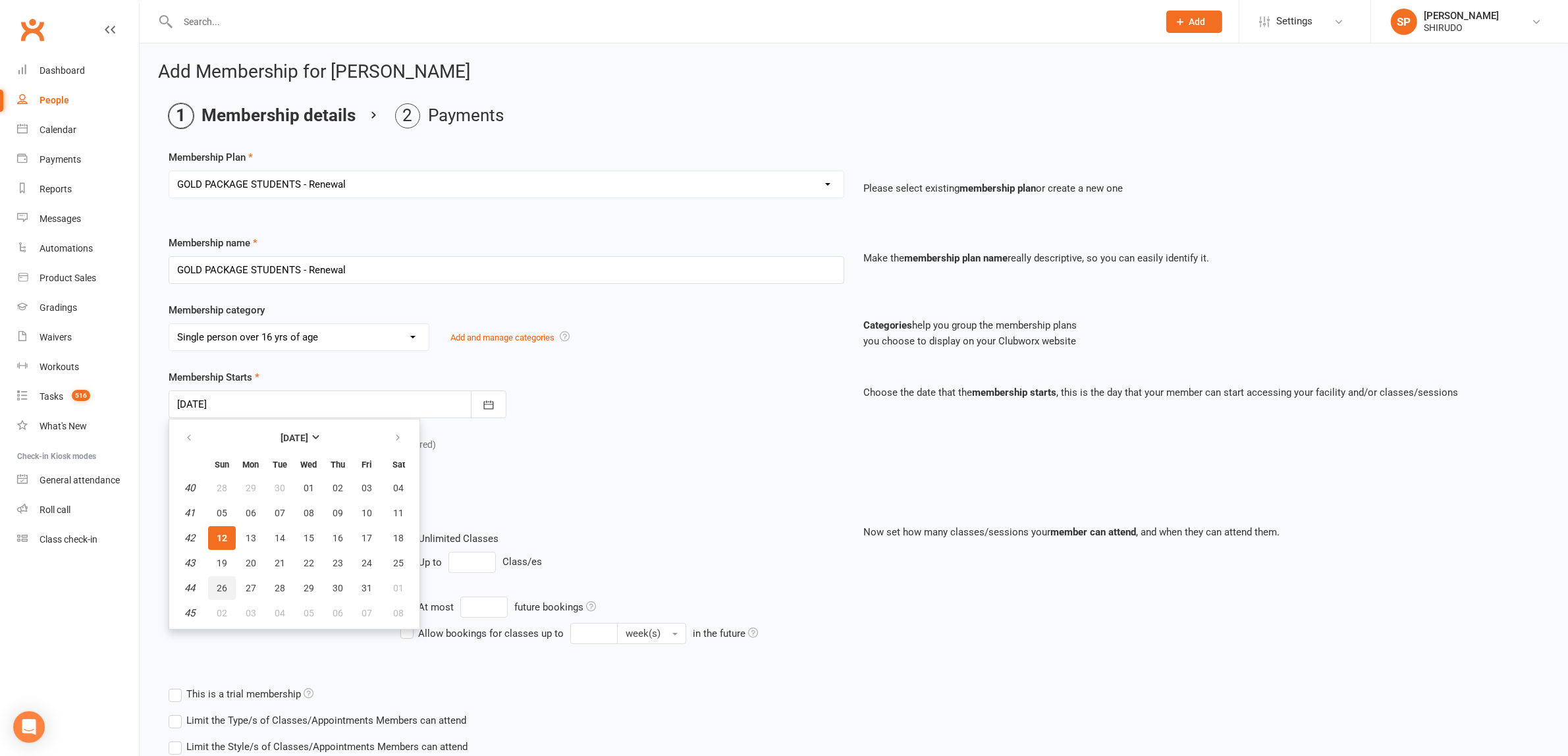
click at [221, 584] on span "26" at bounding box center [222, 588] width 11 height 11
type input "26 Oct 2025"
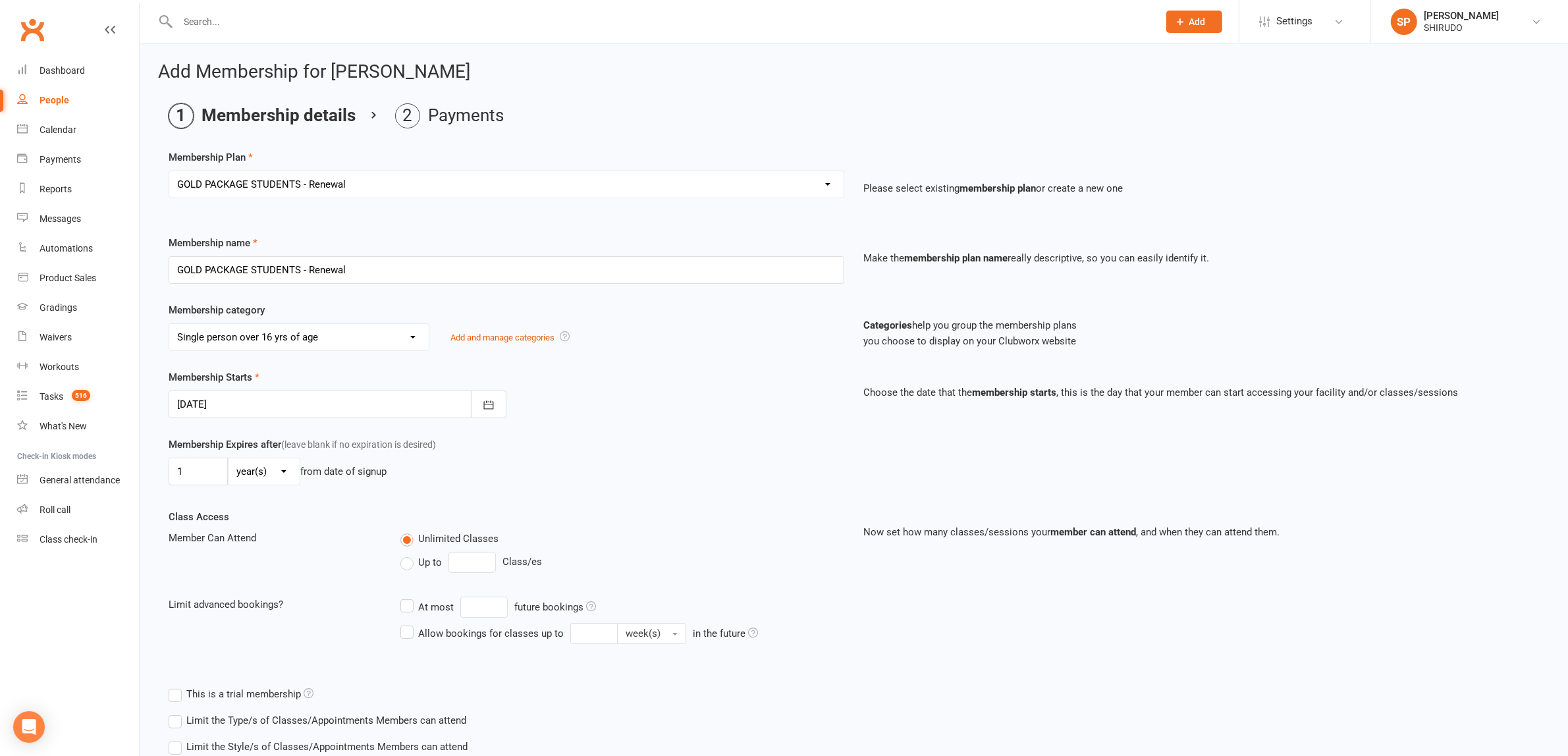
click at [586, 502] on div "Membership Expires after (leave blank if no expiration is desired) 1 day(s) wee…" at bounding box center [853, 472] width 1390 height 72
click at [218, 471] on input "1" at bounding box center [198, 471] width 59 height 28
drag, startPoint x: 218, startPoint y: 471, endPoint x: 134, endPoint y: 466, distance: 84.1
click at [134, 466] on ui-view "Prospect Member Non-attending contact Class / event Appointment Grading event T…" at bounding box center [784, 415] width 1568 height 823
click at [603, 471] on div "day(s) week(s) month(s) year(s) from date of signup" at bounding box center [506, 471] width 676 height 28
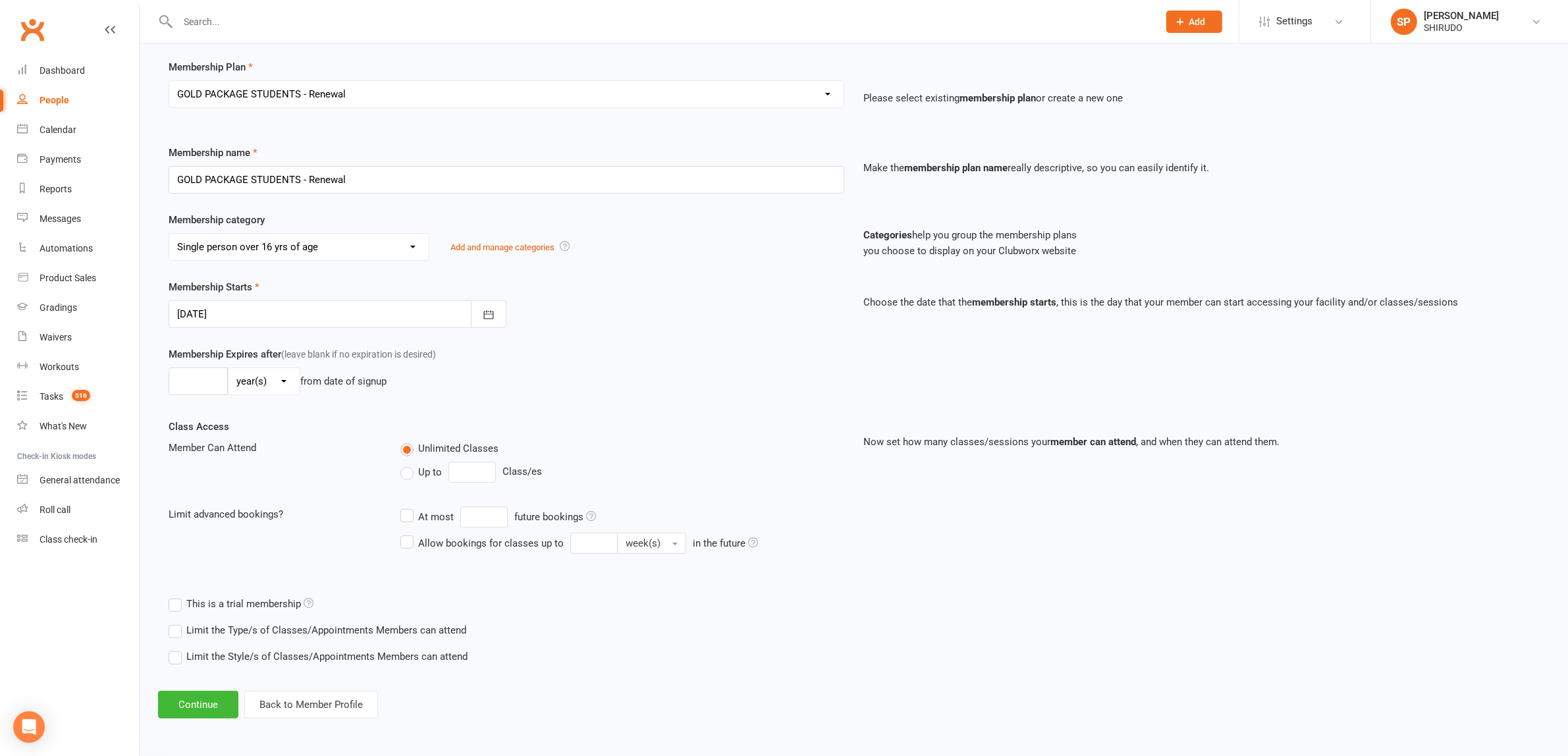
scroll to position [91, 0]
click at [200, 704] on button "Continue" at bounding box center [198, 704] width 80 height 28
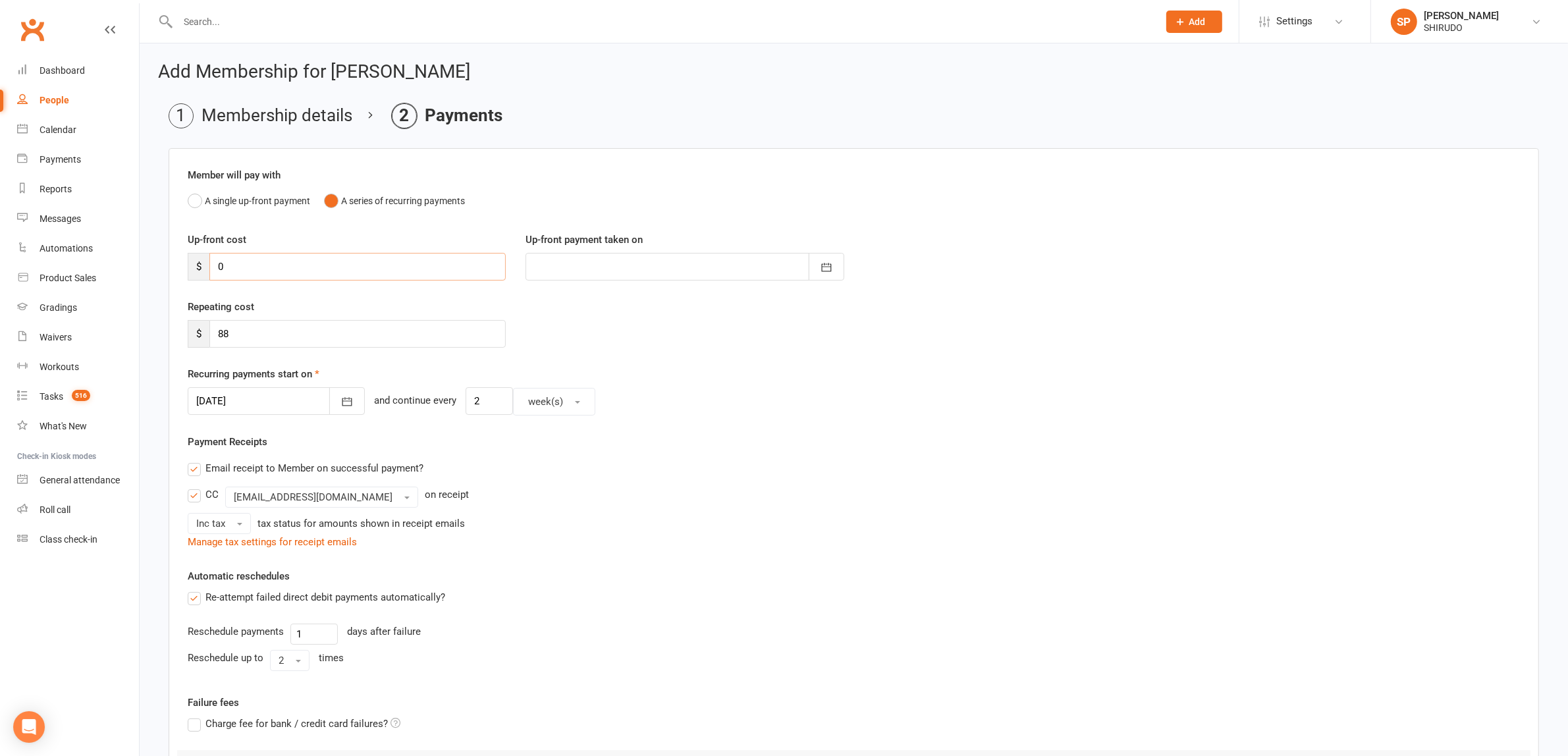
drag, startPoint x: 243, startPoint y: 266, endPoint x: 209, endPoint y: 265, distance: 34.0
click at [209, 265] on input "0" at bounding box center [357, 266] width 296 height 28
type input "8"
type input "[DATE]"
type input "80"
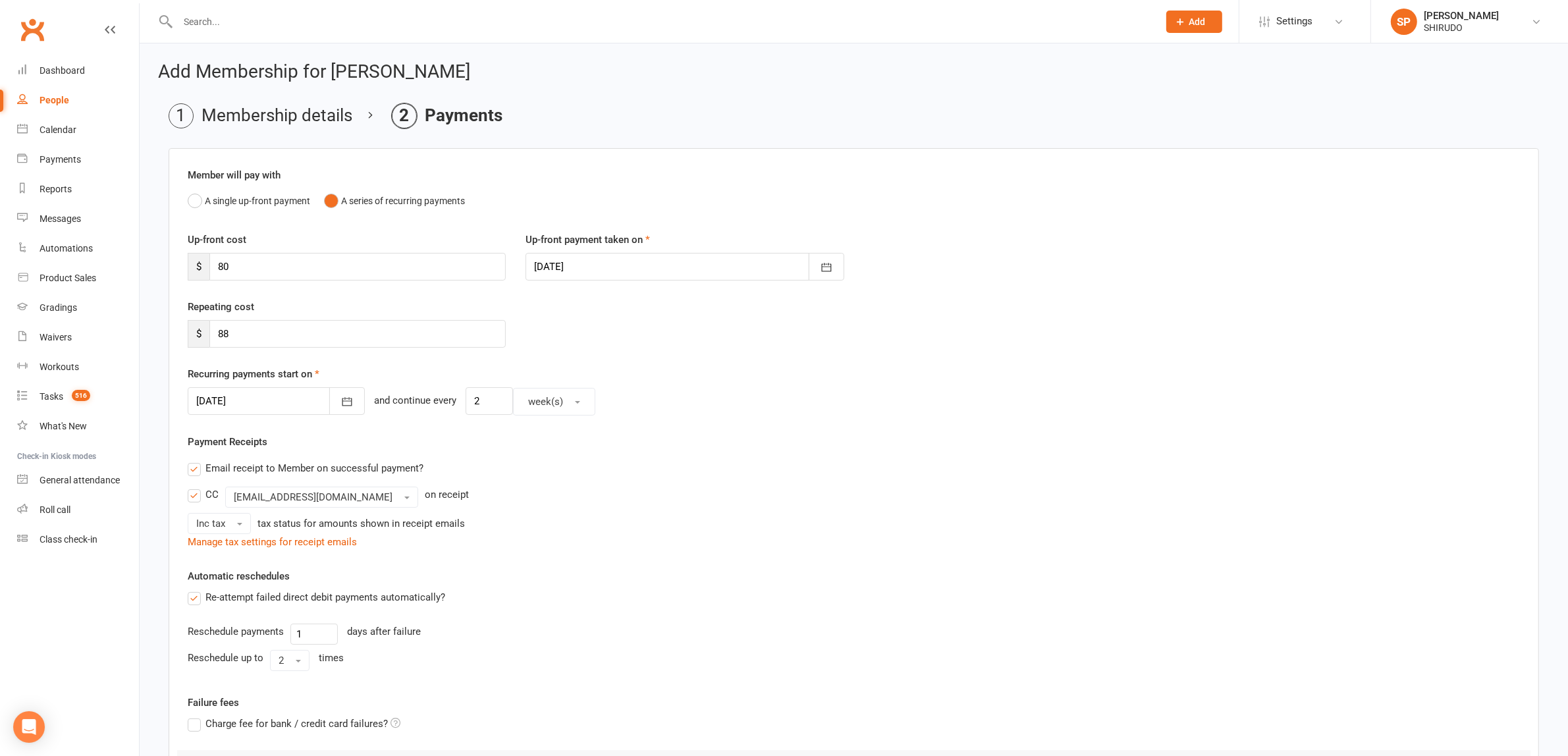
click at [930, 420] on div "Member will pay with A single up-front payment A series of recurring payments U…" at bounding box center [853, 527] width 1370 height 757
drag, startPoint x: 245, startPoint y: 327, endPoint x: 206, endPoint y: 328, distance: 39.0
click at [206, 328] on div "$ 88" at bounding box center [347, 334] width 318 height 28
type input "80"
click at [695, 425] on div "Member will pay with A single up-front payment A series of recurring payments U…" at bounding box center [853, 527] width 1370 height 757
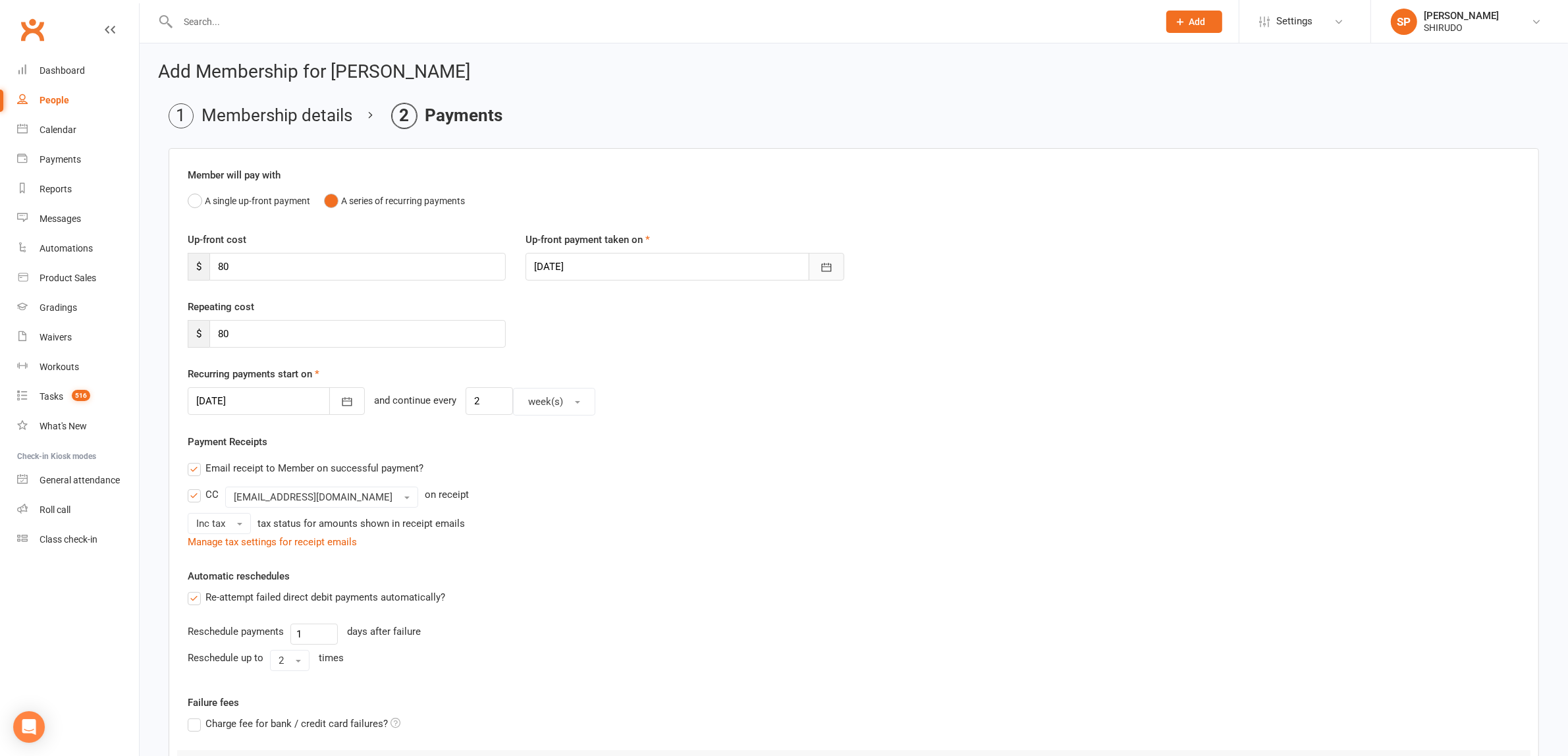
click at [830, 262] on icon "button" at bounding box center [826, 267] width 13 height 13
click at [578, 446] on span "26" at bounding box center [579, 450] width 11 height 11
type input "26 Oct 2025"
click at [838, 445] on div "Payment Receipts Email receipt to Member on successful payment? CC info@shirudo…" at bounding box center [853, 492] width 1332 height 116
click at [838, 445] on div "Payment Receipts Email receipt to Member on successful payment? CC info@shirudo…" at bounding box center [853, 492] width 1332 height 116
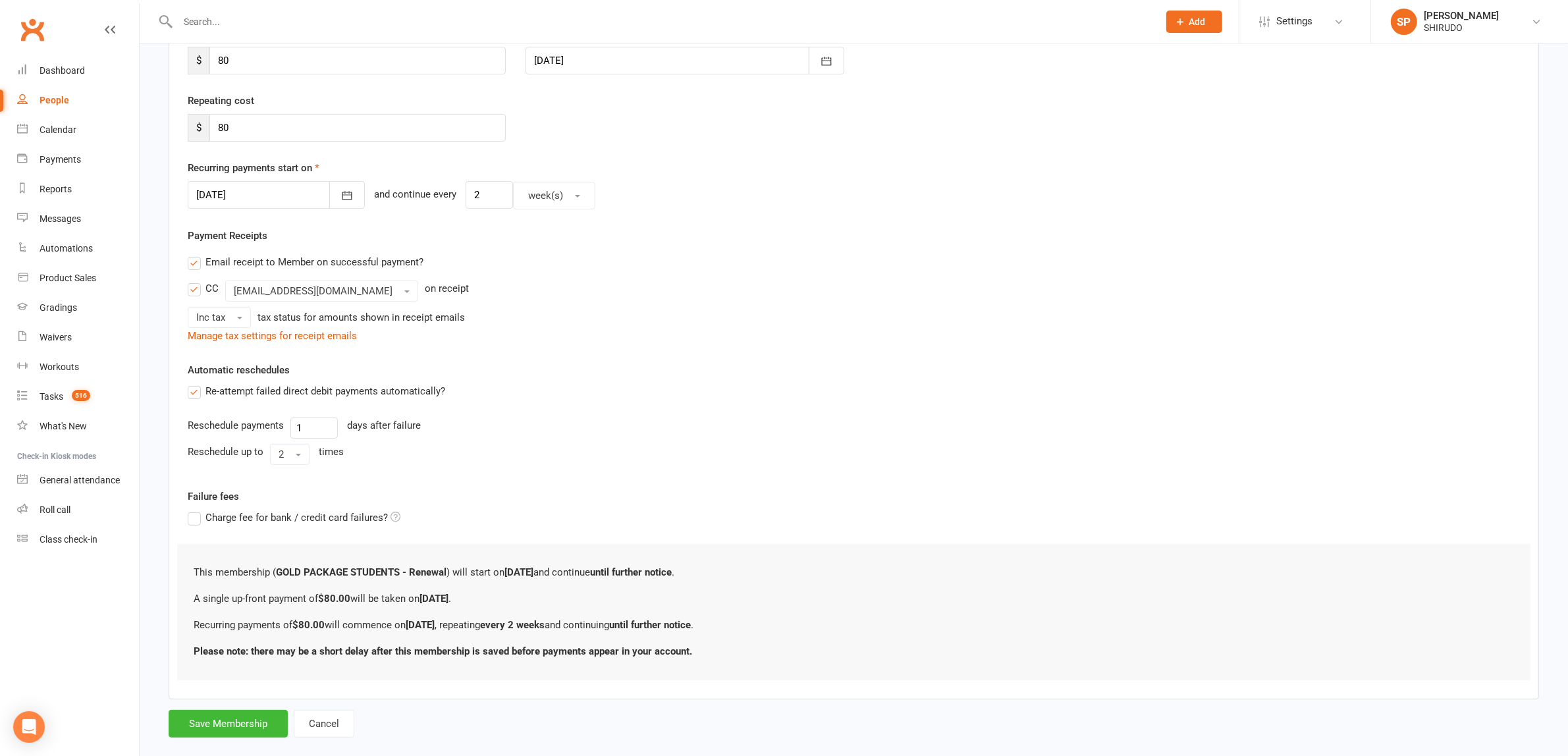
scroll to position [229, 0]
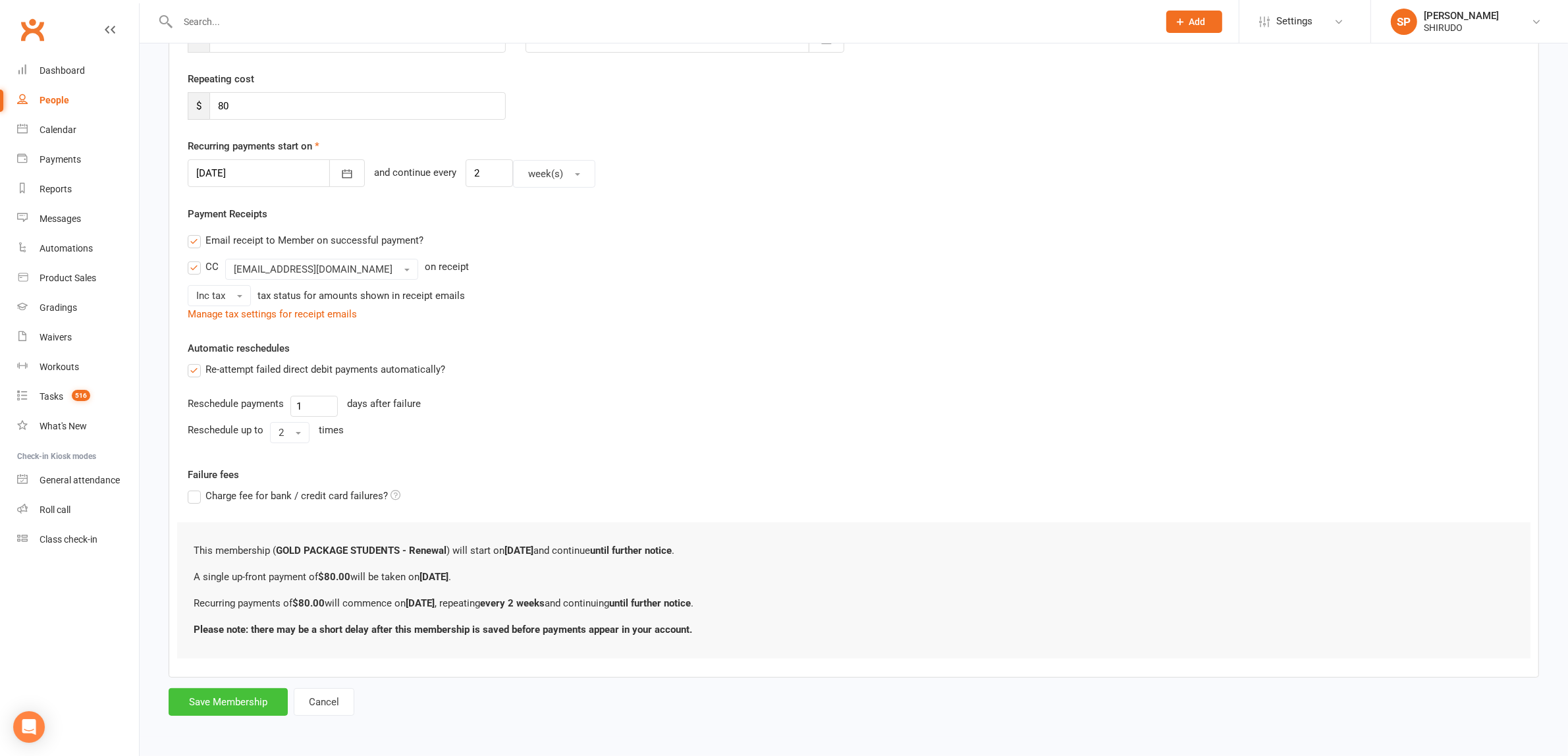
click at [225, 698] on button "Save Membership" at bounding box center [228, 702] width 119 height 28
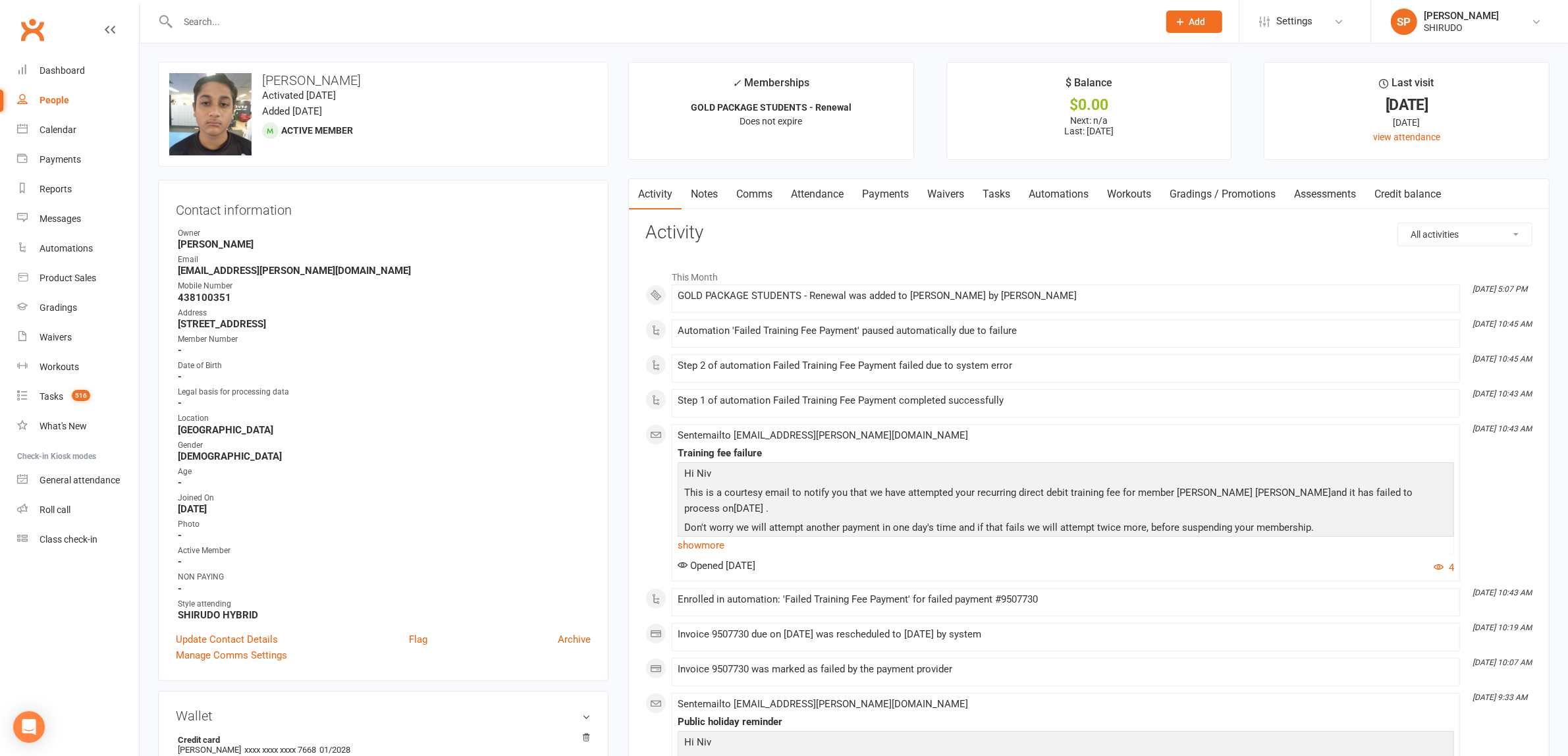
click at [67, 94] on div "People" at bounding box center [54, 100] width 29 height 11
select select "100"
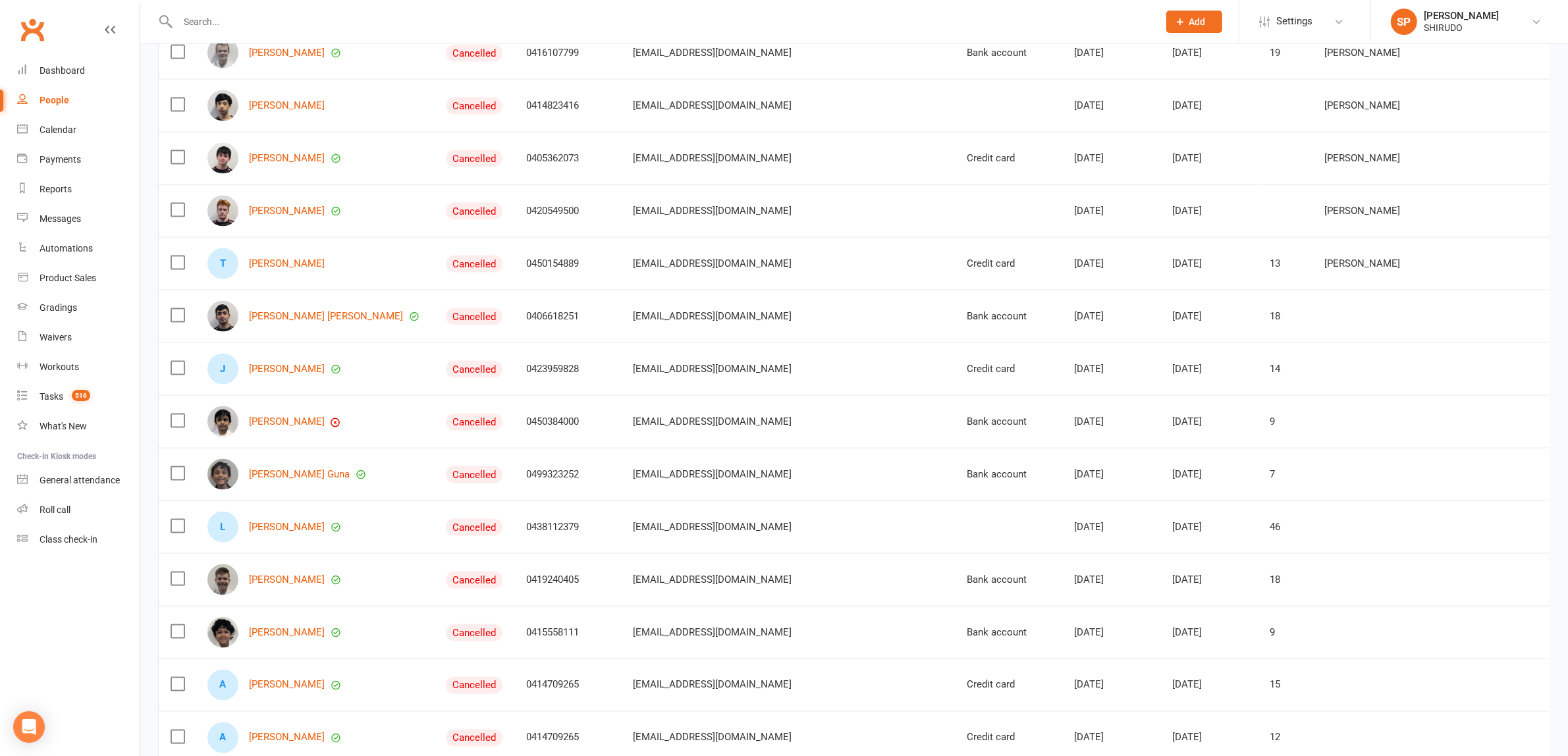
scroll to position [2880, 0]
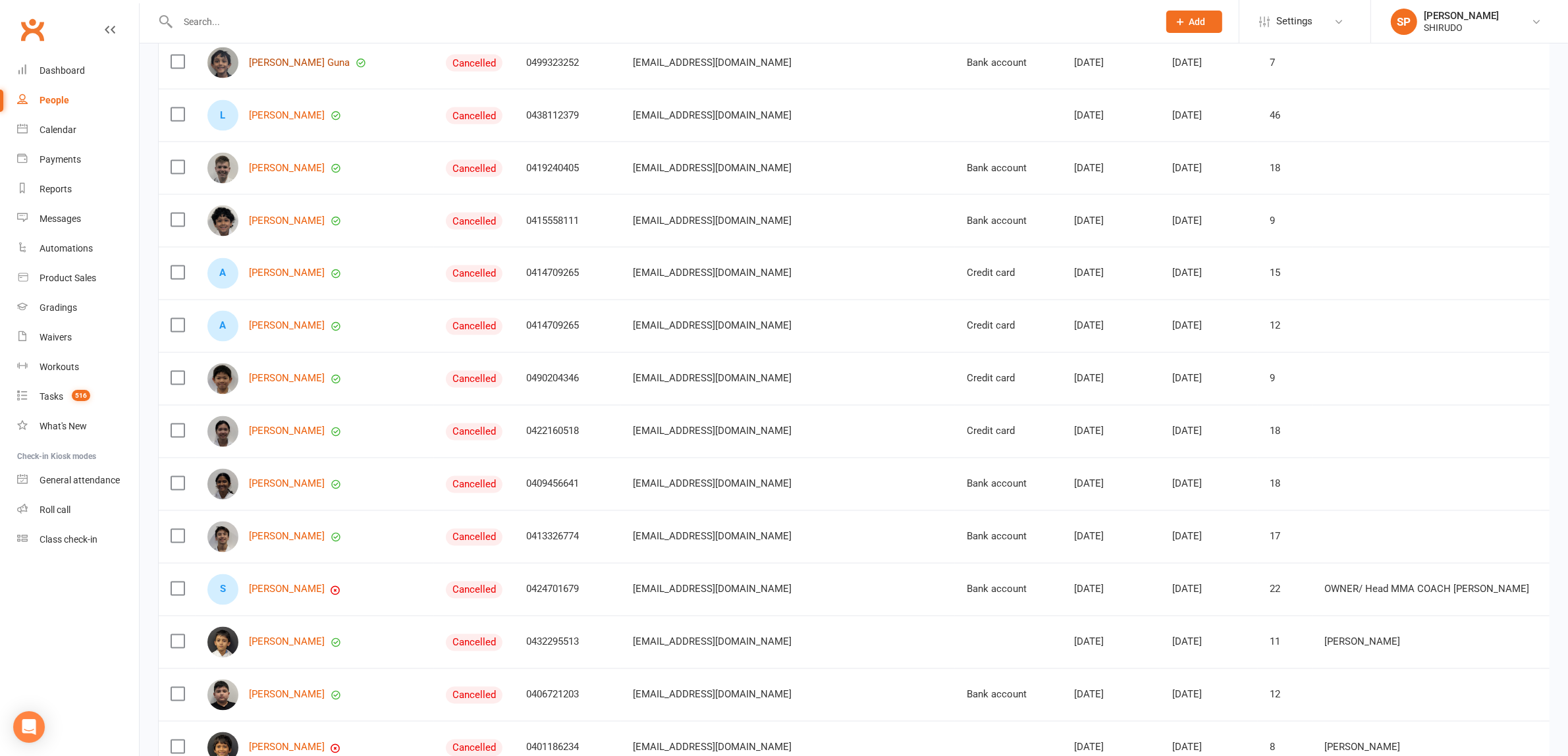
click at [274, 69] on link "[PERSON_NAME] Guna" at bounding box center [299, 63] width 101 height 11
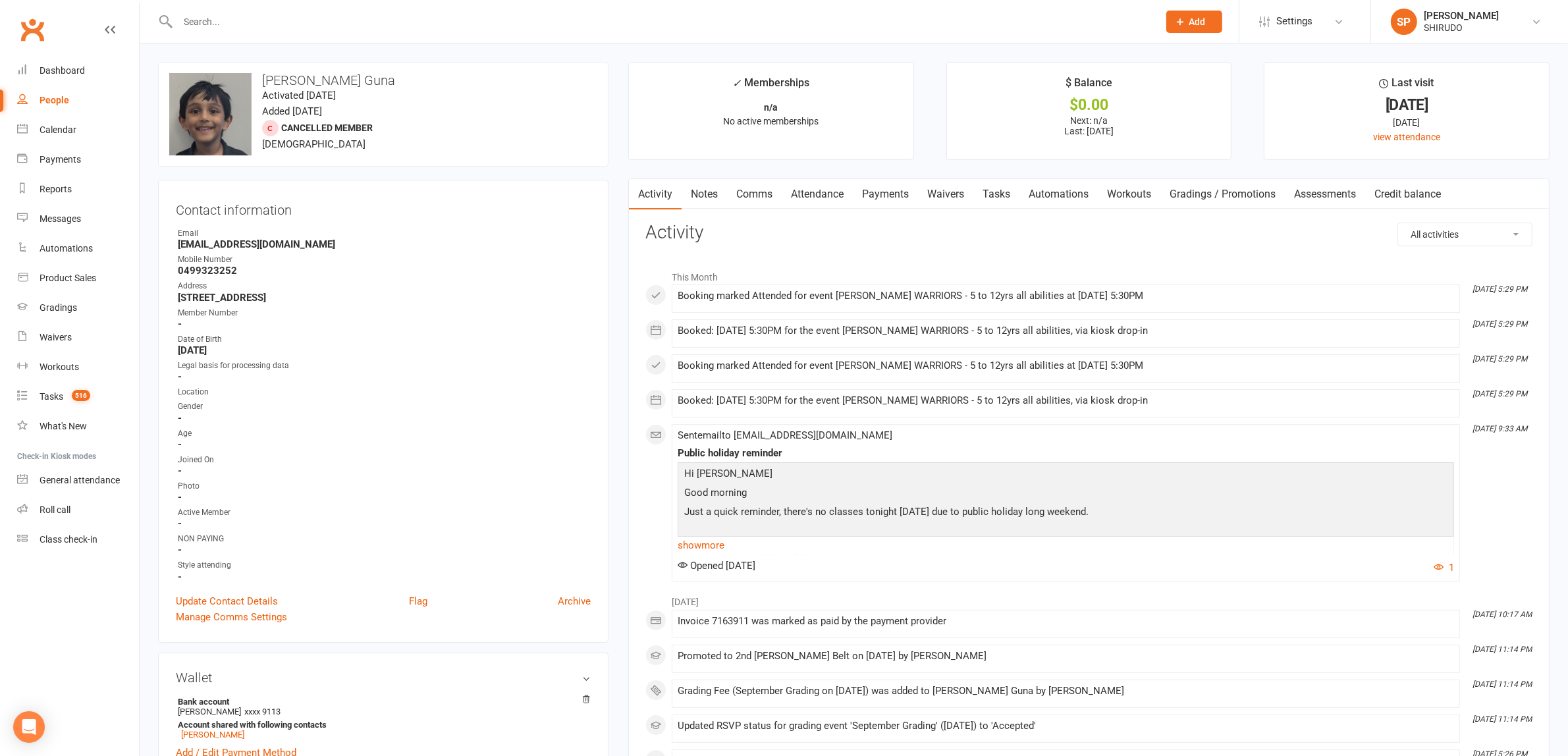
scroll to position [412, 0]
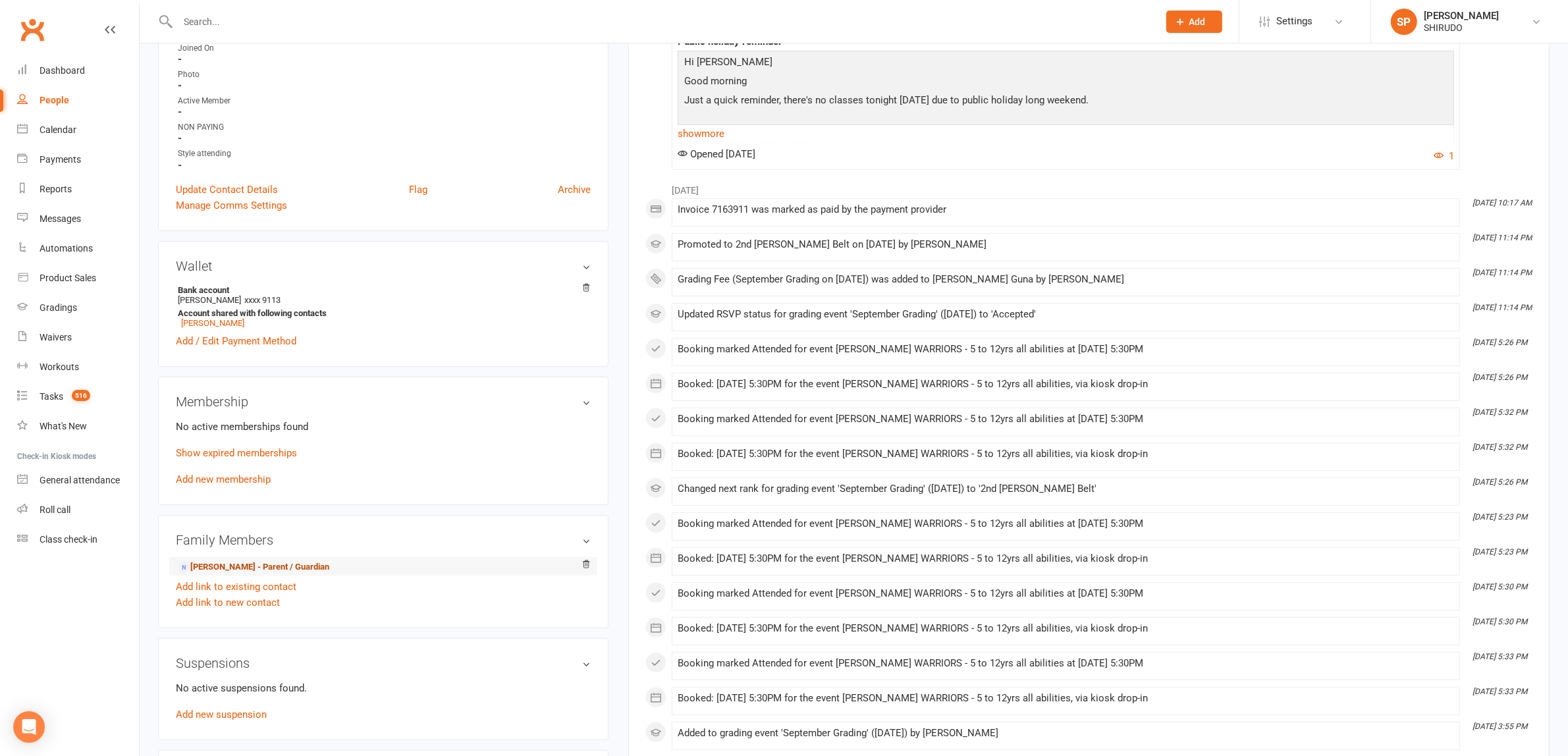
click at [294, 566] on link "[PERSON_NAME] - Parent / Guardian" at bounding box center [253, 567] width 152 height 14
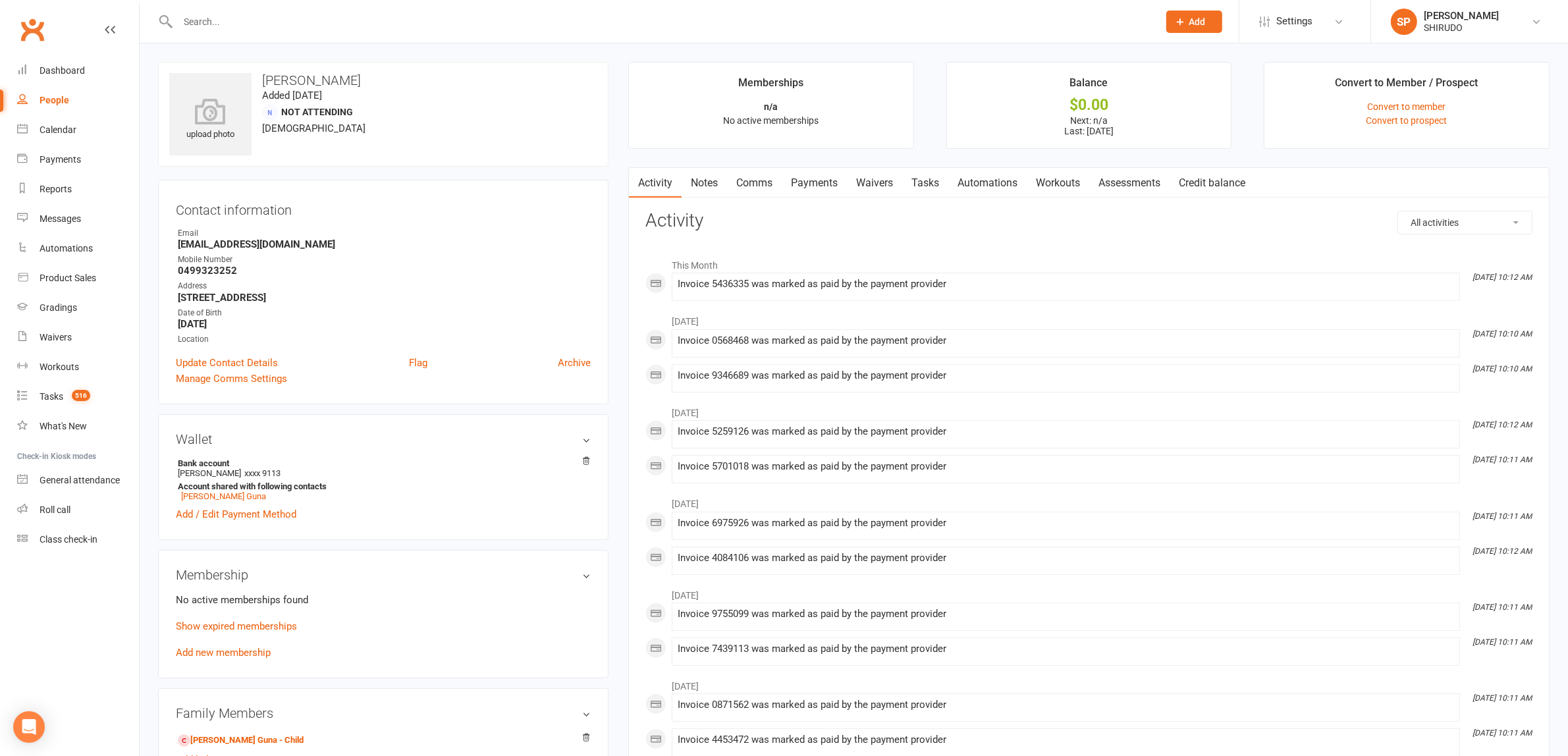
click at [825, 185] on link "Payments" at bounding box center [814, 183] width 65 height 30
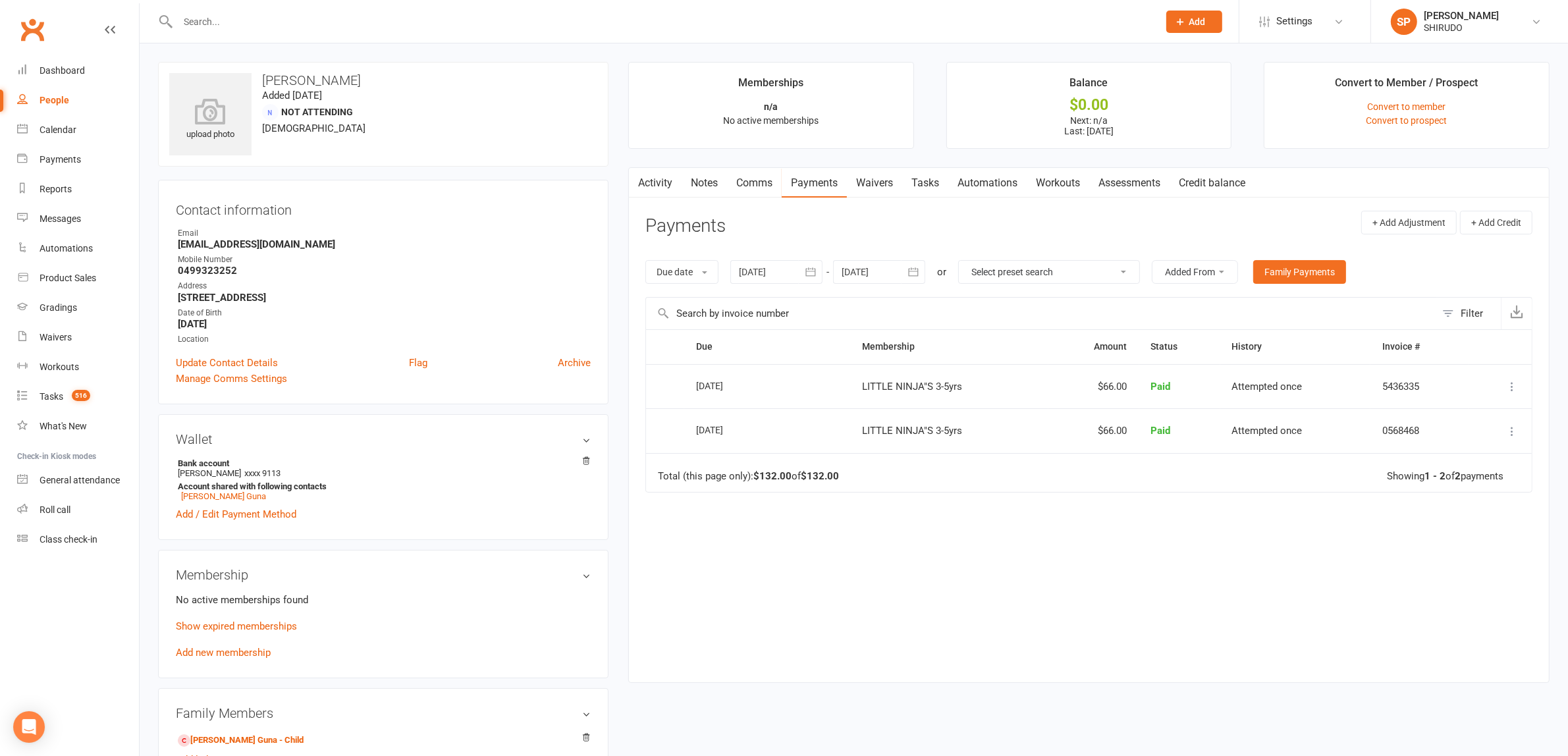
scroll to position [407, 0]
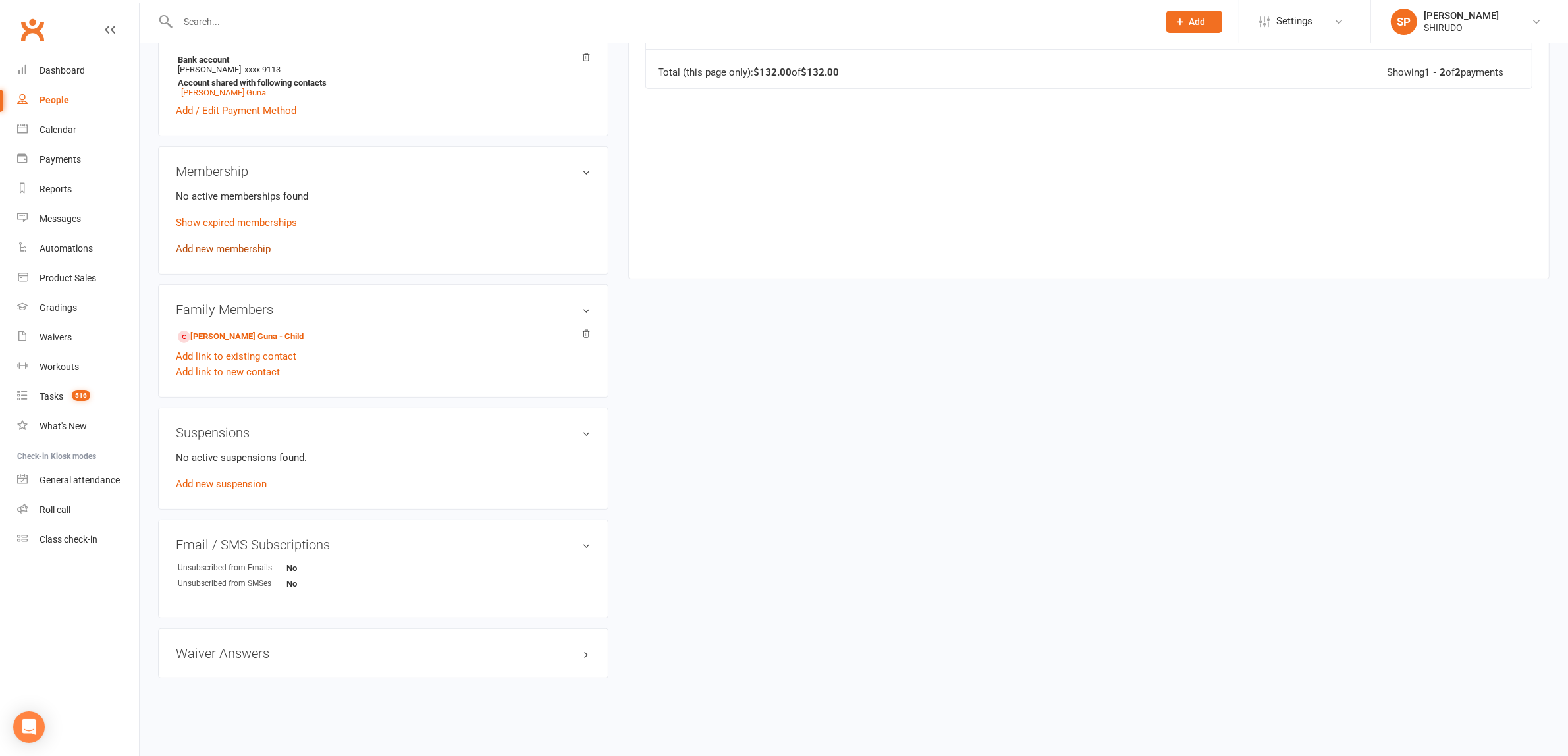
click at [258, 246] on link "Add new membership" at bounding box center [223, 248] width 95 height 12
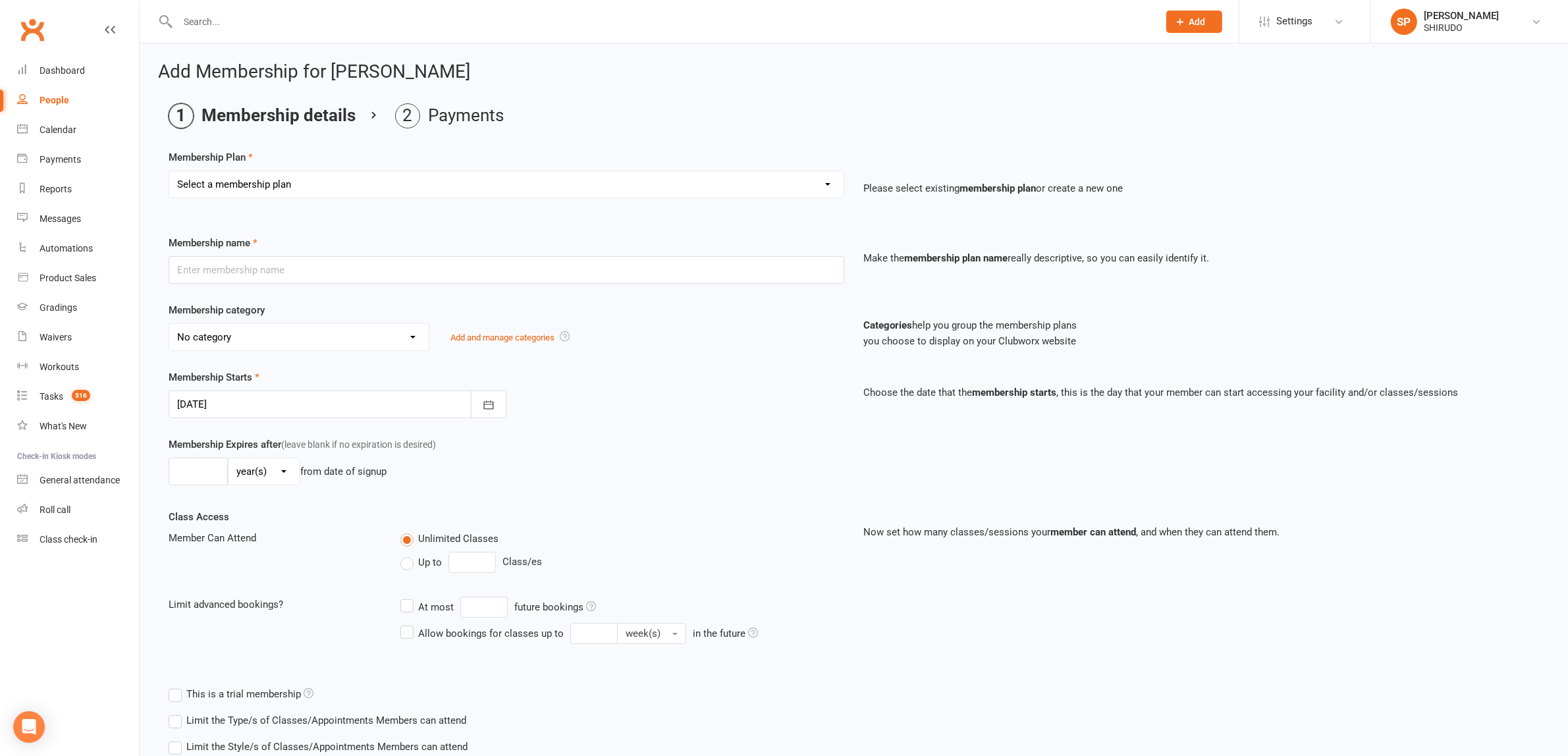
click at [828, 179] on select "Select a membership plan Create new Membership Plan GET STARTED PACKAGE Only $4…" at bounding box center [506, 184] width 674 height 26
click at [106, 629] on nav "Clubworx Dashboard People Calendar Payments Reports Messages Automations Produc…" at bounding box center [69, 382] width 140 height 756
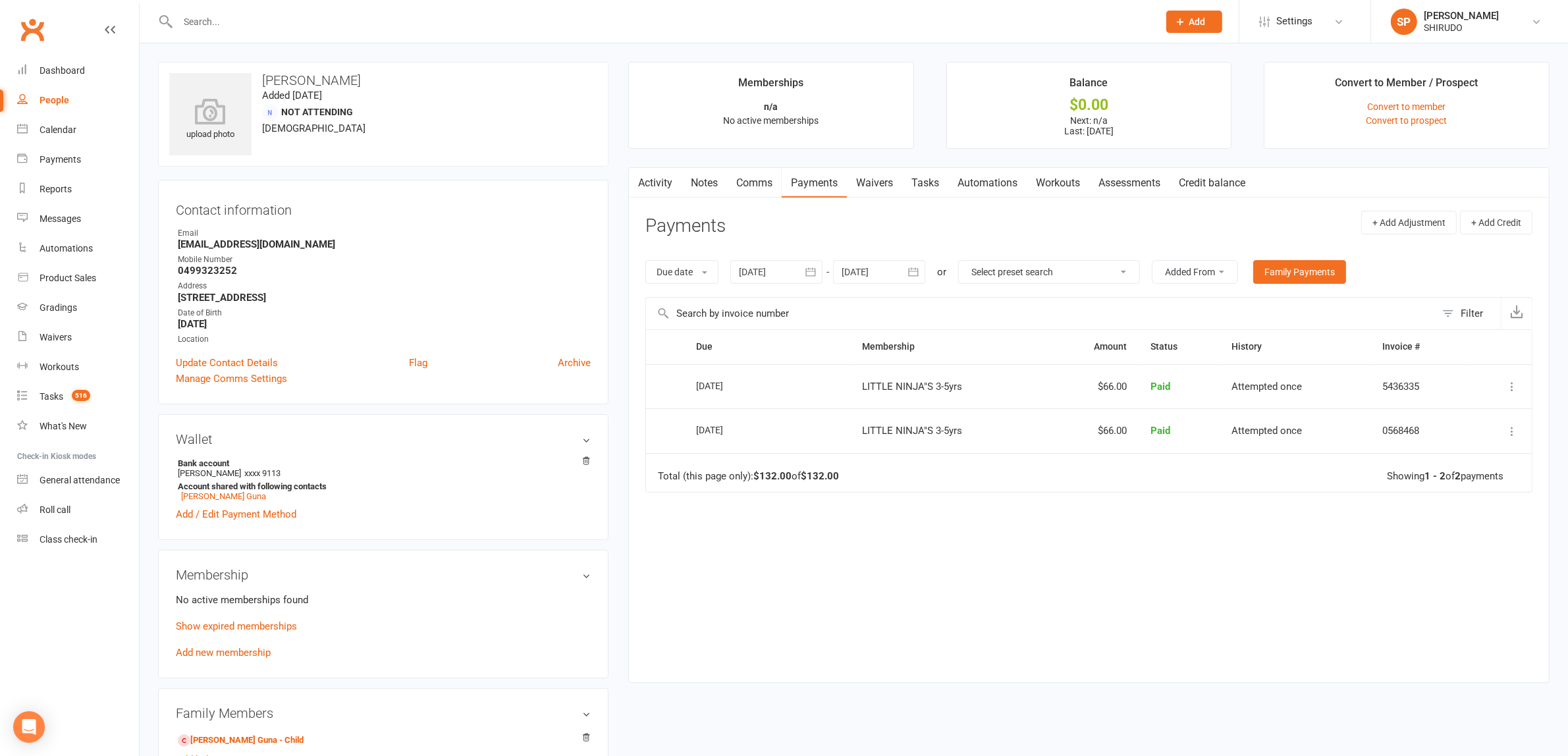
scroll to position [407, 0]
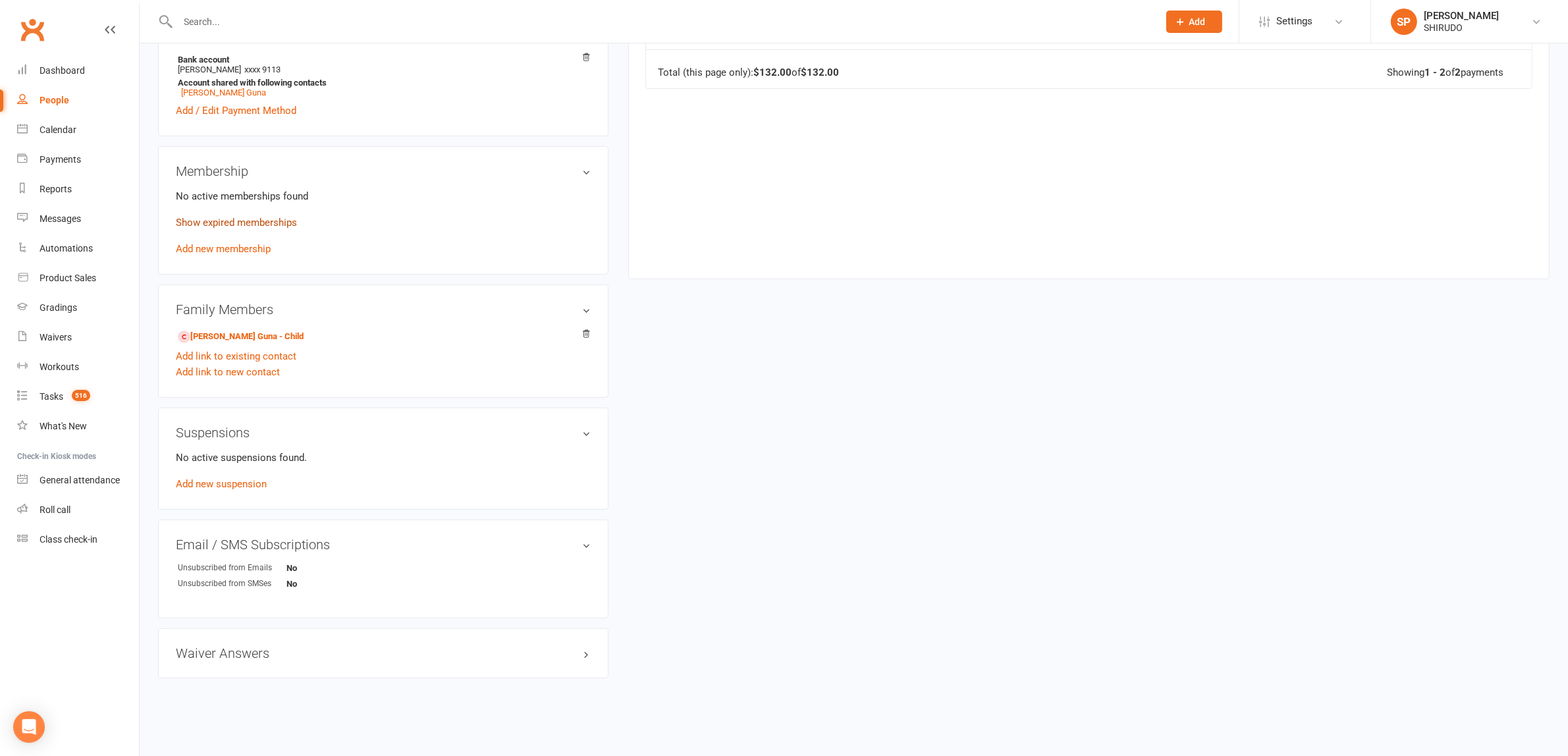
click at [266, 218] on link "Show expired memberships" at bounding box center [236, 223] width 121 height 12
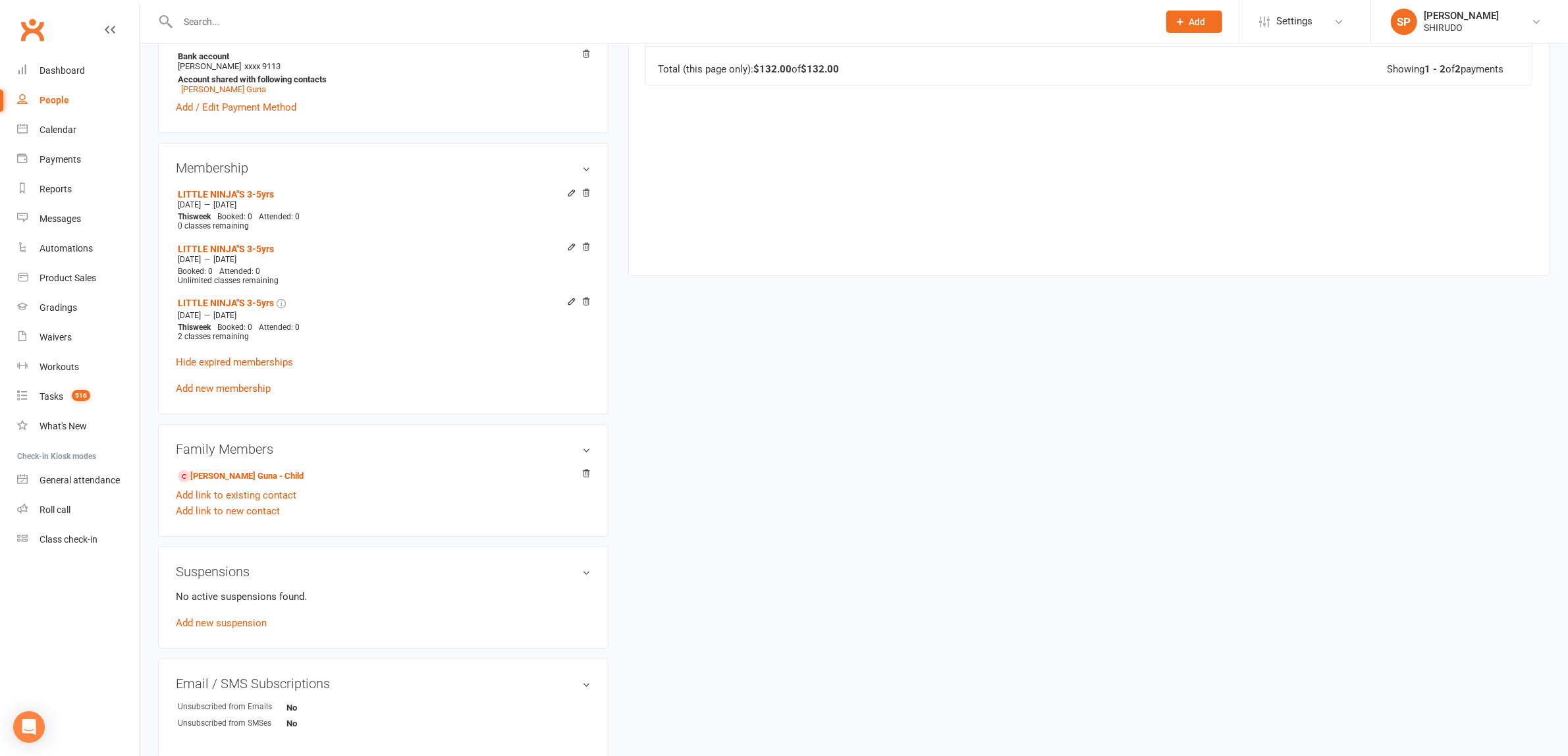
click at [60, 97] on div "People" at bounding box center [54, 100] width 29 height 11
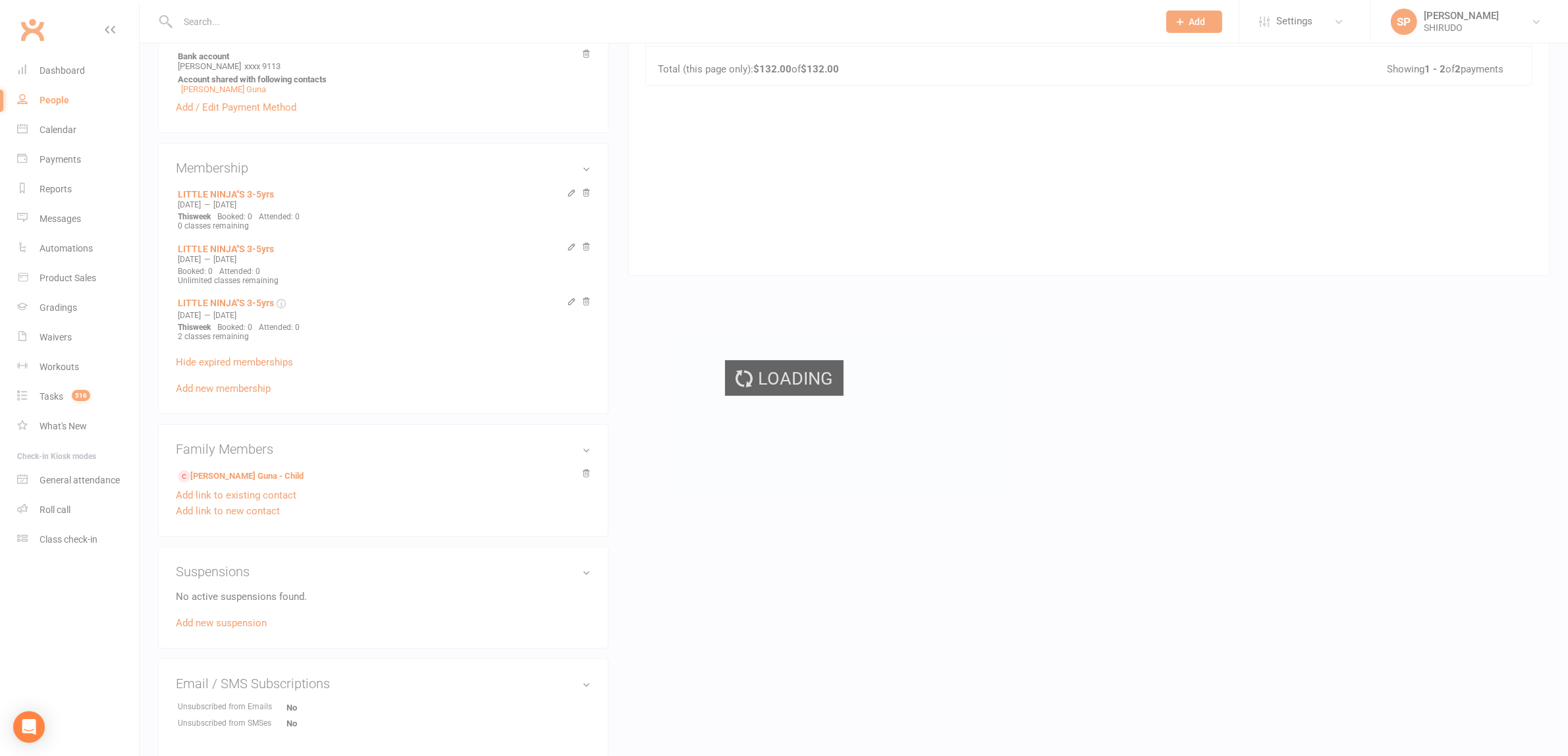
select select "100"
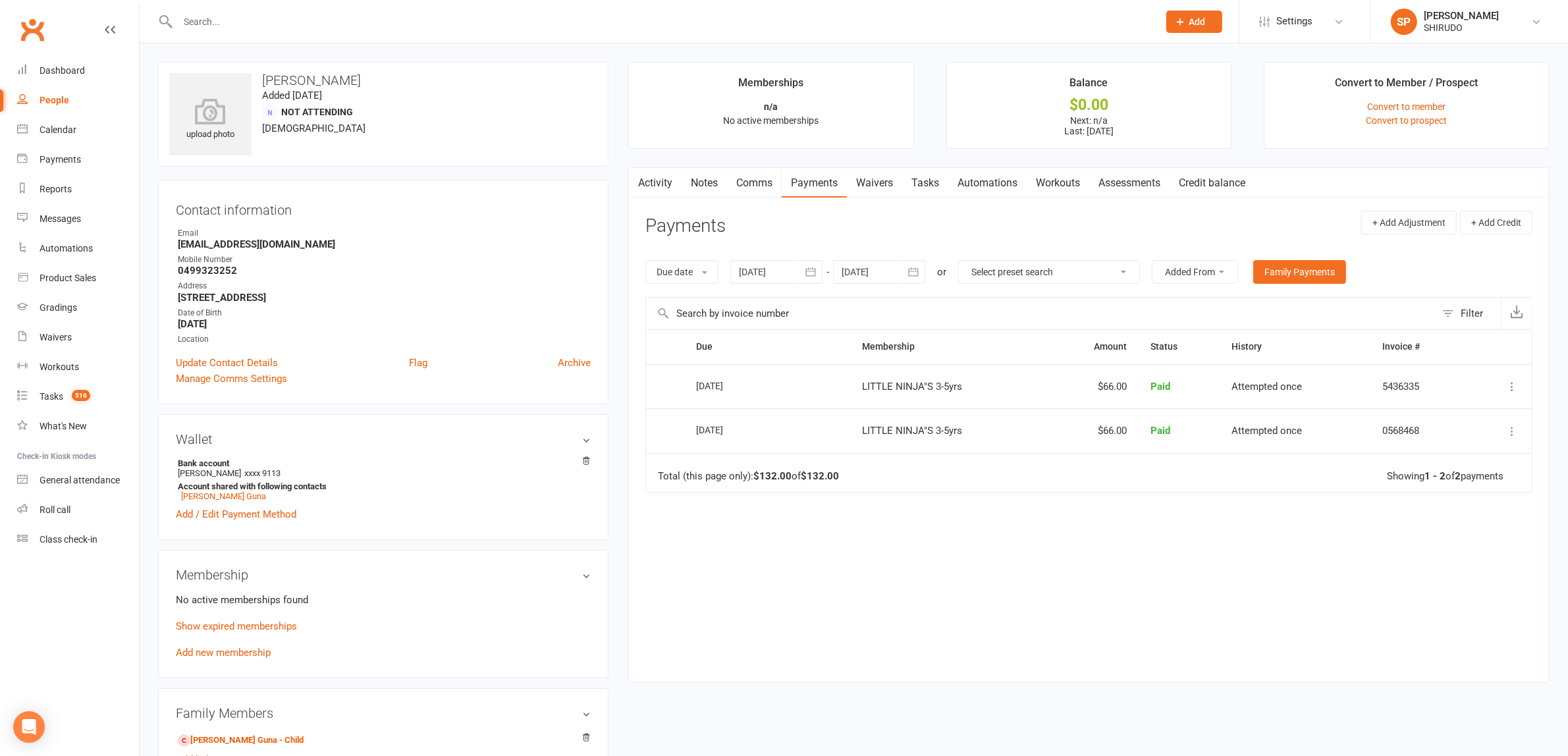
scroll to position [407, 0]
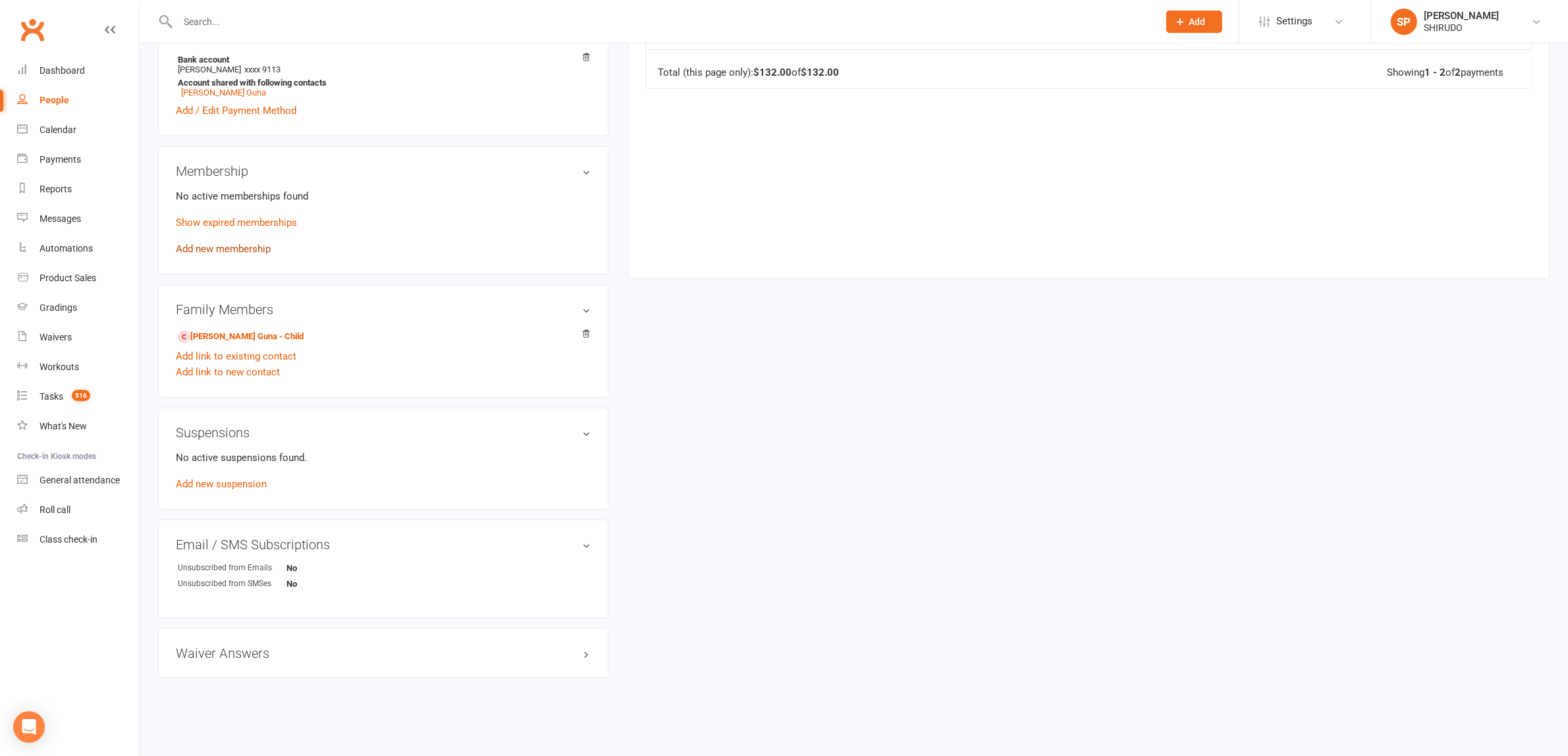
click at [244, 244] on link "Add new membership" at bounding box center [223, 248] width 95 height 12
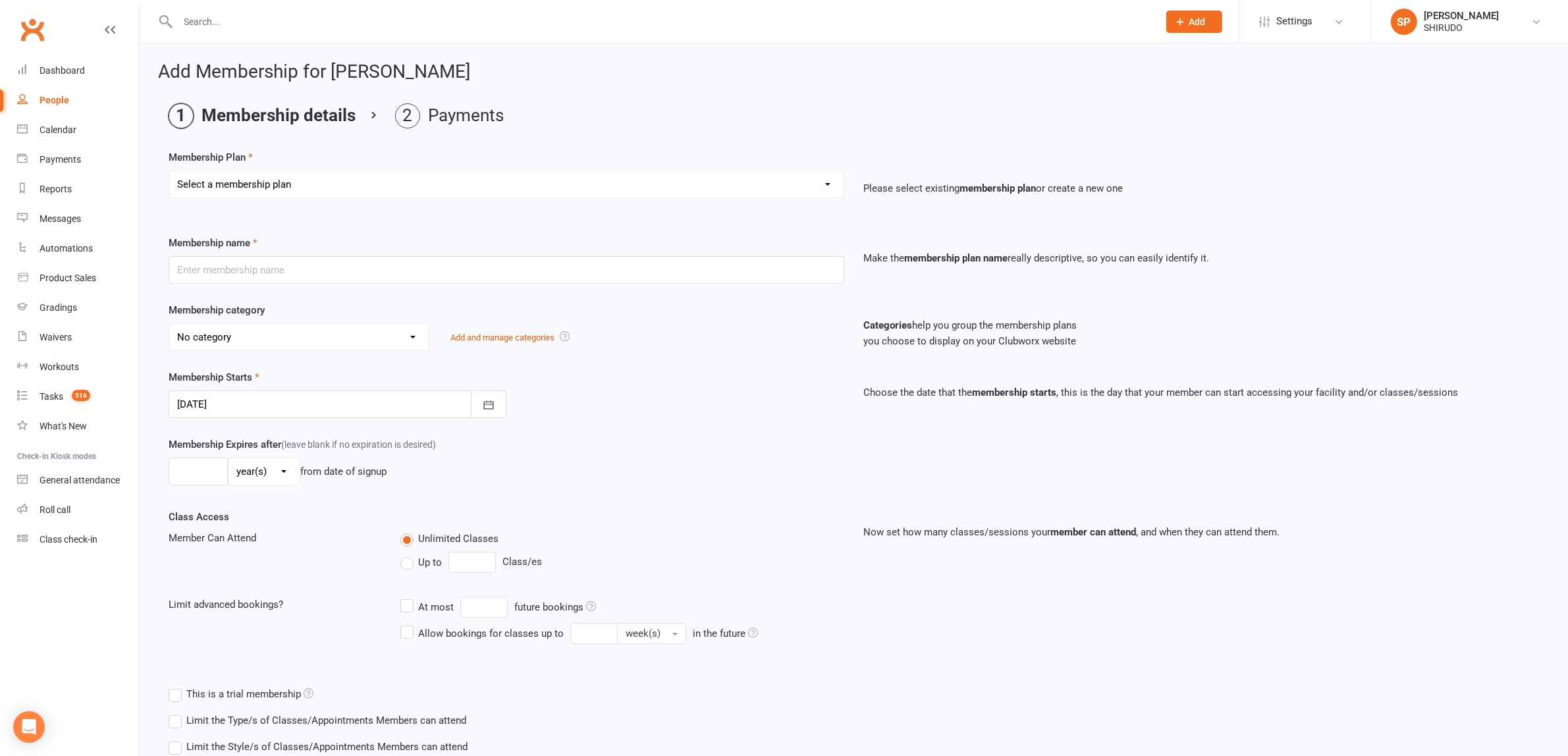
click at [470, 180] on select "Select a membership plan Create new Membership Plan GET STARTED PACKAGE Only $4…" at bounding box center [506, 184] width 674 height 26
select select "2"
click at [169, 171] on select "Select a membership plan Create new Membership Plan GET STARTED PACKAGE Only $4…" at bounding box center [506, 184] width 674 height 26
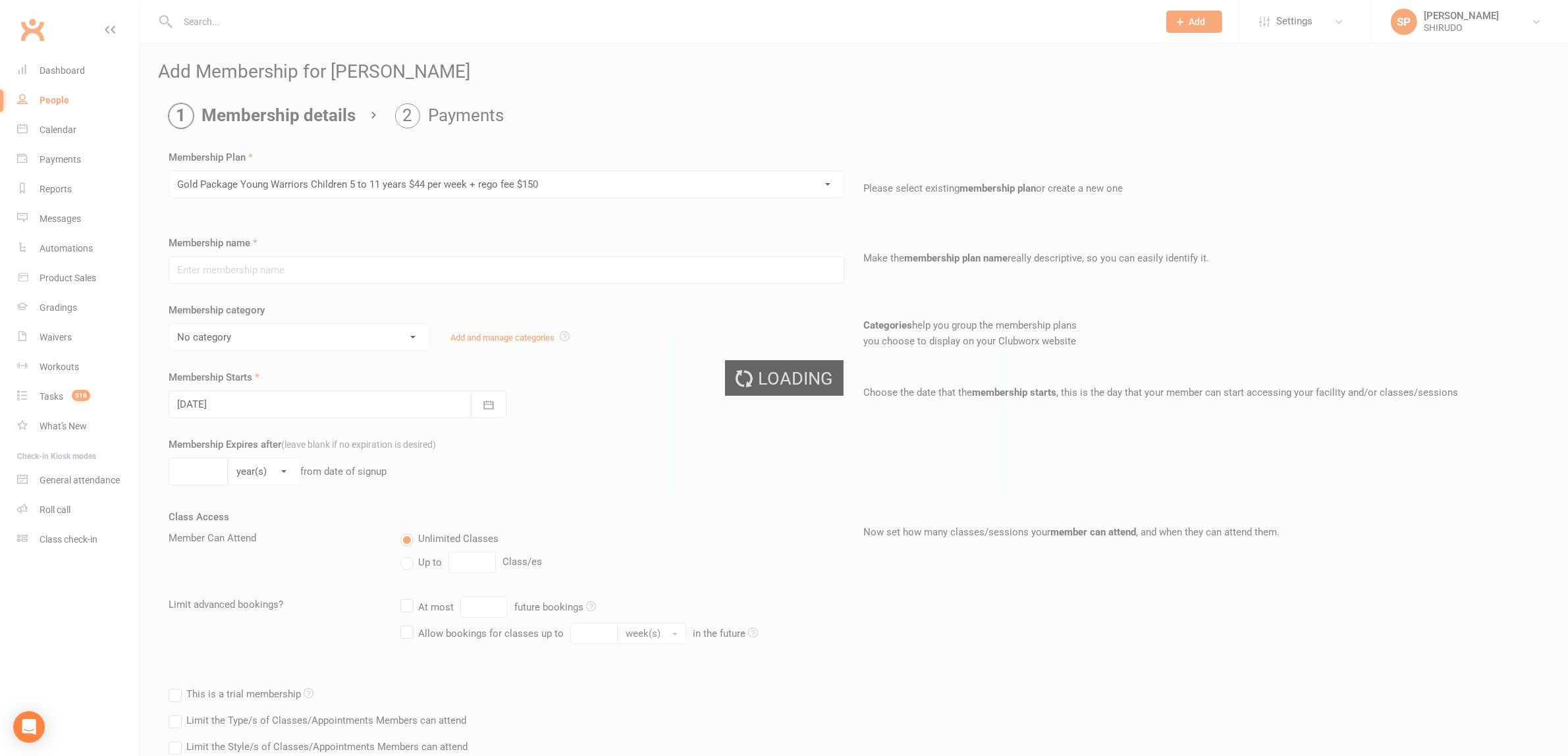
type input "Gold Package Young Warriors Children 5 to 11 years $44 per week + [PERSON_NAME]…"
select select "14"
type input "1"
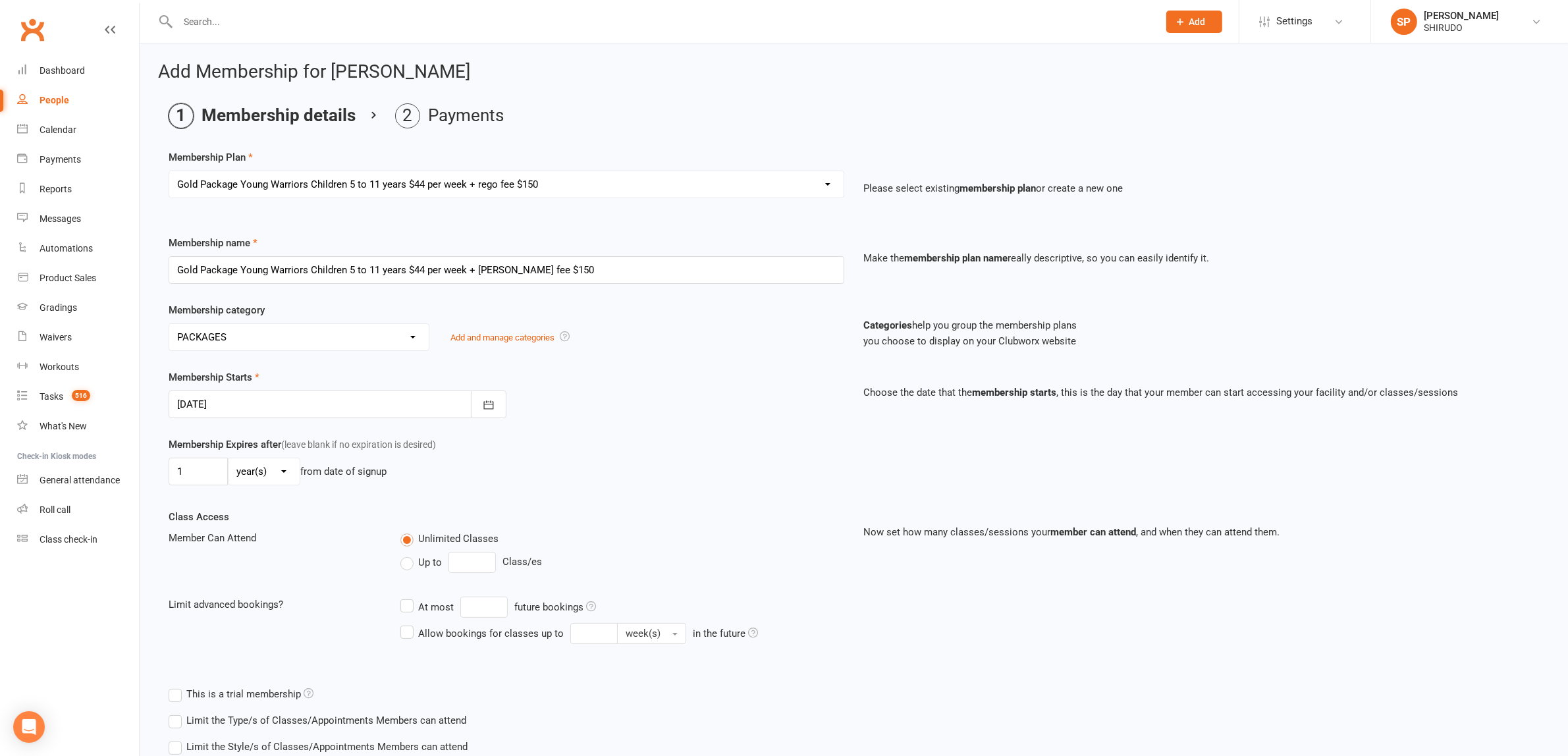
click at [415, 338] on select "No category 28 Day Fight Camp 3 class temp membership 3 to 5 Yr old Kids ADULT …" at bounding box center [299, 336] width 259 height 26
click at [488, 407] on icon "button" at bounding box center [488, 404] width 13 height 13
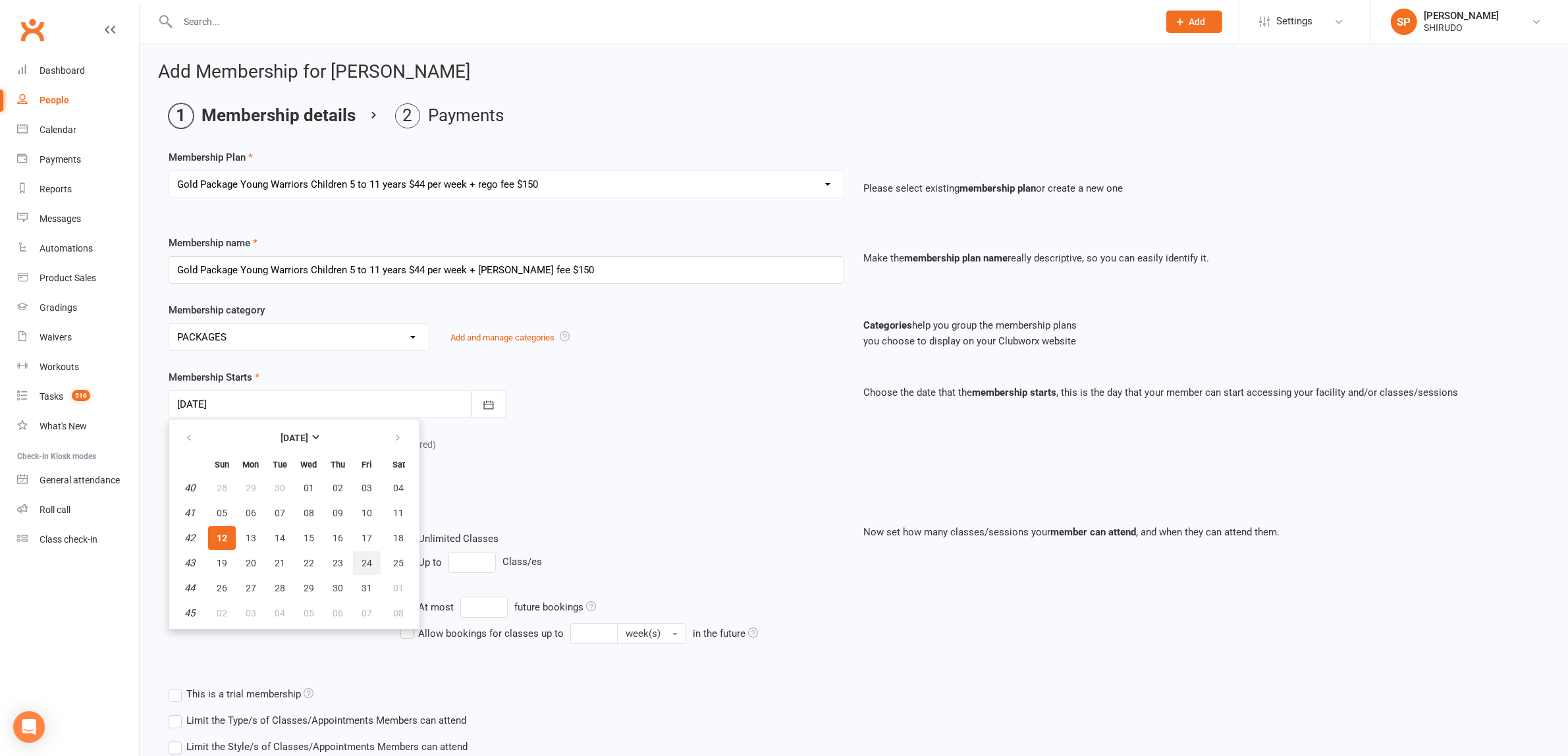
click at [363, 558] on span "24" at bounding box center [367, 563] width 11 height 11
type input "[DATE]"
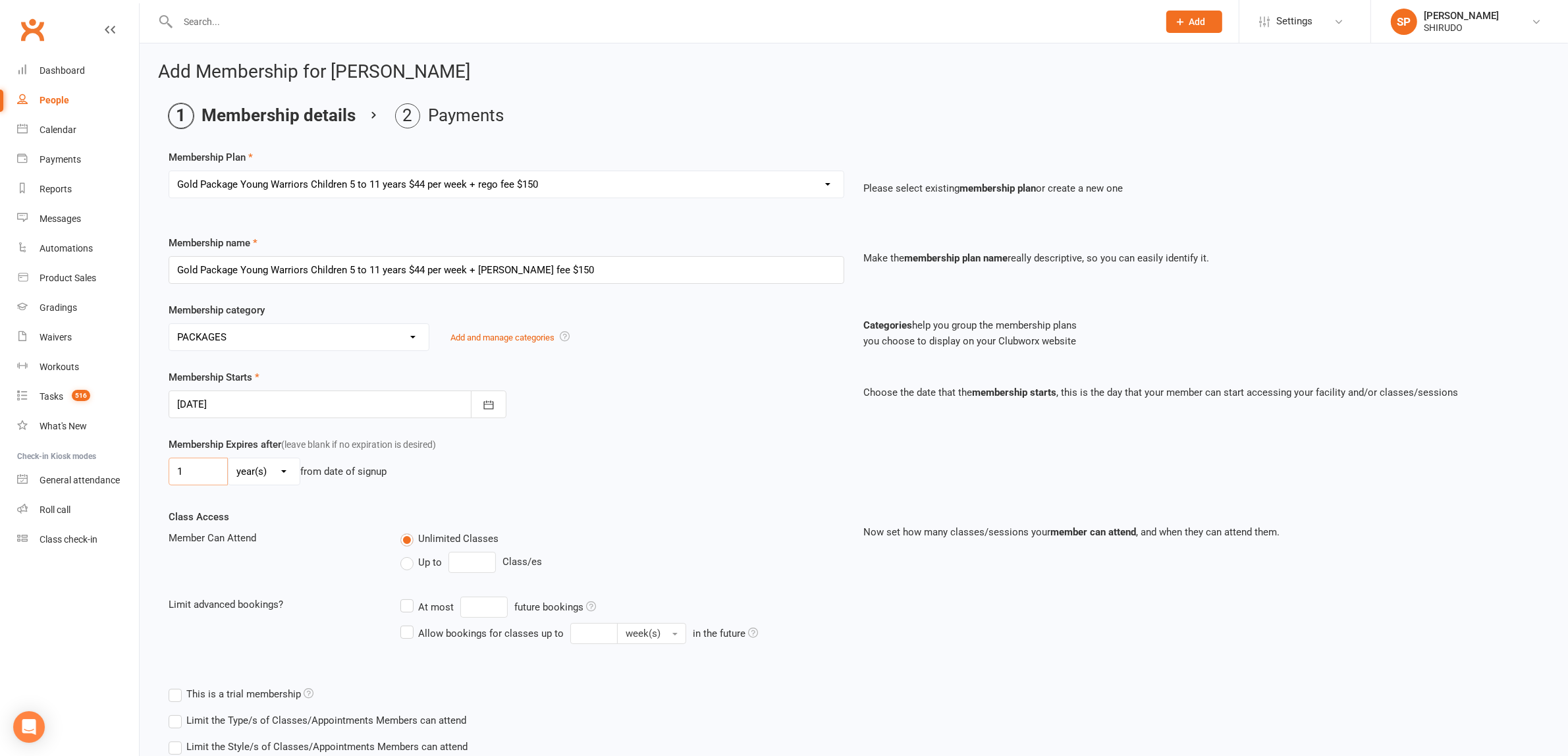
drag, startPoint x: 216, startPoint y: 470, endPoint x: 147, endPoint y: 465, distance: 69.2
click at [147, 465] on div "Add Membership for Hitesh Guna Membership details Payments Membership Plan Sele…" at bounding box center [853, 435] width 1428 height 783
click at [525, 452] on div "Membership Expires after (leave blank if no expiration is desired) day(s) week(…" at bounding box center [506, 463] width 695 height 54
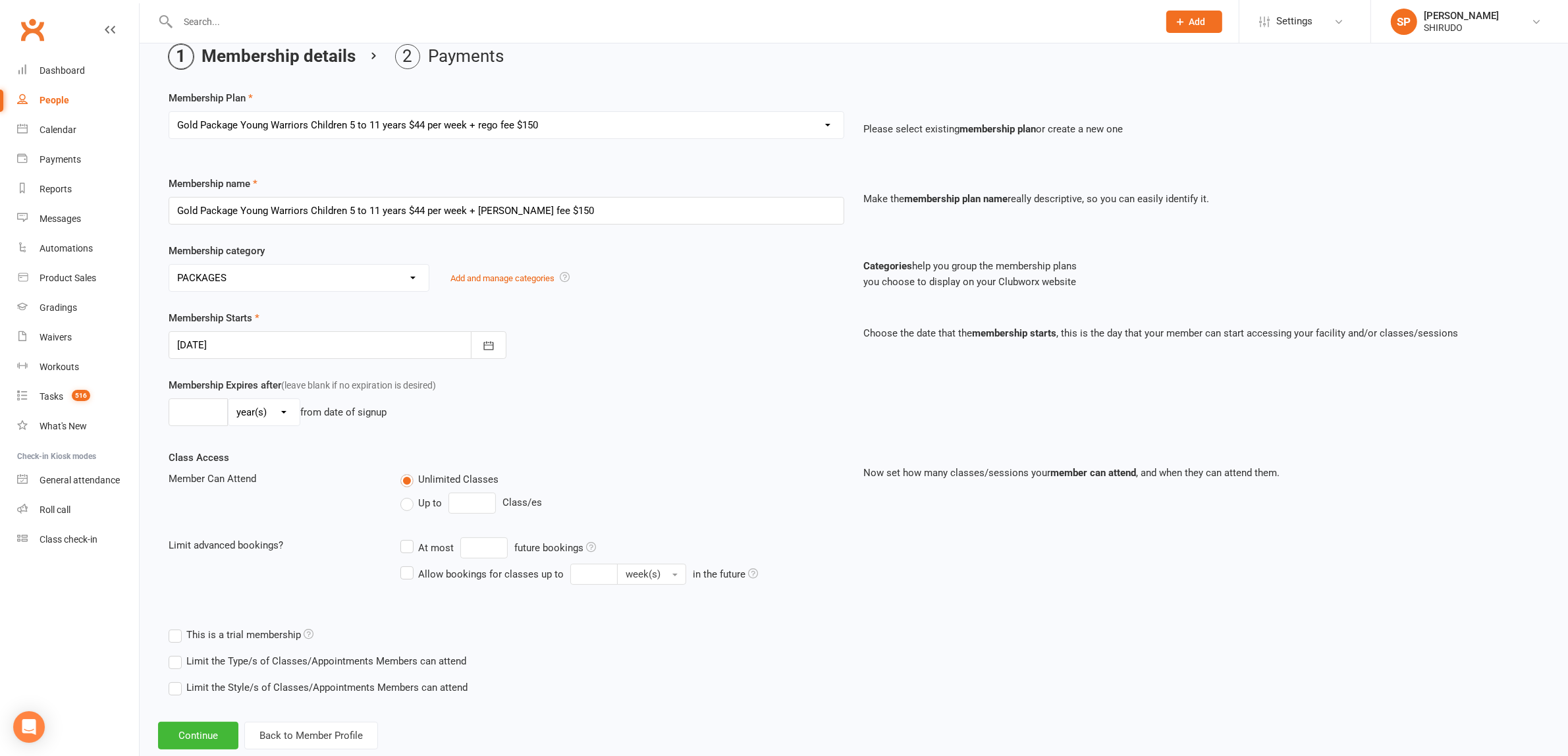
scroll to position [91, 0]
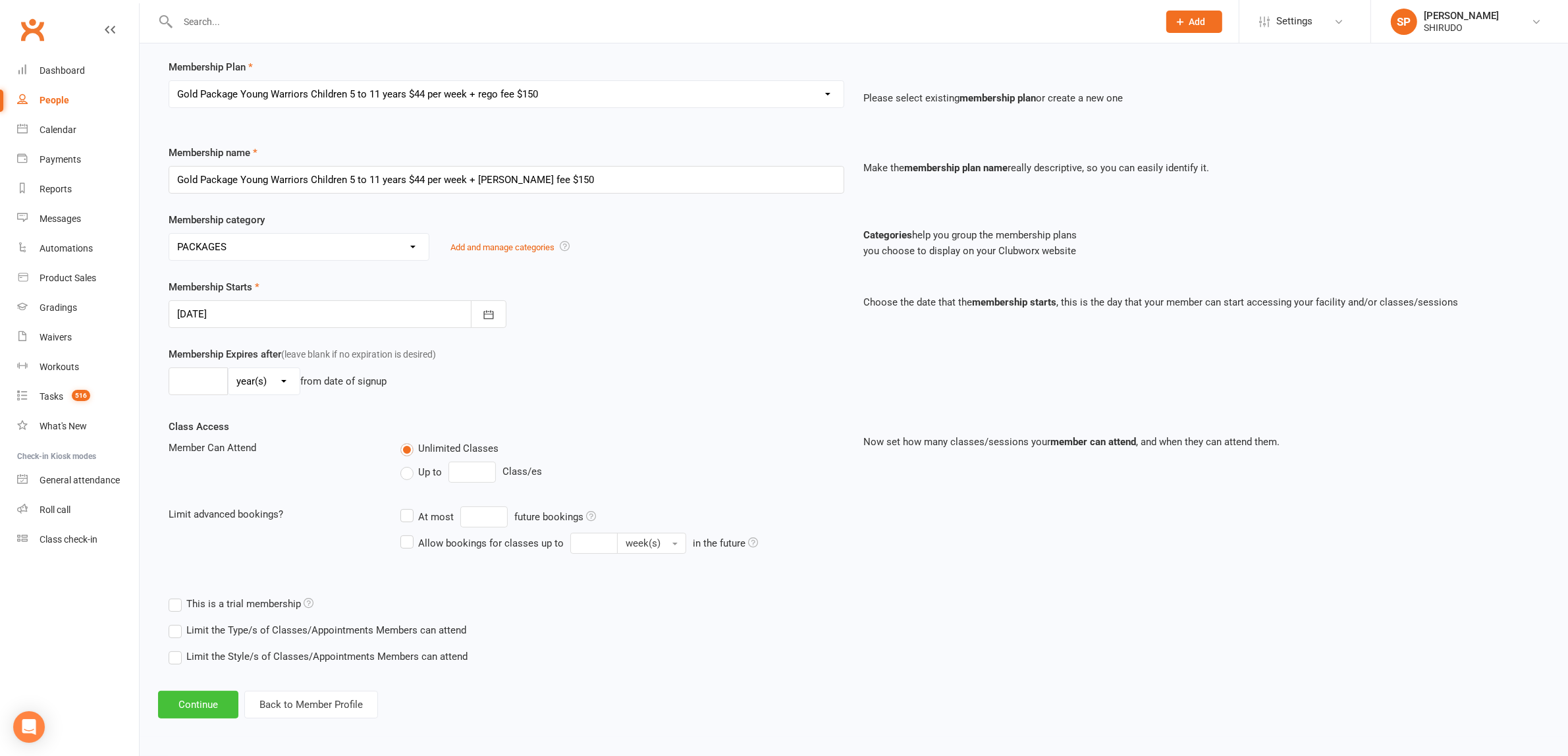
click at [205, 702] on button "Continue" at bounding box center [198, 704] width 80 height 28
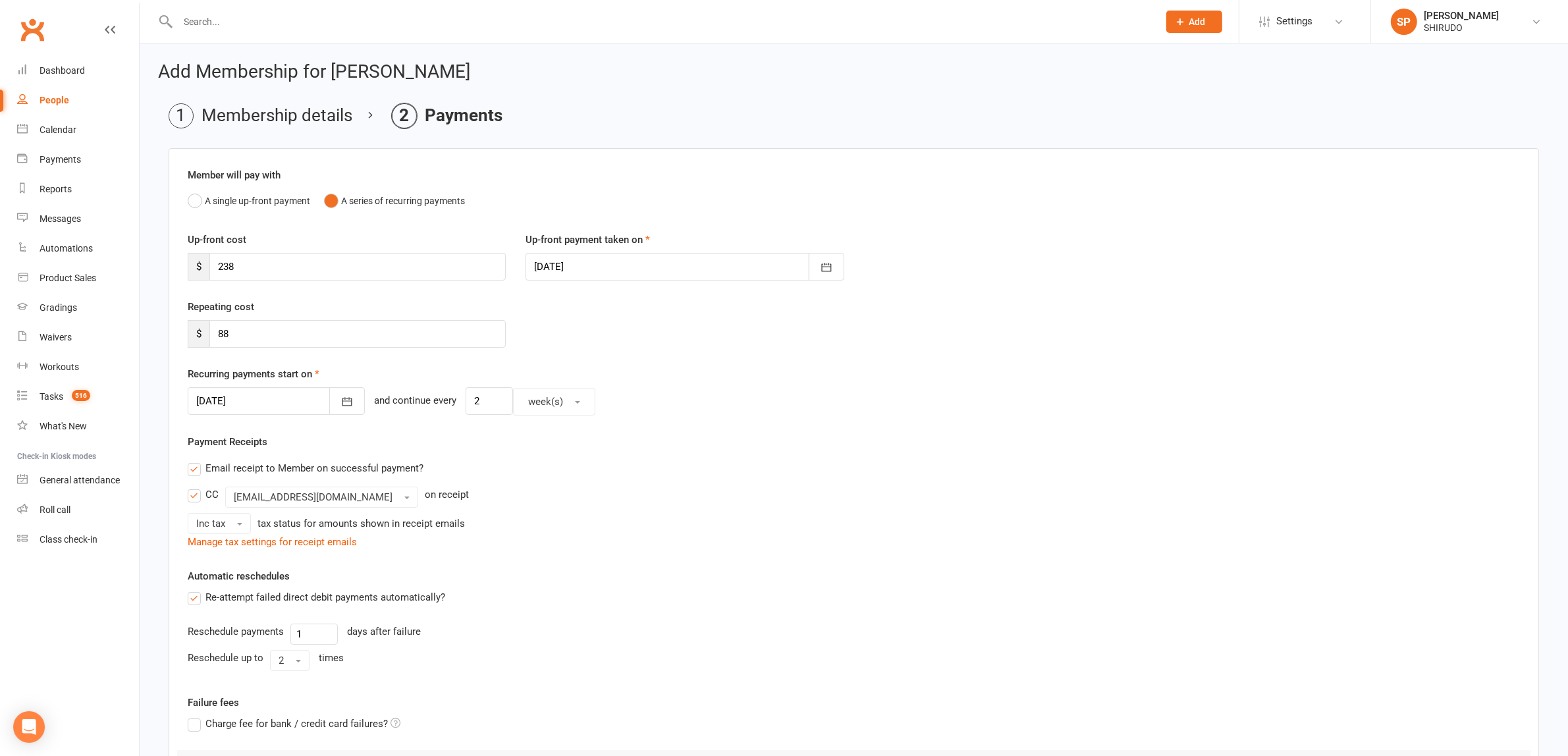
click at [695, 372] on div "Recurring payments start on 07 Nov 2025 November 2025 Sun Mon Tue Wed Thu Fri S…" at bounding box center [853, 390] width 1332 height 49
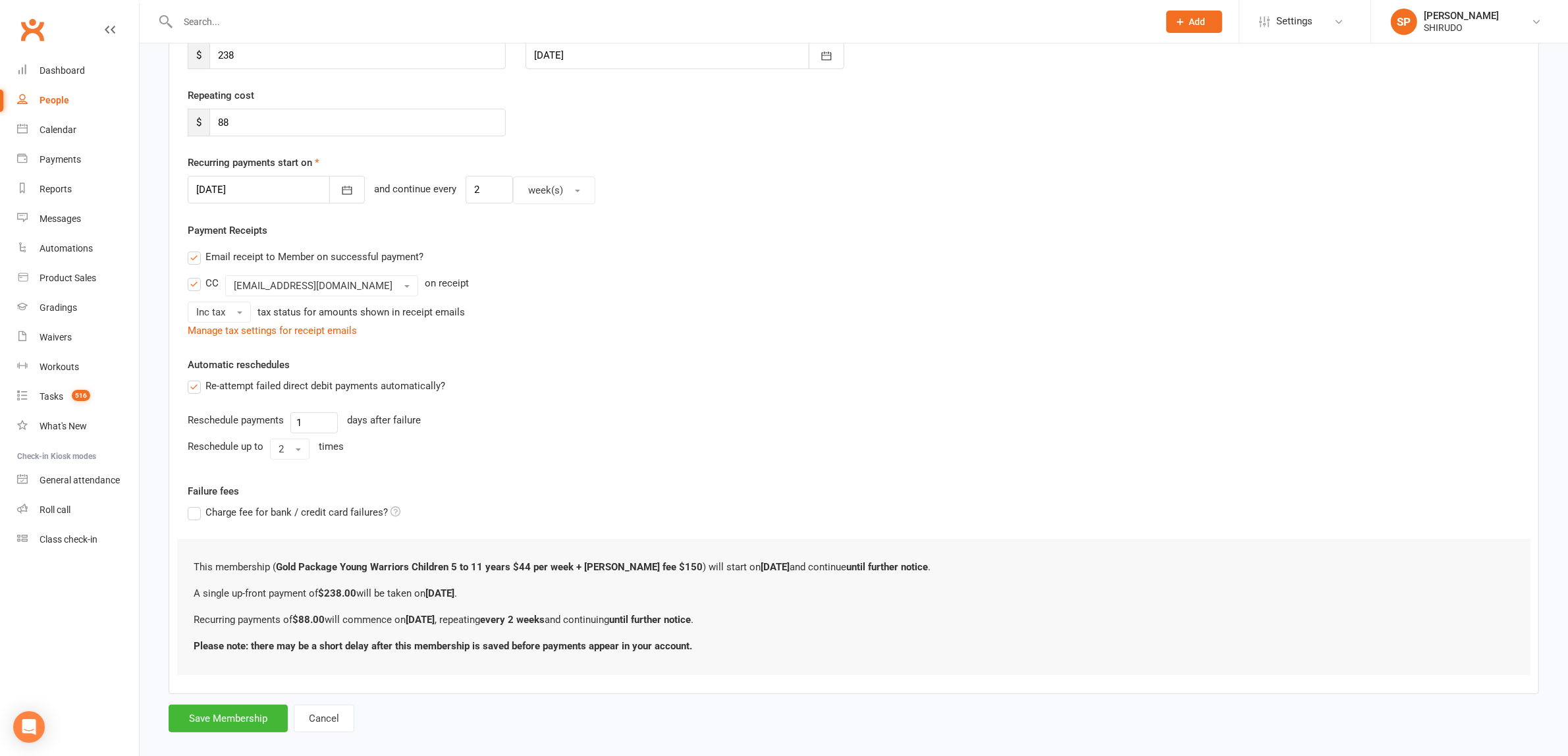
scroll to position [229, 0]
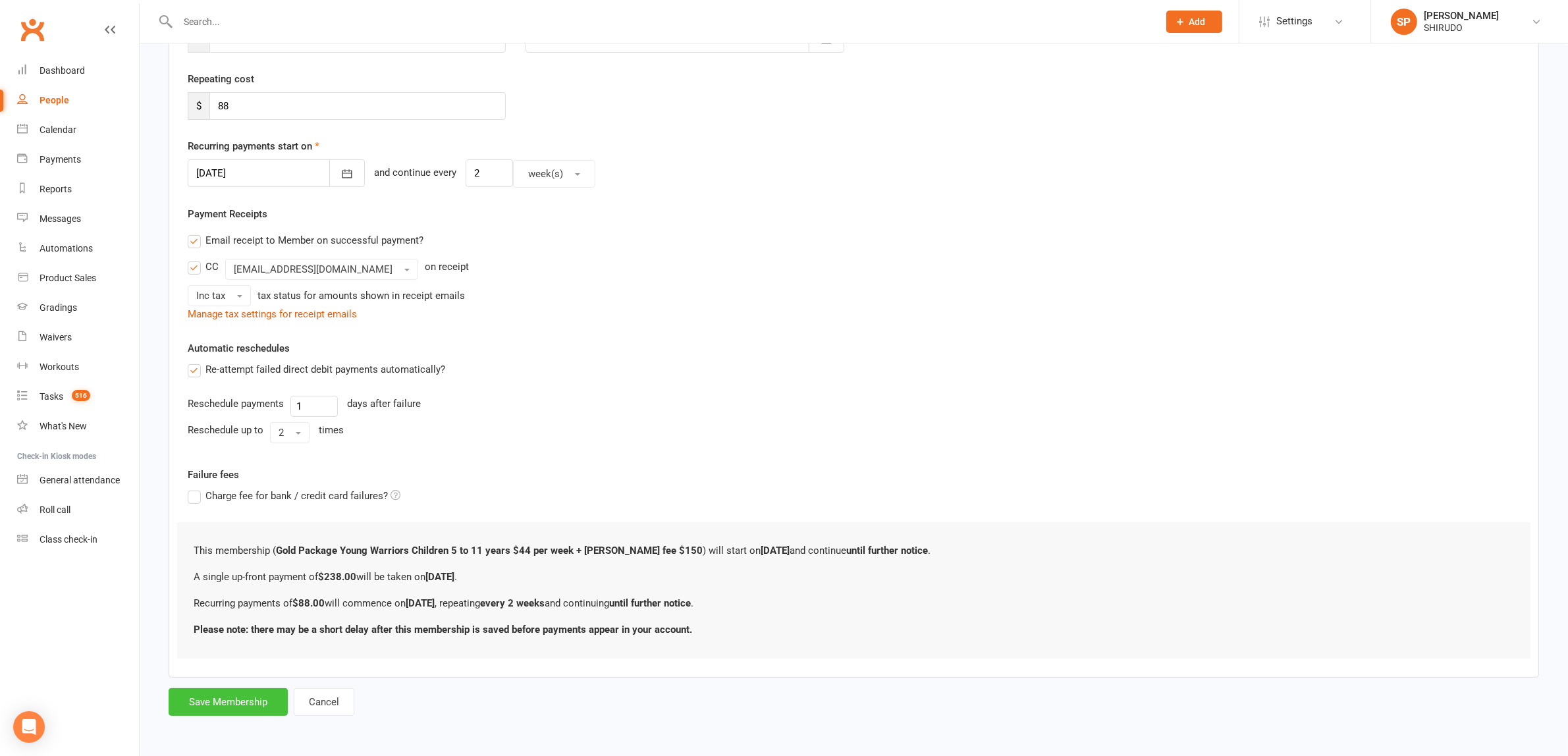
click at [245, 699] on button "Save Membership" at bounding box center [228, 702] width 119 height 28
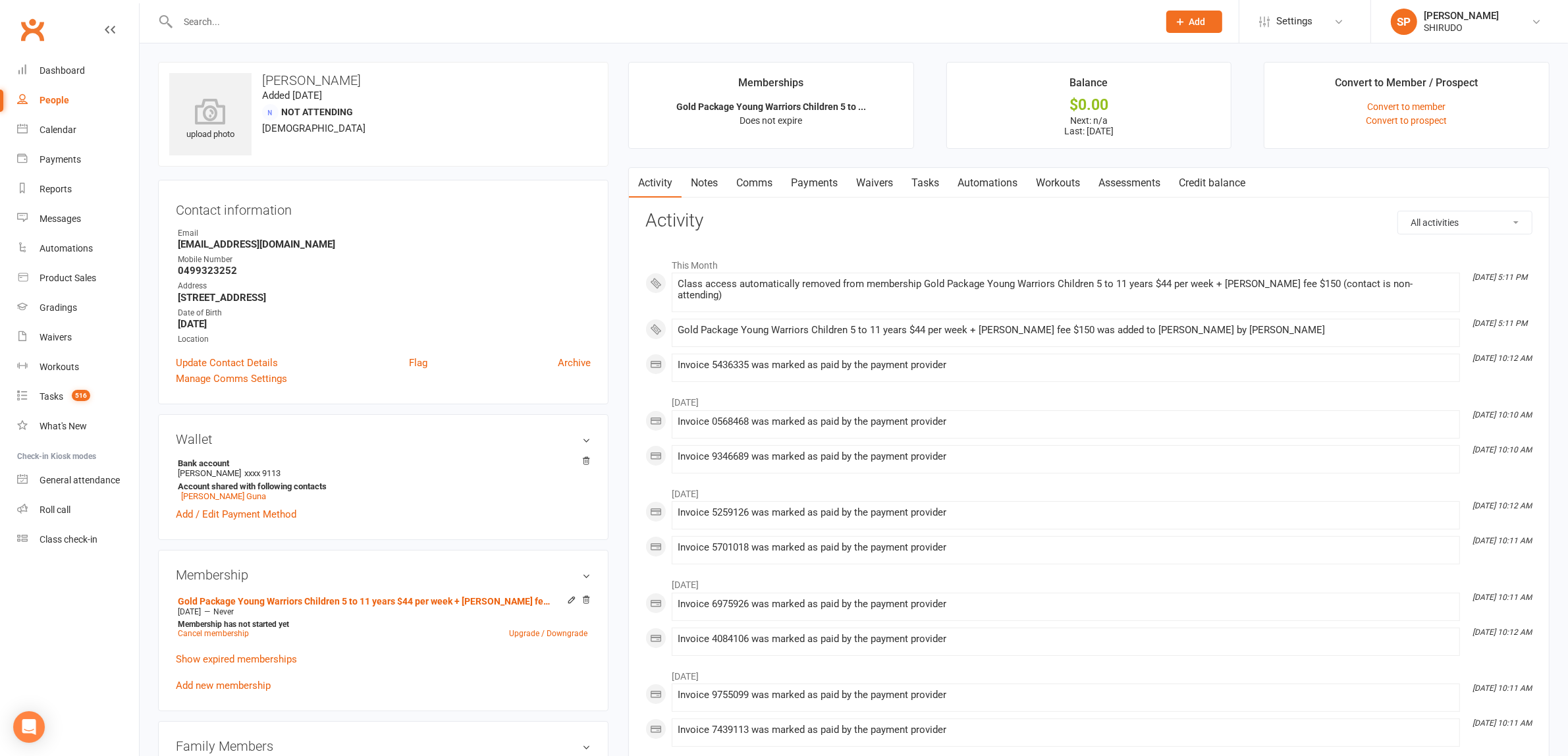
scroll to position [412, 0]
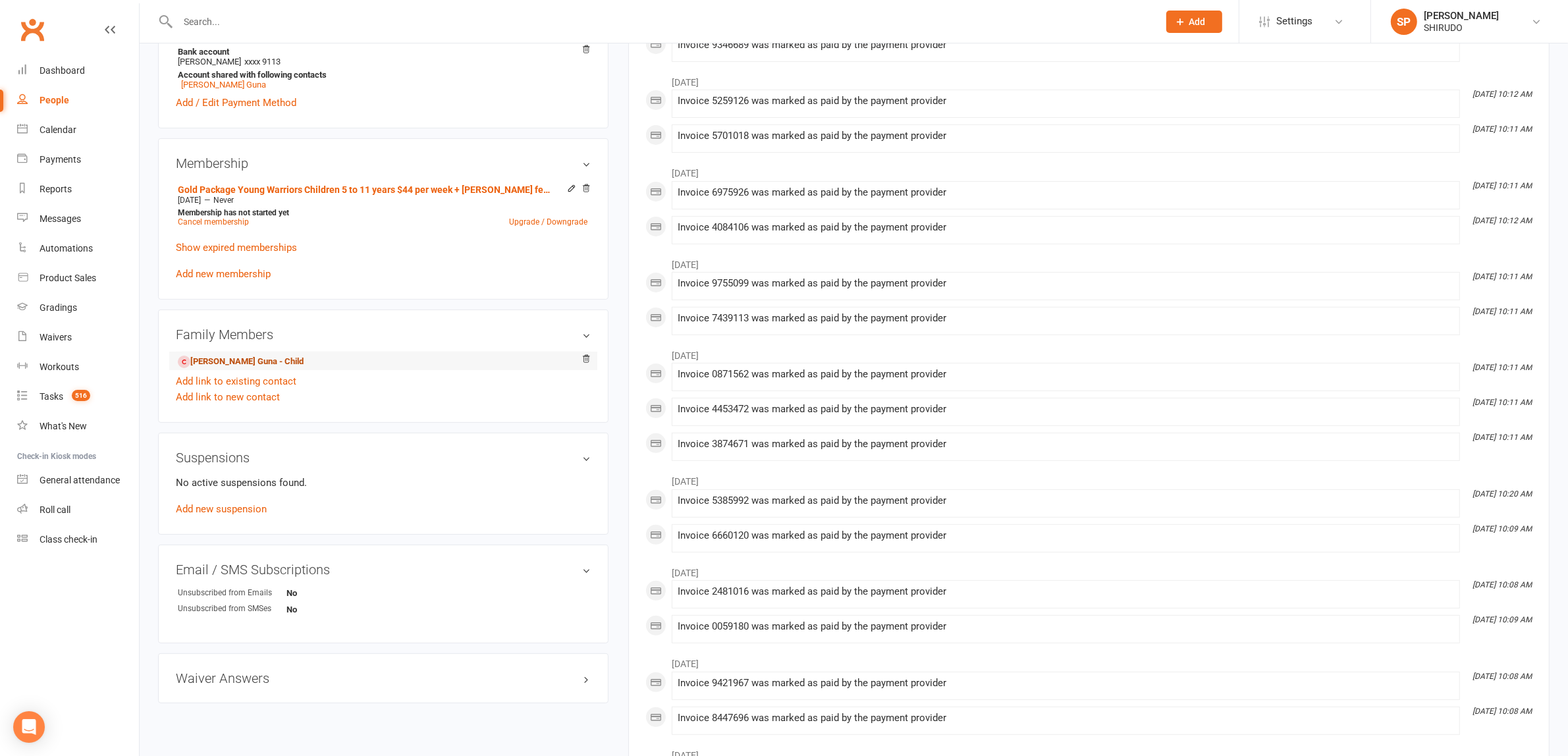
click at [258, 362] on link "Vivaan Guna - Child" at bounding box center [241, 362] width 126 height 14
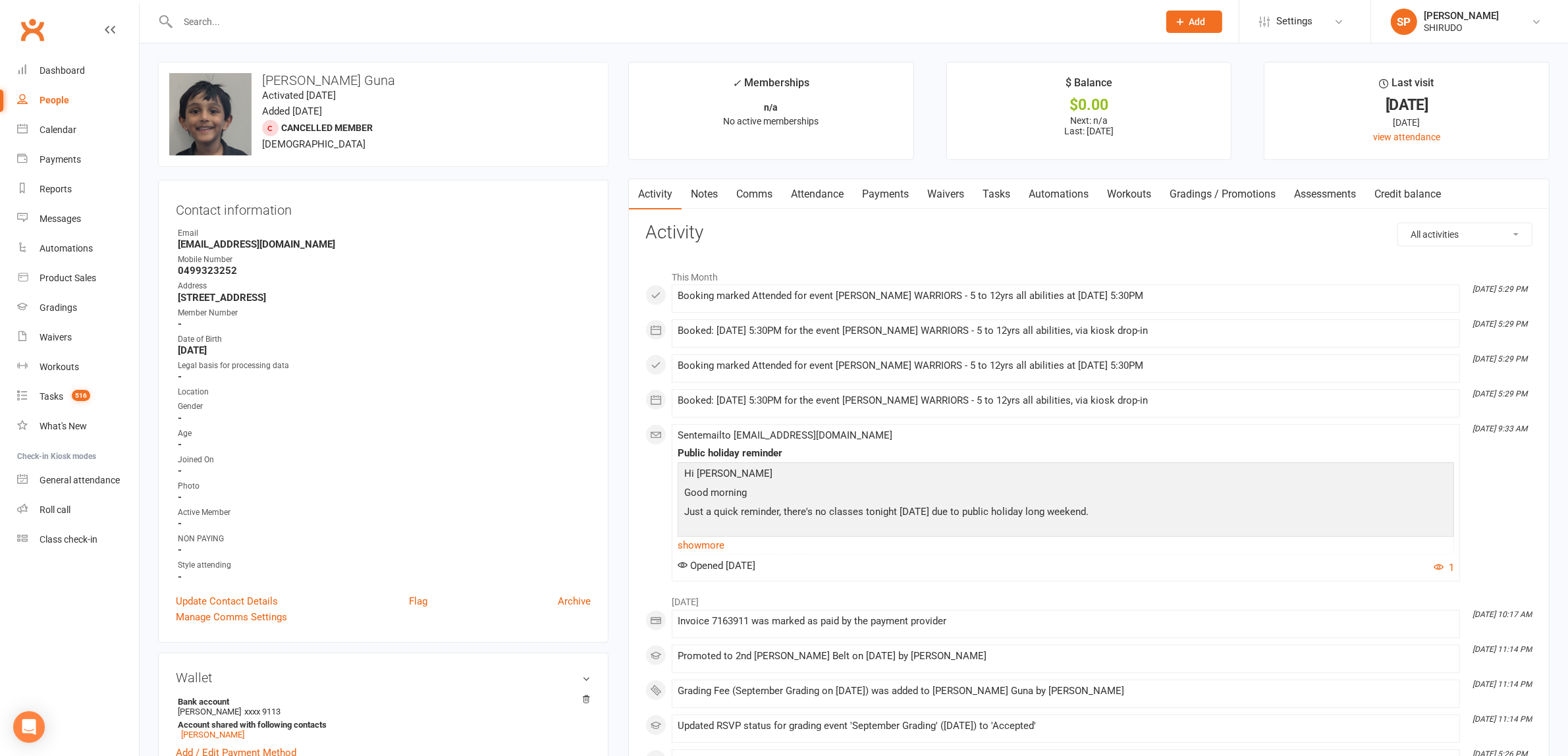
scroll to position [412, 0]
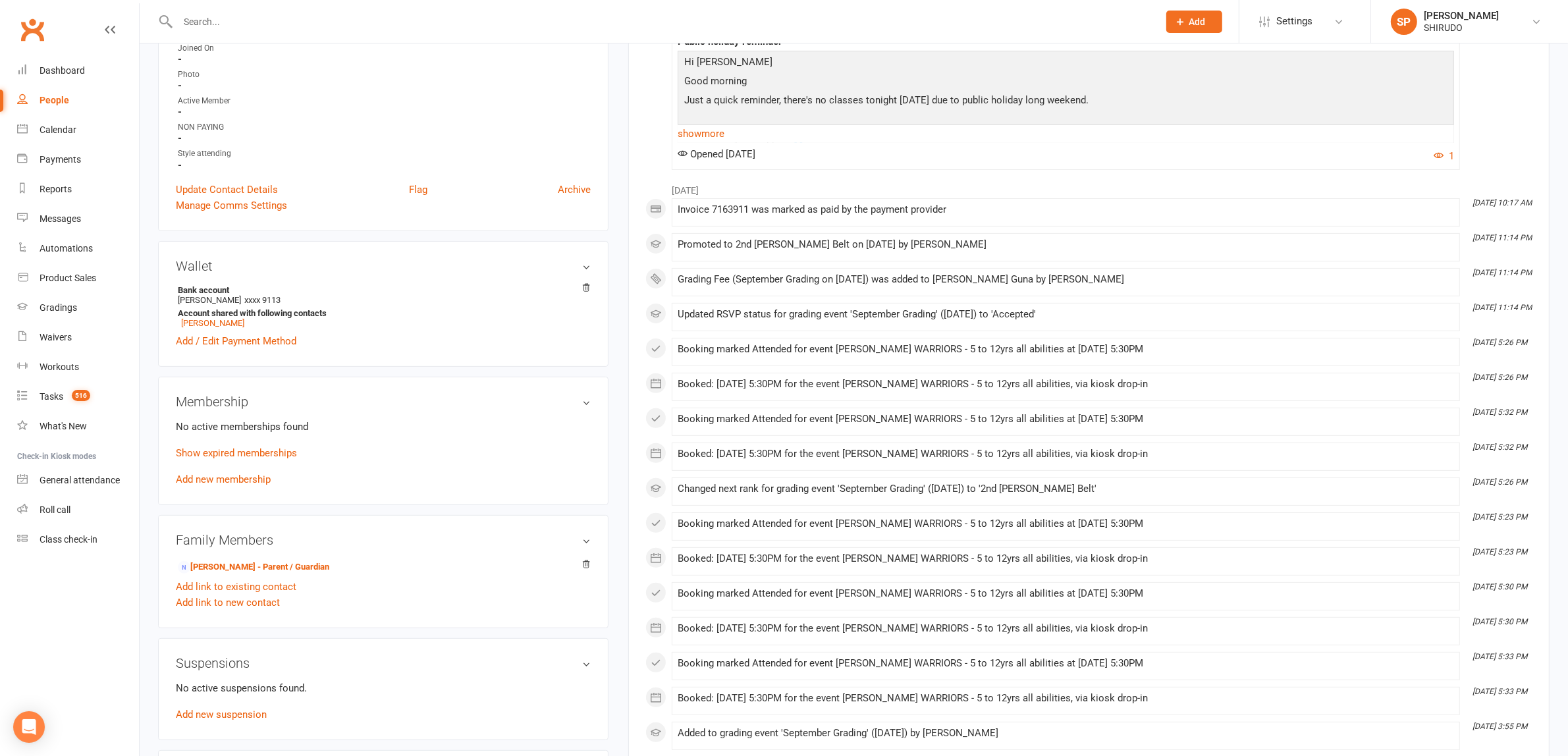
click at [270, 445] on p "Show expired memberships" at bounding box center [383, 453] width 415 height 16
click at [270, 451] on link "Show expired memberships" at bounding box center [236, 452] width 121 height 12
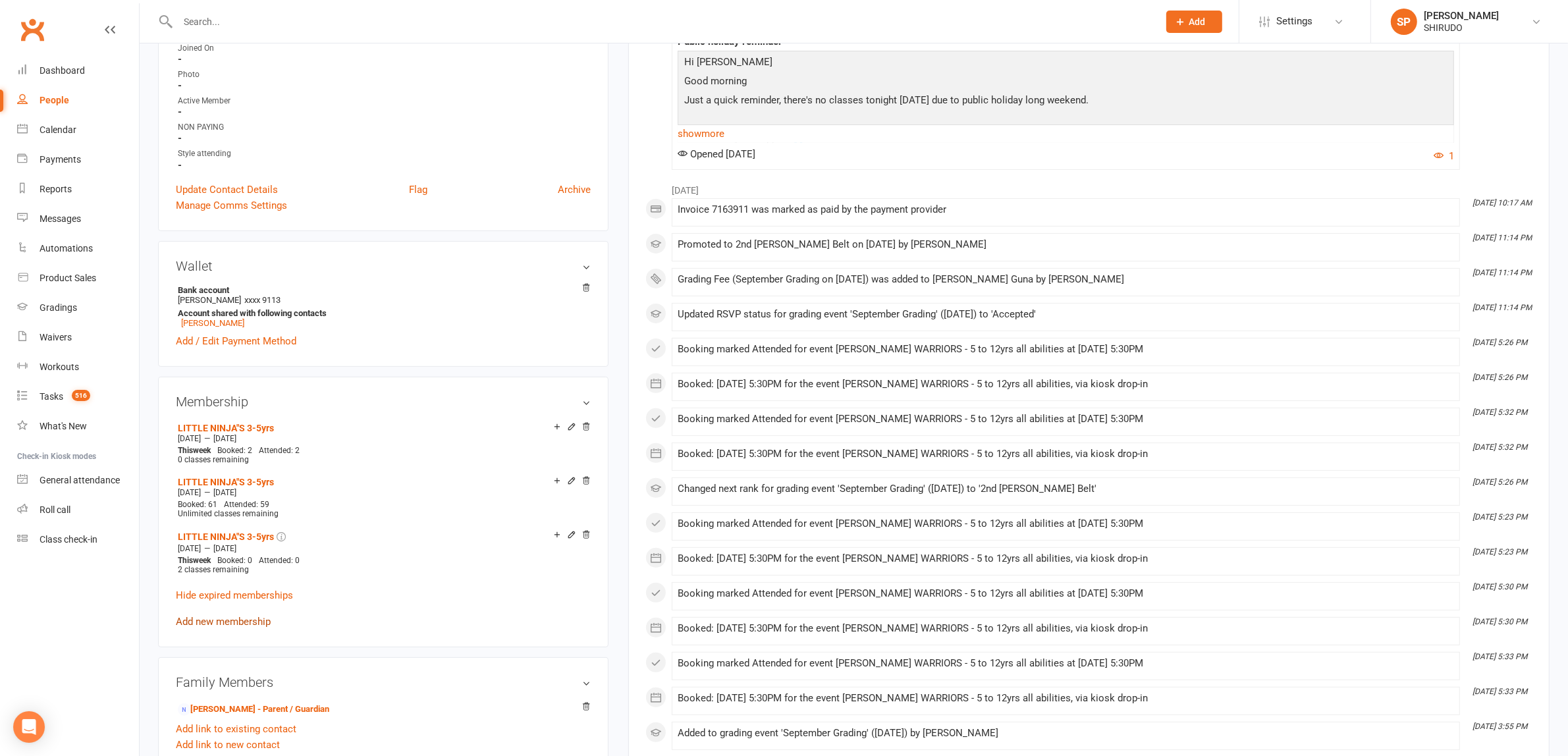
click at [248, 617] on link "Add new membership" at bounding box center [223, 621] width 95 height 12
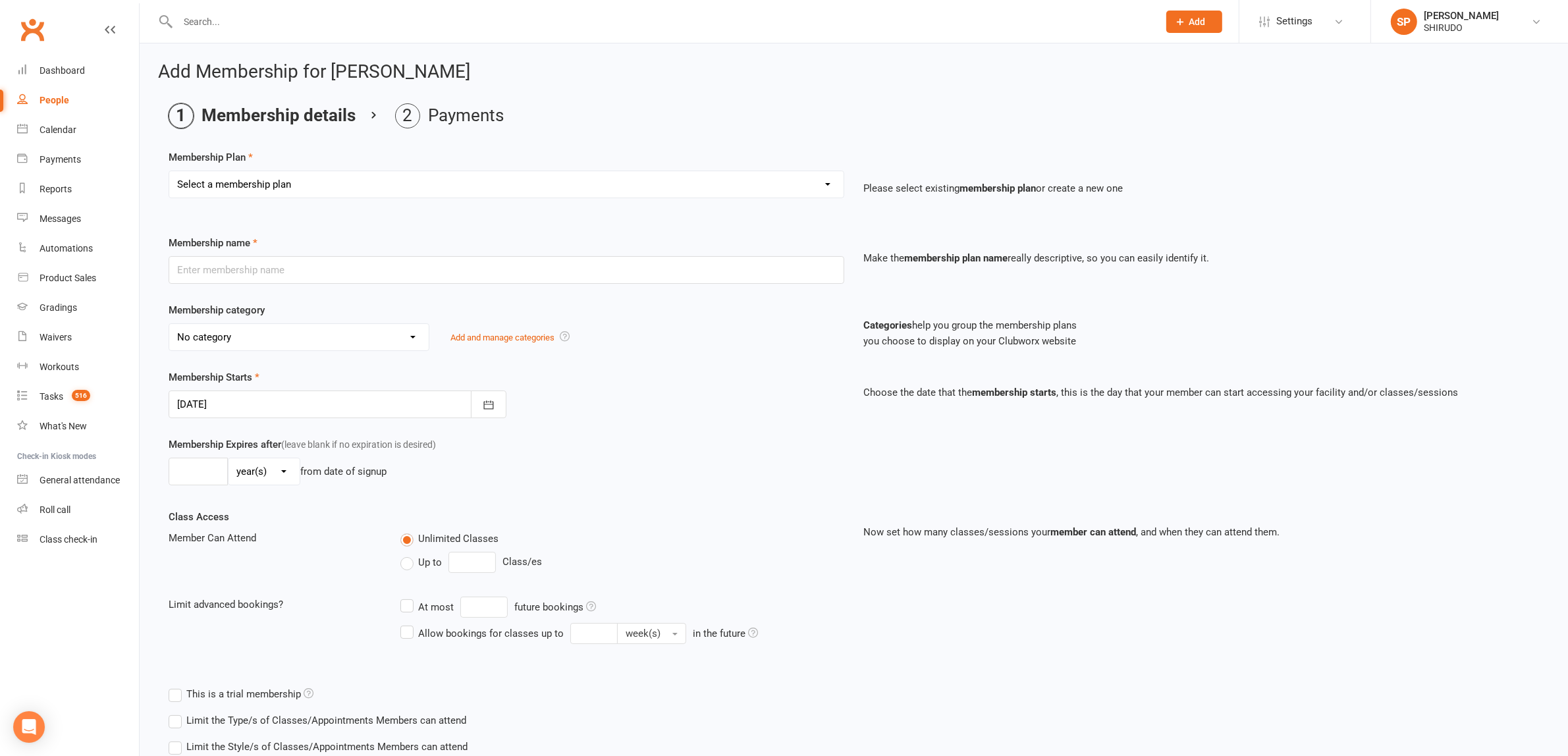
click at [821, 185] on select "Select a membership plan Create new Membership Plan GET STARTED PACKAGE Only $4…" at bounding box center [506, 184] width 674 height 26
select select "2"
click at [169, 171] on select "Select a membership plan Create new Membership Plan GET STARTED PACKAGE Only $4…" at bounding box center [506, 184] width 674 height 26
type input "Gold Package Young Warriors Children 5 to 11 years $44 per week + [PERSON_NAME]…"
select select "14"
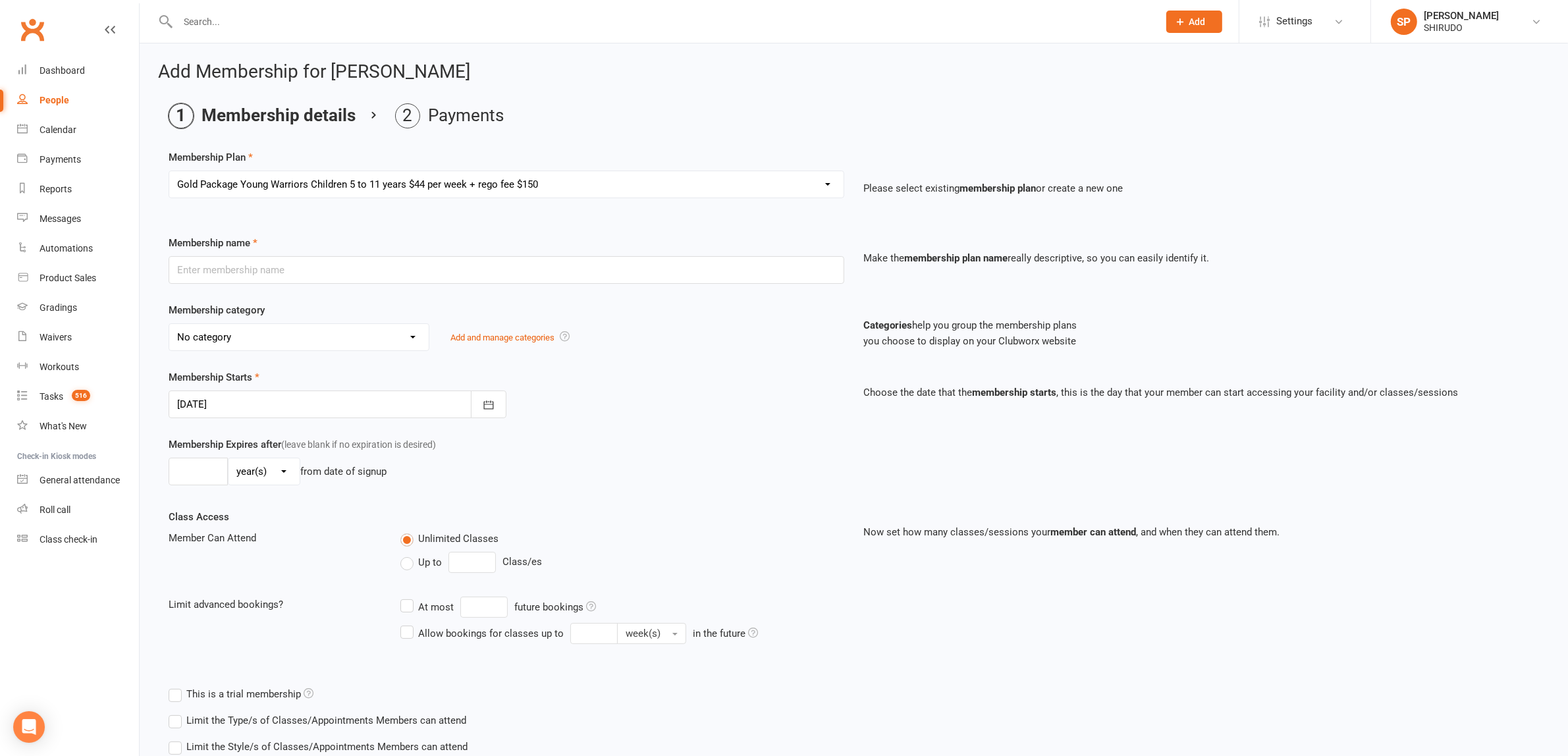
type input "1"
click at [493, 406] on icon "button" at bounding box center [488, 404] width 10 height 9
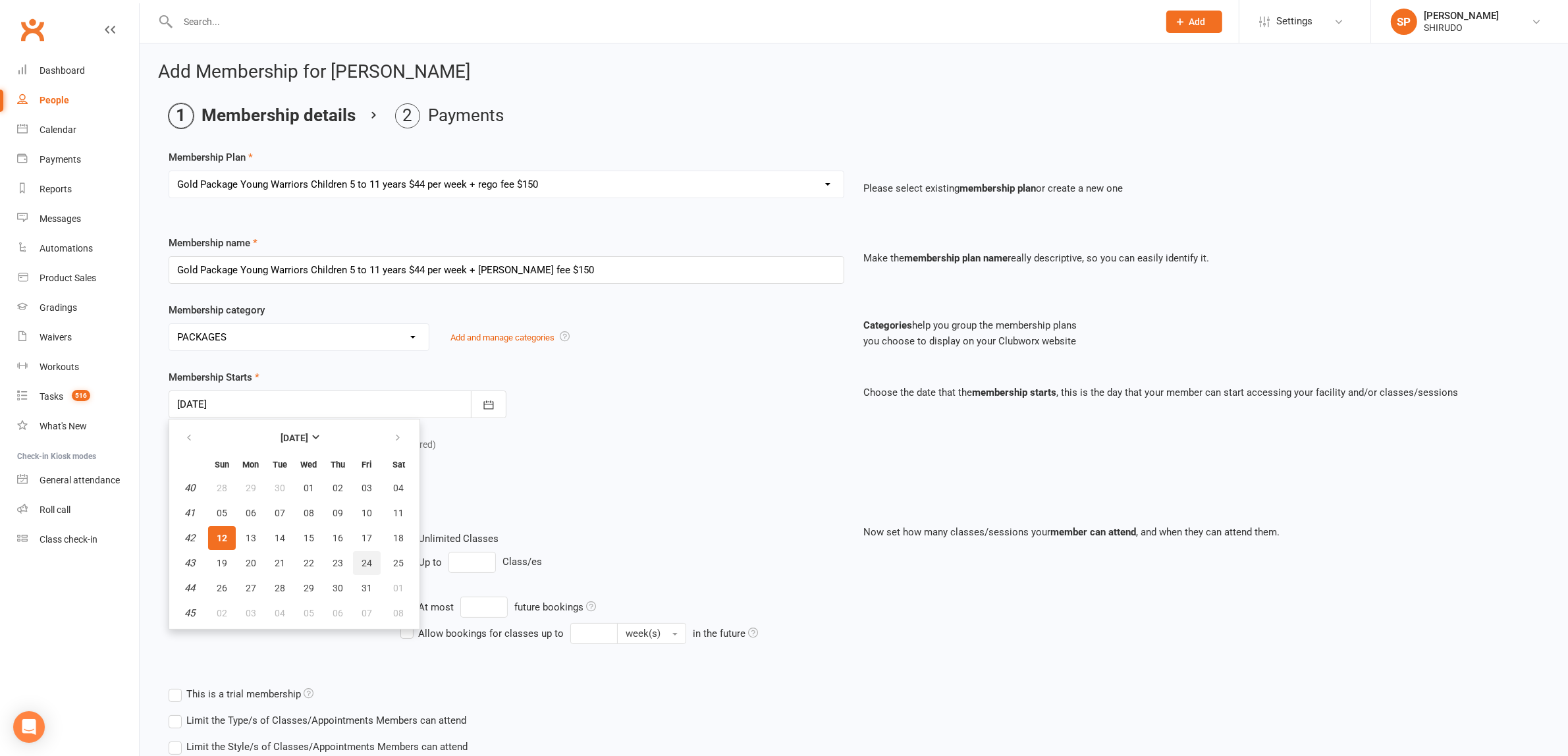
click at [364, 558] on span "24" at bounding box center [367, 563] width 11 height 11
type input "[DATE]"
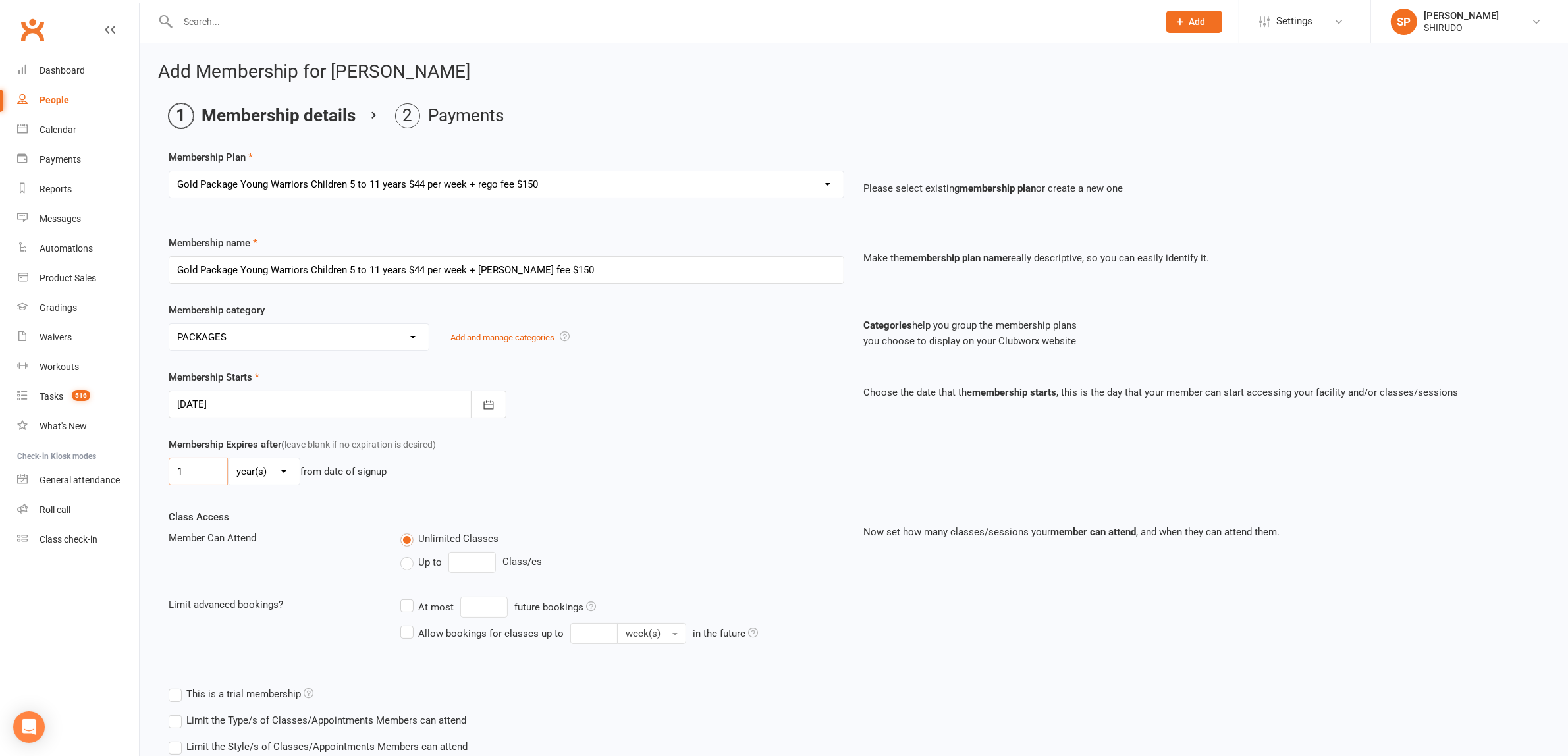
drag, startPoint x: 205, startPoint y: 462, endPoint x: 162, endPoint y: 464, distance: 43.0
click at [162, 464] on div "Membership Expires after (leave blank if no expiration is desired) 1 day(s) wee…" at bounding box center [506, 463] width 695 height 54
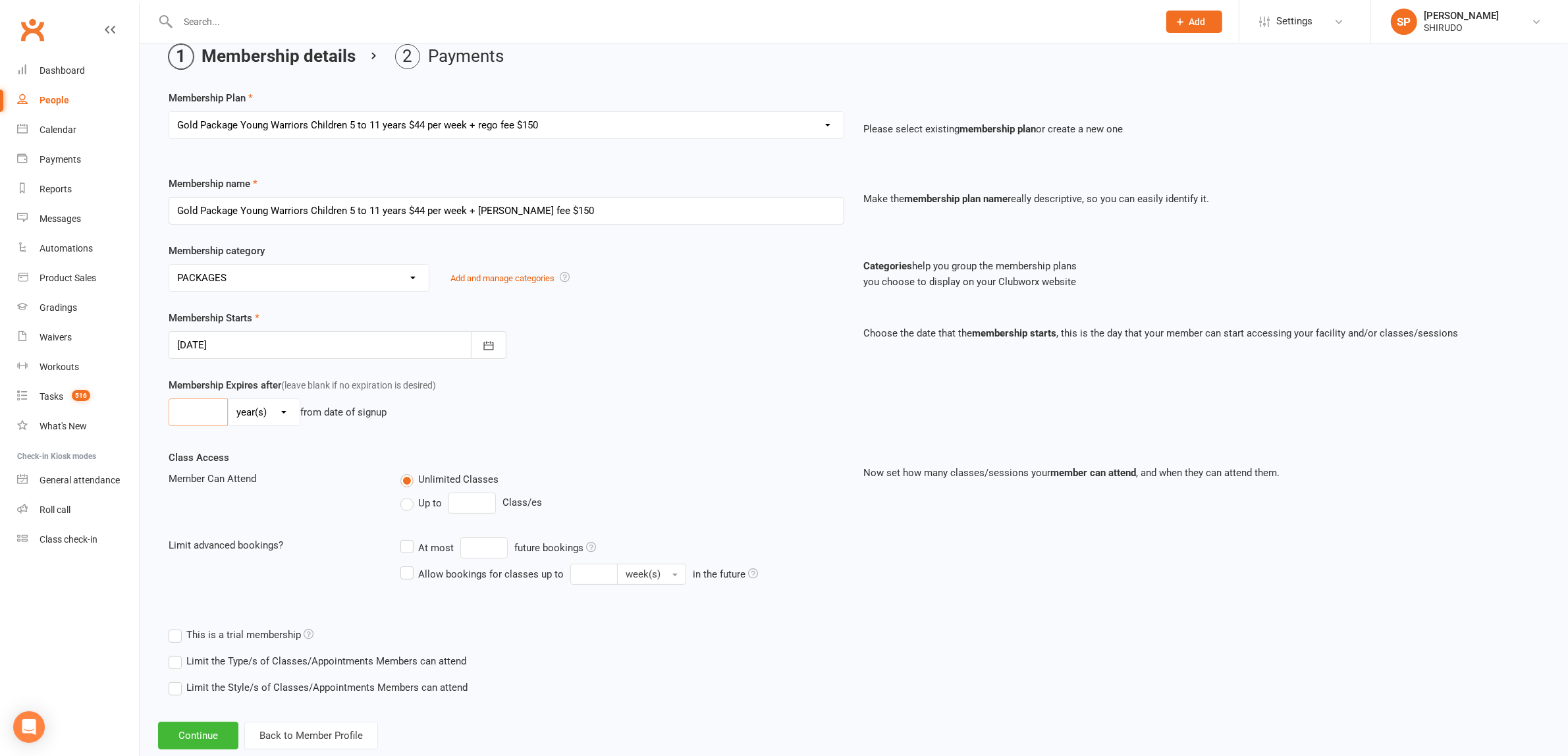
scroll to position [91, 0]
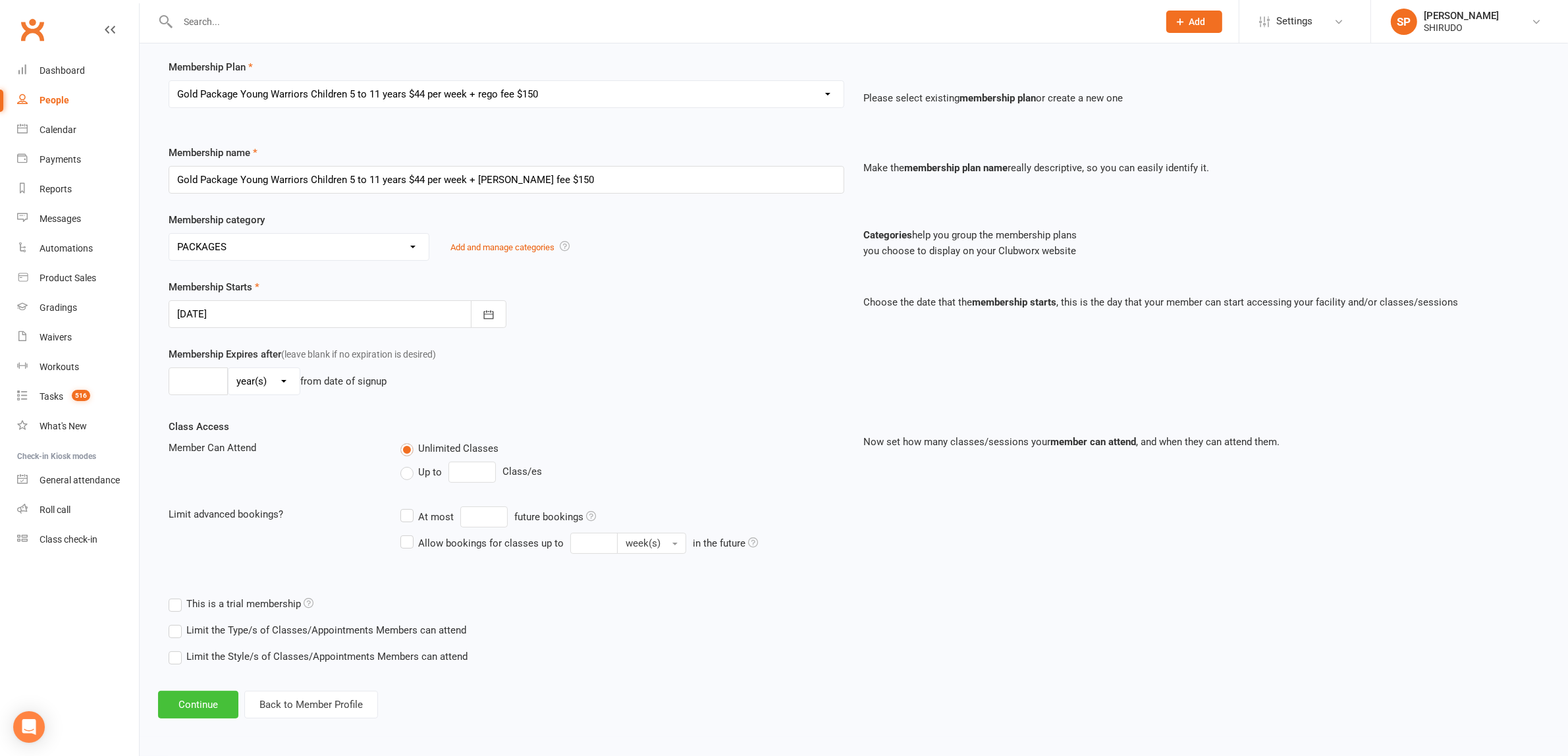
click at [198, 700] on button "Continue" at bounding box center [198, 704] width 80 height 28
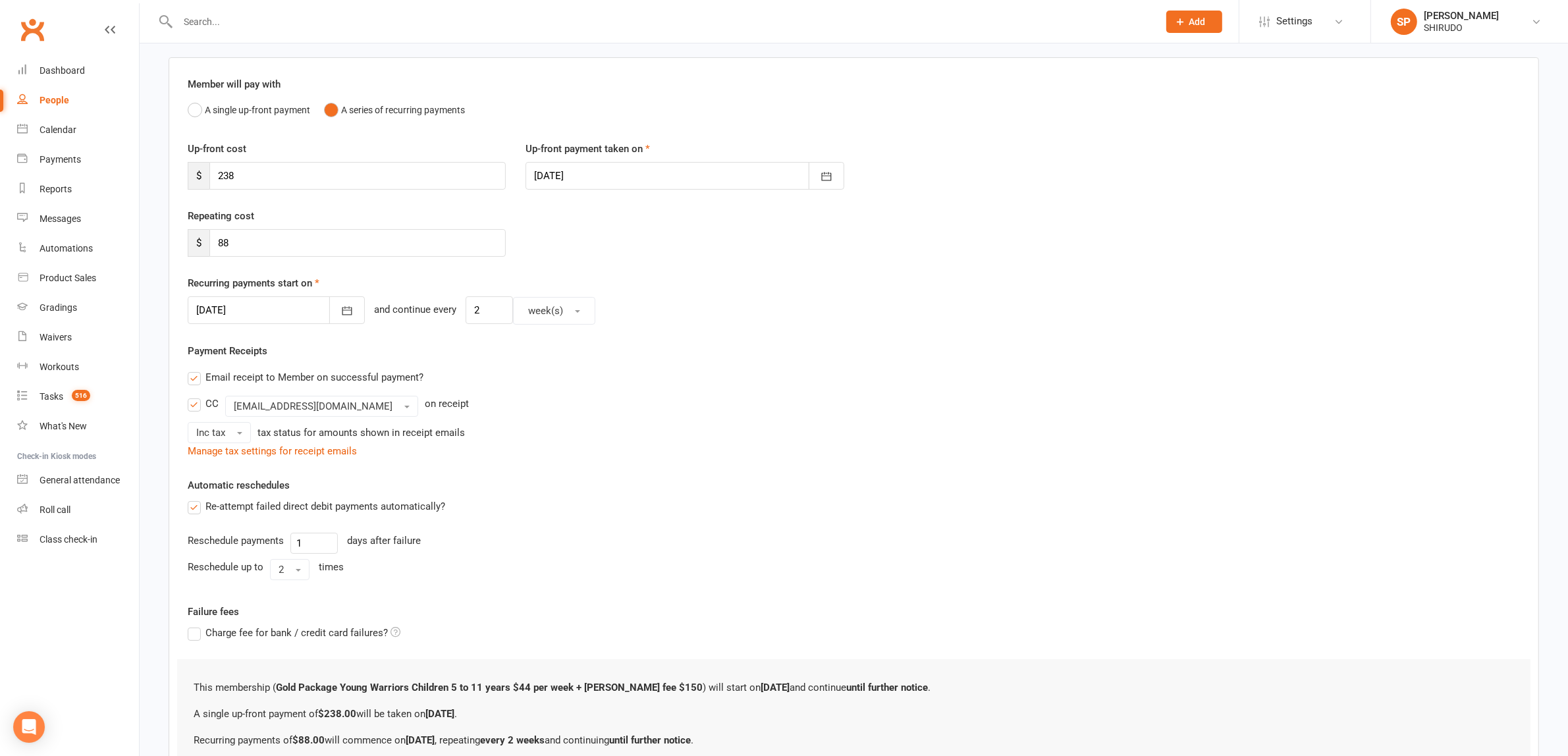
scroll to position [0, 0]
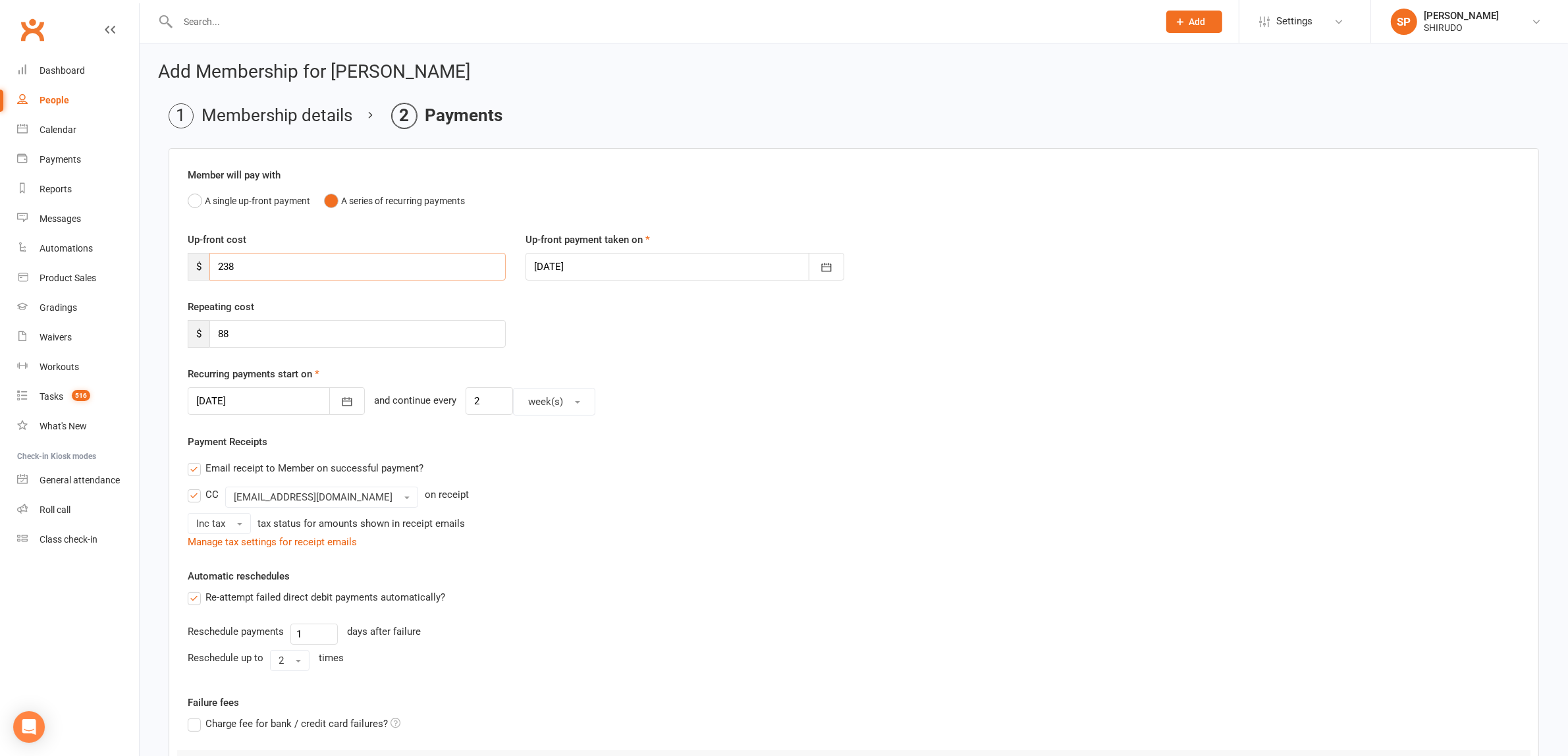
drag, startPoint x: 203, startPoint y: 256, endPoint x: 195, endPoint y: 255, distance: 8.1
click at [195, 255] on div "$ 238" at bounding box center [347, 266] width 318 height 28
type input "0"
drag, startPoint x: 242, startPoint y: 326, endPoint x: 202, endPoint y: 326, distance: 40.0
click at [202, 326] on div "$ 88" at bounding box center [347, 334] width 318 height 28
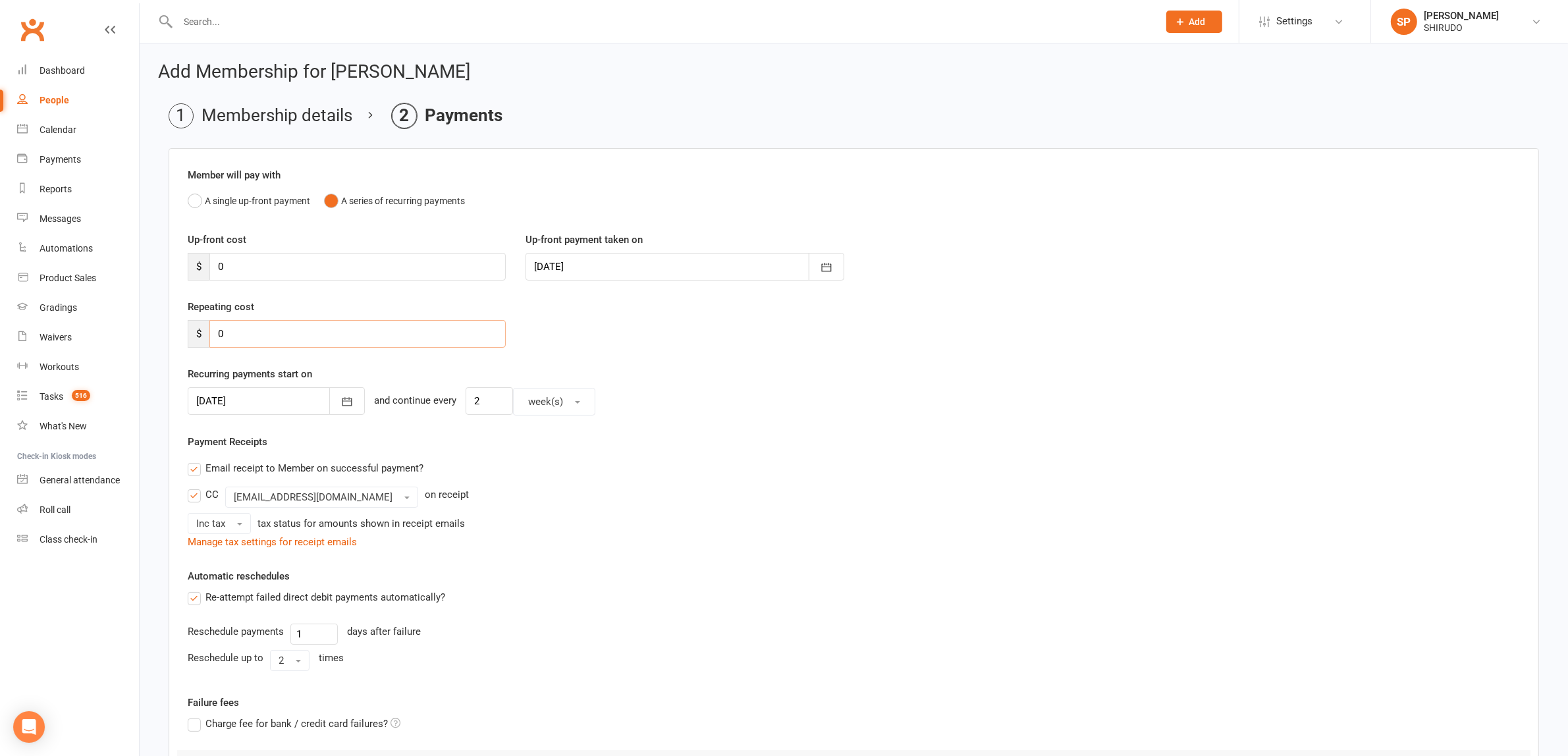
type input "0"
click at [560, 469] on div "Email receipt to Member on successful payment?" at bounding box center [848, 467] width 1342 height 26
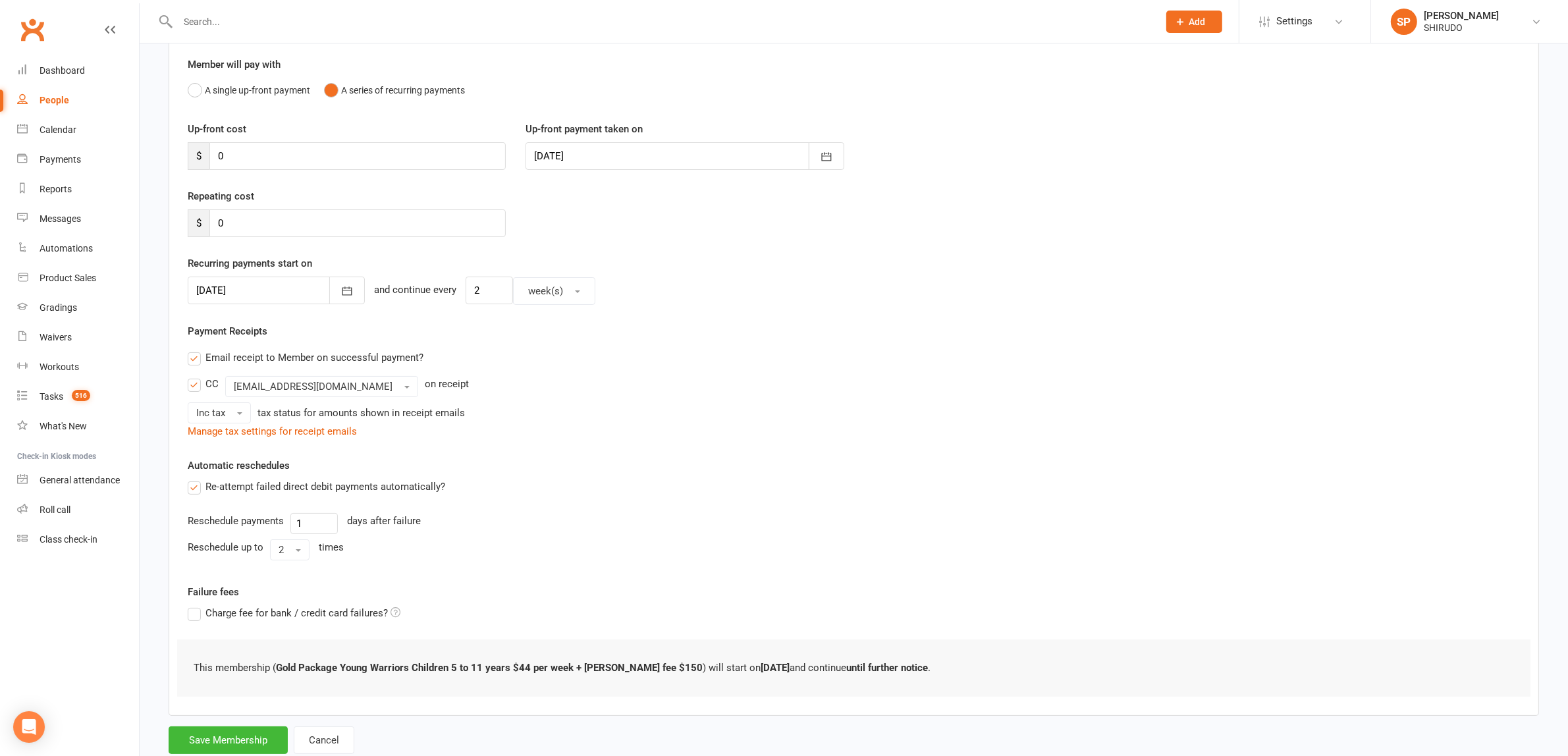
scroll to position [150, 0]
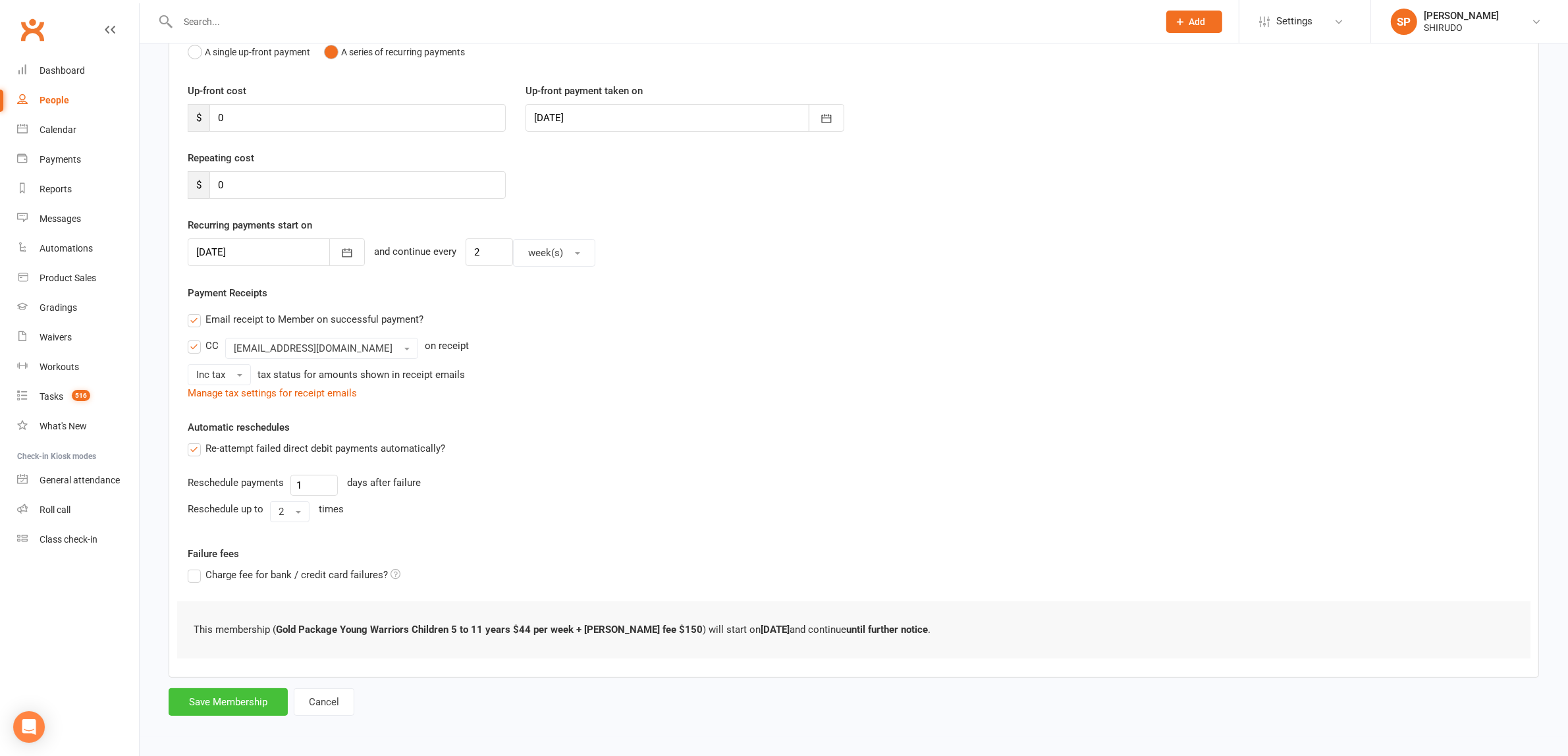
click at [219, 700] on button "Save Membership" at bounding box center [228, 702] width 119 height 28
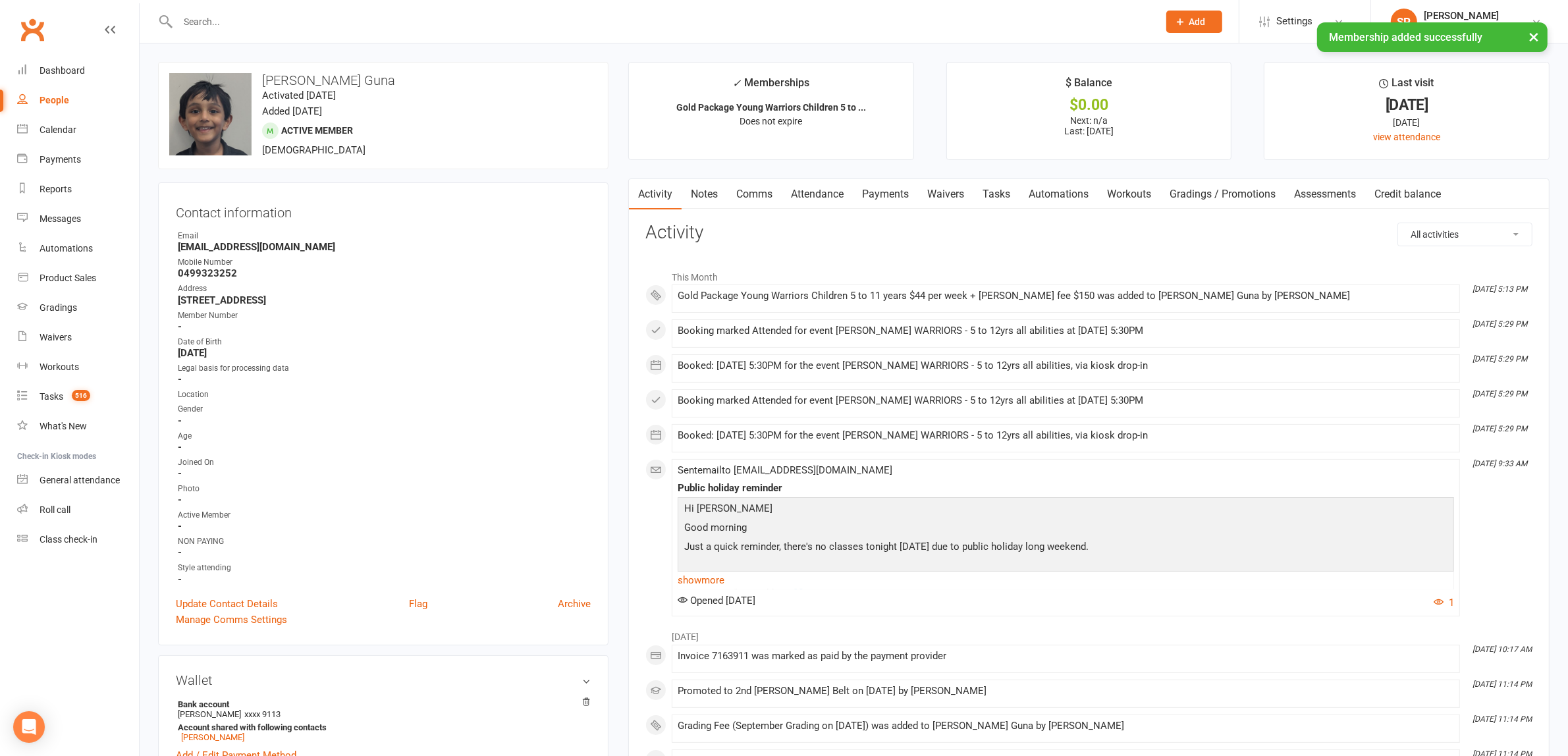
click at [59, 100] on div "People" at bounding box center [54, 100] width 29 height 11
select select "100"
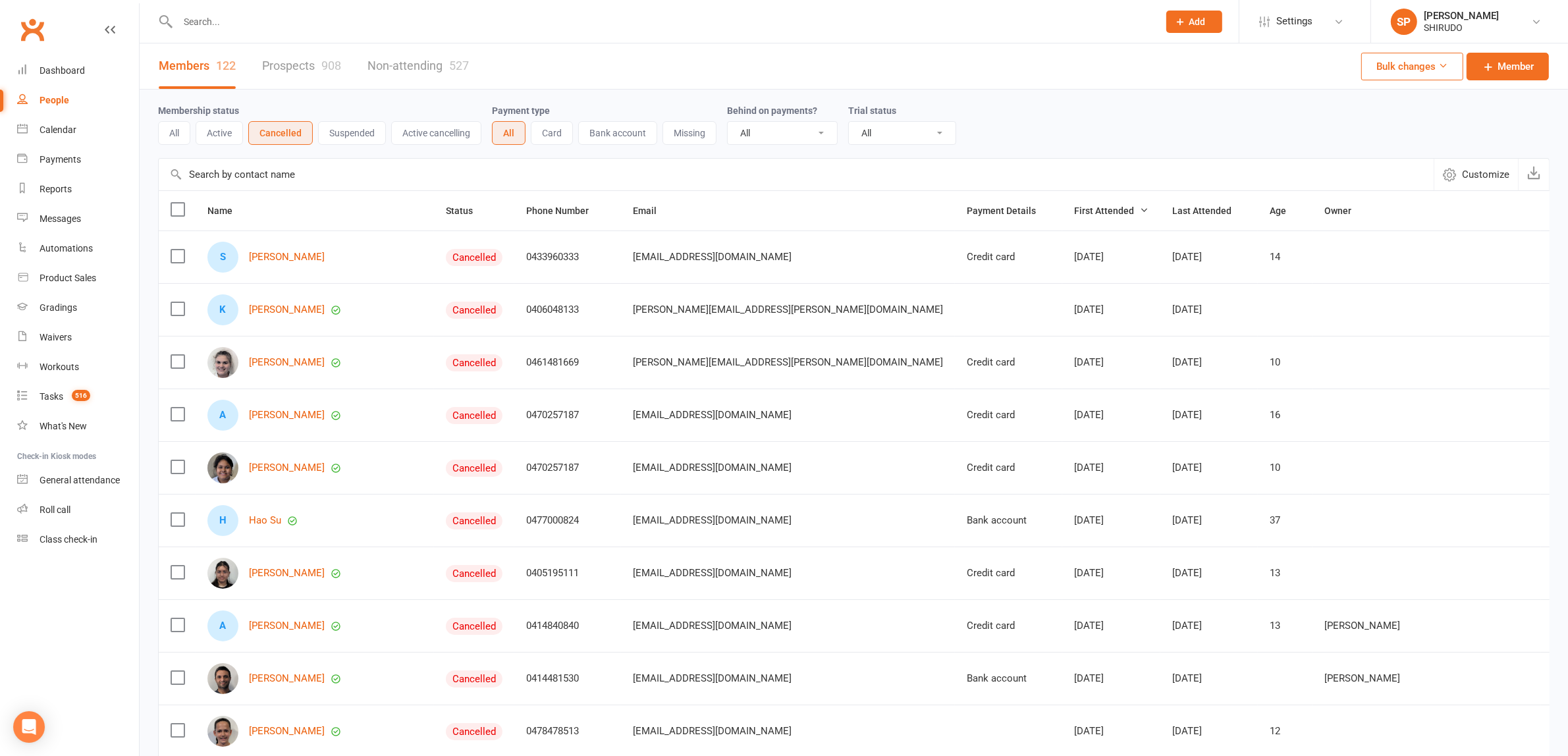
click at [222, 133] on button "Active" at bounding box center [219, 132] width 47 height 24
